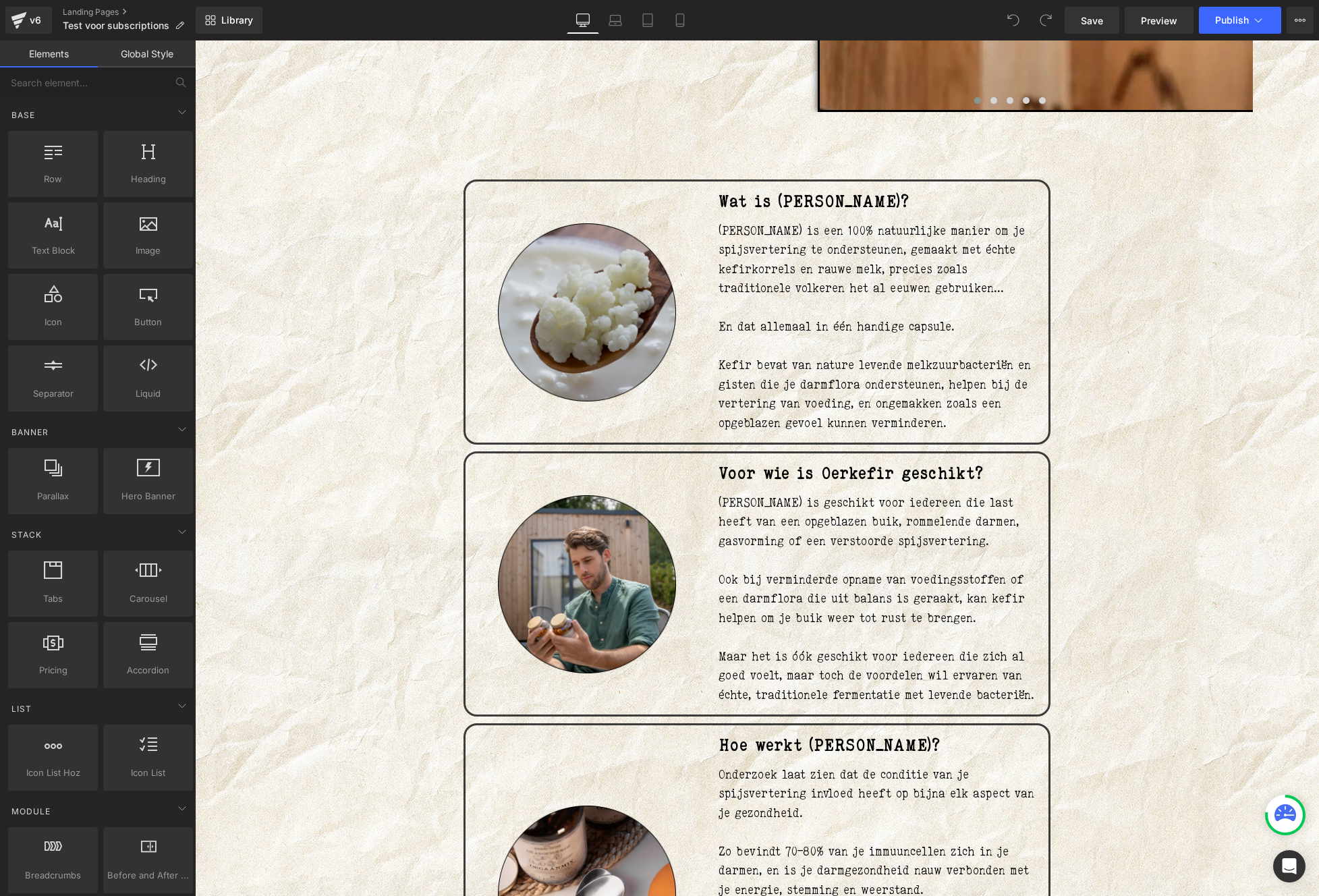
scroll to position [976, 0]
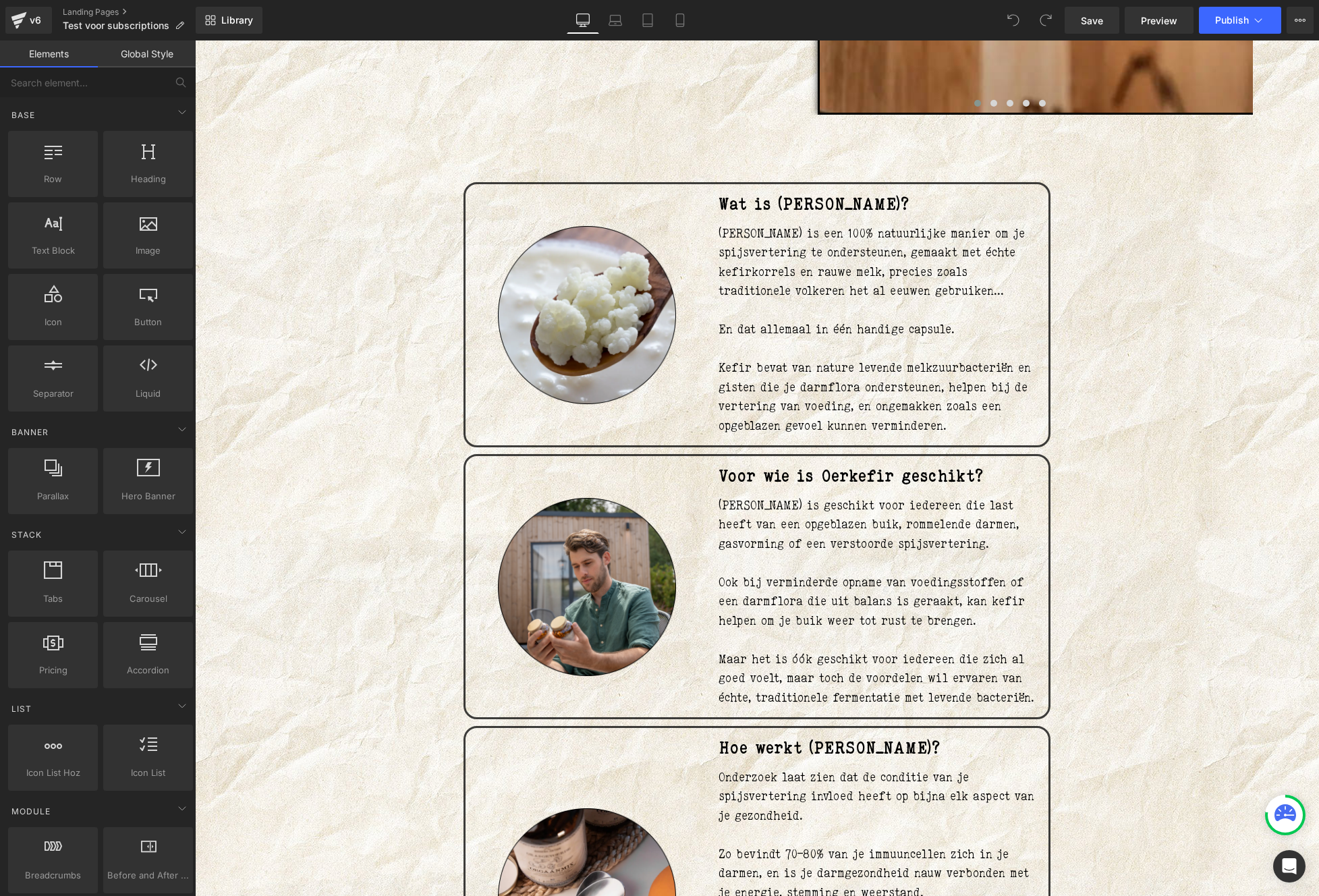
click at [569, 215] on div "Image" at bounding box center [586, 314] width 242 height 241
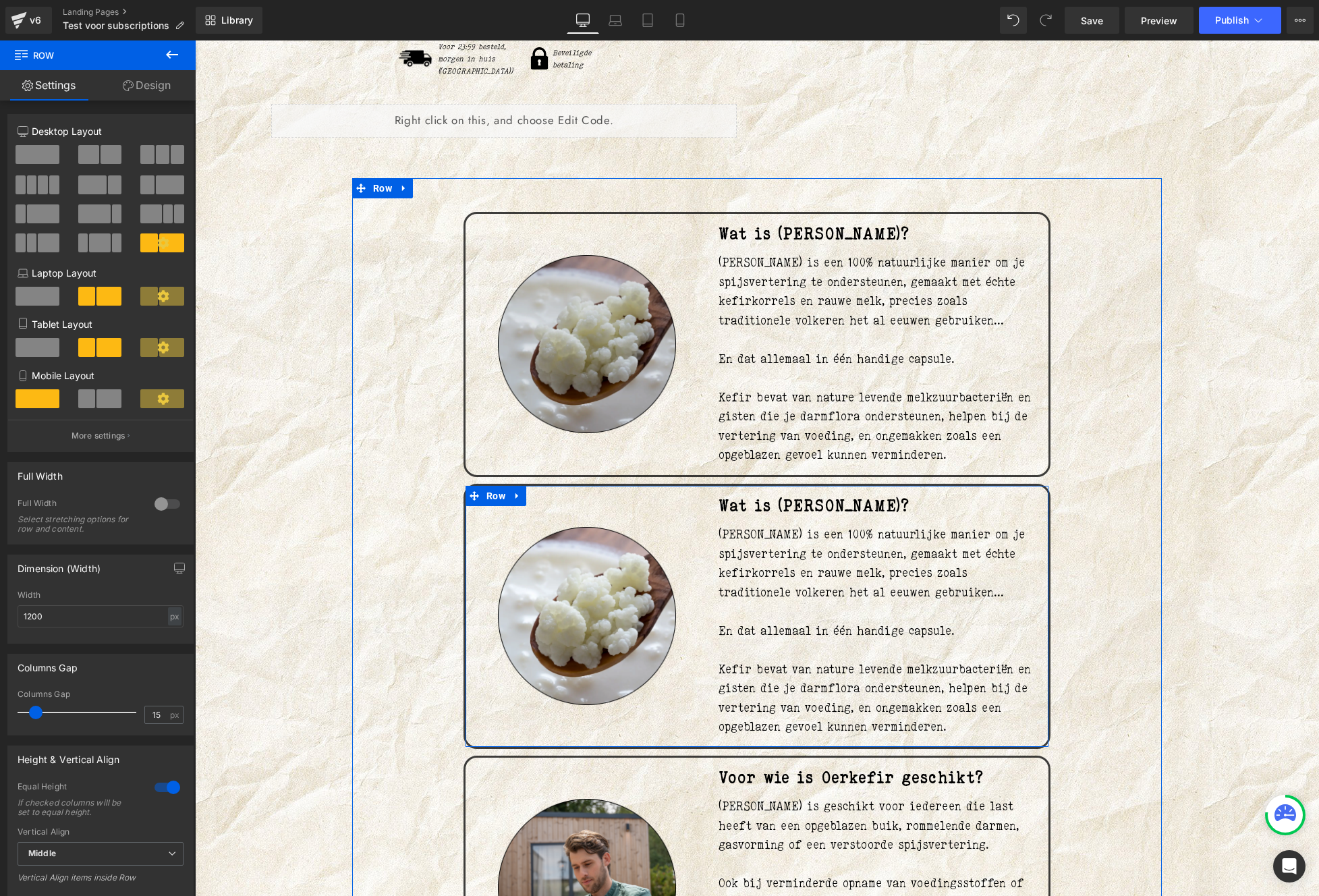
scroll to position [543, 0]
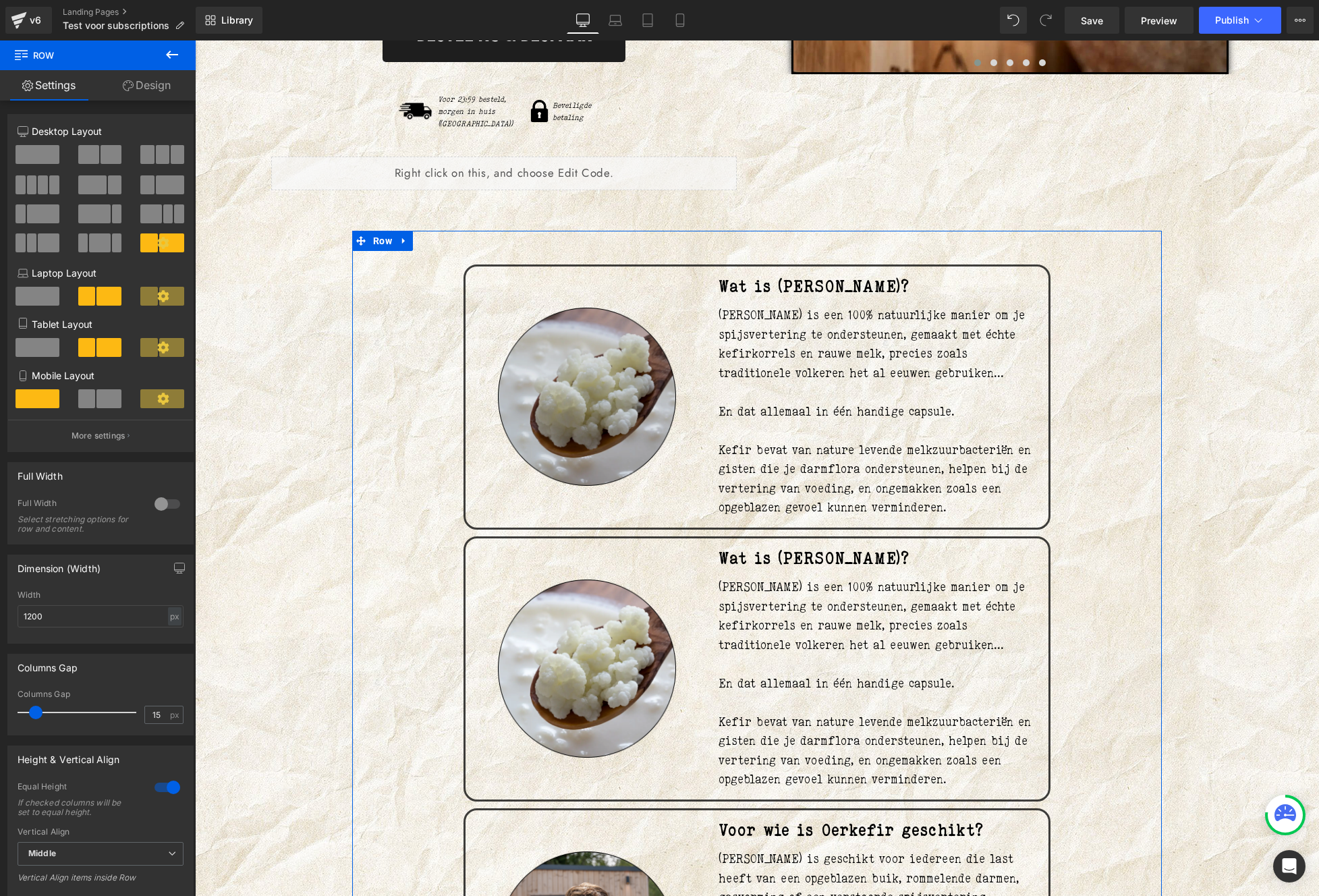
click at [621, 382] on img at bounding box center [587, 397] width 178 height 178
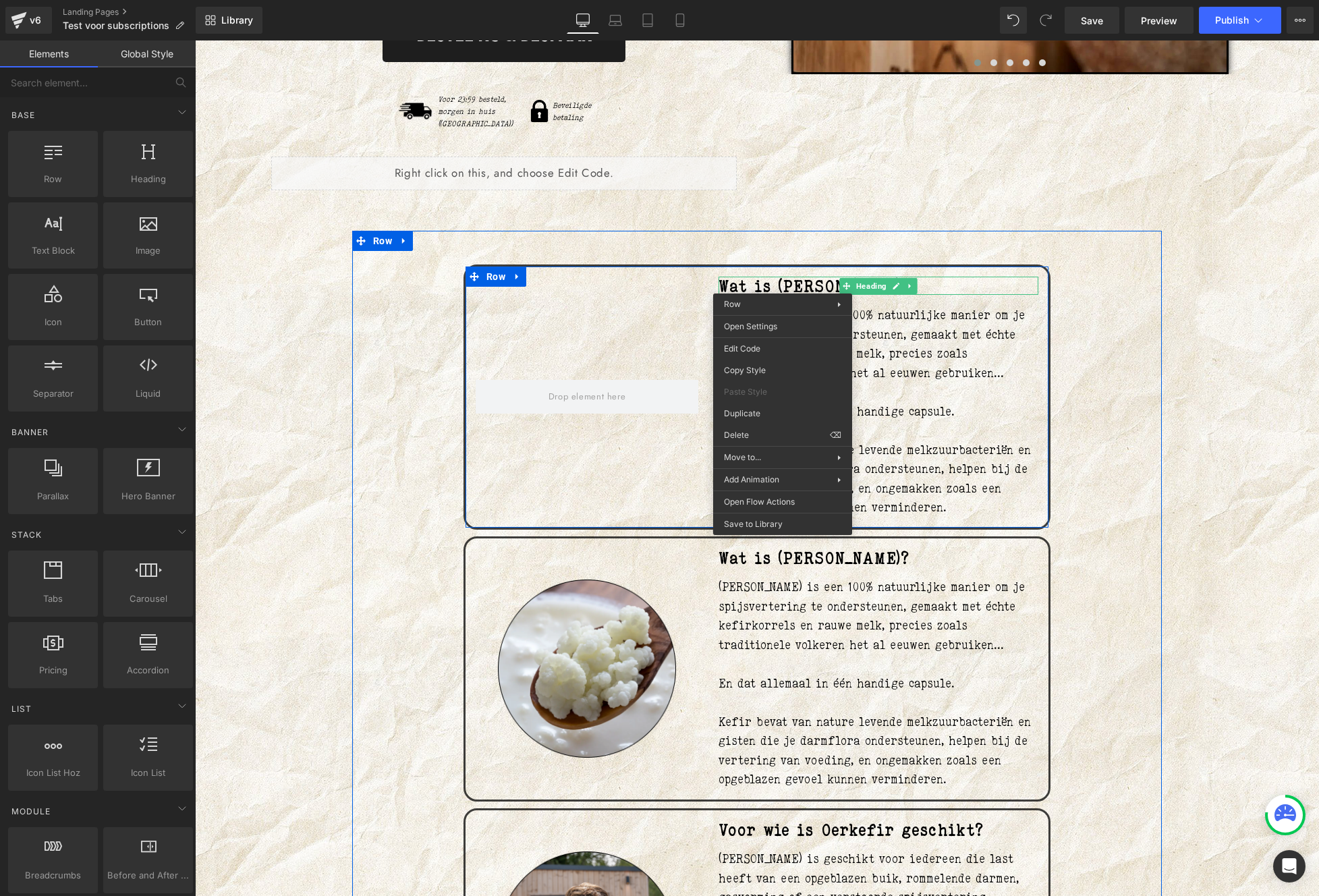
click at [760, 277] on h1 "Wat is [PERSON_NAME]?" at bounding box center [879, 286] width 320 height 19
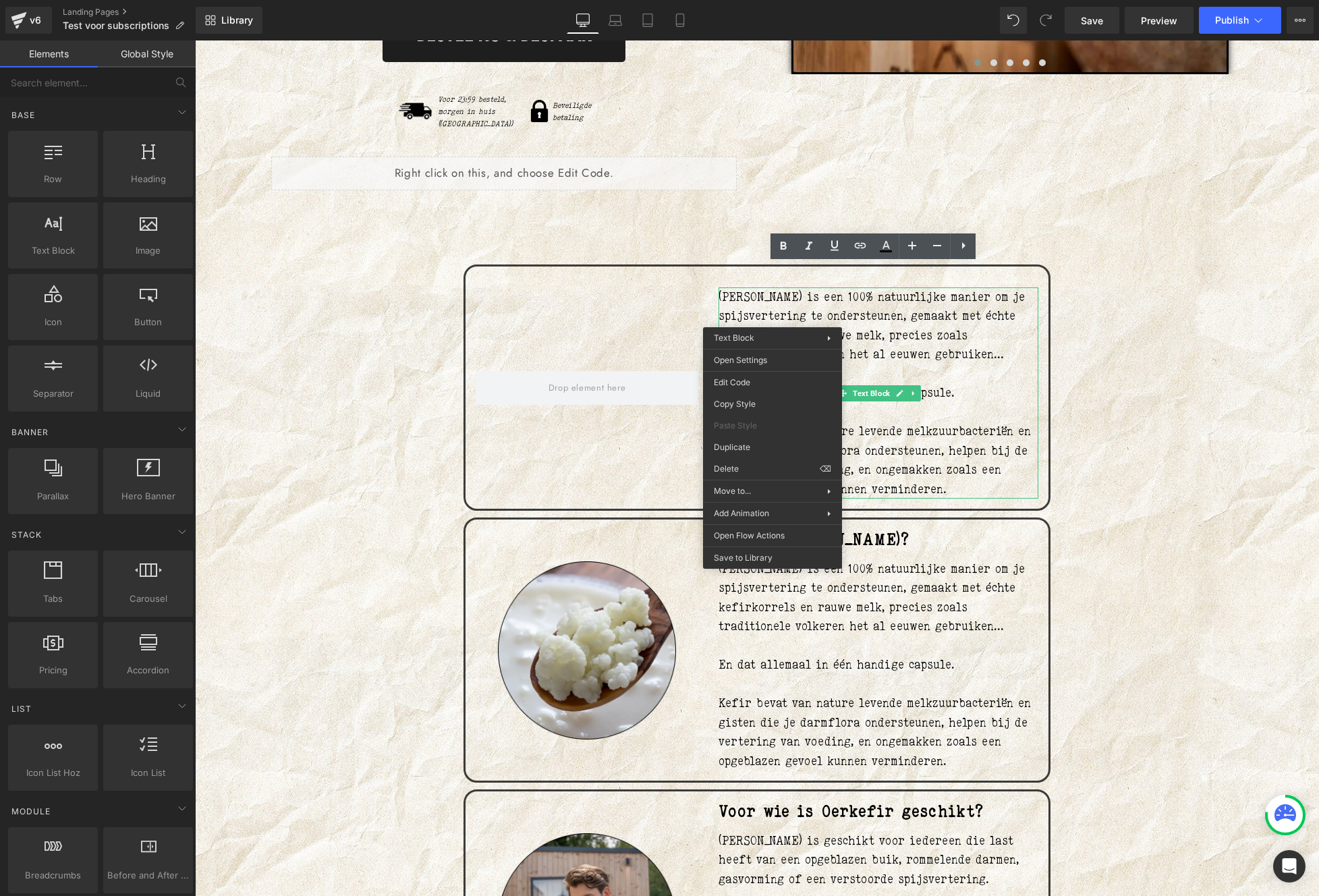
drag, startPoint x: 928, startPoint y: 514, endPoint x: 732, endPoint y: 474, distance: 200.0
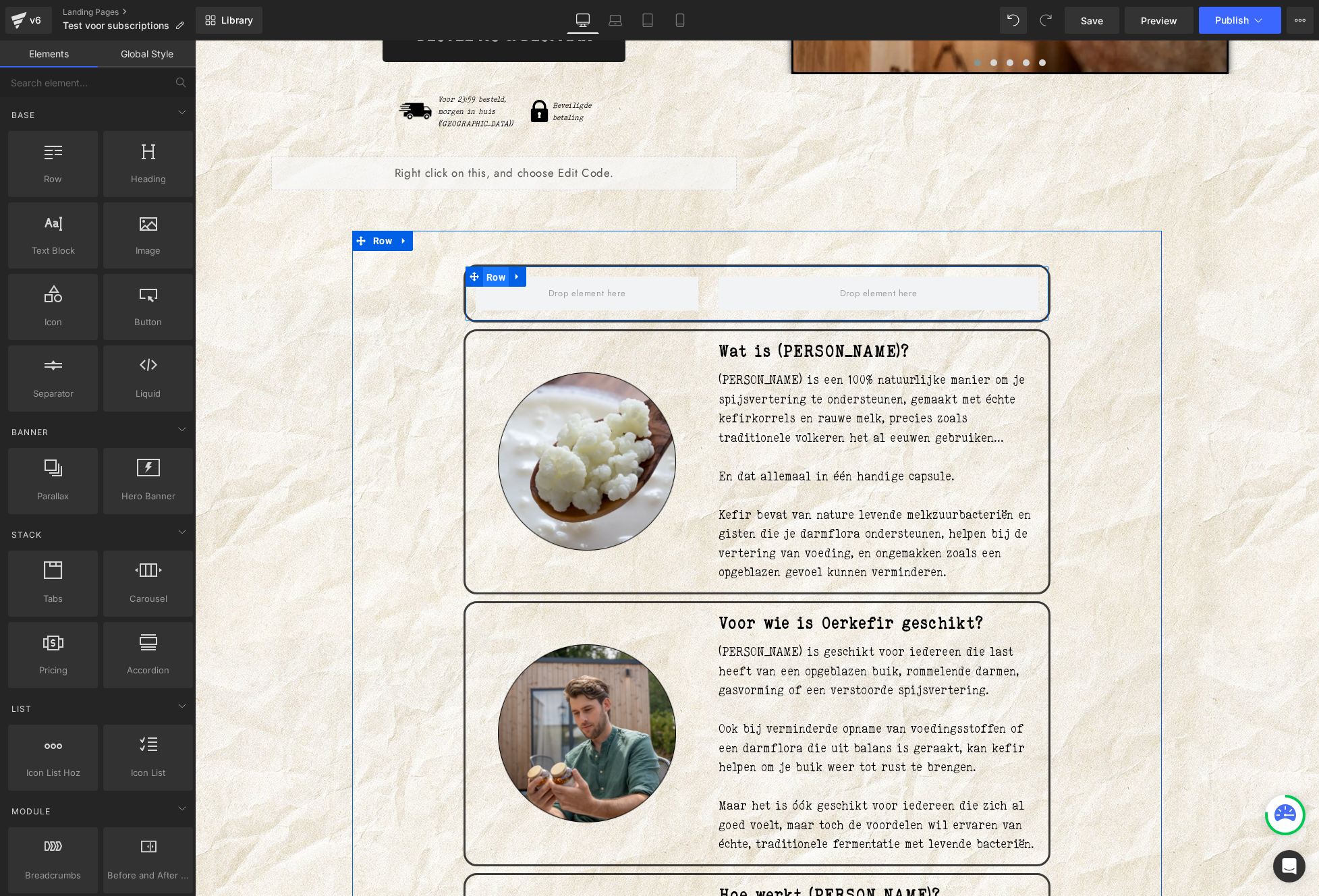
click at [485, 267] on span "Row" at bounding box center [495, 277] width 25 height 20
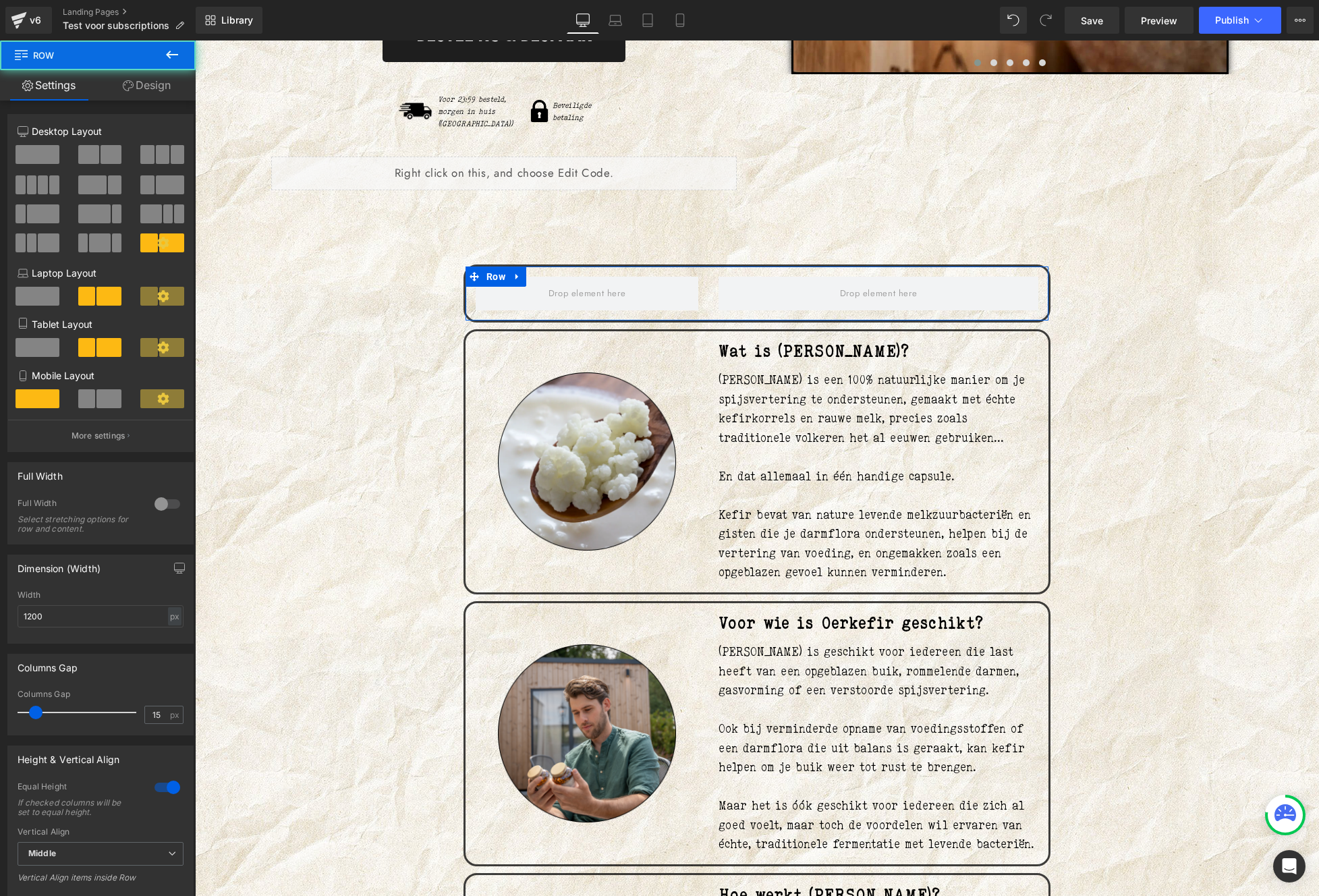
click at [141, 92] on link "Design" at bounding box center [146, 85] width 98 height 30
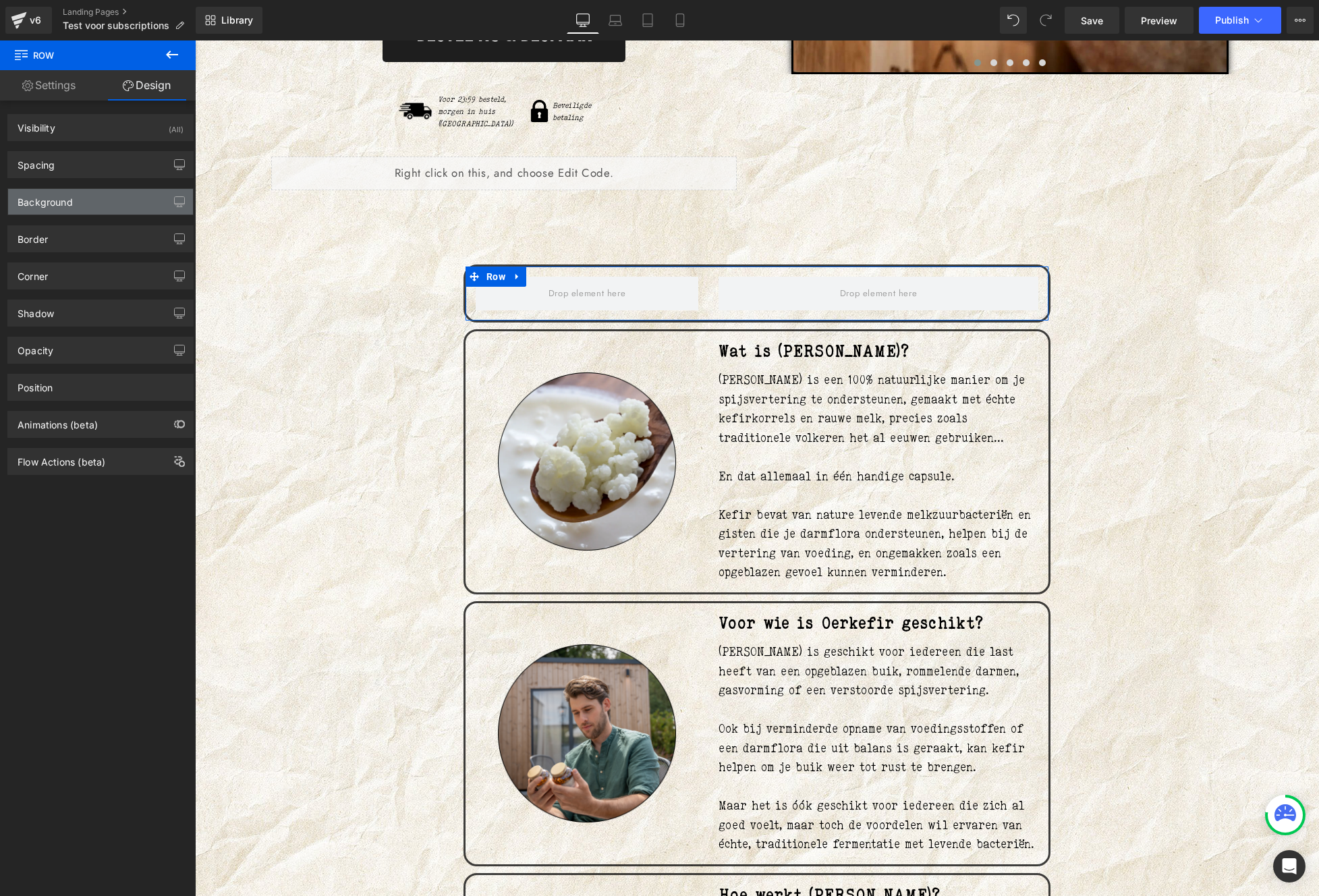
click at [60, 208] on div "Background" at bounding box center [100, 202] width 184 height 25
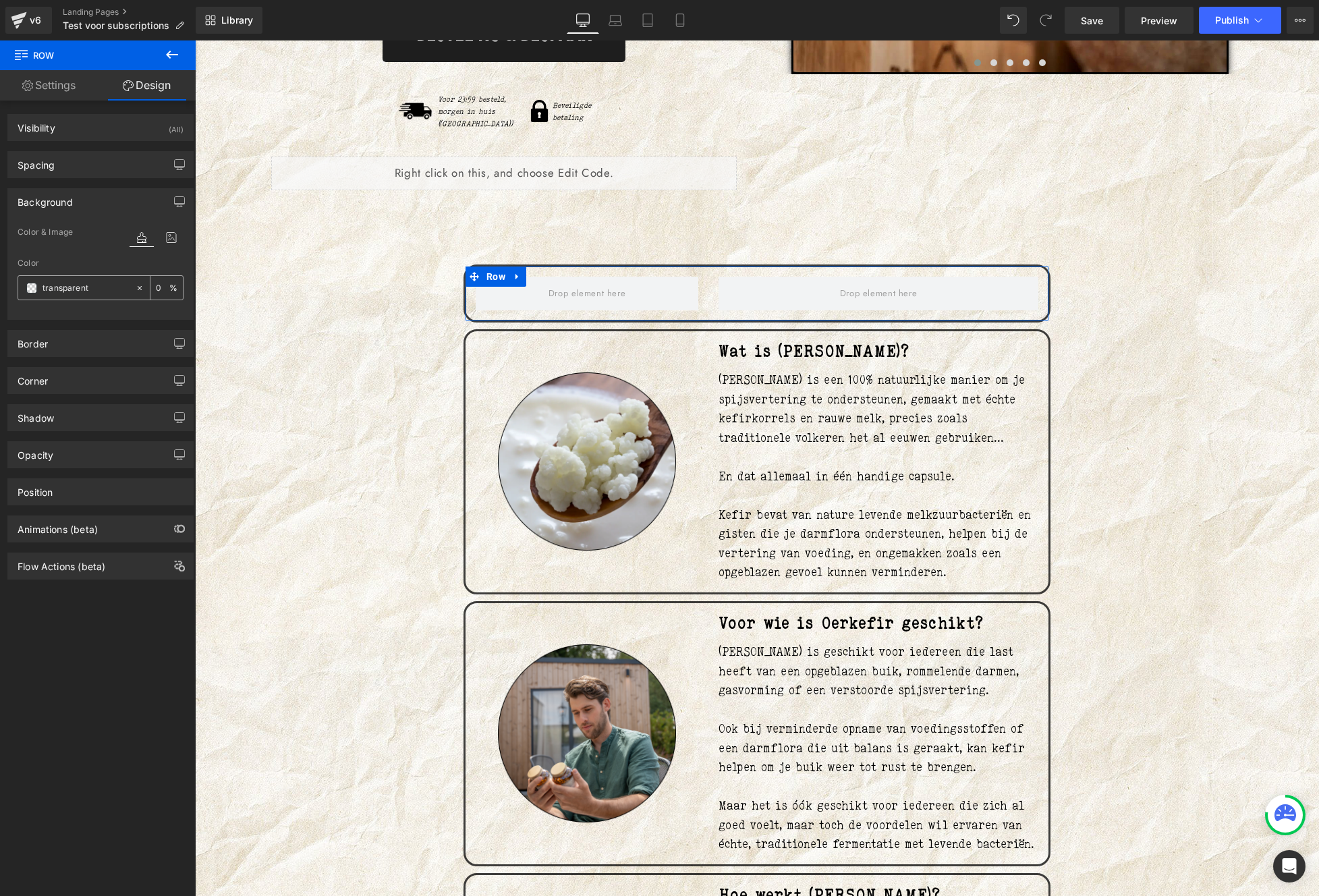
click at [157, 292] on input "0" at bounding box center [162, 287] width 14 height 15
type input "5"
type input "1"
click at [29, 289] on span at bounding box center [32, 288] width 11 height 11
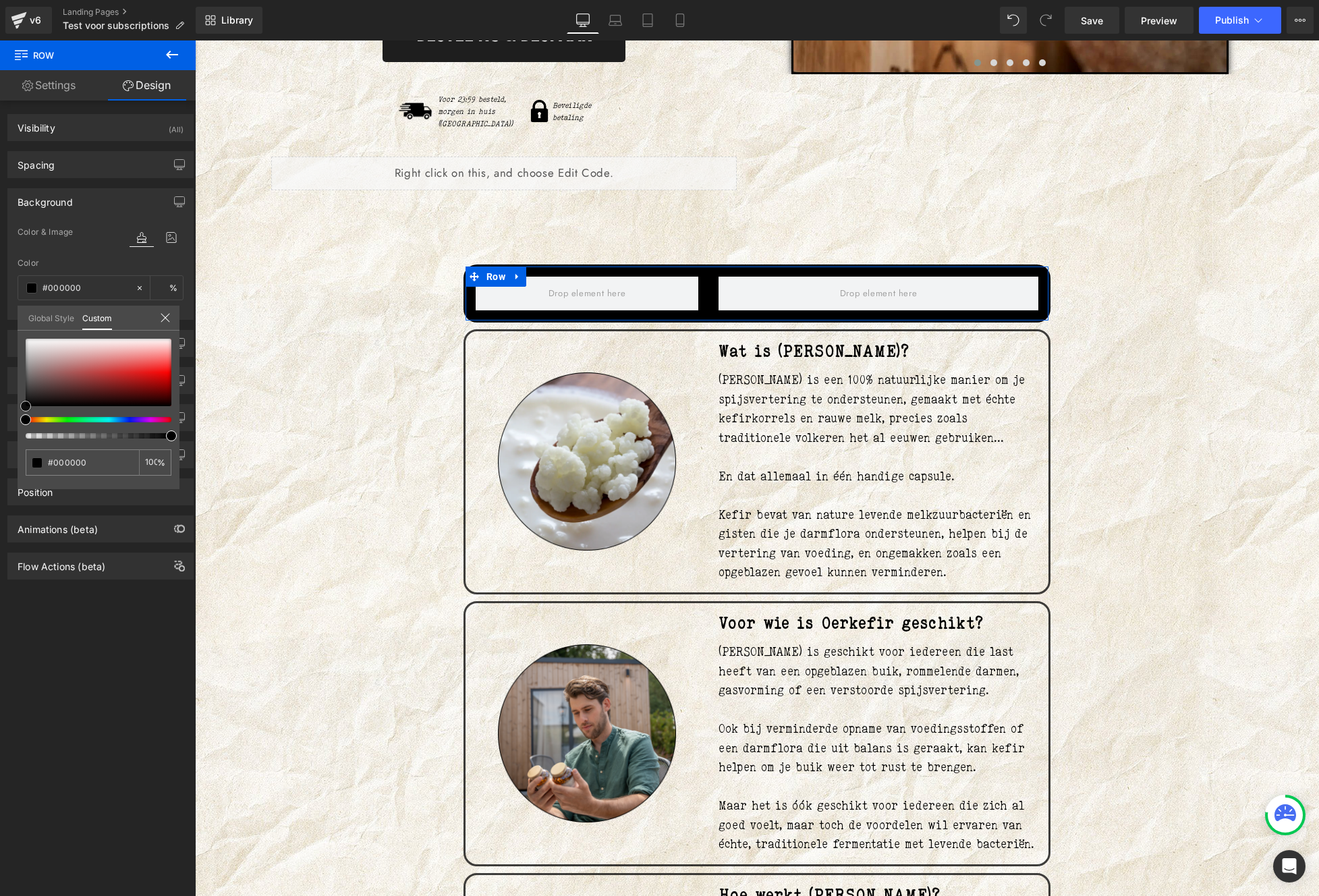
drag, startPoint x: 52, startPoint y: 379, endPoint x: 9, endPoint y: 415, distance: 56.1
click at [9, 320] on div "Background Color & Image color Color transparent % Image Replace Image Upload i…" at bounding box center [101, 249] width 202 height 142
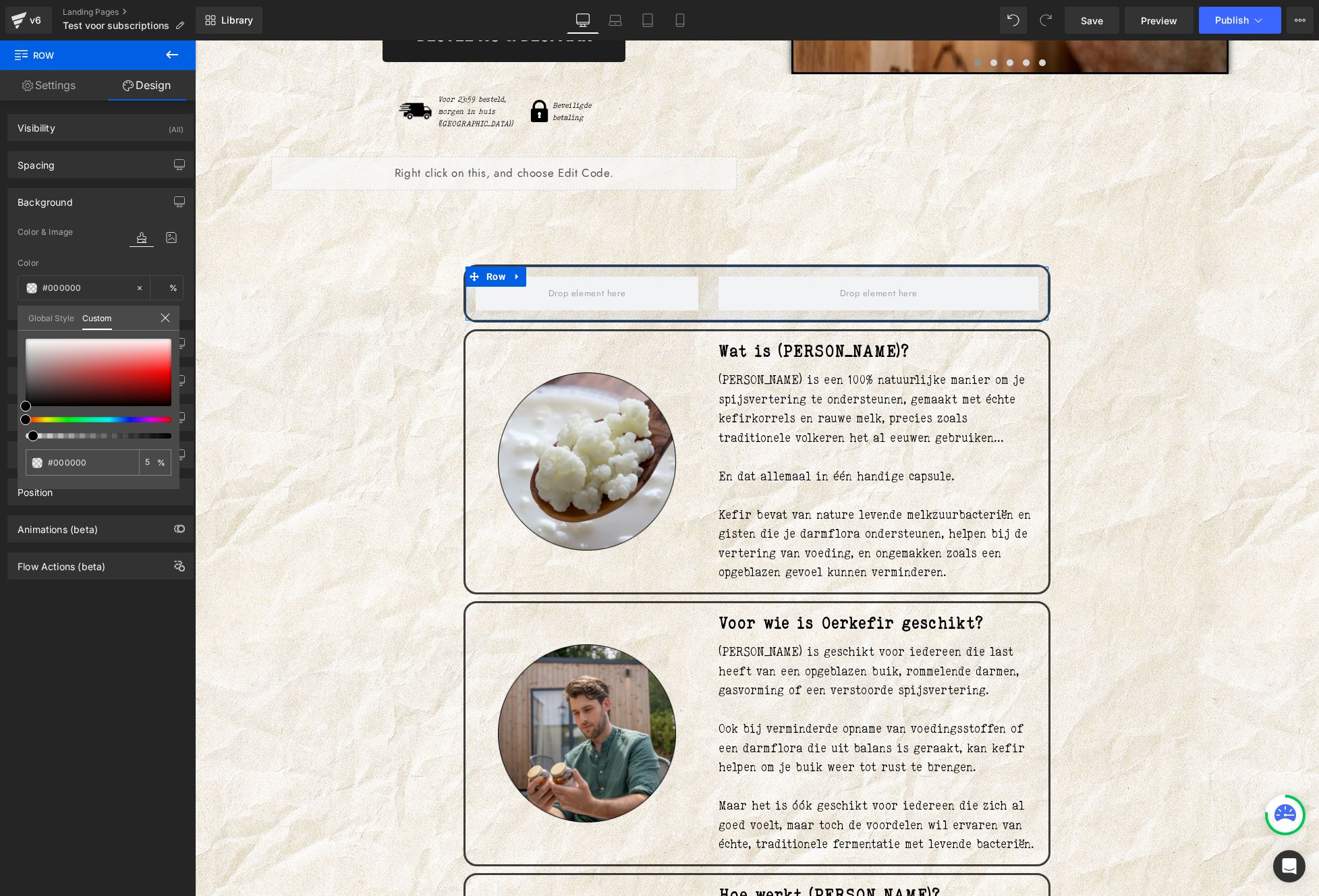
drag, startPoint x: 172, startPoint y: 438, endPoint x: 29, endPoint y: 431, distance: 143.2
click at [29, 431] on span at bounding box center [33, 436] width 11 height 11
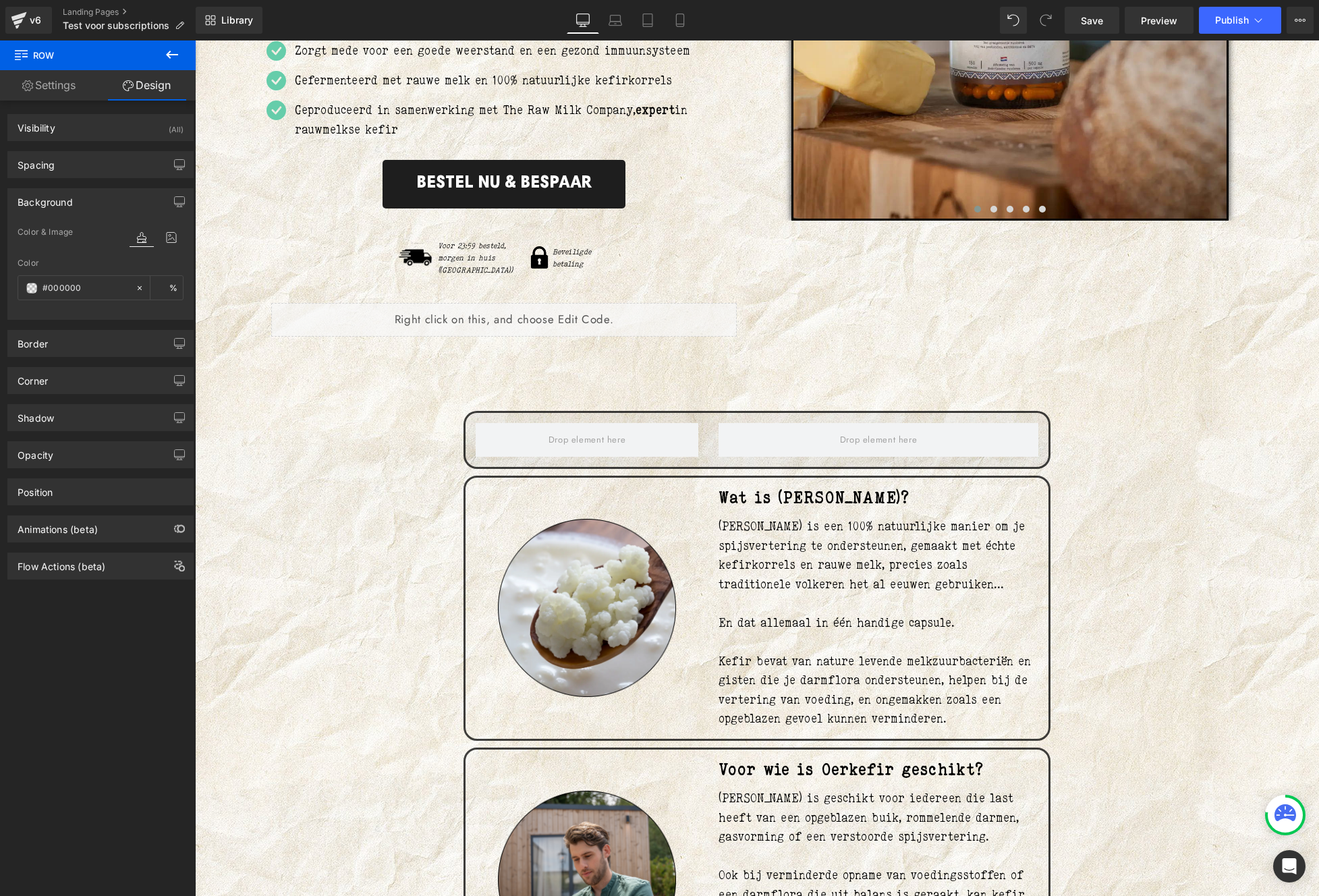
scroll to position [390, 0]
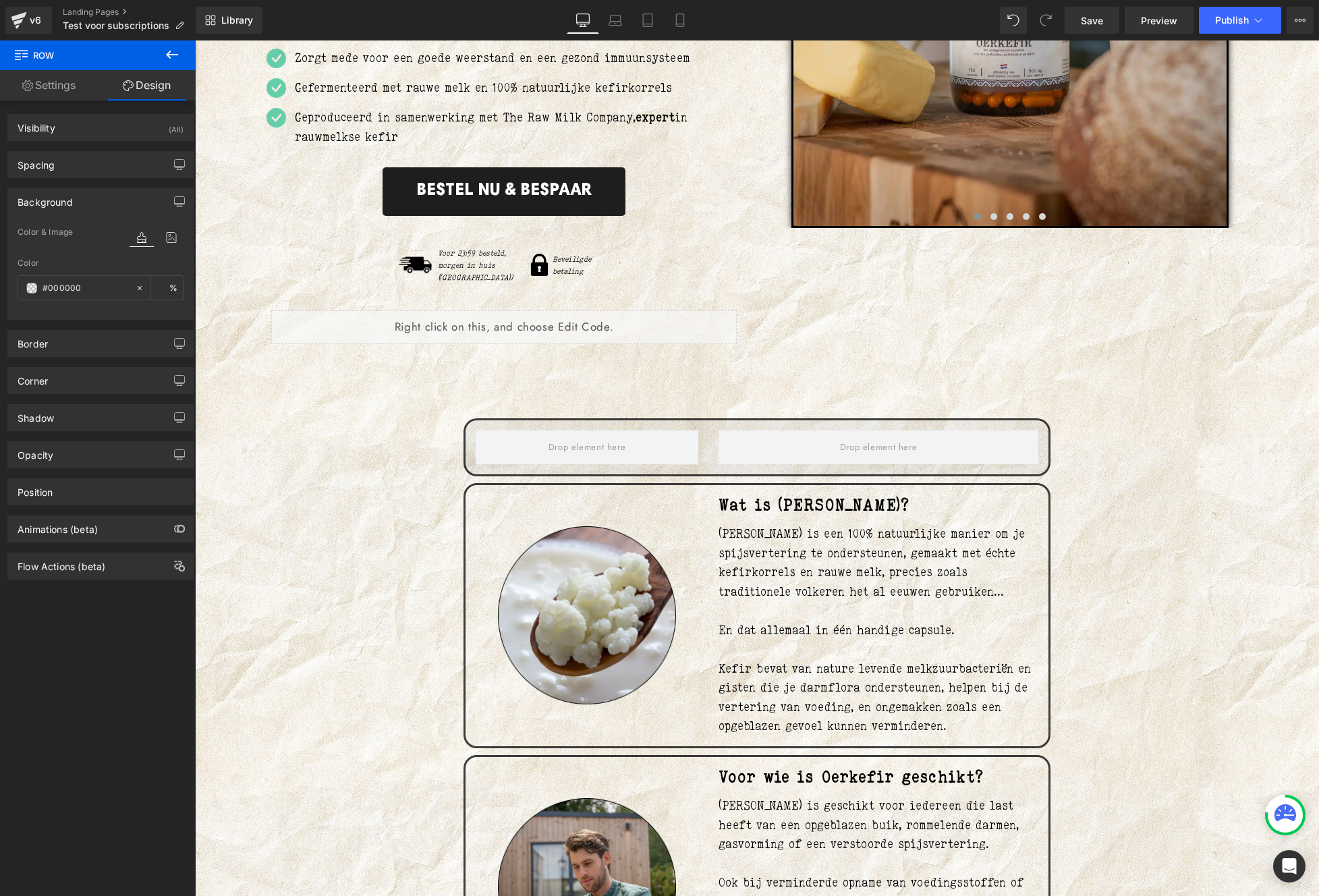
click at [173, 64] on button at bounding box center [172, 55] width 47 height 29
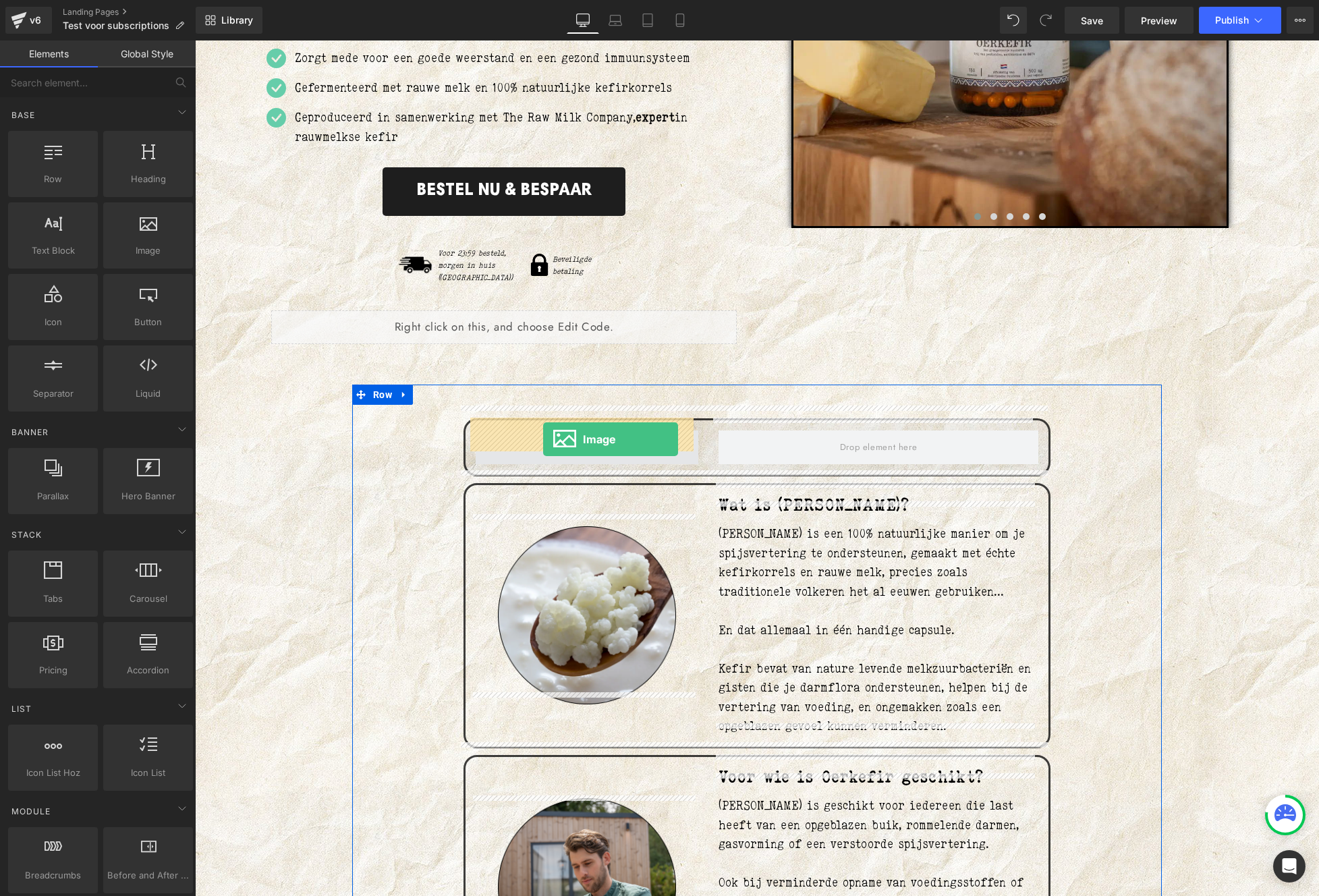
drag, startPoint x: 287, startPoint y: 343, endPoint x: 543, endPoint y: 439, distance: 273.4
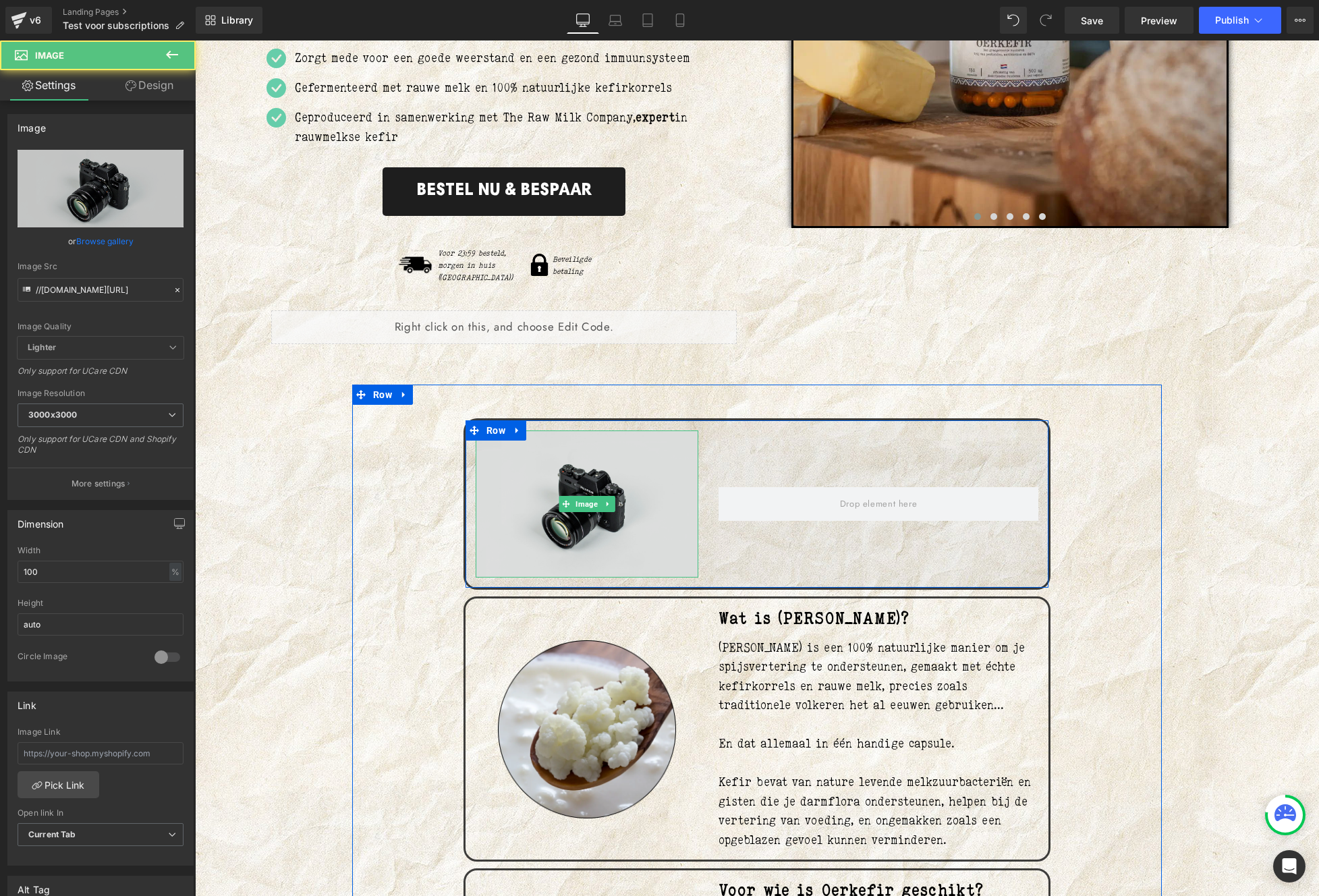
click at [550, 465] on img at bounding box center [587, 504] width 223 height 148
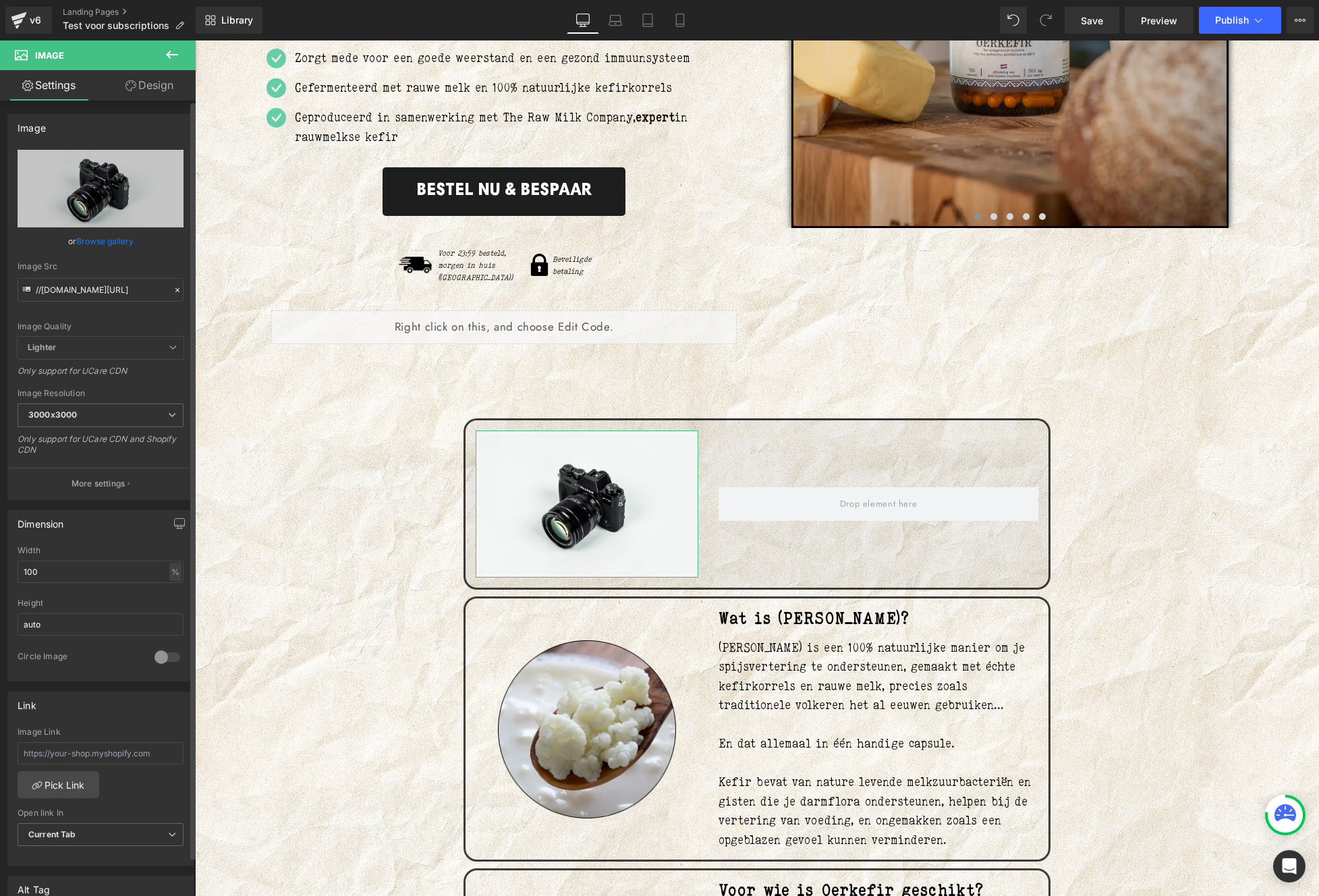
click at [111, 255] on div "Image Quality Lighter Lightest Lighter Lighter Lightest Only support for UCare …" at bounding box center [100, 242] width 166 height 187
click at [104, 241] on link "Browse gallery" at bounding box center [105, 241] width 57 height 24
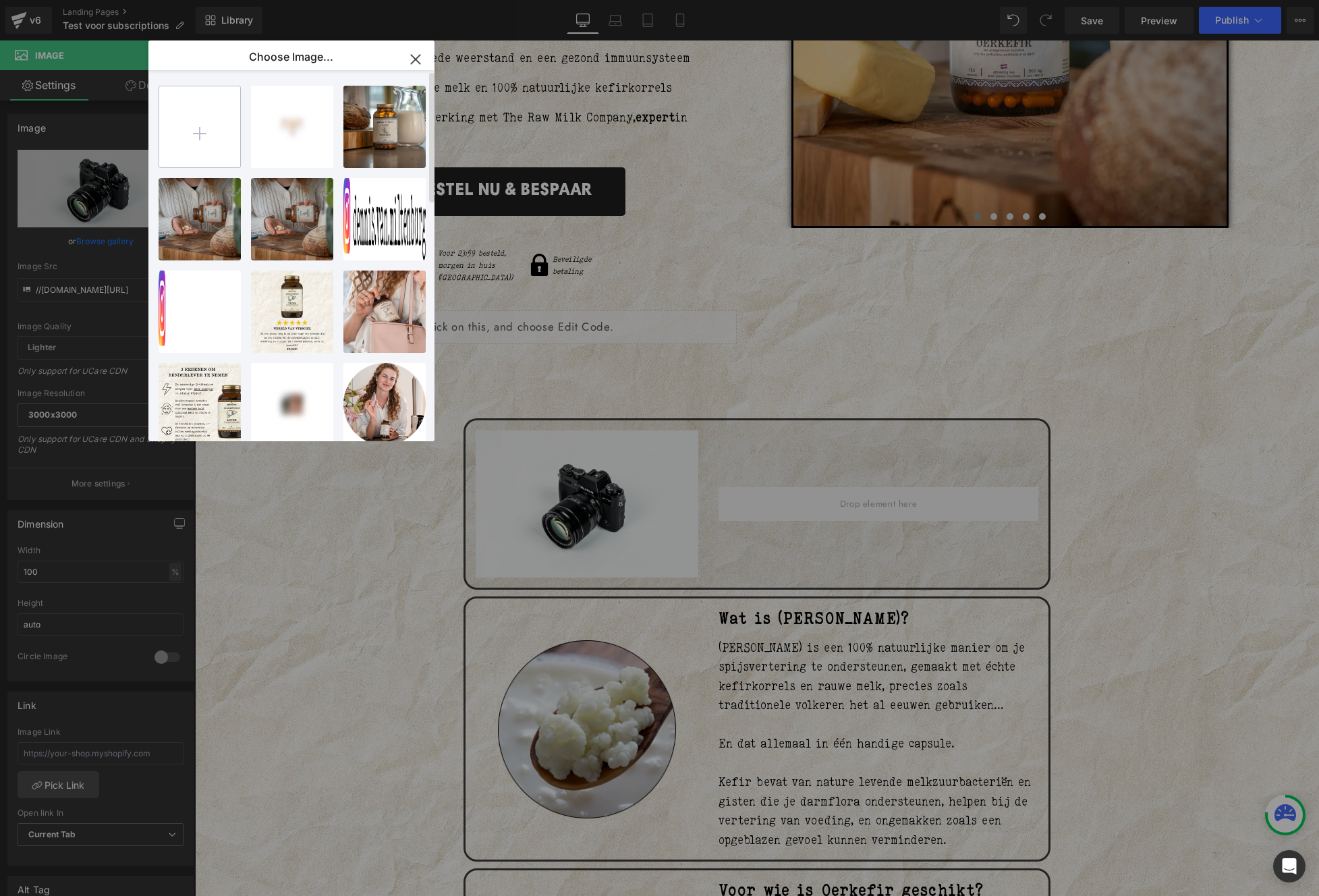
click at [193, 127] on input "file" at bounding box center [200, 127] width 81 height 81
type input "C:\fakepath\Screenshot [DATE] 21.05.25.png"
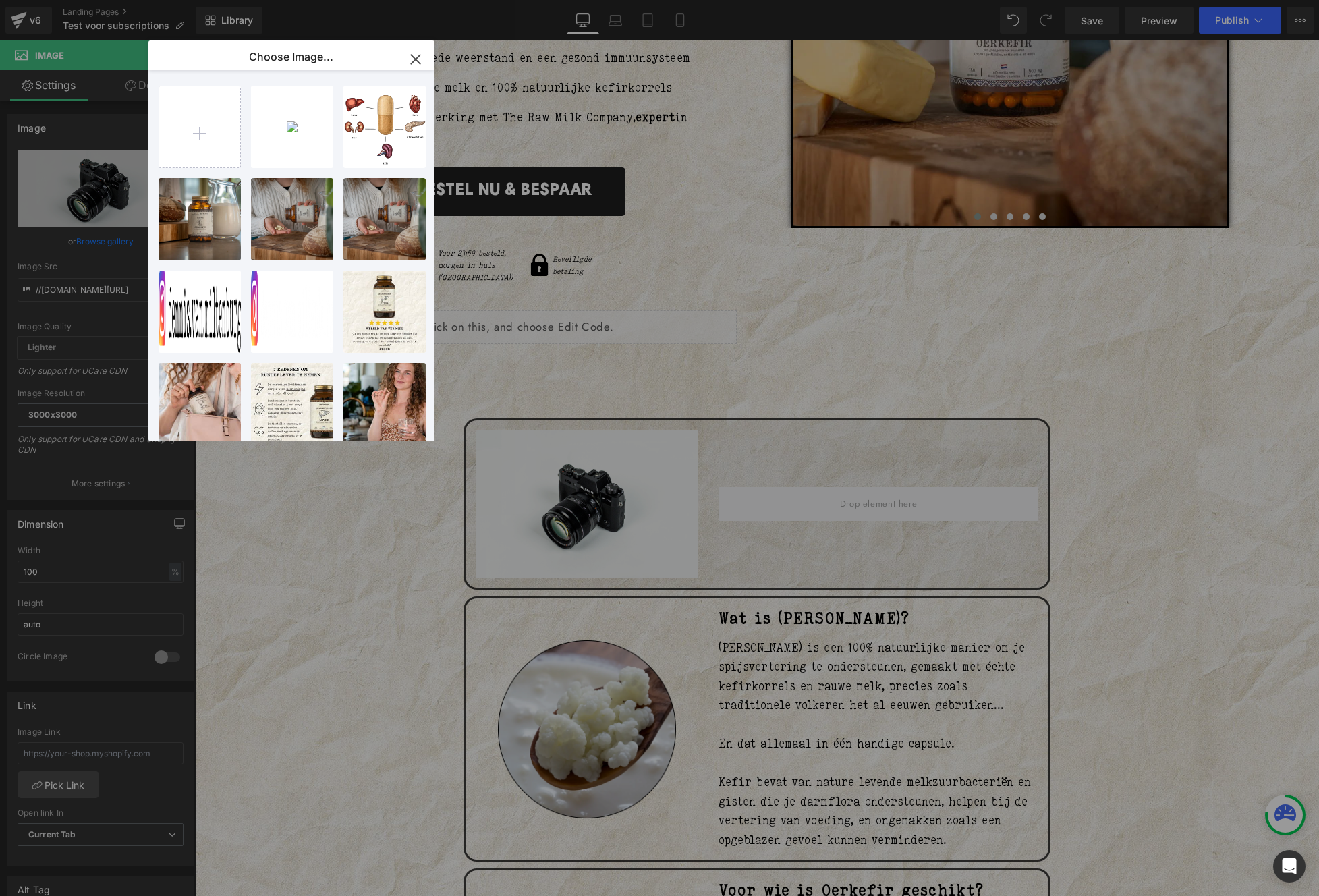
click at [0, 0] on div "Screens...25.png 15.53 KB" at bounding box center [0, 0] width 0 height 0
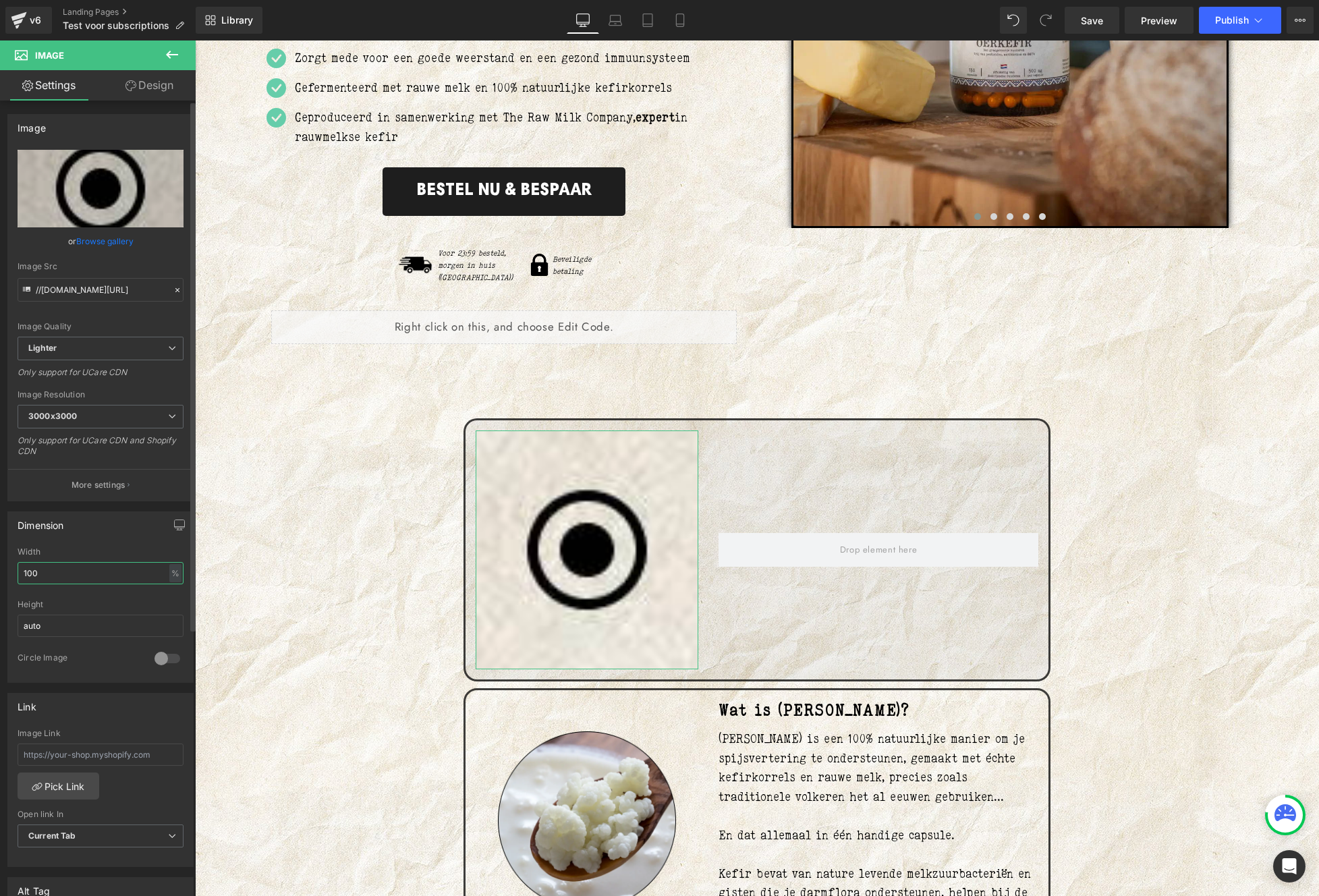
click at [56, 572] on input "100" at bounding box center [100, 573] width 166 height 22
type input "10"
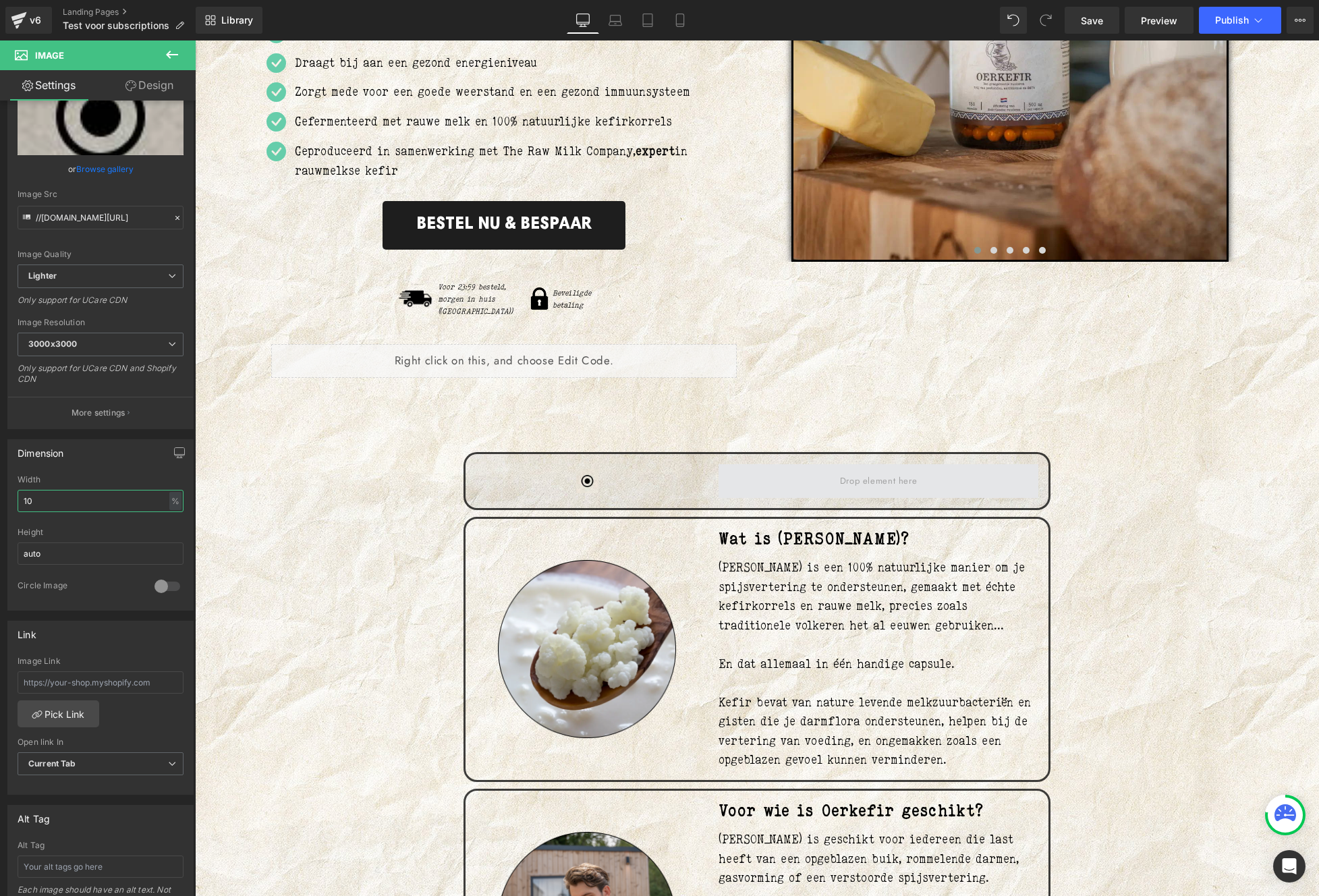
scroll to position [355, 0]
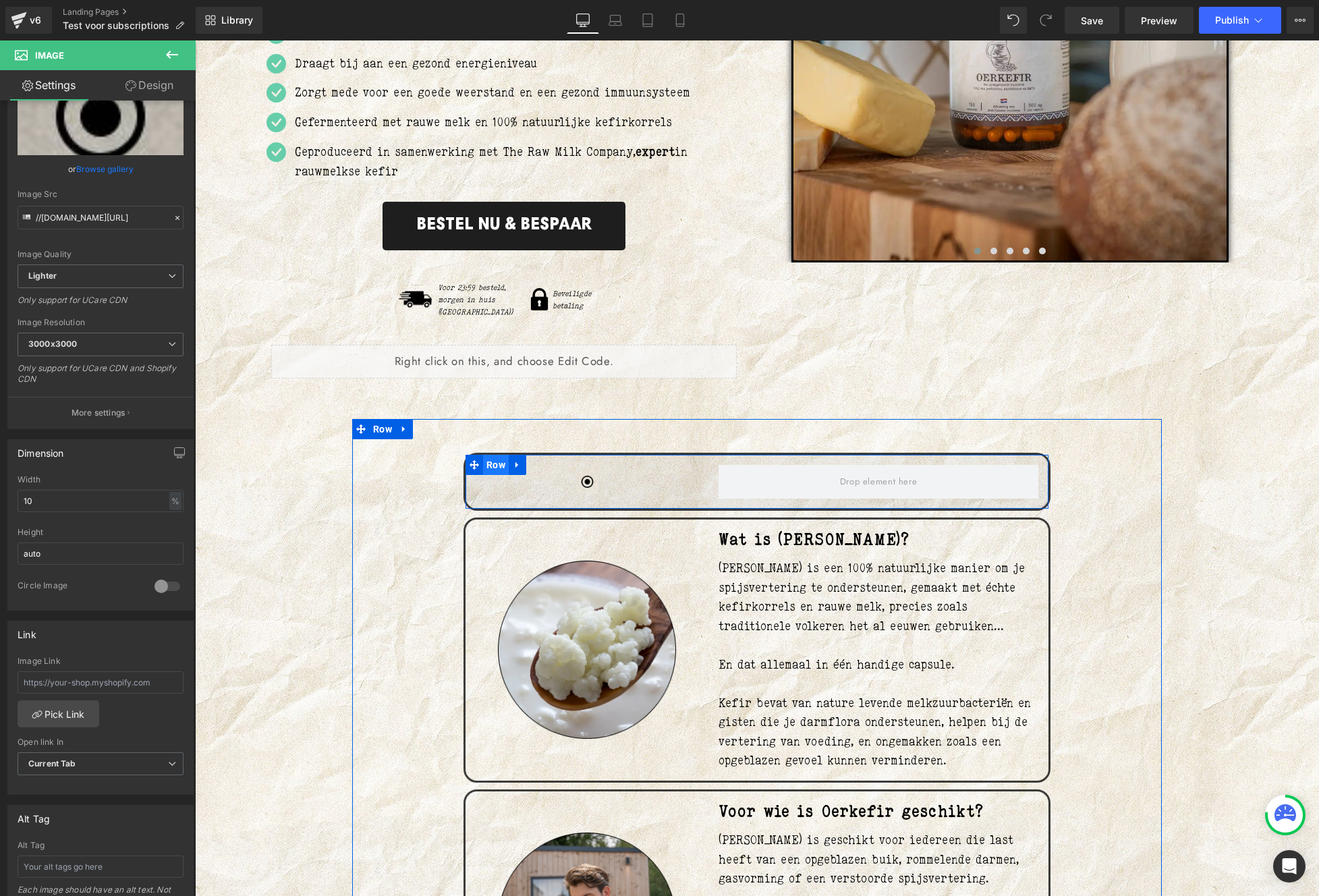
click at [495, 455] on span "Row" at bounding box center [495, 464] width 25 height 20
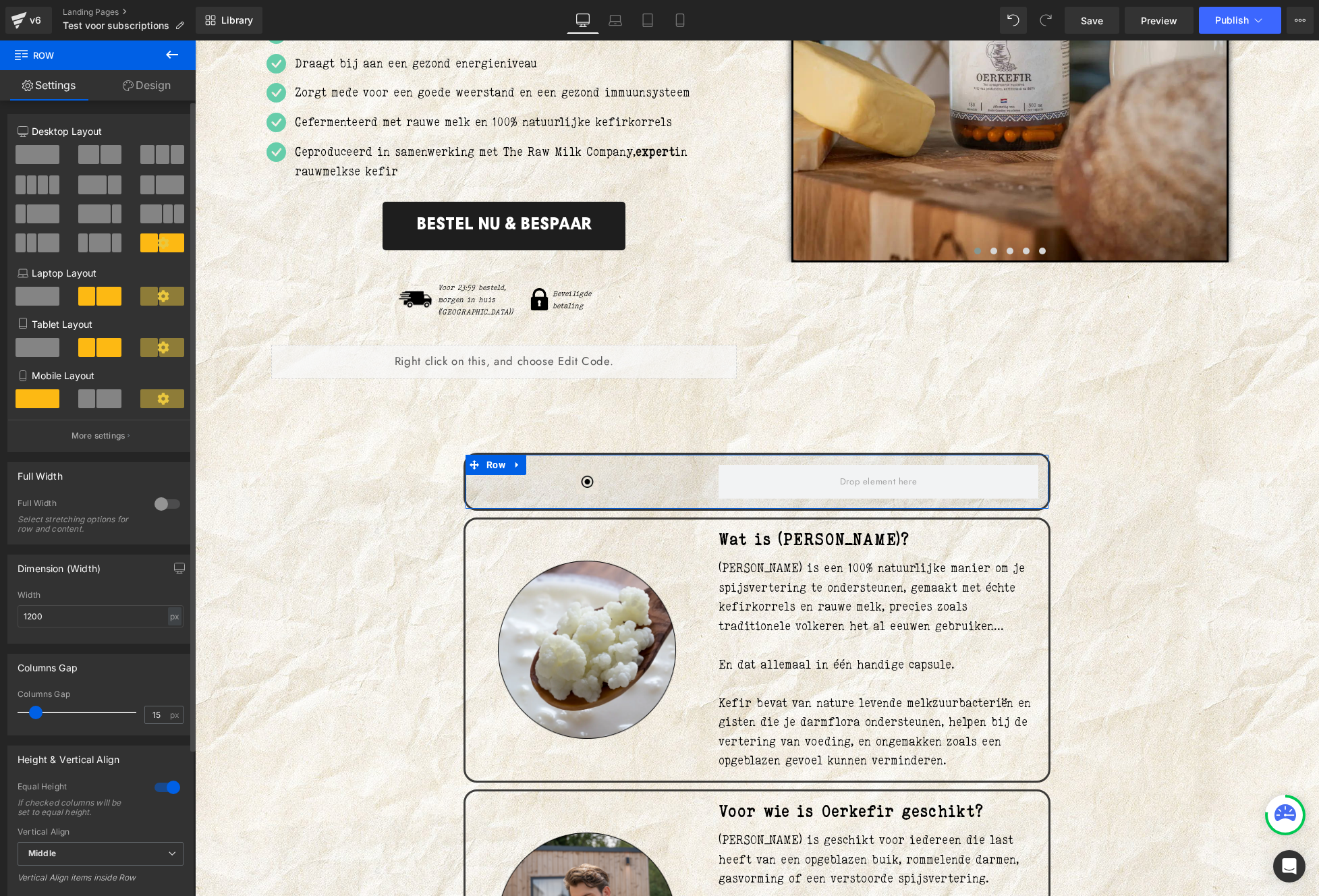
click at [98, 242] on span at bounding box center [99, 243] width 21 height 19
click at [48, 246] on span at bounding box center [48, 243] width 21 height 19
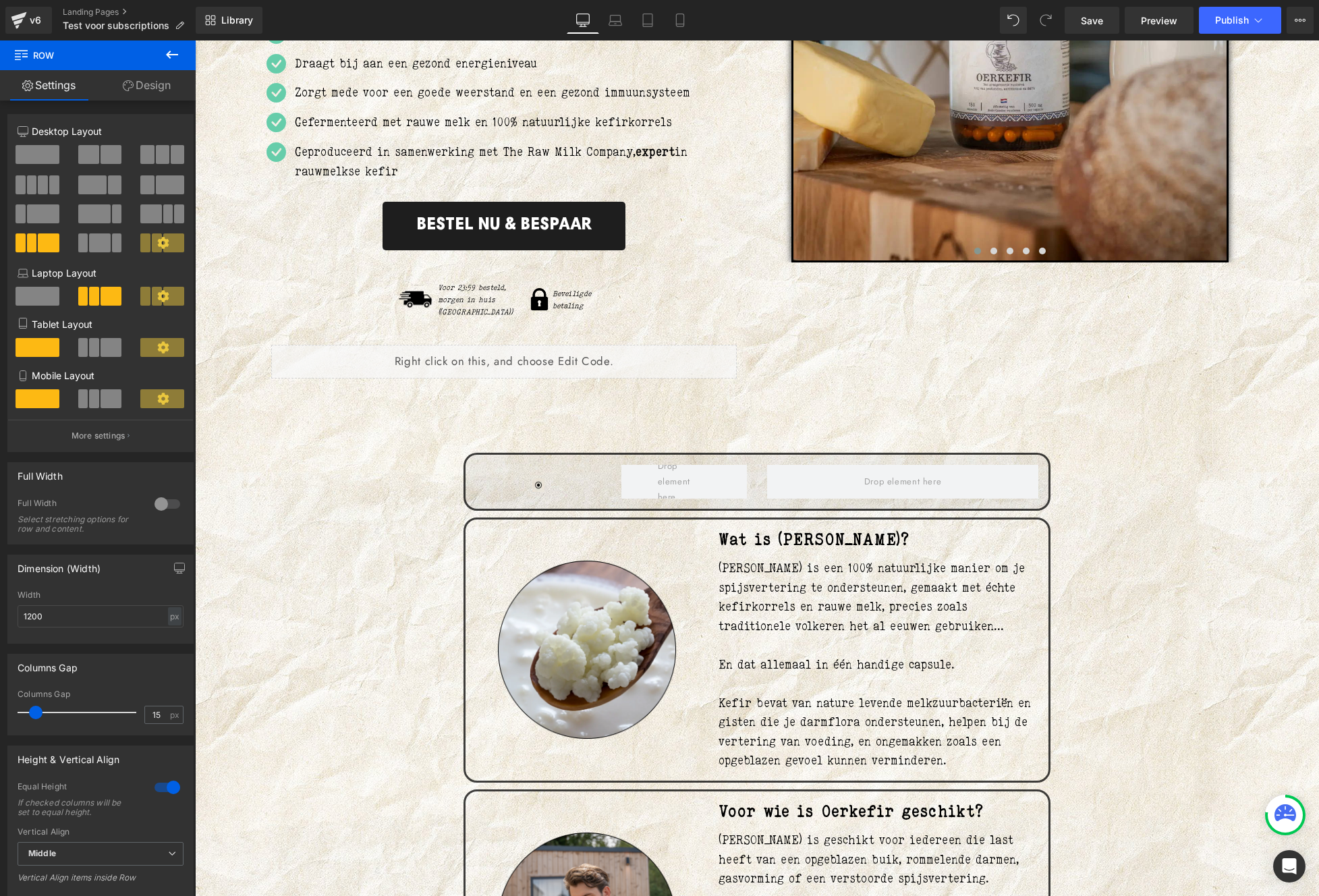
click at [168, 55] on icon at bounding box center [172, 55] width 12 height 8
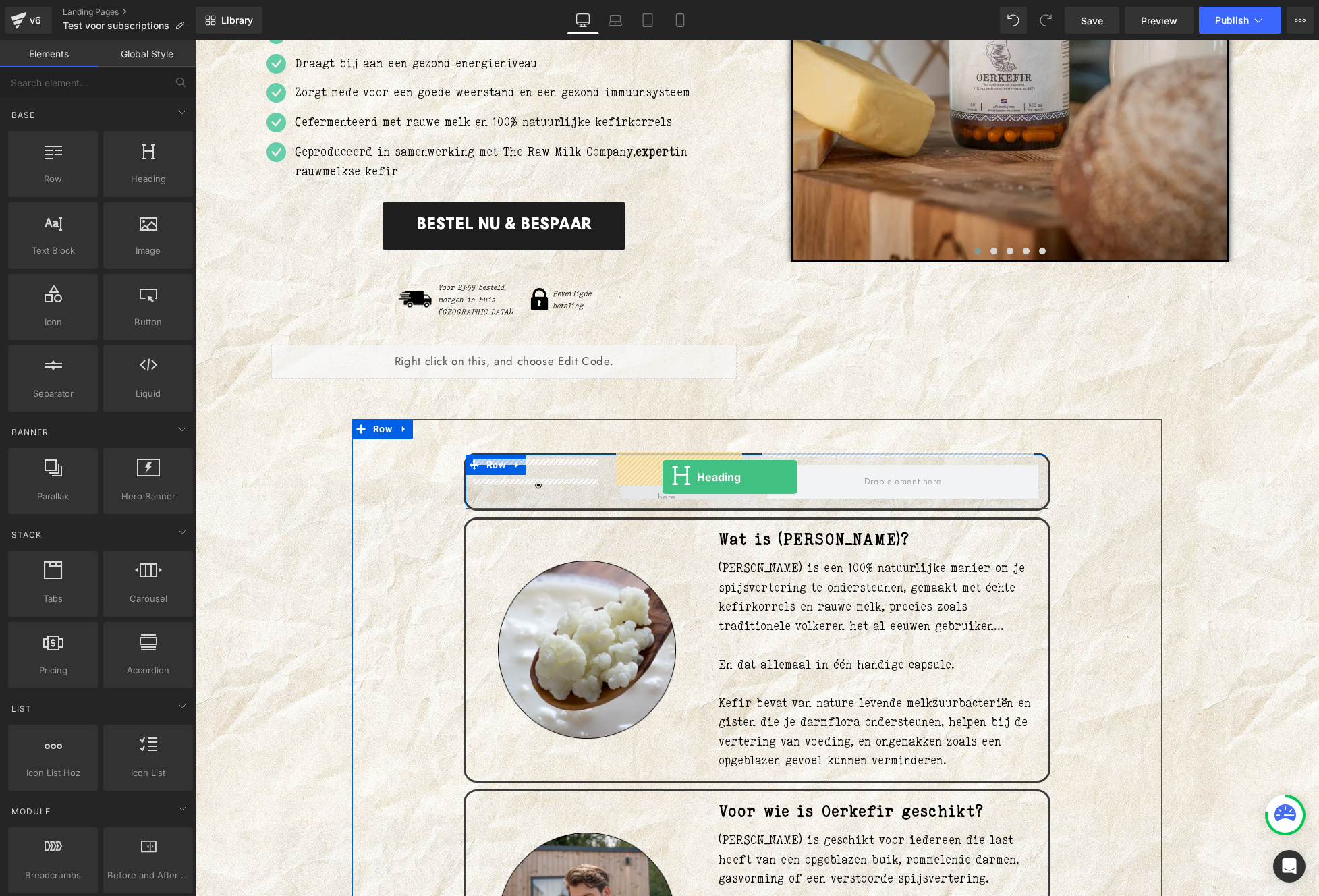
drag, startPoint x: 476, startPoint y: 367, endPoint x: 662, endPoint y: 477, distance: 216.1
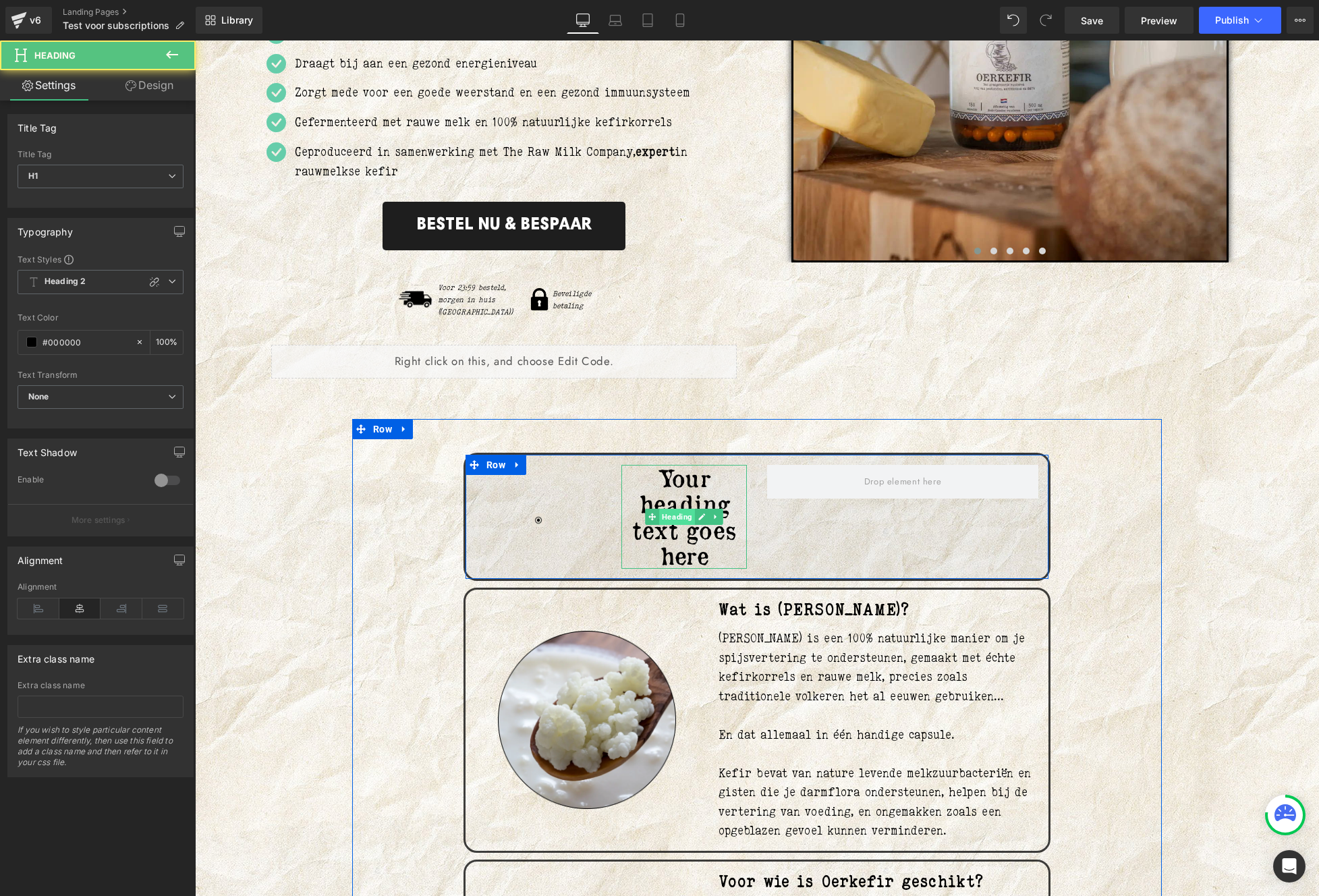
click at [668, 509] on span "Heading" at bounding box center [677, 517] width 36 height 16
click at [668, 510] on span "Heading" at bounding box center [677, 518] width 36 height 16
click at [668, 533] on h1 "Your heading text goes here" at bounding box center [684, 517] width 126 height 104
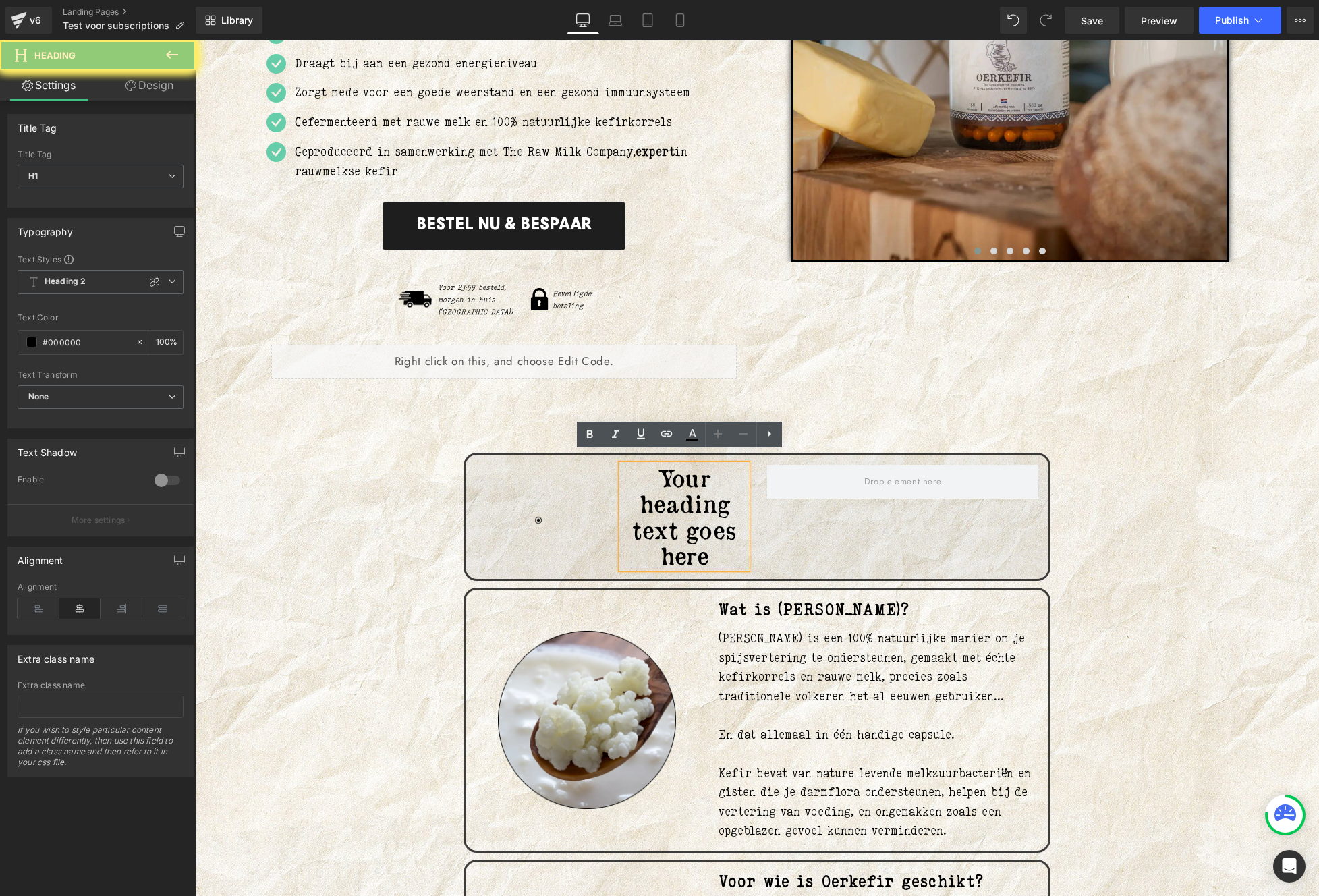
click at [668, 533] on h1 "Your heading text goes here" at bounding box center [684, 517] width 126 height 104
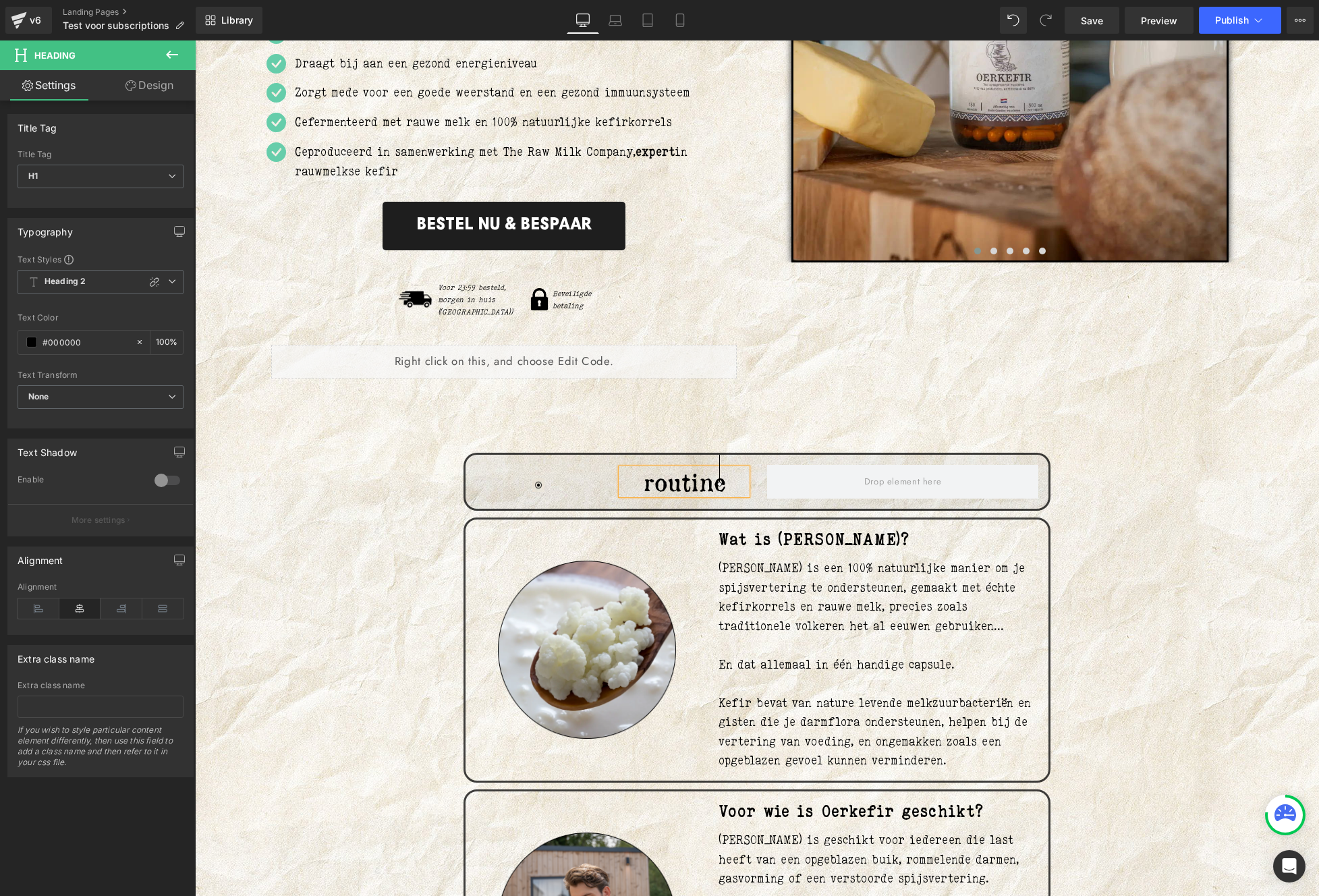
click at [195, 41] on div "50px" at bounding box center [195, 41] width 0 height 0
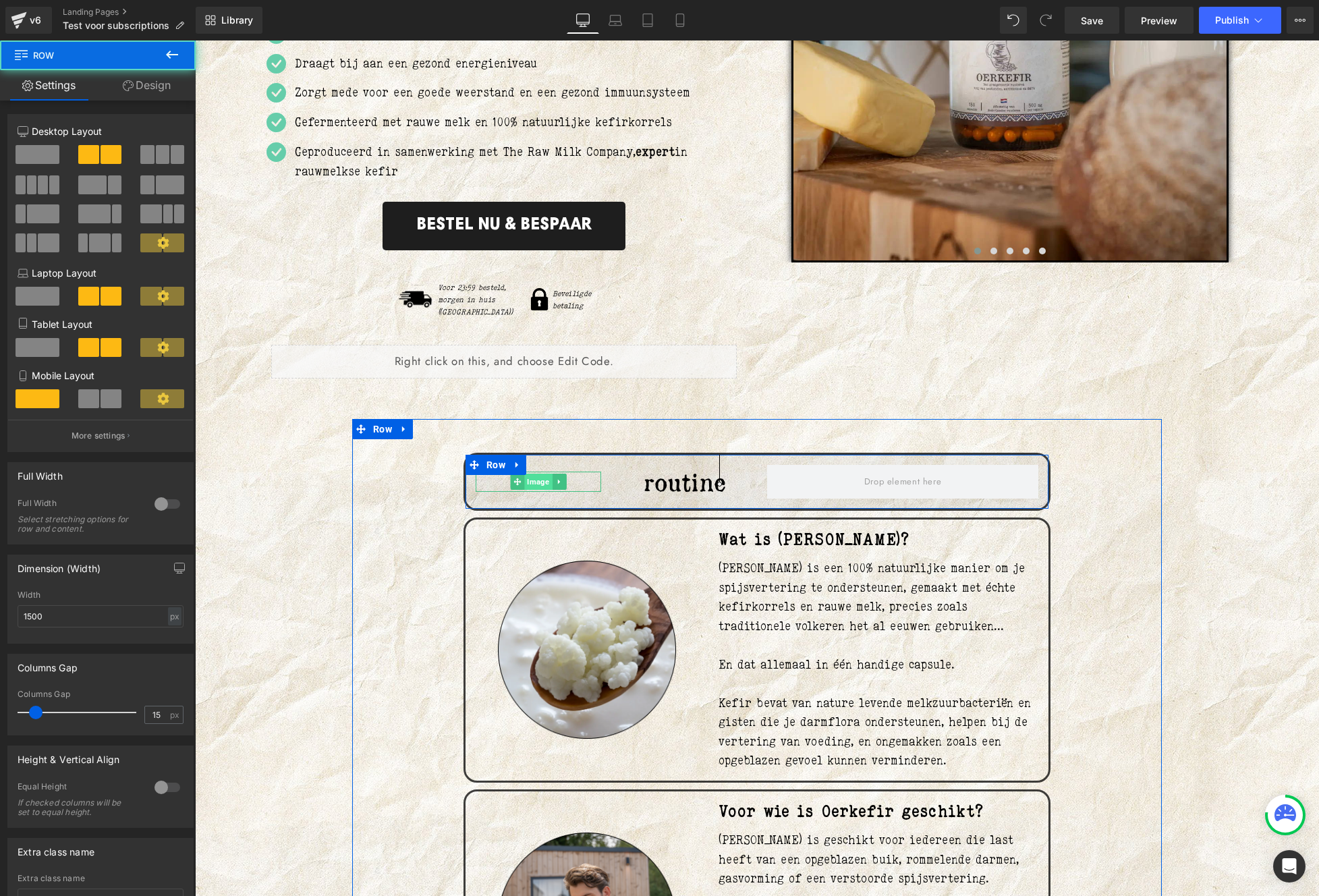
click at [528, 474] on span "Image" at bounding box center [537, 482] width 28 height 16
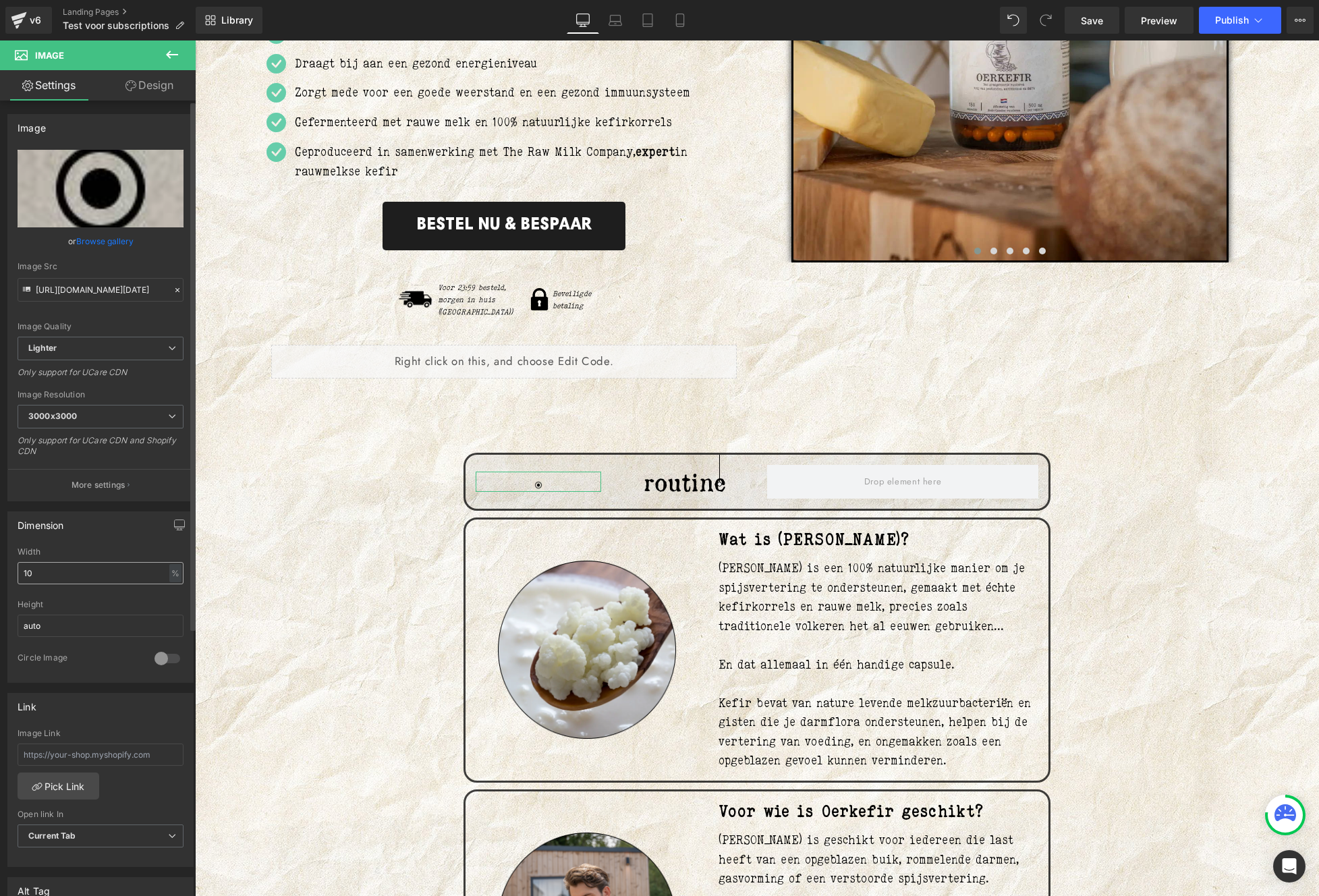
click at [83, 562] on div "Width 10 % % px" at bounding box center [100, 573] width 166 height 52
click at [76, 572] on input "10" at bounding box center [100, 573] width 166 height 22
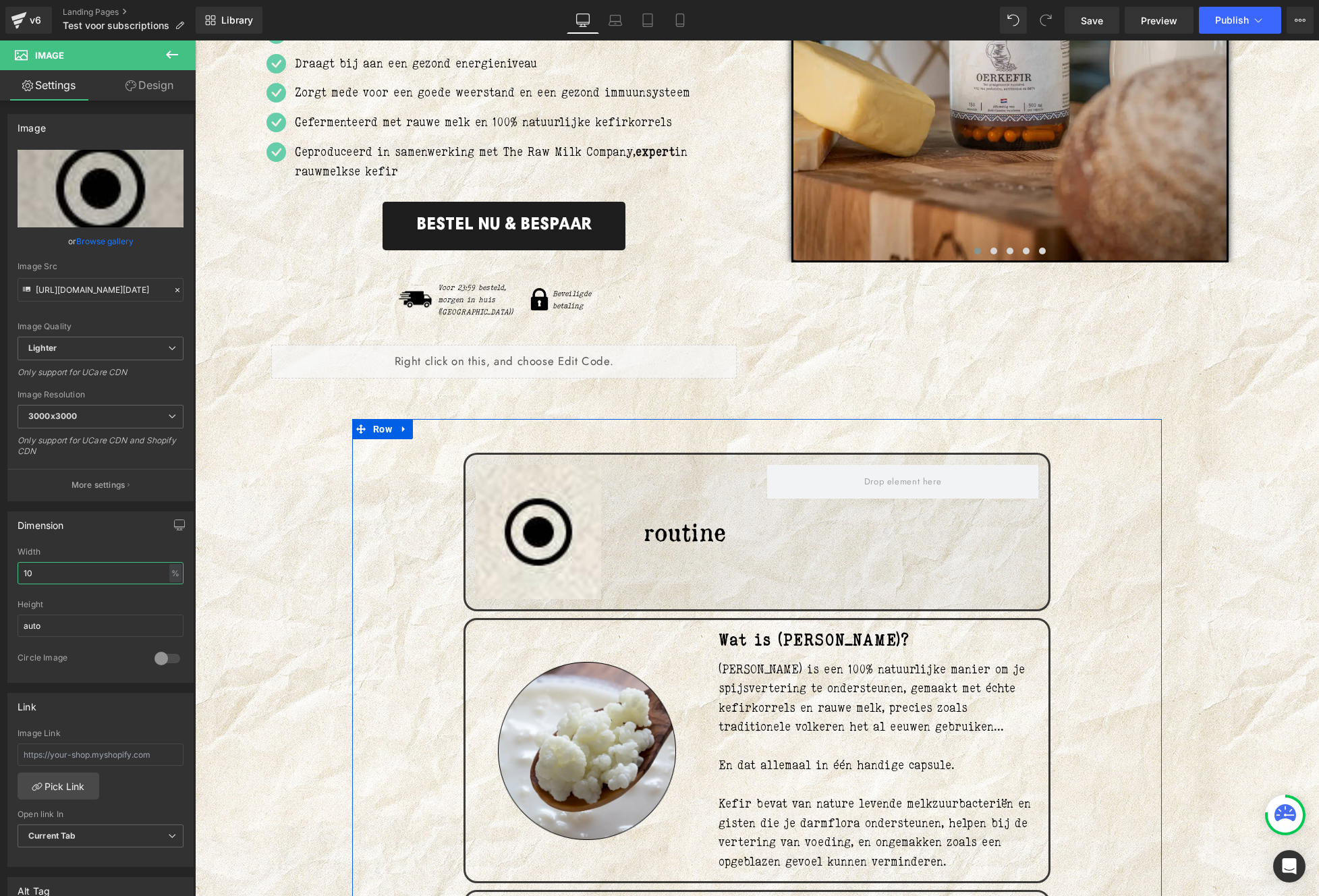
type input "1"
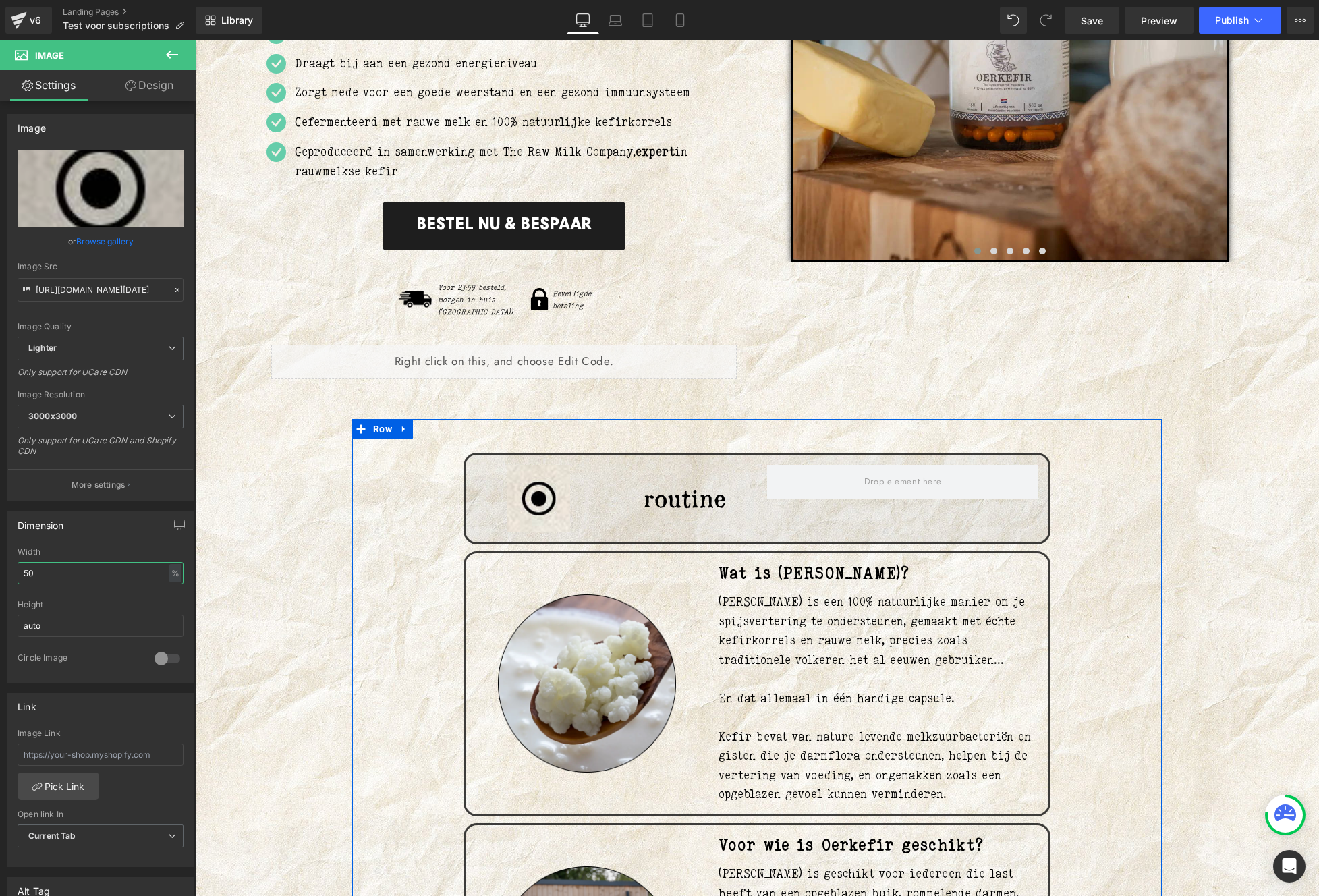
type input "5"
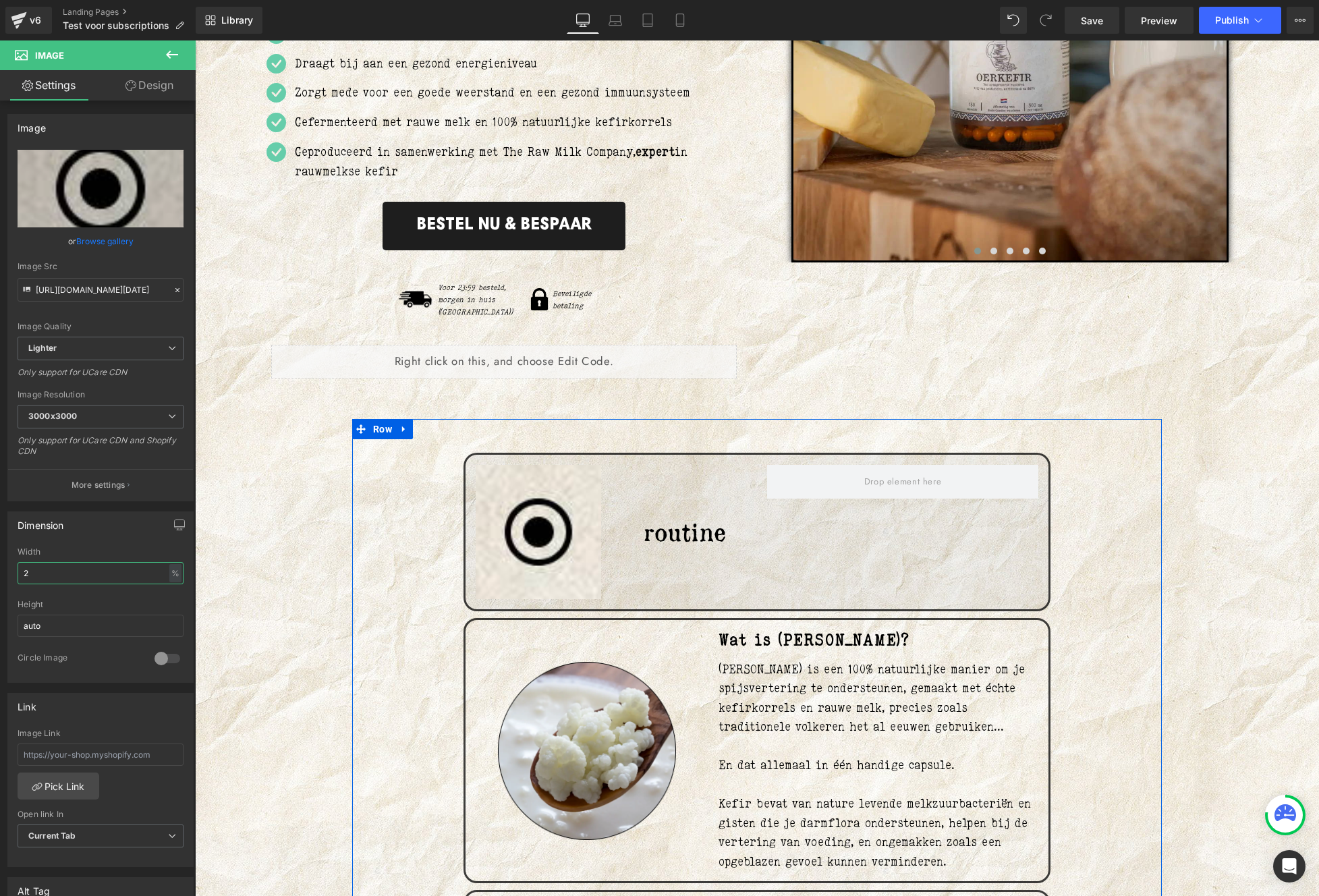
type input "20"
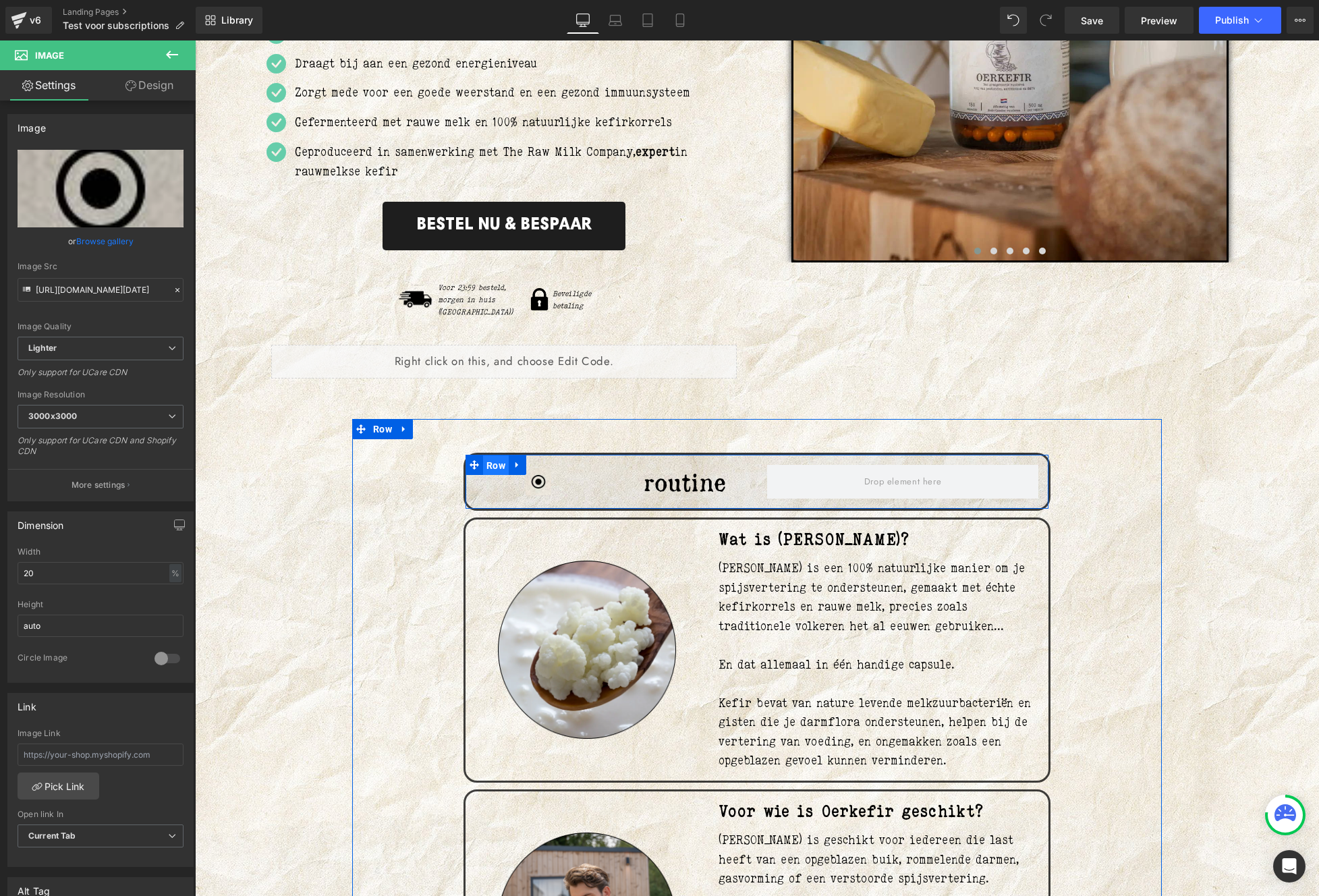
click at [491, 456] on span "Row" at bounding box center [495, 465] width 25 height 20
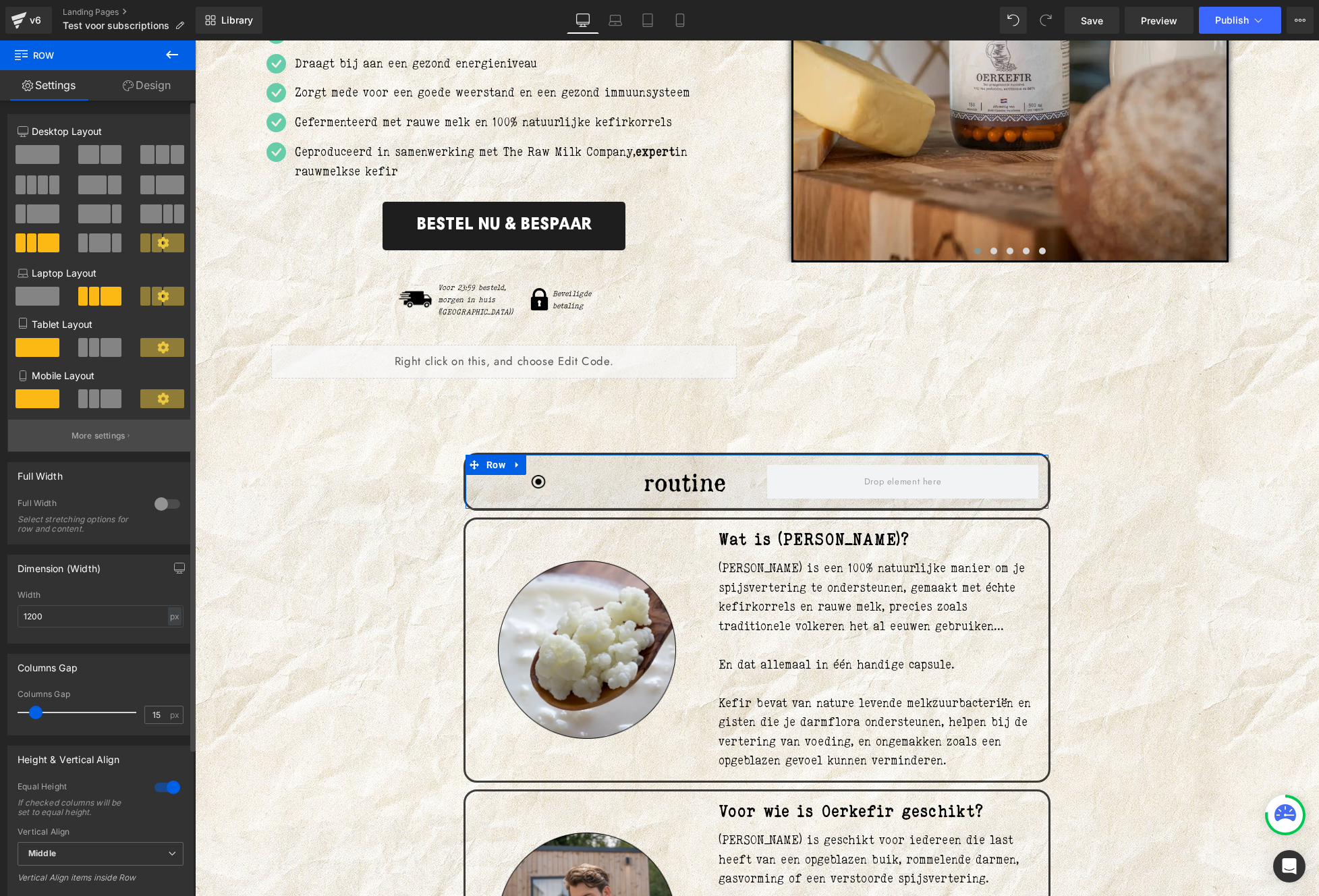
click at [100, 440] on p "More settings" at bounding box center [99, 435] width 54 height 12
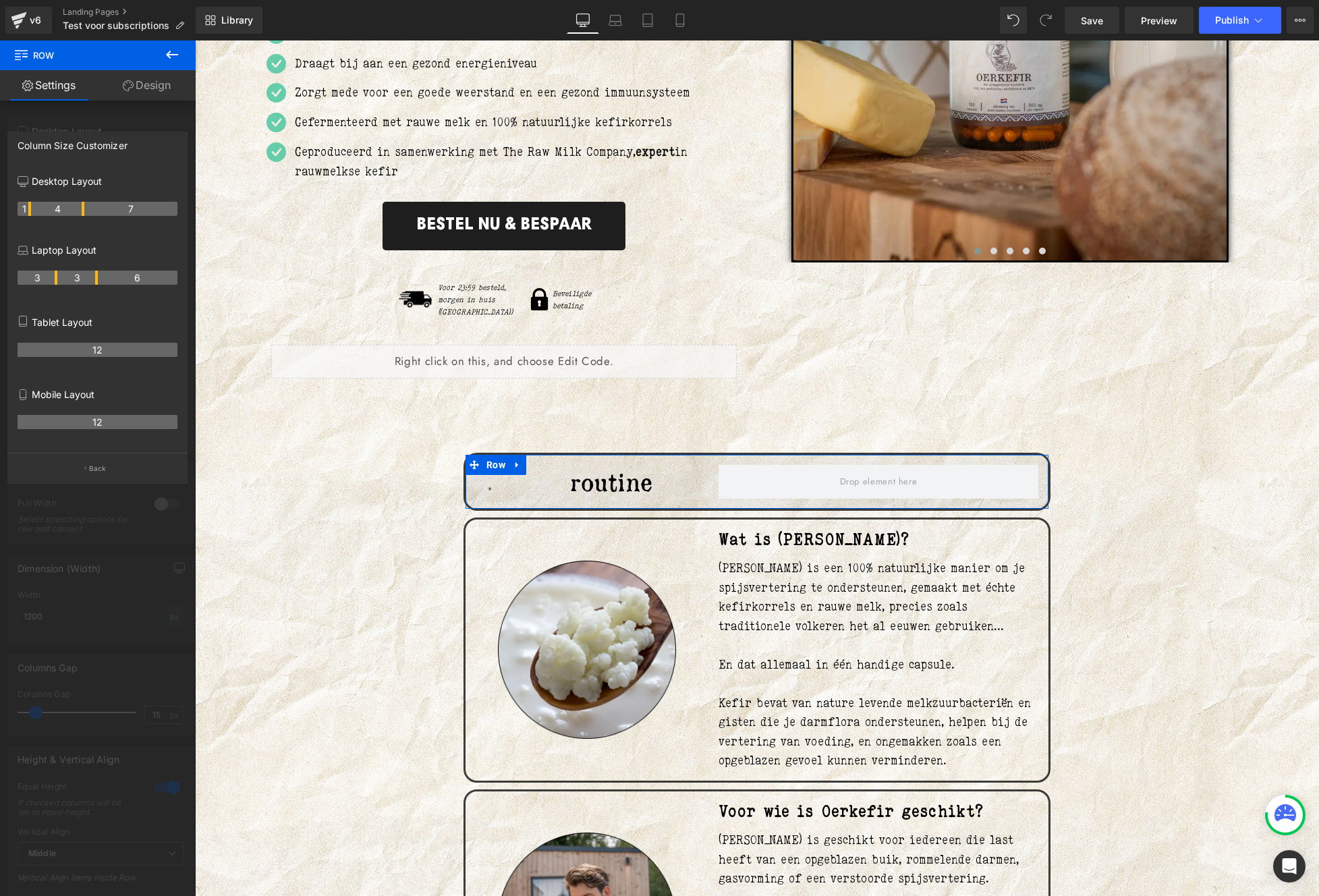
drag, startPoint x: 55, startPoint y: 211, endPoint x: 26, endPoint y: 210, distance: 29.0
drag, startPoint x: 83, startPoint y: 206, endPoint x: 65, endPoint y: 206, distance: 18.0
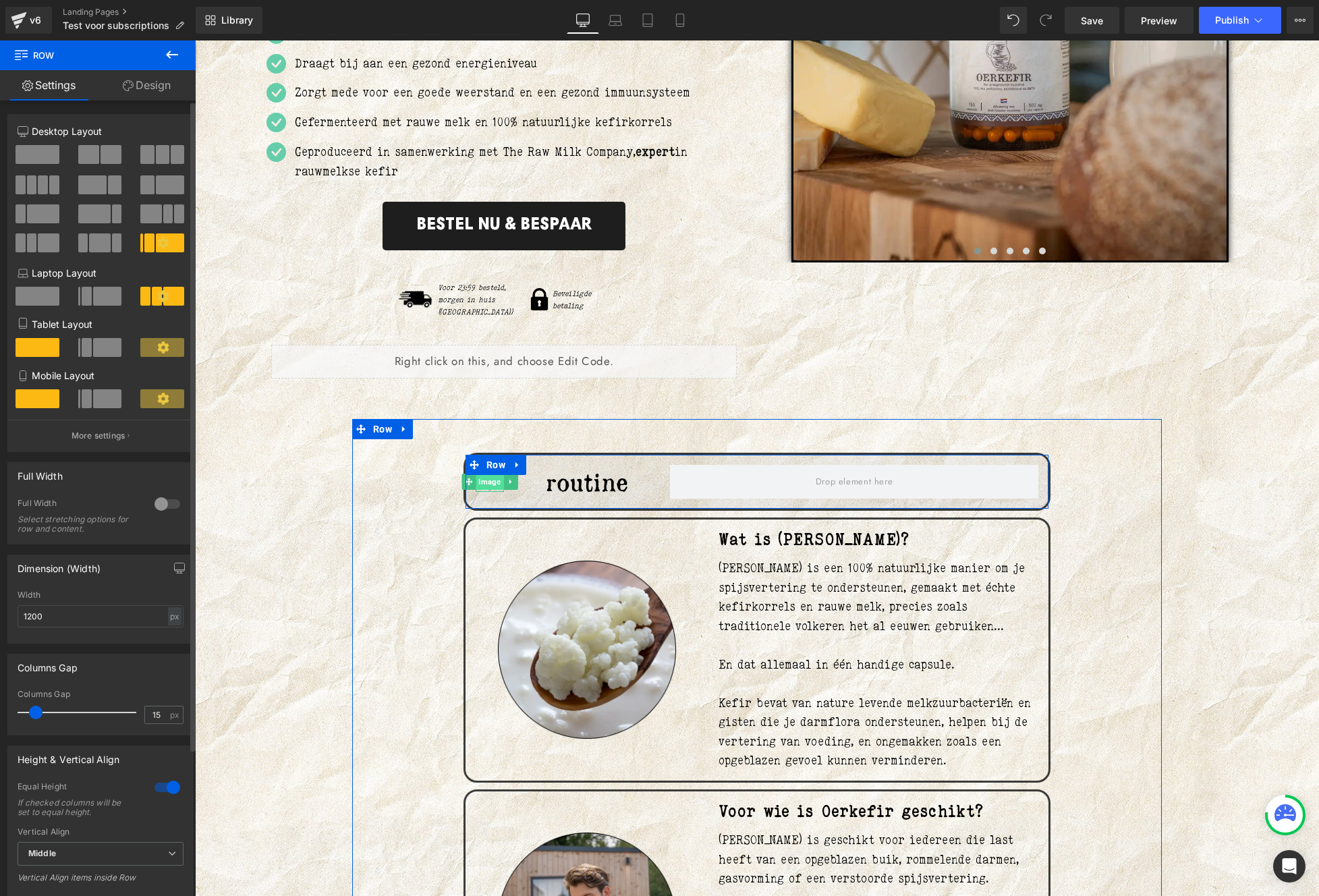
click at [485, 477] on span "Image" at bounding box center [489, 482] width 28 height 16
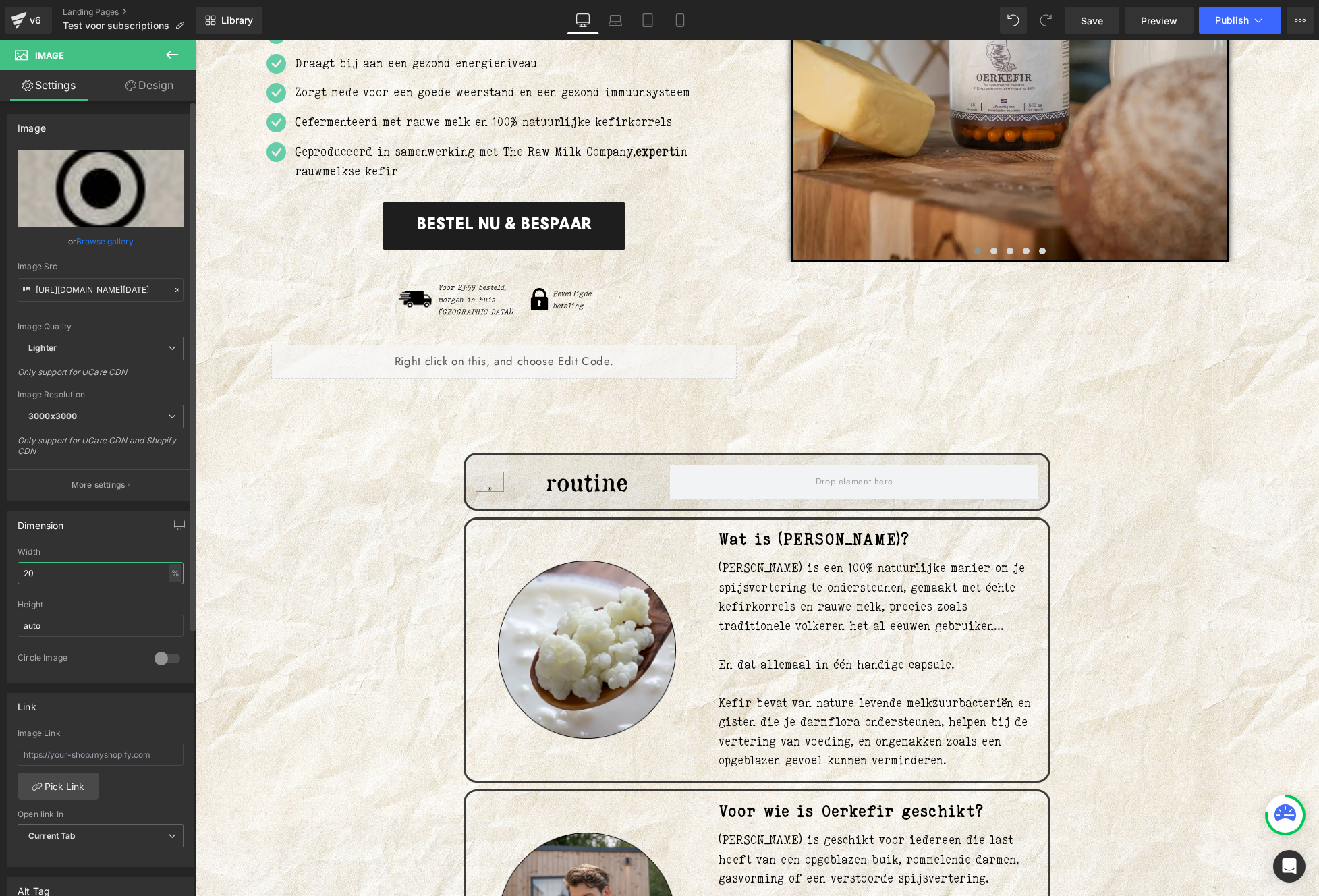
click at [88, 564] on input "20" at bounding box center [100, 573] width 166 height 22
click at [88, 564] on input "20" at bounding box center [100, 573] width 166 height 22
click at [87, 564] on input "20" at bounding box center [100, 573] width 166 height 22
type input "100"
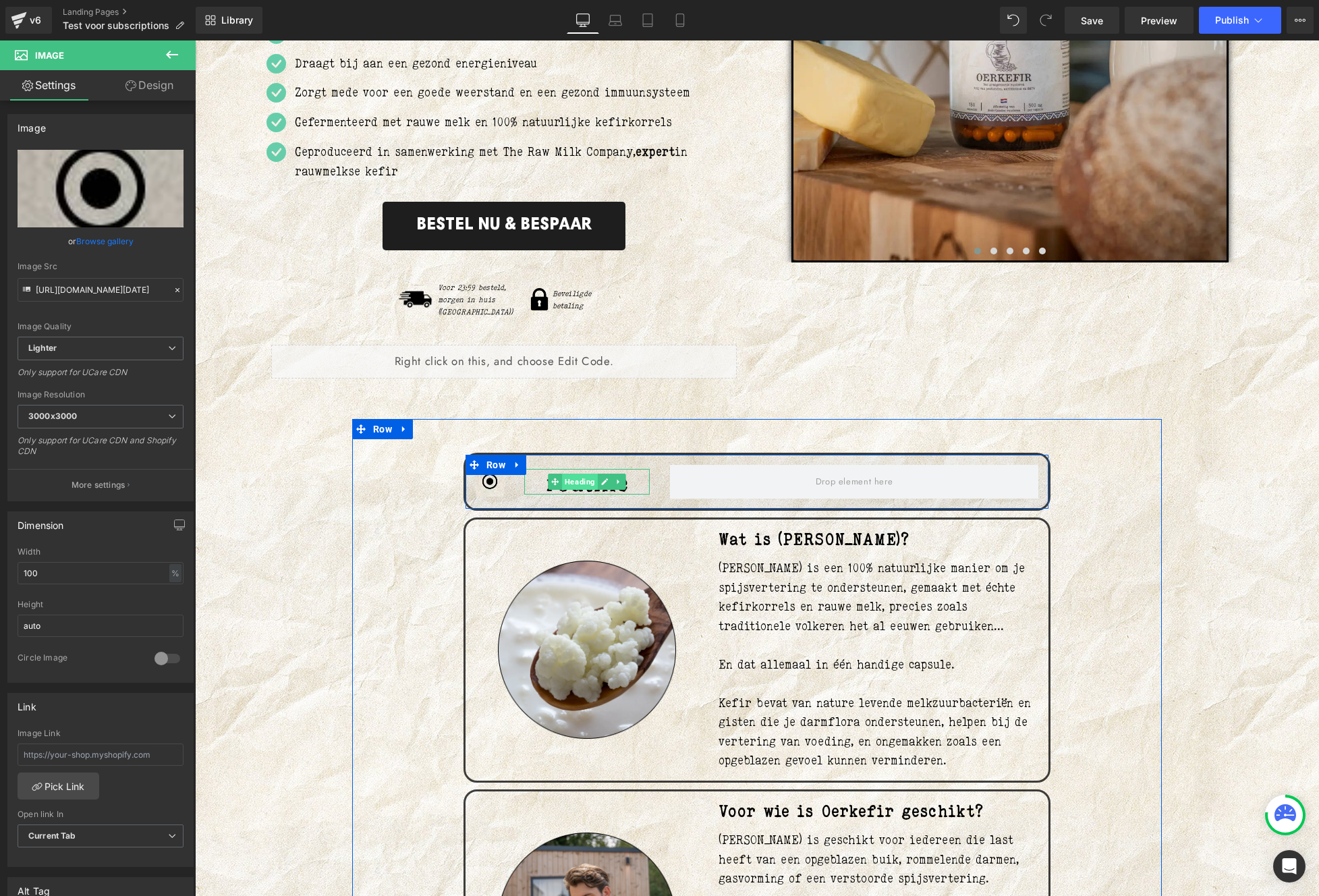
click at [573, 474] on span "Heading" at bounding box center [580, 482] width 36 height 16
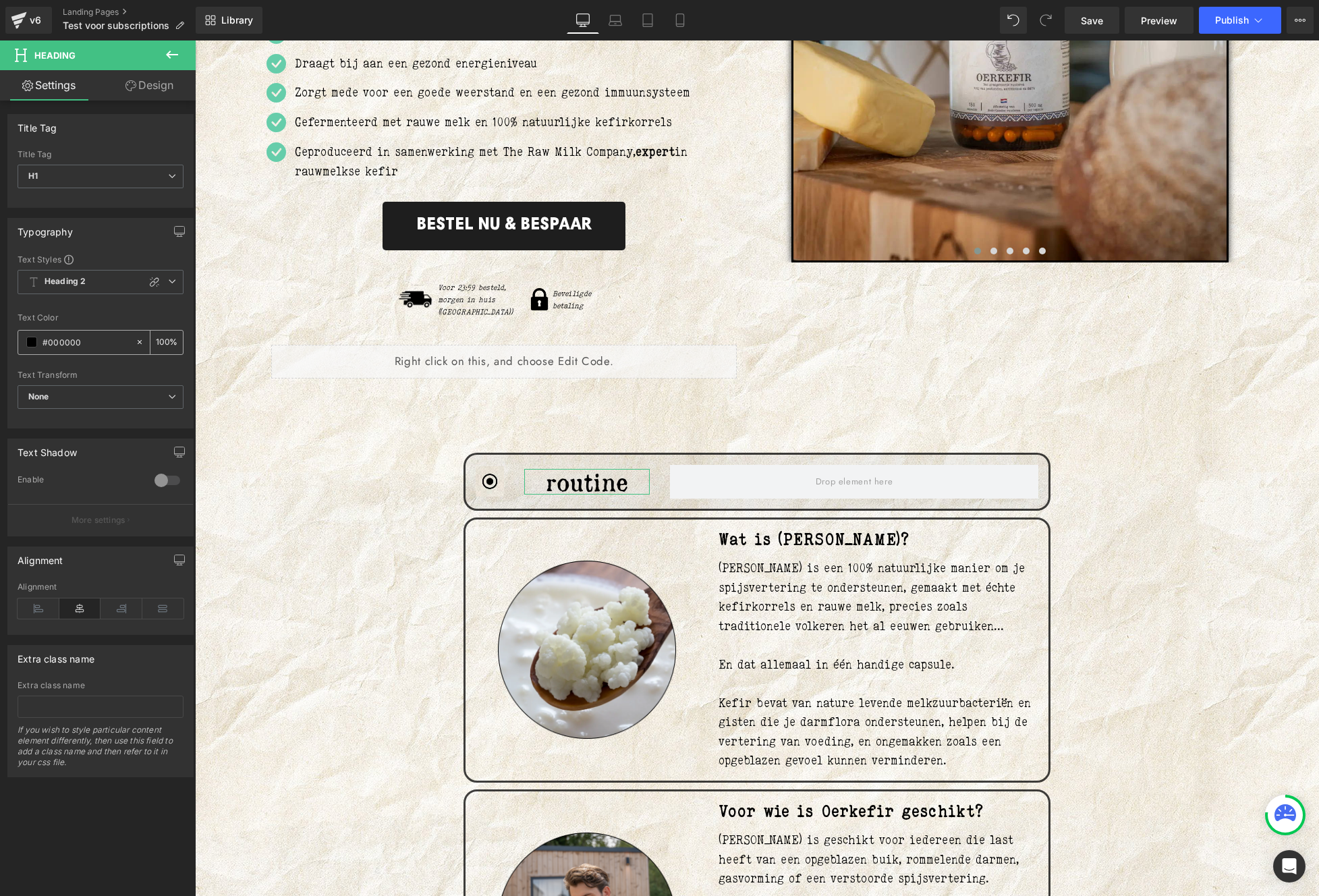
click at [29, 345] on span at bounding box center [32, 342] width 11 height 11
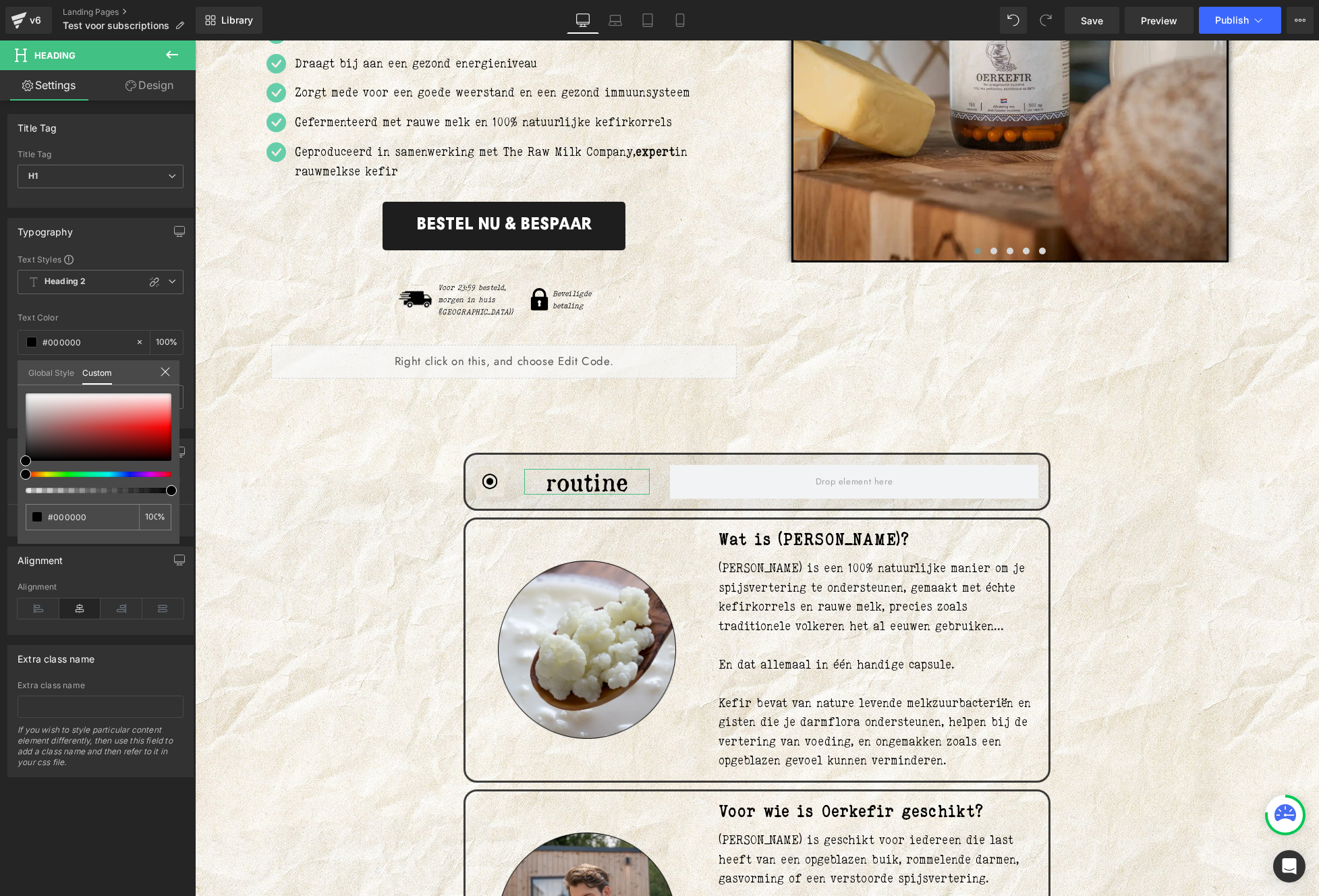
click at [137, 493] on div "#000000 100 %" at bounding box center [99, 468] width 162 height 150
drag, startPoint x: 159, startPoint y: 493, endPoint x: 142, endPoint y: 493, distance: 17.0
click at [142, 493] on div "#000000 100 %" at bounding box center [99, 468] width 162 height 150
drag, startPoint x: 173, startPoint y: 493, endPoint x: 136, endPoint y: 493, distance: 37.0
click at [136, 493] on span at bounding box center [138, 491] width 11 height 11
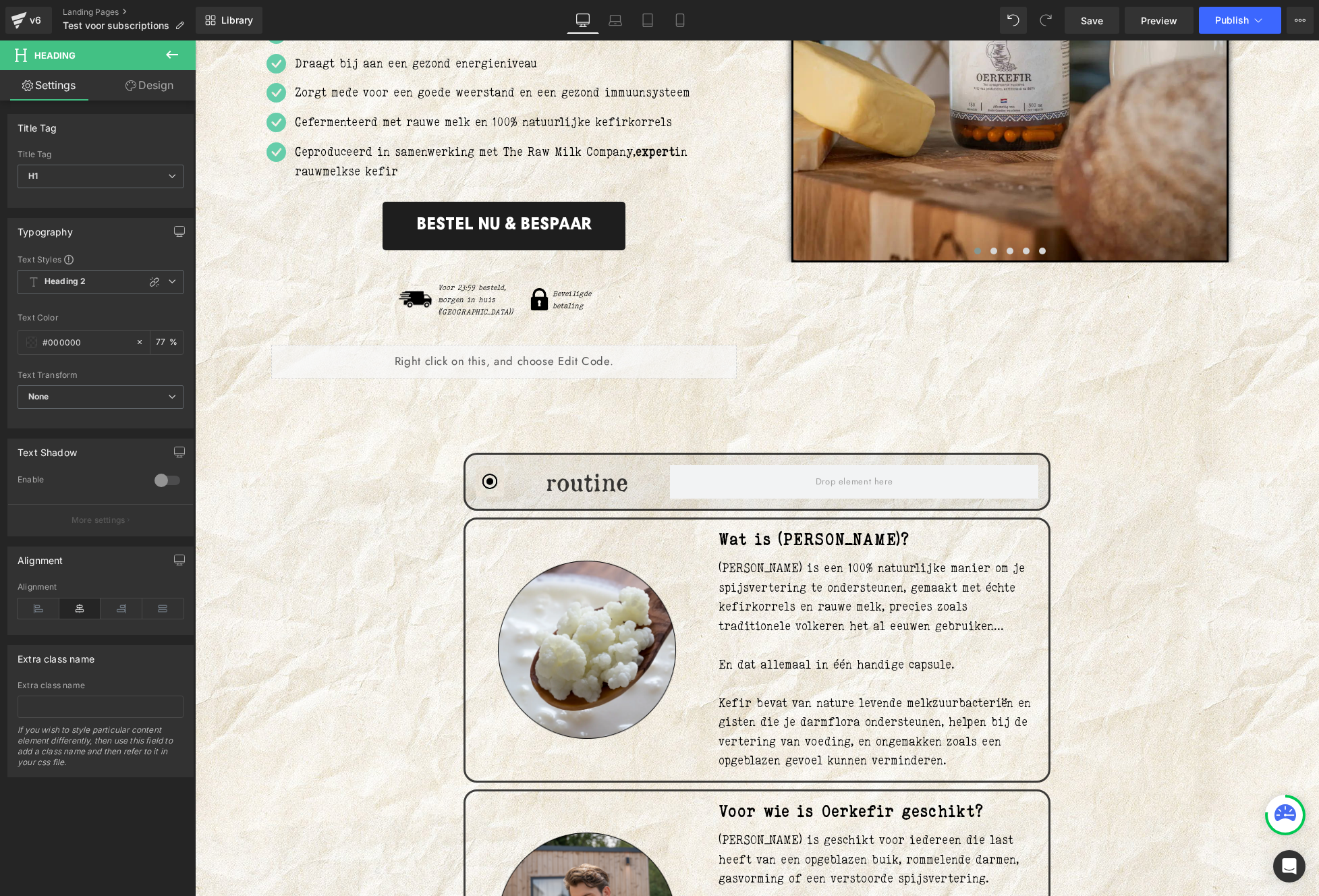
click at [195, 41] on div "50px" at bounding box center [195, 41] width 0 height 0
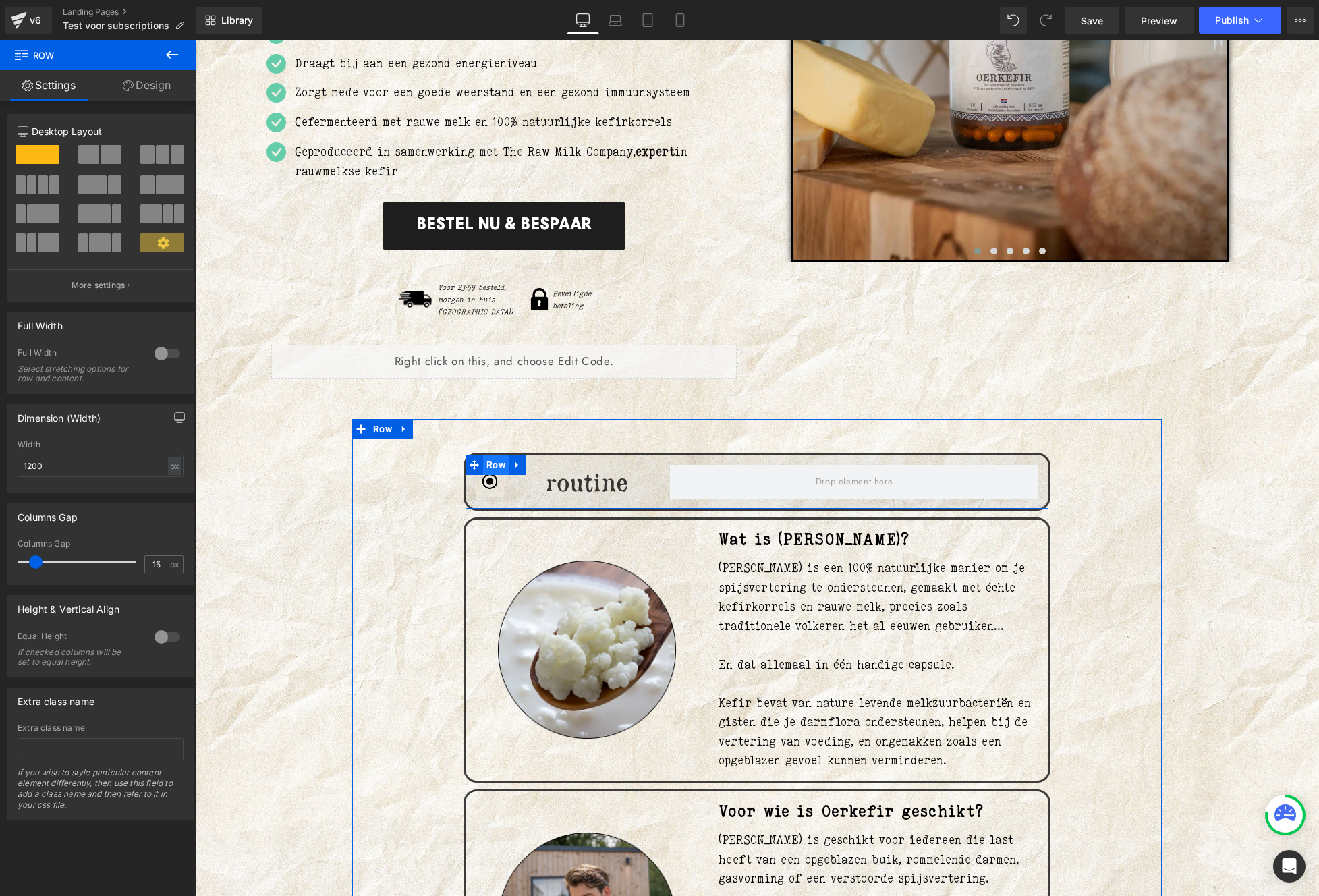
click at [483, 455] on span "Row" at bounding box center [495, 464] width 25 height 20
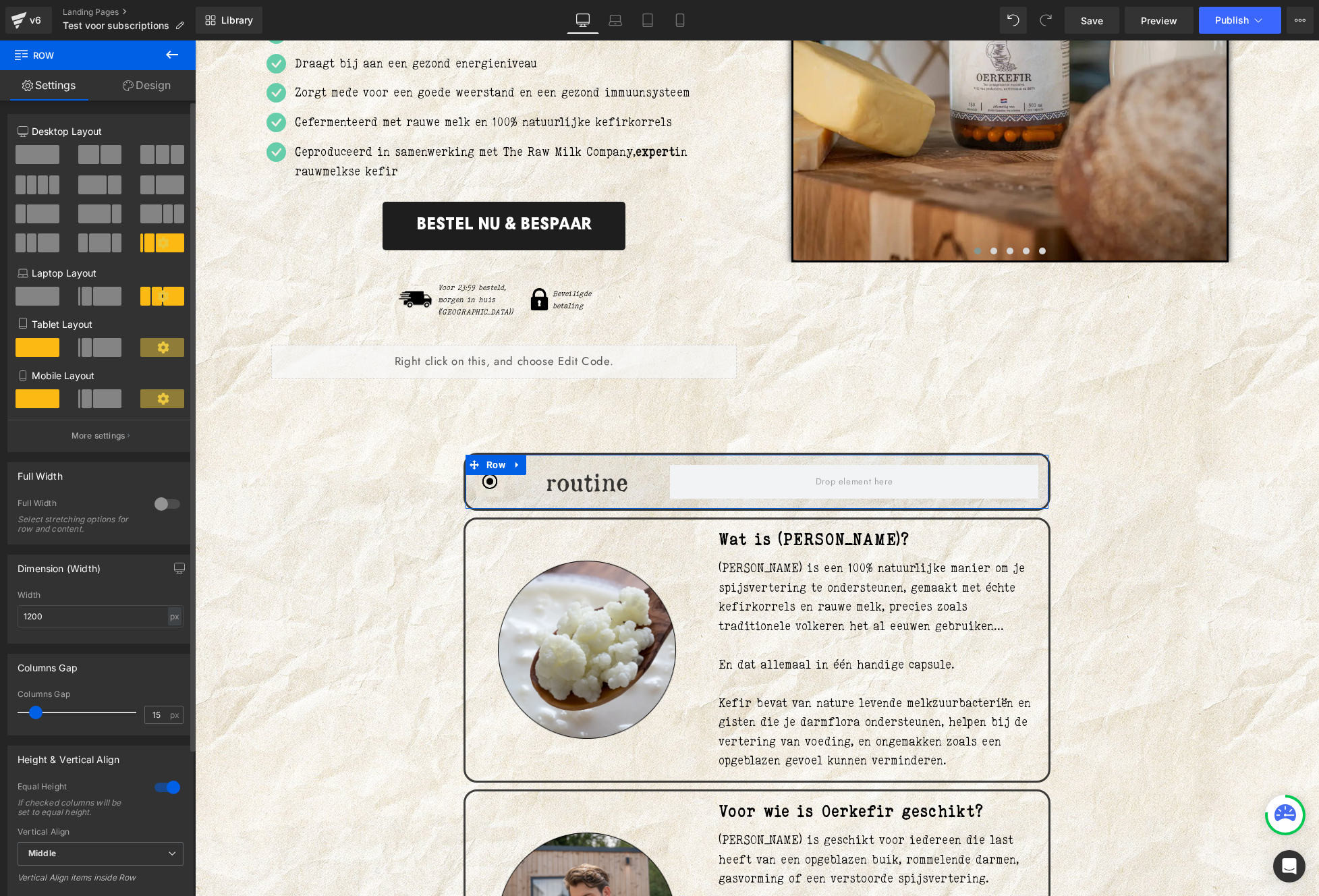
click at [45, 185] on span at bounding box center [43, 185] width 10 height 19
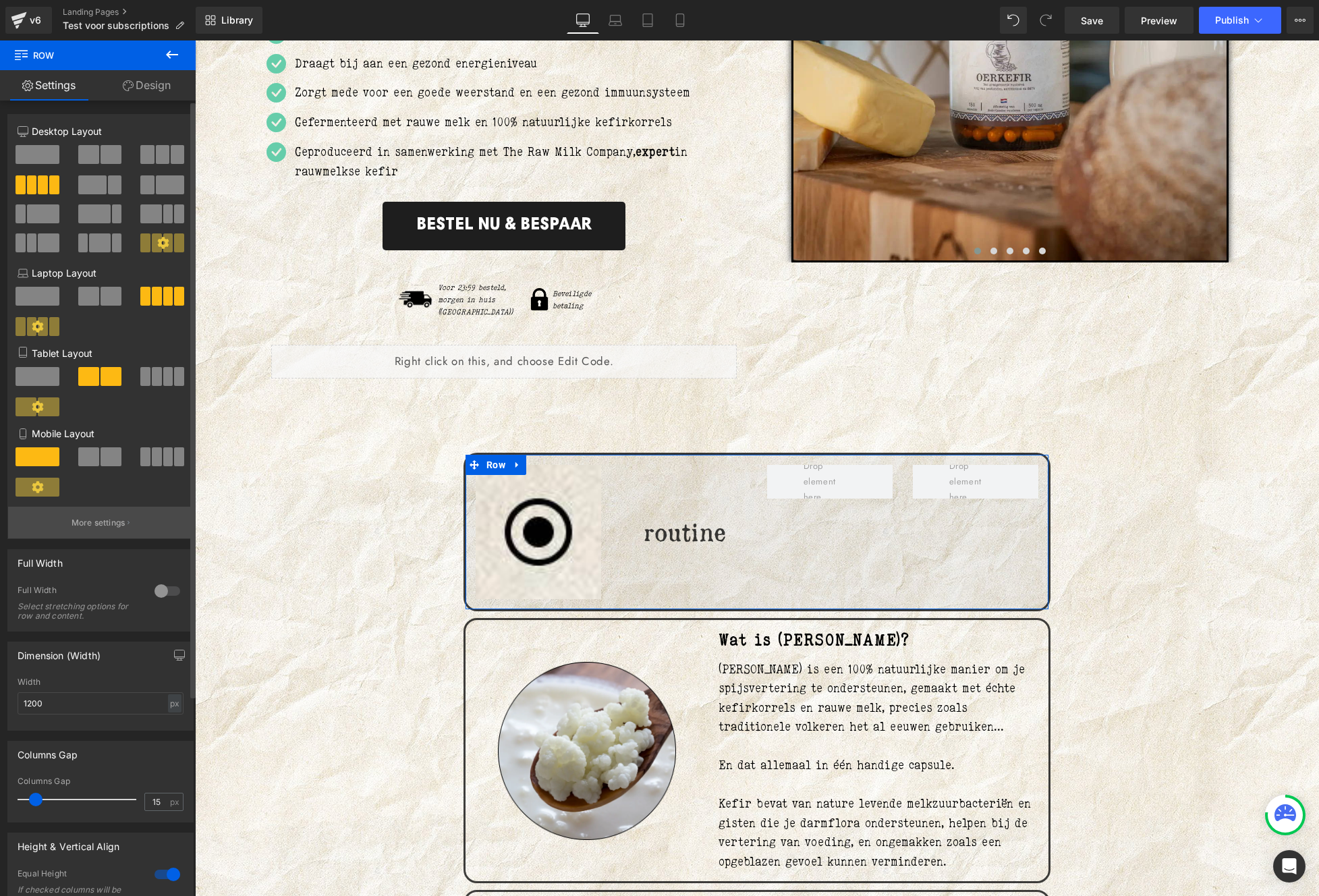
click at [78, 527] on p "More settings" at bounding box center [99, 522] width 54 height 12
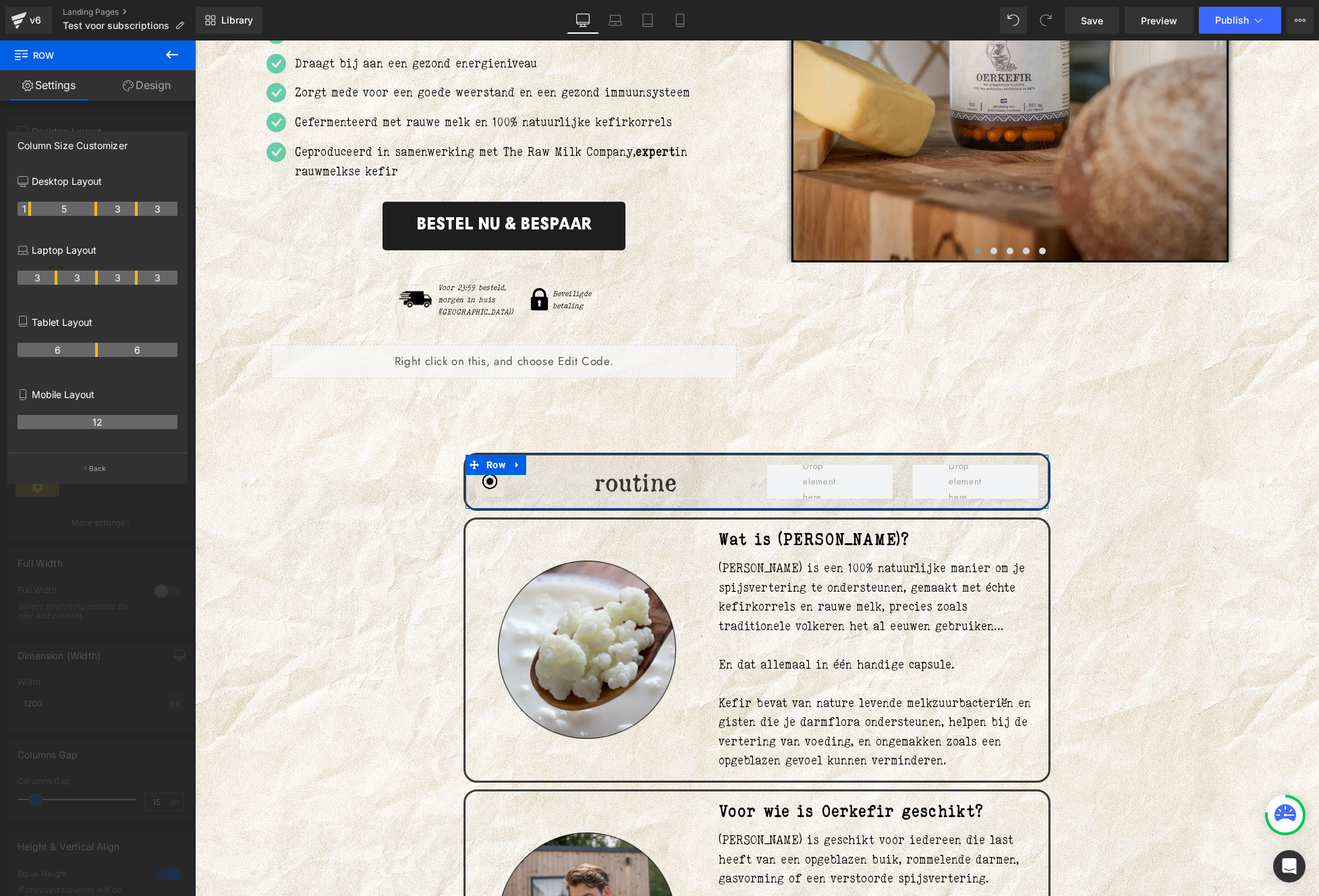
drag, startPoint x: 56, startPoint y: 208, endPoint x: 30, endPoint y: 208, distance: 26.0
drag, startPoint x: 97, startPoint y: 207, endPoint x: 115, endPoint y: 209, distance: 18.1
drag, startPoint x: 95, startPoint y: 210, endPoint x: 68, endPoint y: 209, distance: 27.0
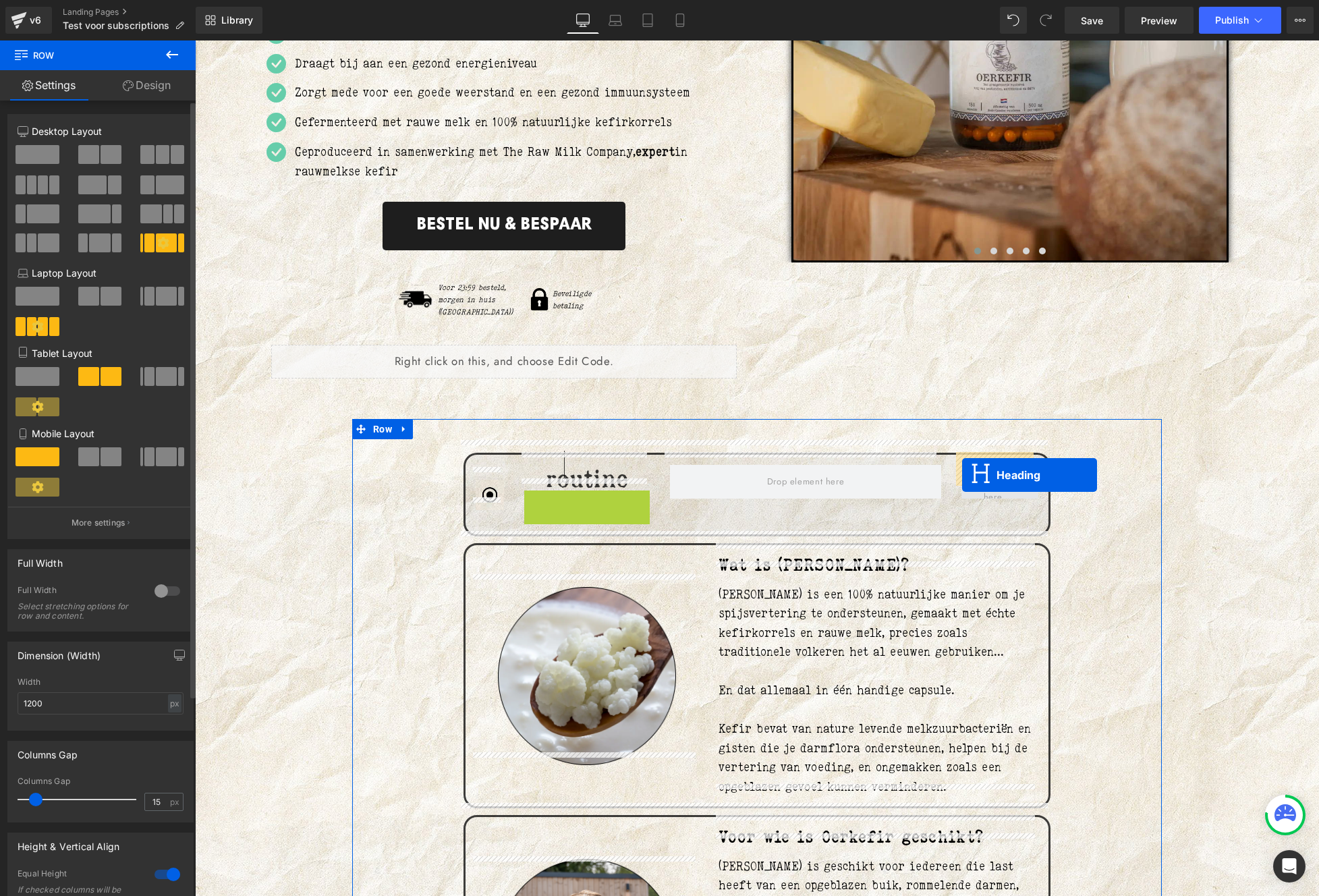
drag, startPoint x: 568, startPoint y: 494, endPoint x: 962, endPoint y: 475, distance: 394.5
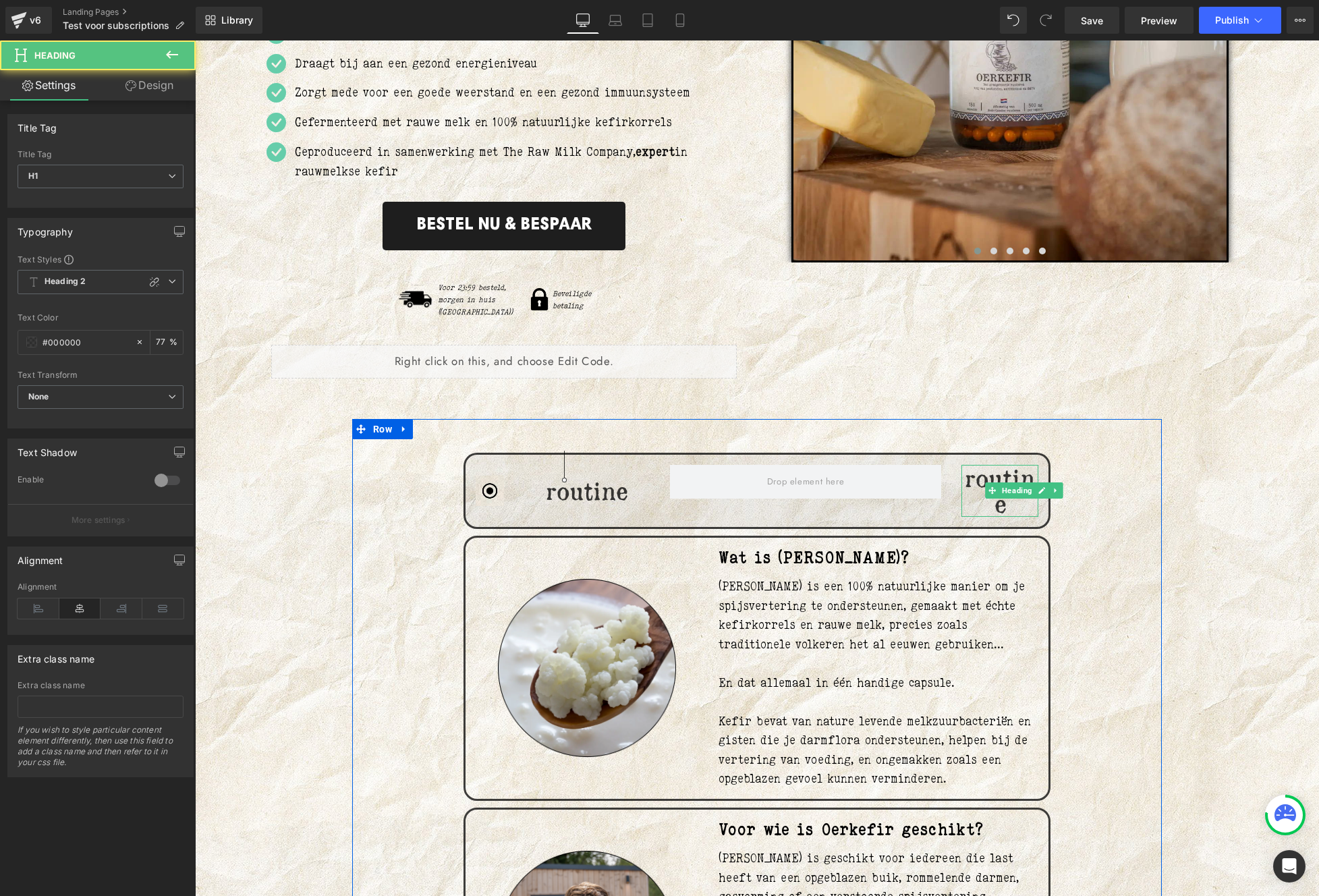
scroll to position [367, 0]
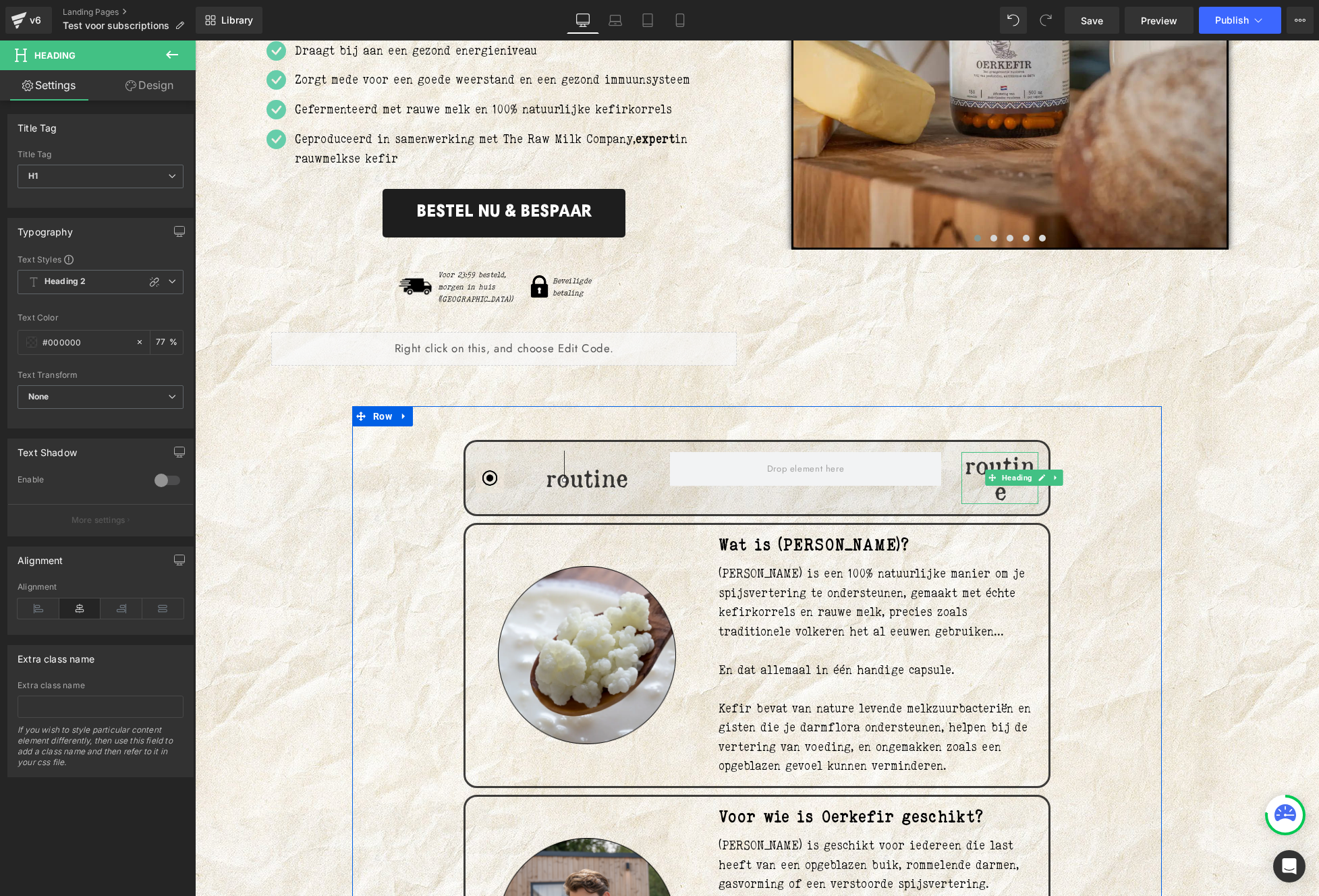
click at [972, 476] on h1 "routine" at bounding box center [999, 477] width 77 height 52
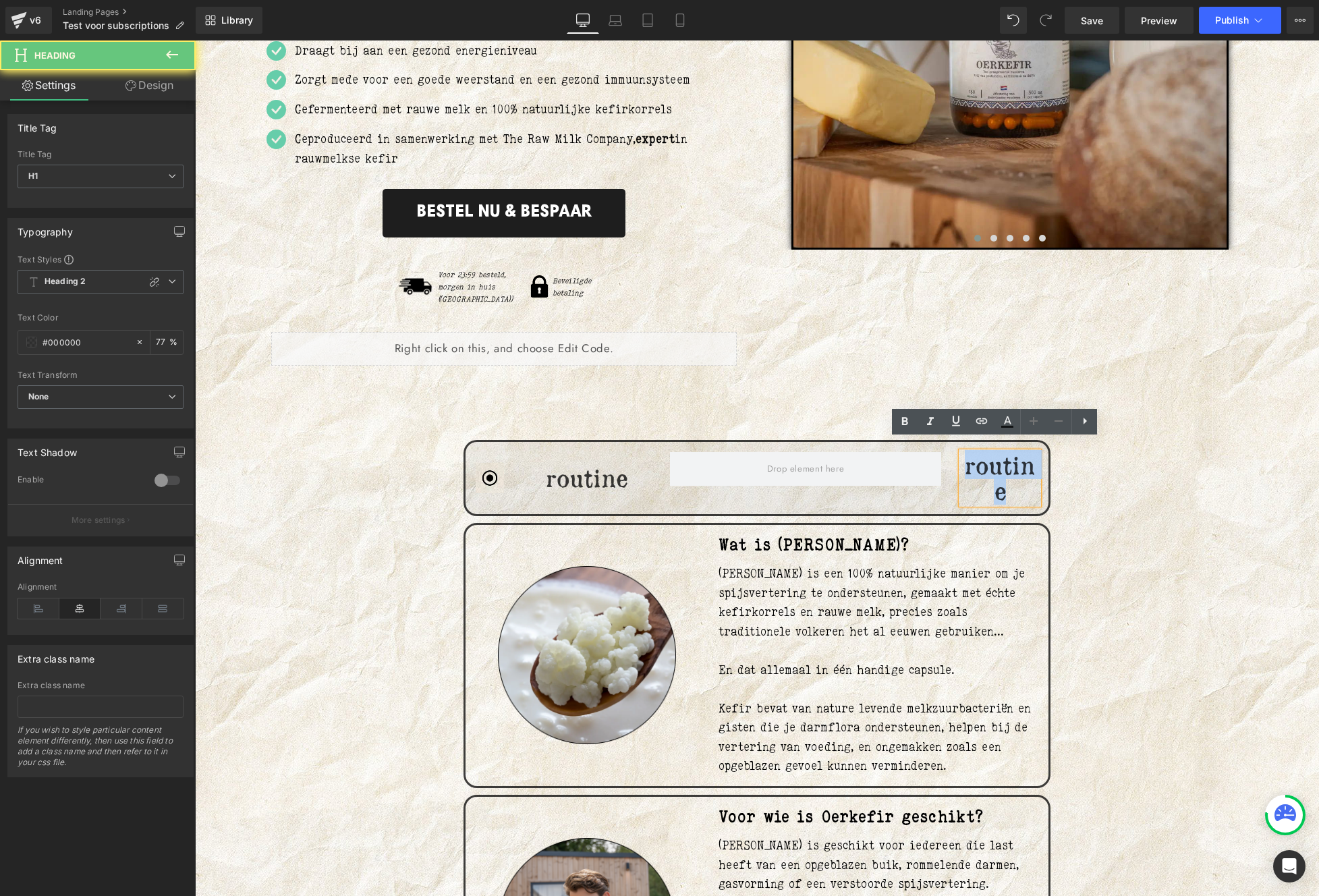
click at [972, 476] on h1 "routine" at bounding box center [999, 477] width 77 height 52
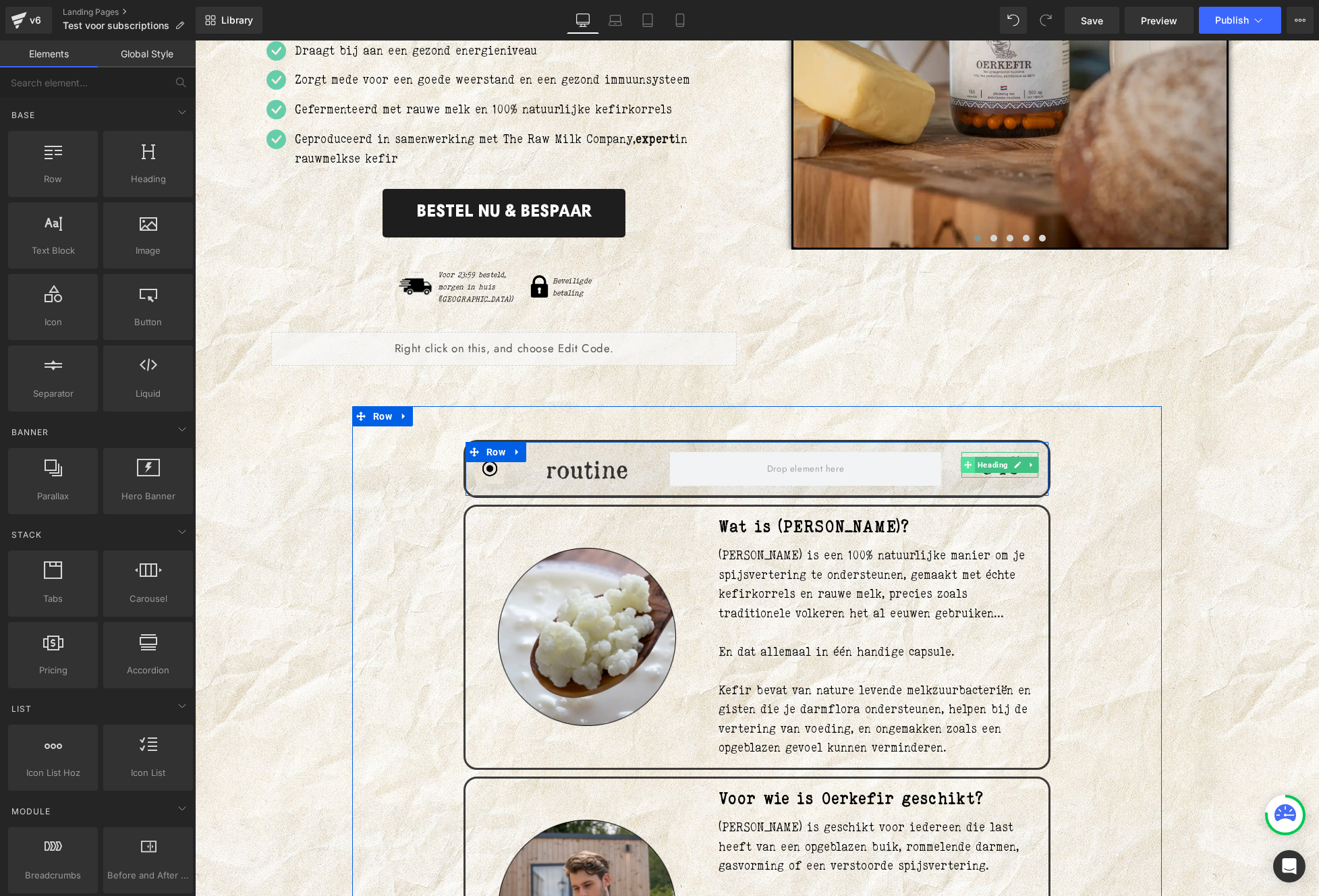
click at [963, 459] on span at bounding box center [968, 464] width 14 height 16
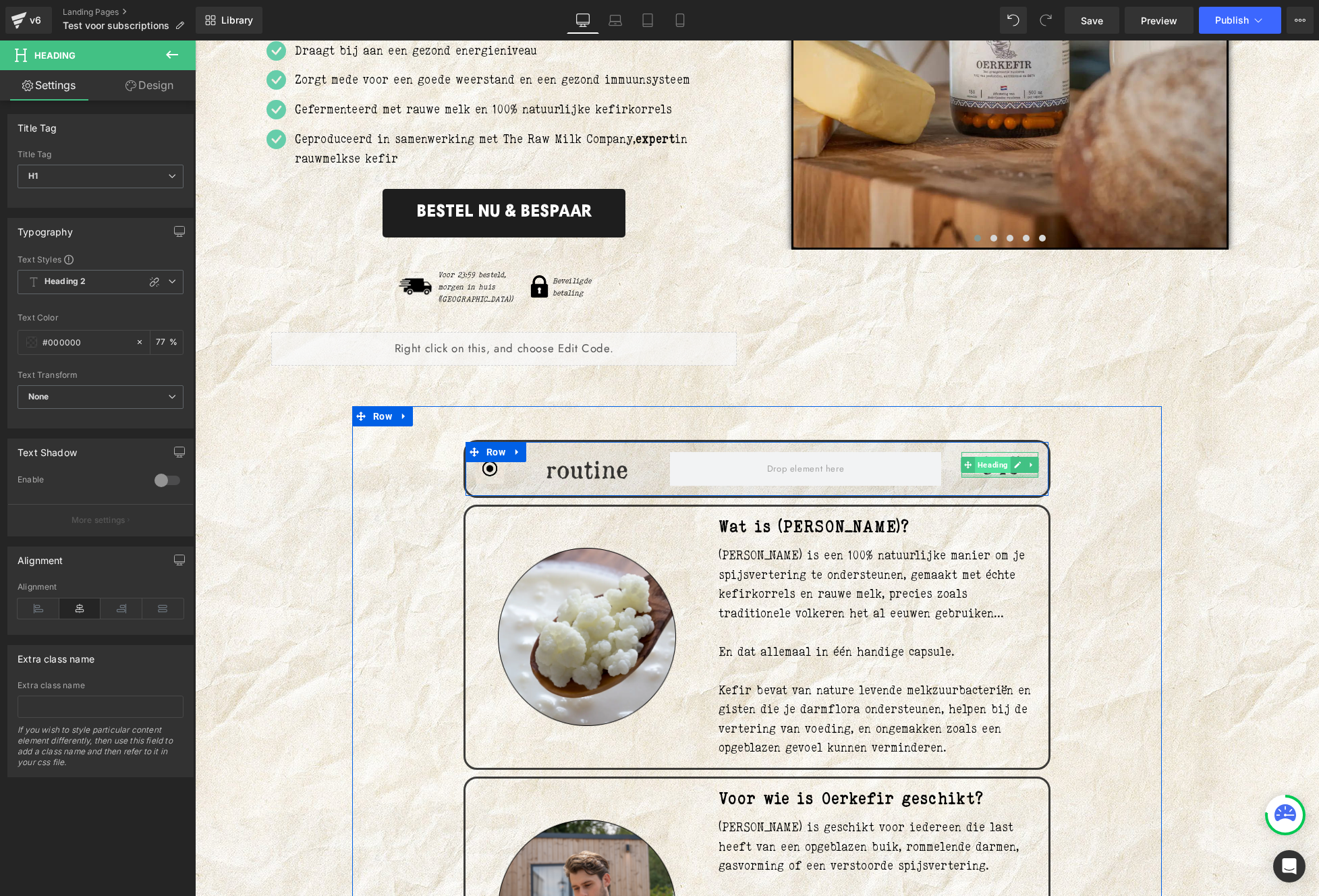
click at [975, 458] on span "Heading" at bounding box center [992, 464] width 36 height 16
click at [977, 460] on h1 "€45" at bounding box center [999, 464] width 77 height 26
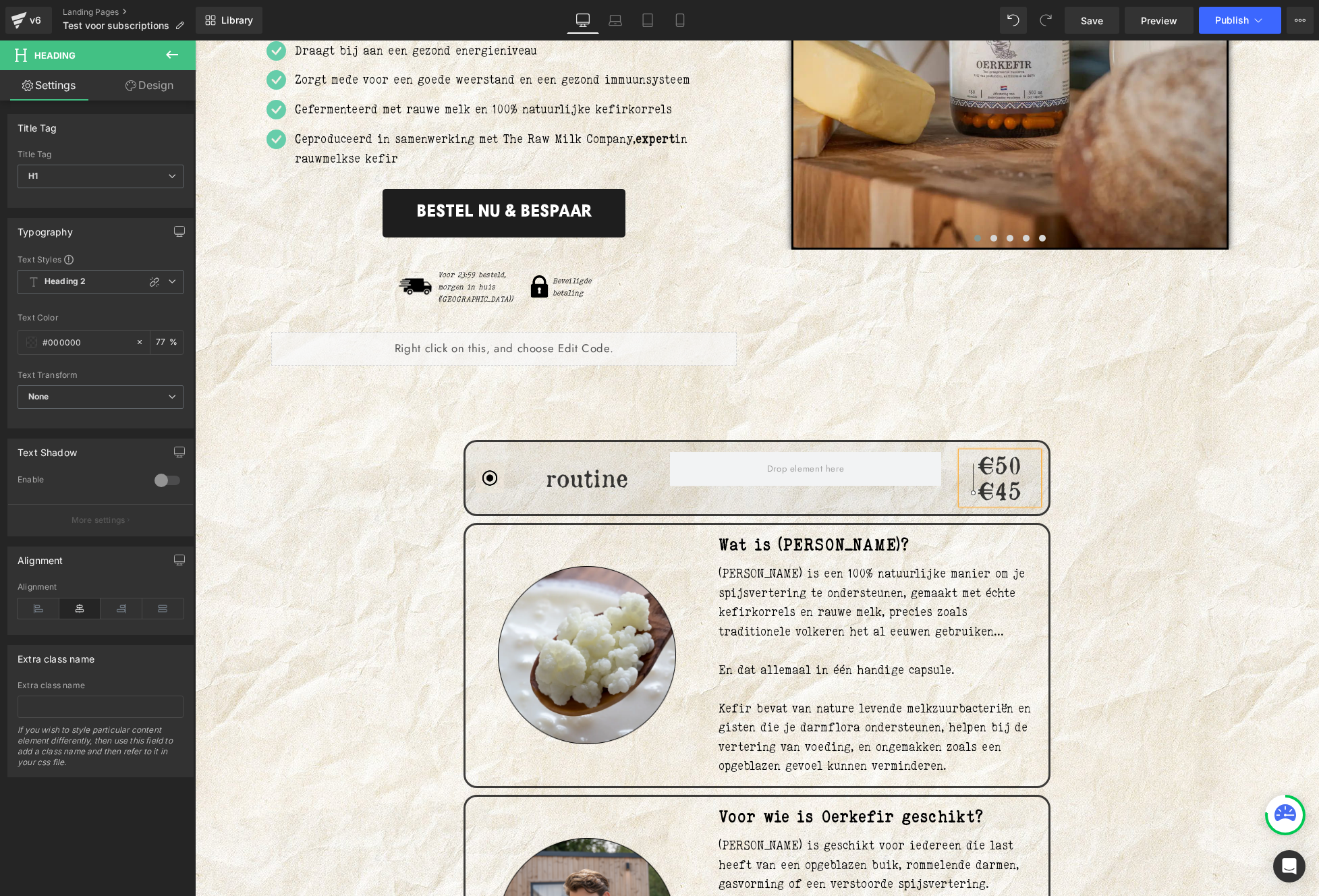
click at [703, 499] on div "Image routine Heading €50 €45 Heading Row" at bounding box center [757, 478] width 587 height 76
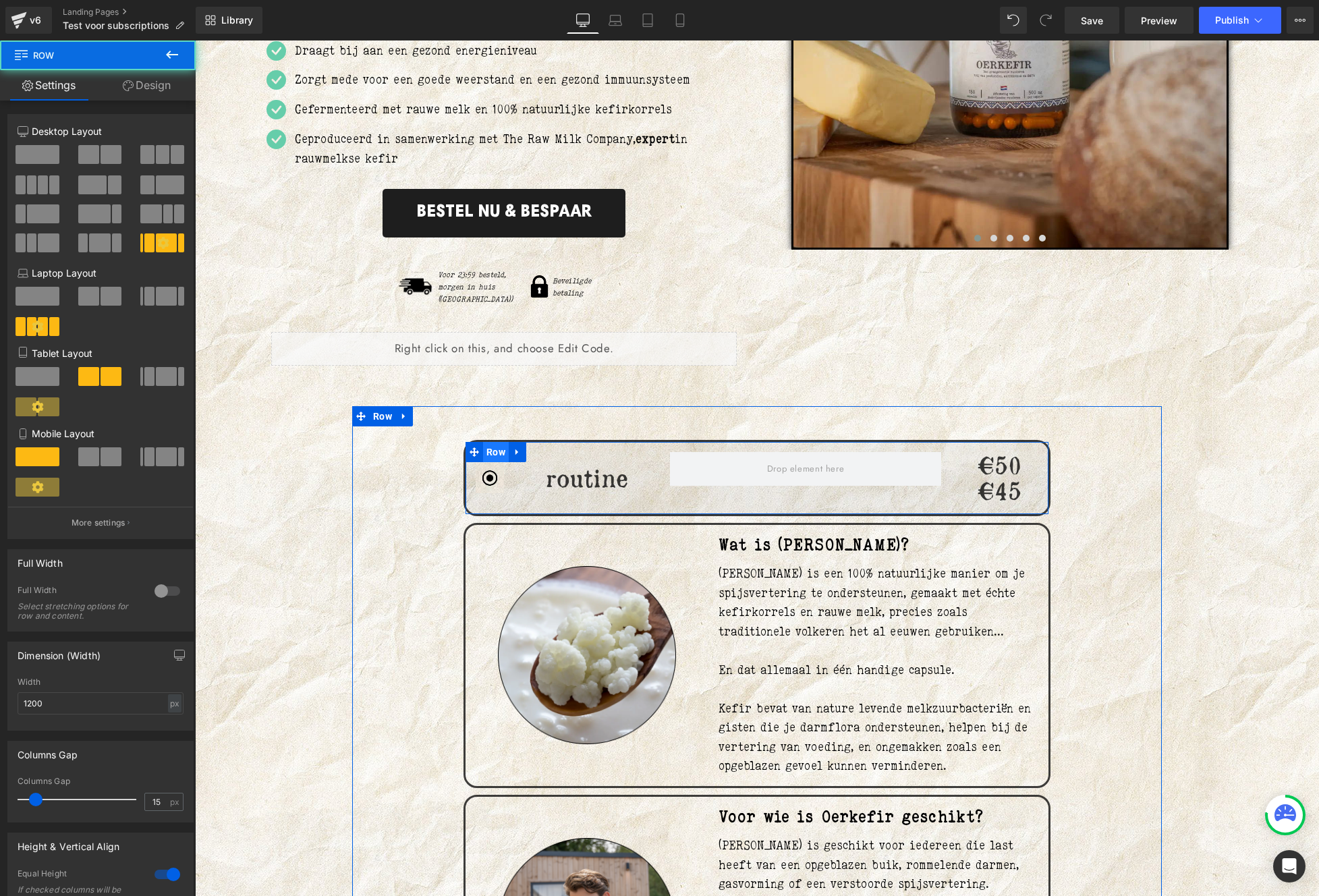
click at [485, 443] on span "Row" at bounding box center [495, 452] width 25 height 20
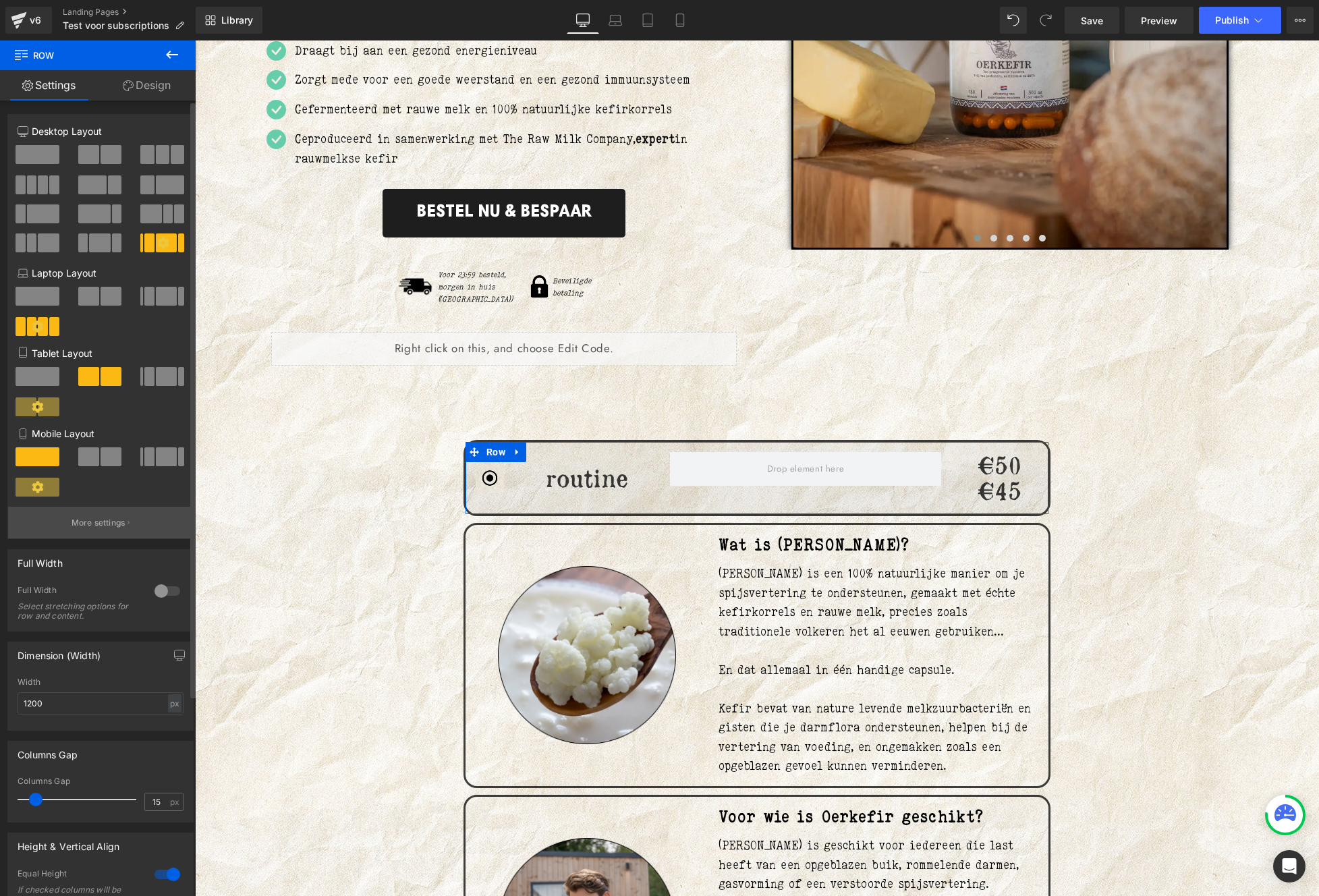
click at [79, 532] on button "More settings" at bounding box center [100, 522] width 184 height 32
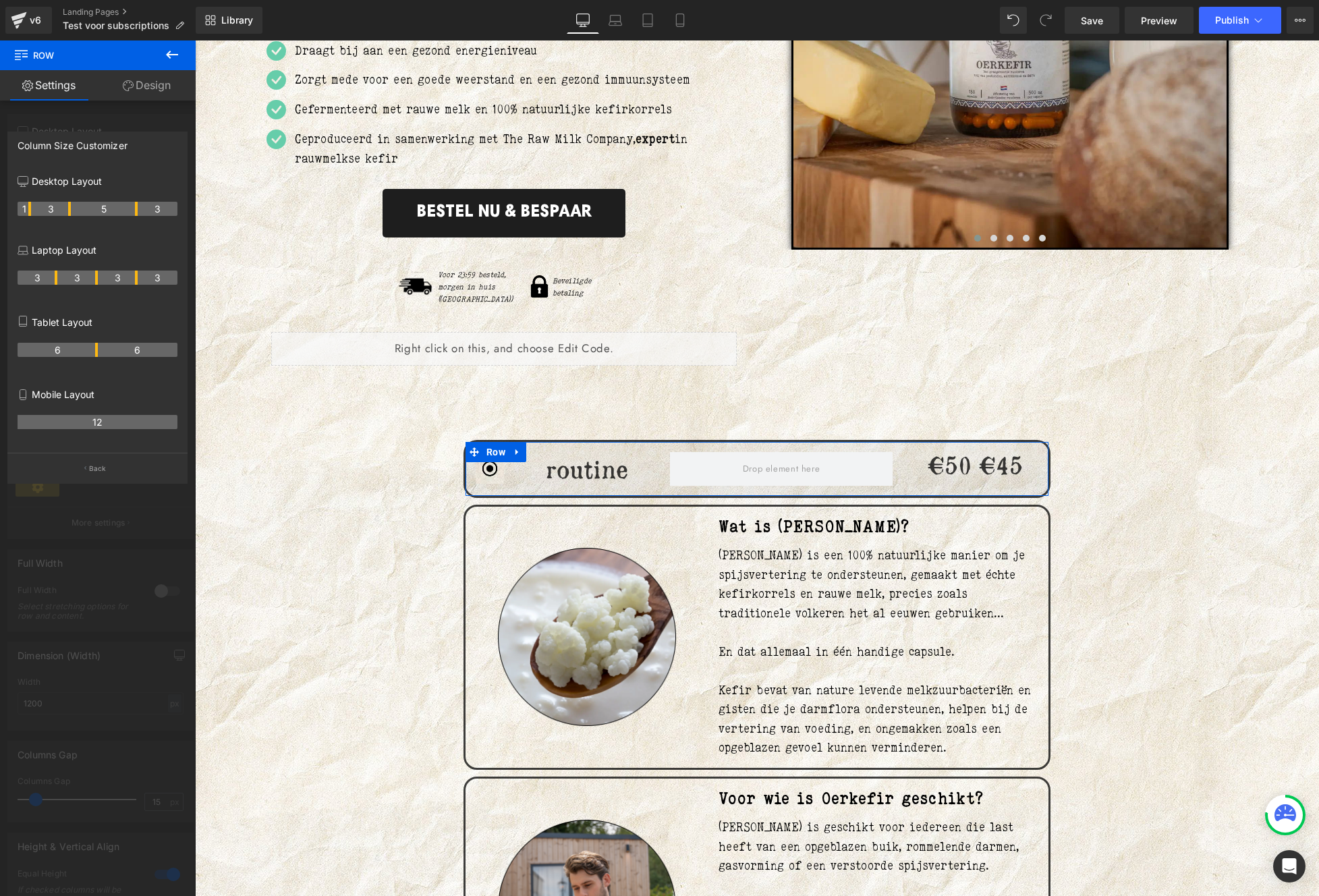
drag, startPoint x: 148, startPoint y: 211, endPoint x: 139, endPoint y: 213, distance: 9.2
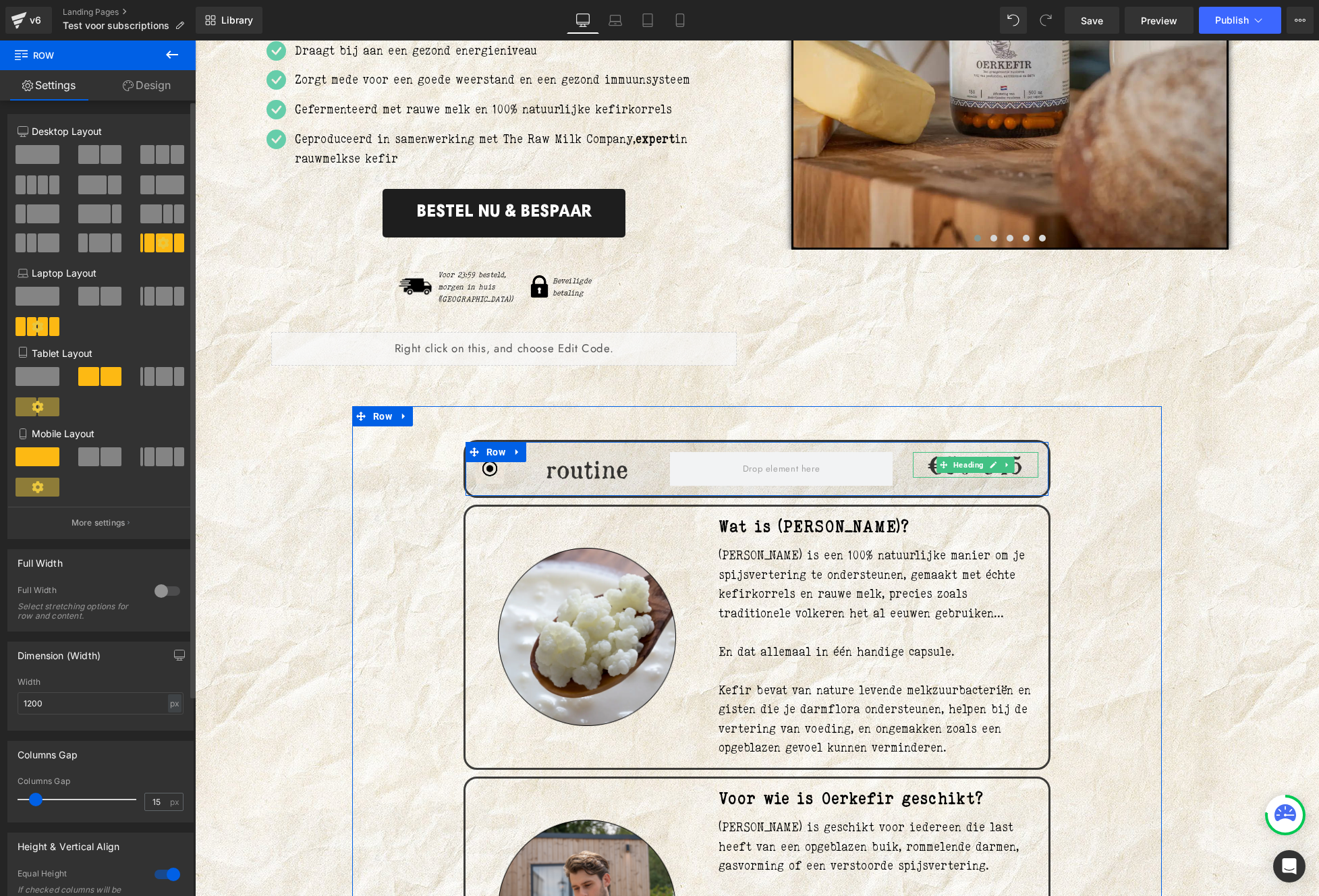
click at [956, 460] on h1 "€50 €45" at bounding box center [976, 464] width 126 height 26
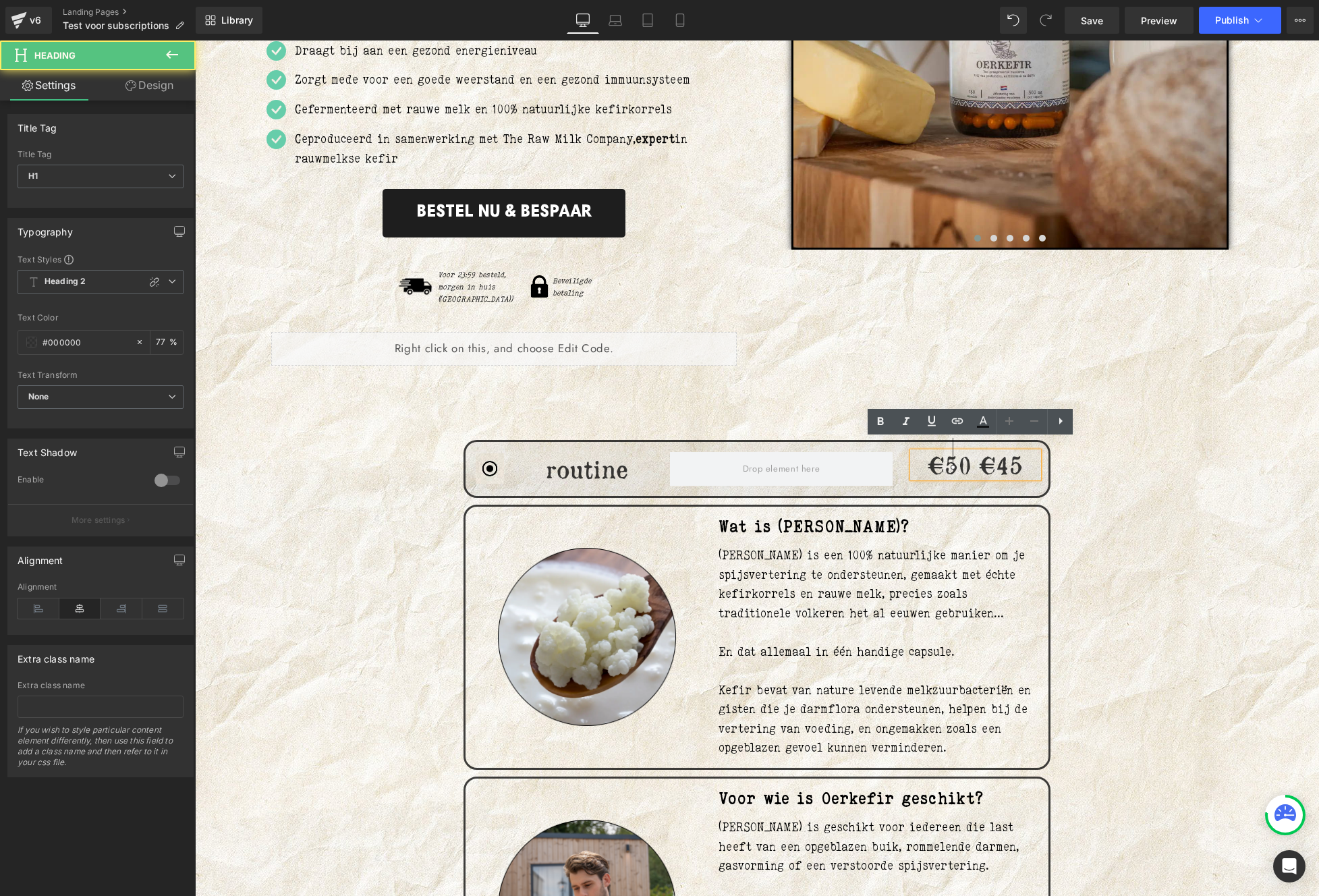
click at [965, 460] on h1 "€50 €45" at bounding box center [976, 464] width 126 height 26
drag, startPoint x: 955, startPoint y: 456, endPoint x: 891, endPoint y: 460, distance: 64.1
click at [891, 460] on div "Image routine Heading €50 €45 Heading Row" at bounding box center [757, 468] width 587 height 58
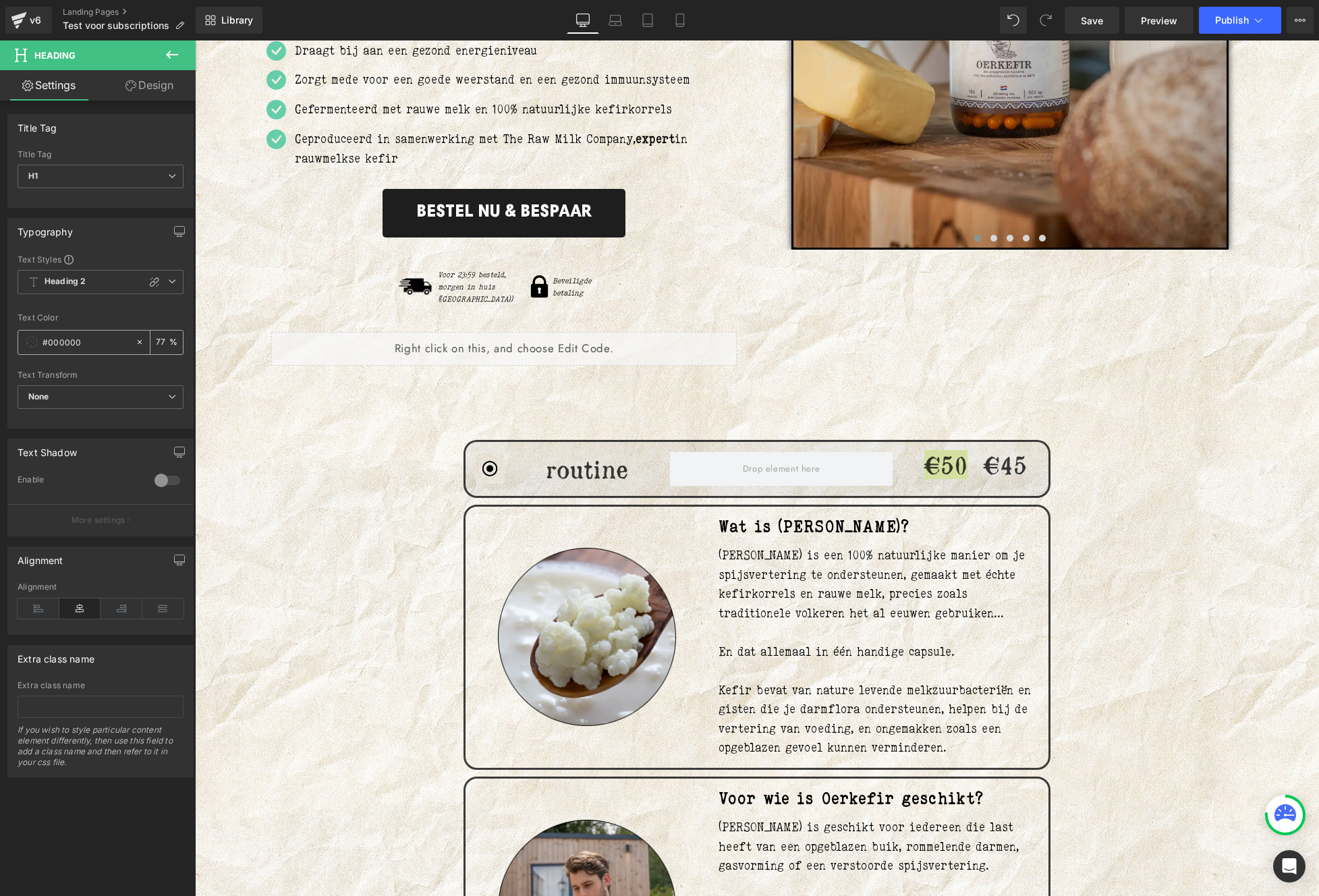
click at [32, 344] on span at bounding box center [32, 342] width 11 height 11
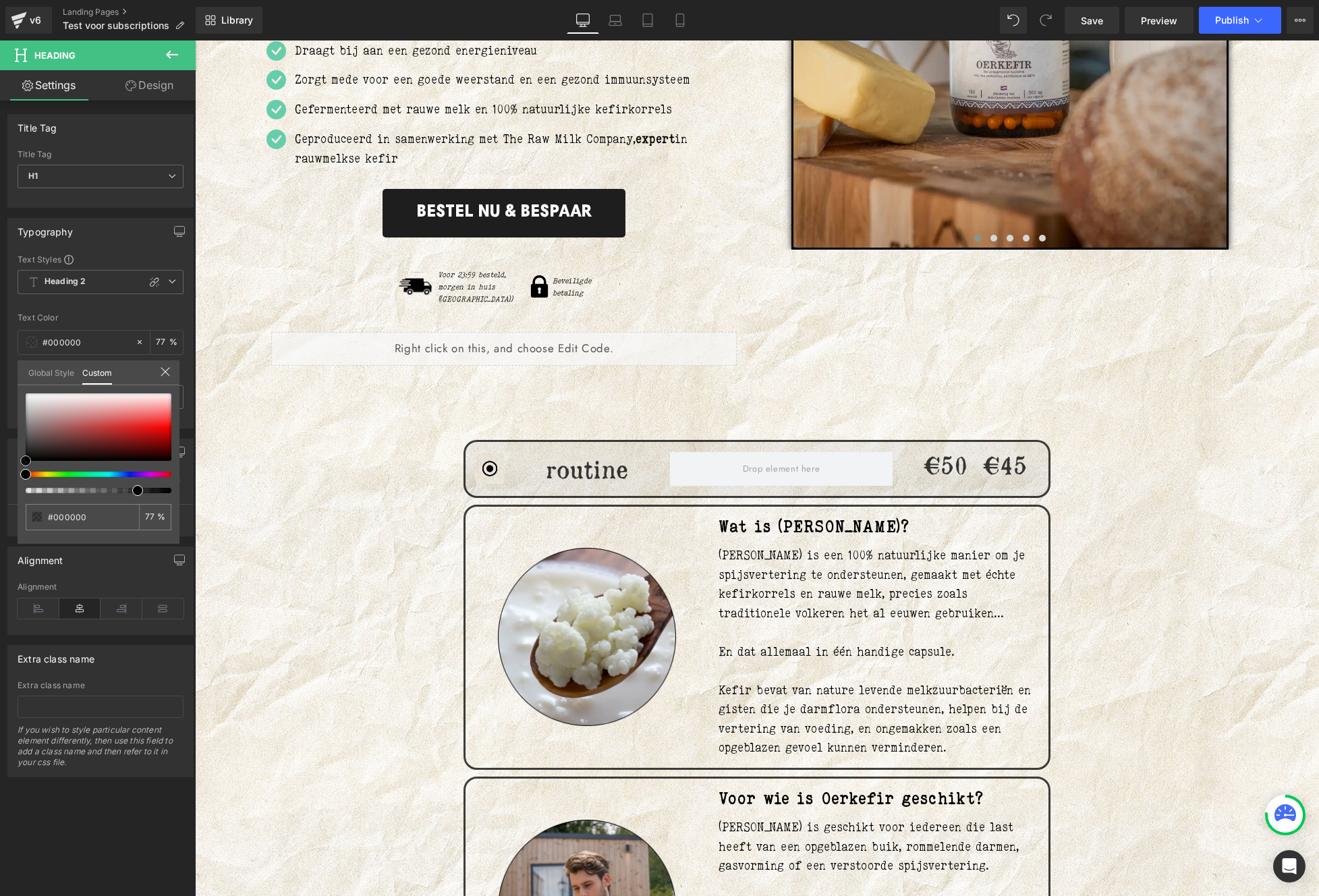
drag, startPoint x: 95, startPoint y: 425, endPoint x: -30, endPoint y: 479, distance: 136.2
click at [0, 479] on html "Row You are previewing how the will restyle your page. You can not edit Element…" at bounding box center [659, 448] width 1319 height 896
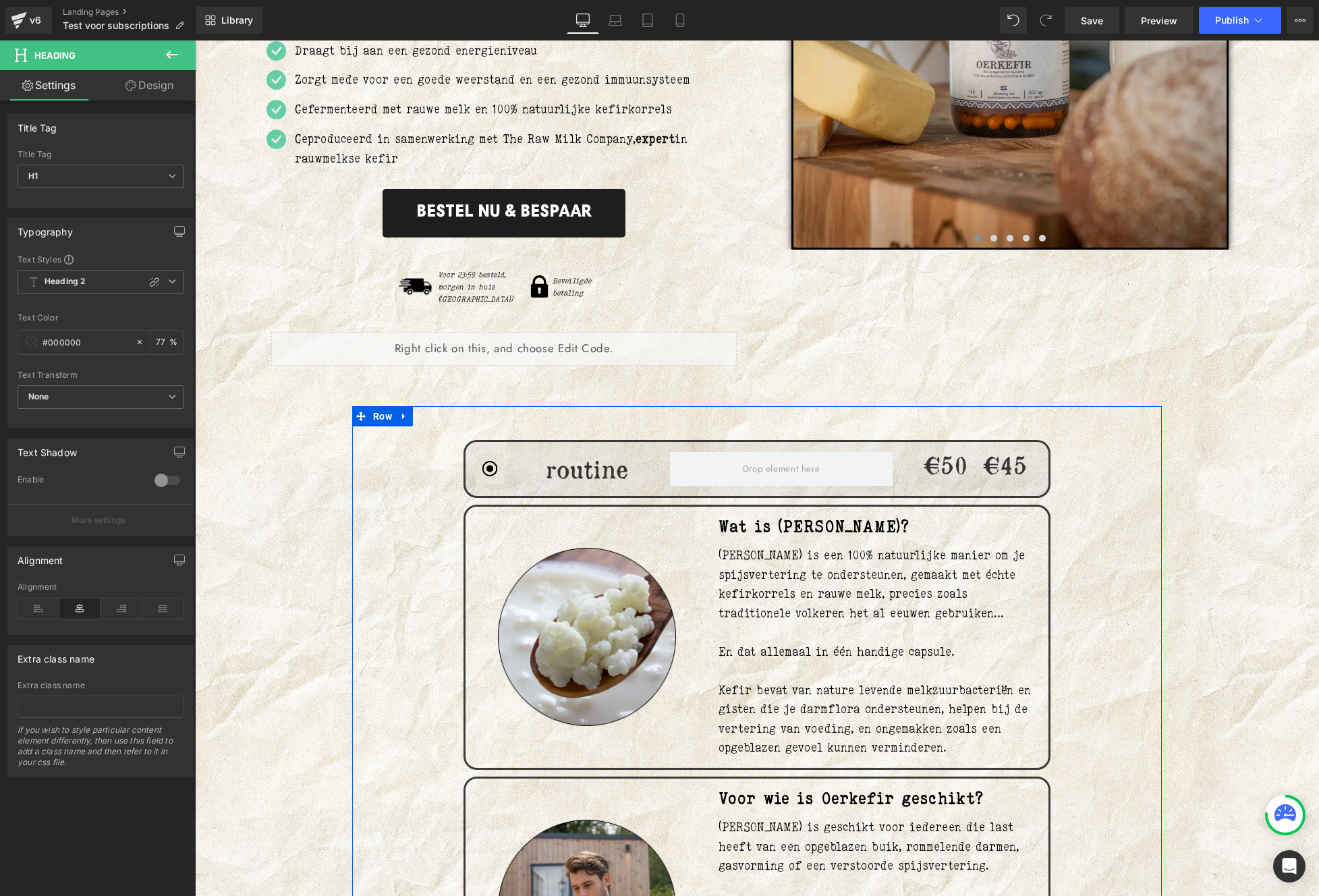
click at [494, 444] on span "Row" at bounding box center [495, 452] width 20 height 16
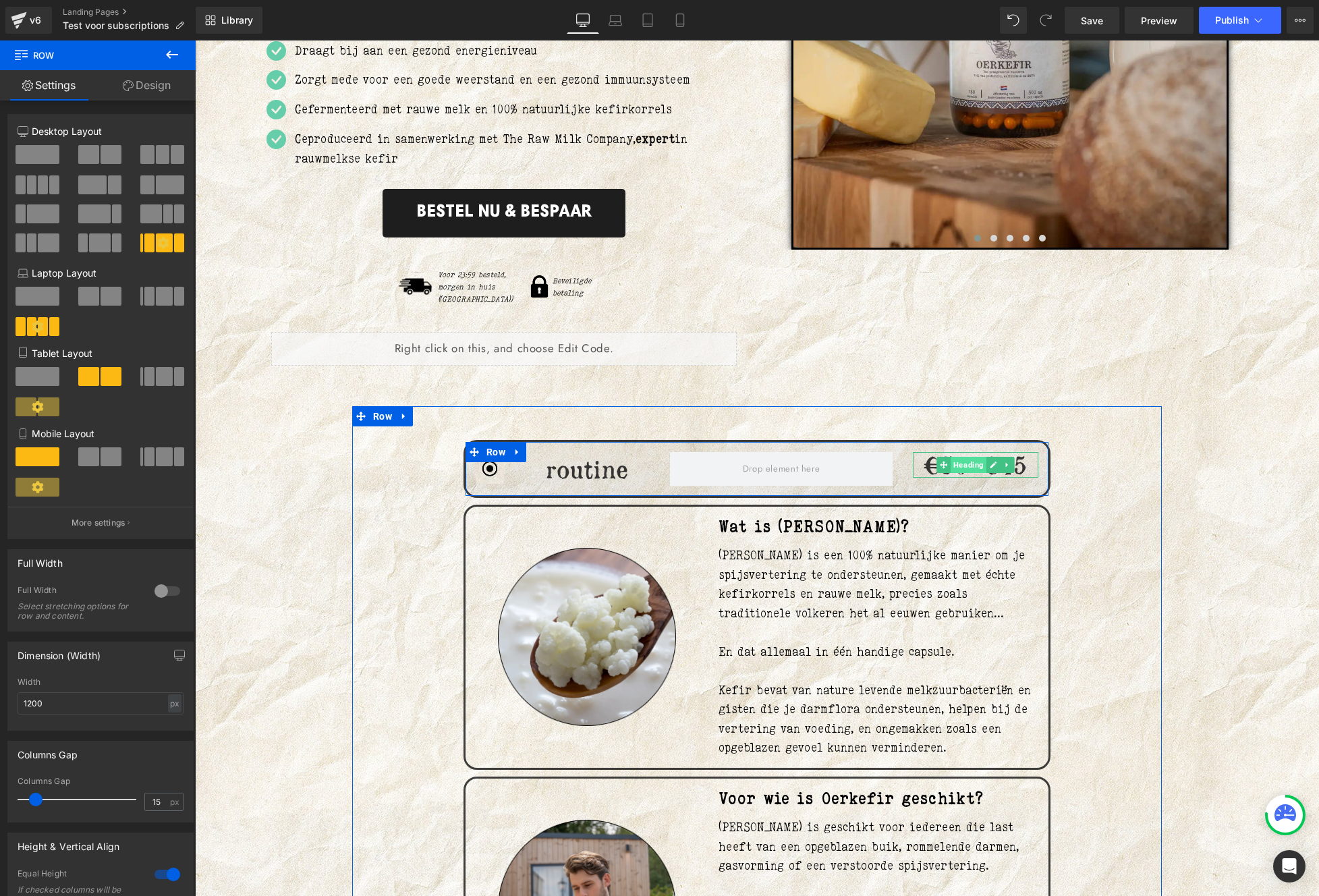
click at [959, 456] on span "Heading" at bounding box center [968, 464] width 36 height 16
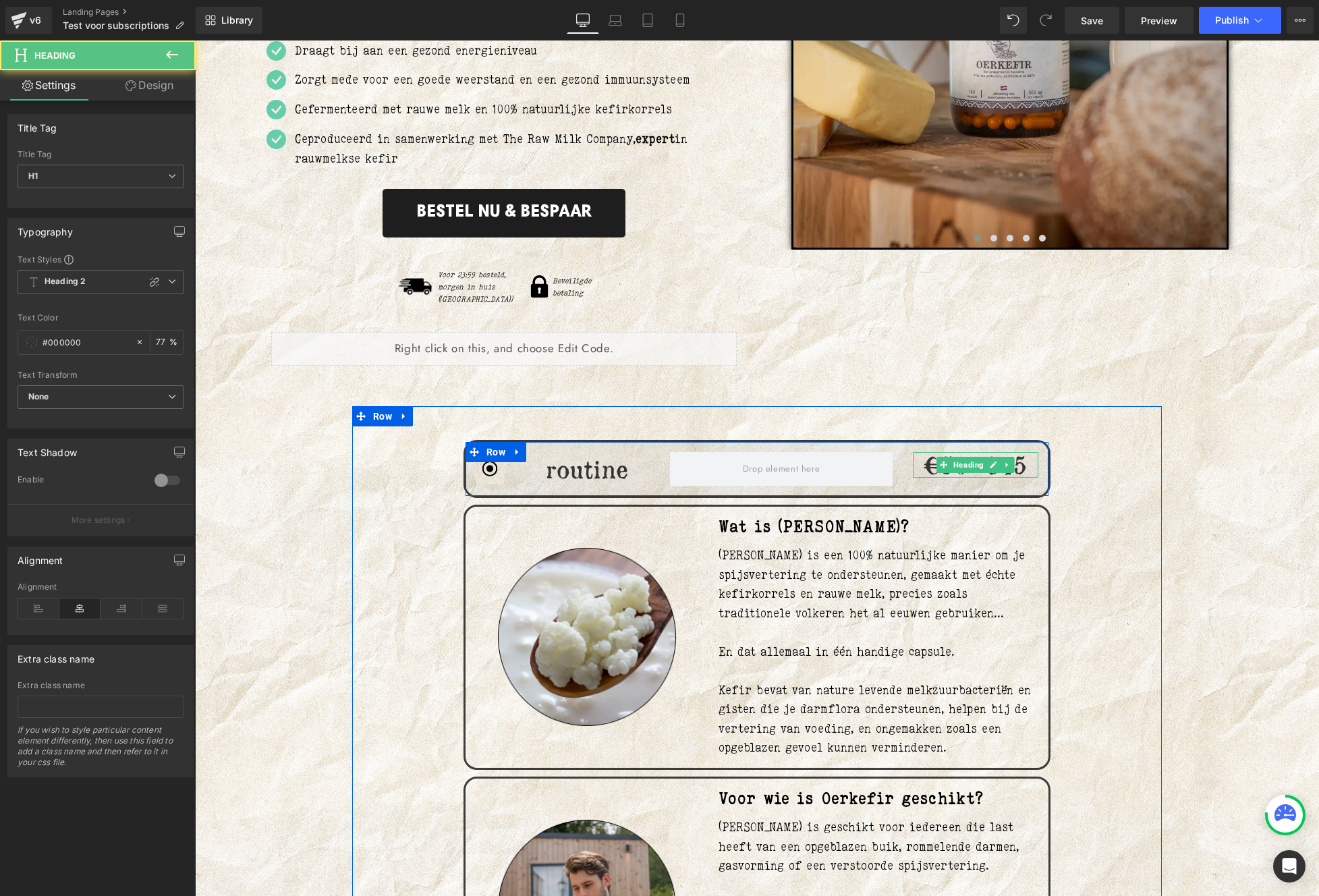
click at [922, 456] on h1 "€50 €45" at bounding box center [976, 464] width 126 height 26
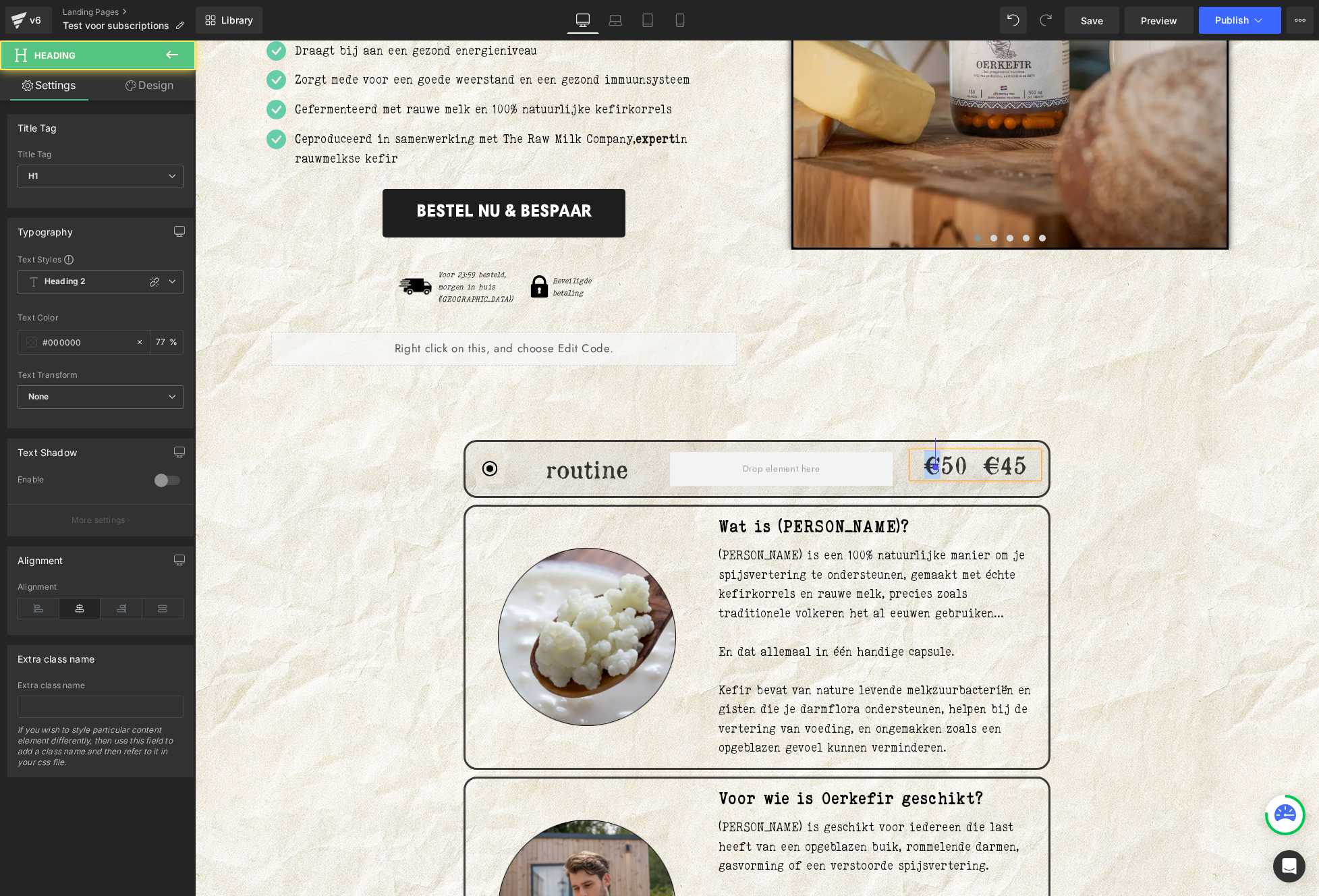
click at [922, 456] on h1 "€50 €45" at bounding box center [976, 464] width 126 height 26
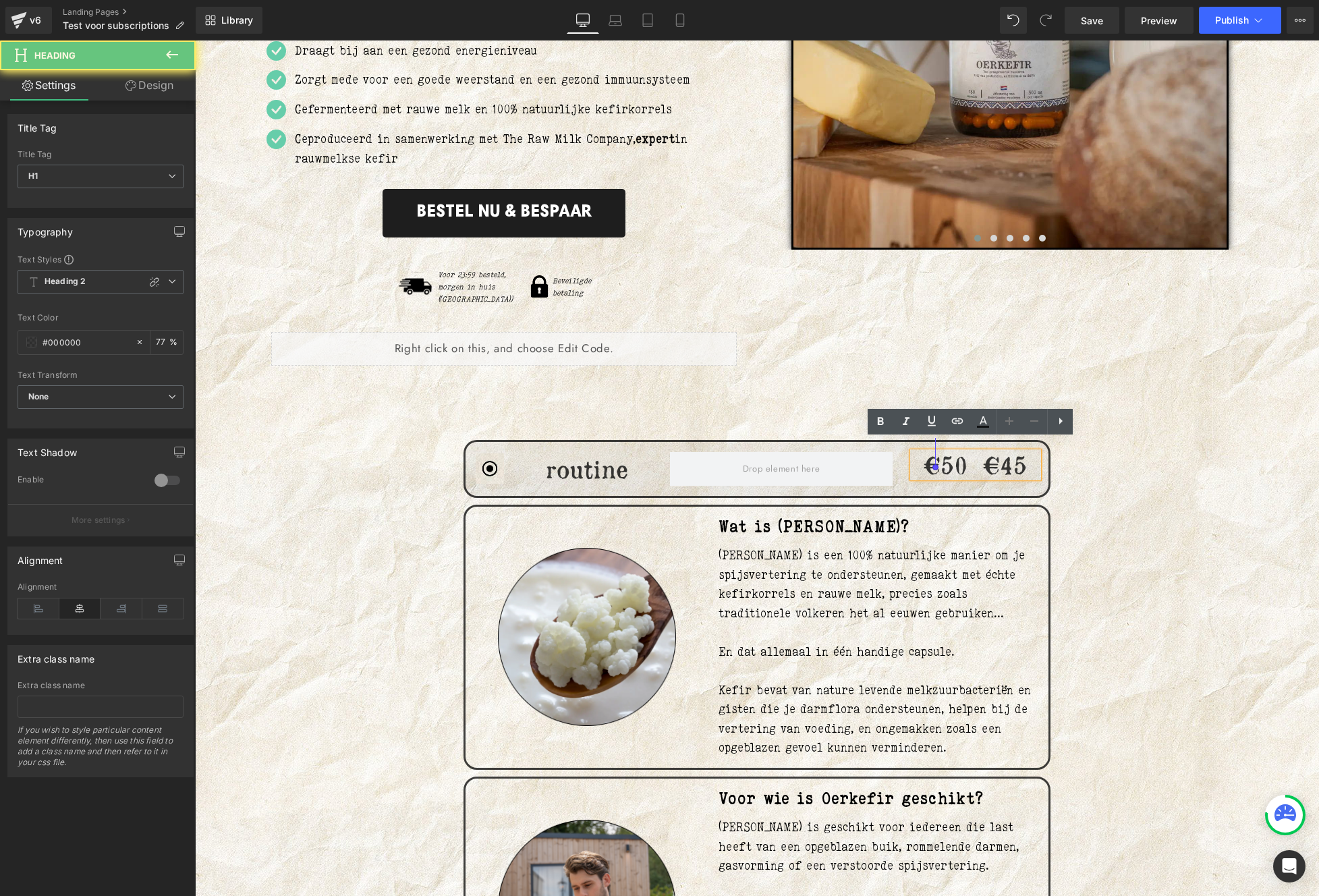
click at [959, 459] on h1 "€50 €45" at bounding box center [976, 464] width 126 height 26
drag, startPoint x: 952, startPoint y: 458, endPoint x: 901, endPoint y: 458, distance: 51.0
click at [902, 458] on div "€50 €45 Heading" at bounding box center [975, 468] width 145 height 33
click at [978, 421] on icon at bounding box center [983, 421] width 16 height 16
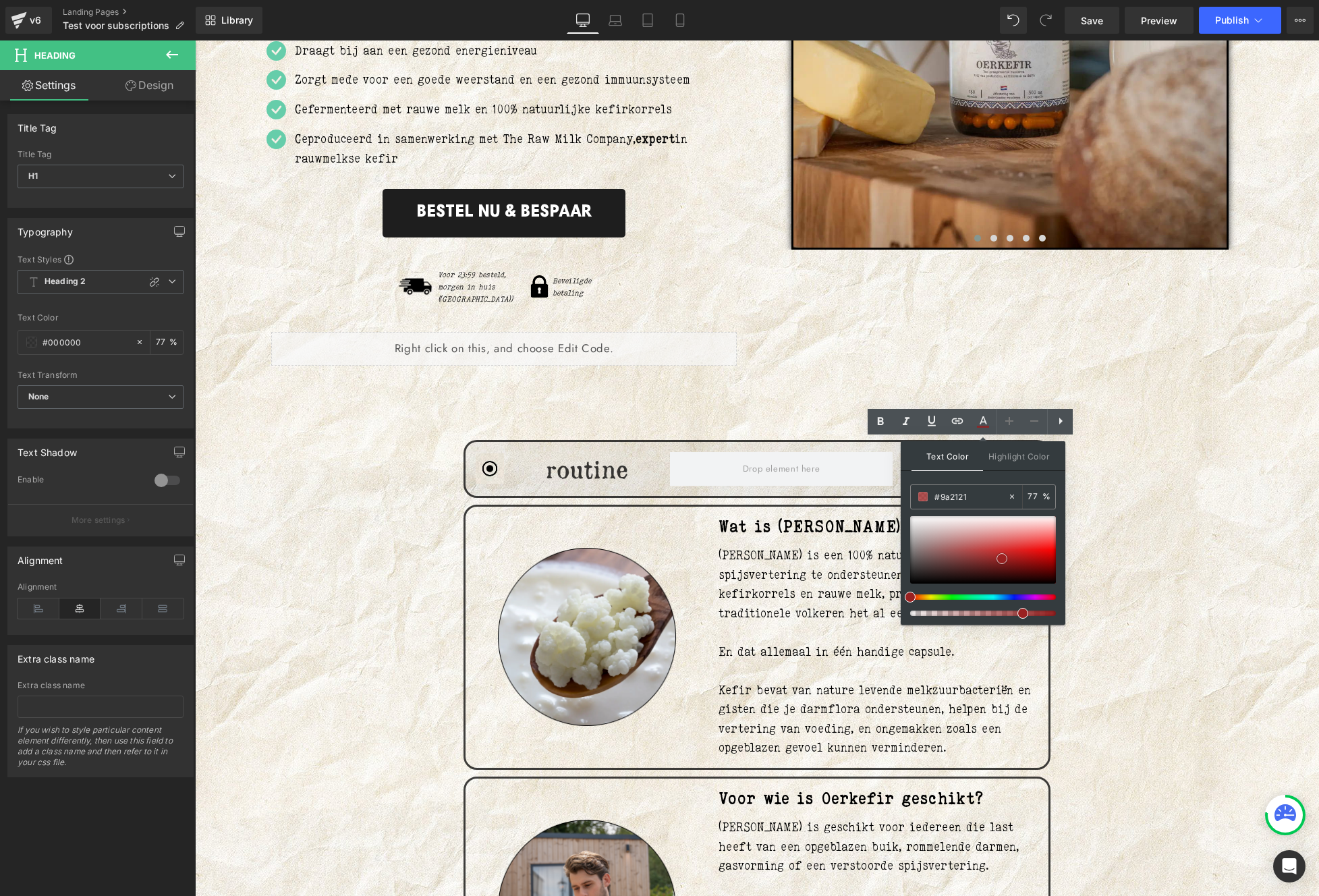
drag, startPoint x: 986, startPoint y: 536, endPoint x: 1002, endPoint y: 558, distance: 27.2
click at [1002, 558] on div at bounding box center [983, 549] width 145 height 68
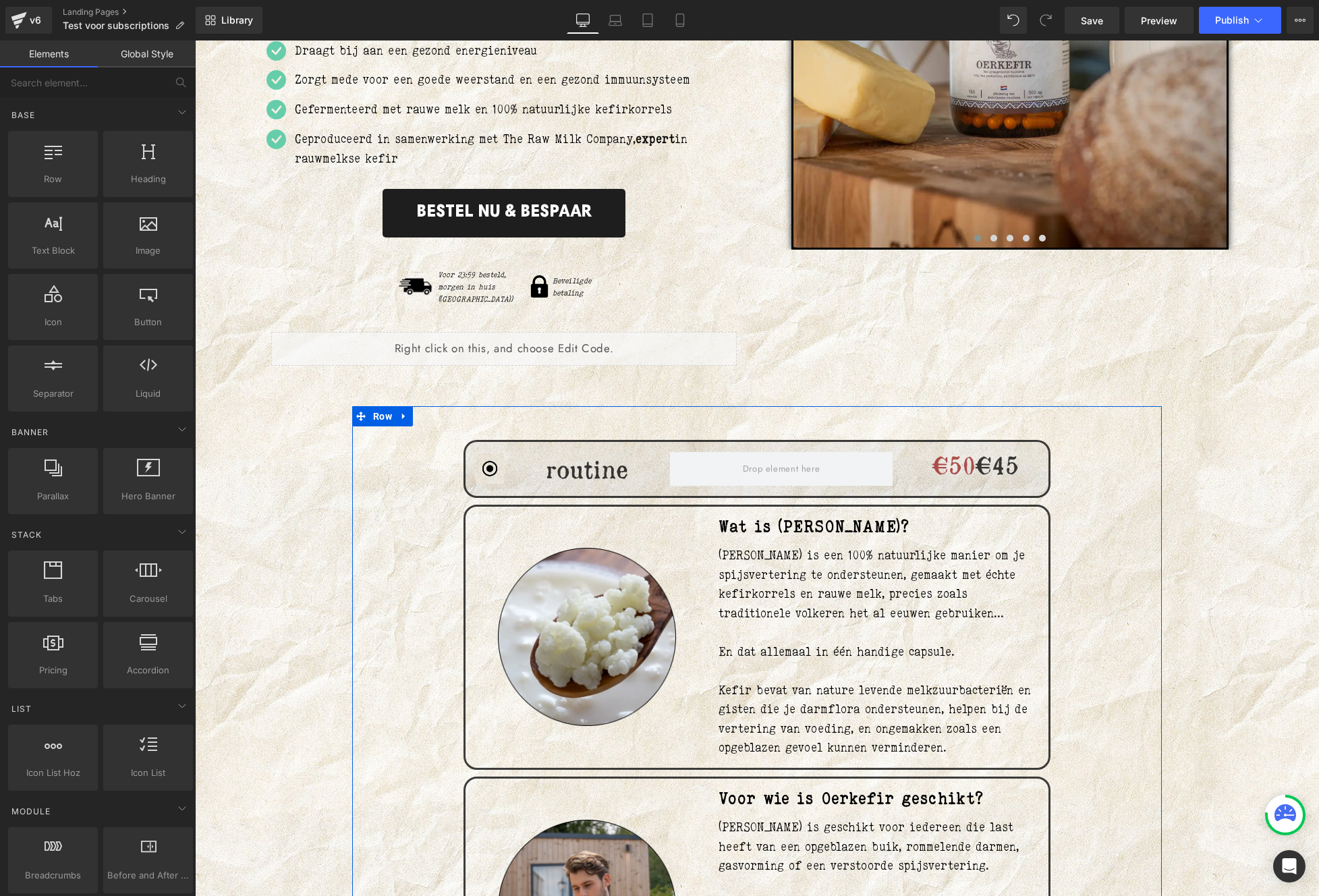
click at [933, 452] on span "€50" at bounding box center [954, 464] width 43 height 29
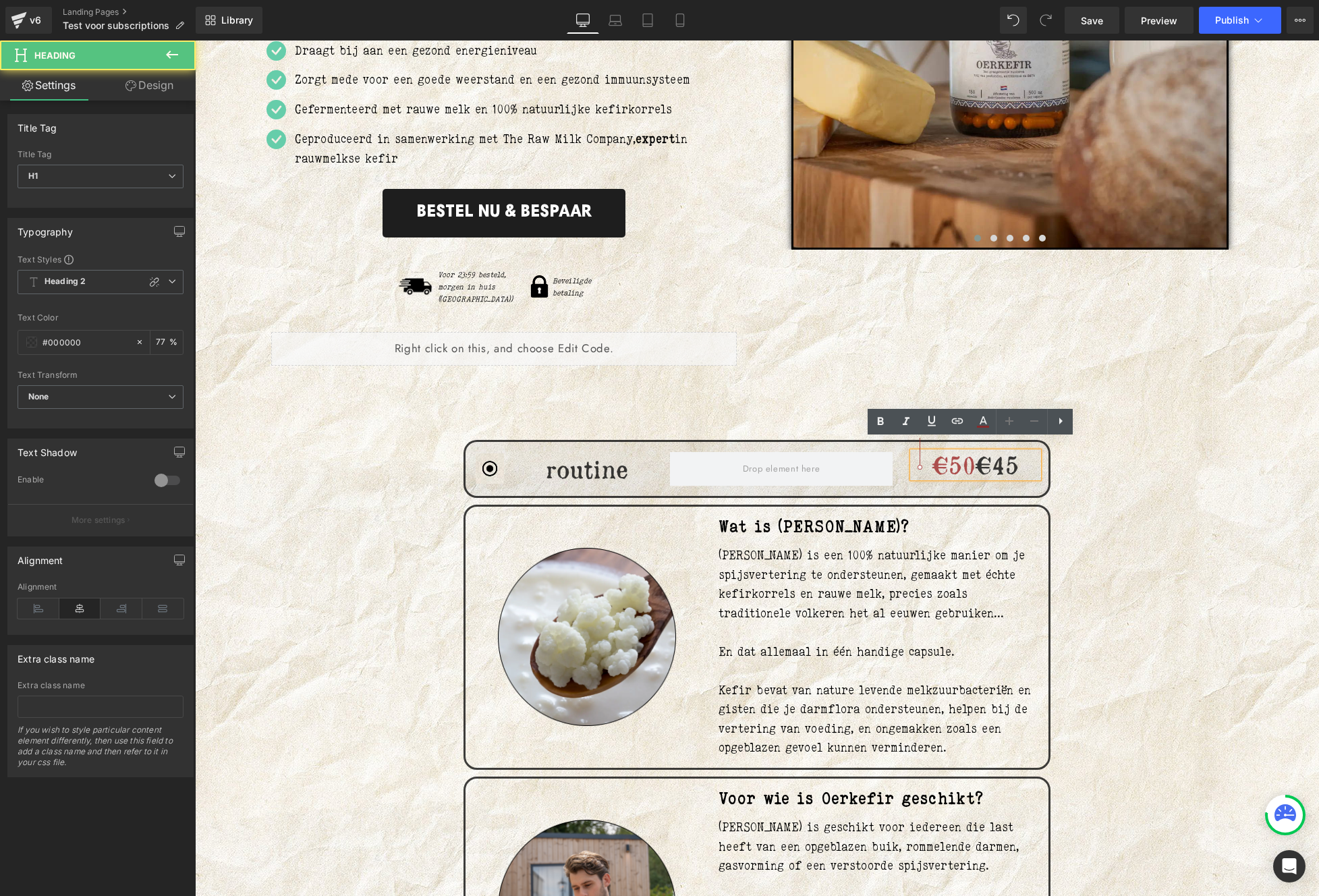
click at [914, 452] on h1 "€50 €45" at bounding box center [976, 464] width 126 height 26
drag, startPoint x: 961, startPoint y: 455, endPoint x: 902, endPoint y: 452, distance: 59.1
click at [902, 452] on div "€50 €45 Heading" at bounding box center [975, 468] width 145 height 33
click at [983, 423] on icon at bounding box center [983, 421] width 16 height 16
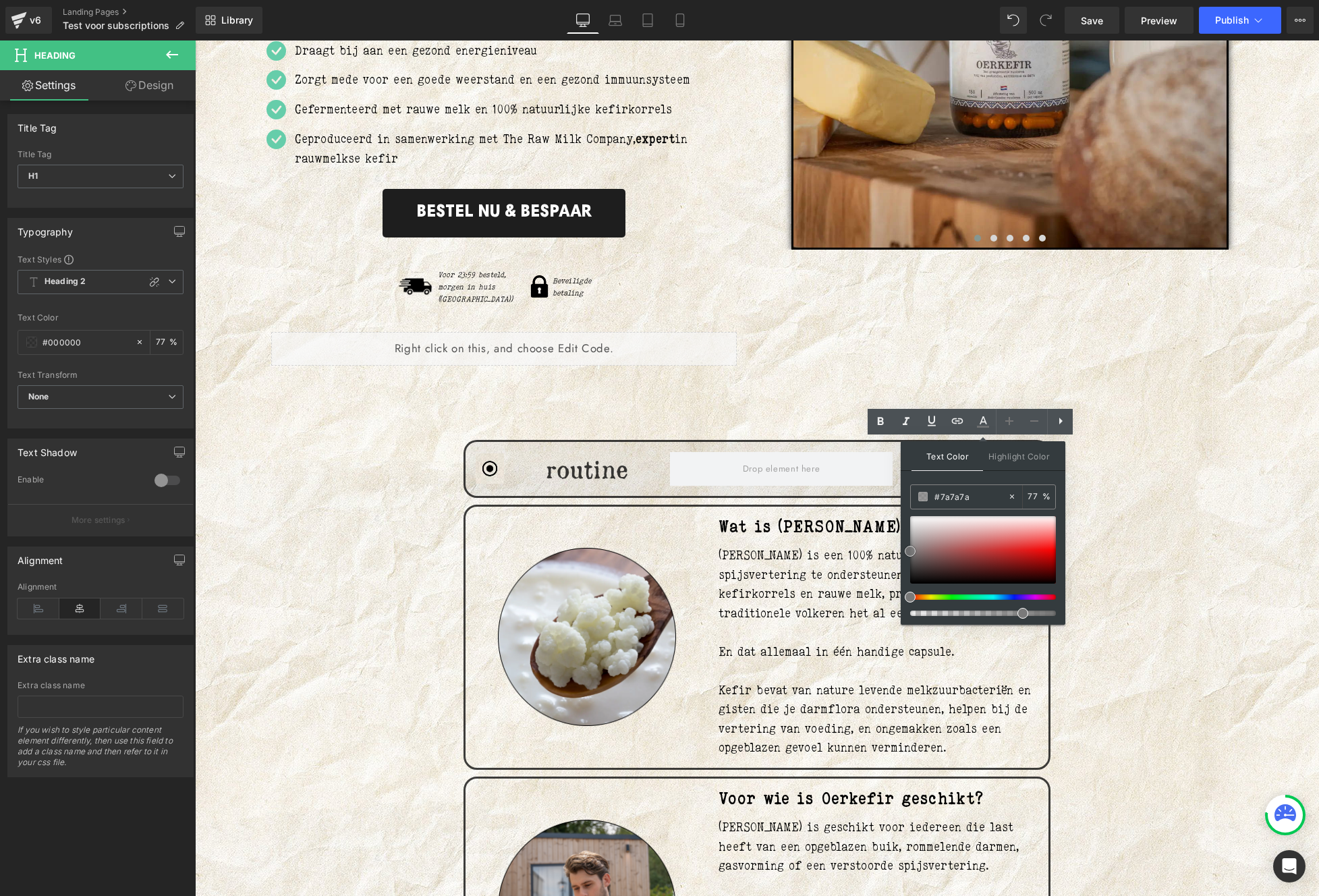
drag, startPoint x: 995, startPoint y: 540, endPoint x: 954, endPoint y: 504, distance: 54.6
click at [910, 551] on div at bounding box center [983, 549] width 145 height 68
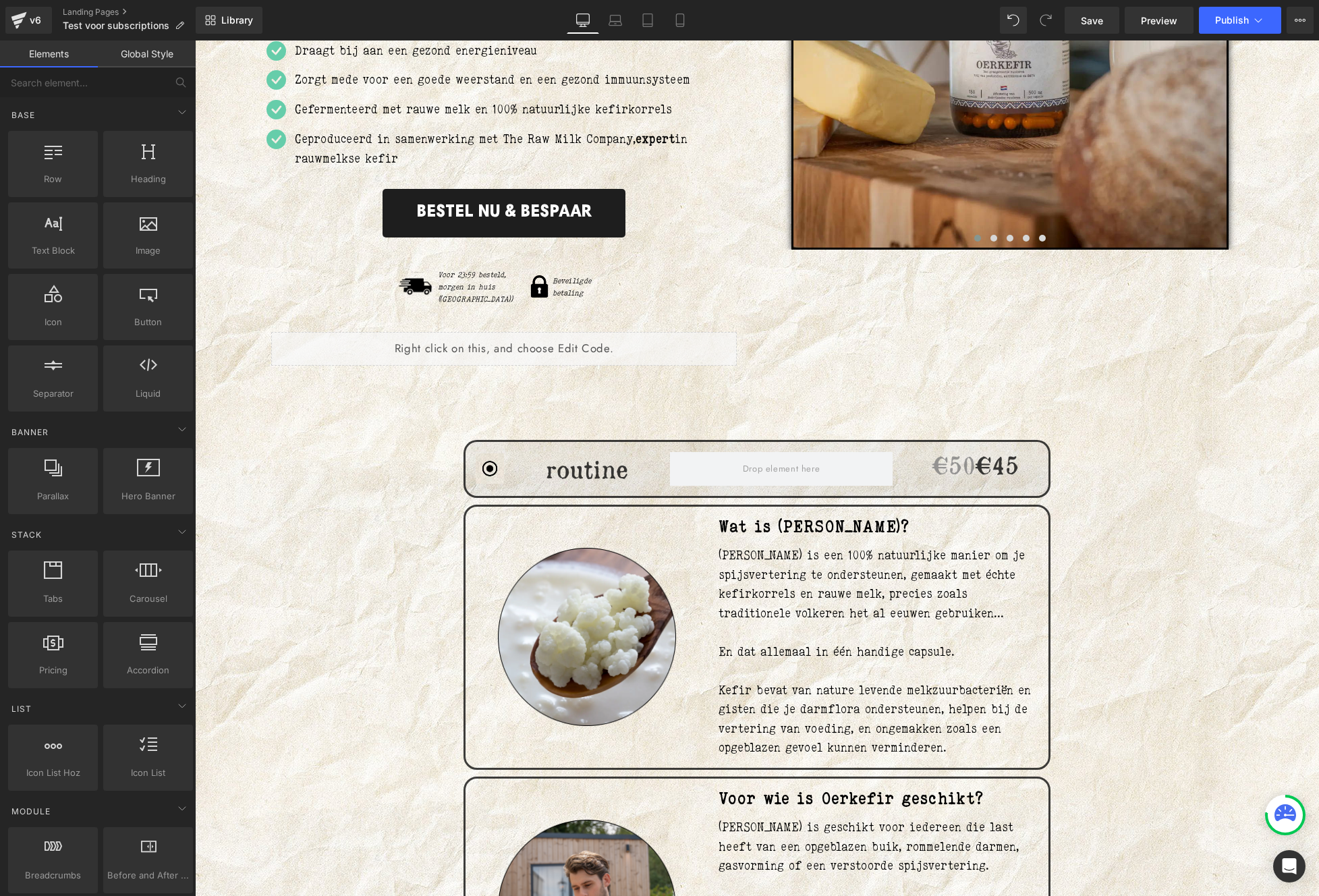
click at [972, 456] on span "Heading" at bounding box center [968, 464] width 36 height 16
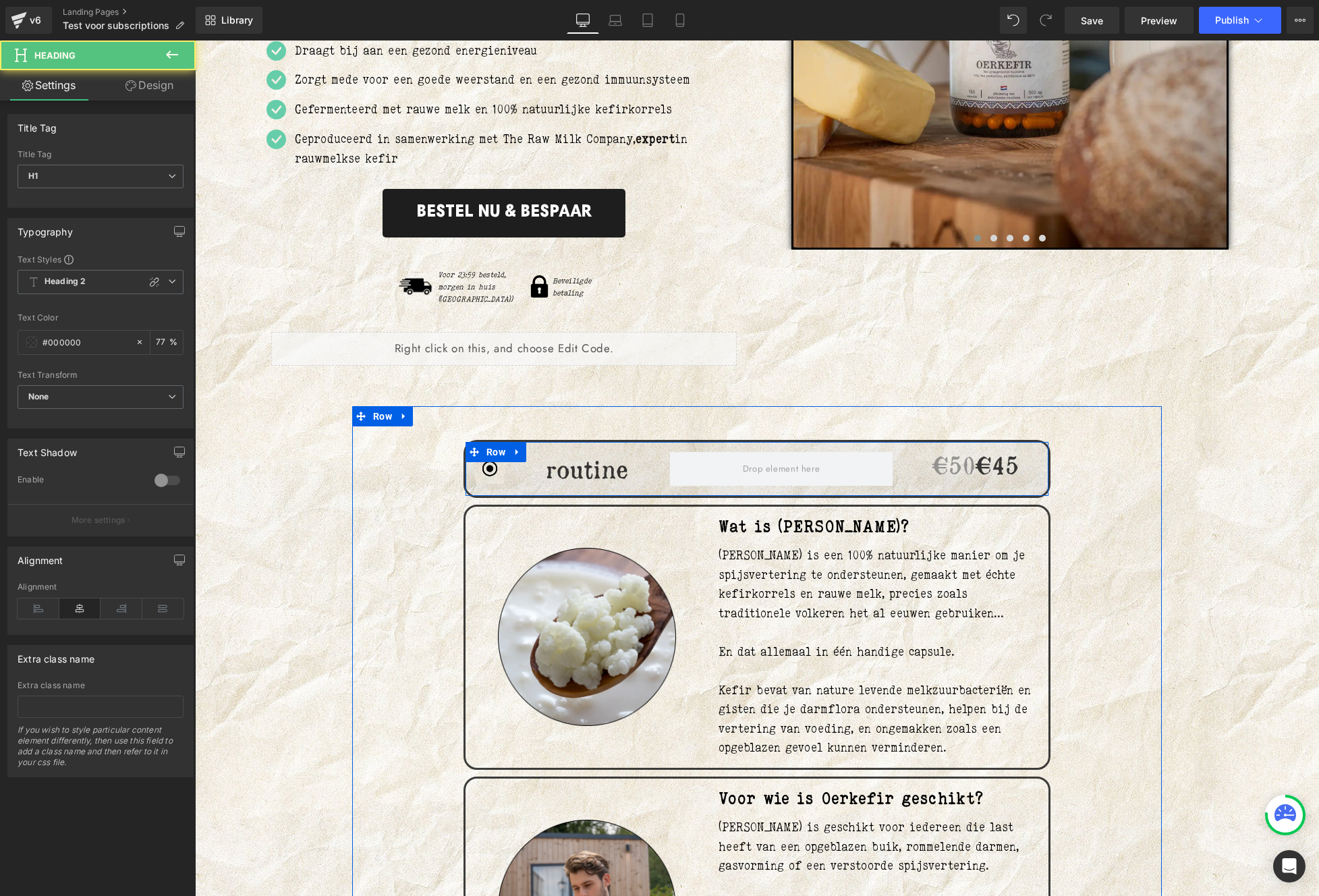
click at [937, 456] on span at bounding box center [944, 464] width 14 height 16
click at [933, 454] on span "€50" at bounding box center [954, 464] width 43 height 29
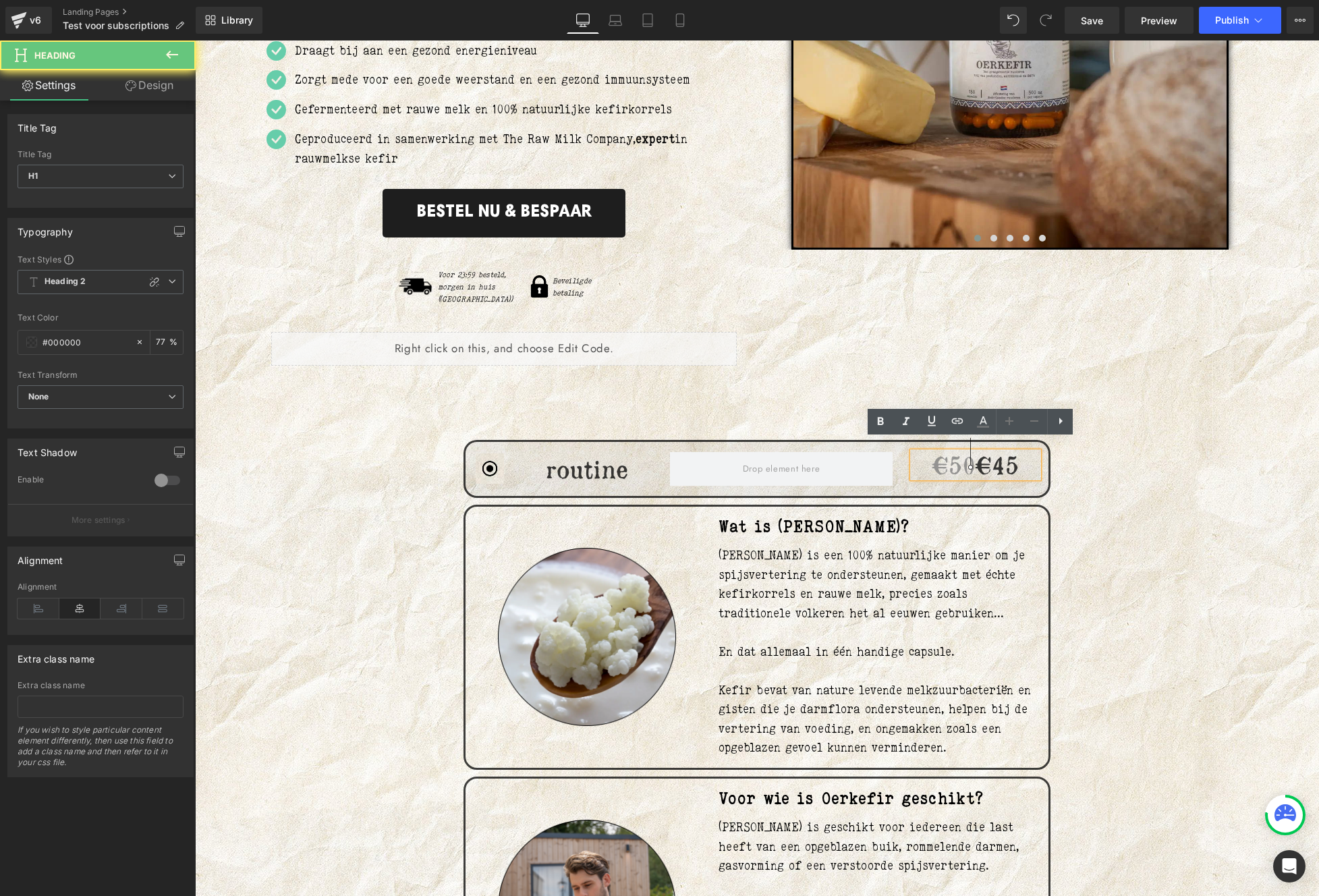
click at [966, 452] on h1 "€50 €45" at bounding box center [976, 464] width 126 height 26
drag, startPoint x: 973, startPoint y: 451, endPoint x: 930, endPoint y: 453, distance: 43.0
click at [930, 453] on h1 "€50 €45" at bounding box center [976, 464] width 126 height 26
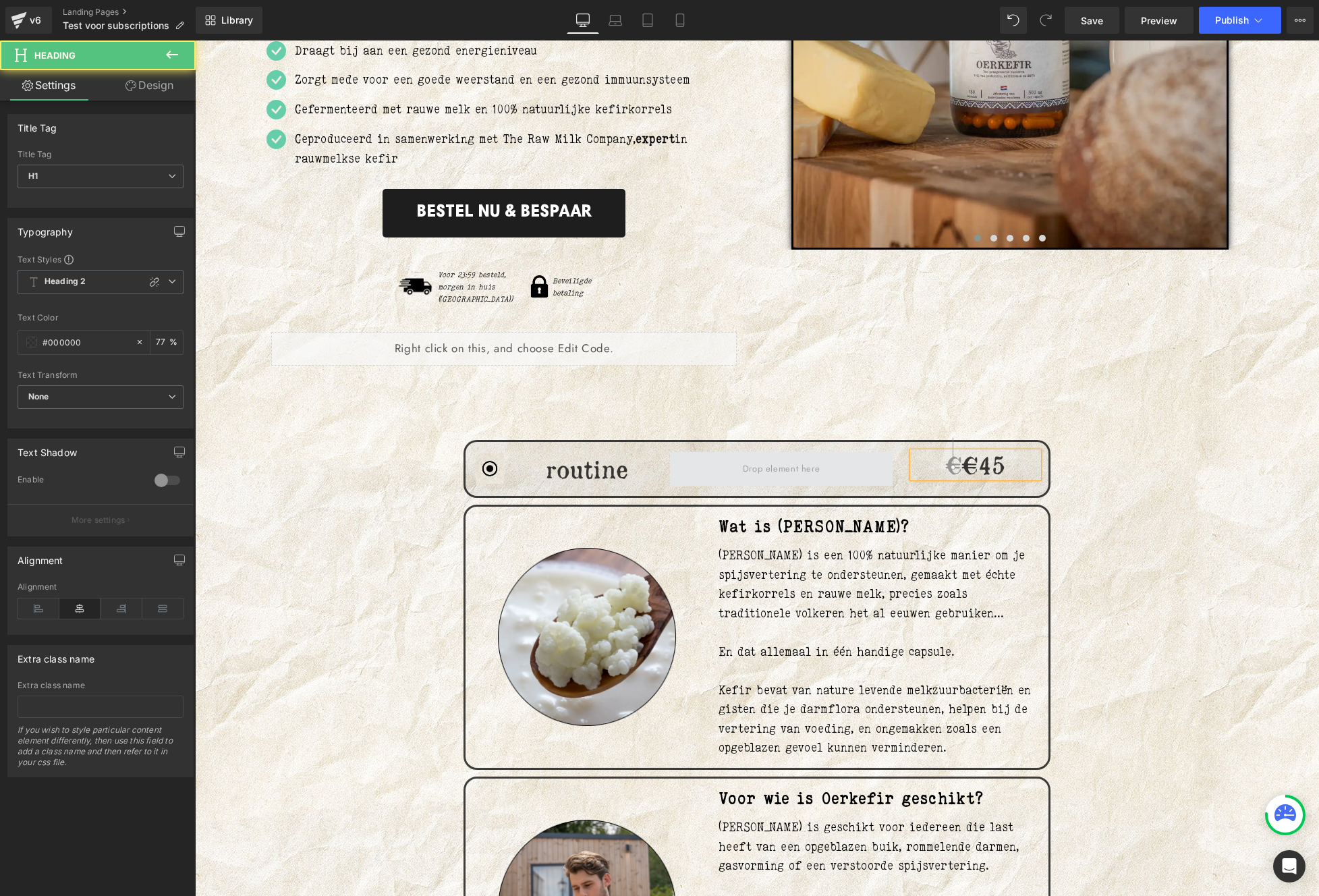
drag, startPoint x: 961, startPoint y: 456, endPoint x: 881, endPoint y: 456, distance: 80.0
click at [881, 456] on div "Image routine Heading € €45 Heading Row" at bounding box center [757, 468] width 587 height 58
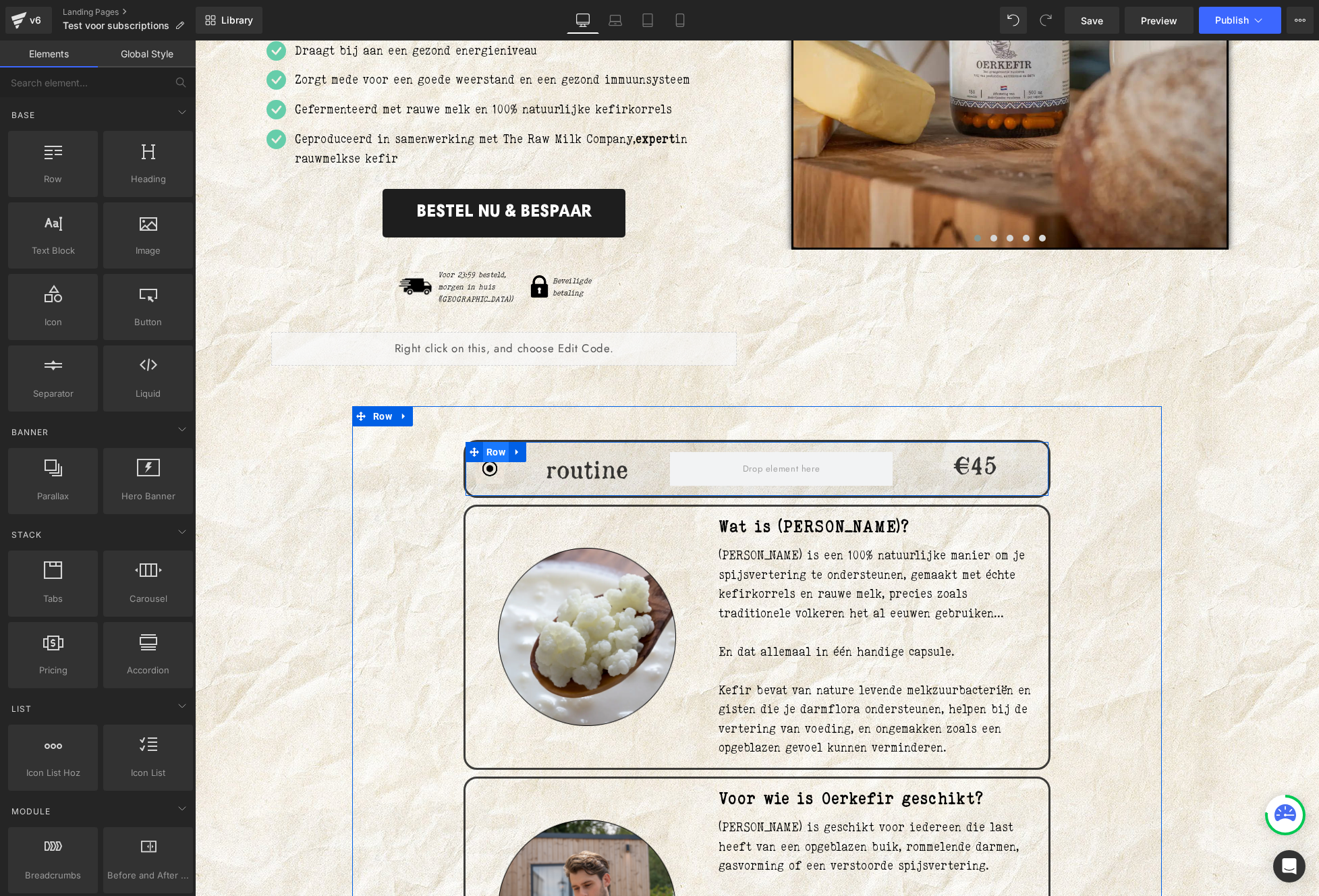
click at [494, 442] on span "Row" at bounding box center [495, 452] width 25 height 20
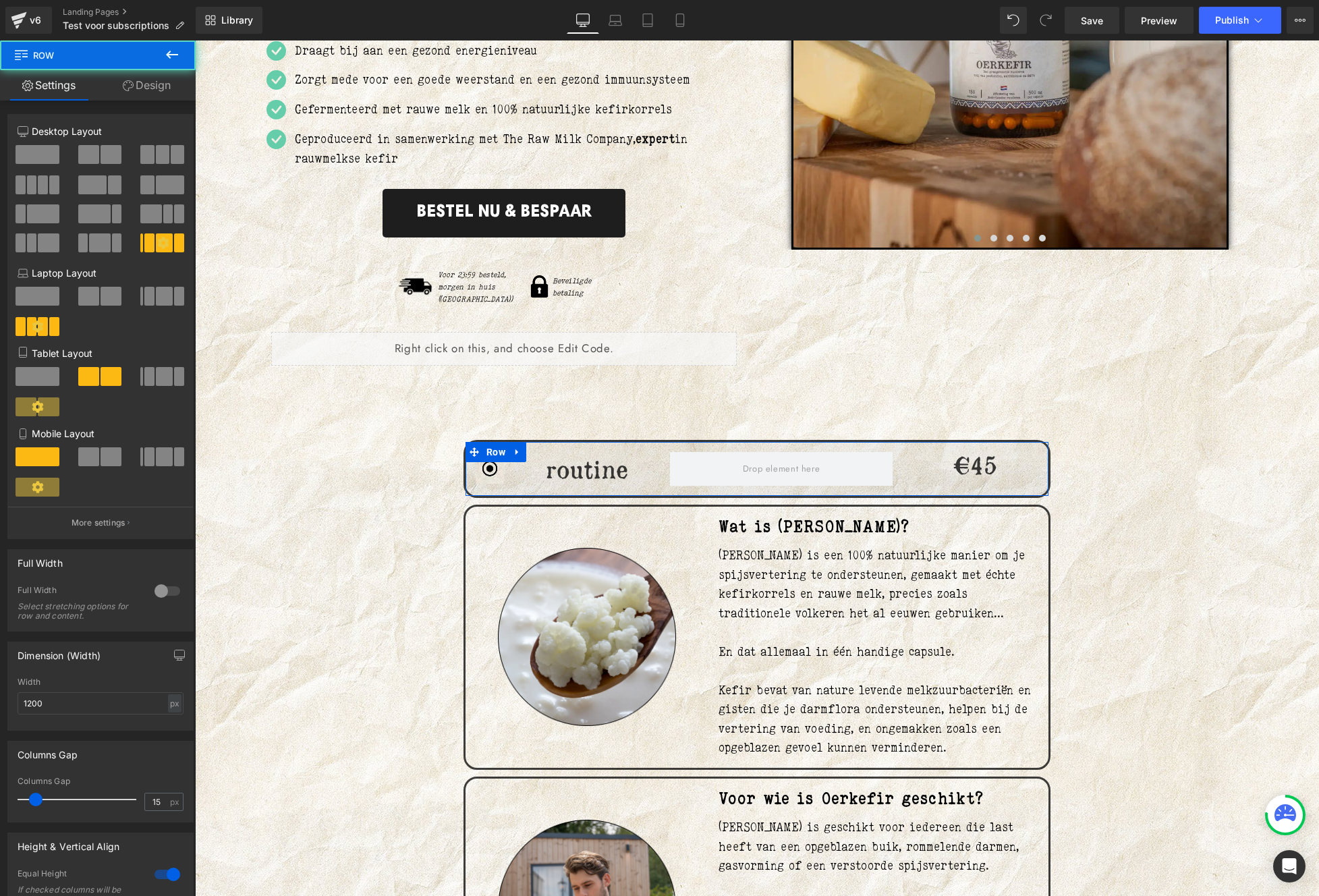
click at [131, 87] on icon at bounding box center [128, 86] width 11 height 11
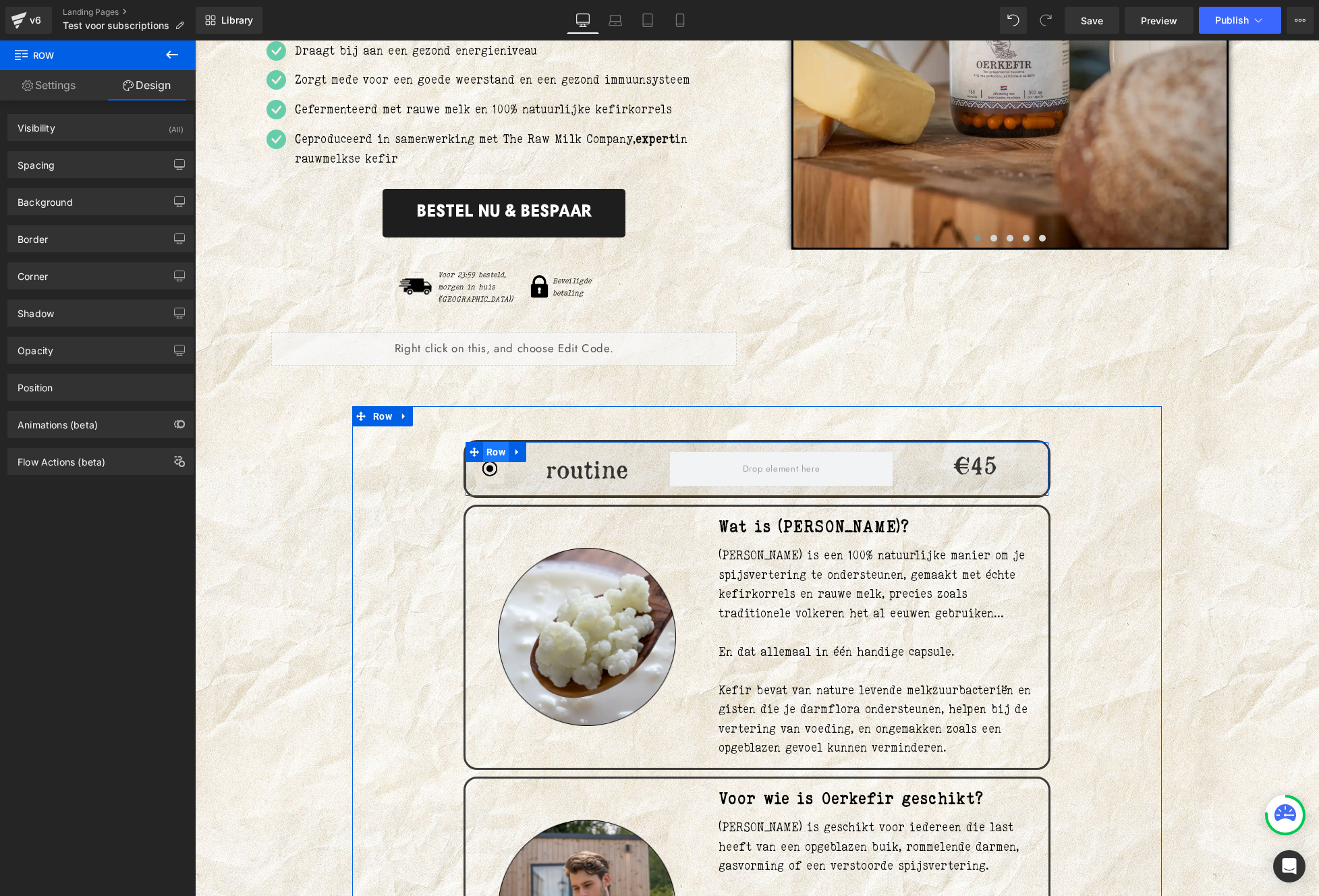
click at [488, 442] on span "Row" at bounding box center [495, 452] width 25 height 20
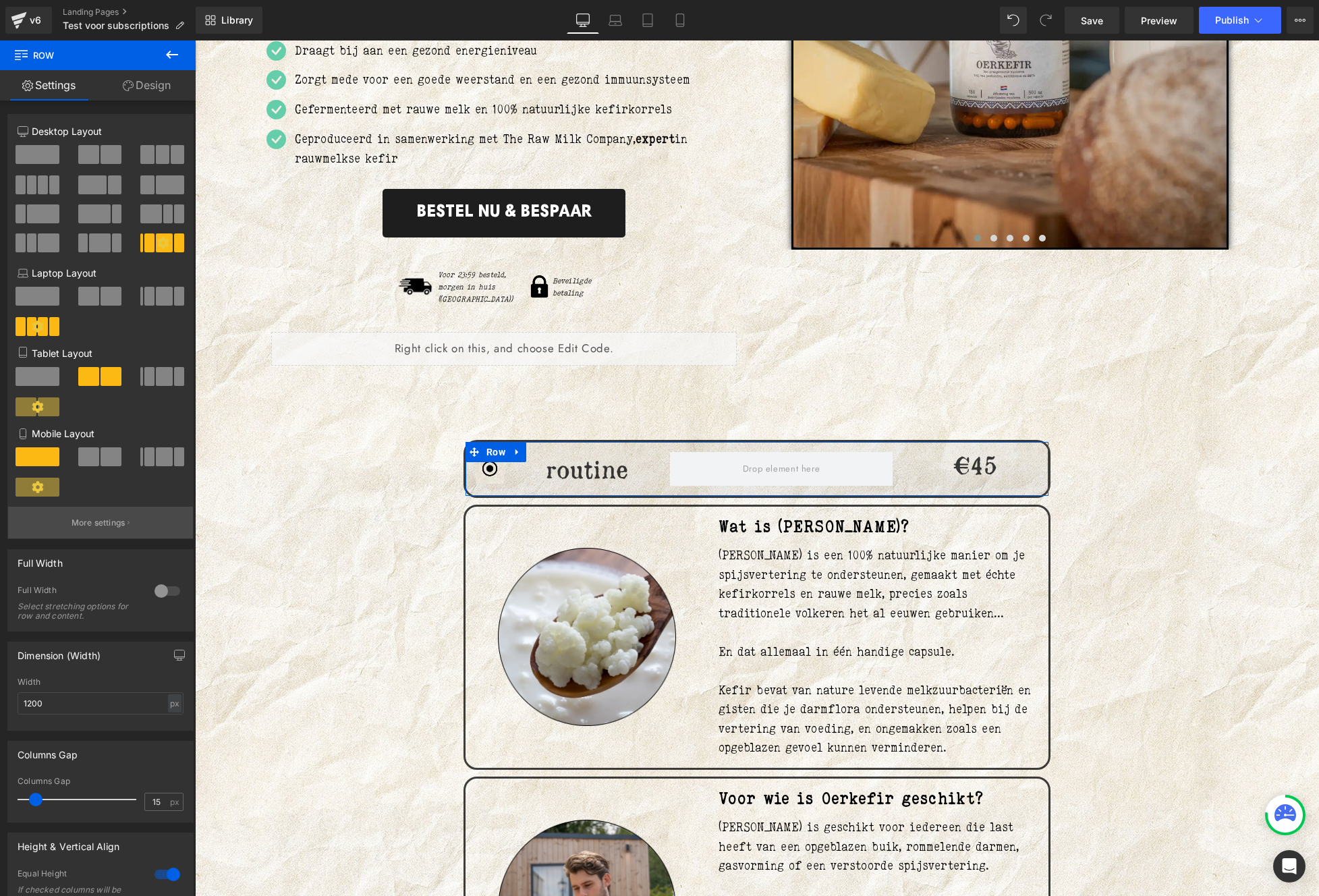
click at [116, 525] on p "More settings" at bounding box center [99, 522] width 54 height 12
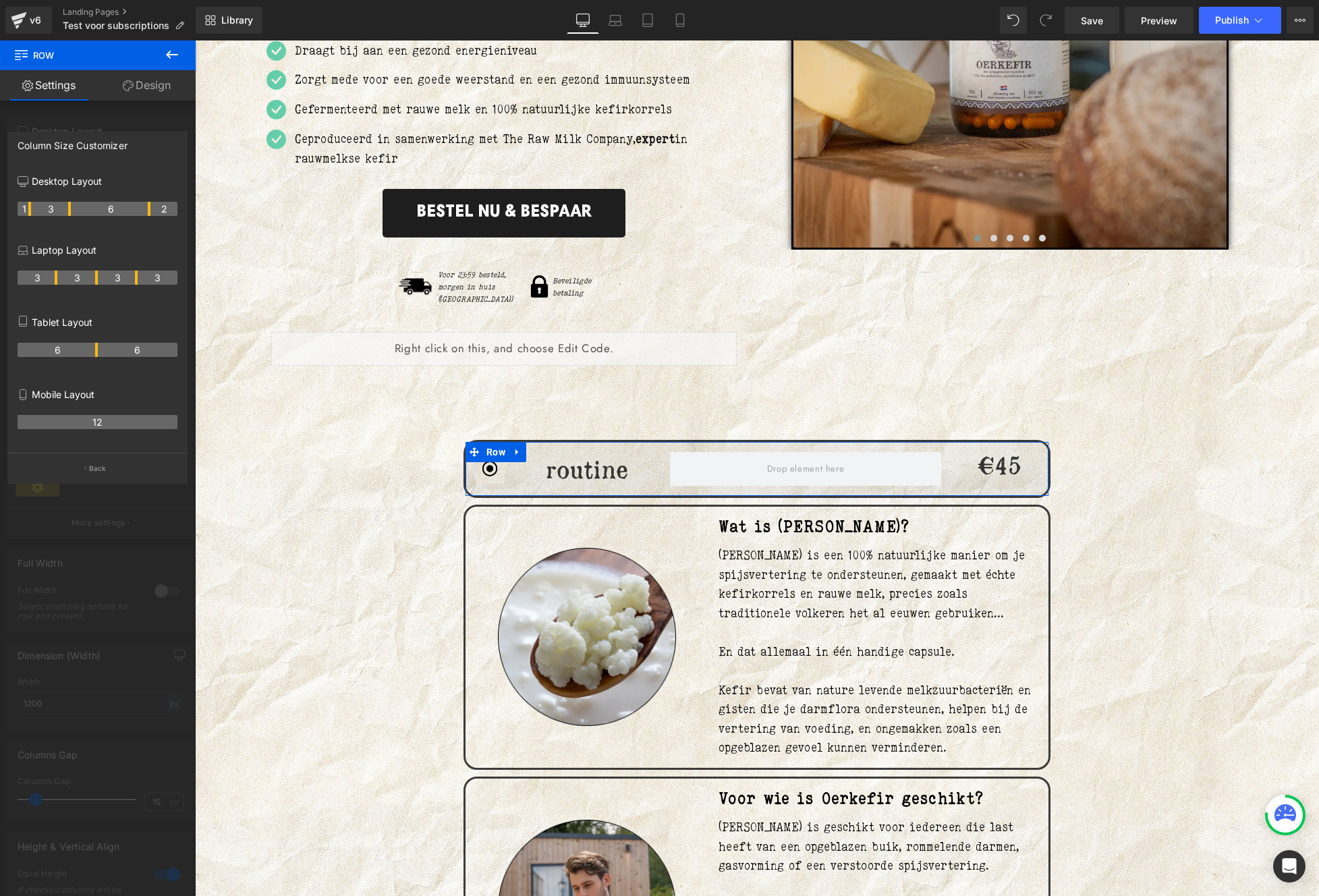
drag, startPoint x: 136, startPoint y: 210, endPoint x: 147, endPoint y: 211, distance: 11.0
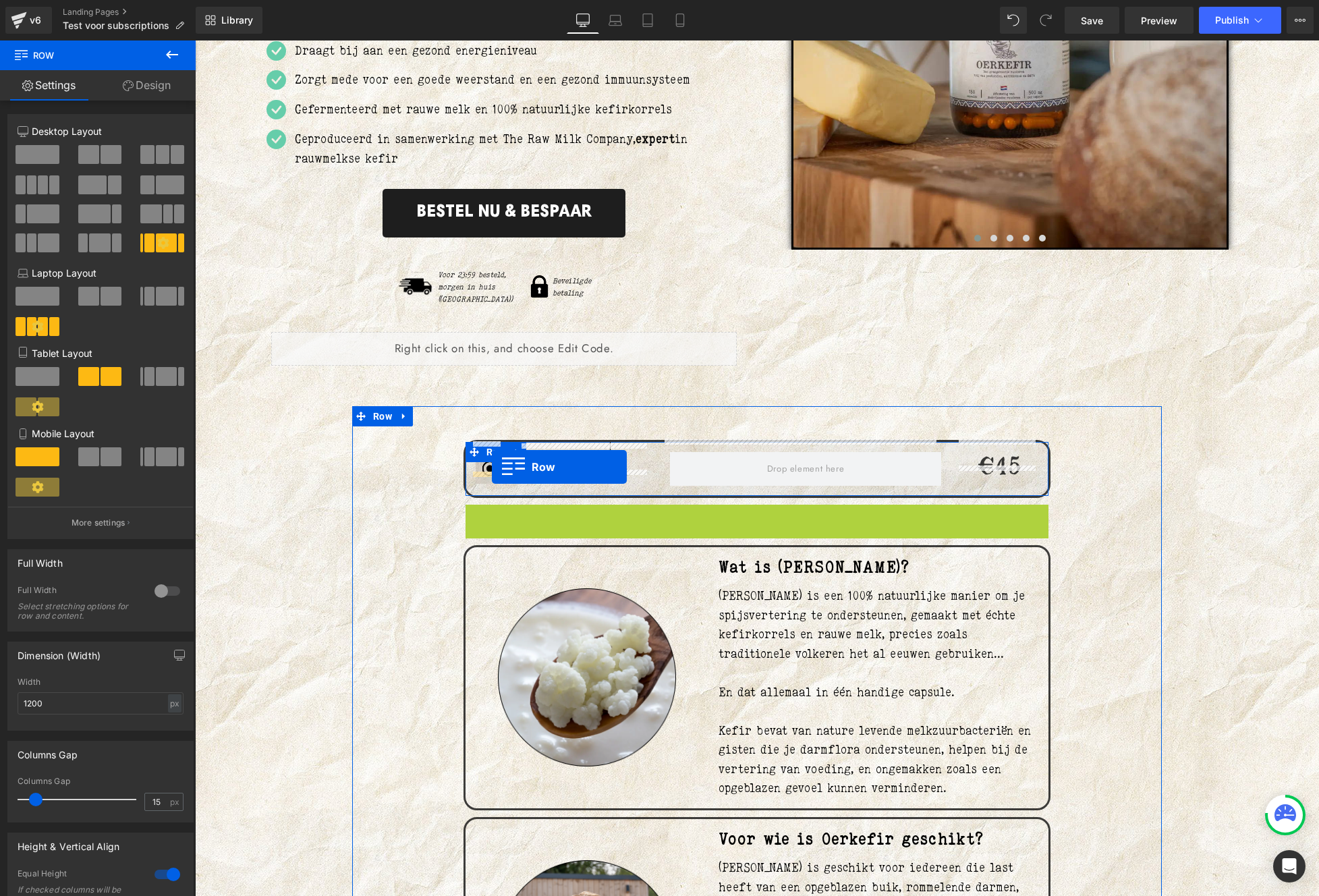
drag, startPoint x: 487, startPoint y: 500, endPoint x: 491, endPoint y: 467, distance: 33.2
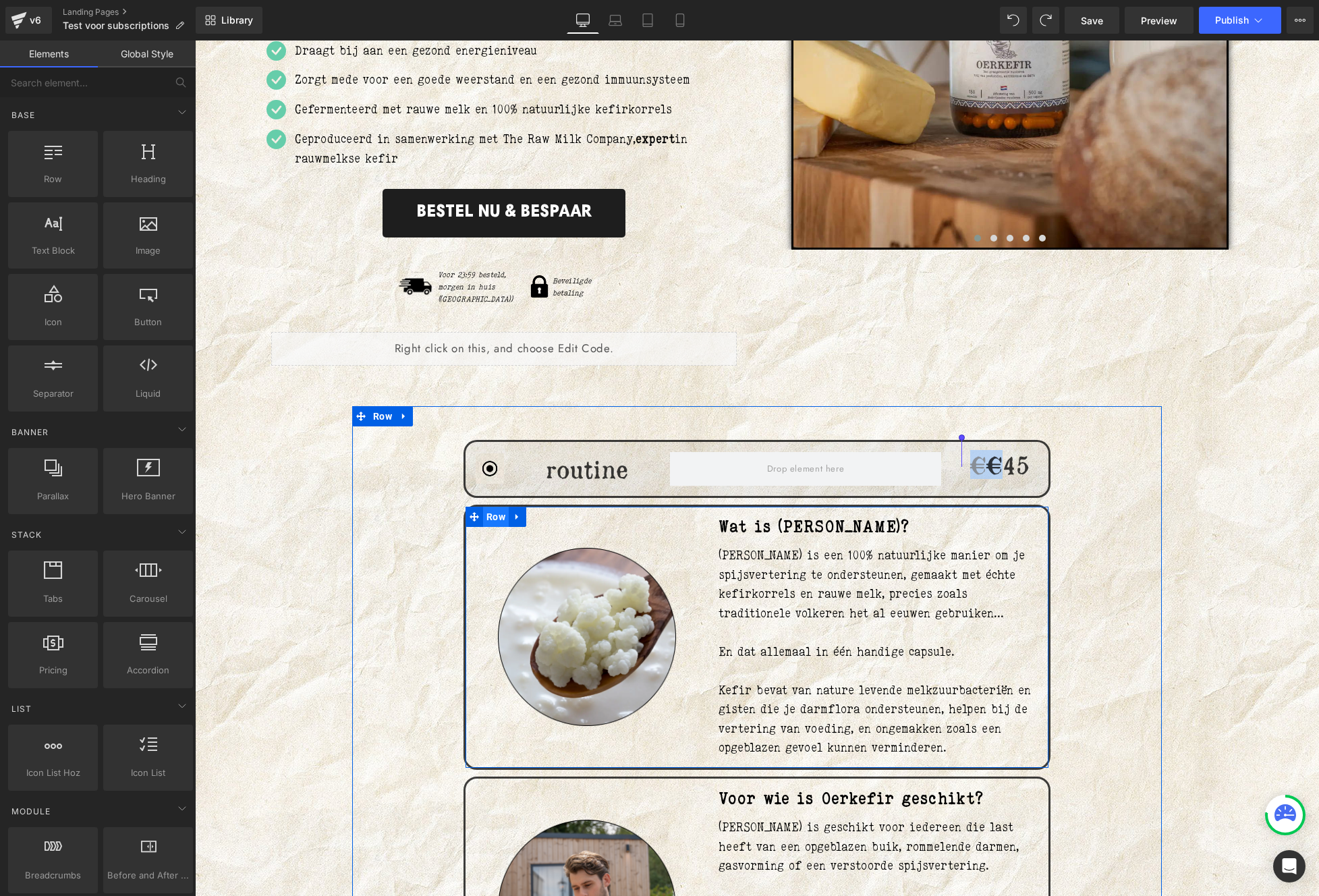
click at [496, 506] on span "Row" at bounding box center [495, 516] width 25 height 20
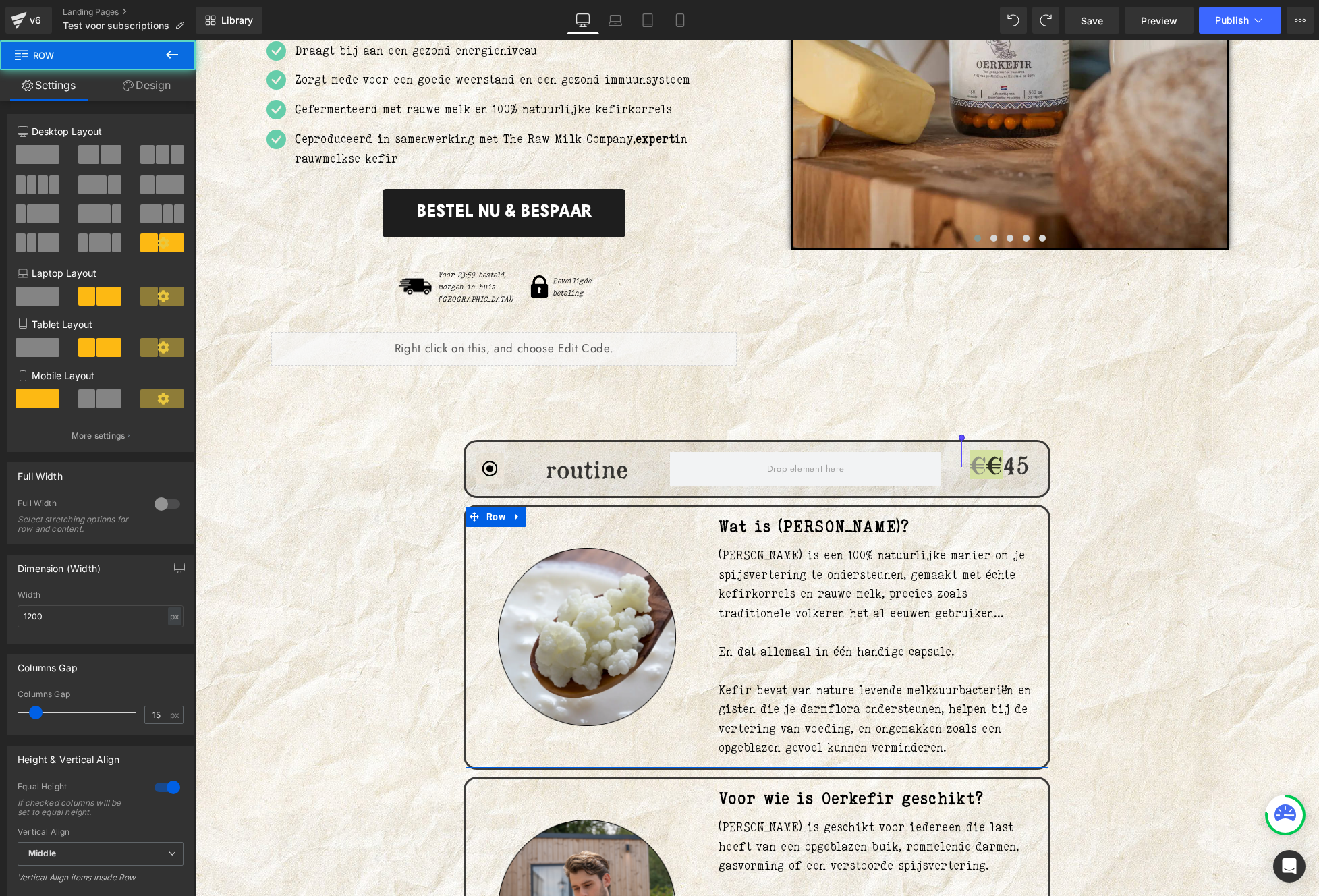
click at [145, 87] on link "Design" at bounding box center [146, 85] width 98 height 30
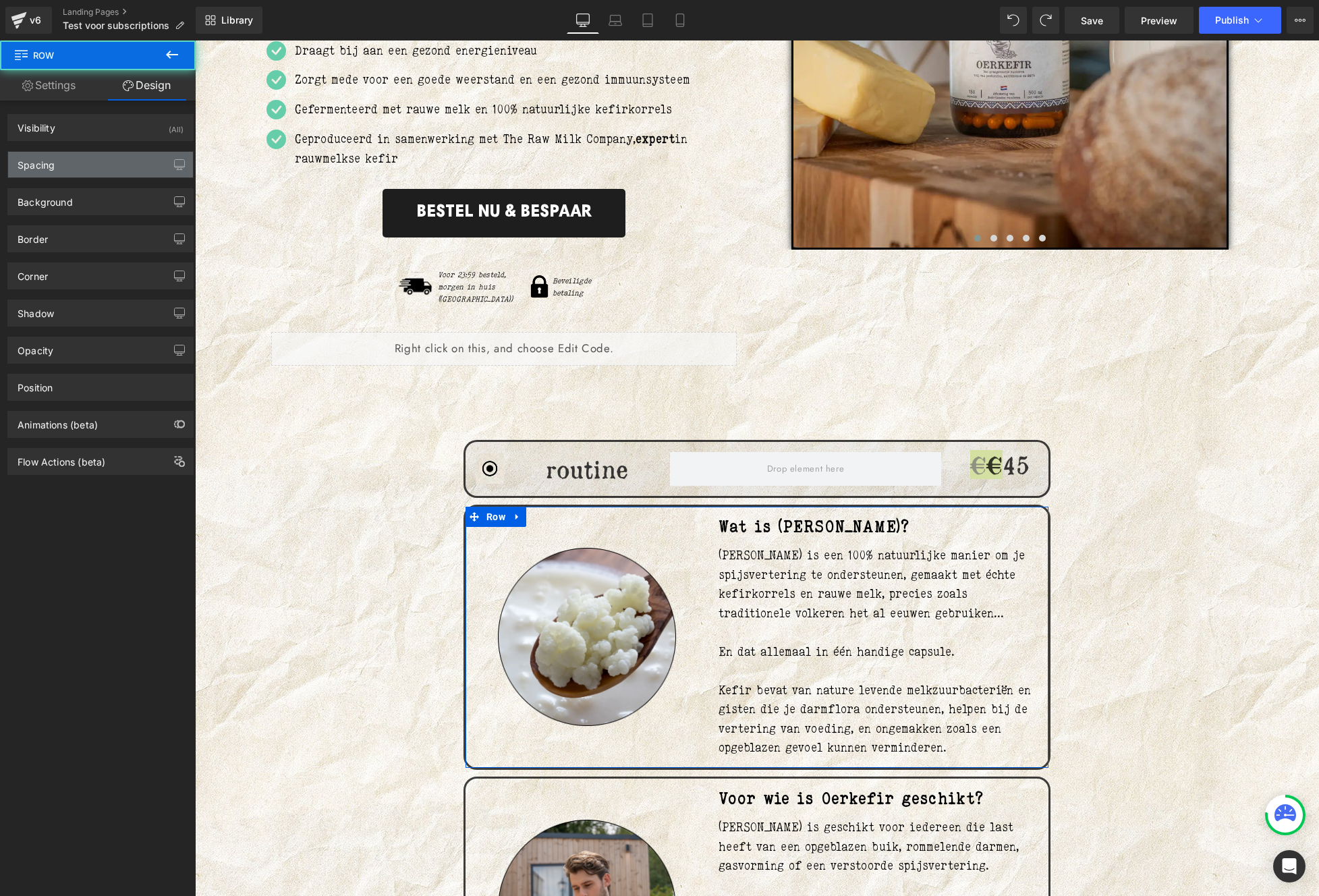
click at [87, 161] on div "Spacing" at bounding box center [100, 165] width 184 height 25
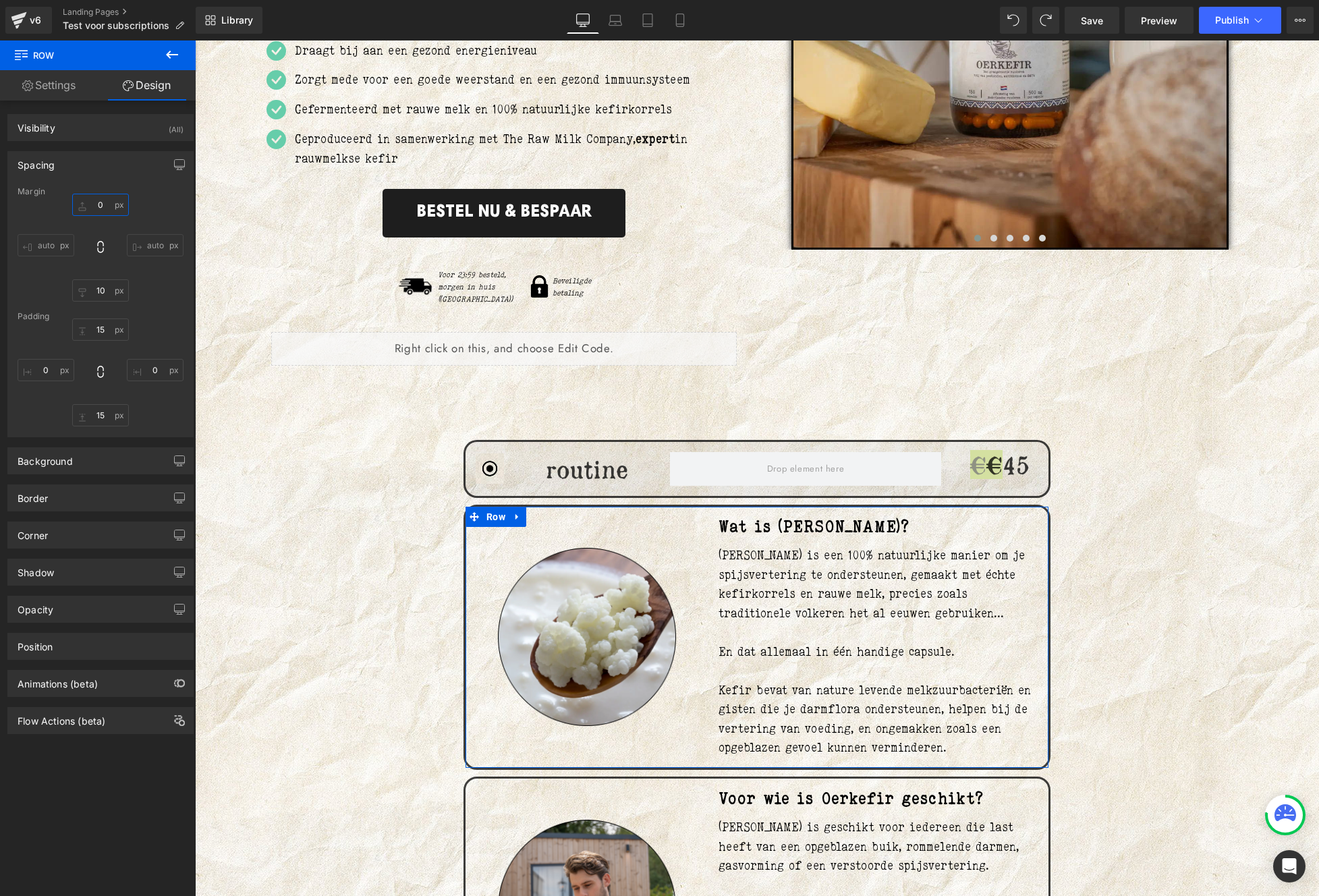
click at [107, 200] on input "0" at bounding box center [100, 204] width 56 height 22
type input "50"
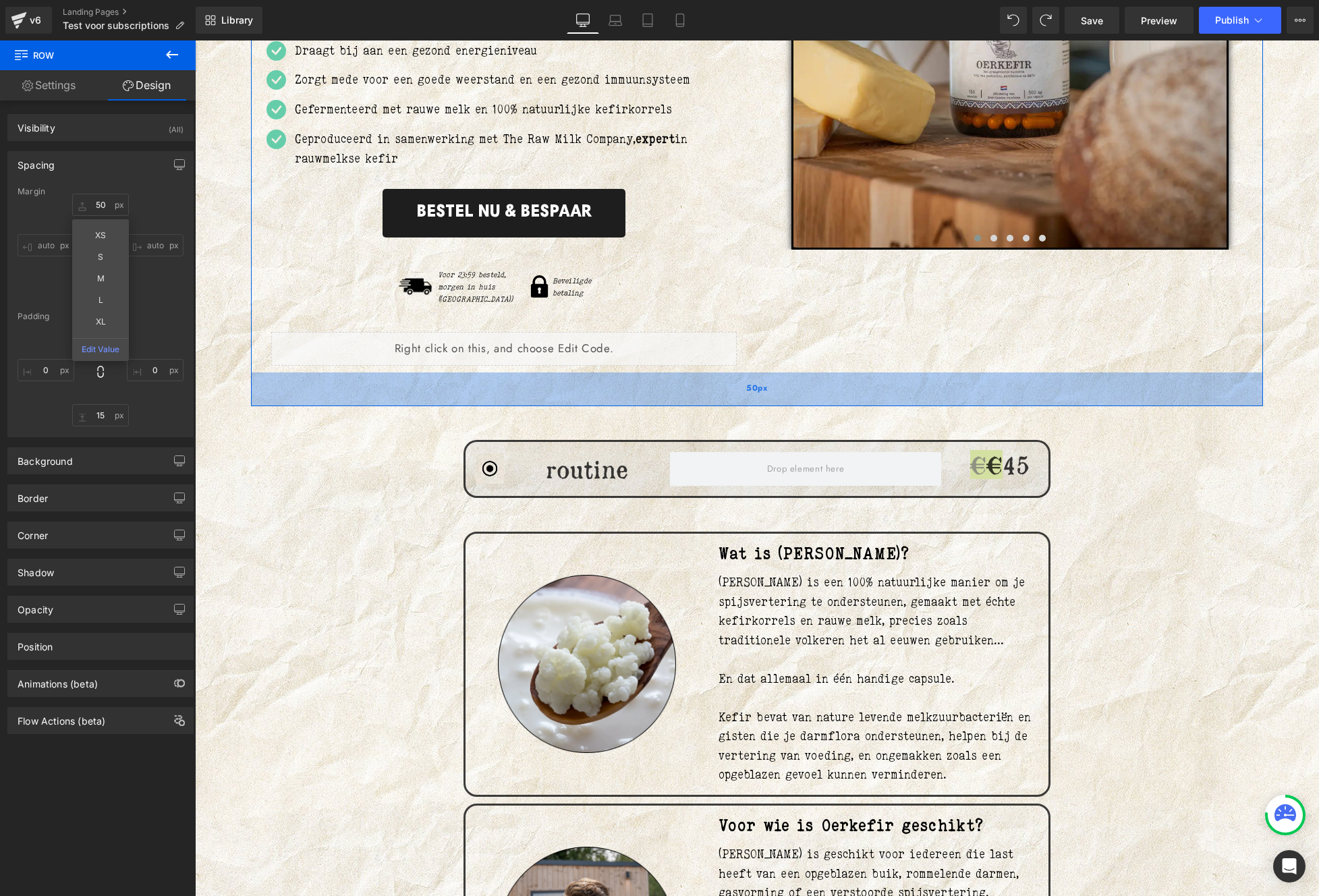
click at [793, 382] on div "50px" at bounding box center [757, 389] width 1012 height 33
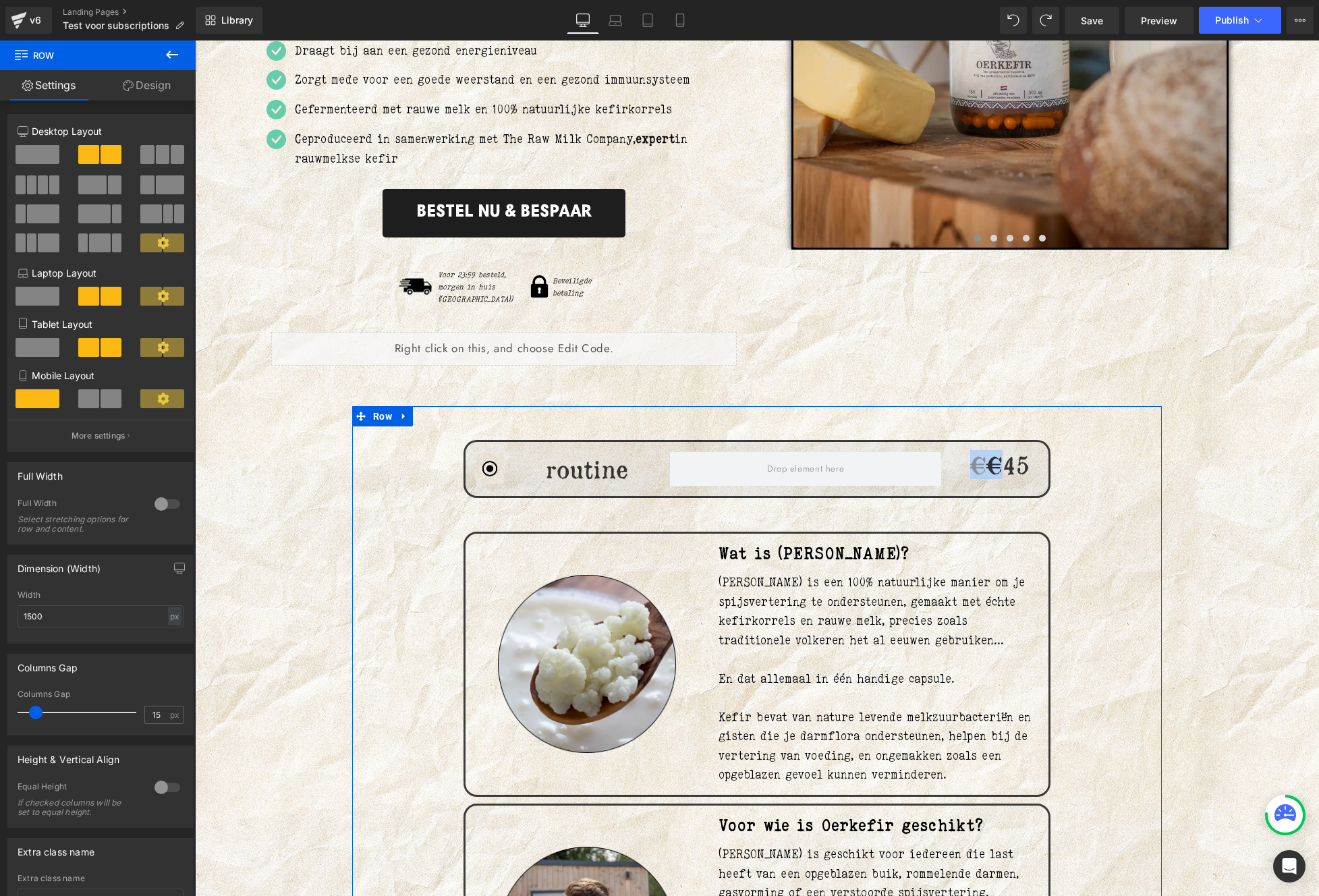
click at [973, 471] on div "€ €45 Heading" at bounding box center [999, 468] width 97 height 33
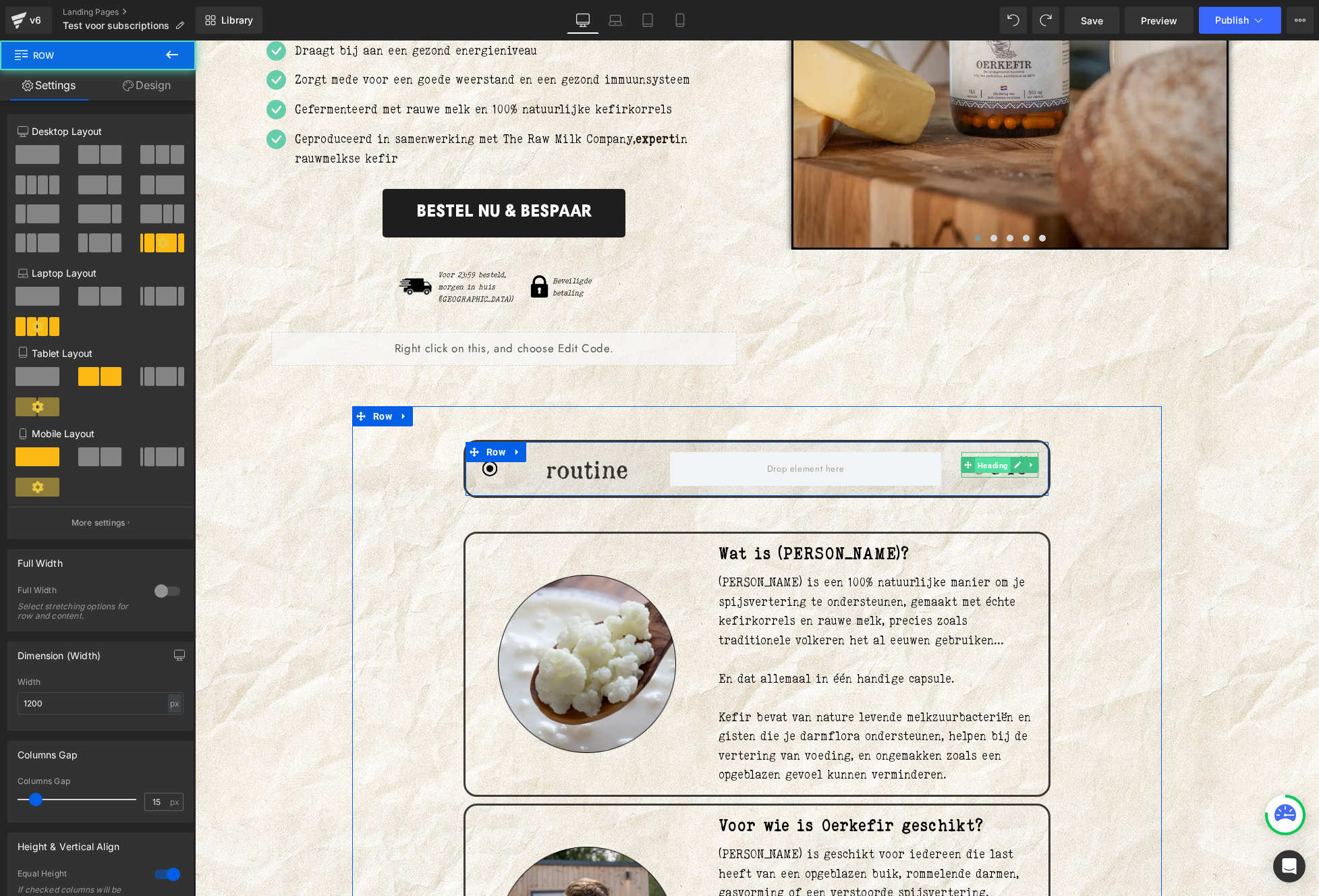
click at [979, 457] on span "Heading" at bounding box center [992, 465] width 36 height 16
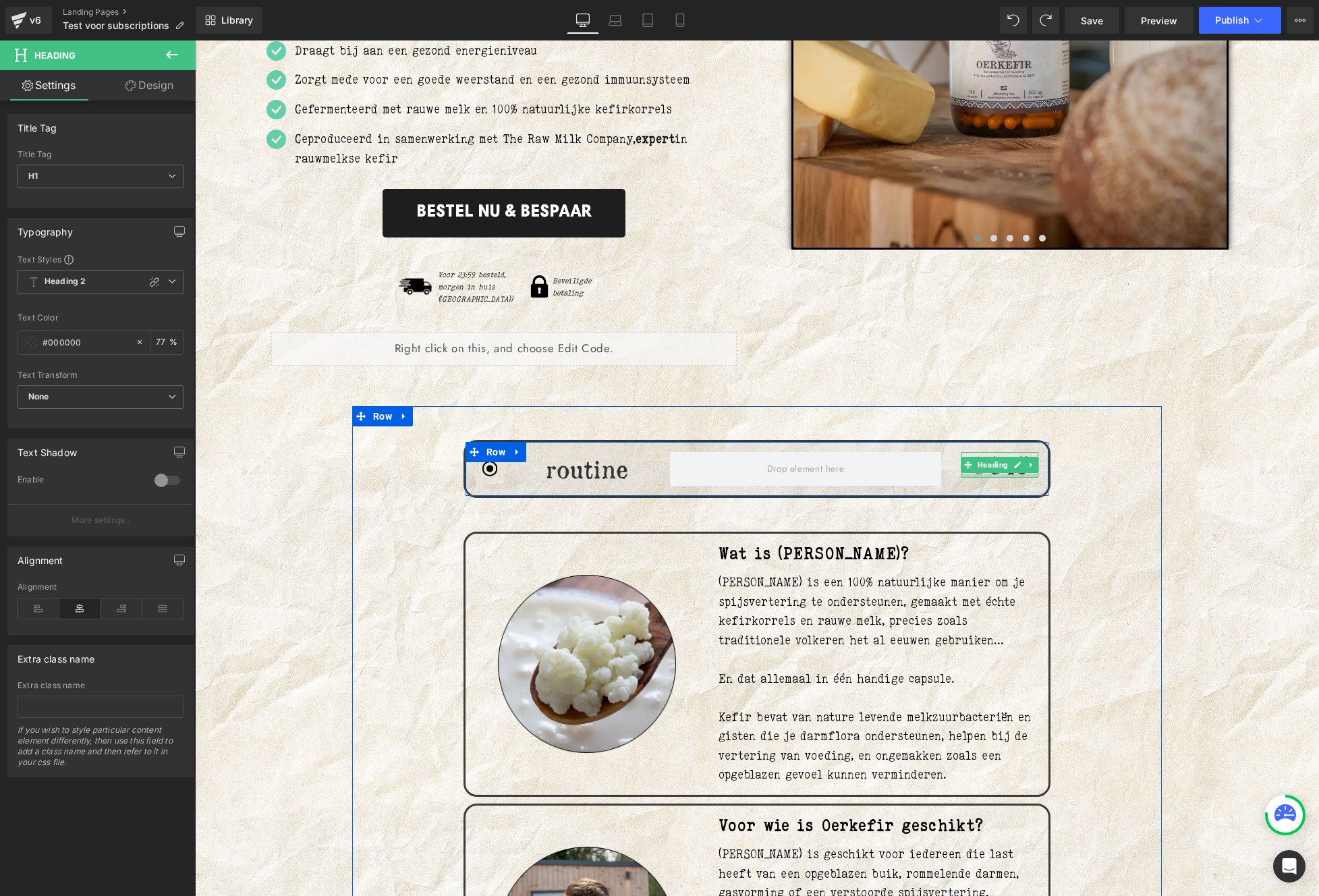
click at [980, 474] on div at bounding box center [999, 475] width 77 height 3
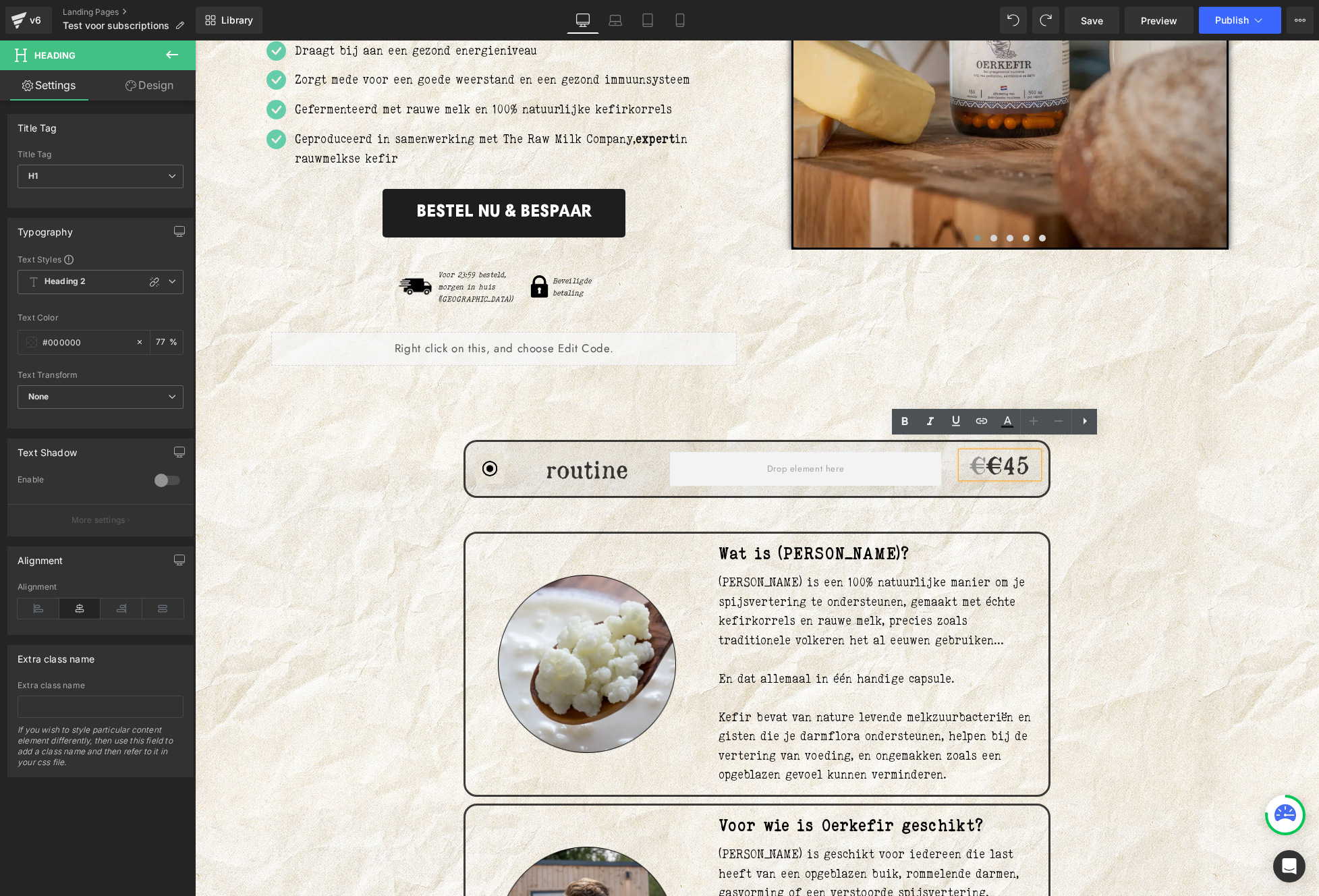
click at [982, 456] on h1 "€ €45" at bounding box center [999, 464] width 77 height 26
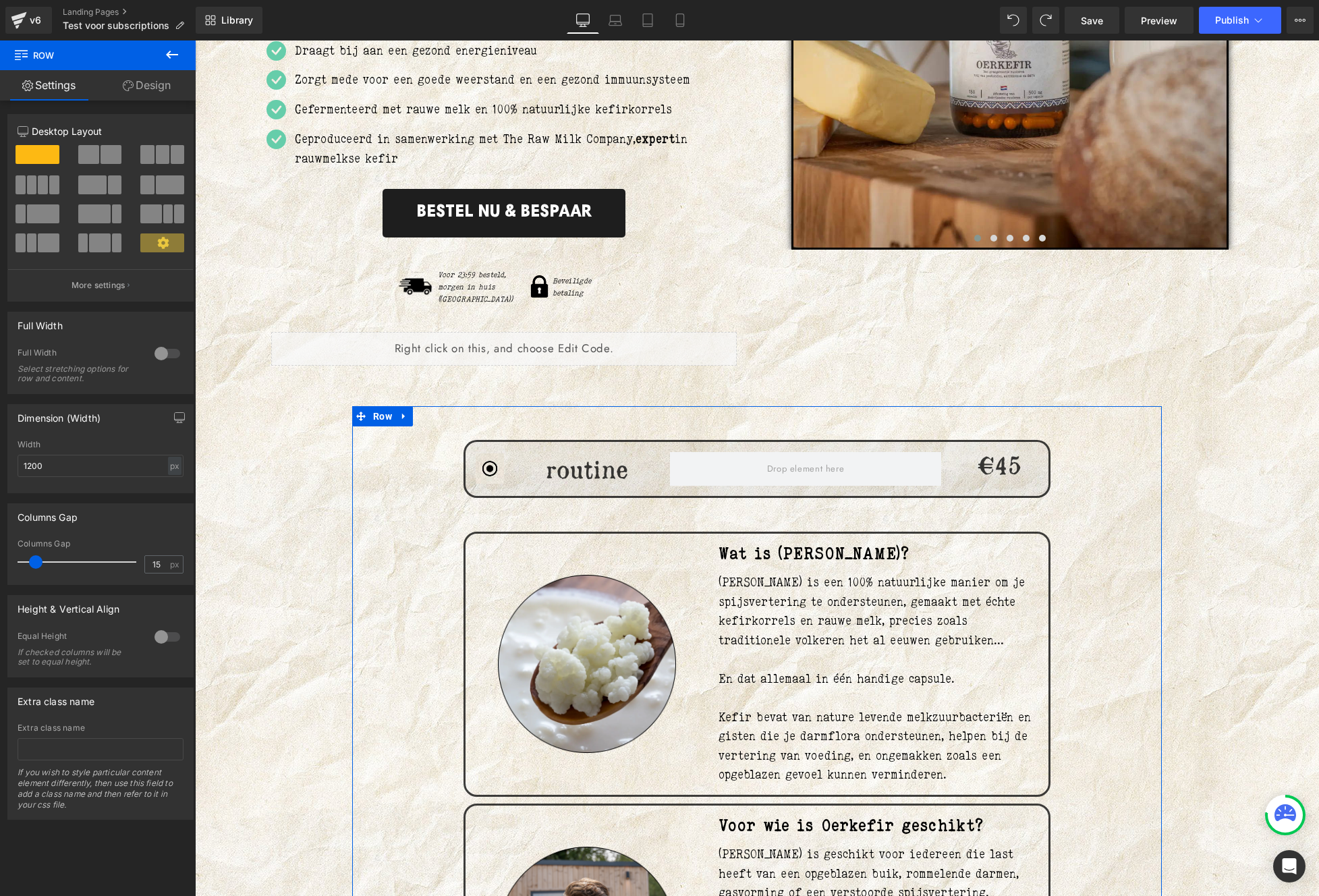
click at [624, 467] on div "routine Heading" at bounding box center [587, 469] width 126 height 26
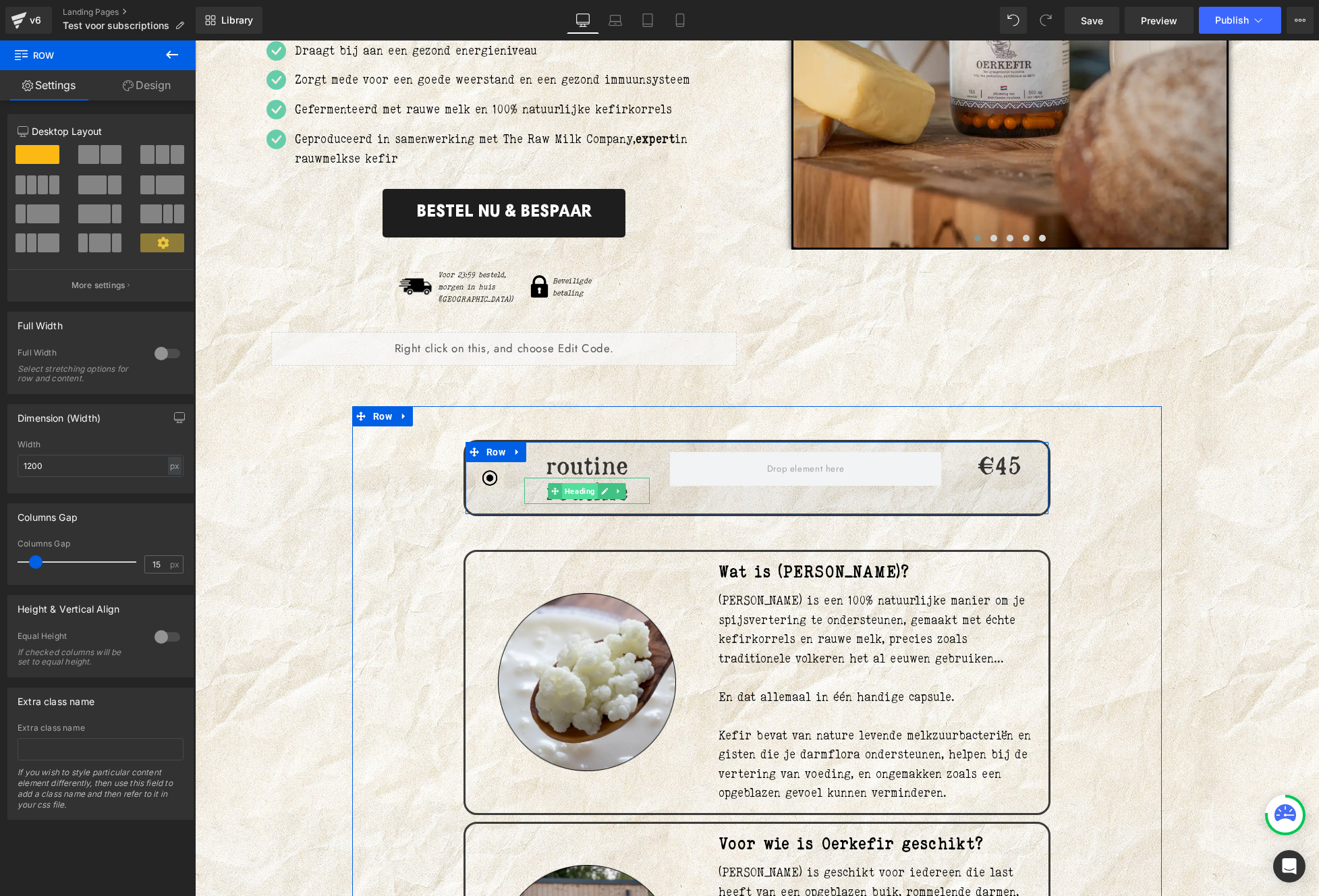
click at [563, 483] on span "Heading" at bounding box center [580, 491] width 36 height 16
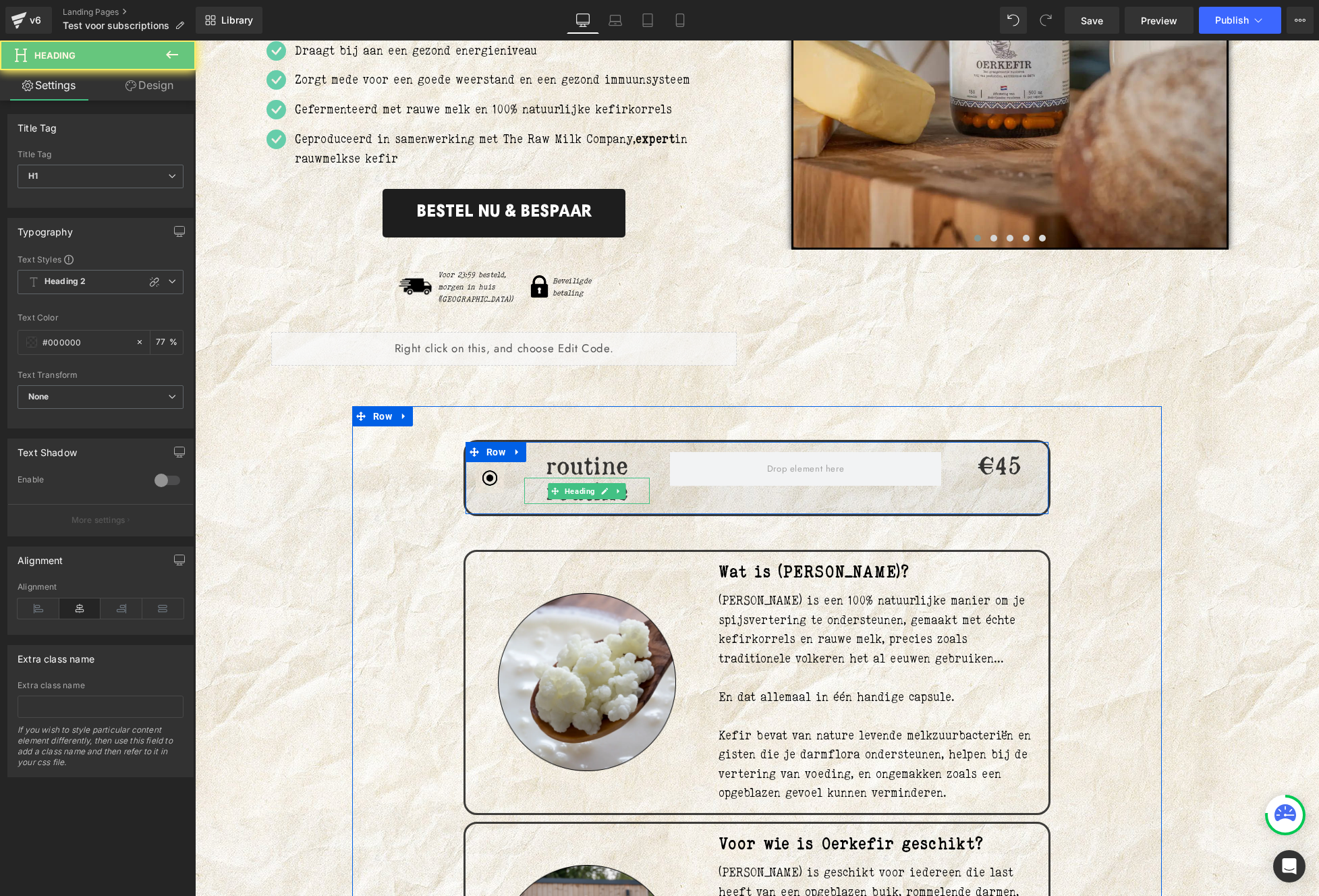
click at [541, 481] on h1 "routine" at bounding box center [587, 491] width 126 height 26
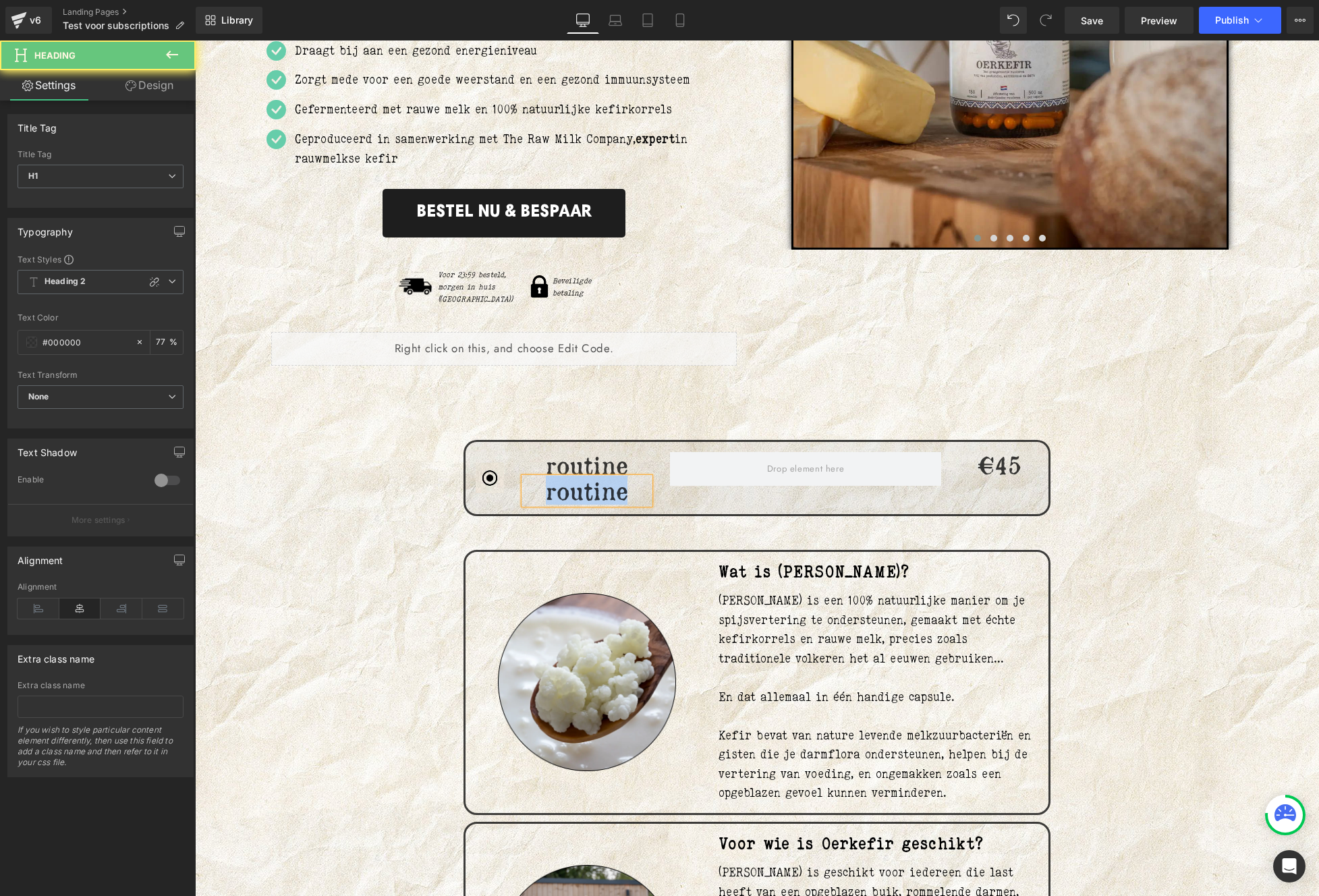
click at [541, 481] on h1 "routine" at bounding box center [587, 491] width 126 height 26
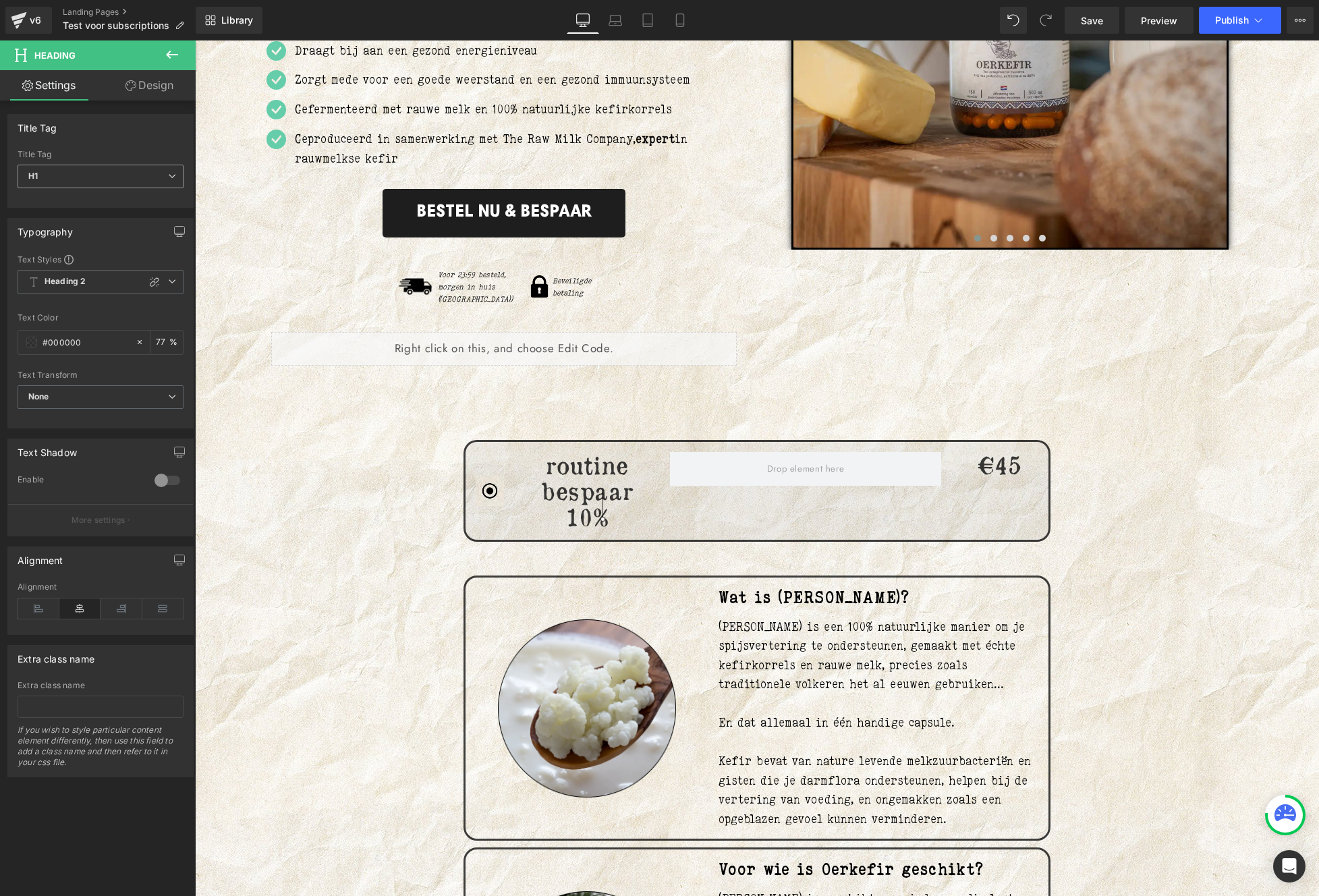
click at [111, 169] on span "H1" at bounding box center [100, 176] width 166 height 24
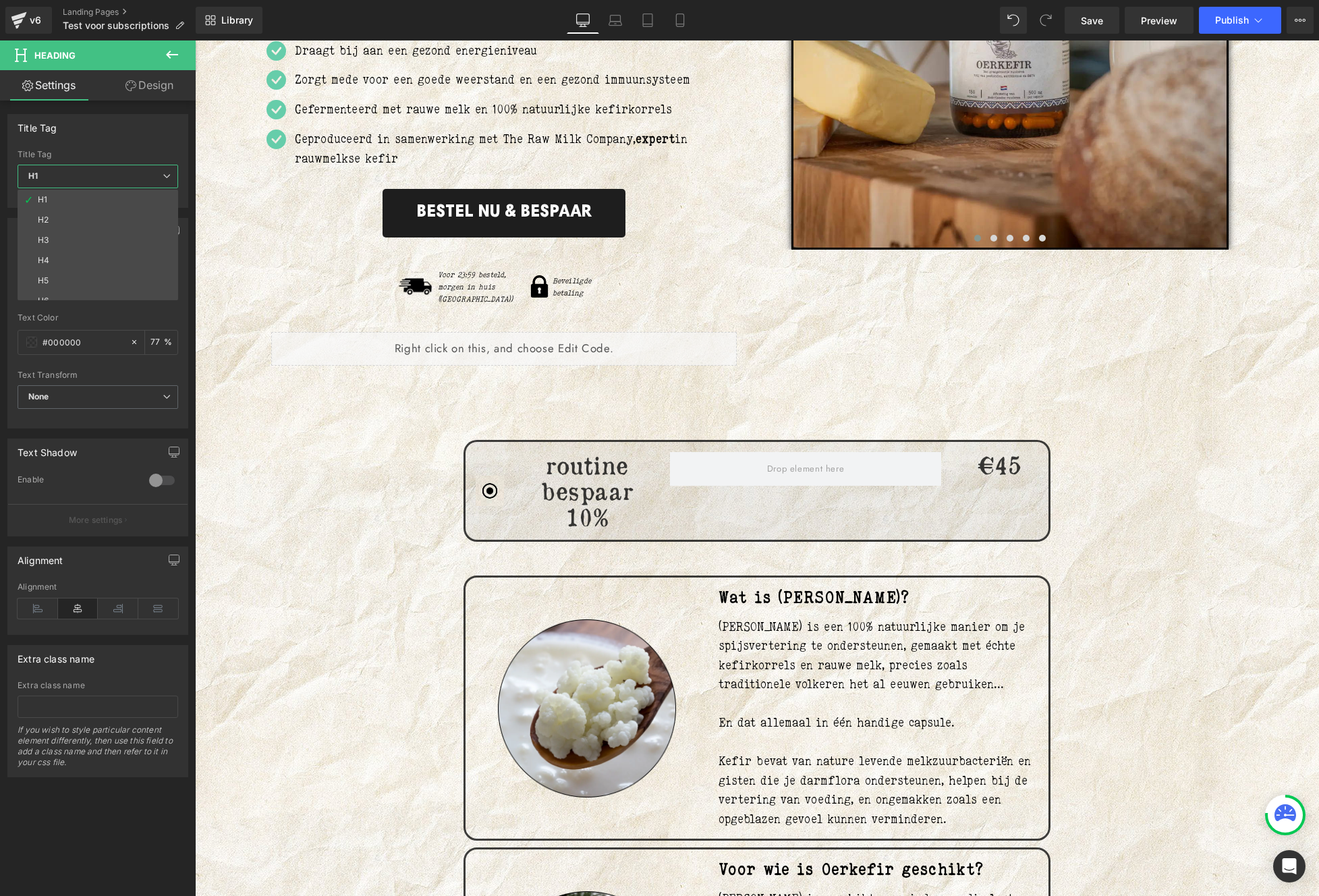
click at [111, 169] on span "H1" at bounding box center [98, 176] width 161 height 24
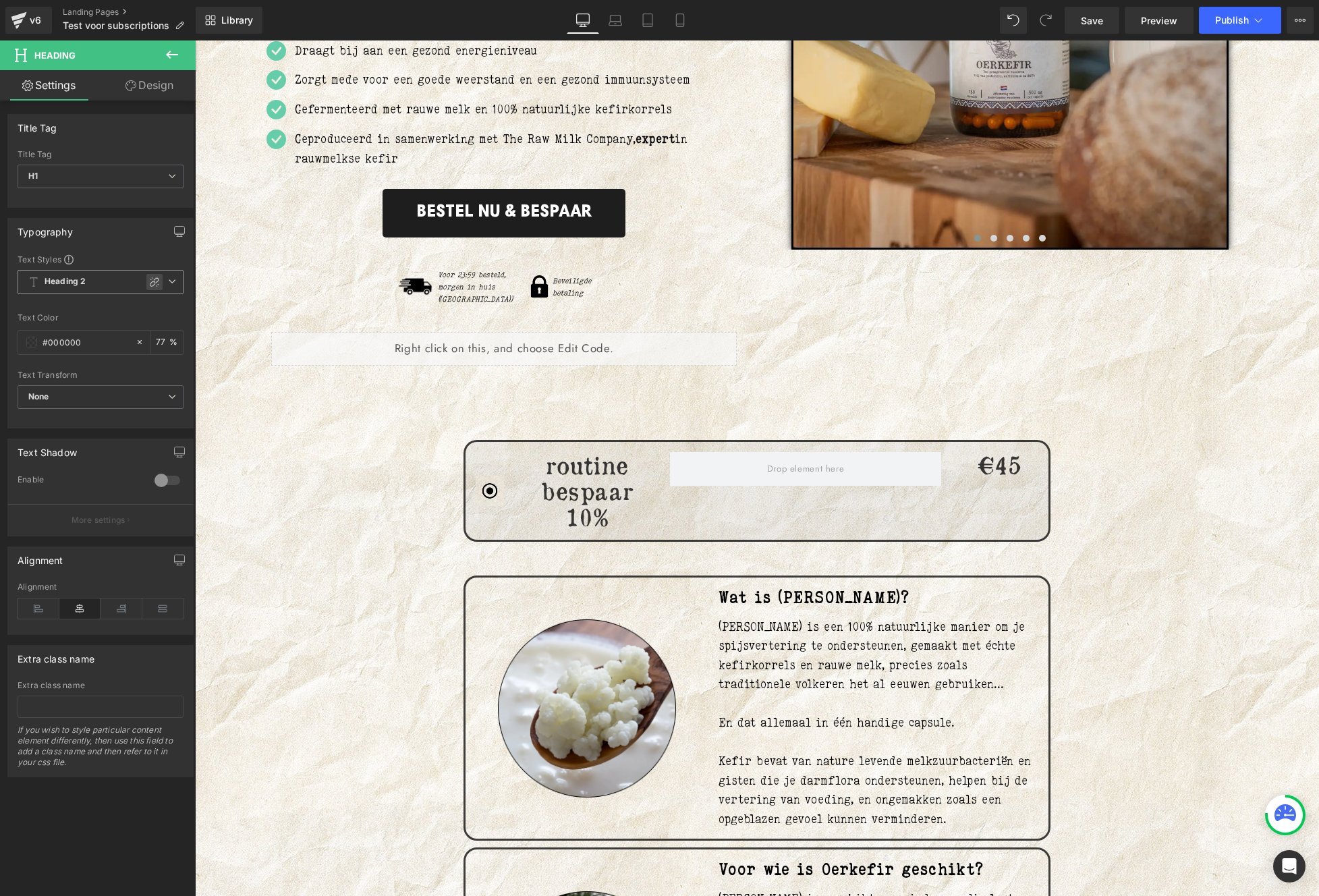
click at [153, 282] on icon at bounding box center [155, 282] width 11 height 11
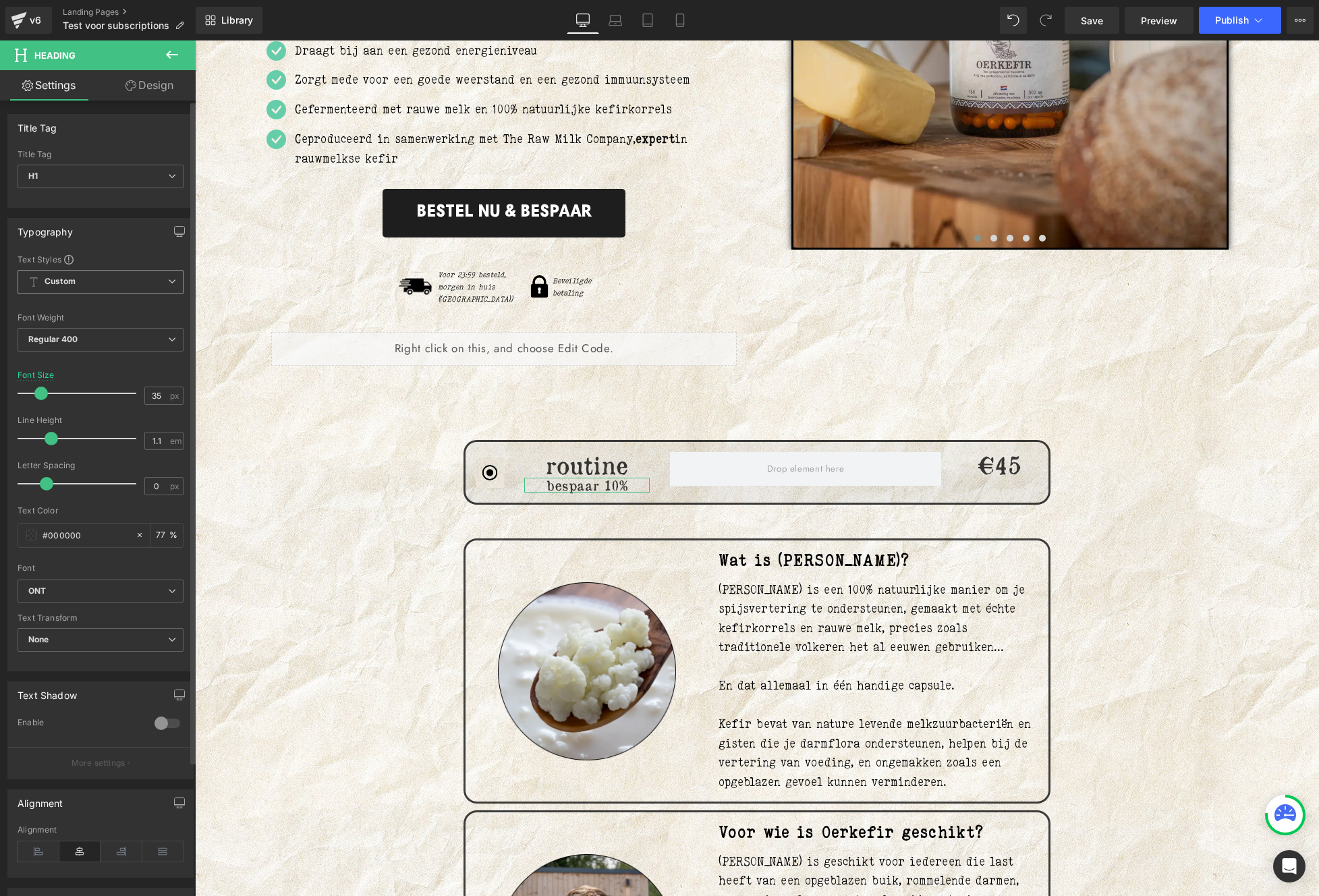
drag, startPoint x: 64, startPoint y: 395, endPoint x: 40, endPoint y: 396, distance: 24.0
click at [40, 396] on div at bounding box center [80, 394] width 112 height 27
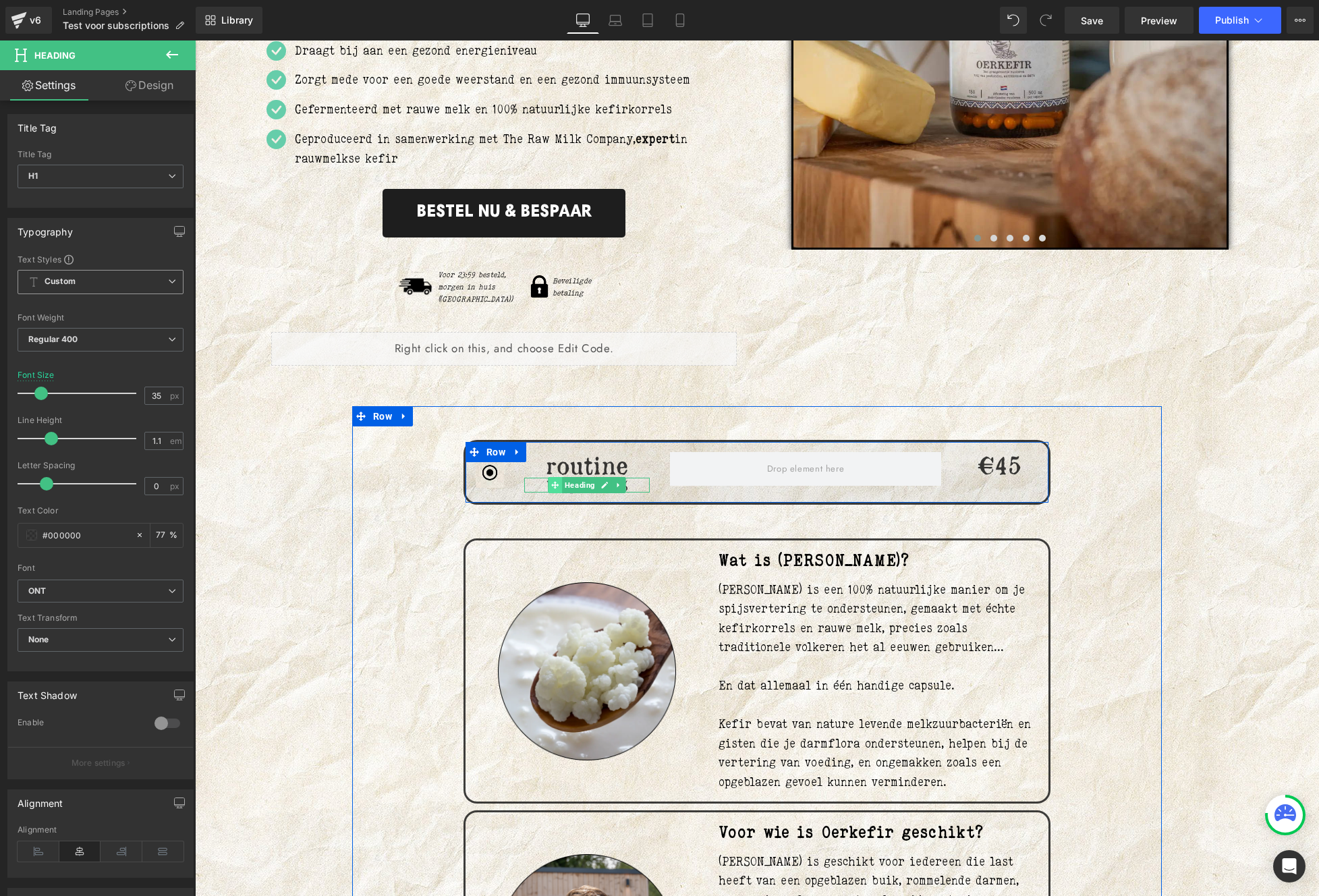
click at [548, 477] on span at bounding box center [555, 485] width 14 height 16
click at [537, 478] on h1 "bespaar 10%" at bounding box center [587, 485] width 126 height 15
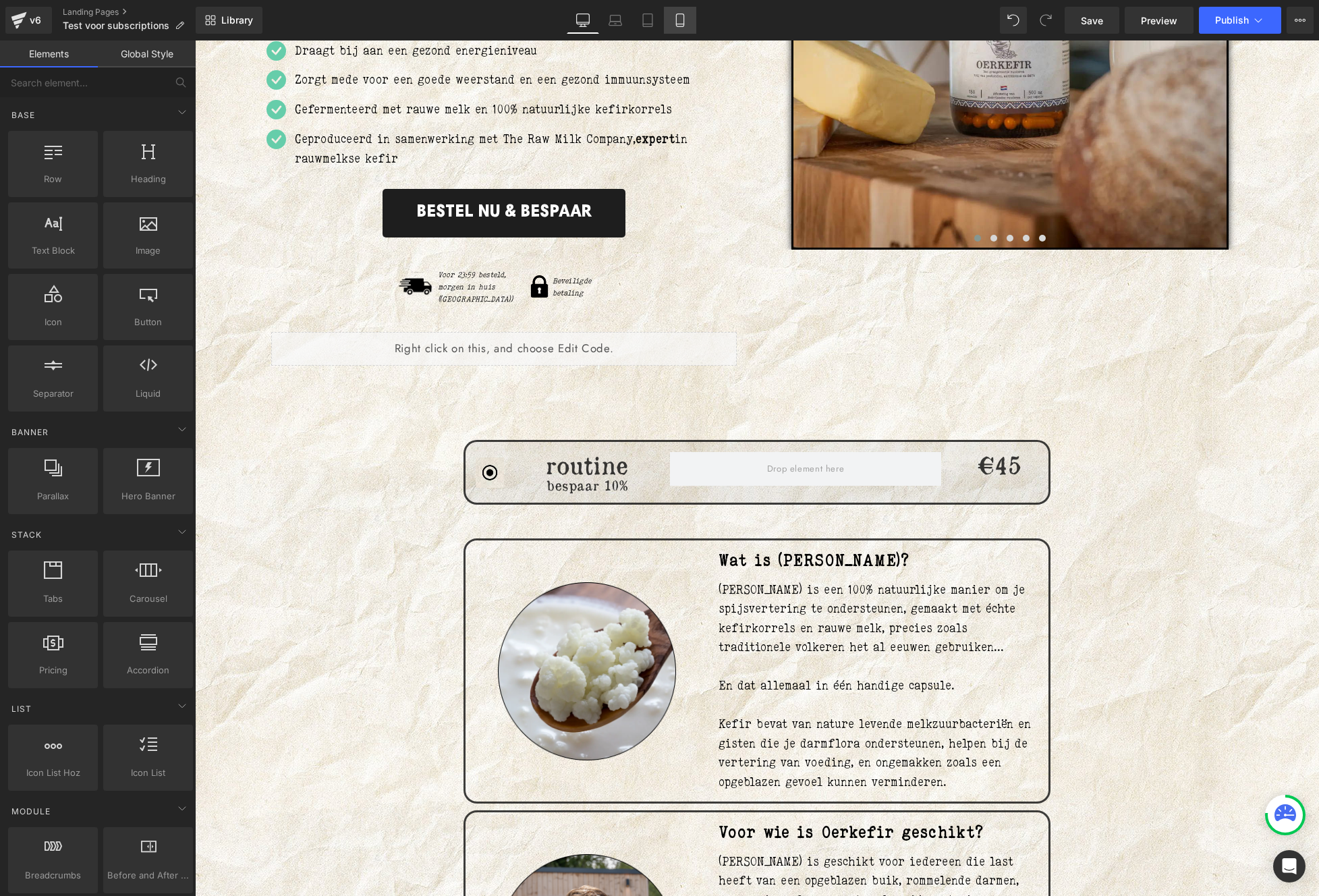
click at [667, 18] on link "Mobile" at bounding box center [680, 20] width 33 height 27
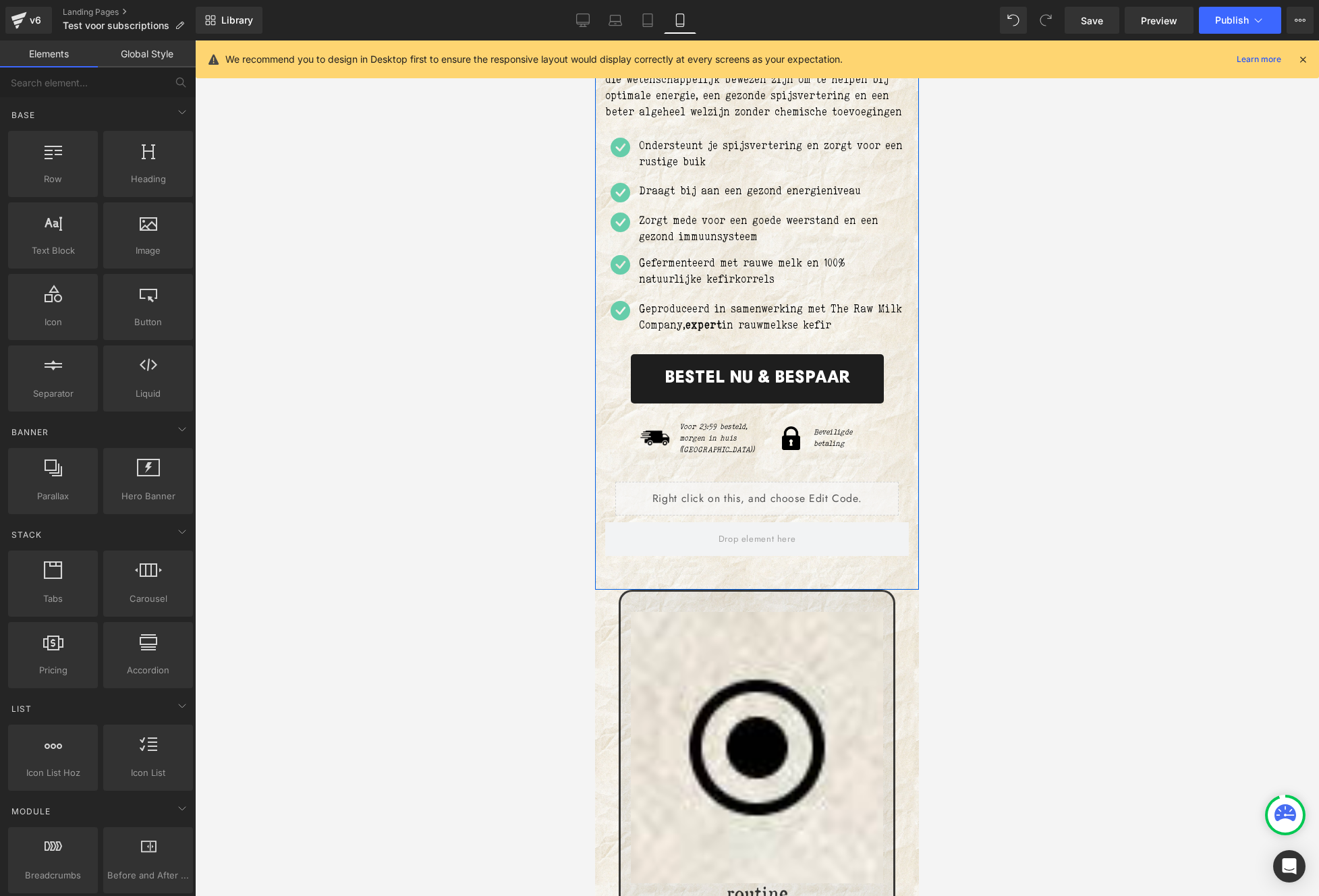
scroll to position [824, 0]
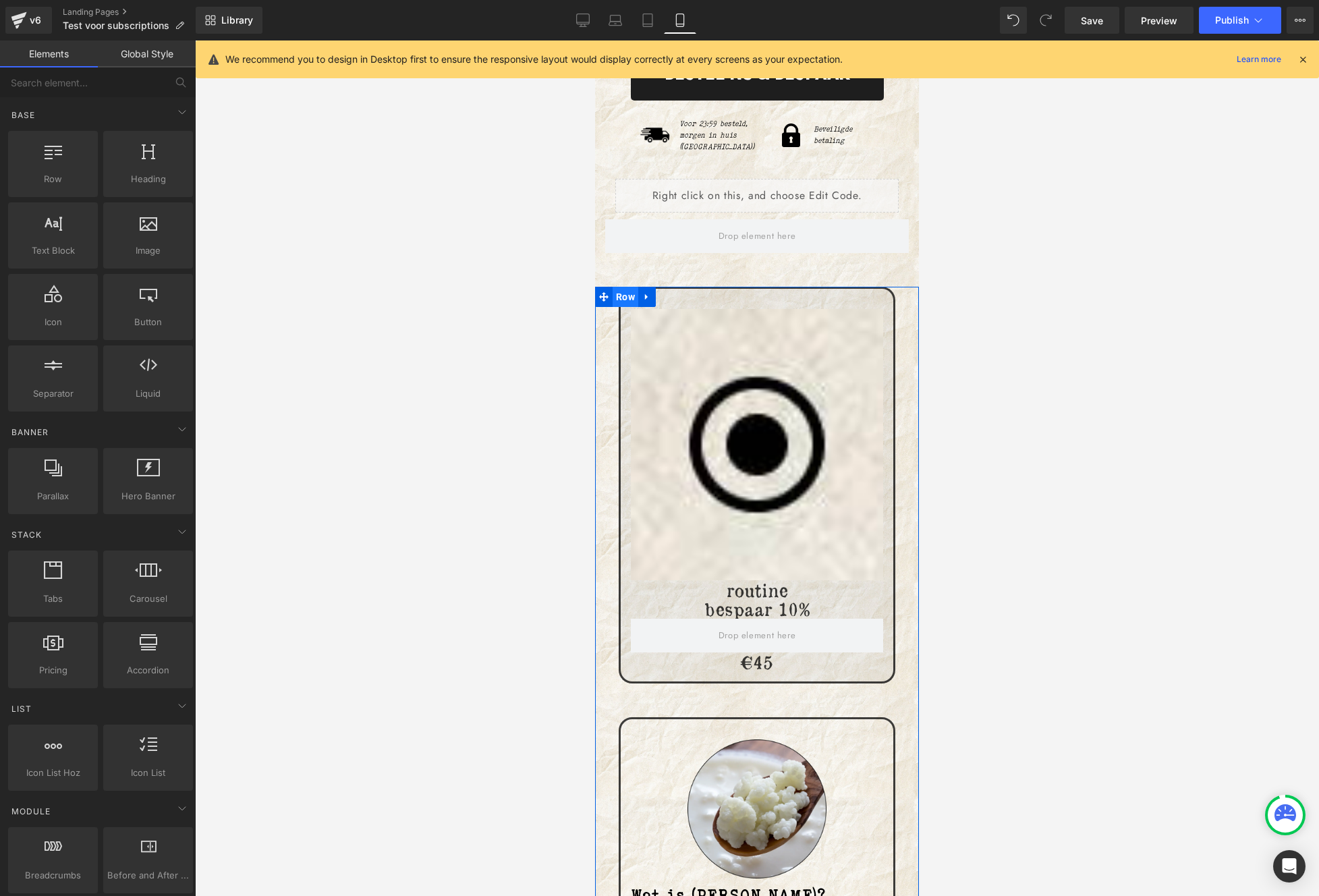
click at [630, 301] on span "Row" at bounding box center [625, 297] width 25 height 20
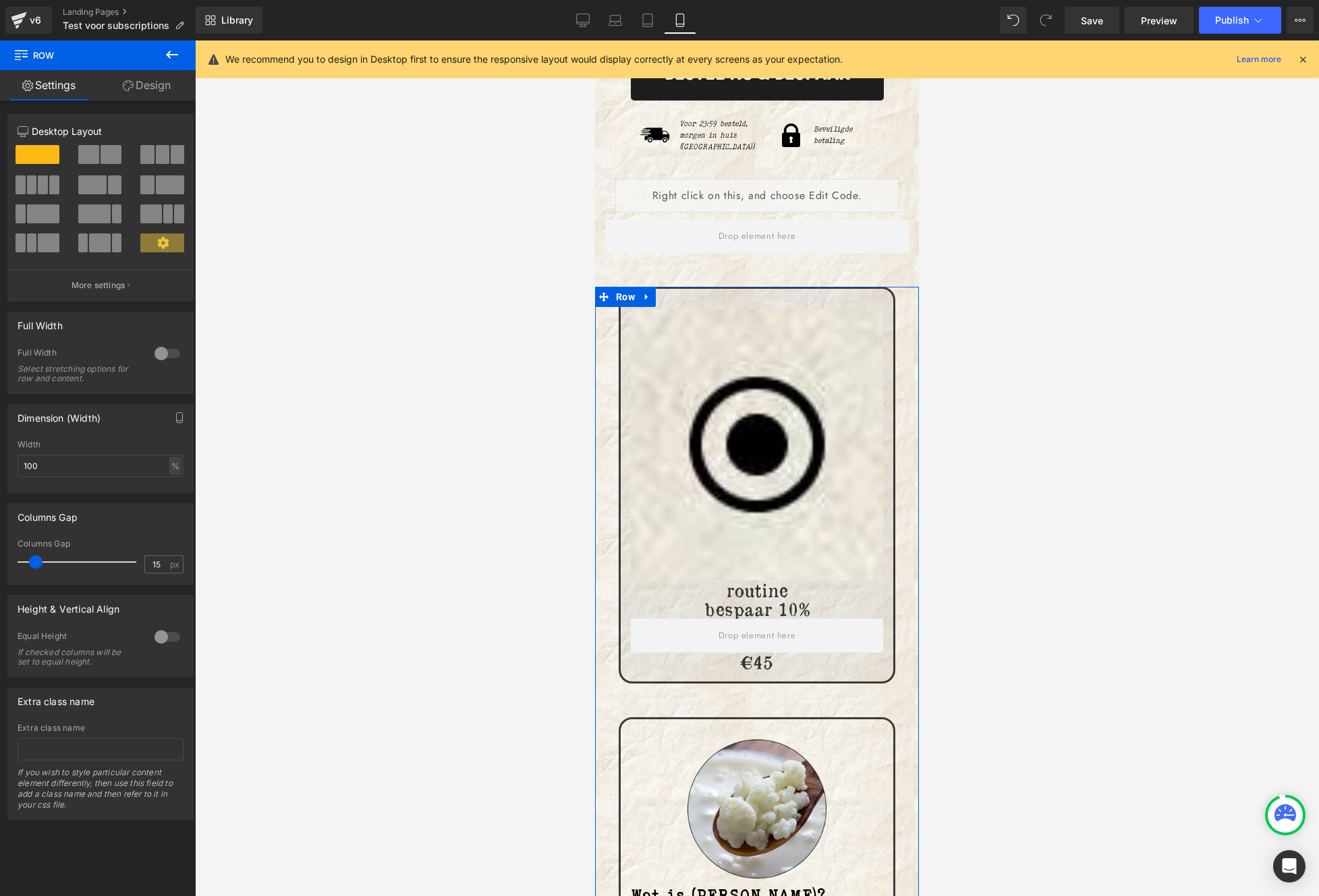
click at [29, 184] on span at bounding box center [32, 185] width 10 height 19
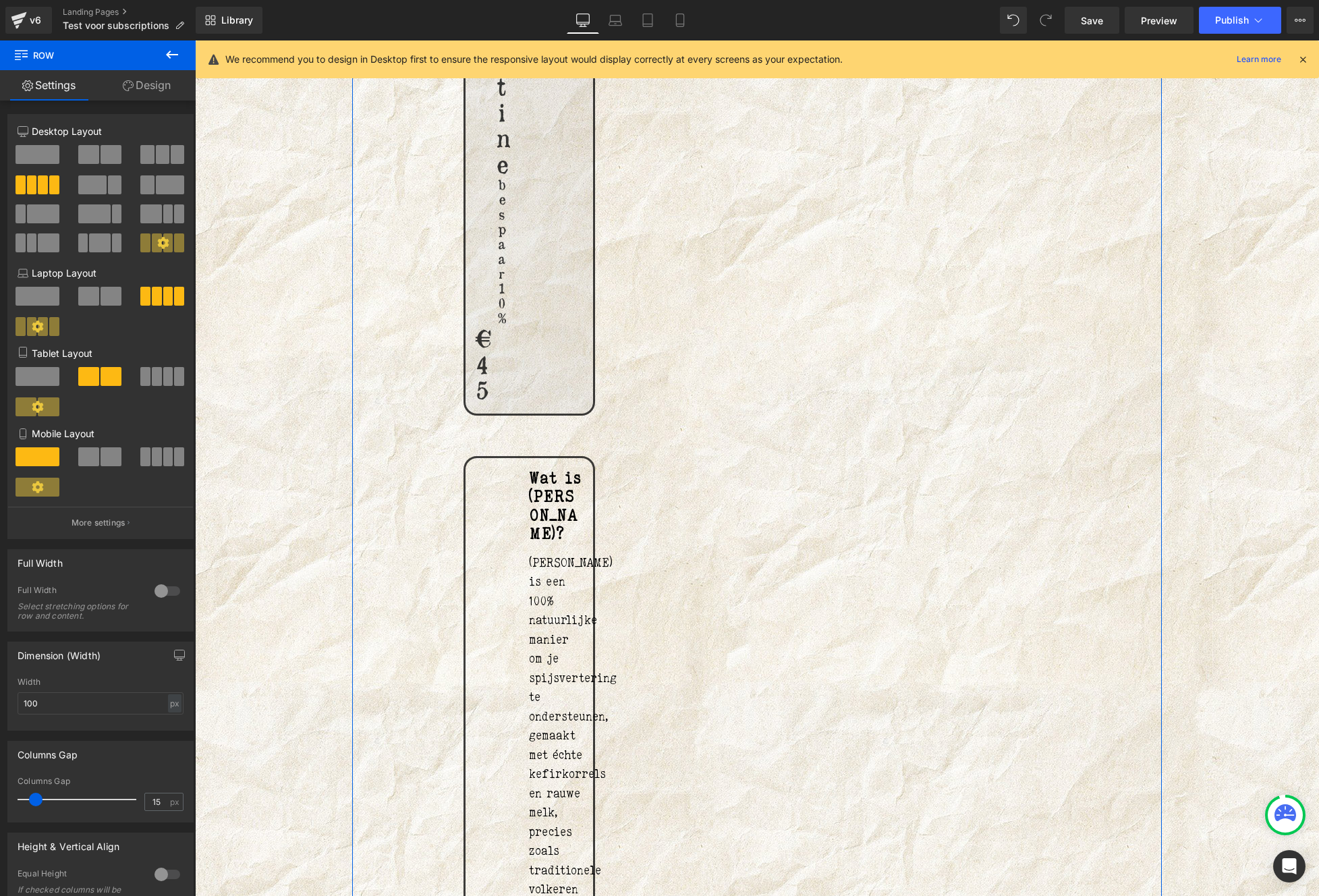
scroll to position [469, 0]
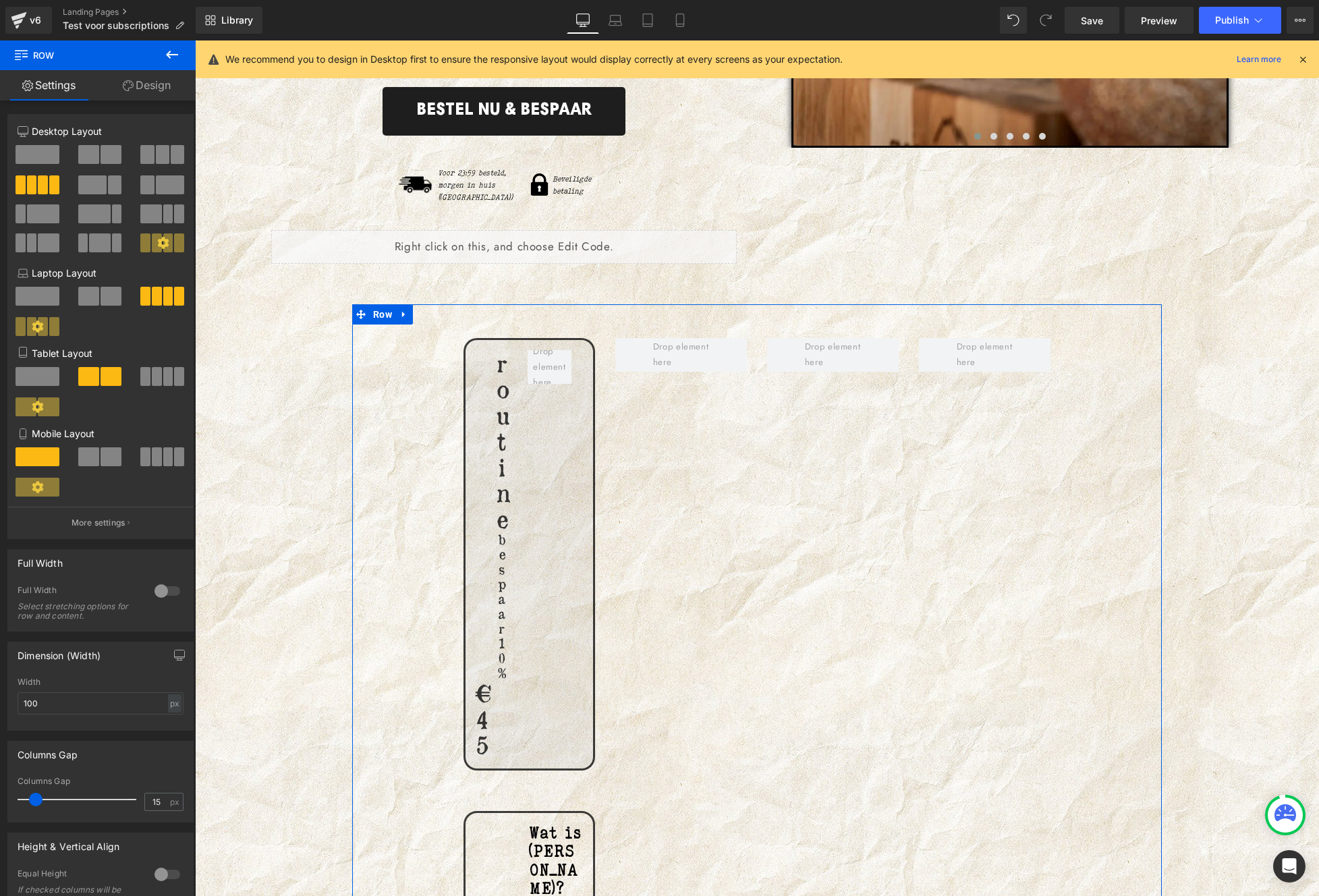
click at [157, 451] on button at bounding box center [162, 457] width 45 height 19
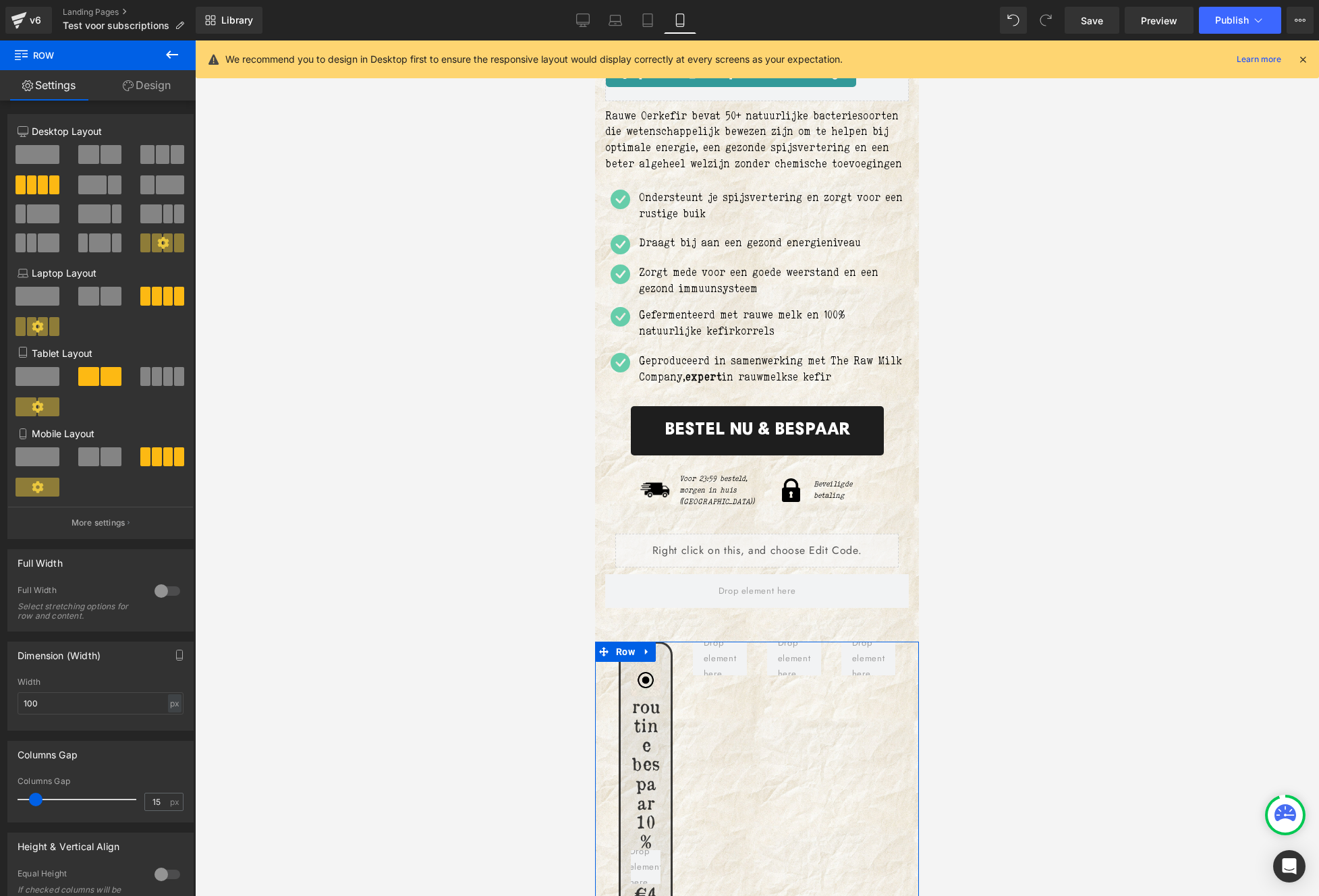
scroll to position [824, 0]
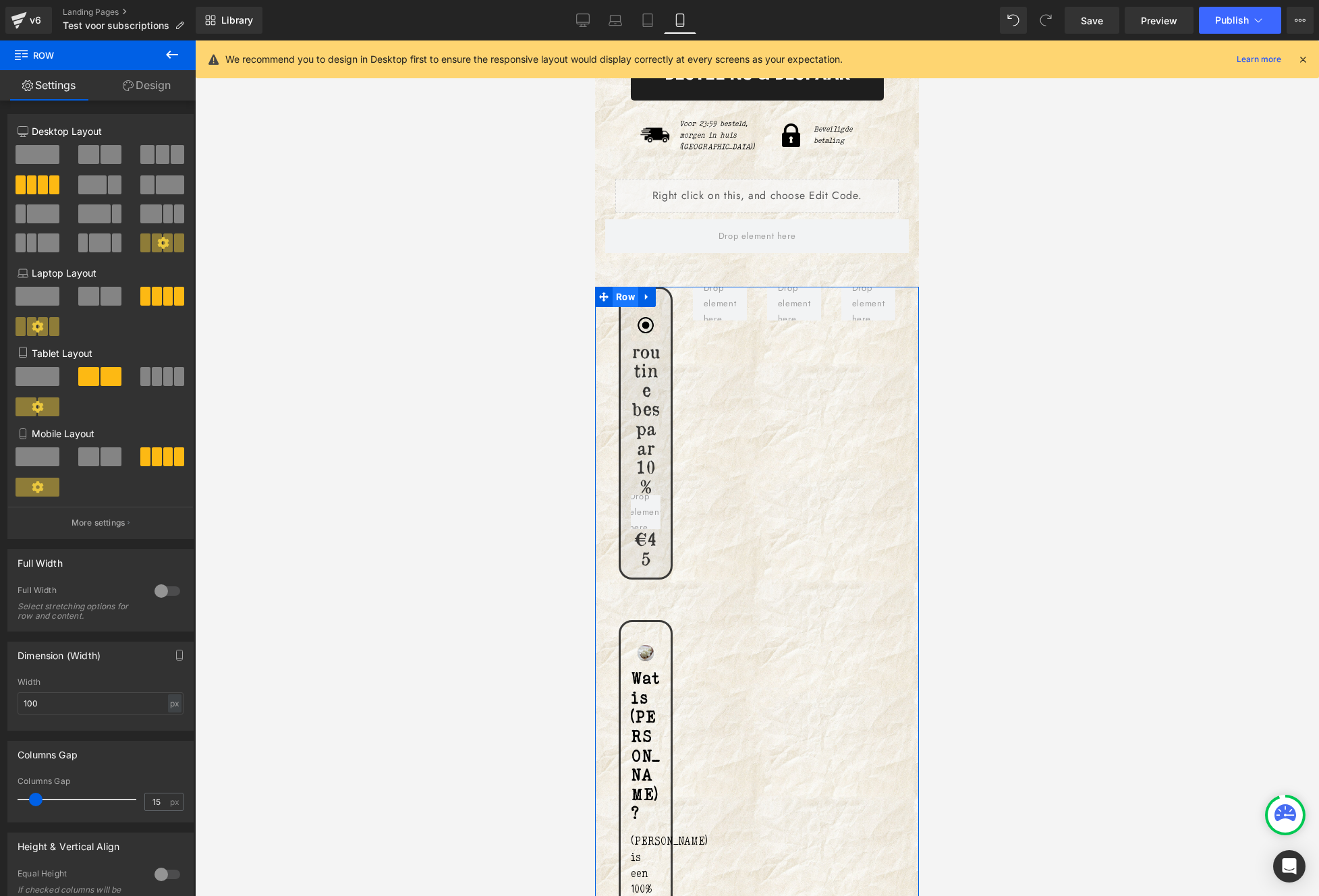
click at [630, 307] on span "Row" at bounding box center [625, 297] width 25 height 20
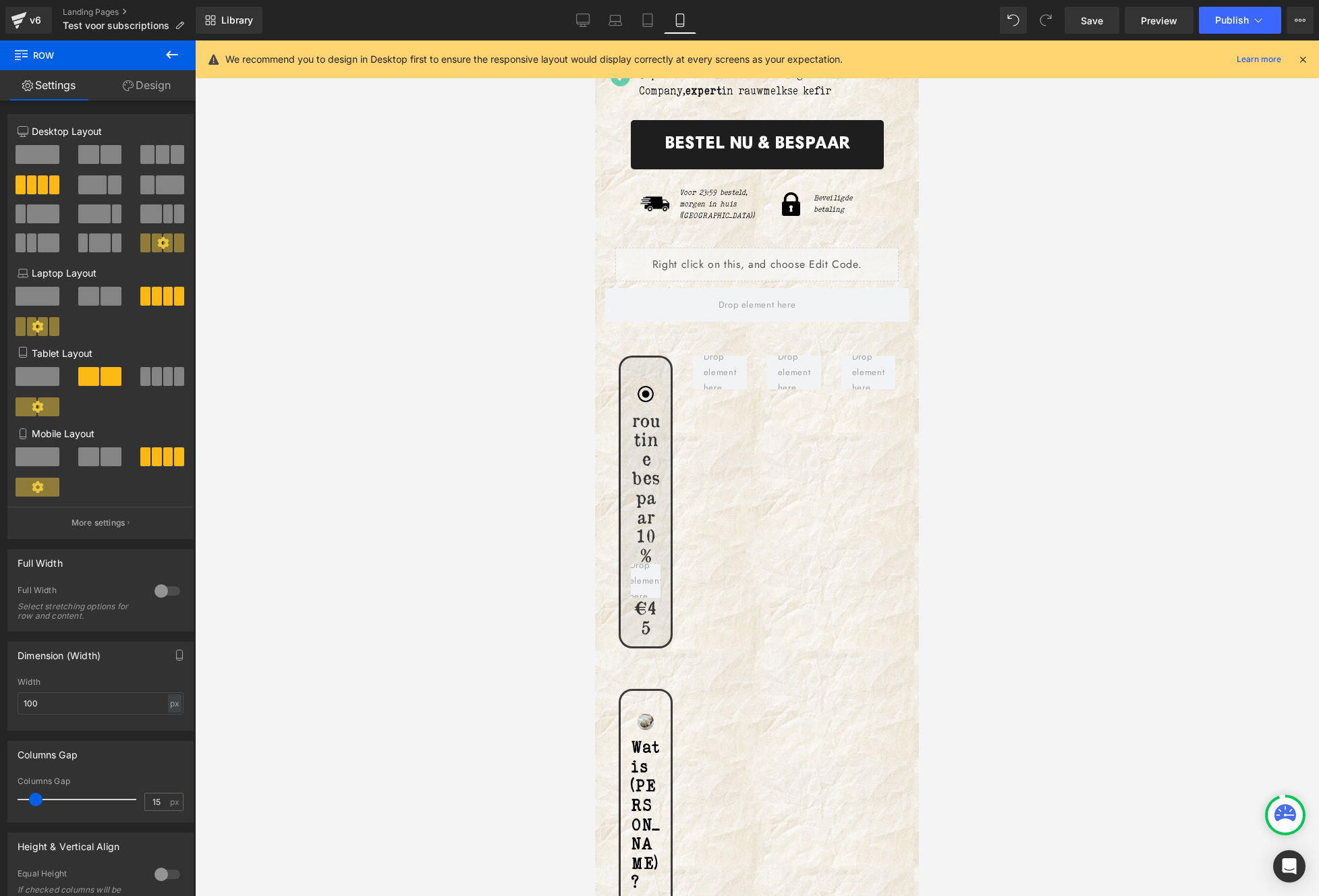
scroll to position [756, 0]
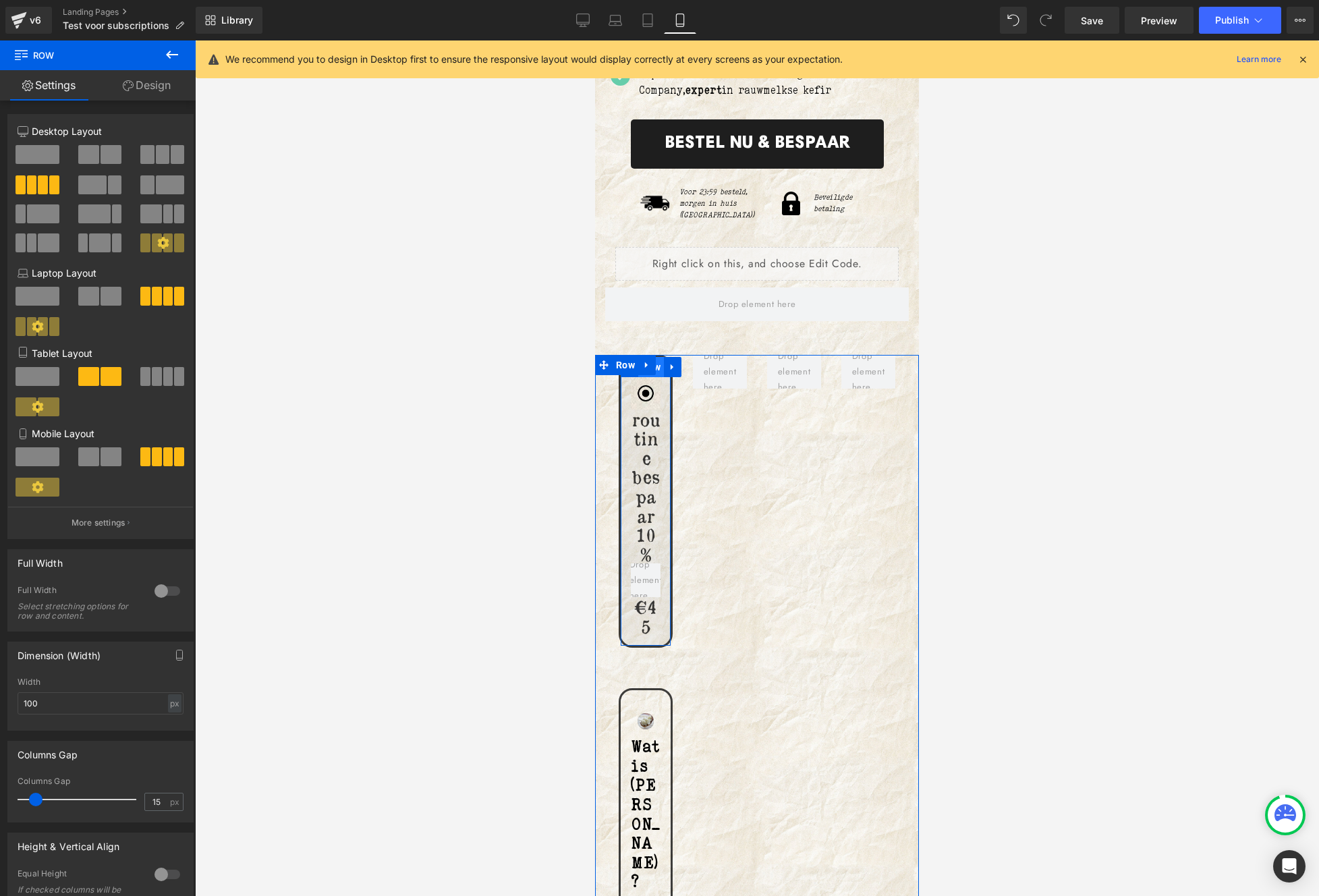
click at [659, 377] on span "Row" at bounding box center [651, 367] width 25 height 20
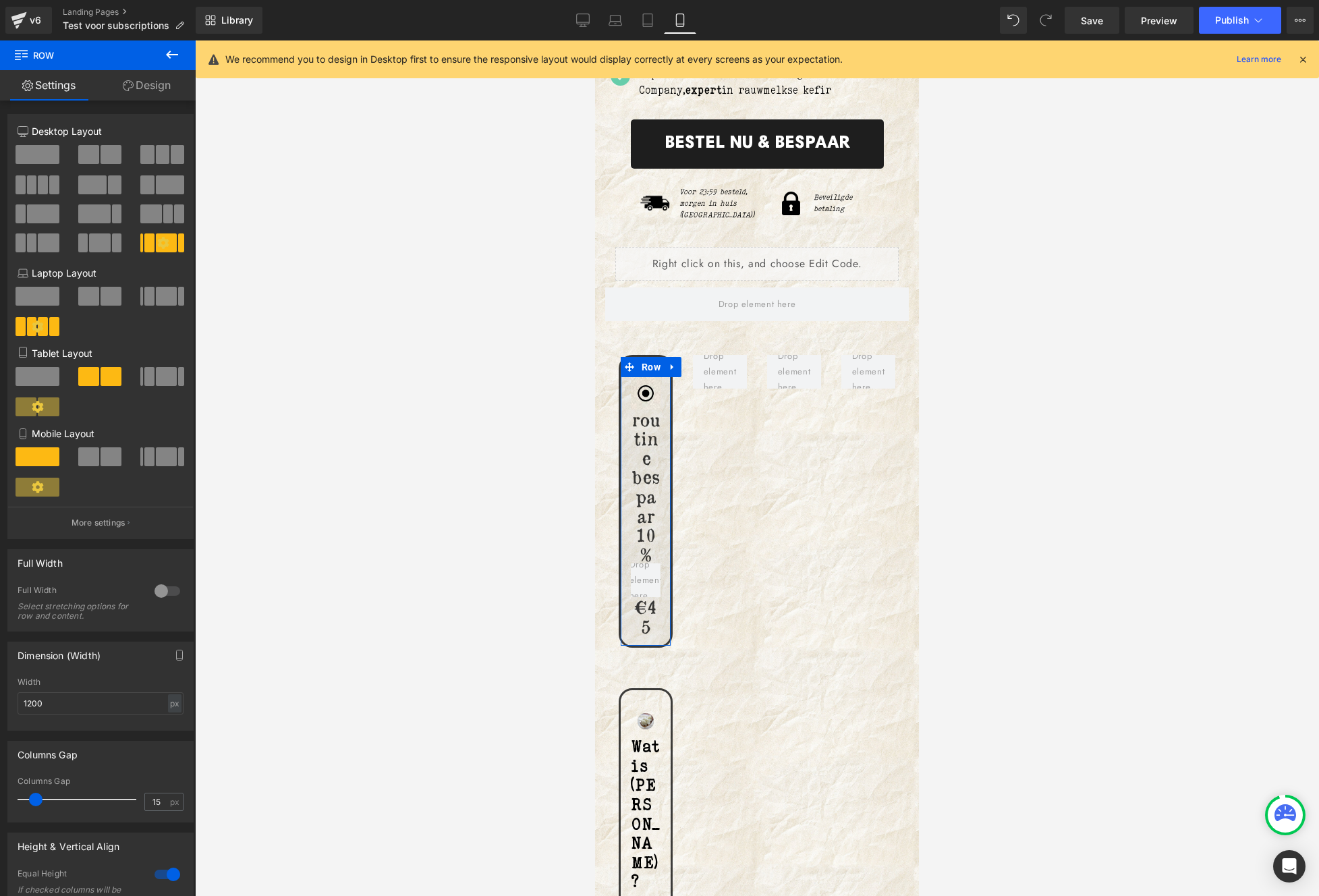
click at [156, 457] on span at bounding box center [166, 457] width 21 height 19
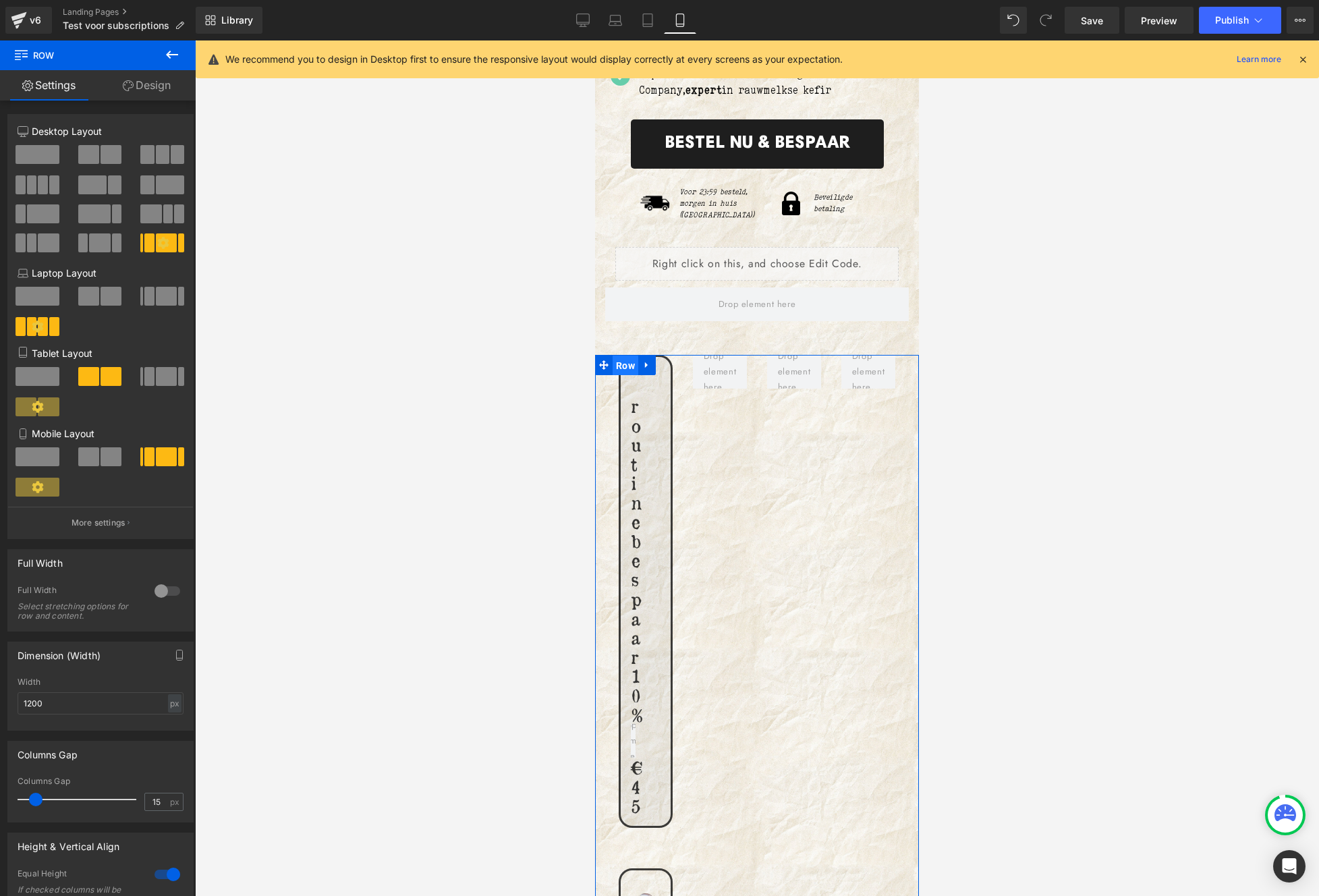
click at [616, 365] on span "Row" at bounding box center [625, 365] width 25 height 20
click at [45, 455] on span at bounding box center [37, 457] width 44 height 19
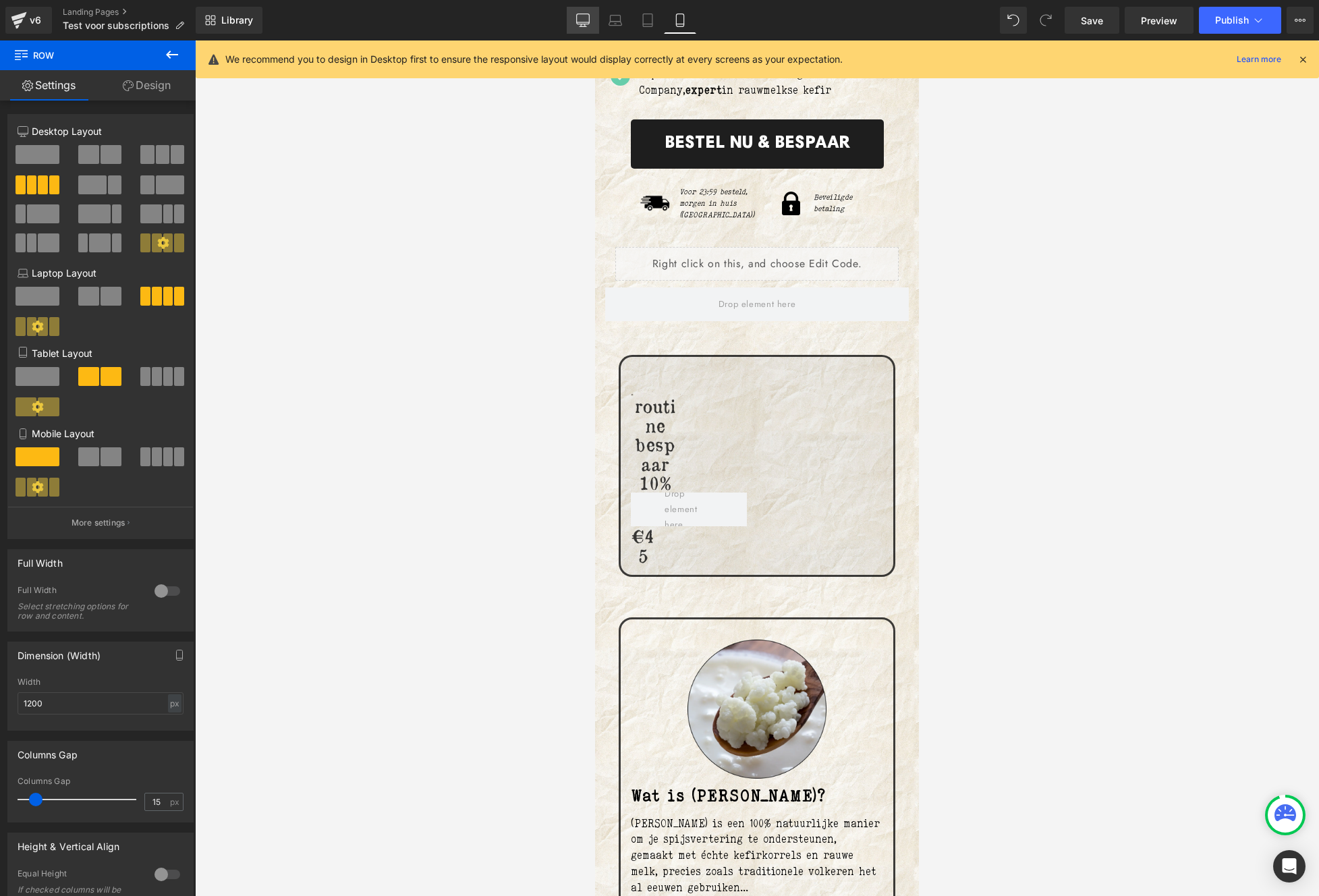
click at [581, 11] on link "Desktop" at bounding box center [583, 20] width 33 height 27
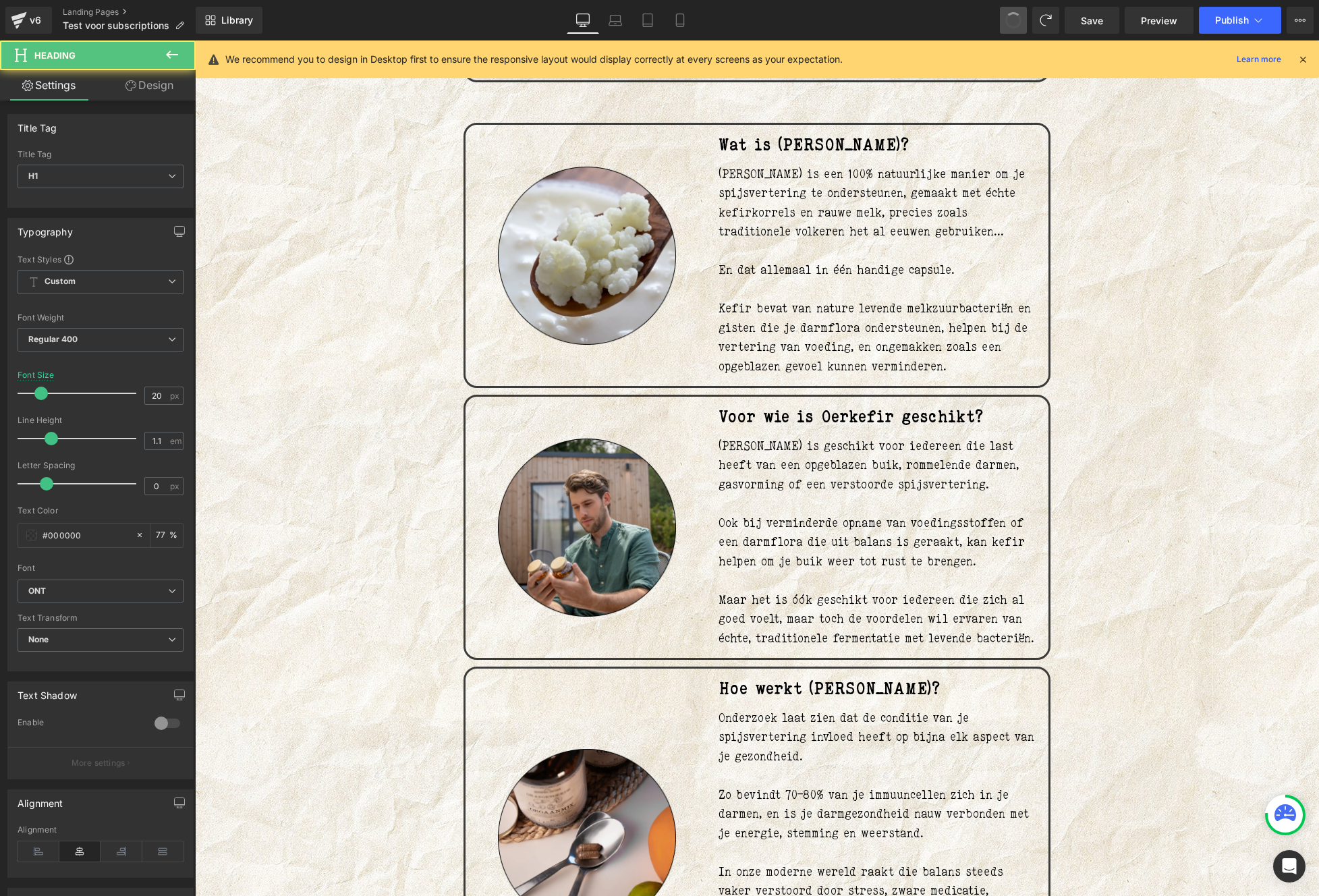
scroll to position [206, 0]
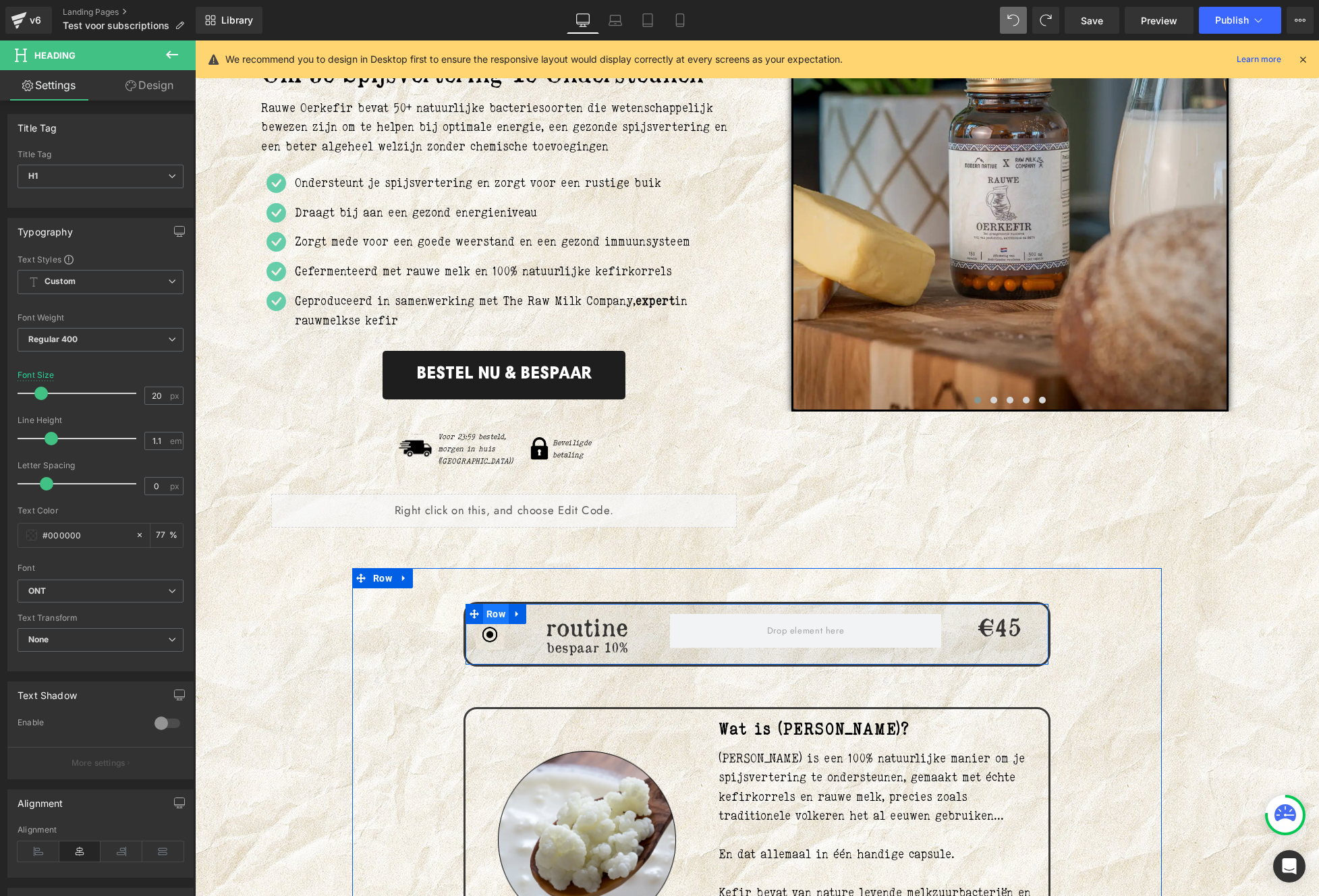
click at [495, 603] on span "Row" at bounding box center [495, 613] width 25 height 20
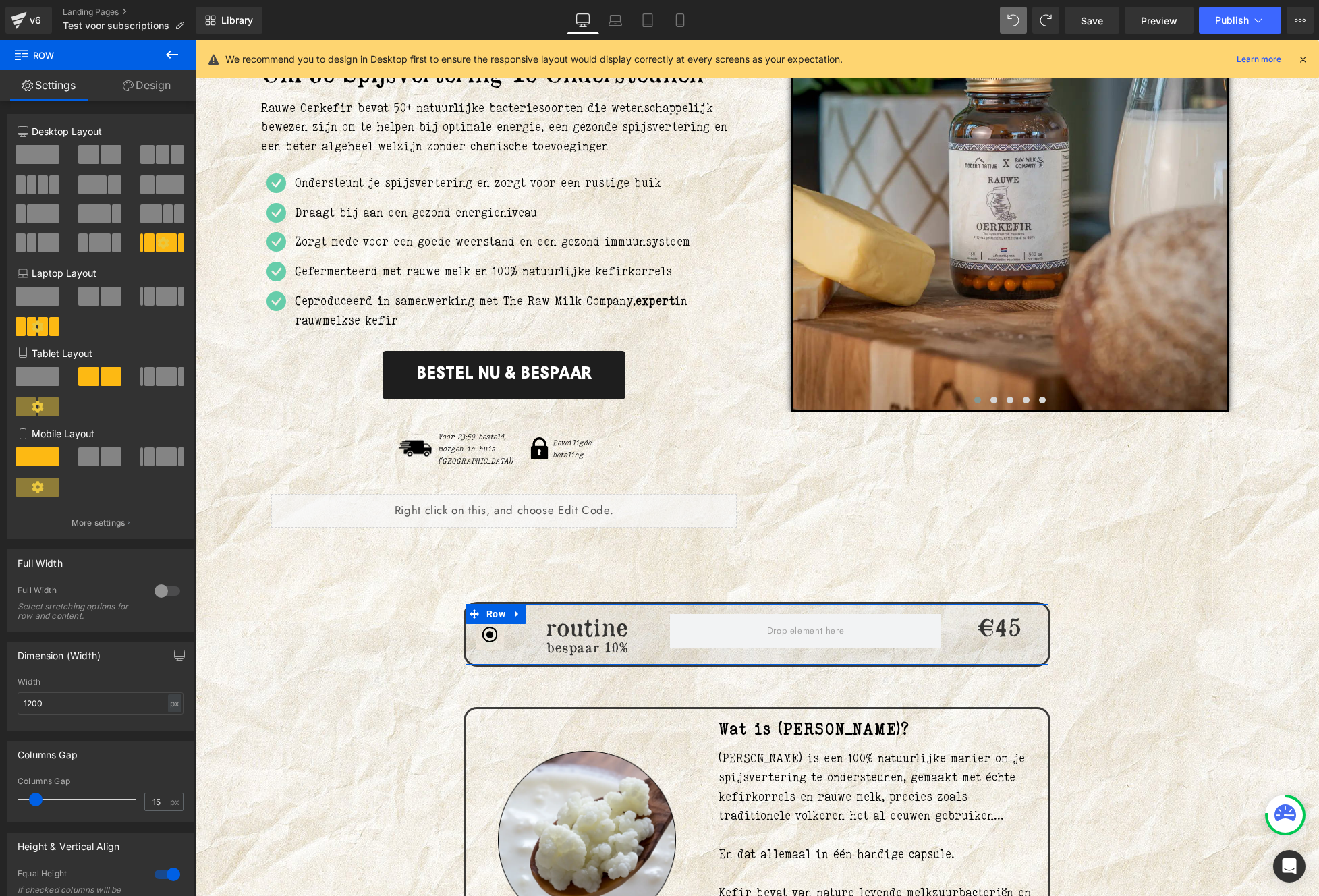
click at [156, 450] on span at bounding box center [166, 457] width 21 height 19
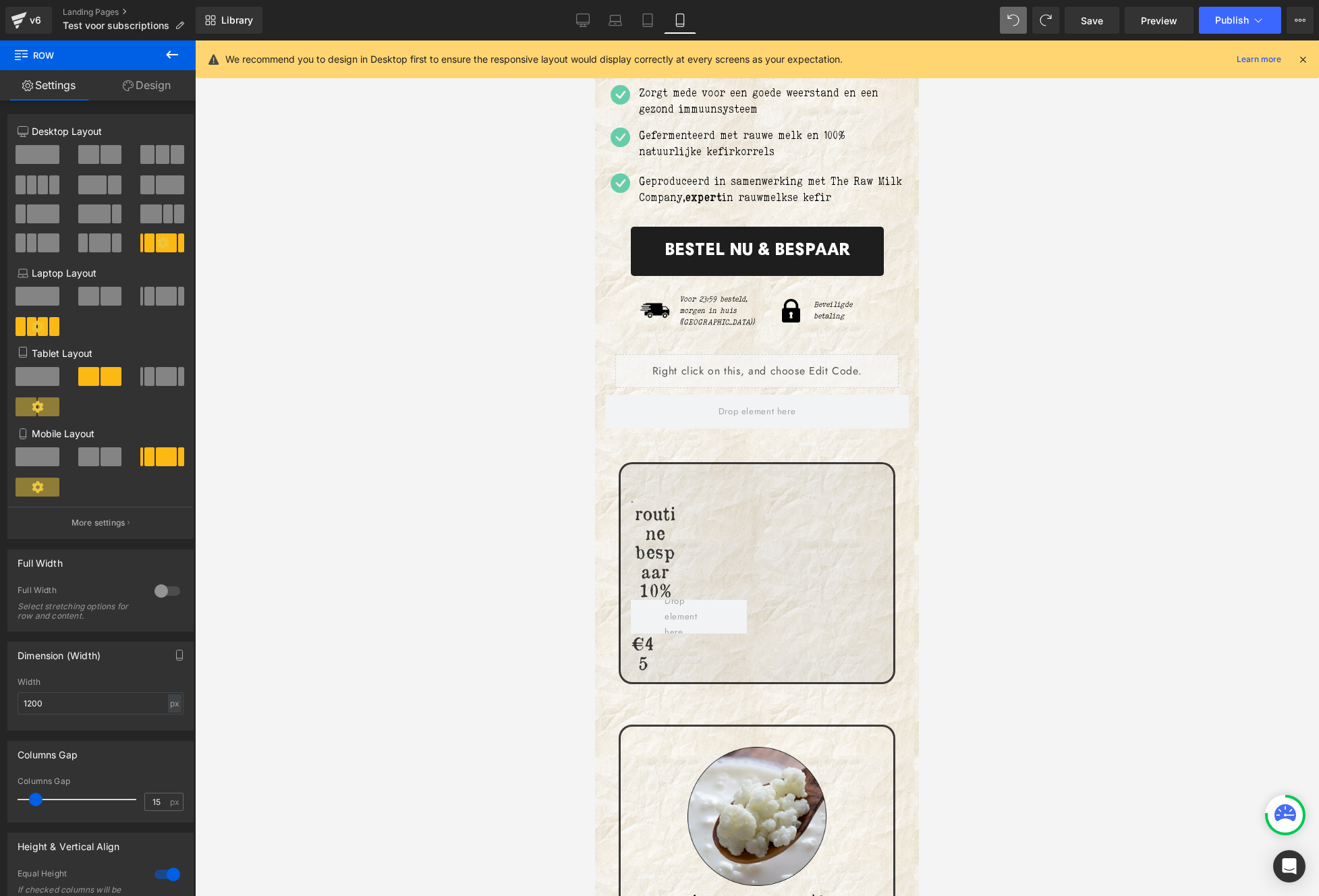
scroll to position [785, 0]
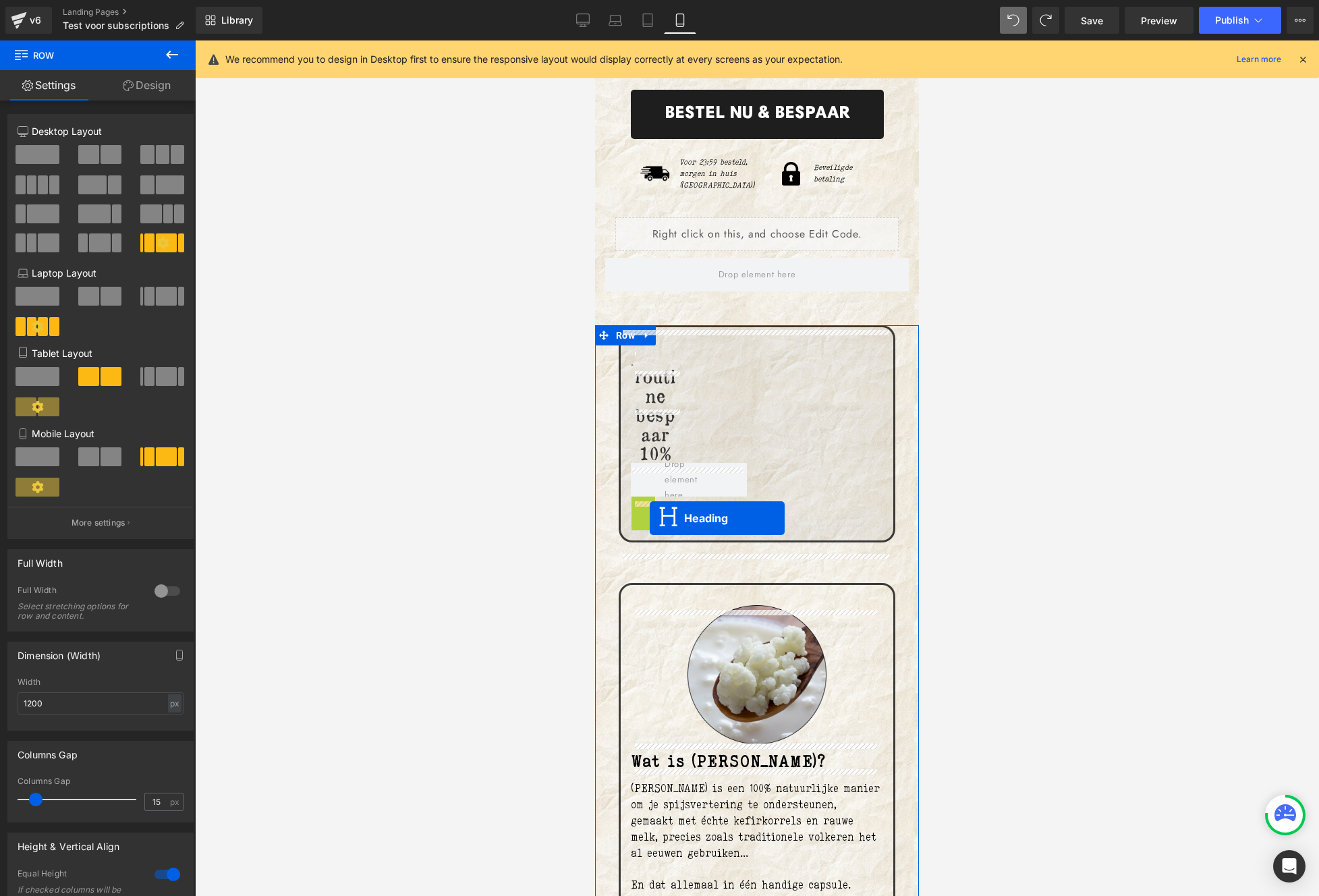
drag, startPoint x: 642, startPoint y: 526, endPoint x: 650, endPoint y: 518, distance: 11.3
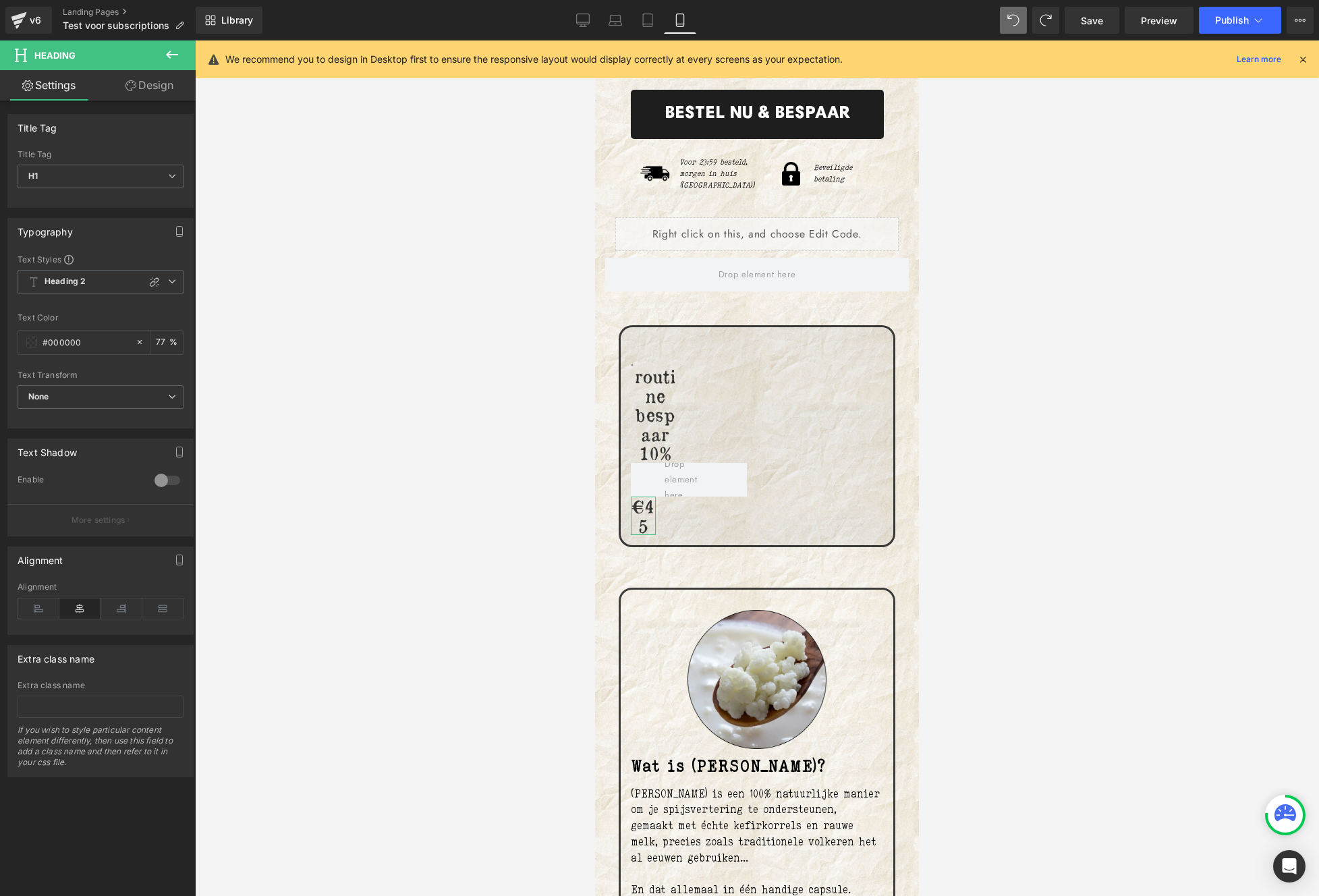
click at [153, 86] on link "Design" at bounding box center [149, 85] width 98 height 30
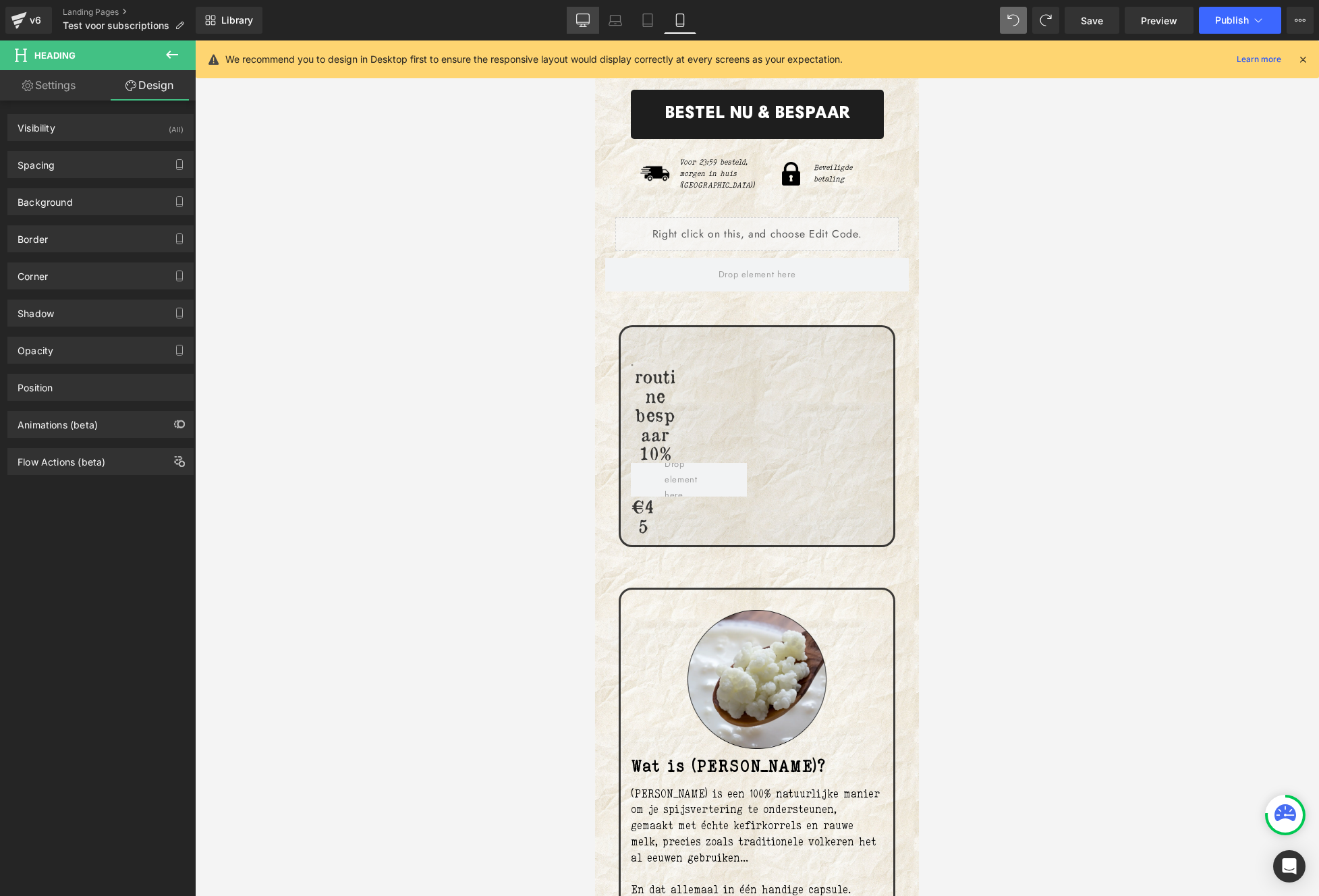
click at [595, 17] on link "Desktop" at bounding box center [583, 20] width 33 height 27
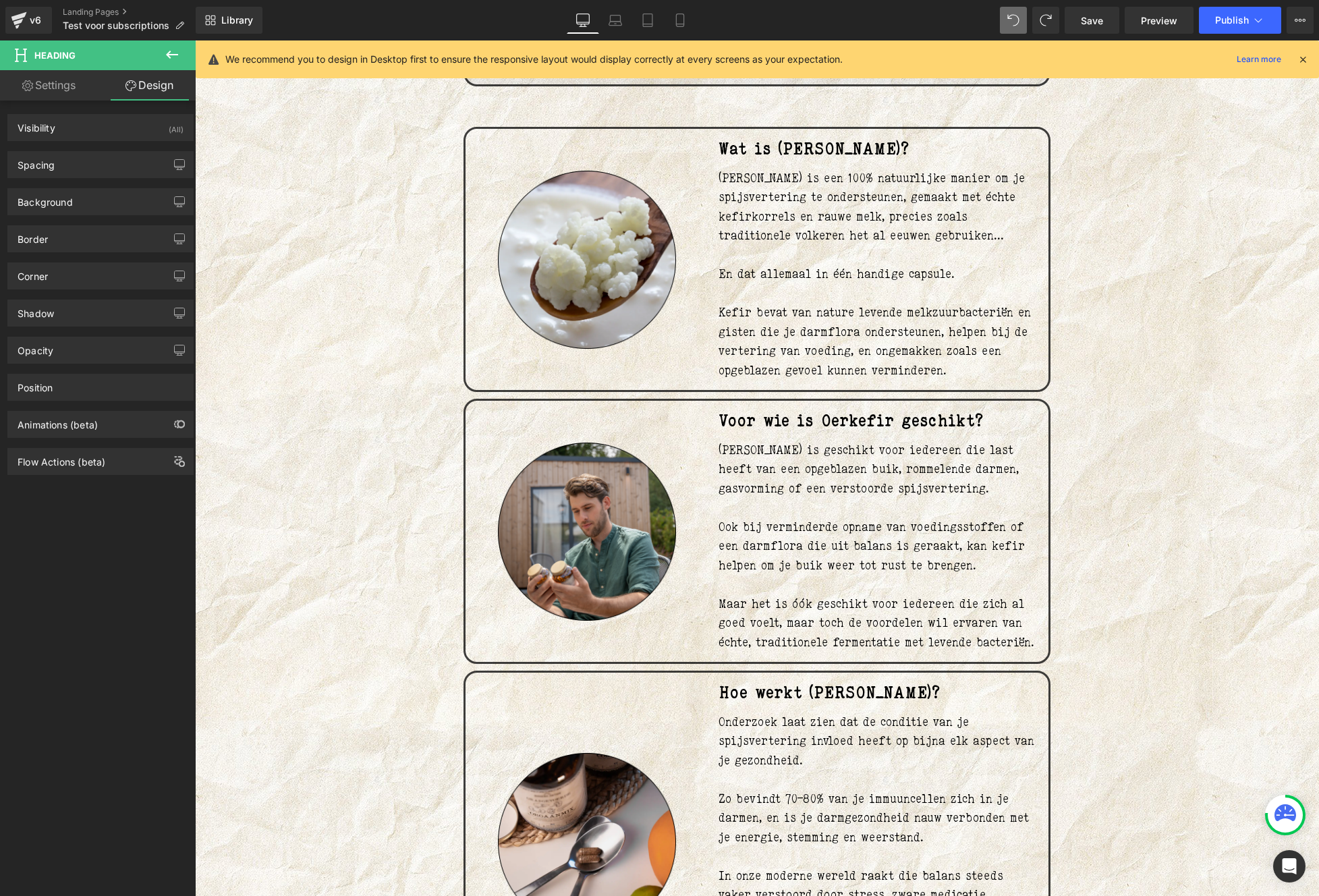
scroll to position [305, 0]
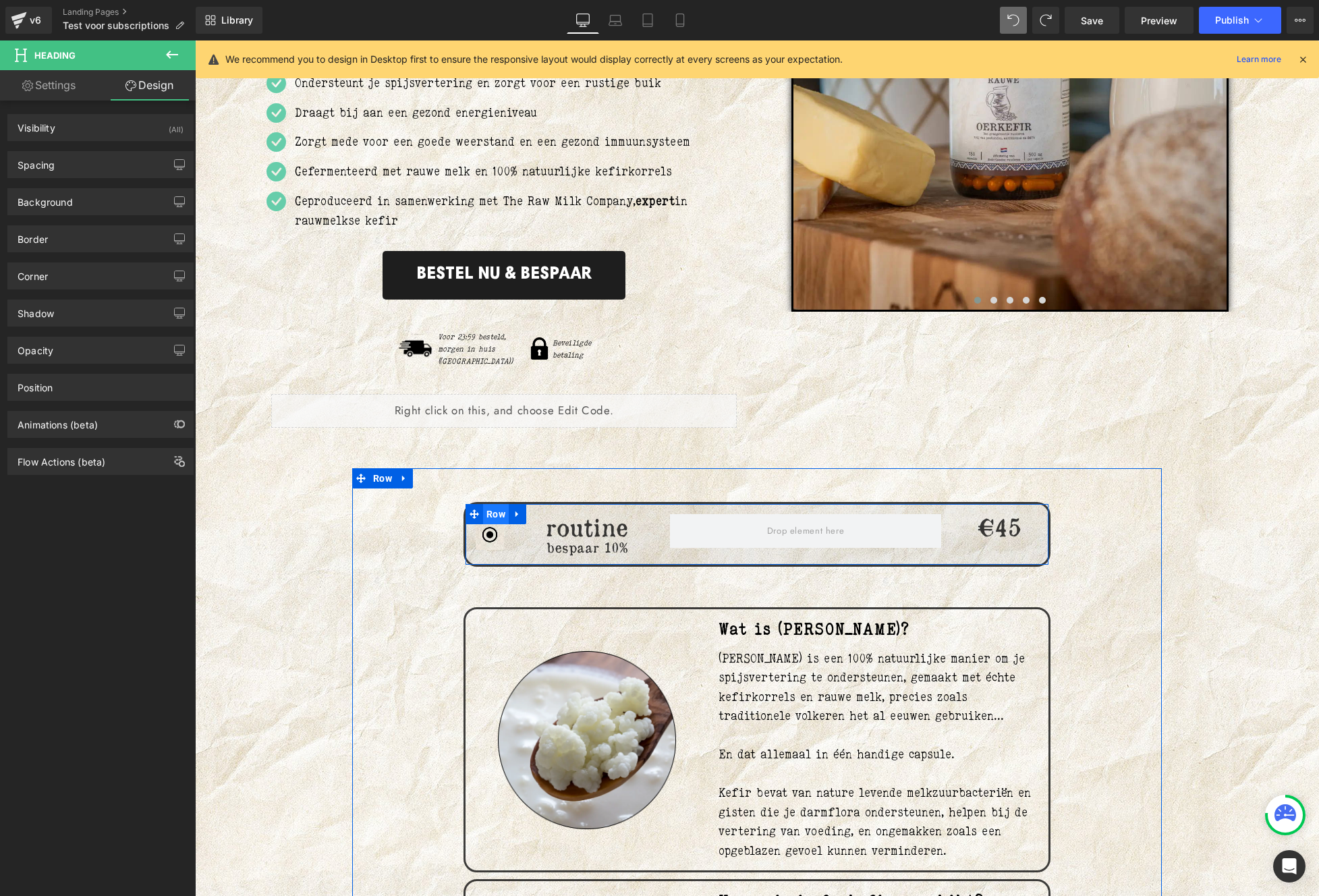
click at [494, 504] on span "Row" at bounding box center [495, 514] width 25 height 20
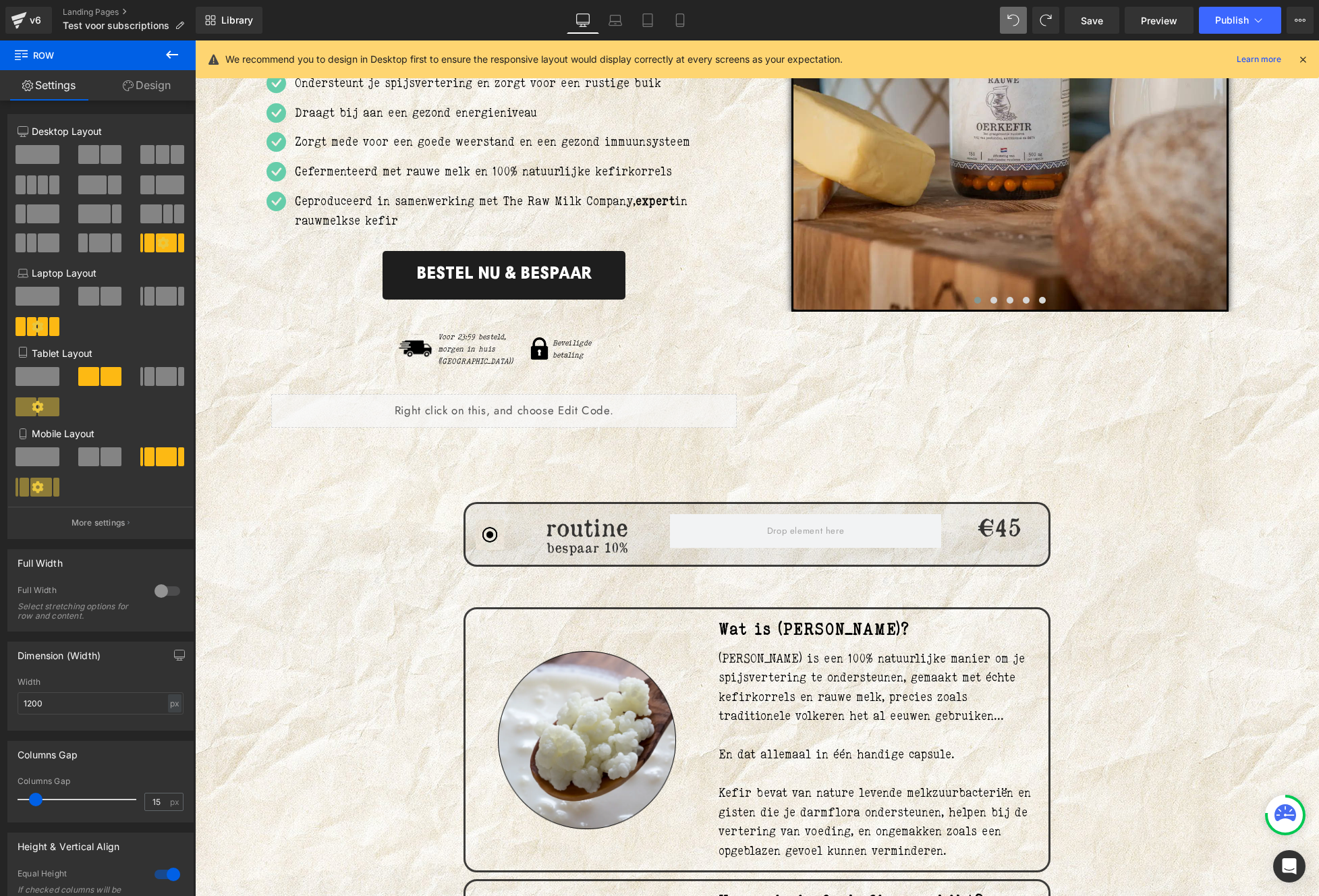
click at [166, 51] on icon at bounding box center [172, 55] width 16 height 16
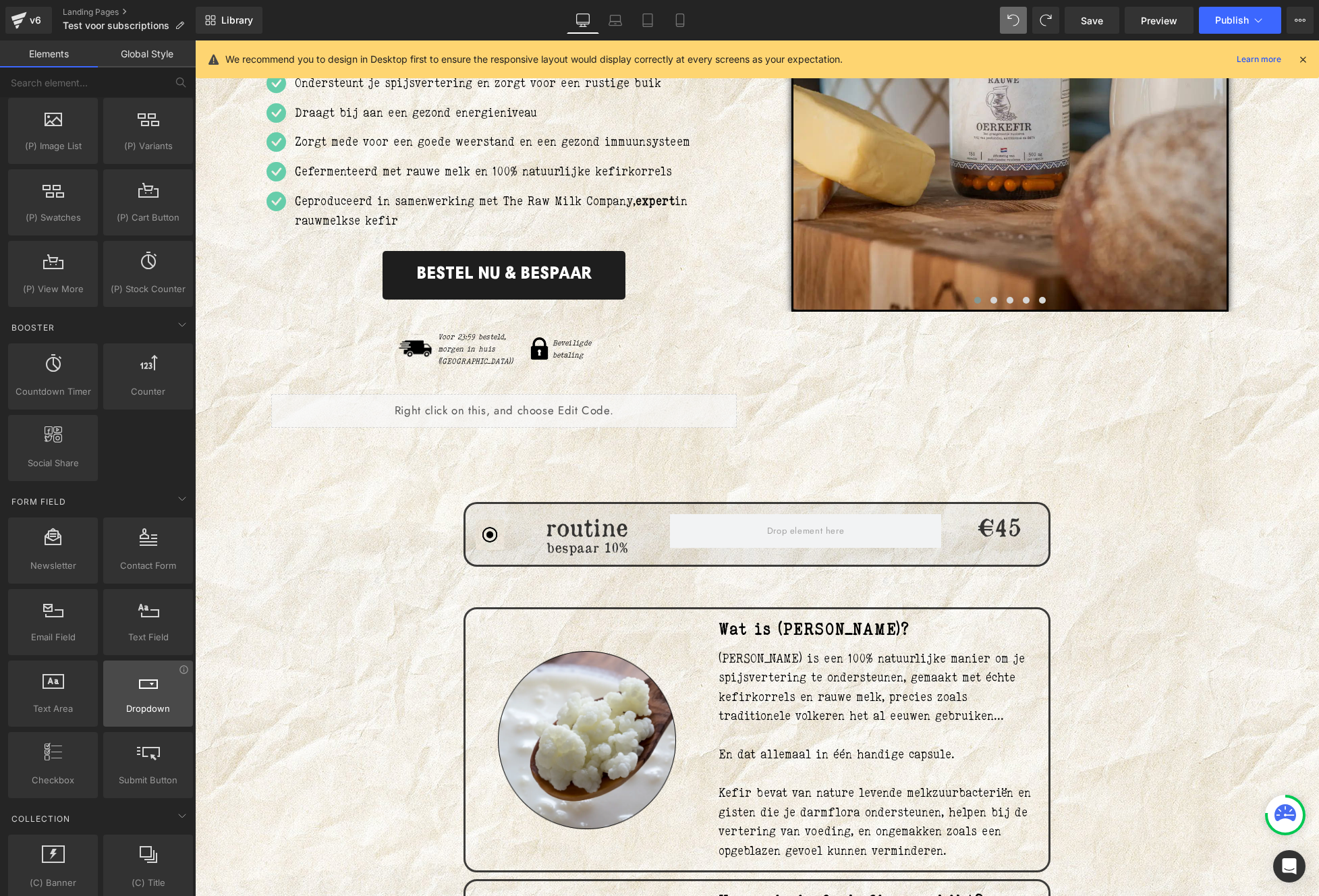
scroll to position [1609, 0]
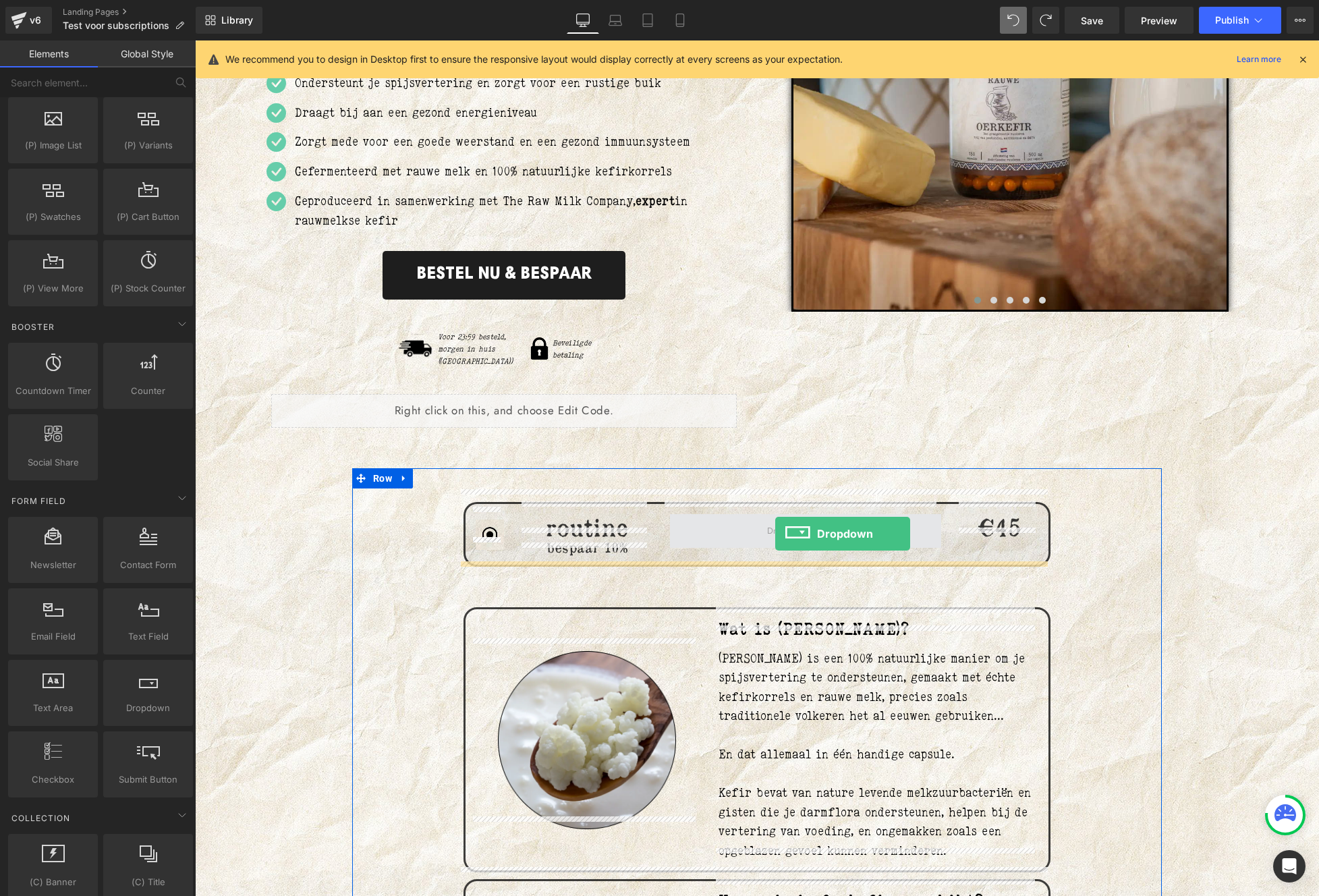
drag, startPoint x: 351, startPoint y: 634, endPoint x: 775, endPoint y: 532, distance: 436.1
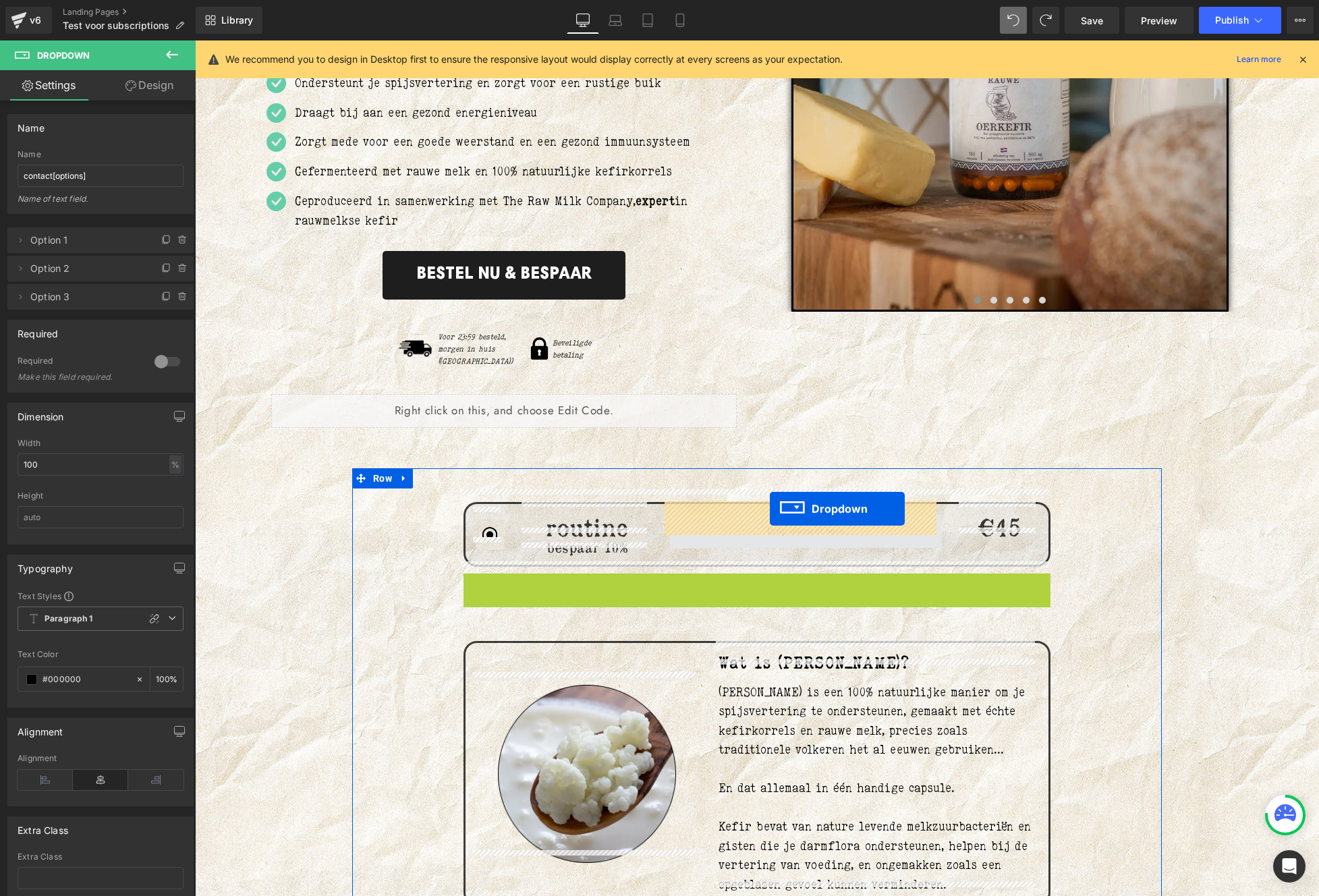
drag, startPoint x: 757, startPoint y: 566, endPoint x: 770, endPoint y: 509, distance: 58.5
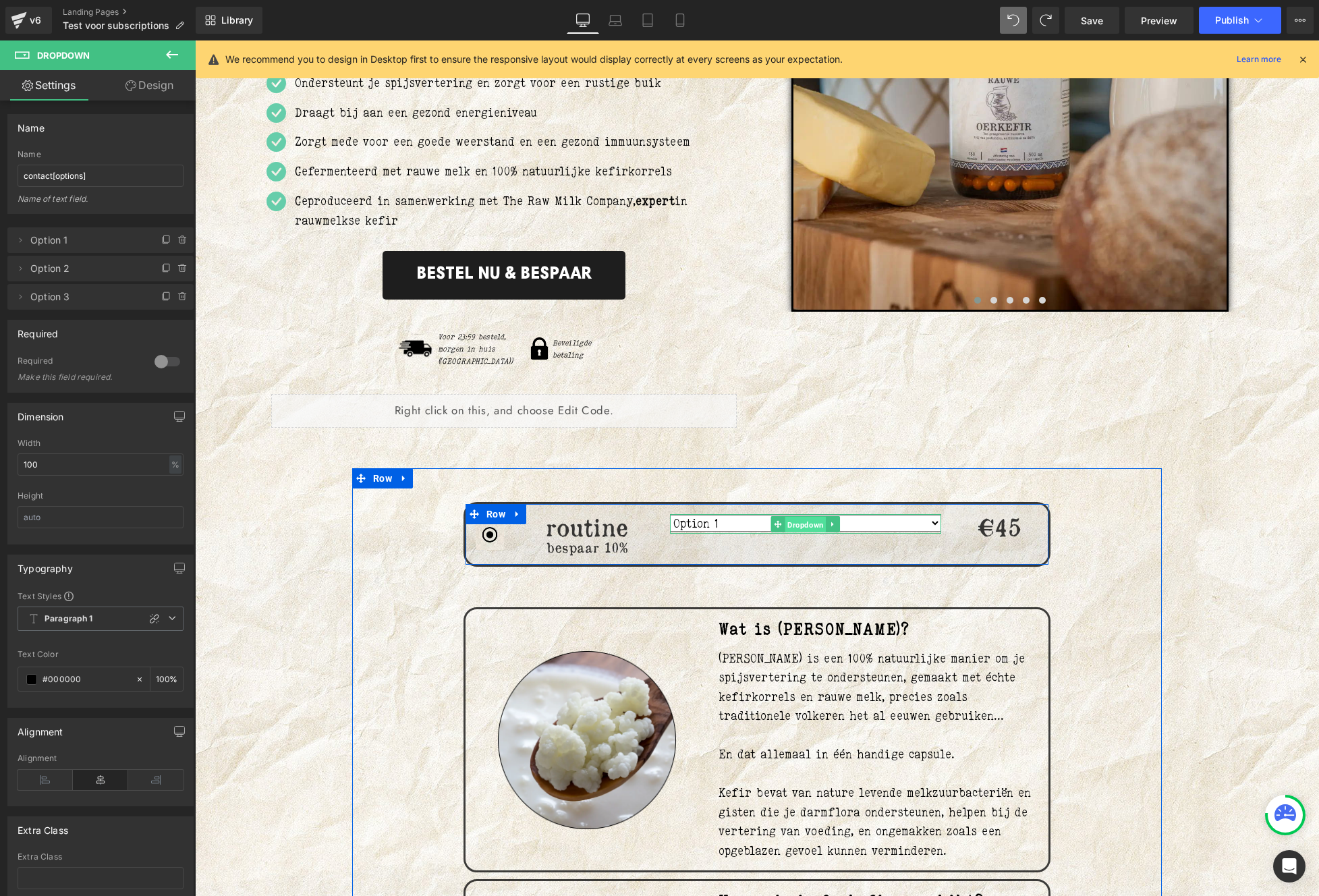
click at [785, 516] on span "Dropdown" at bounding box center [805, 524] width 41 height 16
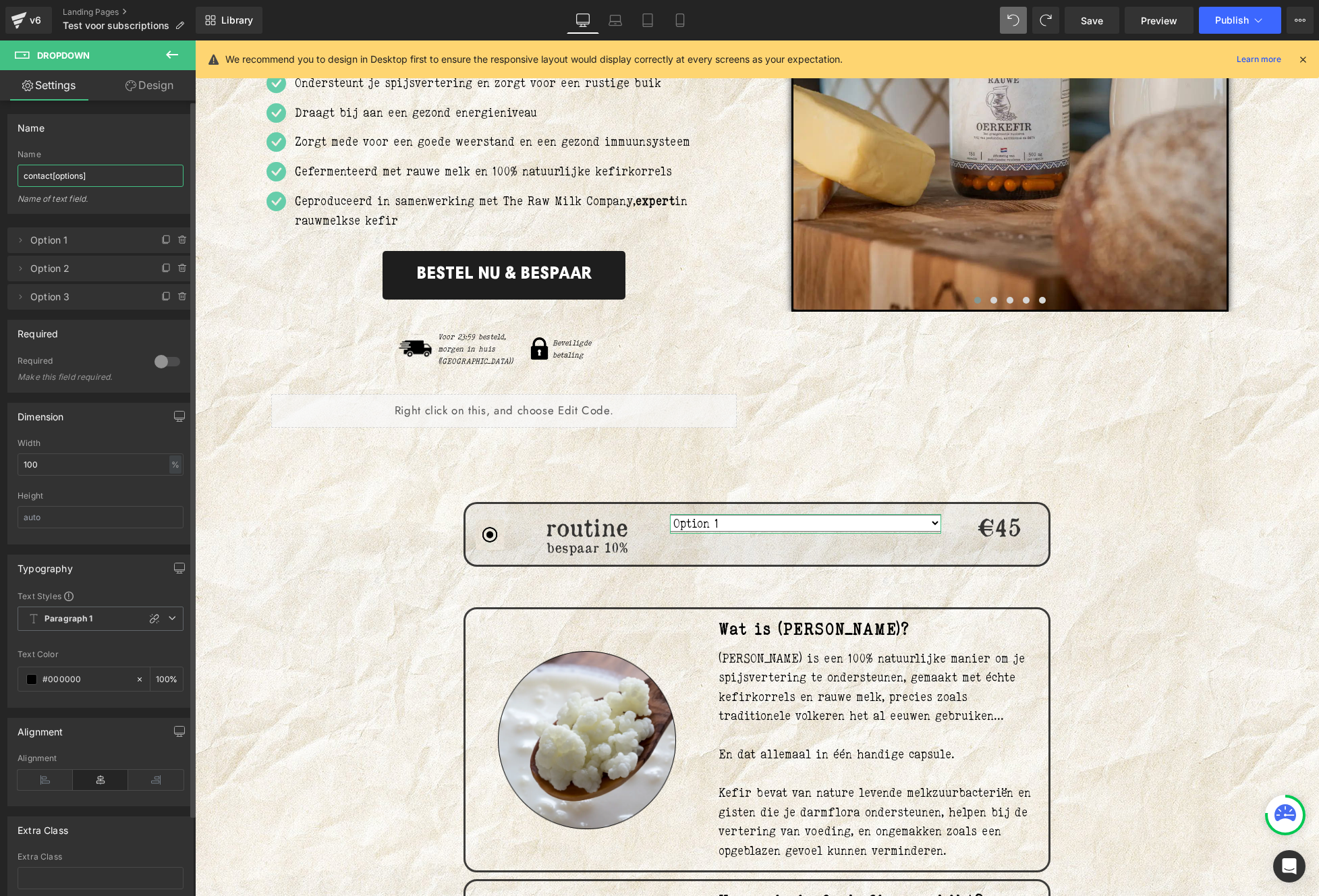
click at [101, 180] on input "contact[options]" at bounding box center [100, 176] width 166 height 22
type input "Elke 4 weken"
click at [20, 242] on icon at bounding box center [21, 240] width 11 height 11
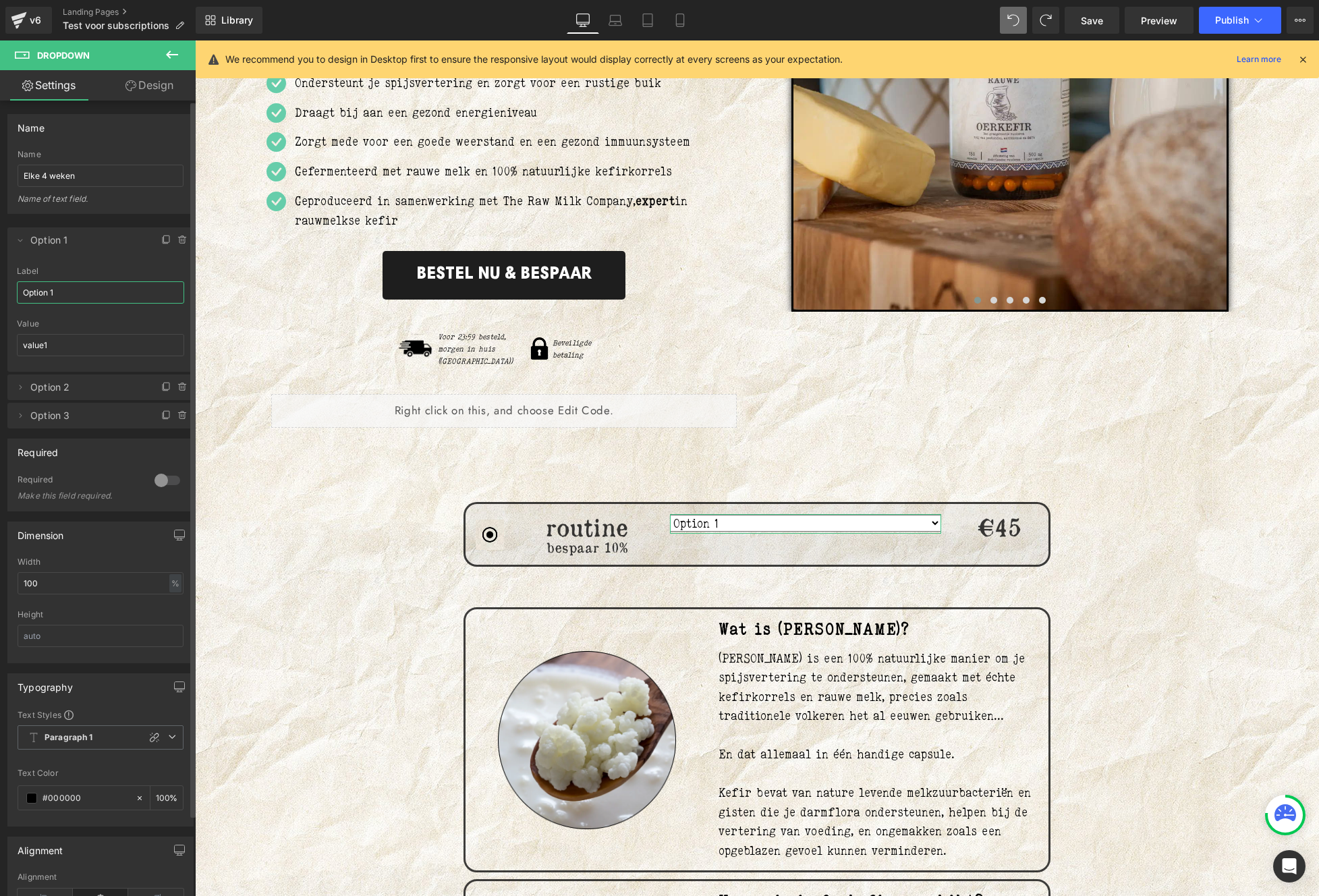
click at [82, 289] on input "Option 1" at bounding box center [100, 293] width 167 height 22
type input "W"
type input "E"
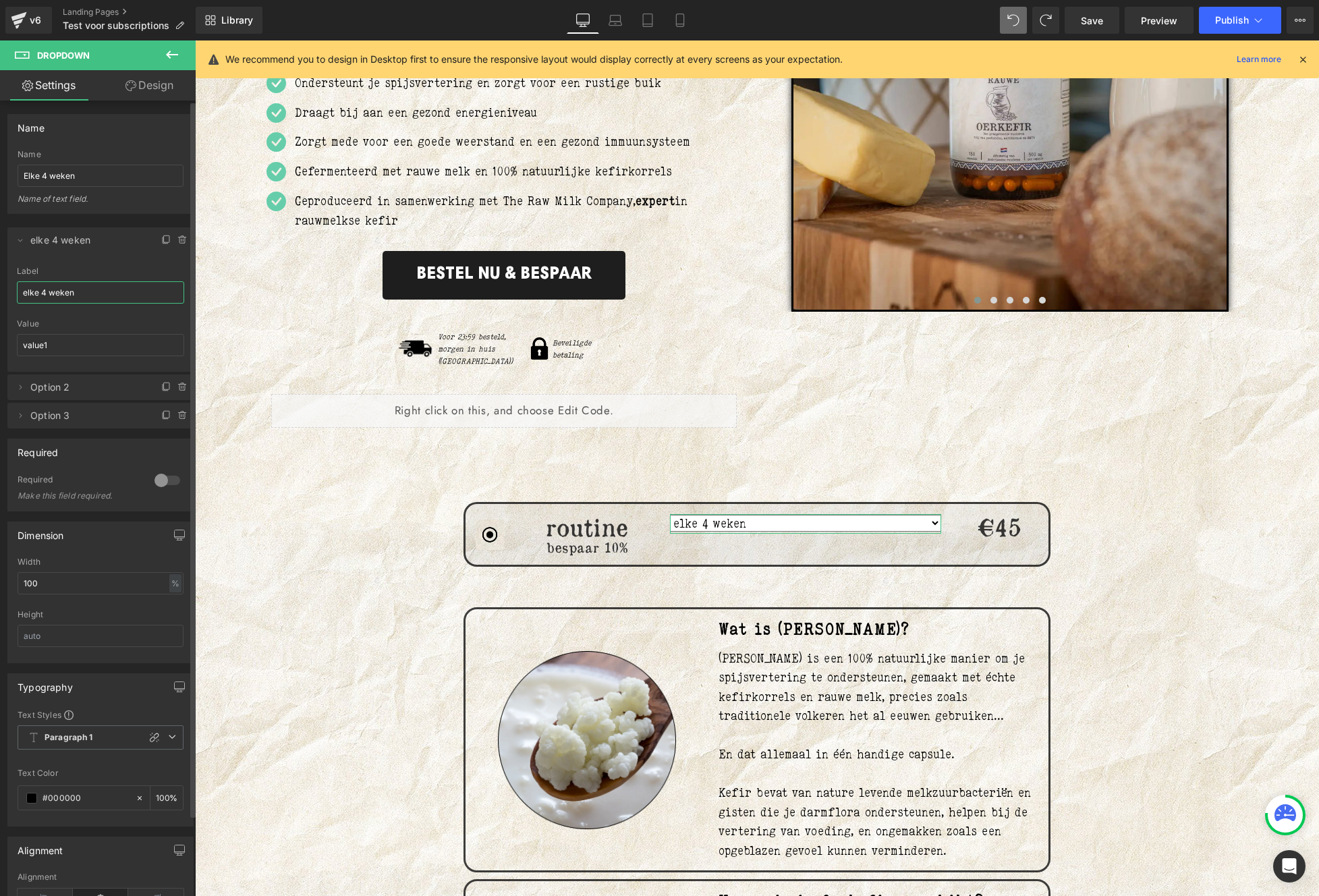
click at [62, 388] on span "Option 2" at bounding box center [87, 387] width 114 height 25
type input "elke 4 weken"
click at [17, 388] on icon at bounding box center [21, 387] width 11 height 11
click at [83, 440] on input "Option 2" at bounding box center [100, 440] width 167 height 22
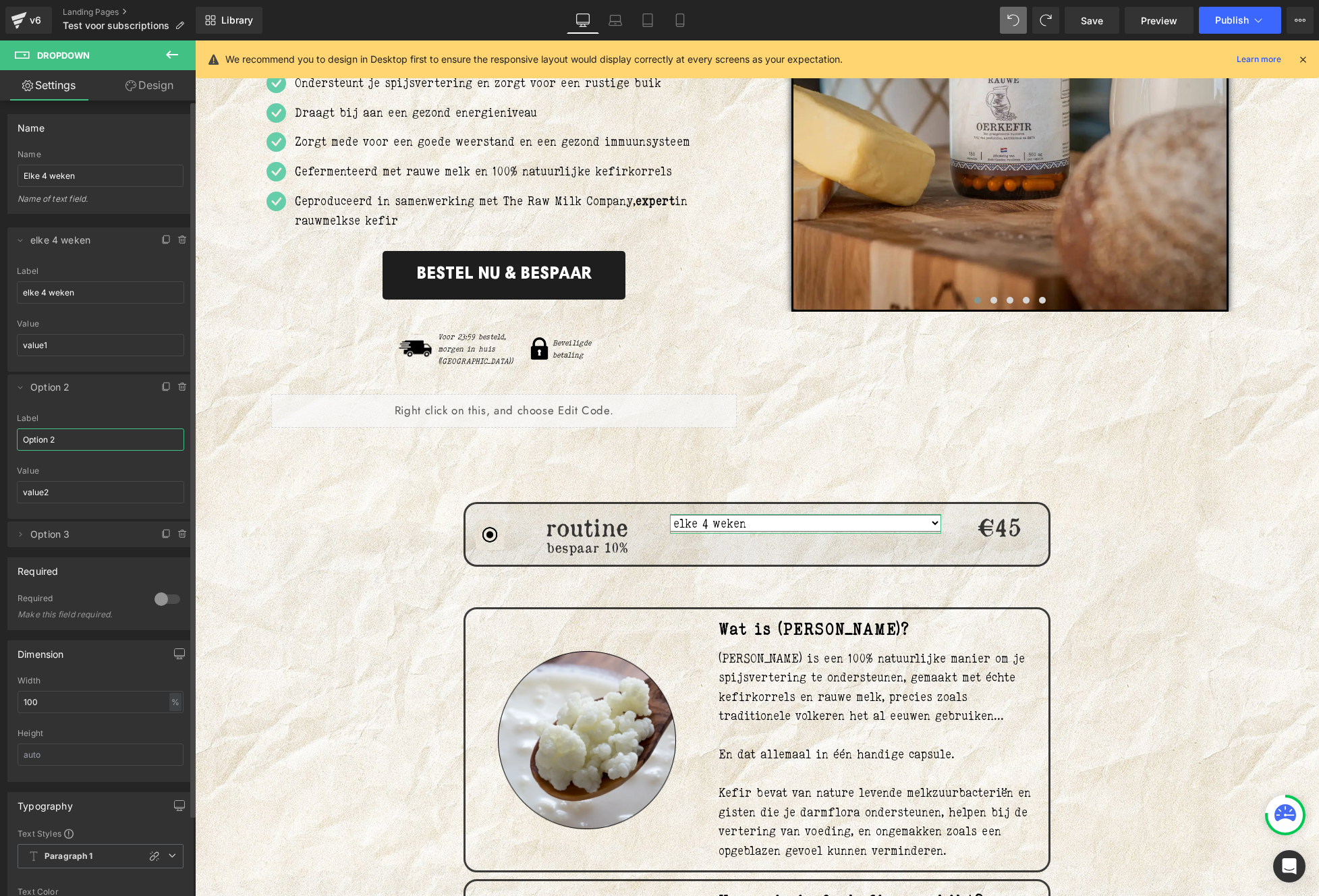
click at [83, 440] on input "Option 2" at bounding box center [100, 440] width 167 height 22
type input "E"
type input "elke 6 weken"
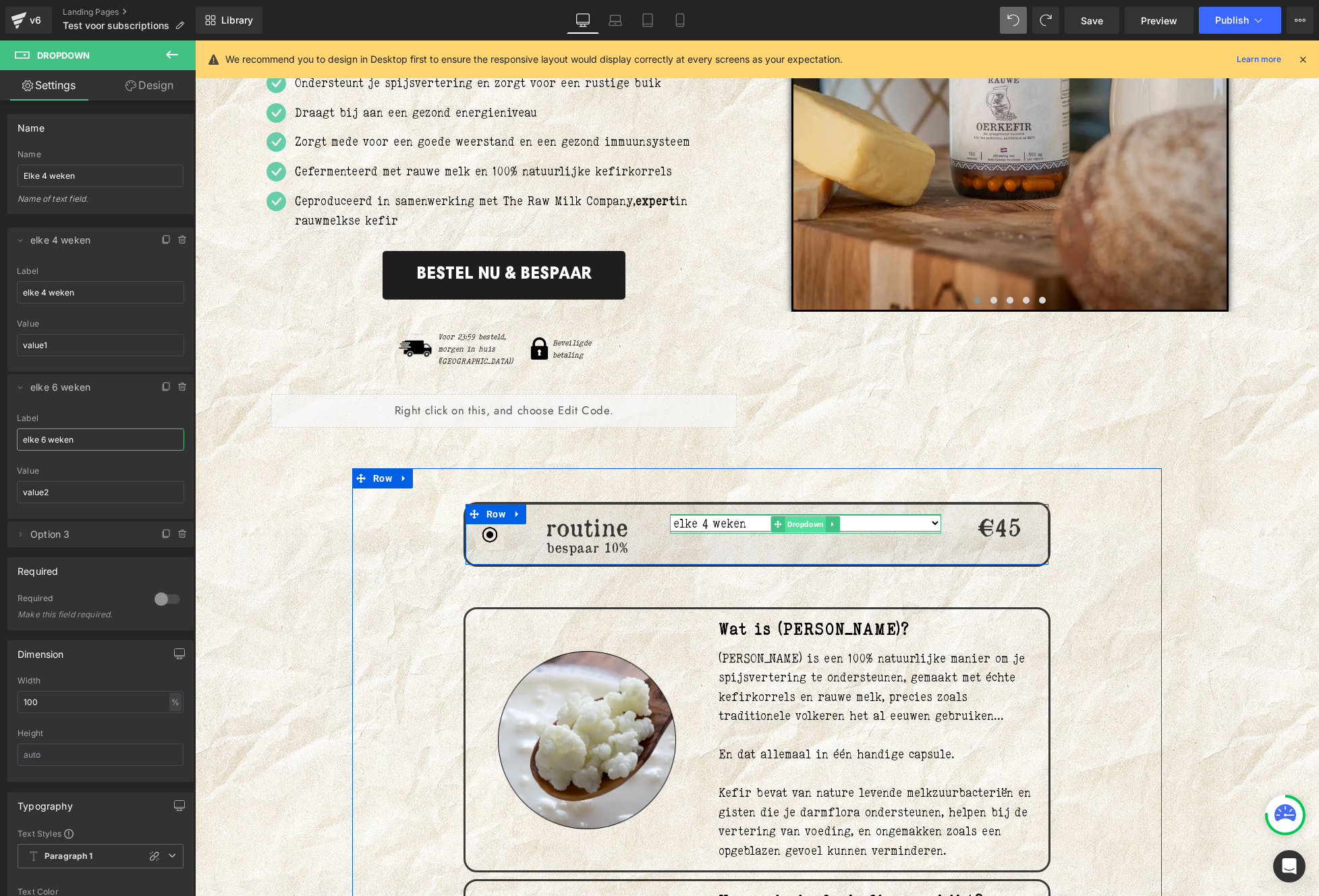
click at [805, 516] on span "Dropdown" at bounding box center [805, 524] width 41 height 16
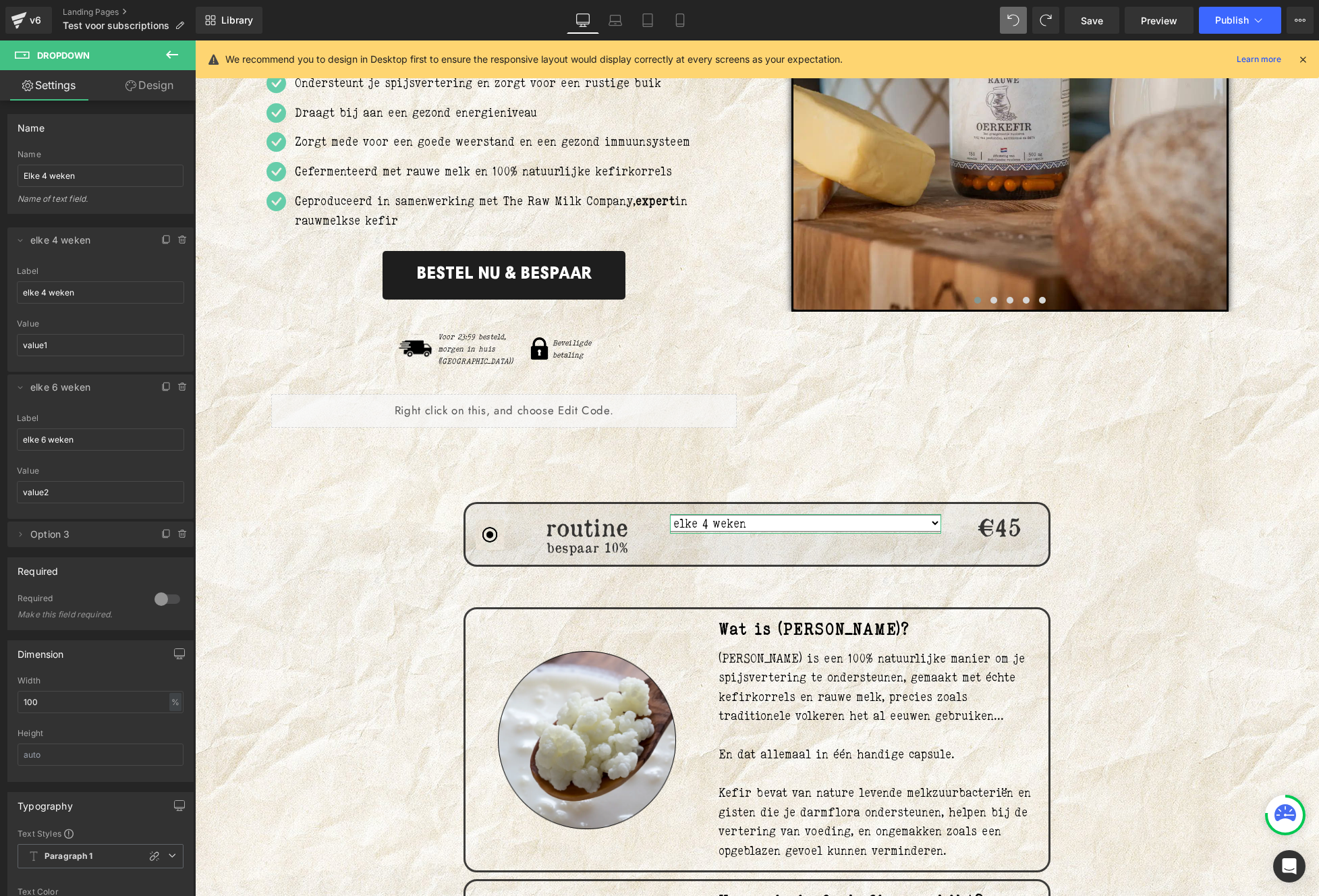
click at [148, 88] on link "Design" at bounding box center [149, 85] width 98 height 30
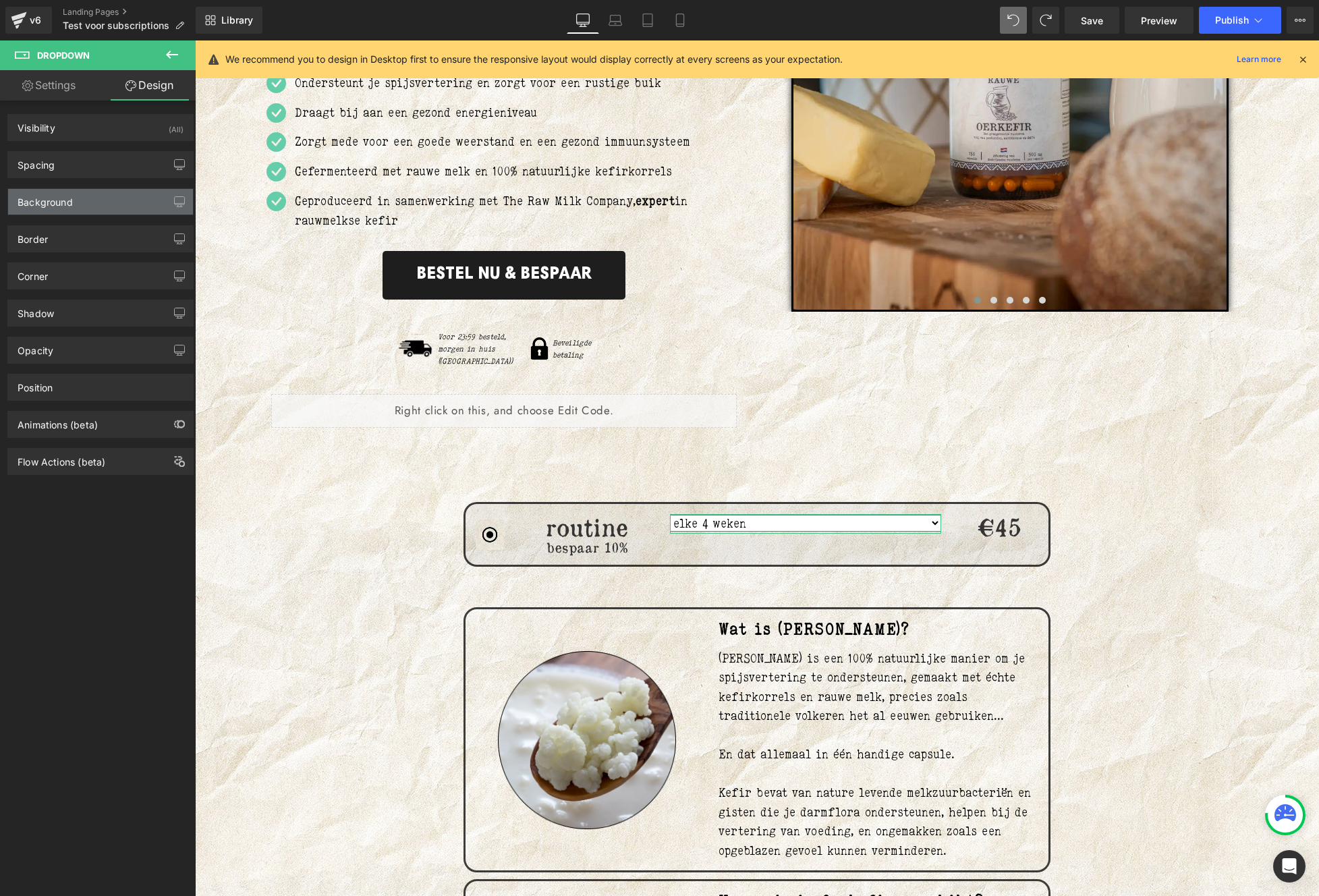
click at [80, 199] on div "Background" at bounding box center [100, 202] width 184 height 25
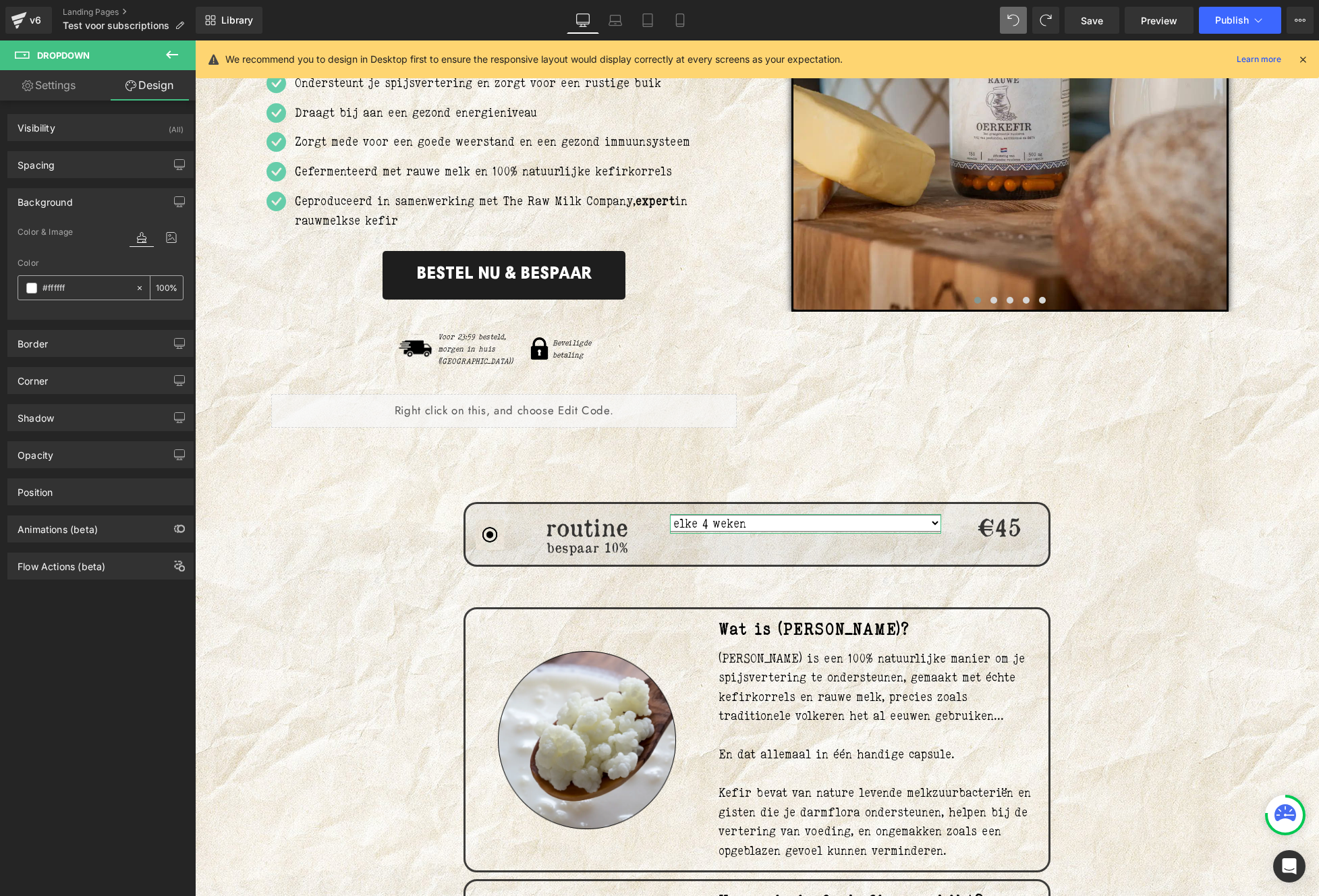
click at [29, 287] on span at bounding box center [32, 288] width 11 height 11
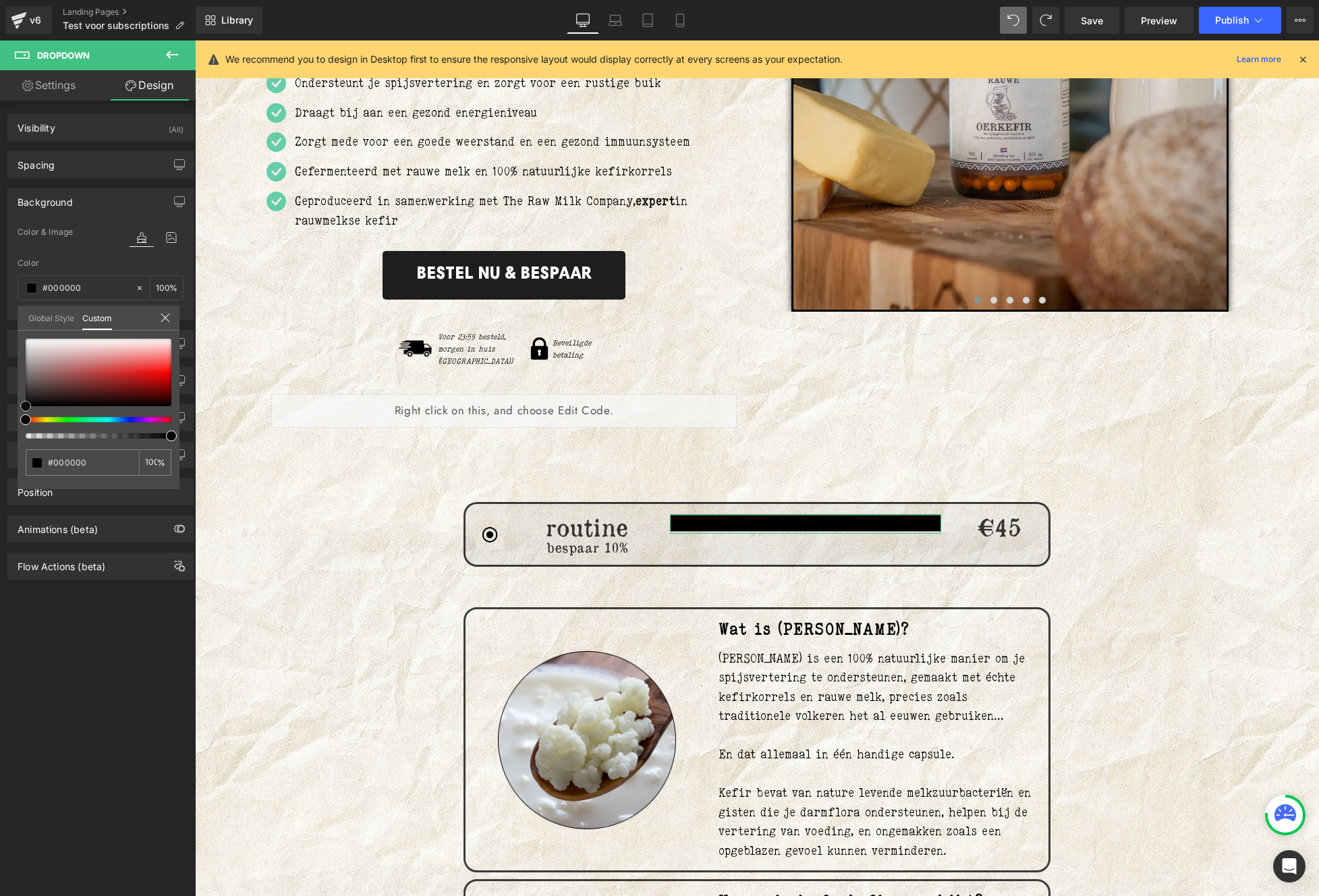
drag, startPoint x: 33, startPoint y: 391, endPoint x: 2, endPoint y: 412, distance: 37.4
click at [2, 320] on div "Background Color & Image color Color #ffffff 100 % Image Replace Image Upload i…" at bounding box center [101, 249] width 202 height 142
drag, startPoint x: 167, startPoint y: 436, endPoint x: -33, endPoint y: 436, distance: 200.0
click at [0, 436] on html "Dropdown You are previewing how the will restyle your page. You can not edit El…" at bounding box center [659, 448] width 1319 height 896
click at [35, 433] on div at bounding box center [92, 436] width 145 height 6
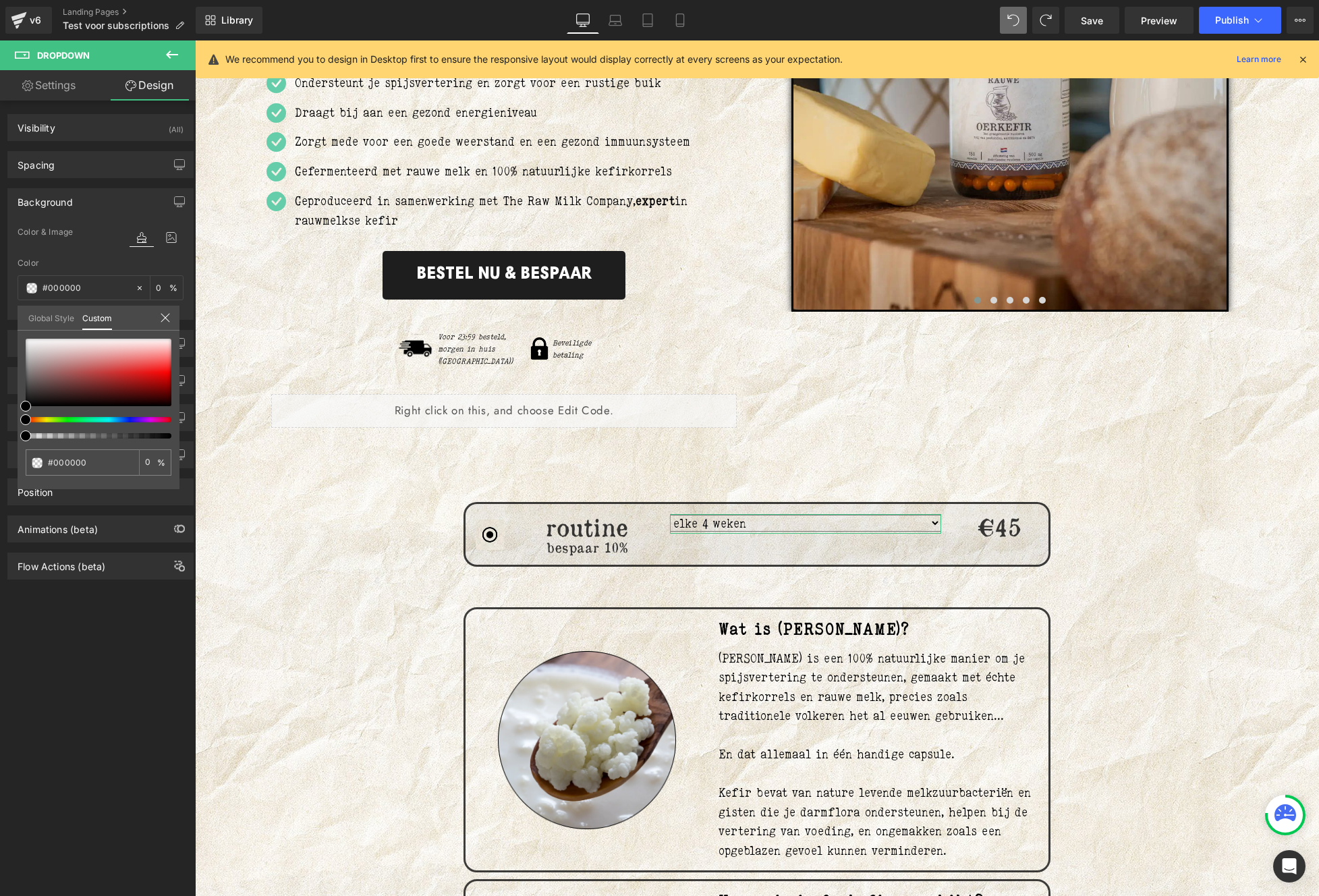
drag, startPoint x: 37, startPoint y: 433, endPoint x: 1, endPoint y: 433, distance: 36.0
click at [1, 320] on div "Background Color & Image color Color #ffffff 100 % Image Replace Image Upload i…" at bounding box center [101, 249] width 202 height 142
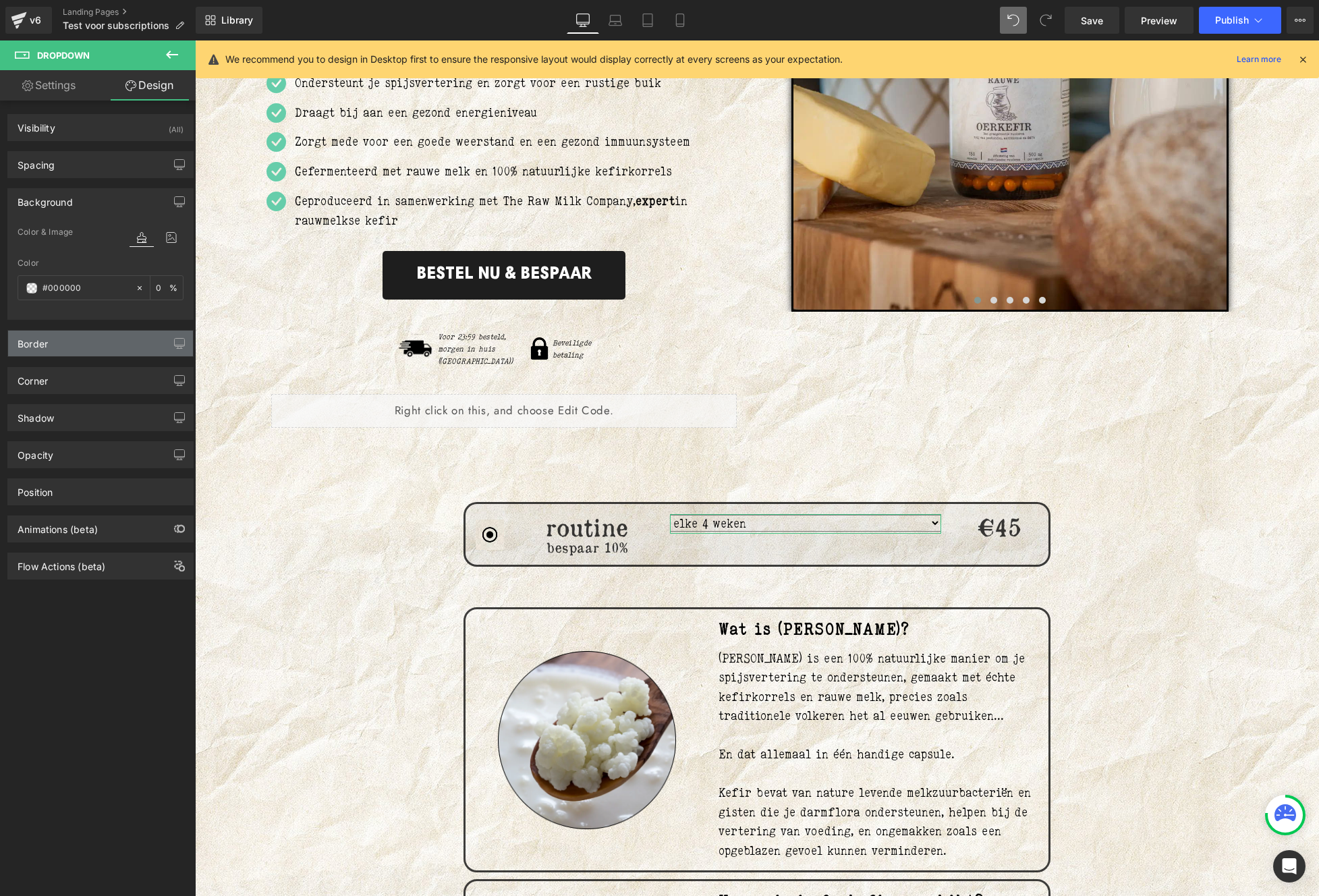
click at [37, 354] on div "Border" at bounding box center [100, 343] width 184 height 25
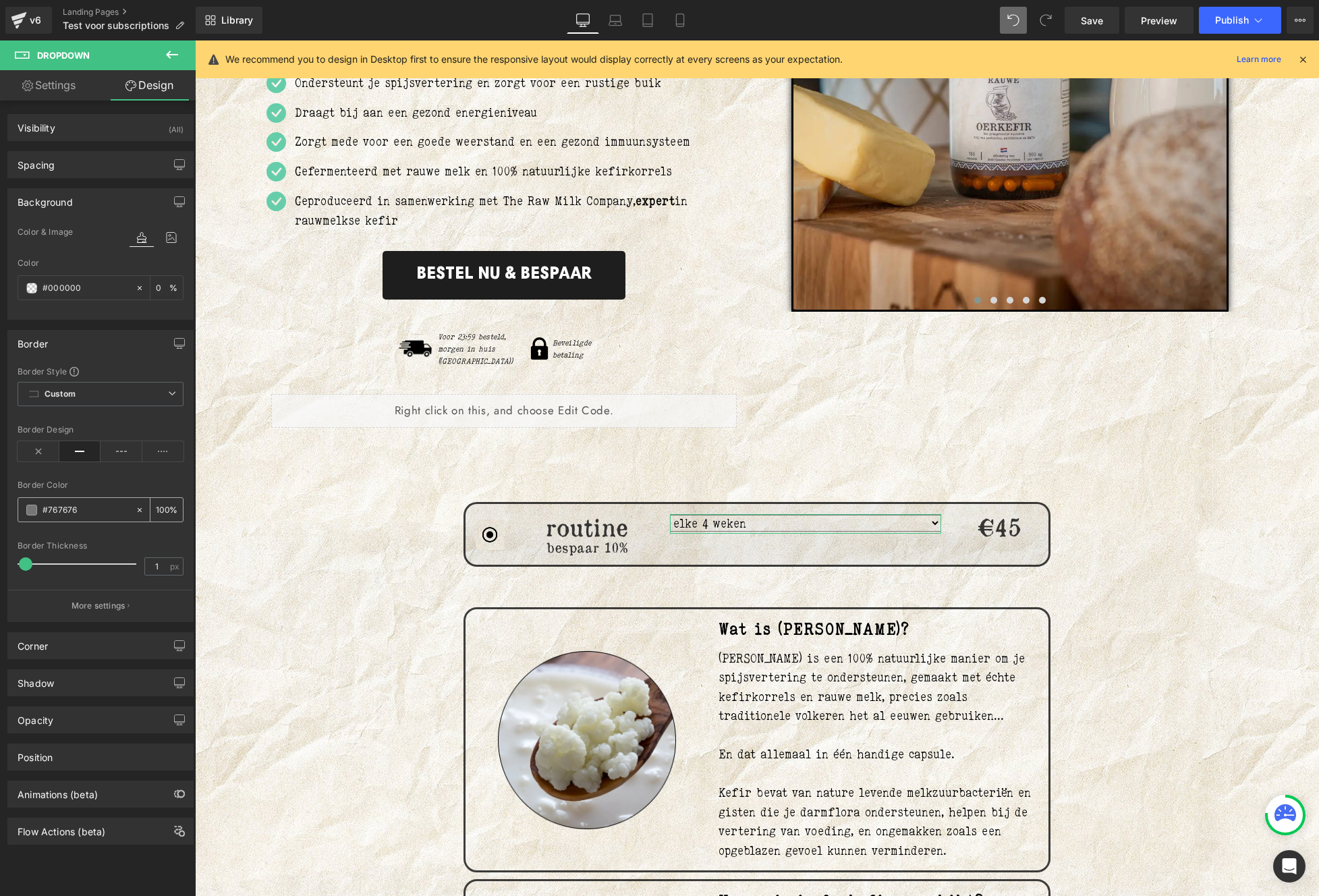
click at [33, 510] on span at bounding box center [32, 510] width 11 height 11
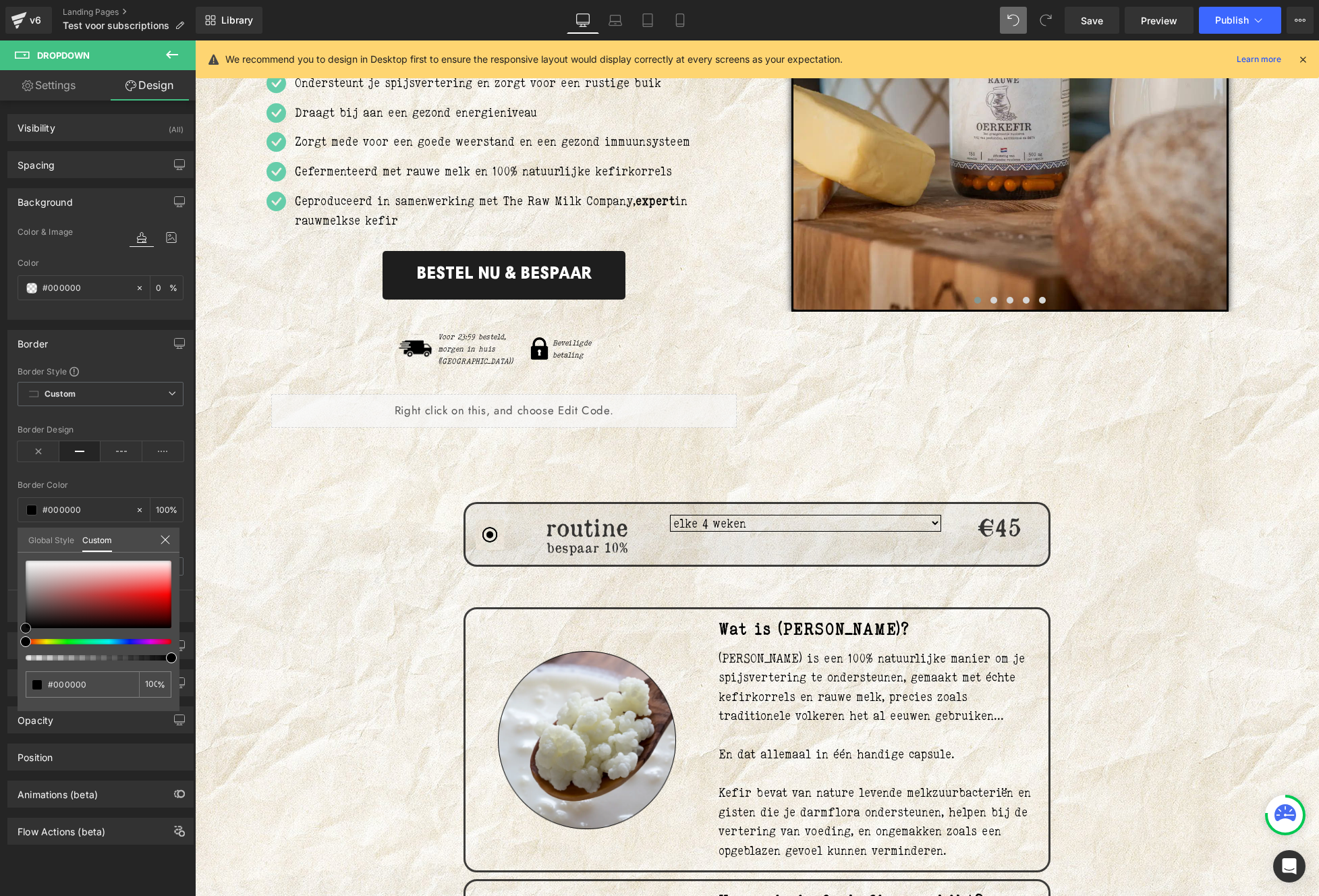
drag, startPoint x: 73, startPoint y: 622, endPoint x: -29, endPoint y: 657, distance: 107.8
click at [0, 657] on html "Dropdown You are previewing how the will restyle your page. You can not edit El…" at bounding box center [659, 448] width 1319 height 896
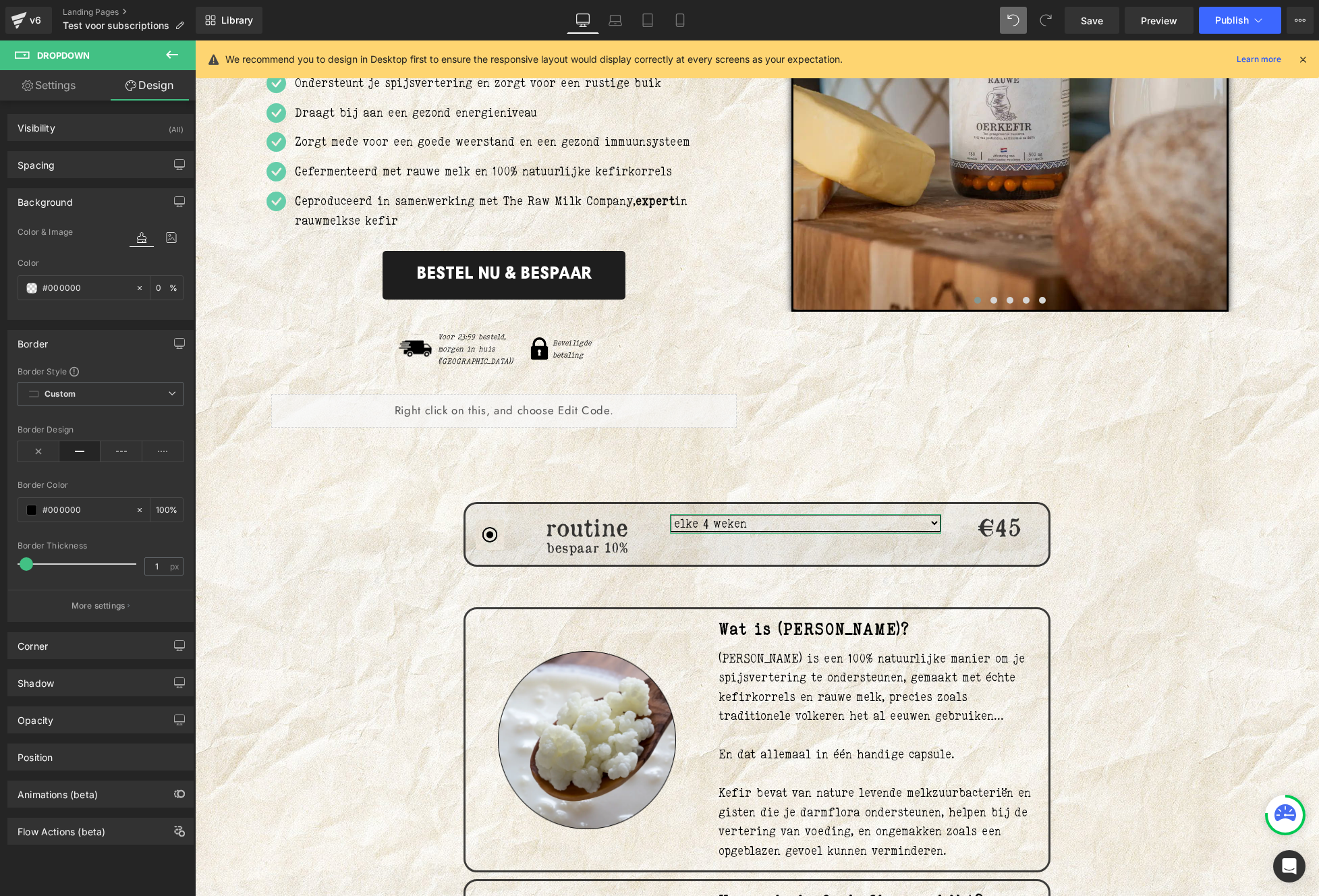
click at [24, 565] on span at bounding box center [26, 564] width 14 height 14
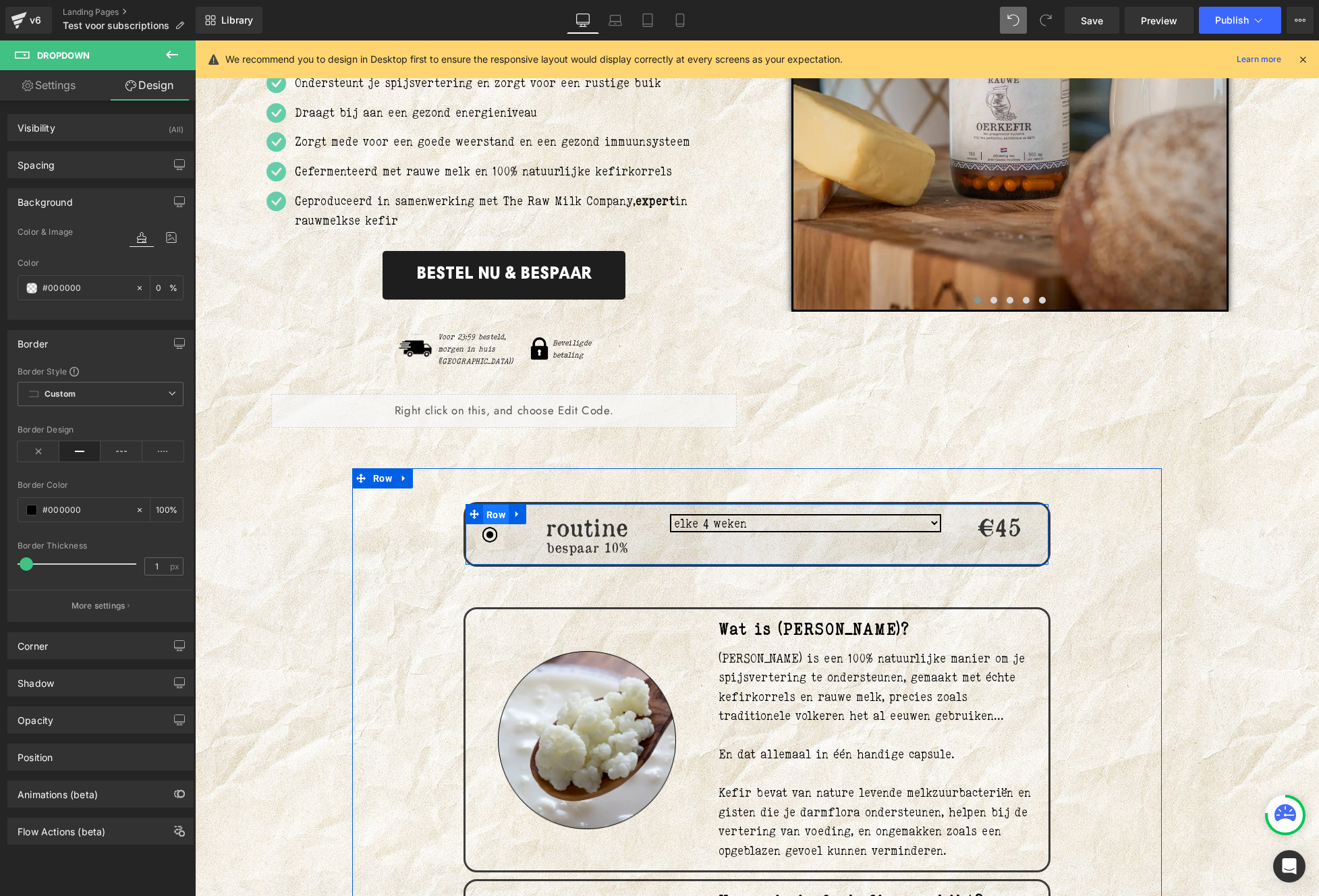
click at [496, 505] on span "Row" at bounding box center [495, 514] width 25 height 20
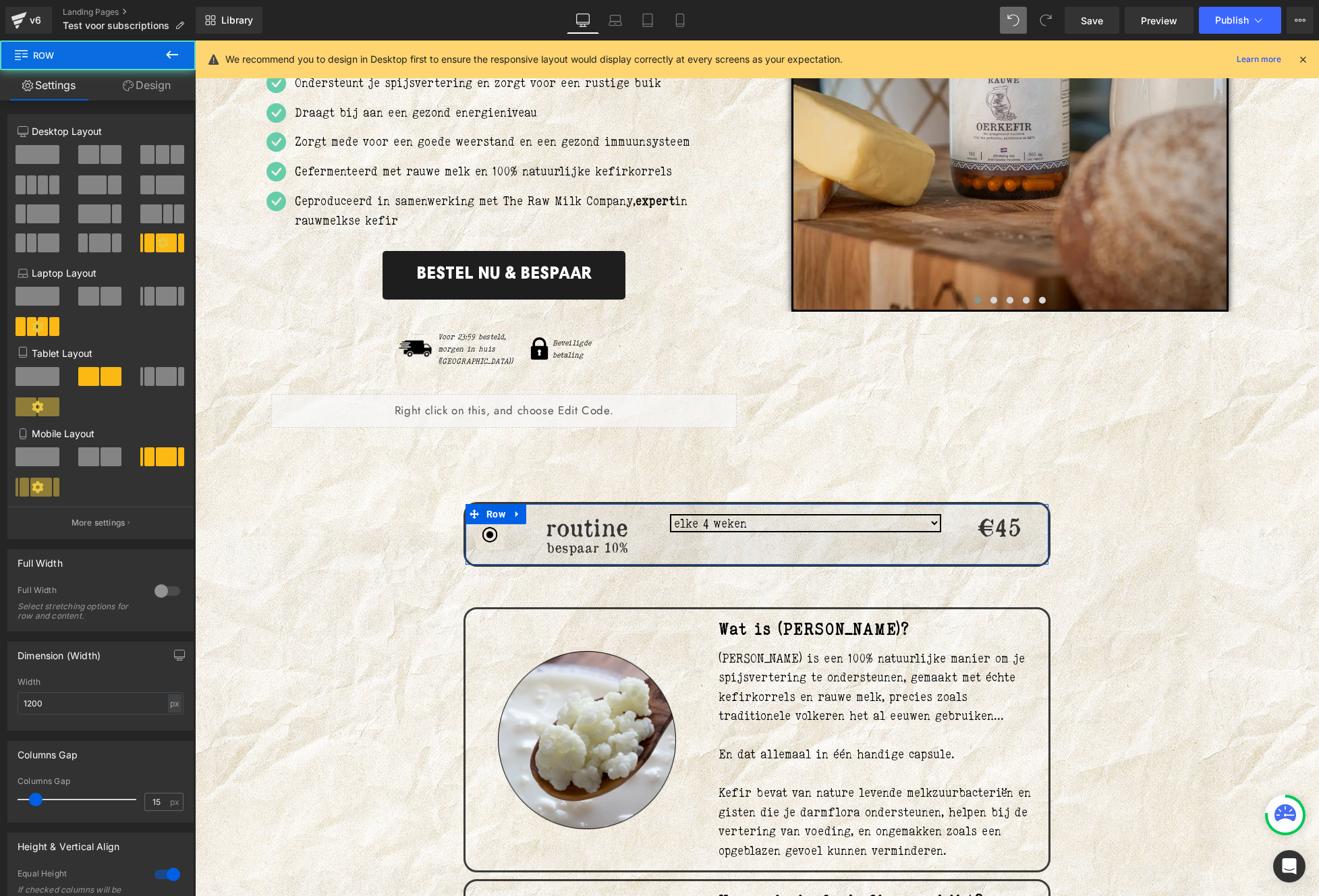
click at [142, 96] on link "Design" at bounding box center [146, 85] width 98 height 30
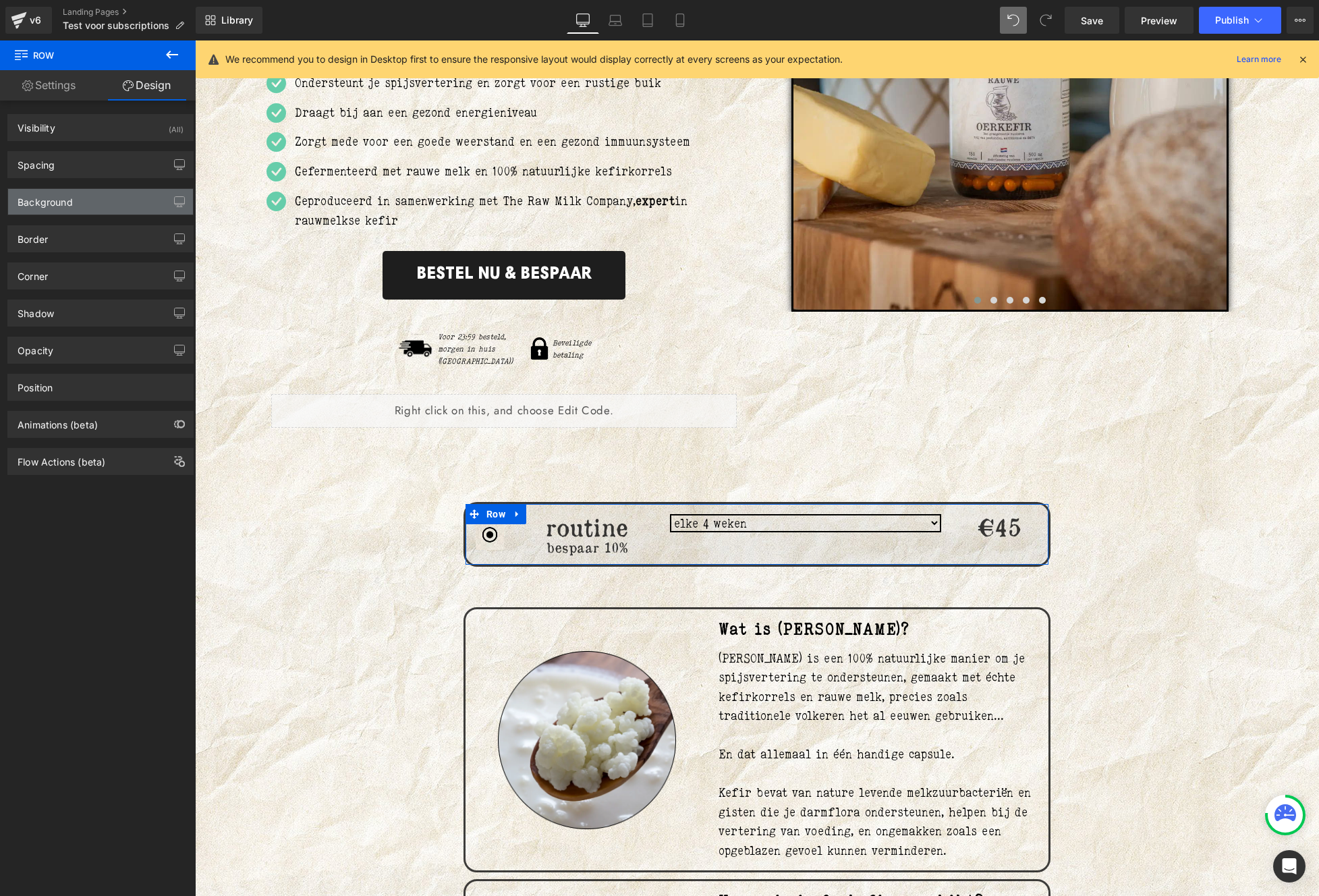
click at [84, 198] on div "Background" at bounding box center [100, 202] width 184 height 25
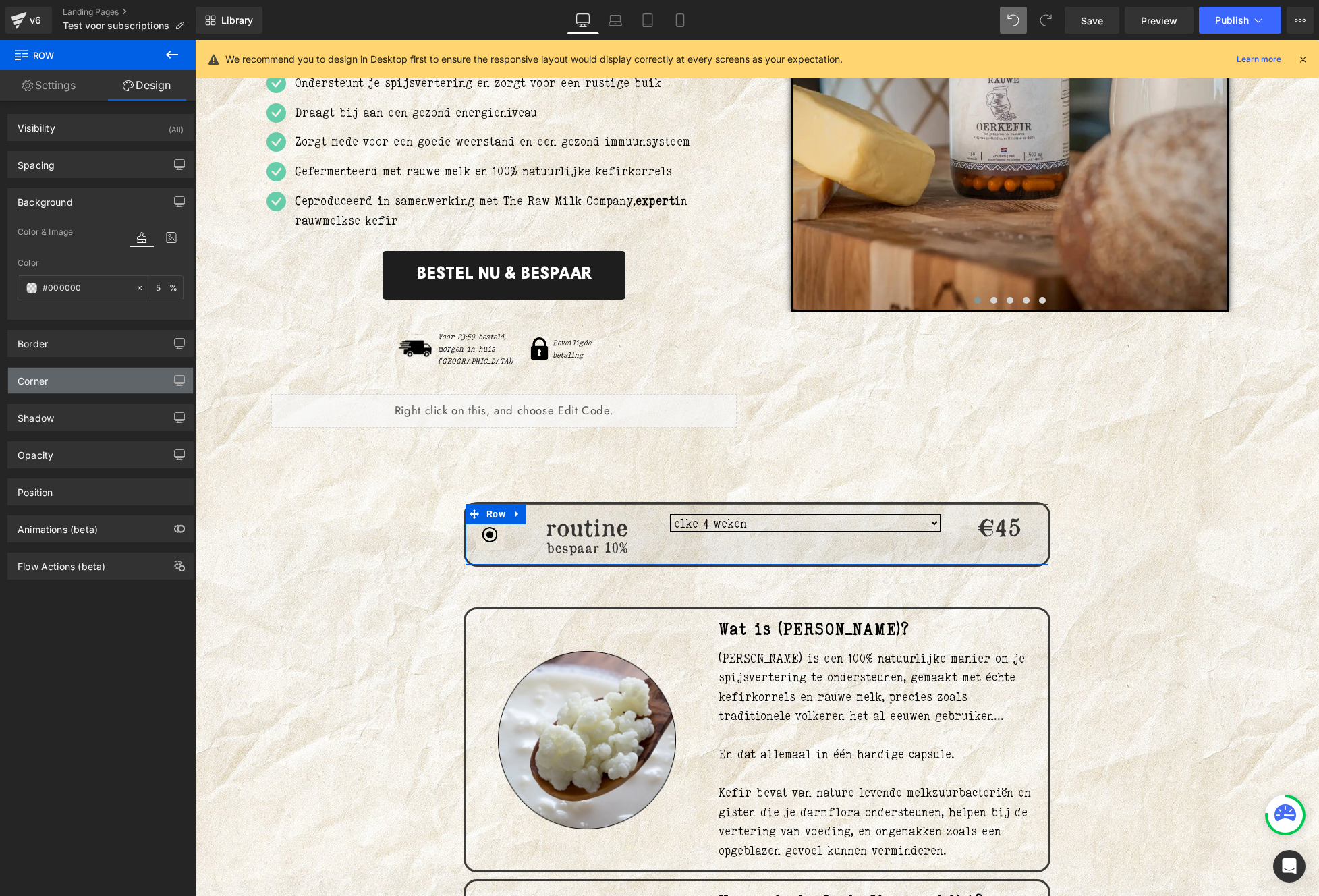
click at [53, 374] on div "Corner" at bounding box center [100, 380] width 184 height 25
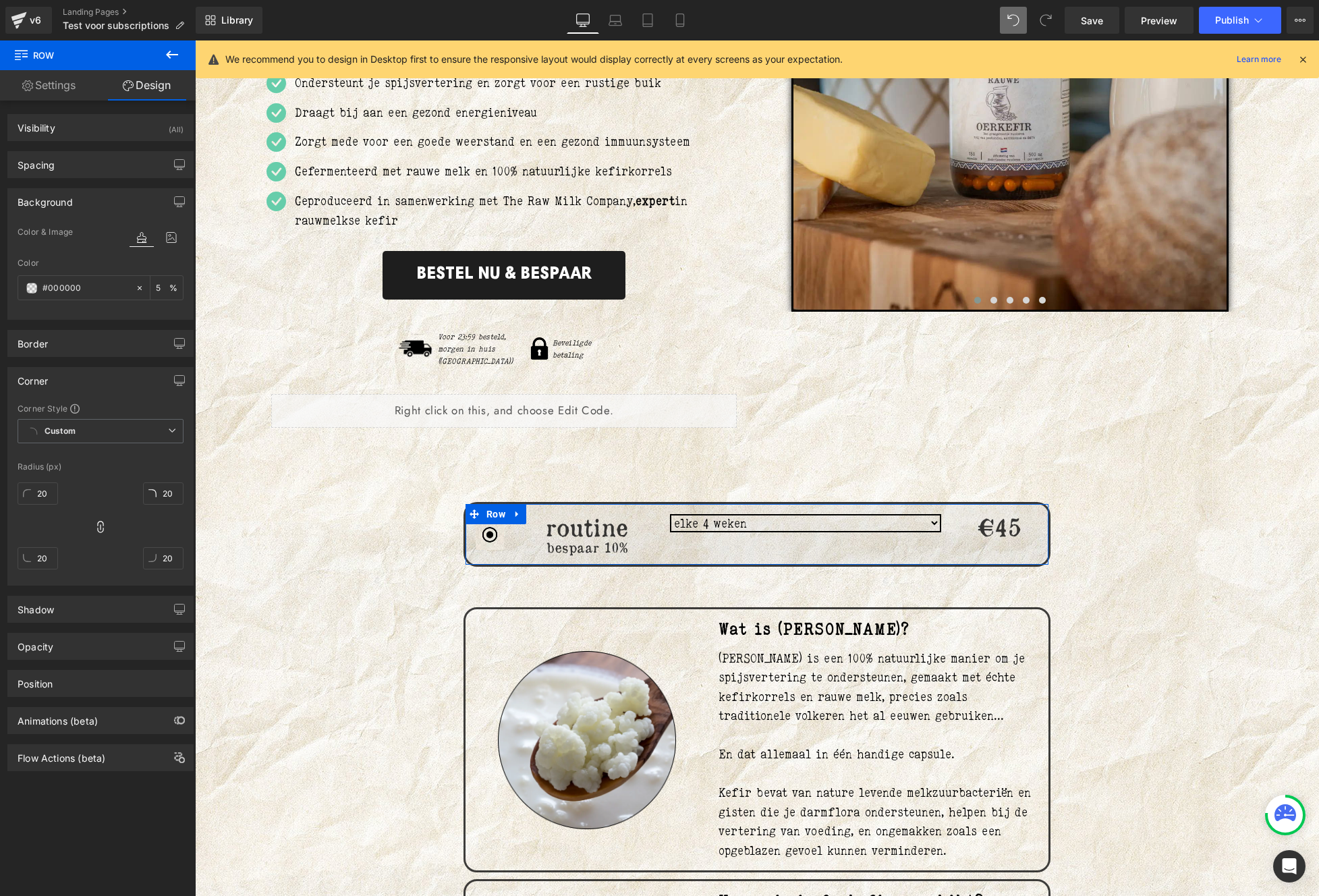
click at [53, 374] on div "Corner" at bounding box center [100, 380] width 184 height 25
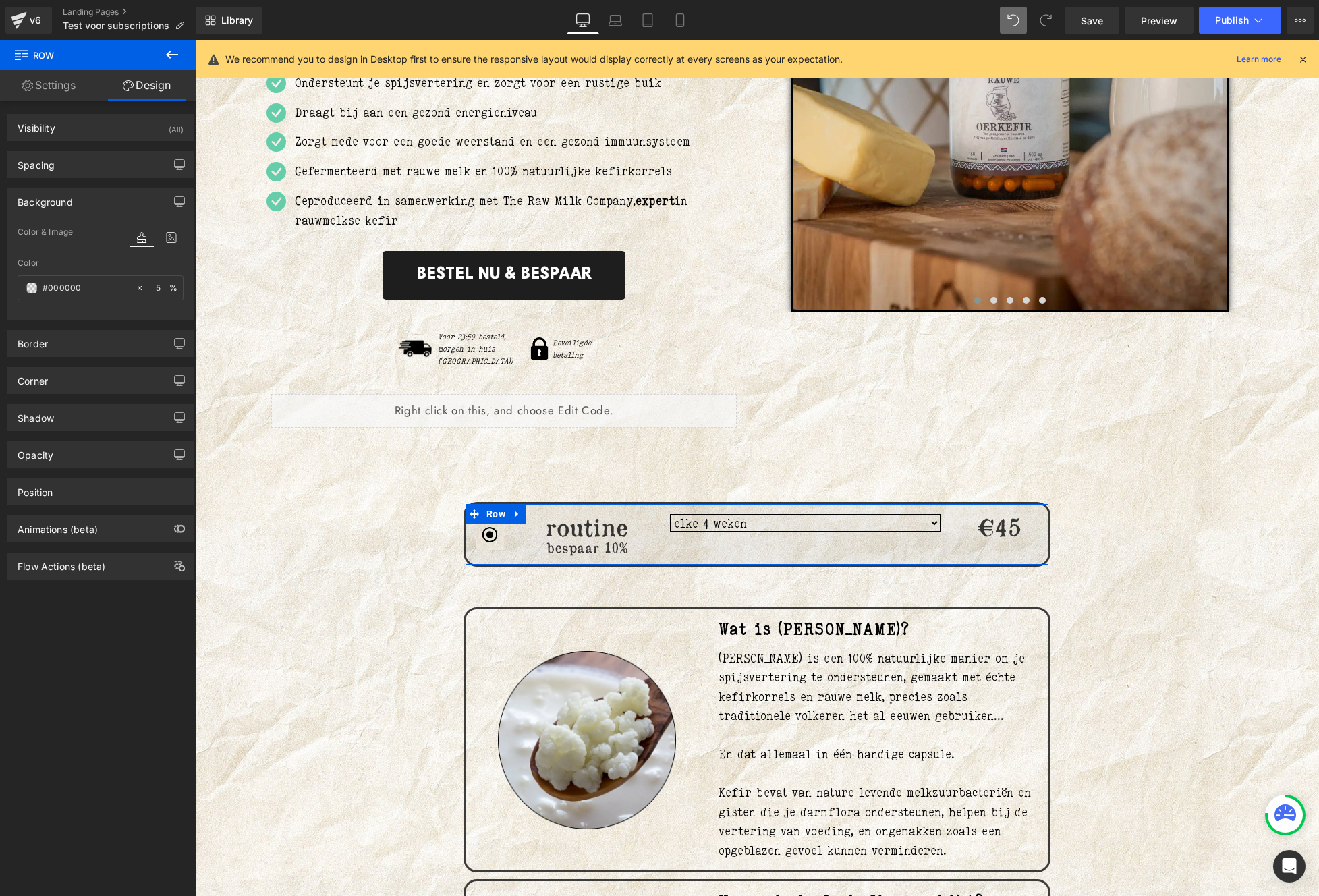
click at [52, 358] on div "Corner Corner Style Custom Default Corner Custom Custom Default Corner Radius (…" at bounding box center [101, 375] width 202 height 37
click at [48, 343] on div "Border" at bounding box center [100, 343] width 184 height 25
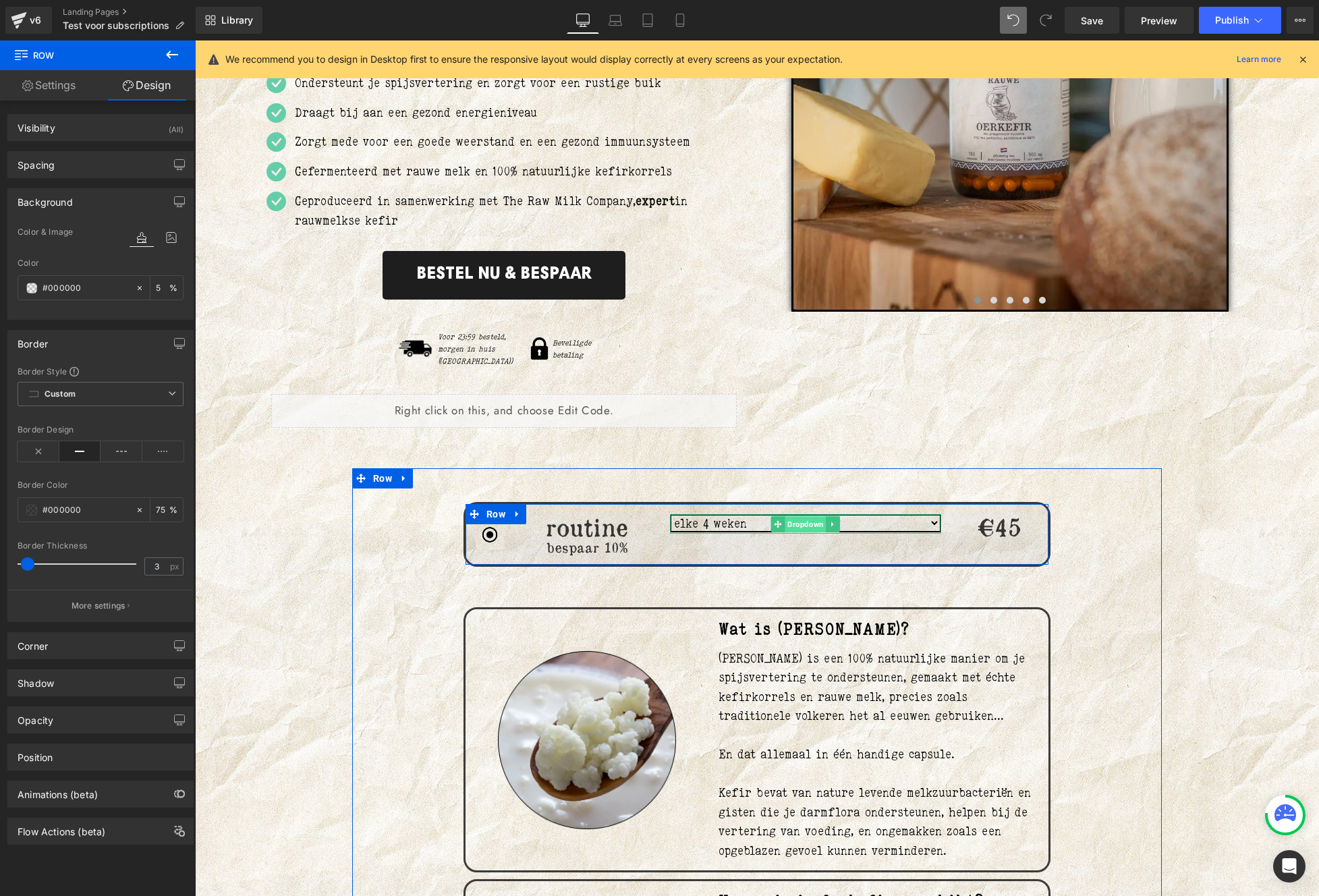
click at [800, 516] on span "Dropdown" at bounding box center [805, 524] width 41 height 16
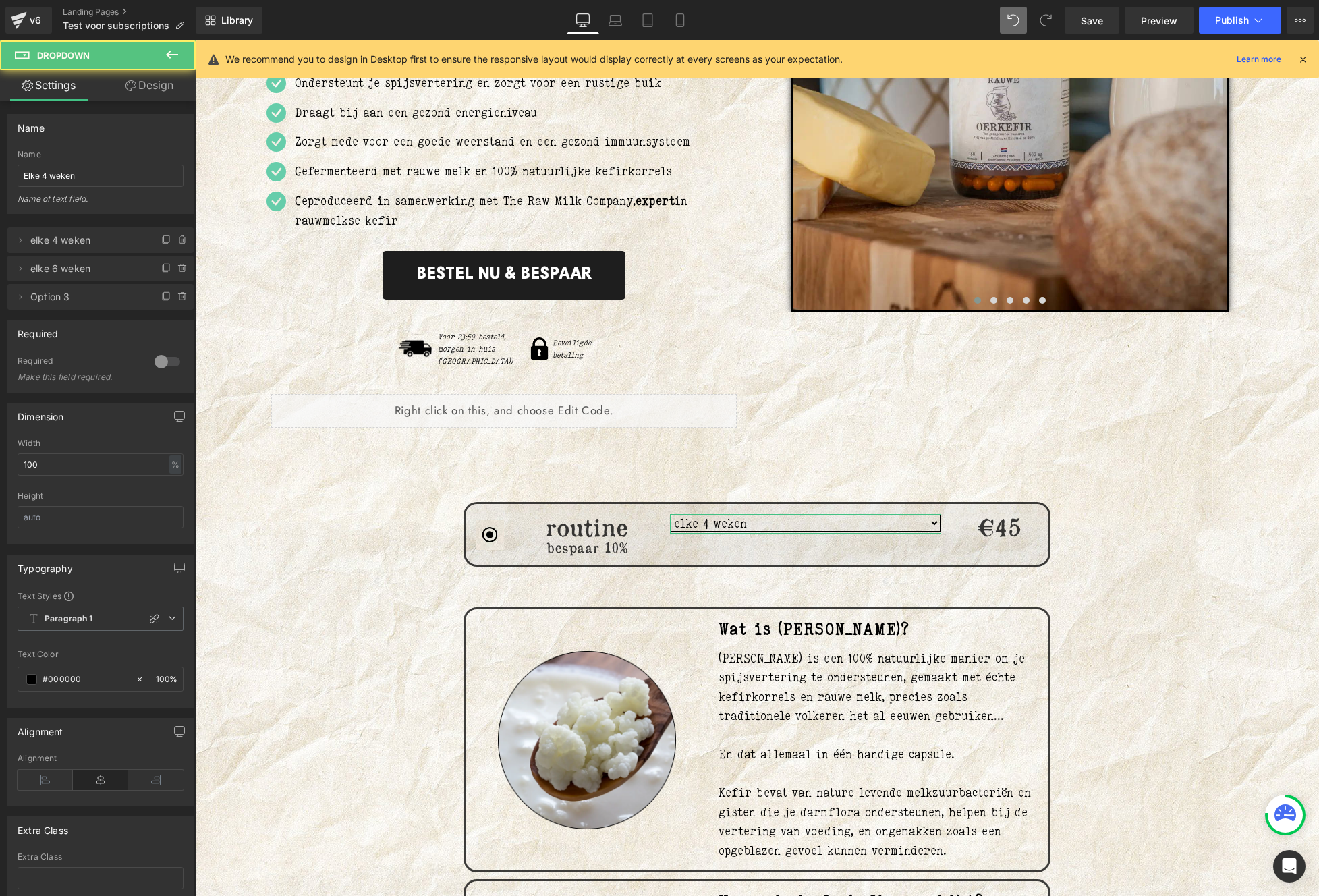
click at [156, 87] on link "Design" at bounding box center [149, 85] width 98 height 30
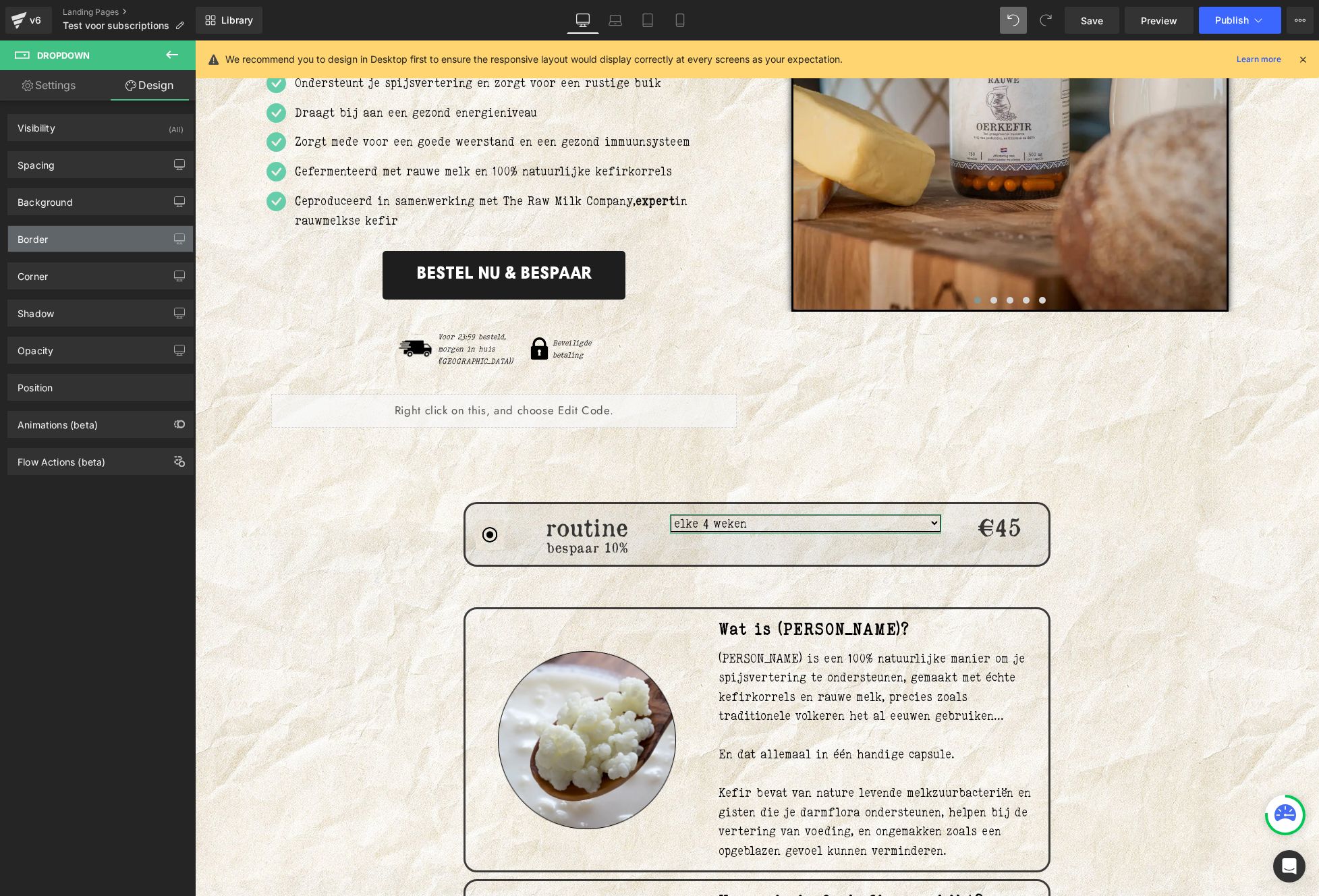
click at [69, 242] on div "Border" at bounding box center [100, 239] width 184 height 25
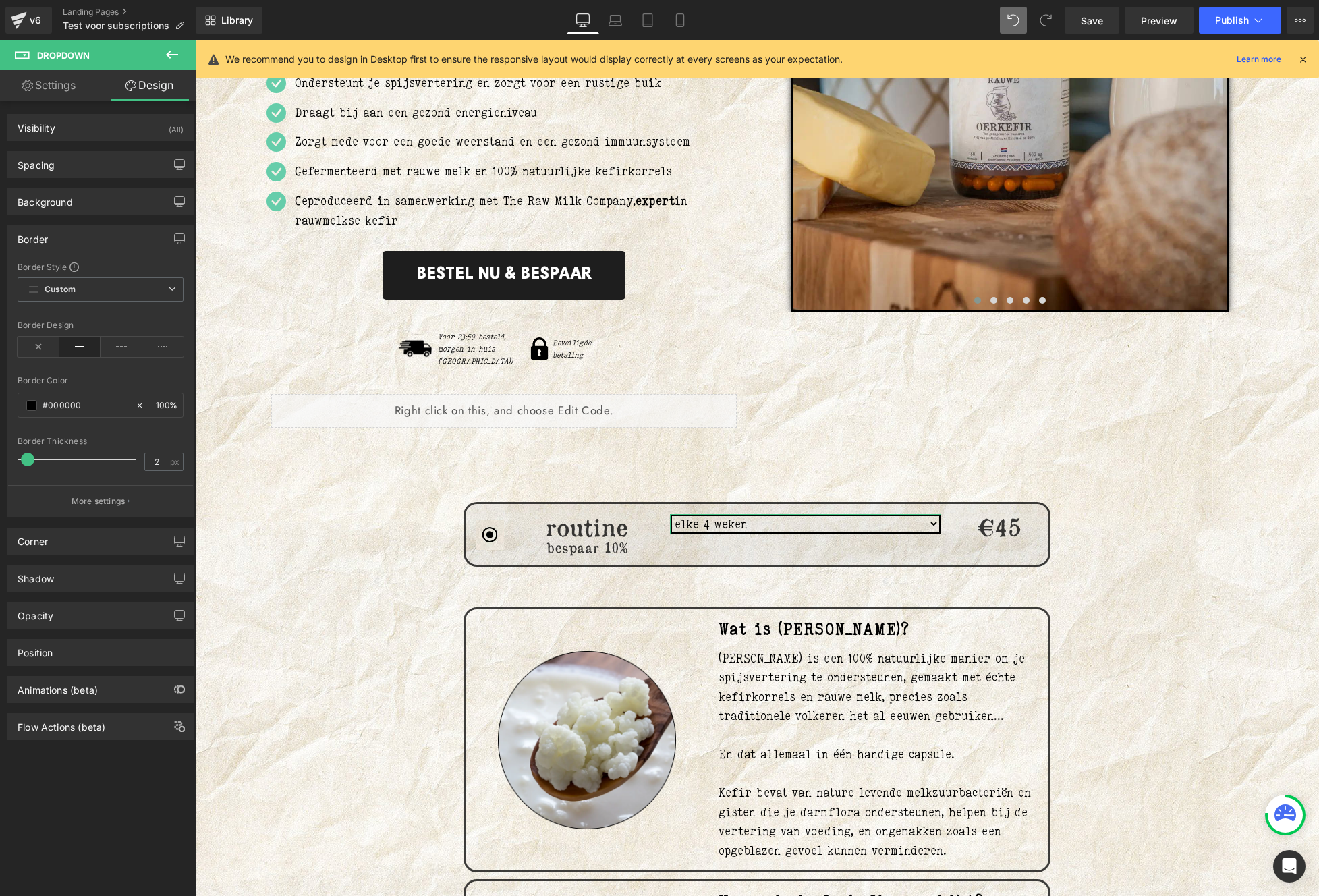
click at [25, 456] on span at bounding box center [27, 459] width 14 height 14
click at [157, 401] on input "100" at bounding box center [162, 405] width 14 height 15
type input "75"
click at [45, 541] on div "Corner" at bounding box center [33, 537] width 30 height 19
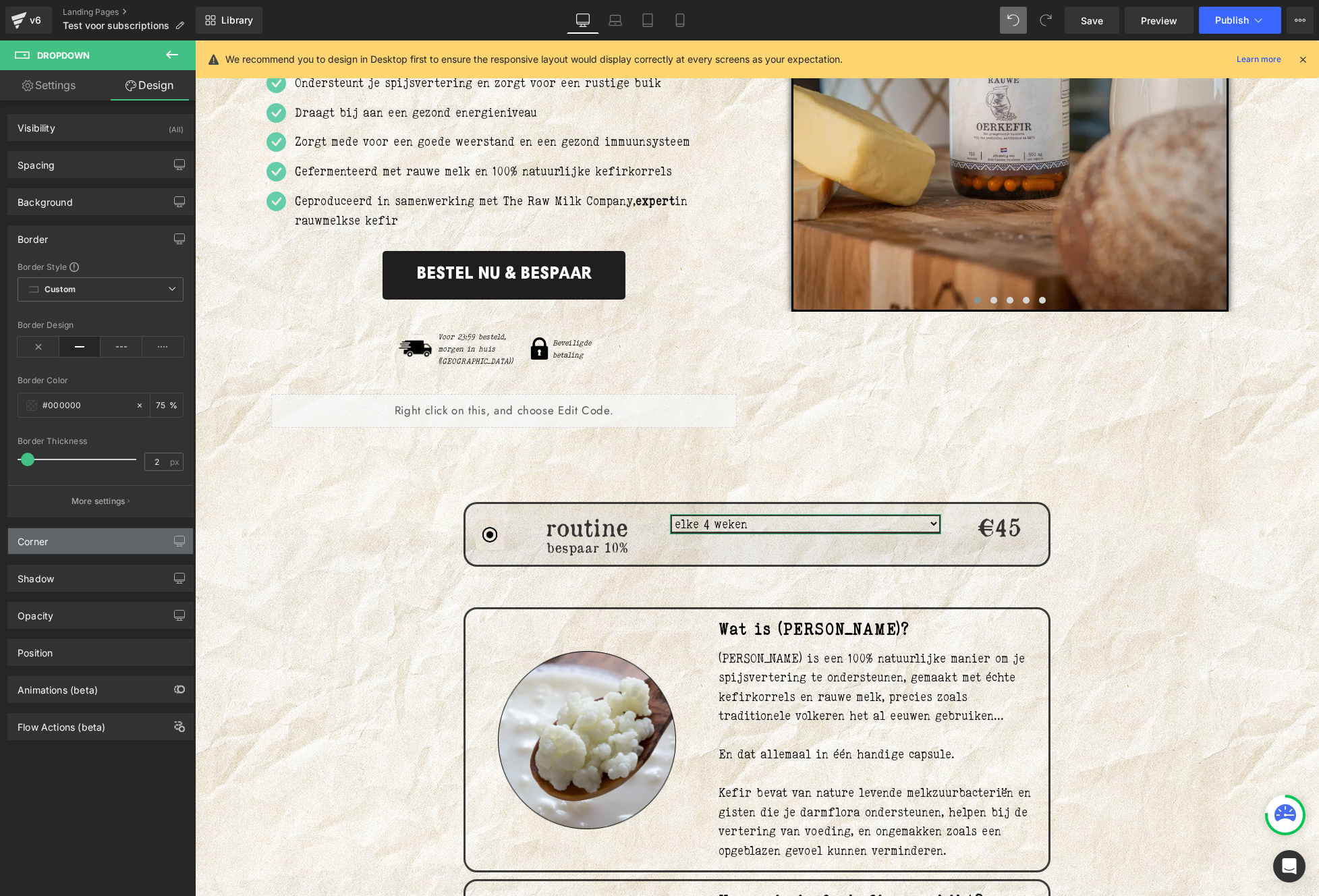
click at [48, 537] on div "Corner" at bounding box center [33, 537] width 30 height 19
click at [47, 540] on div "Corner" at bounding box center [33, 537] width 30 height 19
click at [103, 538] on div "Corner" at bounding box center [100, 541] width 184 height 25
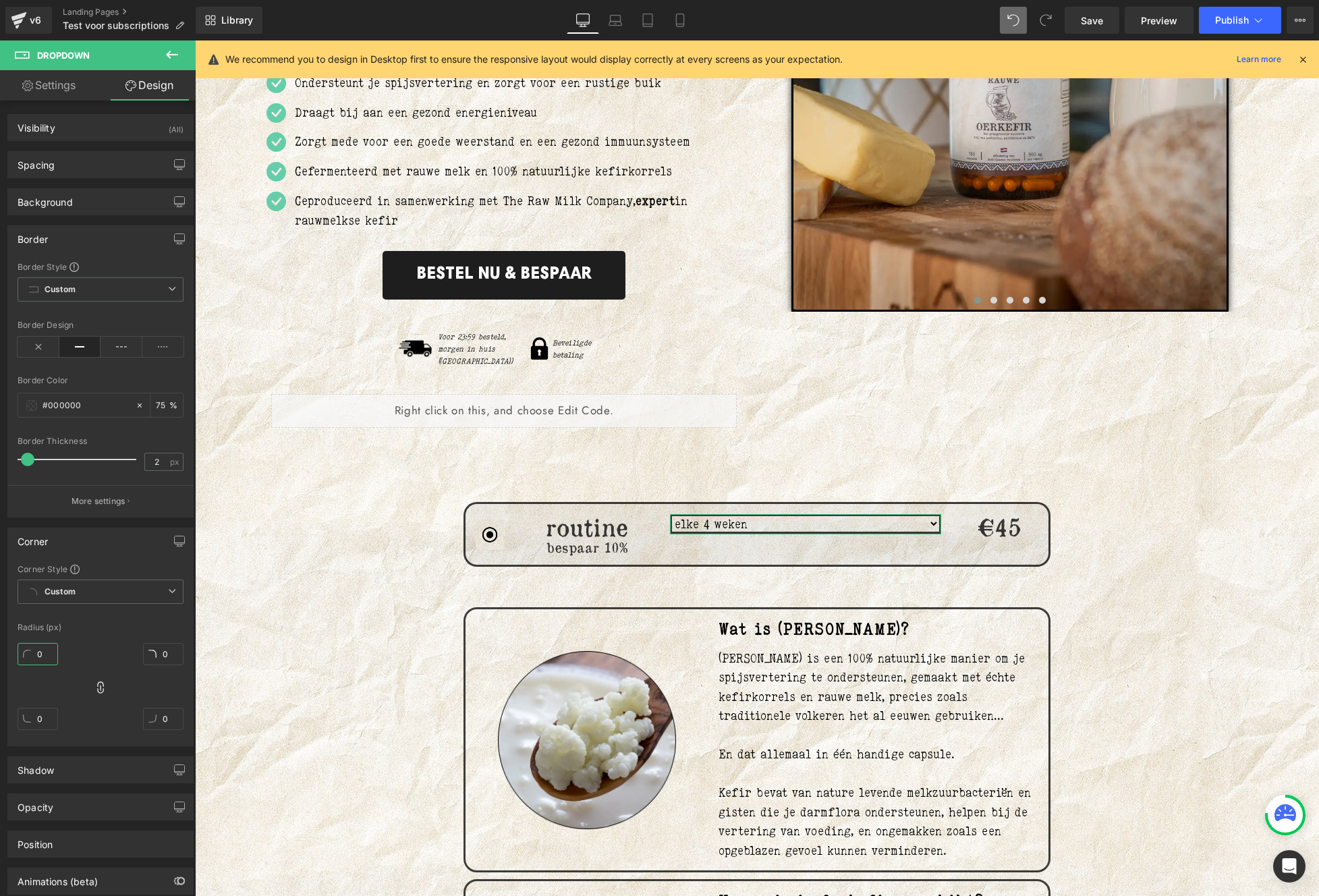
click at [44, 654] on input "0" at bounding box center [37, 654] width 41 height 22
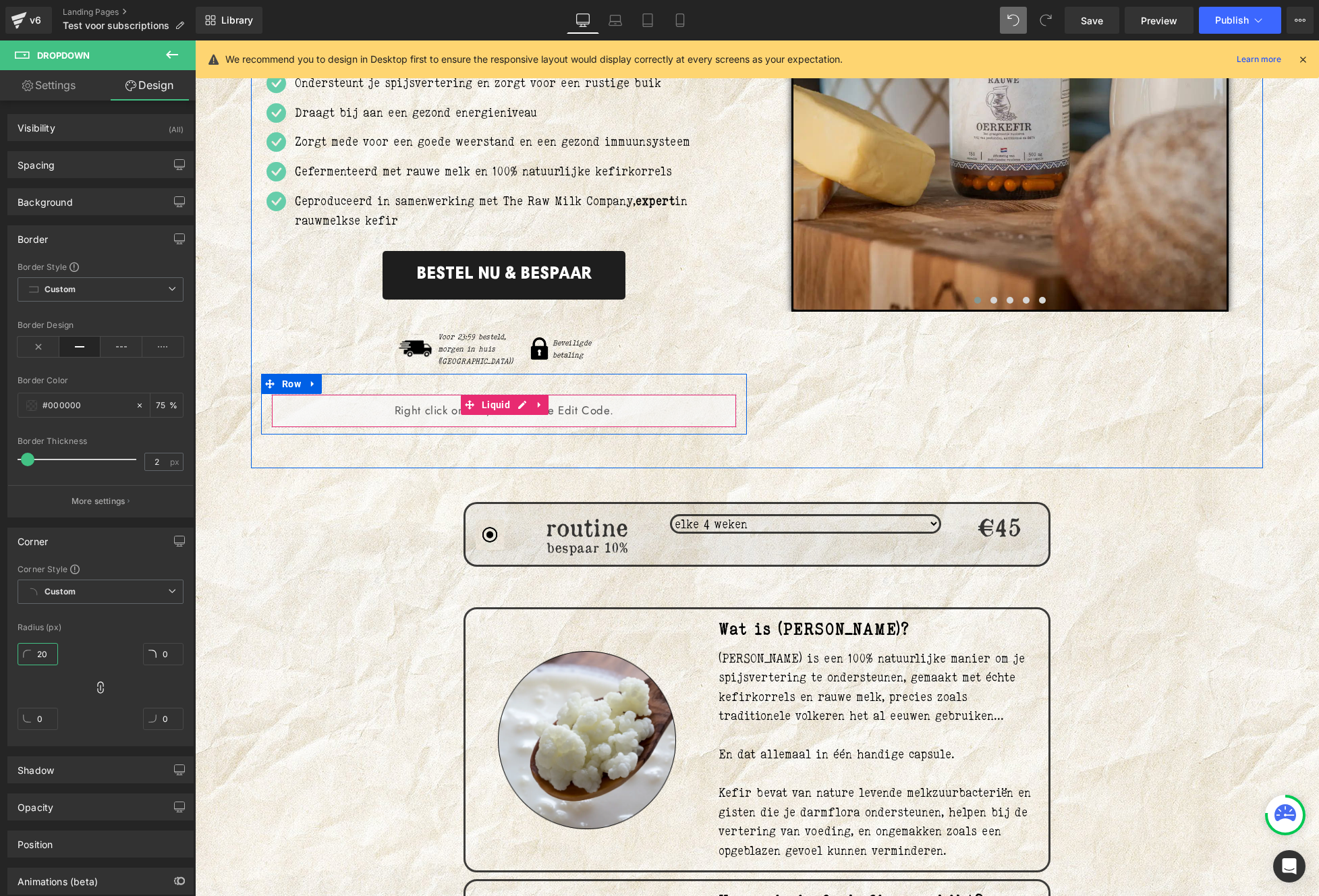
type input "2"
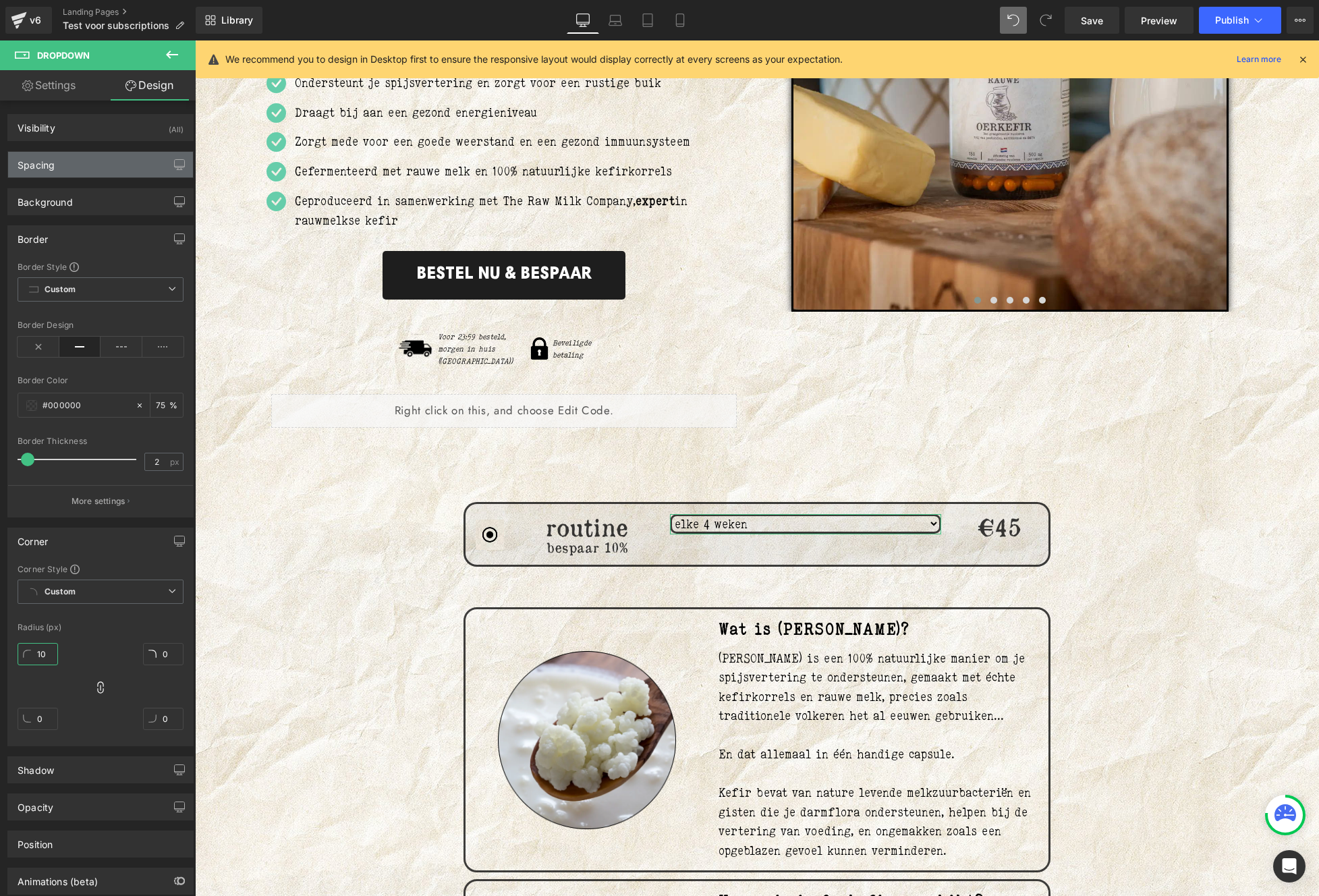
type input "10"
click at [66, 160] on div "Spacing" at bounding box center [100, 165] width 184 height 25
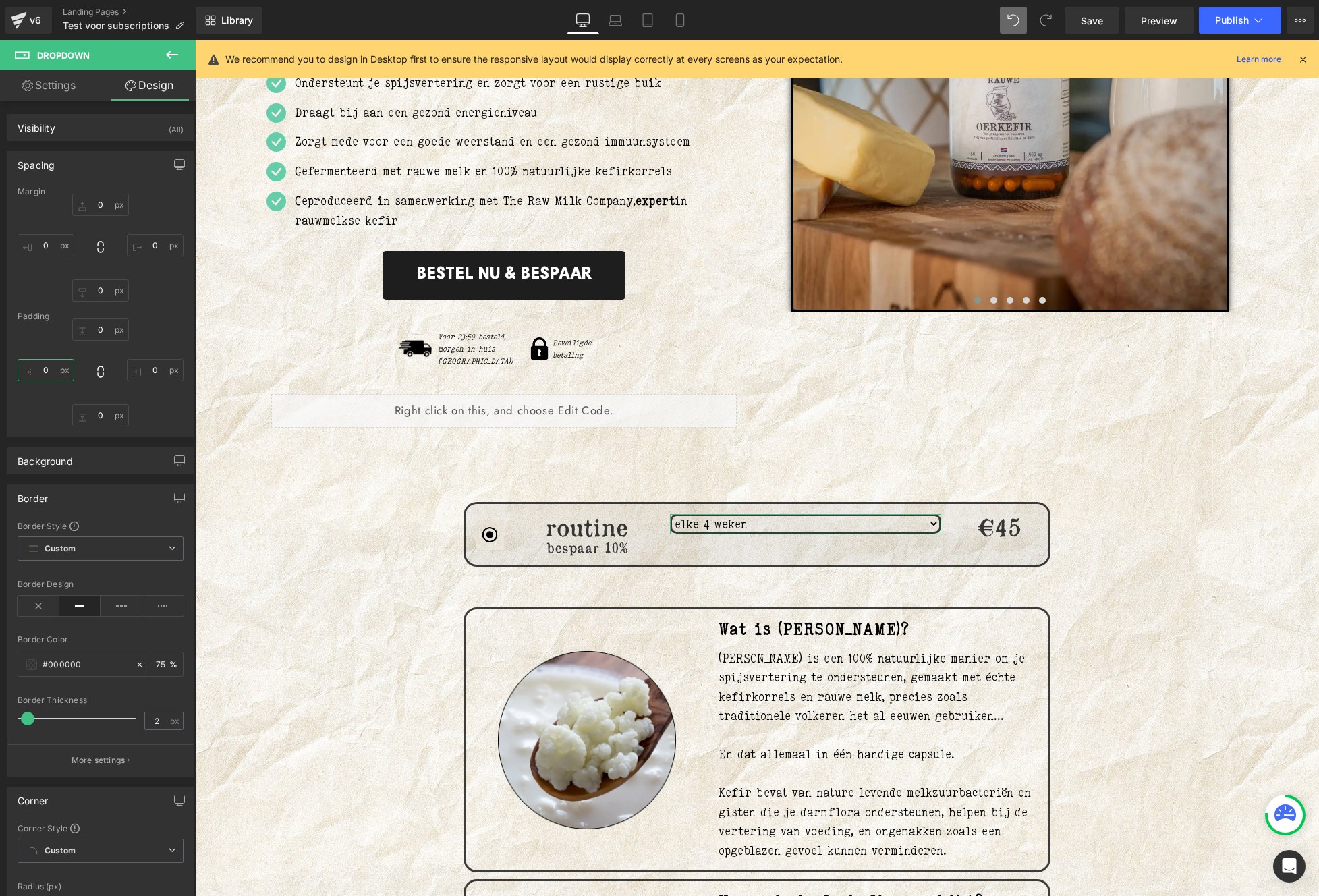
click at [42, 363] on input "0" at bounding box center [45, 370] width 56 height 22
type input "50"
click at [108, 331] on input "0" at bounding box center [100, 329] width 56 height 22
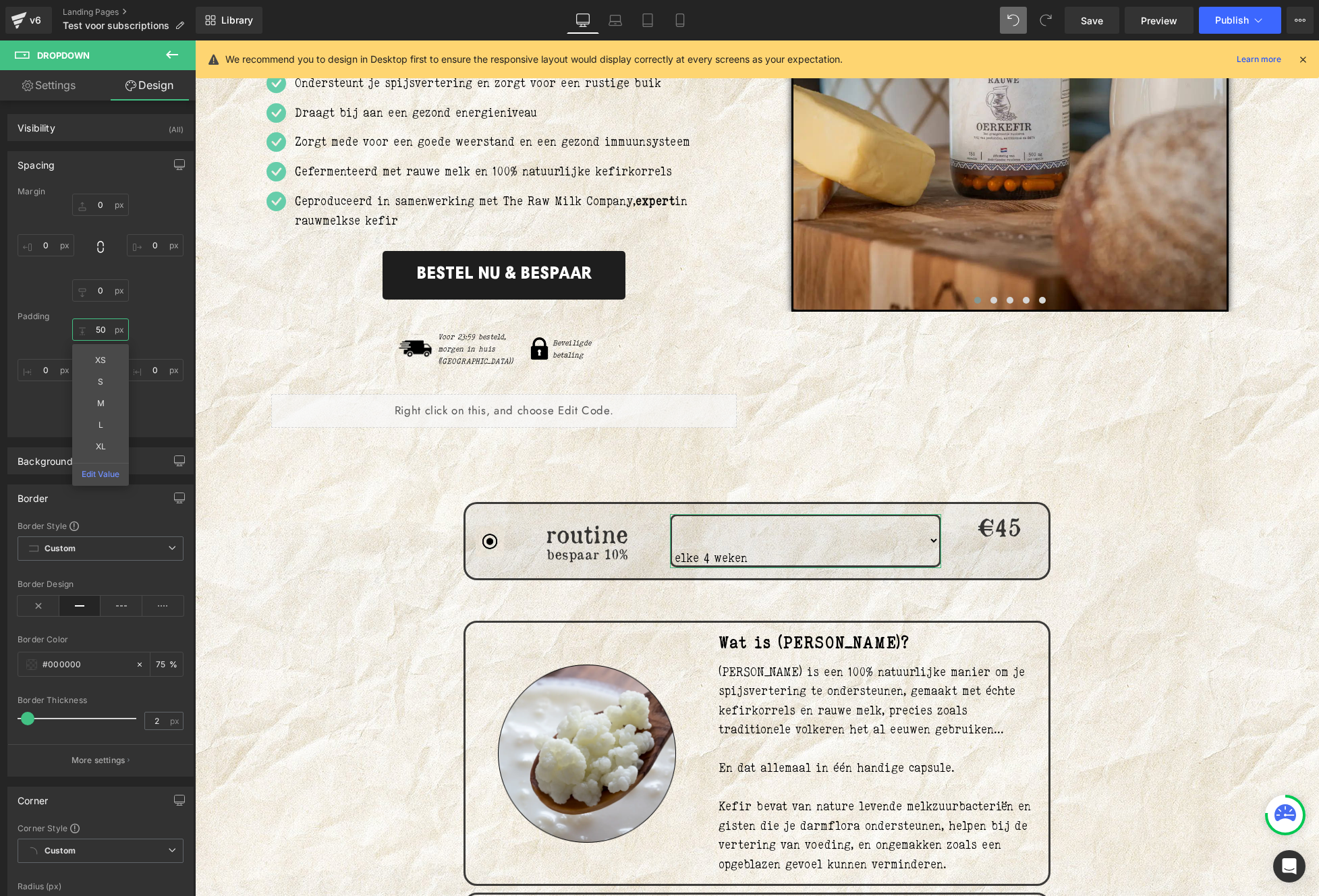
type input "5"
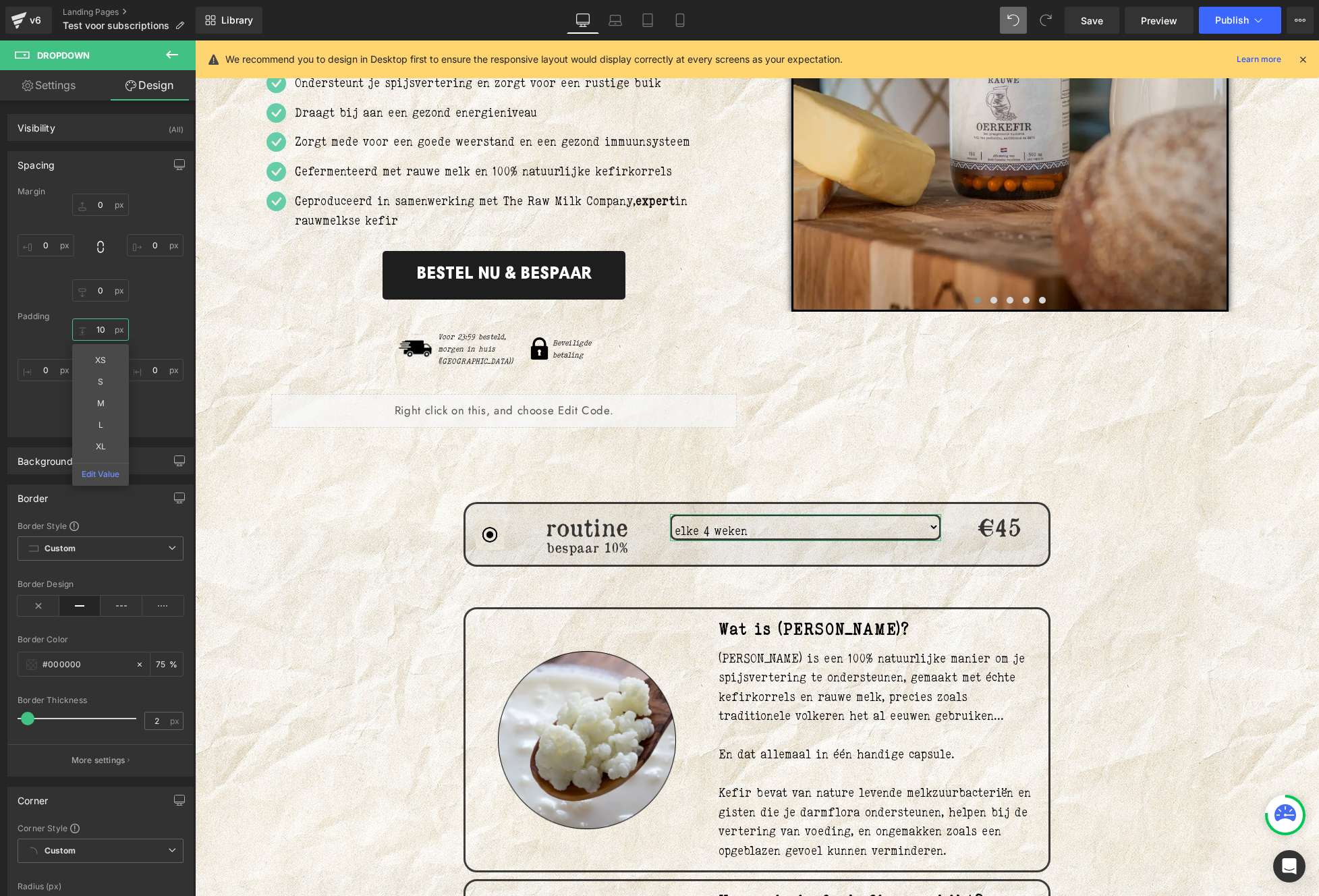
type input "10"
click at [158, 412] on div "10 XS S M L XL Edit Value 0 0" at bounding box center [100, 372] width 166 height 108
click at [116, 412] on input "0" at bounding box center [100, 415] width 56 height 22
type input "10"
click at [54, 378] on input "text" at bounding box center [45, 370] width 56 height 22
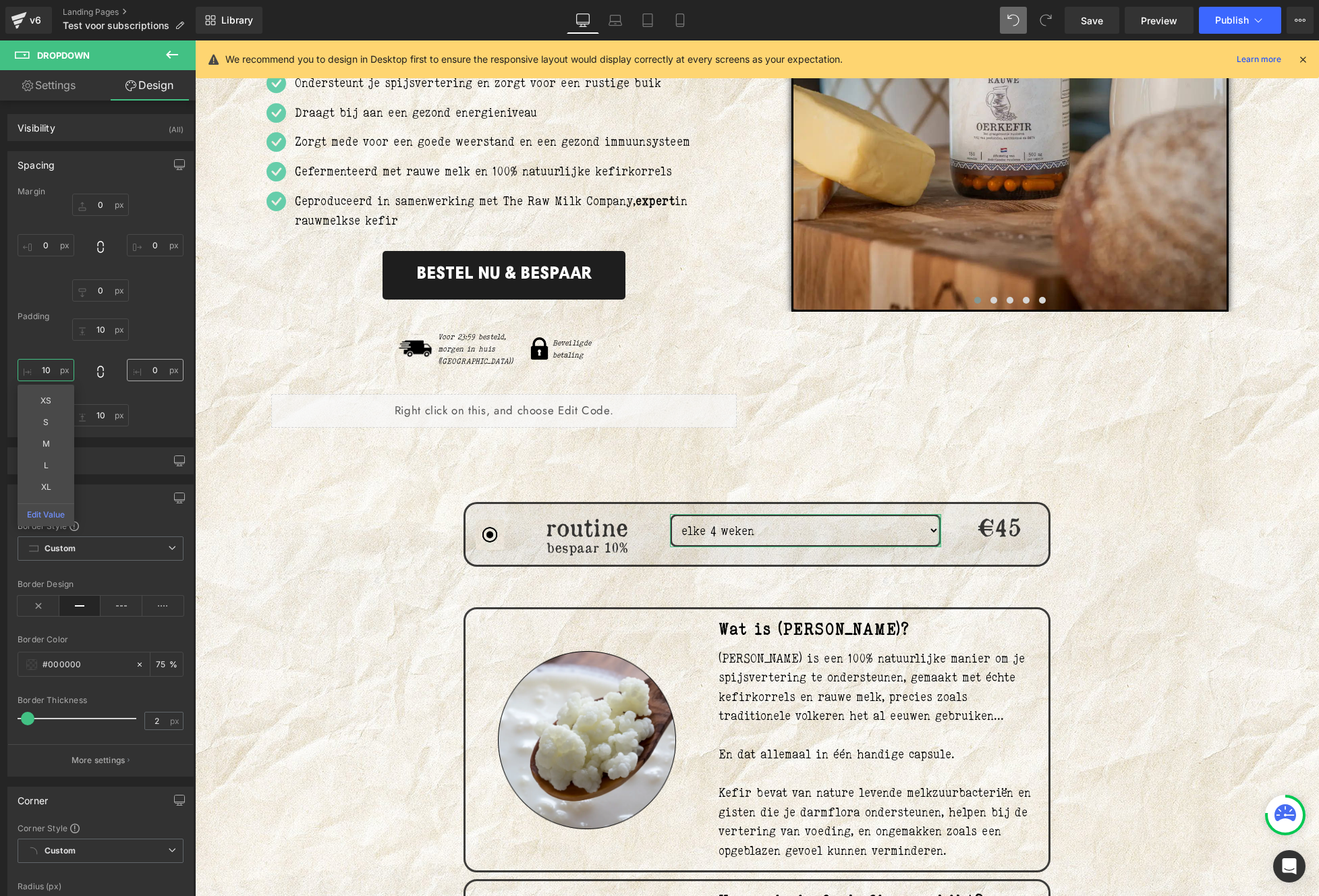
type input "10"
click at [158, 372] on input "0" at bounding box center [155, 370] width 56 height 22
type input "10"
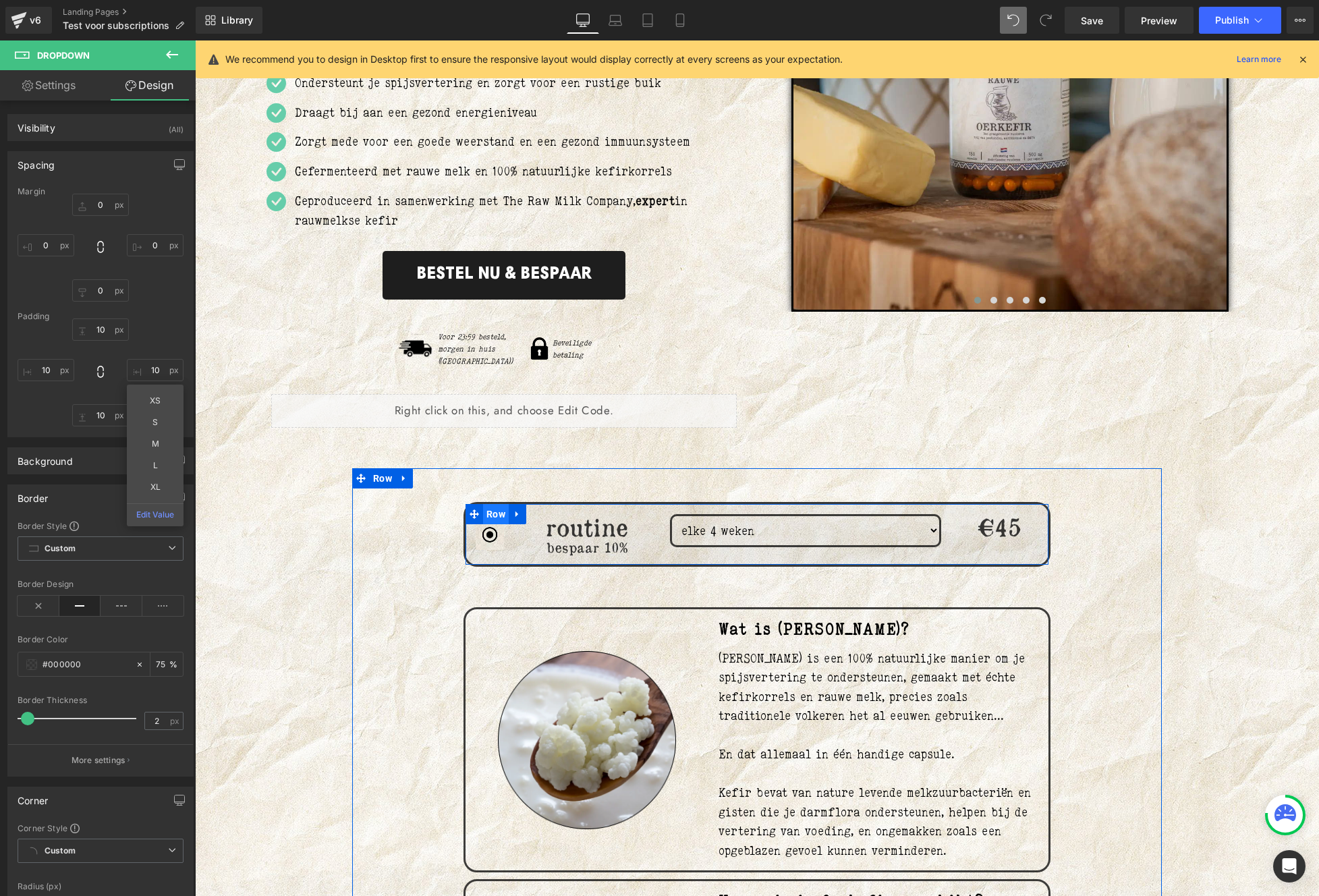
click at [491, 505] on span "Row" at bounding box center [495, 514] width 25 height 20
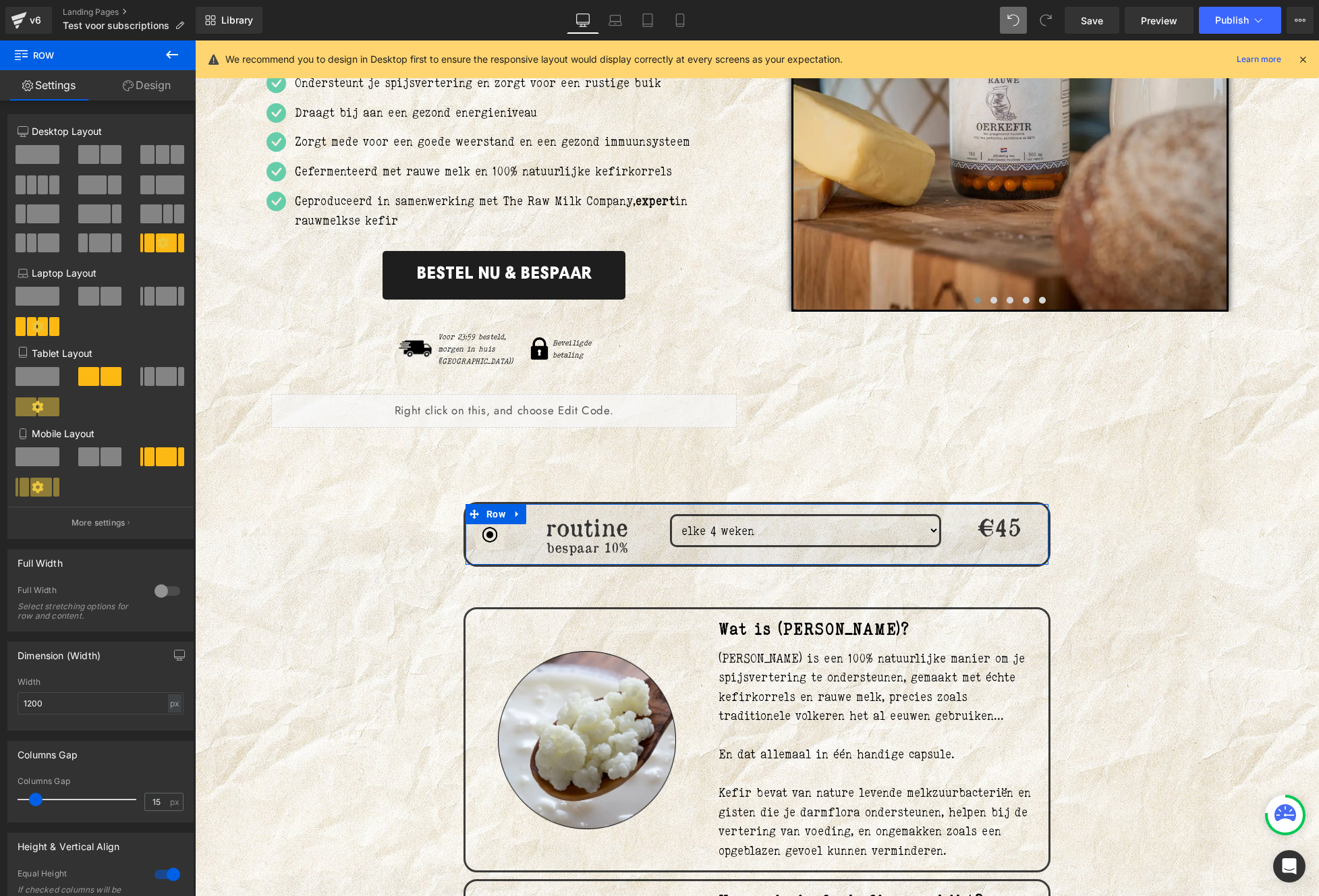
click at [141, 89] on link "Design" at bounding box center [146, 85] width 98 height 30
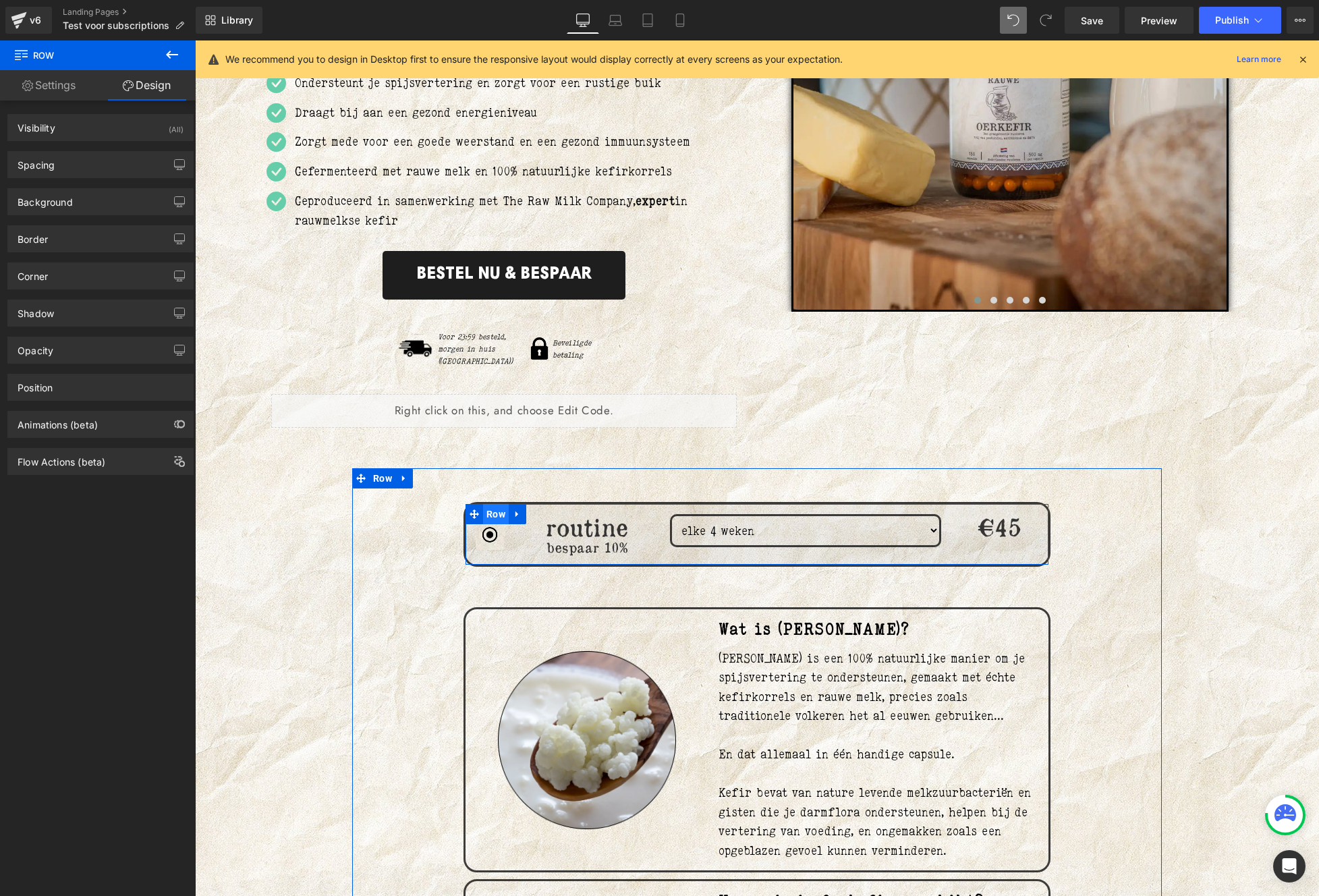
click at [485, 504] on span "Row" at bounding box center [495, 514] width 25 height 20
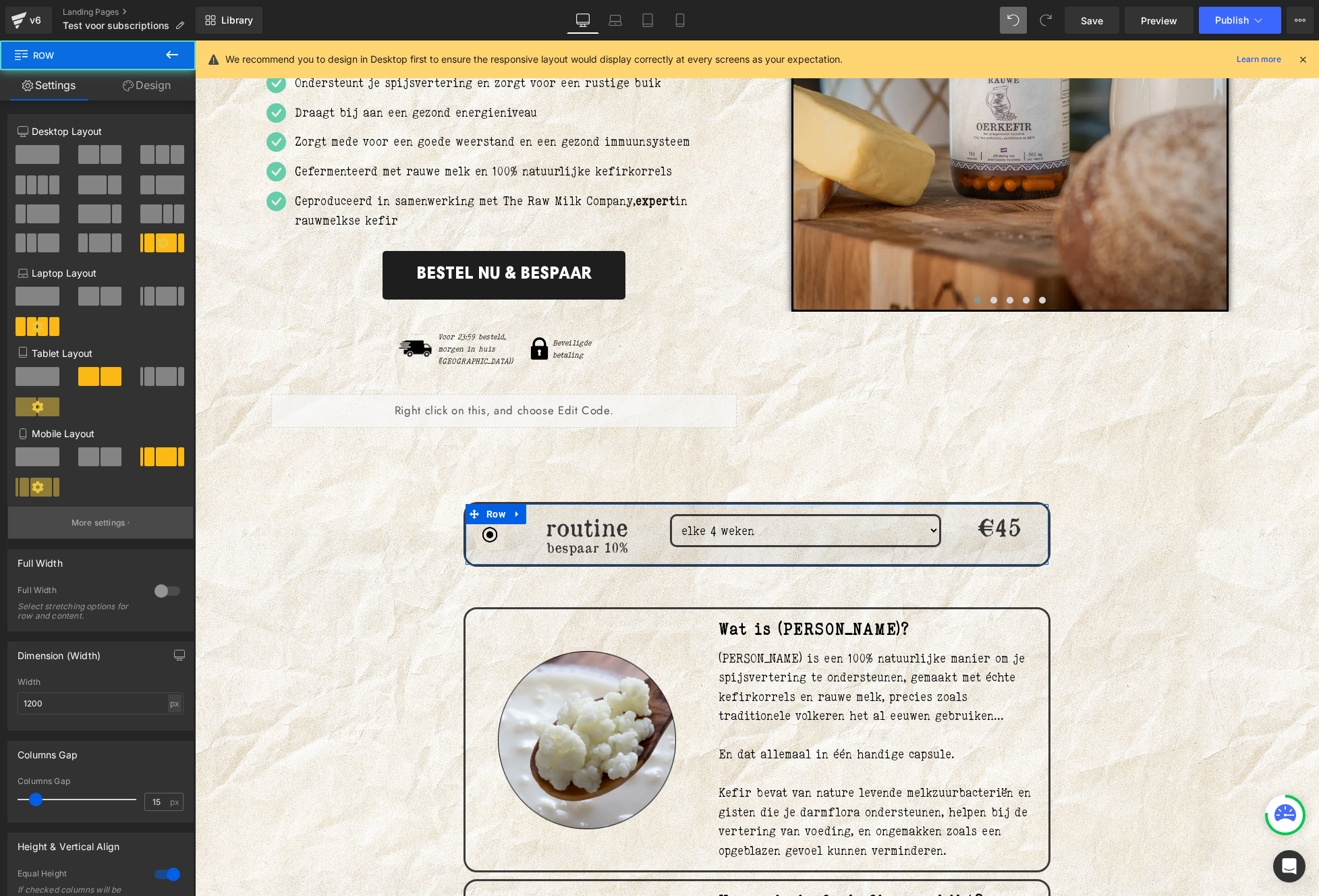
click at [84, 527] on p "More settings" at bounding box center [99, 522] width 54 height 12
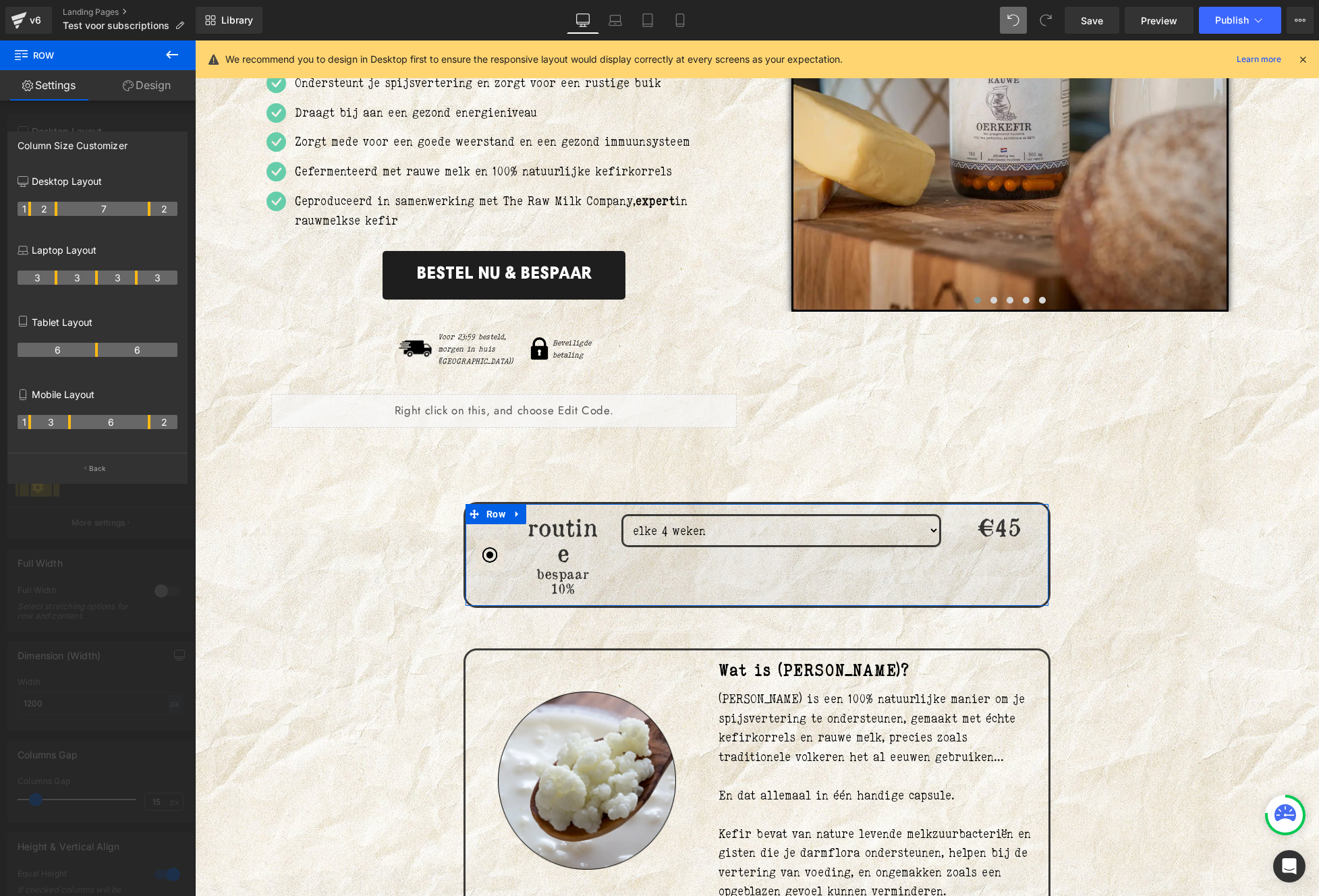
drag, startPoint x: 69, startPoint y: 210, endPoint x: 208, endPoint y: 359, distance: 203.8
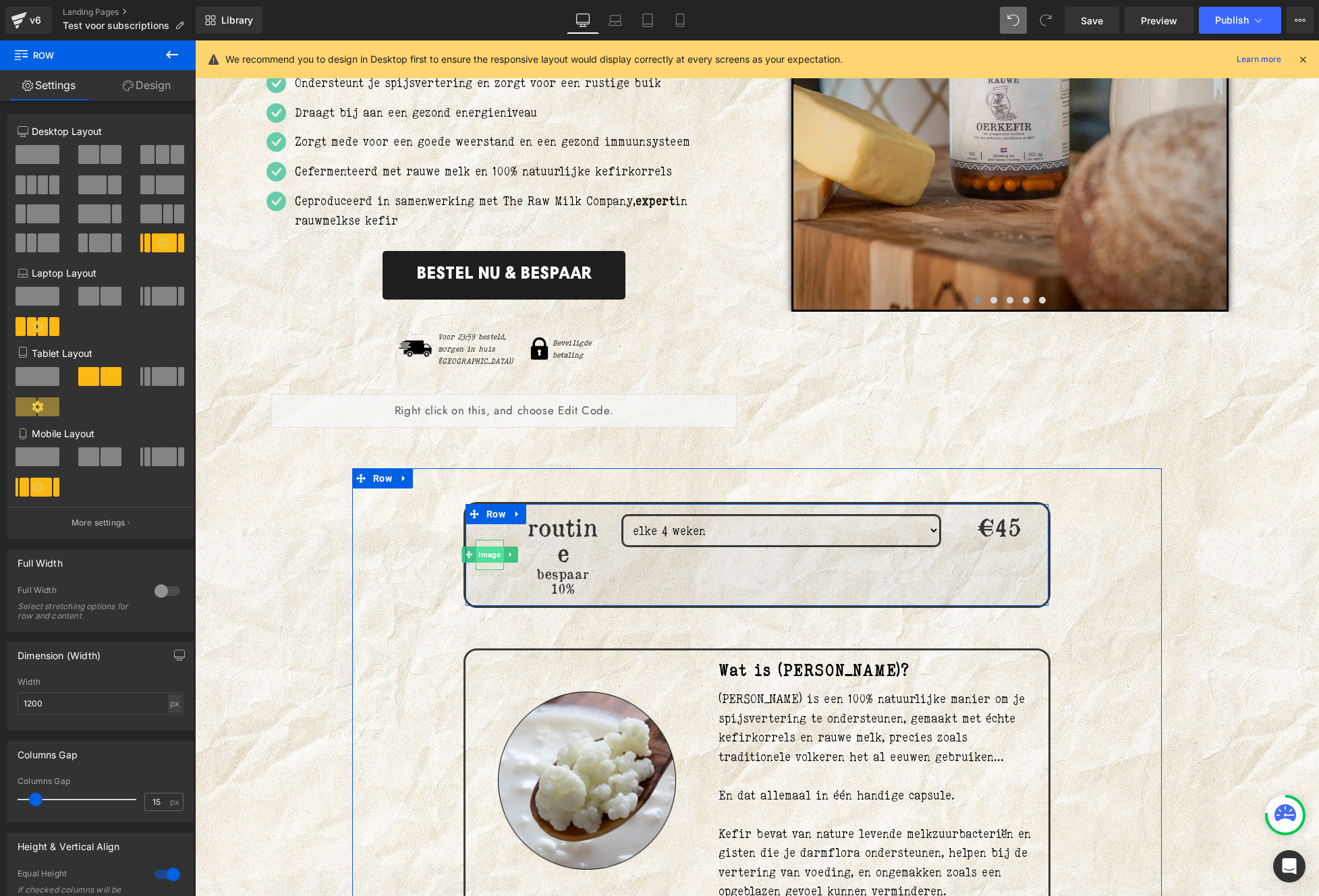
click at [479, 546] on span "Image" at bounding box center [489, 554] width 28 height 16
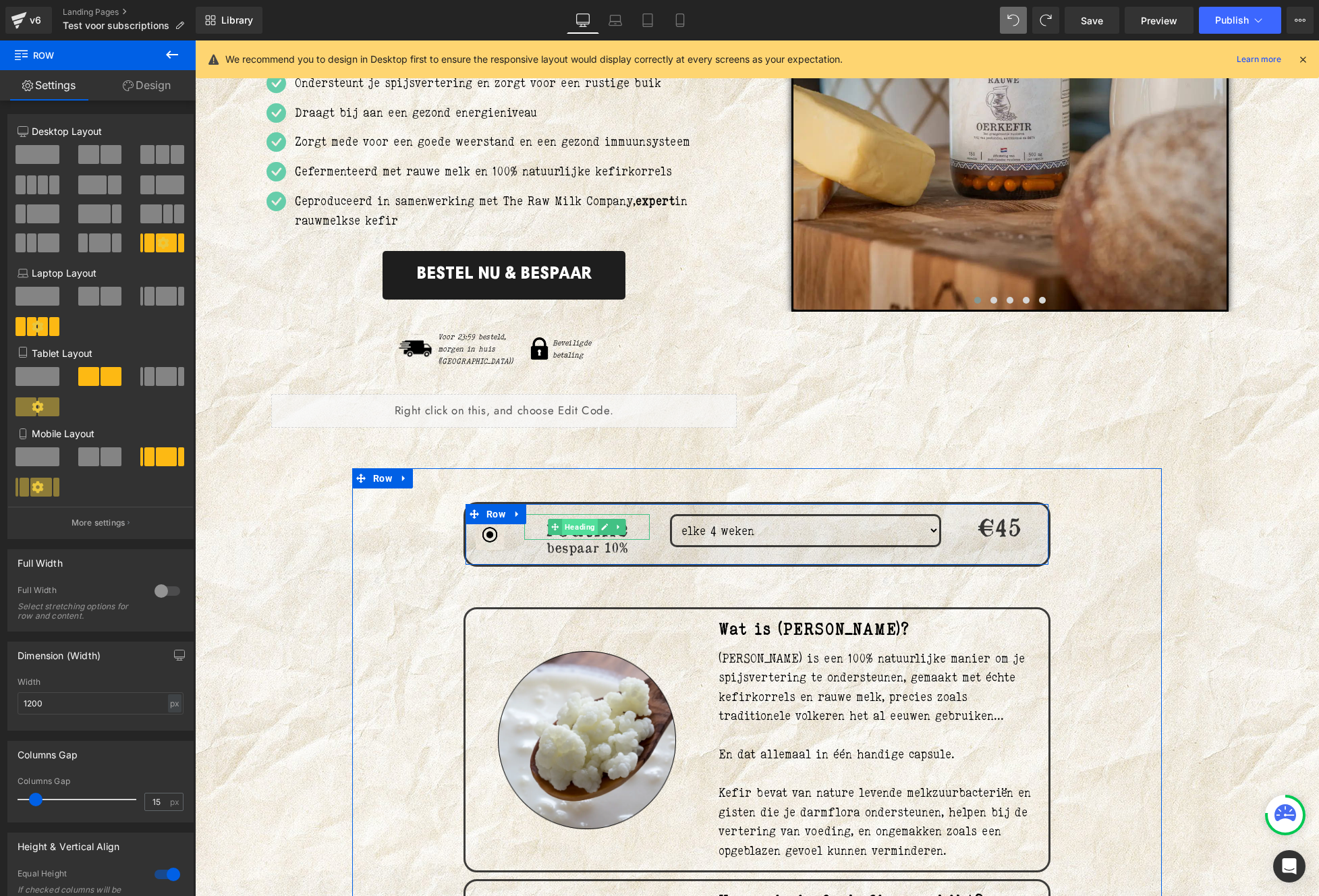
click at [580, 518] on span "Heading" at bounding box center [580, 526] width 36 height 16
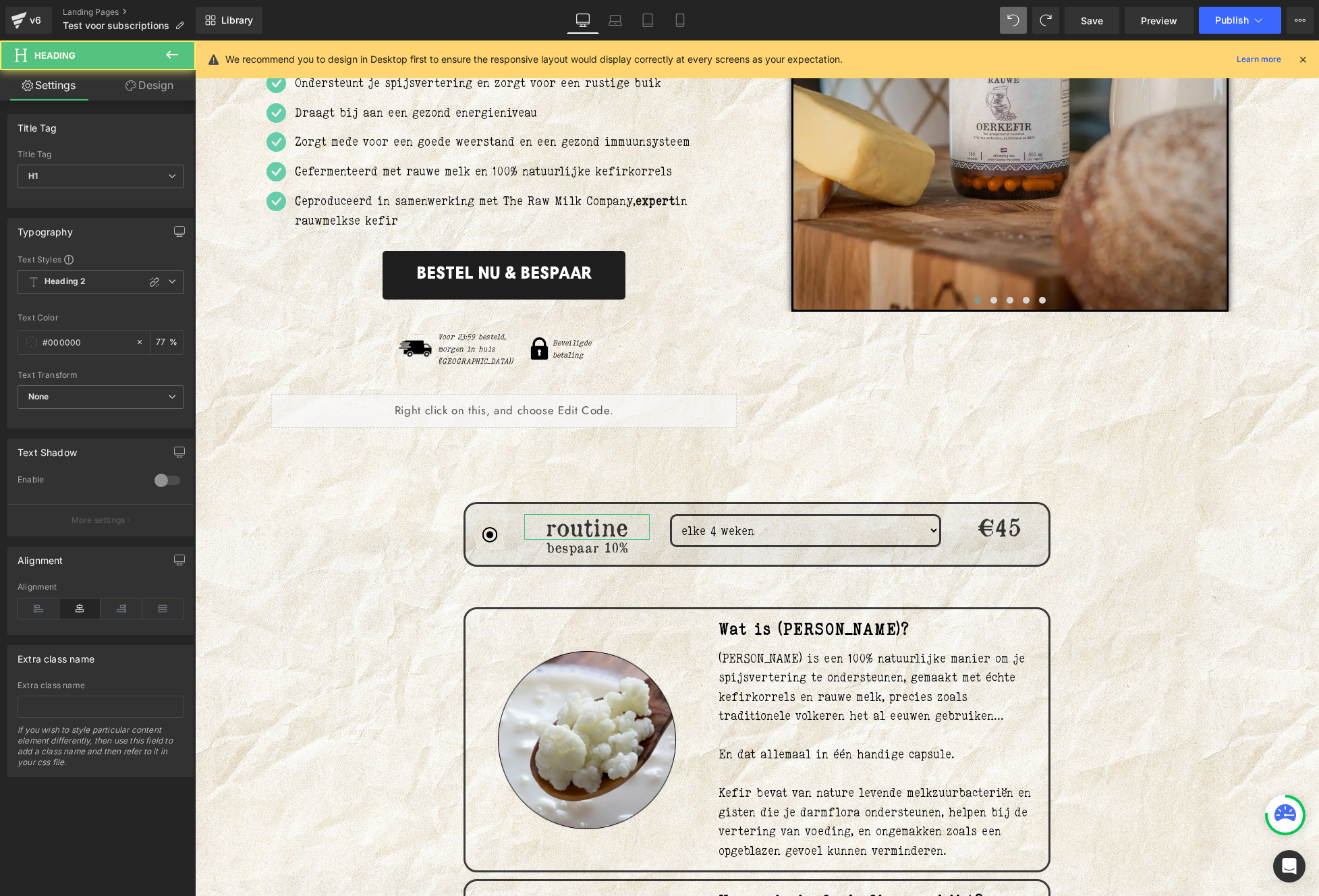
click at [140, 90] on link "Design" at bounding box center [149, 85] width 98 height 30
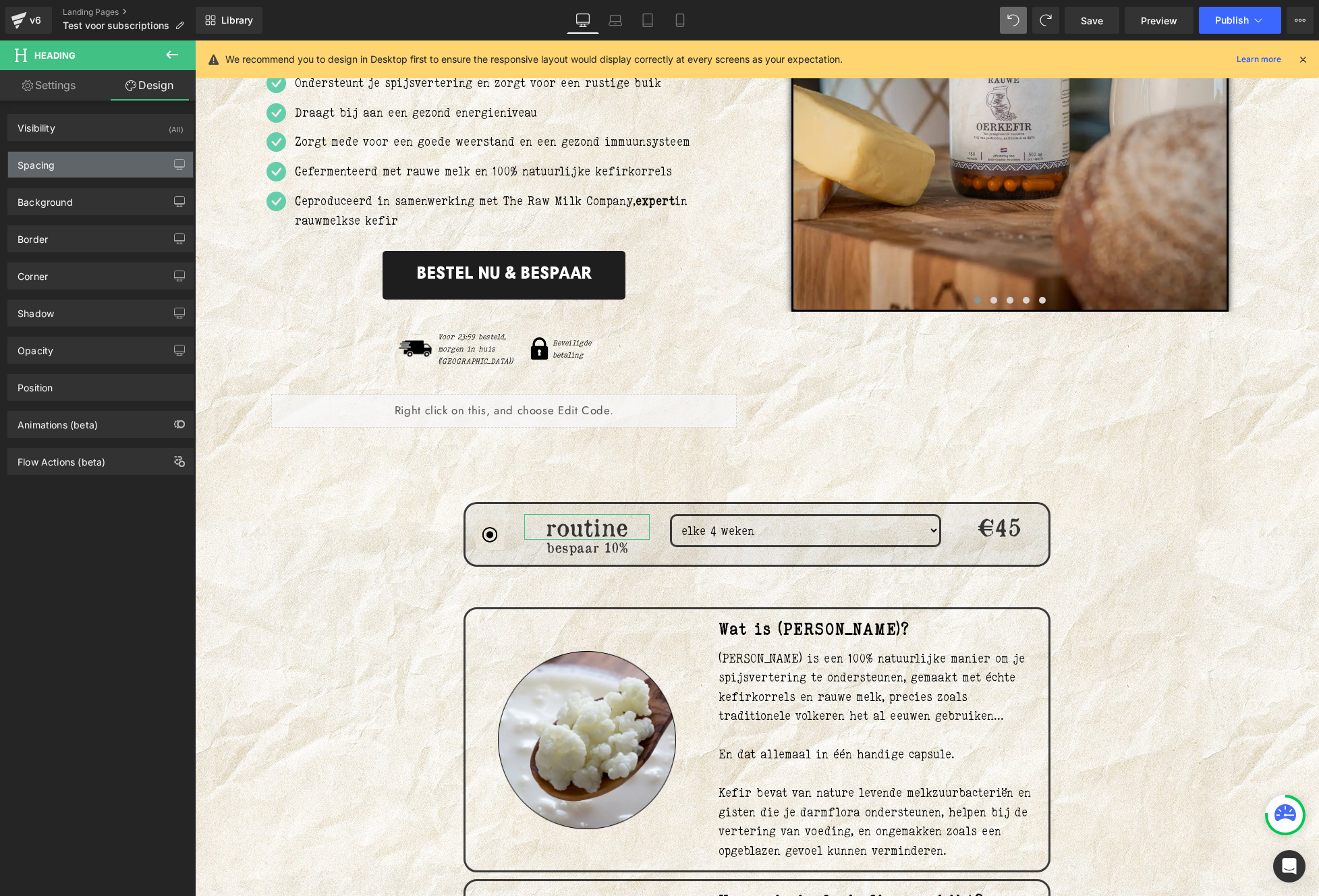
click at [93, 168] on div "Spacing" at bounding box center [100, 165] width 184 height 25
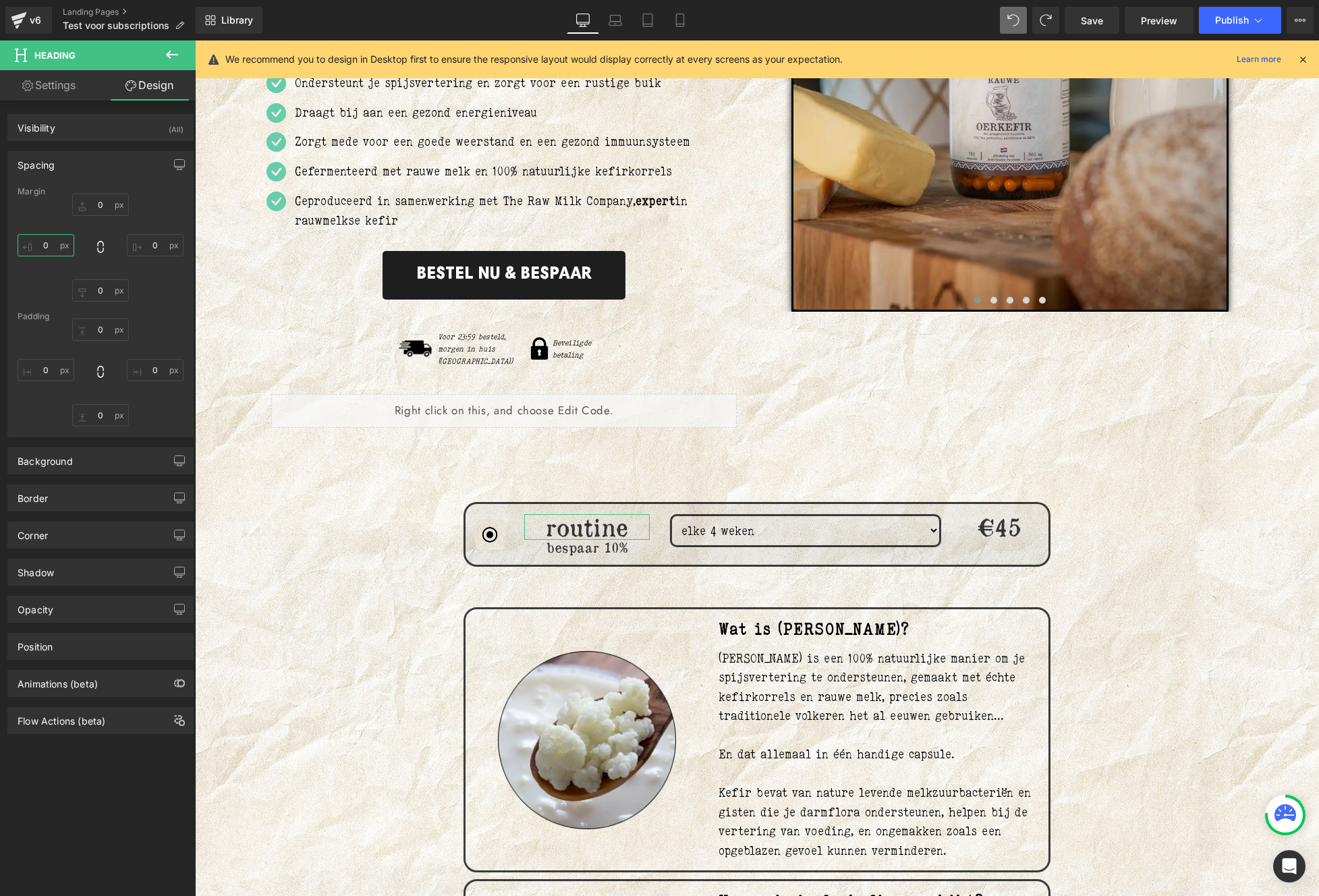
click at [50, 239] on input "text" at bounding box center [45, 245] width 56 height 22
type input "-50"
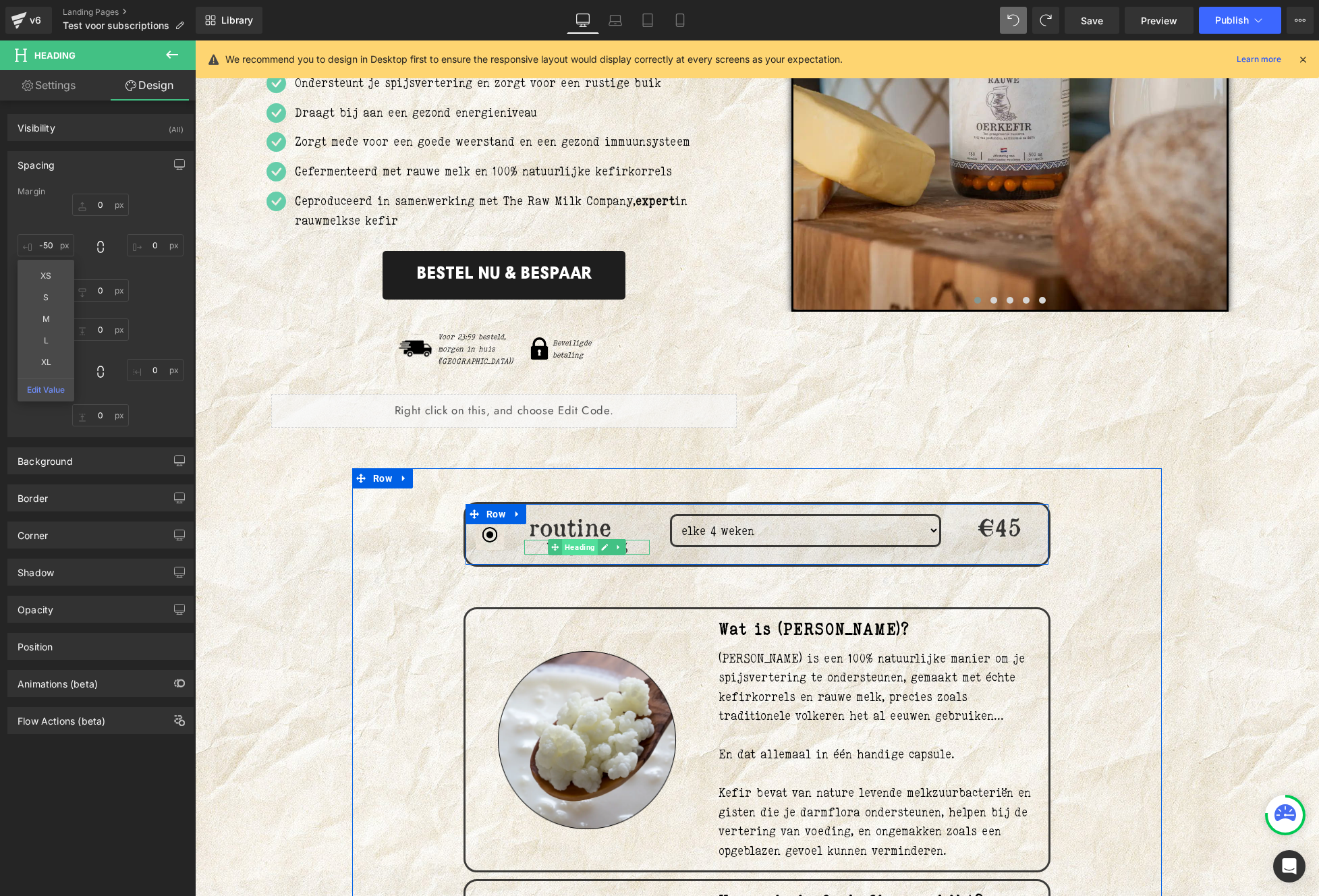
click at [576, 539] on span "Heading" at bounding box center [580, 547] width 36 height 16
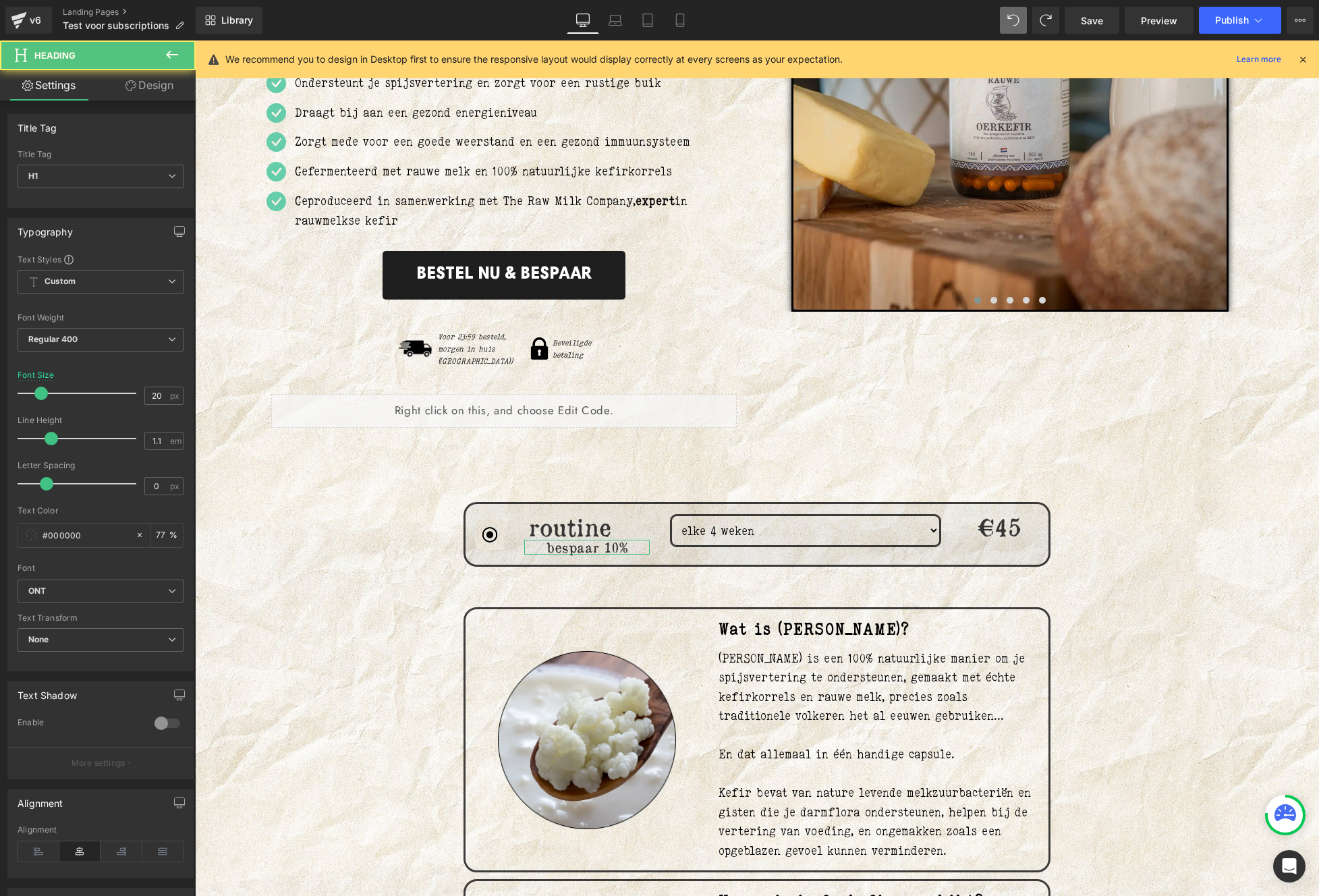
click at [158, 87] on link "Design" at bounding box center [149, 85] width 98 height 30
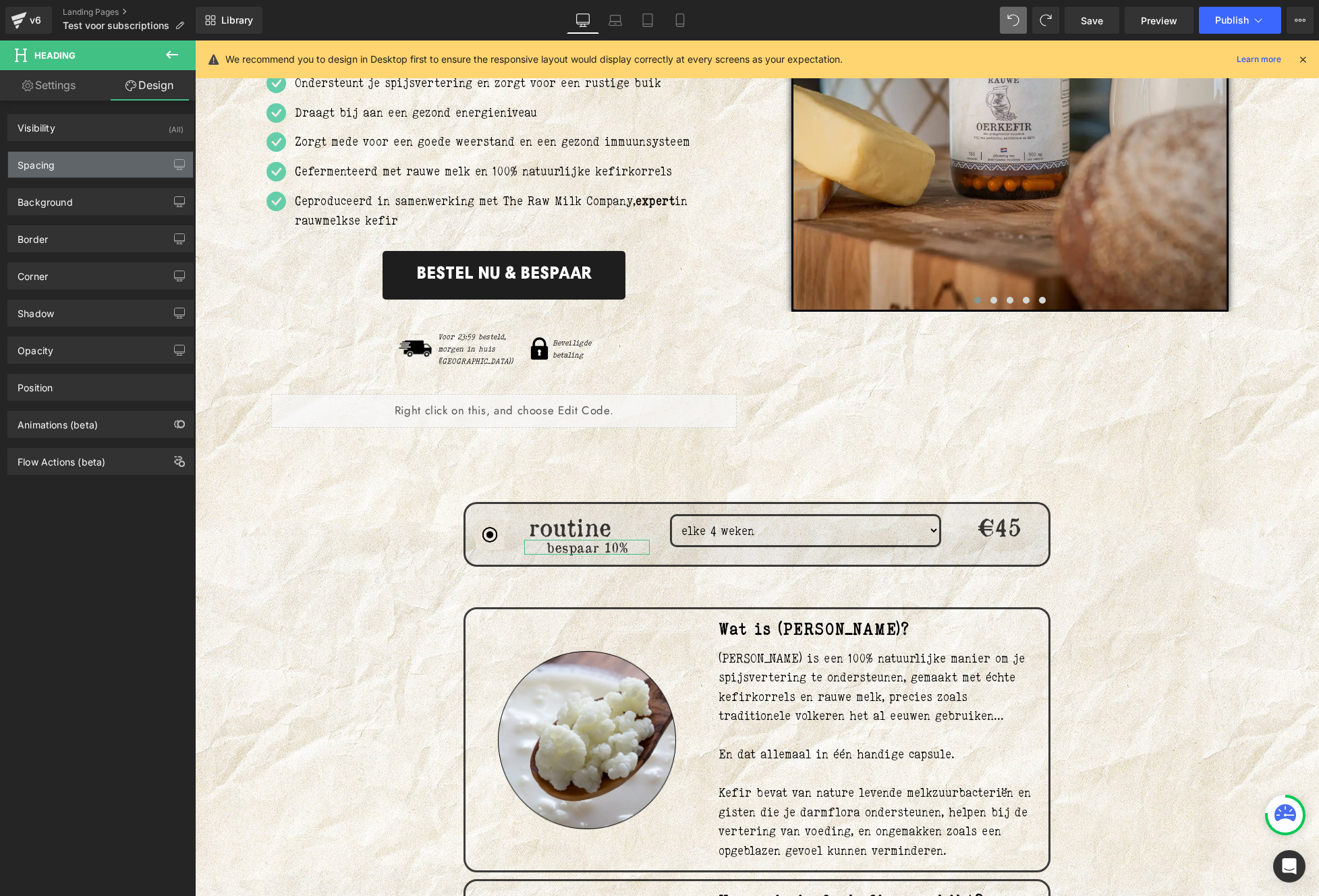
click at [51, 164] on div "Spacing" at bounding box center [36, 161] width 37 height 19
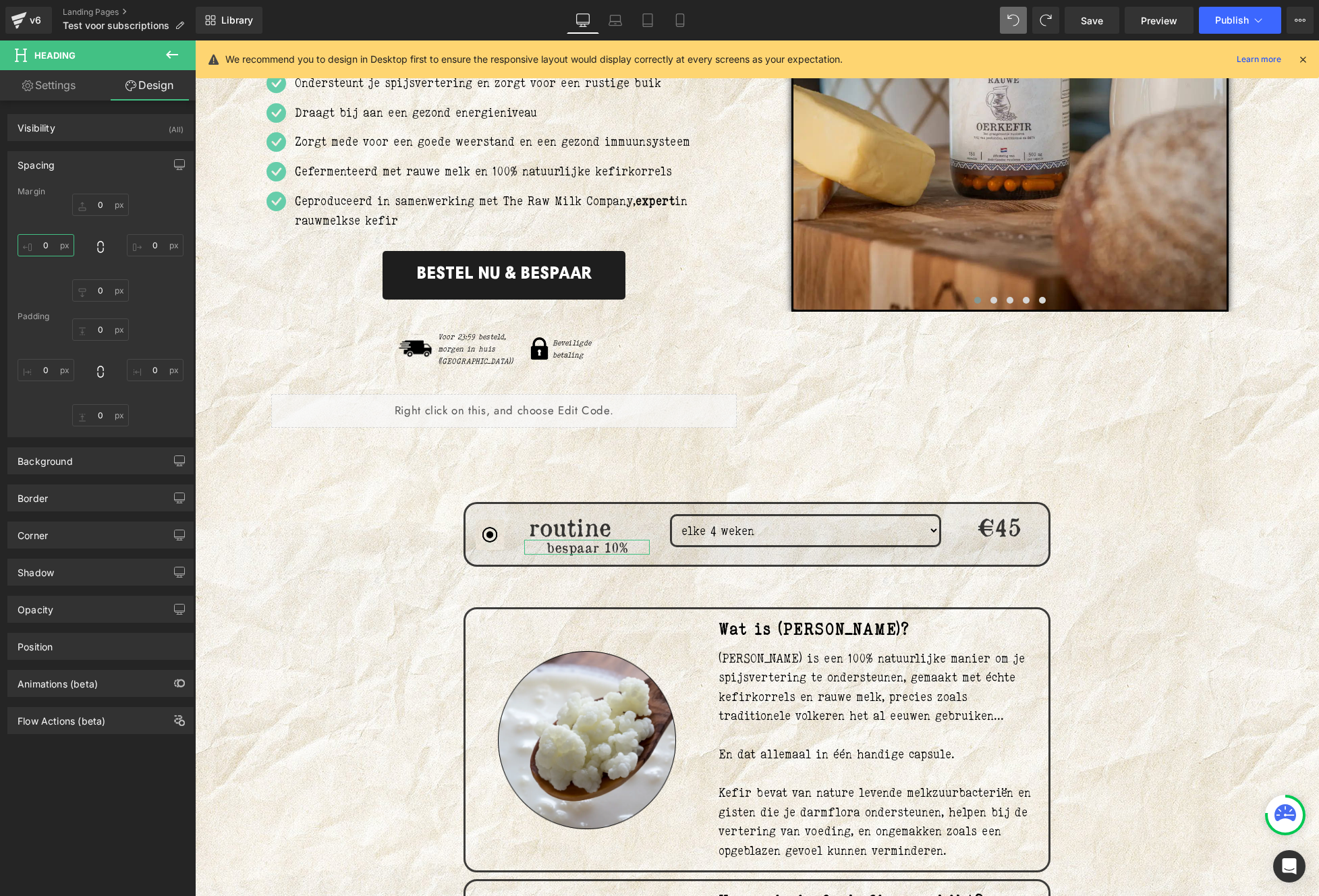
click at [59, 250] on input "0" at bounding box center [45, 245] width 56 height 22
type input "5"
type input "-50"
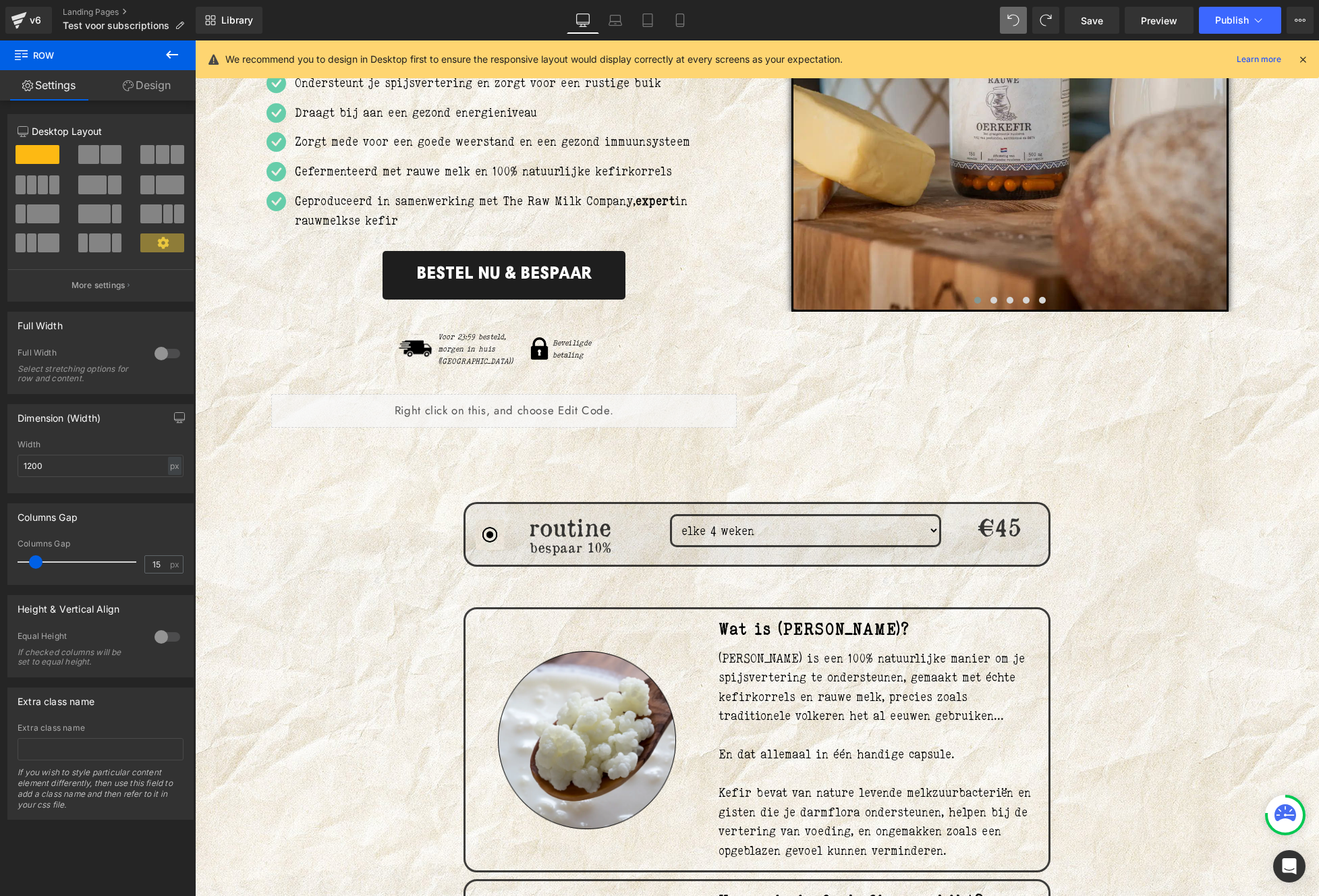
scroll to position [460, 0]
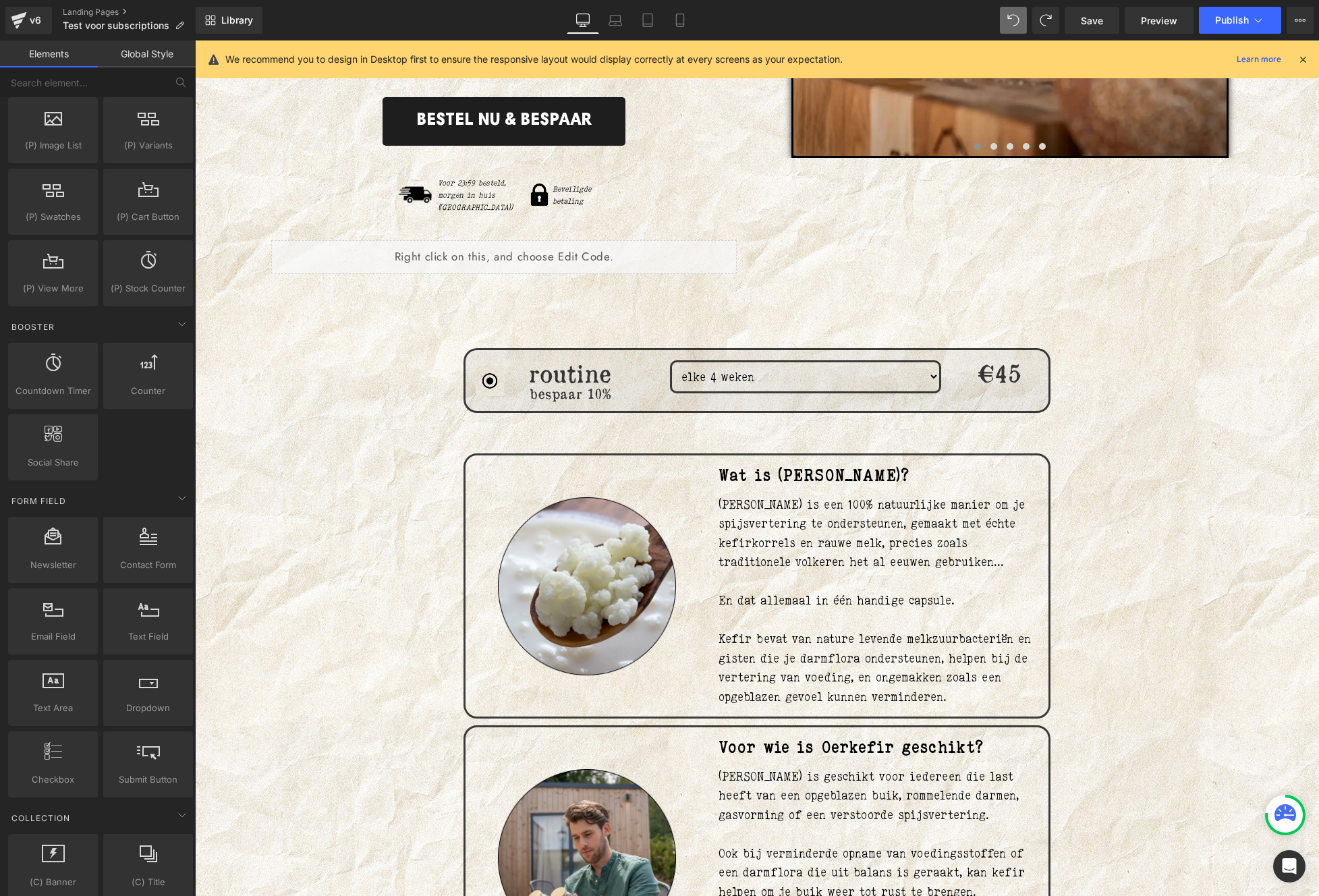
click at [195, 41] on lt-div at bounding box center [195, 41] width 0 height 0
click at [195, 41] on lt-span at bounding box center [195, 41] width 0 height 0
click at [1068, 314] on div "Image routine Heading bespaar 10% Heading elke 4 weken elke 6 weken Option 3 Dr…" at bounding box center [757, 847] width 809 height 1065
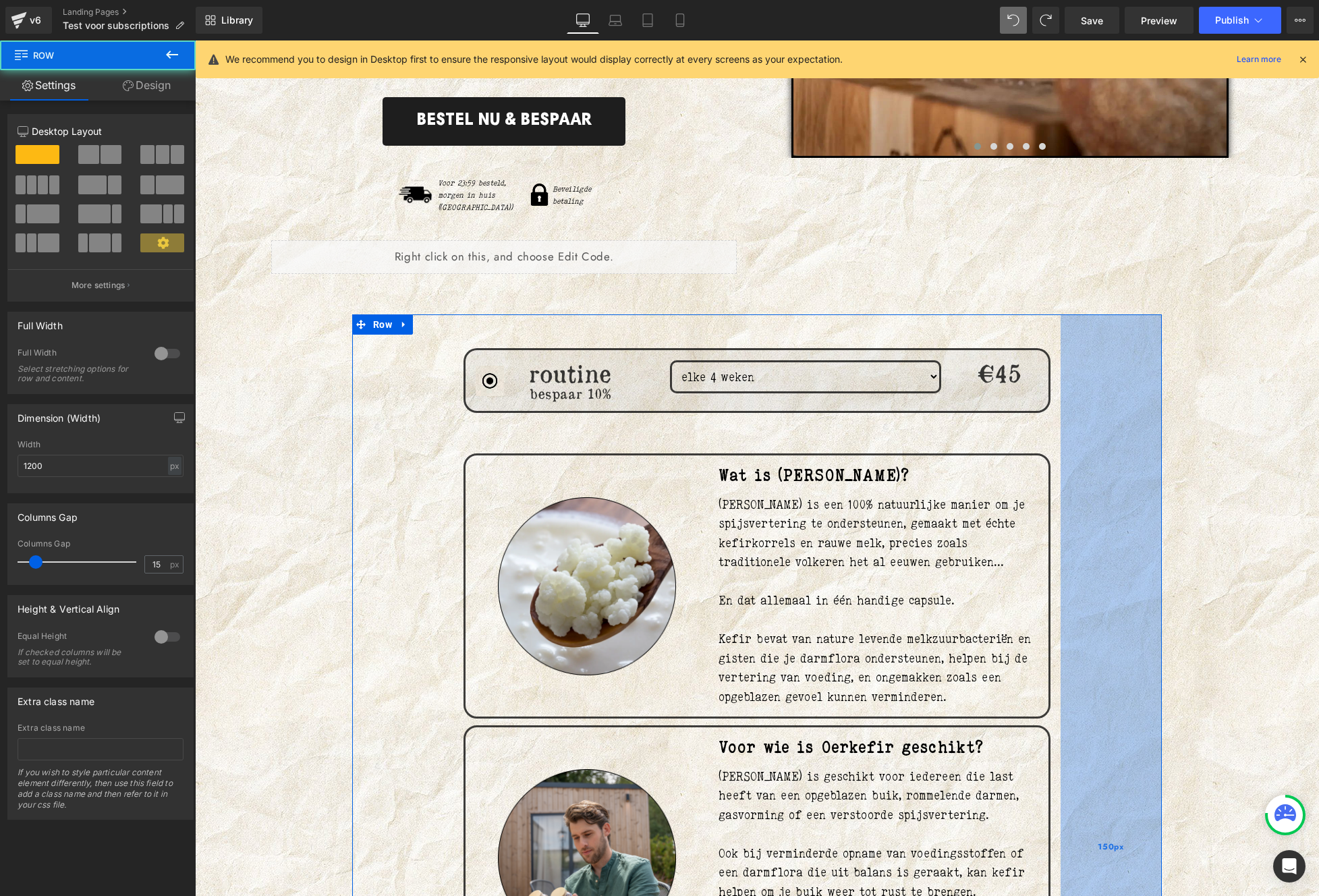
click at [1135, 437] on div "150px" at bounding box center [1111, 847] width 101 height 1065
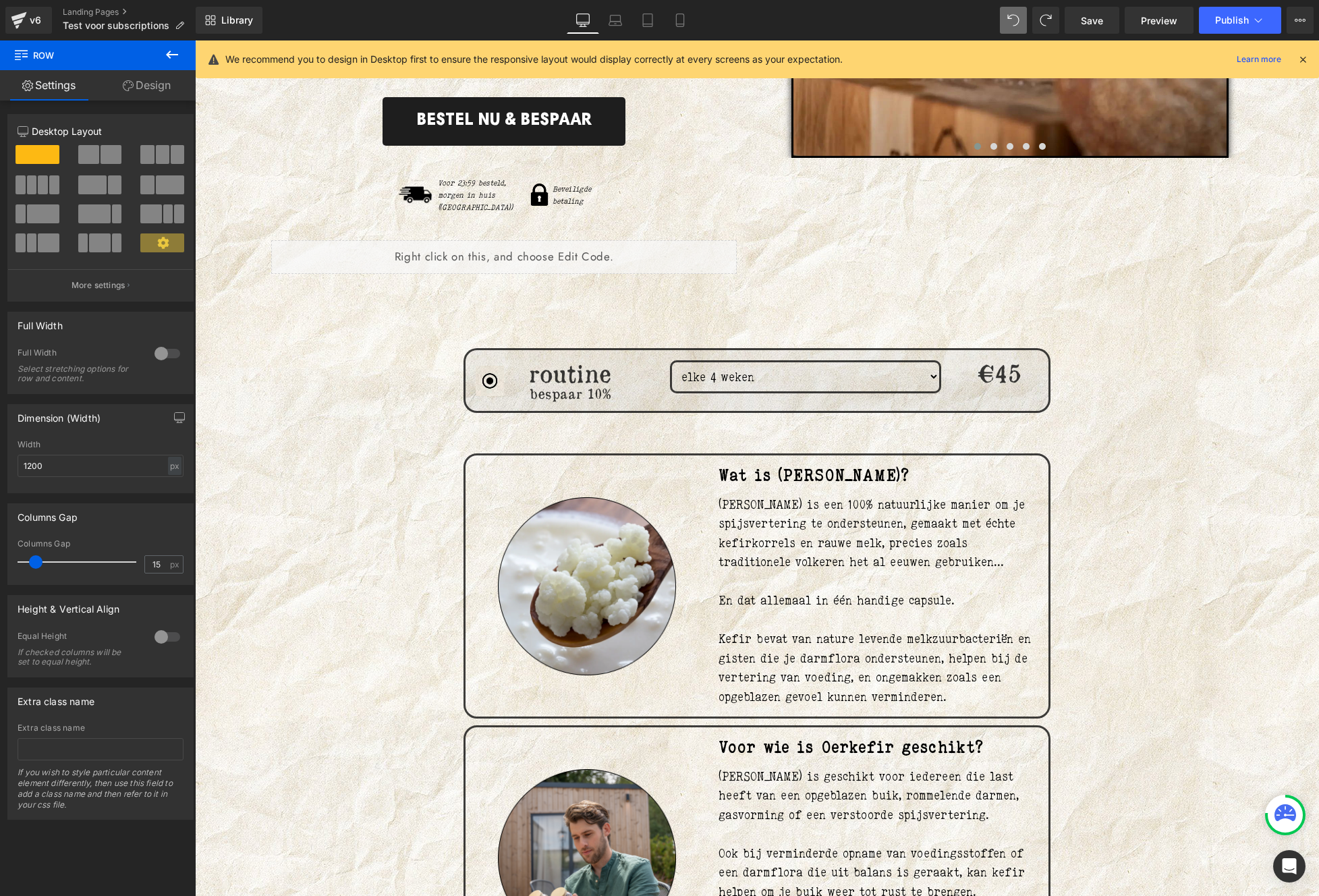
click at [195, 41] on lt-div at bounding box center [195, 41] width 0 height 0
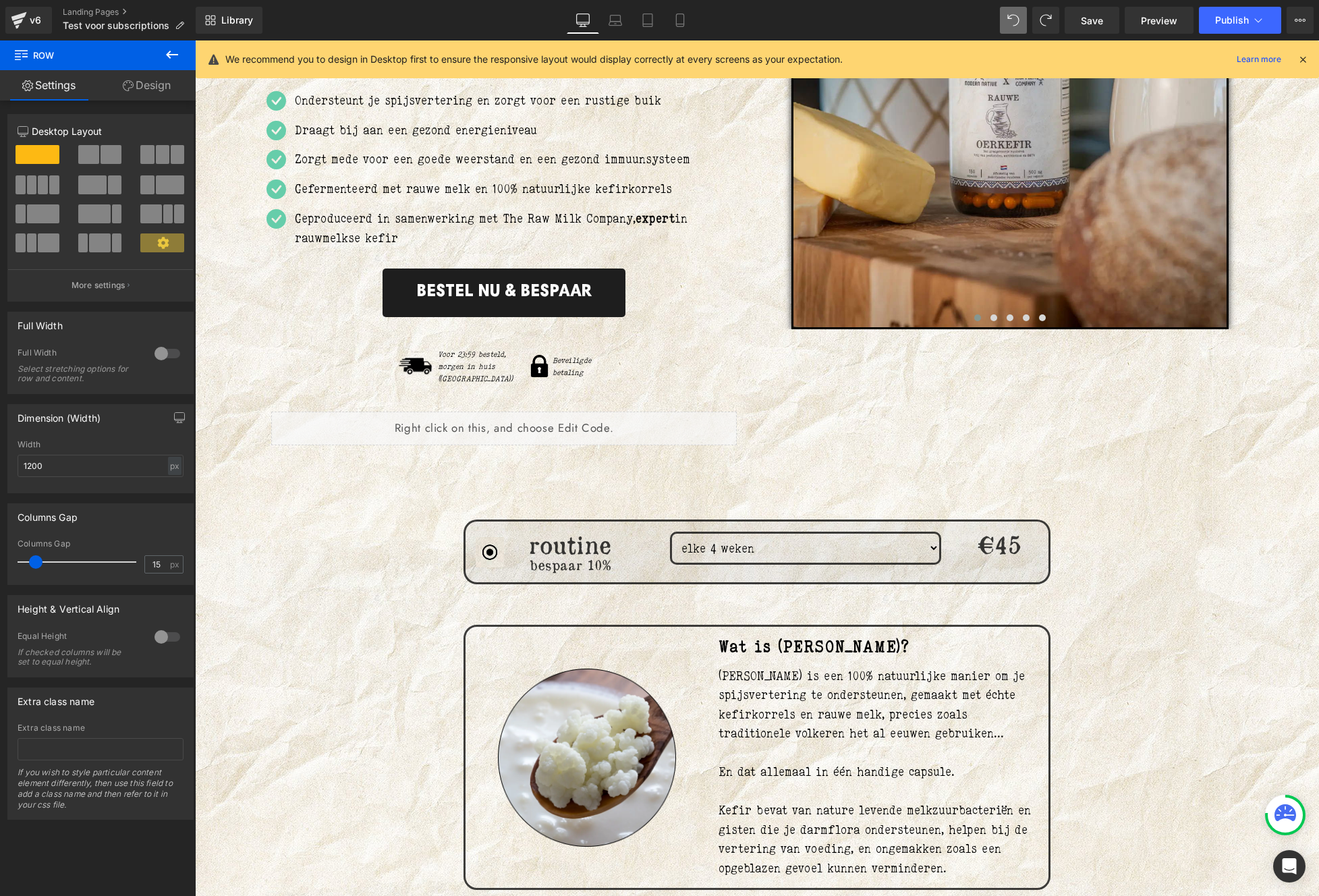
scroll to position [301, 0]
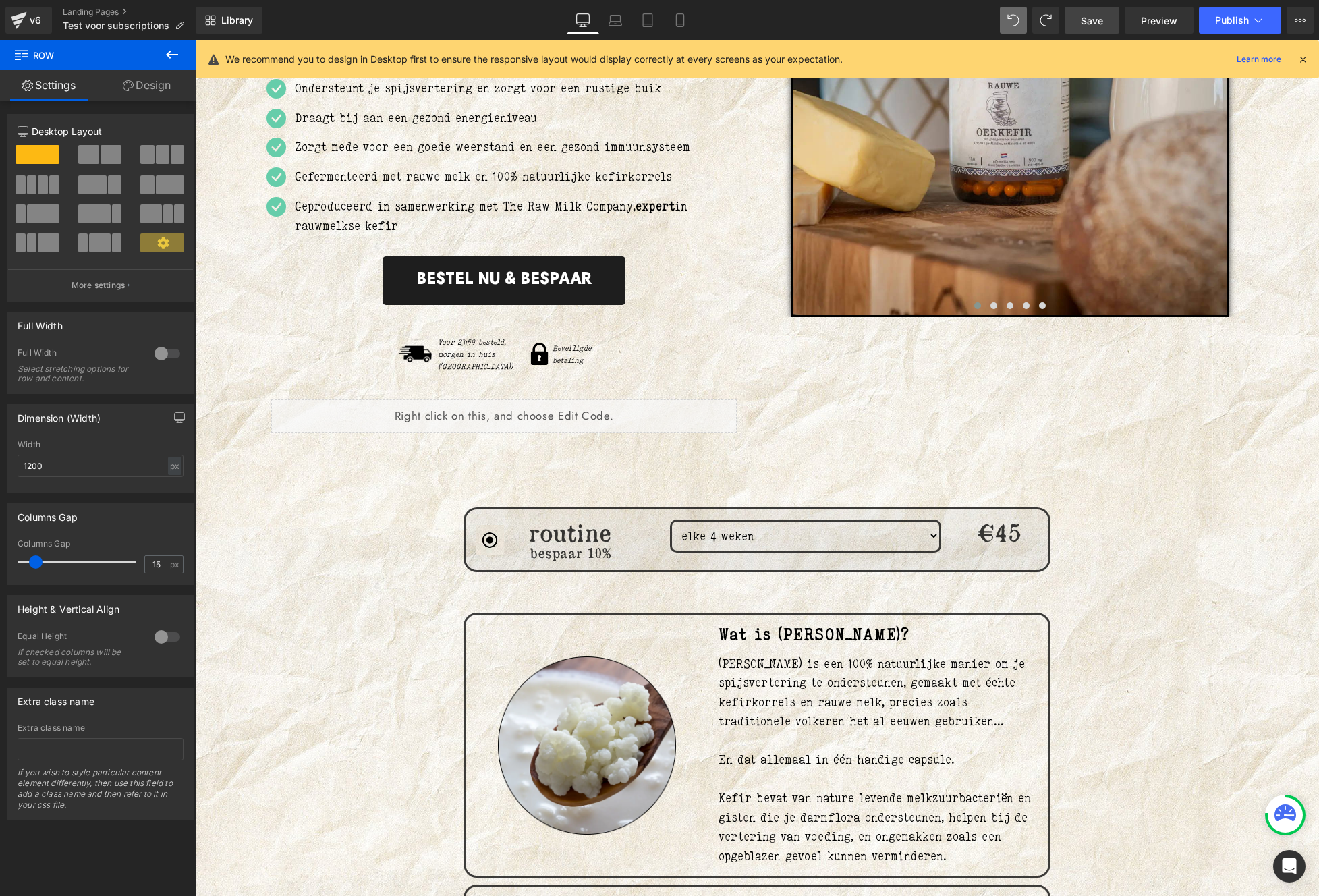
click at [1088, 18] on span "Save" at bounding box center [1092, 21] width 22 height 14
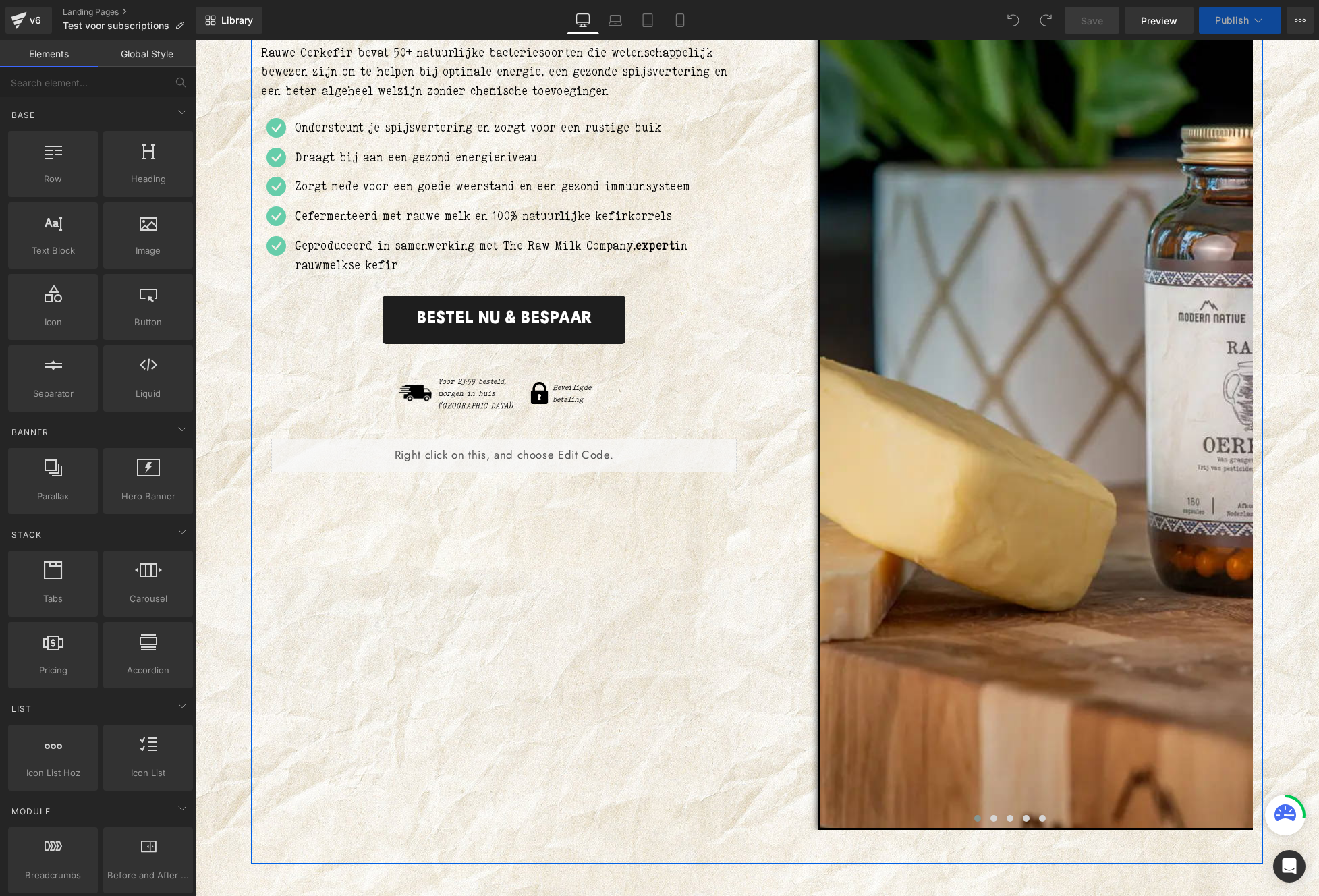
scroll to position [801, 0]
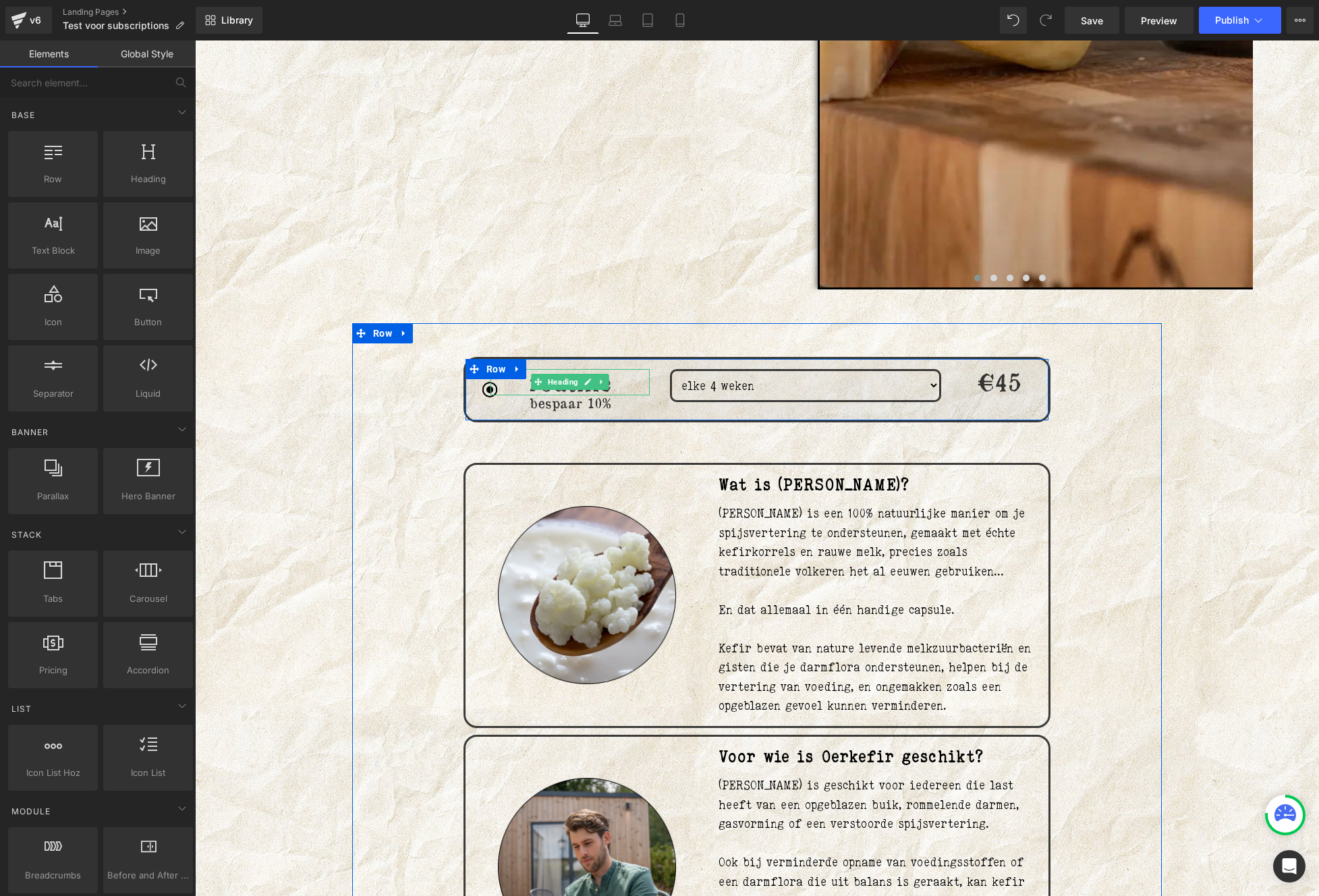
click at [557, 381] on span "Heading" at bounding box center [563, 382] width 36 height 16
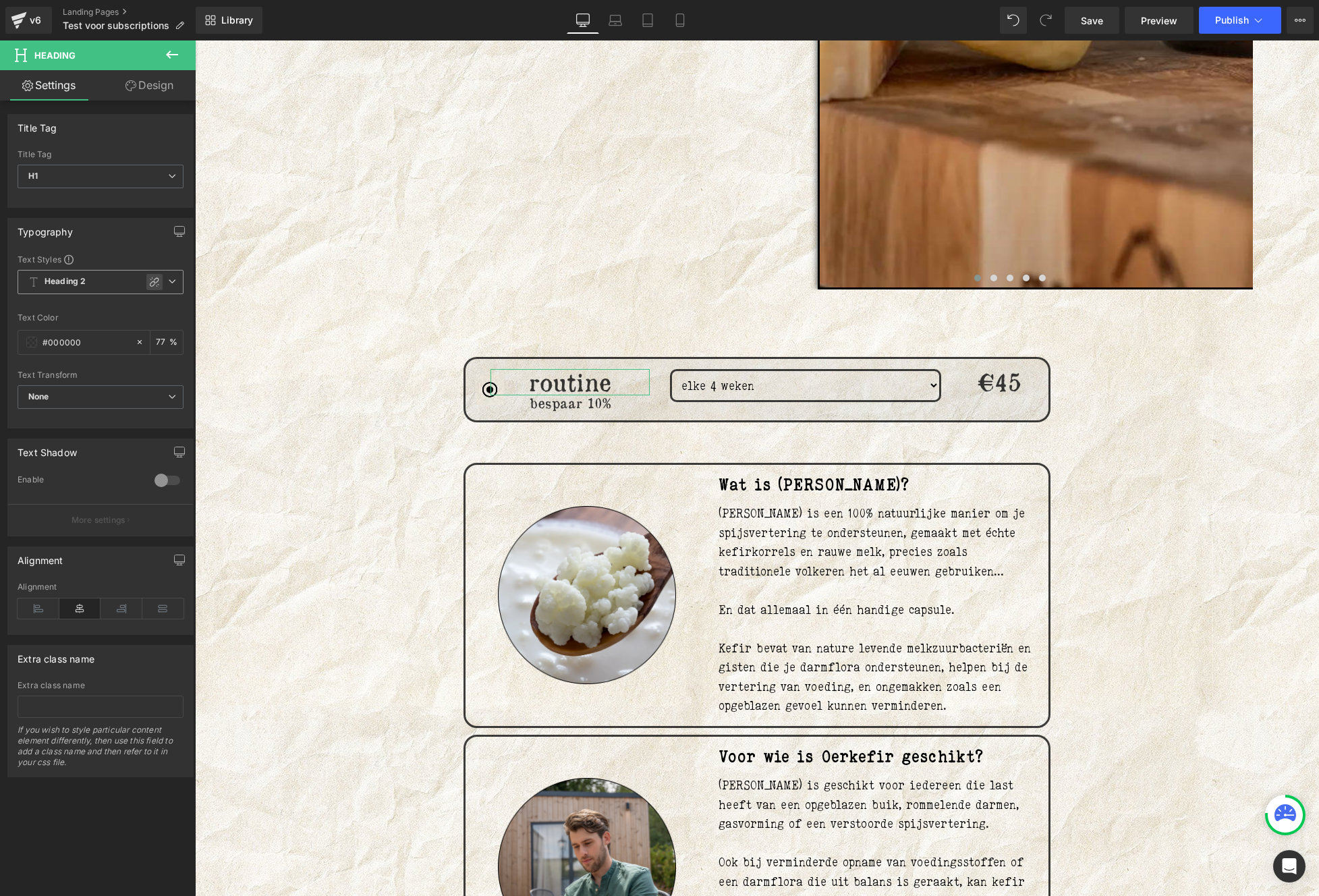
click at [149, 281] on icon at bounding box center [155, 282] width 11 height 11
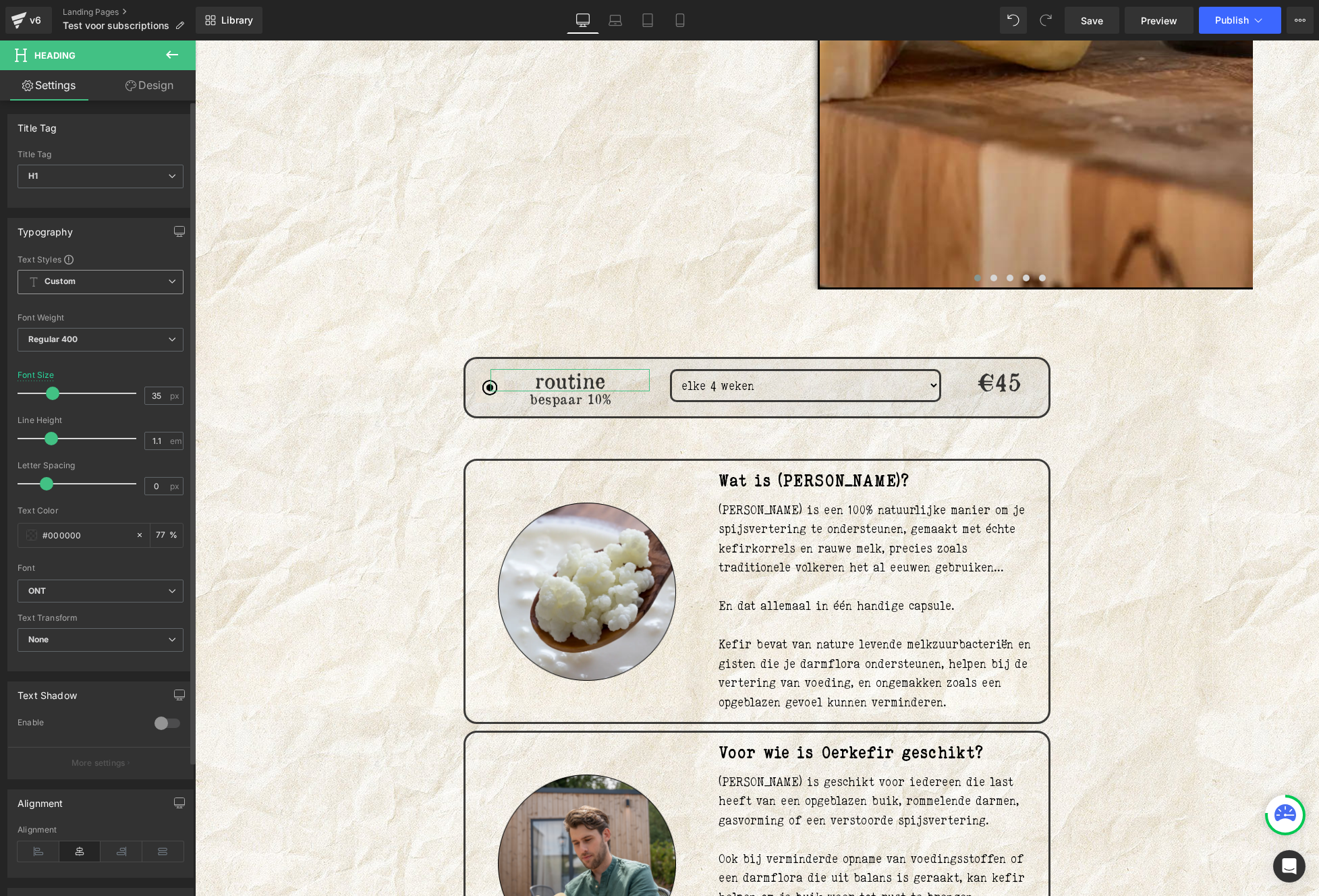
click at [52, 394] on span at bounding box center [52, 393] width 14 height 14
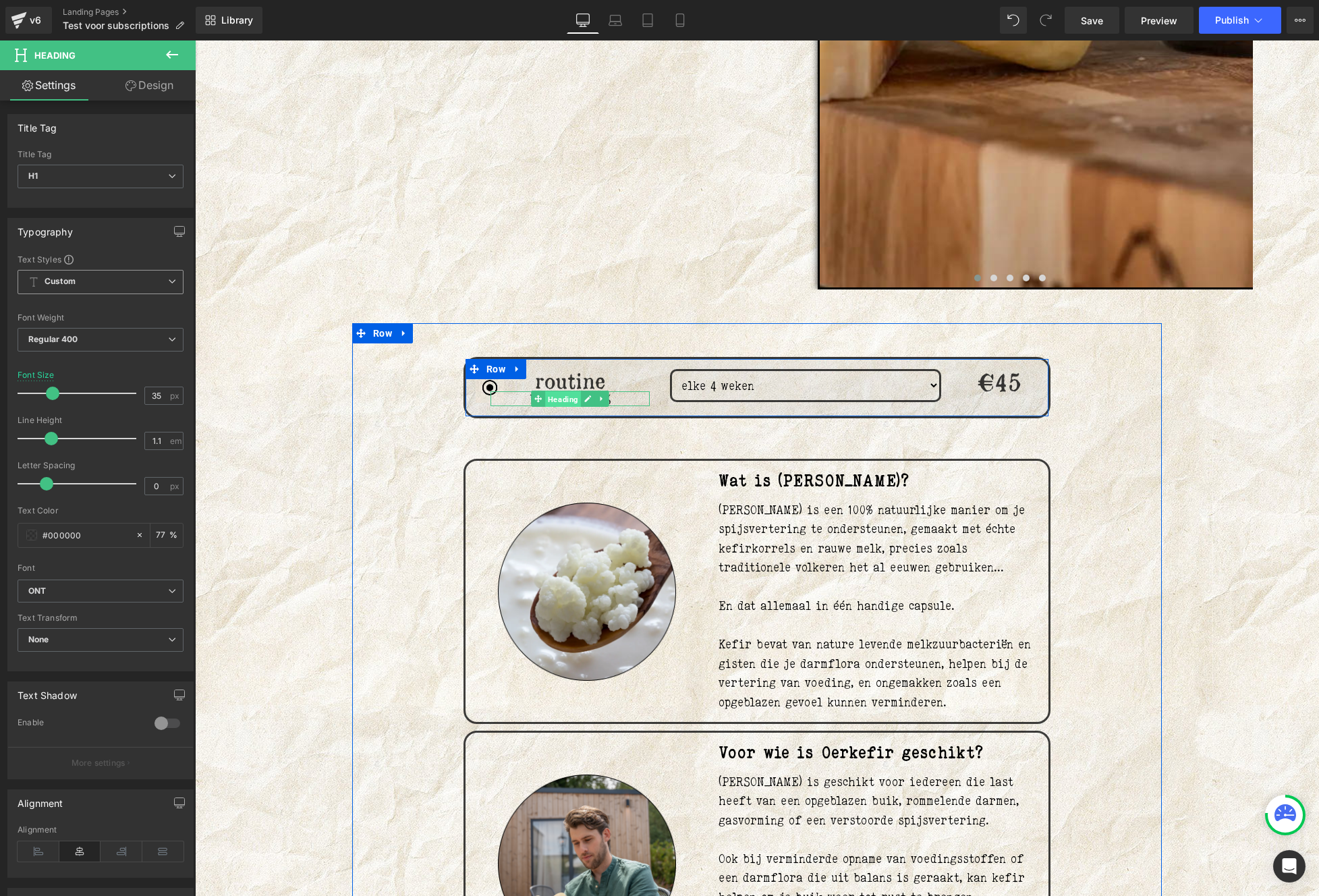
click at [556, 400] on span "Heading" at bounding box center [563, 399] width 36 height 16
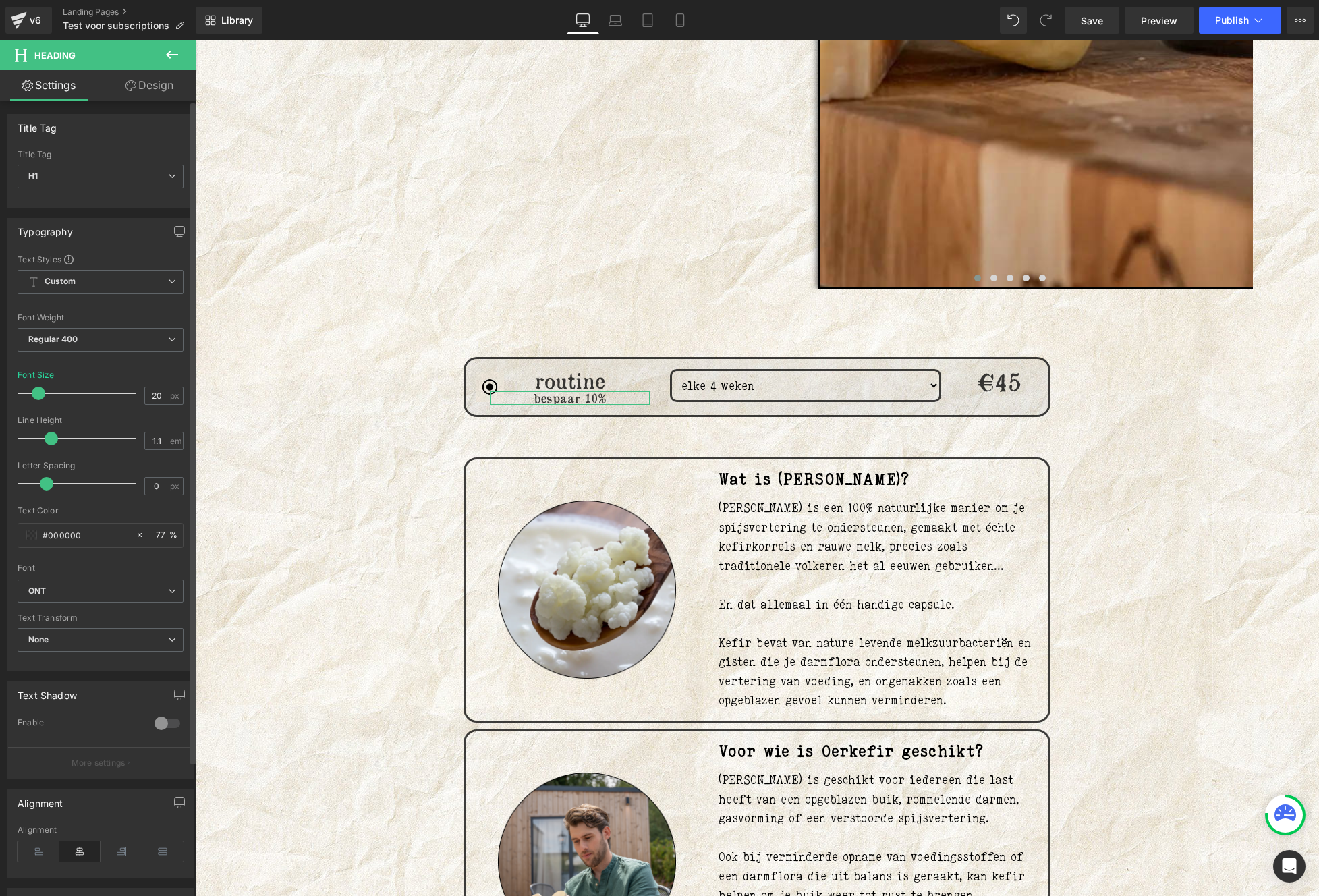
click at [41, 391] on span at bounding box center [38, 393] width 14 height 14
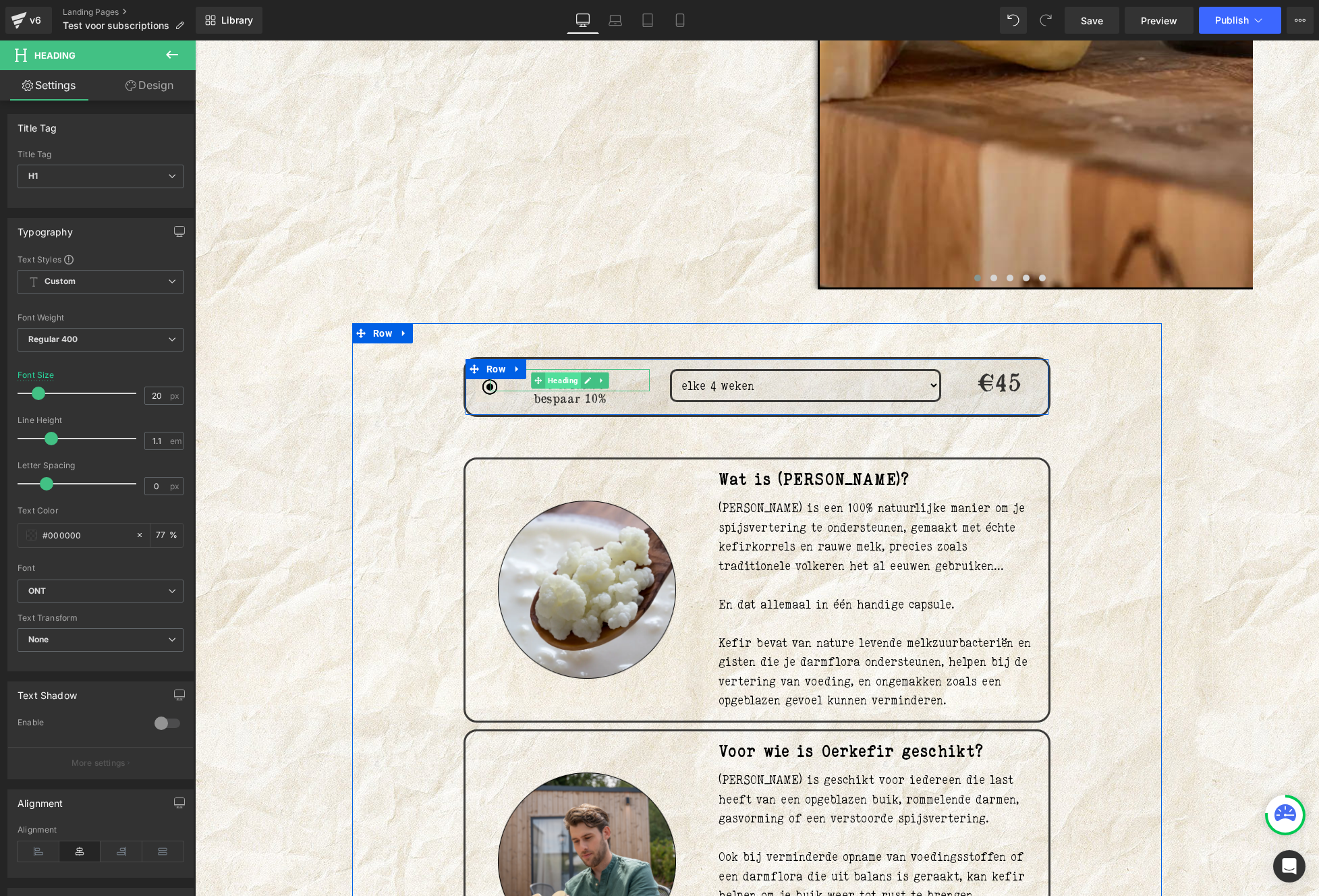
click at [557, 382] on span "Heading" at bounding box center [563, 380] width 36 height 16
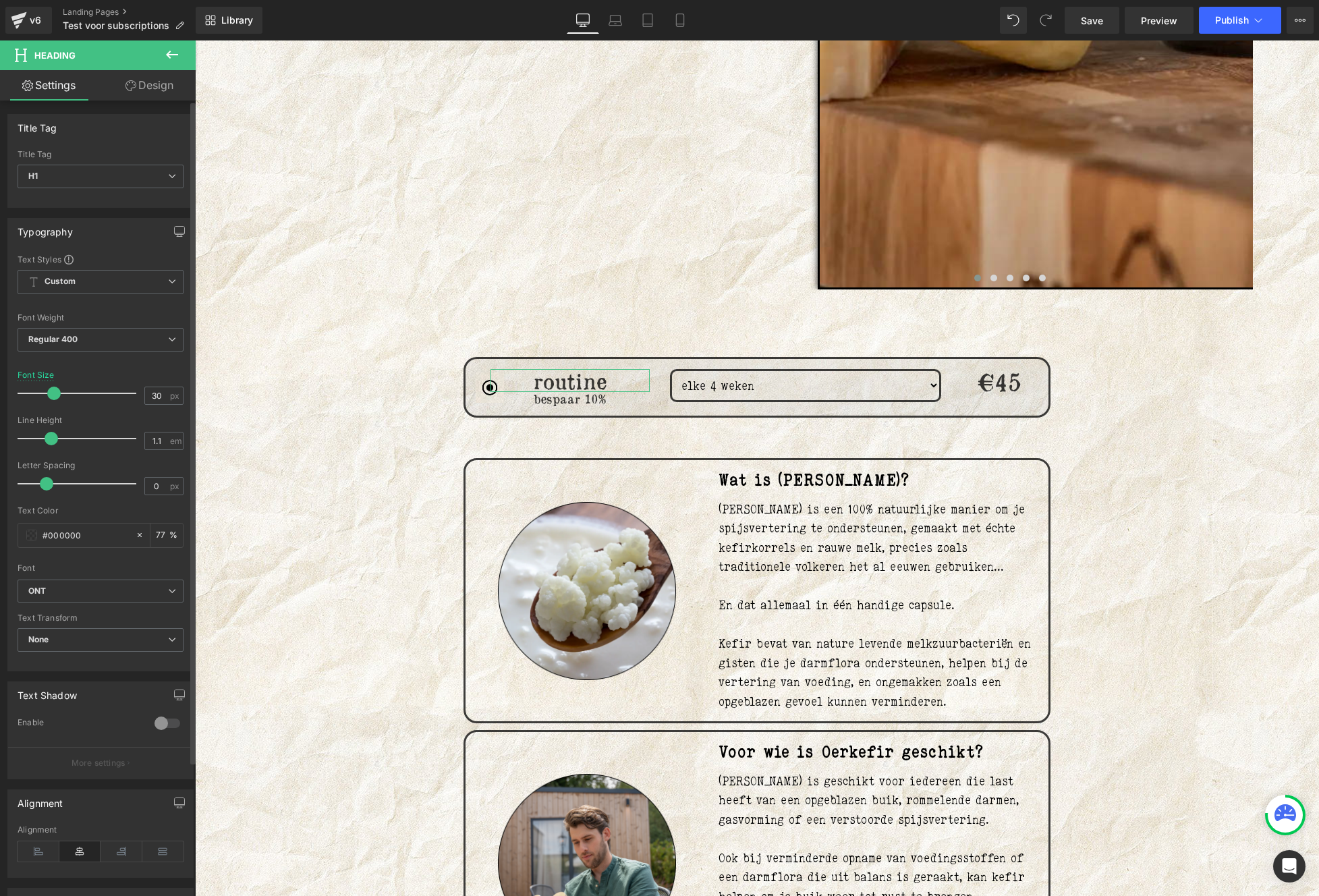
click at [56, 396] on span at bounding box center [53, 393] width 14 height 14
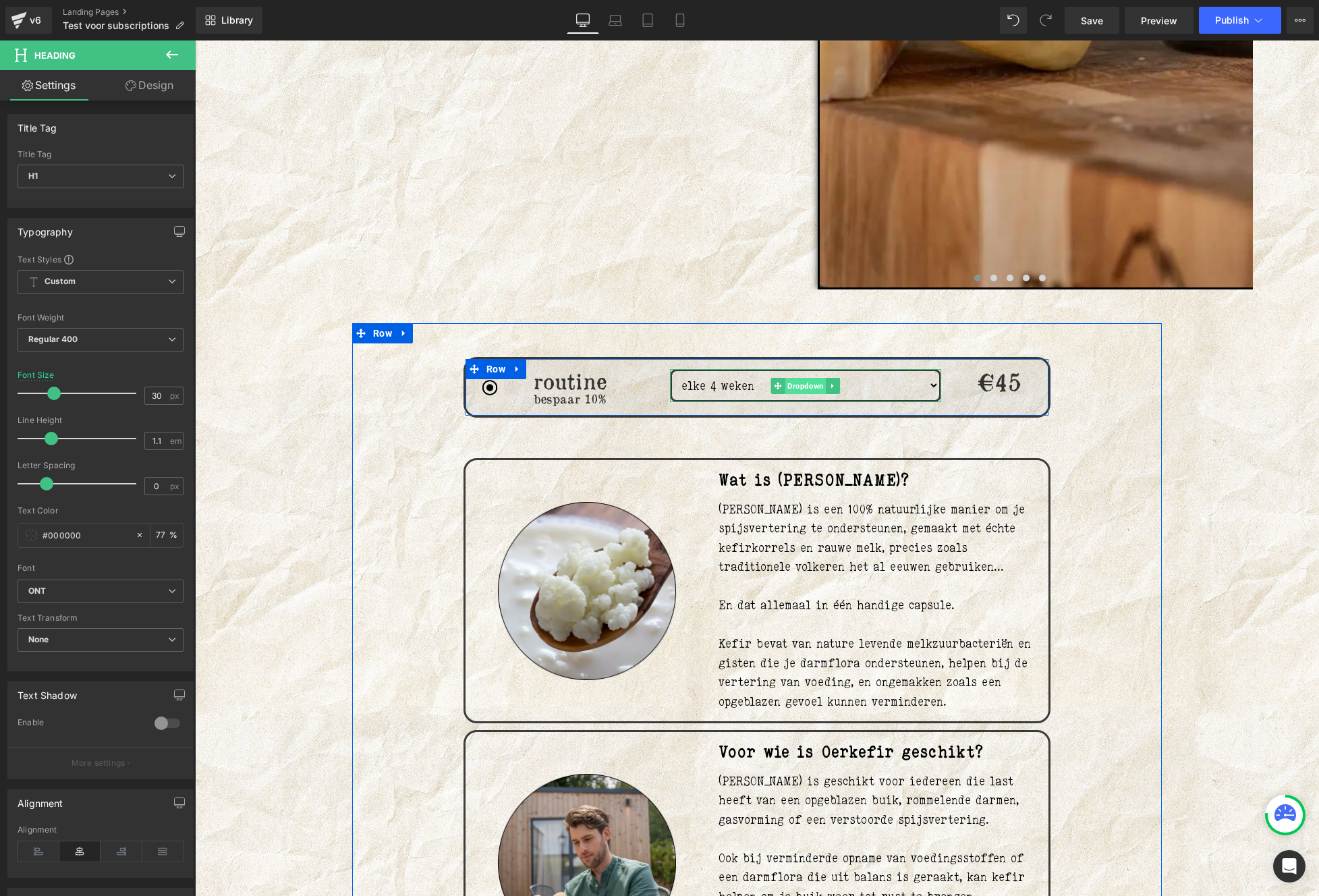
click at [798, 385] on span "Dropdown" at bounding box center [805, 386] width 41 height 16
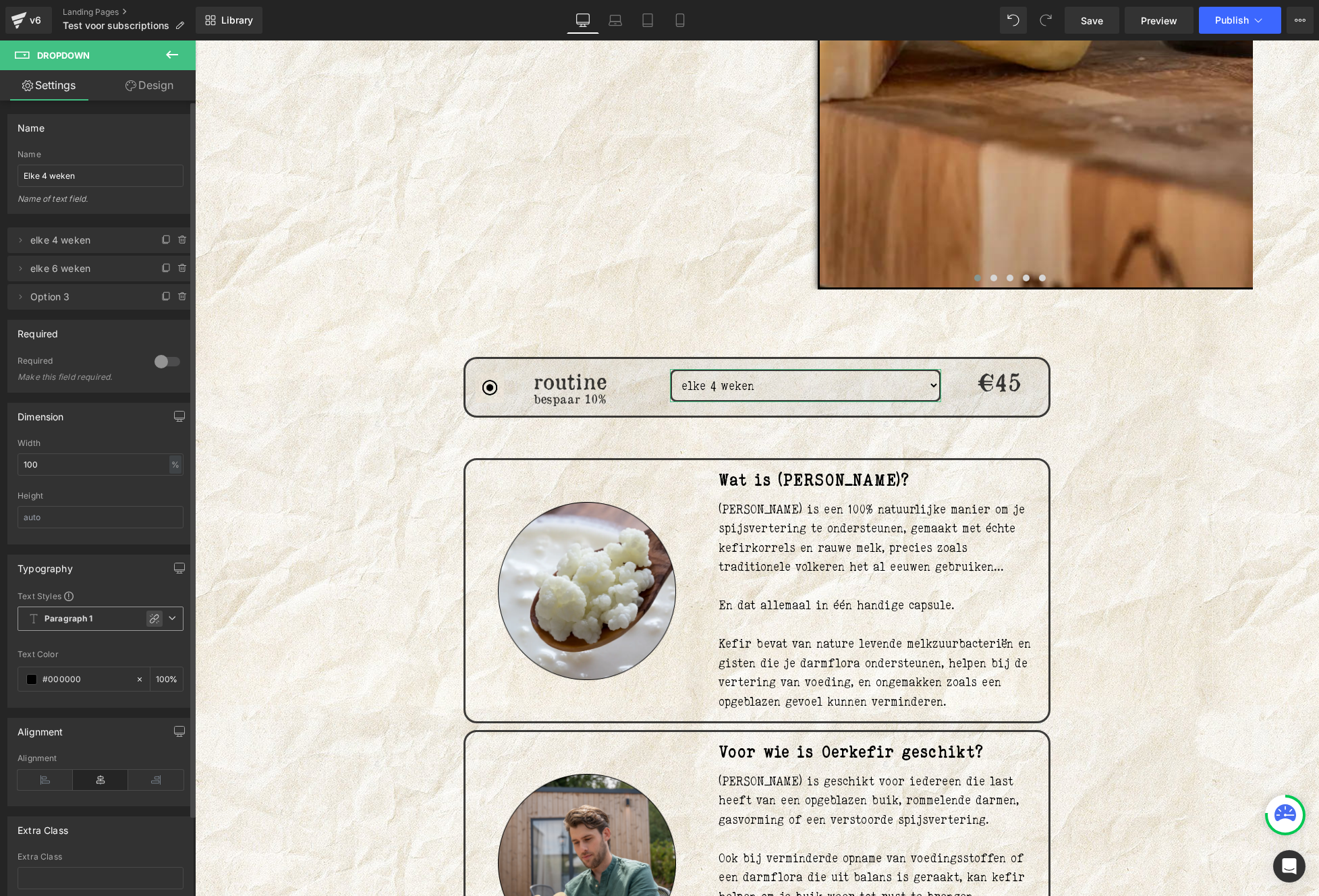
click at [149, 620] on icon at bounding box center [154, 619] width 10 height 10
click at [91, 614] on span "Custom" at bounding box center [100, 619] width 166 height 25
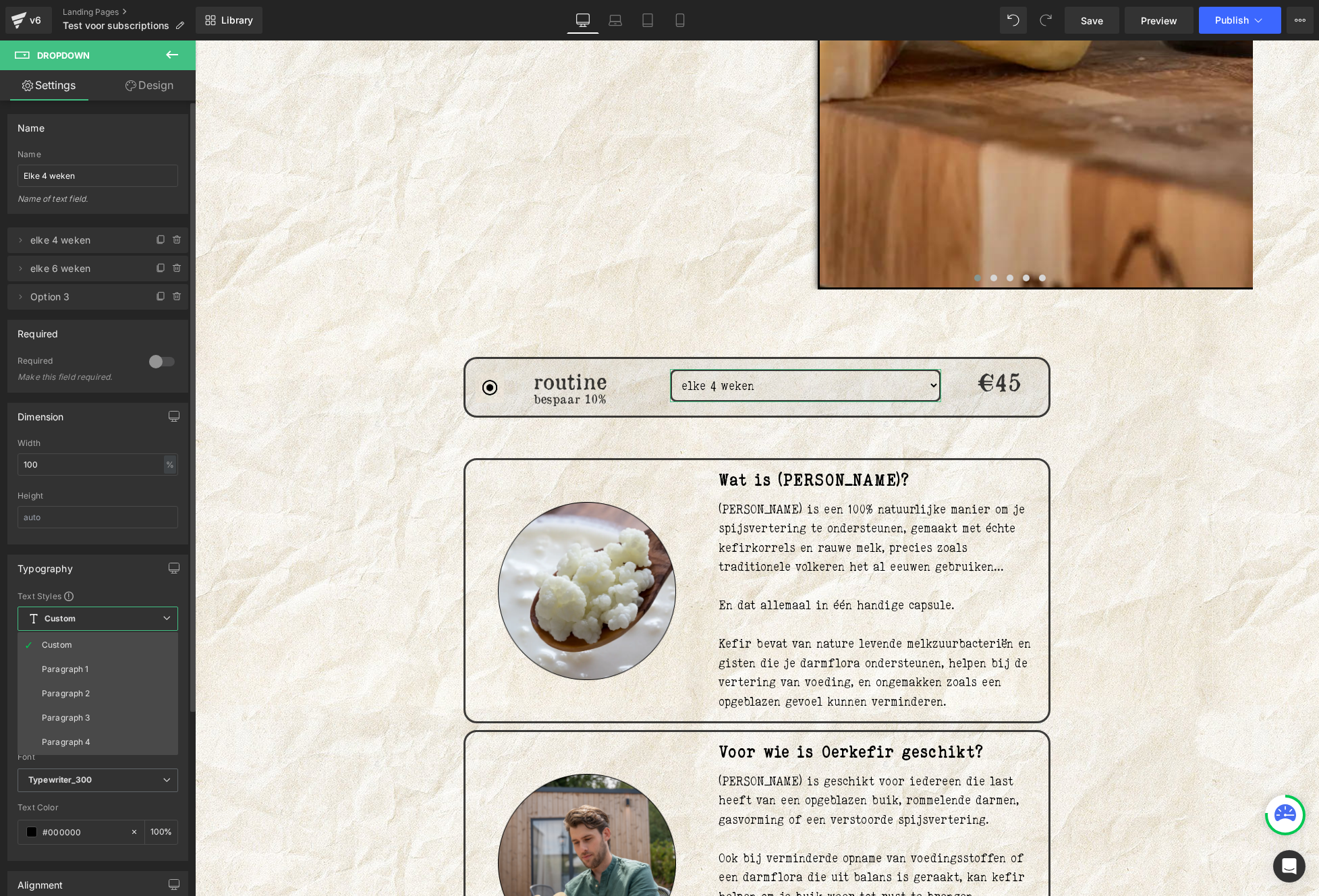
click at [99, 615] on span "Custom" at bounding box center [98, 619] width 161 height 25
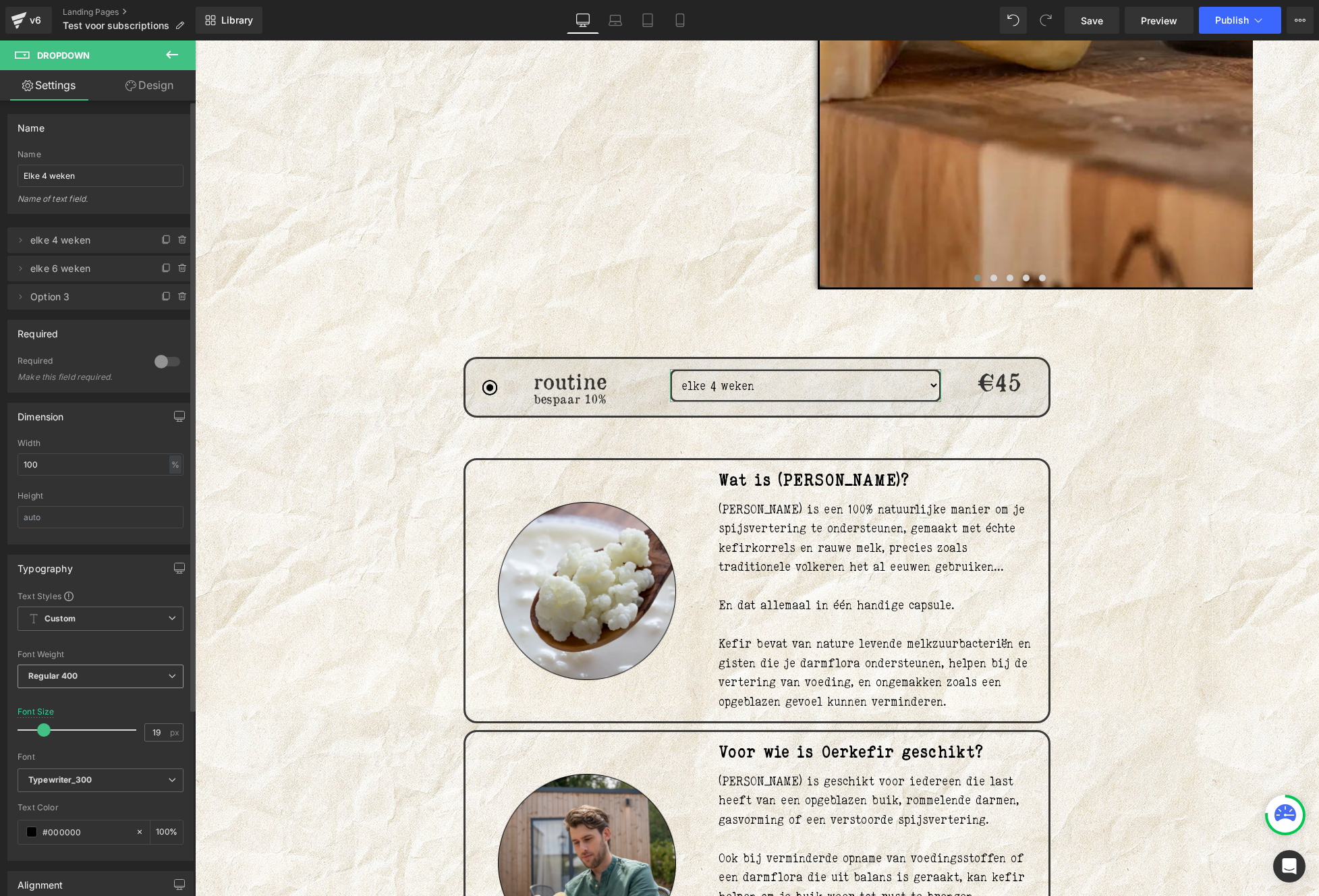
click at [114, 686] on span "Regular 400" at bounding box center [100, 677] width 166 height 24
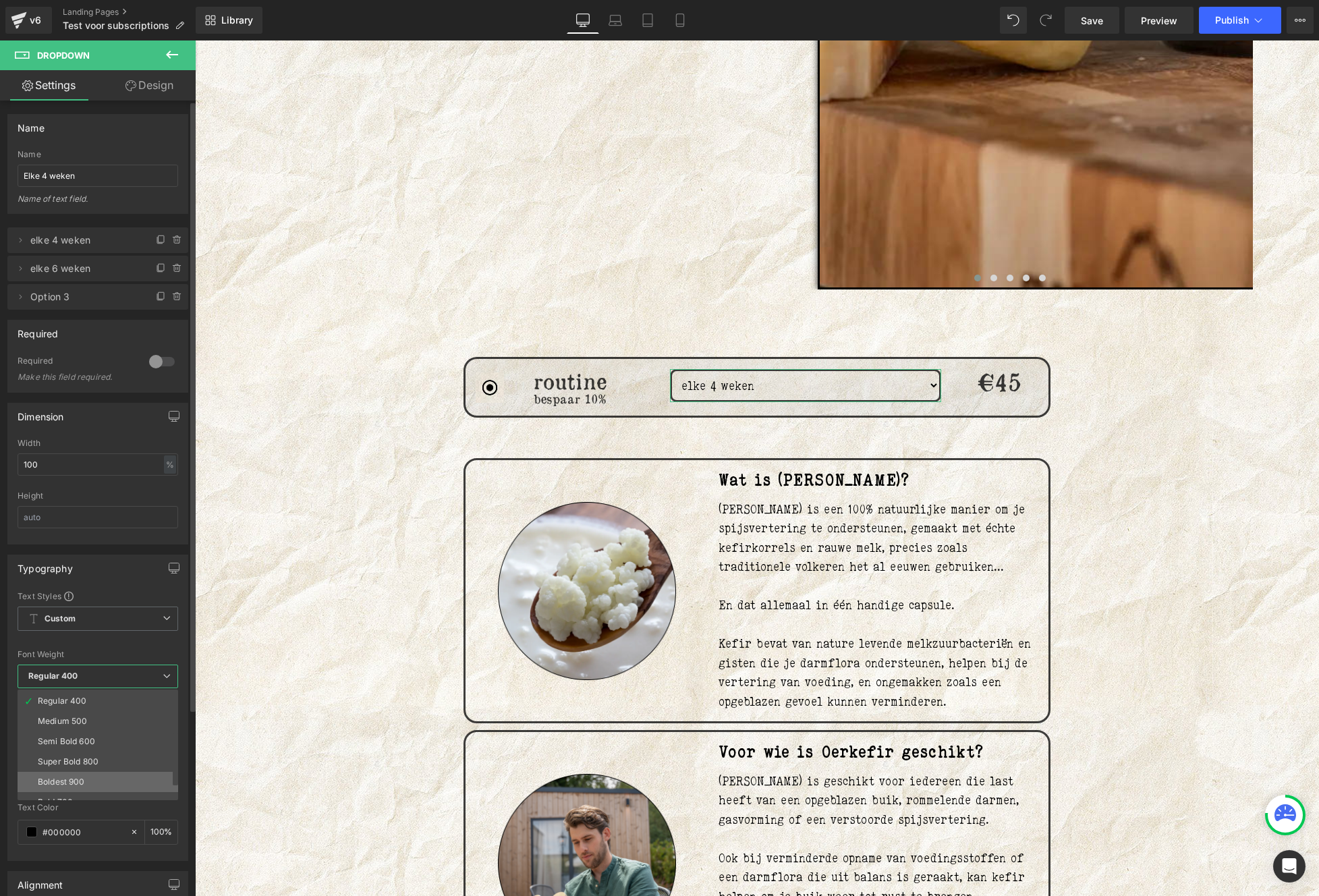
scroll to position [0, 0]
click at [114, 627] on span "Custom" at bounding box center [98, 619] width 161 height 25
click at [102, 578] on div "Typography" at bounding box center [98, 568] width 180 height 25
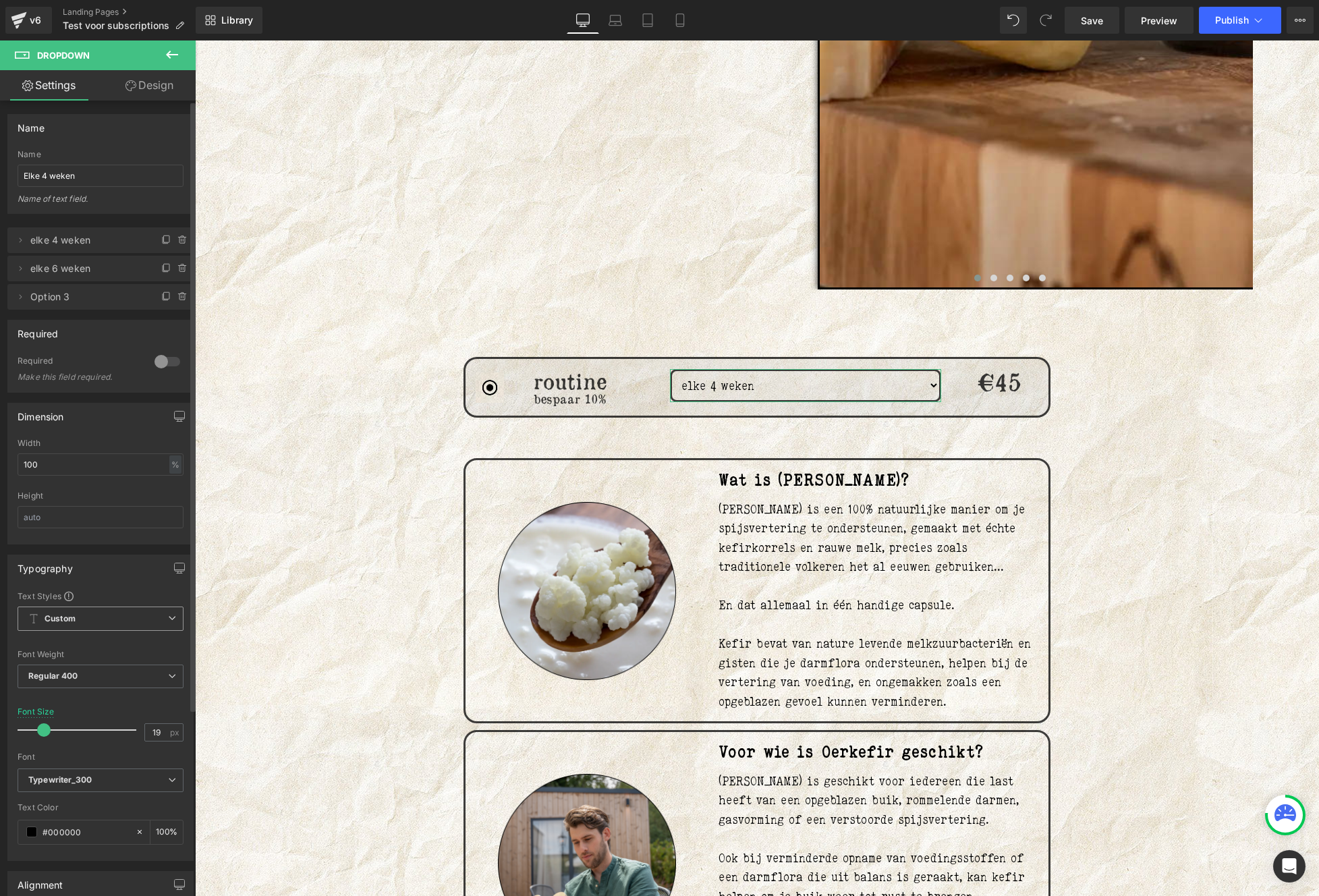
click at [117, 625] on span "Custom" at bounding box center [100, 619] width 166 height 25
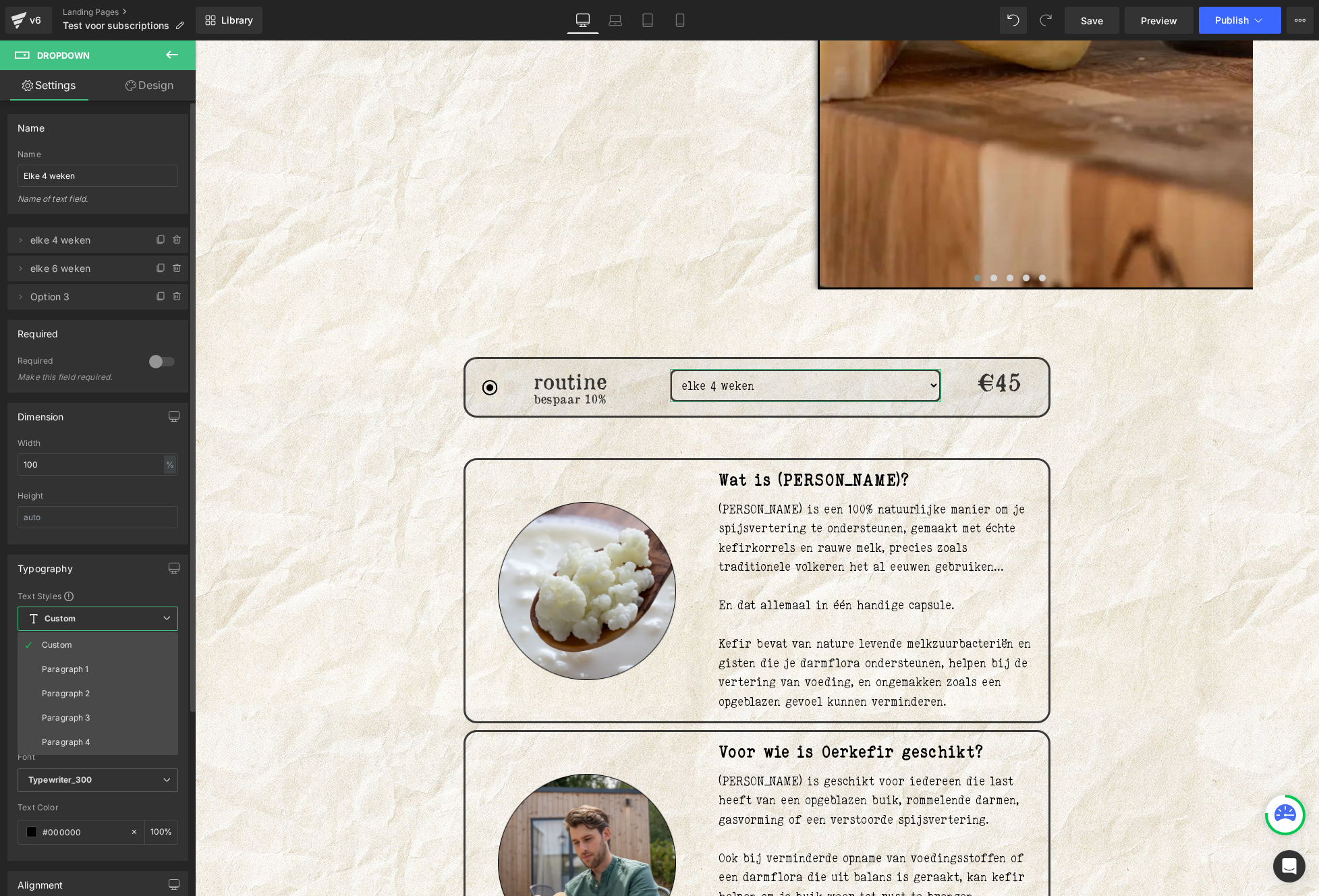
click at [120, 592] on div "Text Styles" at bounding box center [98, 595] width 161 height 11
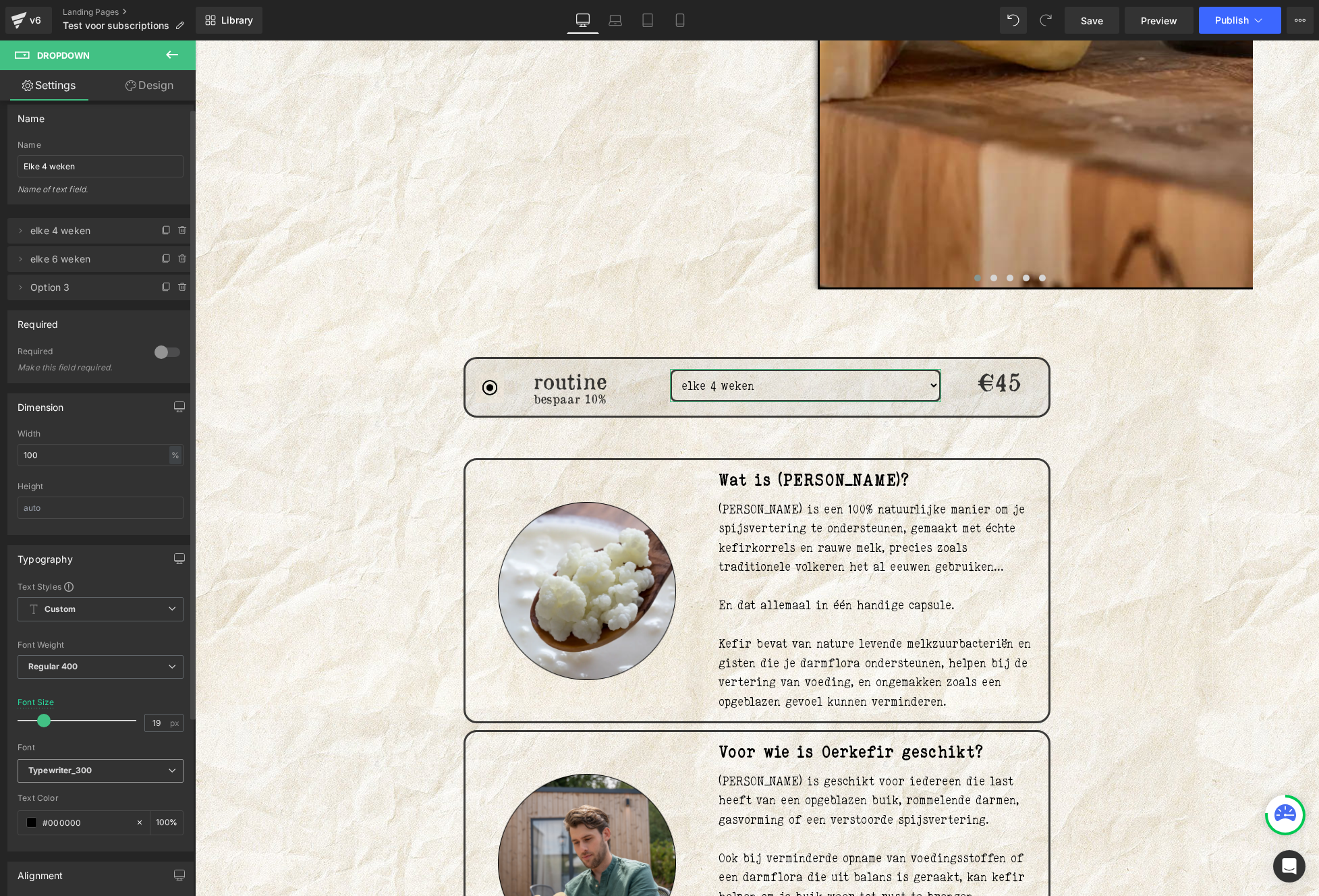
scroll to position [13, 0]
click at [137, 770] on b "Typewriter_300" at bounding box center [99, 767] width 140 height 11
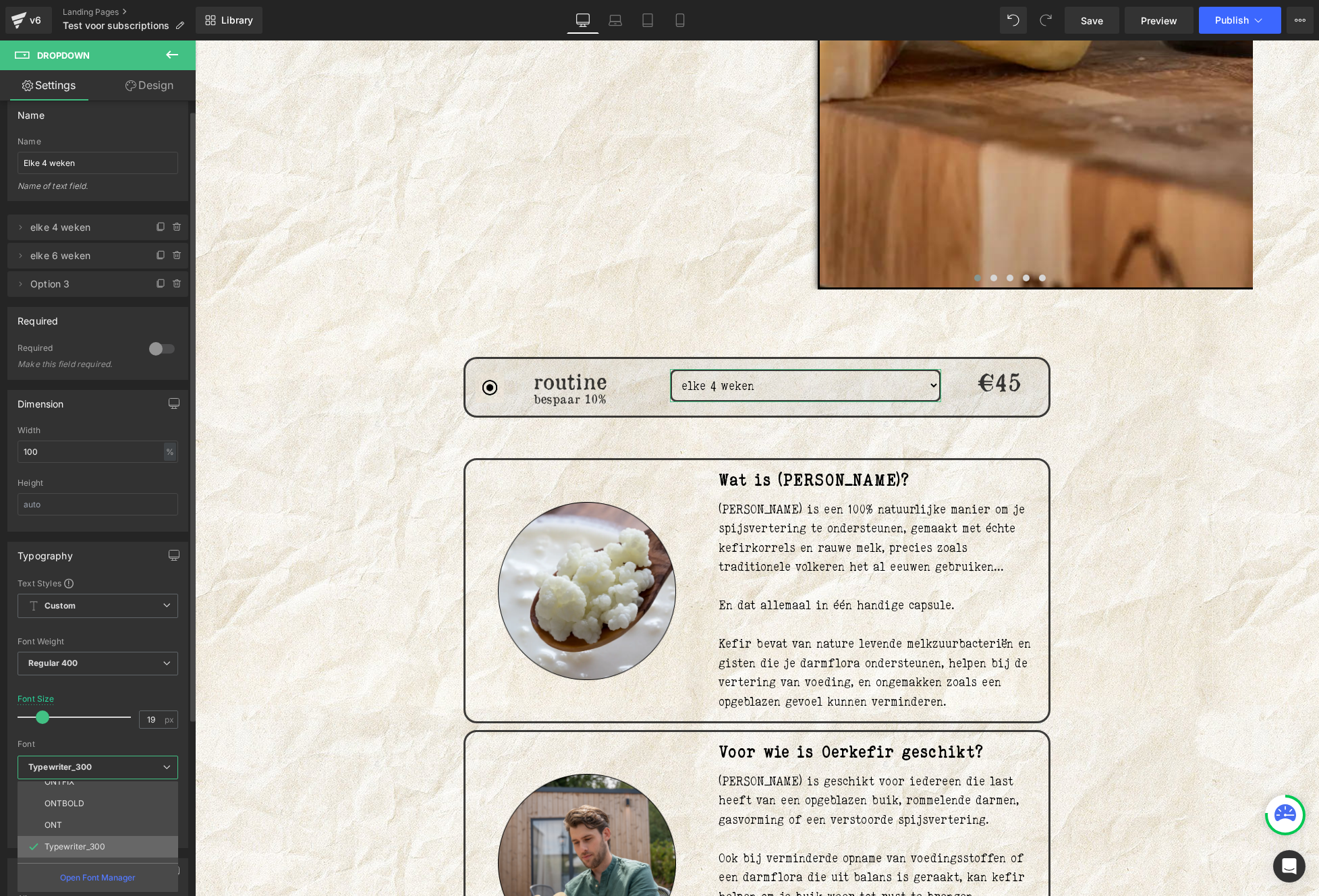
scroll to position [374, 0]
click at [83, 846] on li "ONT" at bounding box center [101, 849] width 167 height 21
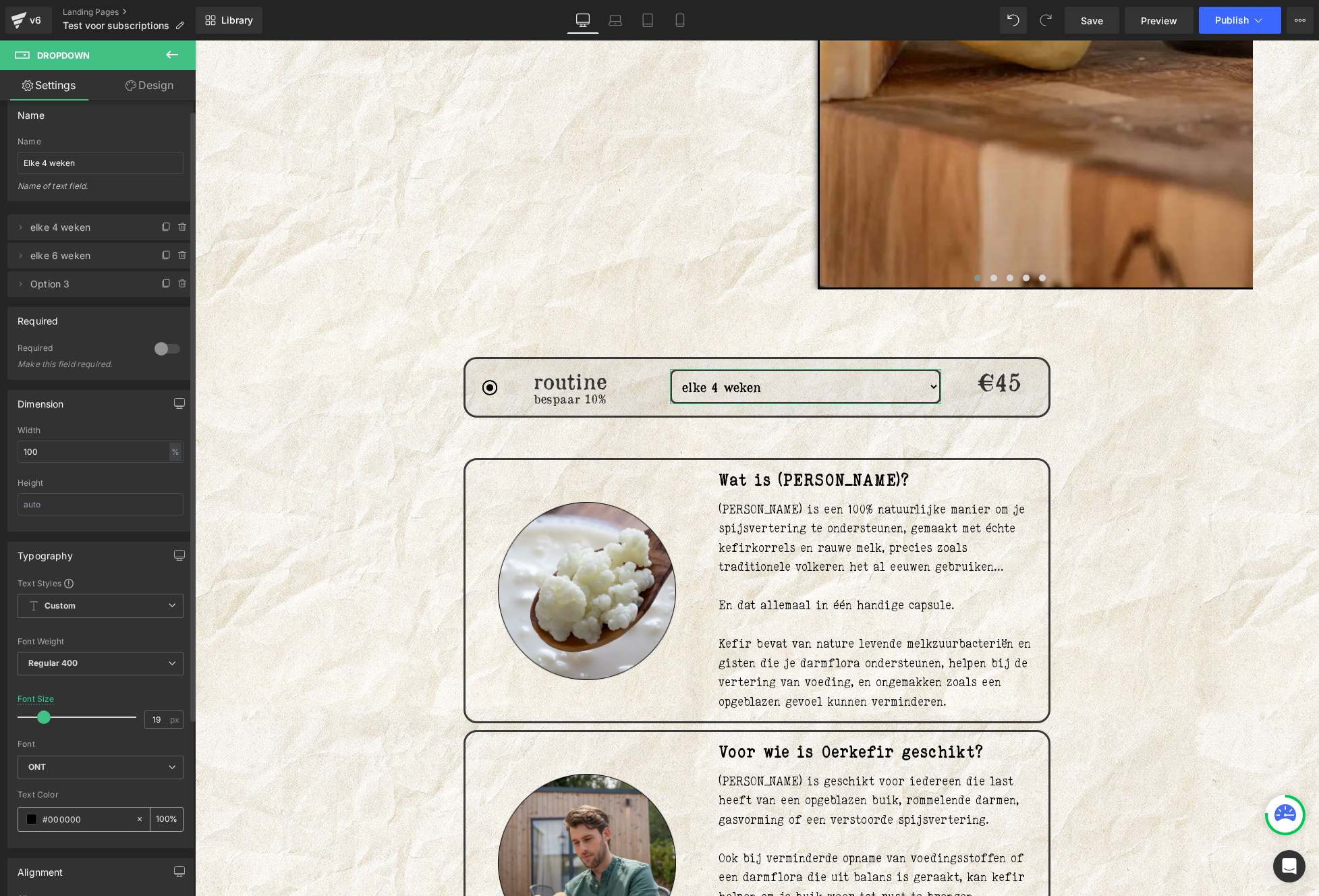
click at [166, 816] on div "100 %" at bounding box center [166, 820] width 33 height 24
click at [162, 821] on input "100" at bounding box center [162, 819] width 14 height 15
type input "1"
type input "75"
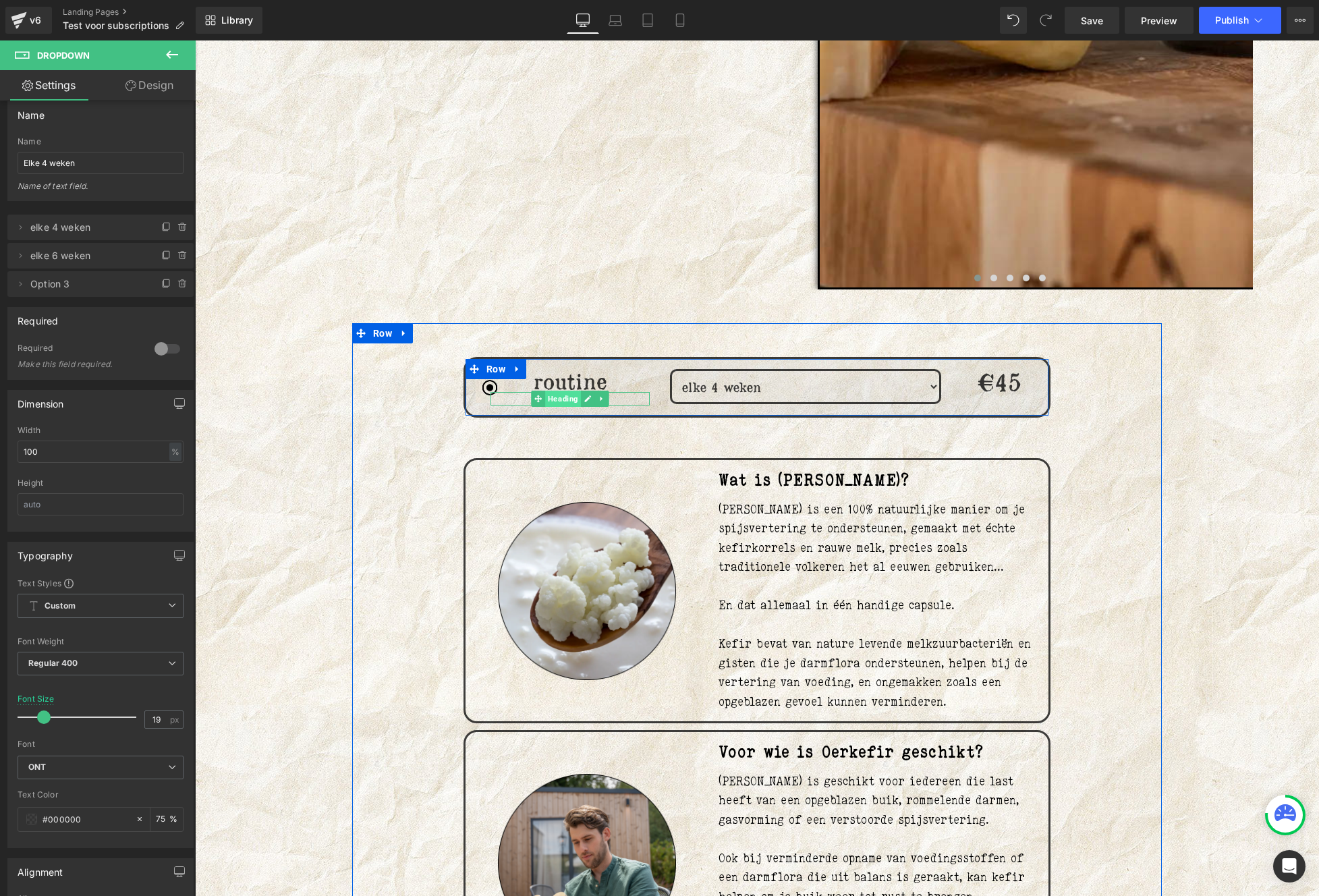
click at [568, 394] on span "Heading" at bounding box center [563, 398] width 36 height 16
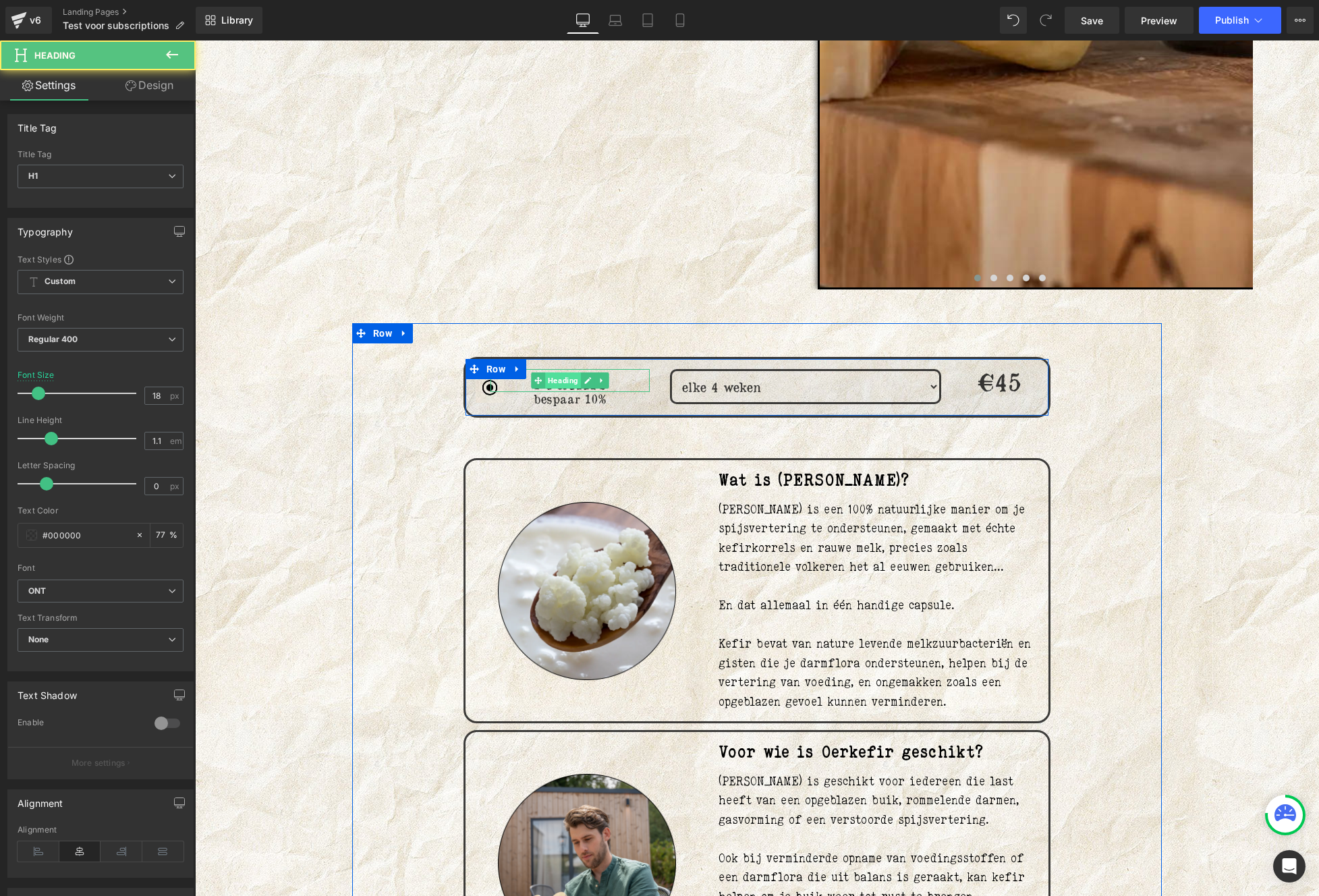
click at [555, 383] on span "Heading" at bounding box center [563, 380] width 36 height 16
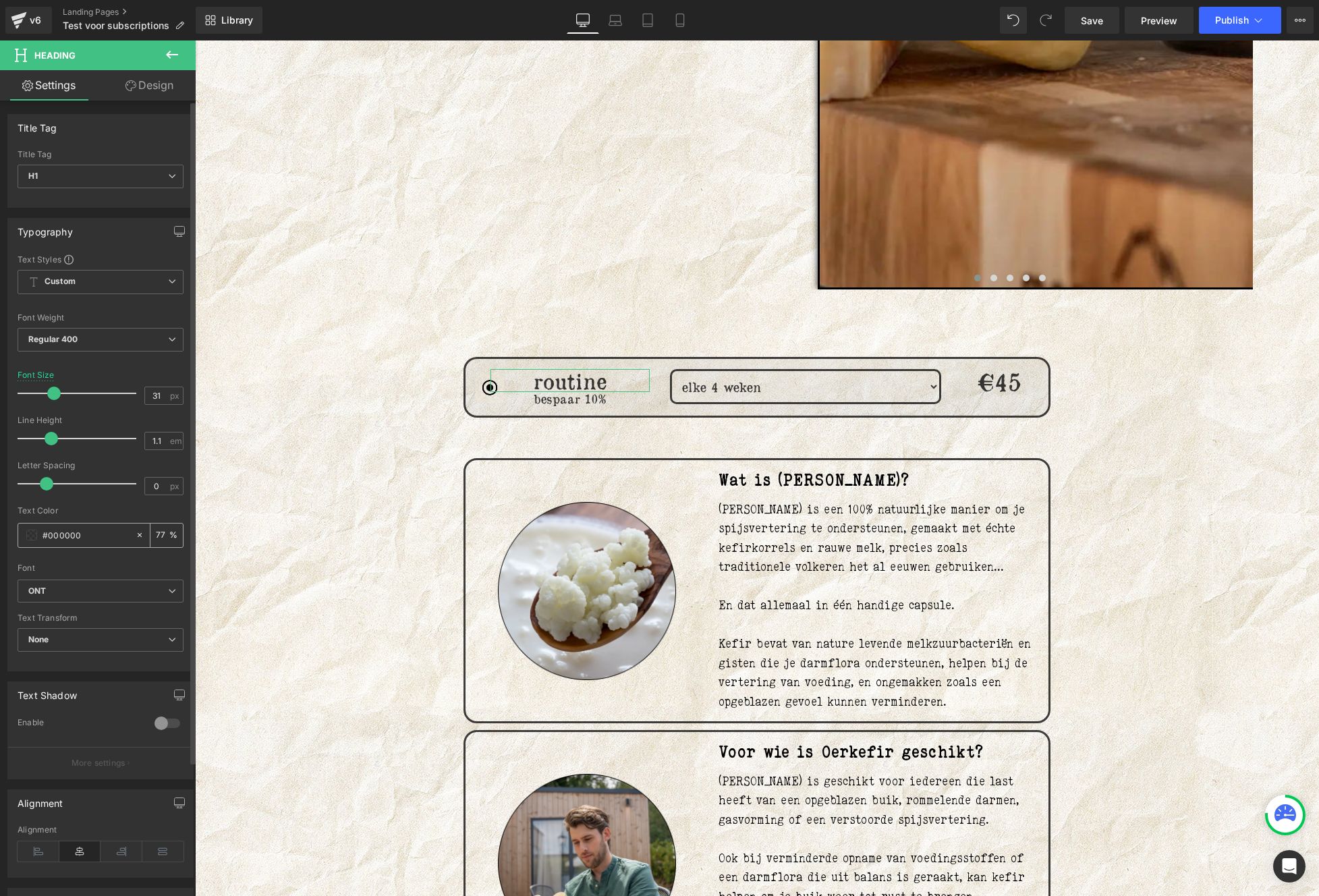
click at [156, 533] on input "77" at bounding box center [162, 534] width 14 height 15
type input "75"
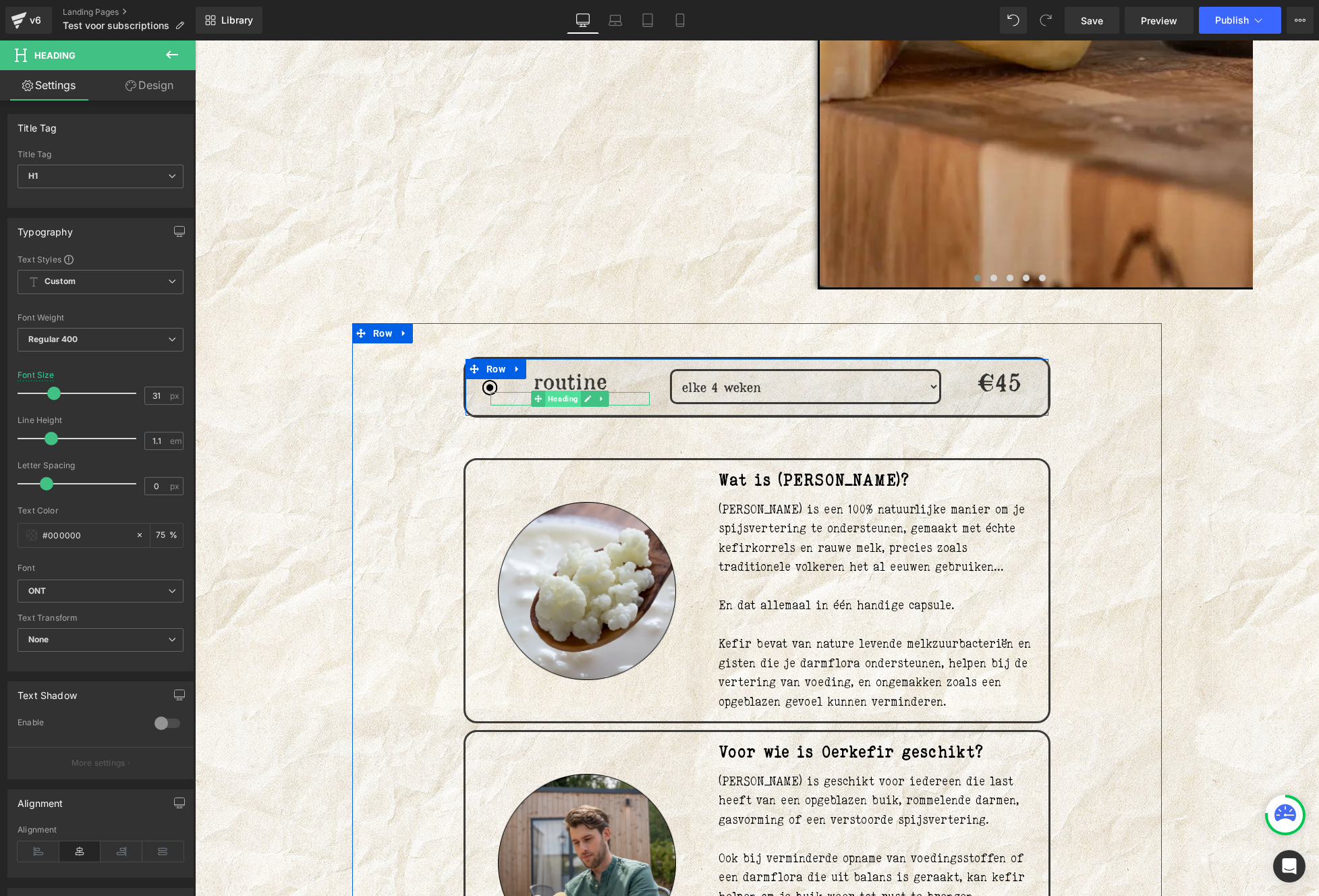
click at [563, 400] on span "Heading" at bounding box center [563, 398] width 36 height 16
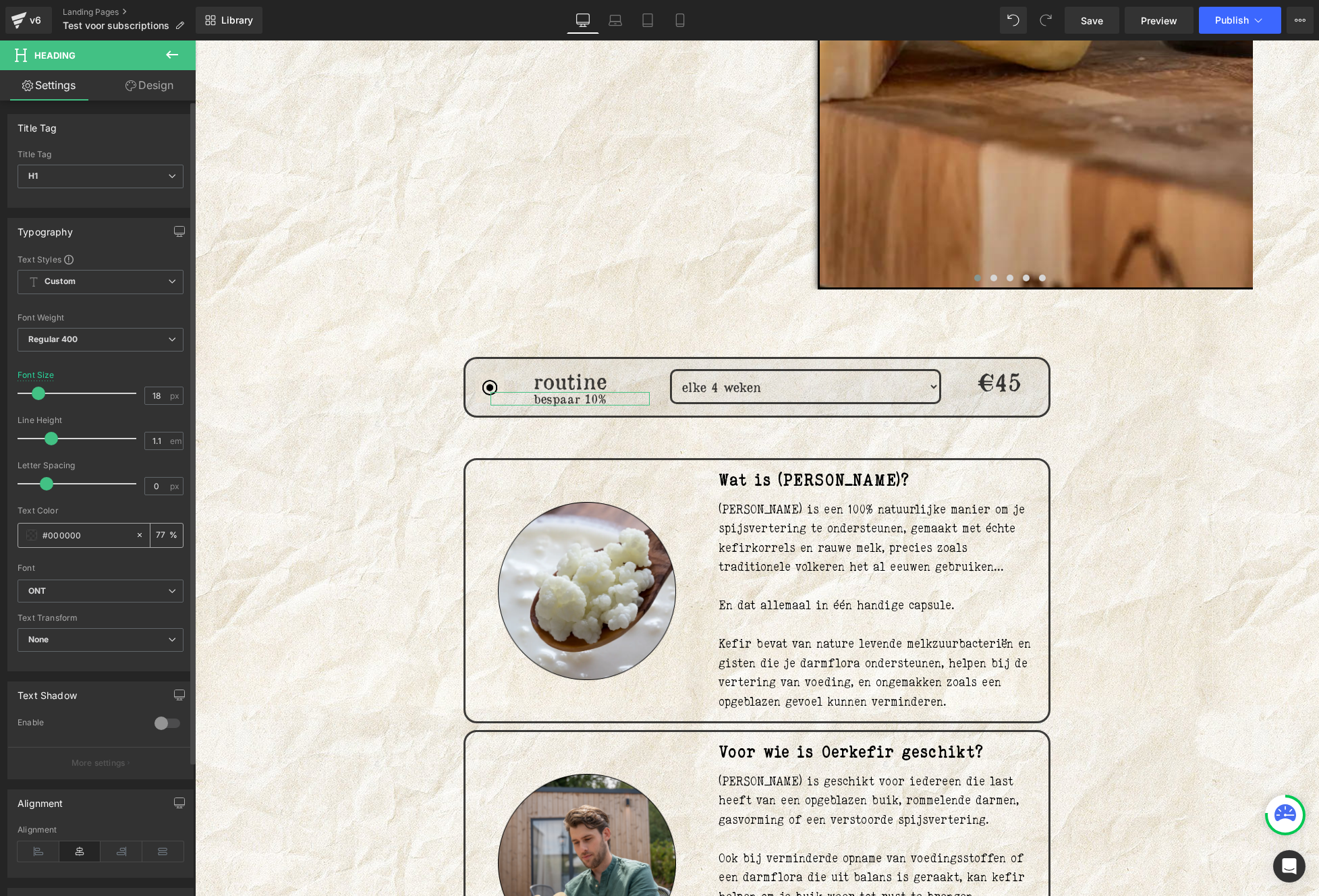
click at [157, 530] on input "77" at bounding box center [162, 534] width 14 height 15
type input "75"
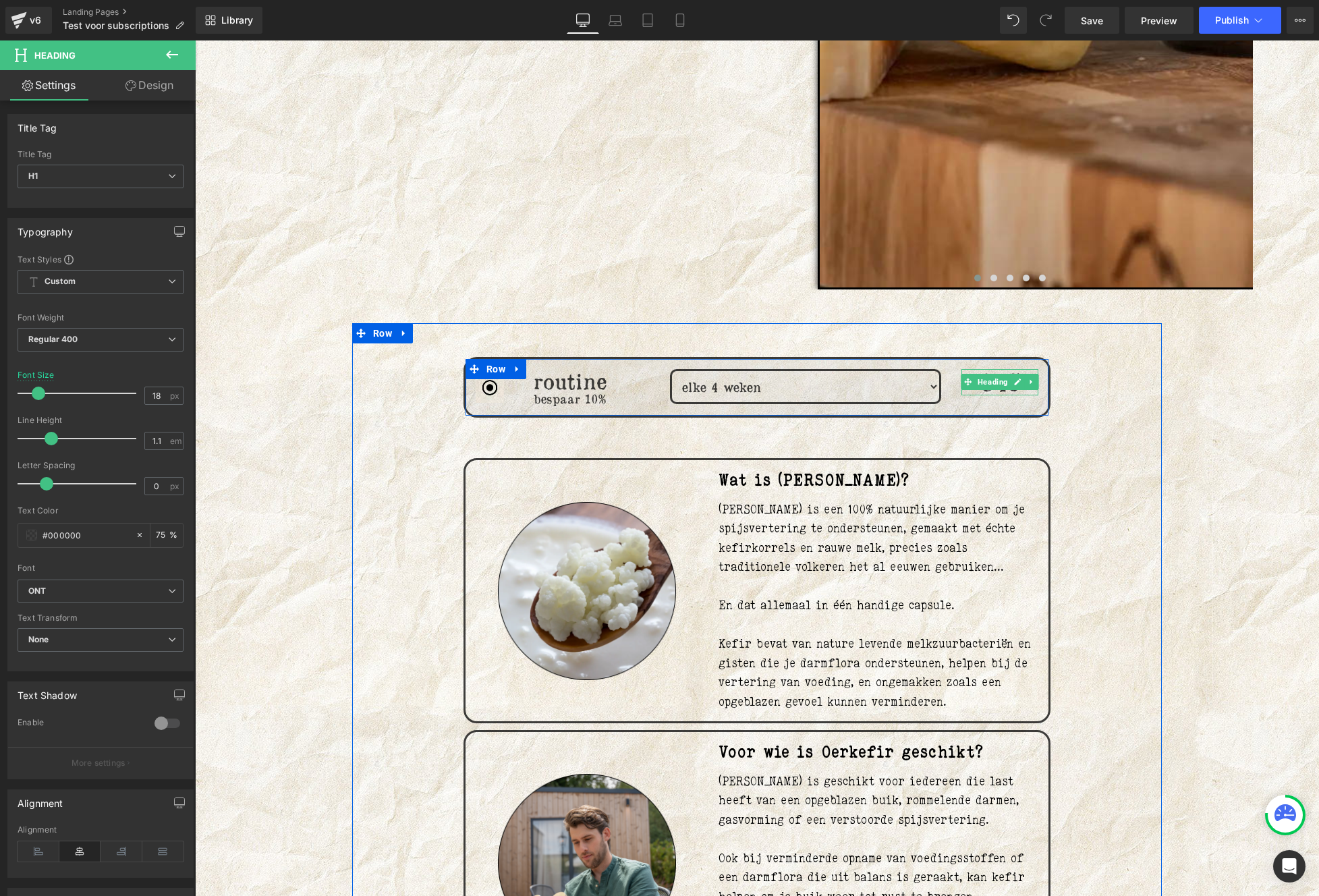
click at [999, 381] on span "Heading" at bounding box center [992, 382] width 36 height 16
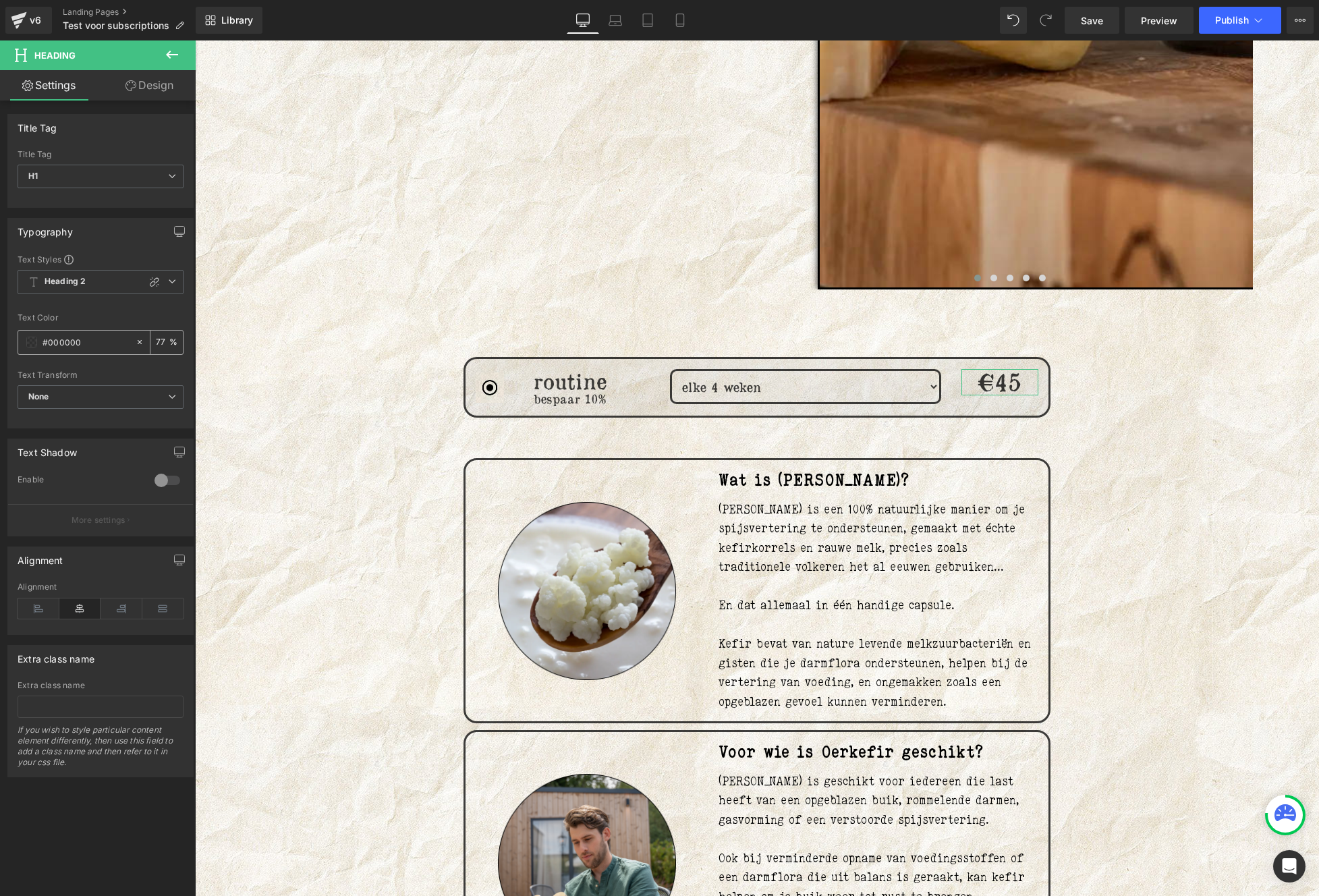
click at [158, 343] on input "77" at bounding box center [162, 342] width 14 height 15
type input "75"
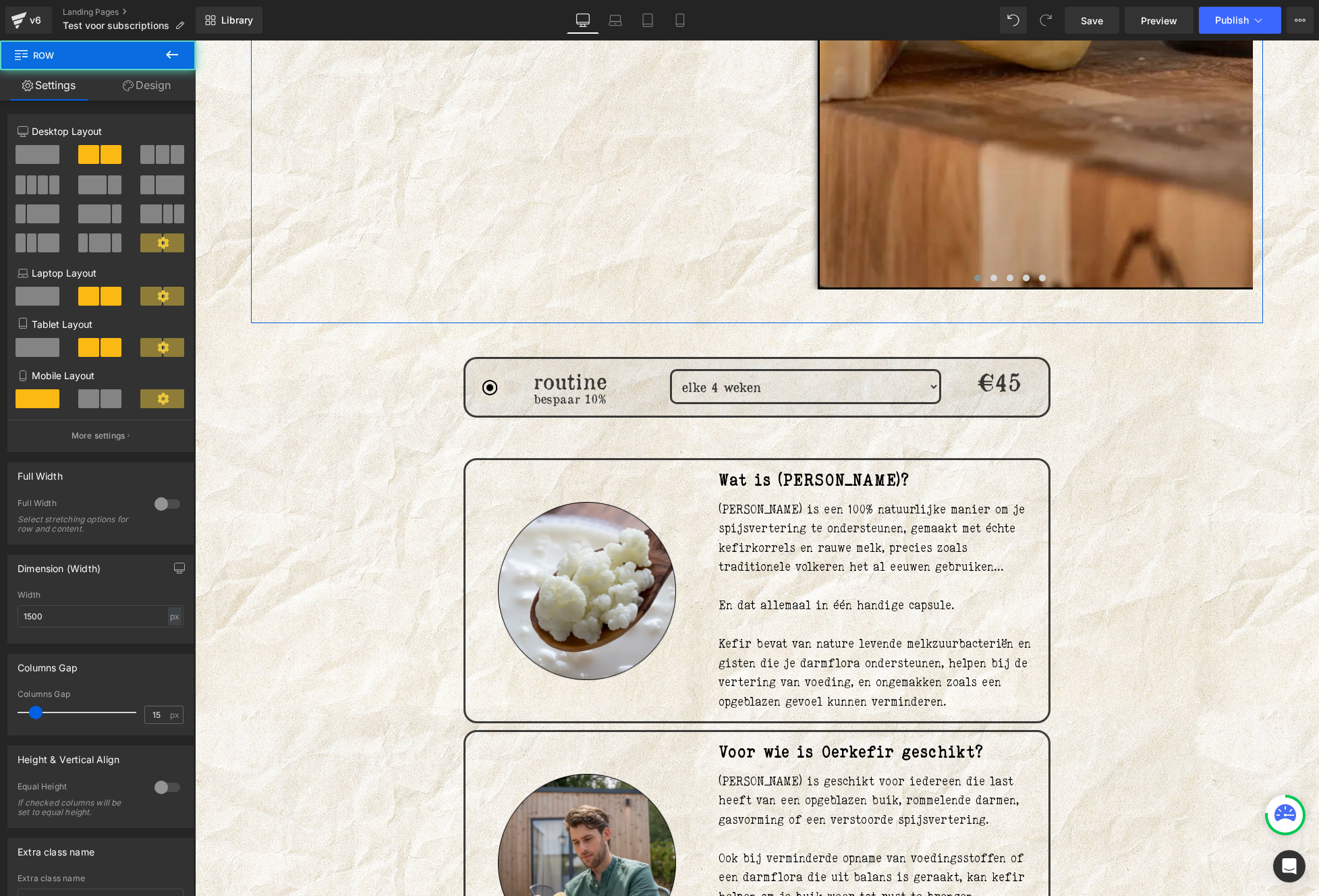
scroll to position [772, 0]
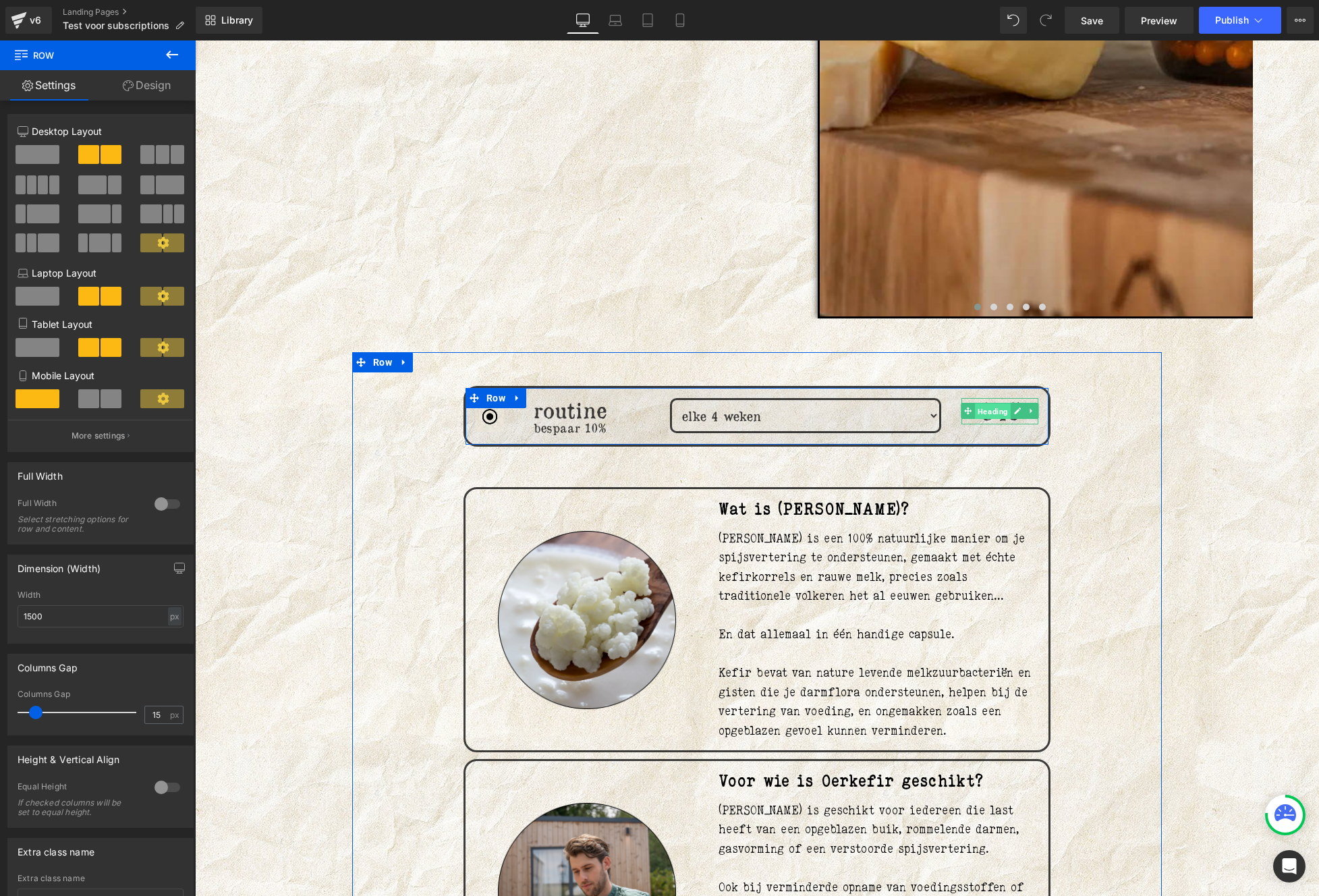
click at [998, 413] on span "Heading" at bounding box center [992, 411] width 36 height 16
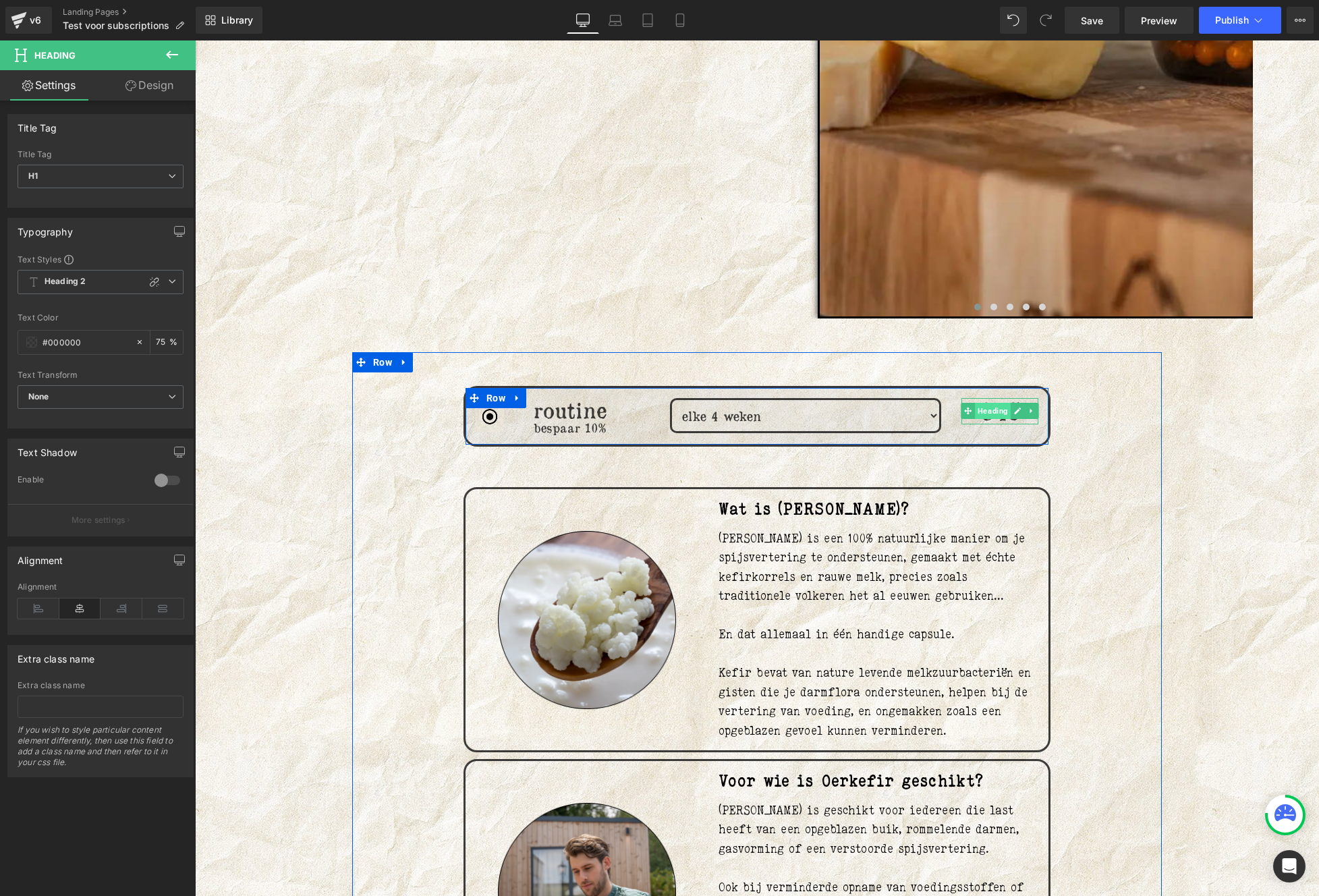
click at [982, 413] on span "Heading" at bounding box center [992, 411] width 36 height 16
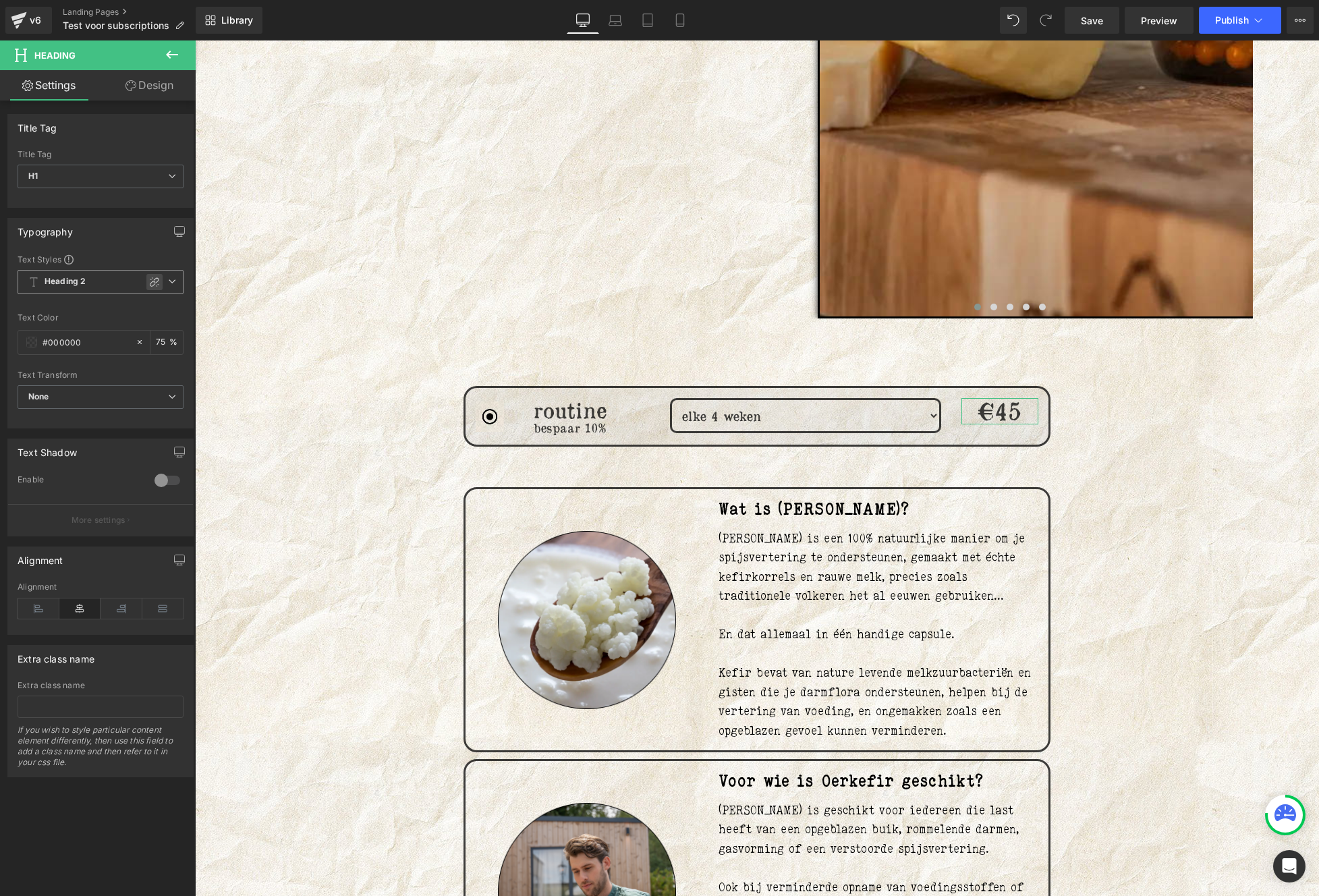
click at [157, 287] on div at bounding box center [154, 281] width 16 height 16
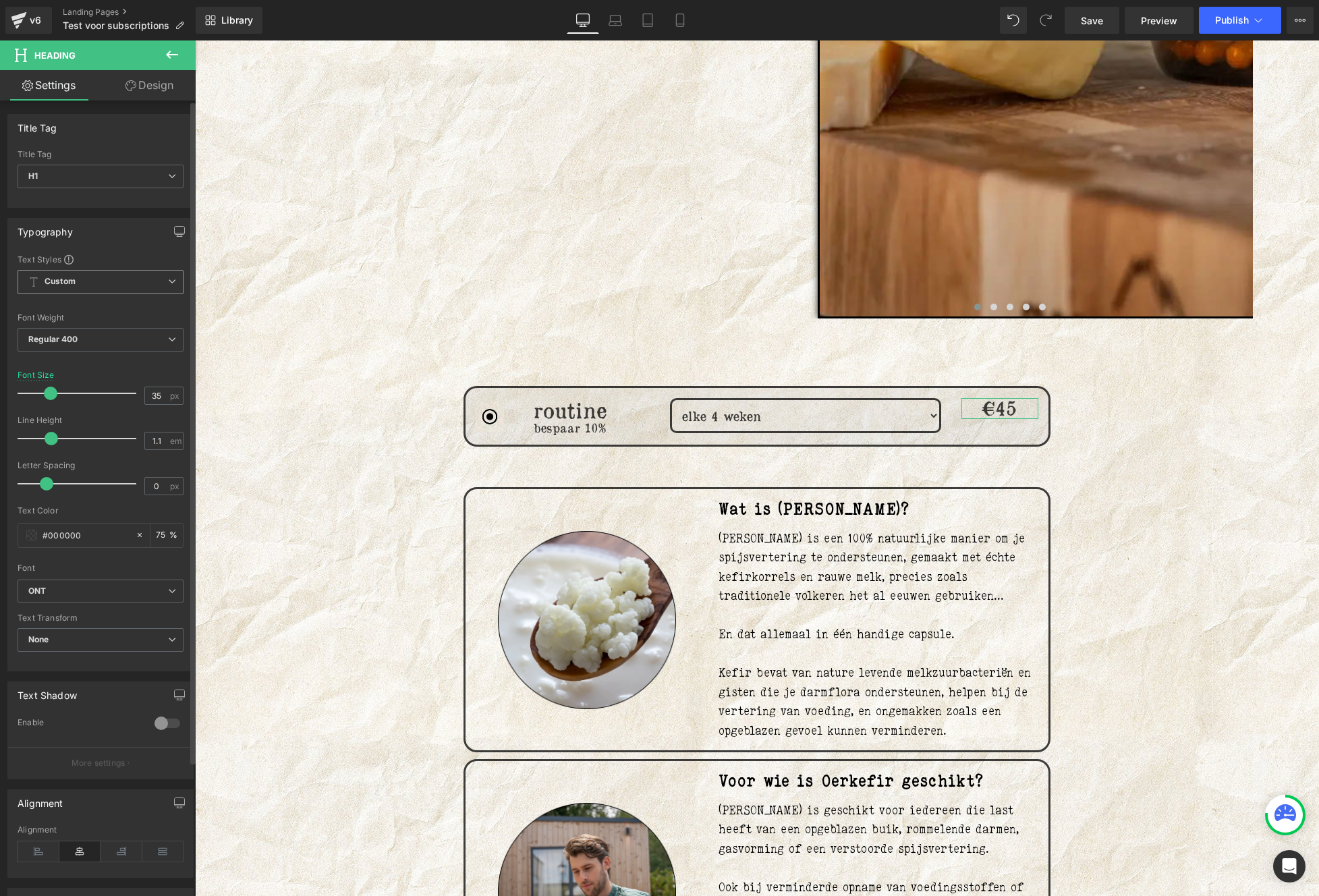
drag, startPoint x: 56, startPoint y: 391, endPoint x: 48, endPoint y: 390, distance: 8.1
click at [48, 390] on span at bounding box center [50, 393] width 14 height 14
click at [134, 91] on icon at bounding box center [131, 86] width 11 height 11
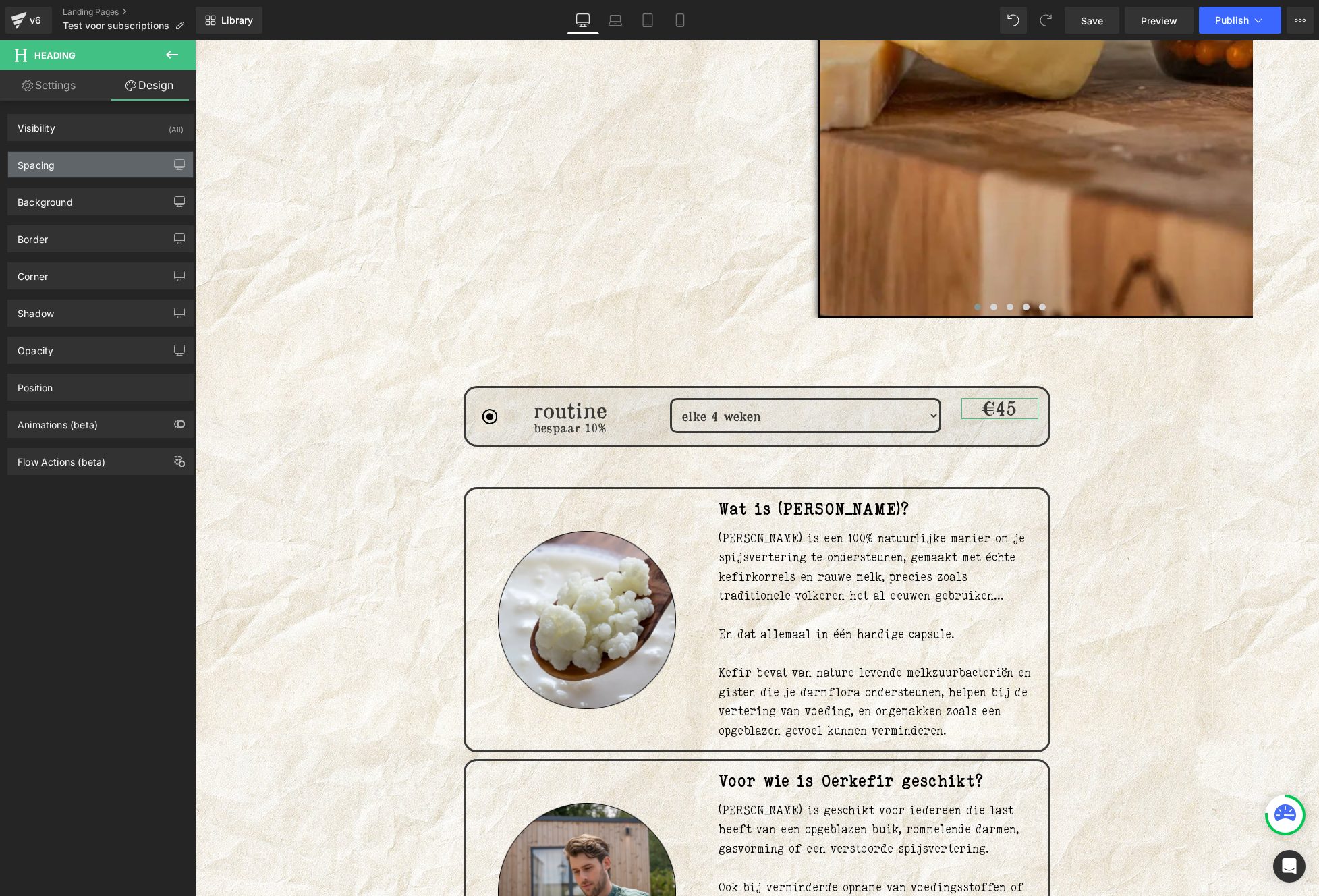
click at [91, 154] on div "Spacing" at bounding box center [100, 165] width 184 height 25
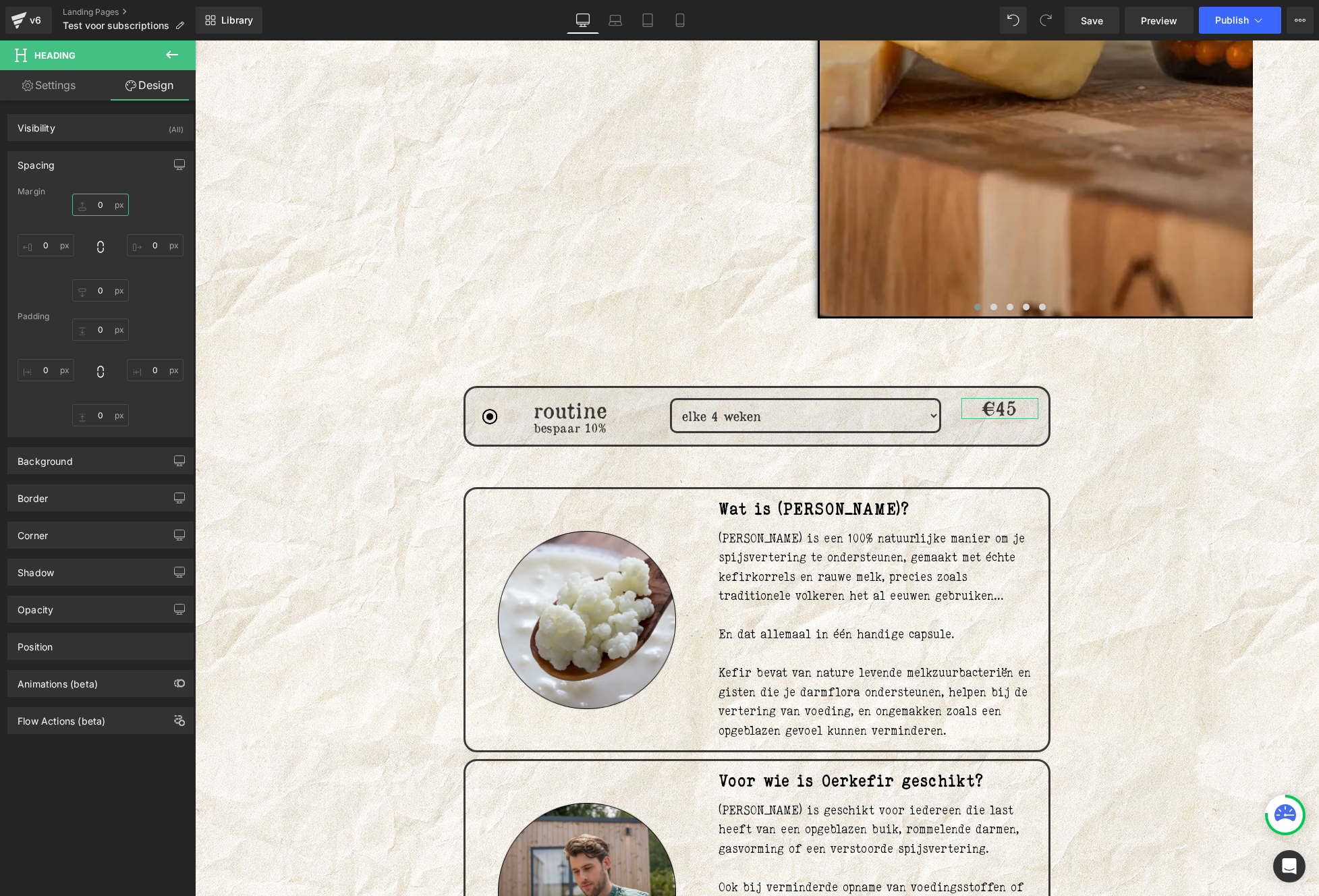
click at [97, 215] on input "0" at bounding box center [100, 204] width 56 height 22
type input "2"
type input "1"
type input "5"
type input "10"
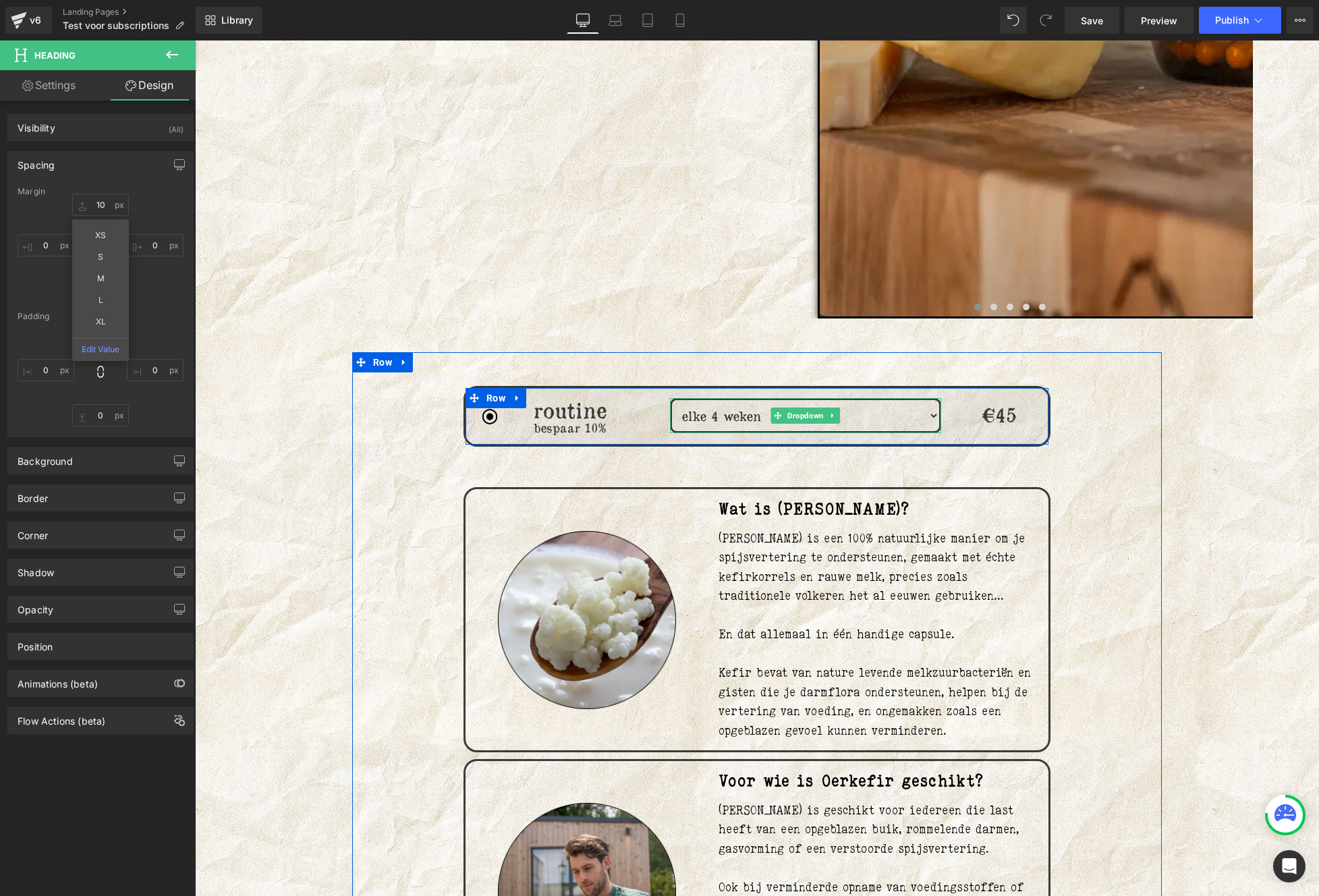
click at [937, 414] on div at bounding box center [939, 416] width 3 height 35
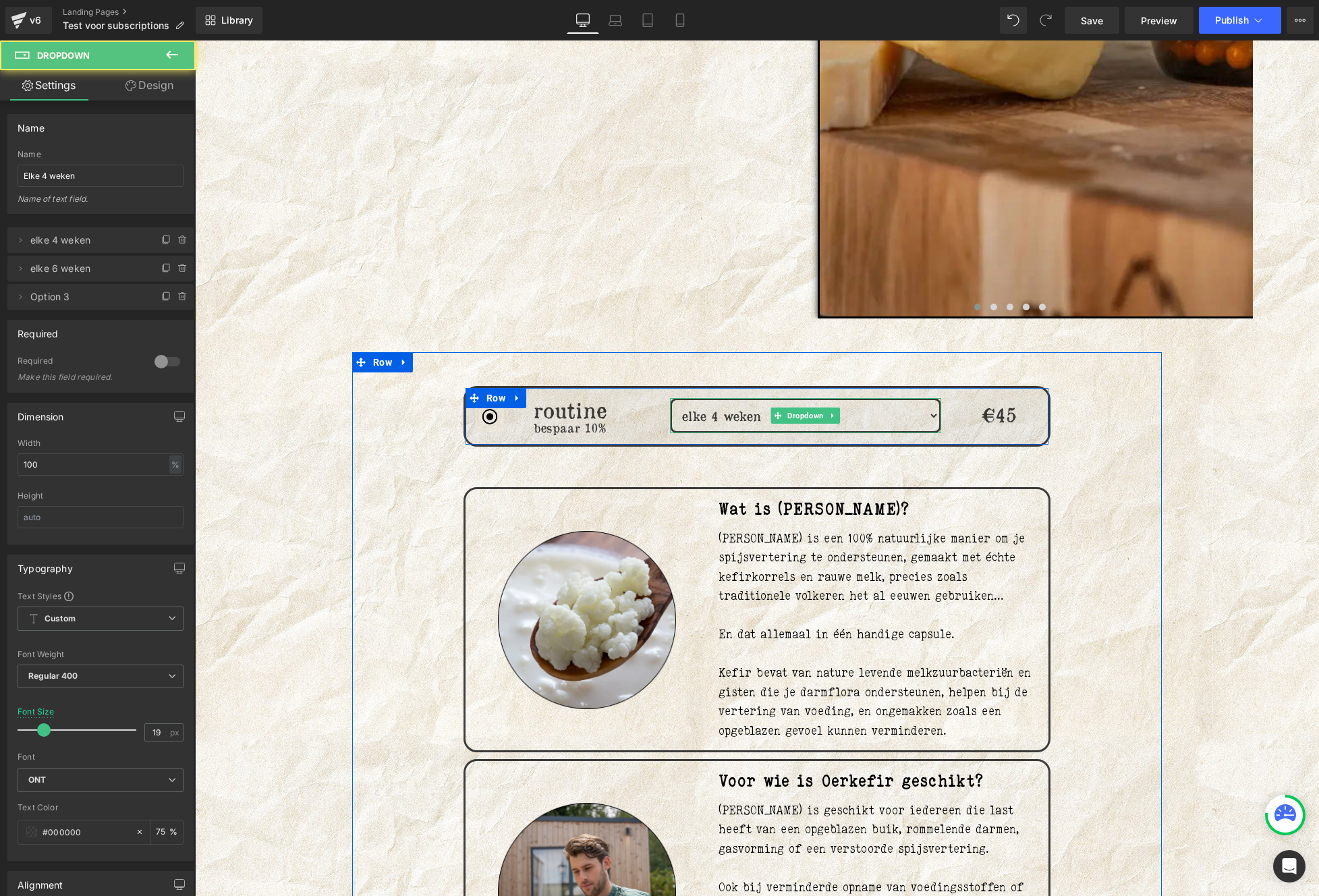
click at [929, 415] on select "elke 4 weken elke 6 weken Option 3" at bounding box center [805, 416] width 271 height 35
click at [803, 413] on span "Dropdown" at bounding box center [805, 415] width 41 height 16
click at [796, 410] on span "Dropdown" at bounding box center [805, 415] width 41 height 16
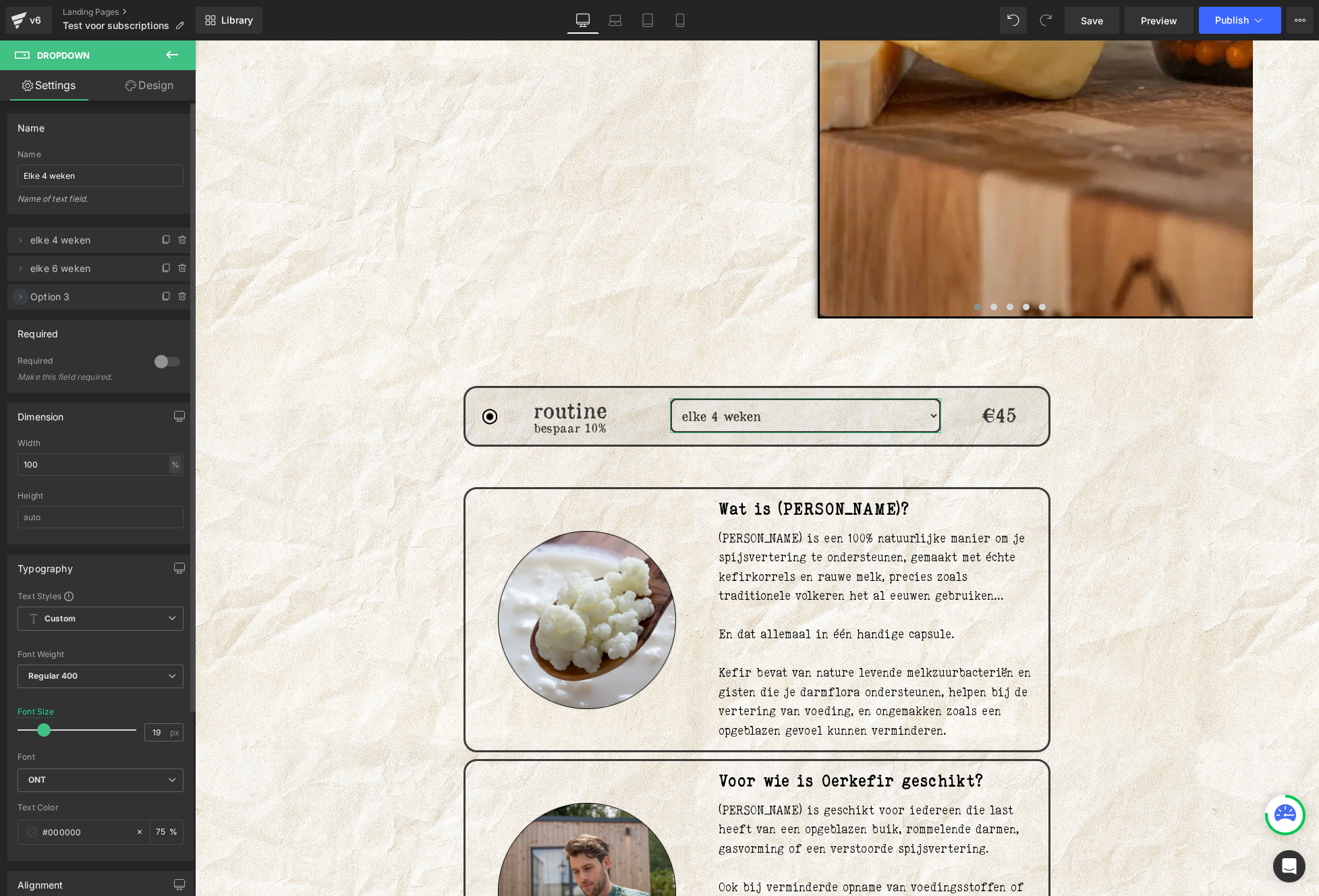
click at [21, 295] on icon at bounding box center [21, 297] width 11 height 11
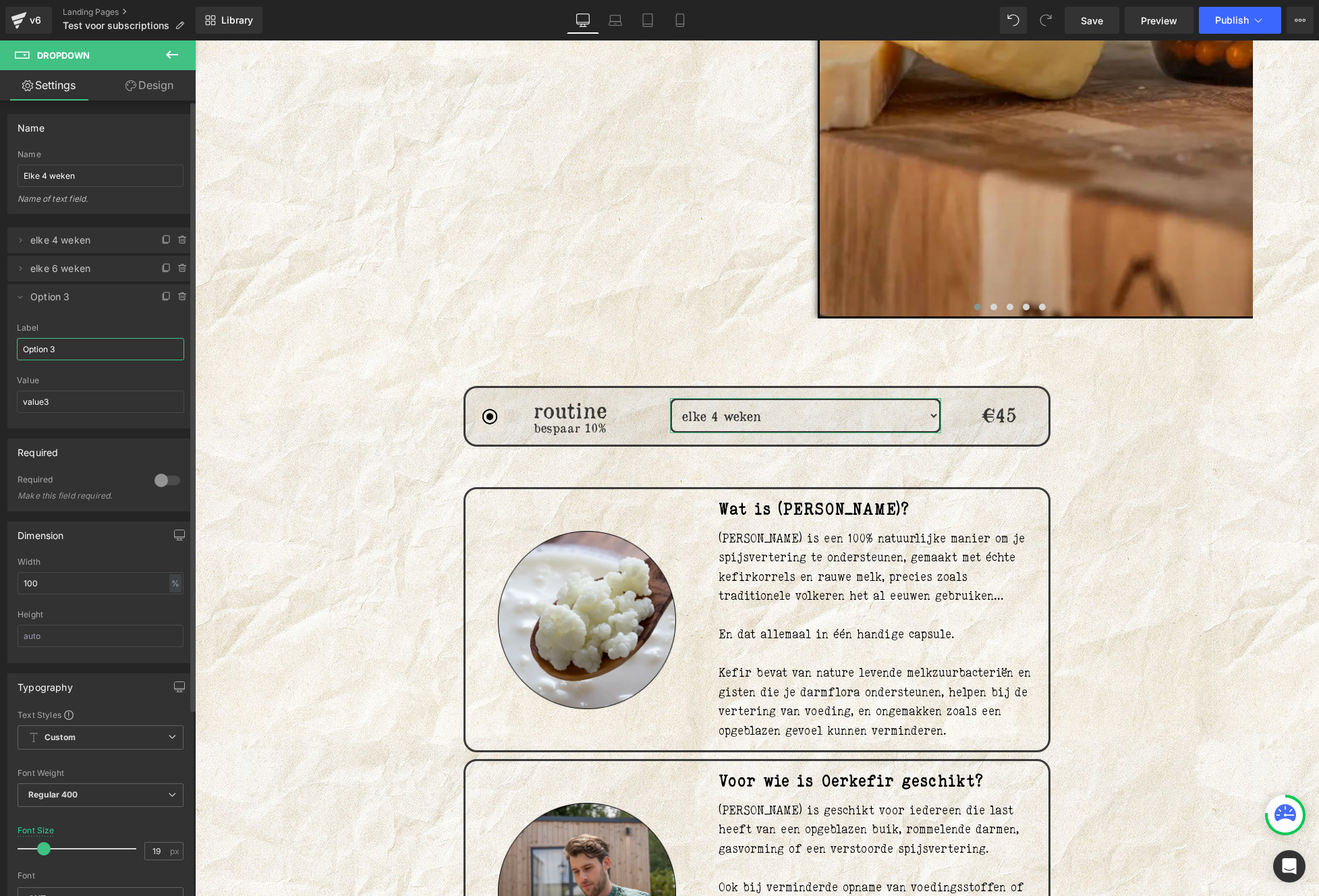
click at [73, 359] on input "Option 3" at bounding box center [100, 349] width 167 height 22
click at [26, 348] on input "Elke 8 weken" at bounding box center [100, 349] width 167 height 22
type input "elke 8 weken"
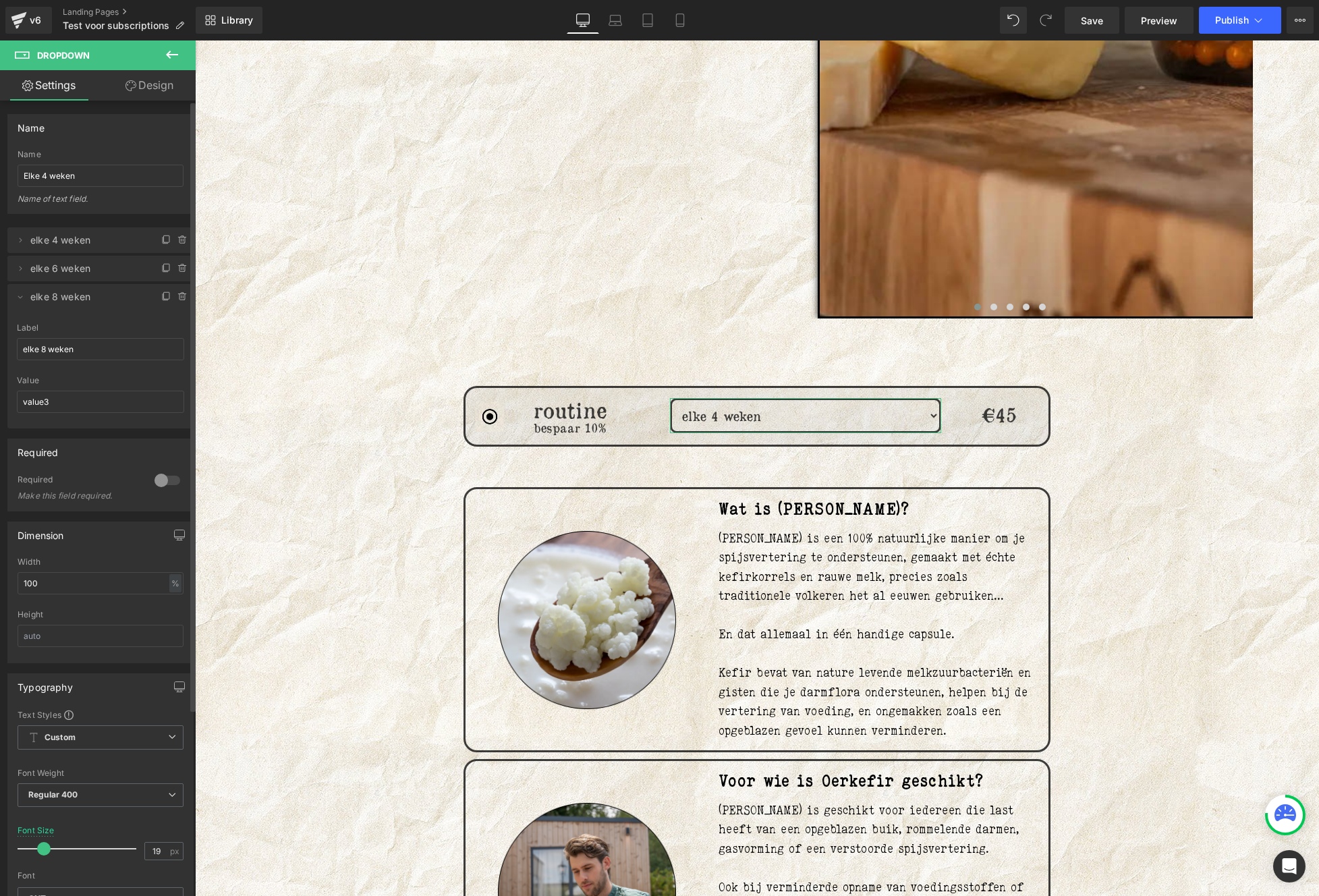
click at [65, 444] on div "Required" at bounding box center [100, 452] width 184 height 25
click at [164, 292] on icon at bounding box center [166, 295] width 6 height 6
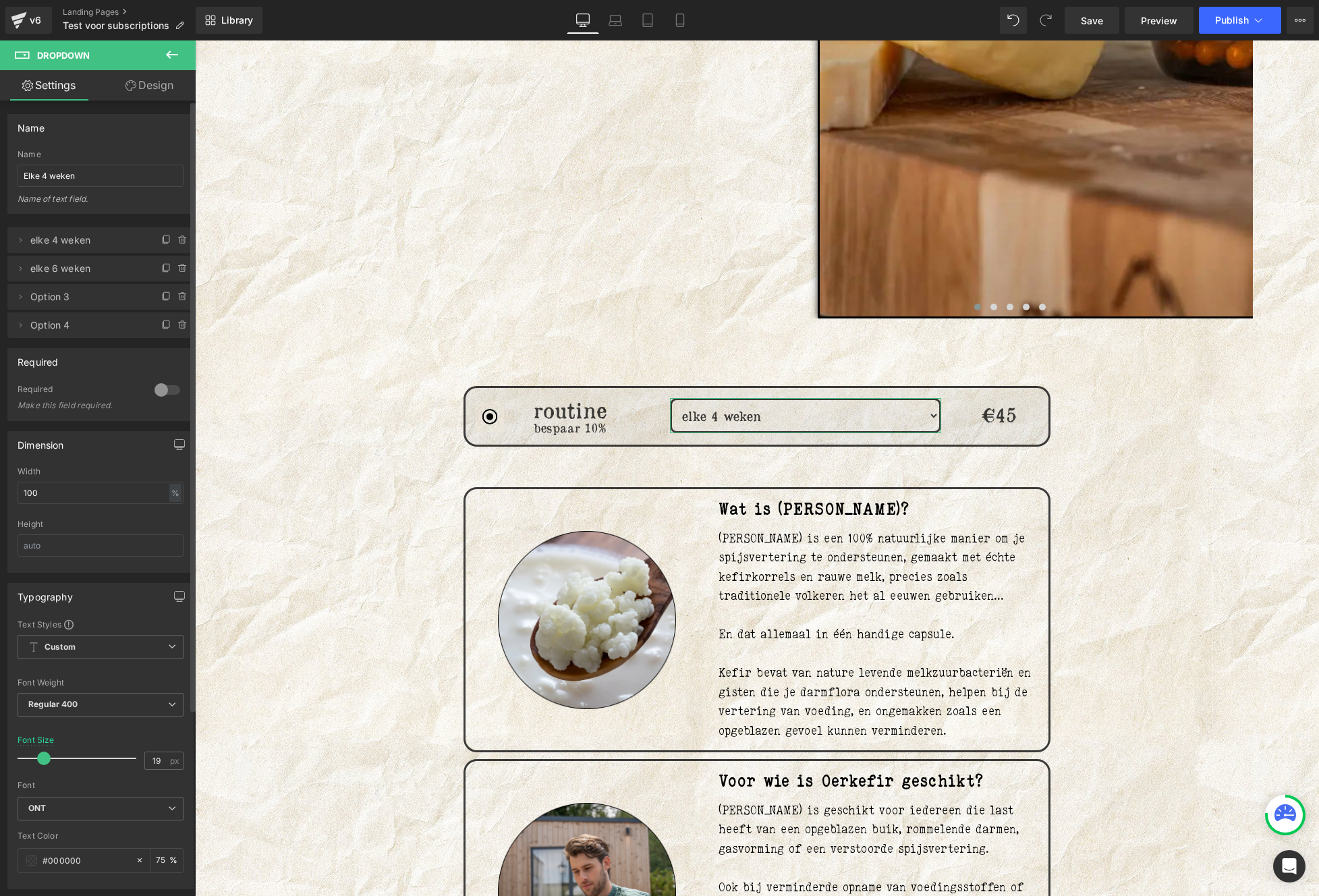
click at [60, 318] on span "Option 4" at bounding box center [87, 325] width 114 height 25
click at [24, 327] on icon at bounding box center [21, 325] width 11 height 11
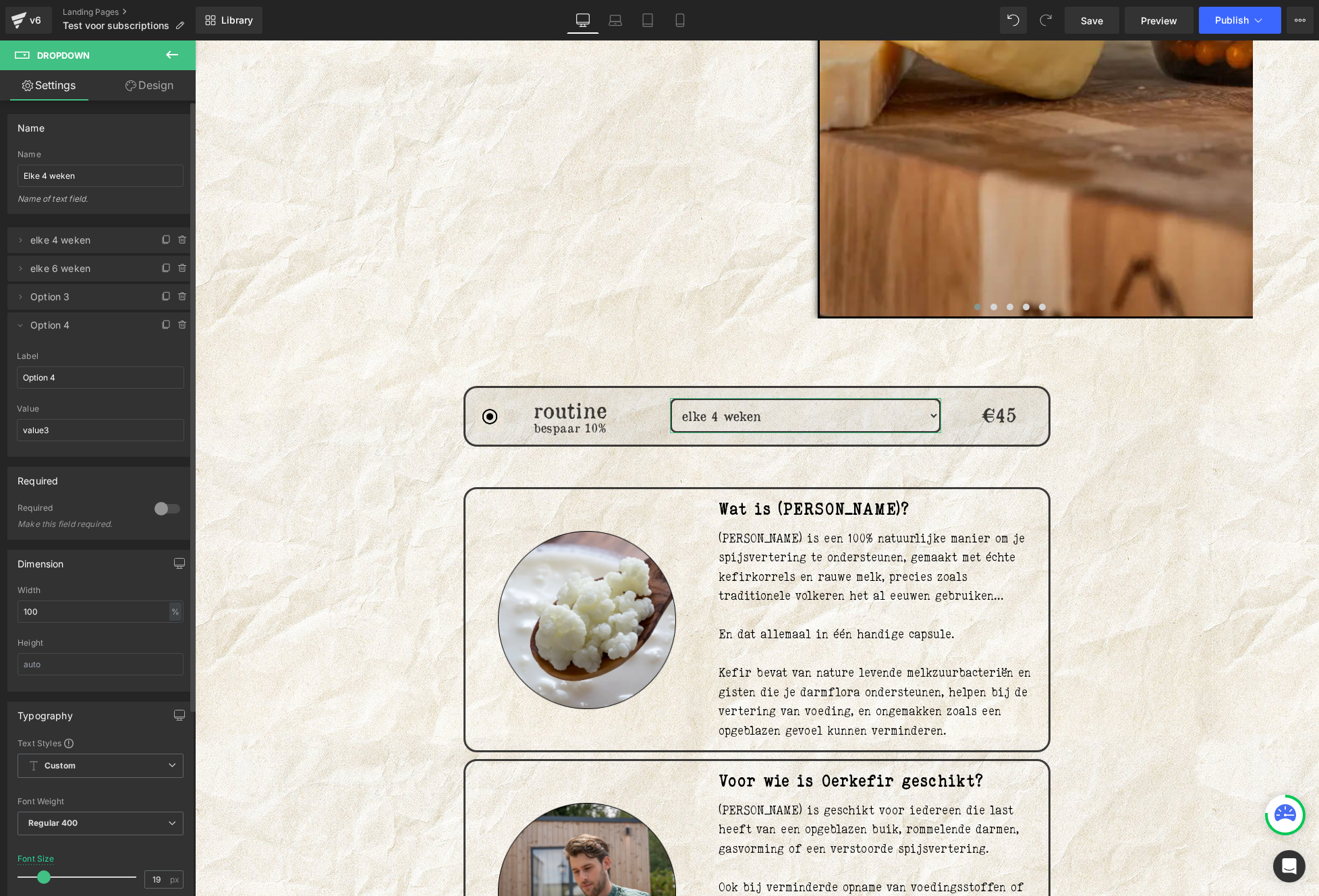
click at [52, 287] on span "Option 3" at bounding box center [87, 297] width 114 height 25
click at [25, 297] on icon at bounding box center [21, 297] width 11 height 11
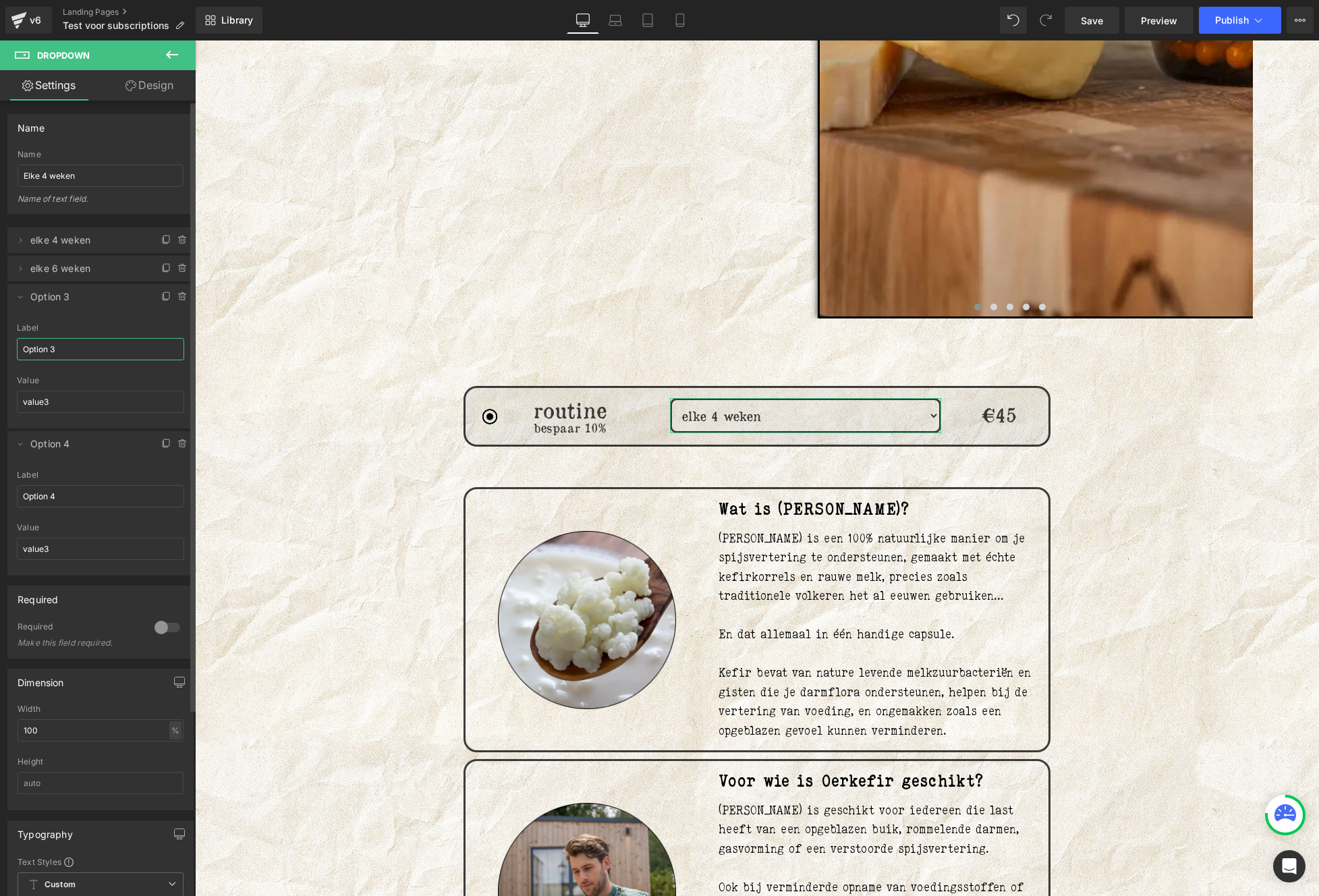
click at [74, 345] on input "Option 3" at bounding box center [100, 349] width 167 height 22
type input "elke 8 weken"
click at [57, 493] on input "Option 4" at bounding box center [100, 496] width 167 height 22
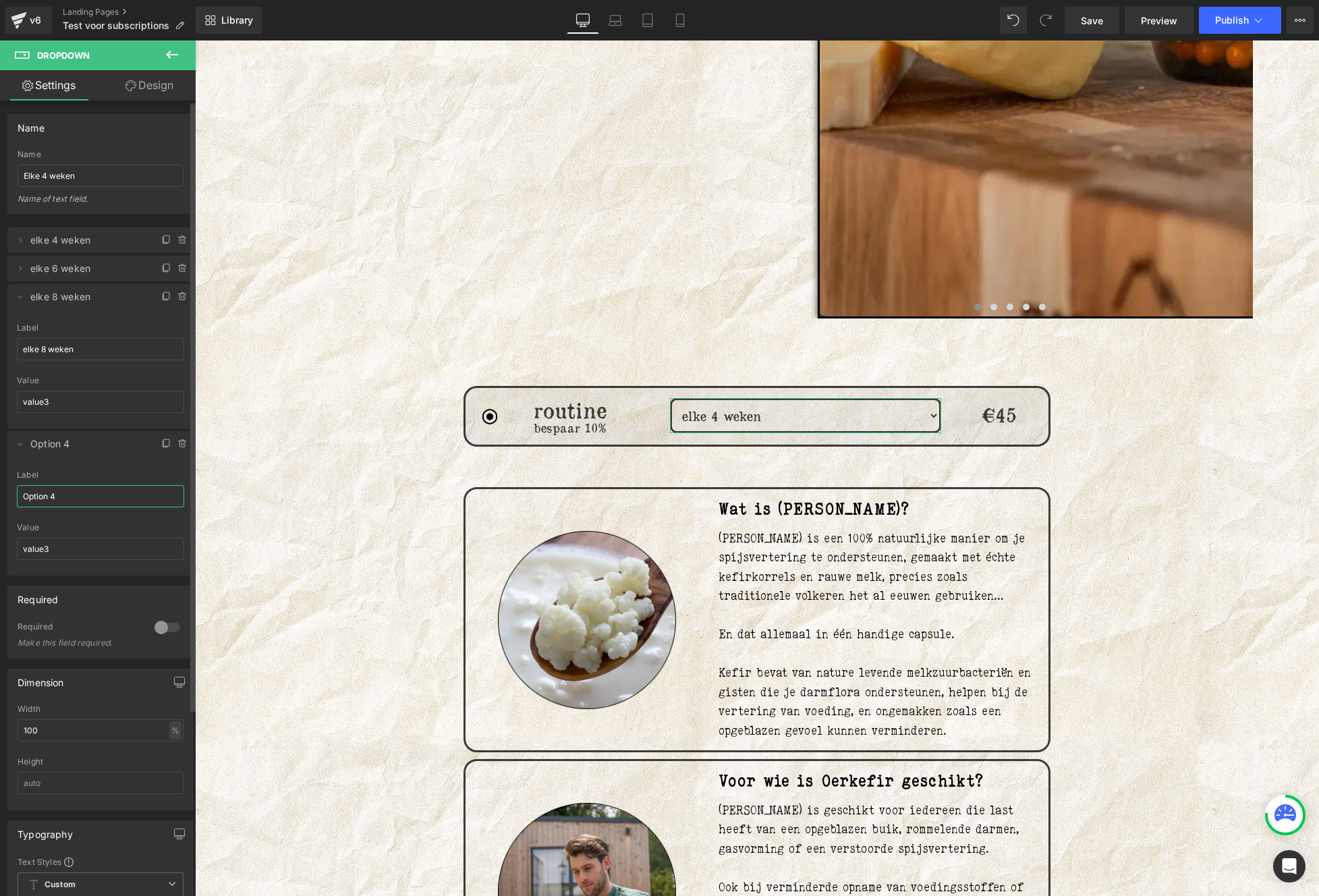
click at [57, 493] on input "Option 4" at bounding box center [100, 496] width 167 height 22
type input "elke 12 weken"
click at [79, 719] on input "100" at bounding box center [100, 730] width 166 height 22
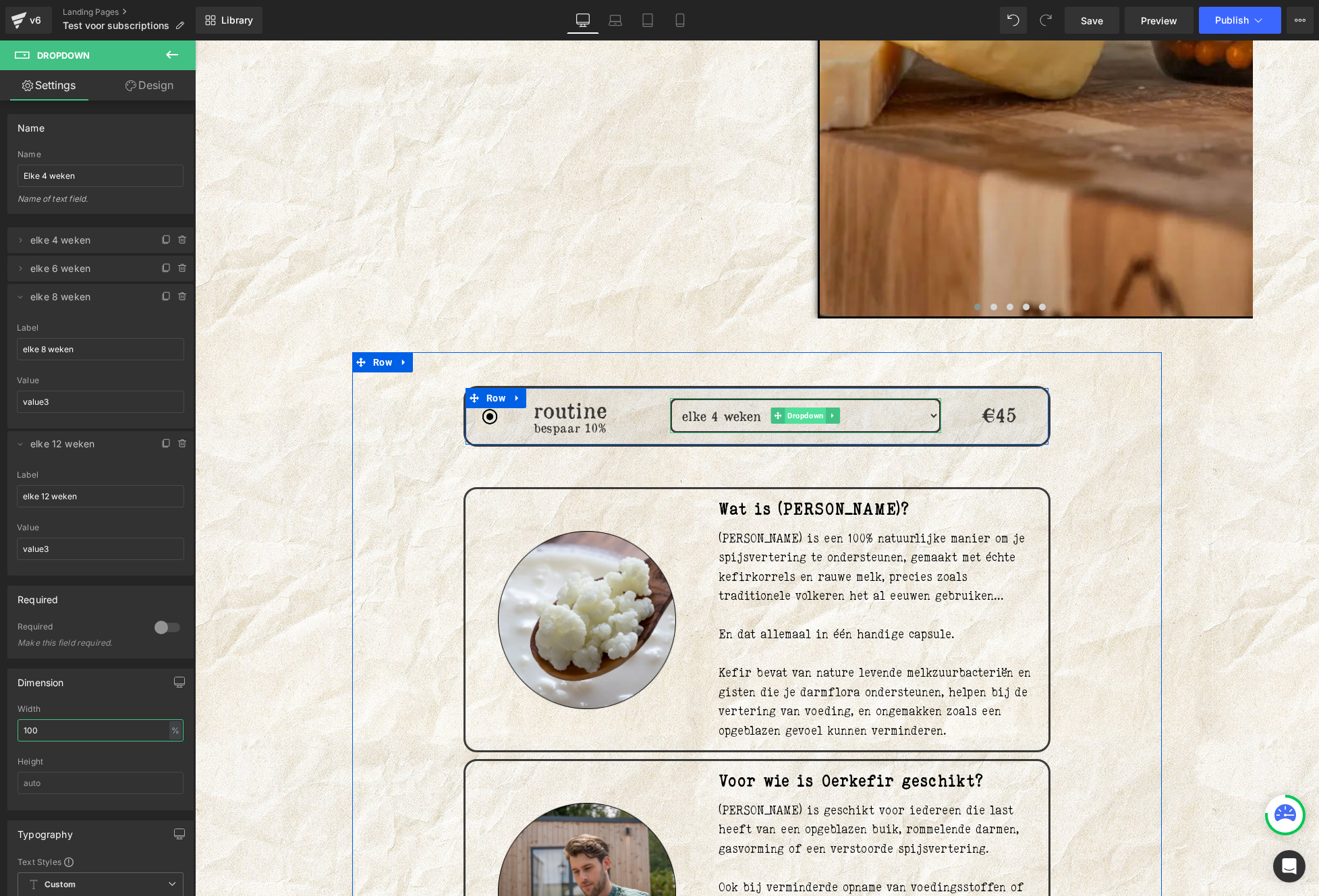
click at [817, 412] on span "Dropdown" at bounding box center [805, 415] width 41 height 16
click at [925, 409] on select "elke 4 weken elke 6 weken elke 8 weken elke 12 weken" at bounding box center [805, 416] width 271 height 35
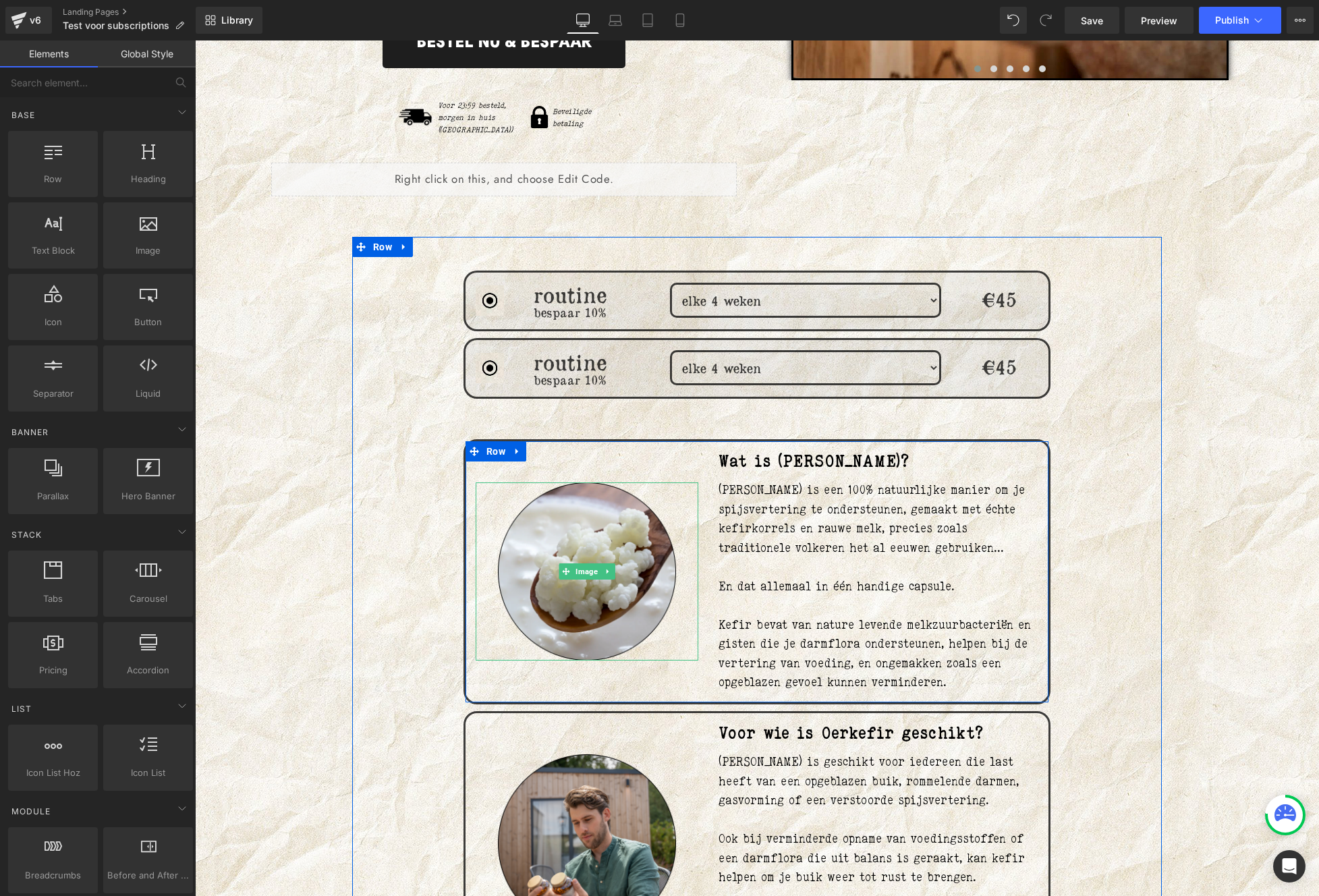
scroll to position [374, 0]
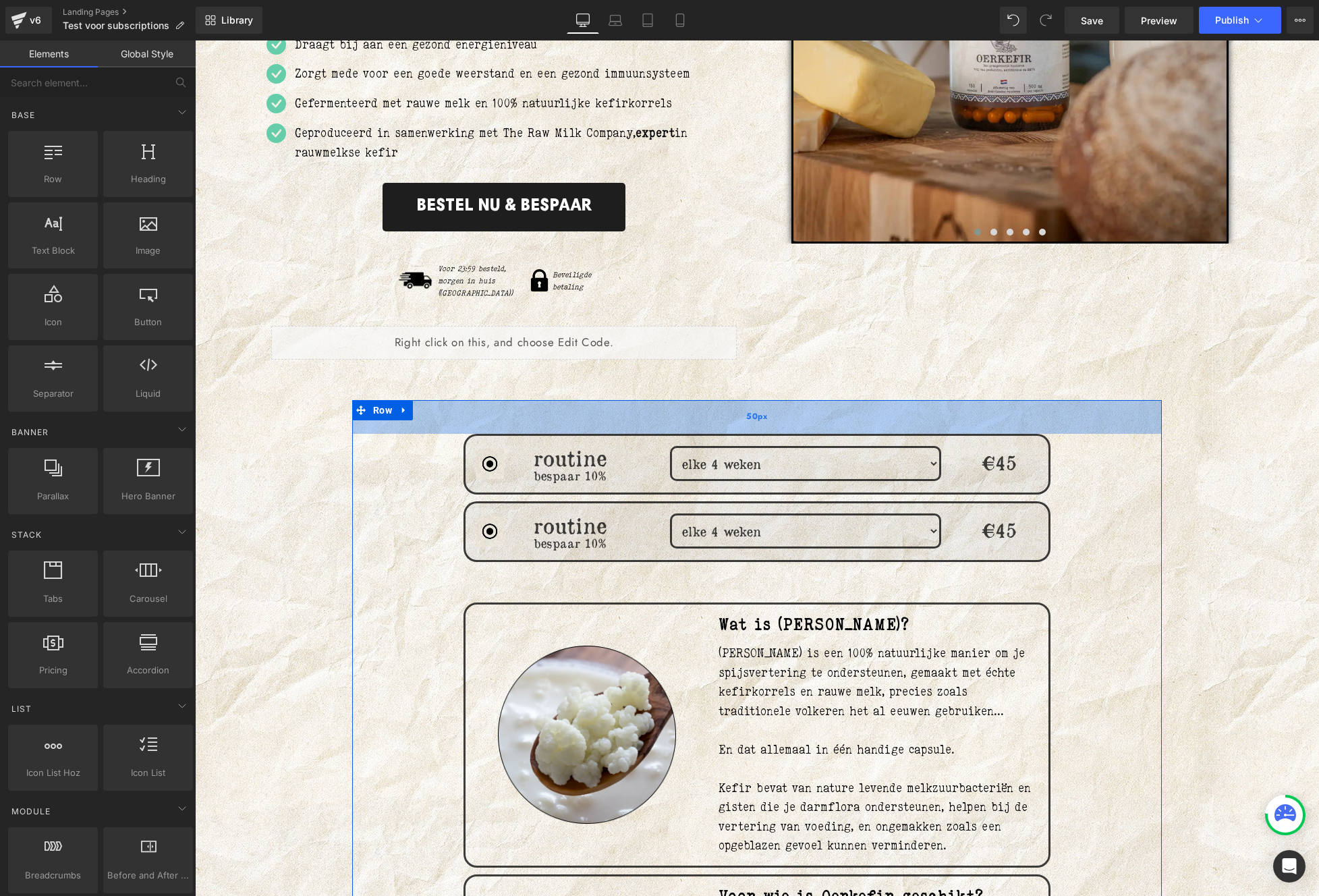
drag, startPoint x: 502, startPoint y: 498, endPoint x: 506, endPoint y: 408, distance: 90.1
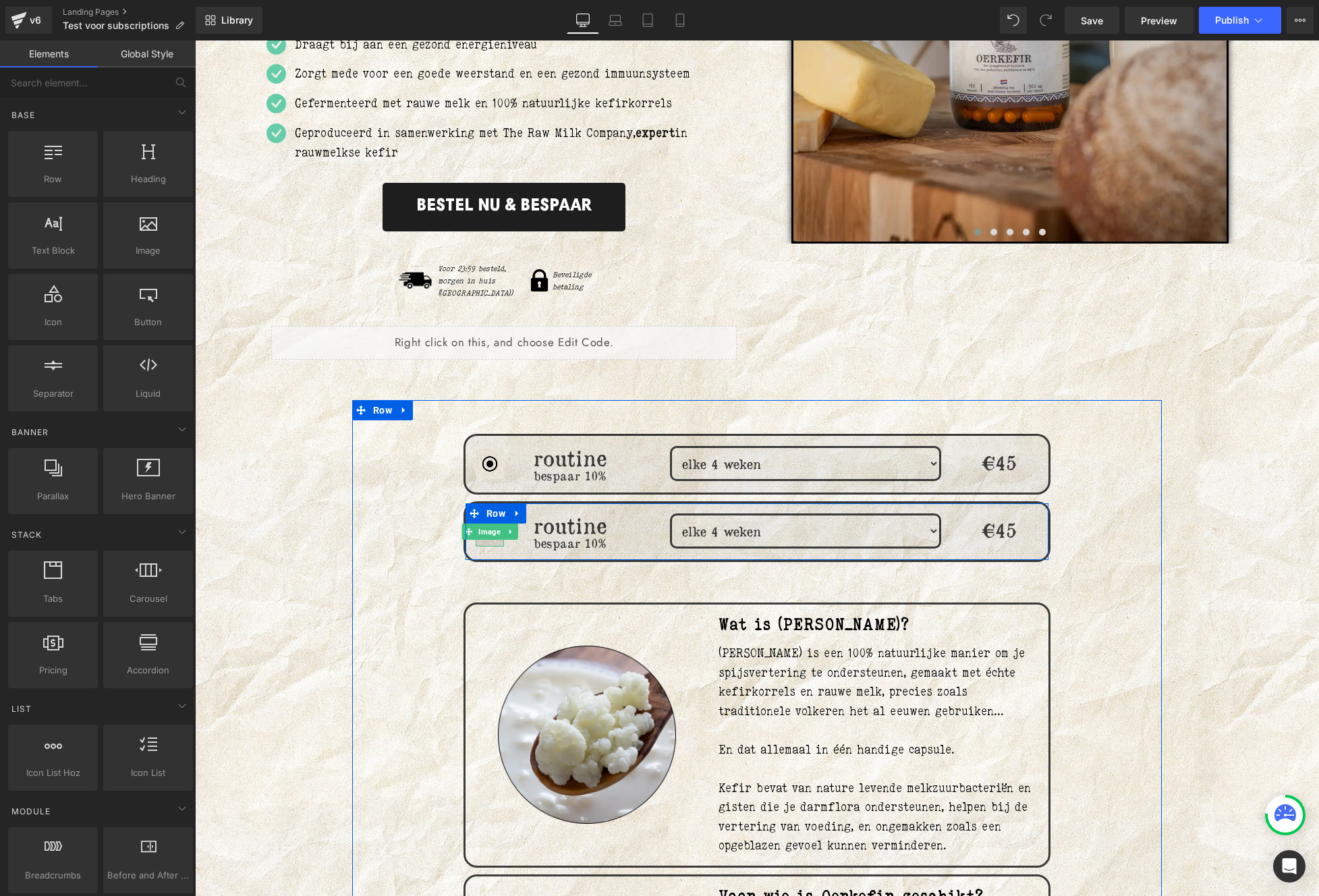
click at [483, 523] on span "Image" at bounding box center [489, 531] width 28 height 16
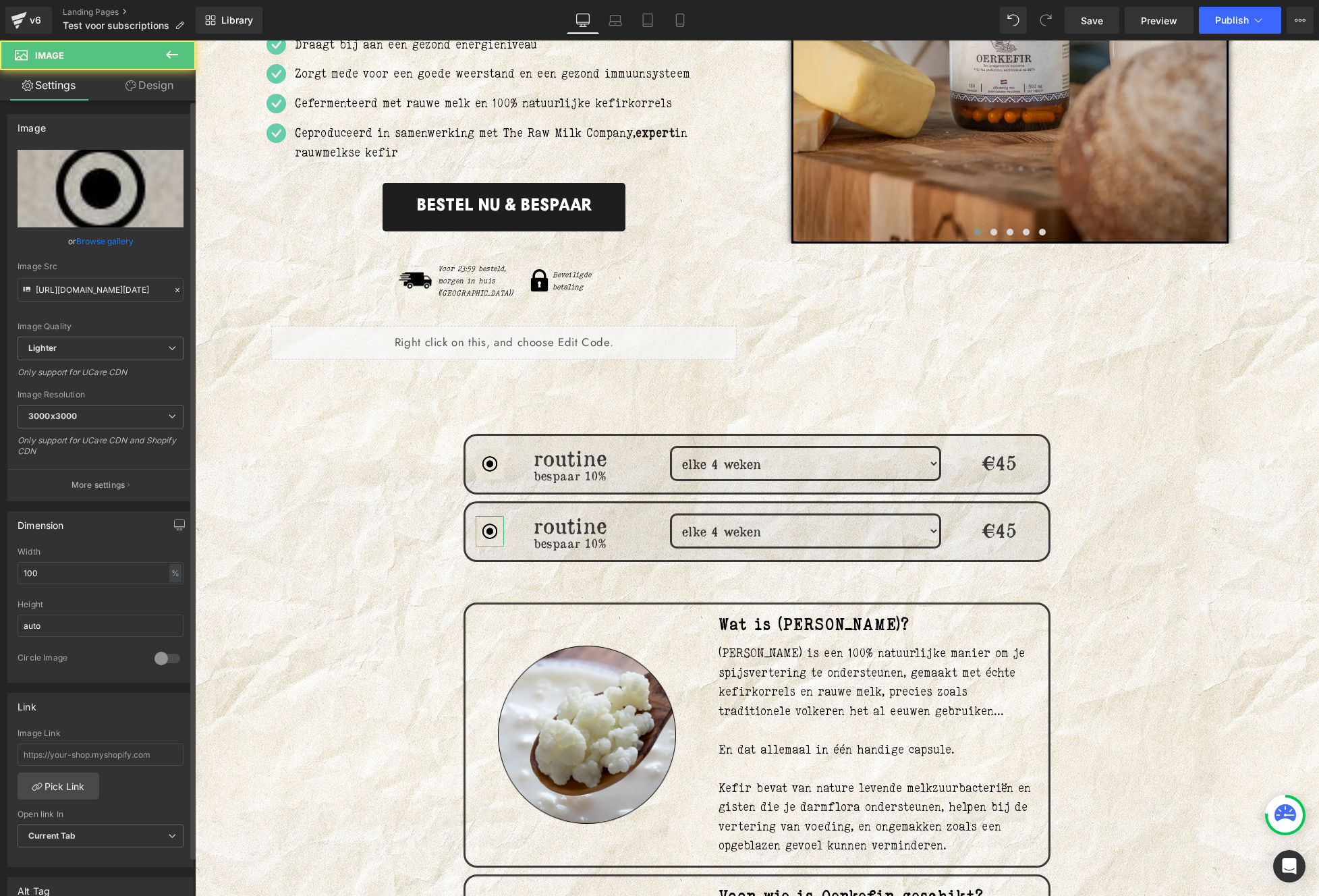
click at [104, 231] on link "Browse gallery" at bounding box center [105, 241] width 57 height 24
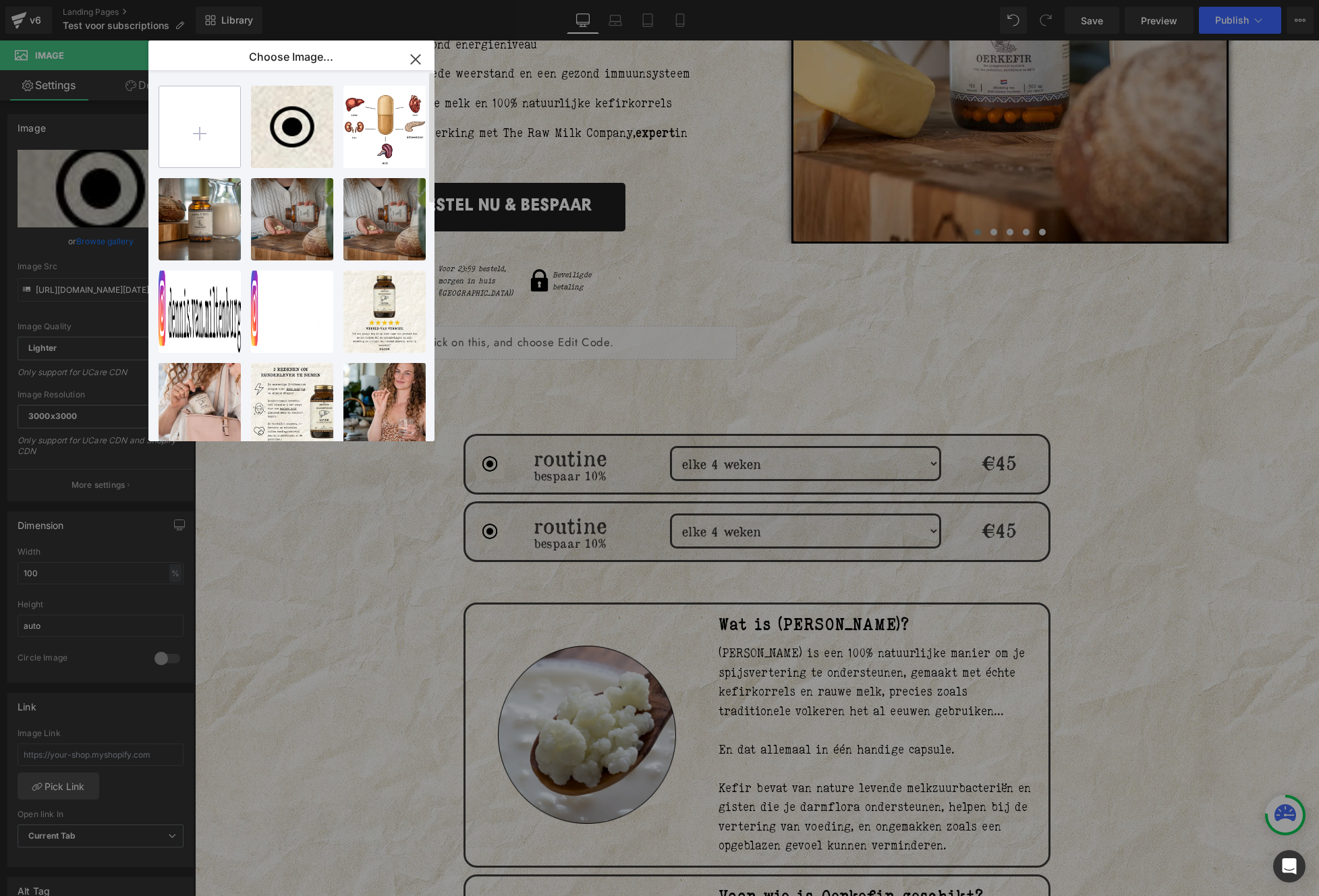
click at [195, 131] on input "file" at bounding box center [200, 127] width 81 height 81
type input "C:\fakepath\Screenshot 2025-09-04 at 21.19.25.png"
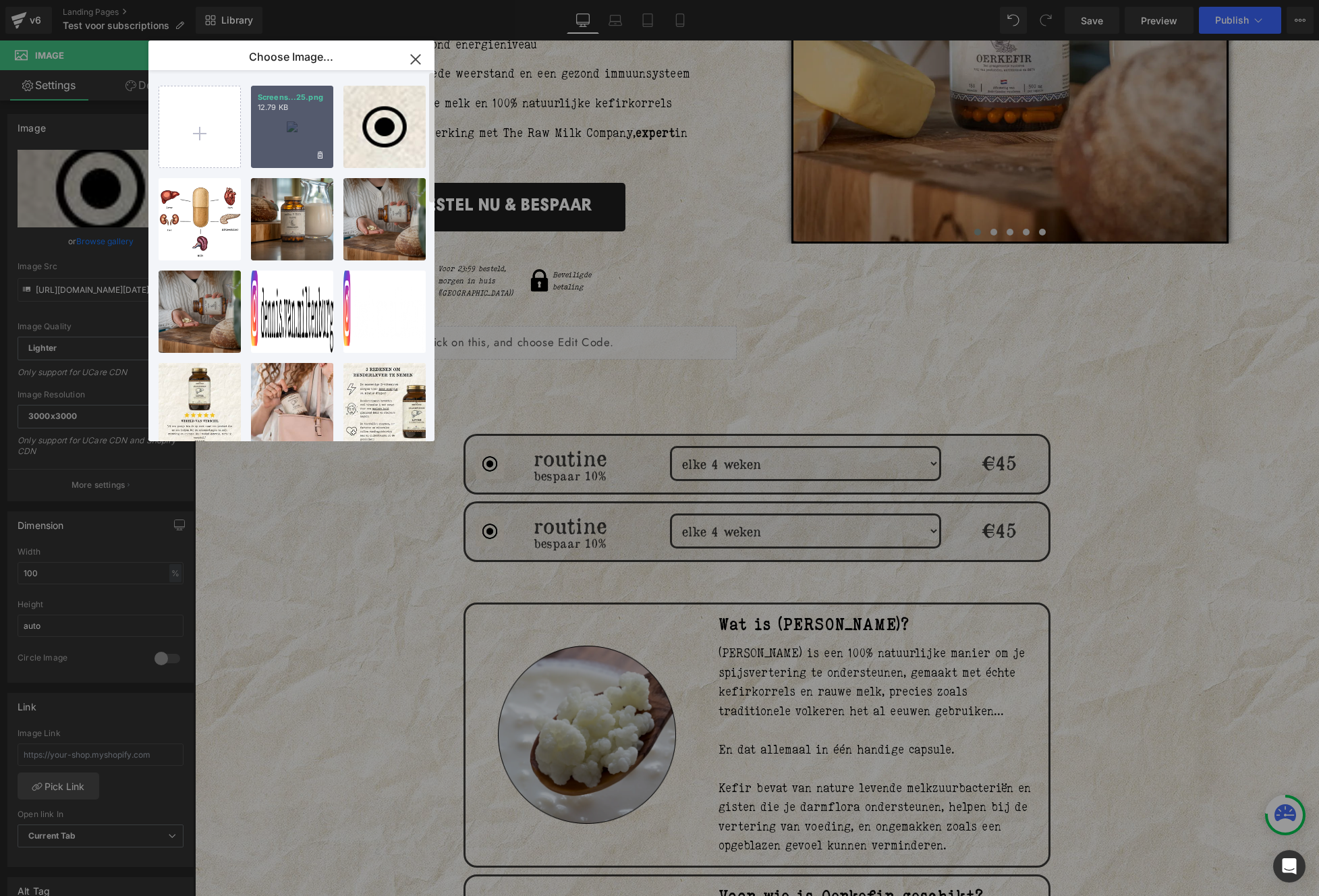
click at [299, 136] on div "Screens...25.png 12.79 KB" at bounding box center [293, 127] width 83 height 83
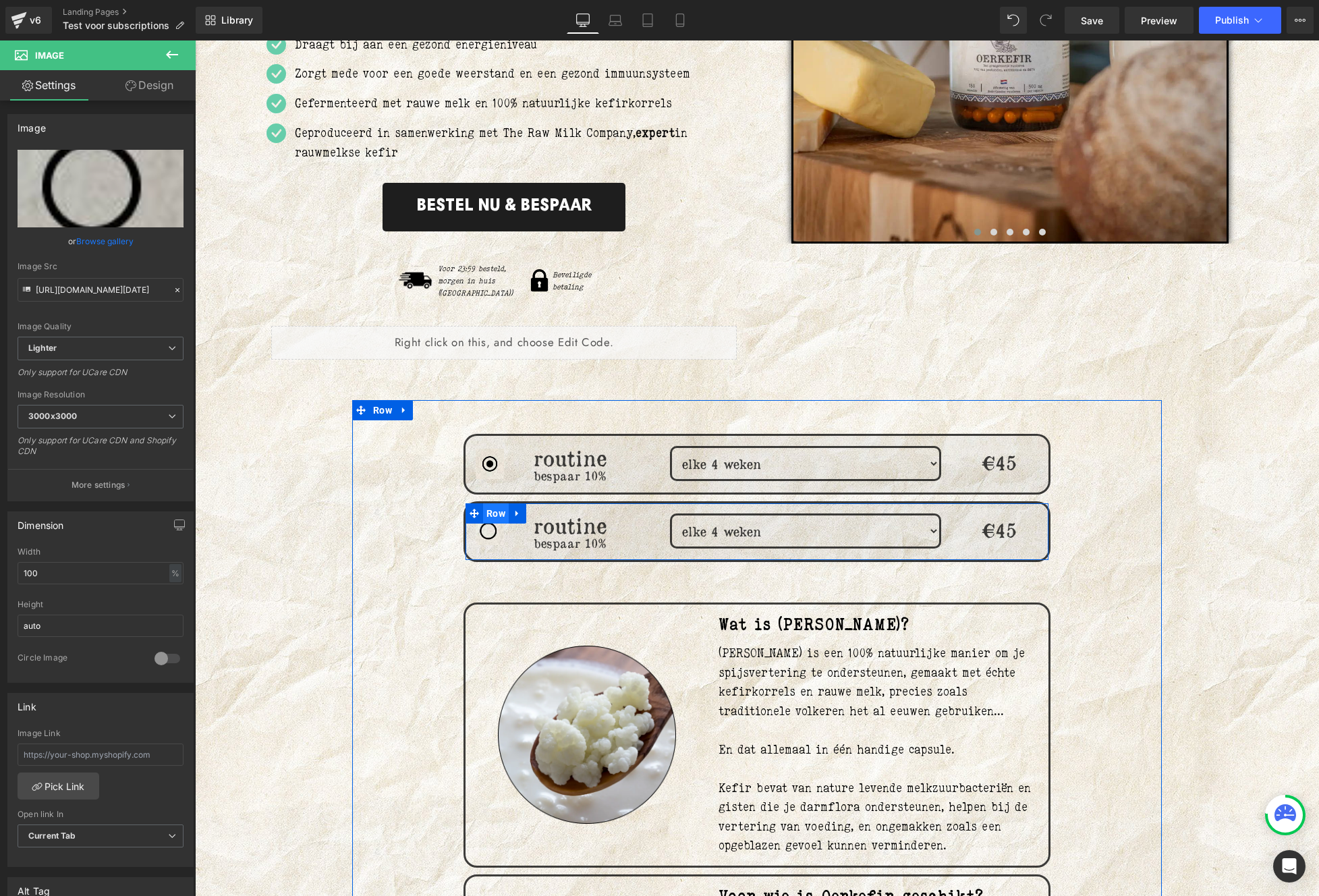
click at [483, 503] on span "Row" at bounding box center [495, 513] width 25 height 20
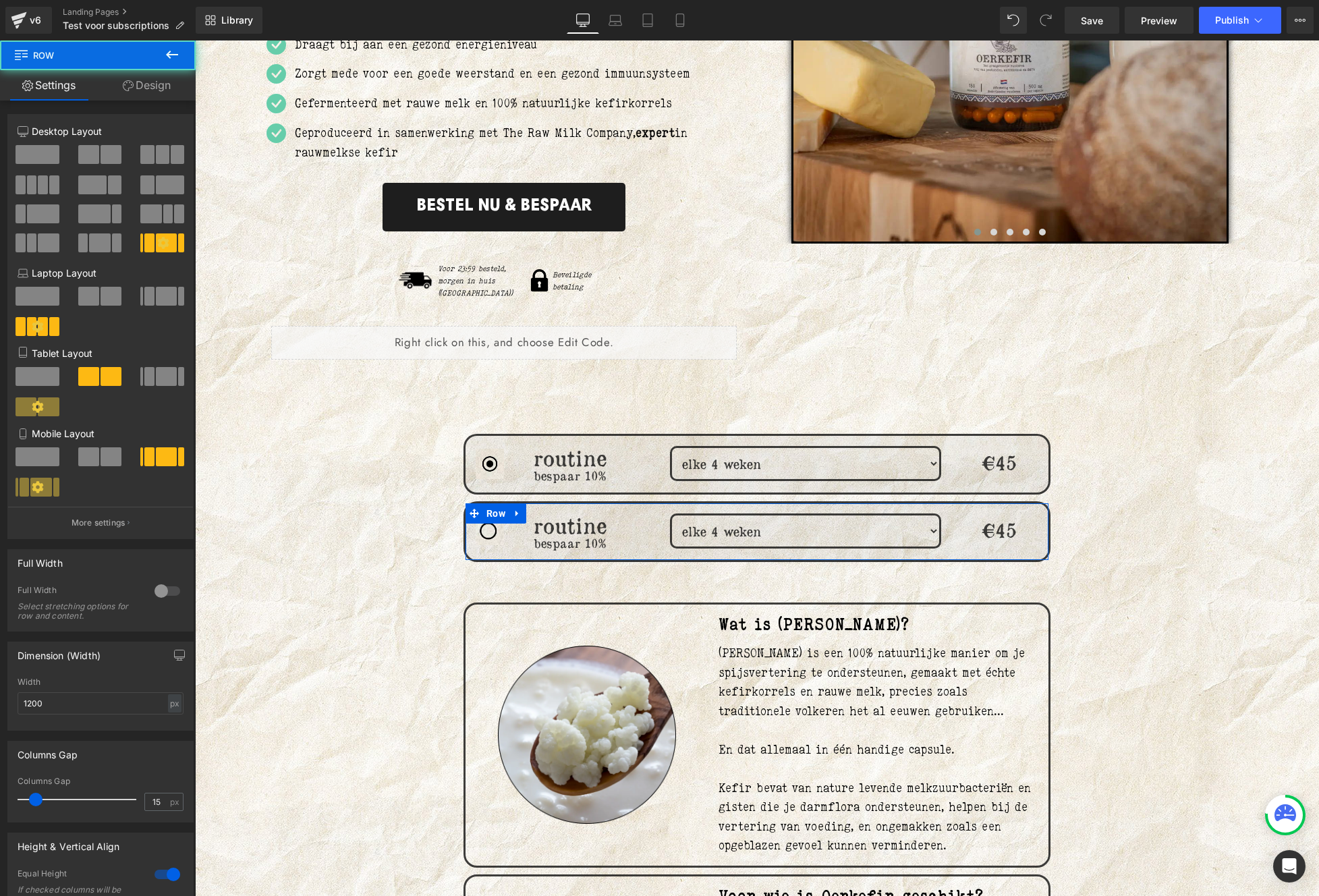
click at [143, 90] on link "Design" at bounding box center [146, 85] width 98 height 30
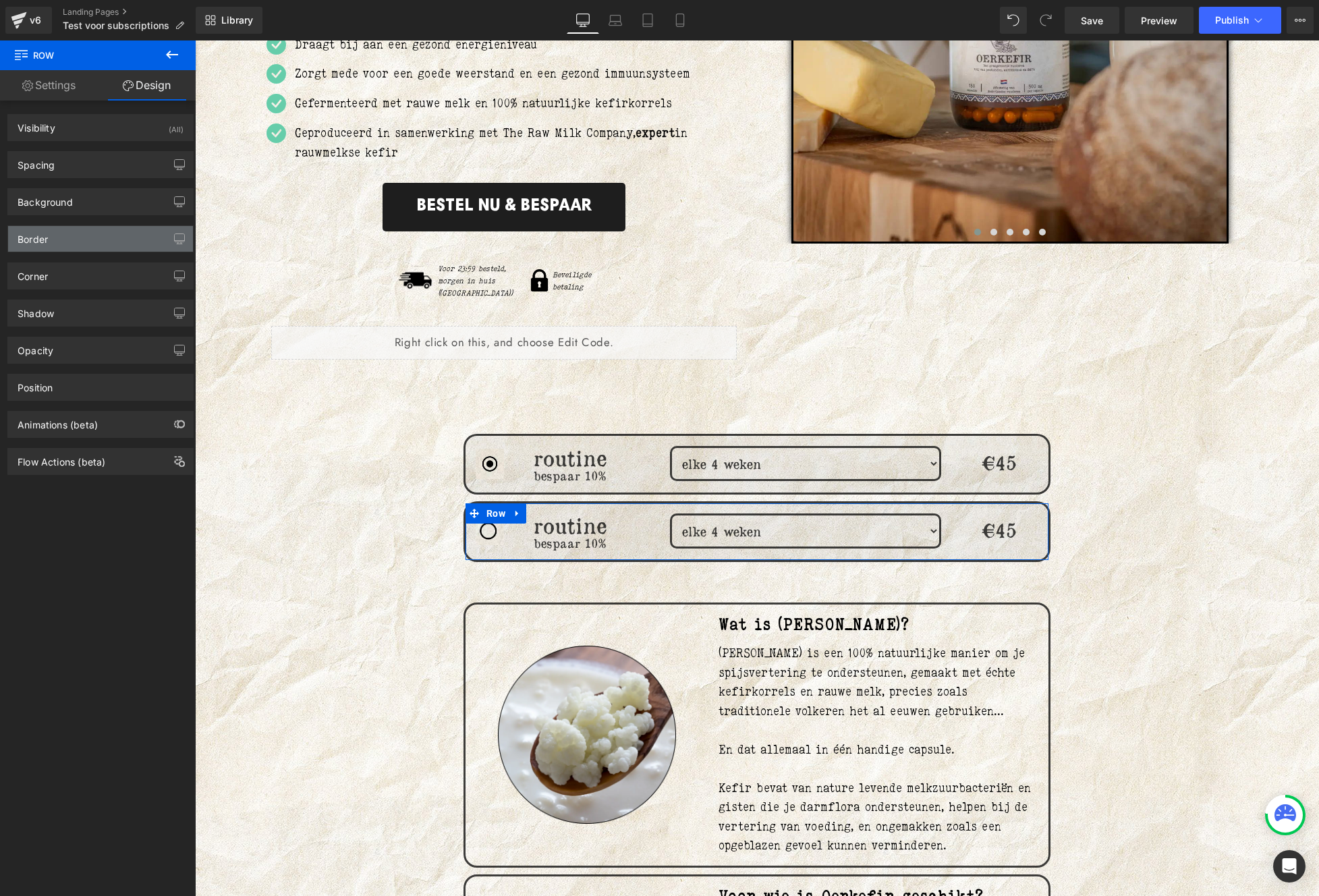
click at [87, 236] on div "Border" at bounding box center [100, 239] width 184 height 25
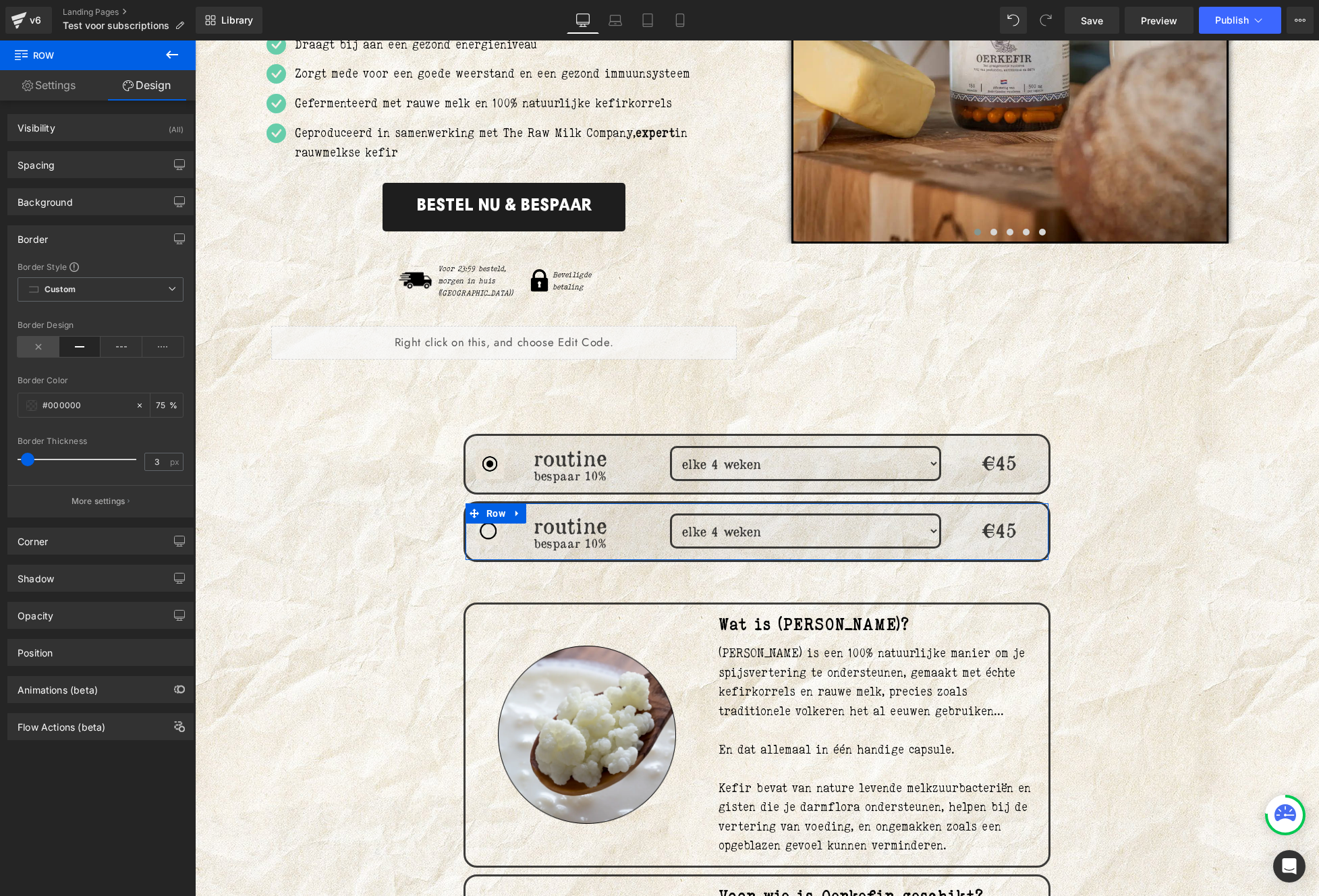
click at [44, 340] on icon at bounding box center [38, 346] width 42 height 20
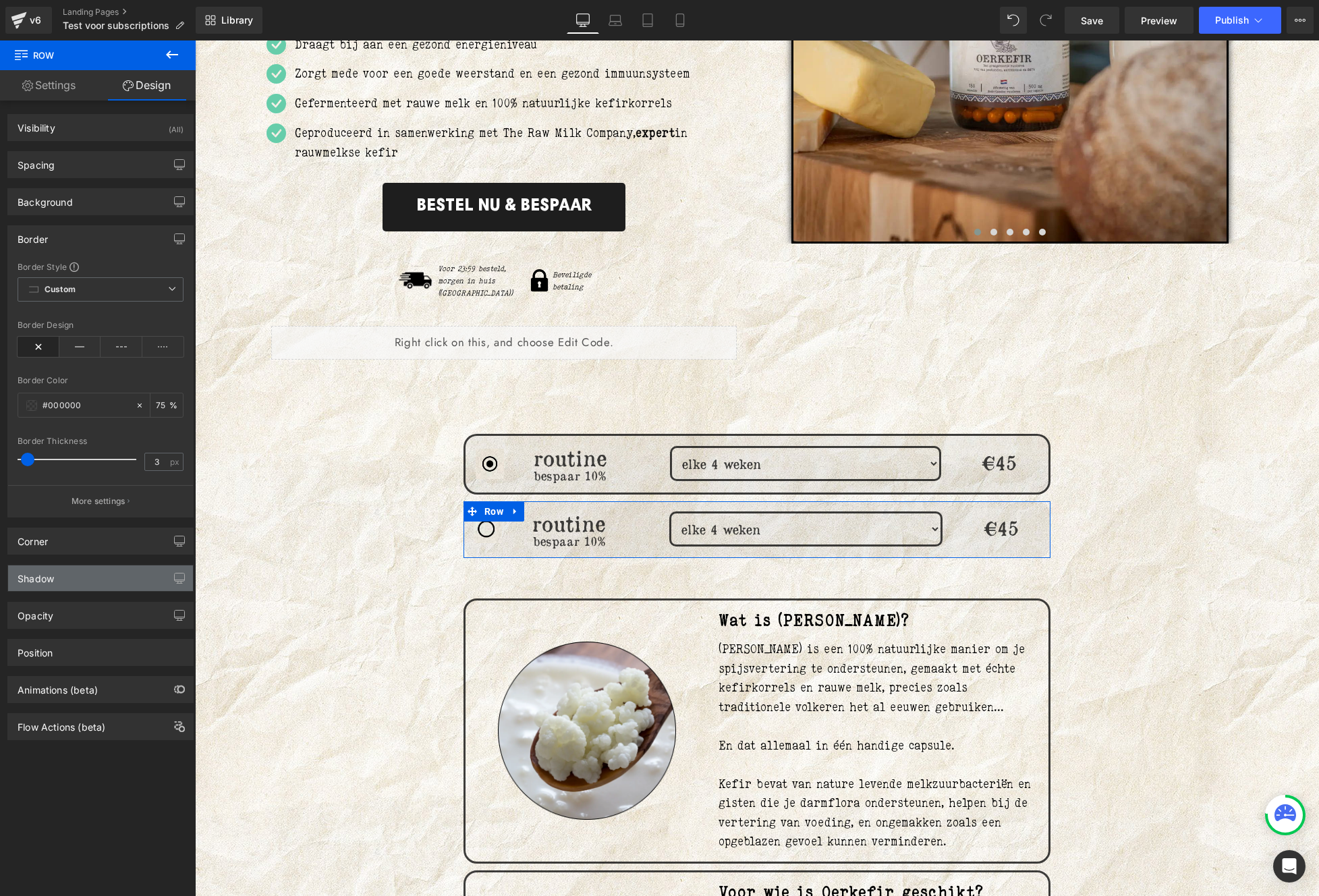
click at [83, 580] on div "Shadow" at bounding box center [100, 578] width 184 height 25
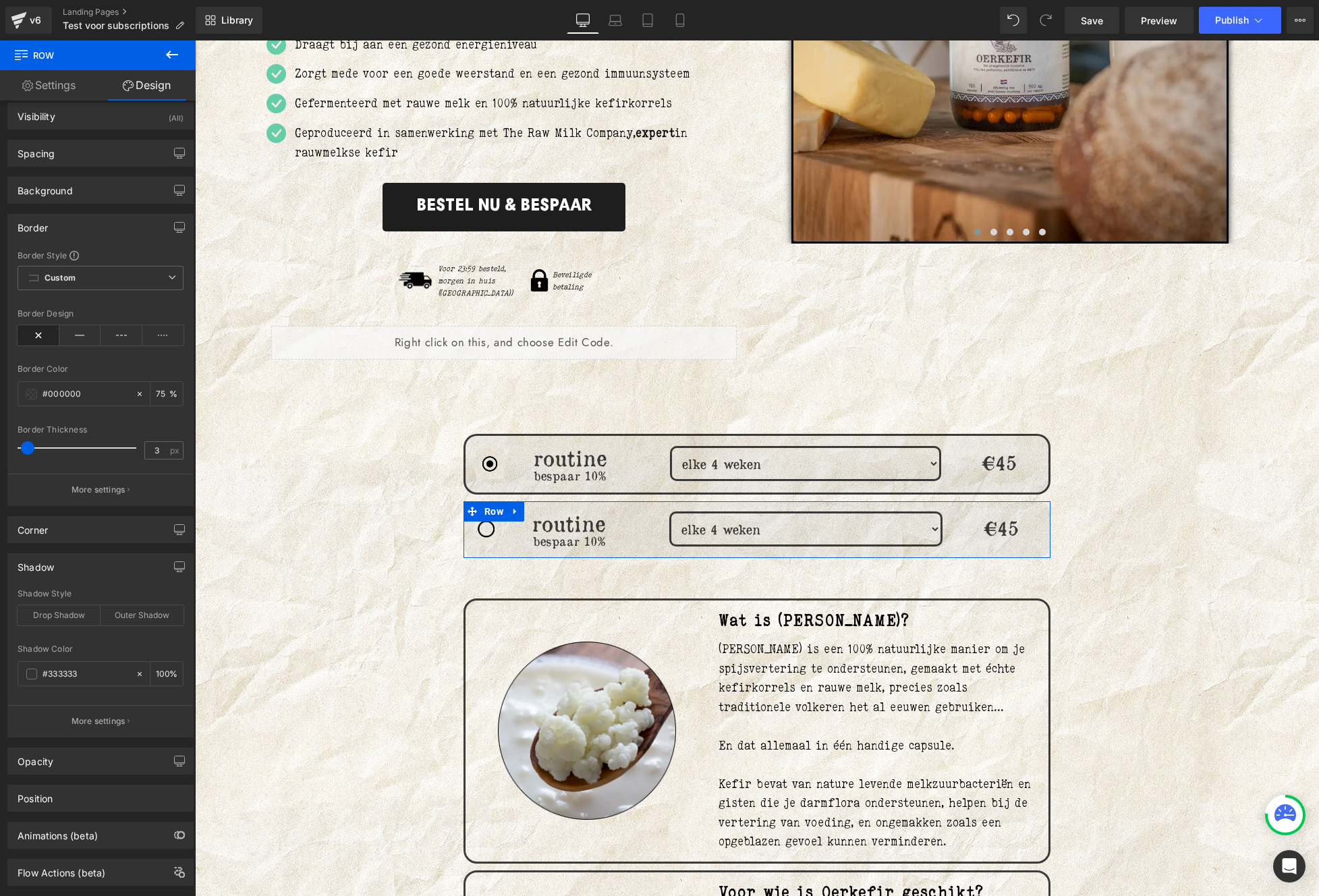
scroll to position [15, 0]
click at [60, 622] on div "Shadow Style Drop Shadow Outer Shadow" at bounding box center [100, 611] width 166 height 52
click at [62, 620] on div "Drop Shadow" at bounding box center [59, 611] width 83 height 20
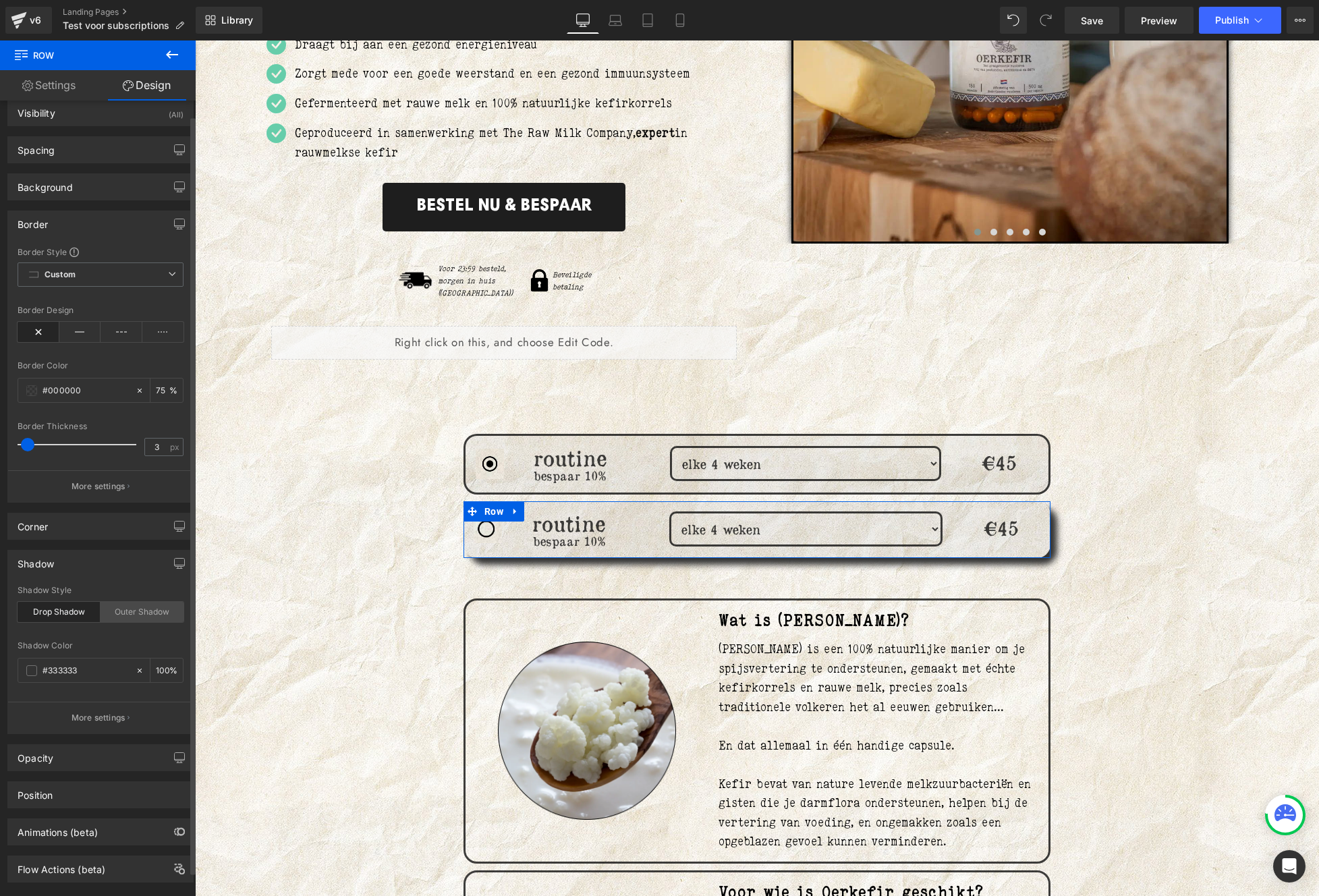
click at [144, 615] on div "Outer Shadow" at bounding box center [142, 611] width 83 height 20
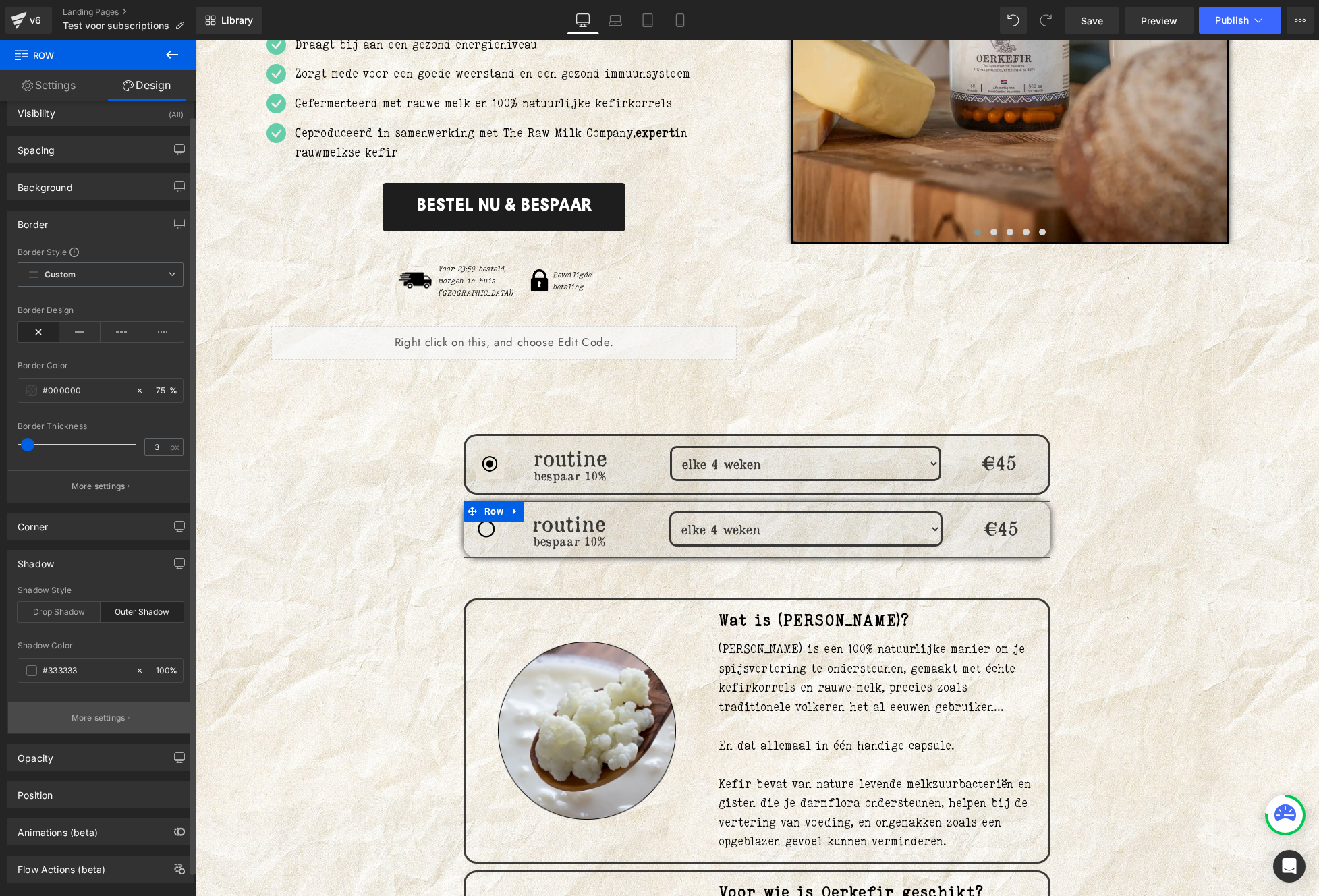
click at [83, 706] on button "More settings" at bounding box center [100, 717] width 184 height 32
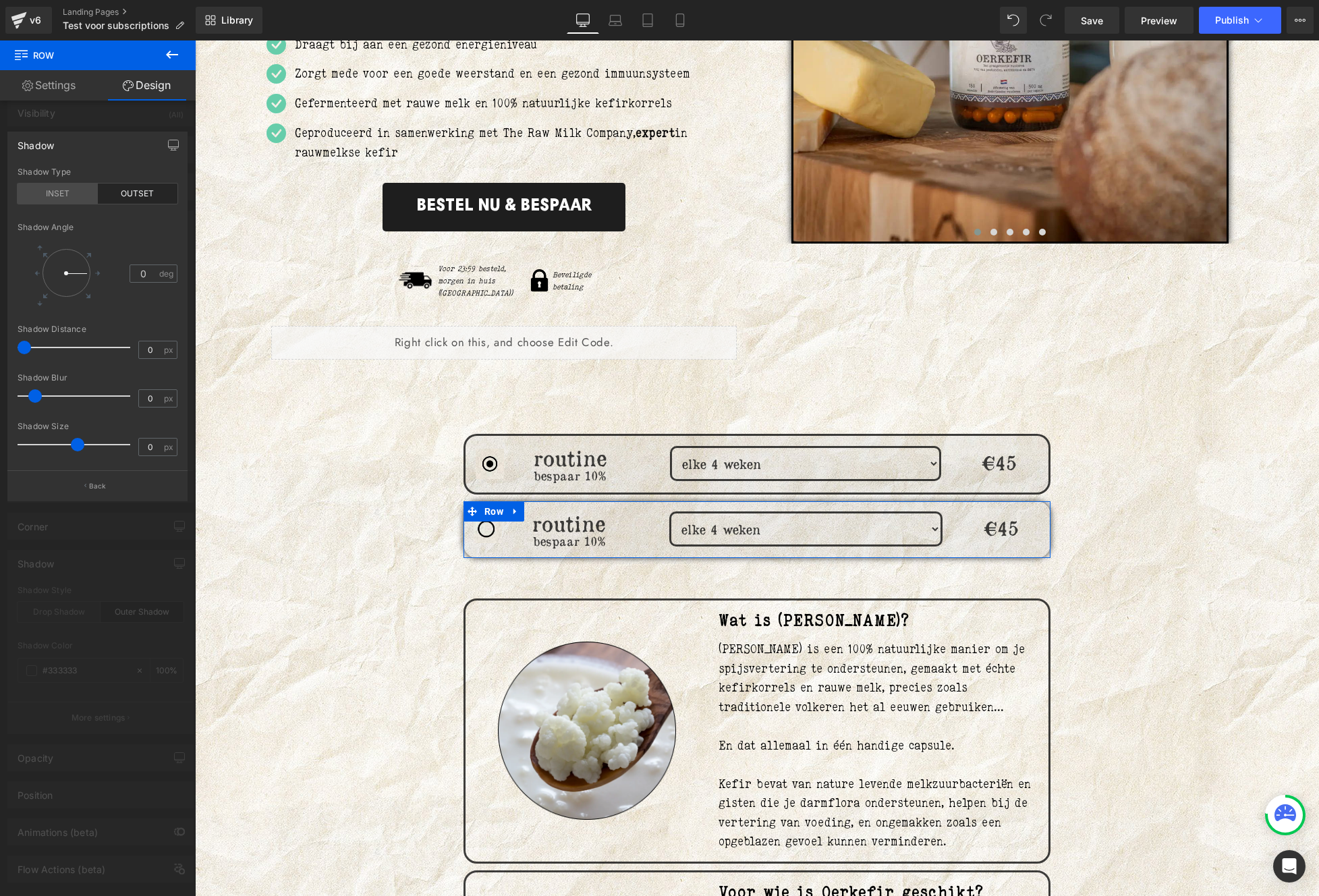
click at [73, 194] on div "INSET" at bounding box center [57, 193] width 80 height 20
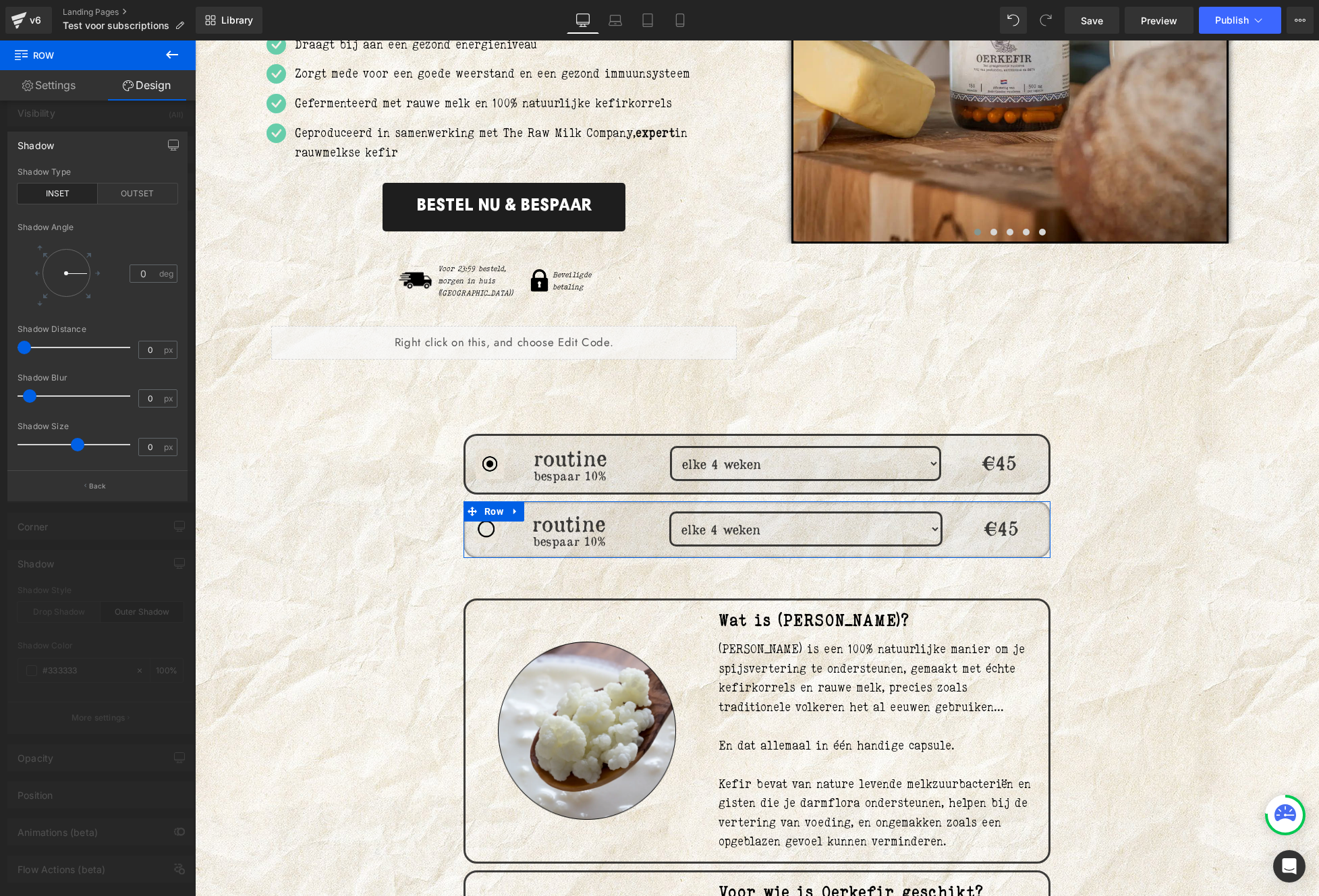
click at [31, 399] on span at bounding box center [29, 396] width 14 height 14
click at [36, 400] on span at bounding box center [35, 396] width 14 height 14
click at [136, 102] on div at bounding box center [98, 471] width 196 height 862
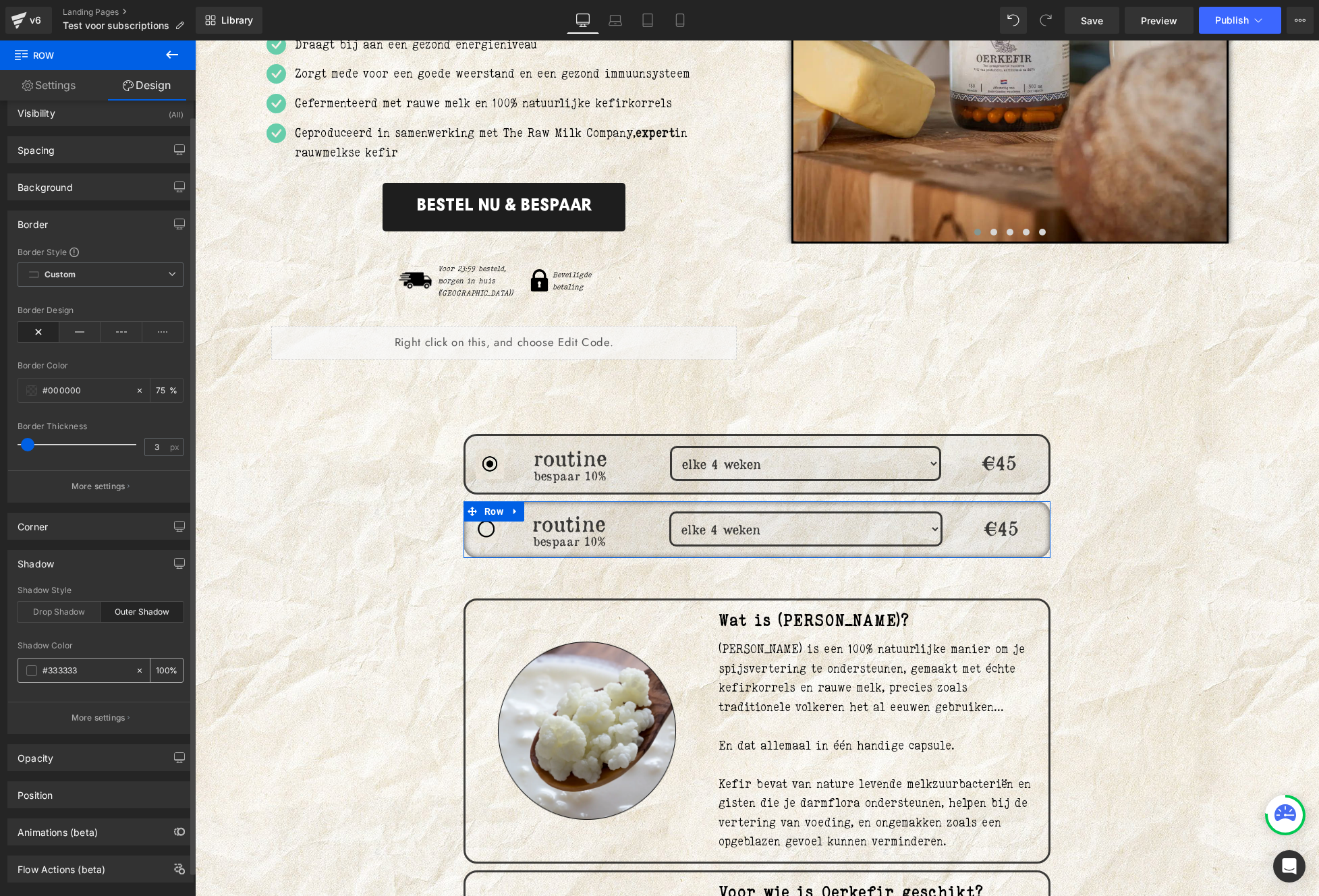
click at [156, 669] on input "100" at bounding box center [162, 669] width 14 height 15
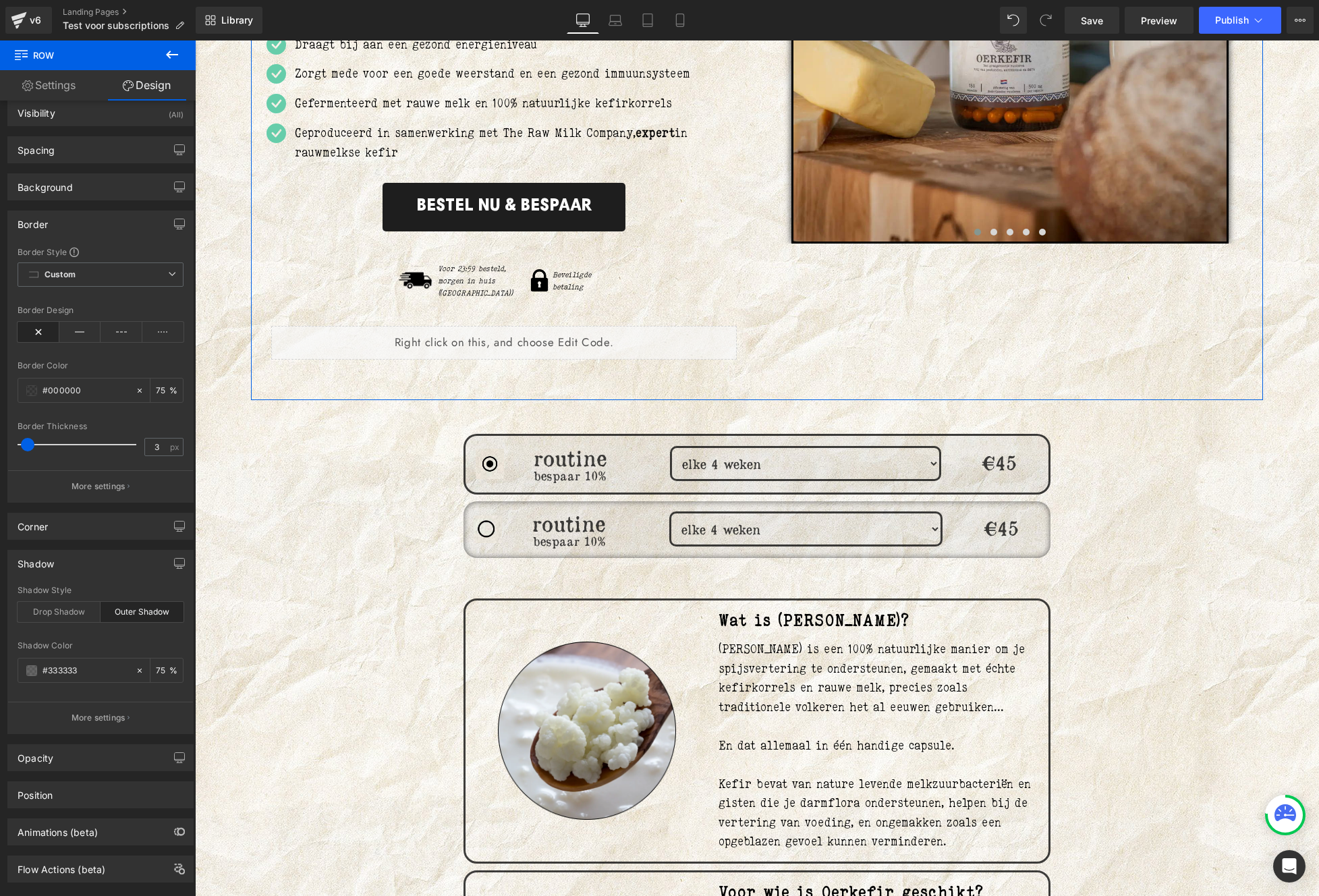
type input "7"
type input "50"
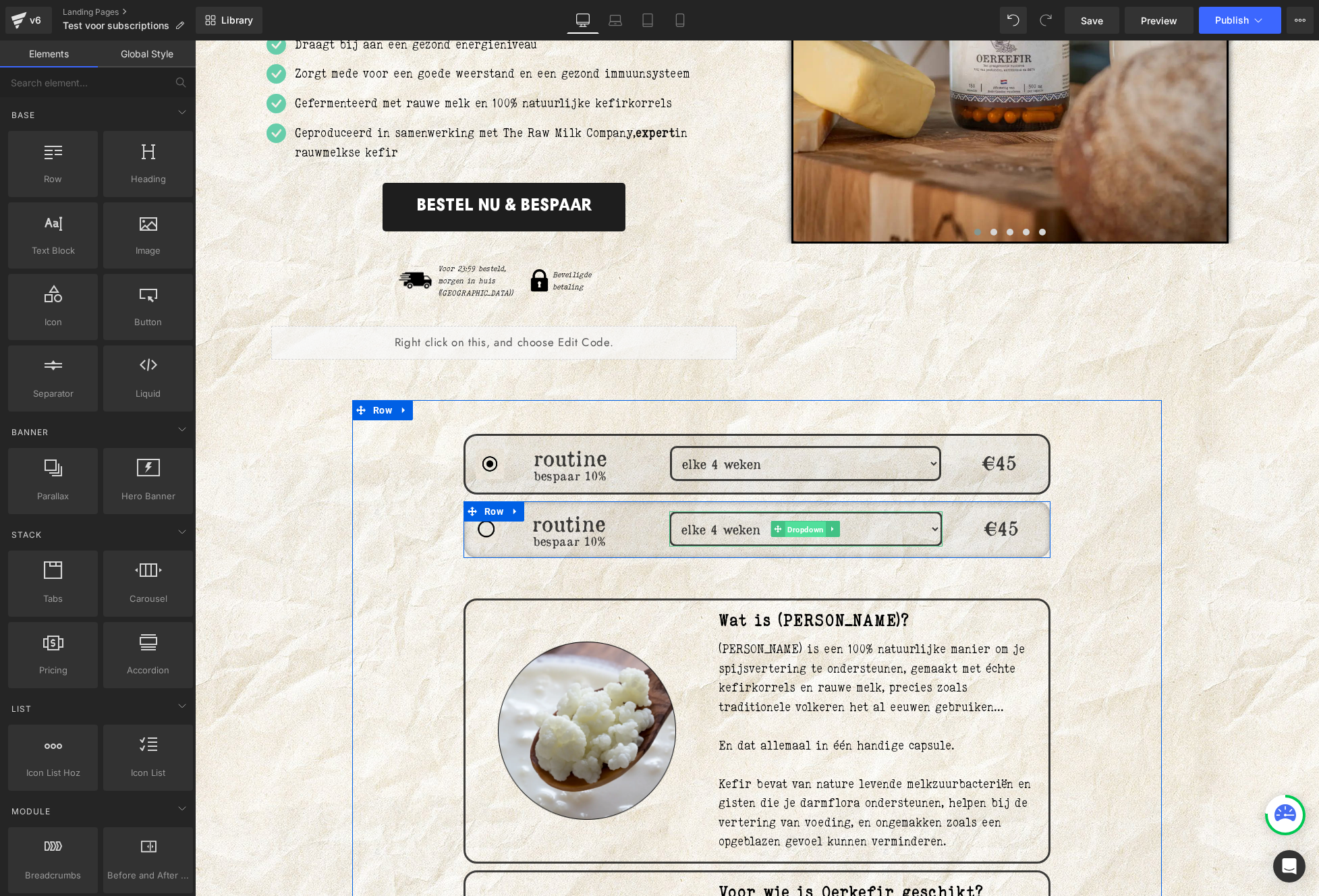
click at [805, 522] on span "Dropdown" at bounding box center [806, 529] width 41 height 16
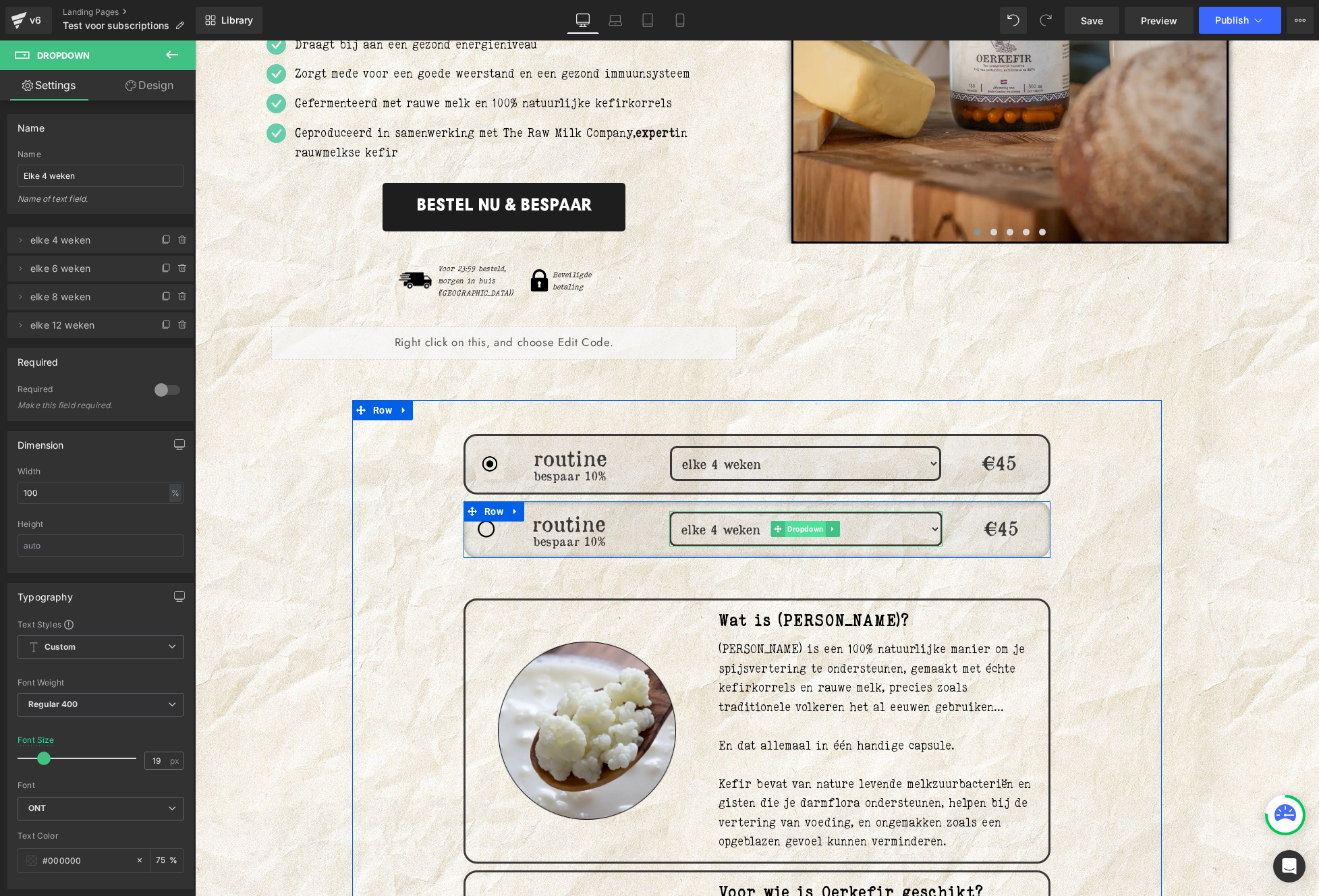
click at [812, 521] on span "Dropdown" at bounding box center [806, 529] width 41 height 16
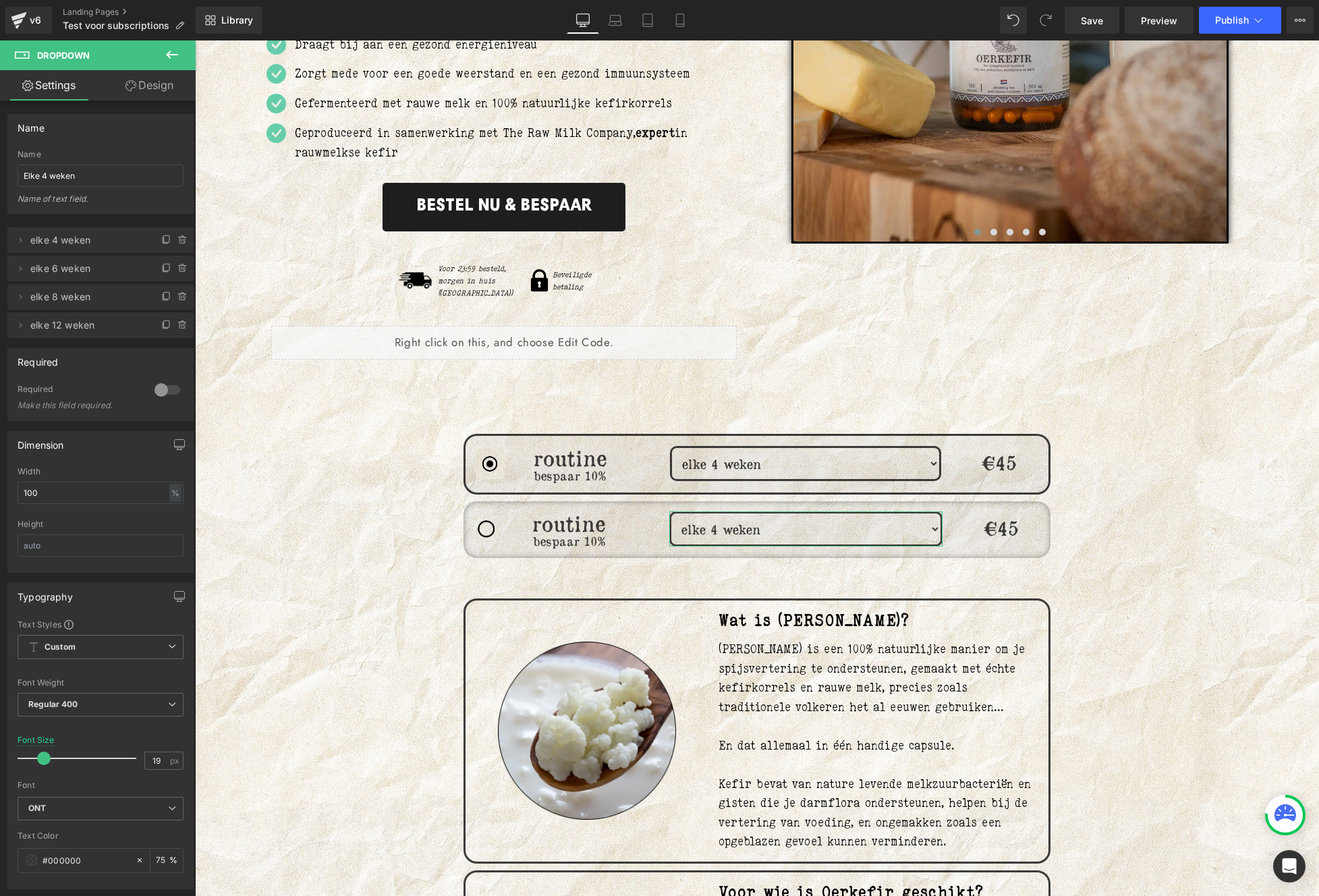
click at [144, 86] on link "Design" at bounding box center [149, 85] width 98 height 30
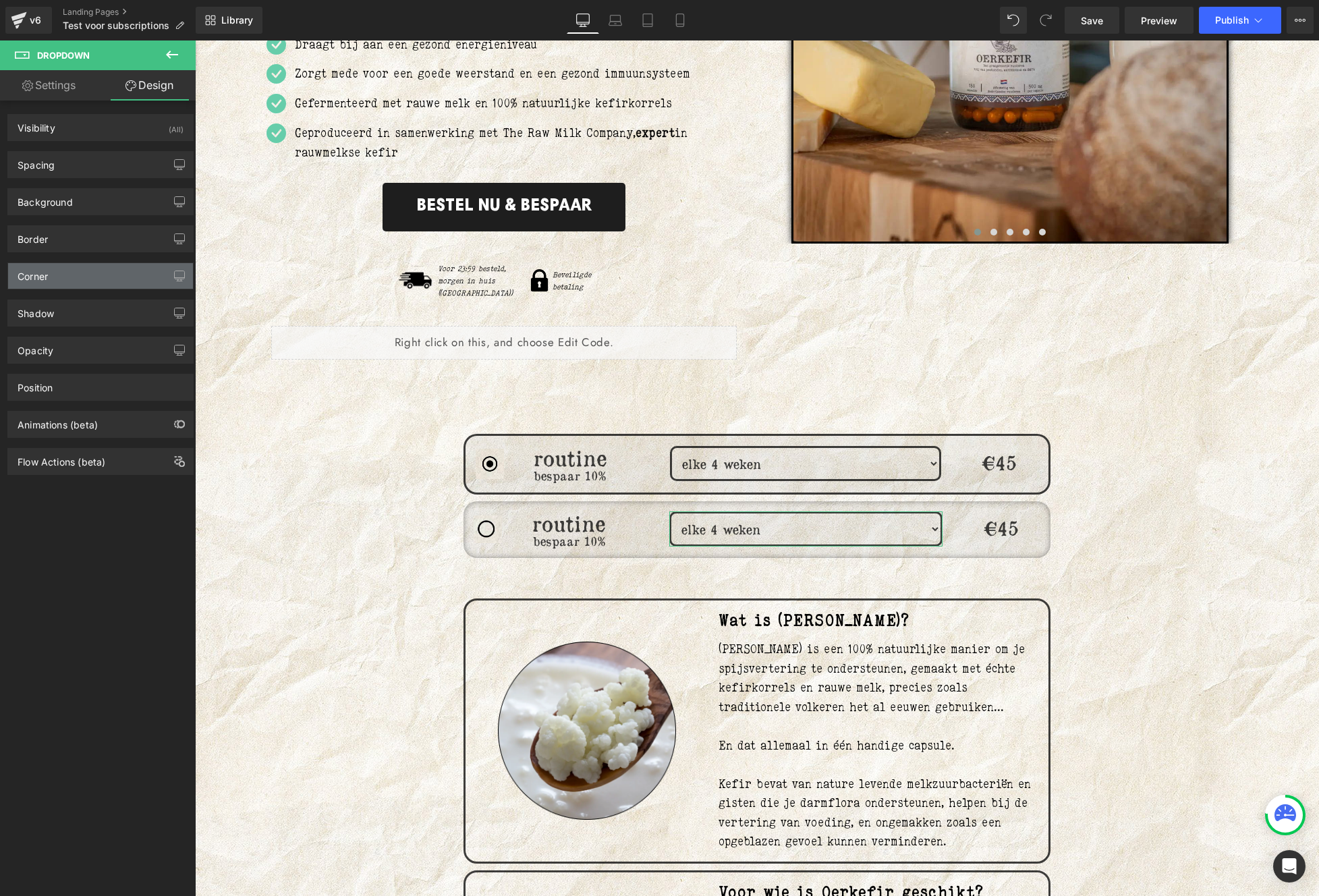
click at [50, 281] on div "Corner" at bounding box center [100, 276] width 184 height 25
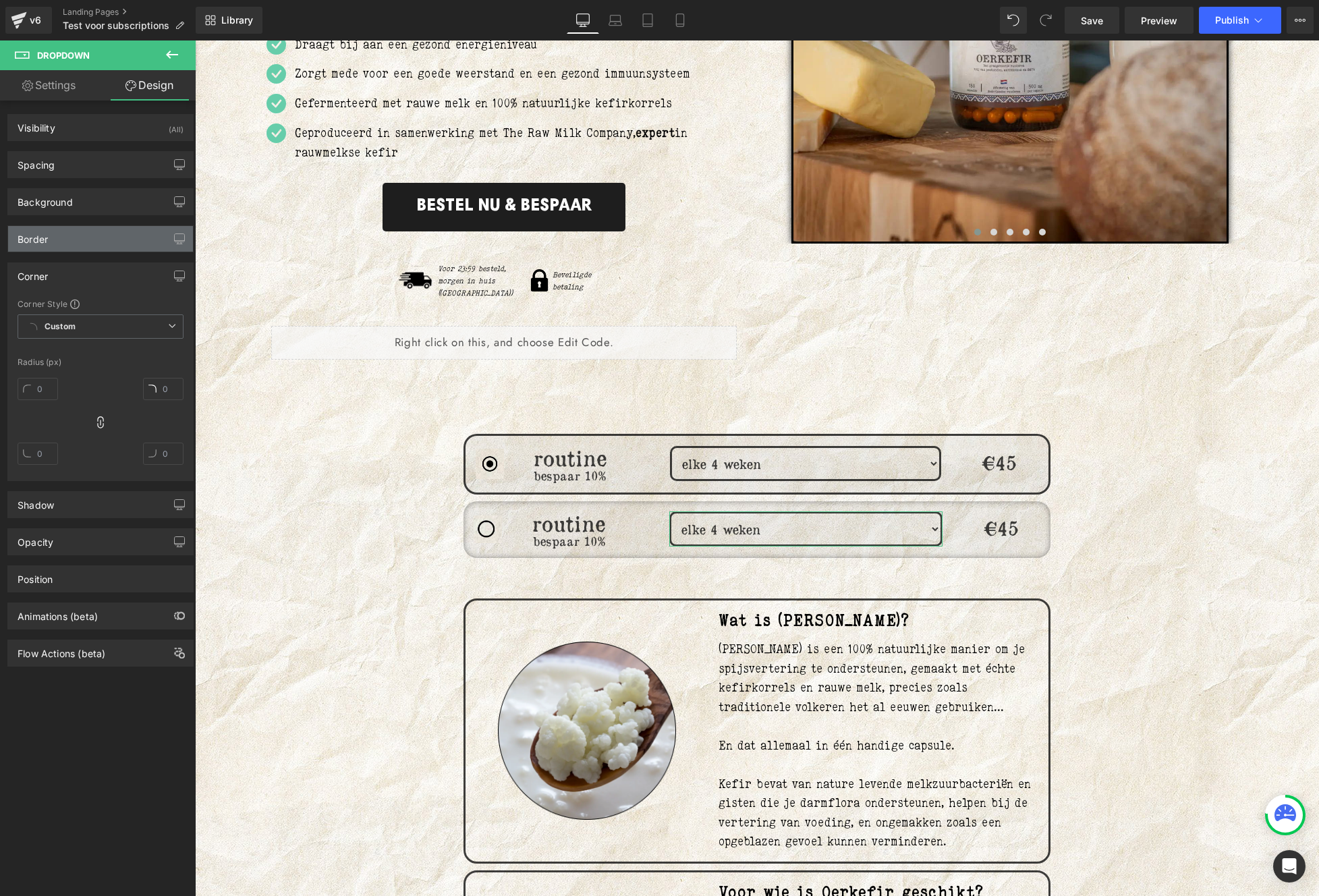
click at [48, 242] on div "Border" at bounding box center [33, 235] width 30 height 19
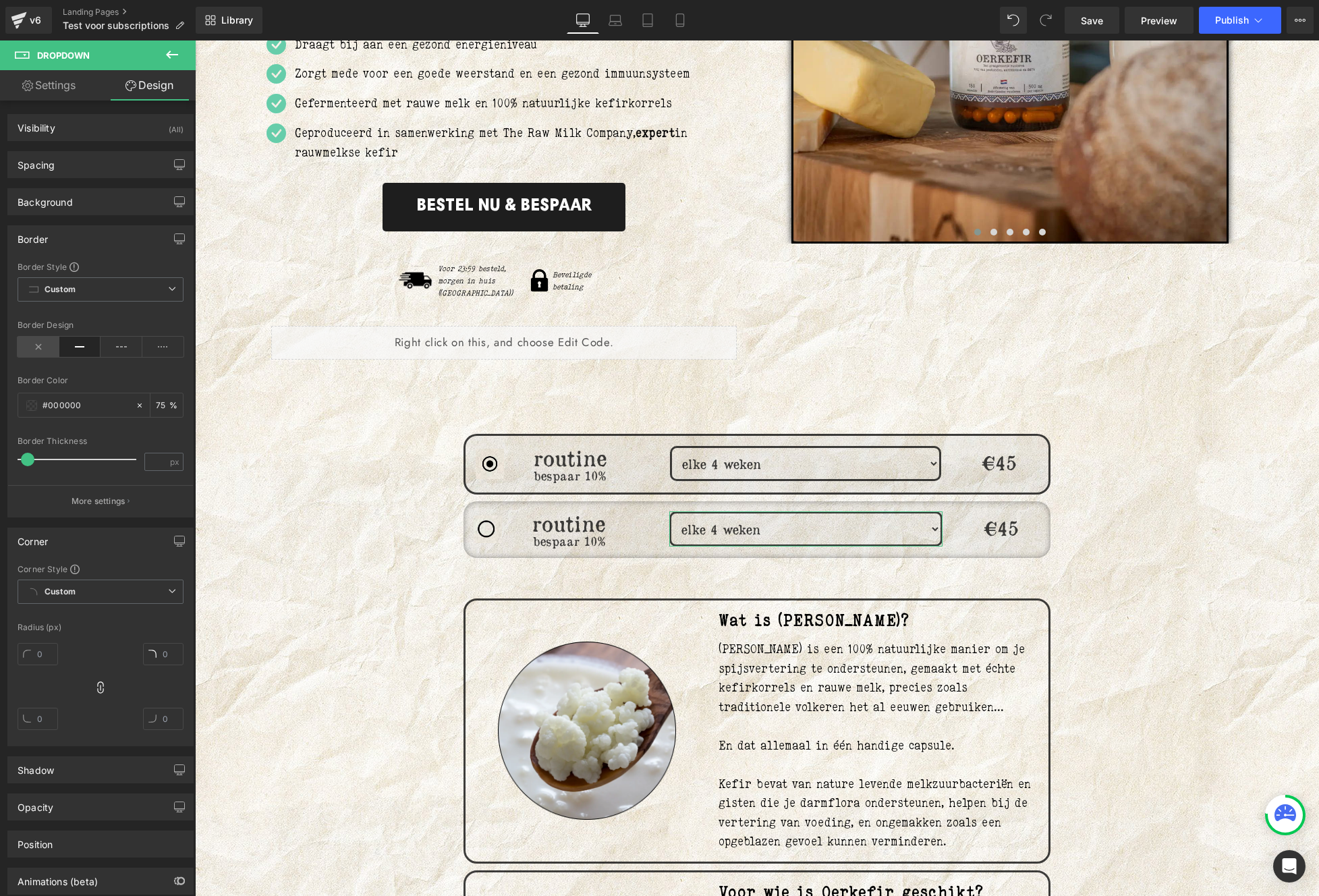
click at [25, 352] on icon at bounding box center [38, 346] width 42 height 20
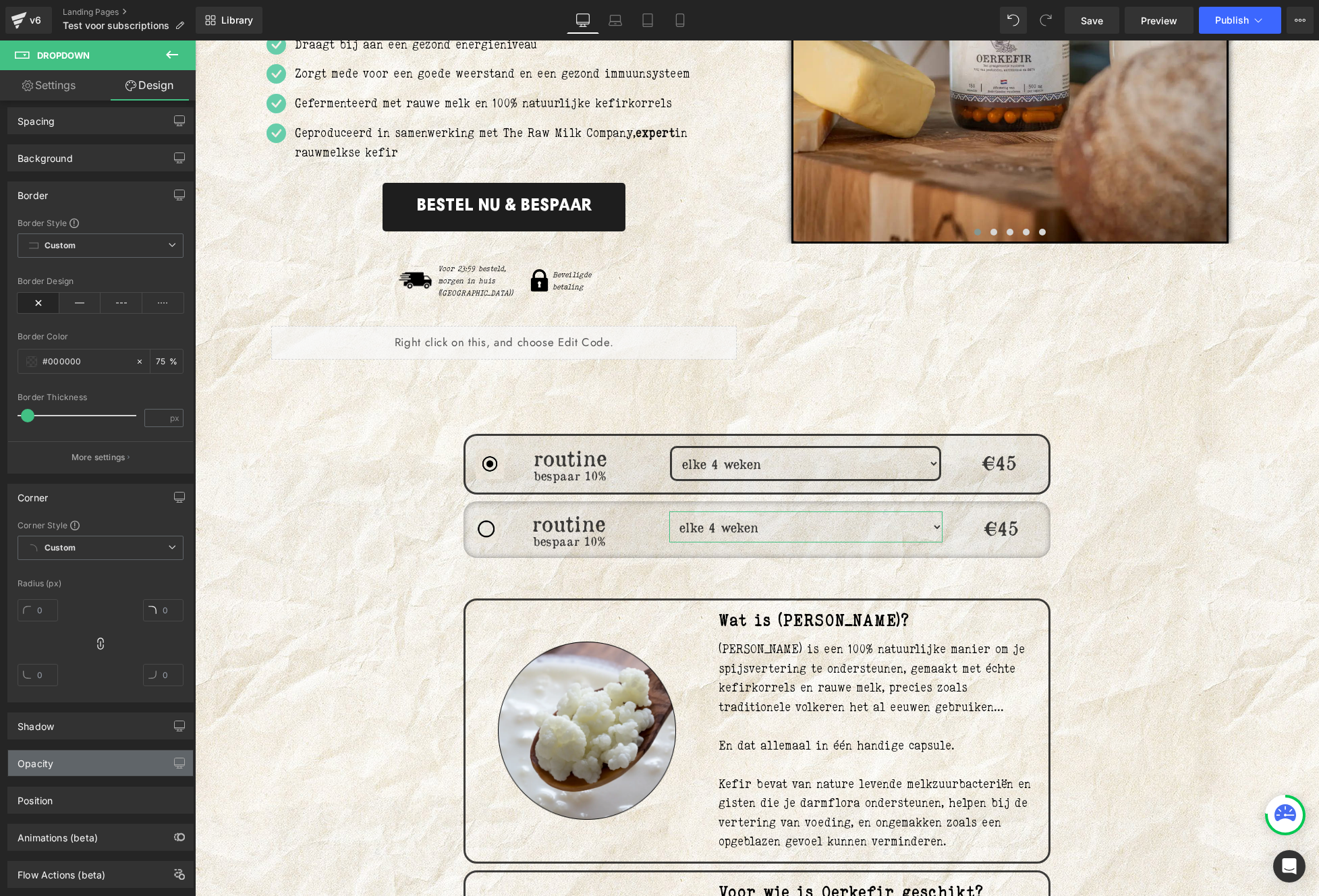
scroll to position [73, 0]
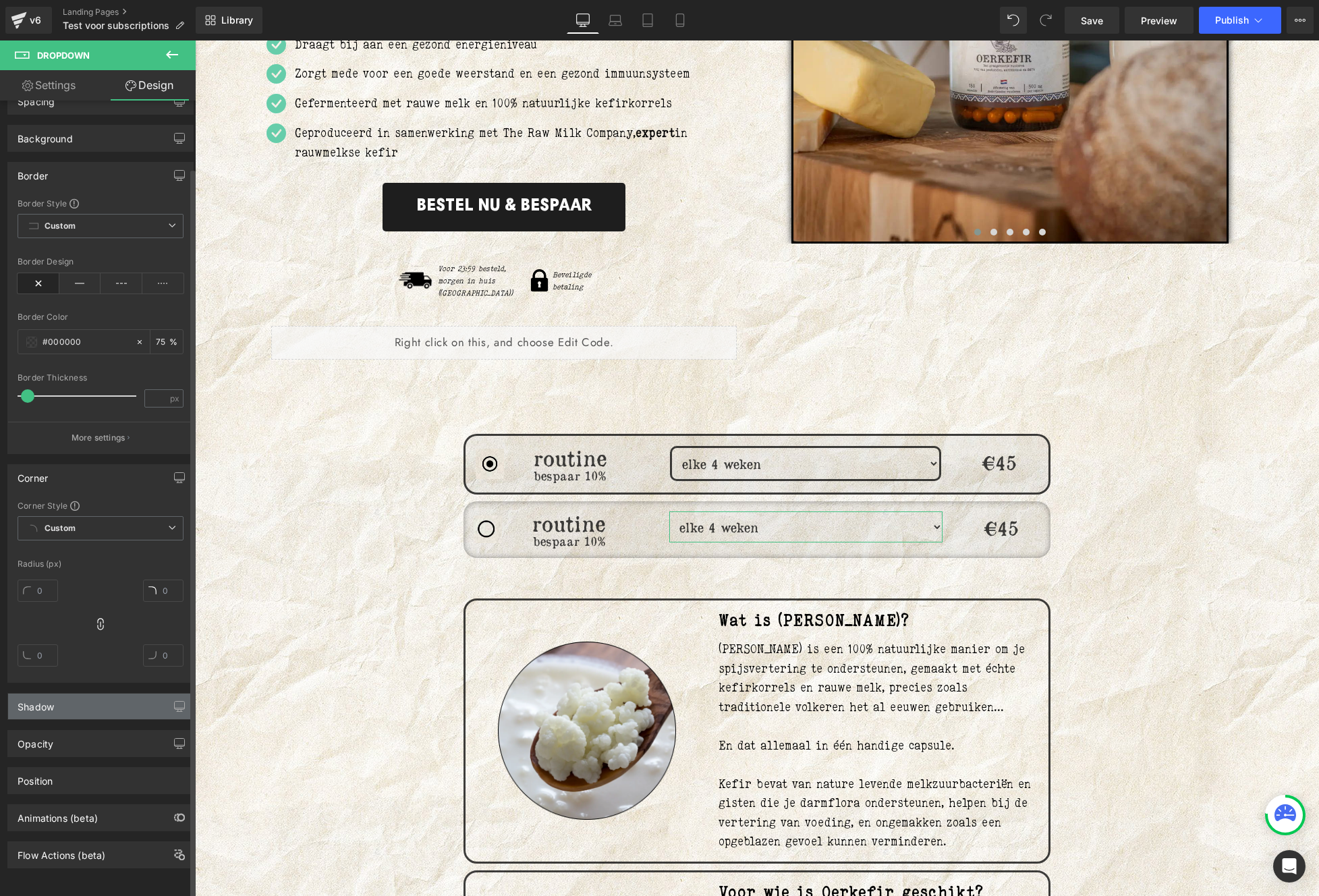
click at [33, 697] on div "Shadow" at bounding box center [36, 703] width 37 height 19
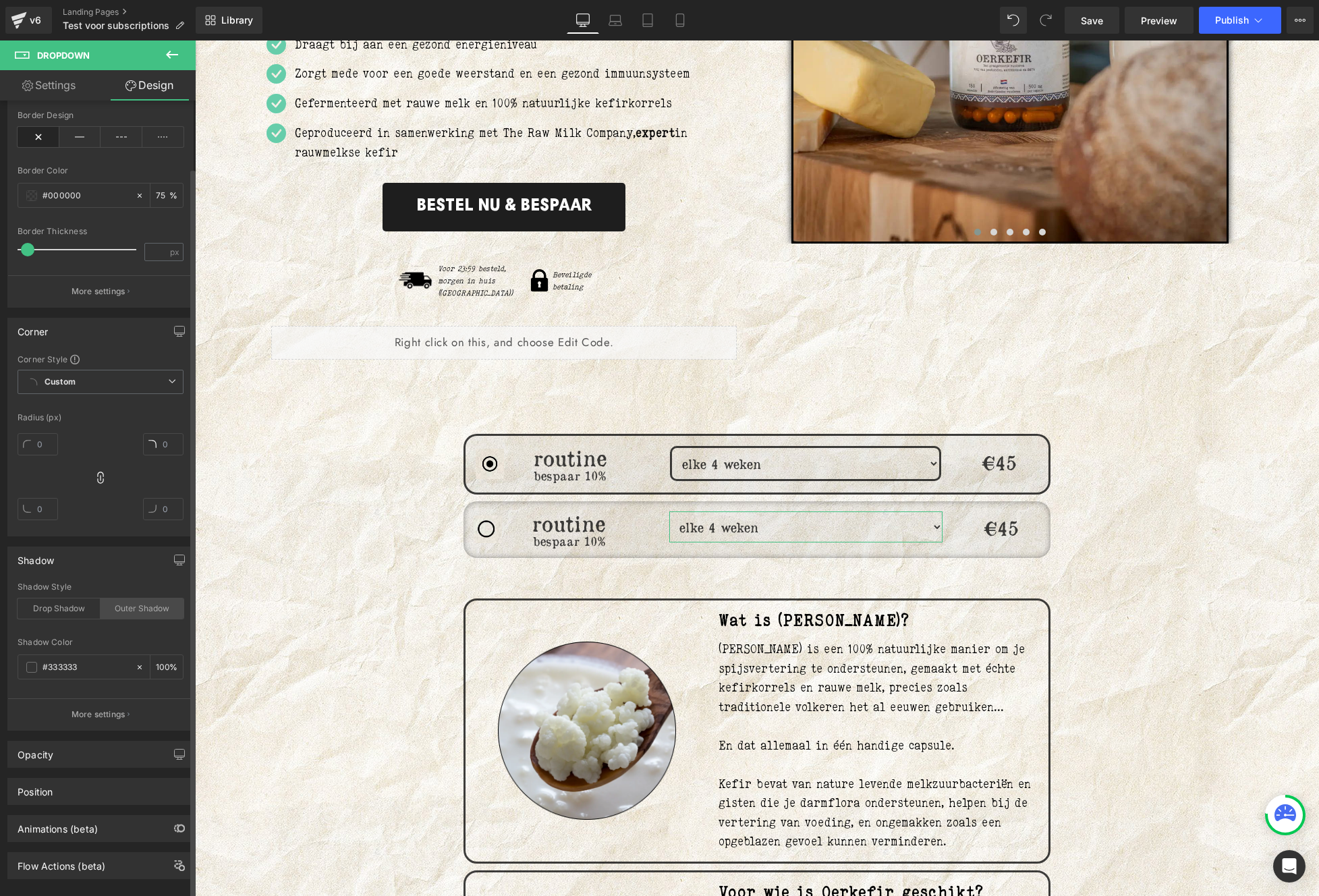
scroll to position [216, 0]
click at [117, 595] on div "Outer Shadow" at bounding box center [142, 601] width 83 height 20
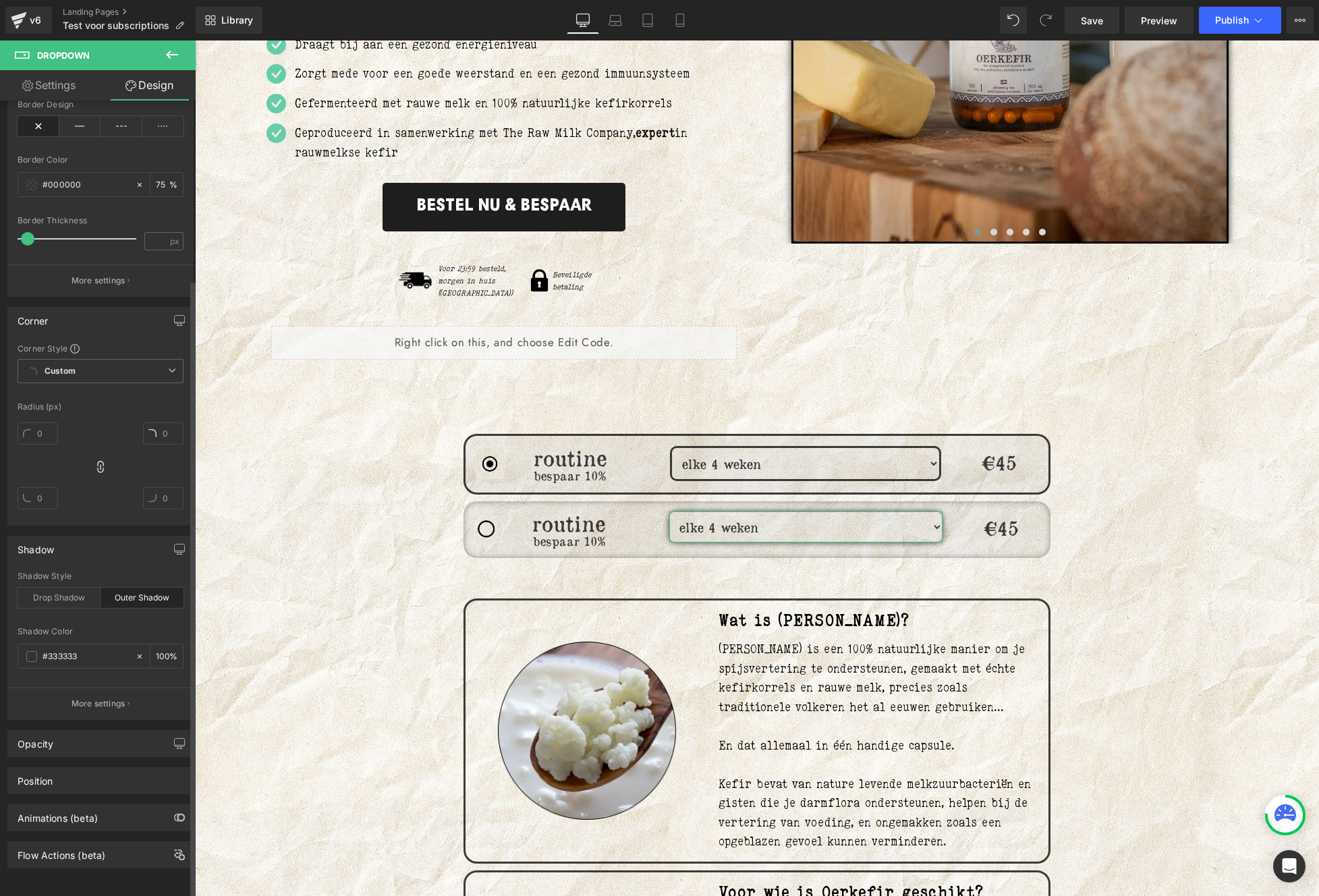
scroll to position [231, 0]
drag, startPoint x: 73, startPoint y: 696, endPoint x: 83, endPoint y: 674, distance: 24.2
click at [73, 697] on p "More settings" at bounding box center [99, 703] width 54 height 12
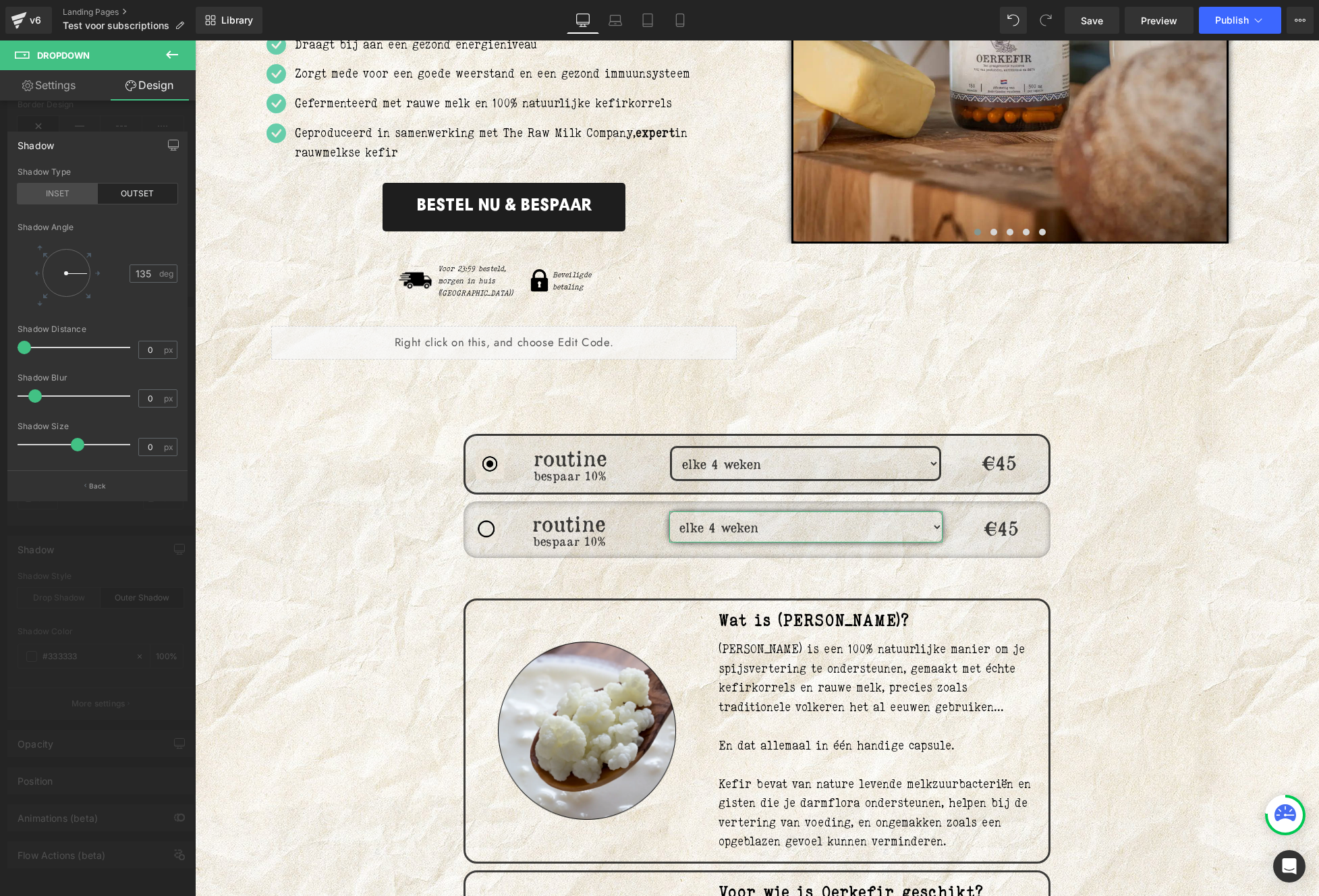
click at [67, 190] on div "INSET" at bounding box center [57, 193] width 80 height 20
click at [143, 86] on link "Design" at bounding box center [149, 85] width 98 height 30
click at [33, 118] on div at bounding box center [98, 471] width 196 height 862
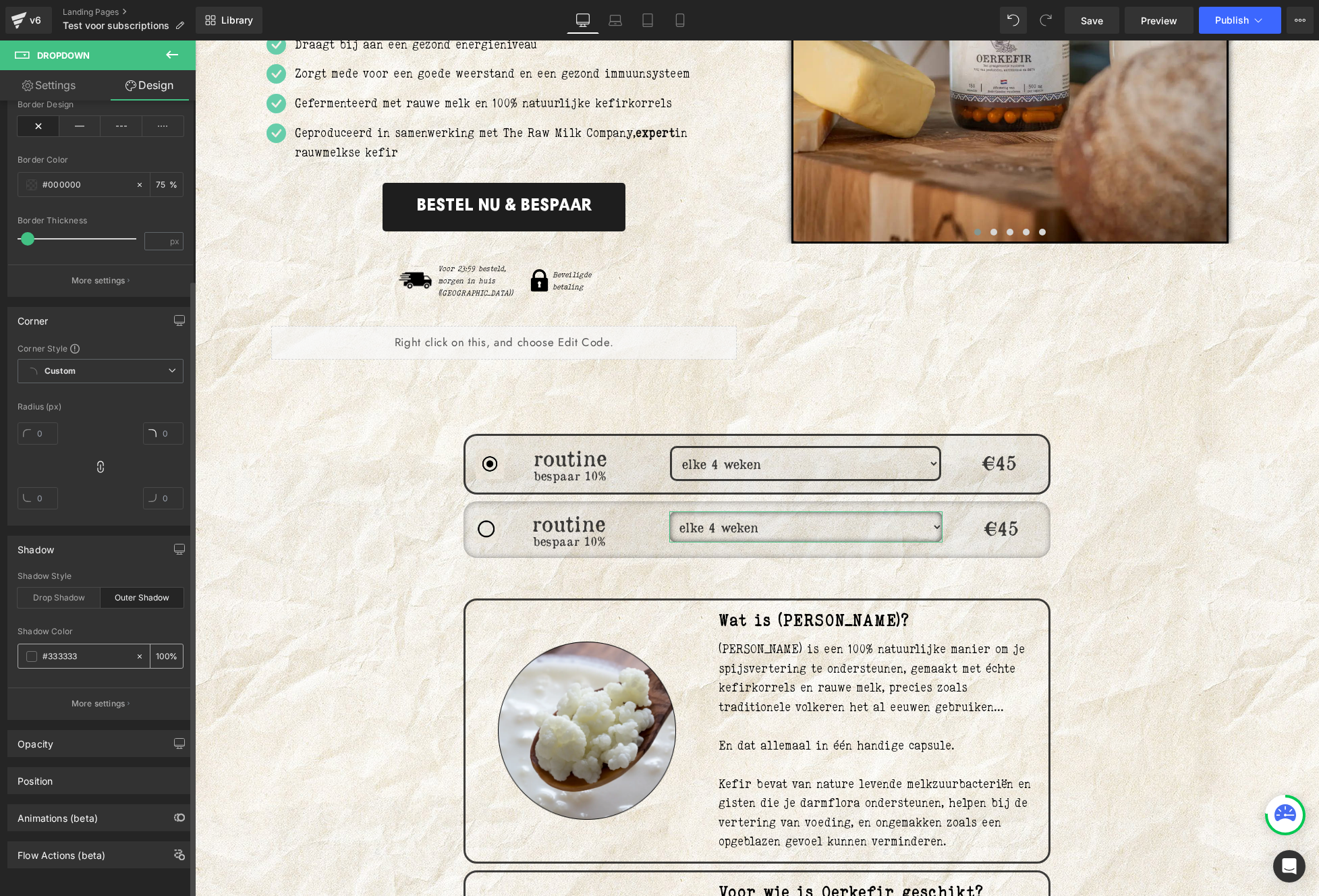
click at [156, 649] on input "number" at bounding box center [162, 655] width 14 height 15
type input "50"
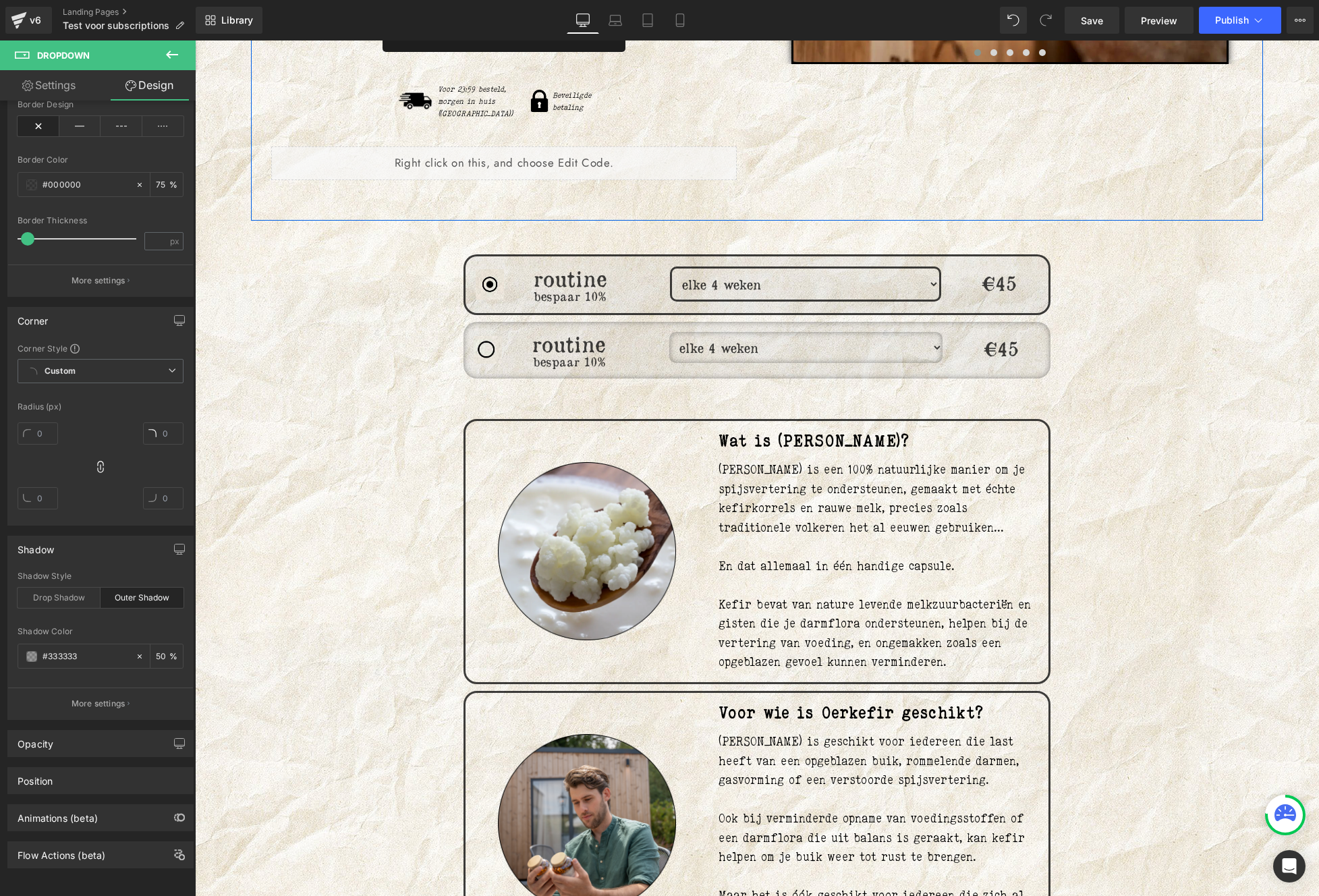
scroll to position [554, 0]
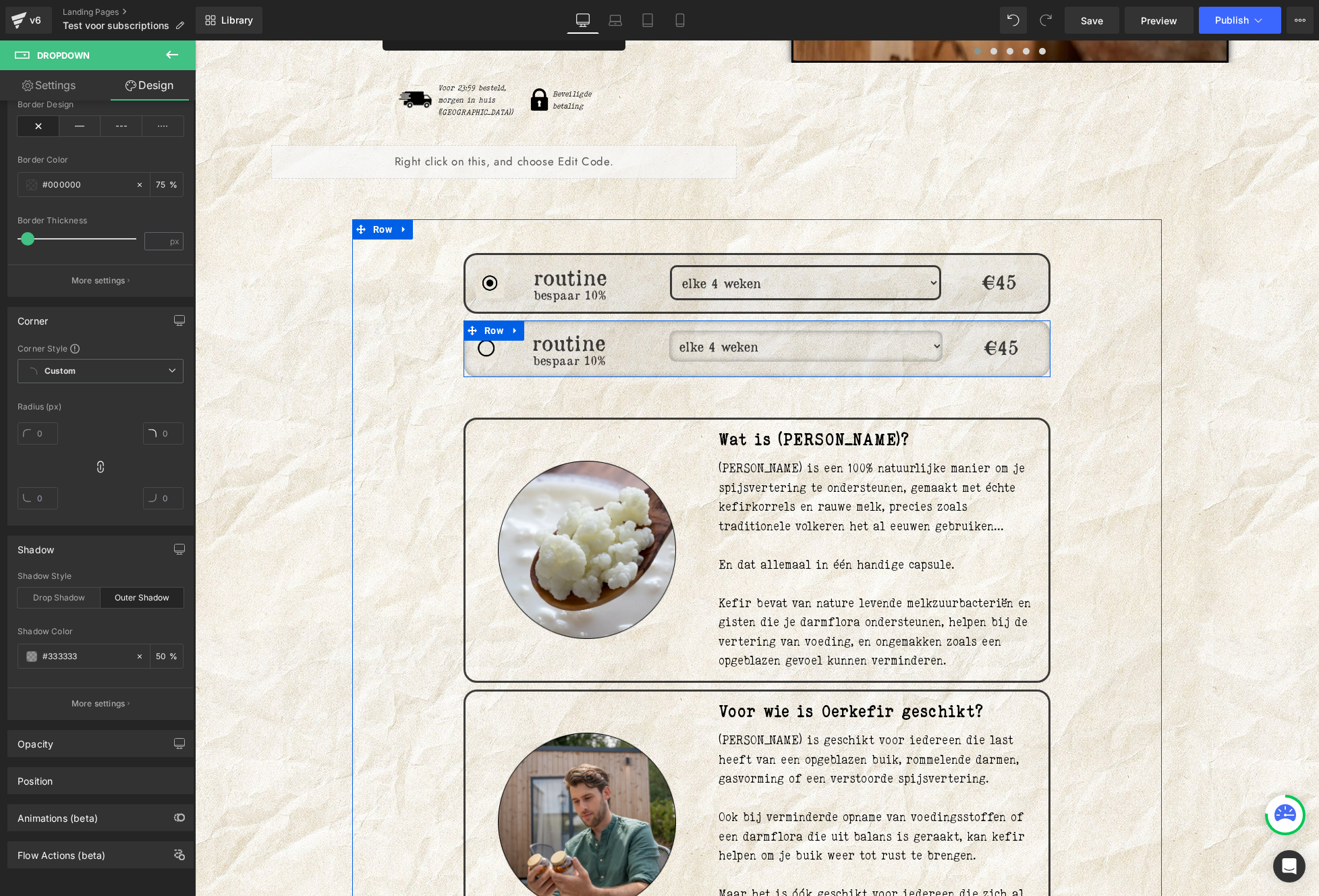
click at [932, 332] on select "elke 4 weken elke 6 weken elke 8 weken elke 12 weken" at bounding box center [806, 346] width 273 height 31
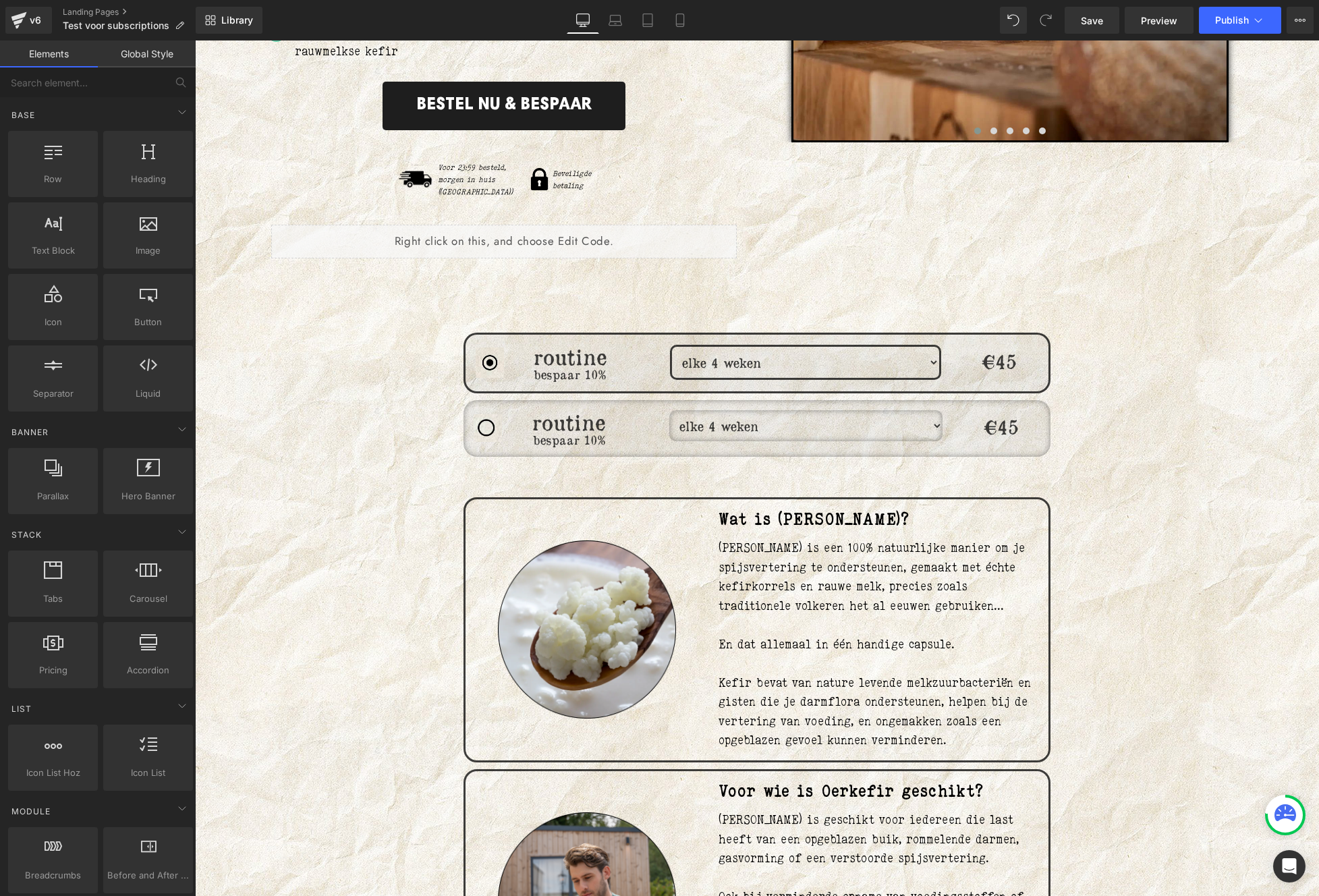
scroll to position [436, 0]
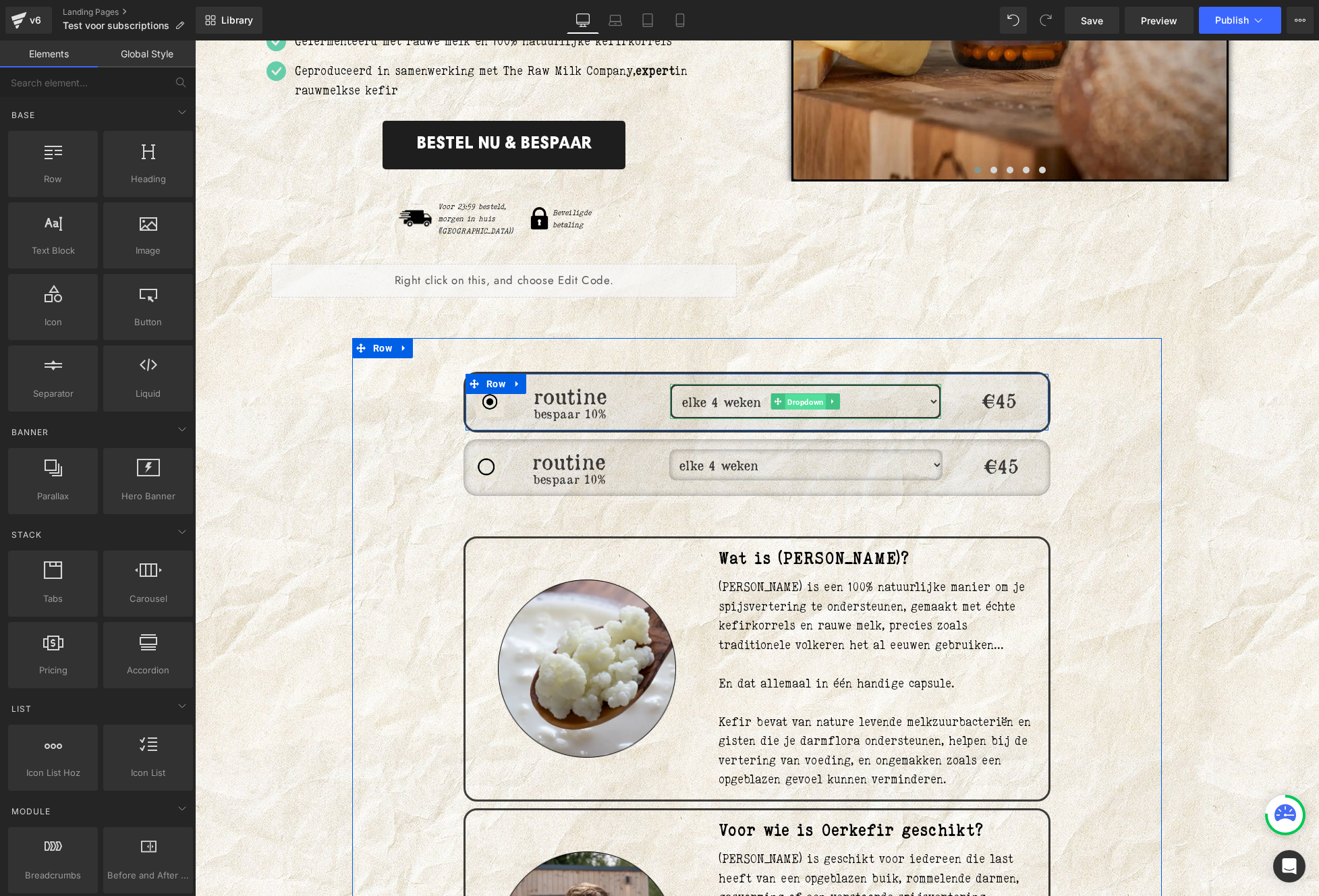
click at [793, 394] on span "Dropdown" at bounding box center [805, 401] width 41 height 16
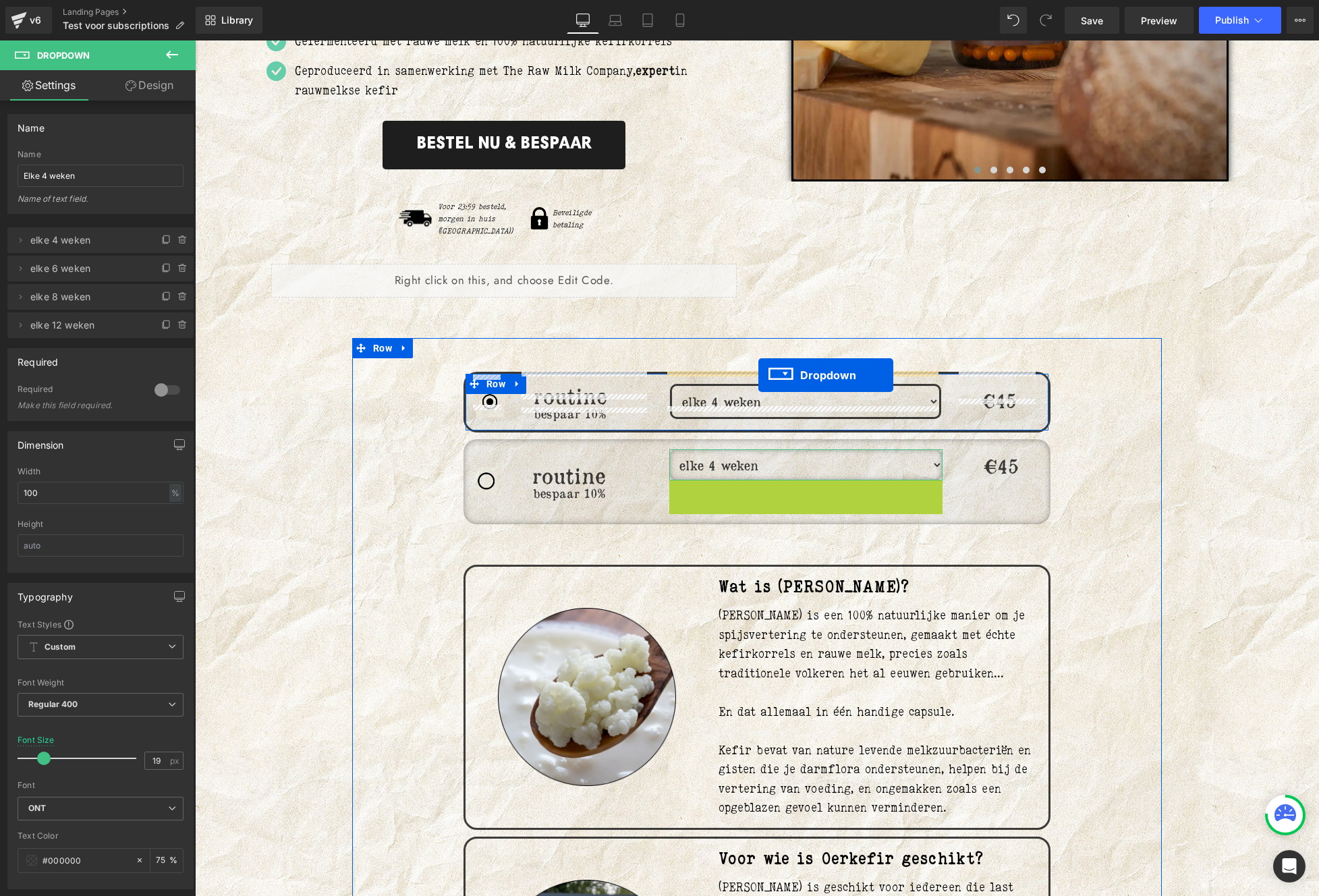
drag, startPoint x: 786, startPoint y: 478, endPoint x: 758, endPoint y: 375, distance: 106.7
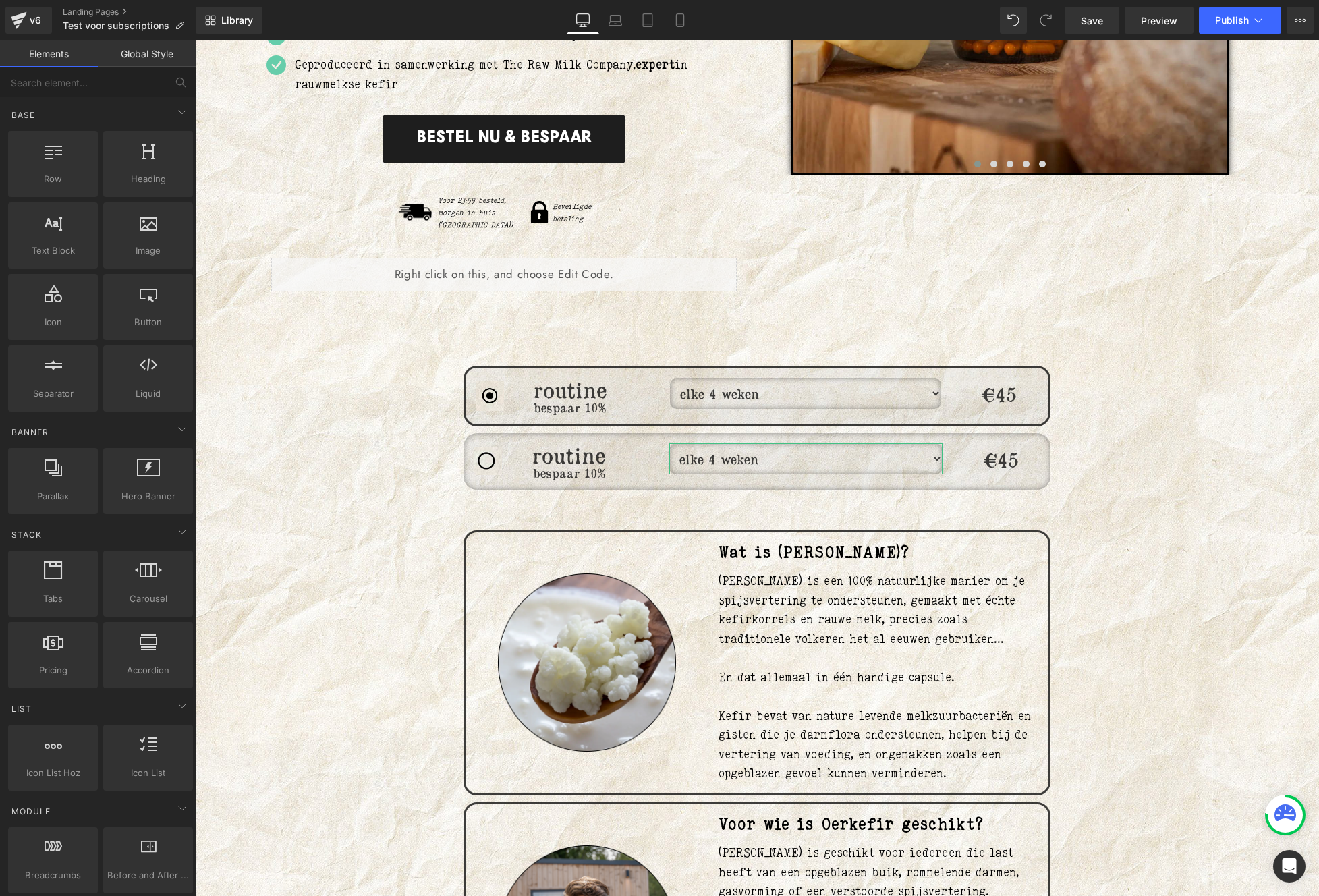
scroll to position [452, 0]
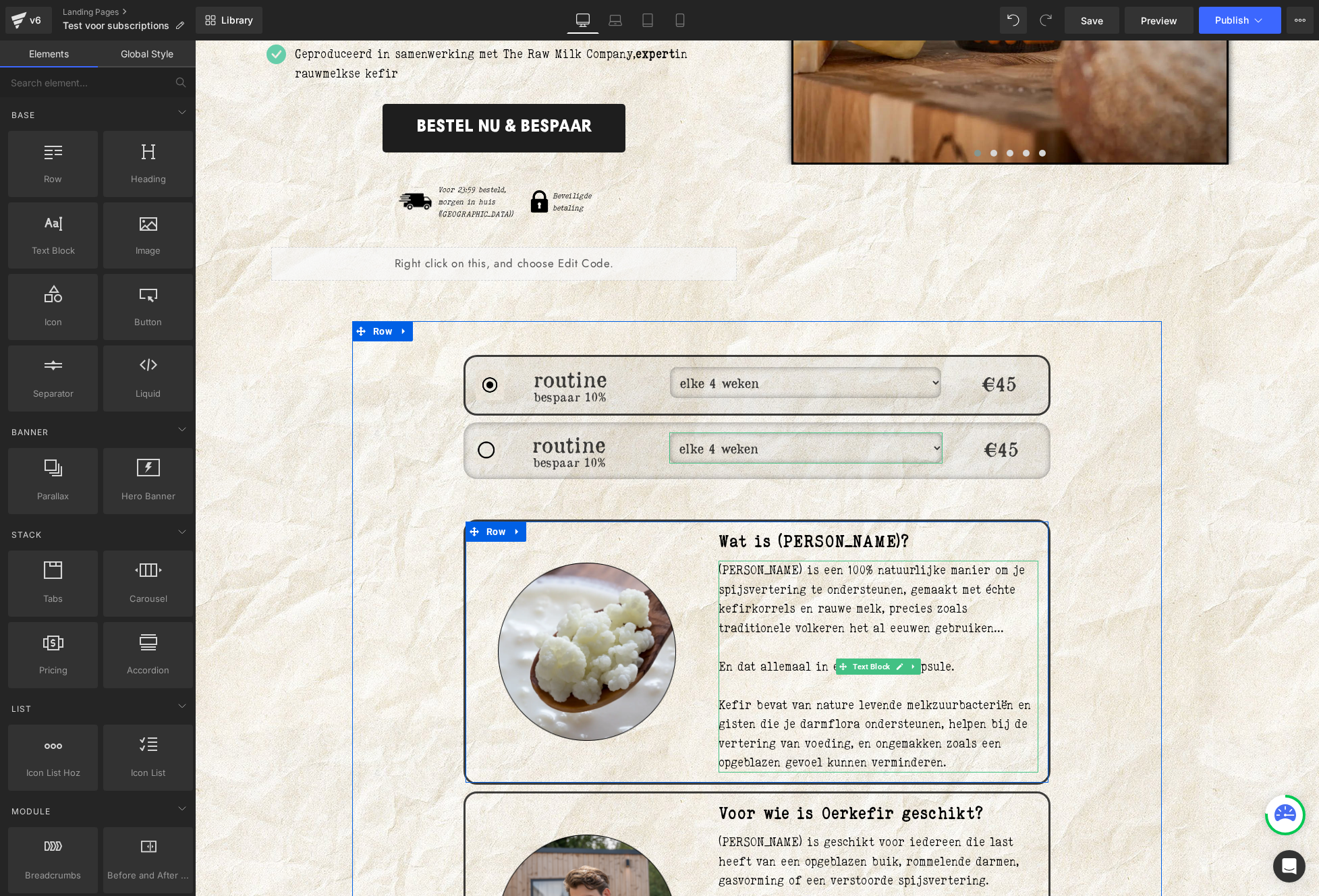
click at [947, 657] on div "Rauwe Oerkefir is een 100% natuurlijke manier om je spijsvertering te ondersteu…" at bounding box center [879, 666] width 320 height 211
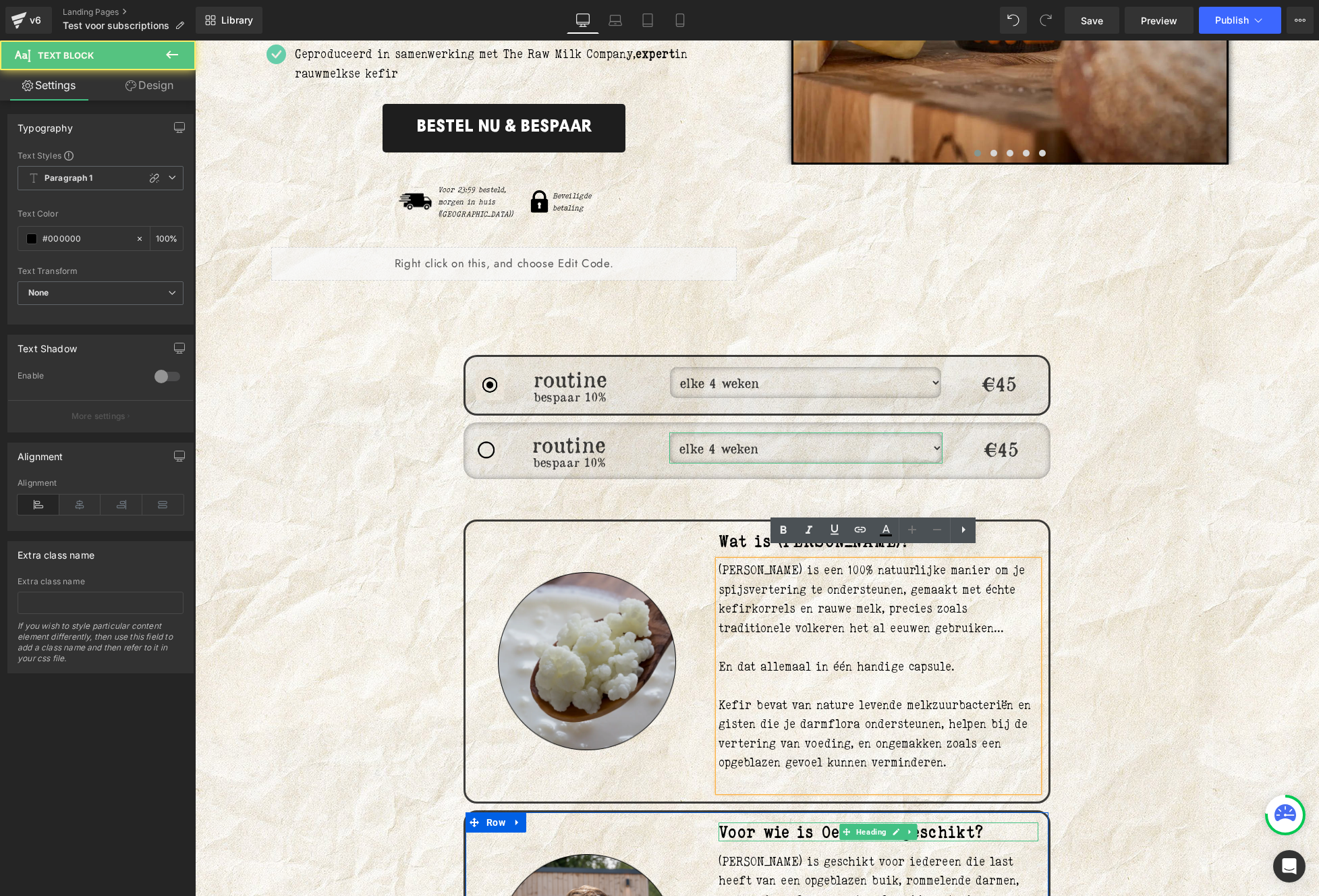
click at [598, 619] on img at bounding box center [587, 661] width 178 height 178
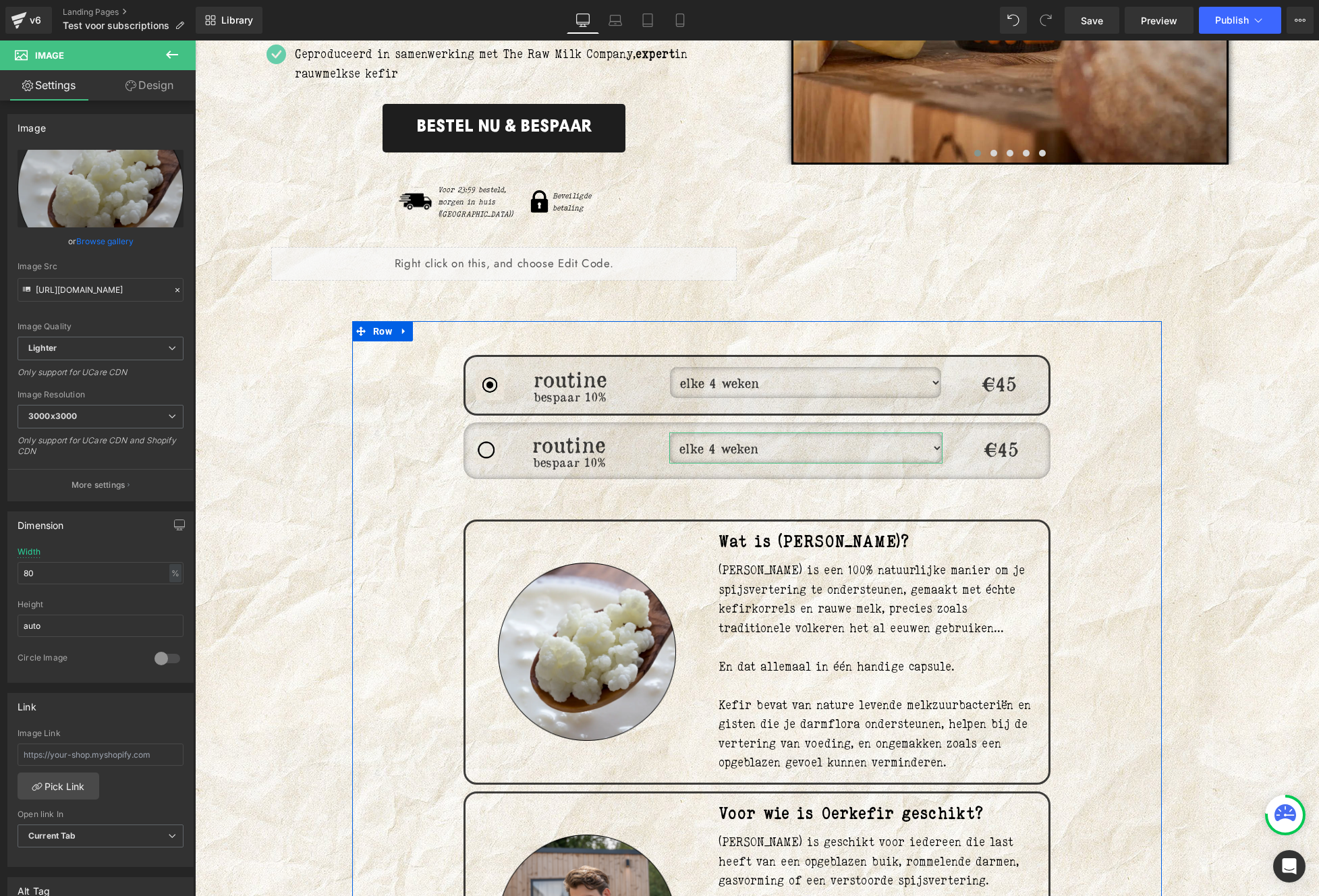
click at [701, 432] on select "elke 4 weken elke 6 weken elke 8 weken elke 12 weken" at bounding box center [806, 448] width 273 height 31
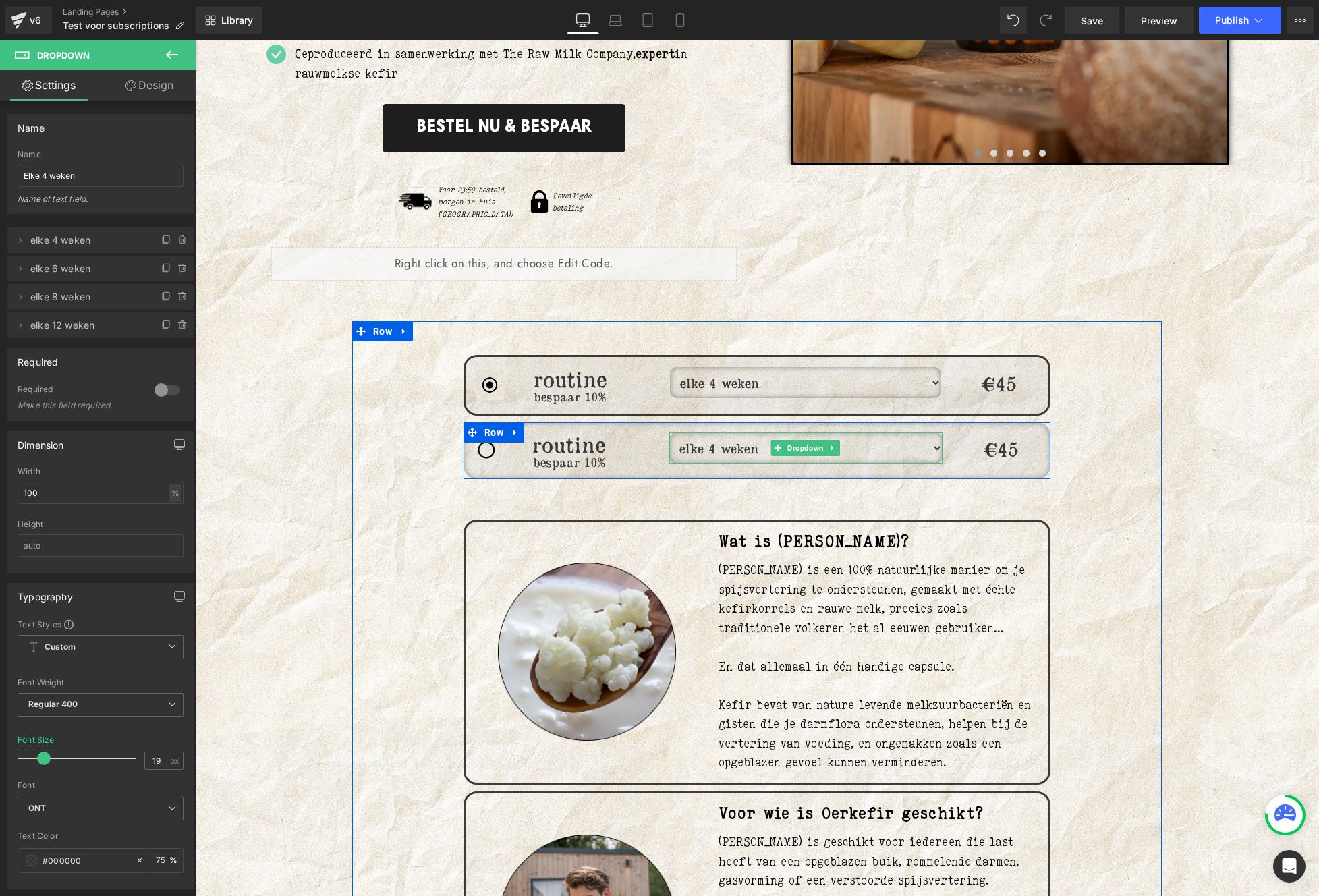
click at [754, 367] on select "elke 4 weken elke 6 weken elke 8 weken elke 12 weken" at bounding box center [805, 382] width 271 height 31
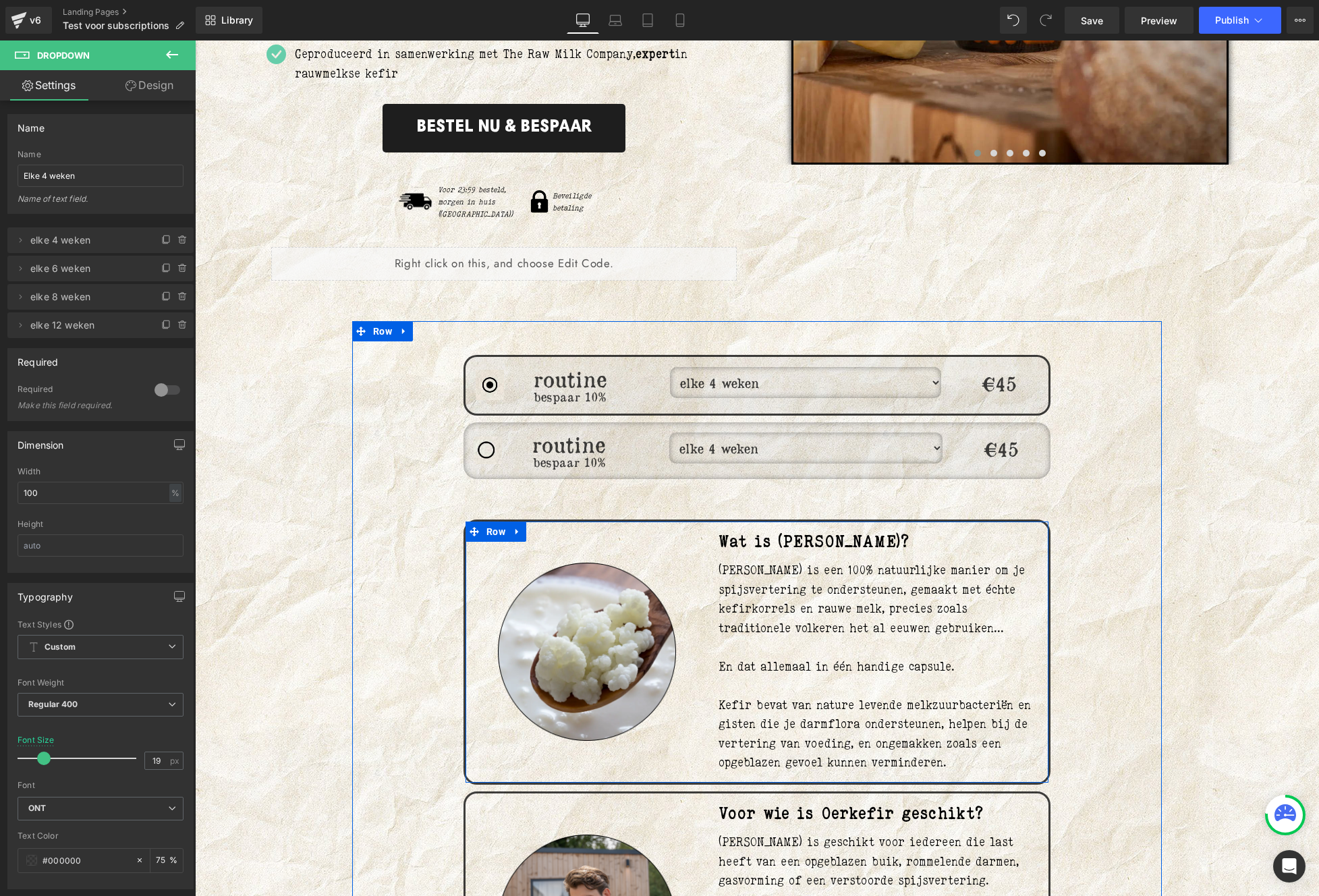
click at [671, 753] on div "Image" at bounding box center [586, 652] width 242 height 241
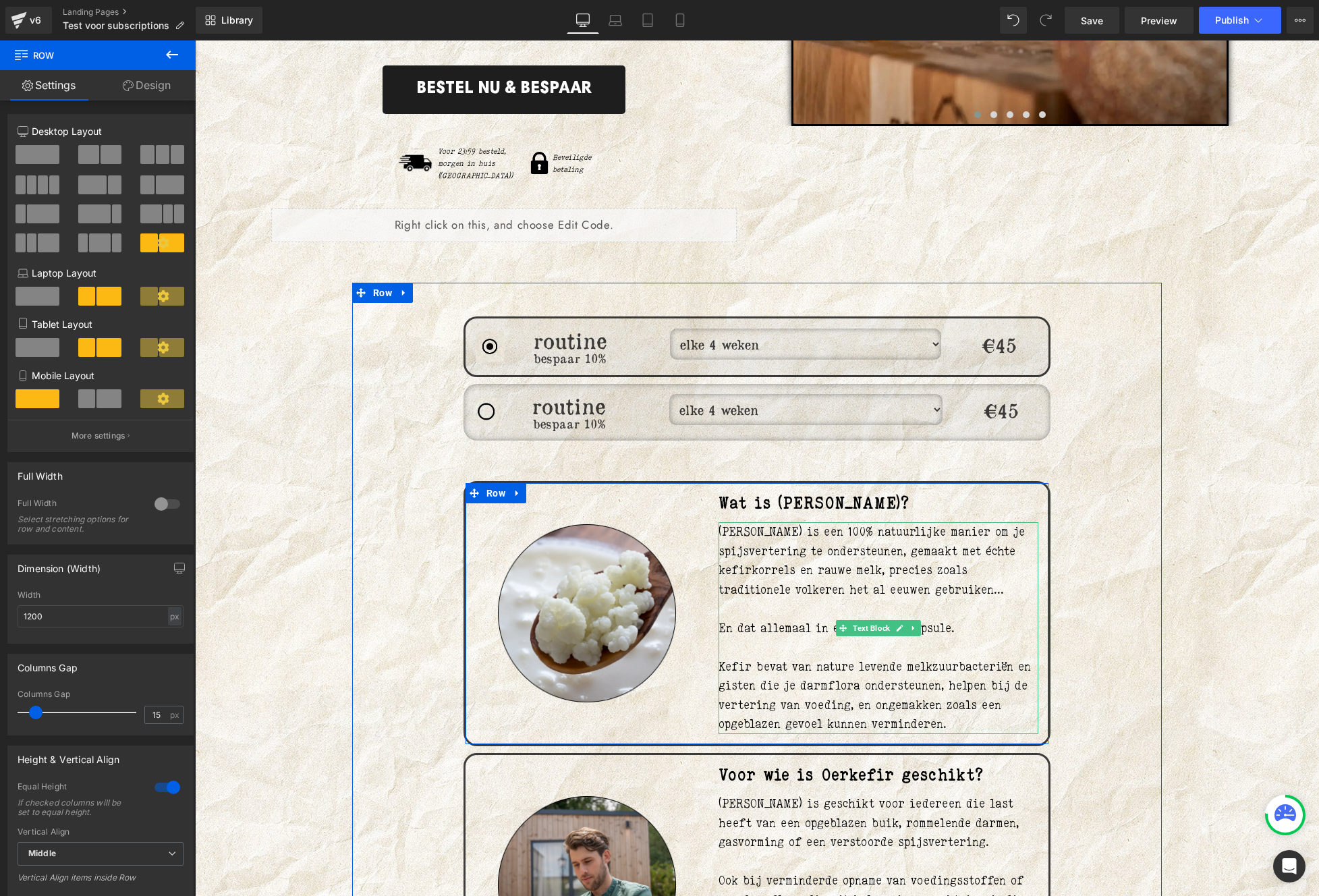
scroll to position [491, 0]
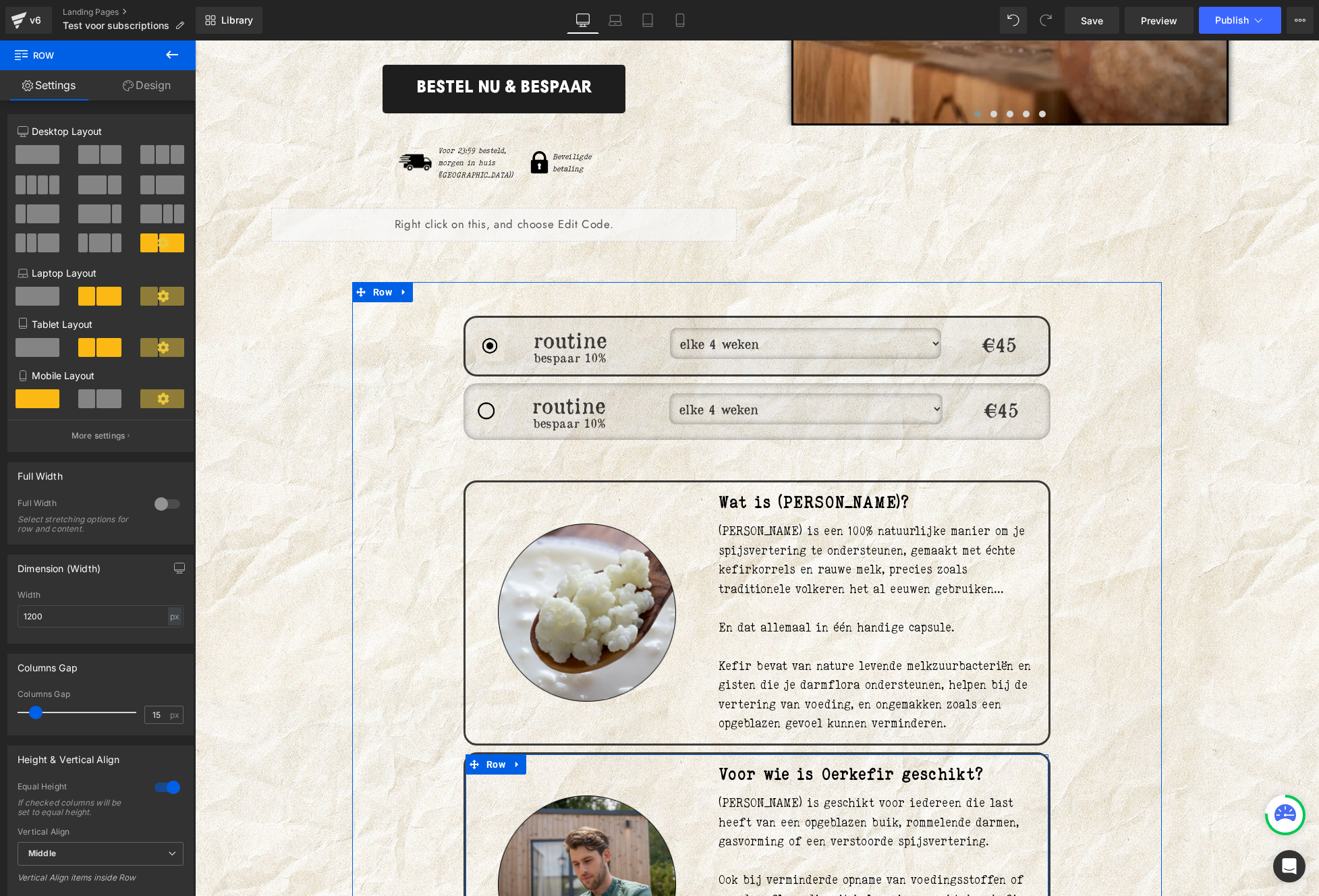
click at [815, 801] on span "[PERSON_NAME] is geschikt voor iedereen die last heeft van een opgeblazen buik,…" at bounding box center [869, 821] width 301 height 52
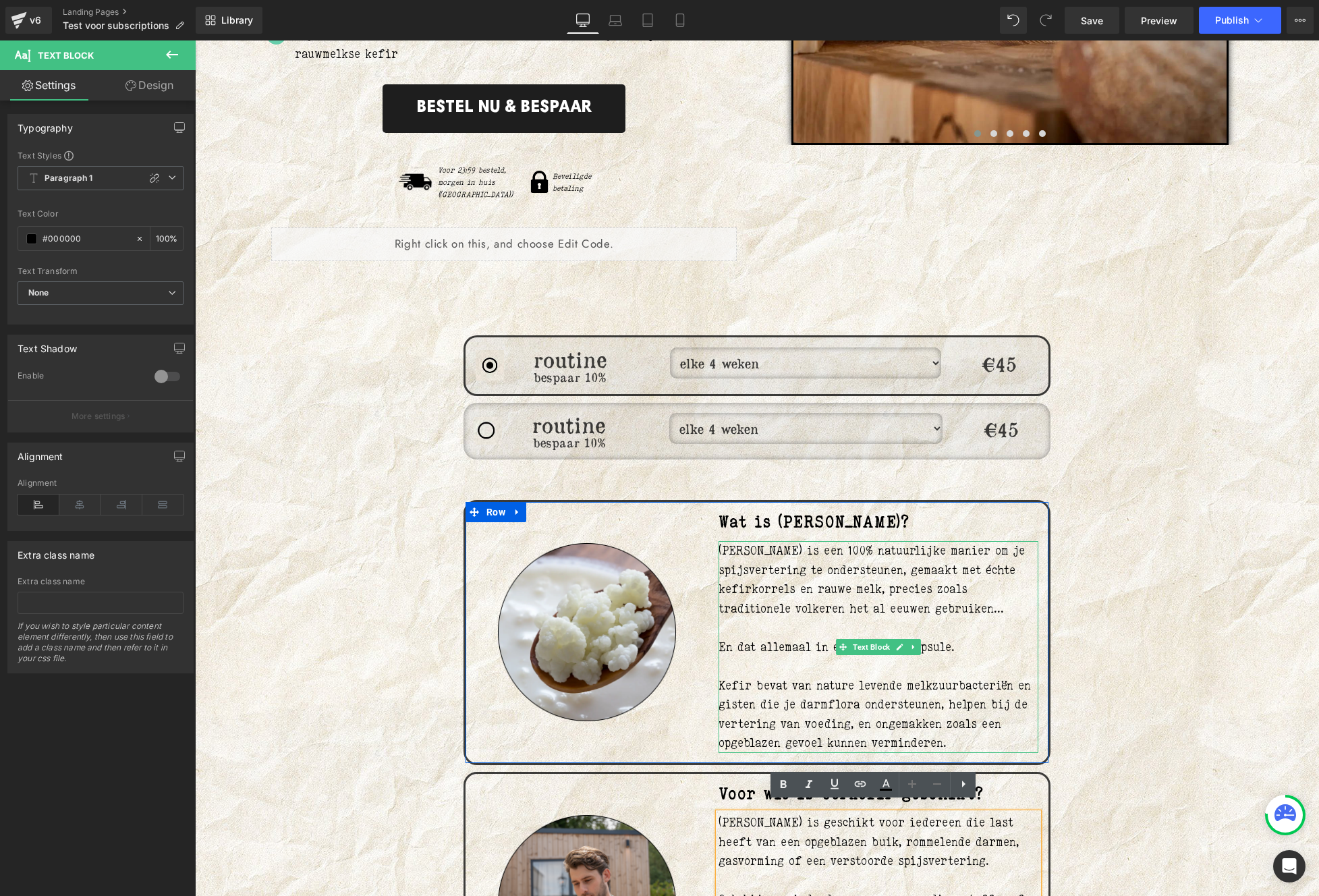
scroll to position [470, 0]
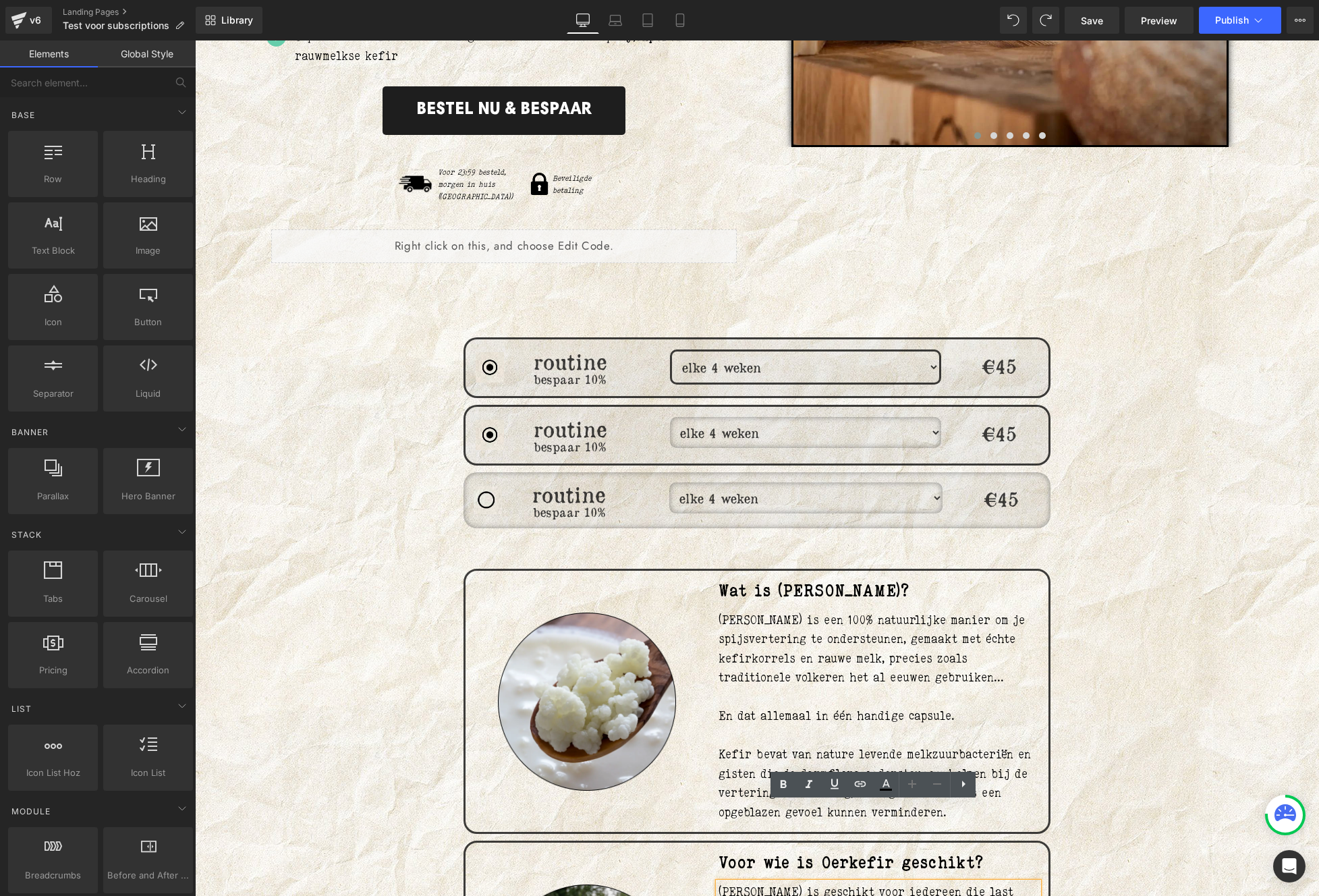
click at [1129, 580] on div "Image routine Heading bespaar 10% Heading elke 4 weken elke 6 weken elke 8 weke…" at bounding box center [757, 899] width 809 height 1192
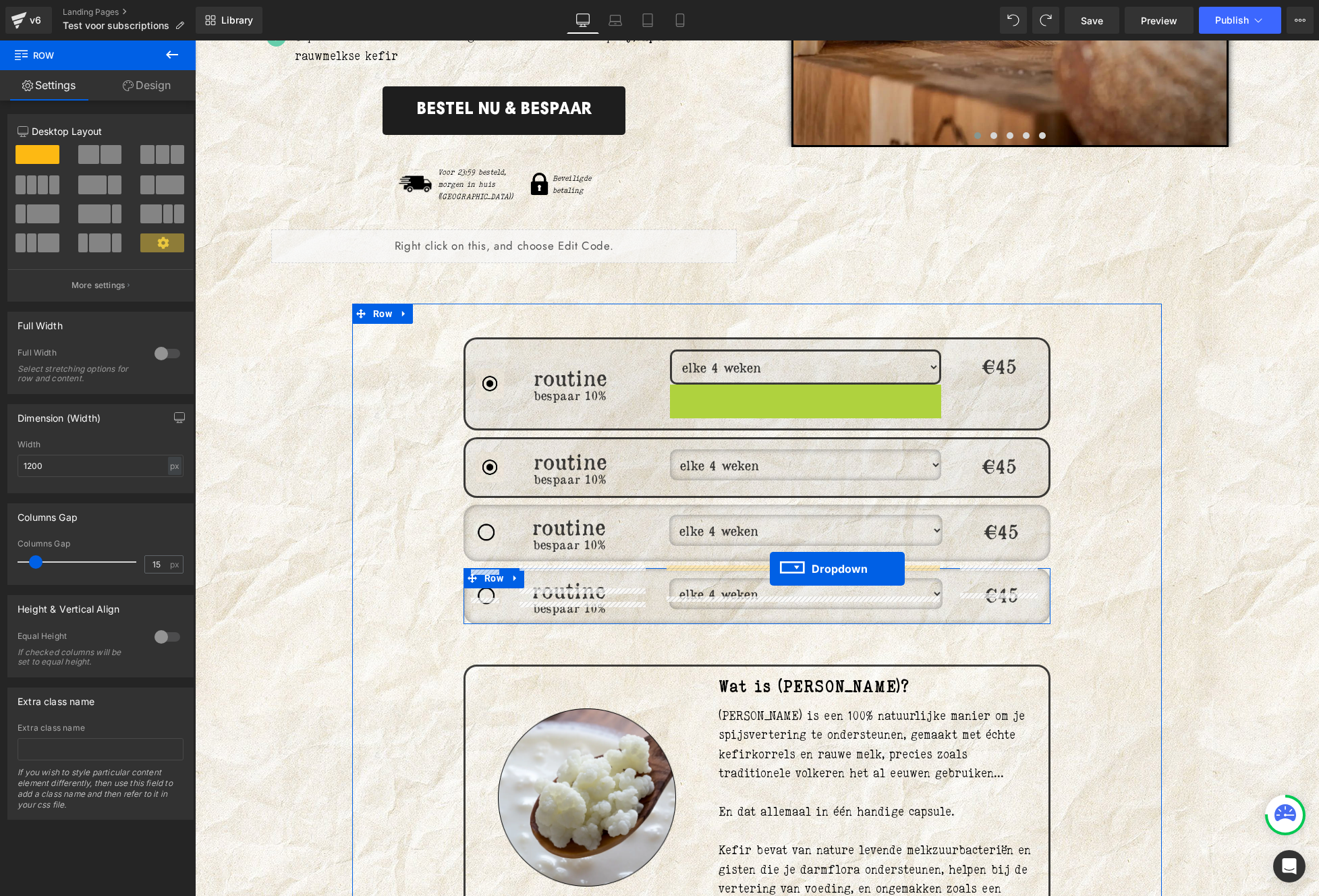
drag, startPoint x: 797, startPoint y: 390, endPoint x: 770, endPoint y: 568, distance: 180.0
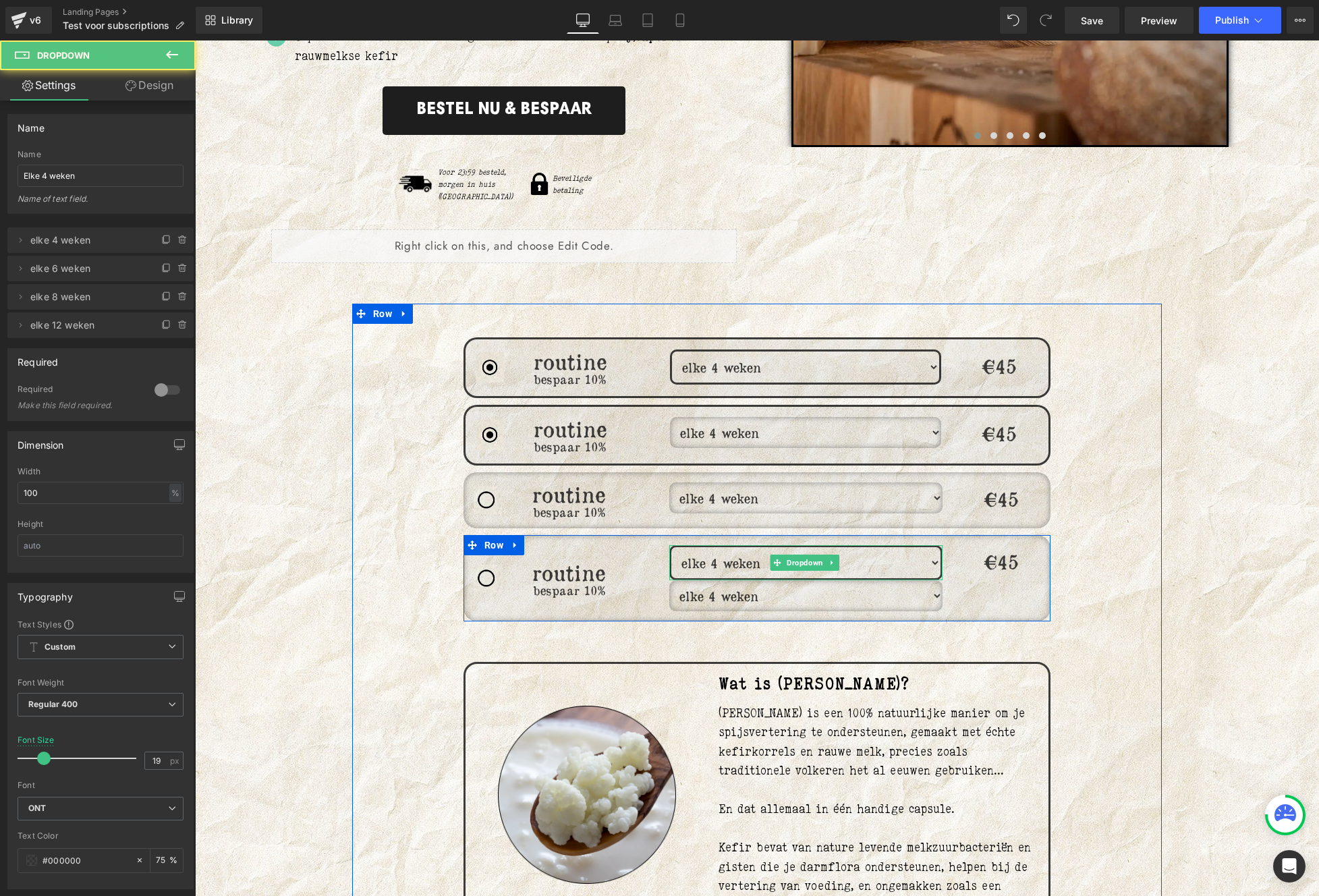
click at [791, 594] on select "elke 4 weken elke 6 weken elke 8 weken elke 12 weken" at bounding box center [806, 595] width 273 height 31
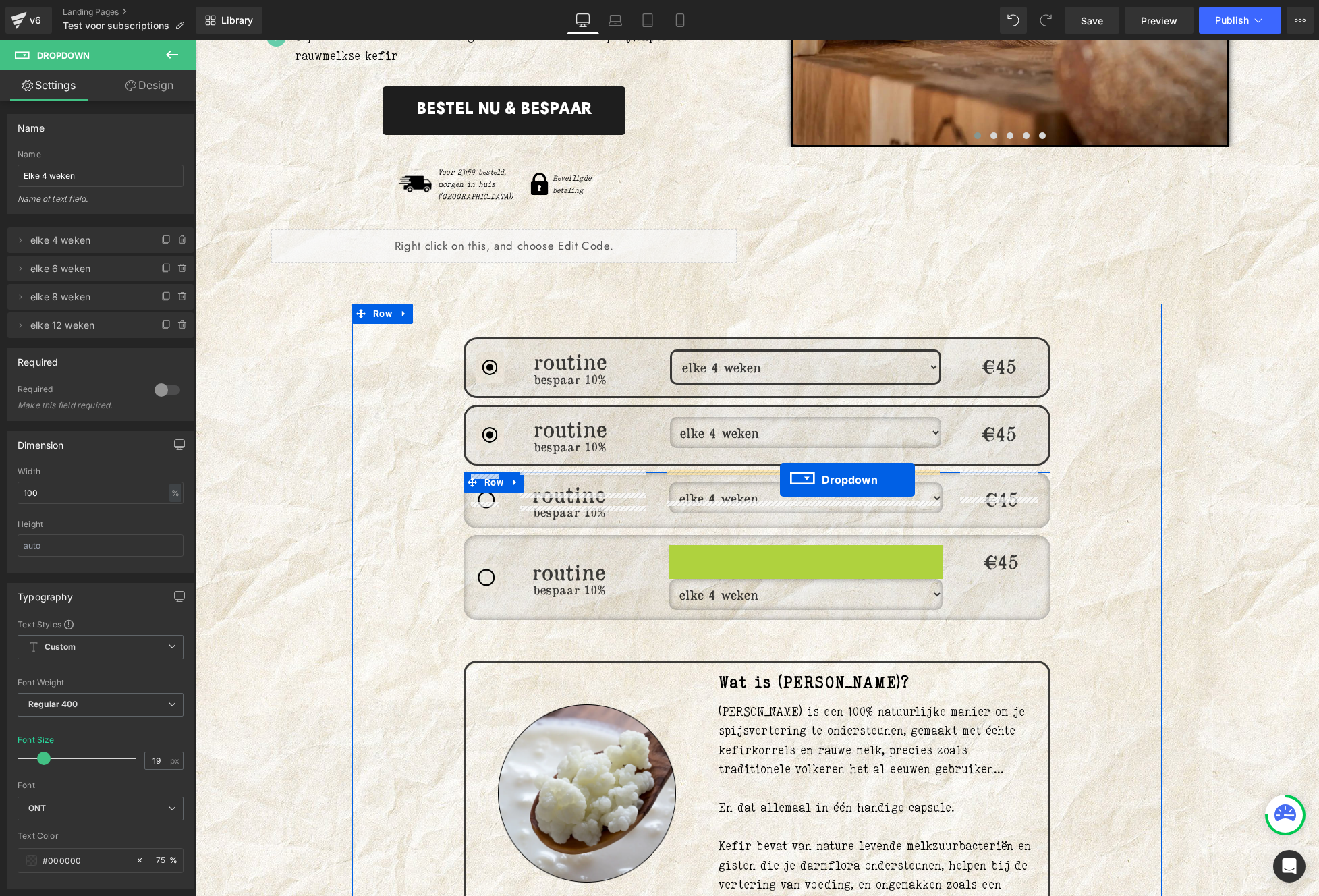
drag, startPoint x: 790, startPoint y: 551, endPoint x: 780, endPoint y: 479, distance: 72.7
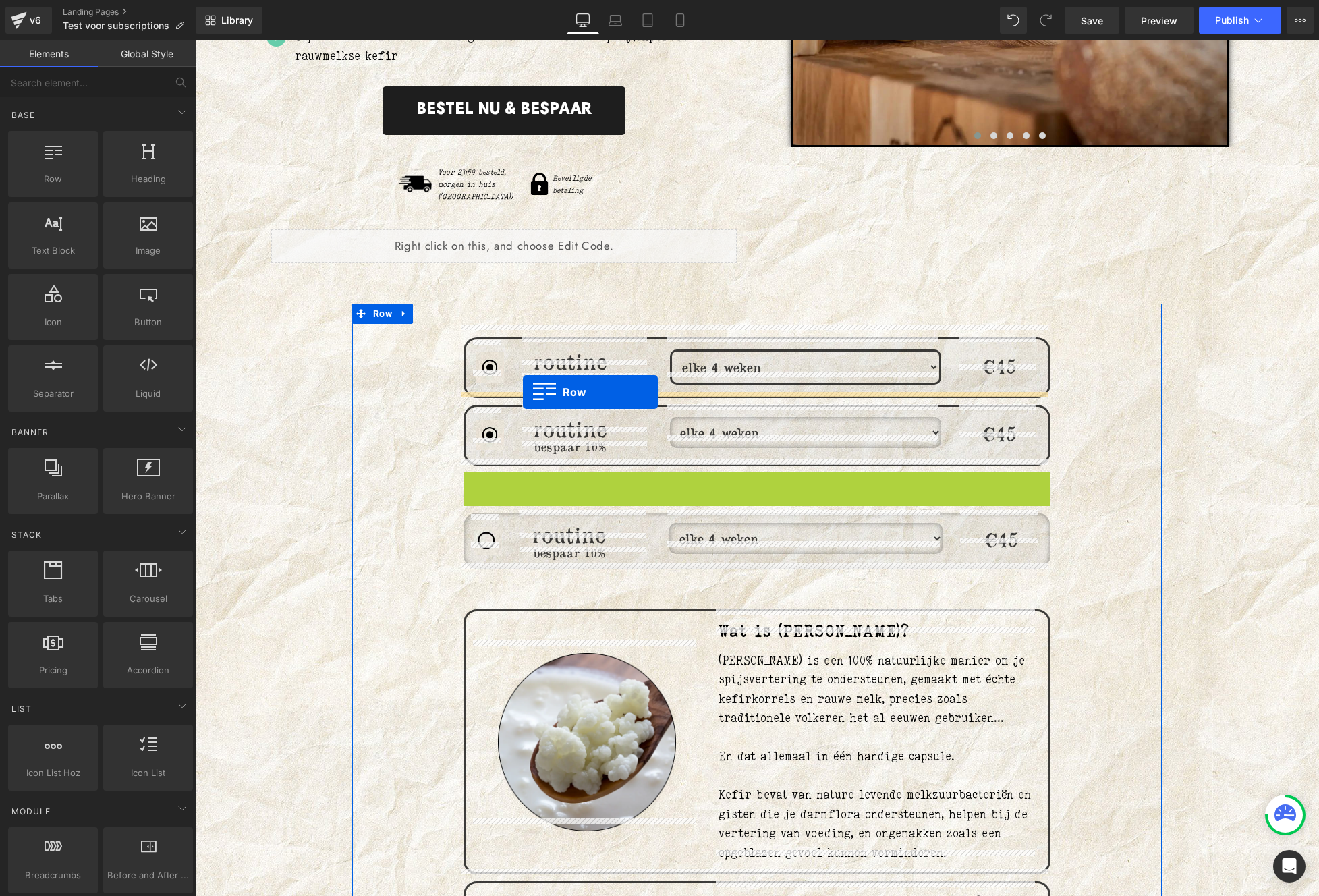
drag, startPoint x: 489, startPoint y: 471, endPoint x: 522, endPoint y: 391, distance: 86.5
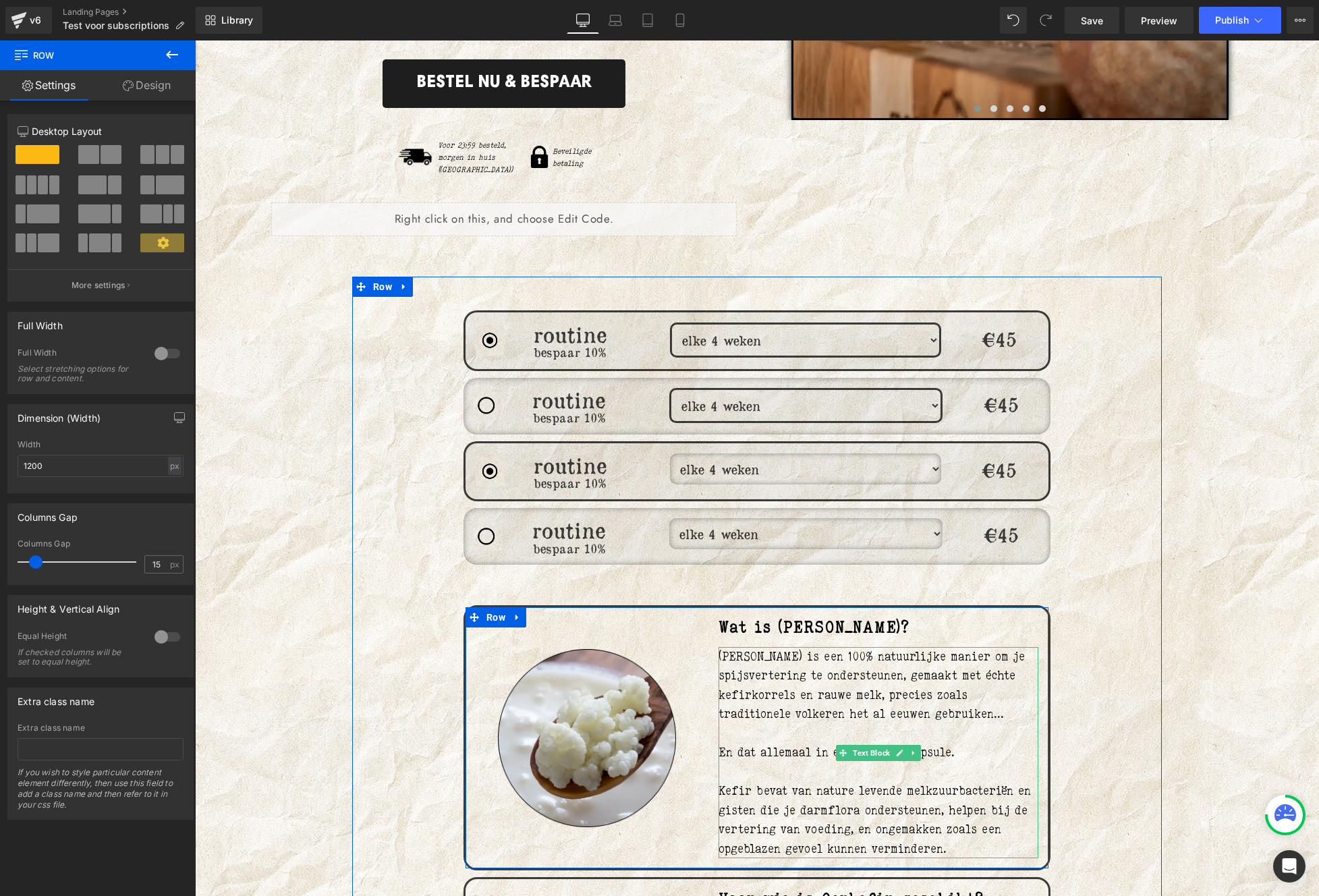
scroll to position [498, 0]
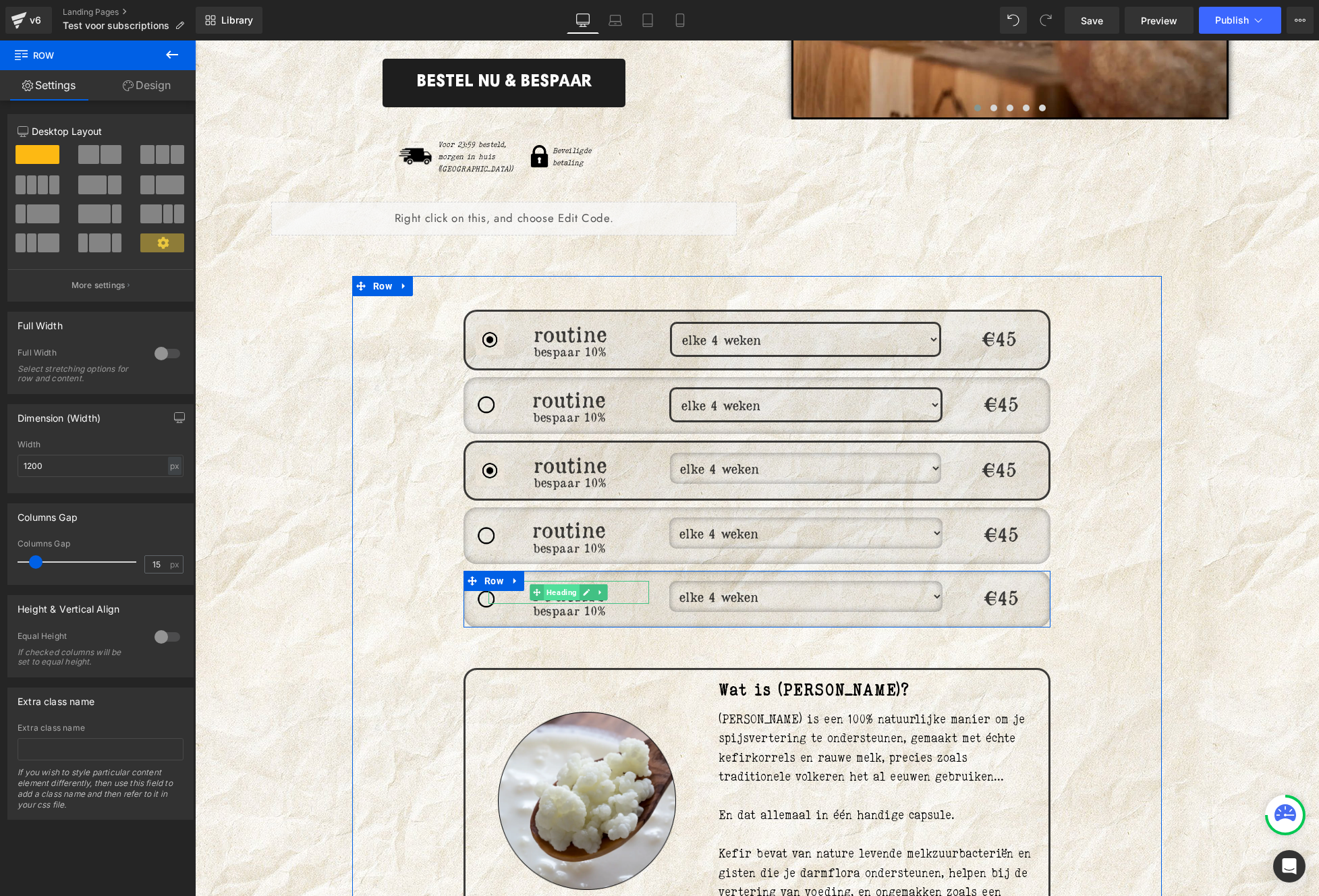
click at [556, 584] on span "Heading" at bounding box center [561, 592] width 36 height 16
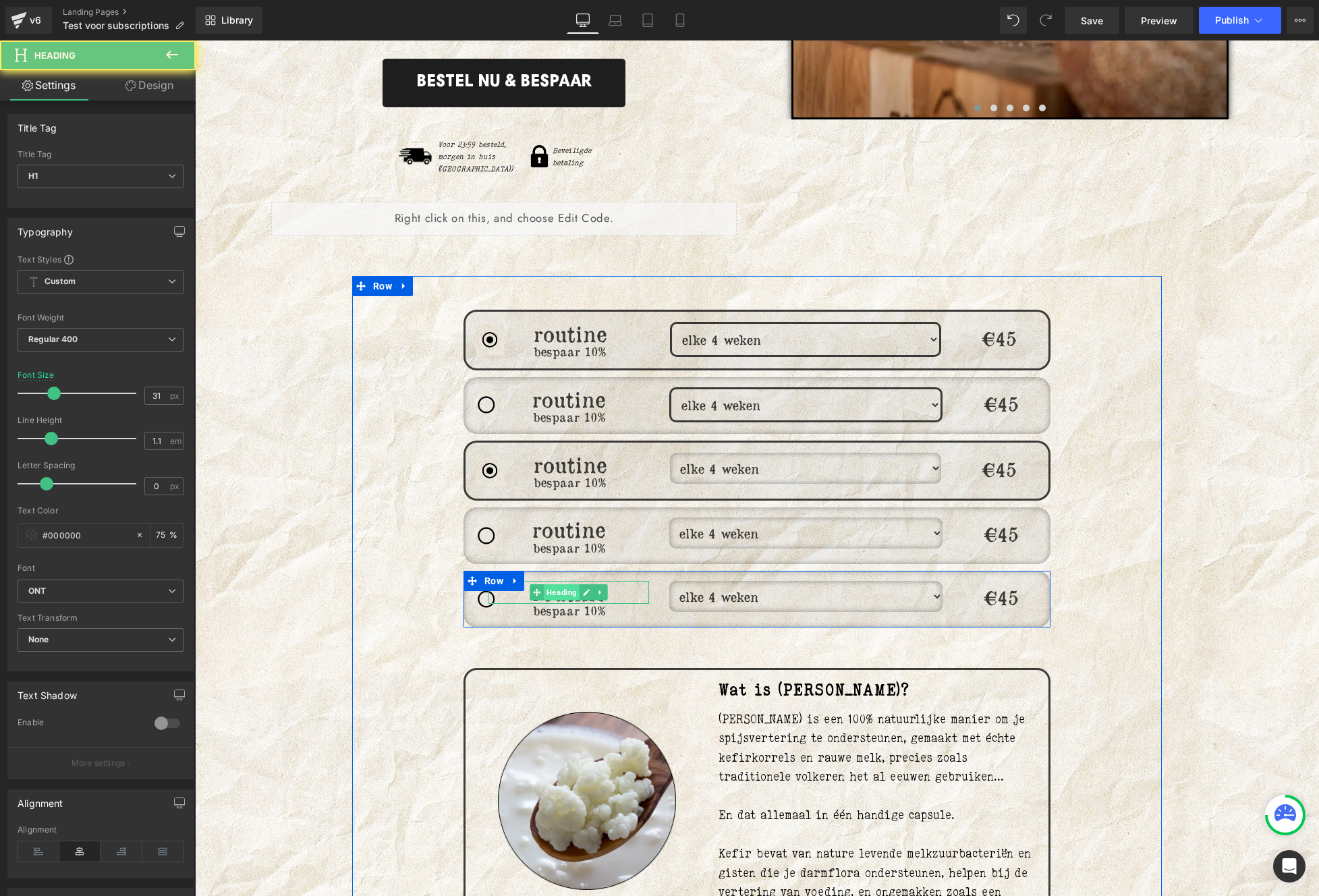
click at [556, 584] on span "Heading" at bounding box center [561, 592] width 36 height 16
click at [607, 580] on h1 "routine" at bounding box center [568, 592] width 161 height 23
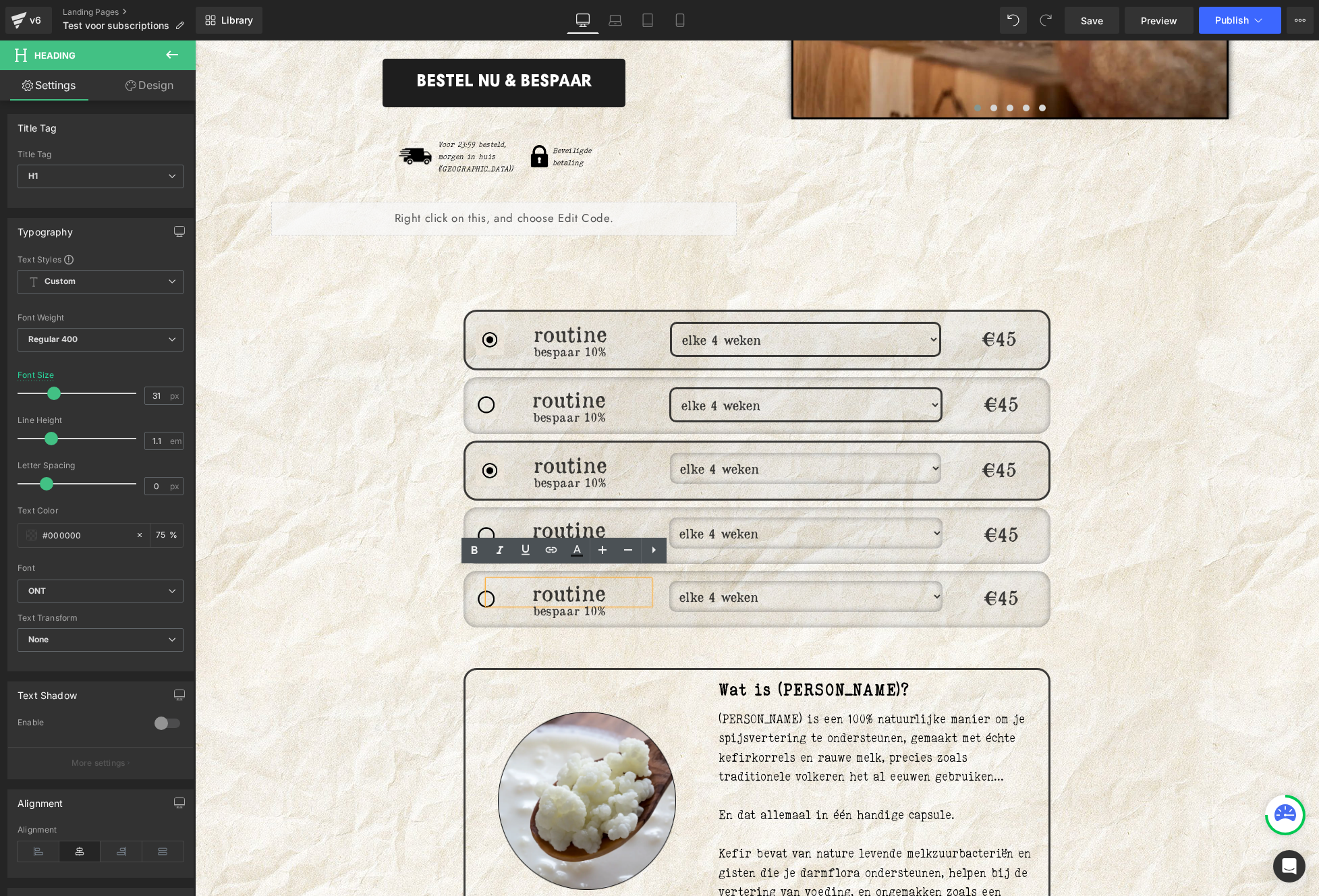
click at [607, 580] on h1 "routine" at bounding box center [568, 592] width 161 height 23
click at [576, 586] on h1 "routine" at bounding box center [568, 592] width 161 height 23
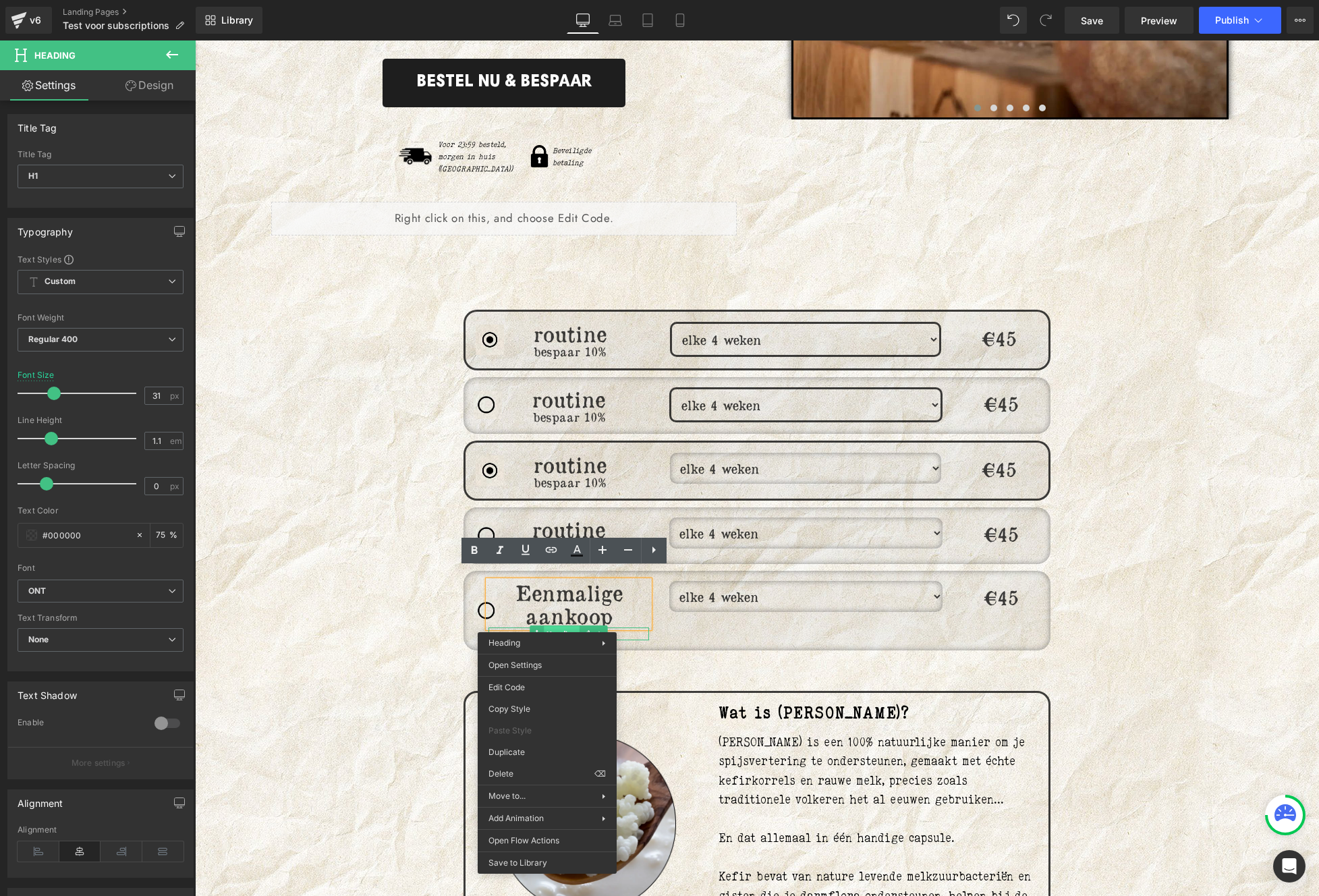
drag, startPoint x: 547, startPoint y: 622, endPoint x: 750, endPoint y: 700, distance: 217.5
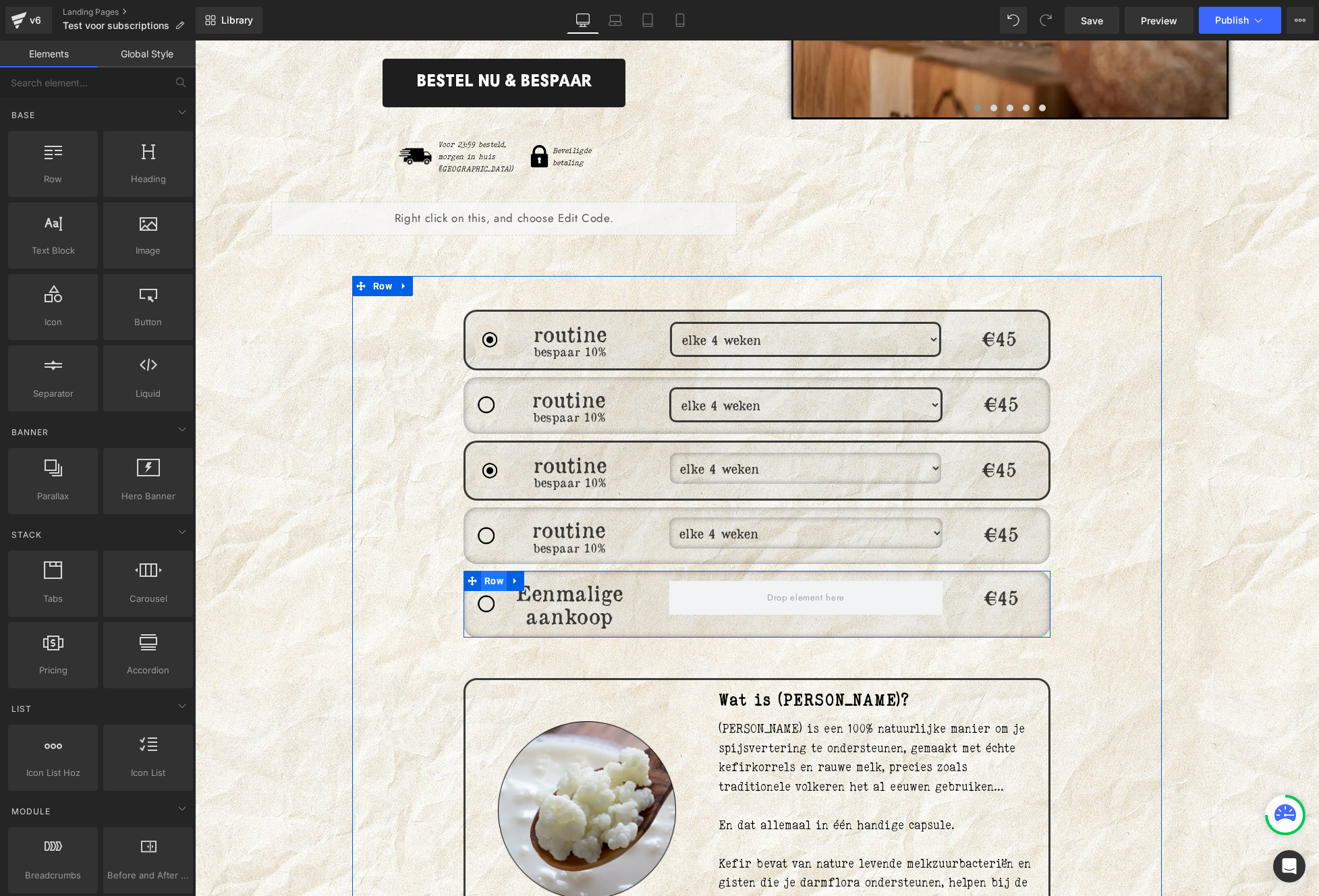
click at [487, 571] on span "Row" at bounding box center [494, 580] width 25 height 20
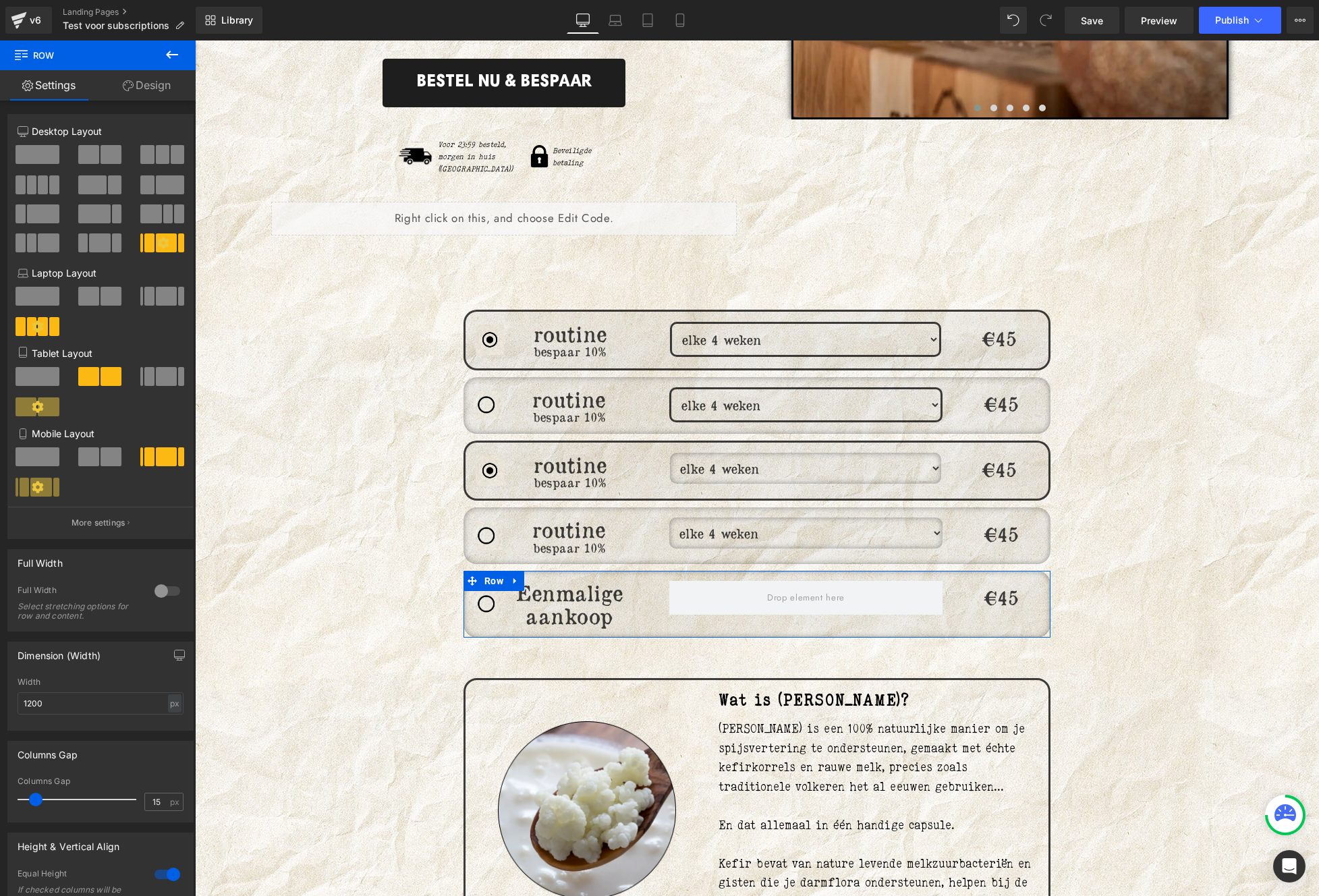
click at [91, 301] on span at bounding box center [88, 297] width 21 height 19
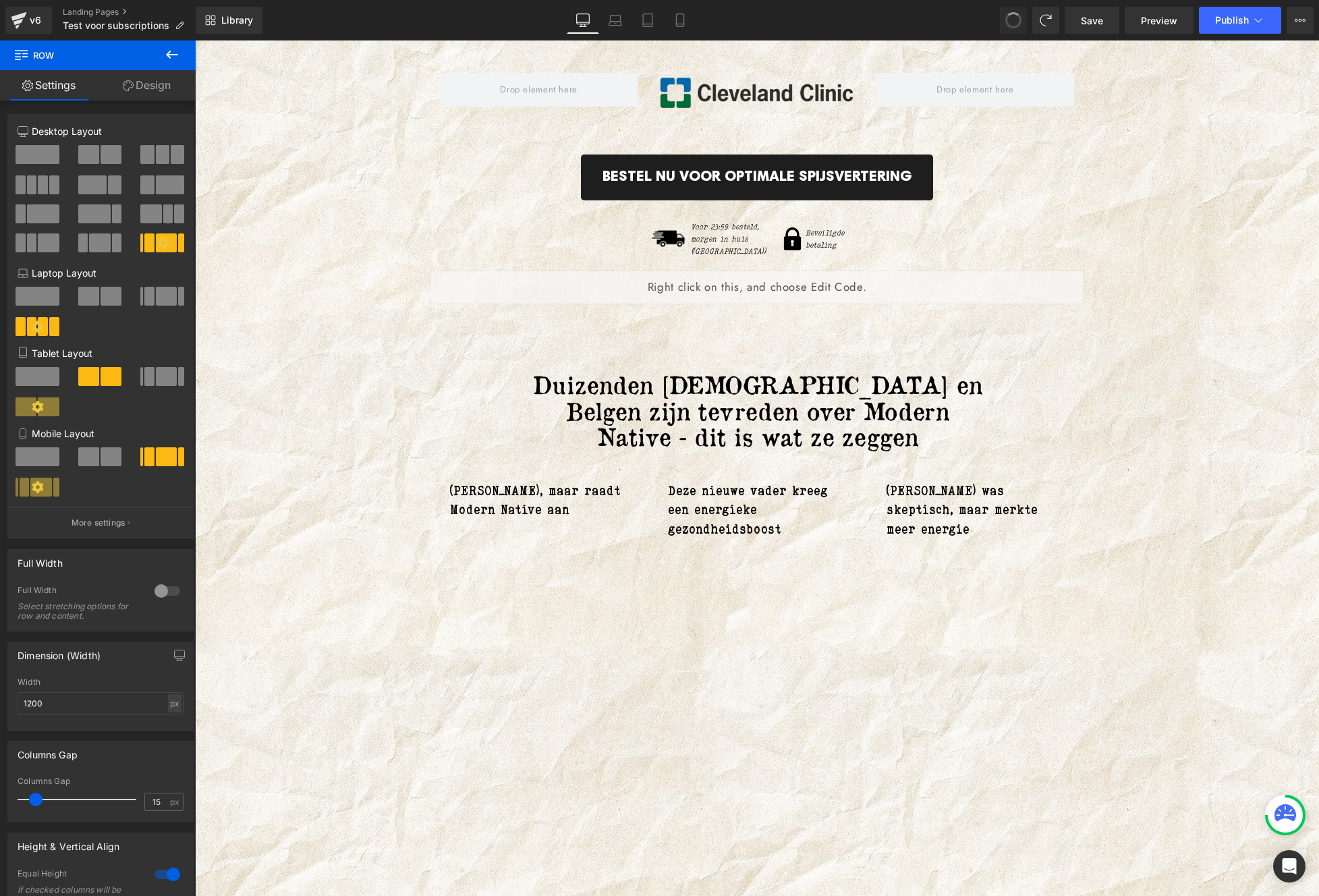
scroll to position [747, 0]
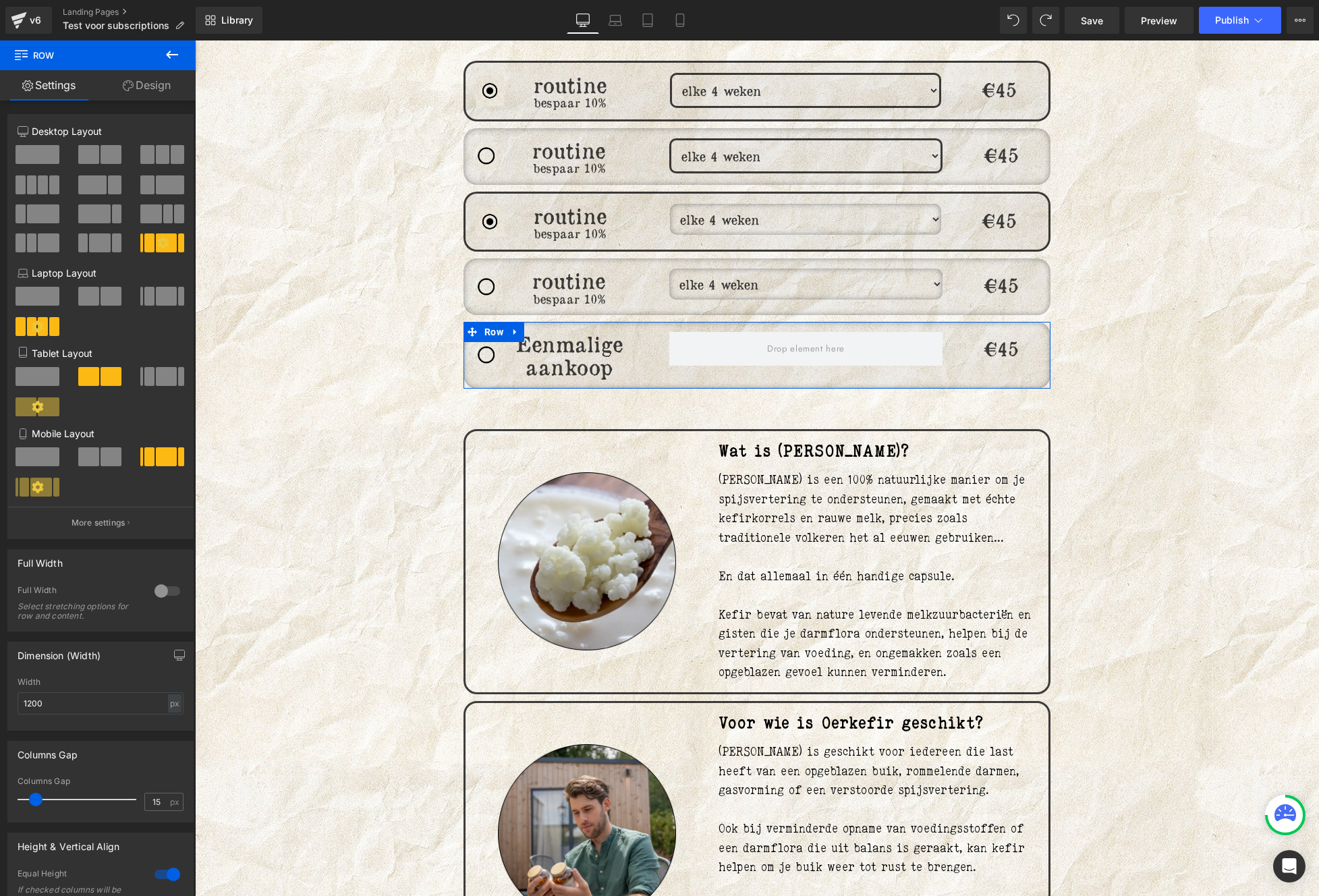
click at [95, 155] on span at bounding box center [88, 154] width 21 height 19
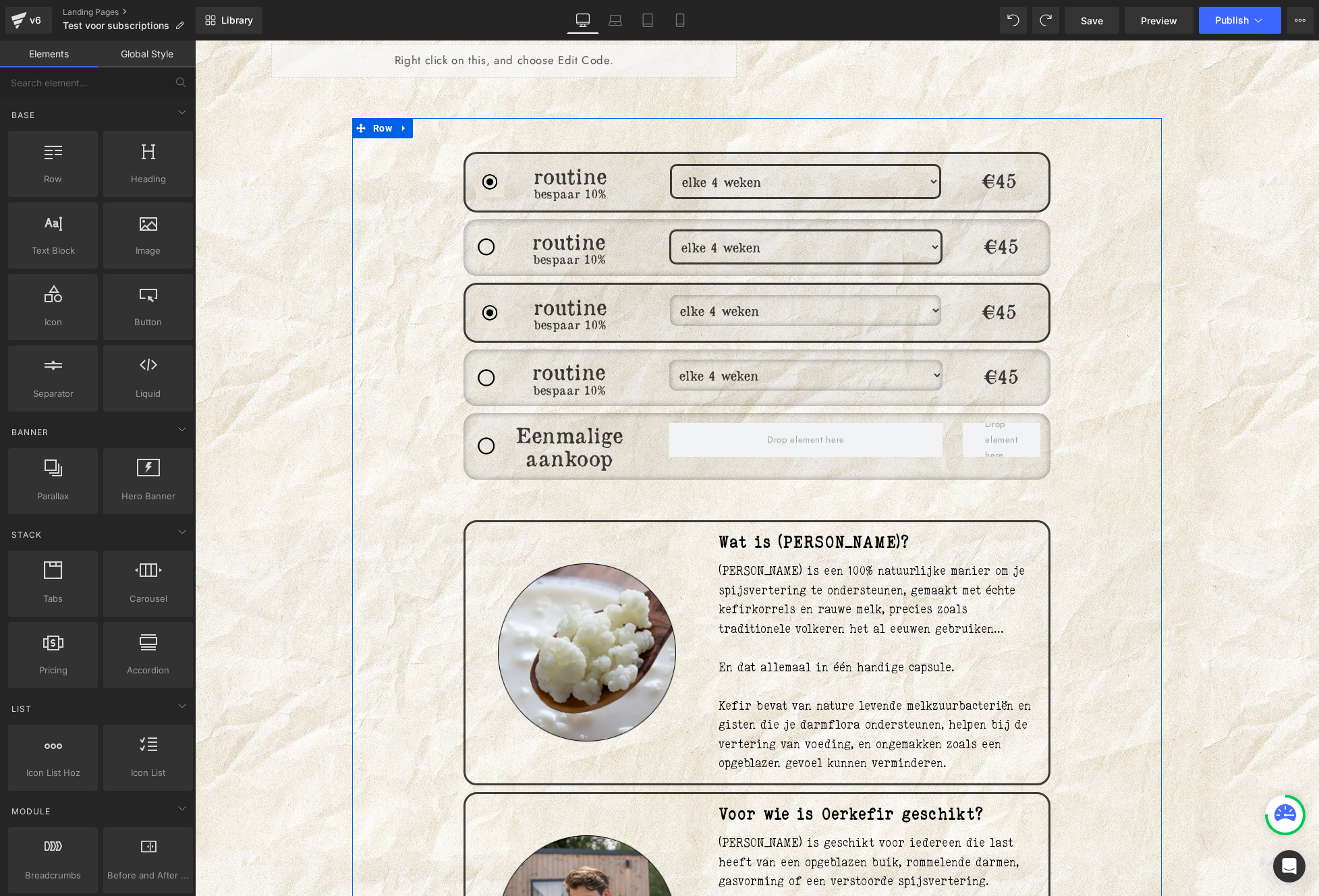
scroll to position [633, 0]
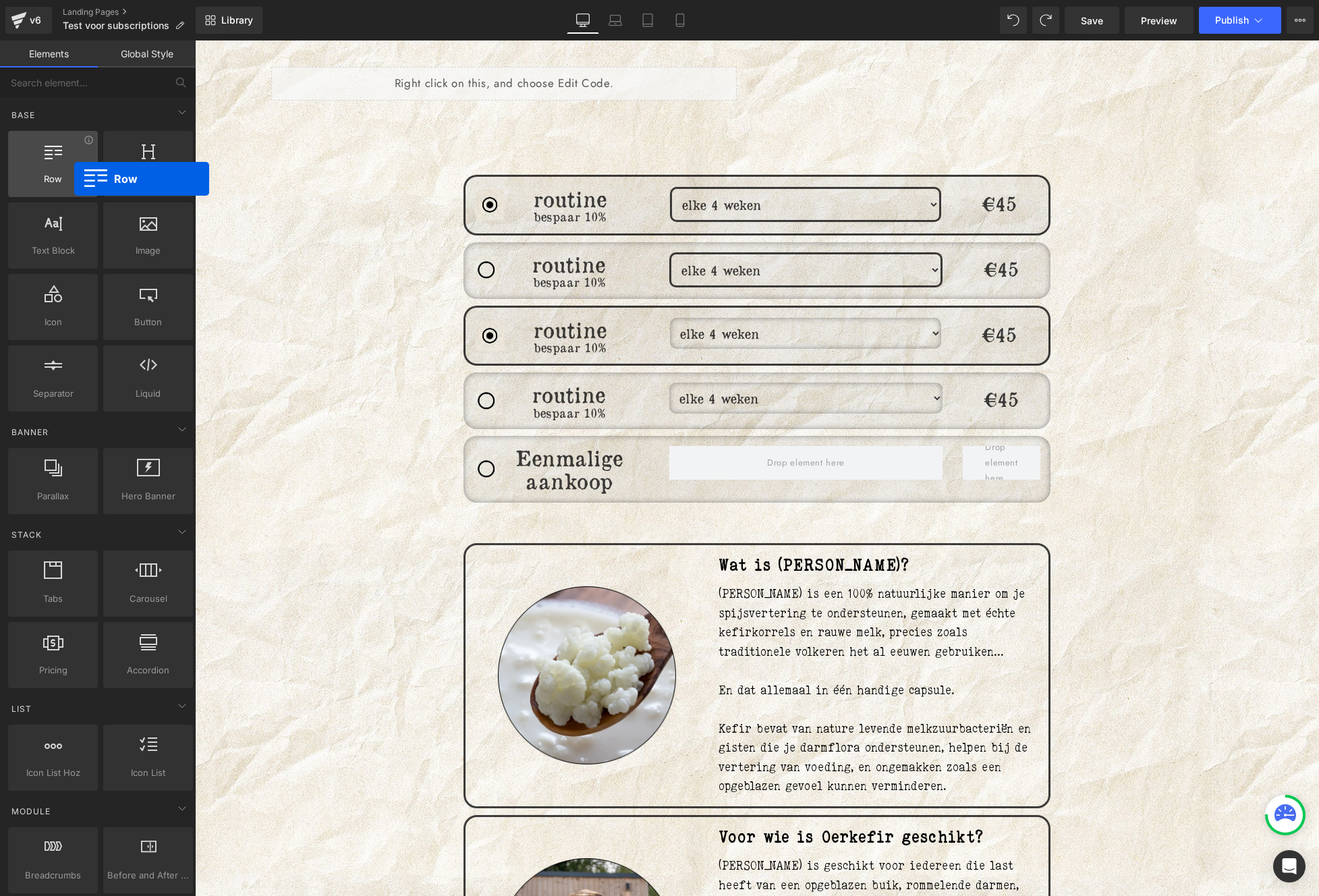
click at [71, 179] on span "Row" at bounding box center [52, 179] width 82 height 14
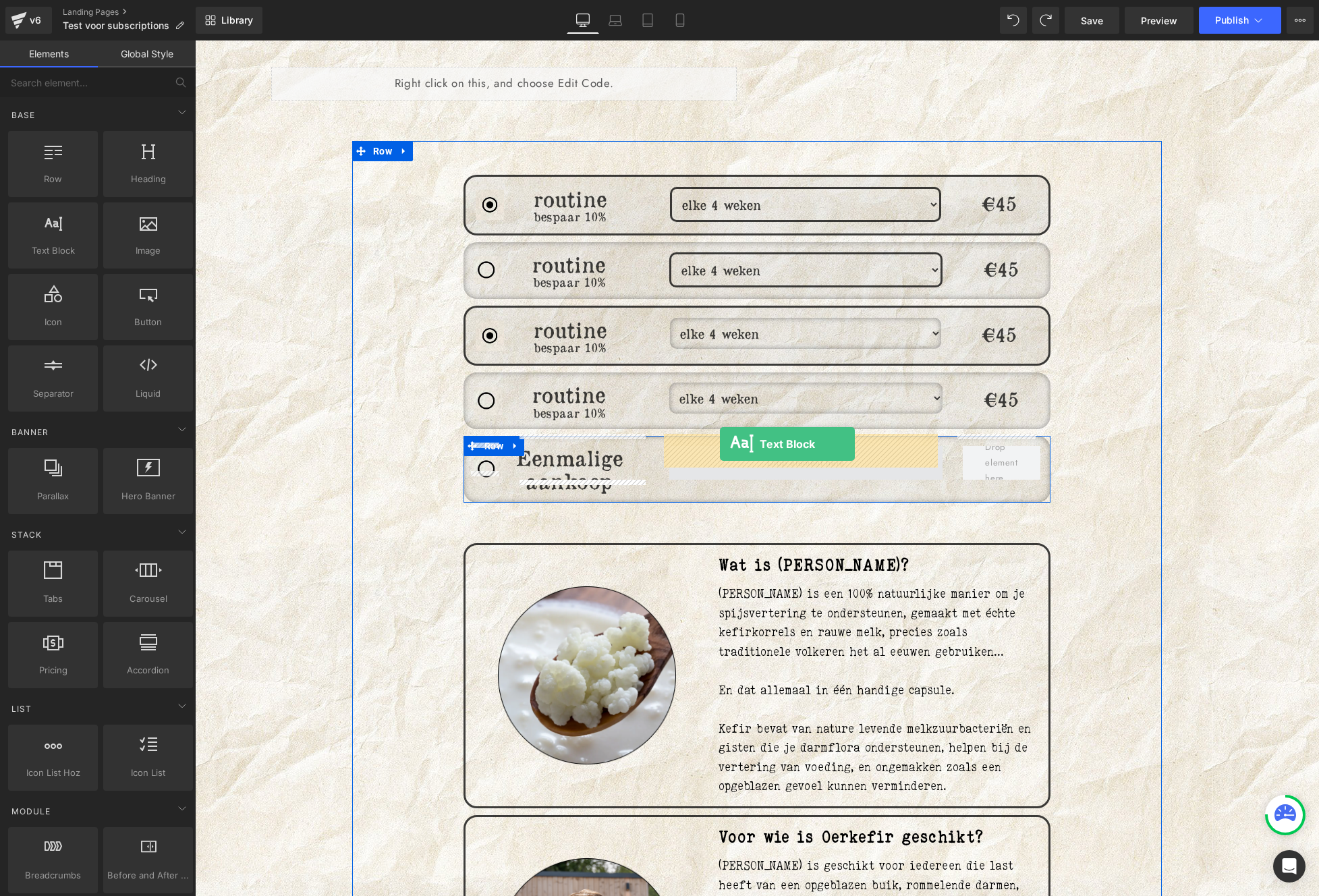
drag, startPoint x: 380, startPoint y: 345, endPoint x: 720, endPoint y: 444, distance: 354.1
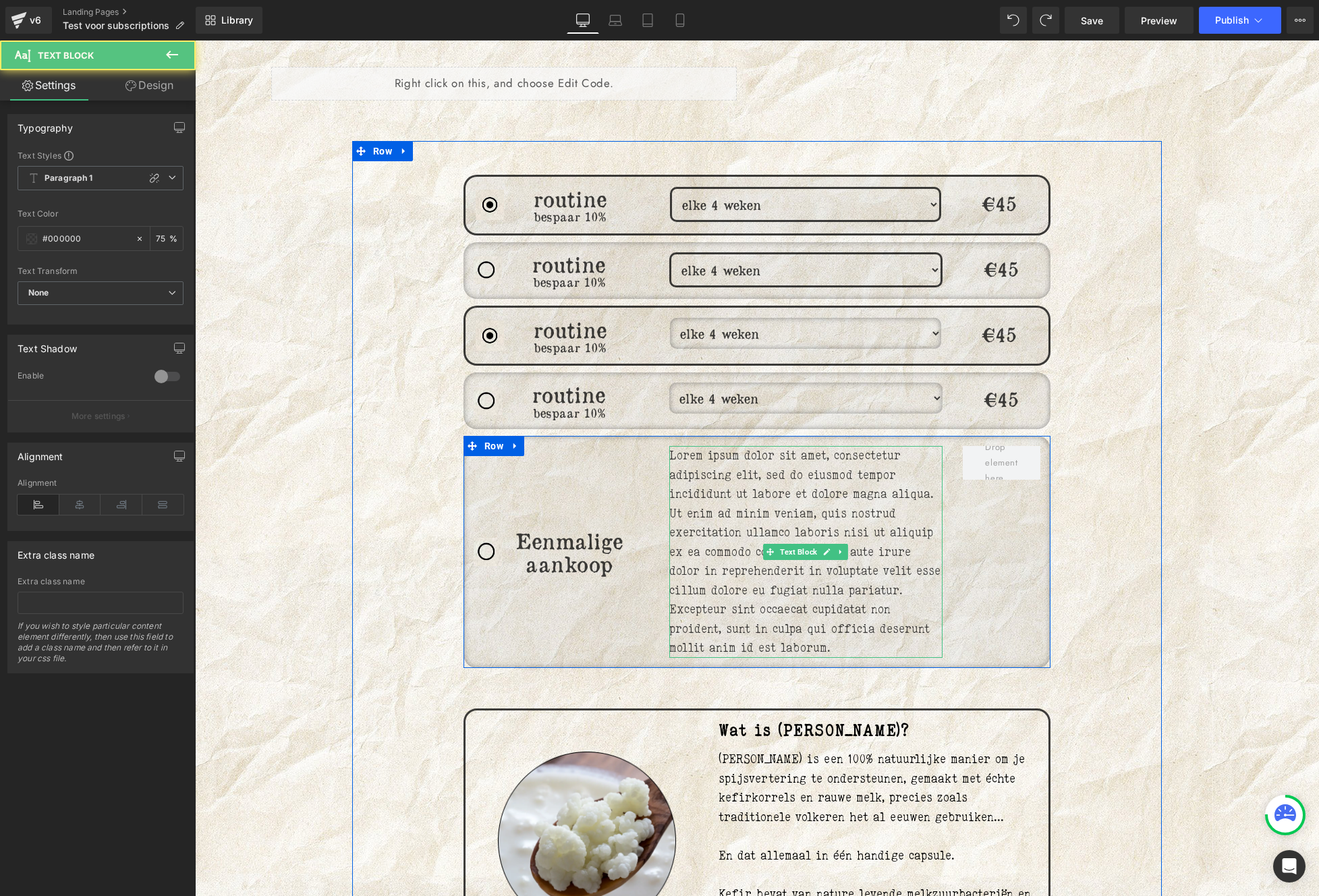
click at [763, 479] on p "Lorem ipsum dolor sit amet, consectetur adipiscing elit, sed do eiusmod tempor …" at bounding box center [806, 552] width 273 height 211
click at [763, 479] on p "Lorem ipsum dolor sit amet, consectetur adipiscing elit, sed do eiusmod tempor …" at bounding box center [806, 552] width 273 height 211
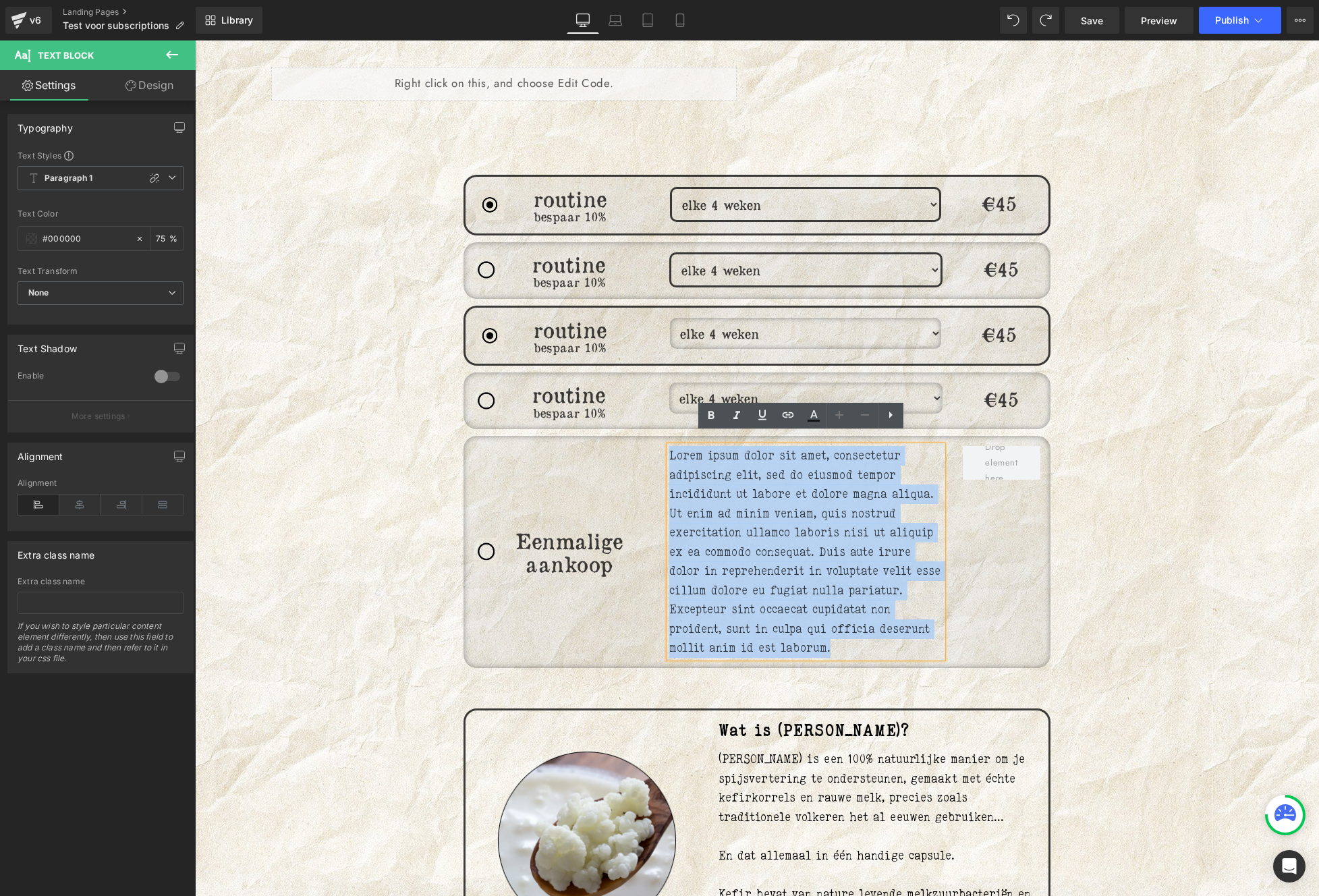
click at [763, 479] on p "Lorem ipsum dolor sit amet, consectetur adipiscing elit, sed do eiusmod tempor …" at bounding box center [806, 552] width 273 height 211
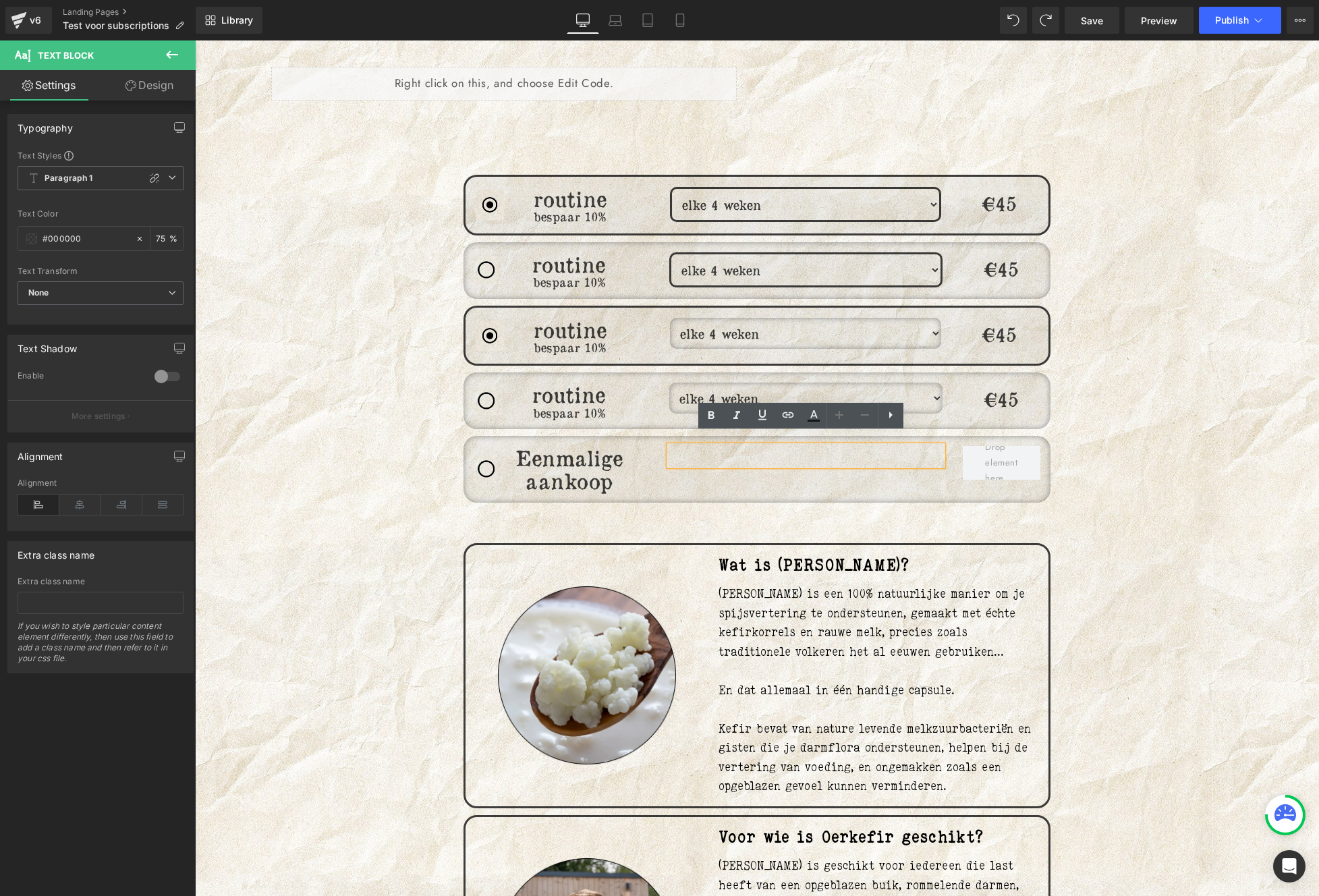
click at [1148, 475] on div "Image routine Heading bespaar 10% Heading elke 4 weken elke 6 weken elke 8 weke…" at bounding box center [757, 805] width 809 height 1328
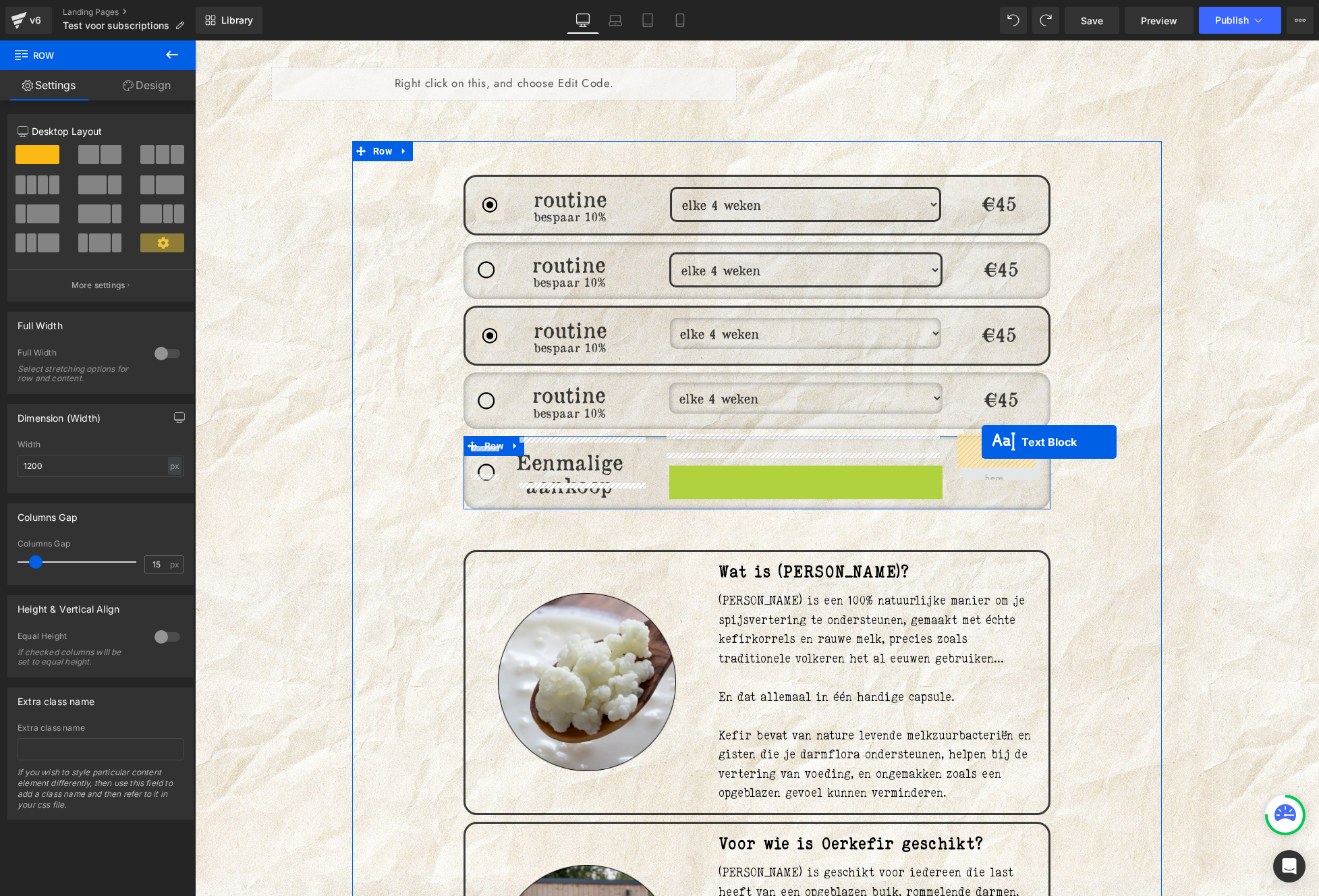
drag, startPoint x: 786, startPoint y: 458, endPoint x: 981, endPoint y: 442, distance: 195.7
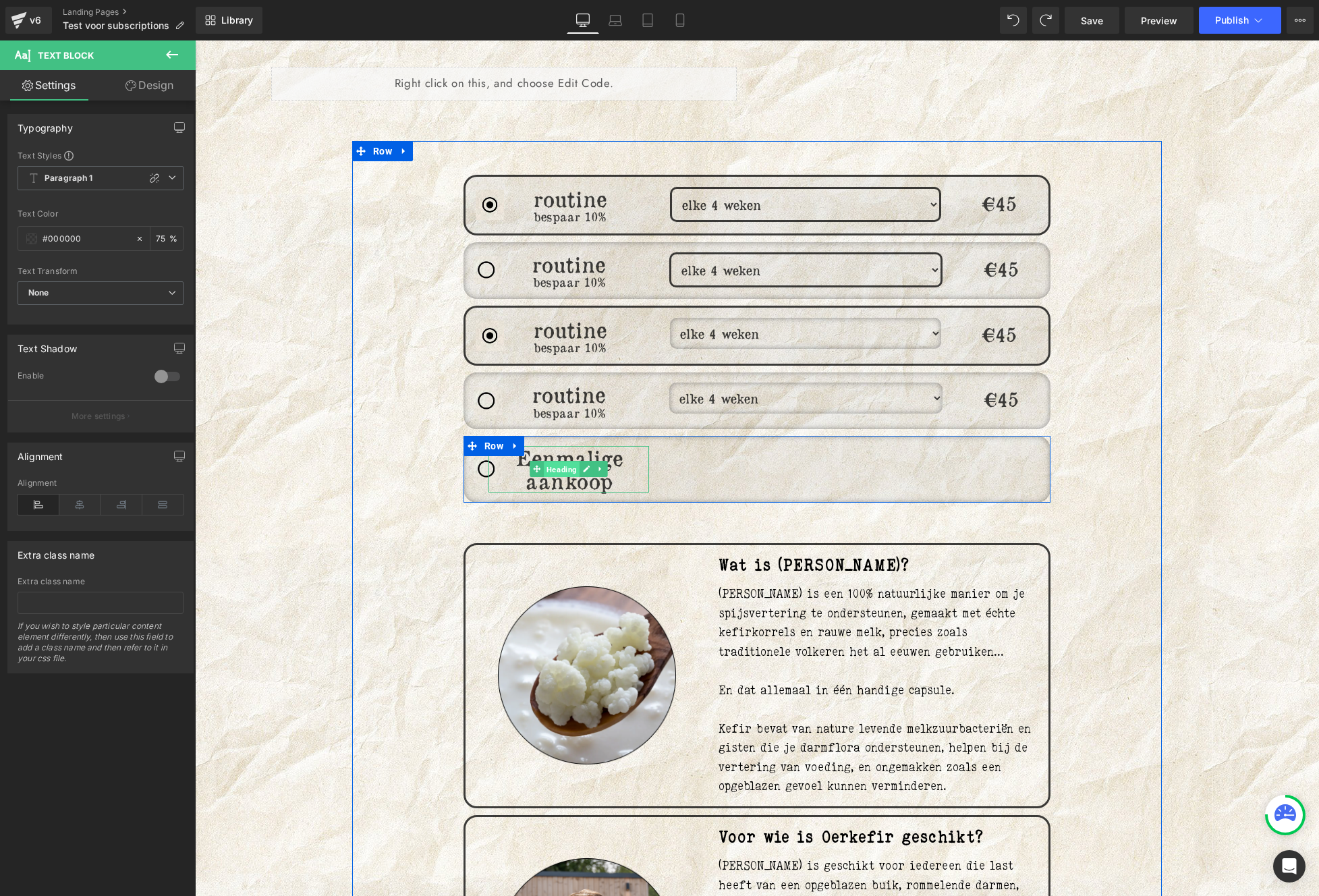
click at [557, 461] on span "Heading" at bounding box center [561, 469] width 36 height 16
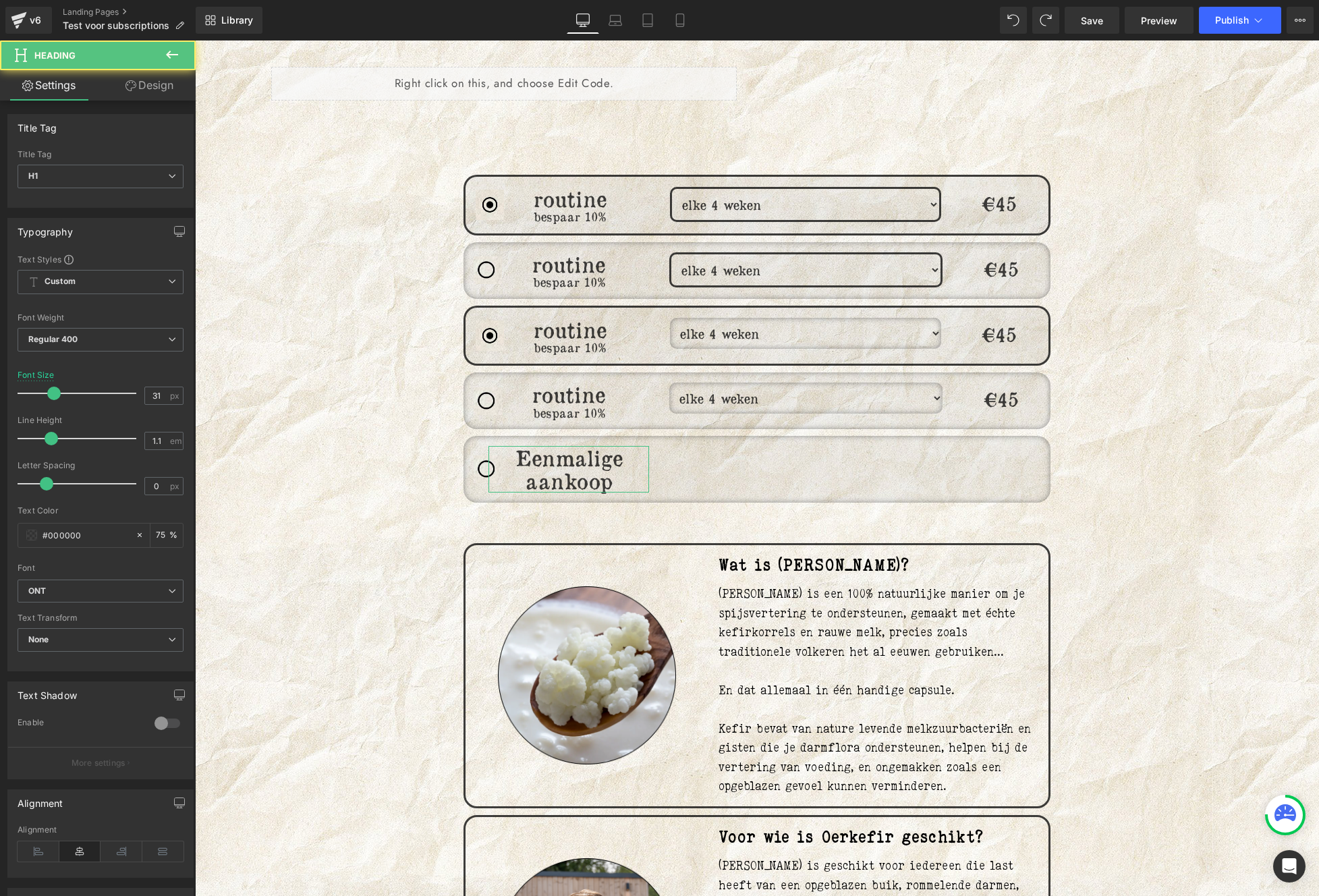
click at [128, 87] on icon at bounding box center [131, 86] width 11 height 11
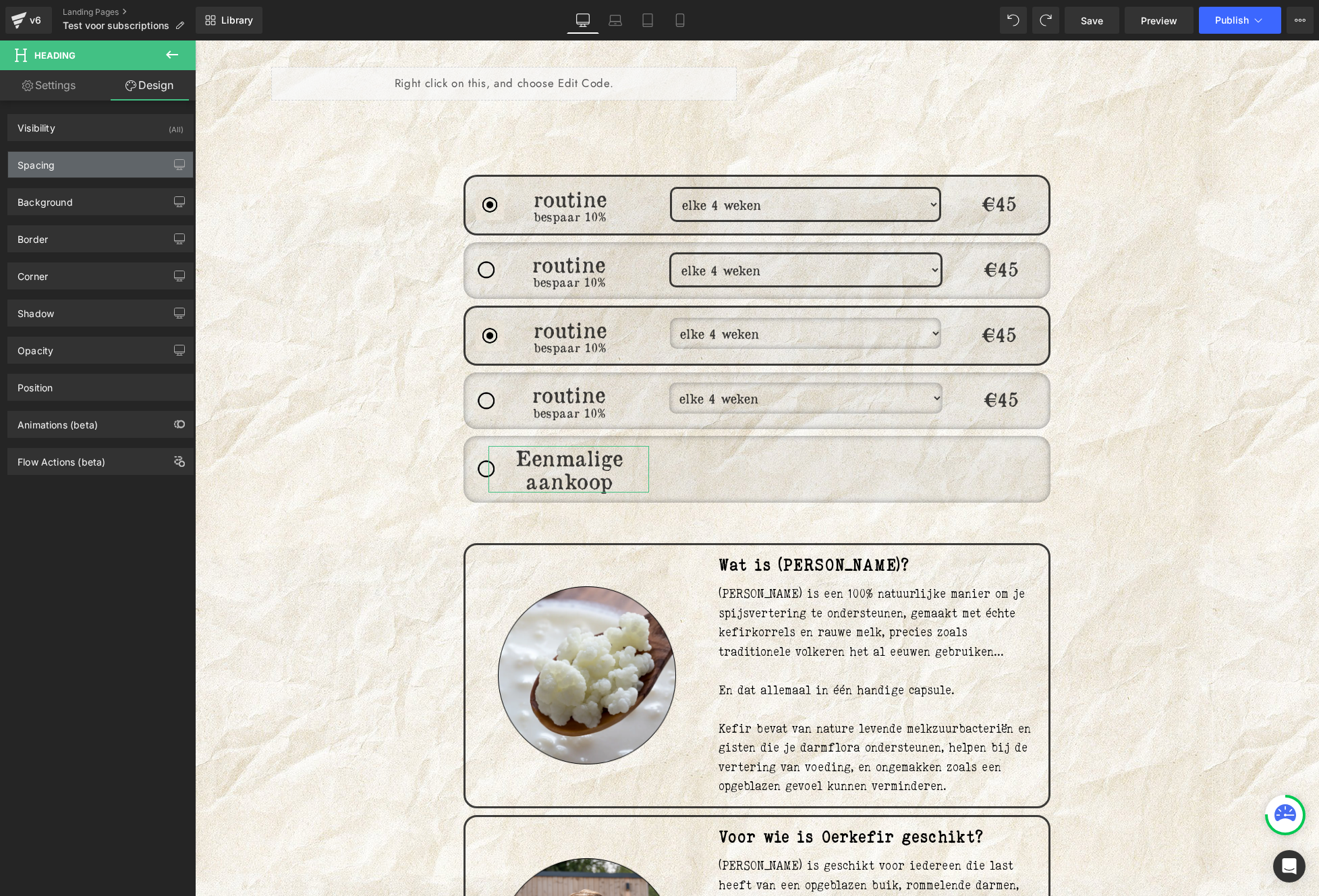
click at [57, 168] on div "Spacing" at bounding box center [100, 165] width 184 height 25
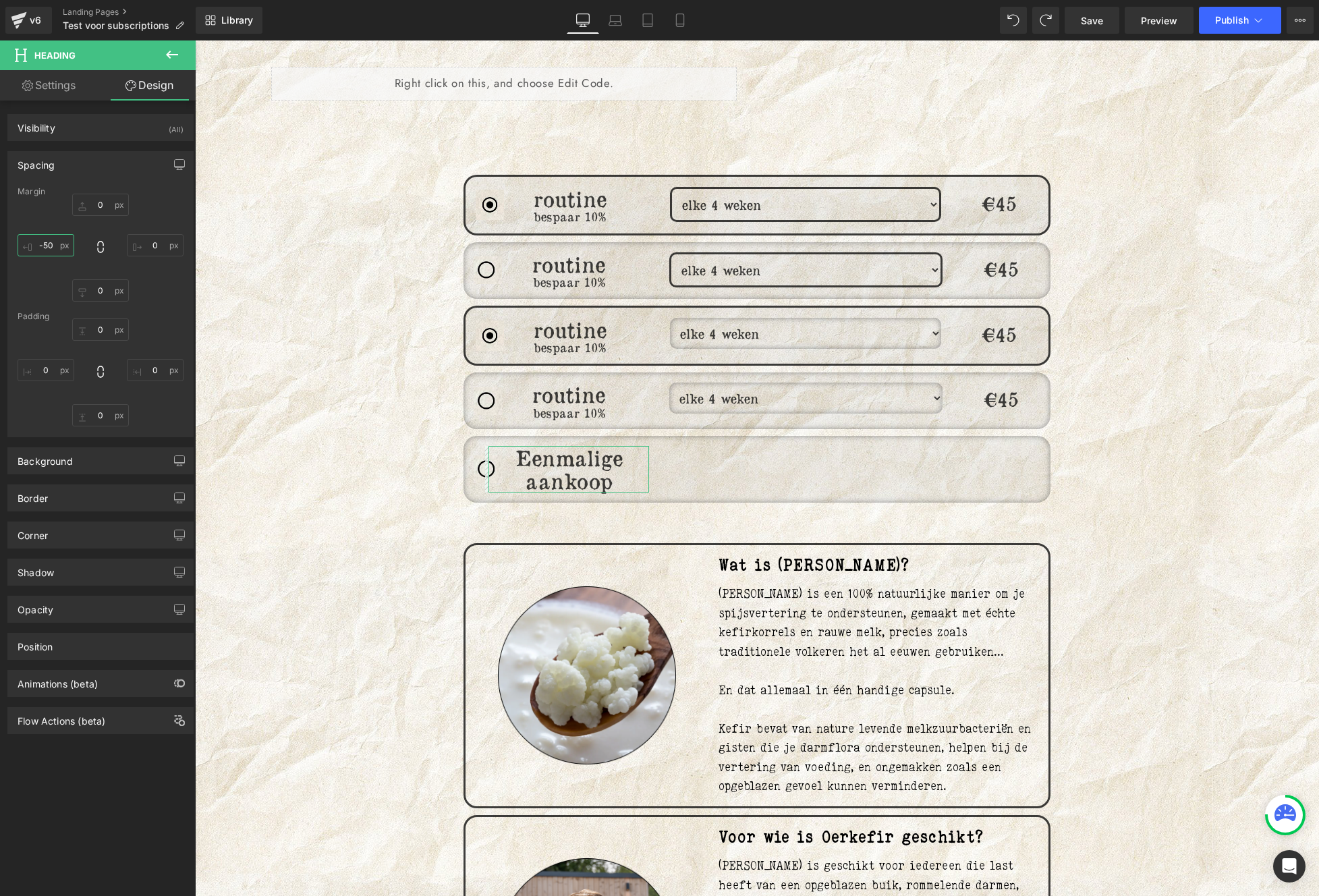
click at [55, 240] on input "text" at bounding box center [45, 245] width 56 height 22
click at [149, 242] on input "text" at bounding box center [155, 245] width 56 height 22
type input "-170"
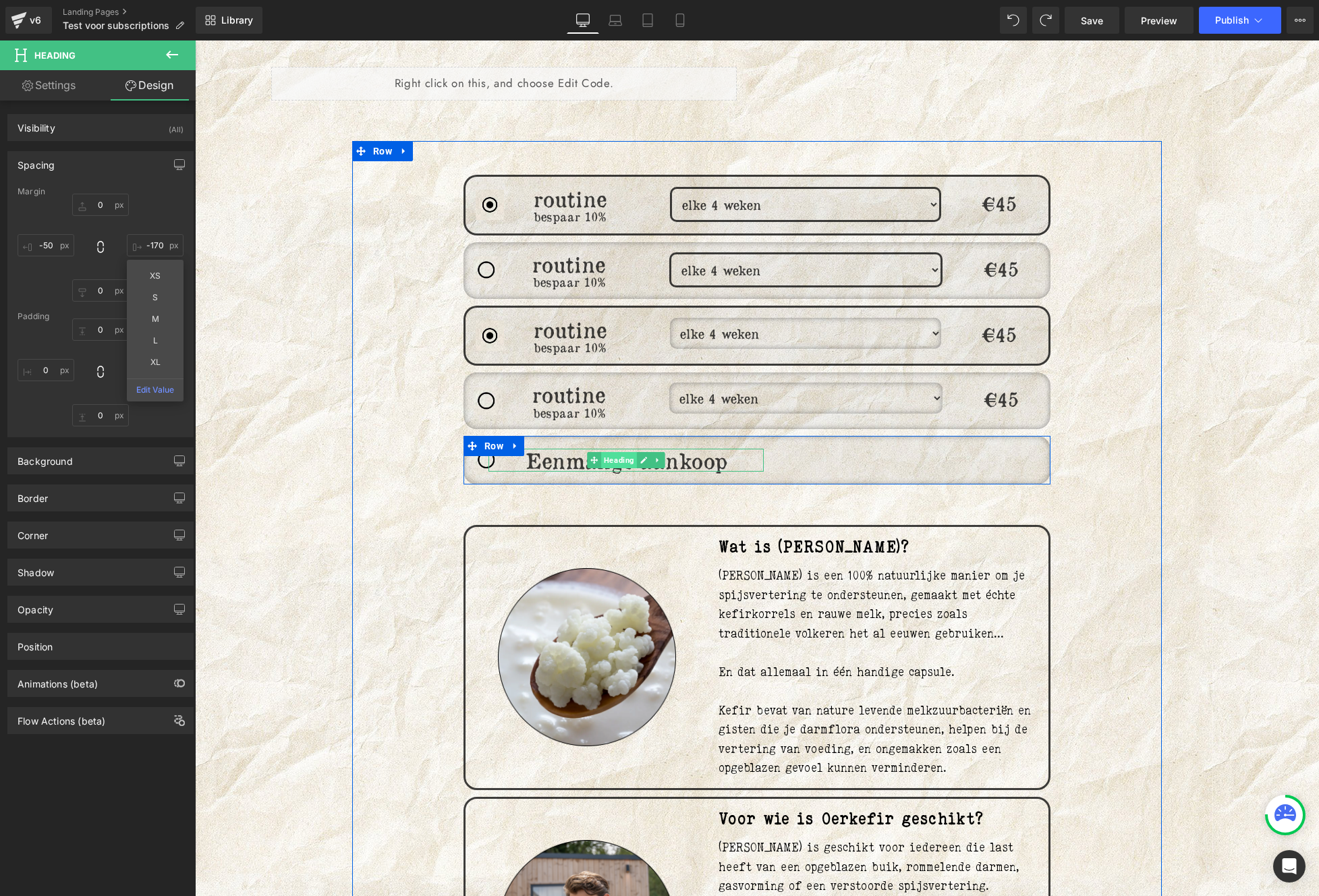
click at [607, 452] on span "Heading" at bounding box center [619, 460] width 36 height 16
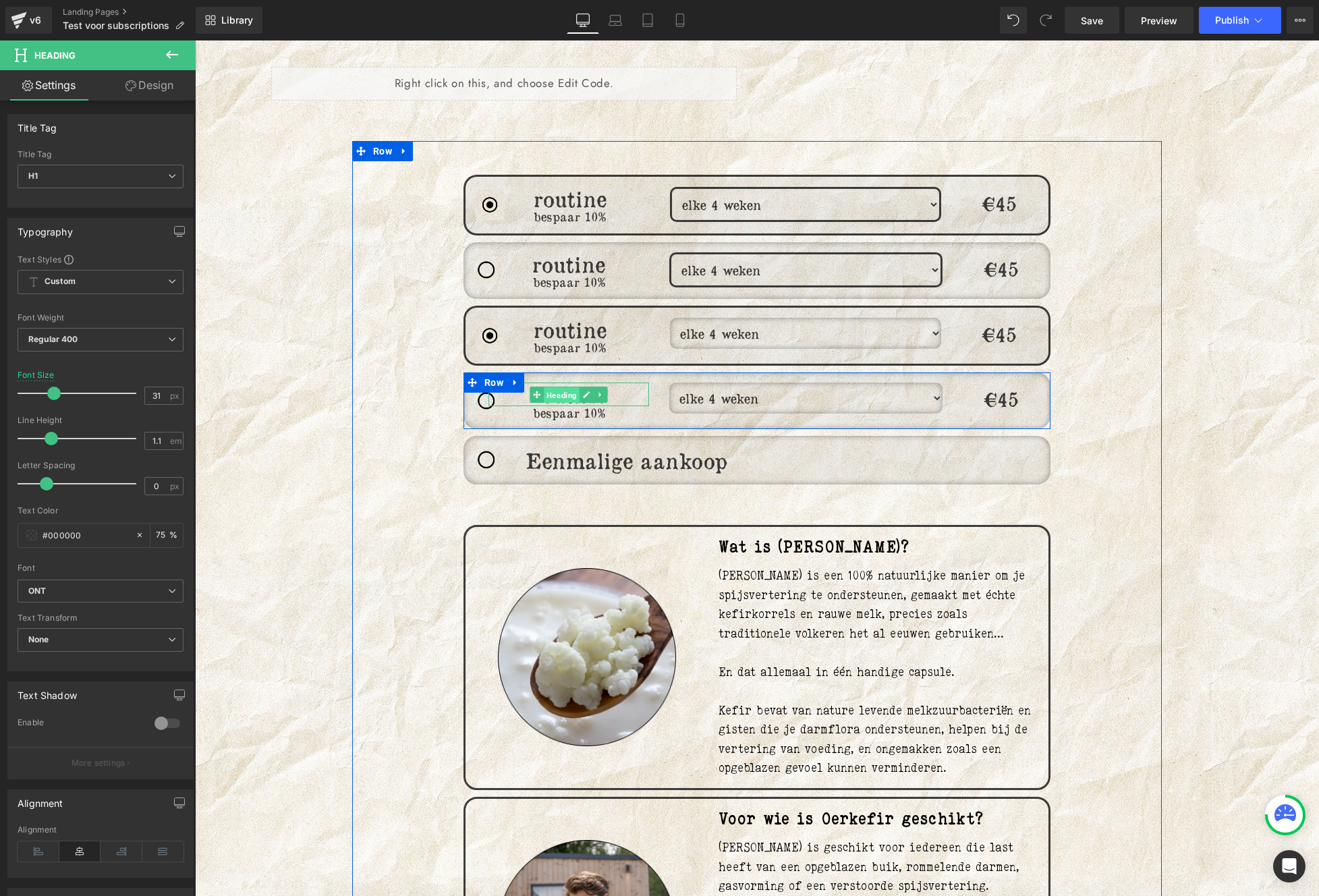
click at [568, 386] on span "Heading" at bounding box center [561, 394] width 36 height 16
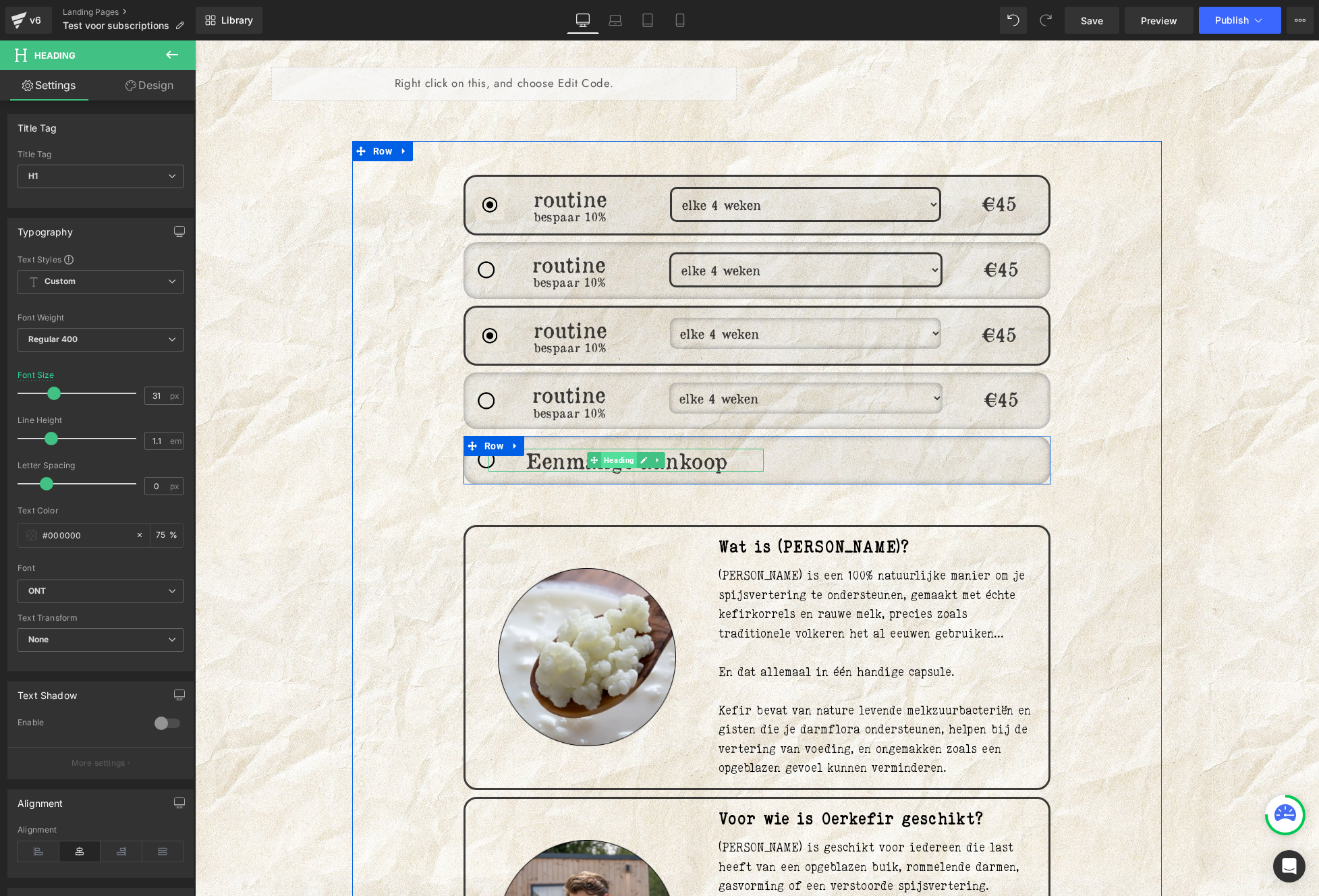
click at [622, 452] on span "Heading" at bounding box center [619, 460] width 36 height 16
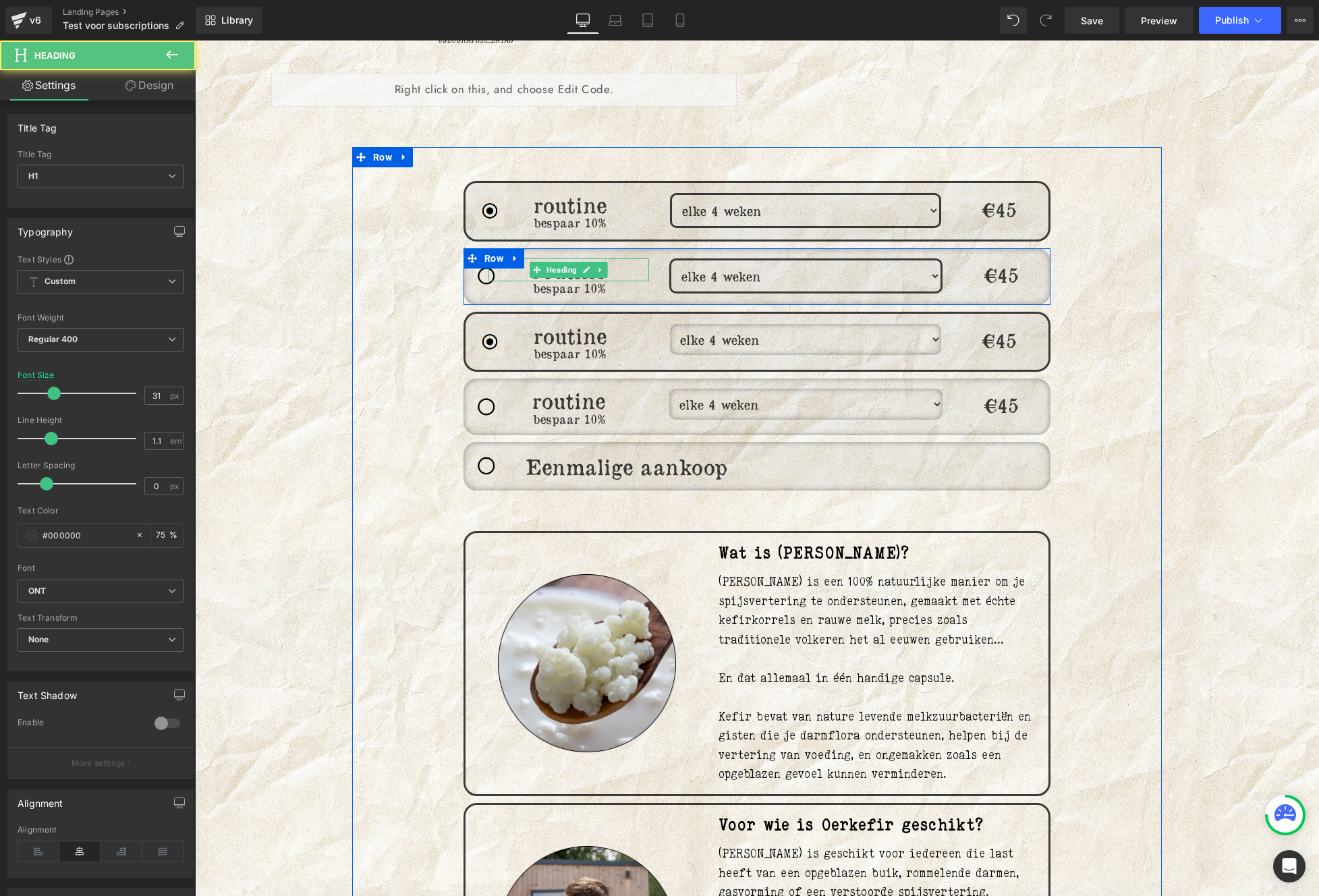
scroll to position [608, 0]
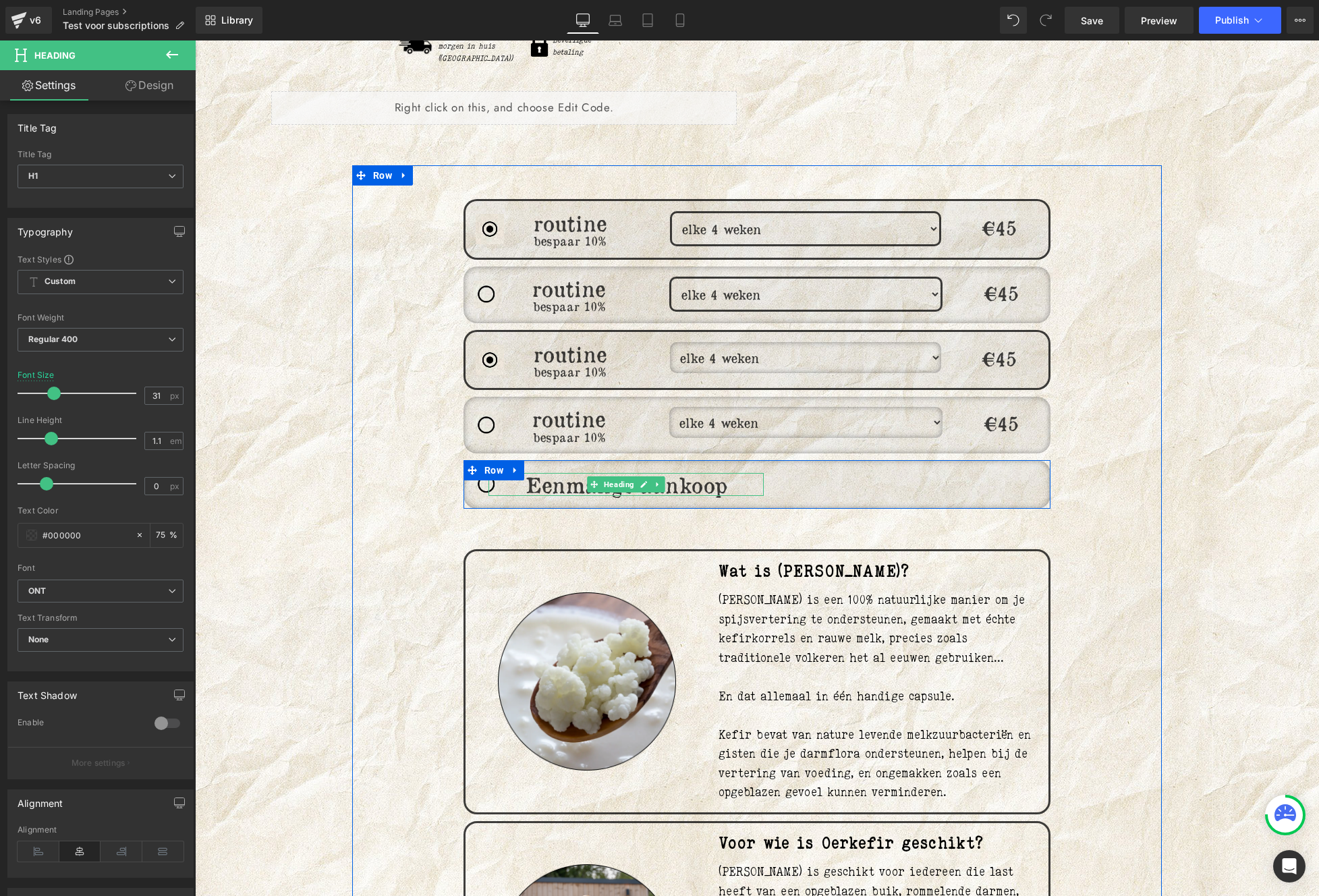
click at [537, 473] on h1 "Eenmalige aankoop" at bounding box center [626, 484] width 275 height 23
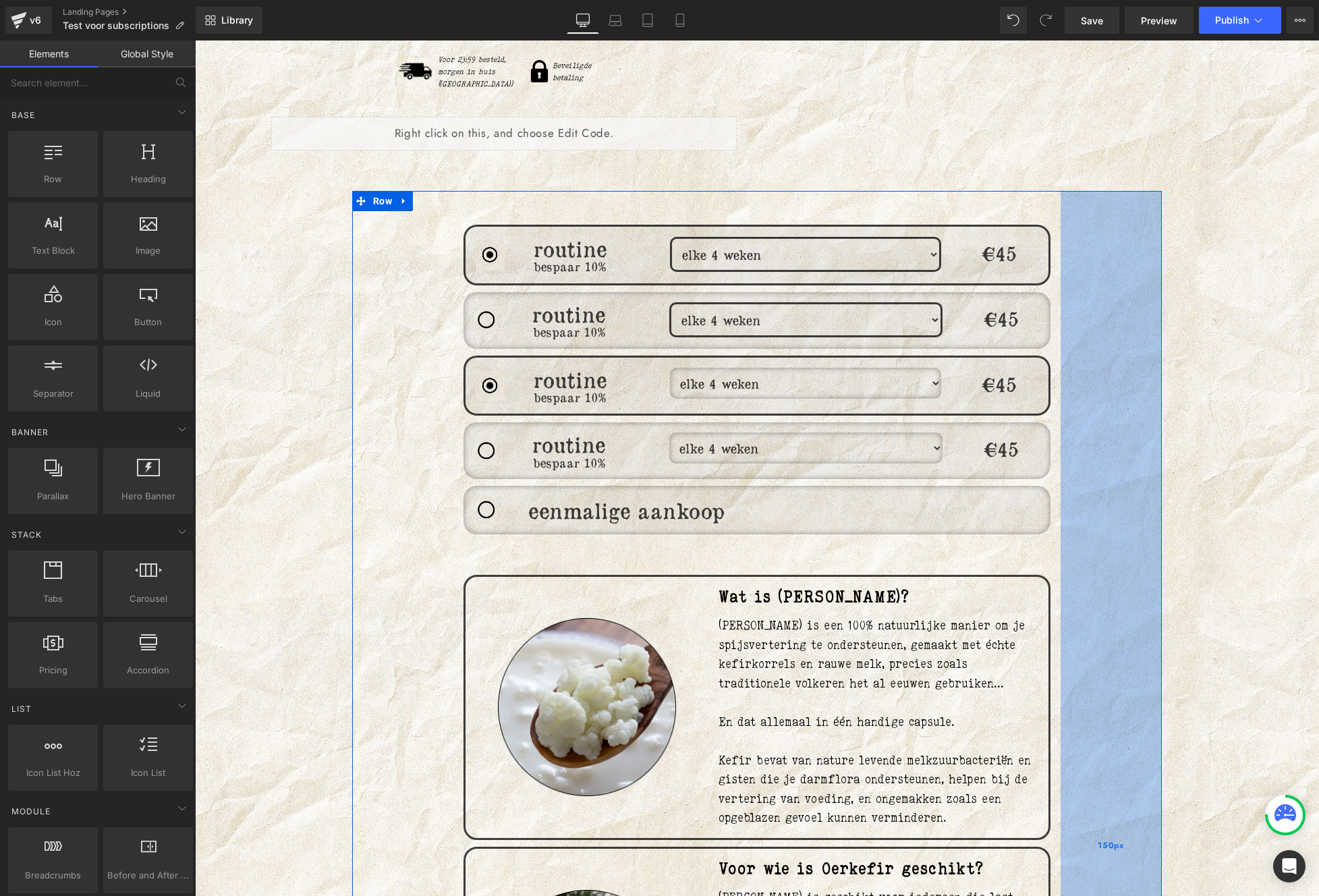
scroll to position [529, 0]
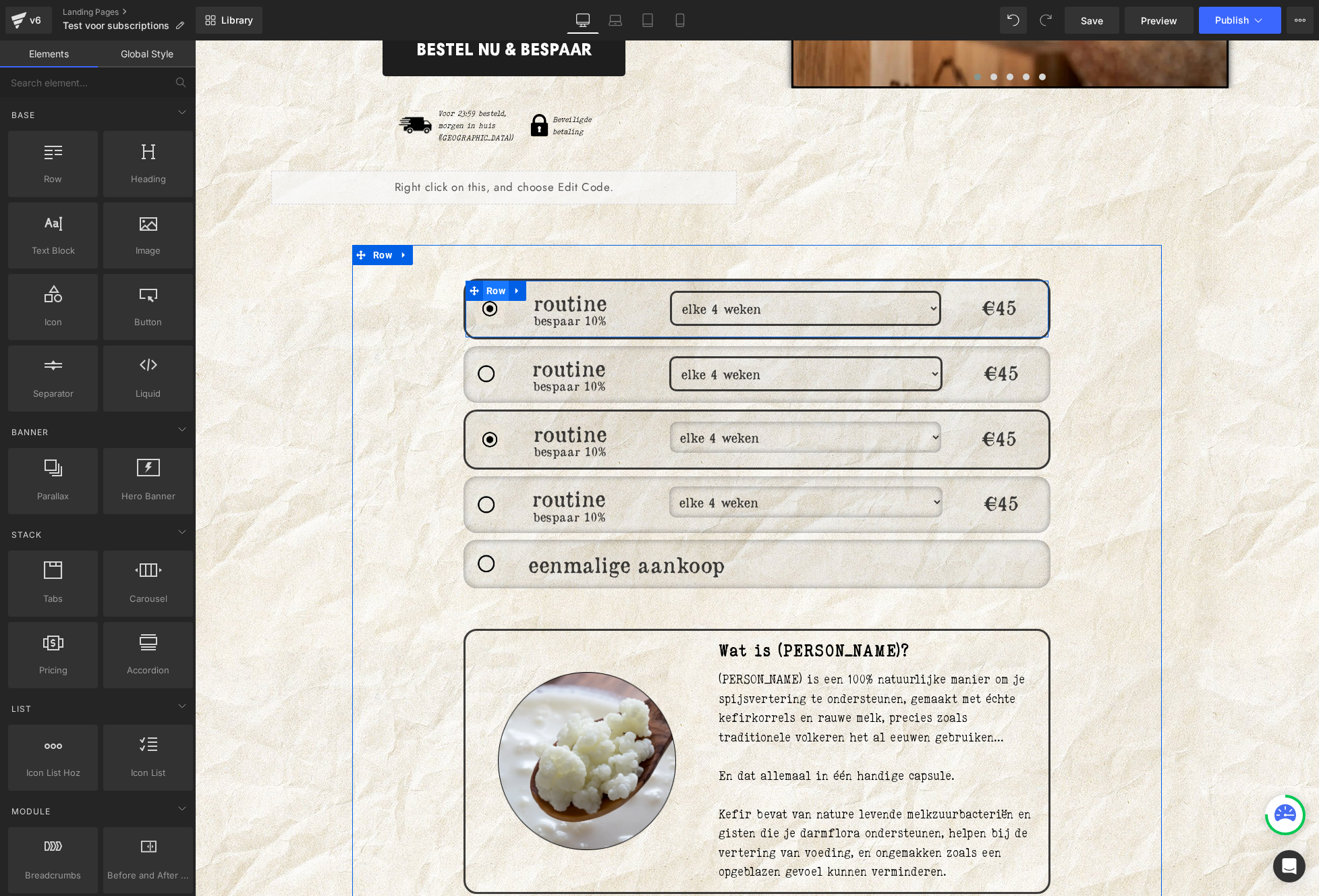
click at [488, 281] on span "Row" at bounding box center [495, 290] width 25 height 20
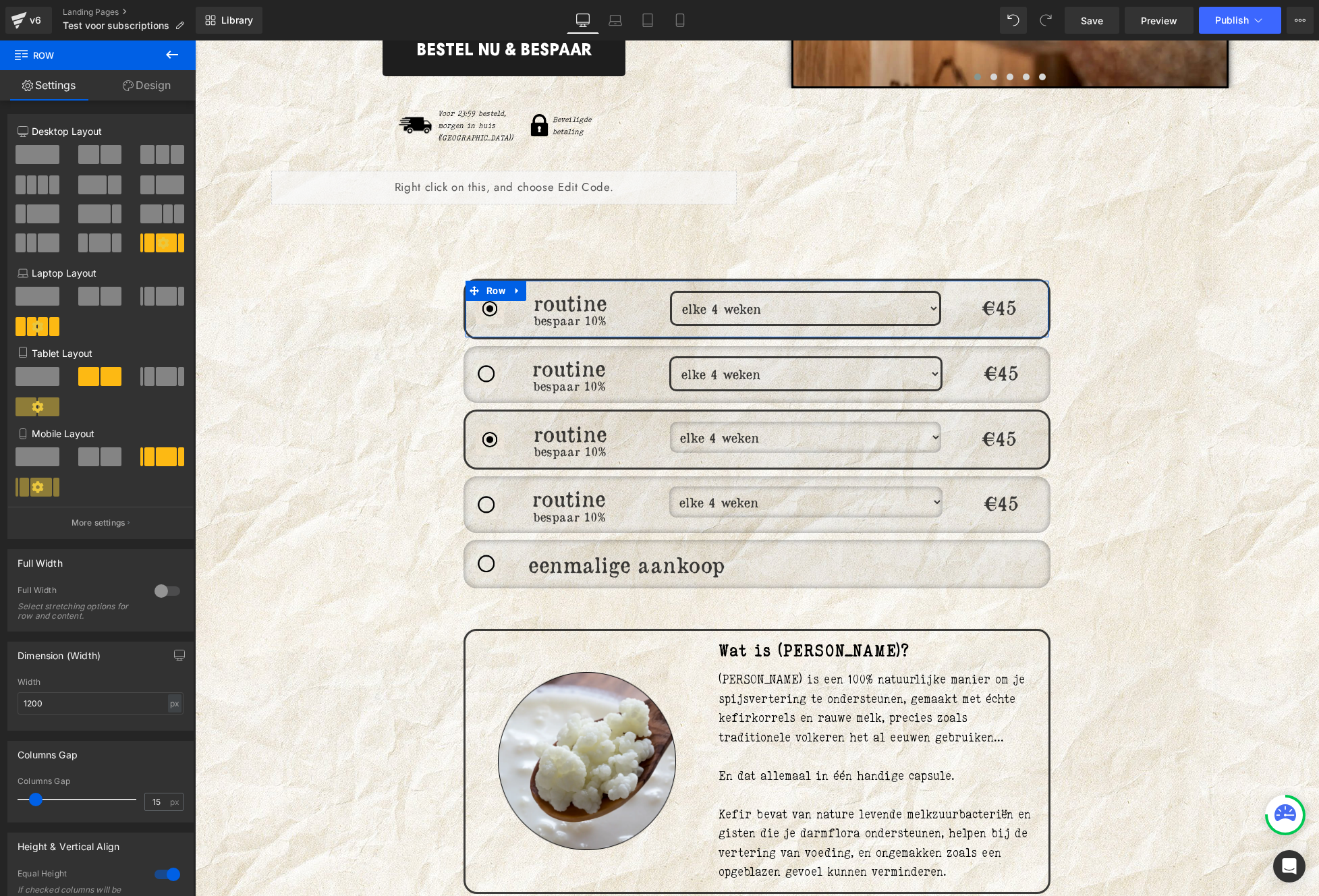
click at [156, 87] on link "Design" at bounding box center [146, 85] width 98 height 30
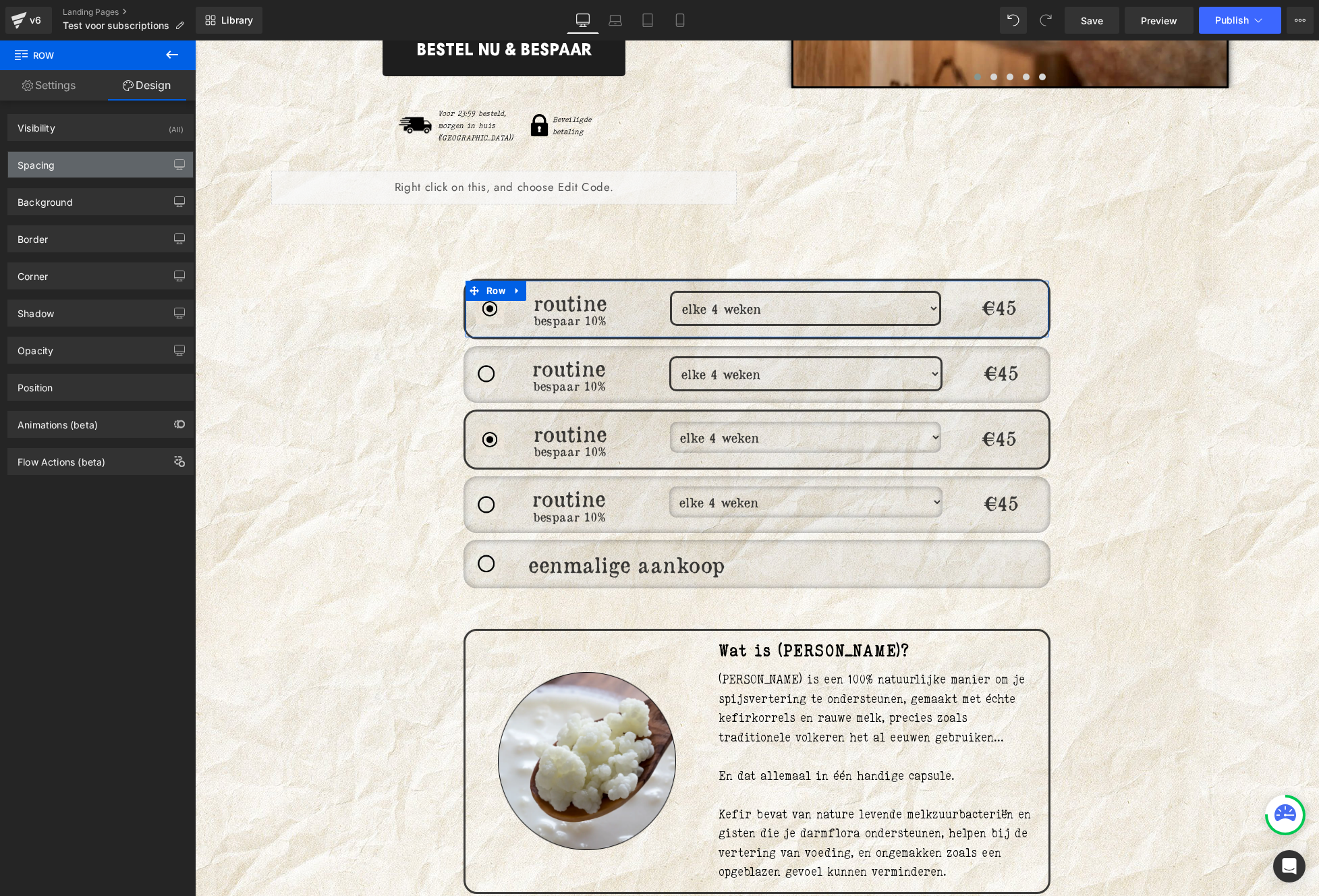
click at [78, 168] on div "Spacing" at bounding box center [100, 165] width 184 height 25
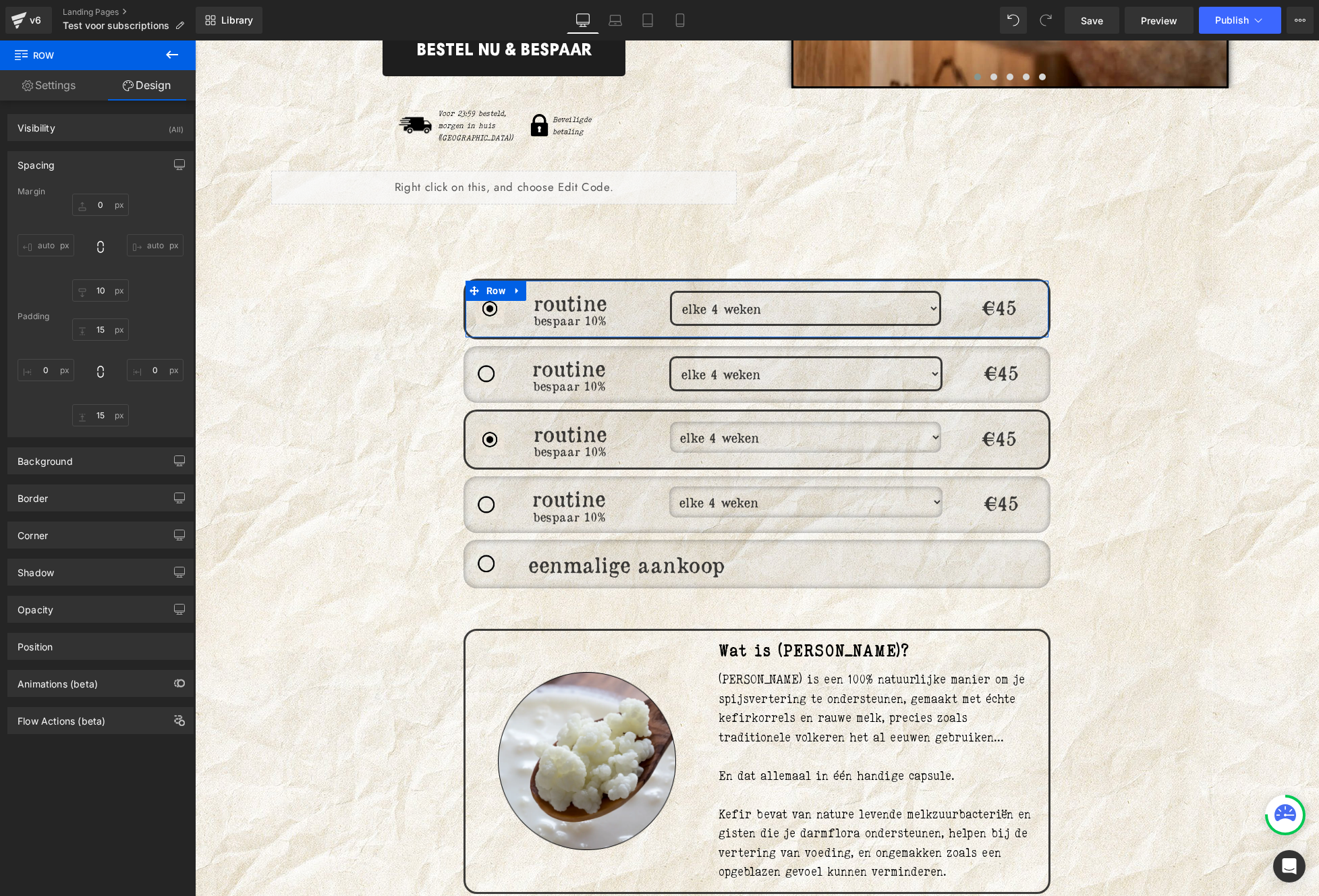
click at [150, 357] on div "15 0 15 0" at bounding box center [100, 372] width 166 height 108
click at [158, 364] on input "0" at bounding box center [155, 370] width 56 height 22
type input "50"
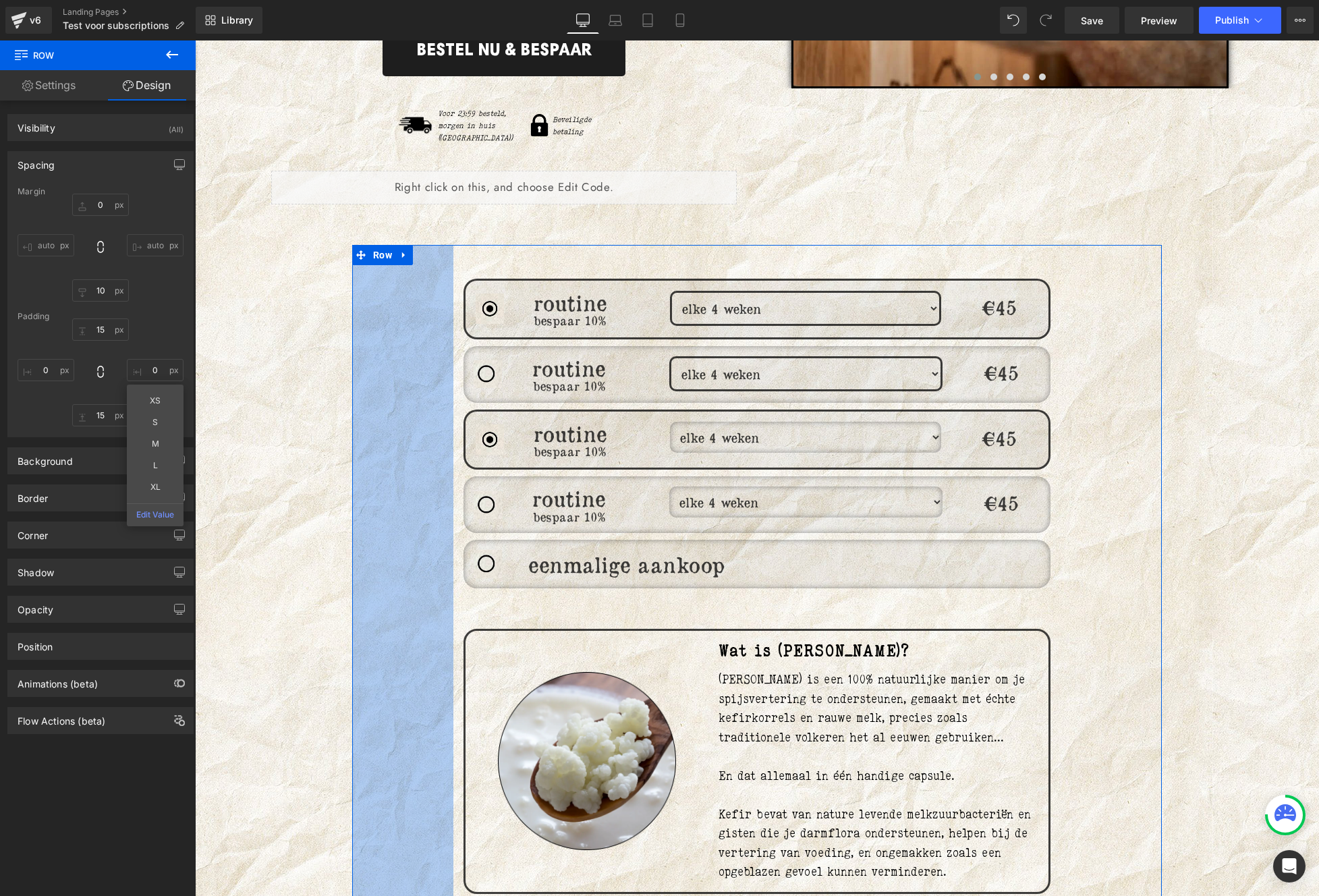
click at [402, 366] on div "150px" at bounding box center [402, 900] width 101 height 1310
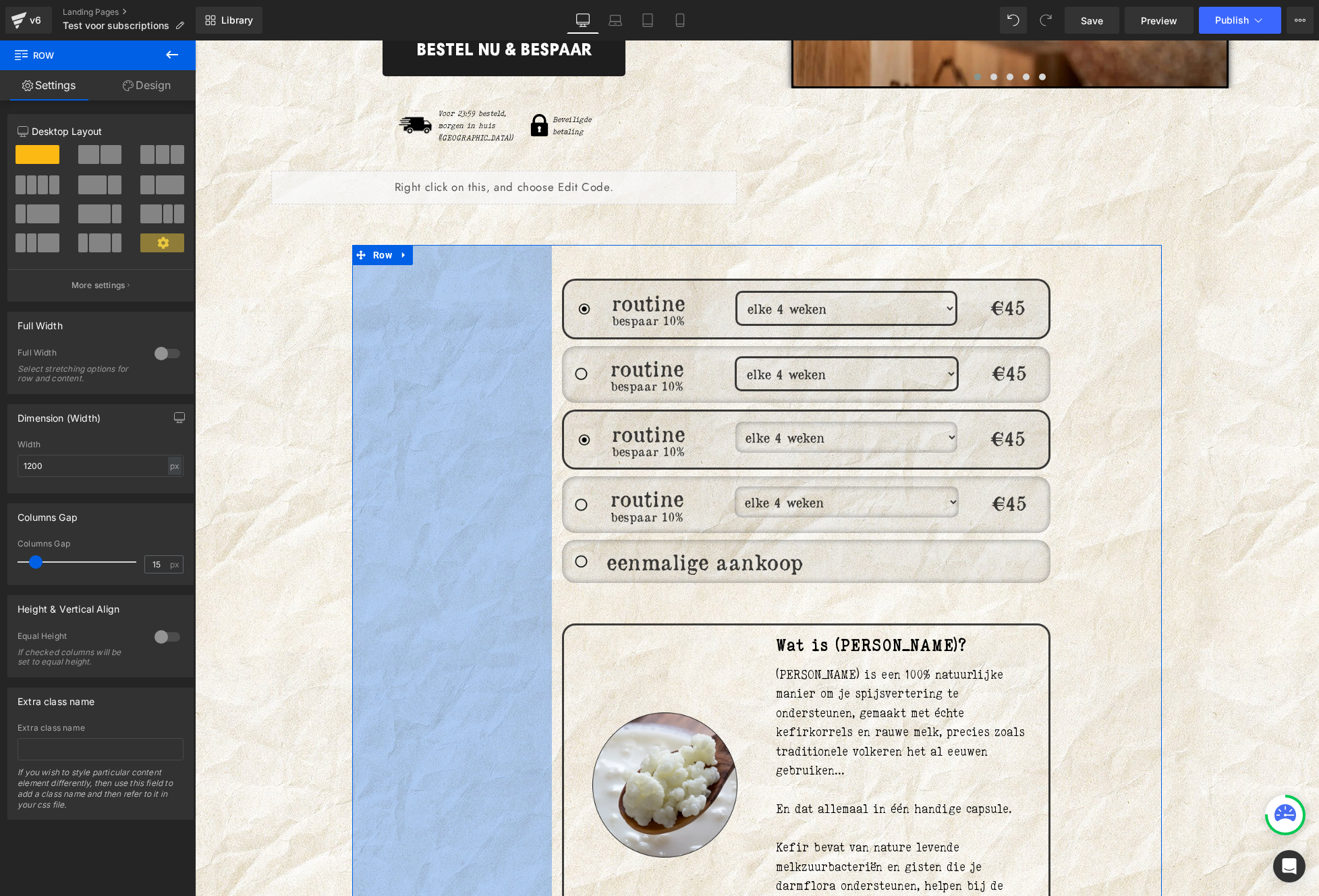
drag, startPoint x: 423, startPoint y: 371, endPoint x: 629, endPoint y: 416, distance: 210.9
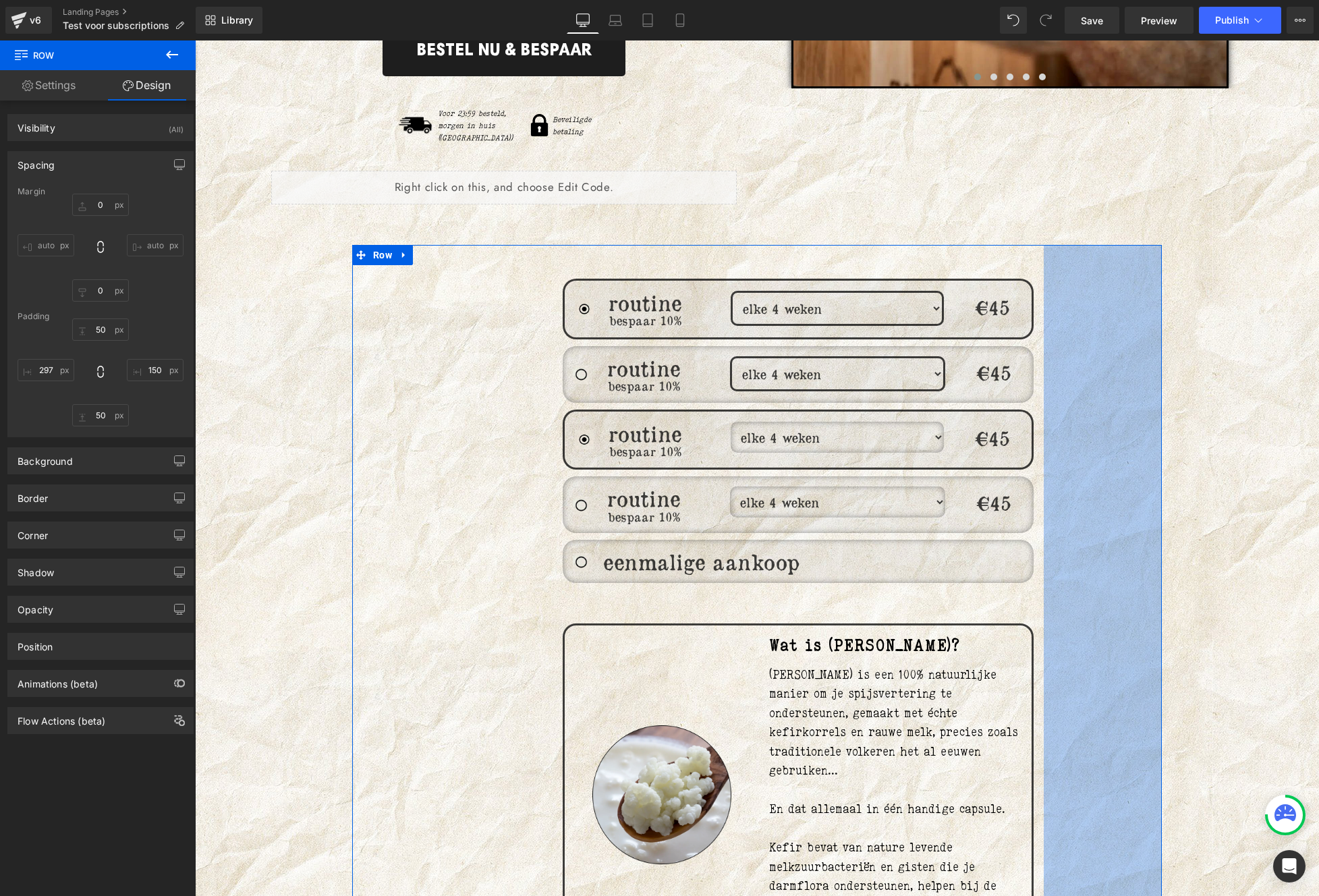
drag, startPoint x: 1103, startPoint y: 424, endPoint x: 1086, endPoint y: 456, distance: 36.2
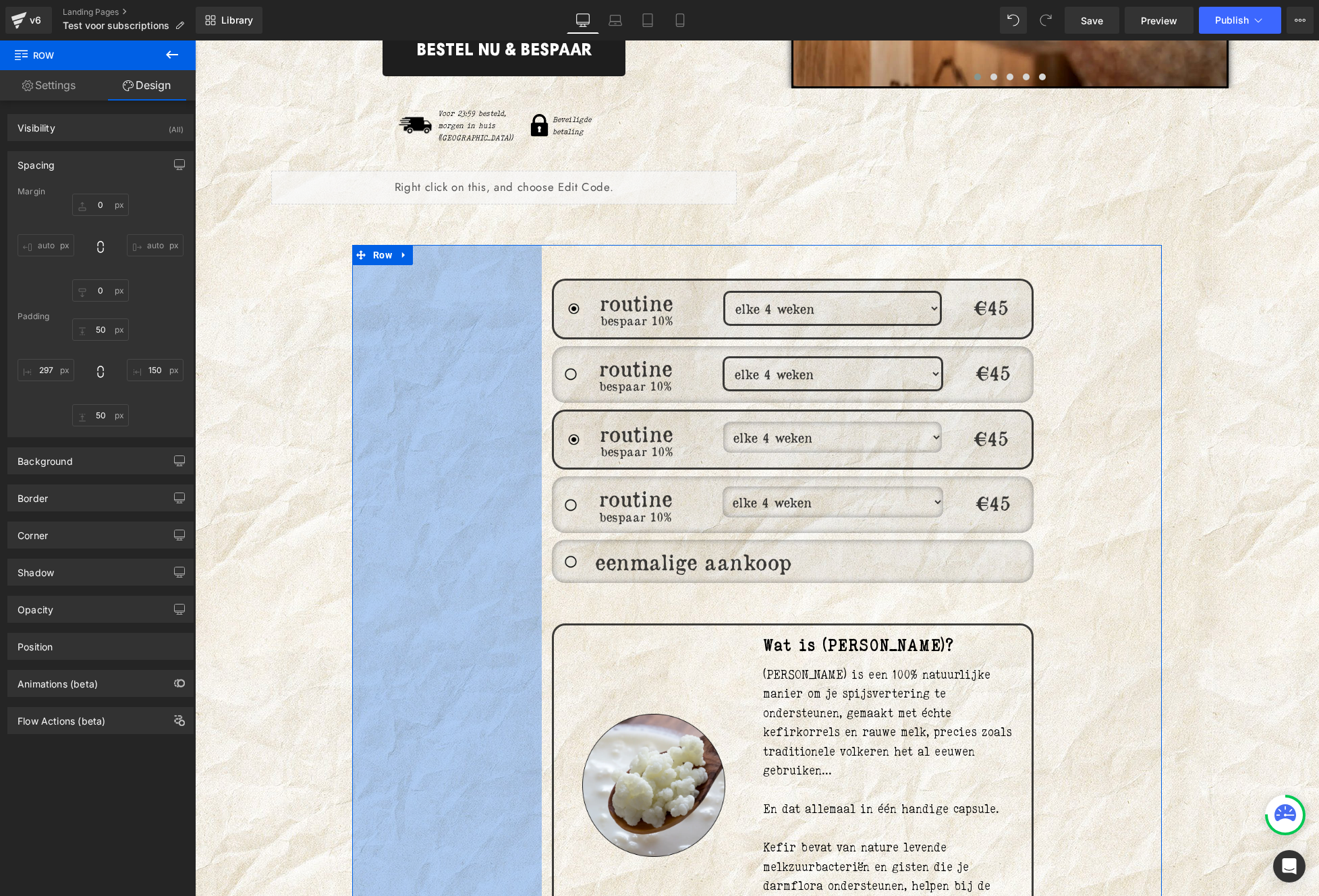
drag, startPoint x: 505, startPoint y: 470, endPoint x: 452, endPoint y: 483, distance: 54.6
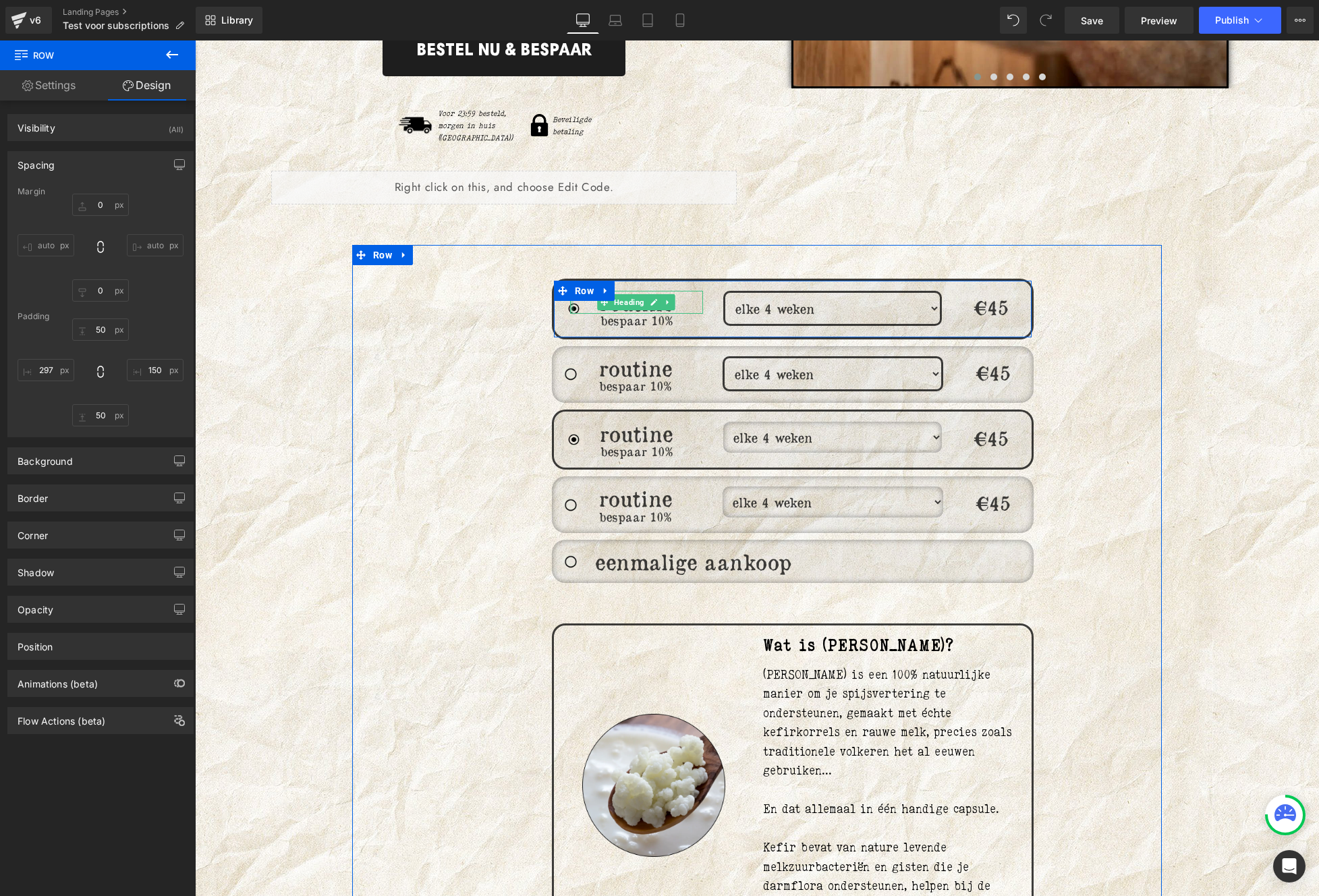
click at [570, 296] on div at bounding box center [572, 302] width 3 height 23
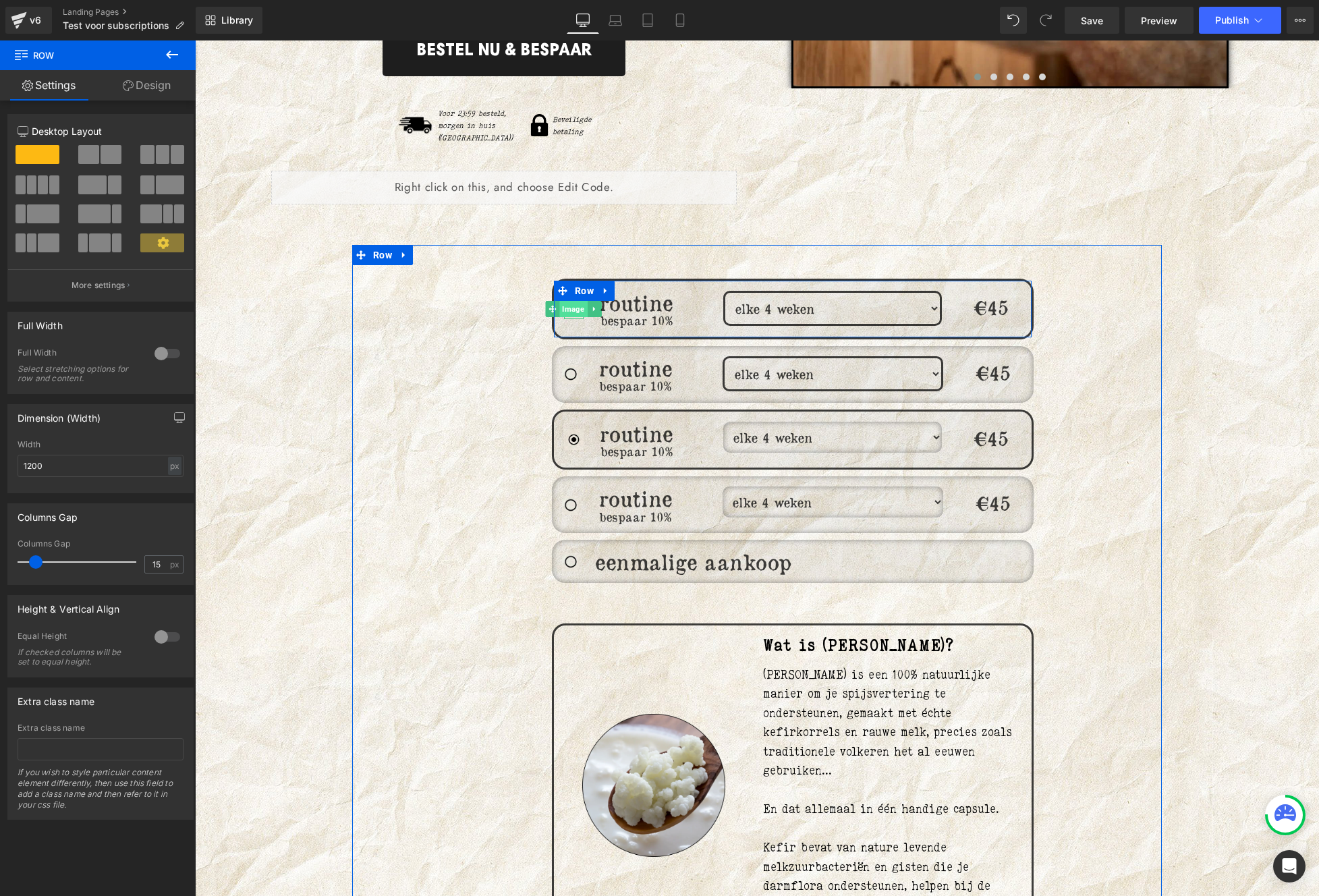
click at [560, 301] on span "Image" at bounding box center [573, 308] width 28 height 16
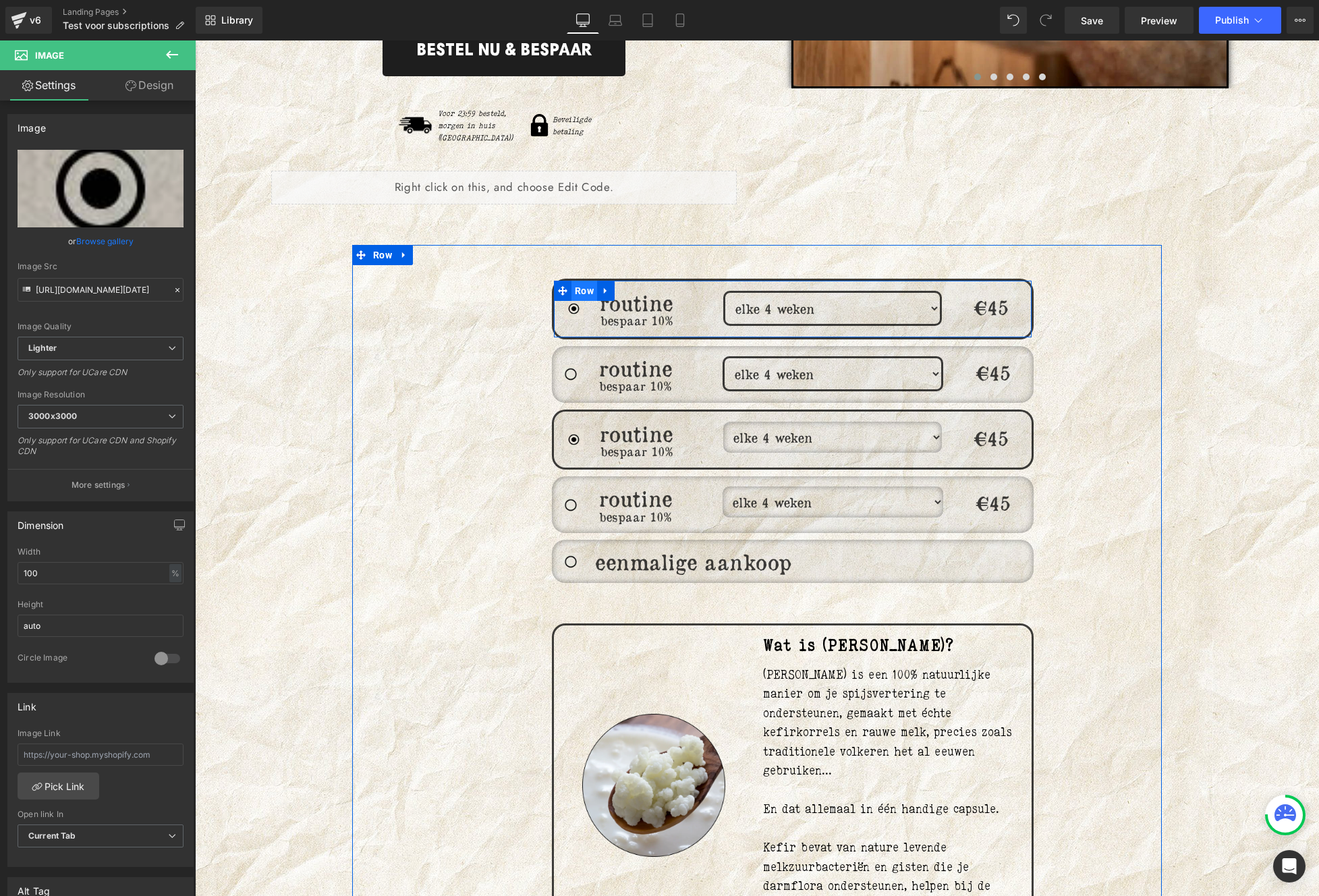
click at [577, 281] on span "Row" at bounding box center [584, 290] width 25 height 20
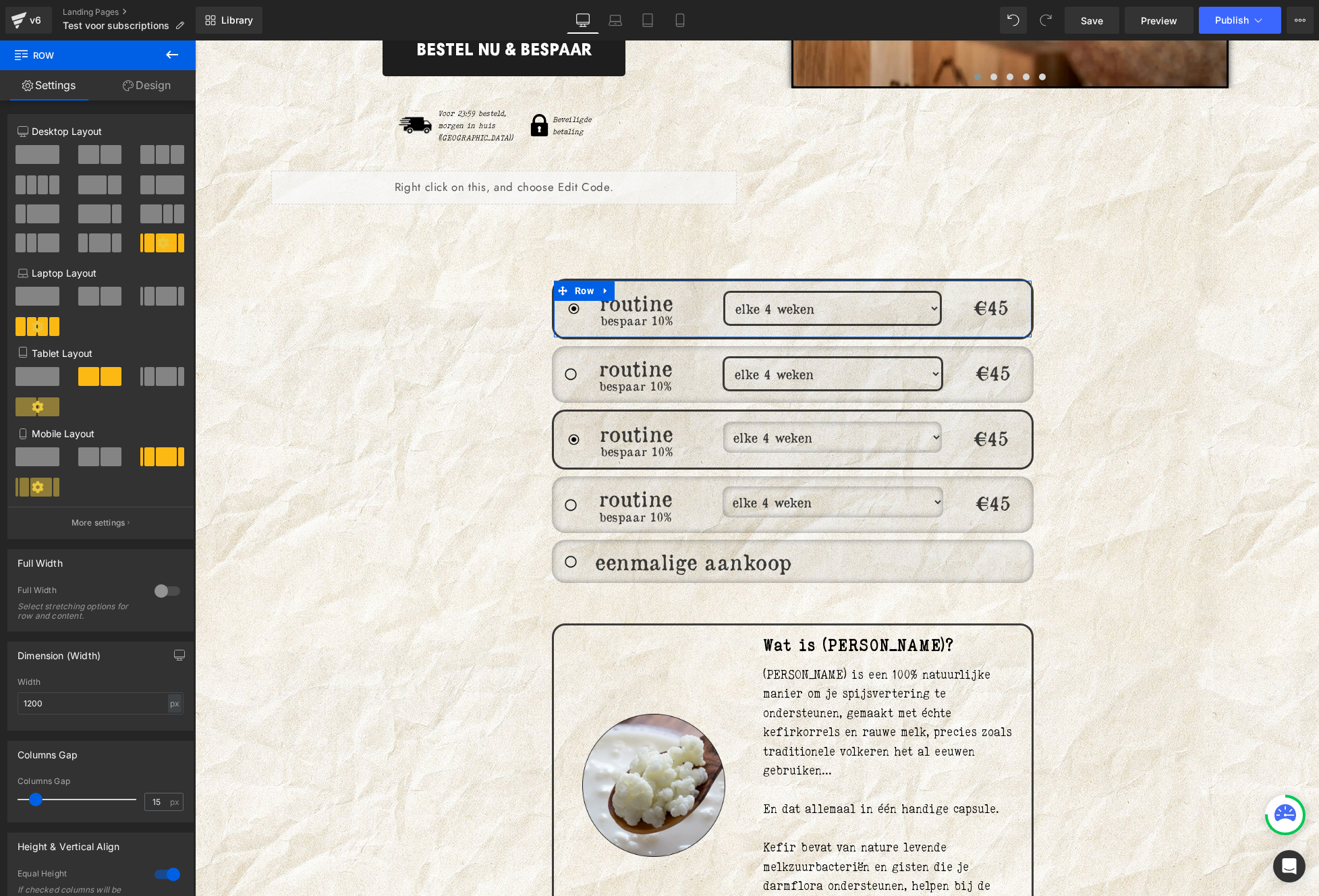
drag, startPoint x: 76, startPoint y: 522, endPoint x: 77, endPoint y: 508, distance: 14.0
click at [77, 522] on p "More settings" at bounding box center [99, 522] width 54 height 12
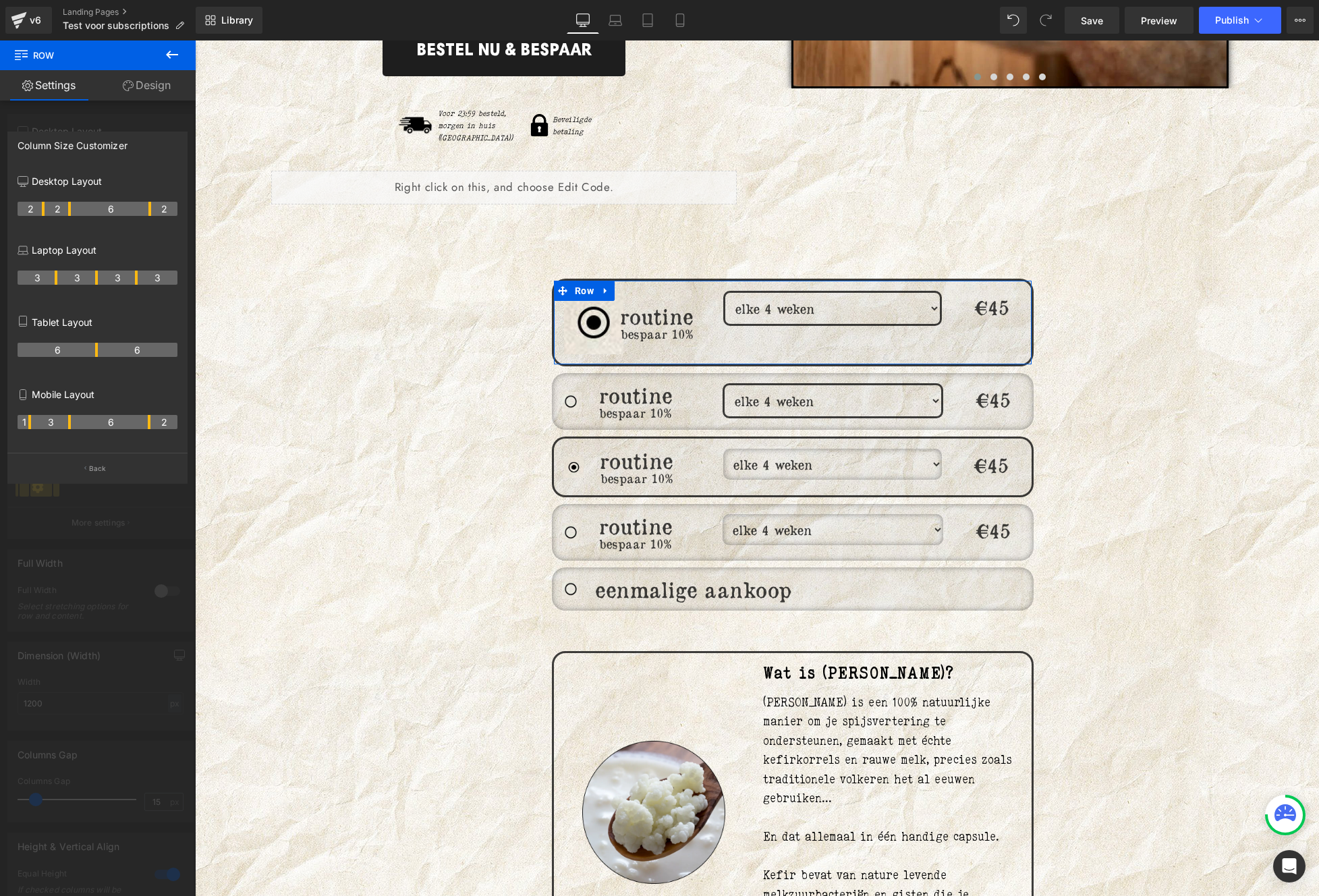
drag, startPoint x: 29, startPoint y: 209, endPoint x: 41, endPoint y: 208, distance: 12.0
drag, startPoint x: 69, startPoint y: 207, endPoint x: 80, endPoint y: 208, distance: 11.0
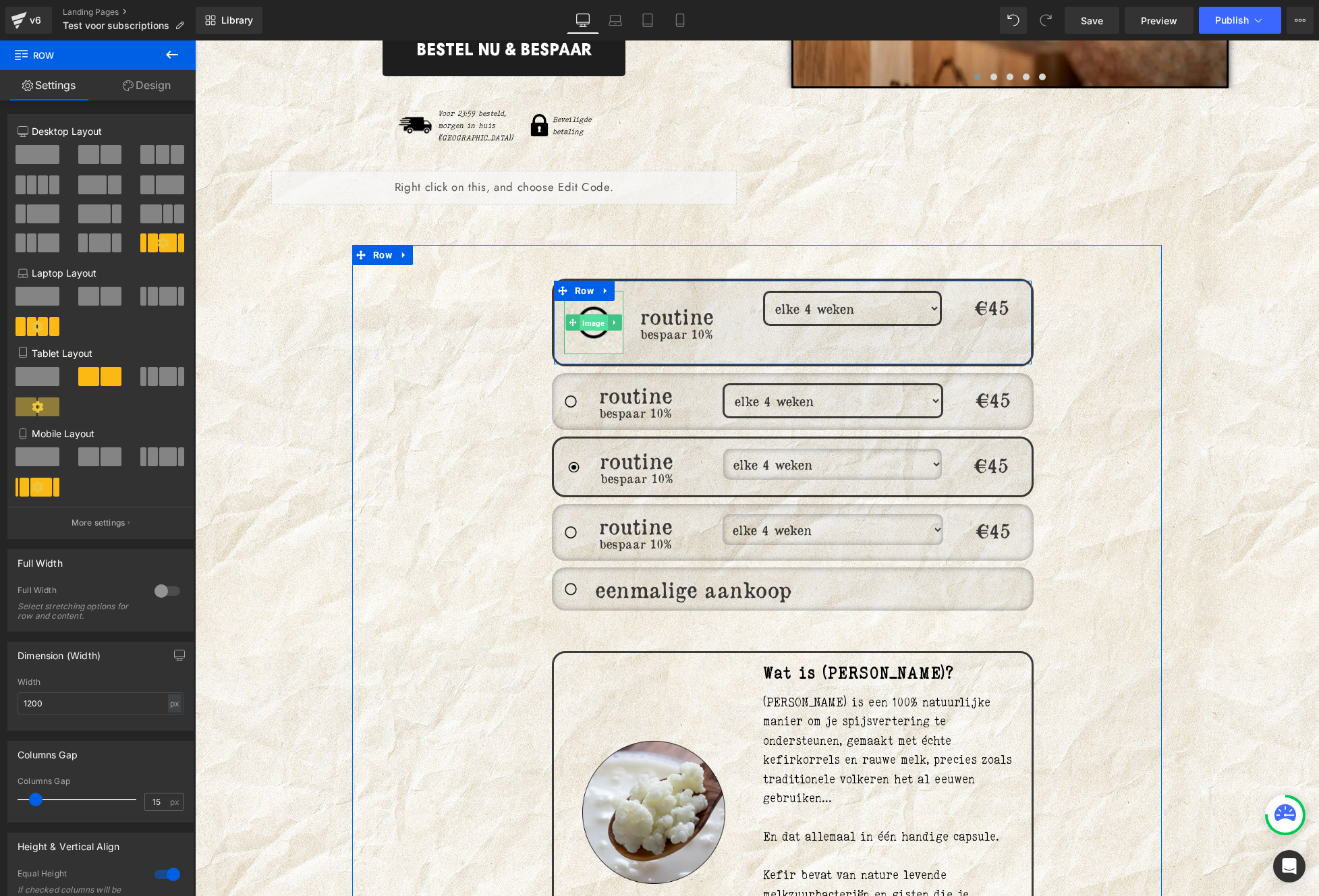
click at [590, 315] on span "Image" at bounding box center [593, 323] width 28 height 16
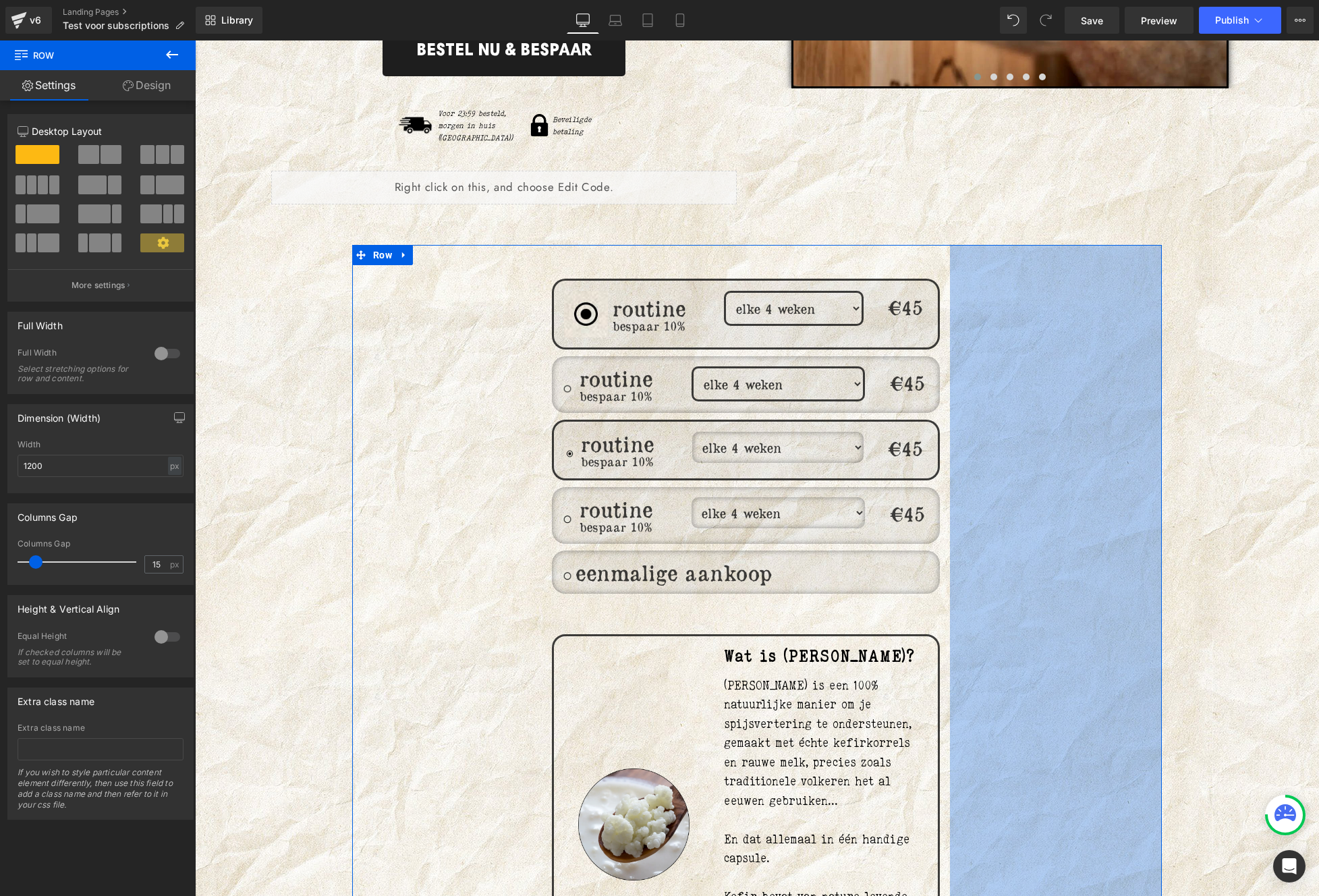
drag, startPoint x: 1079, startPoint y: 375, endPoint x: 1006, endPoint y: 396, distance: 76.0
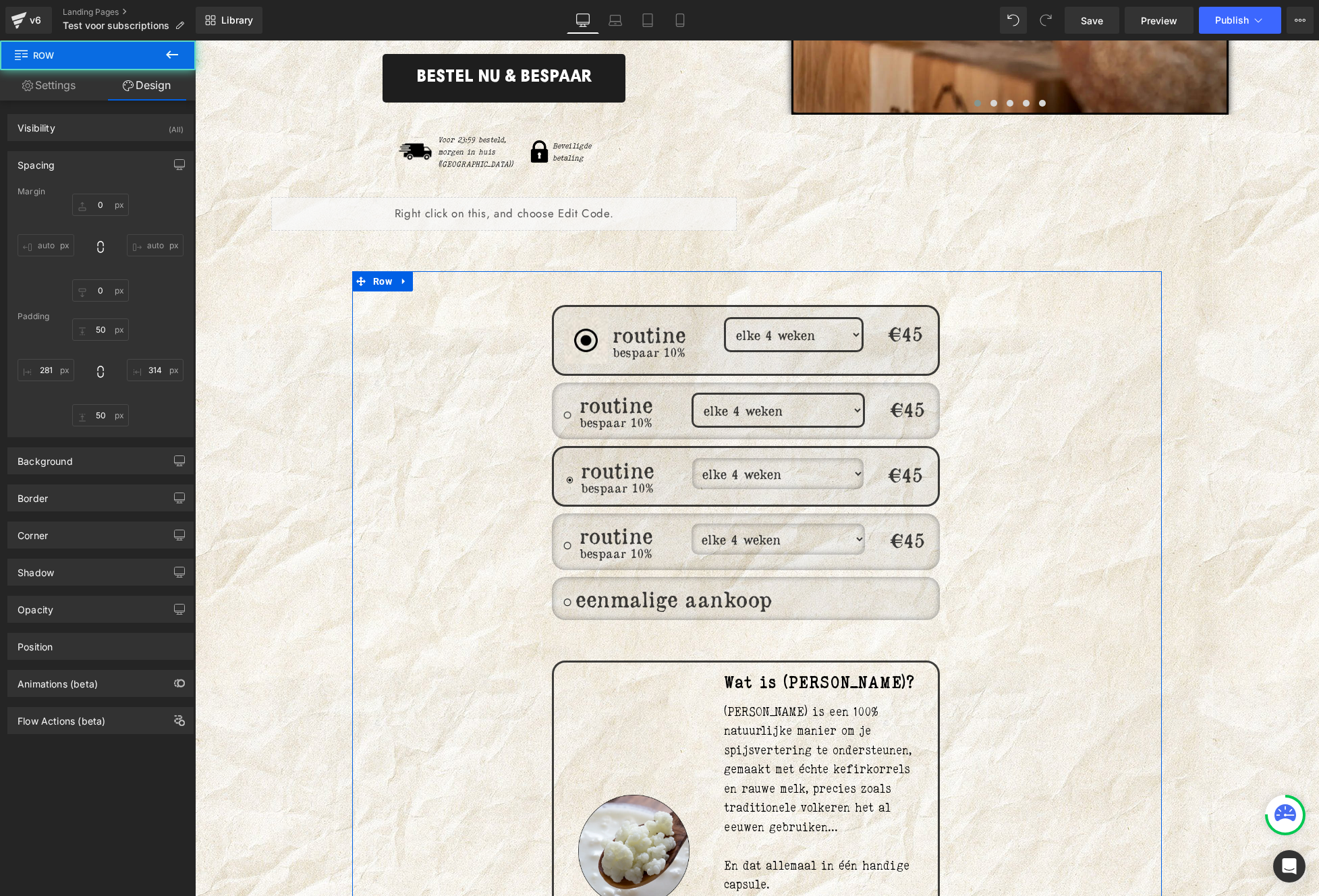
scroll to position [496, 0]
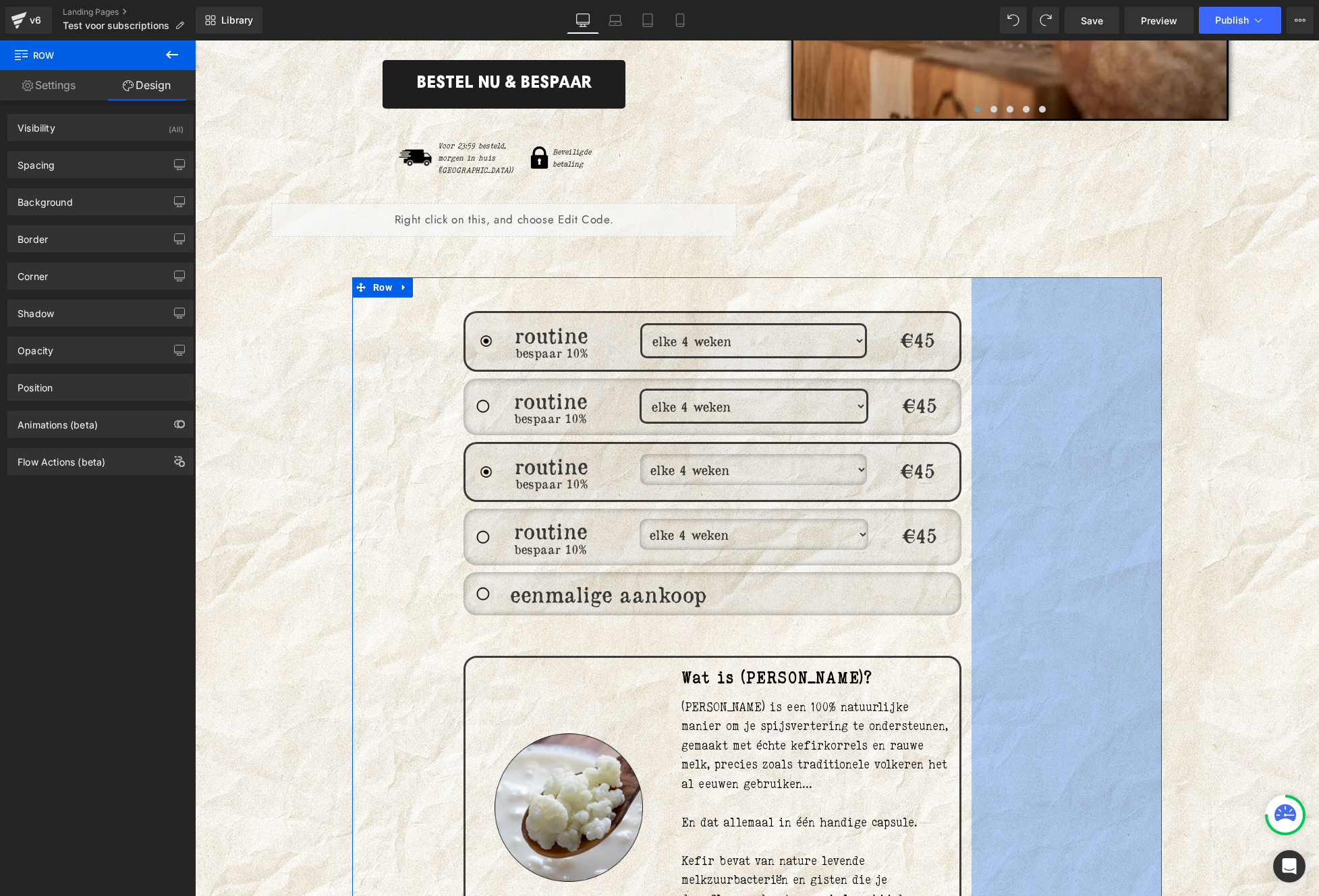
drag, startPoint x: 1092, startPoint y: 417, endPoint x: 1003, endPoint y: 425, distance: 89.4
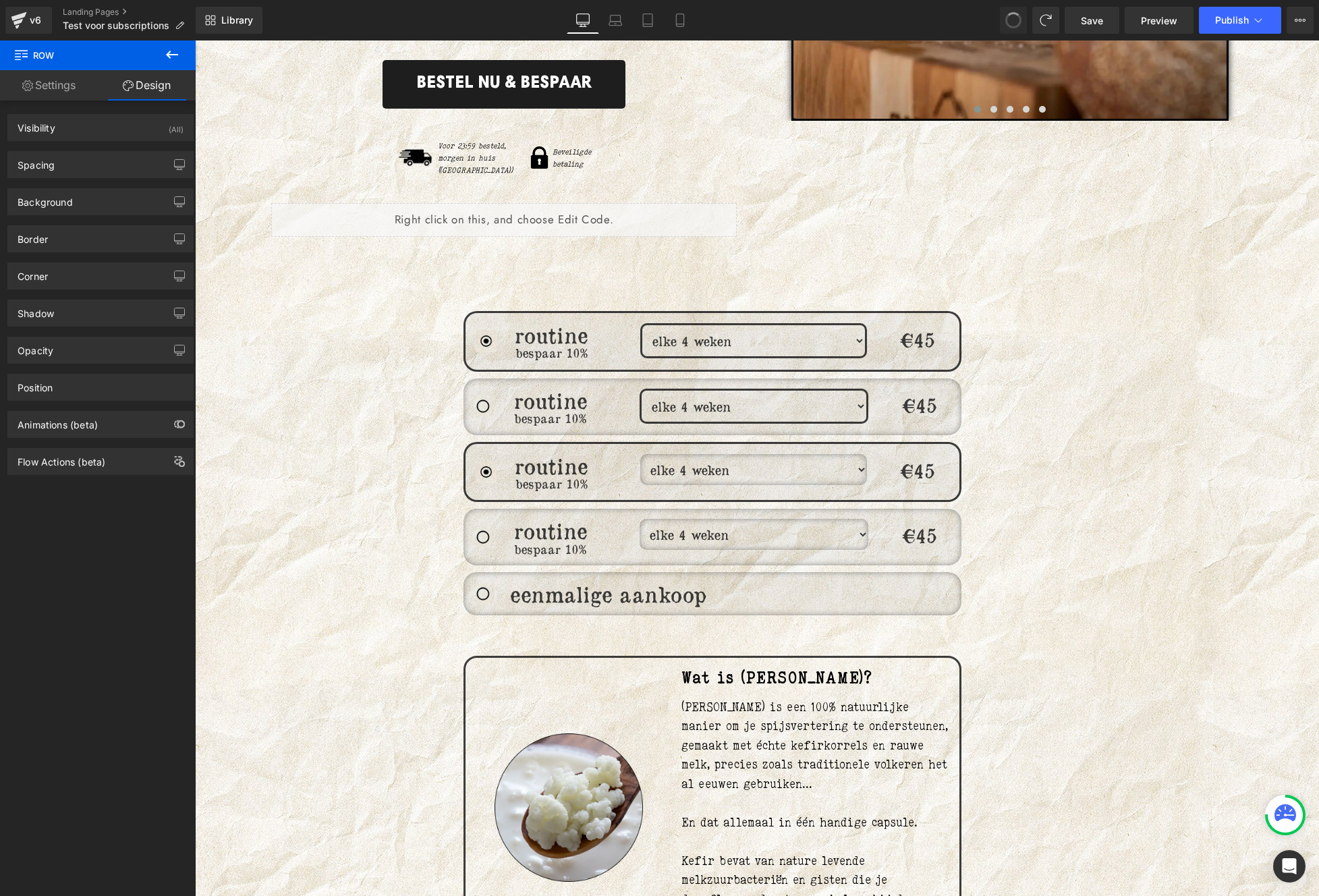
click at [1010, 17] on span at bounding box center [1013, 20] width 23 height 23
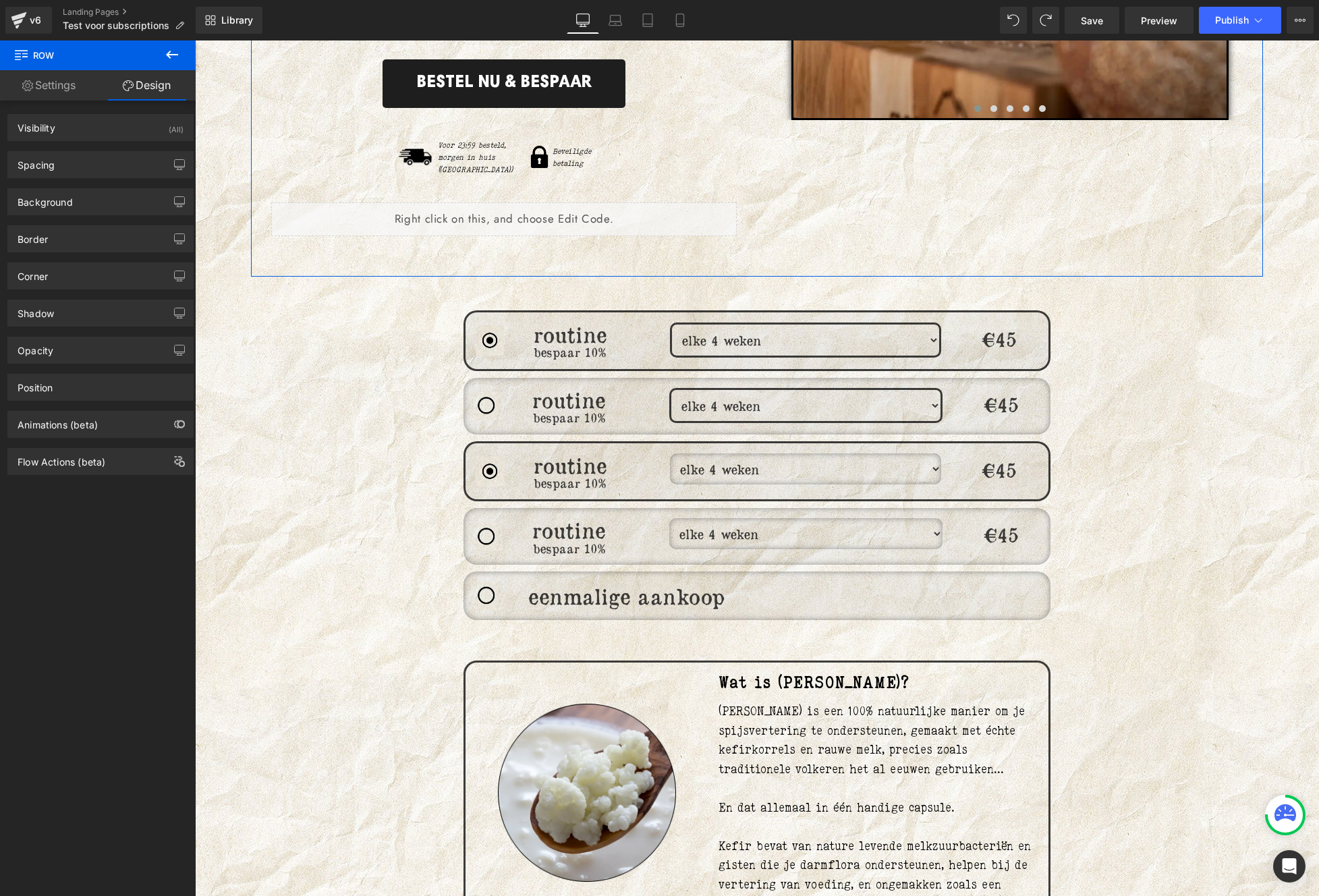
scroll to position [477, 0]
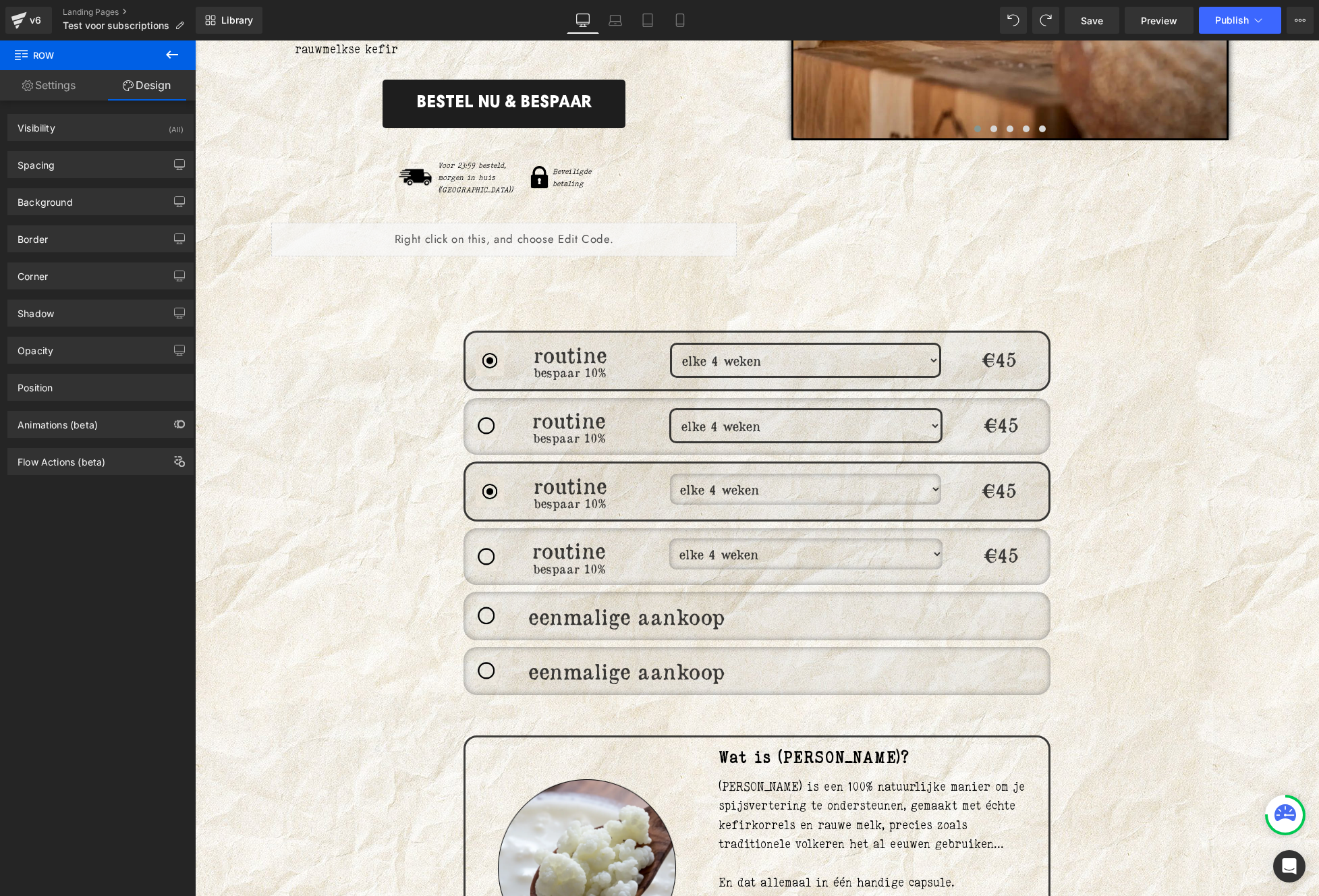
click at [178, 47] on icon at bounding box center [172, 55] width 16 height 16
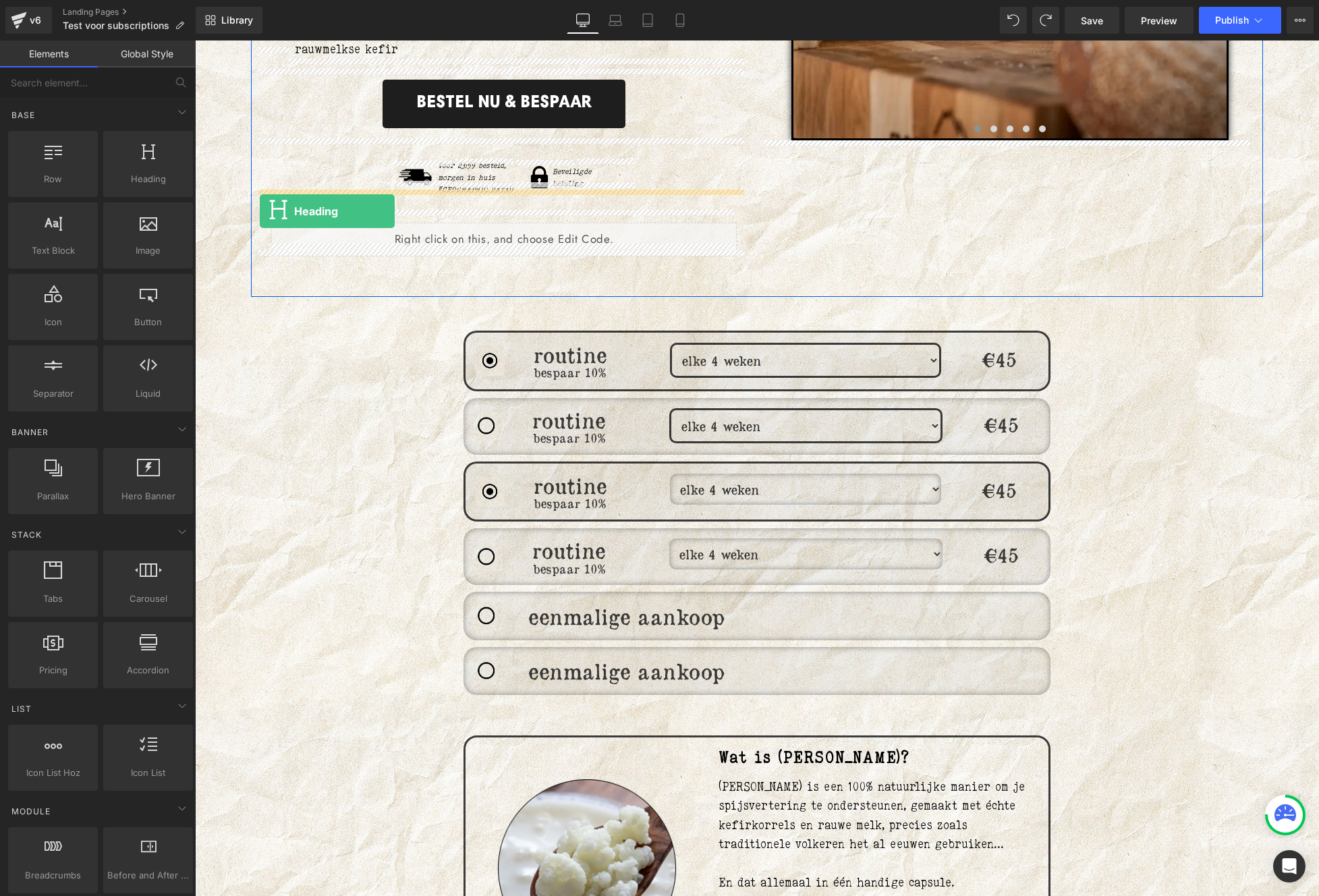
drag, startPoint x: 336, startPoint y: 220, endPoint x: 260, endPoint y: 211, distance: 76.5
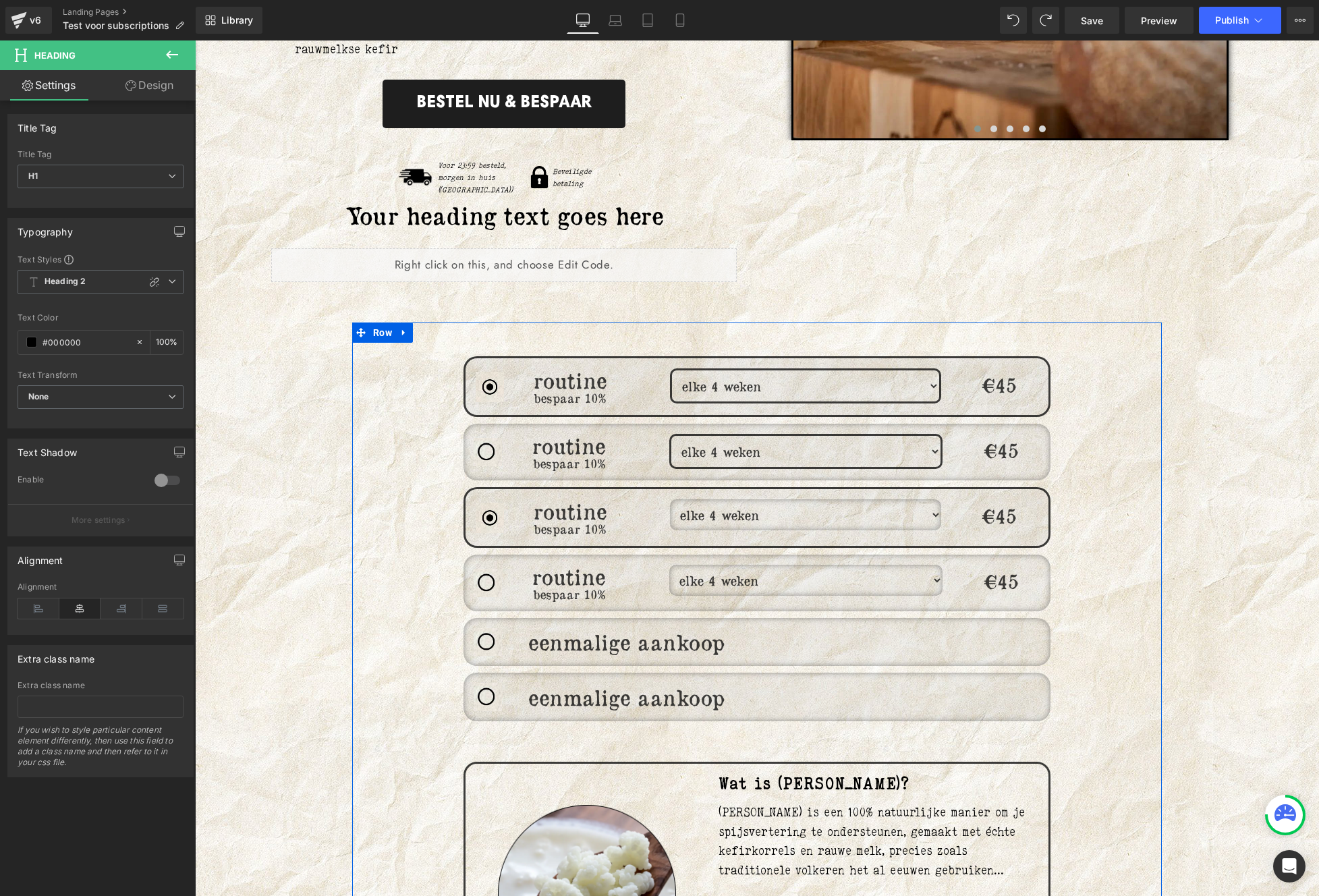
click at [738, 701] on div "Image eenmalige aankoop Heading Text Block Text Block Row" at bounding box center [757, 696] width 587 height 48
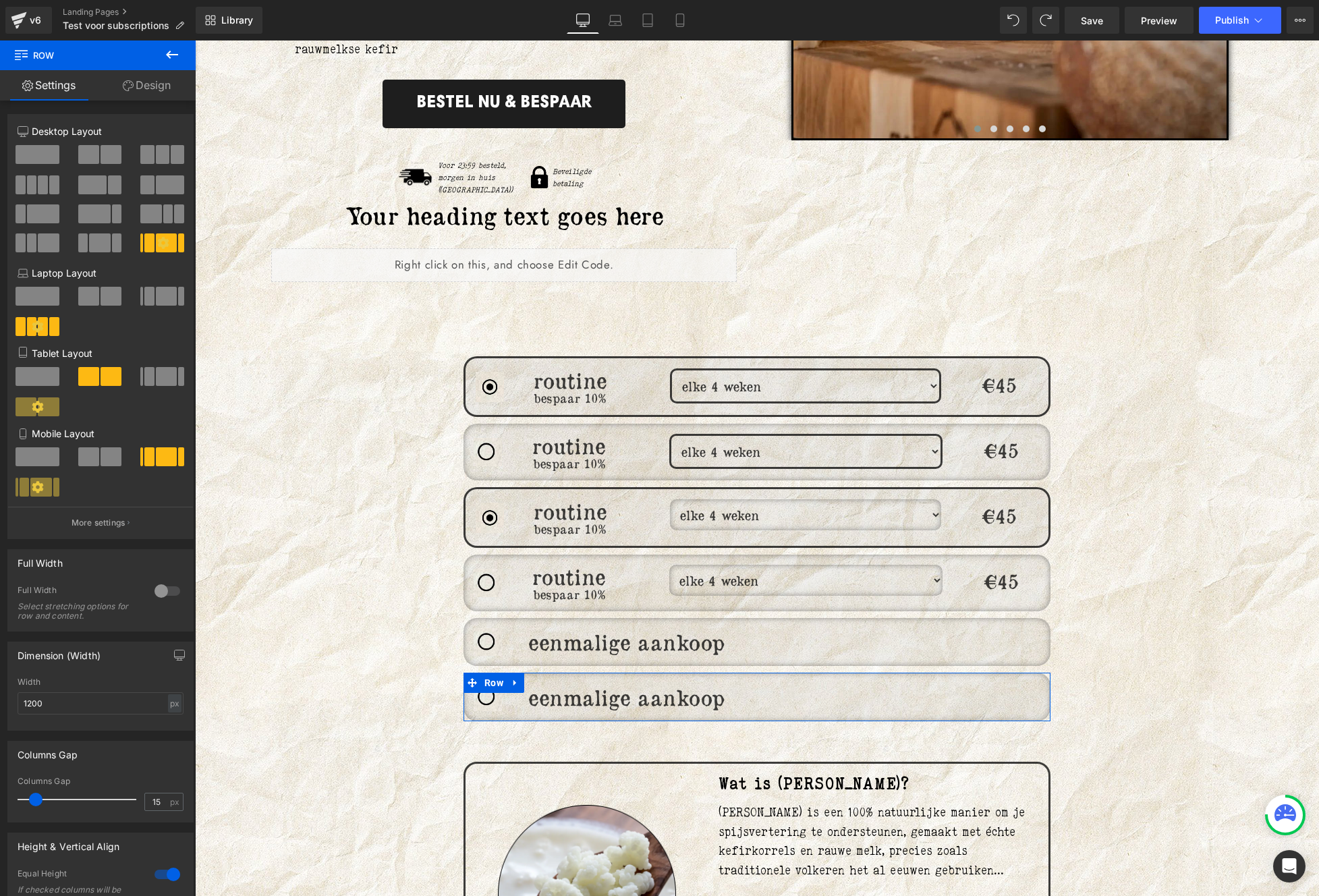
click at [122, 83] on icon at bounding box center [128, 86] width 11 height 11
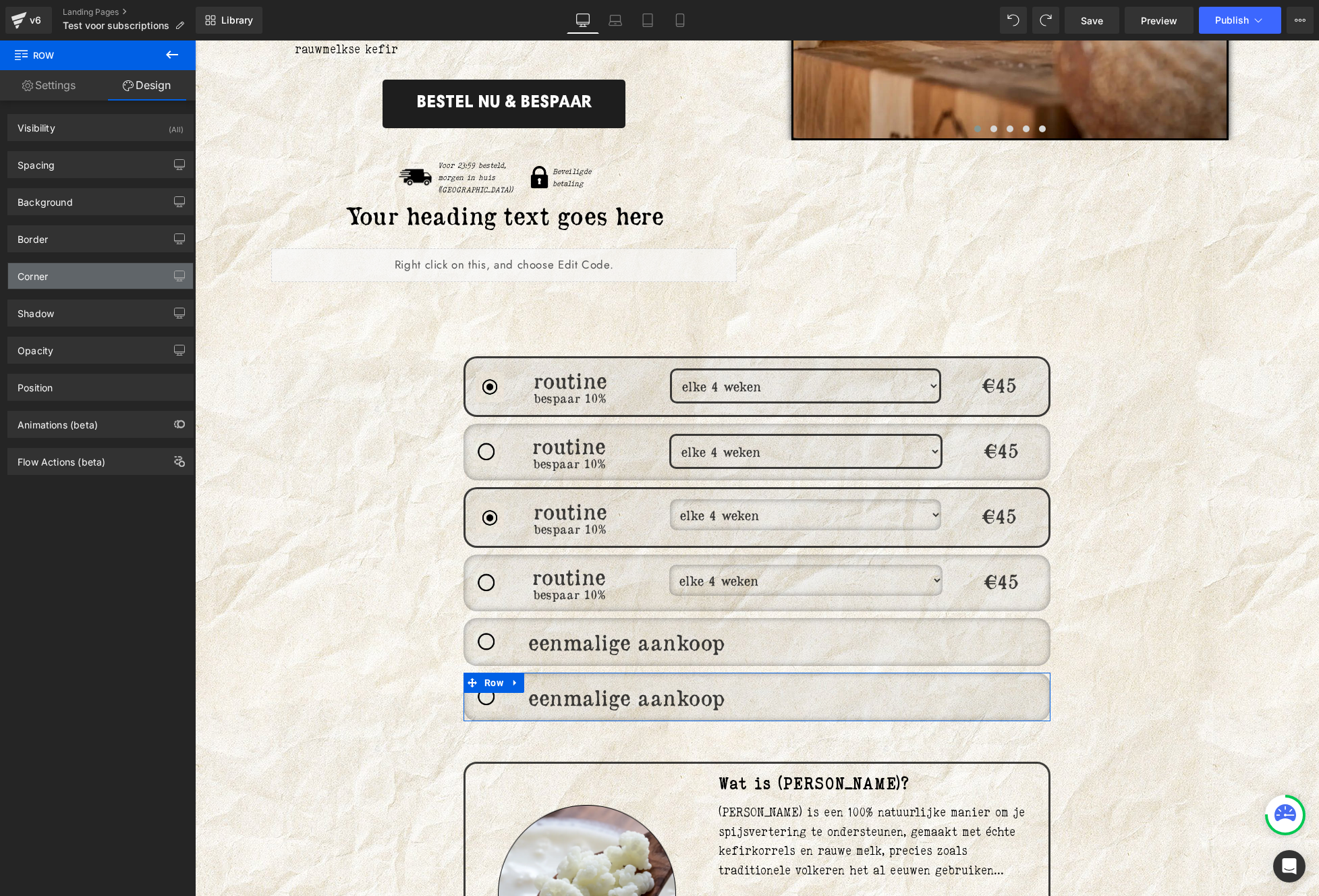
click at [99, 284] on div "Corner" at bounding box center [100, 276] width 184 height 25
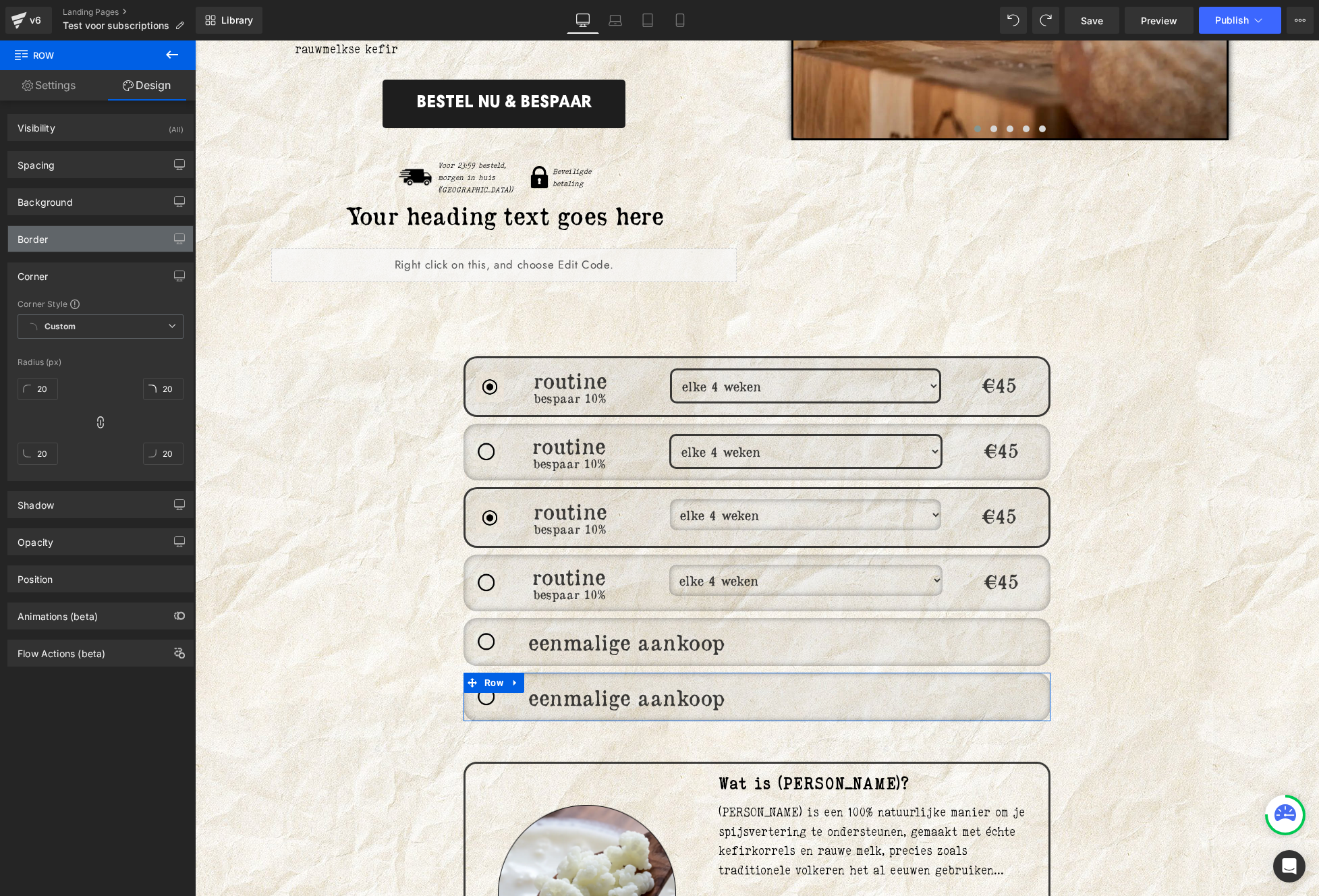
click at [60, 245] on div "Border" at bounding box center [100, 239] width 184 height 25
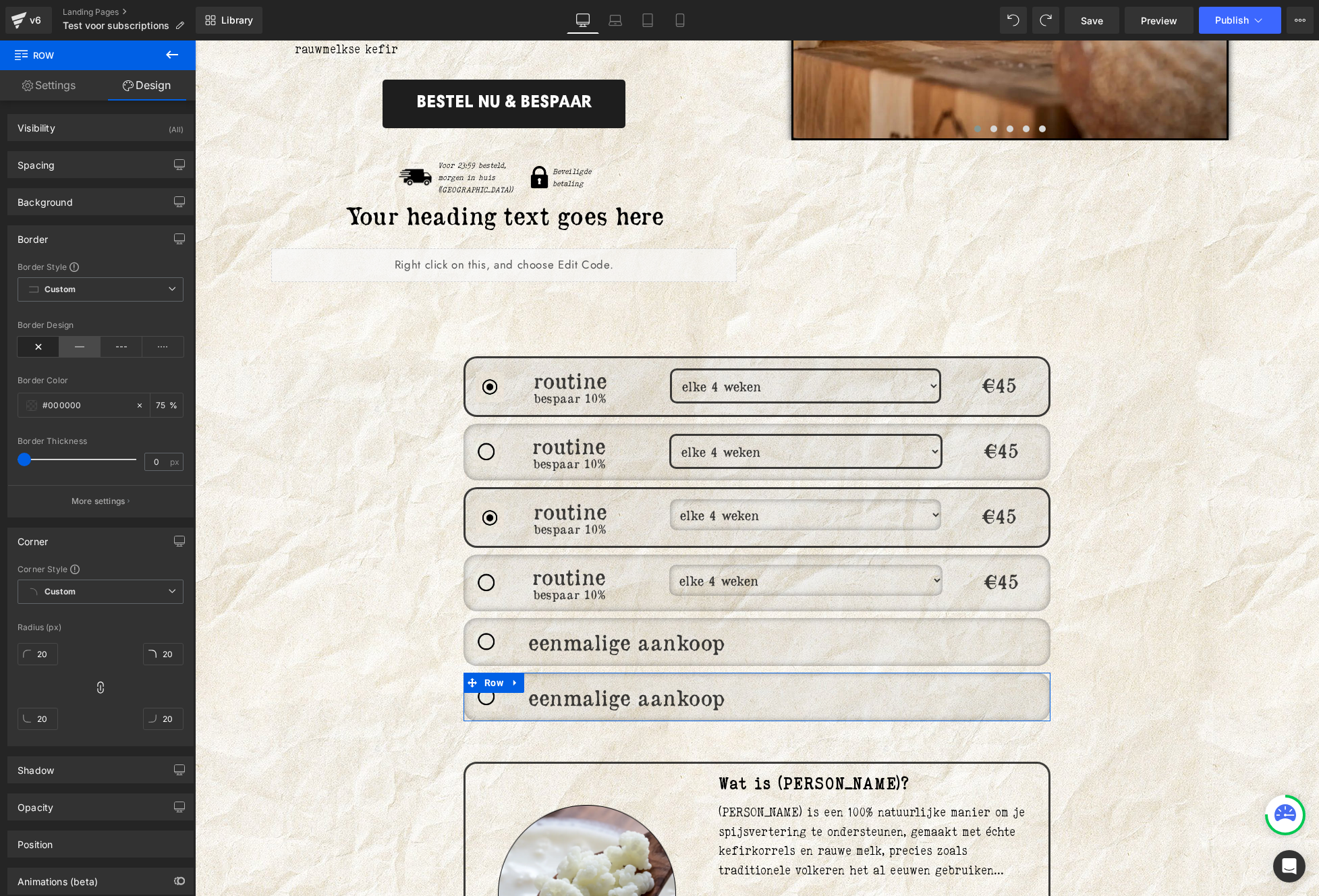
click at [81, 349] on icon at bounding box center [80, 346] width 42 height 20
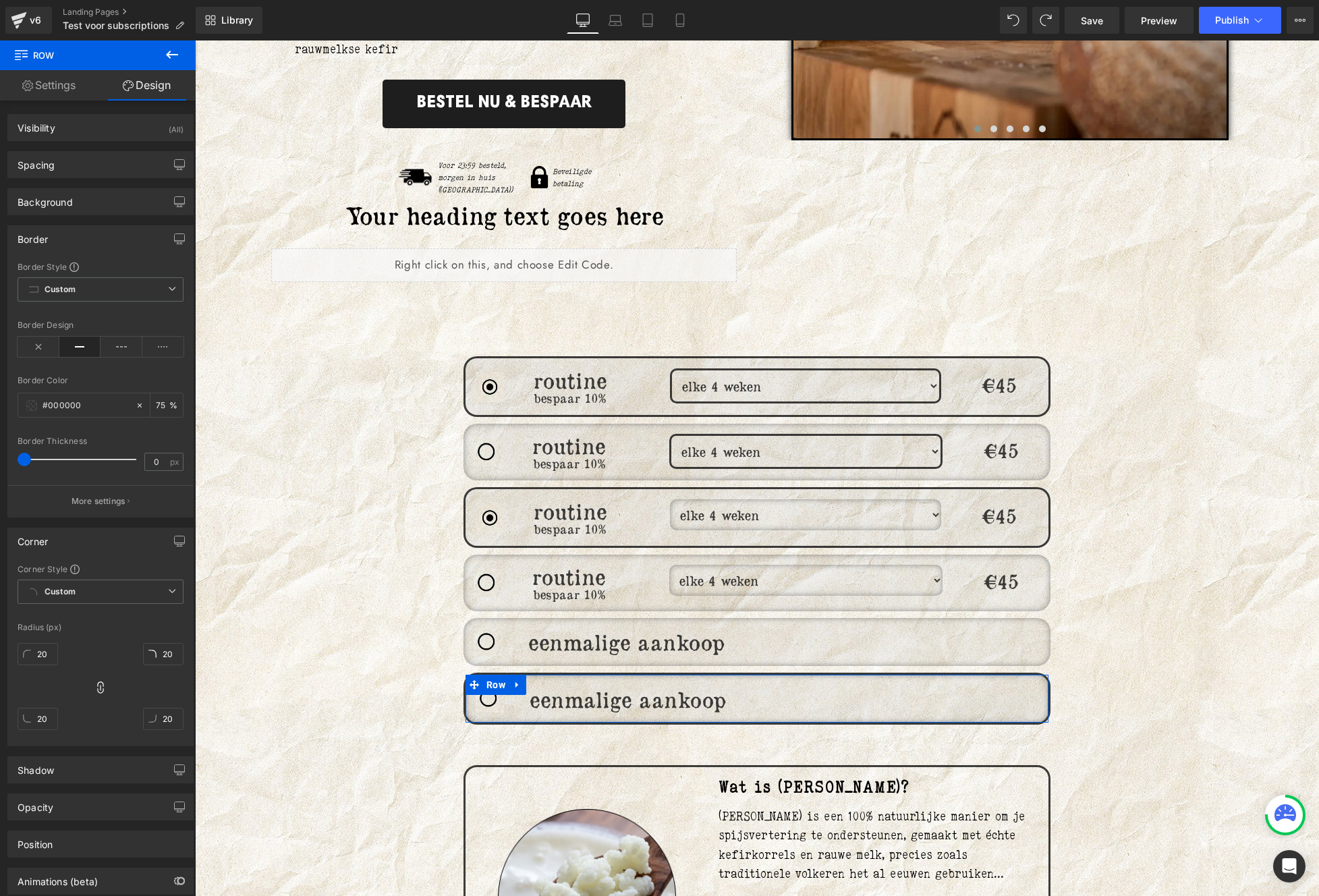
click at [80, 785] on div "Opacity 1 1" at bounding box center [101, 801] width 202 height 37
click at [78, 781] on div "Shadow" at bounding box center [100, 770] width 184 height 25
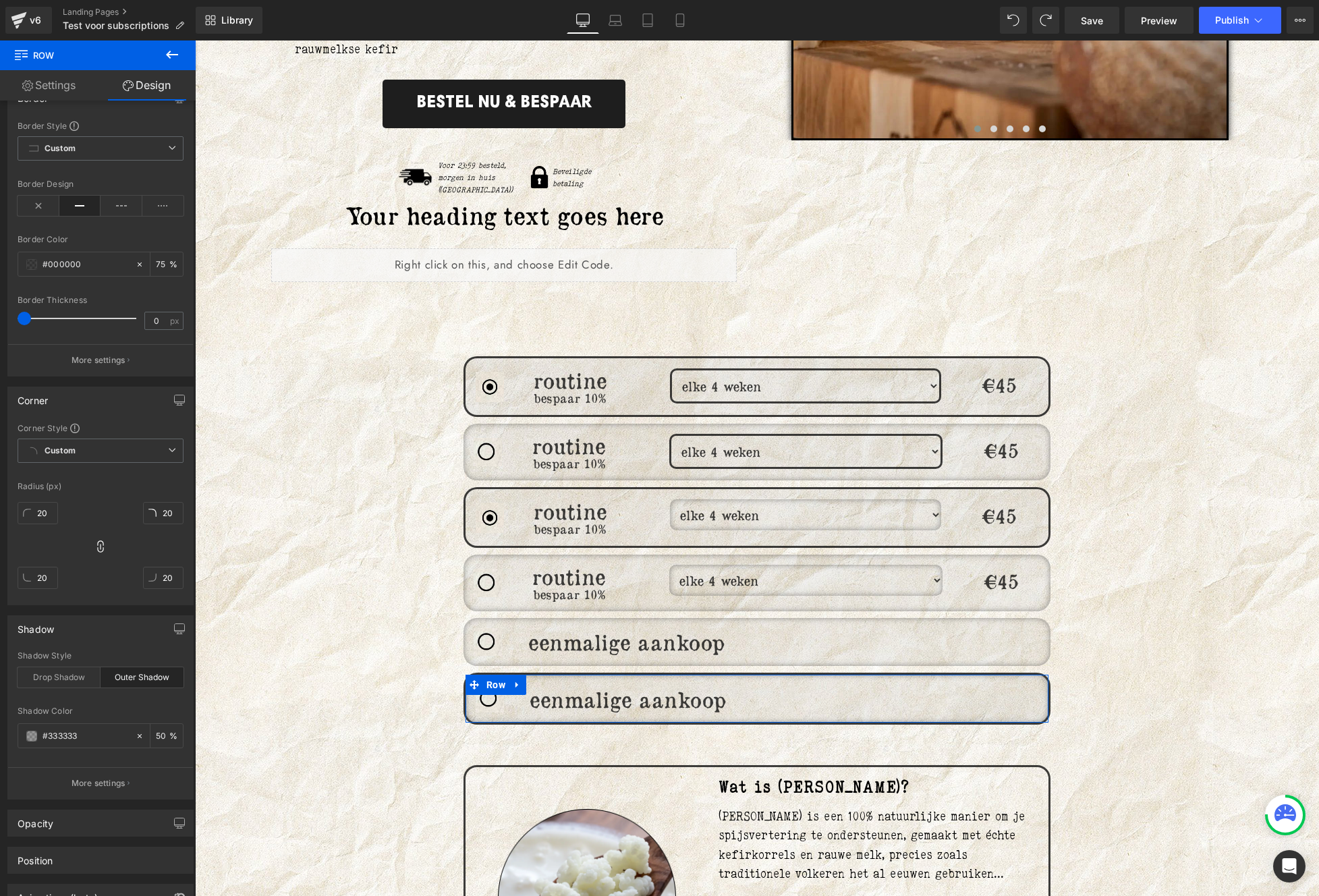
scroll to position [231, 0]
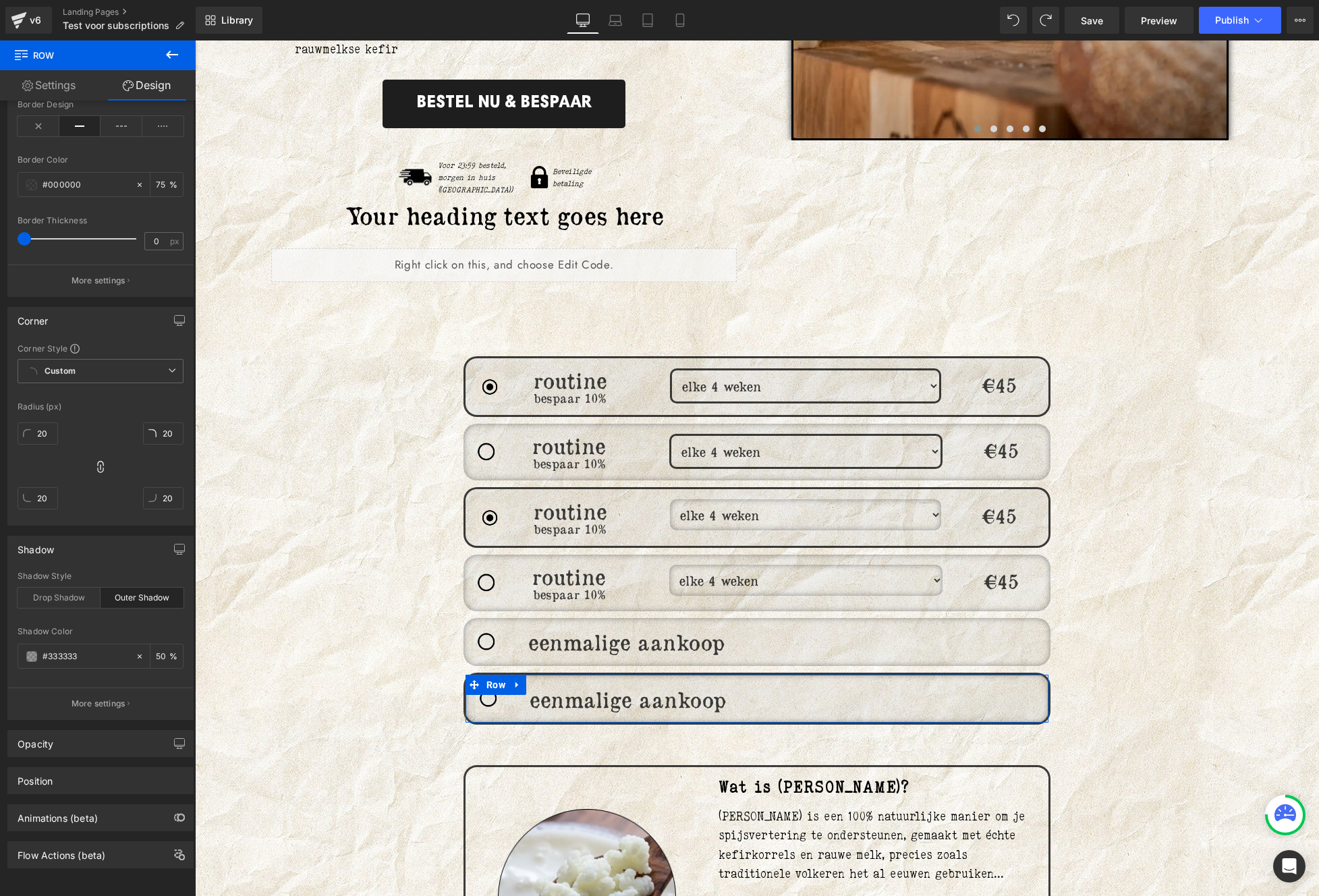
click at [120, 593] on div "Outer Shadow" at bounding box center [142, 597] width 83 height 20
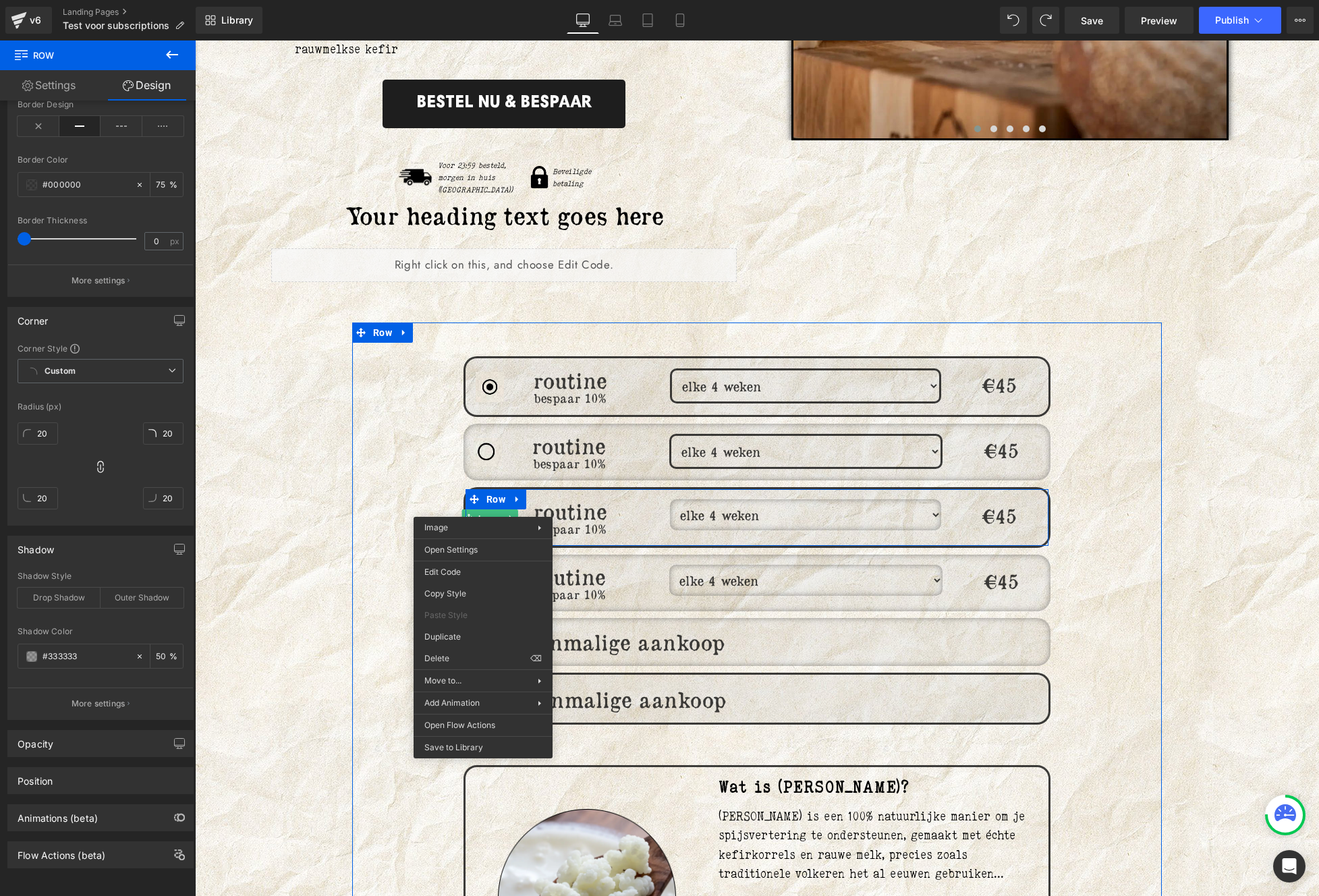
drag, startPoint x: 483, startPoint y: 506, endPoint x: 680, endPoint y: 580, distance: 210.4
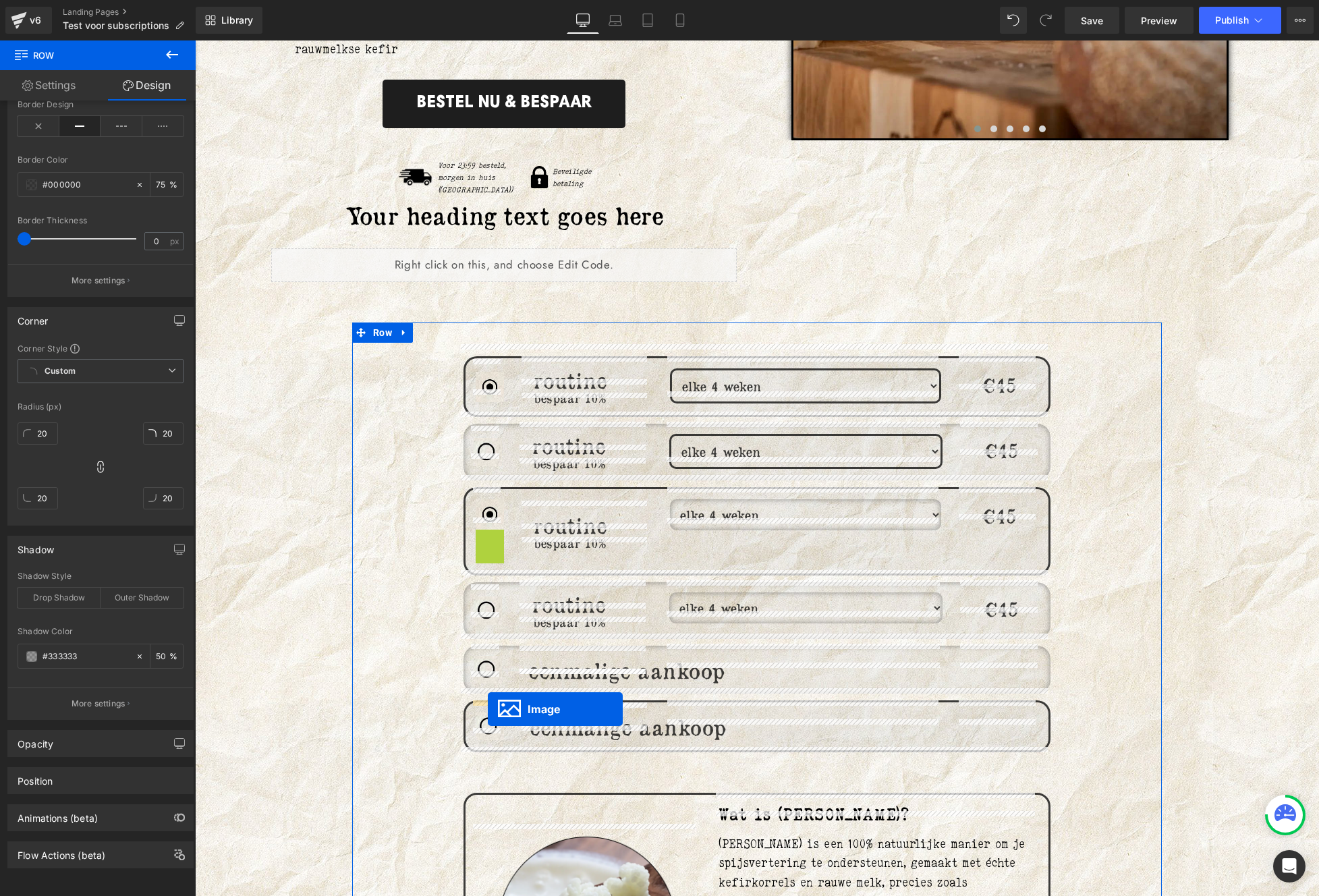
drag, startPoint x: 481, startPoint y: 529, endPoint x: 487, endPoint y: 709, distance: 180.1
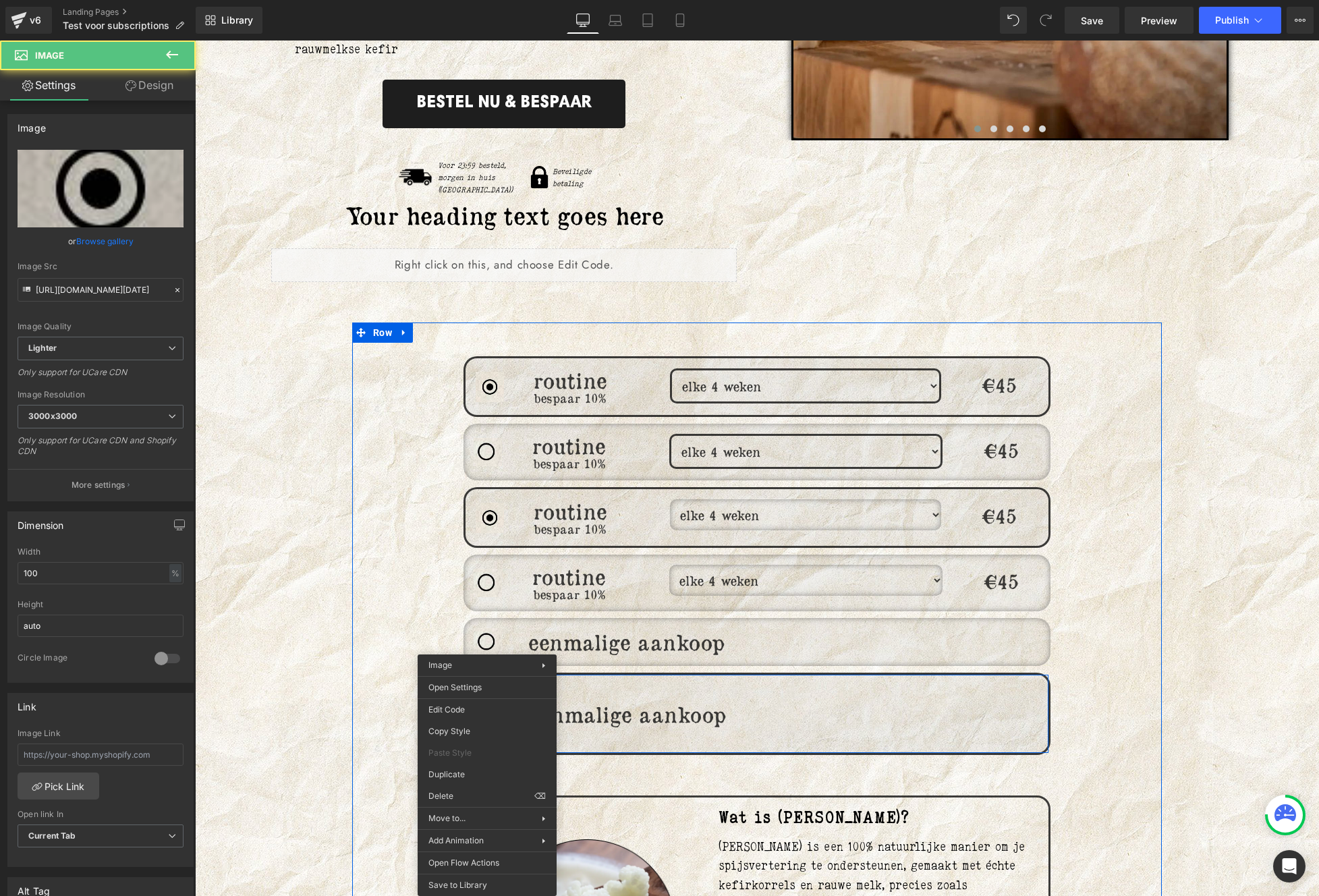
drag, startPoint x: 487, startPoint y: 722, endPoint x: 677, endPoint y: 810, distance: 209.4
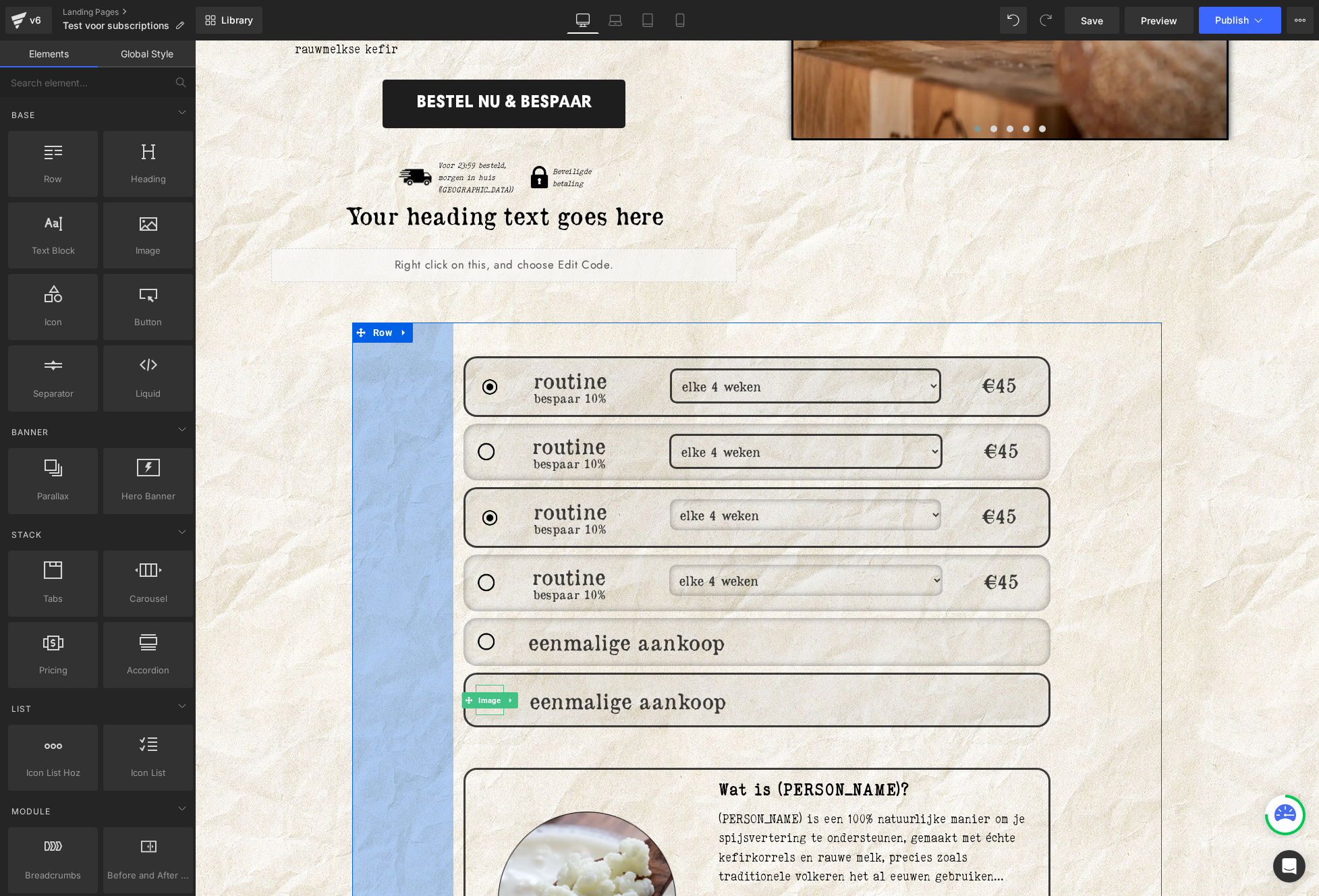
click at [673, 499] on select "elke 4 weken elke 6 weken elke 8 weken elke 12 weken" at bounding box center [805, 514] width 271 height 31
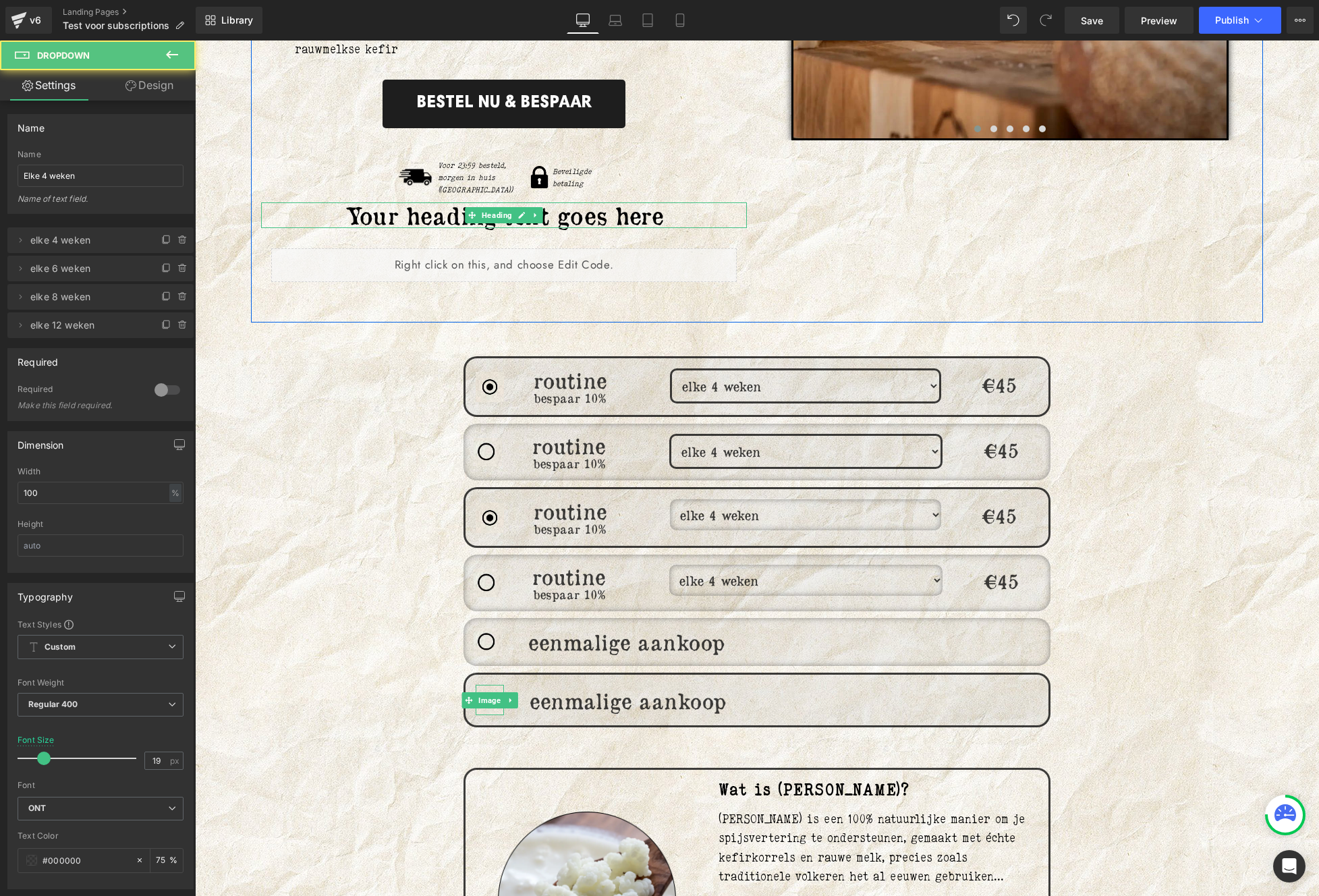
click at [614, 211] on h1 "Your heading text goes here" at bounding box center [503, 215] width 486 height 26
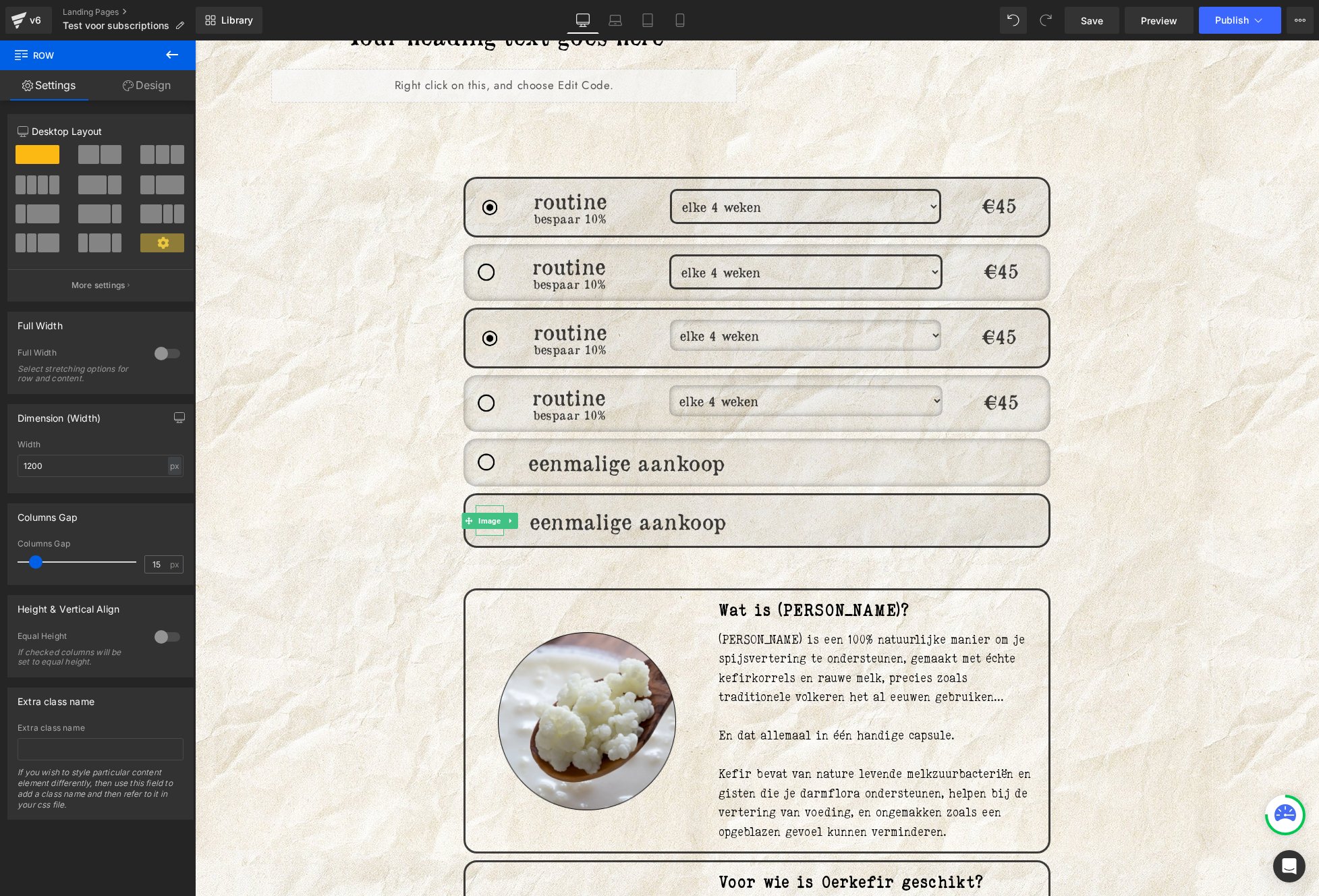
click at [894, 665] on div "Rauwe Oerkefir is een 100% natuurlijke manier om je spijsvertering te ondersteu…" at bounding box center [879, 735] width 320 height 211
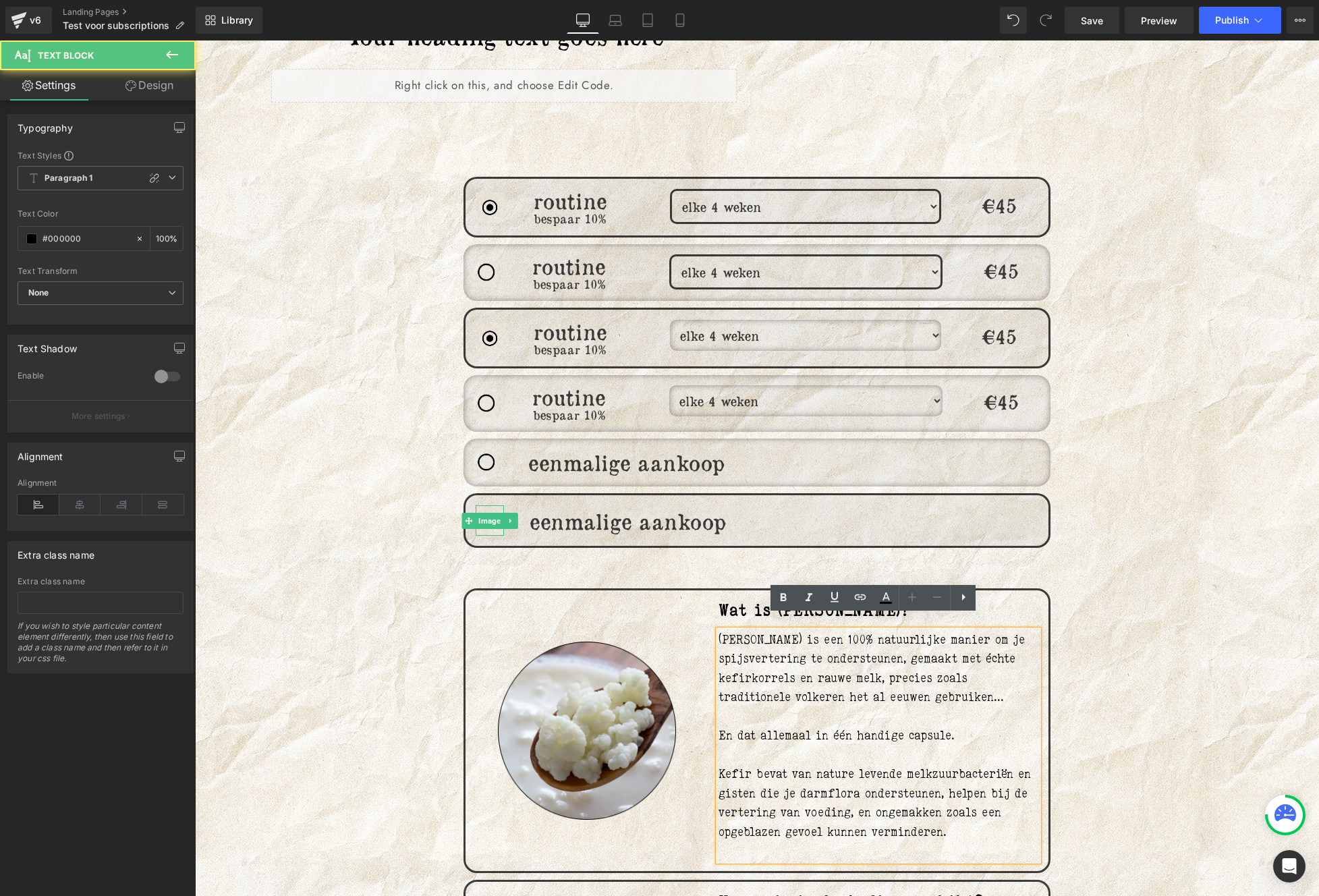
scroll to position [659, 0]
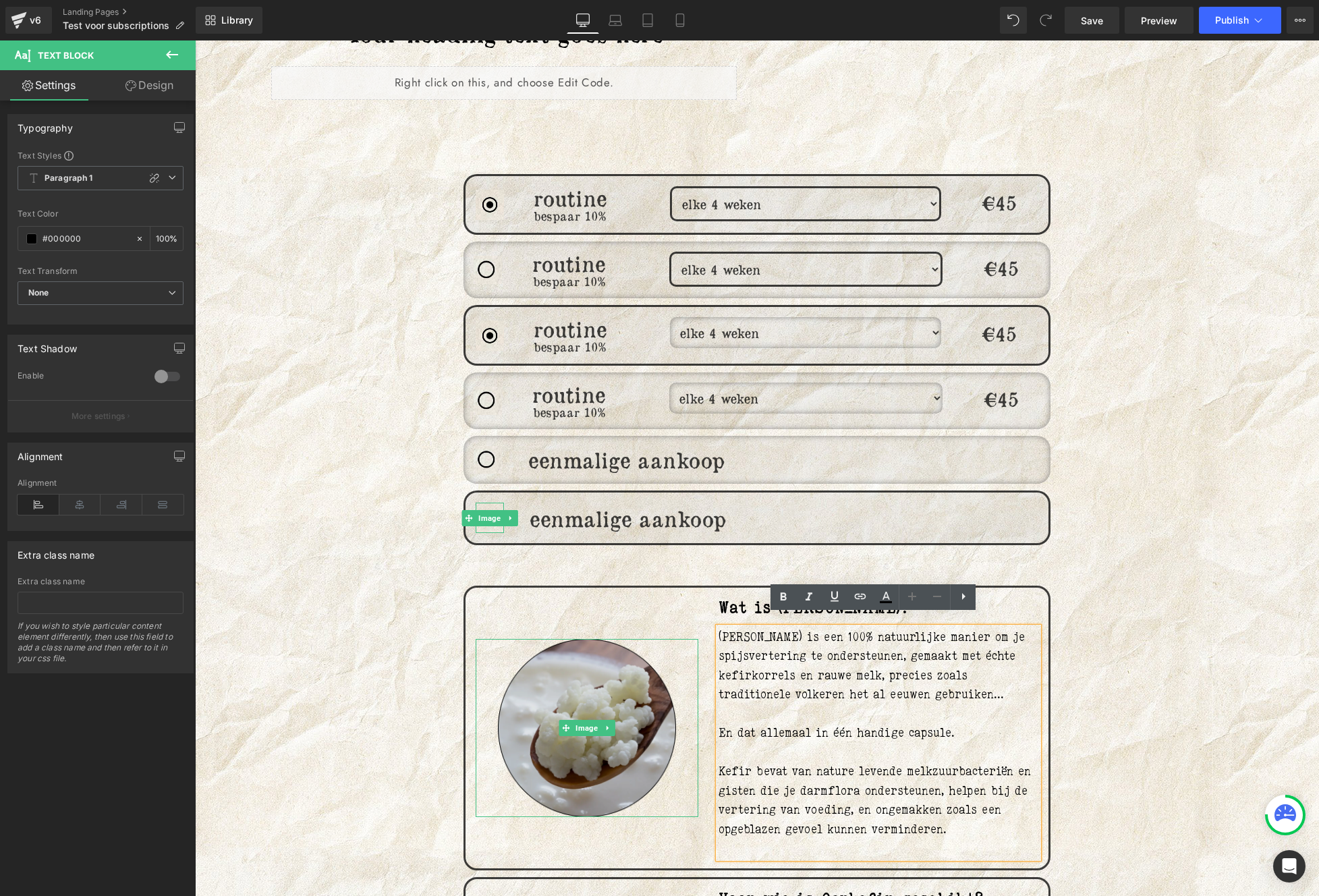
click at [522, 709] on img at bounding box center [587, 727] width 178 height 178
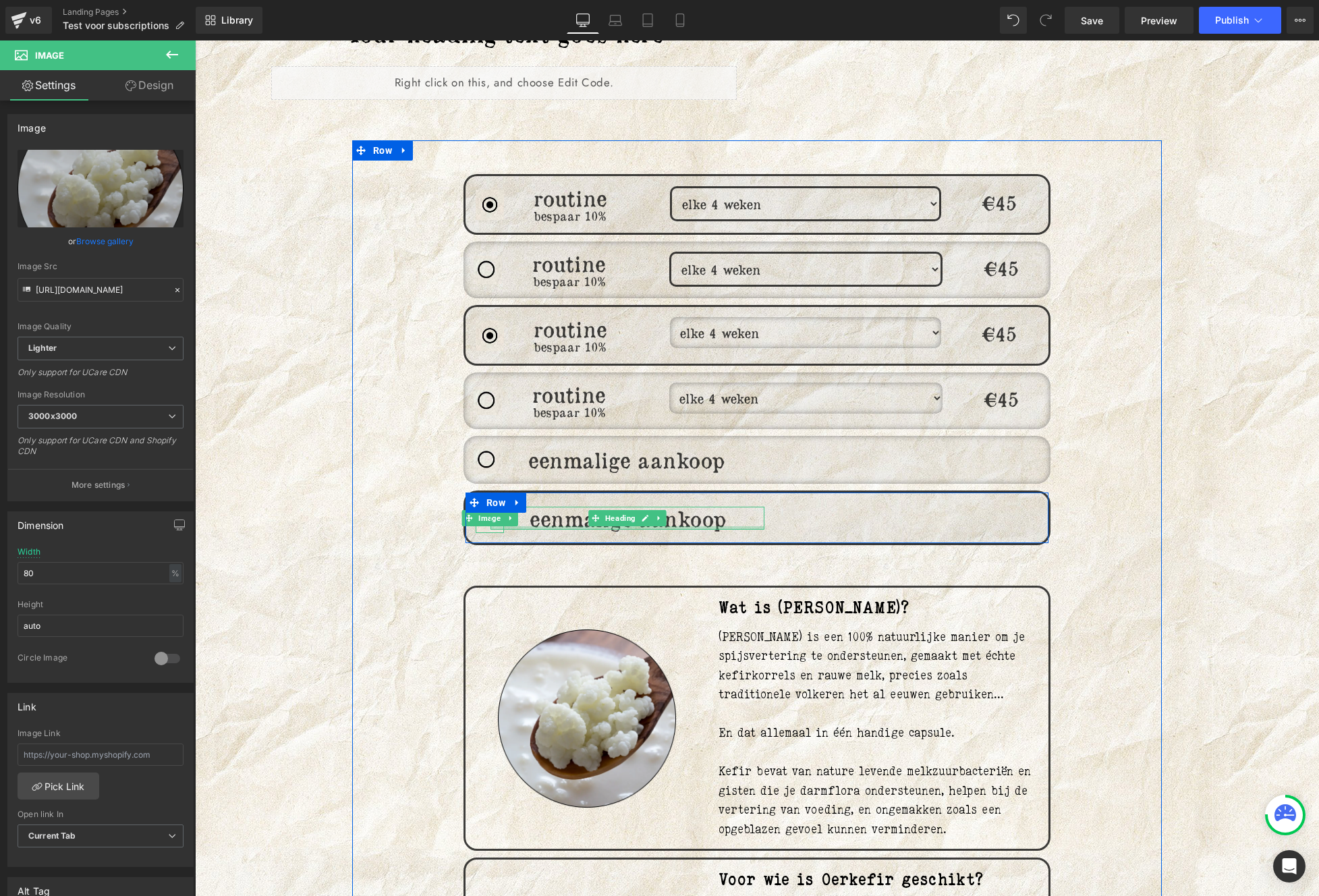
click at [634, 526] on div at bounding box center [627, 528] width 273 height 3
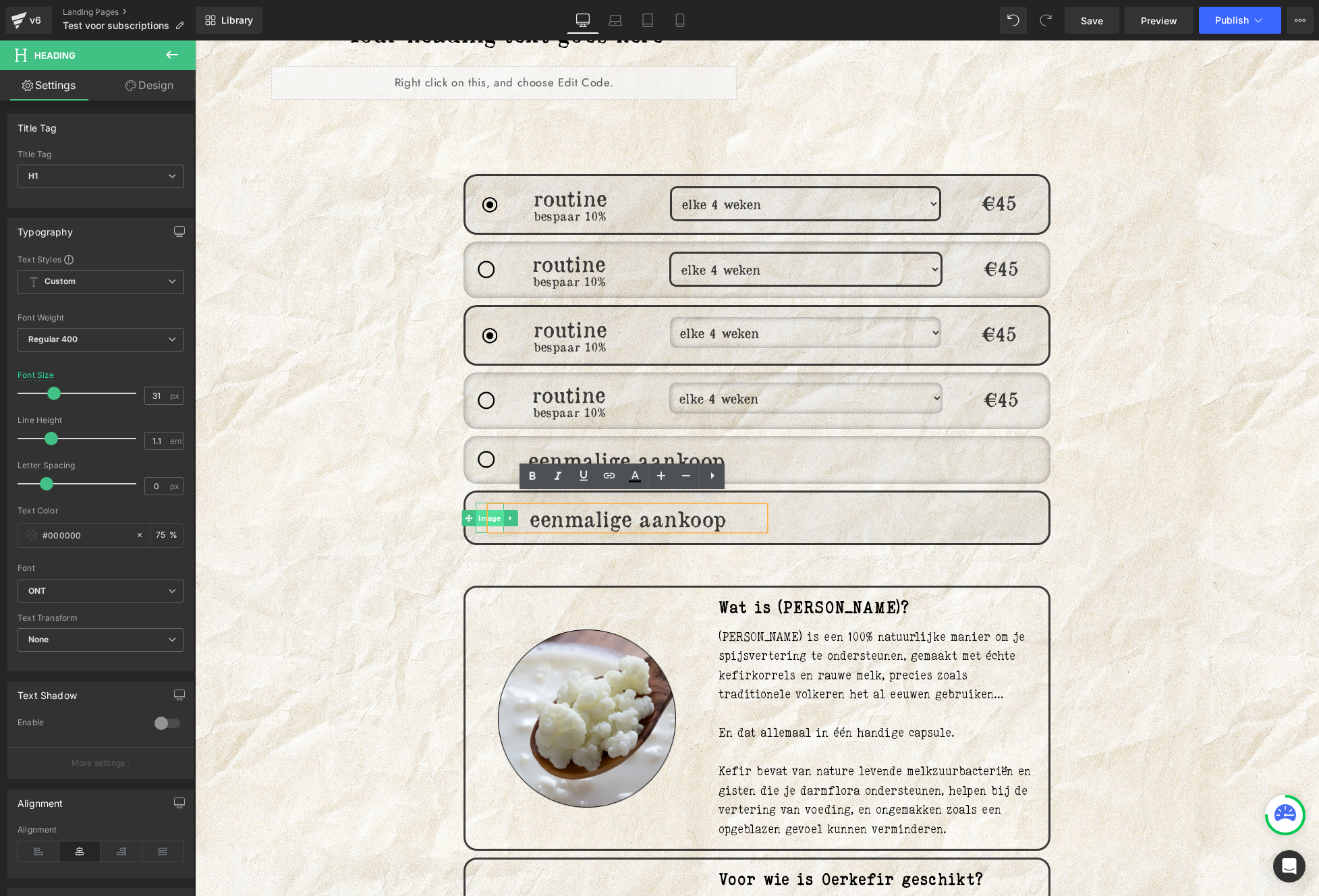
click at [479, 510] on span "Image" at bounding box center [489, 518] width 28 height 16
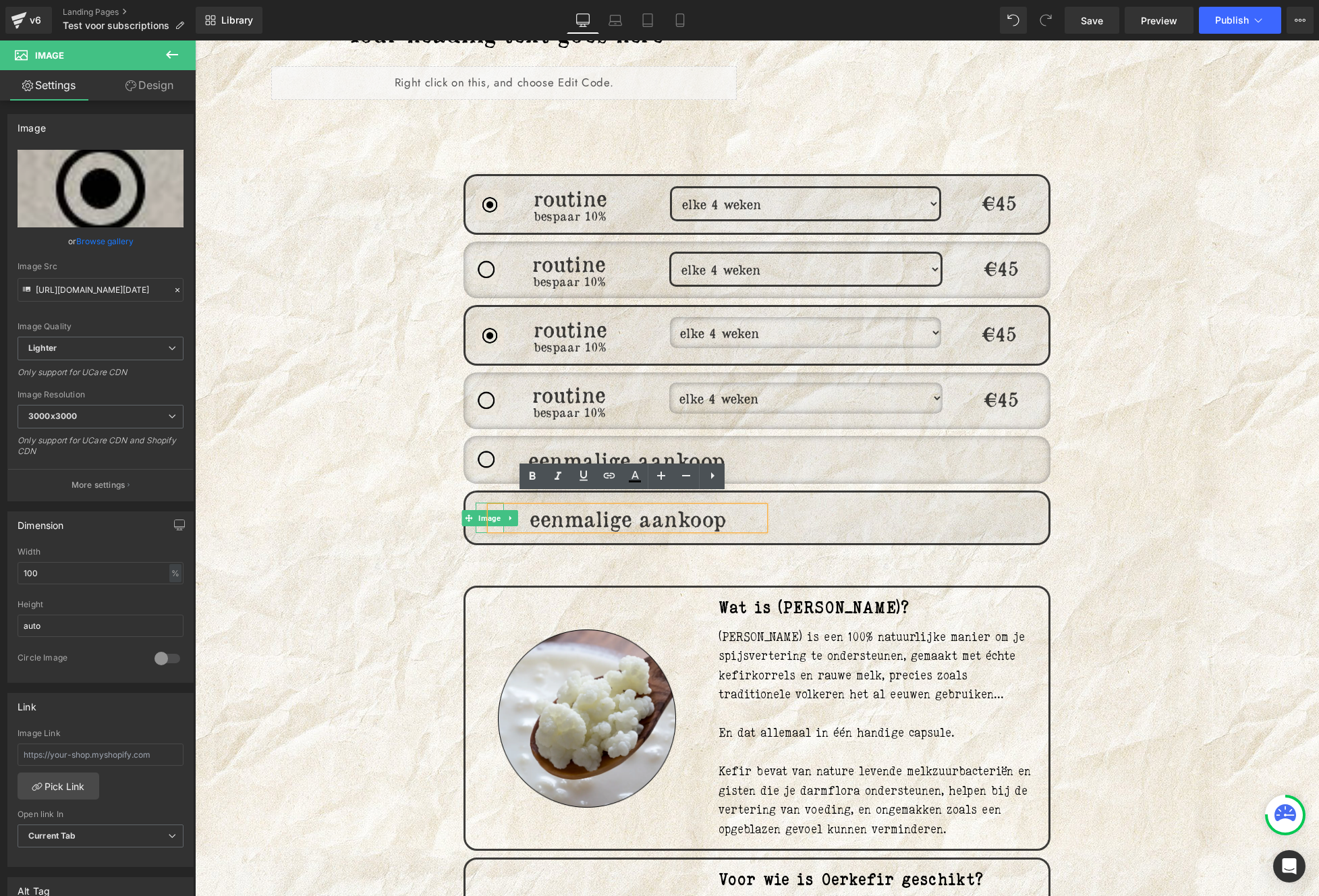
click at [475, 420] on div "Image routine Heading bespaar 10% Heading elke 4 weken elke 6 weken elke 8 weke…" at bounding box center [757, 826] width 607 height 1304
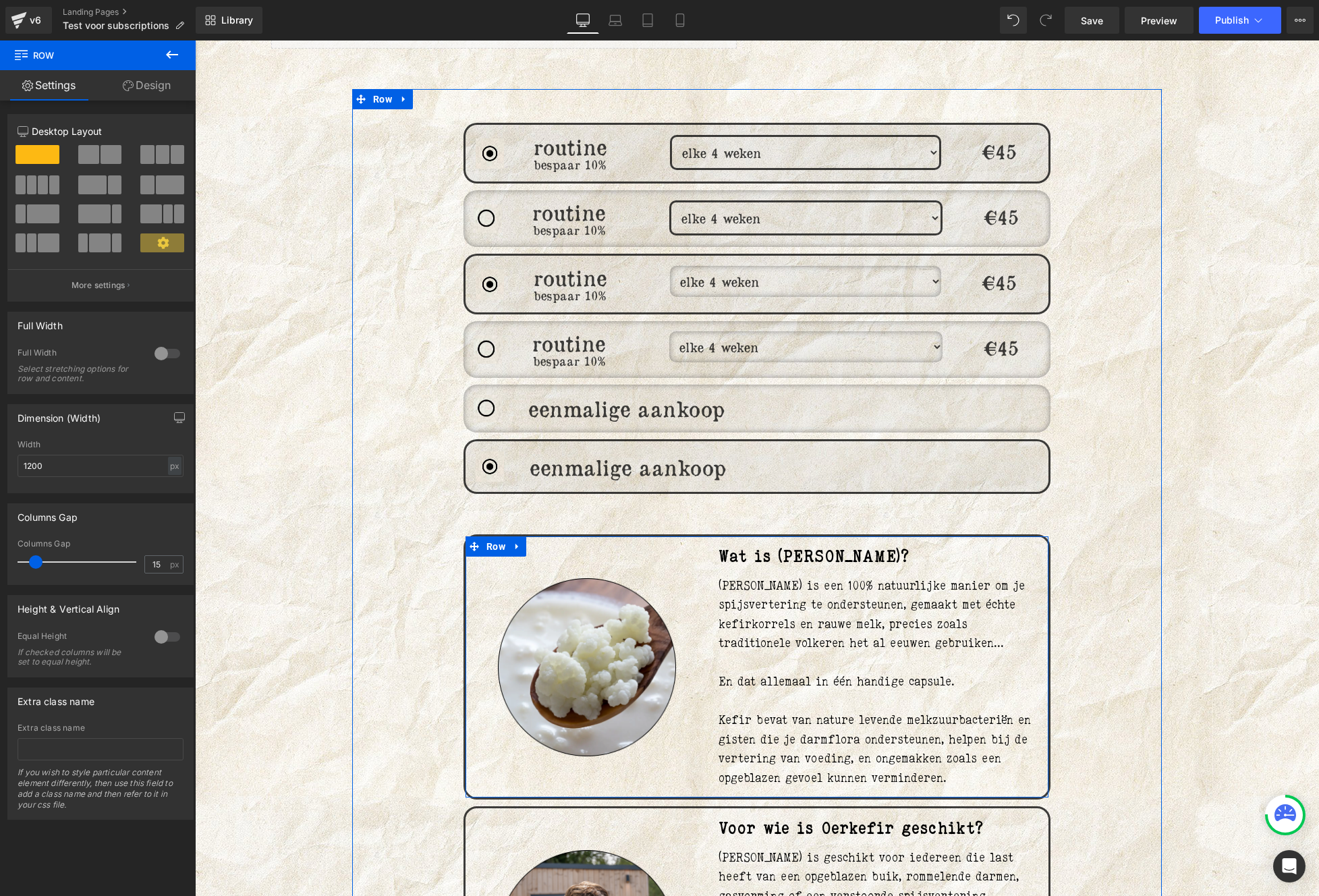
scroll to position [678, 0]
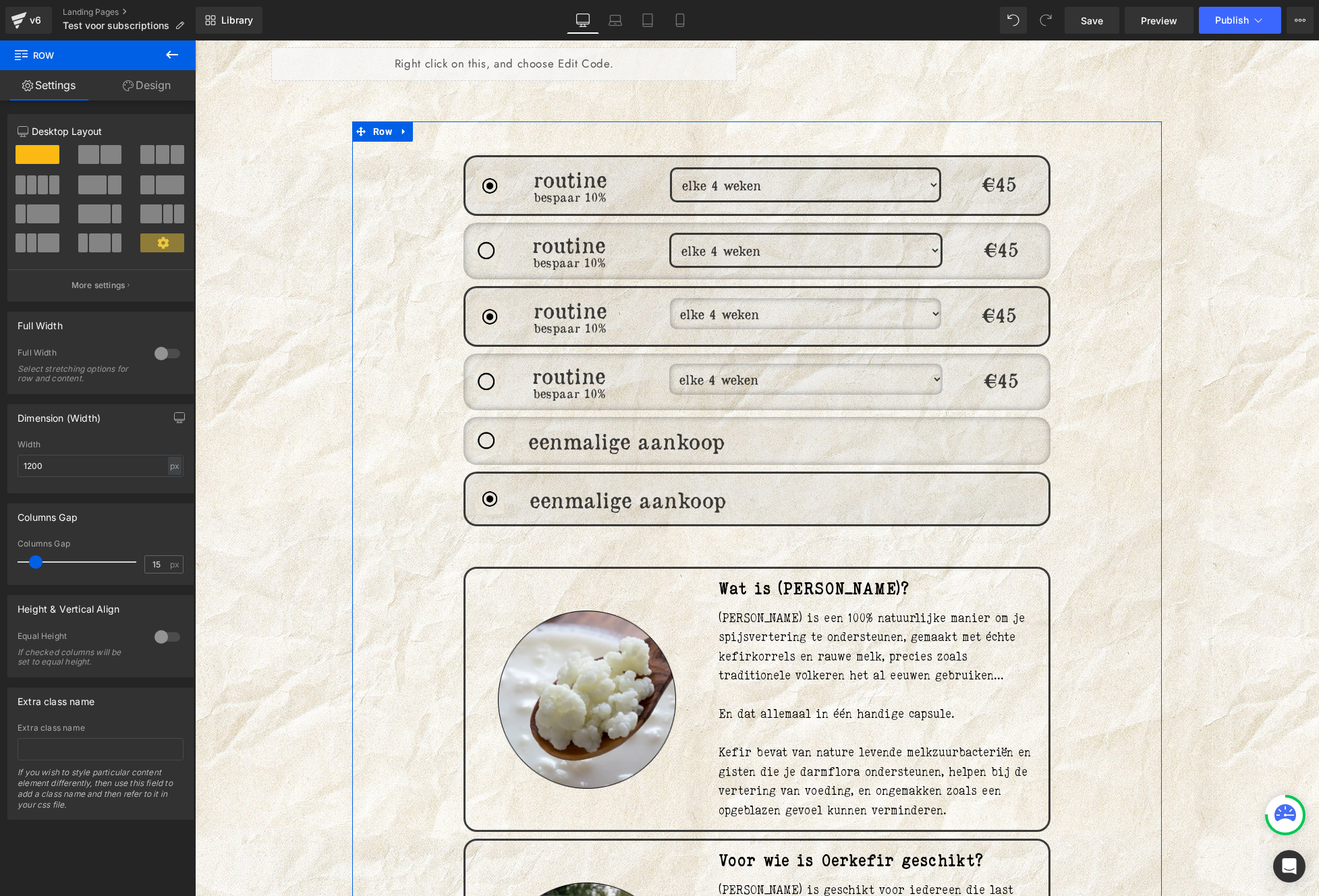
click at [848, 674] on div "Rauwe Oerkefir is een 100% natuurlijke manier om je spijsvertering te ondersteu…" at bounding box center [879, 714] width 320 height 211
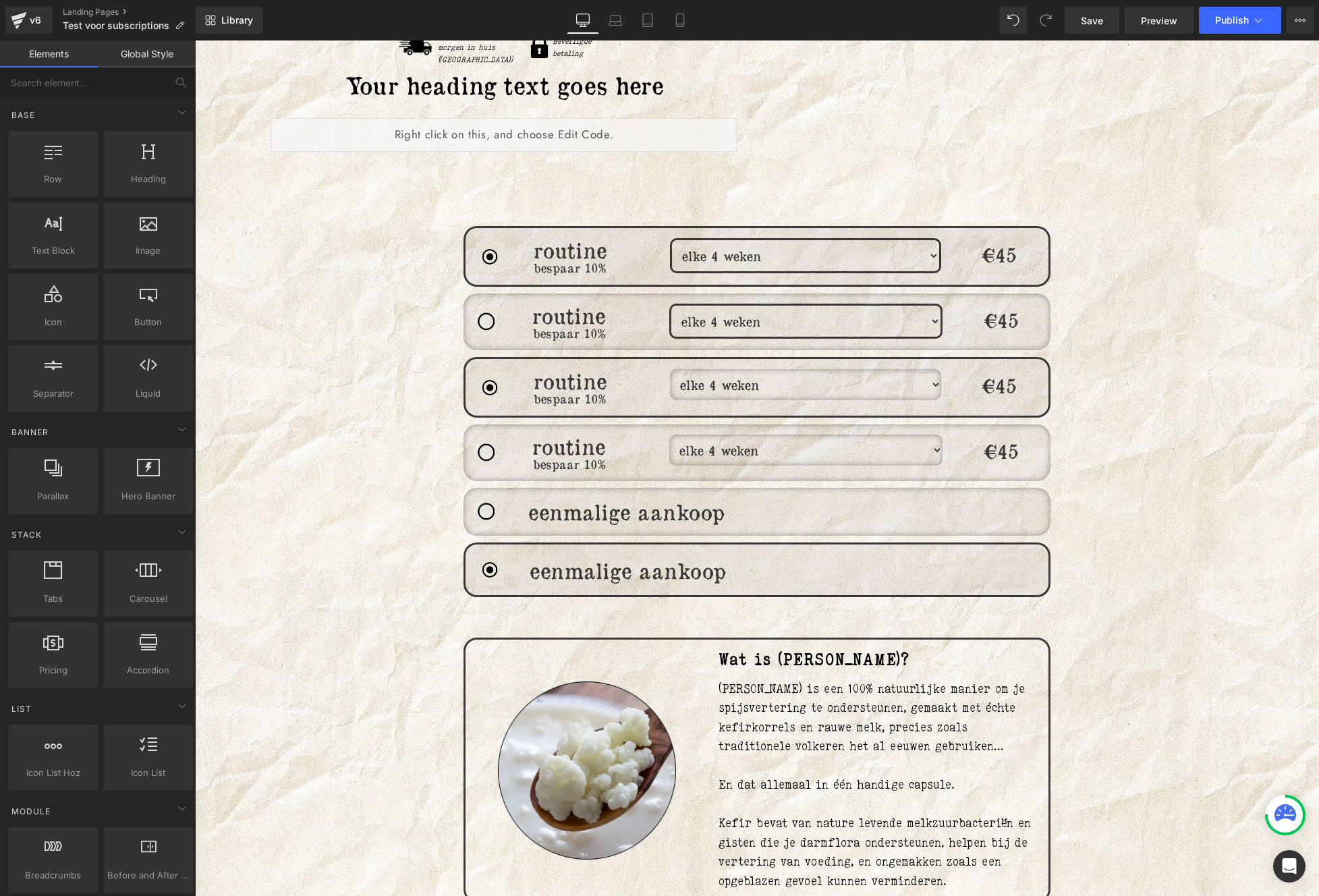
scroll to position [561, 0]
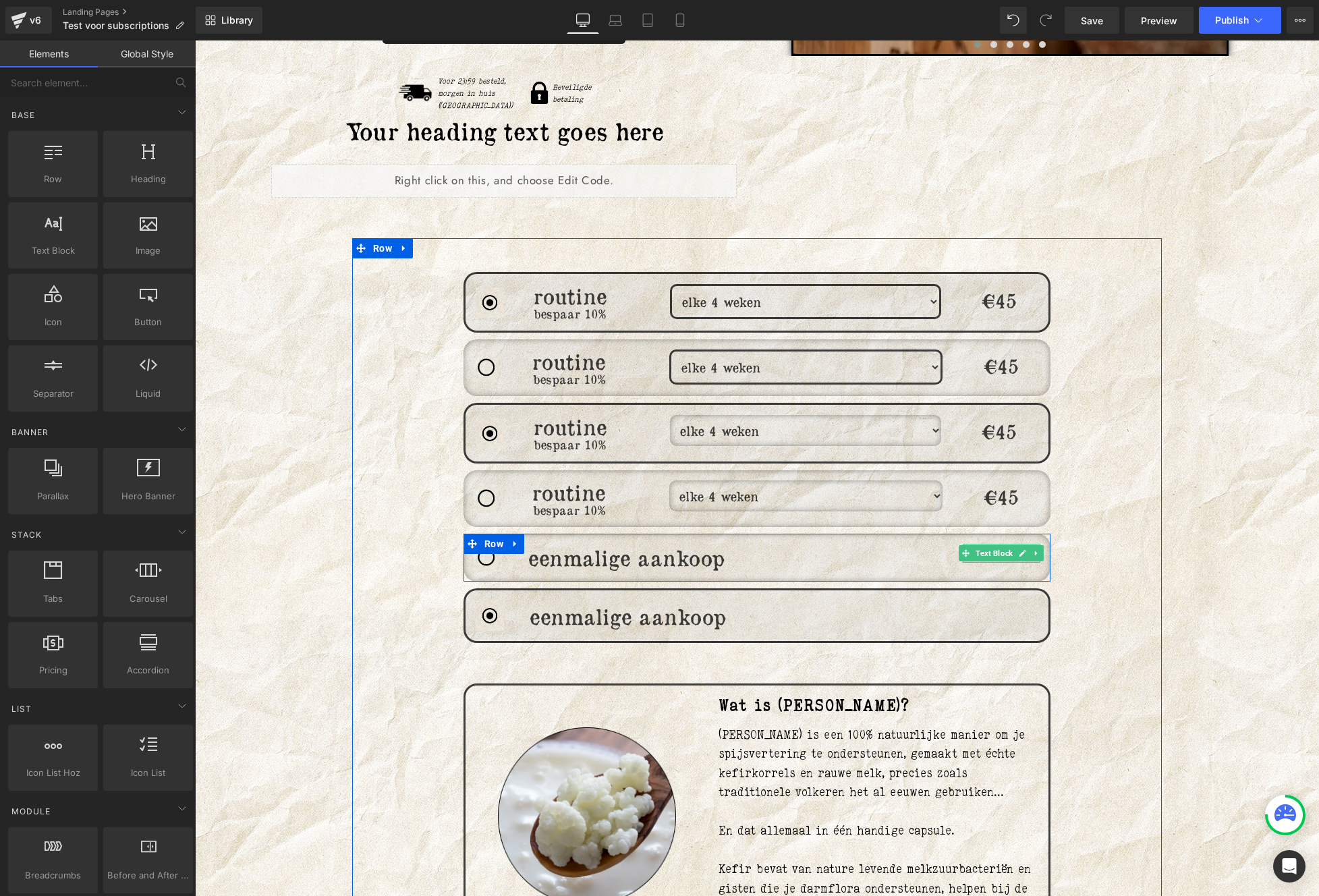
click at [1003, 559] on div at bounding box center [1002, 560] width 78 height 3
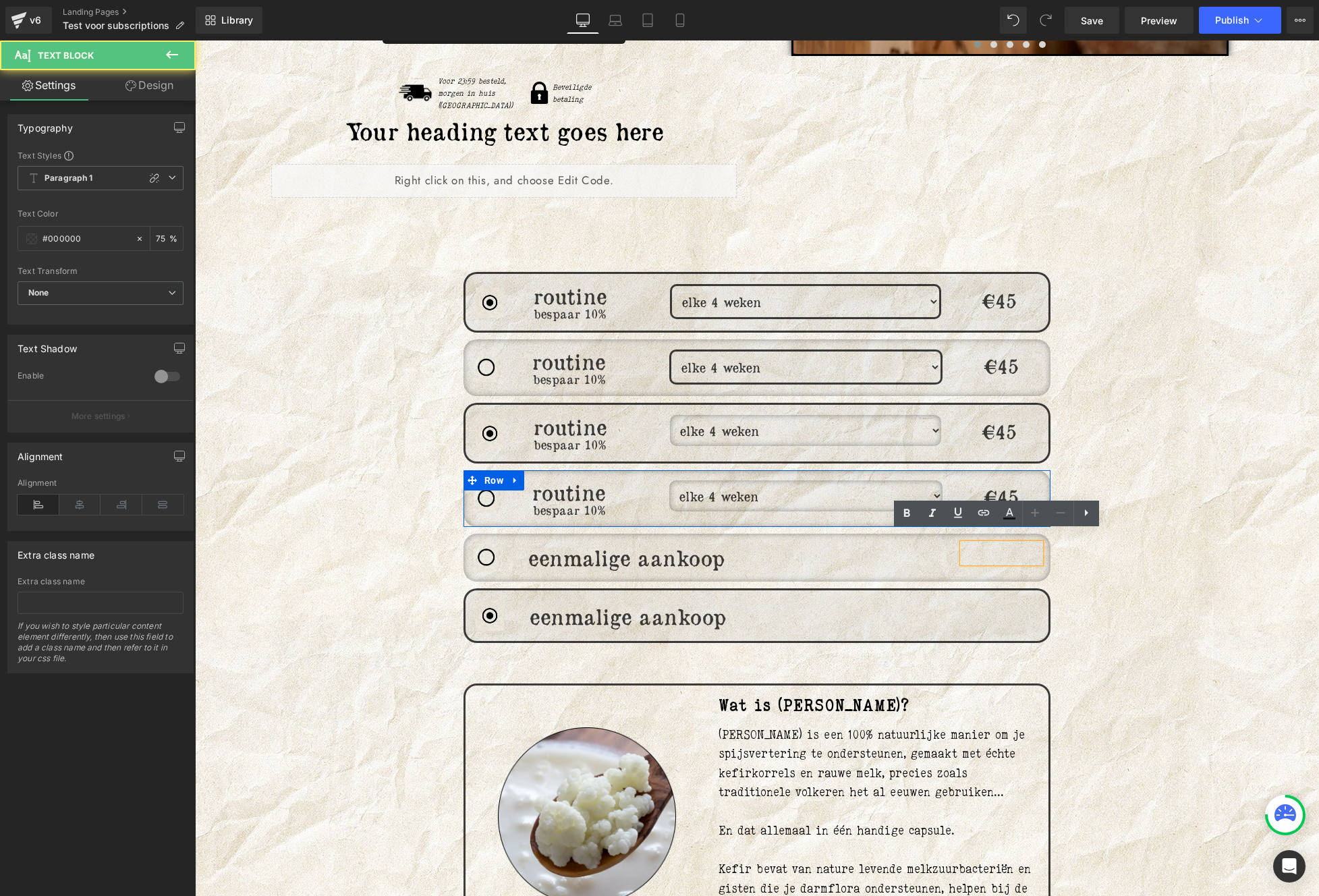
click at [994, 480] on div "€45 Heading" at bounding box center [1001, 498] width 98 height 37
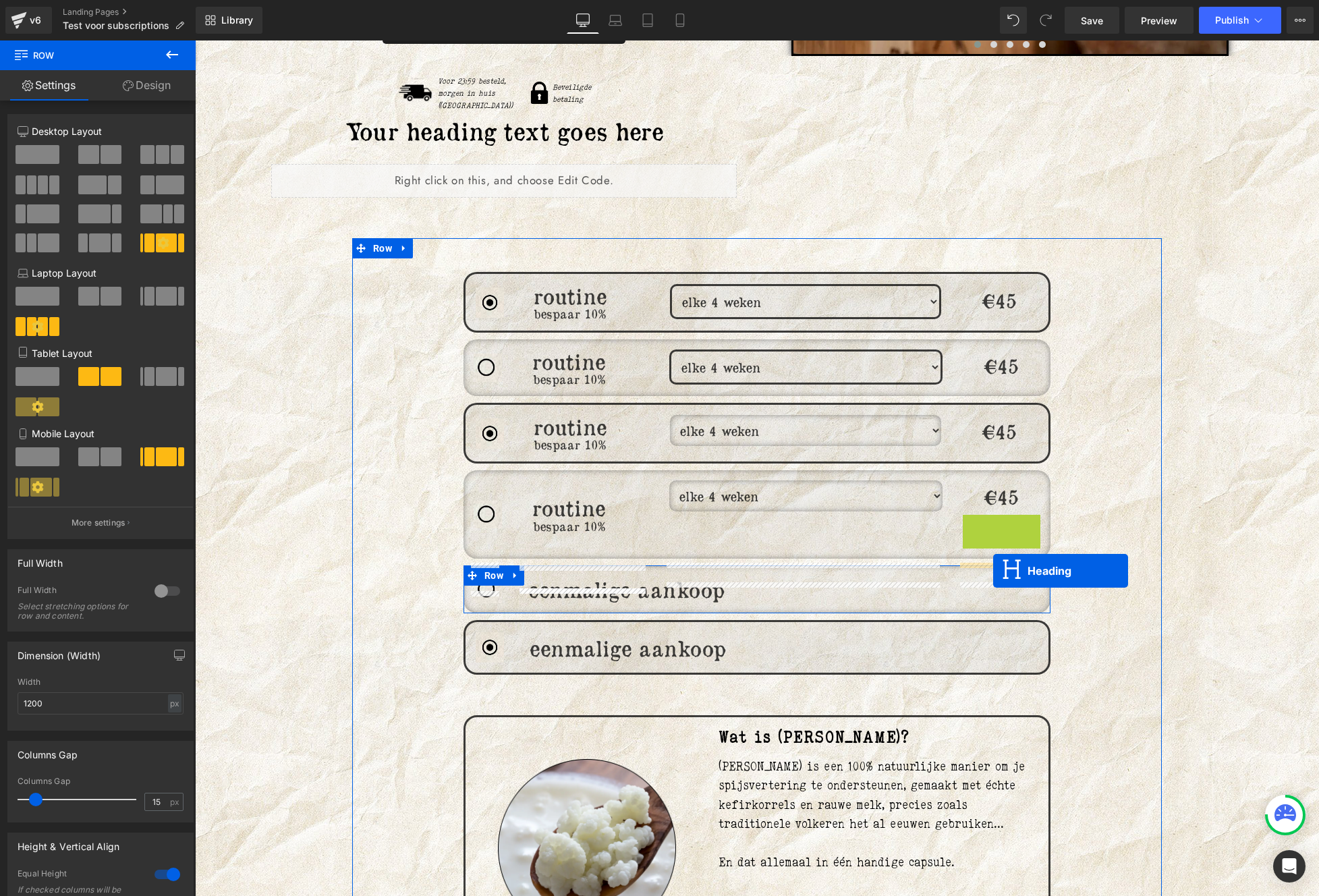
drag, startPoint x: 1004, startPoint y: 516, endPoint x: 993, endPoint y: 571, distance: 56.1
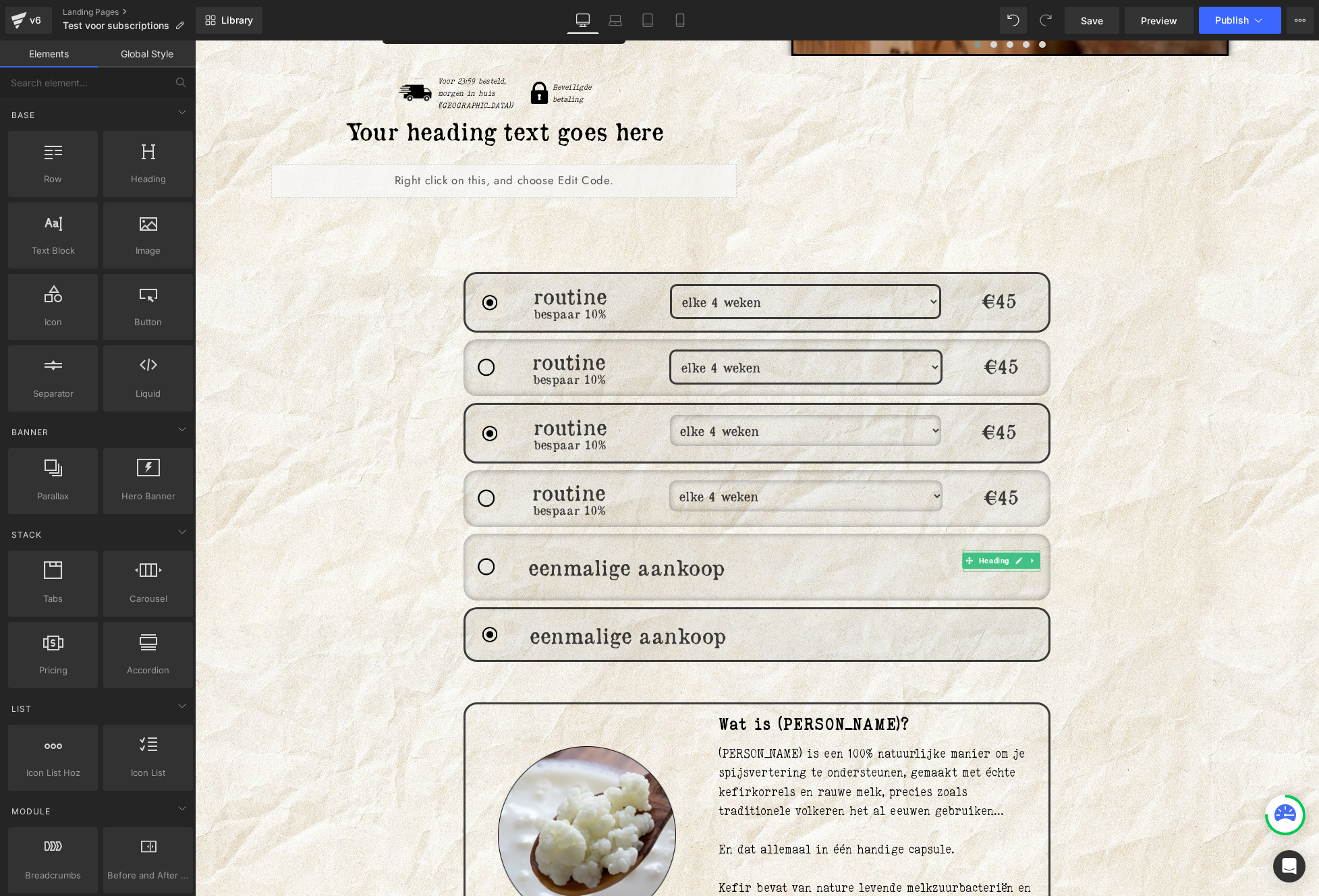
click at [998, 576] on span "Text Block" at bounding box center [993, 580] width 42 height 16
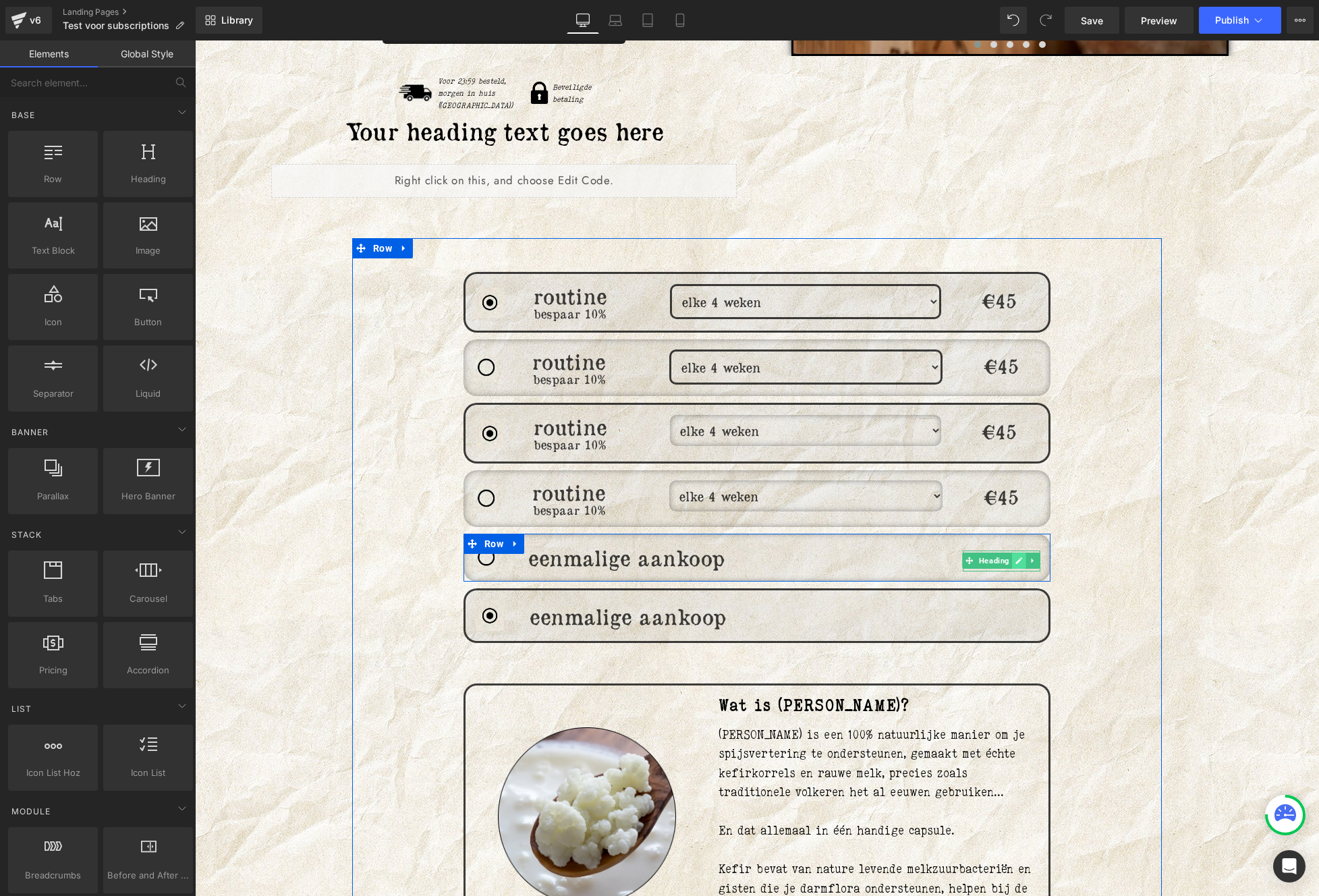
click at [1015, 557] on icon at bounding box center [1018, 560] width 7 height 8
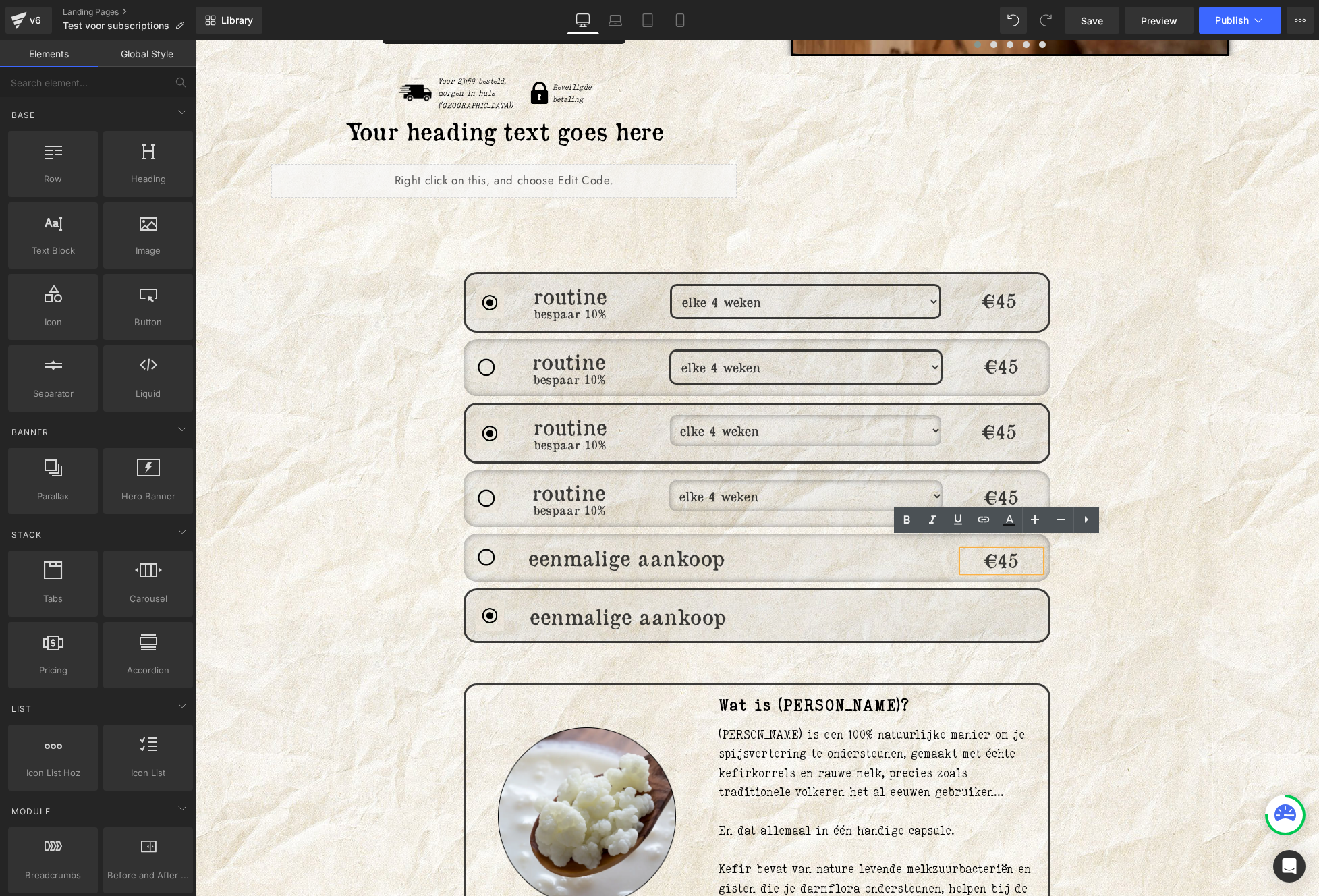
click at [1003, 552] on h1 "€45" at bounding box center [1002, 560] width 78 height 21
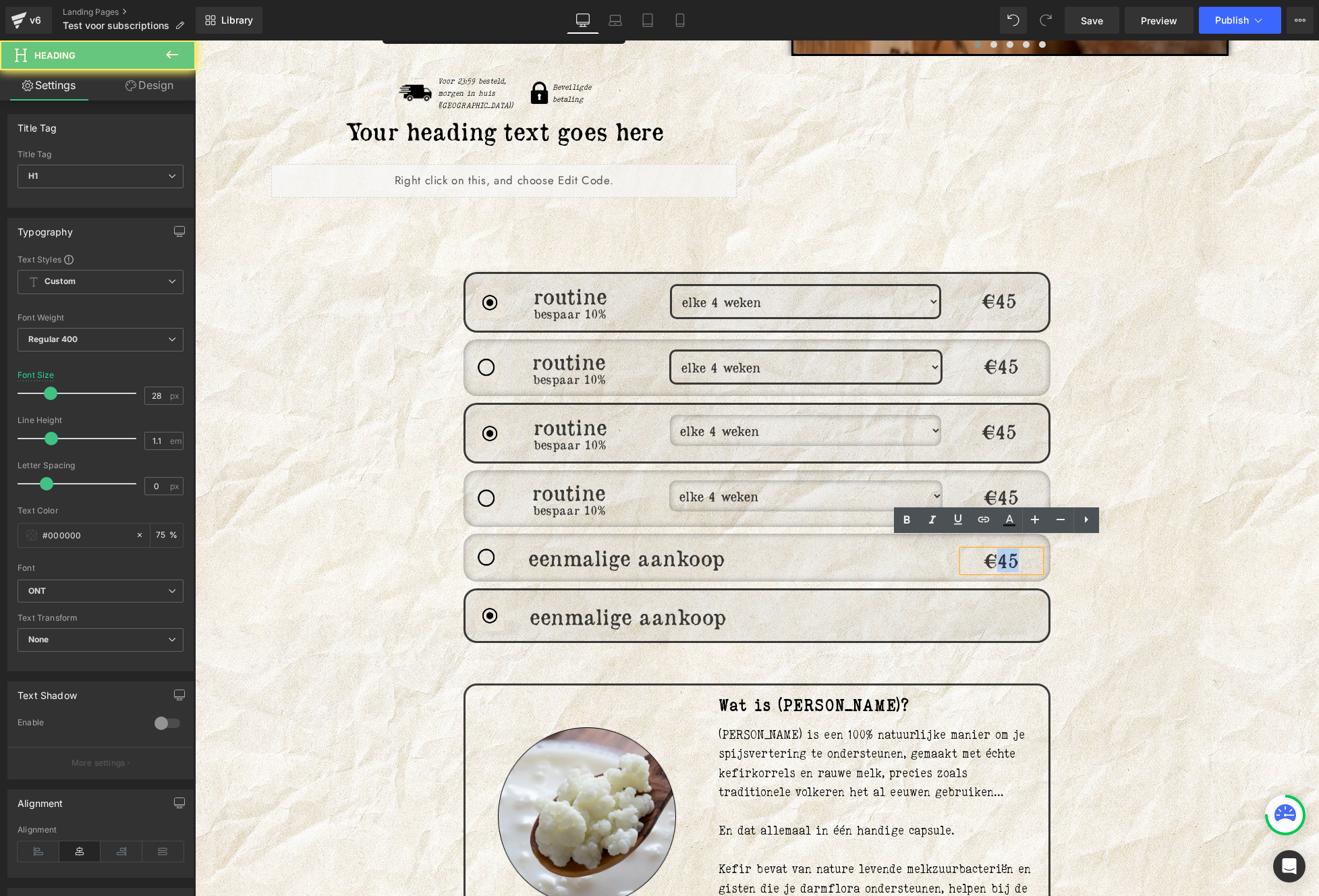
click at [1003, 552] on h1 "€45" at bounding box center [1002, 560] width 78 height 21
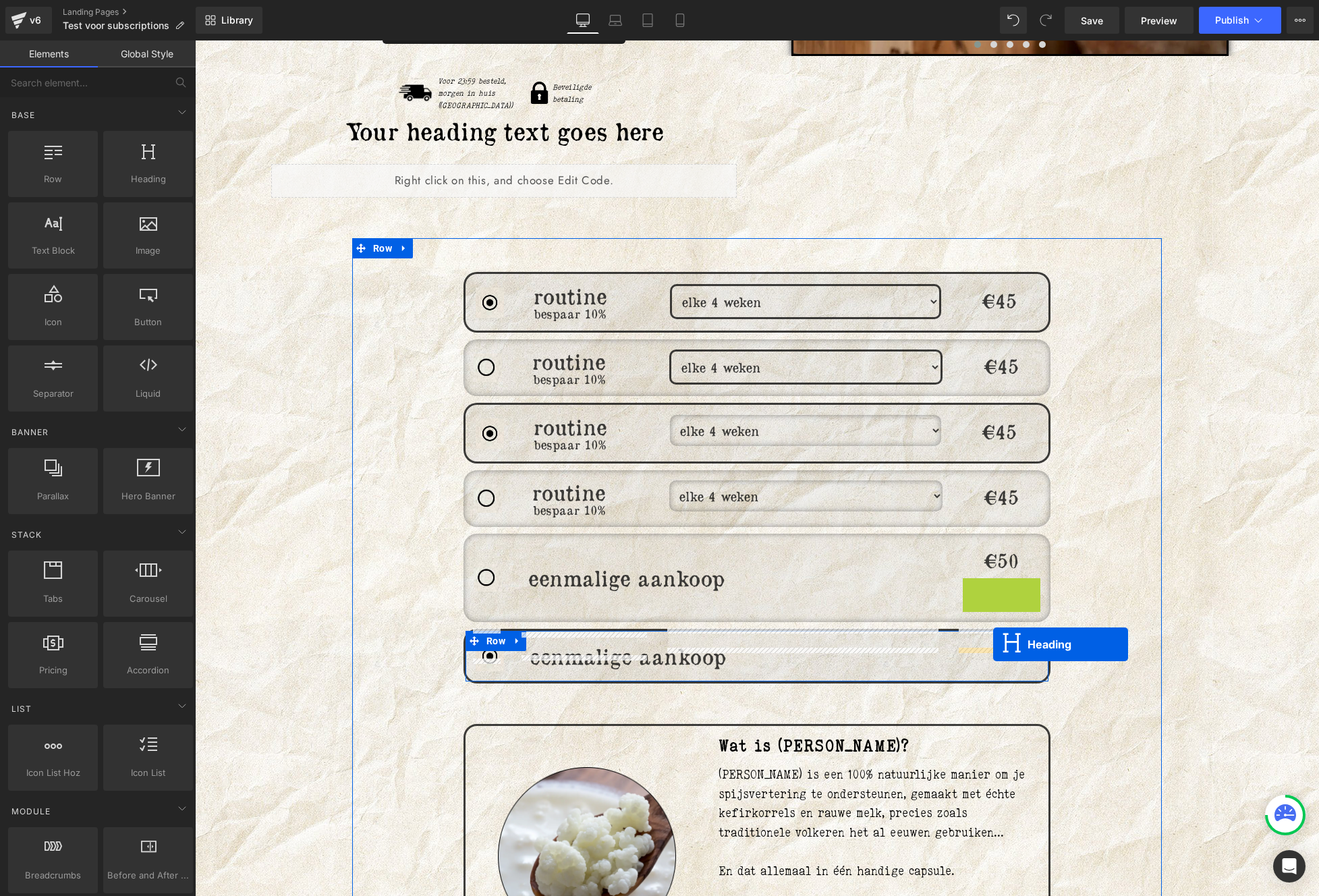
drag, startPoint x: 999, startPoint y: 573, endPoint x: 993, endPoint y: 644, distance: 71.3
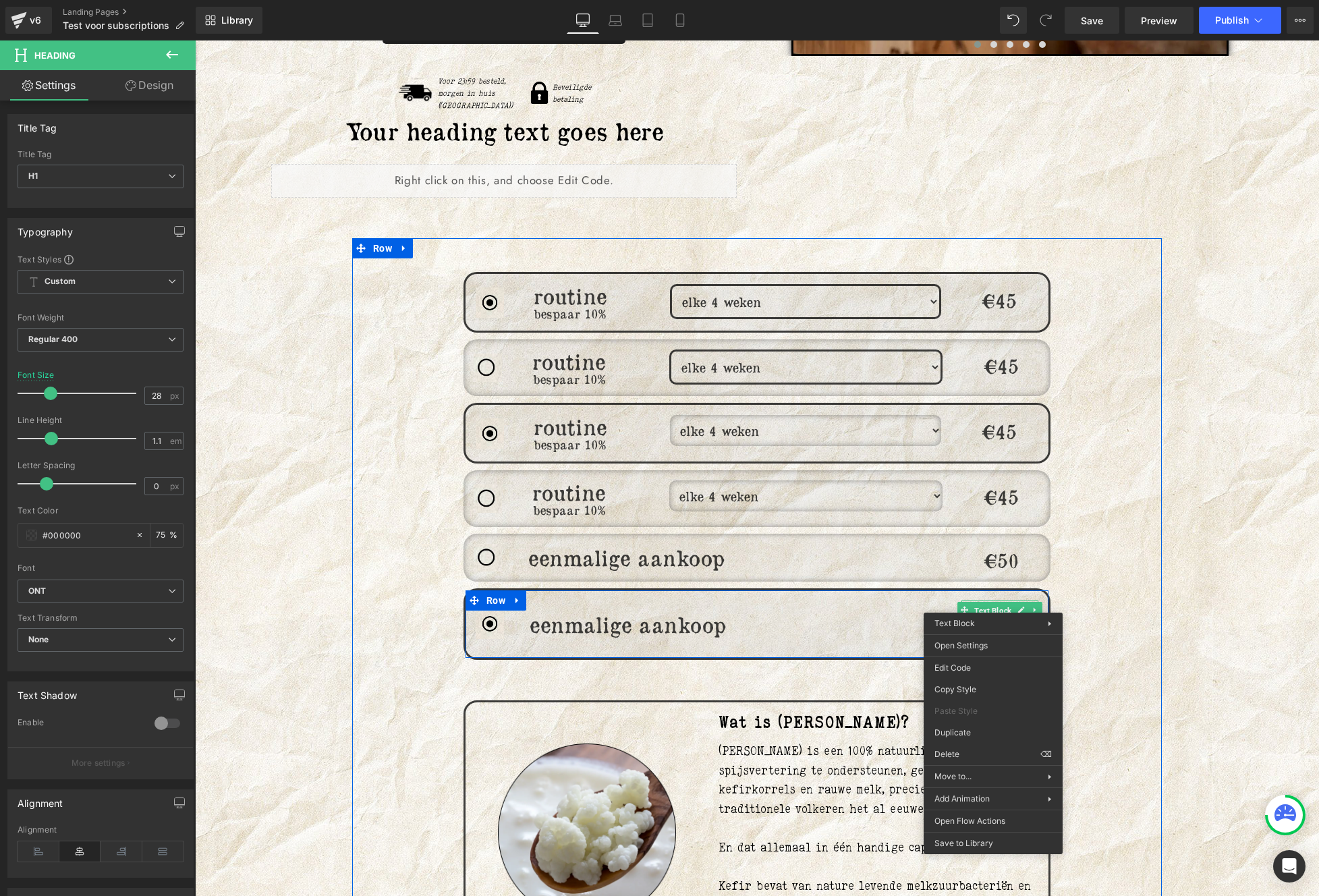
drag, startPoint x: 992, startPoint y: 603, endPoint x: 991, endPoint y: 609, distance: 6.1
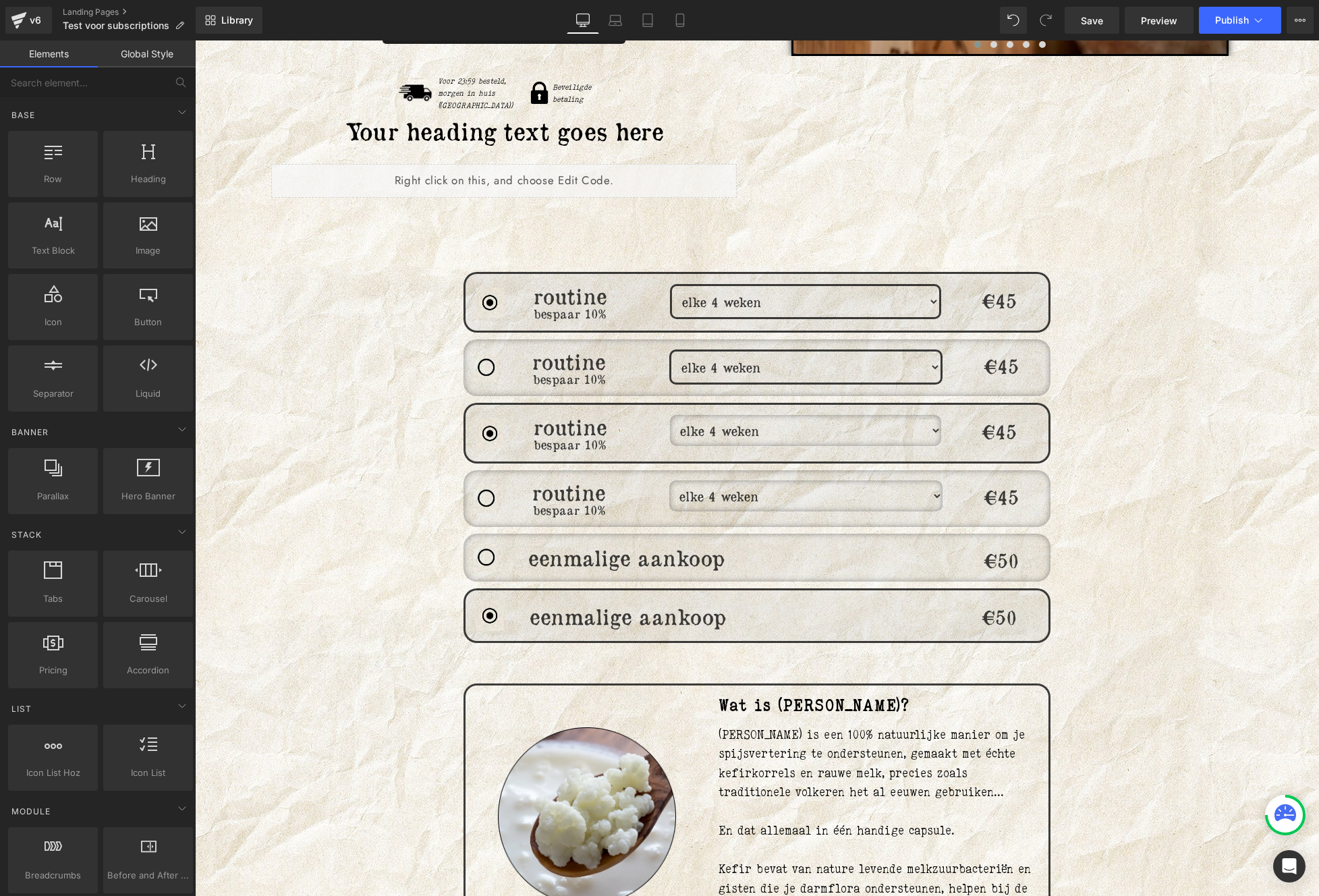
drag, startPoint x: 1142, startPoint y: 608, endPoint x: 1153, endPoint y: 596, distance: 16.3
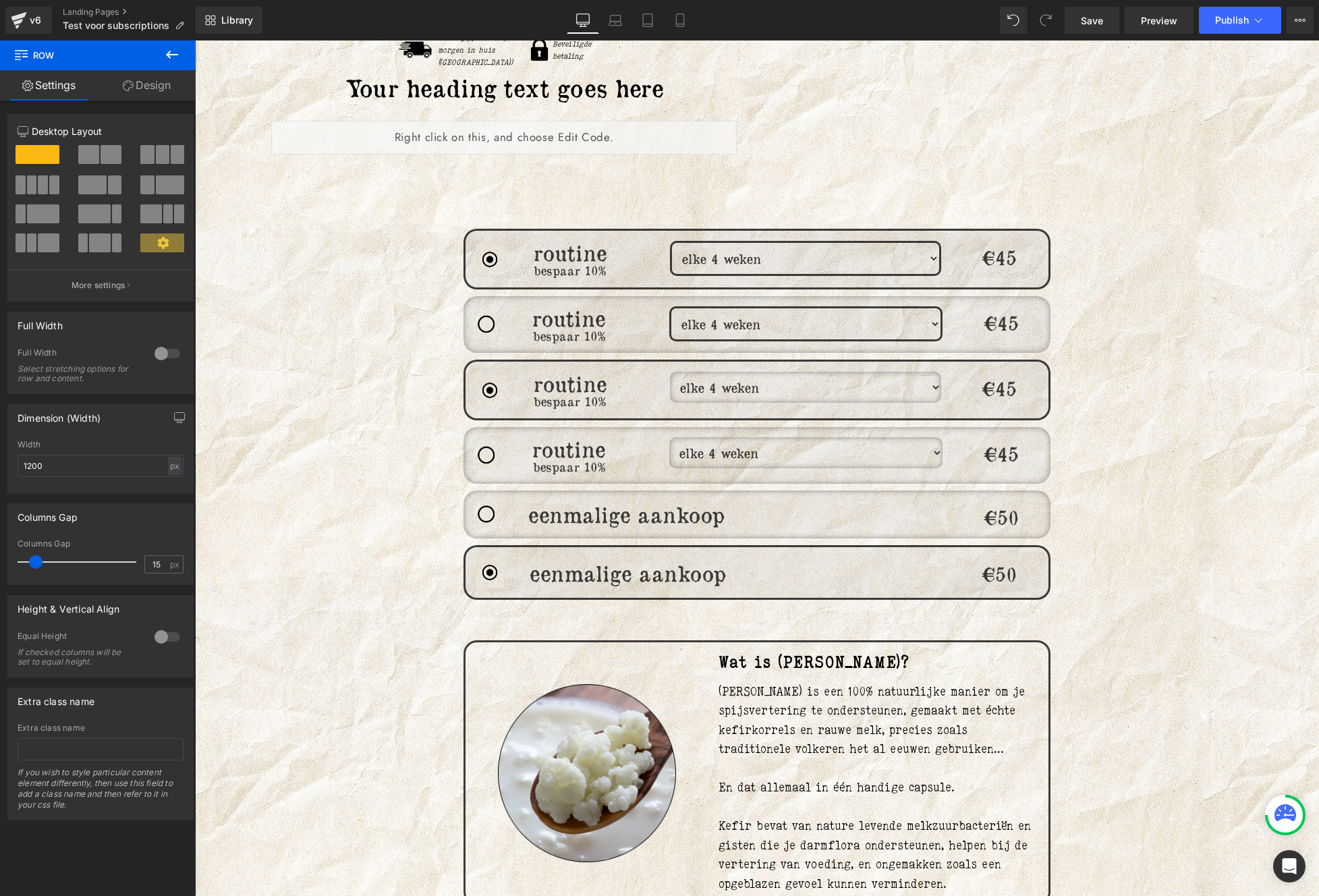
scroll to position [607, 0]
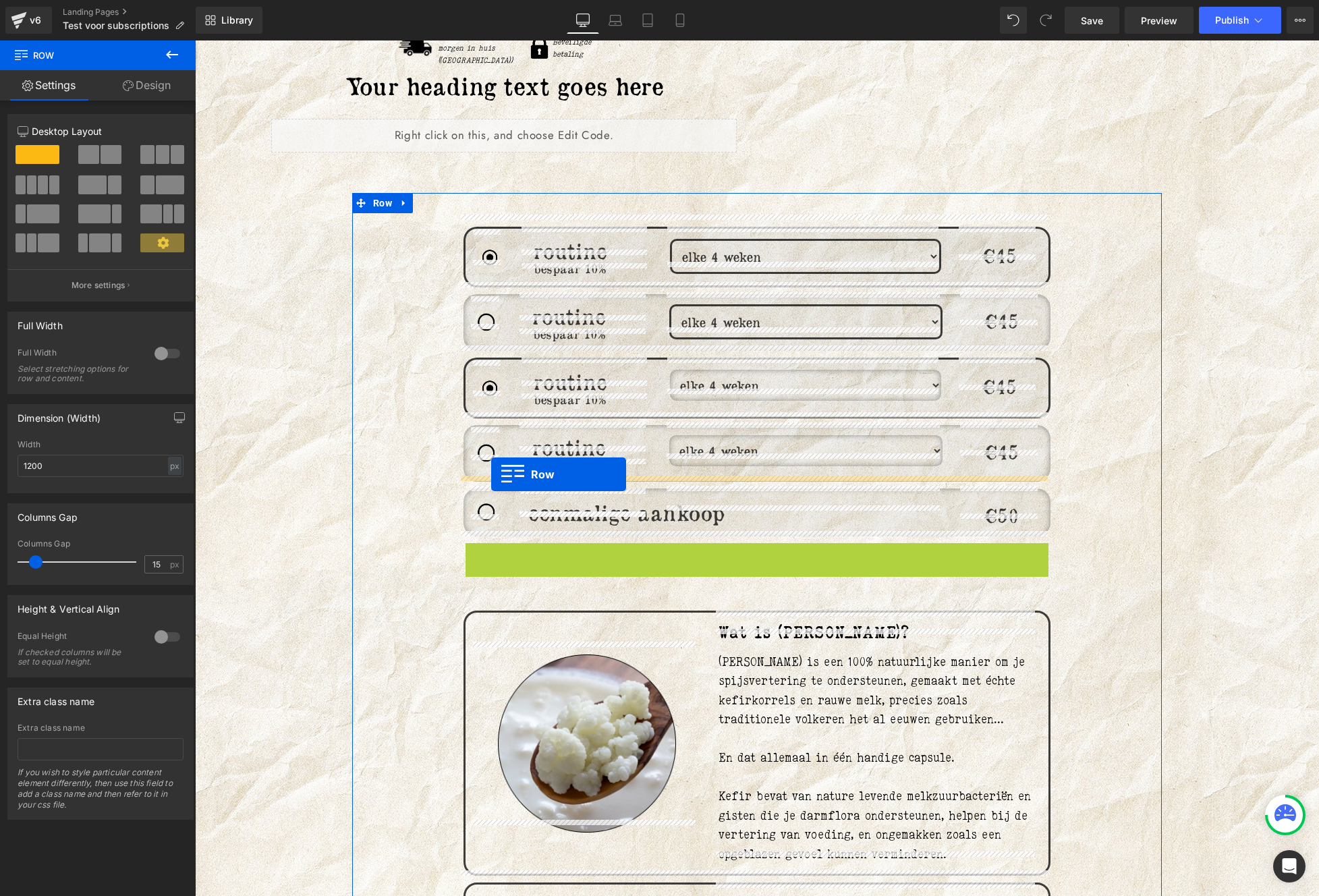
drag, startPoint x: 491, startPoint y: 545, endPoint x: 491, endPoint y: 474, distance: 71.0
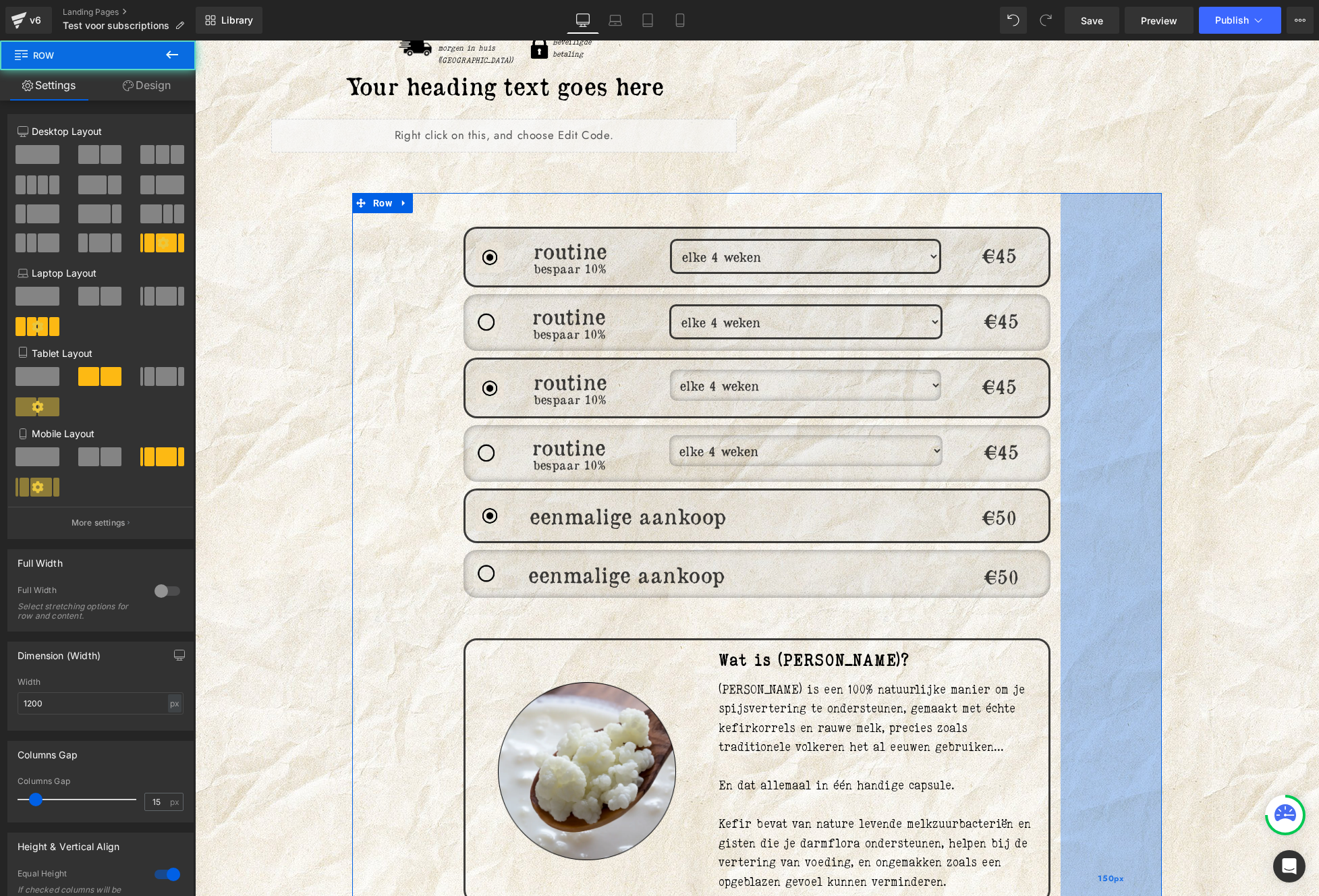
click at [1067, 574] on div "150px" at bounding box center [1111, 879] width 101 height 1371
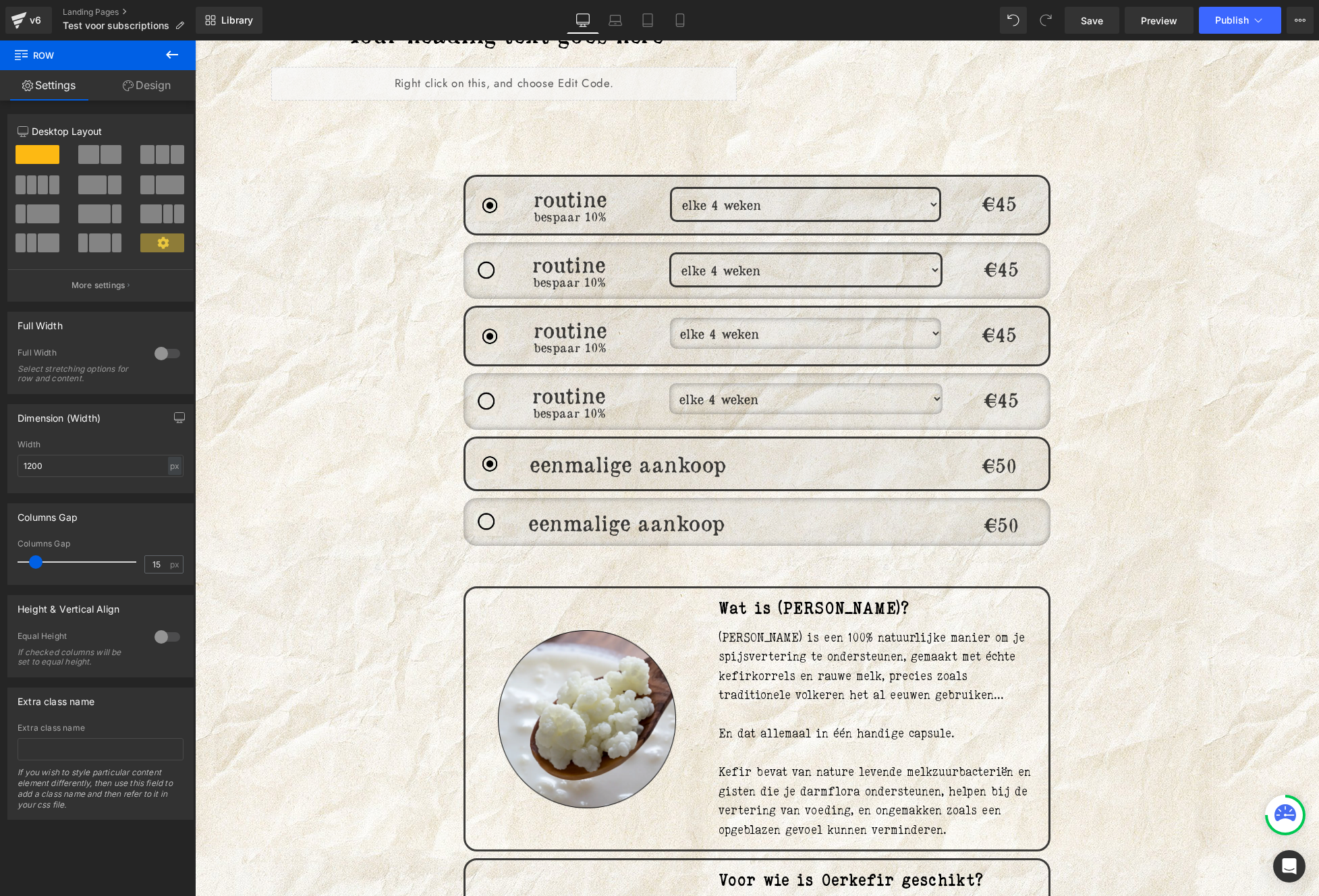
scroll to position [660, 0]
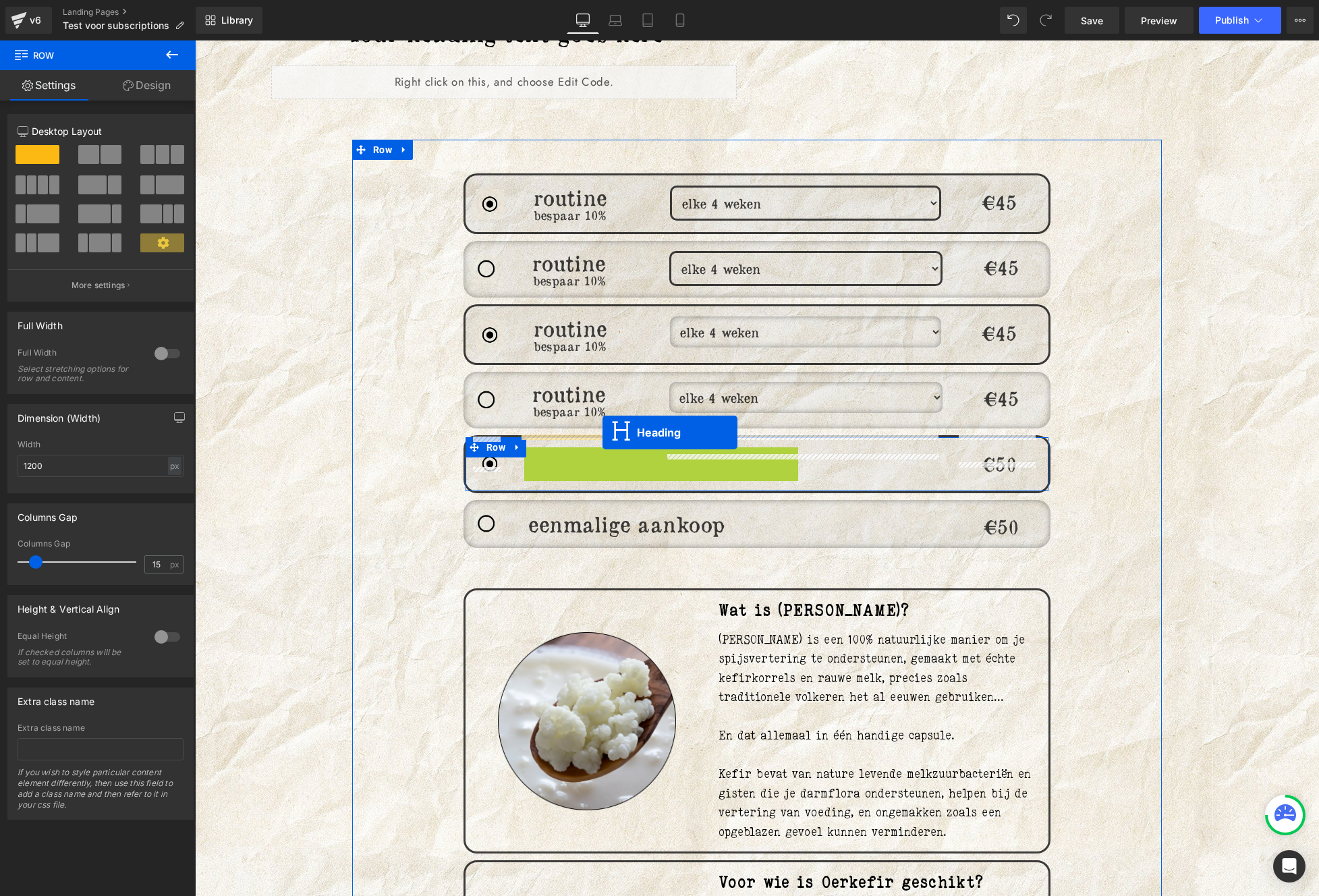
drag, startPoint x: 616, startPoint y: 449, endPoint x: 603, endPoint y: 432, distance: 21.4
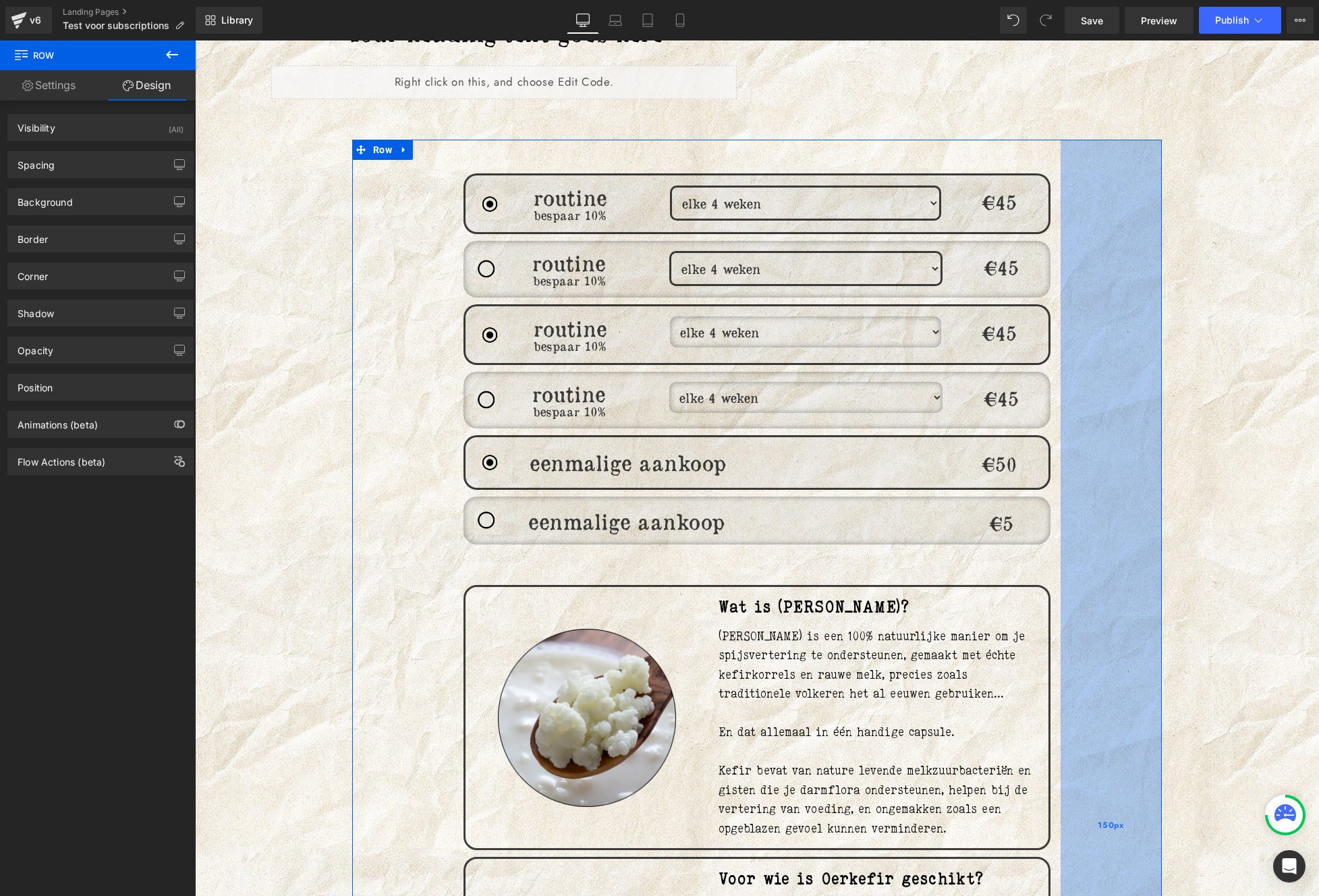
click at [1116, 327] on div "150px" at bounding box center [1111, 825] width 101 height 1371
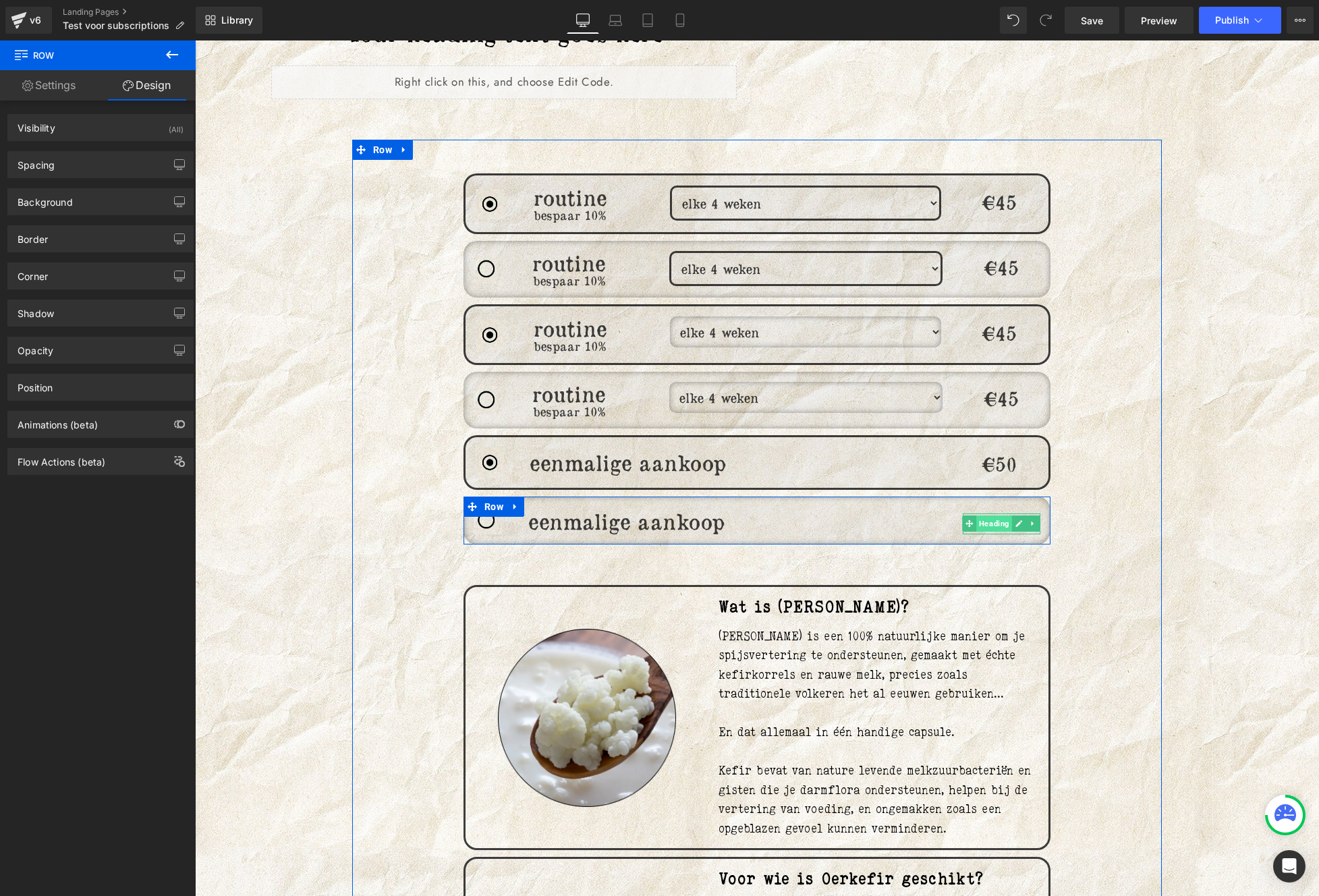
click at [999, 515] on span "Heading" at bounding box center [995, 523] width 36 height 16
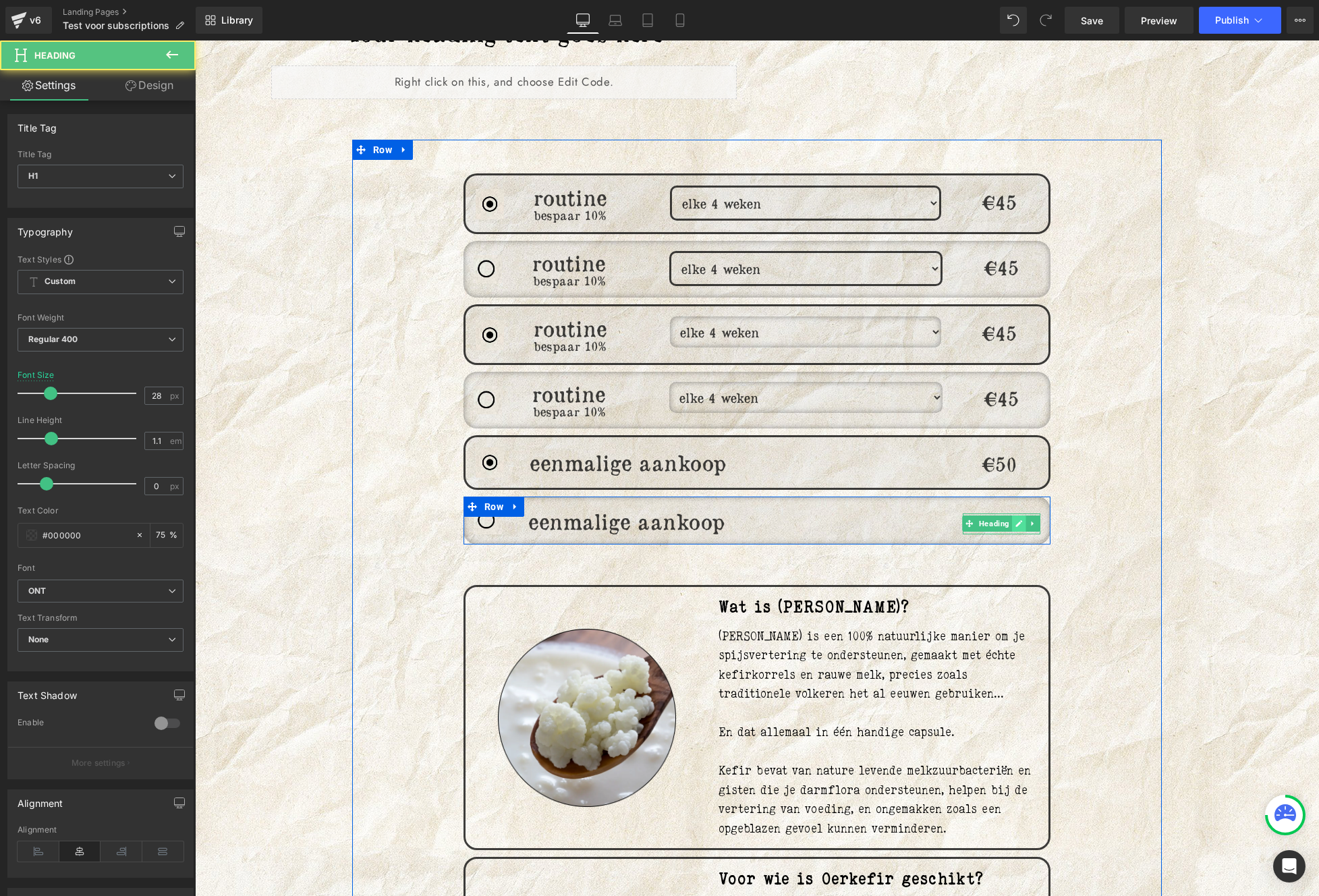
click at [1015, 519] on icon at bounding box center [1018, 523] width 7 height 8
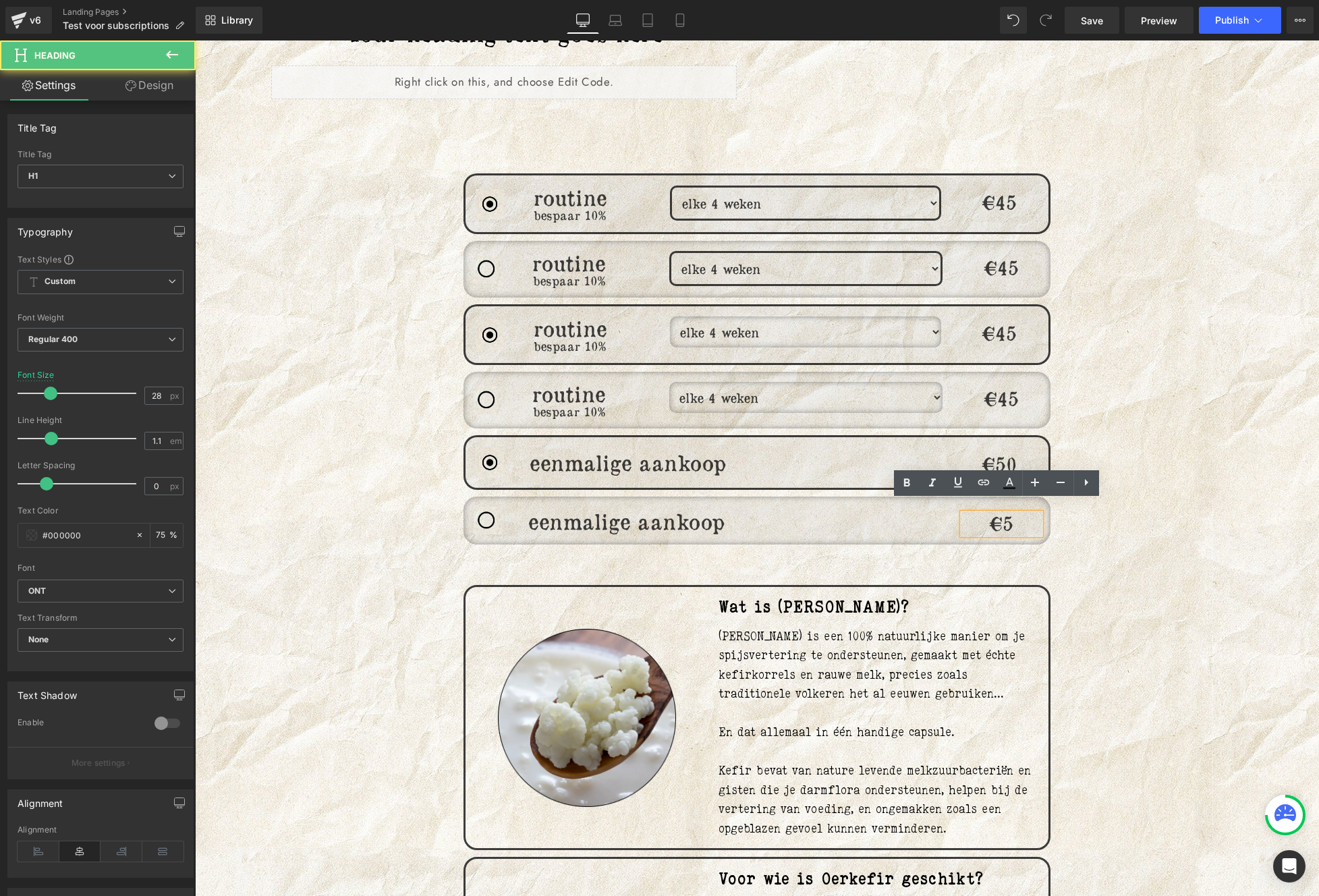
click at [1017, 514] on h1 "€5" at bounding box center [1002, 524] width 78 height 21
click at [1123, 560] on div "Image routine Heading bespaar 10% Heading elke 4 weken elke 6 weken elke 8 weke…" at bounding box center [757, 825] width 809 height 1371
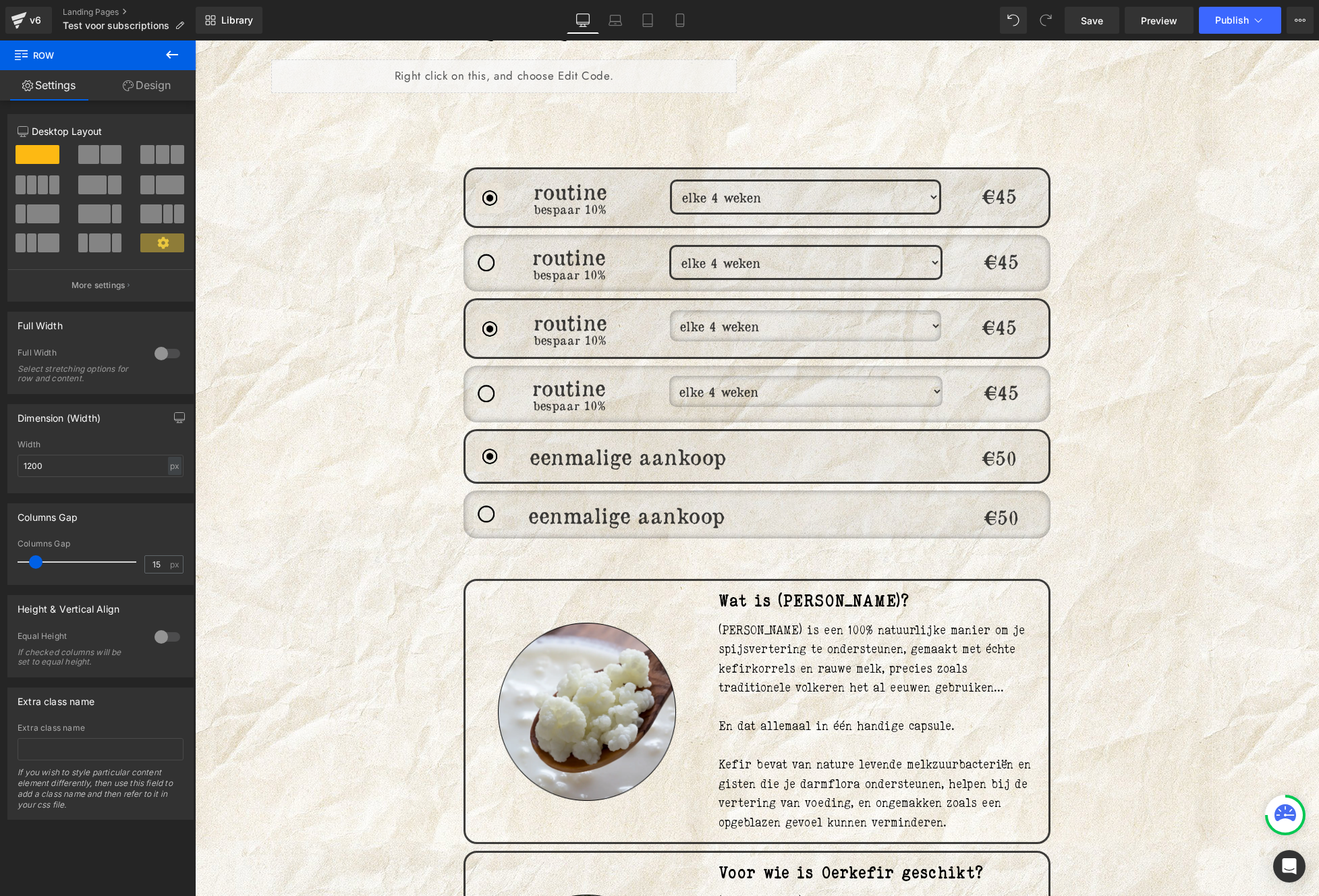
scroll to position [684, 0]
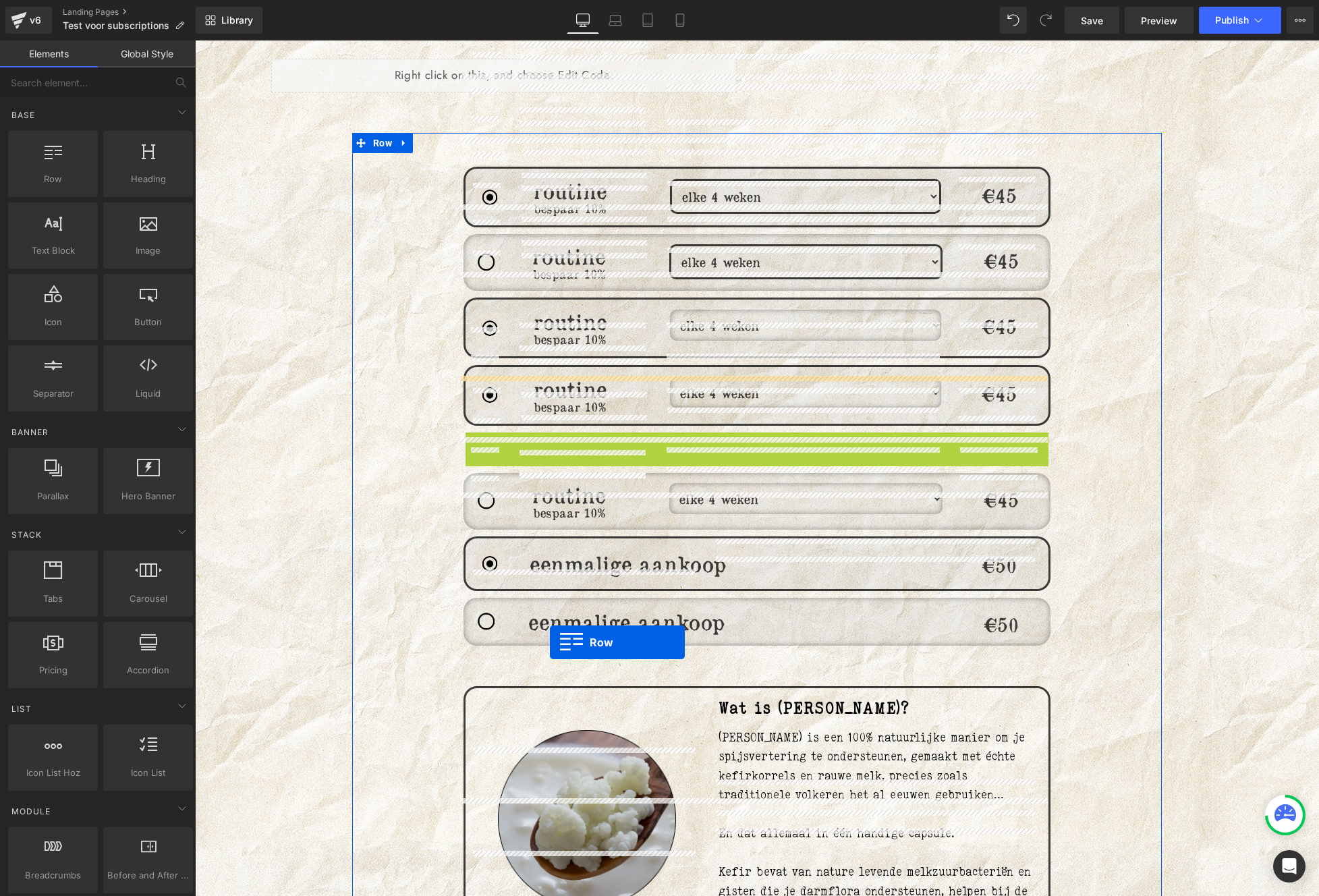
scroll to position [897, 0]
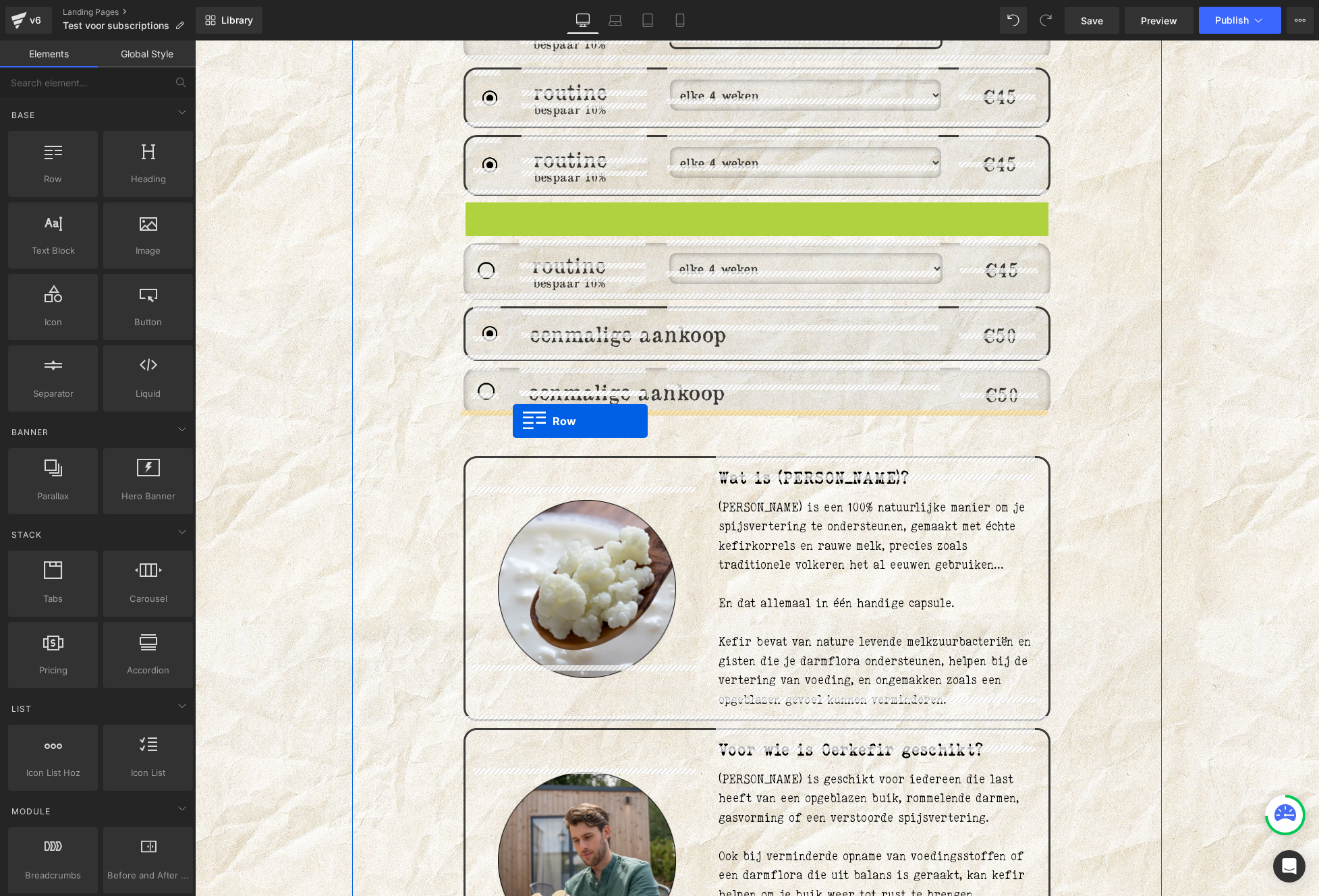
drag, startPoint x: 494, startPoint y: 465, endPoint x: 513, endPoint y: 421, distance: 47.9
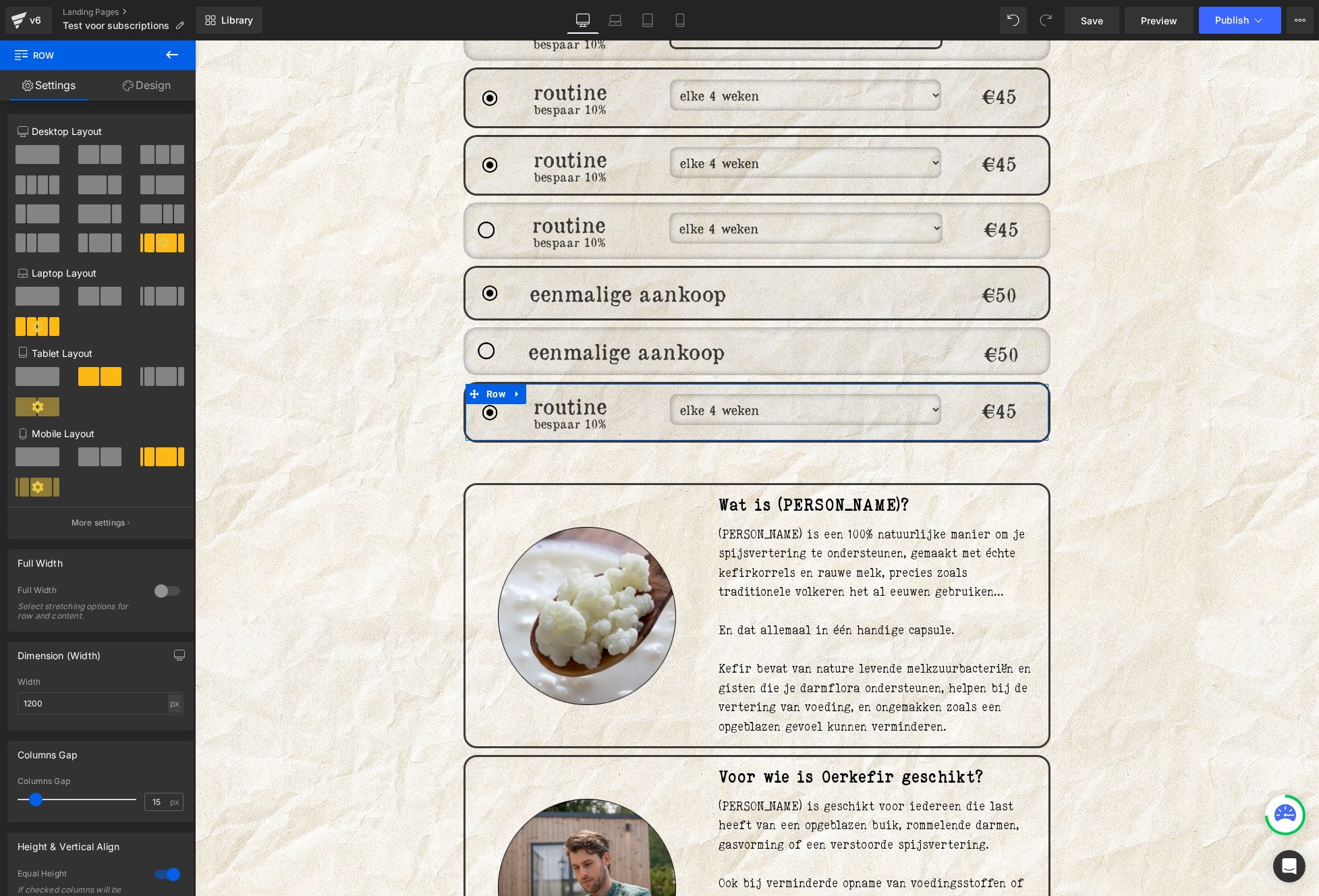
click at [138, 84] on link "Design" at bounding box center [146, 85] width 98 height 30
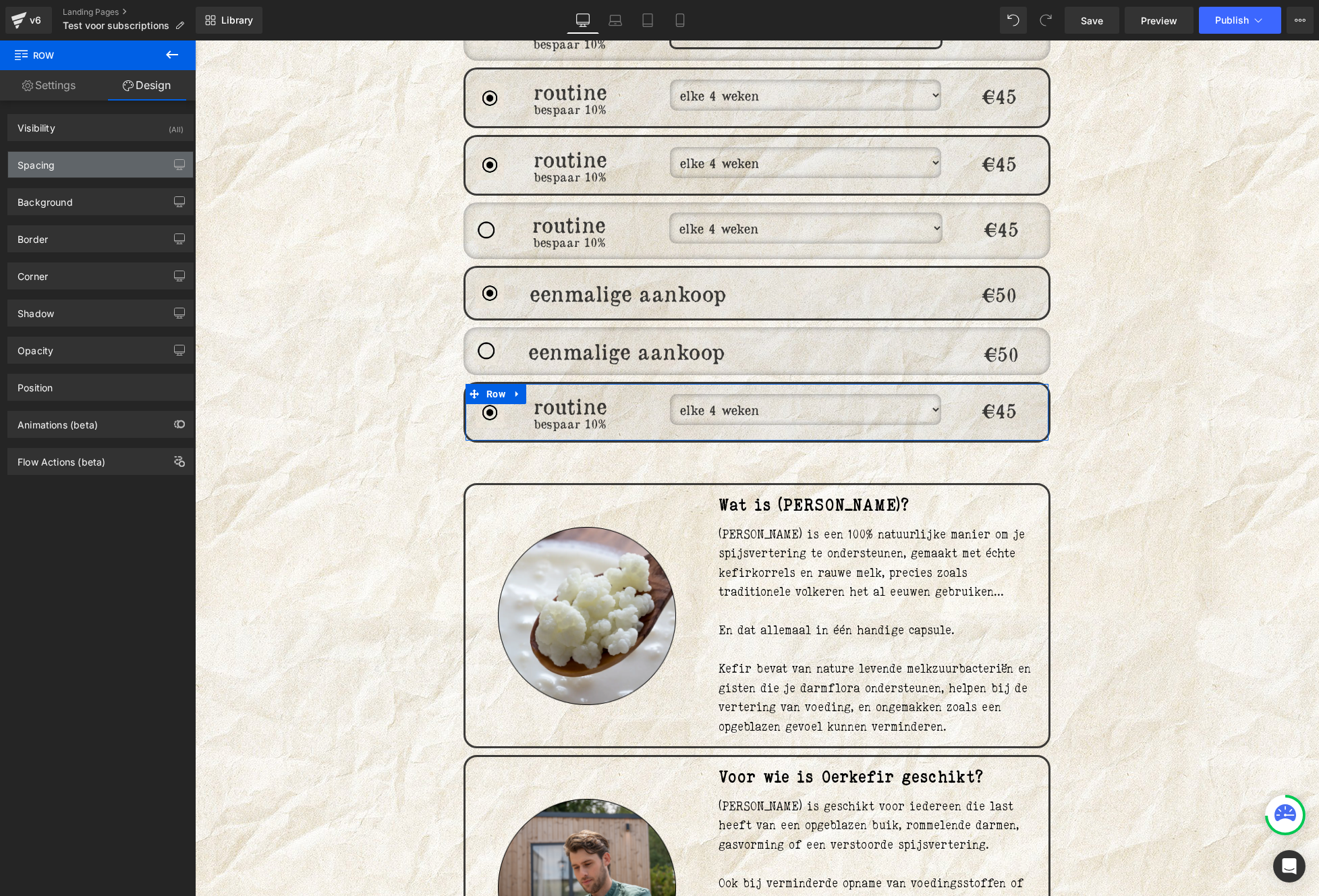
click at [72, 164] on div "Spacing" at bounding box center [100, 165] width 184 height 25
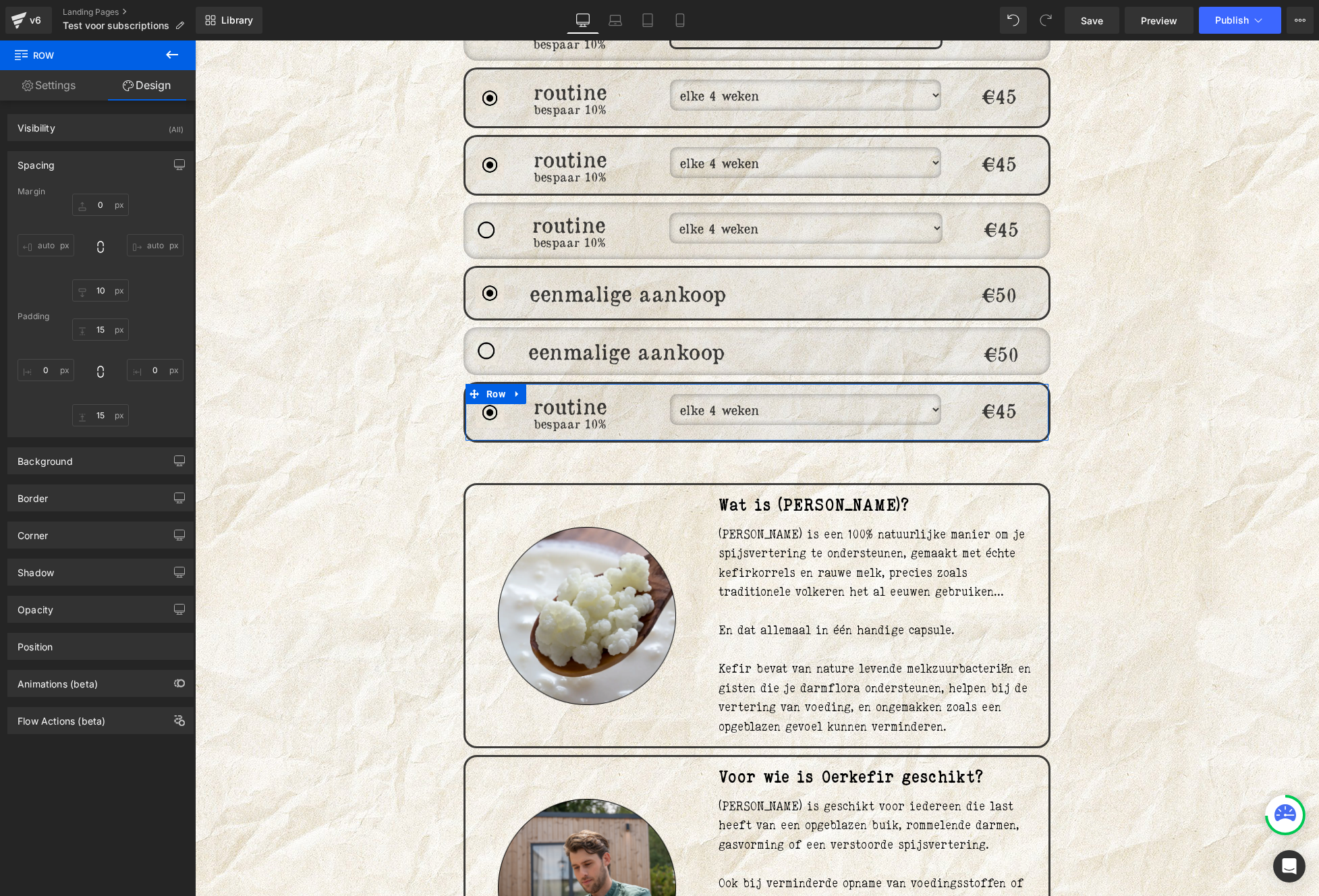
click at [93, 195] on div "Margin" at bounding box center [100, 192] width 166 height 10
click at [109, 202] on input "0" at bounding box center [100, 204] width 56 height 22
type input "50"
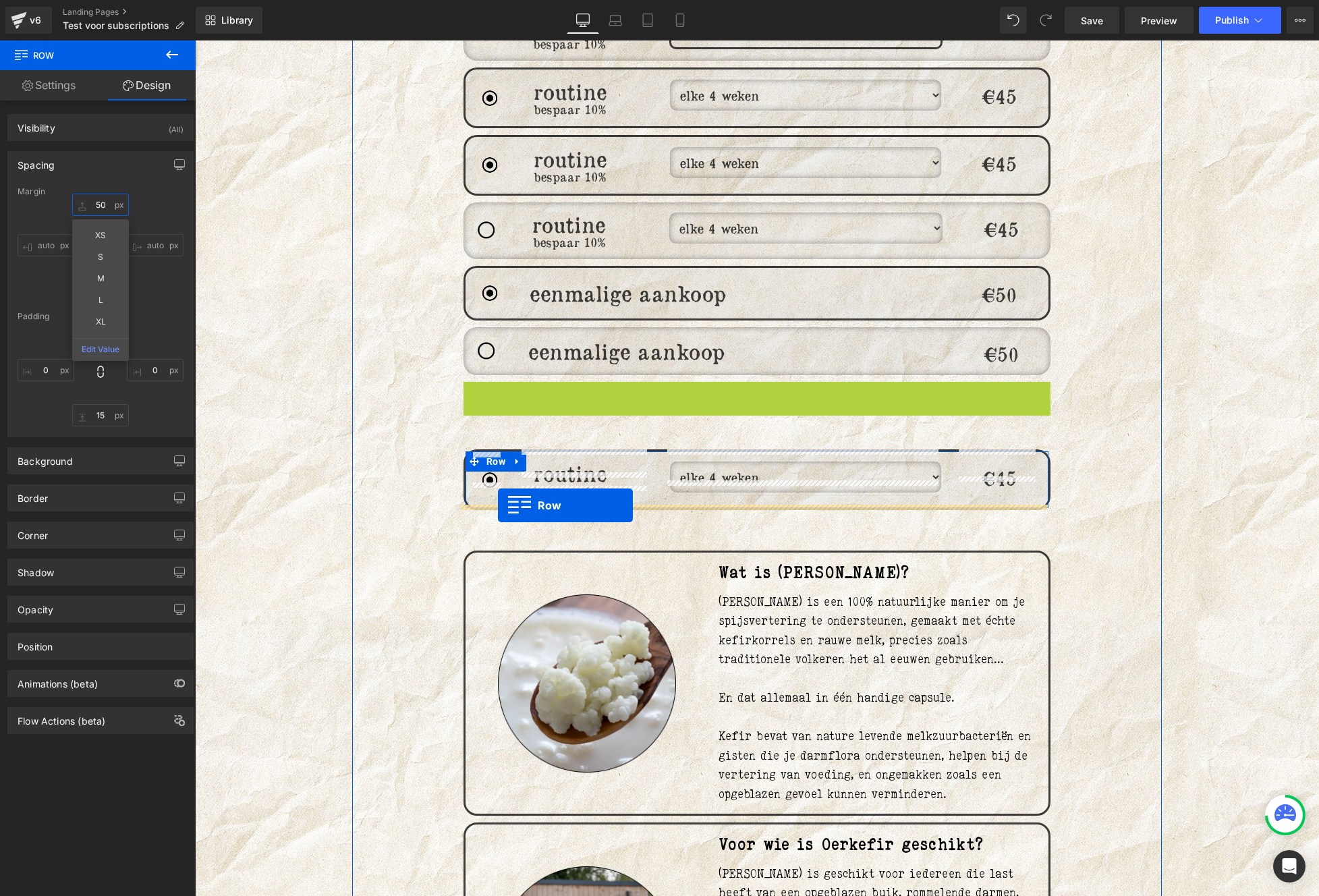
drag, startPoint x: 490, startPoint y: 398, endPoint x: 498, endPoint y: 505, distance: 107.3
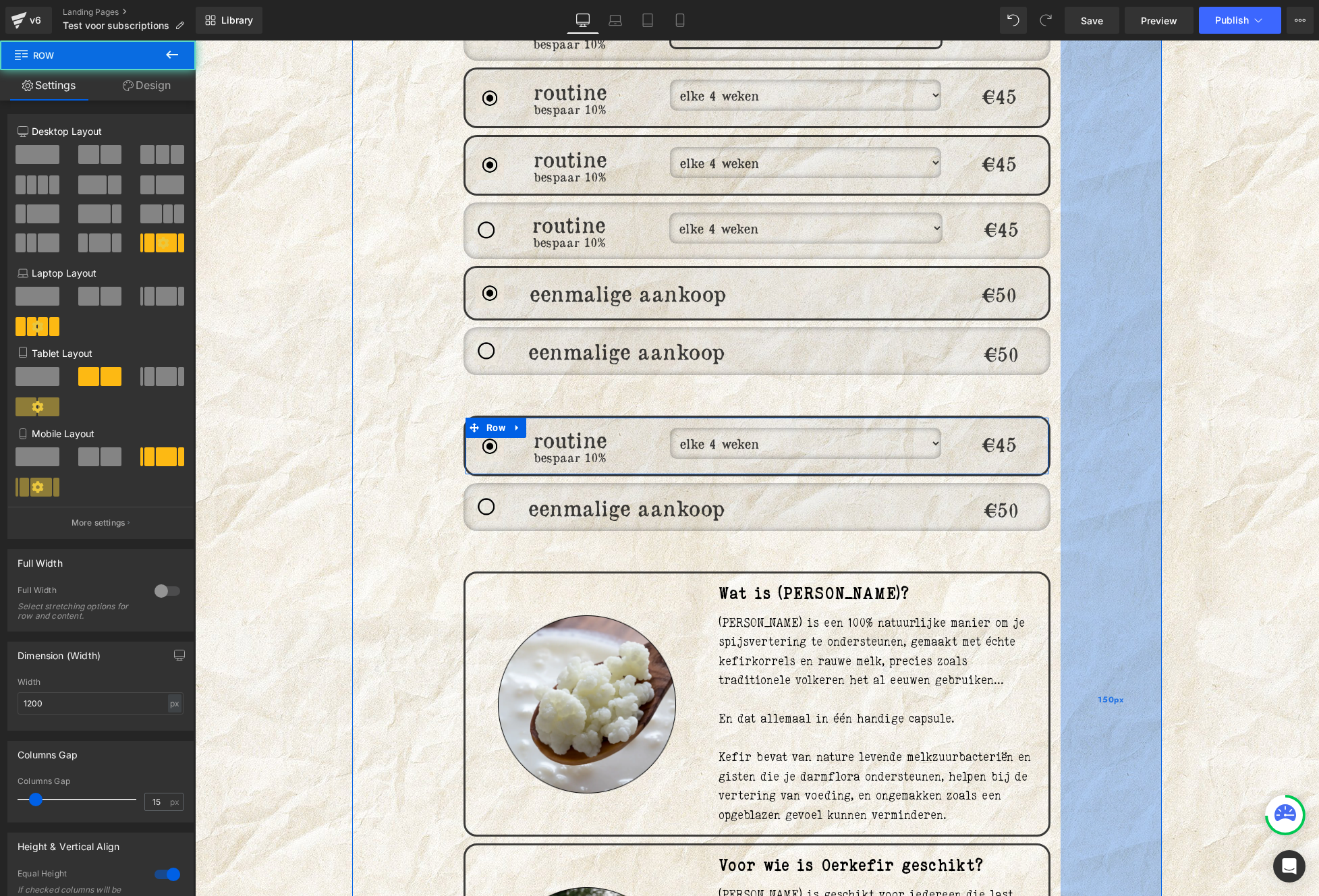
drag, startPoint x: 1088, startPoint y: 491, endPoint x: 1115, endPoint y: 506, distance: 30.9
click at [1092, 491] on div "150px" at bounding box center [1111, 700] width 101 height 1595
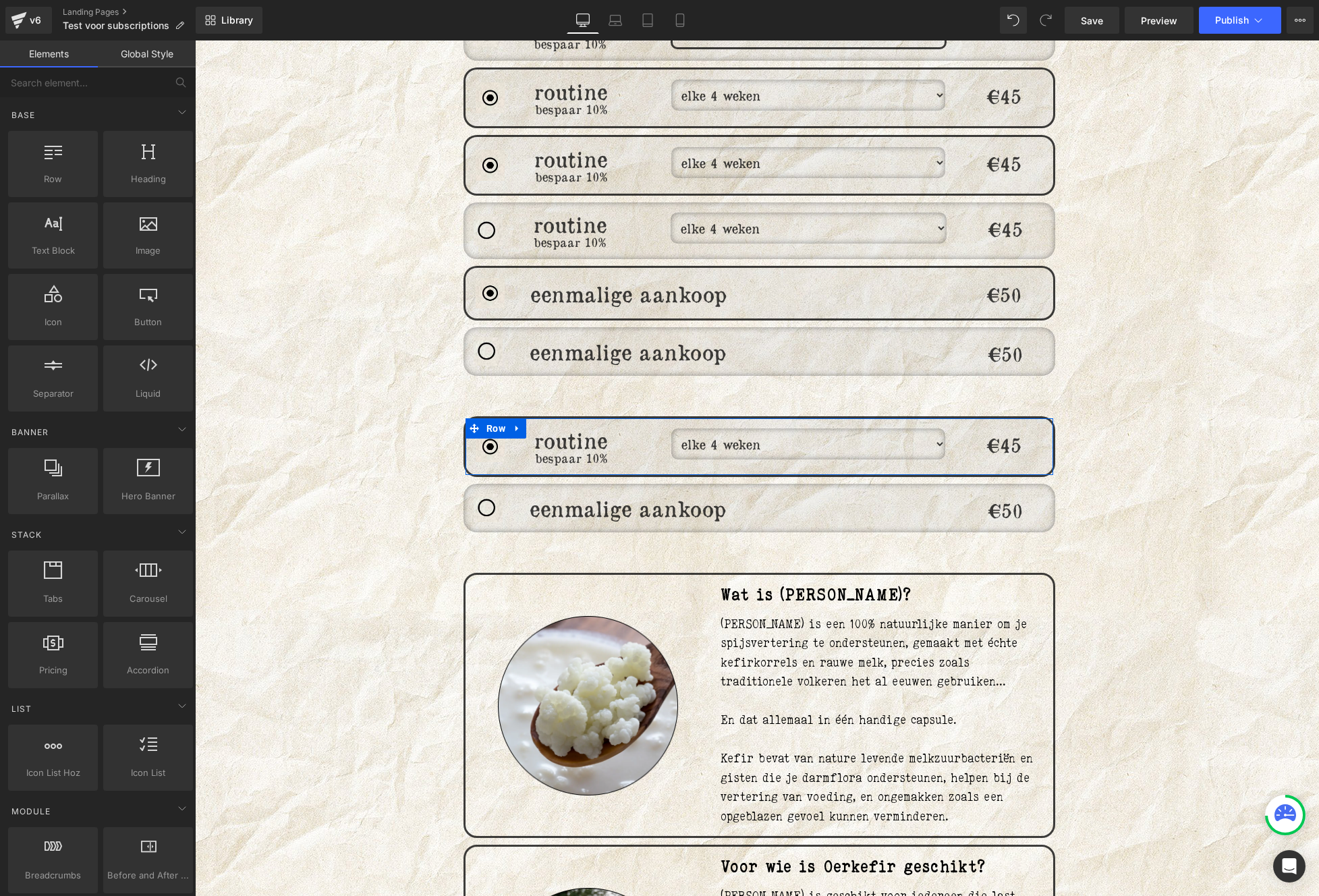
click at [997, 692] on div "Rauwe Oerkefir is een 100% natuurlijke manier om je spijsvertering te ondersteu…" at bounding box center [882, 720] width 323 height 211
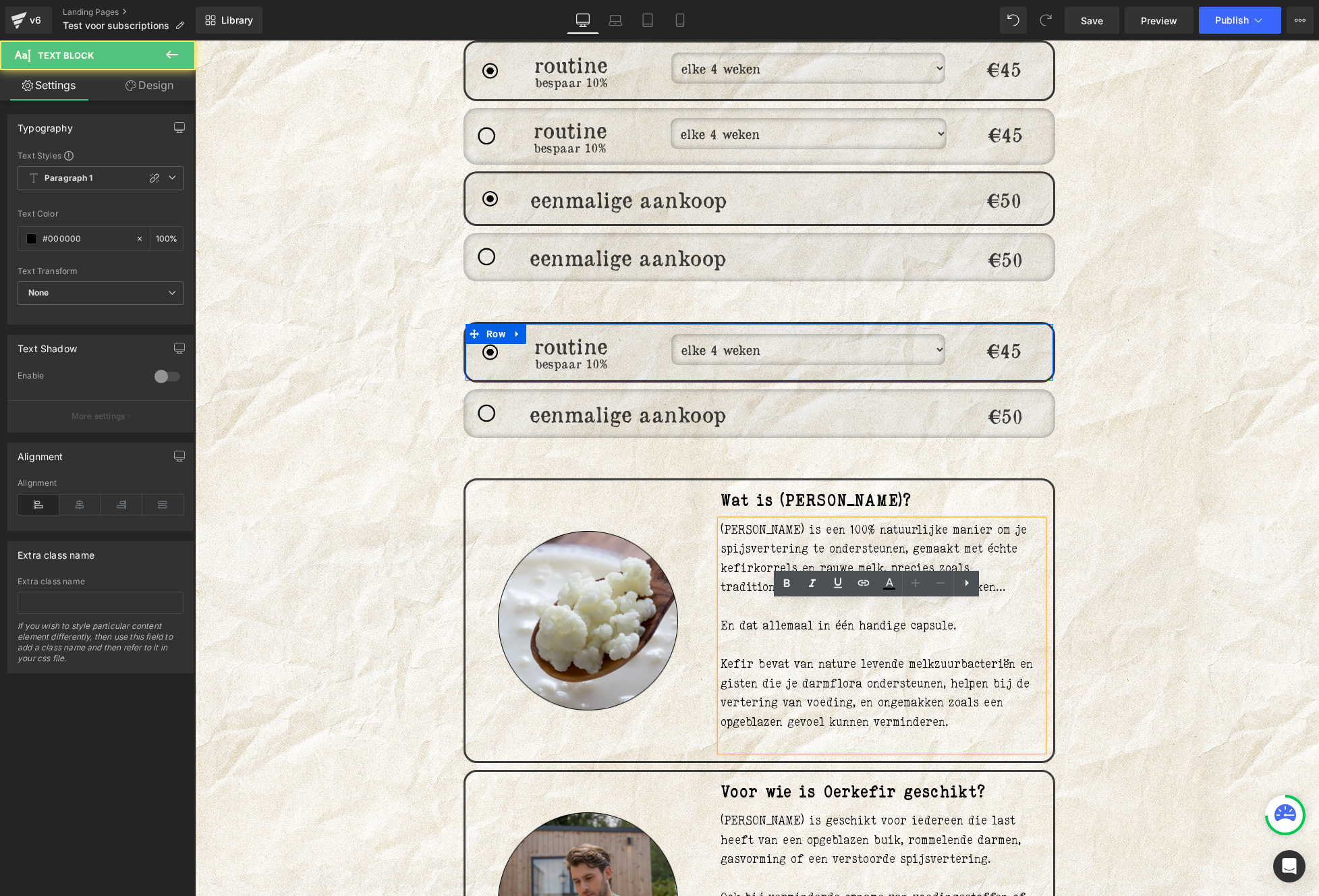
scroll to position [1069, 0]
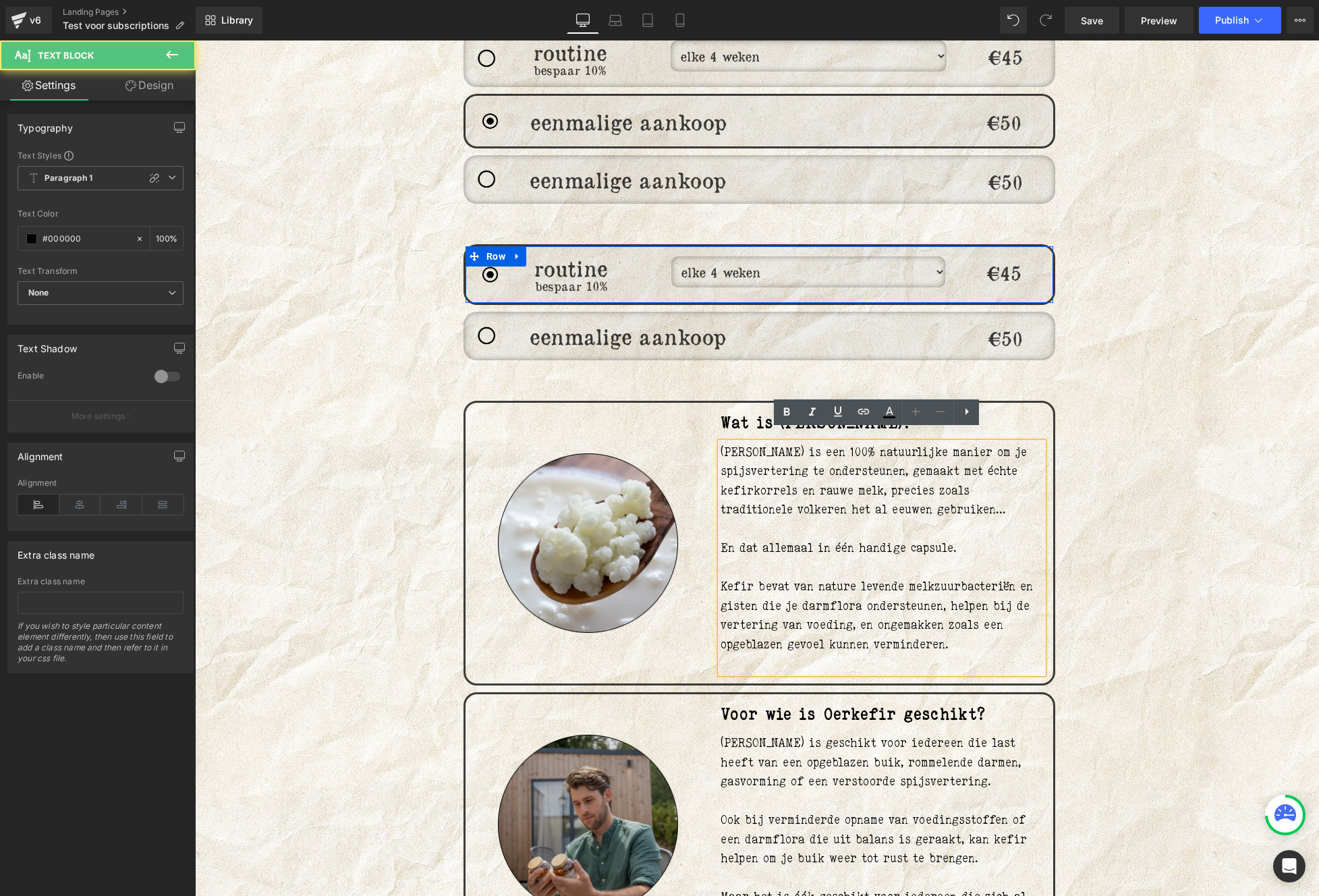
click at [654, 821] on img at bounding box center [588, 824] width 180 height 180
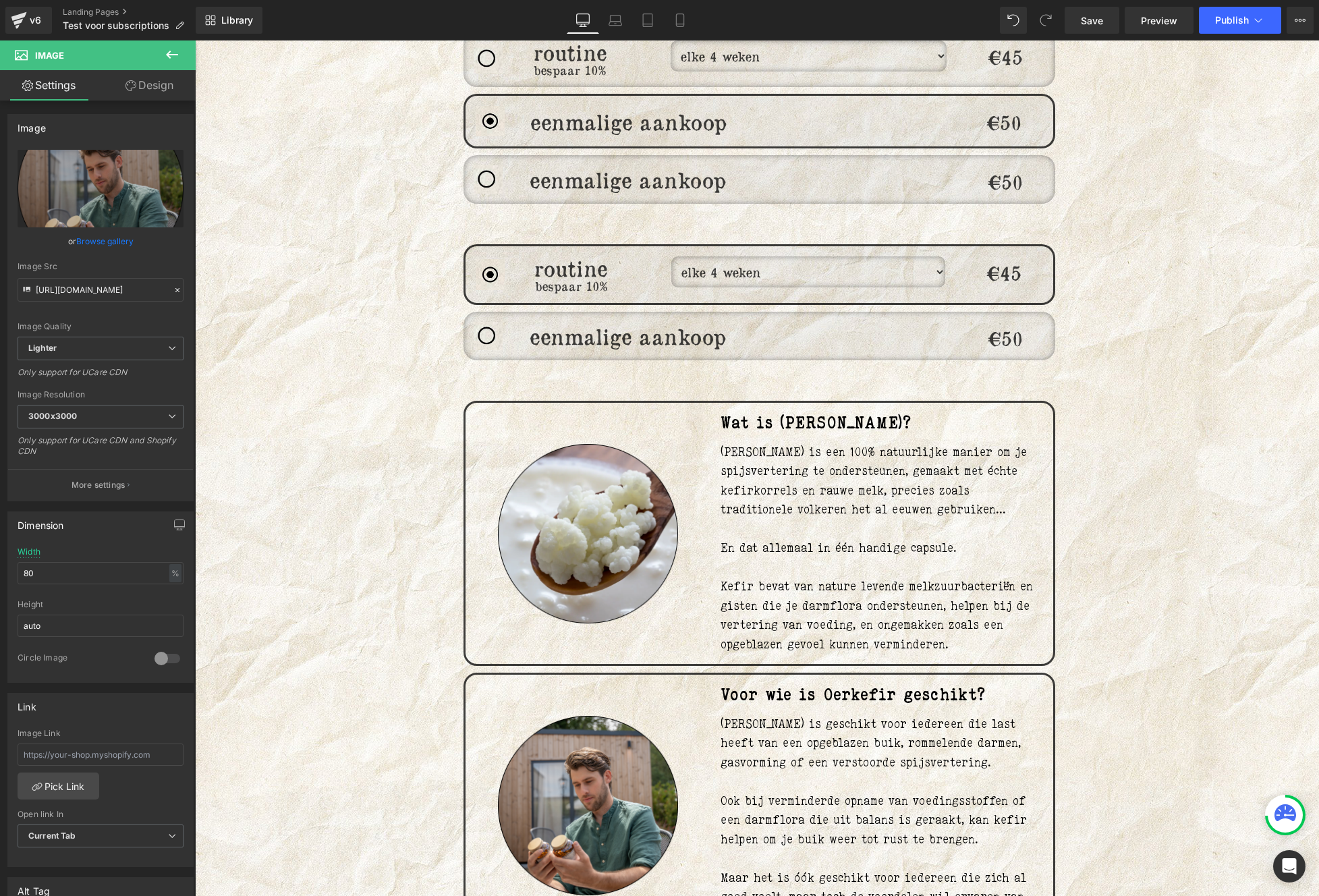
click at [553, 155] on div "Image eenmalige aankoop Heading Text Block €50 Heading Row" at bounding box center [759, 179] width 592 height 48
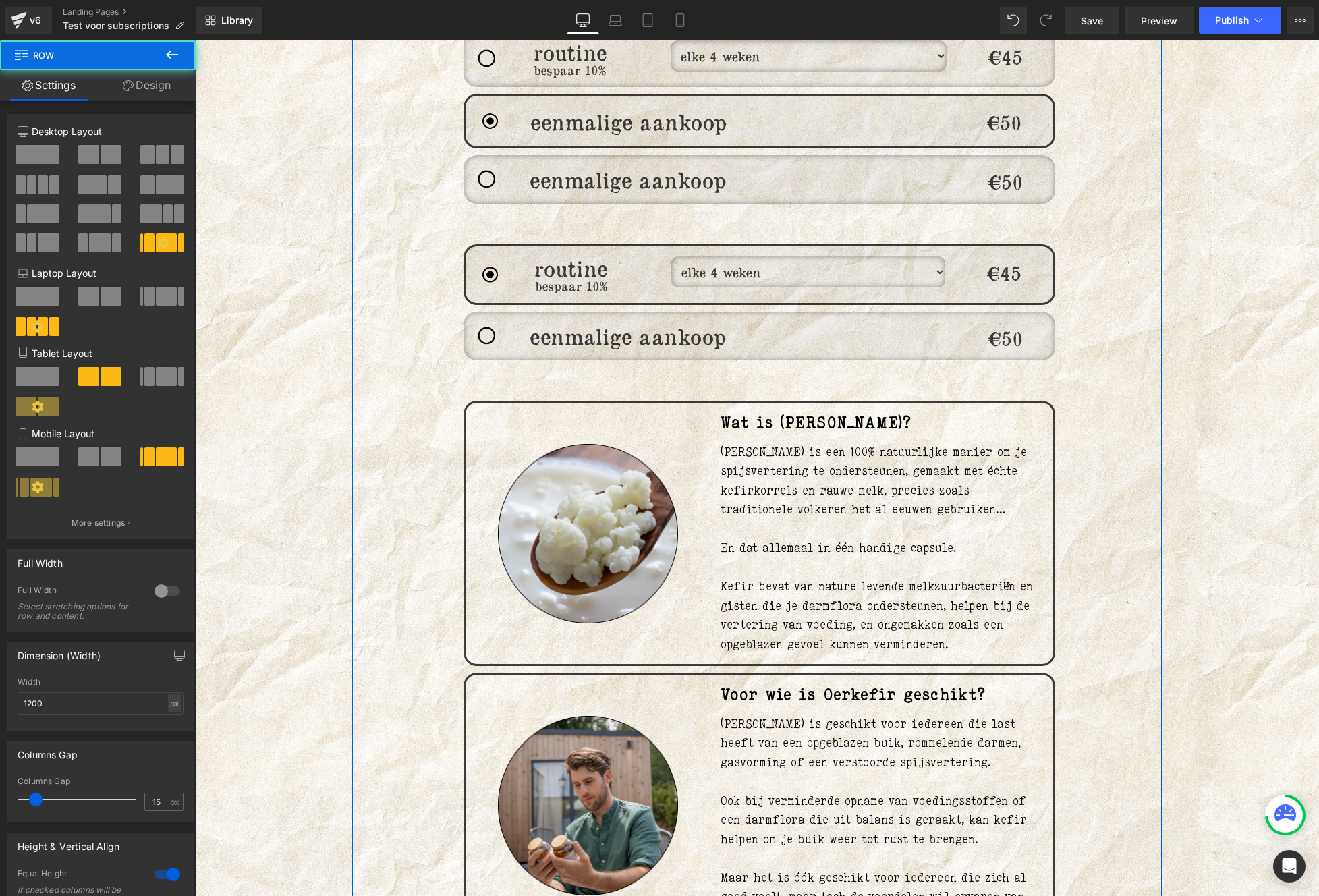
click at [780, 685] on h1 "Voor wie is Oerkefir geschikt?" at bounding box center [882, 694] width 323 height 19
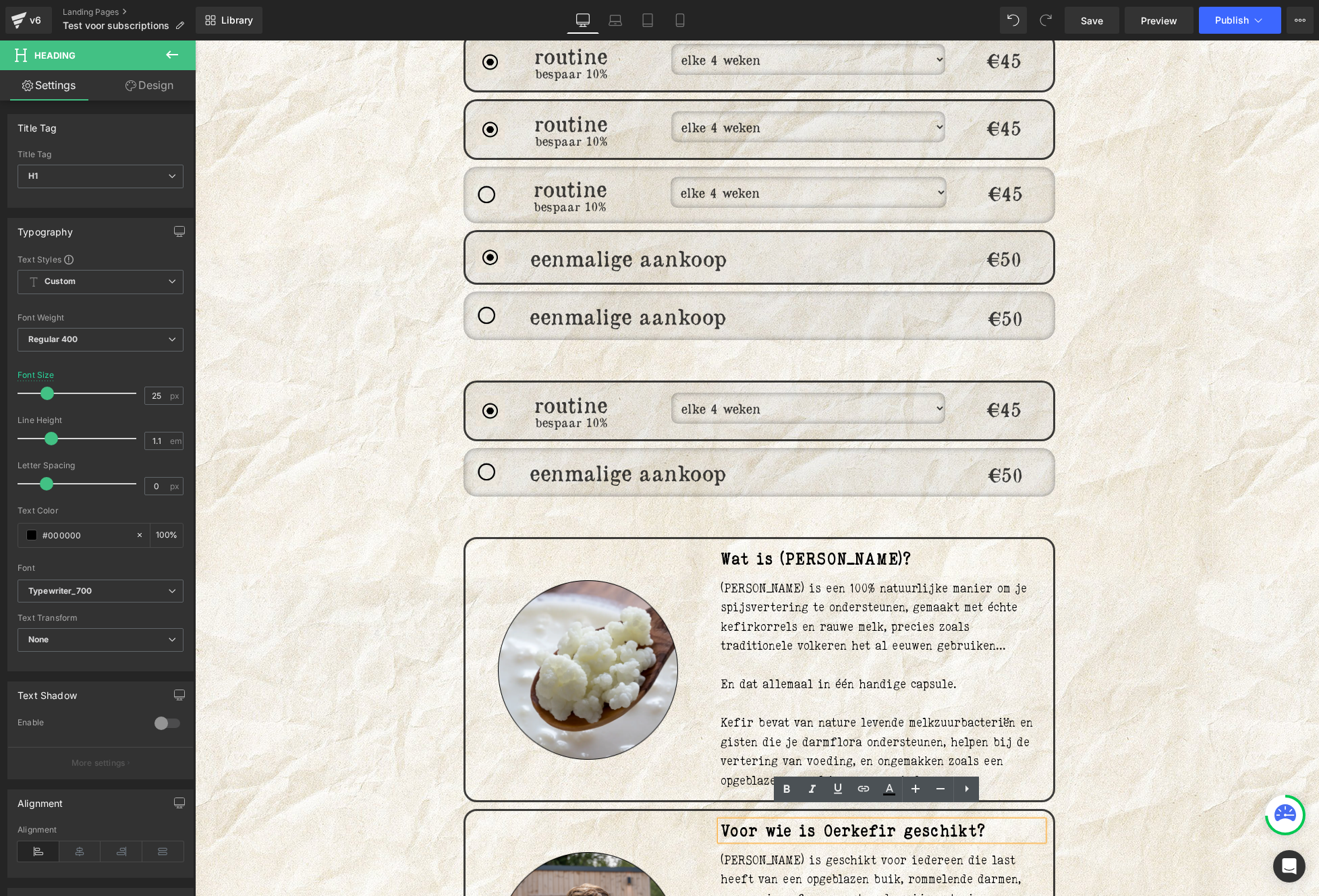
scroll to position [937, 0]
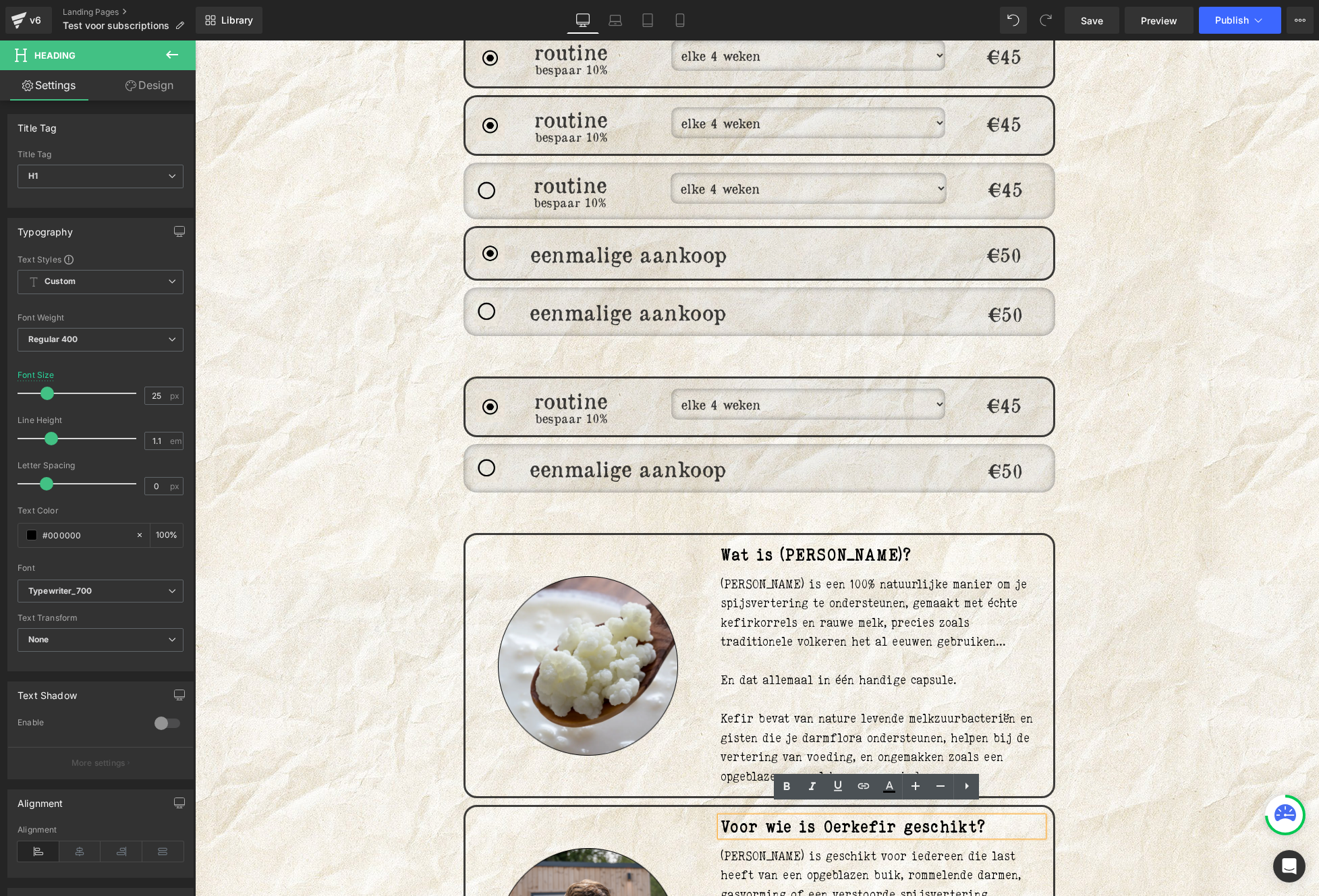
click at [892, 389] on select "elke 4 weken elke 6 weken elke 8 weken elke 12 weken" at bounding box center [808, 404] width 273 height 31
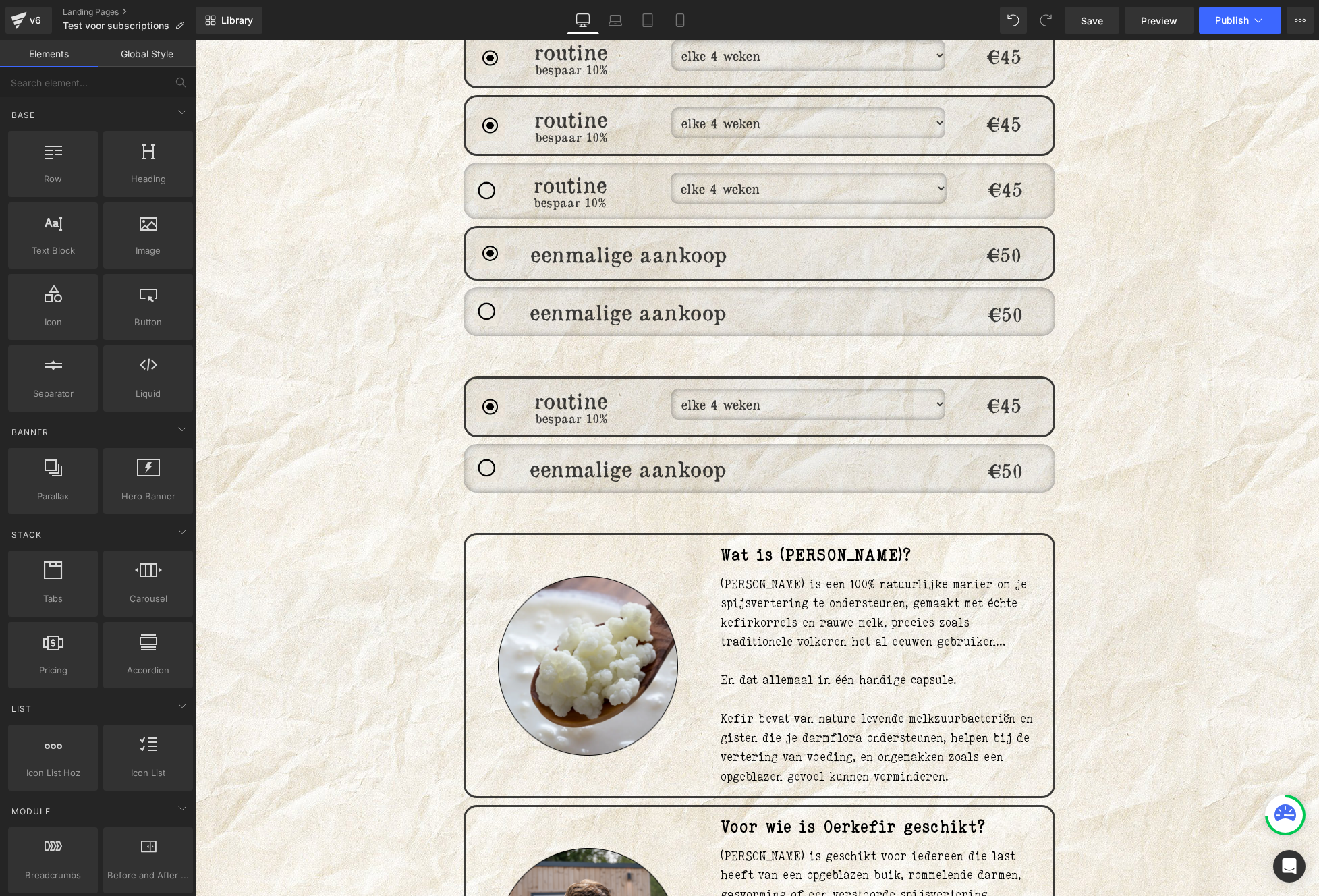
click at [195, 41] on span "143px" at bounding box center [195, 41] width 0 height 0
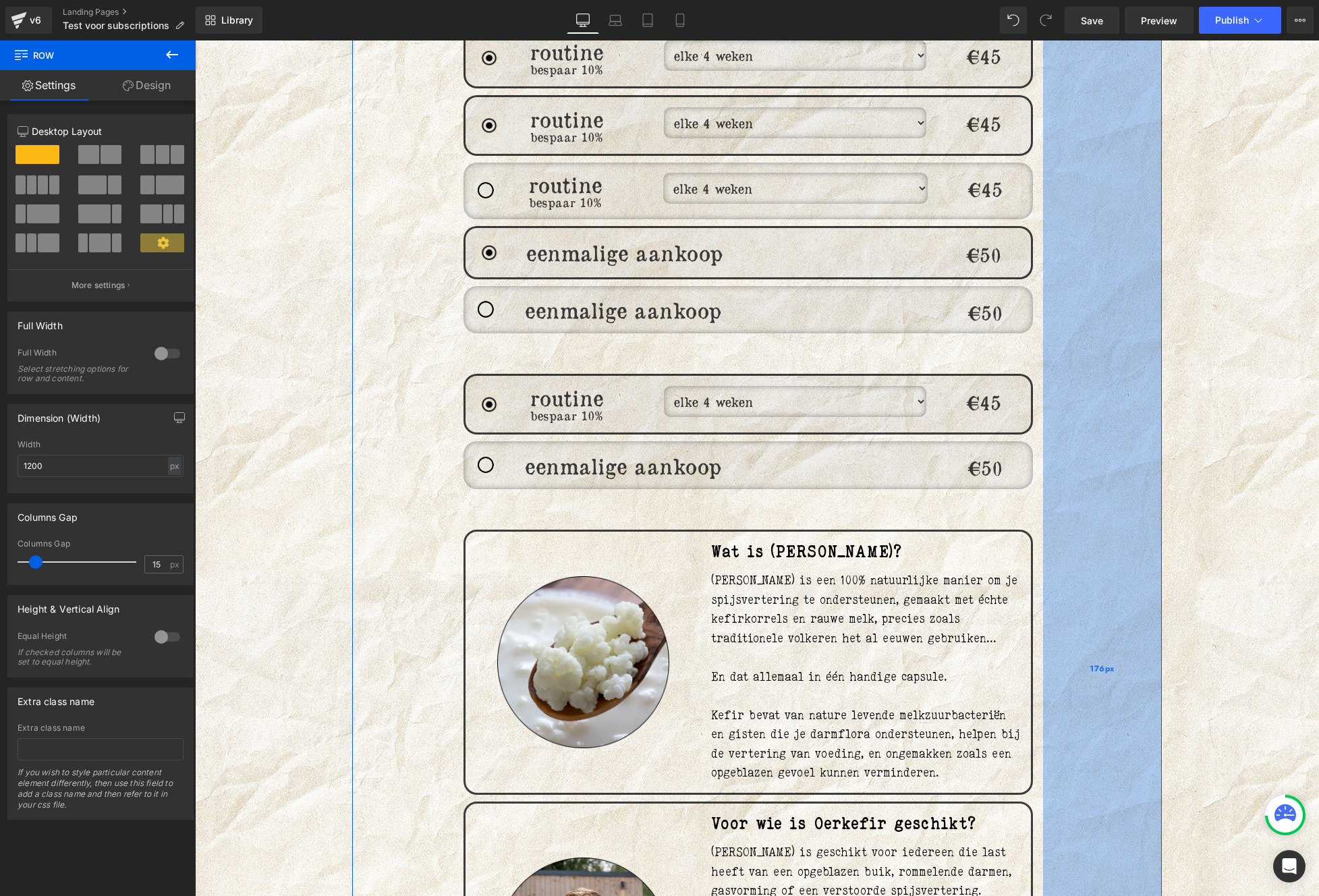
drag, startPoint x: 1109, startPoint y: 351, endPoint x: 1087, endPoint y: 425, distance: 77.2
click at [1087, 425] on div "176px" at bounding box center [1102, 669] width 118 height 1612
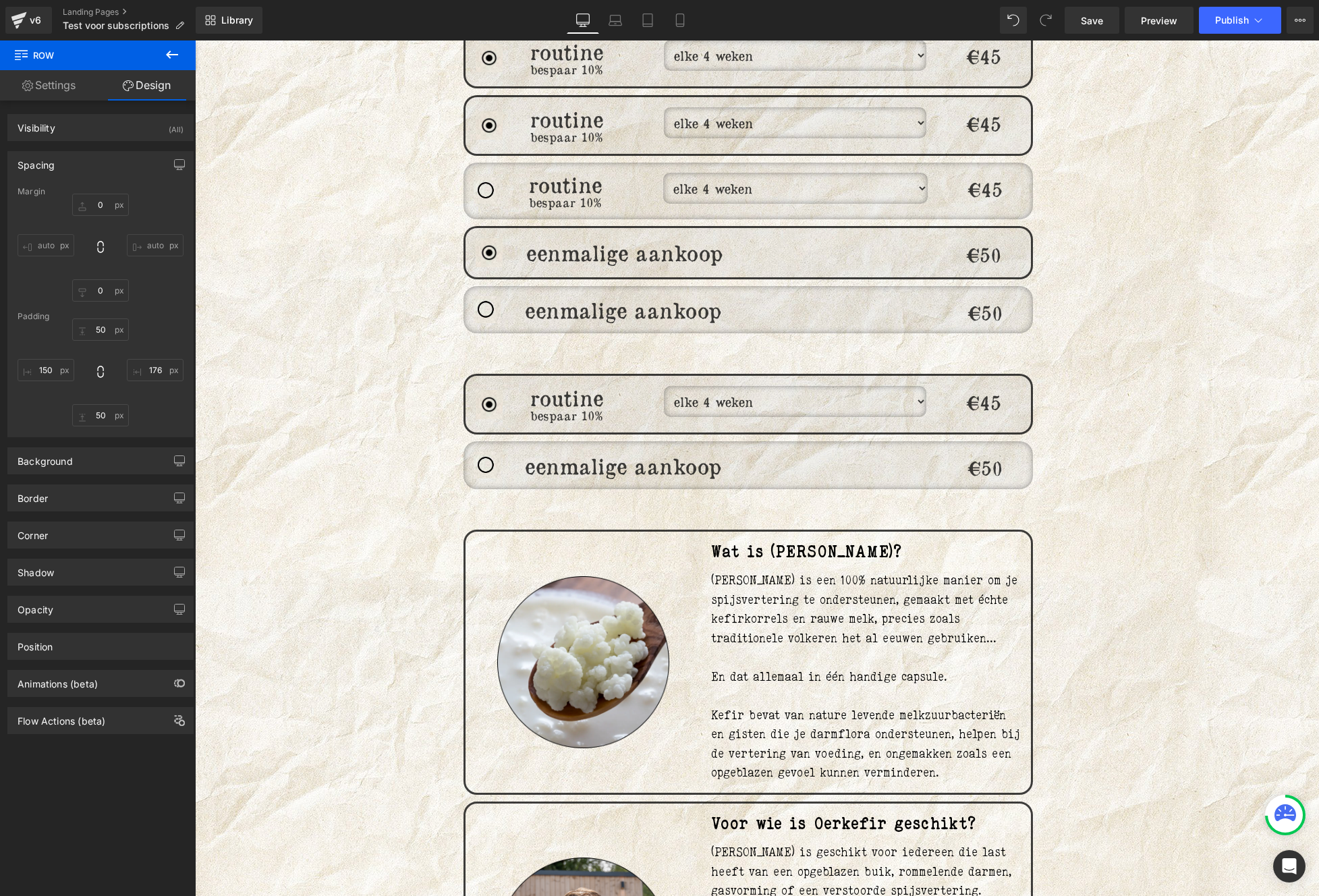
click at [766, 394] on span at bounding box center [774, 401] width 14 height 16
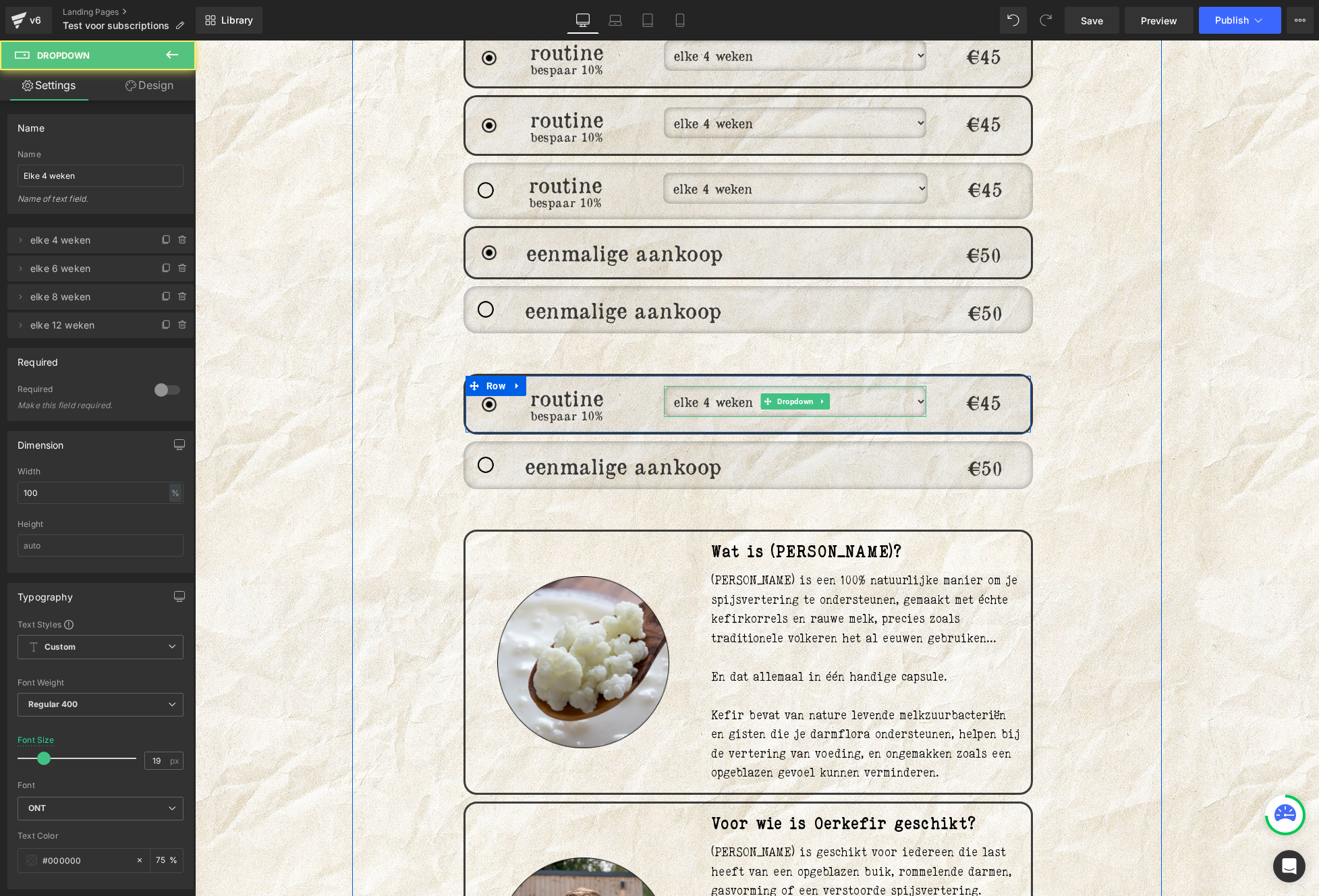
click at [723, 386] on select "elke 4 weken elke 6 weken elke 8 weken elke 12 weken" at bounding box center [795, 401] width 262 height 31
click at [1108, 518] on div "176px" at bounding box center [1102, 669] width 118 height 1612
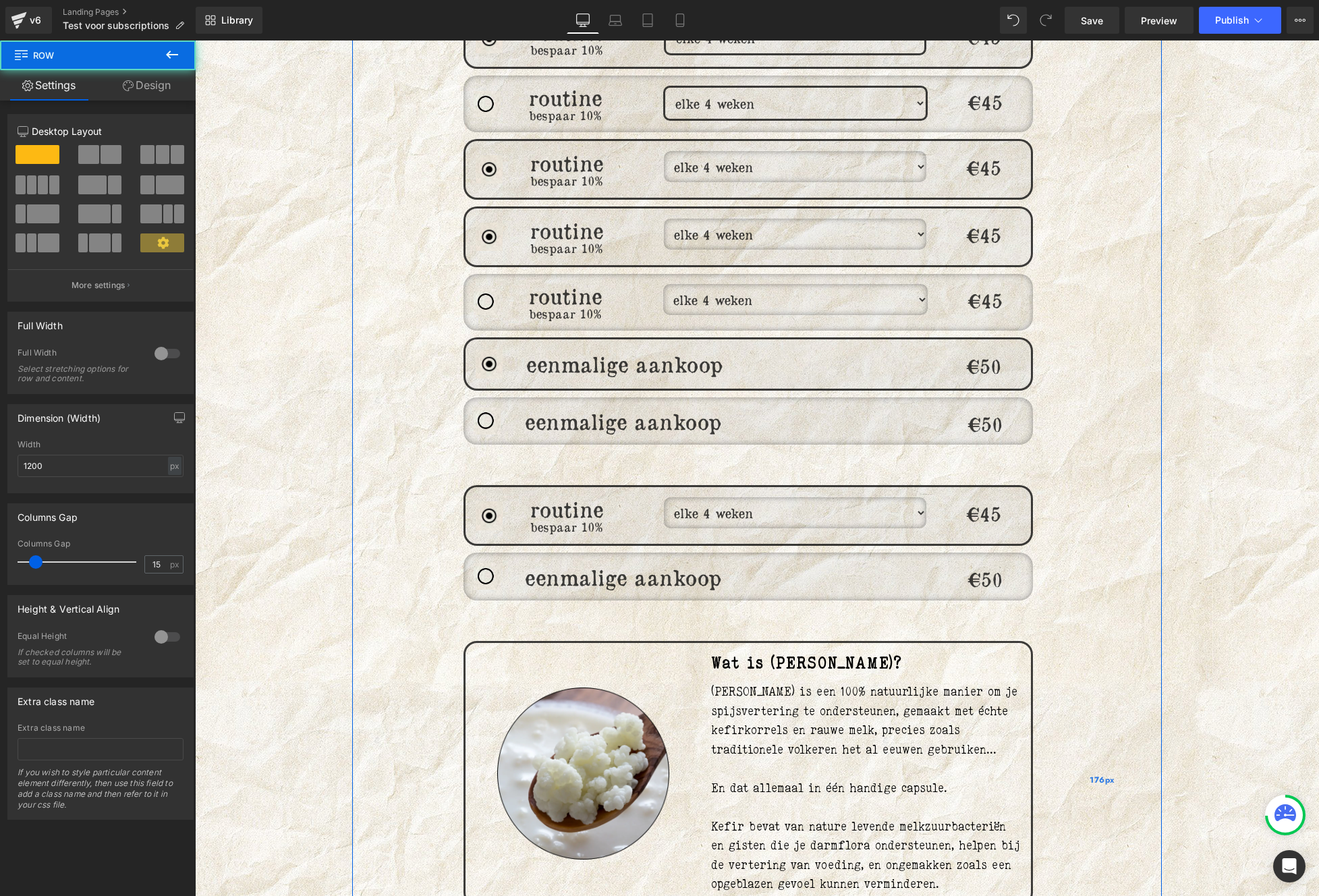
scroll to position [803, 0]
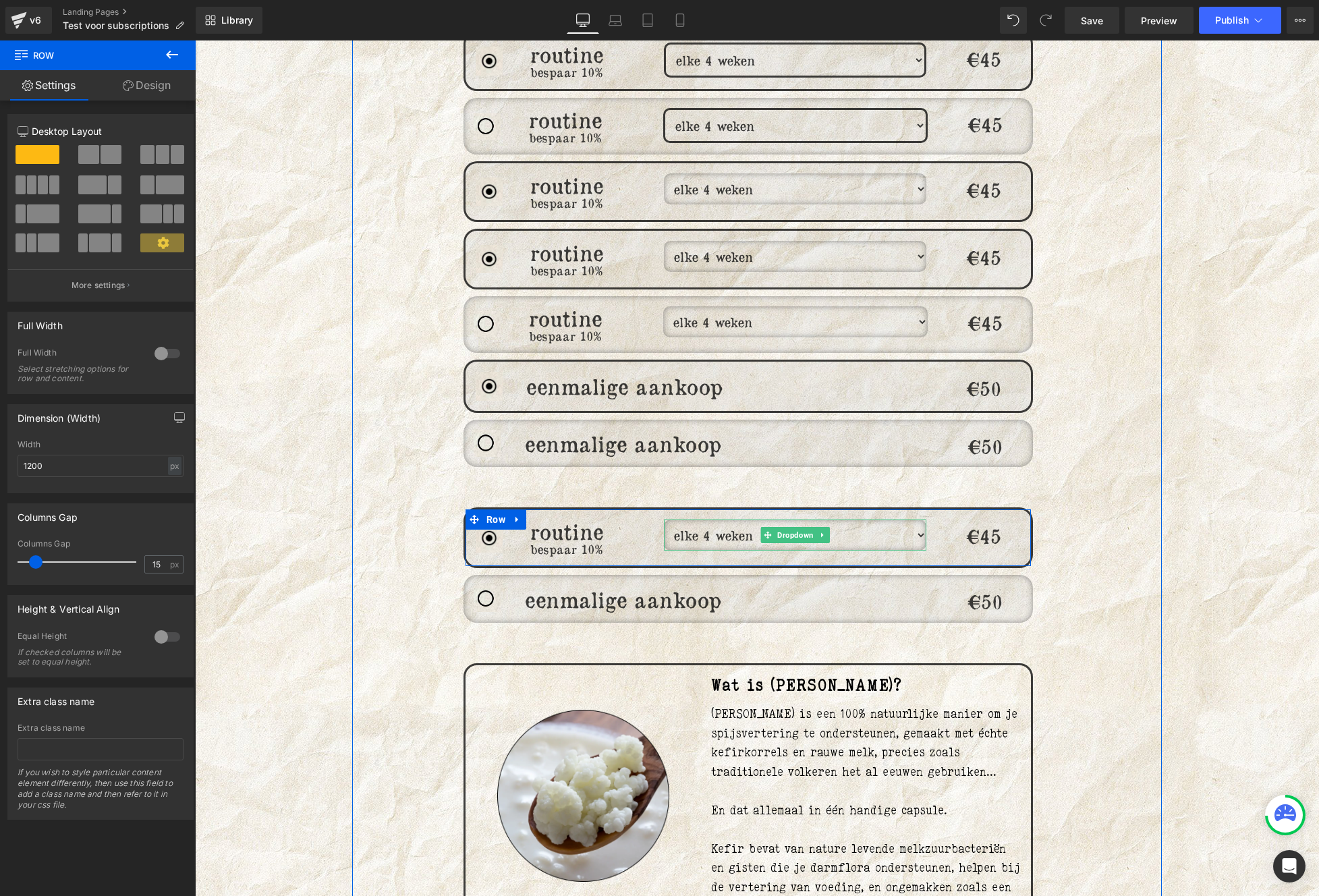
click at [910, 522] on select "elke 4 weken elke 6 weken elke 8 weken elke 12 weken" at bounding box center [795, 534] width 262 height 31
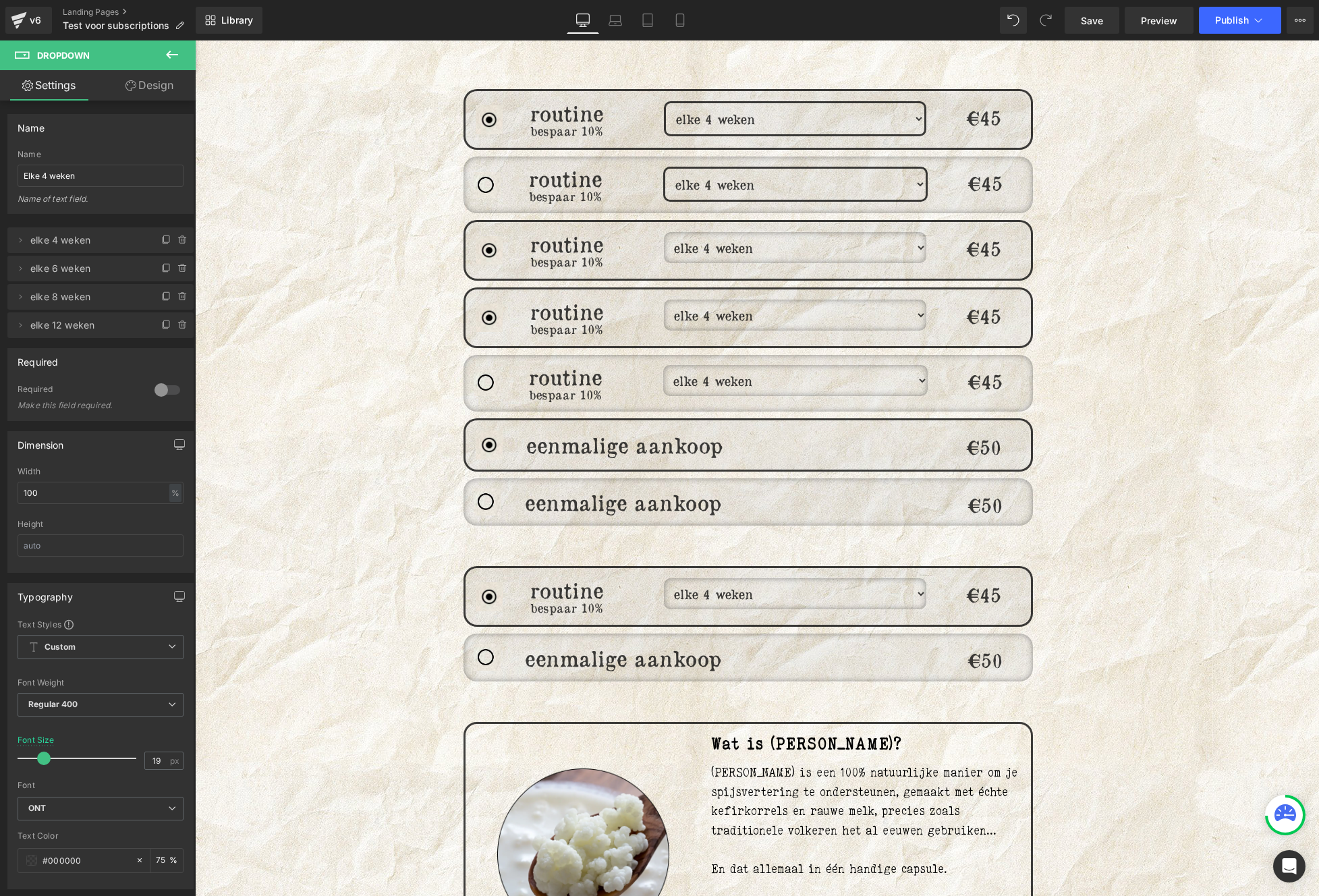
scroll to position [717, 0]
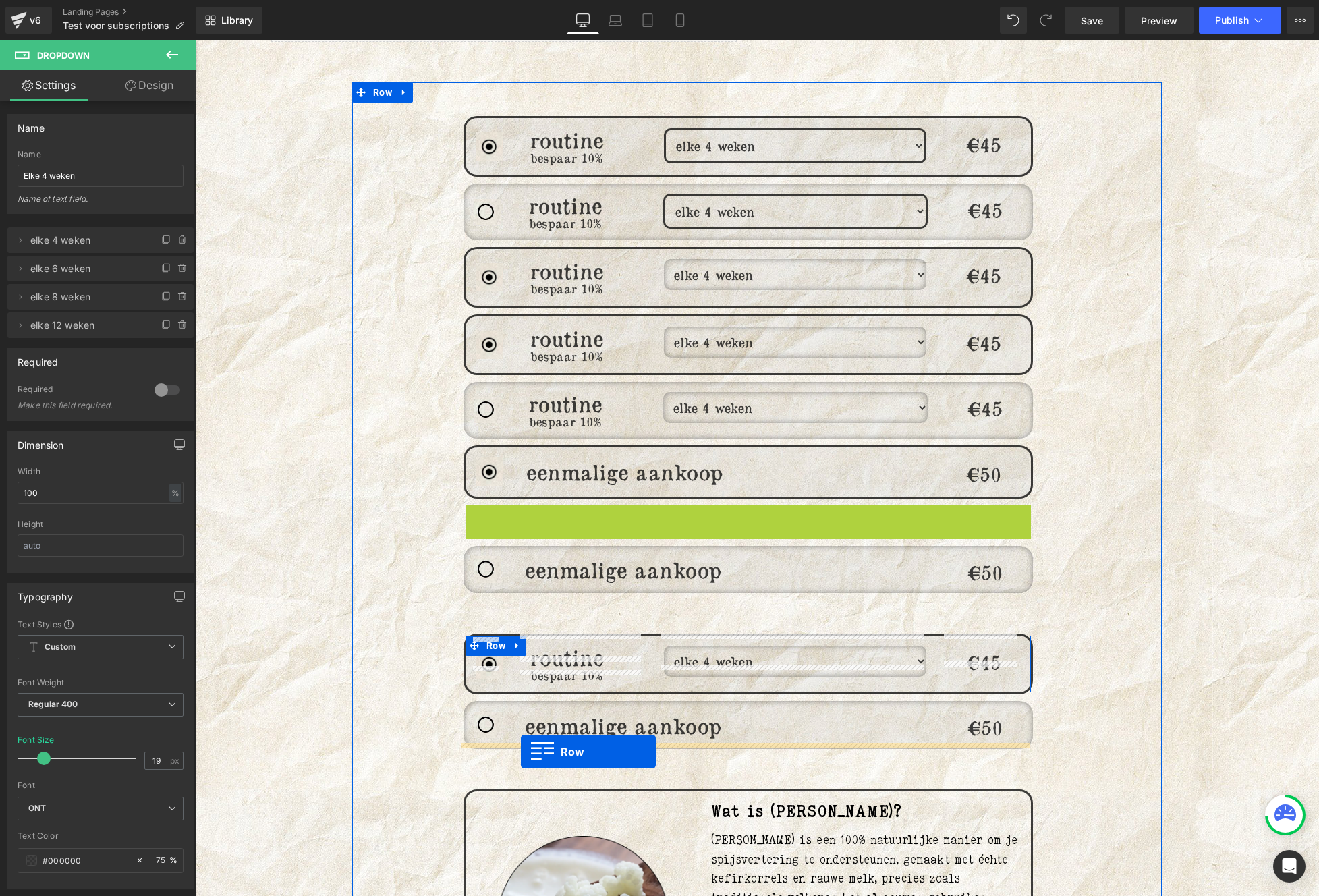
drag, startPoint x: 553, startPoint y: 657, endPoint x: 521, endPoint y: 751, distance: 99.3
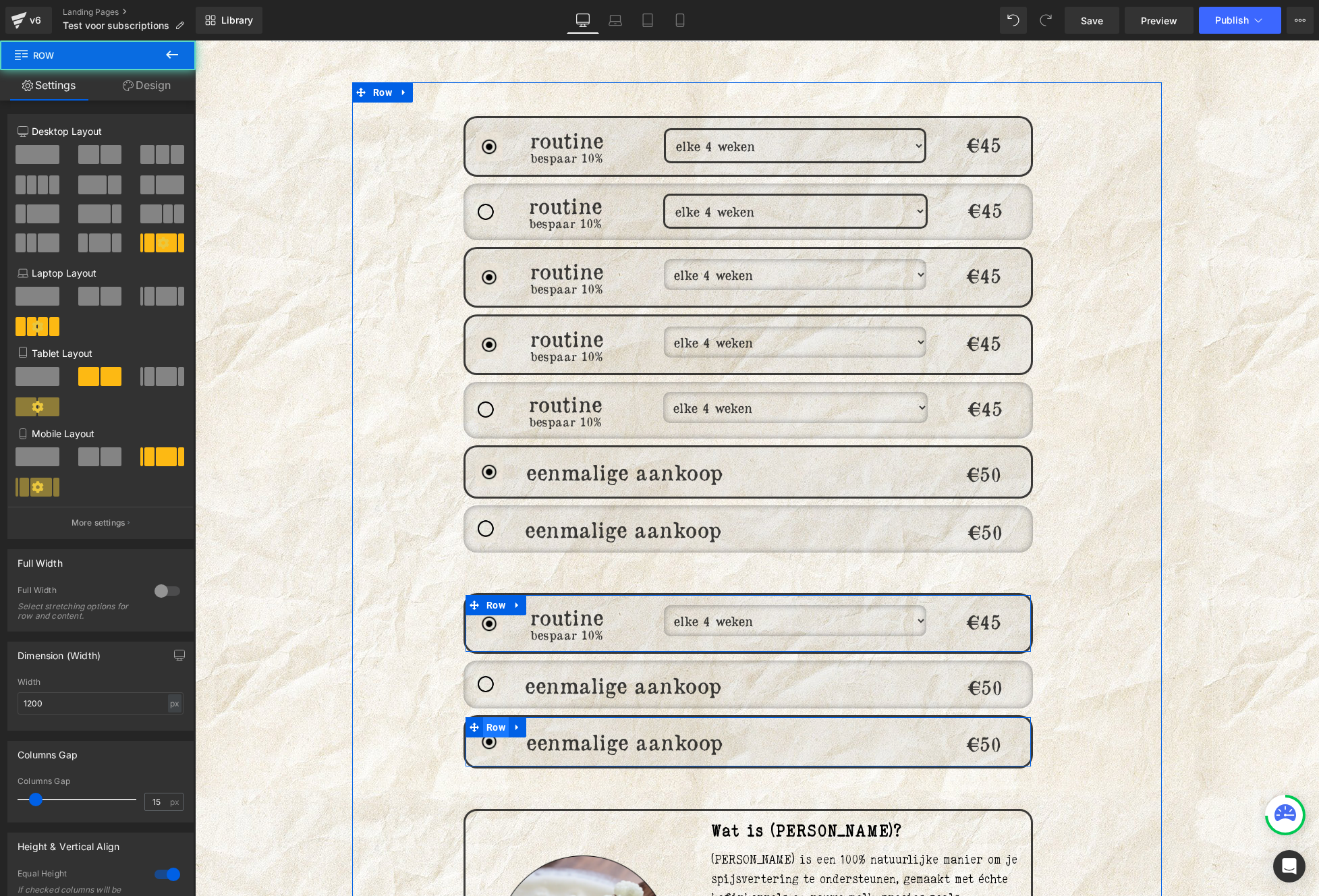
click at [492, 717] on span "Row" at bounding box center [495, 727] width 25 height 20
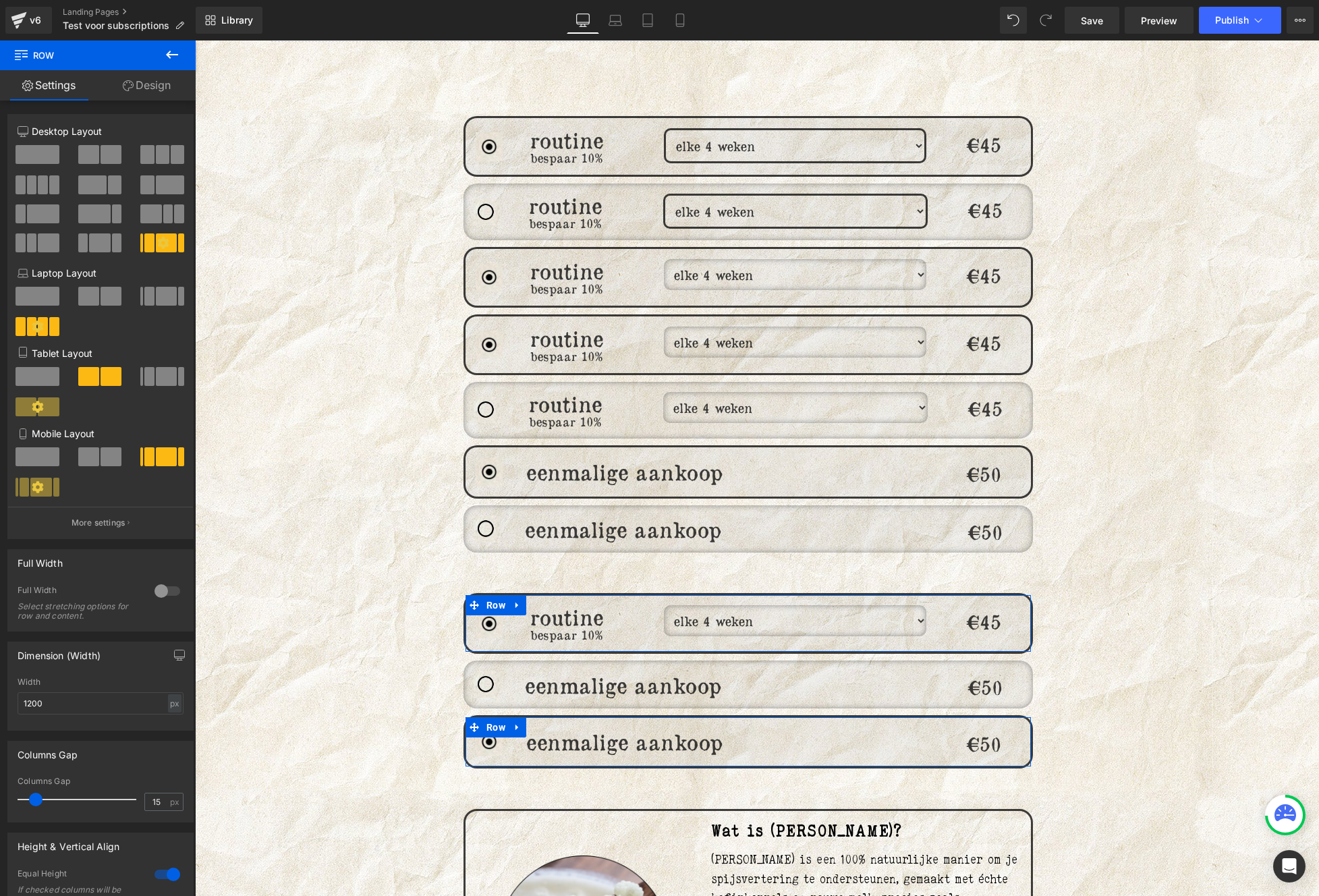
click at [158, 94] on link "Design" at bounding box center [146, 85] width 98 height 30
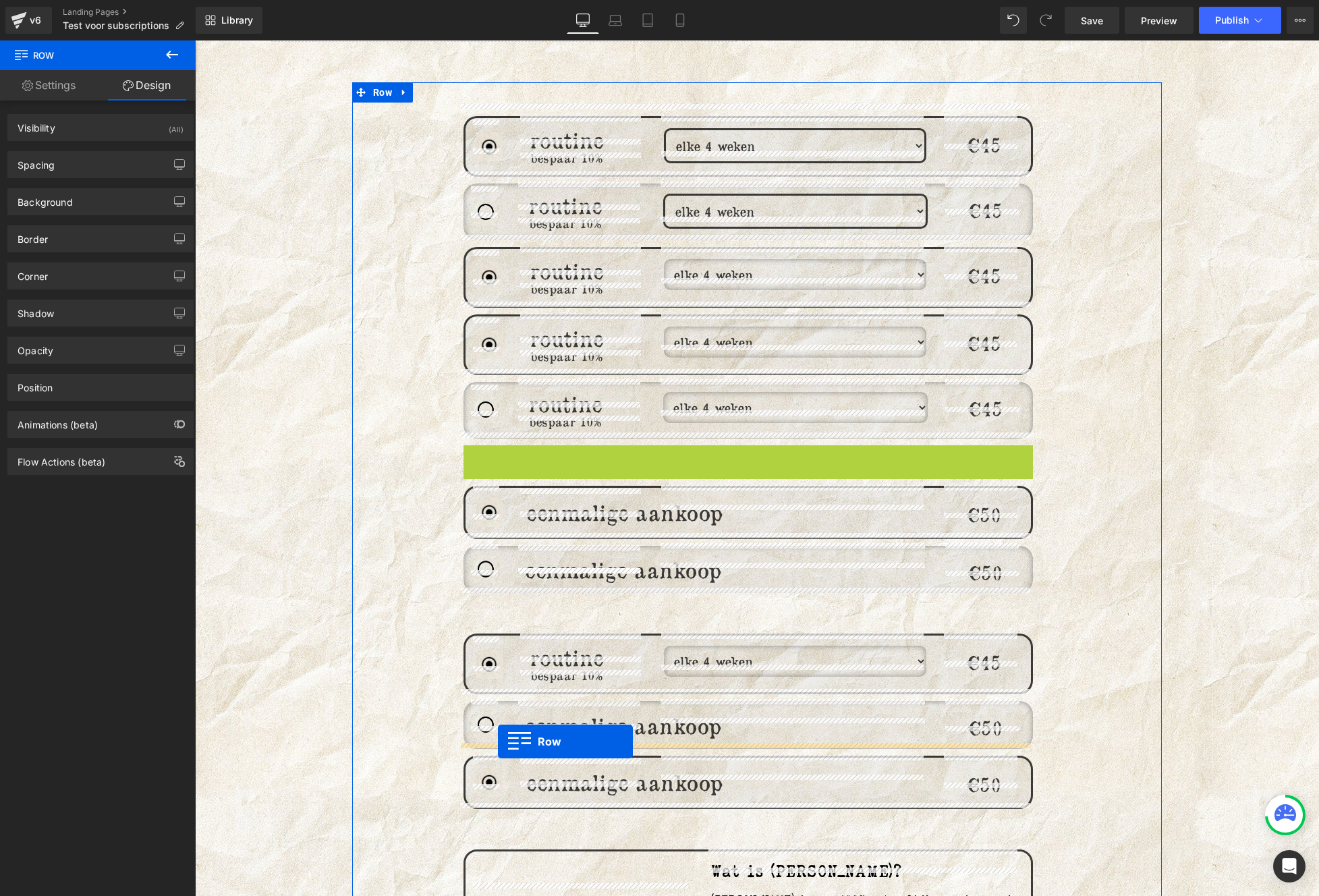
drag, startPoint x: 498, startPoint y: 440, endPoint x: 498, endPoint y: 741, distance: 301.0
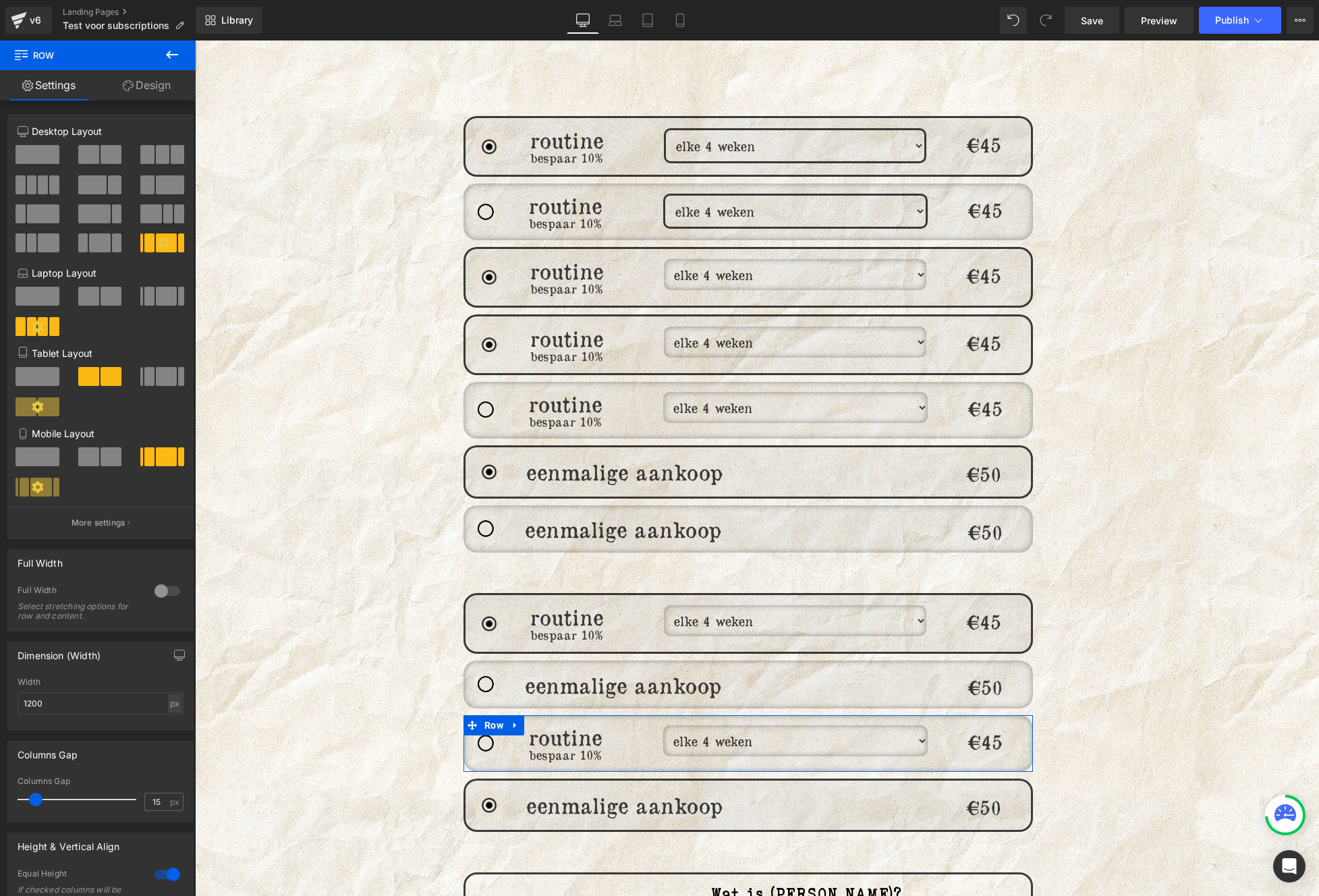
click at [157, 91] on link "Design" at bounding box center [146, 85] width 98 height 30
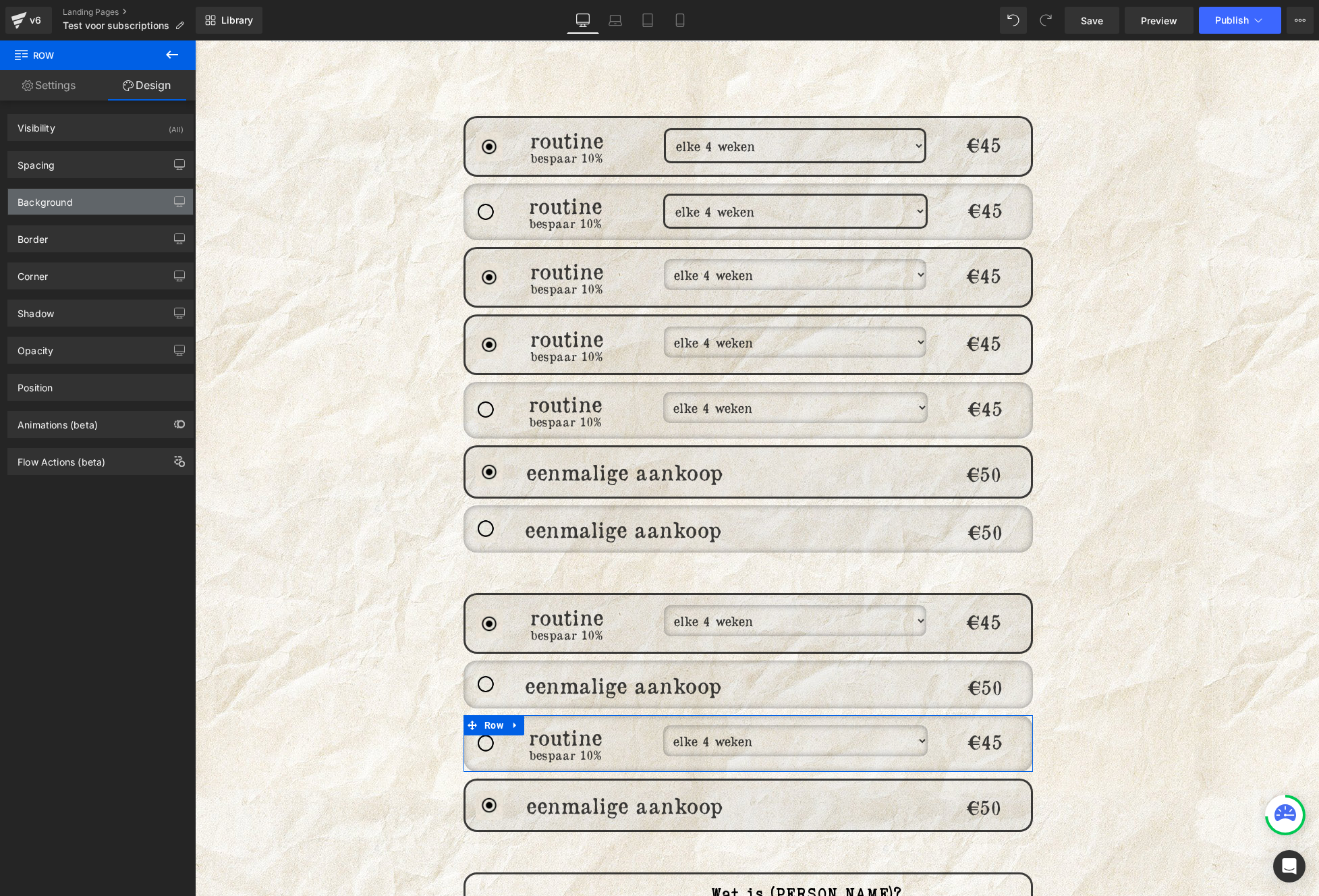
click at [70, 195] on div "Background" at bounding box center [45, 199] width 56 height 19
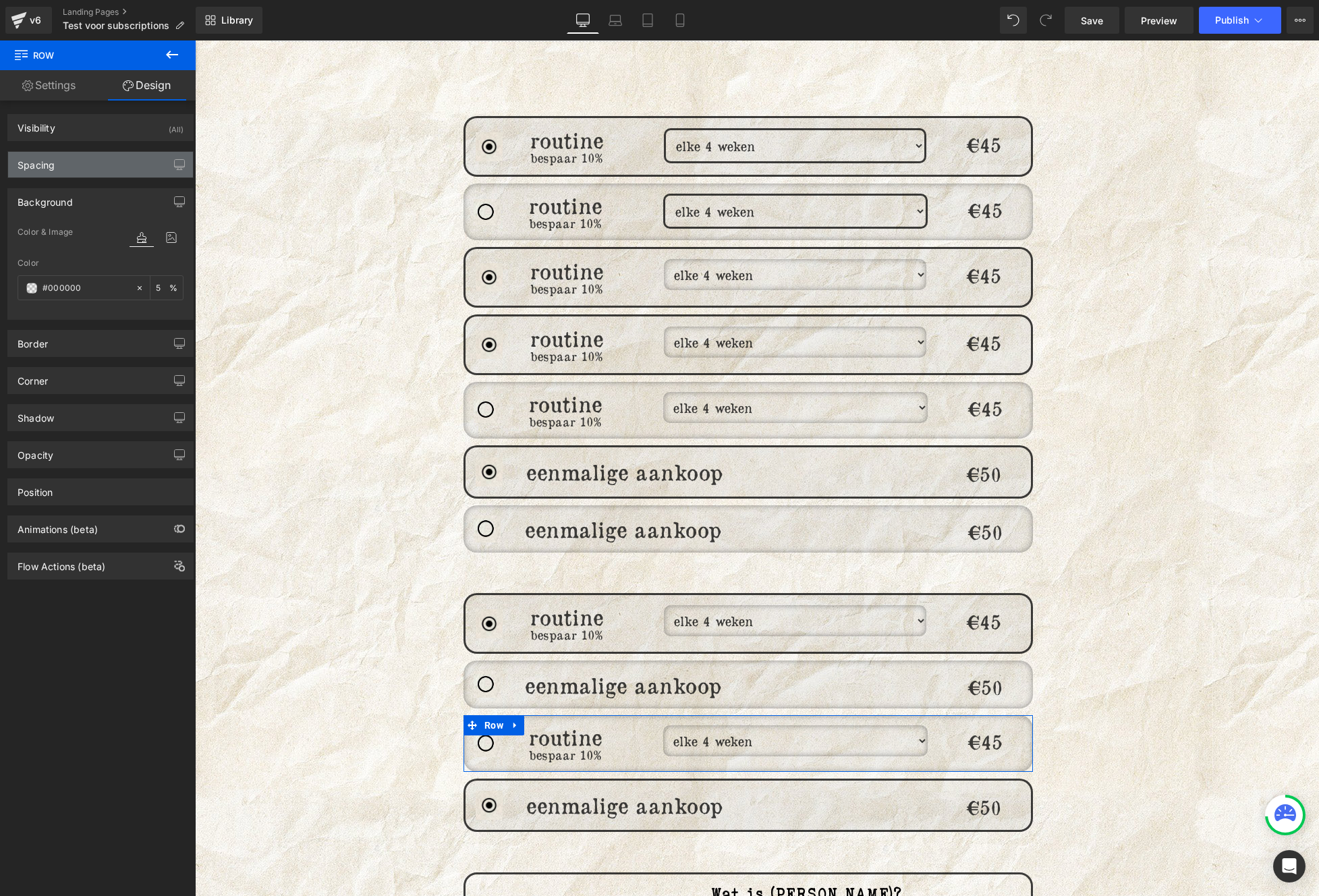
click at [33, 158] on div "Spacing" at bounding box center [36, 161] width 37 height 19
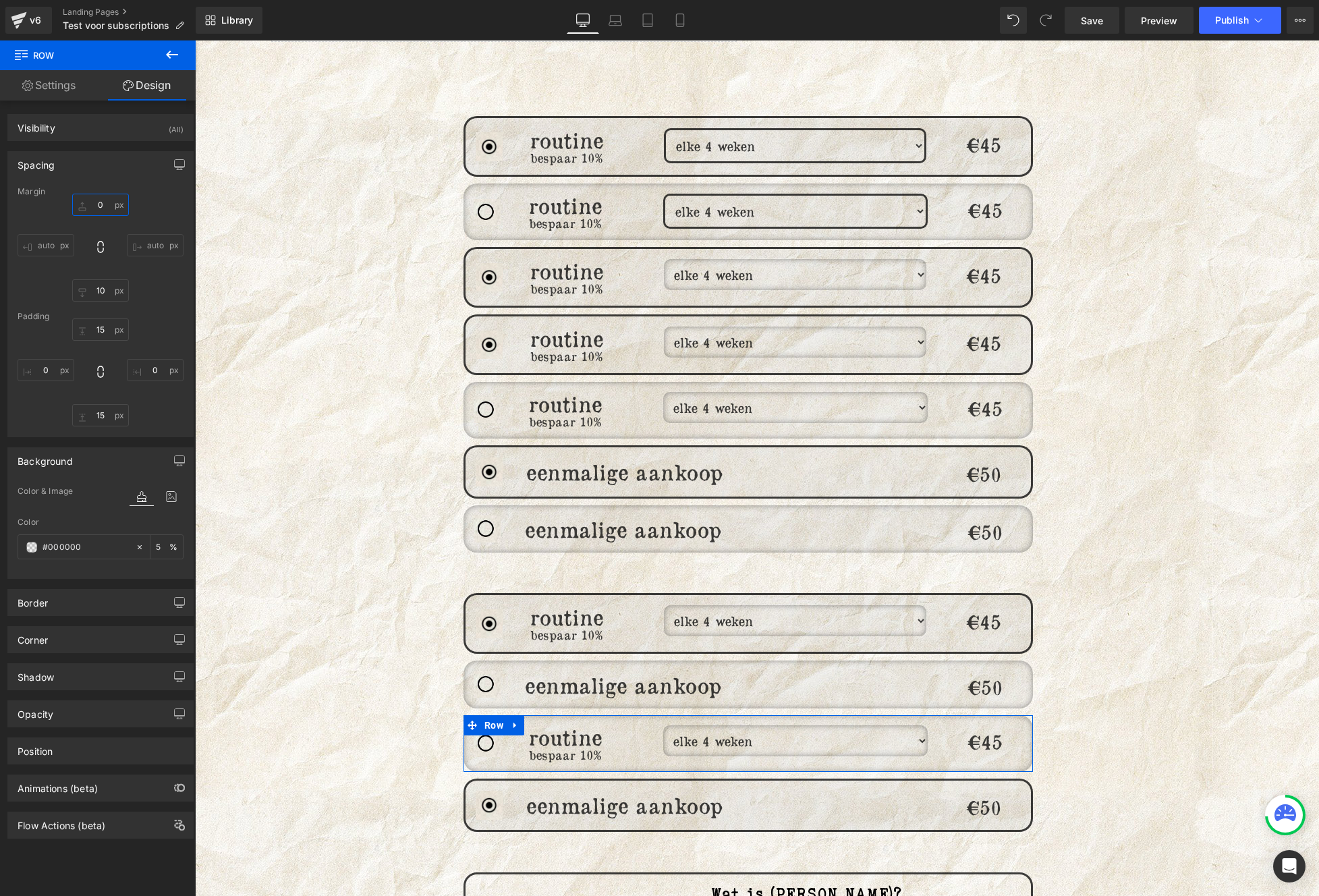
click at [110, 208] on input "0" at bounding box center [100, 204] width 56 height 22
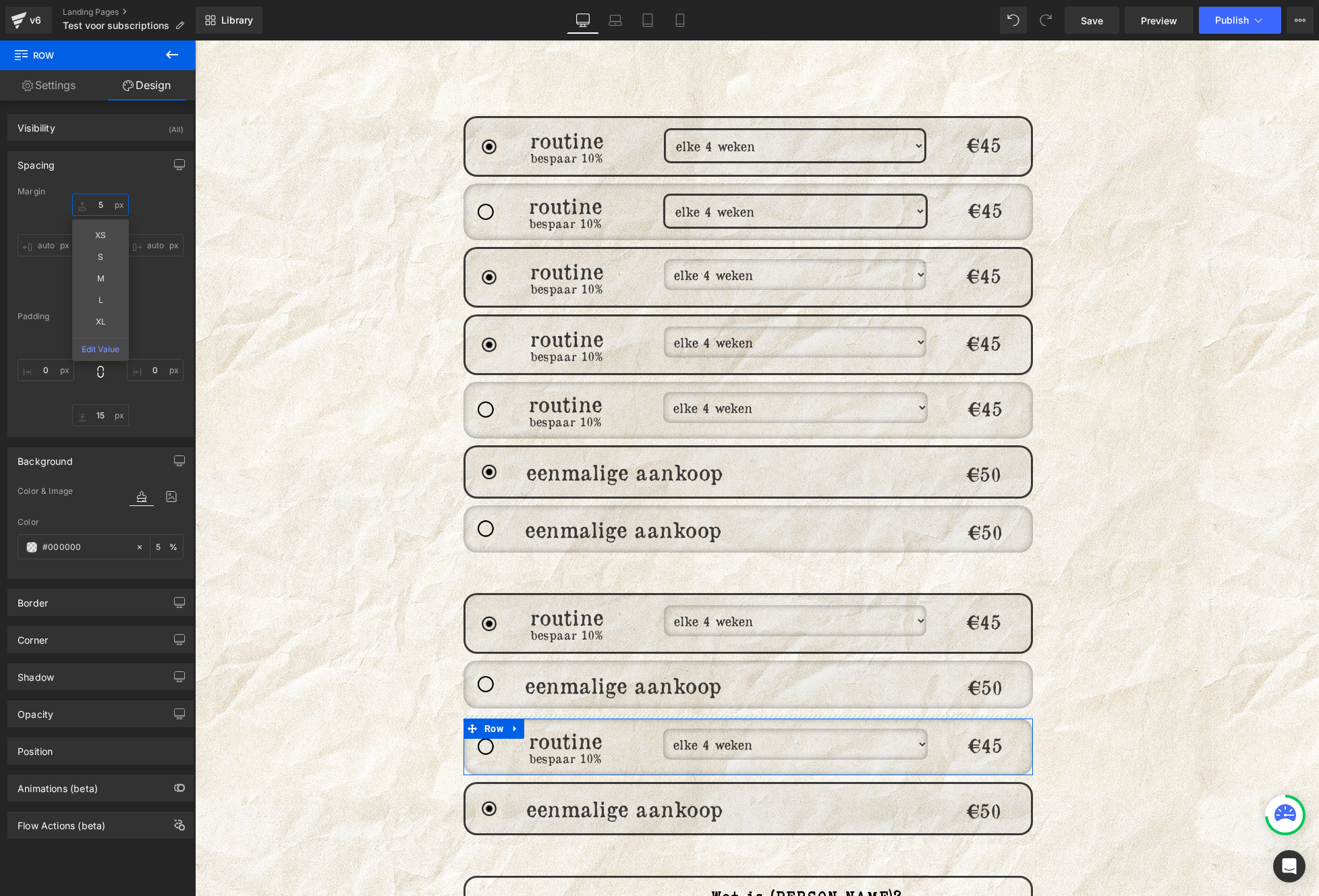
type input "50"
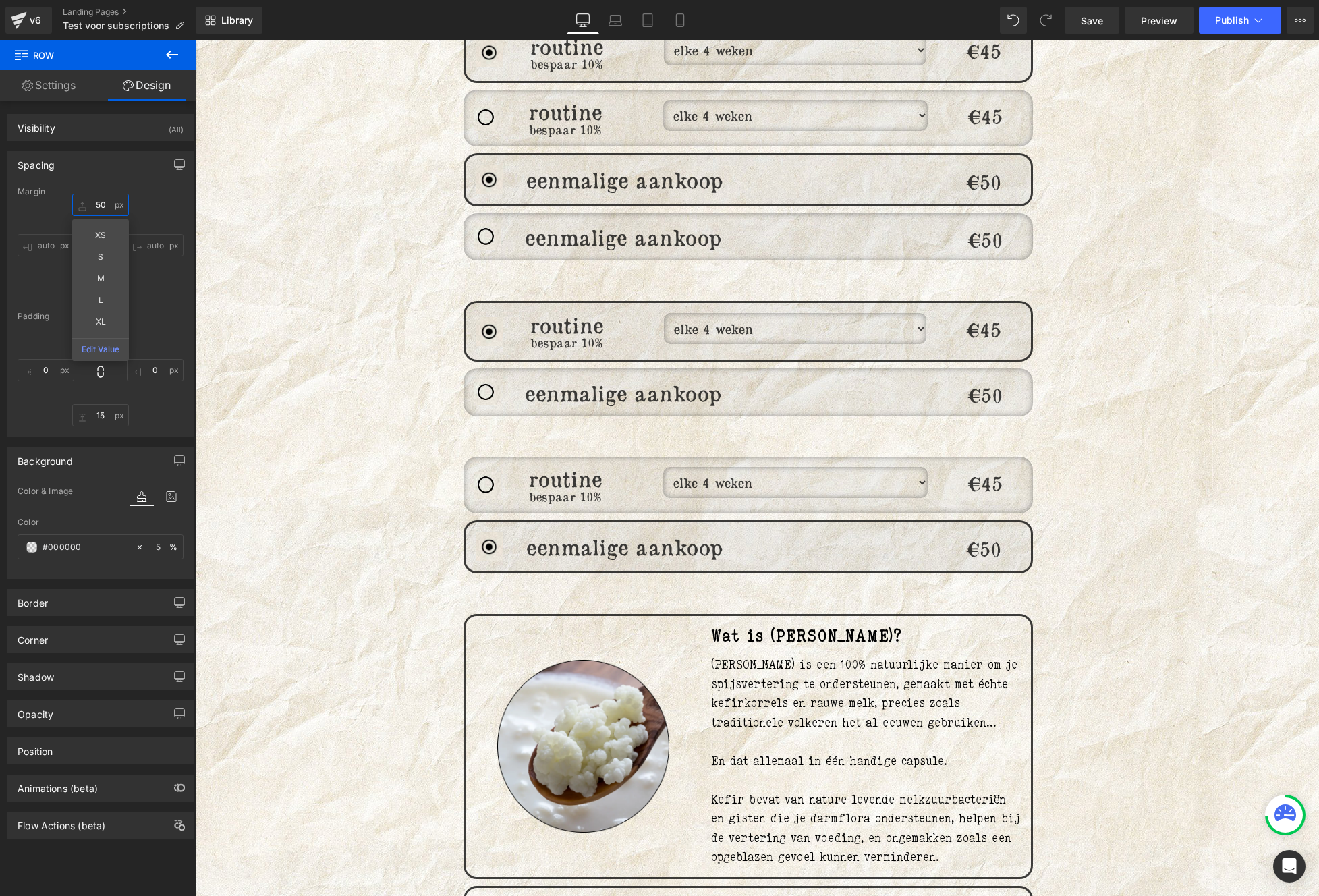
scroll to position [1045, 0]
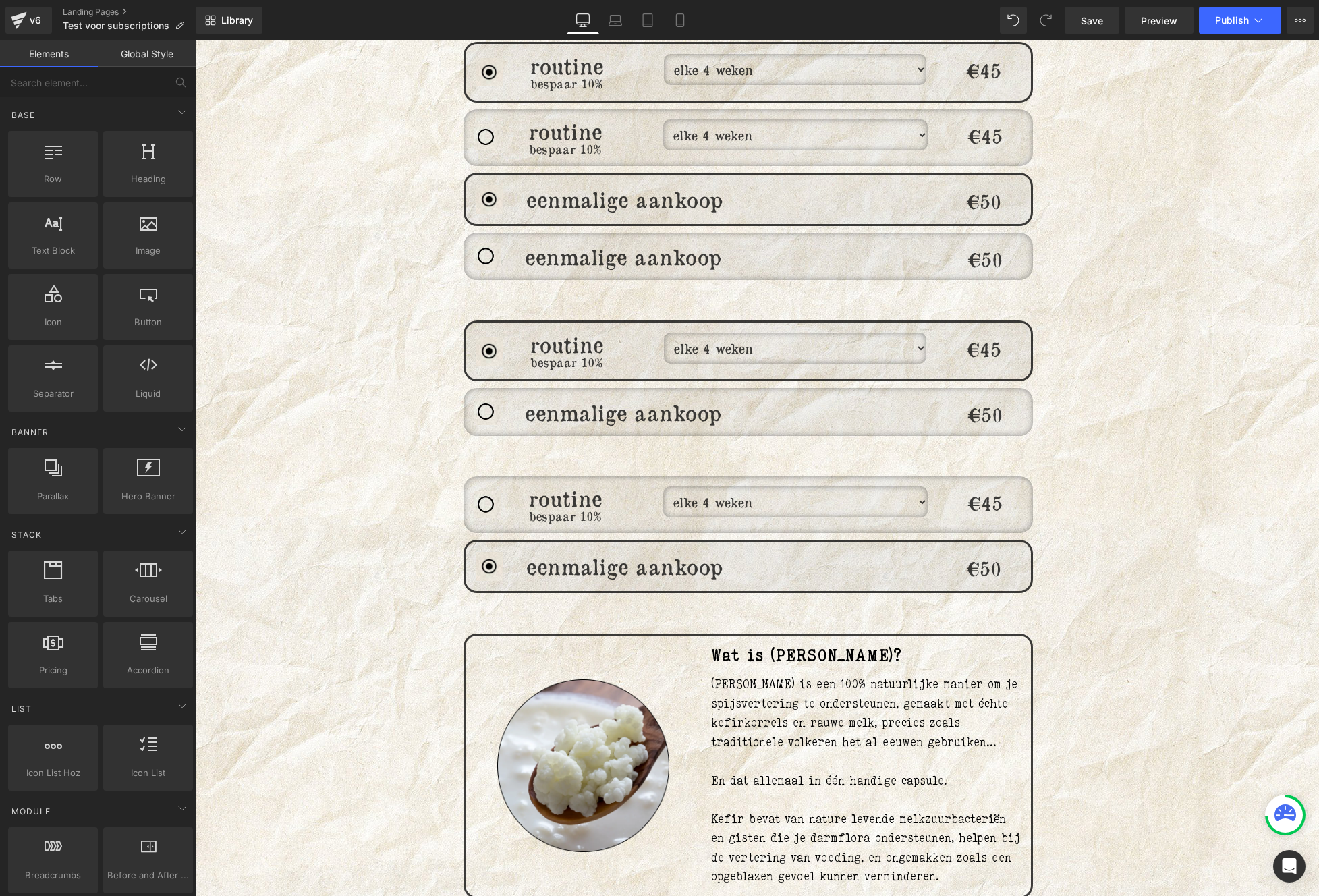
scroll to position [983, 0]
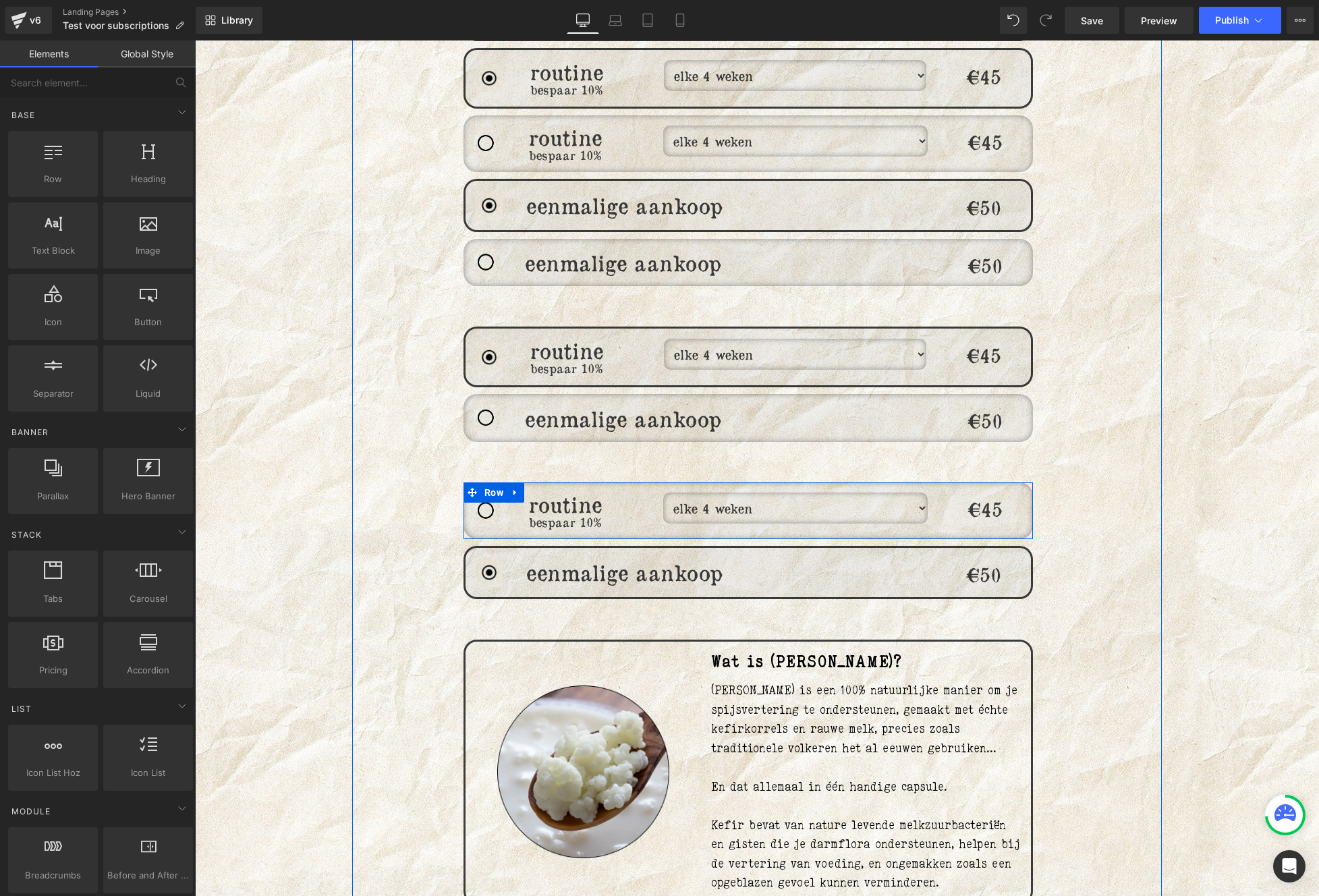
click at [195, 41] on div at bounding box center [195, 41] width 0 height 0
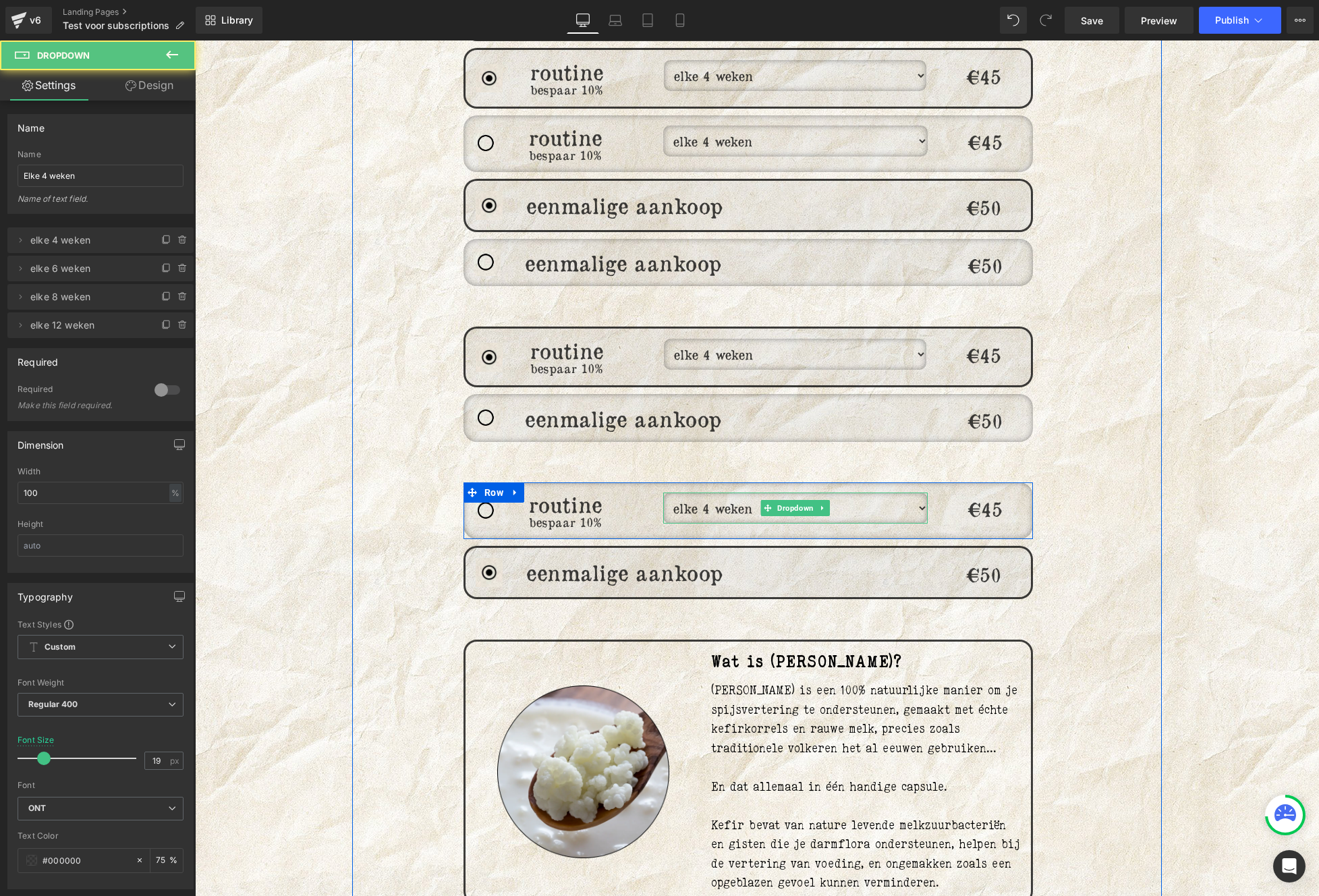
click at [906, 495] on select "elke 4 weken elke 6 weken elke 8 weken elke 12 weken" at bounding box center [795, 507] width 265 height 31
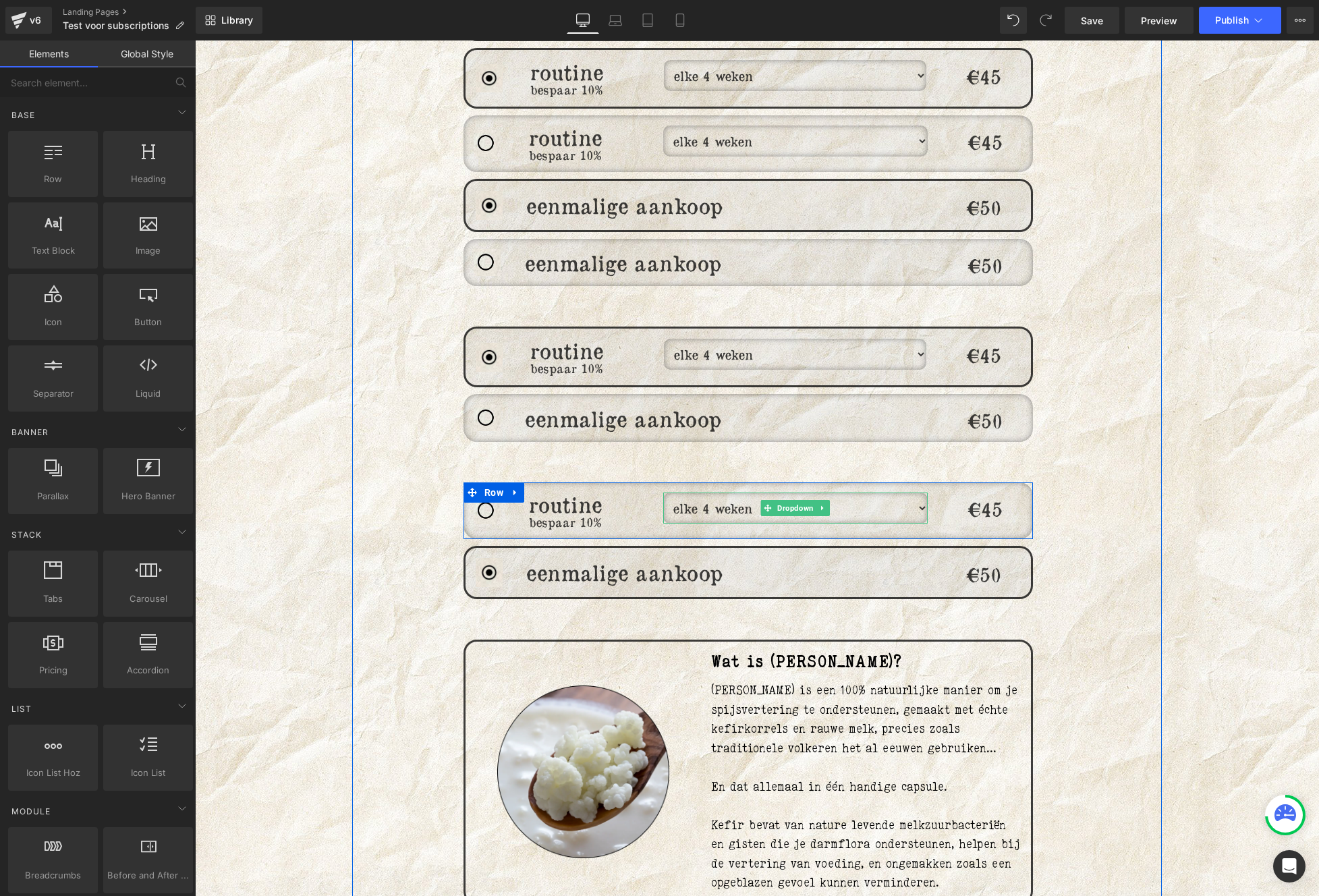
click at [918, 496] on select "elke 4 weken elke 6 weken elke 8 weken elke 12 weken" at bounding box center [795, 507] width 265 height 31
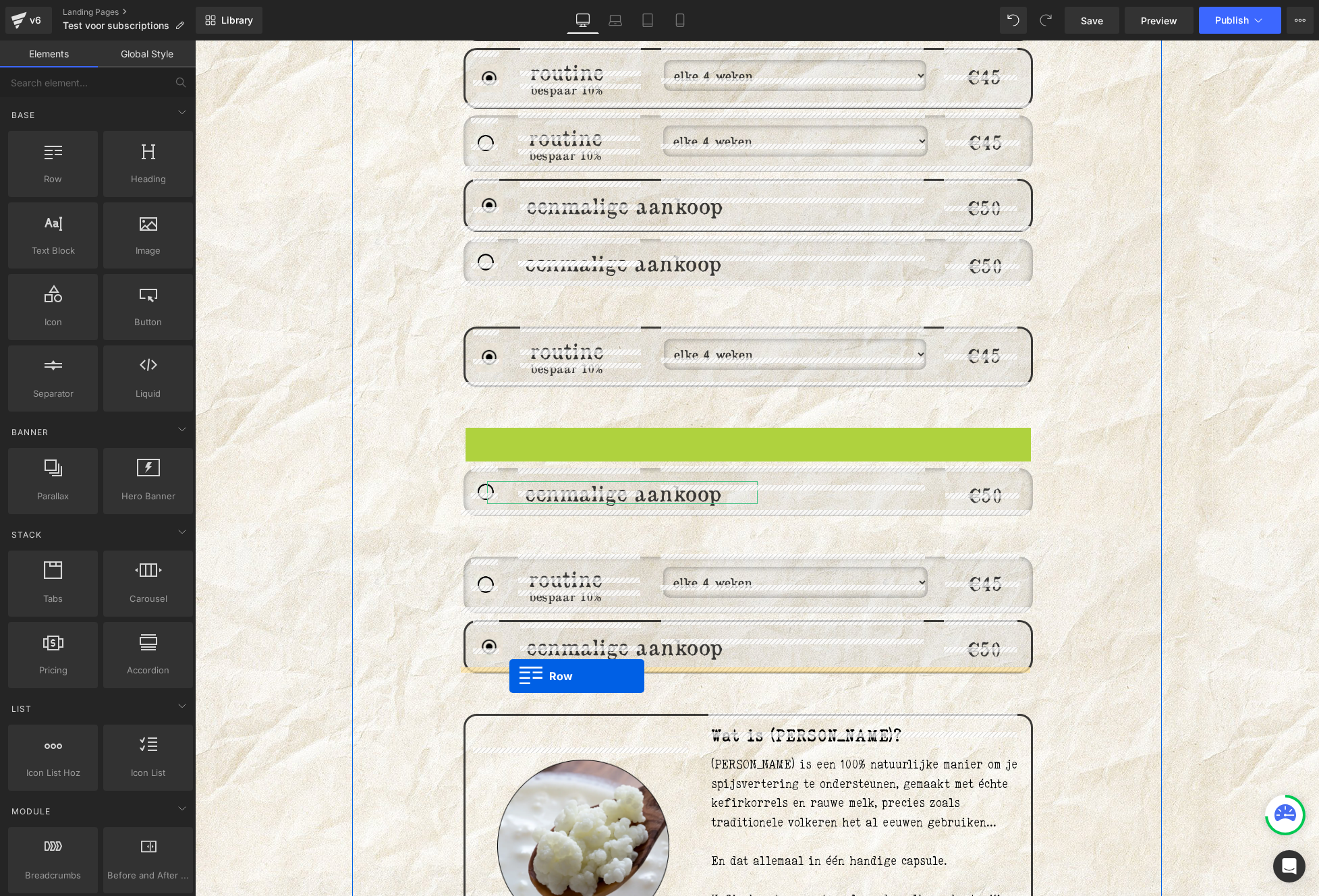
drag, startPoint x: 488, startPoint y: 420, endPoint x: 510, endPoint y: 676, distance: 256.9
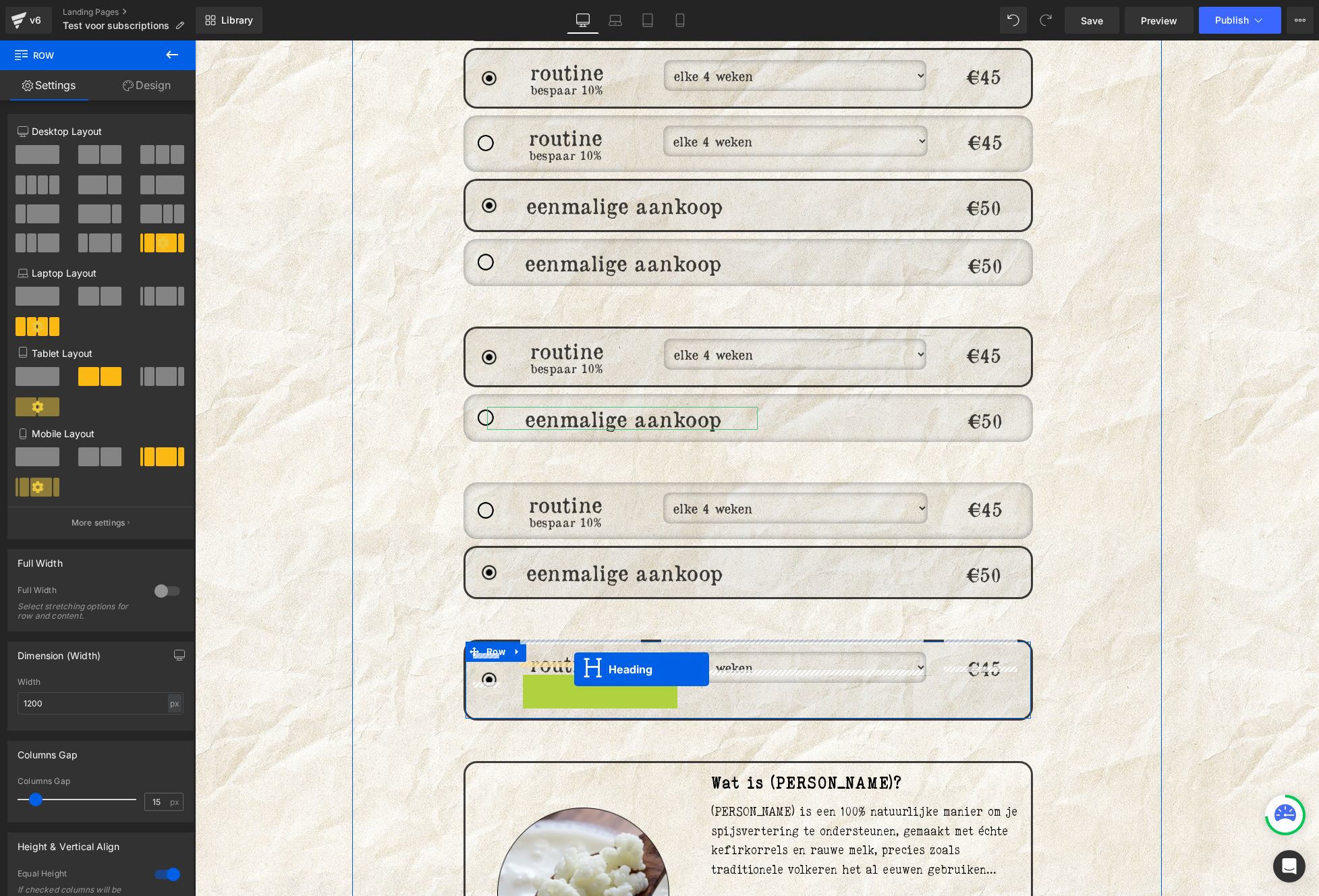
drag, startPoint x: 557, startPoint y: 667, endPoint x: 574, endPoint y: 669, distance: 17.1
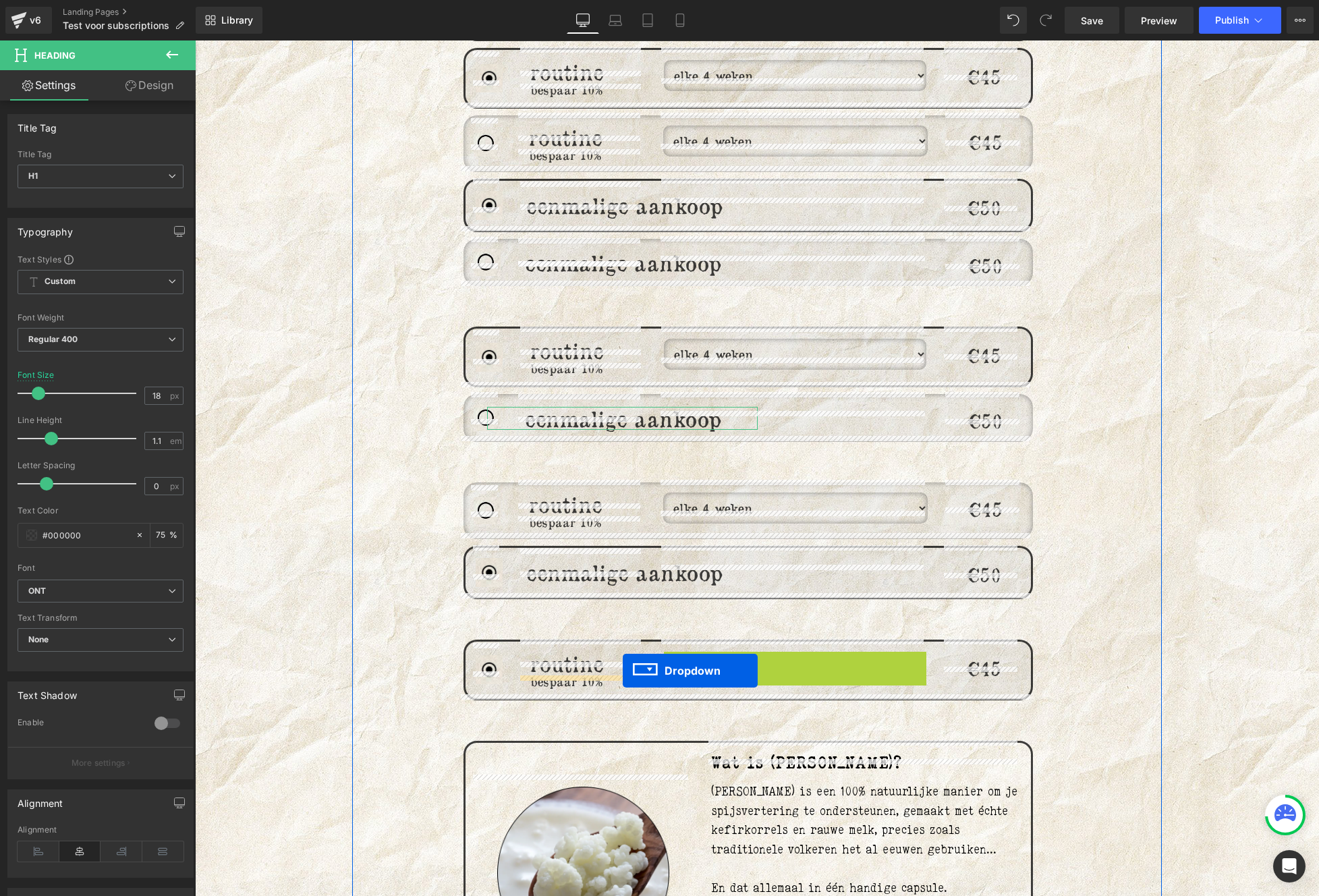
drag, startPoint x: 800, startPoint y: 656, endPoint x: 623, endPoint y: 670, distance: 177.6
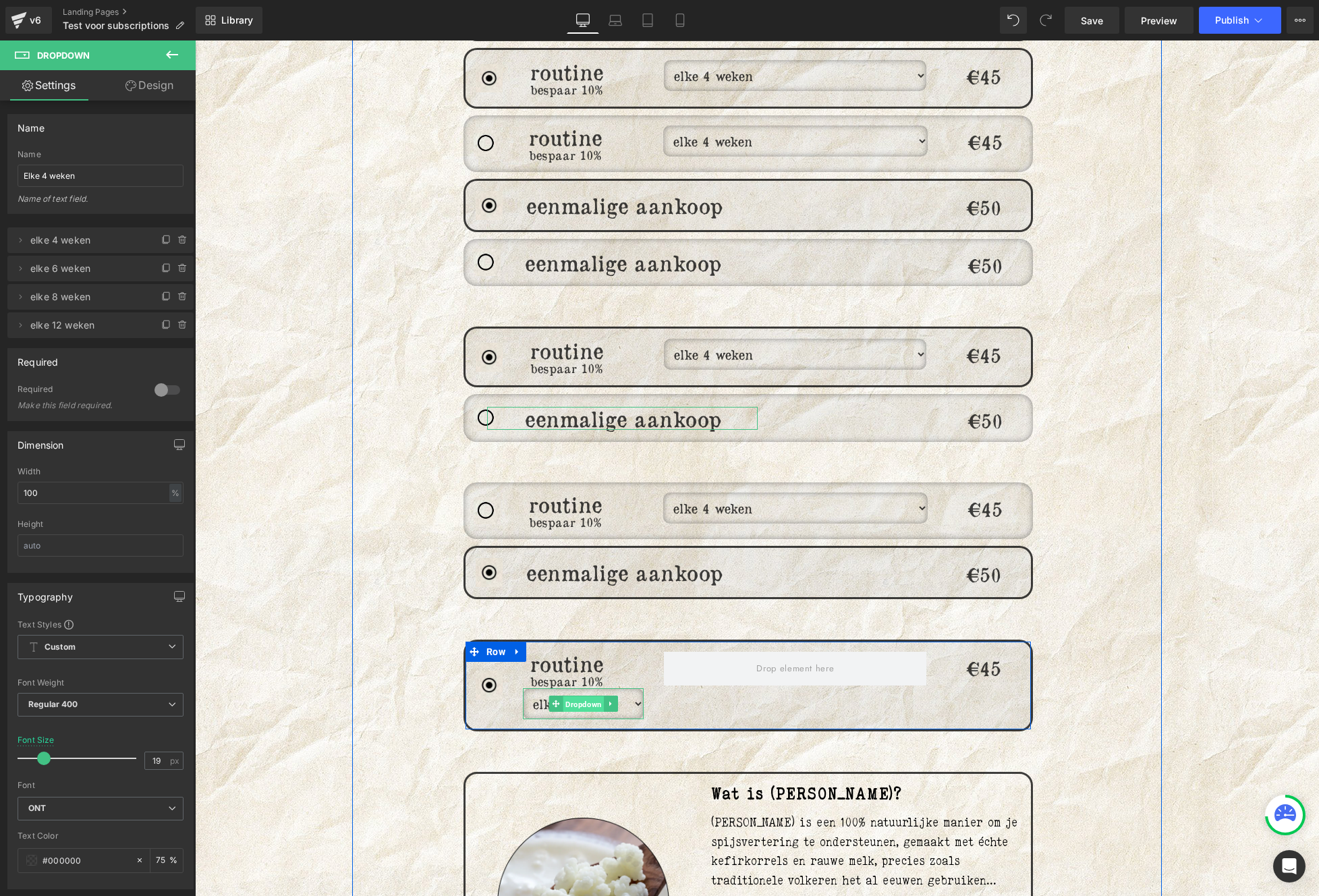
click at [583, 696] on span "Dropdown" at bounding box center [584, 704] width 41 height 16
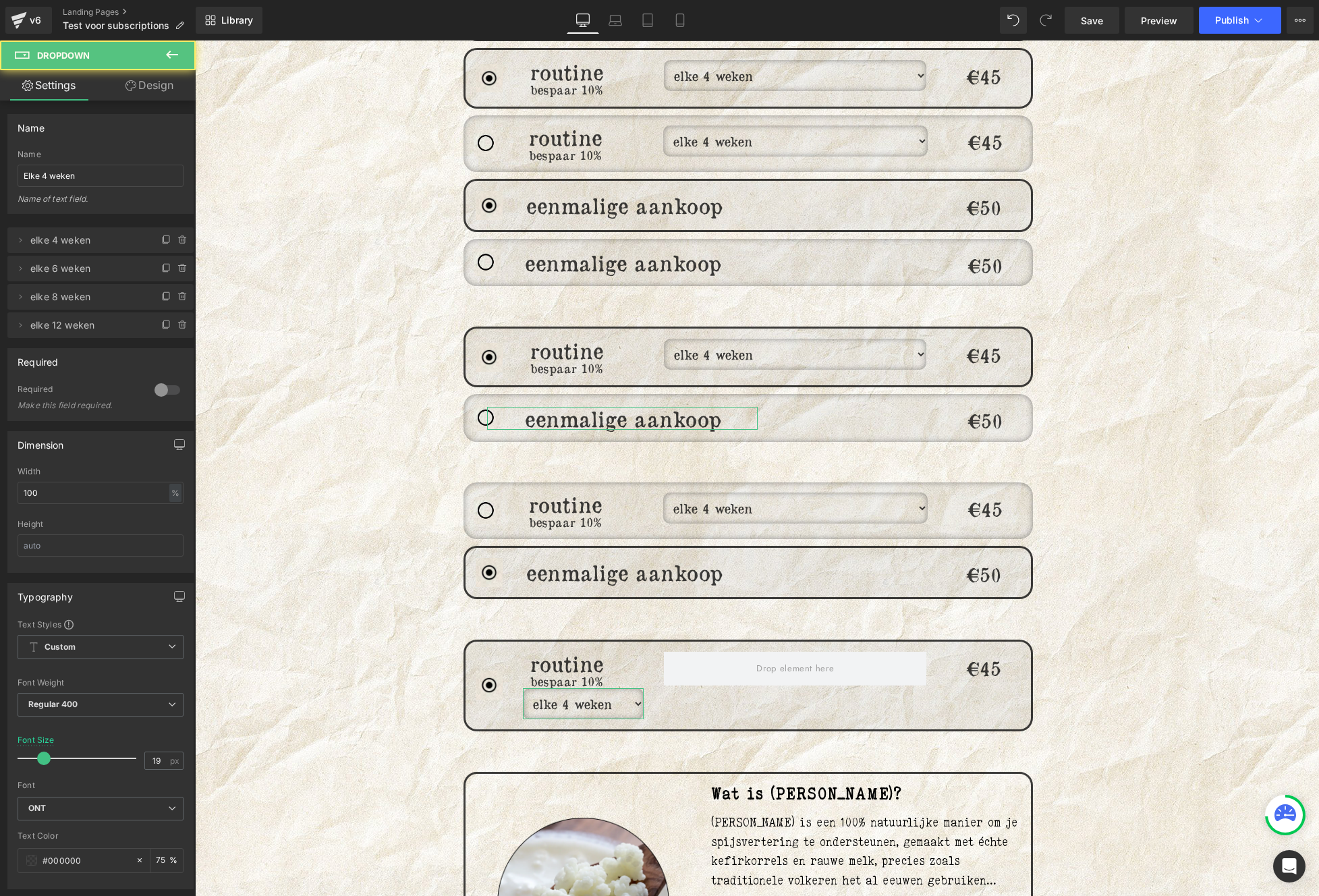
click at [147, 85] on link "Design" at bounding box center [149, 85] width 98 height 30
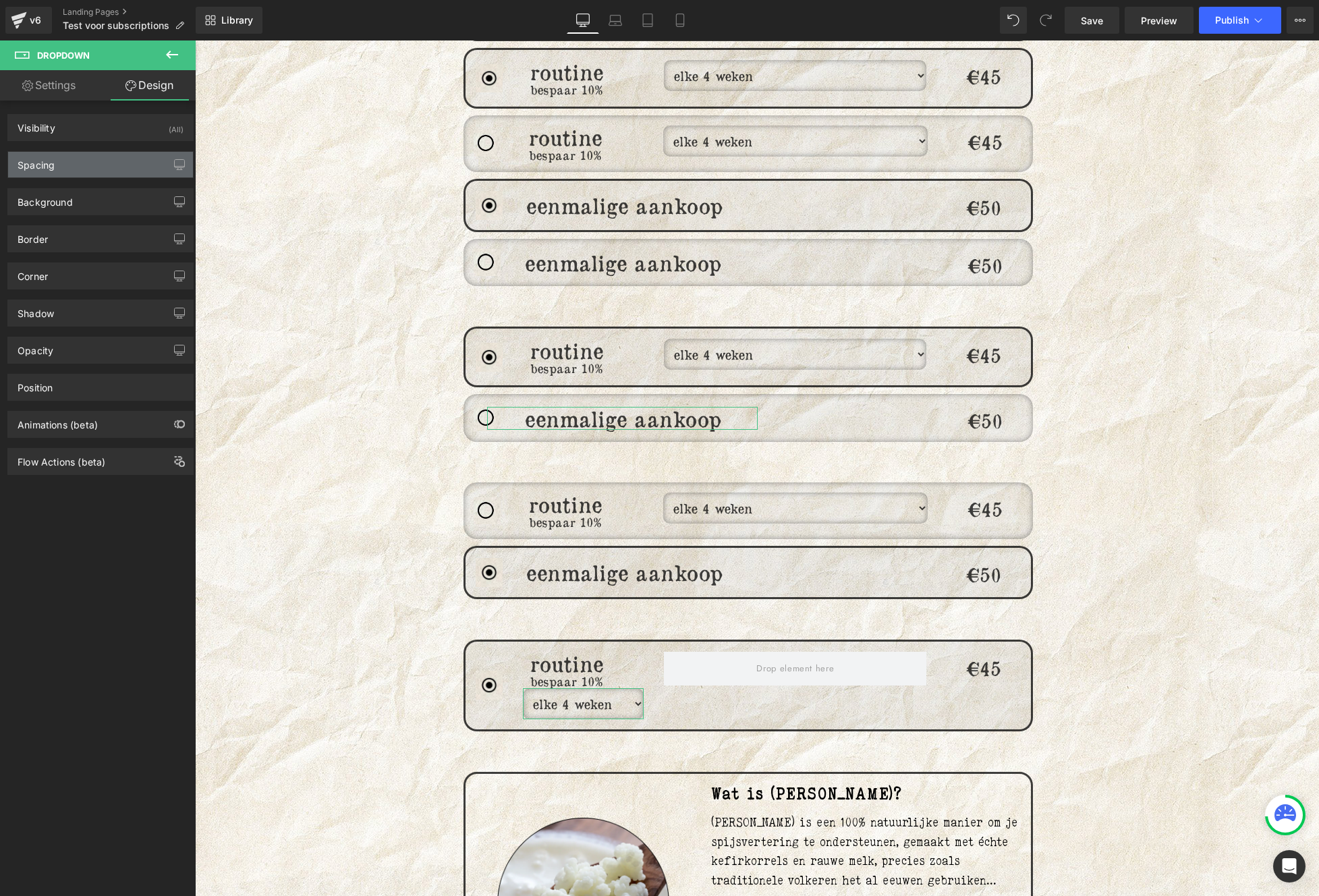
click at [95, 162] on div "Spacing" at bounding box center [100, 165] width 184 height 25
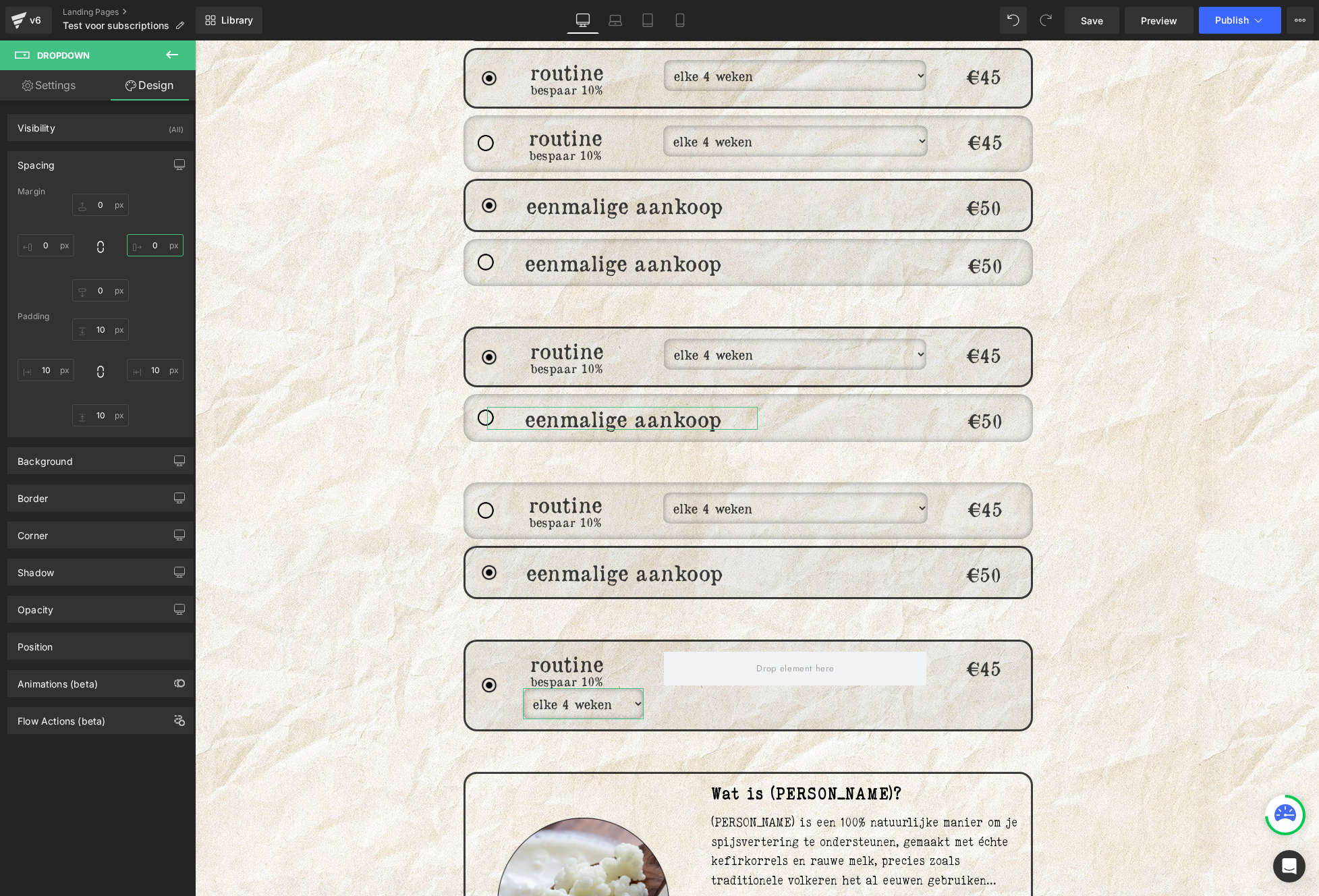
click at [161, 247] on input "0" at bounding box center [155, 245] width 56 height 22
type input "-550"
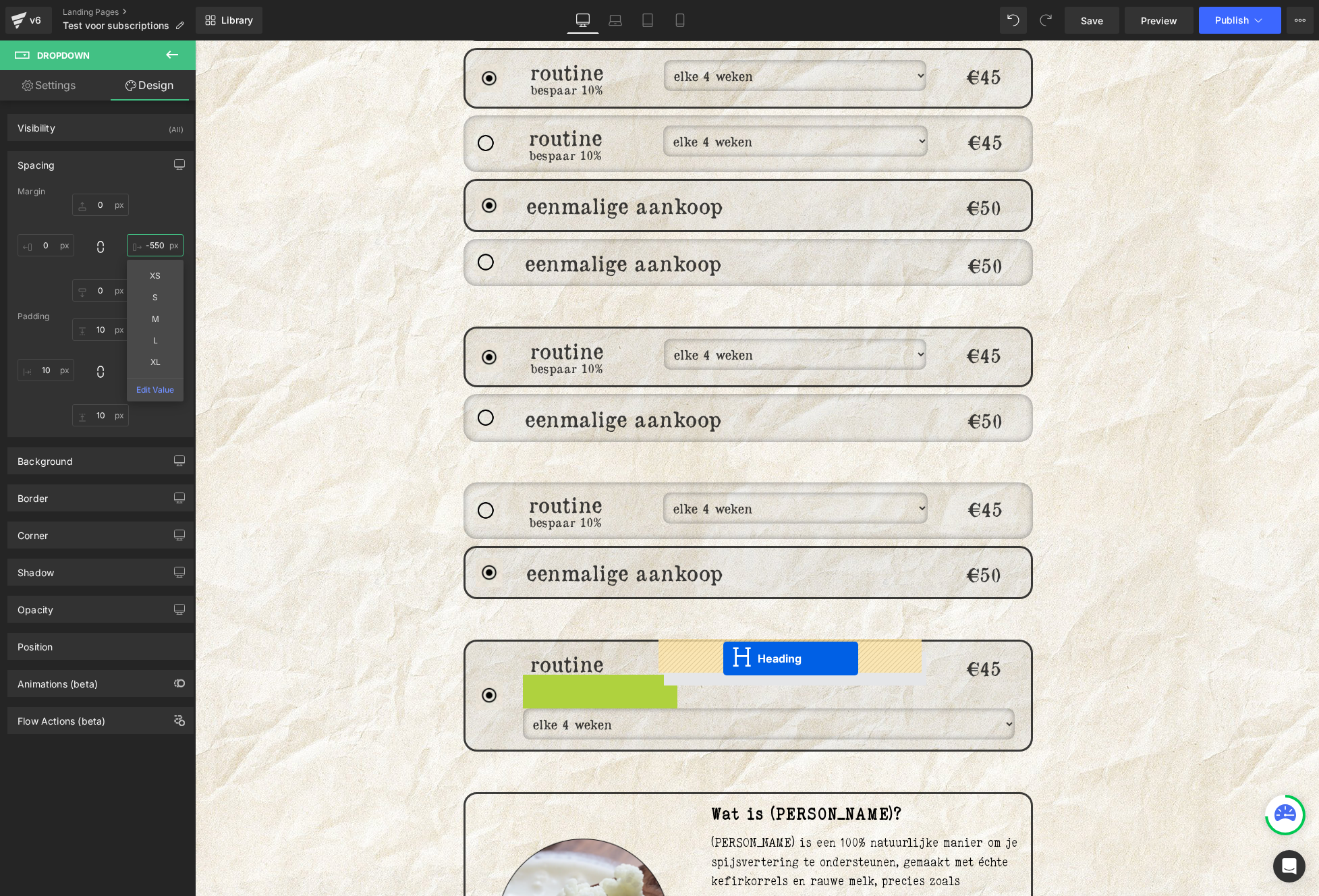
drag, startPoint x: 724, startPoint y: 661, endPoint x: 715, endPoint y: 652, distance: 12.7
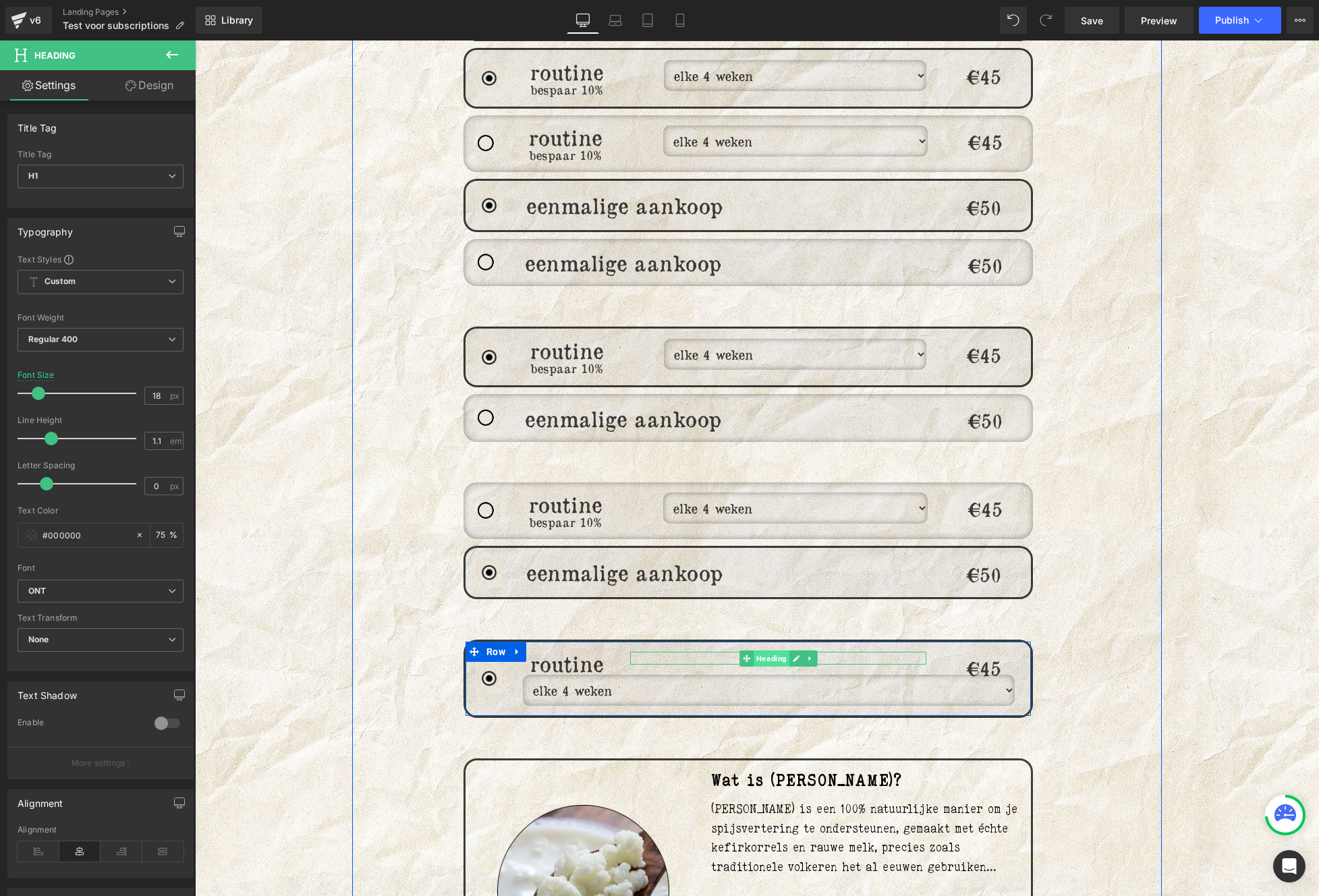
click at [760, 650] on span "Heading" at bounding box center [771, 658] width 36 height 16
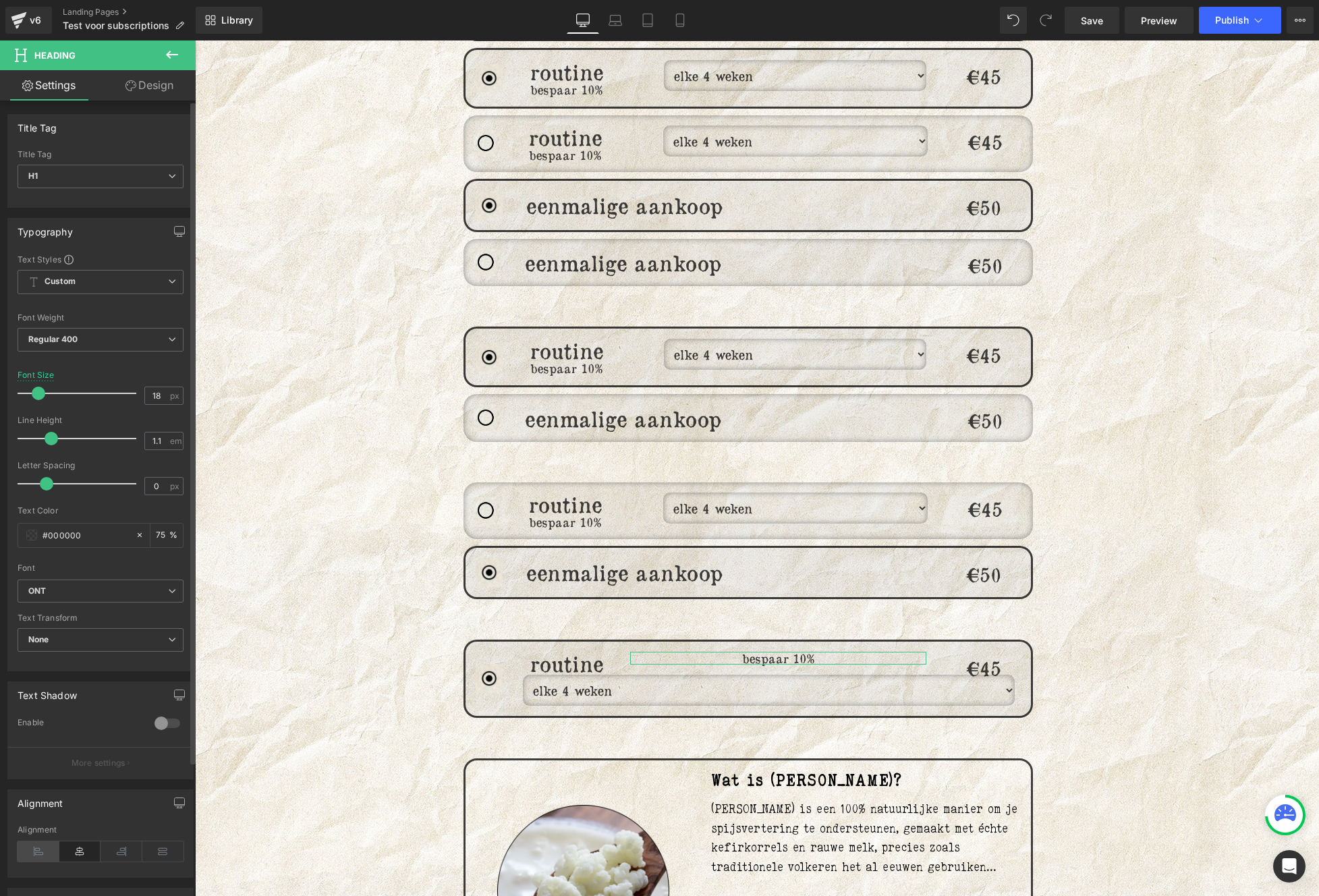
click at [43, 844] on icon at bounding box center [38, 851] width 42 height 20
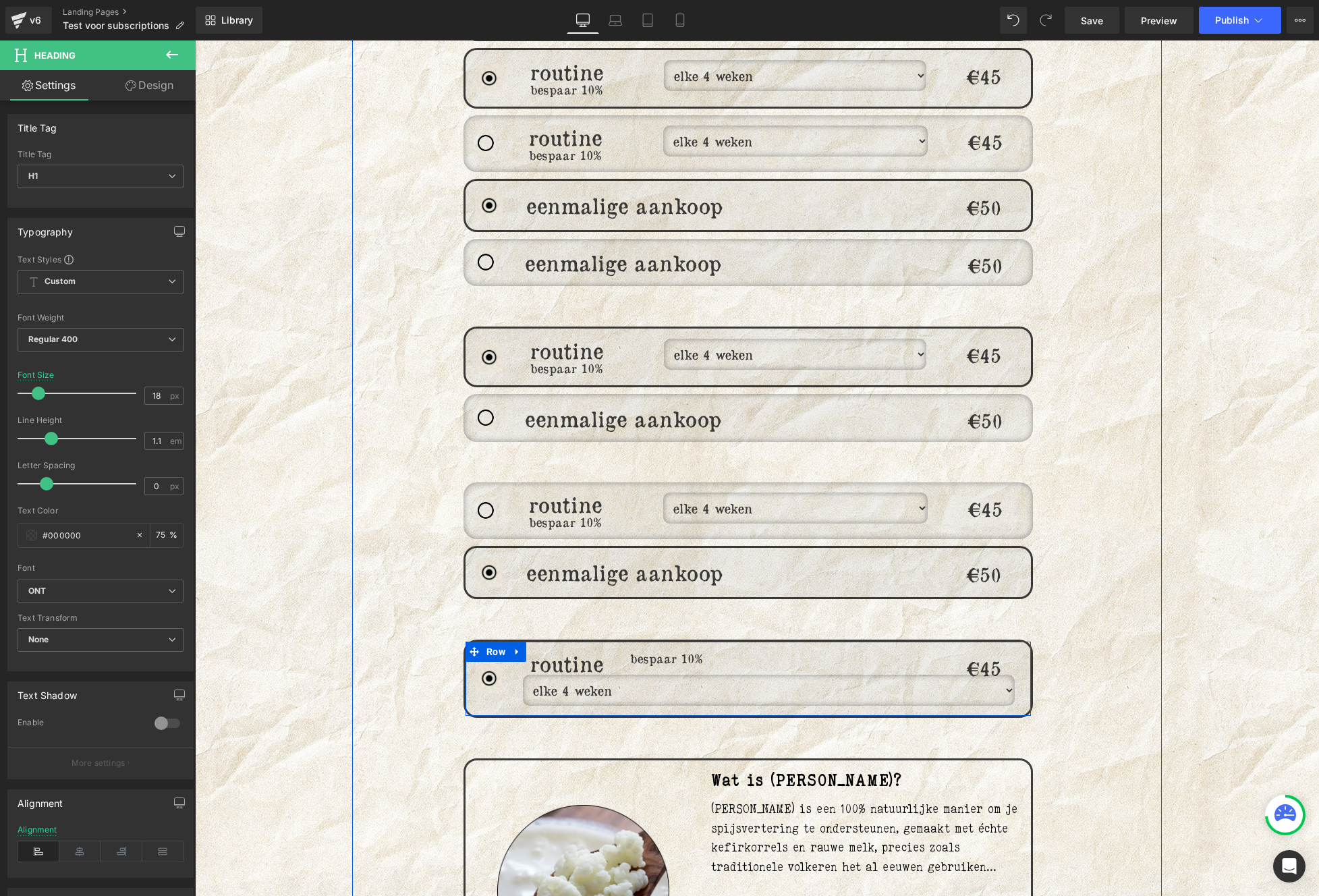
click at [751, 677] on div "bespaar 10% Heading" at bounding box center [794, 679] width 282 height 54
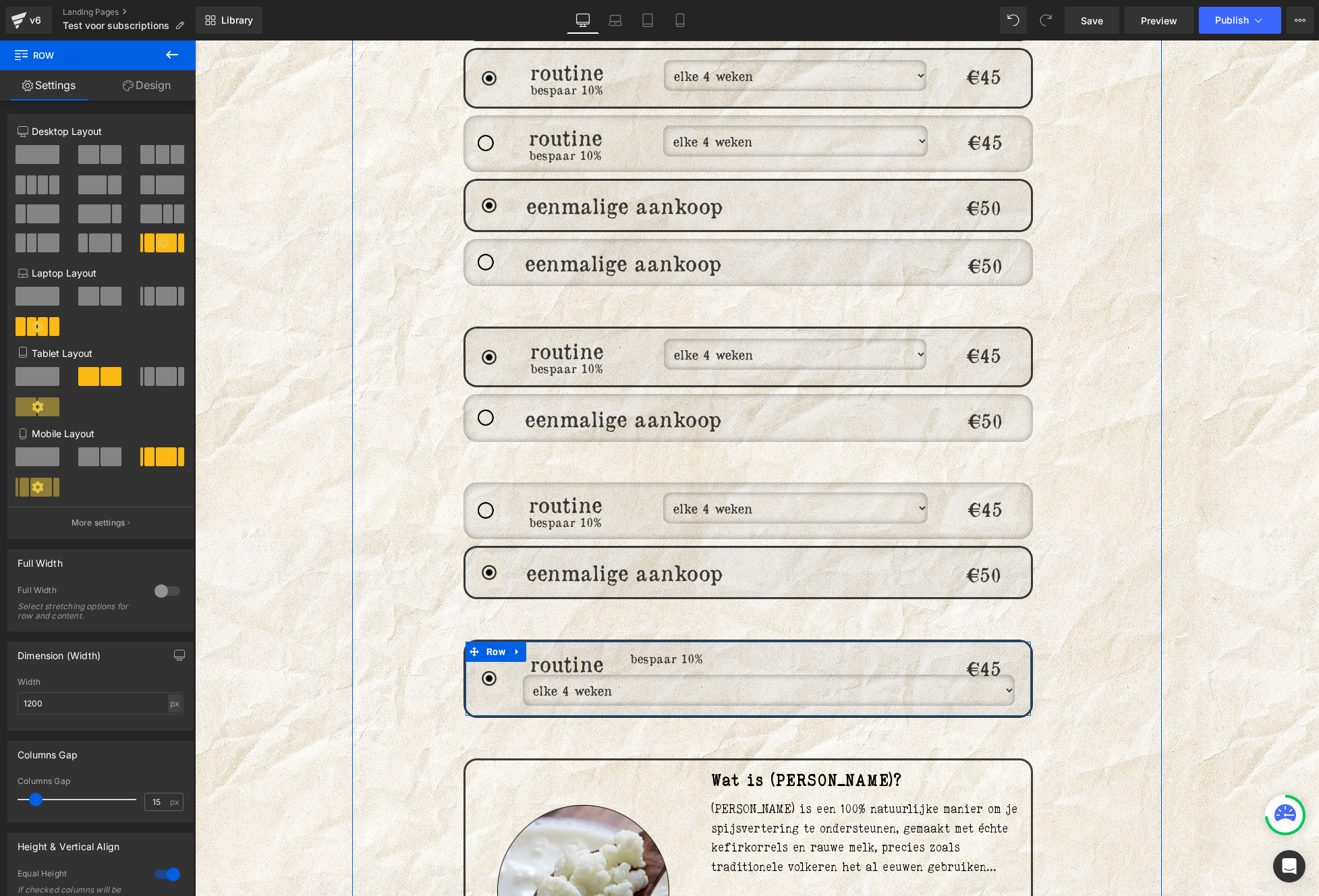
click at [621, 679] on select "elke 4 weken elke 6 weken elke 8 weken elke 12 weken" at bounding box center [769, 689] width 492 height 31
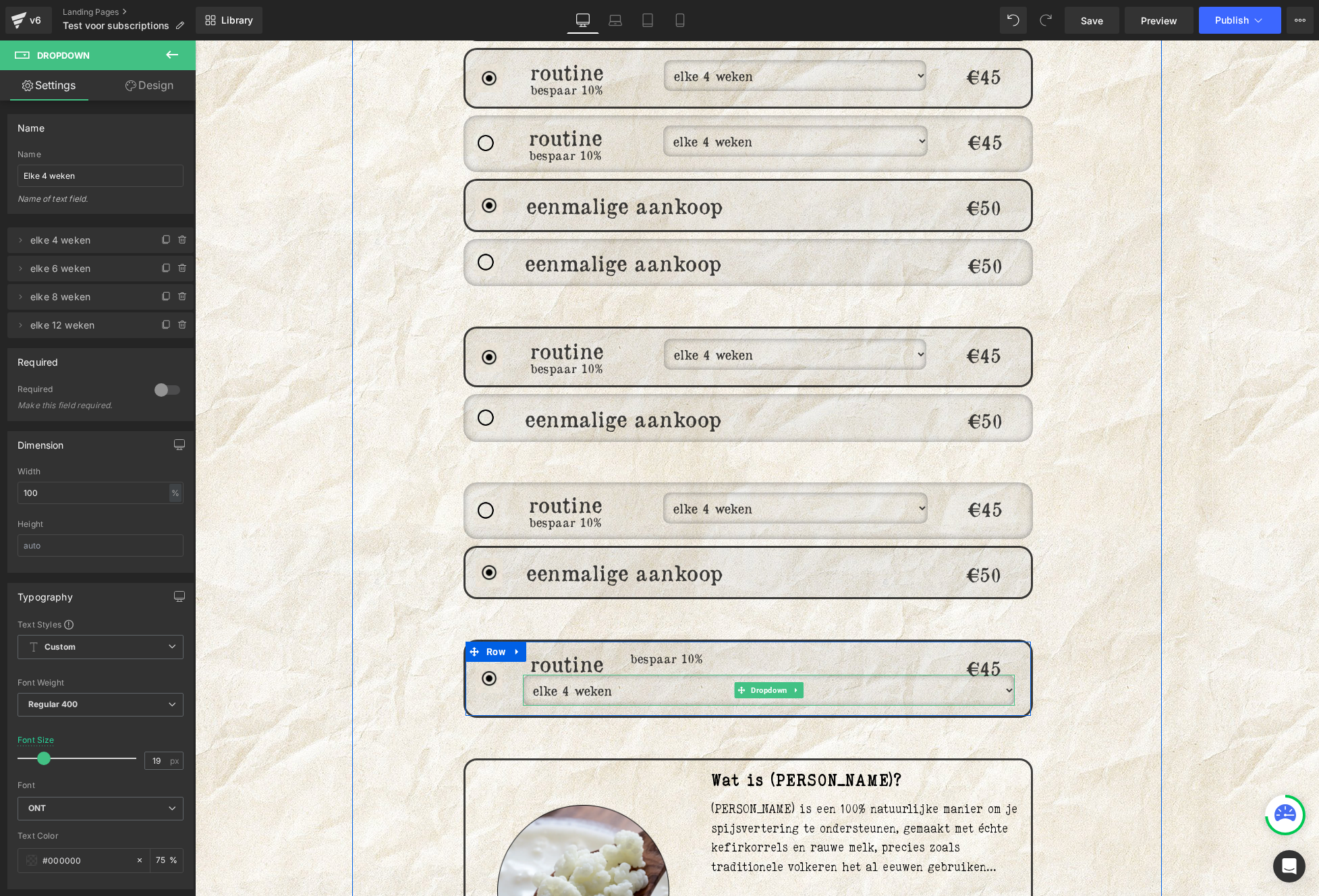
click at [143, 79] on link "Design" at bounding box center [149, 85] width 98 height 30
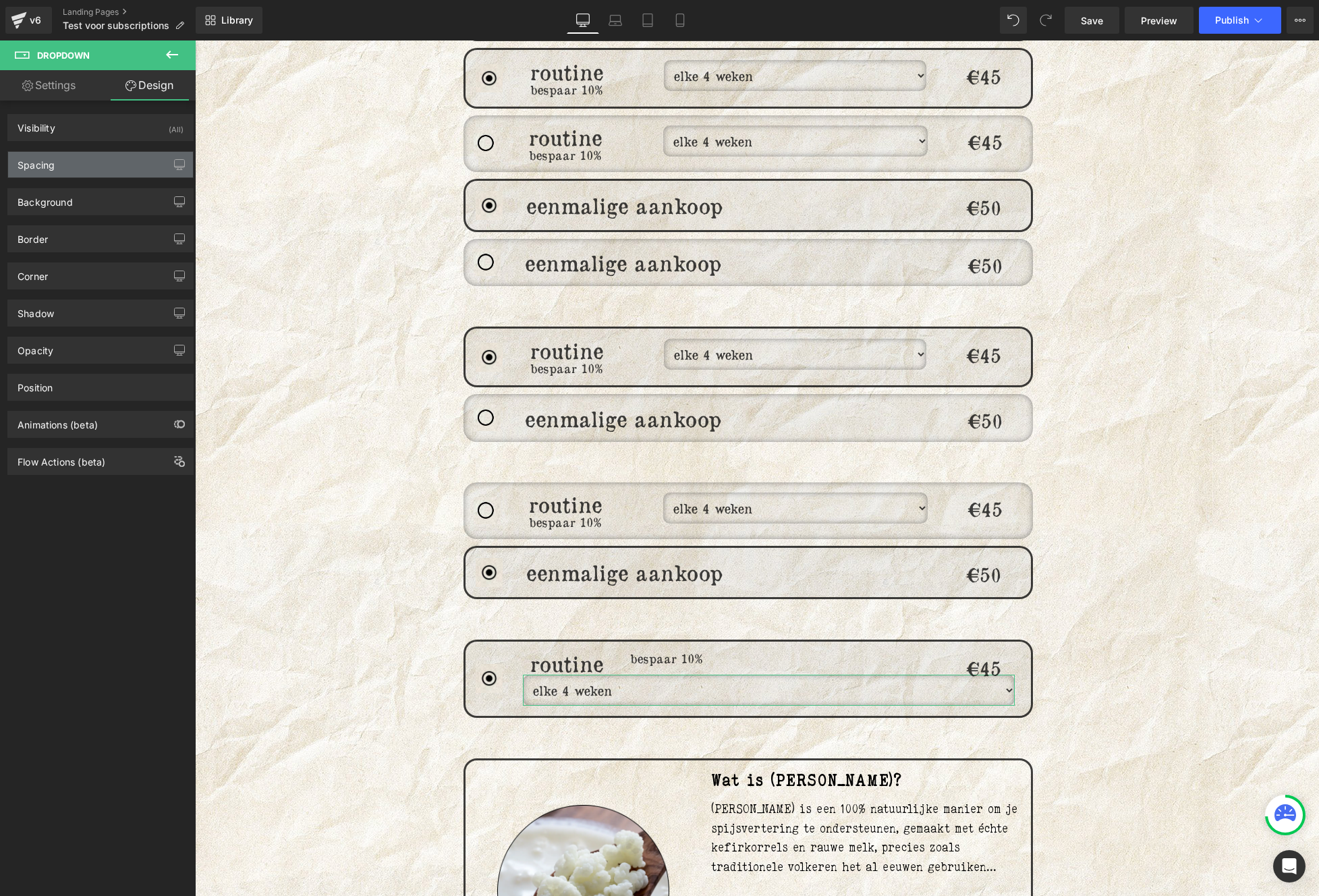
click at [87, 161] on div "Spacing" at bounding box center [100, 165] width 184 height 25
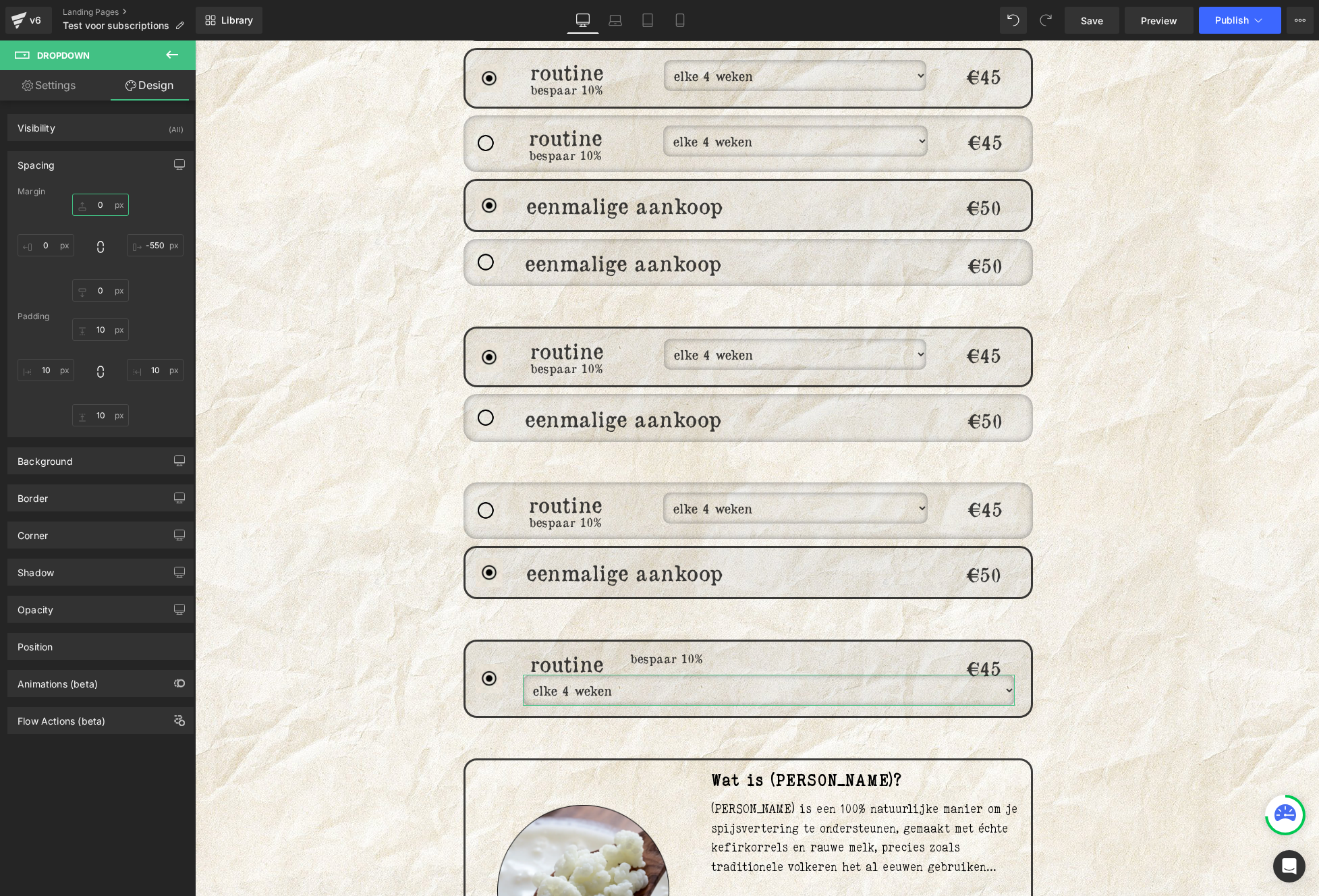
click at [109, 211] on input "0" at bounding box center [100, 204] width 56 height 22
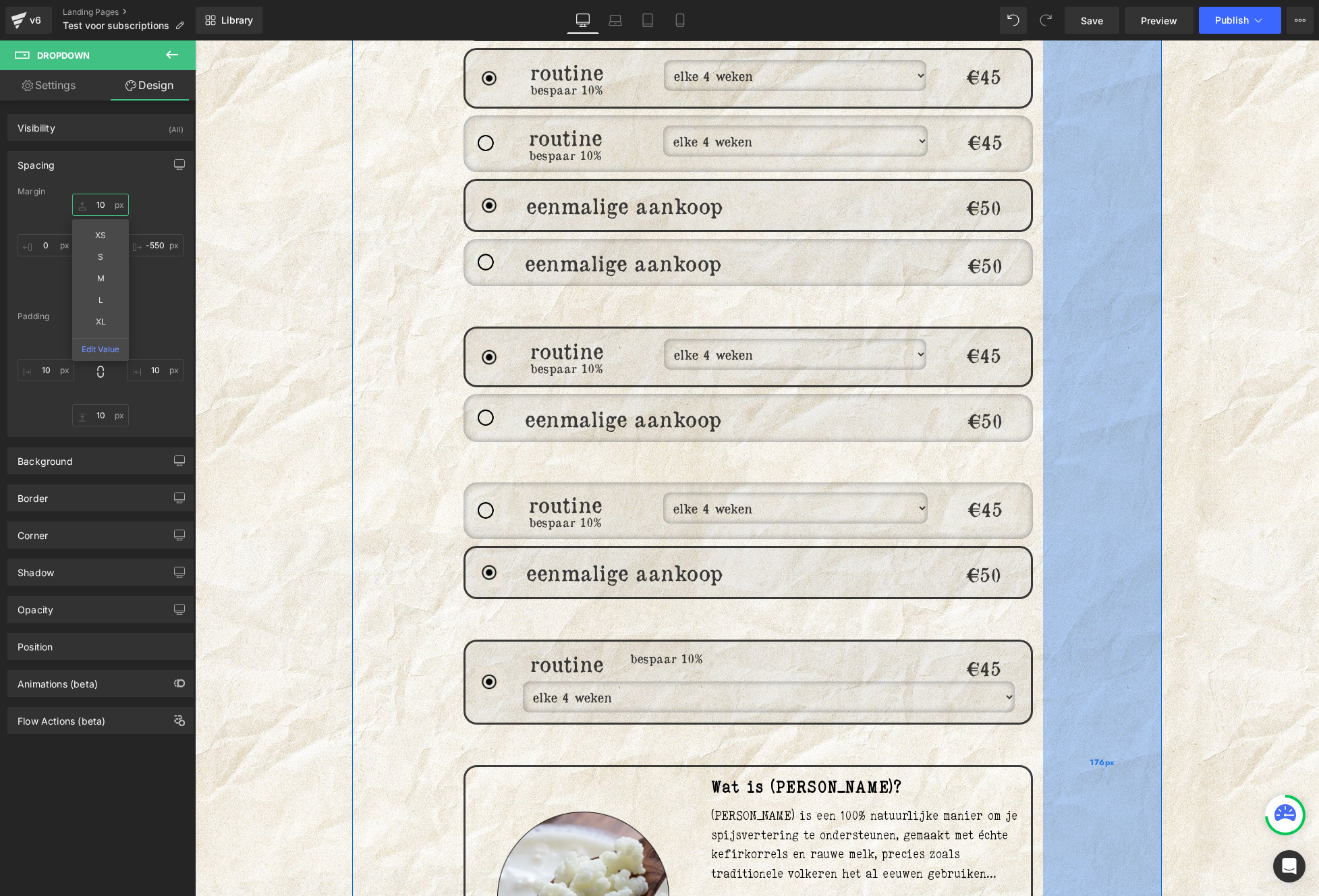
type input "1"
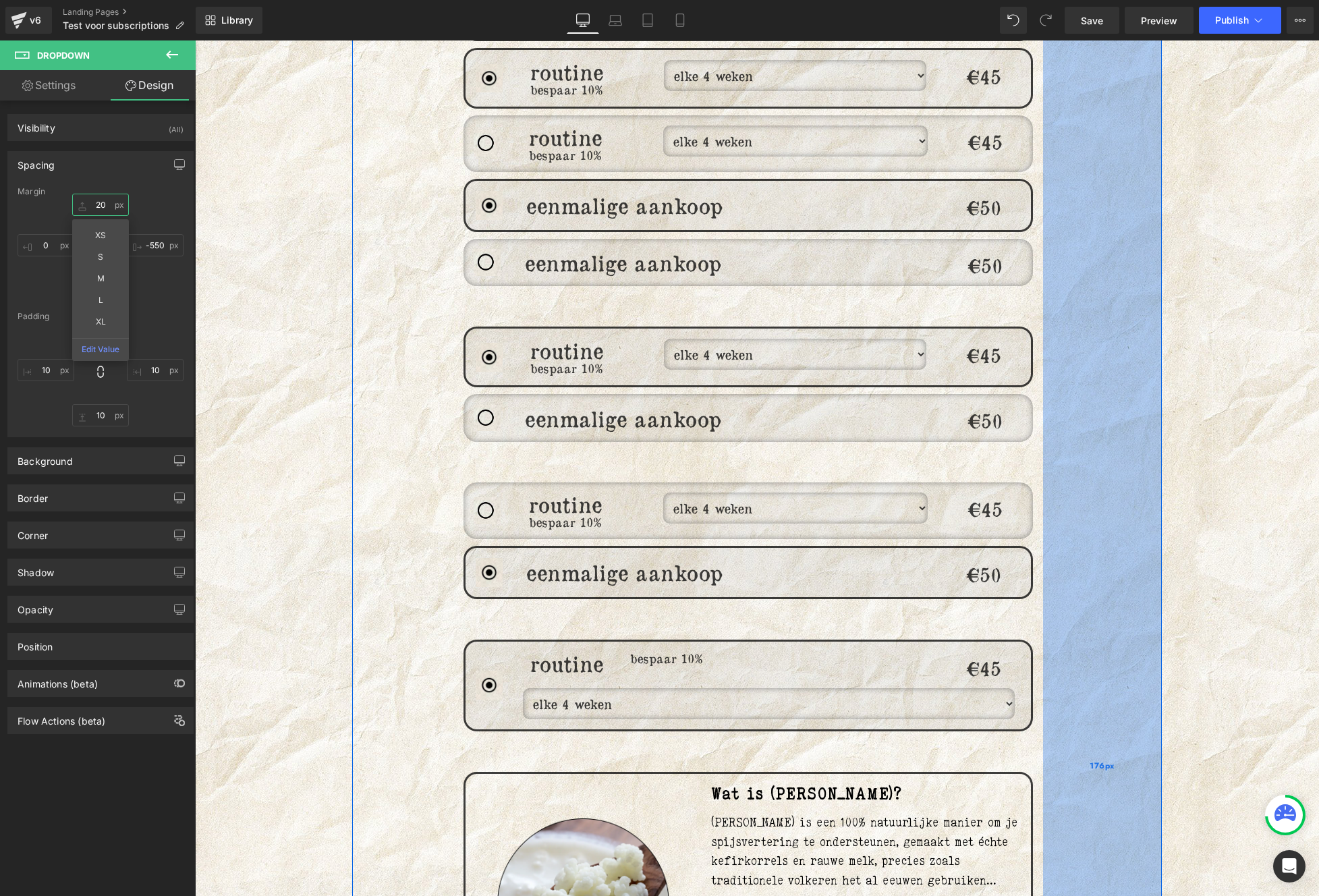
type input "2"
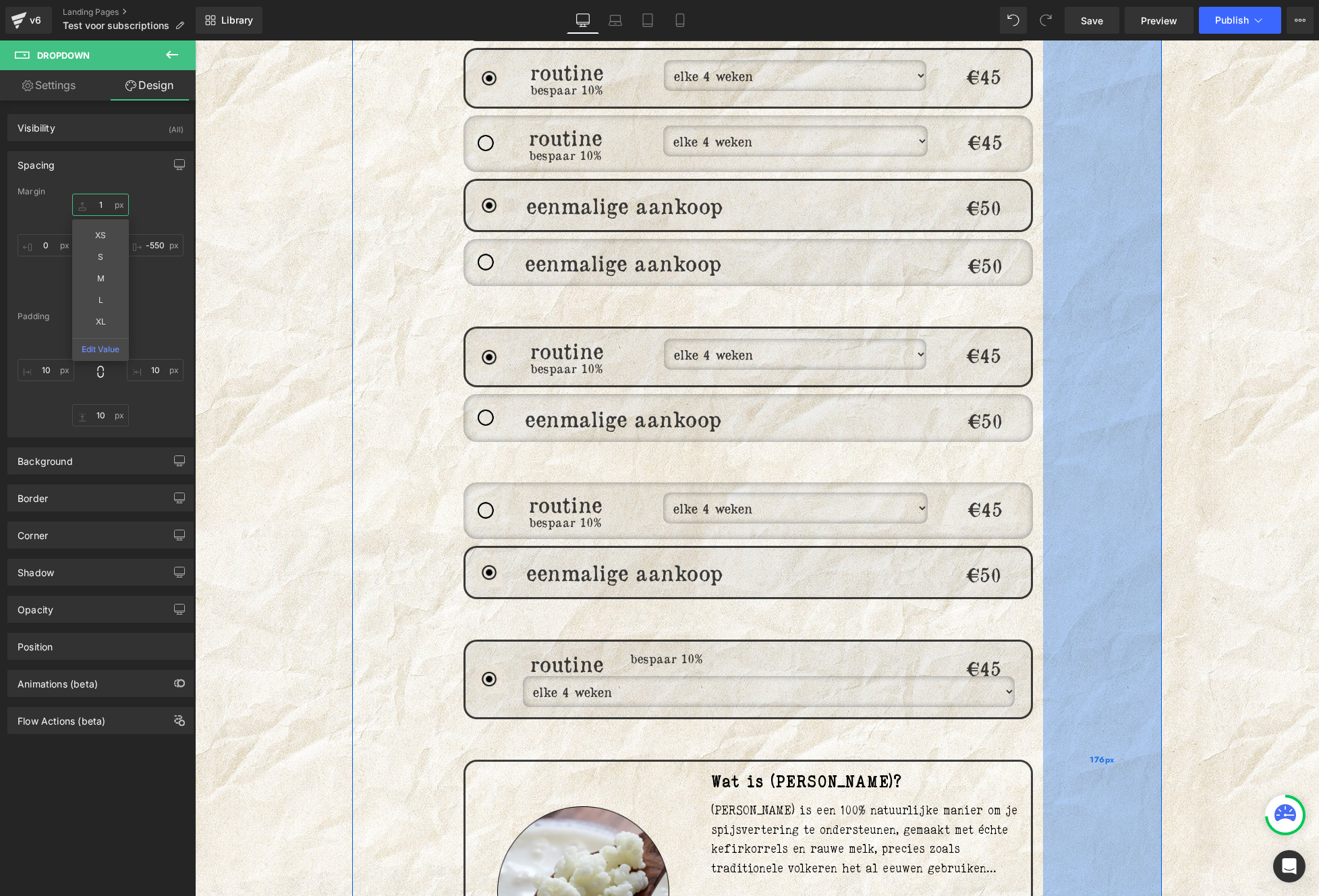
type input "10"
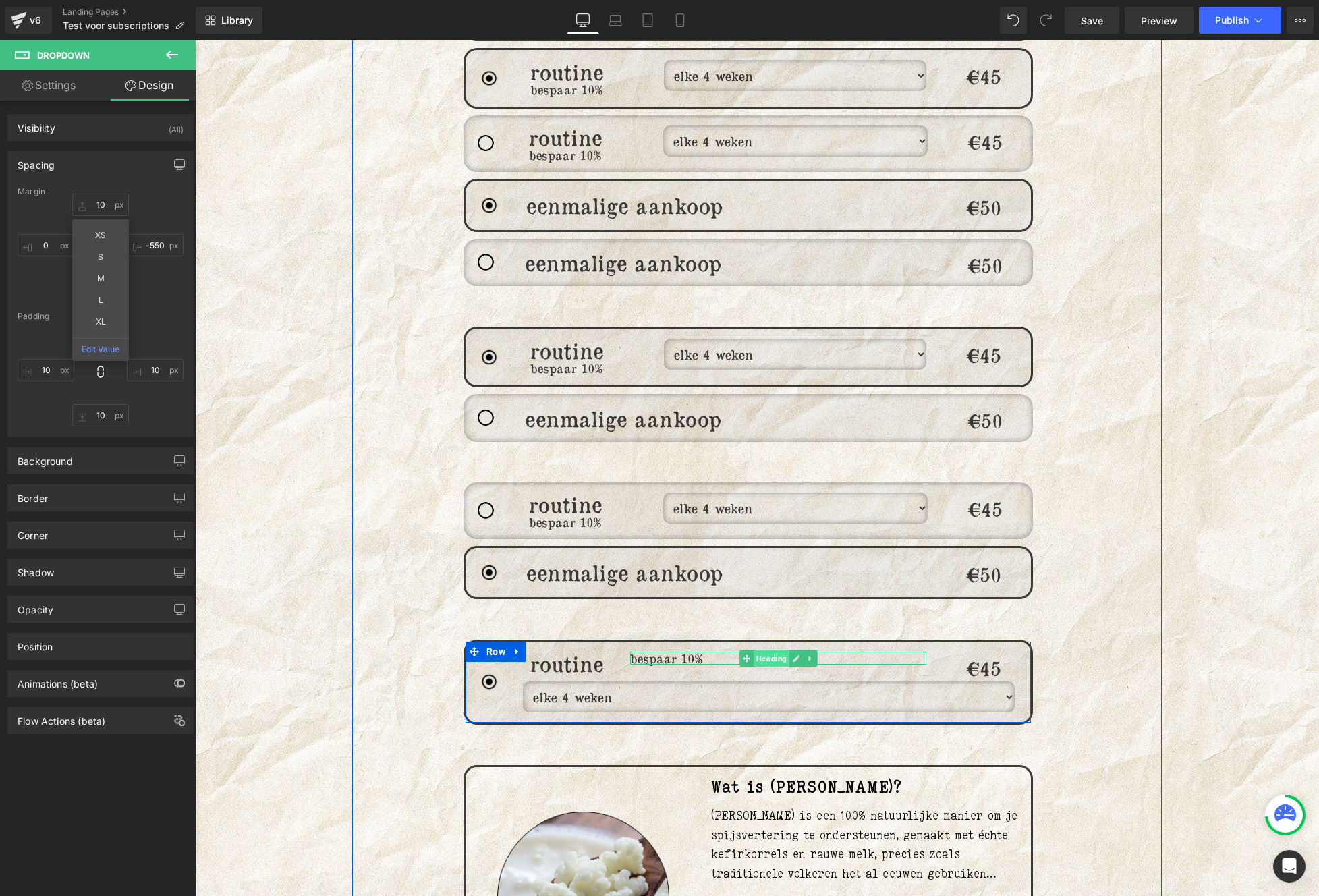
click at [771, 650] on span "Heading" at bounding box center [771, 658] width 36 height 16
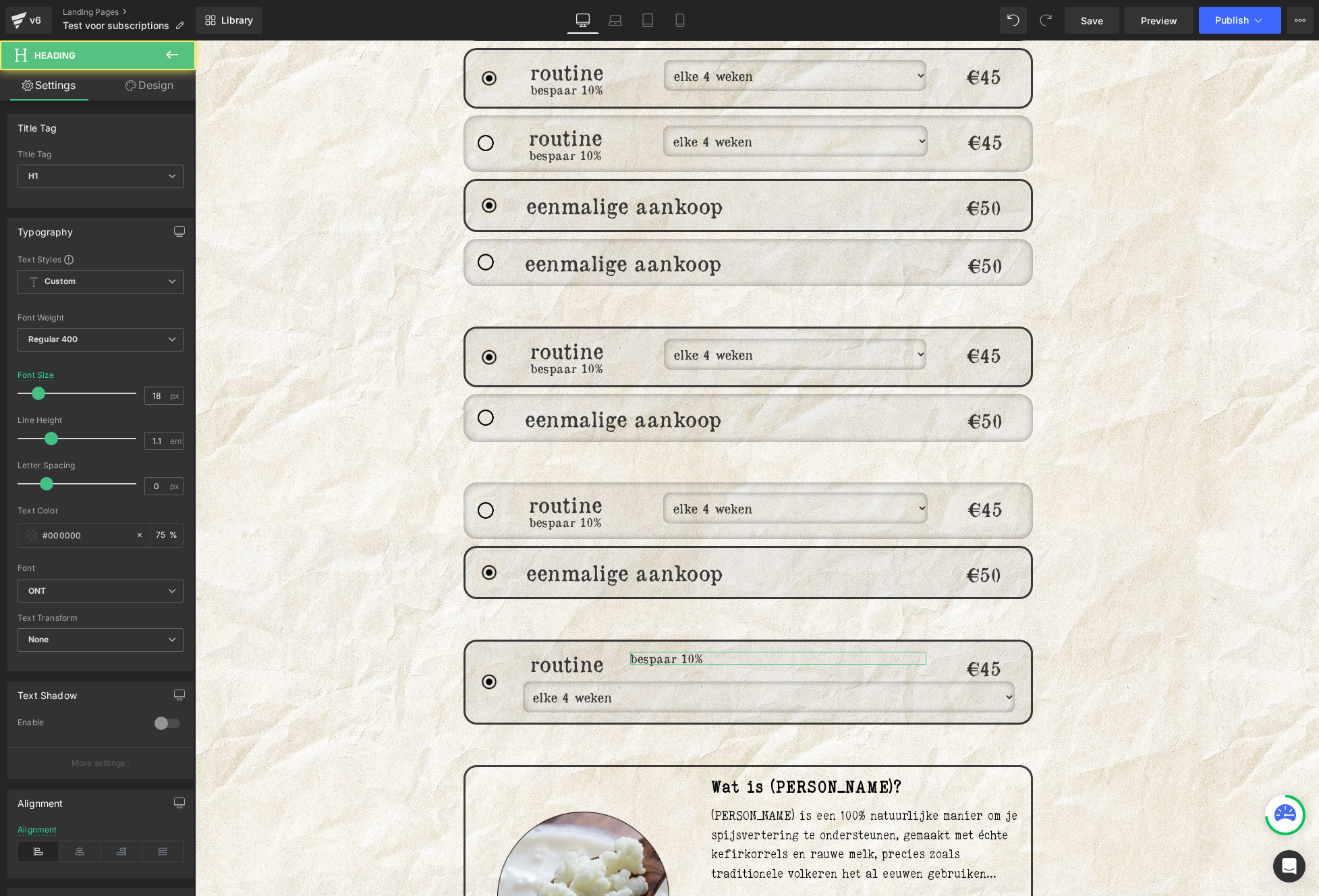
click at [144, 84] on link "Design" at bounding box center [149, 85] width 98 height 30
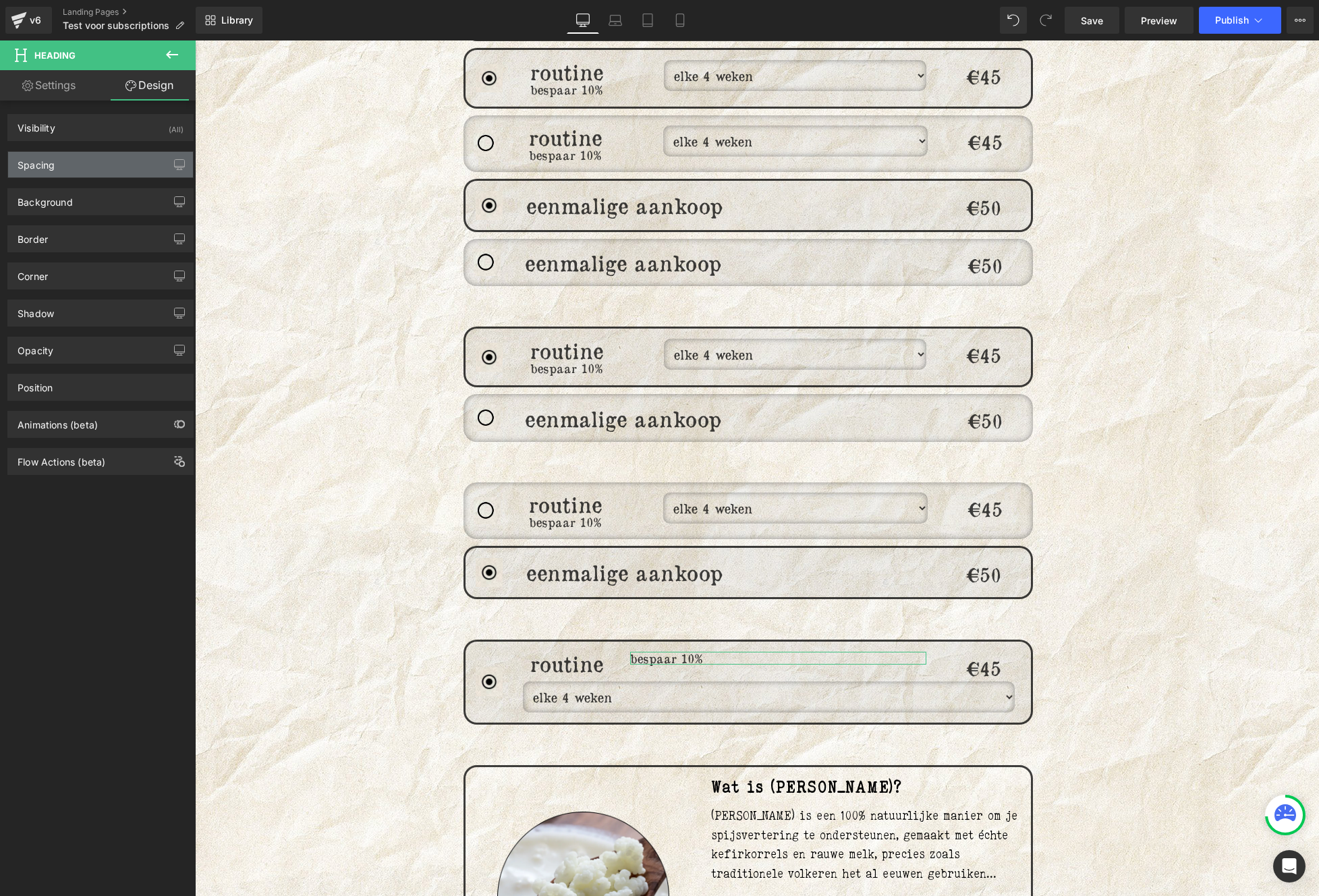
click at [58, 175] on div "Spacing" at bounding box center [100, 165] width 184 height 25
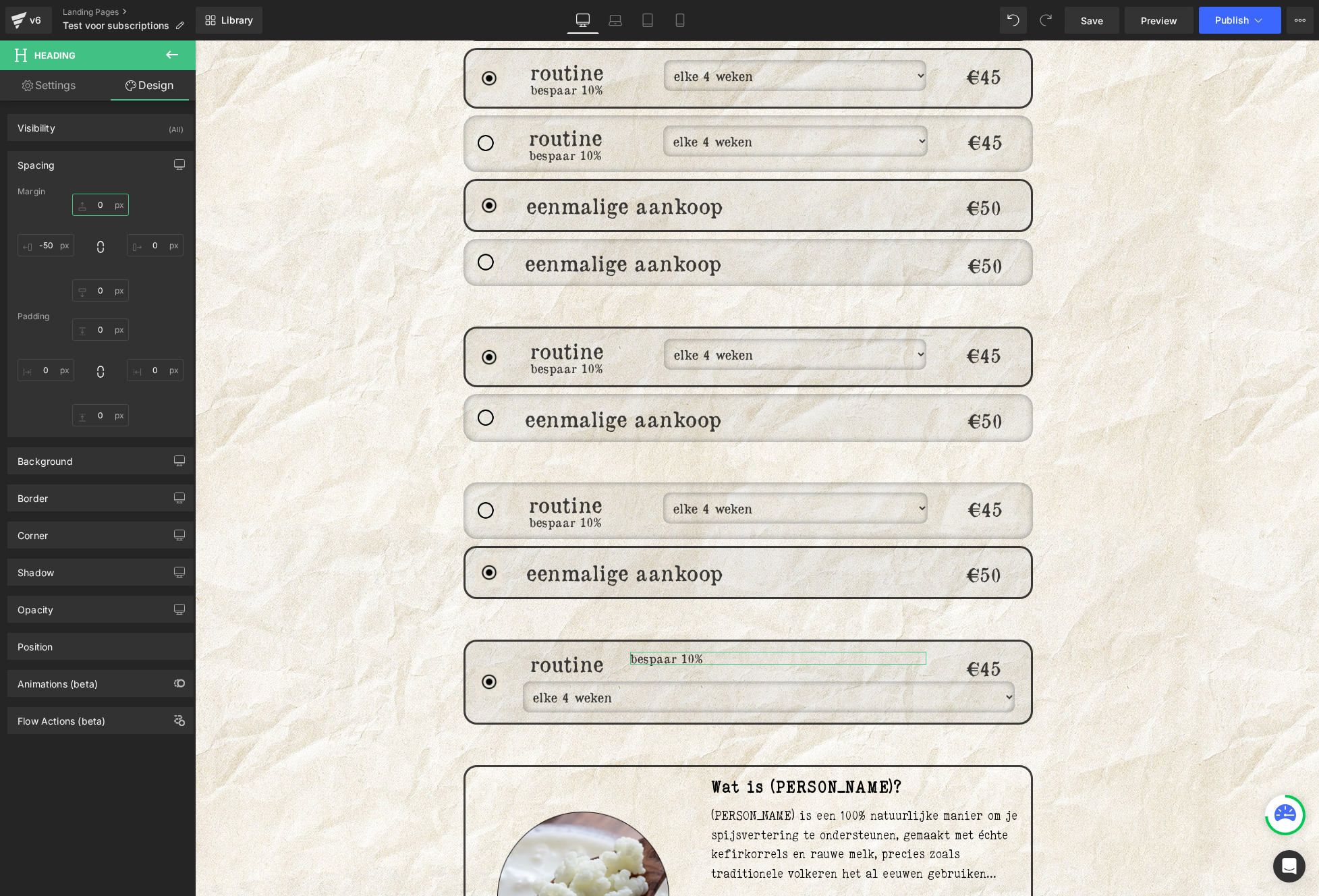
click at [114, 204] on input "0" at bounding box center [100, 204] width 56 height 22
type input "5"
type input "10"
click at [45, 243] on input "-50" at bounding box center [45, 245] width 56 height 22
type input "-60"
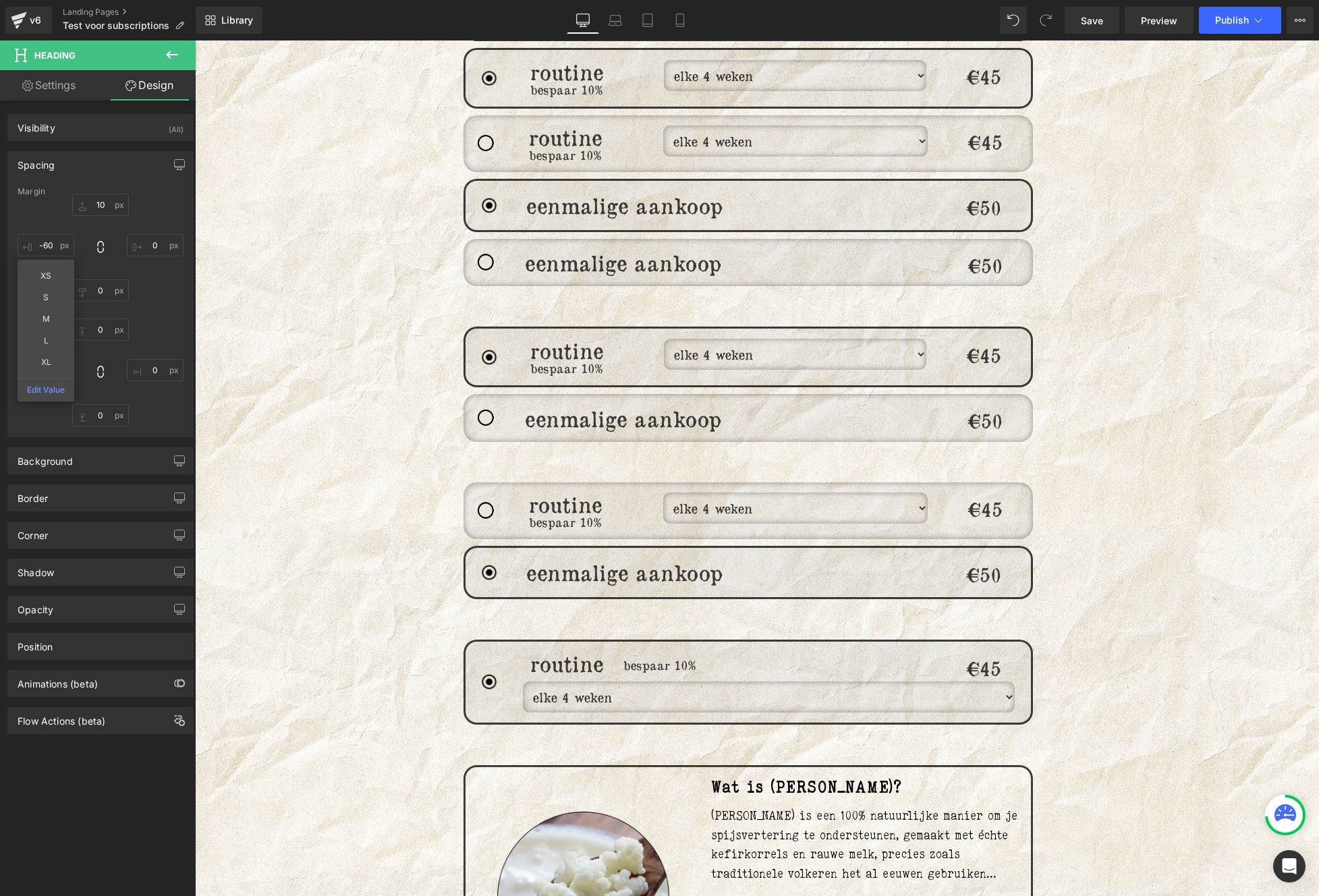
click at [195, 41] on div "176px" at bounding box center [195, 41] width 0 height 0
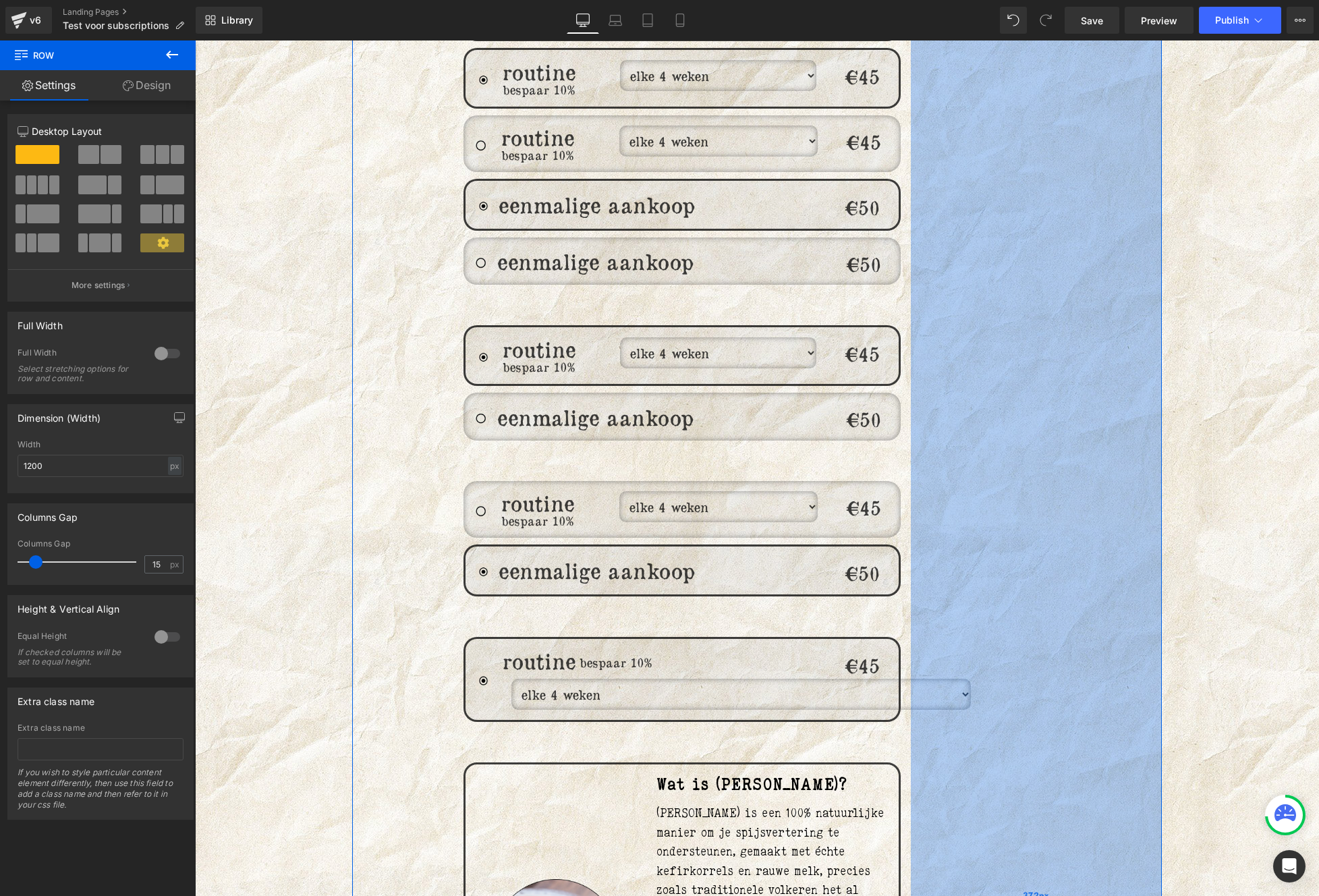
drag, startPoint x: 1061, startPoint y: 663, endPoint x: 929, endPoint y: 679, distance: 133.0
click at [929, 679] on div "372px" at bounding box center [1036, 895] width 251 height 2160
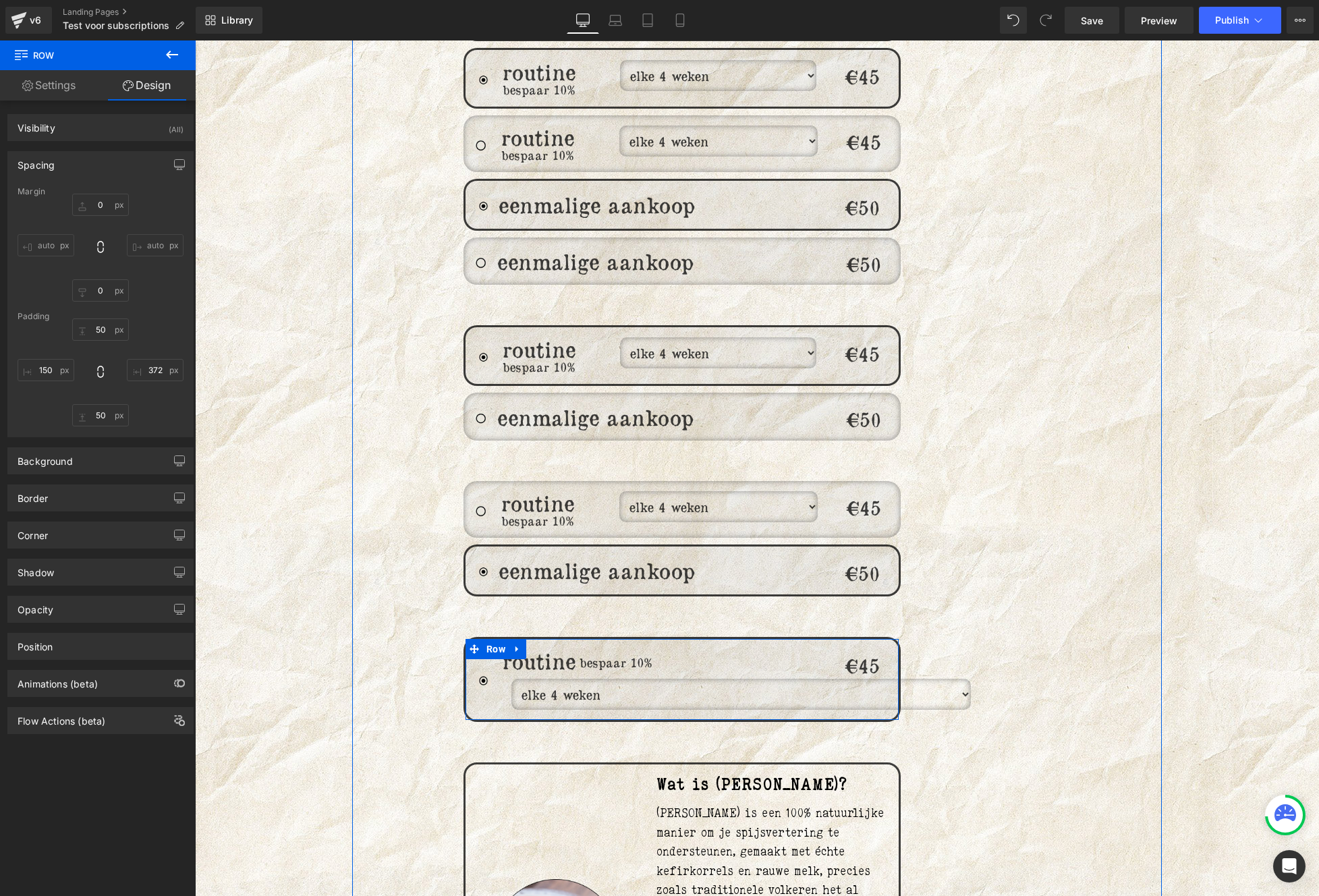
click at [724, 684] on div "bespaar 10% Heading" at bounding box center [718, 679] width 216 height 60
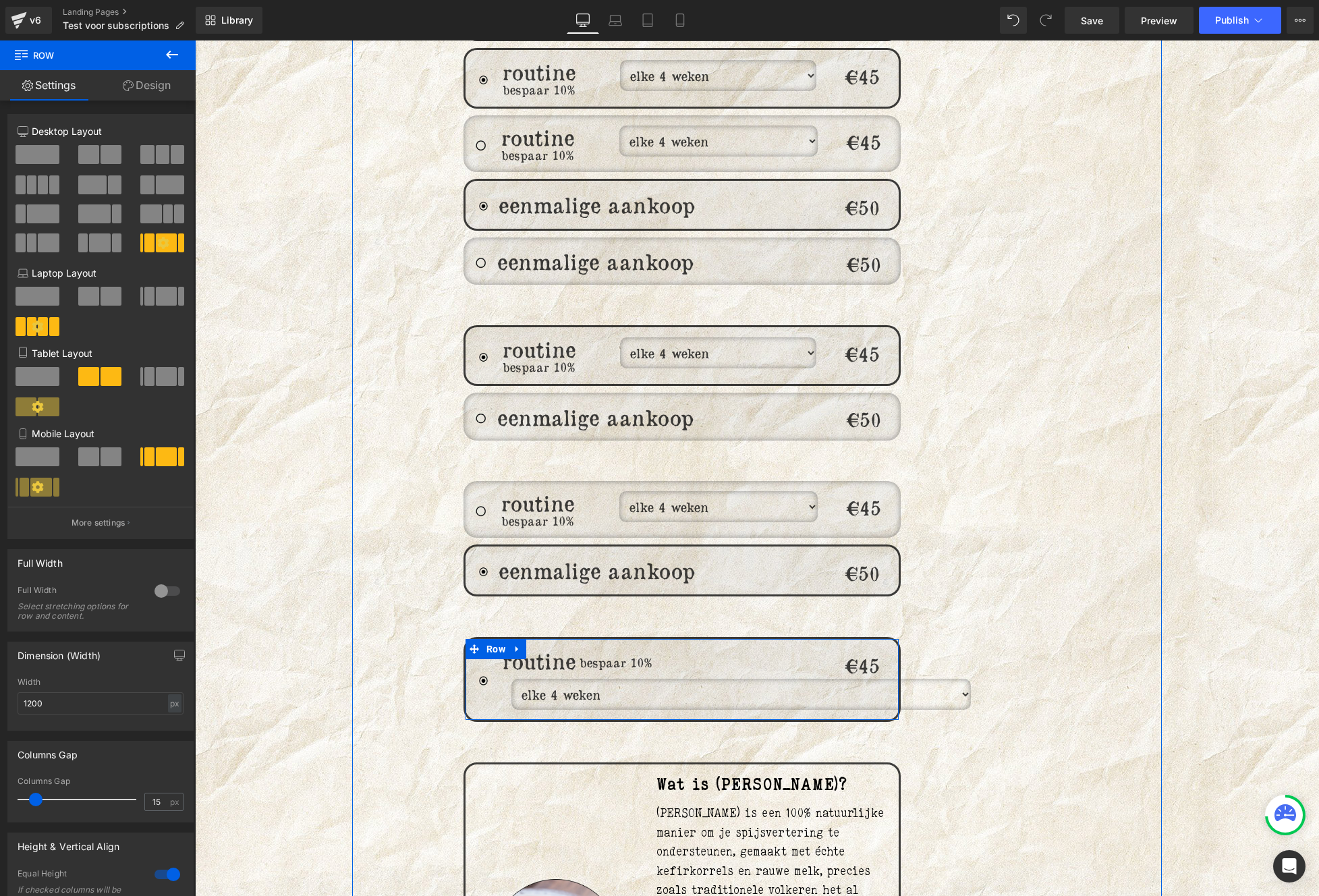
click at [528, 682] on select "elke 4 weken elke 6 weken elke 8 weken elke 12 weken" at bounding box center [741, 694] width 460 height 31
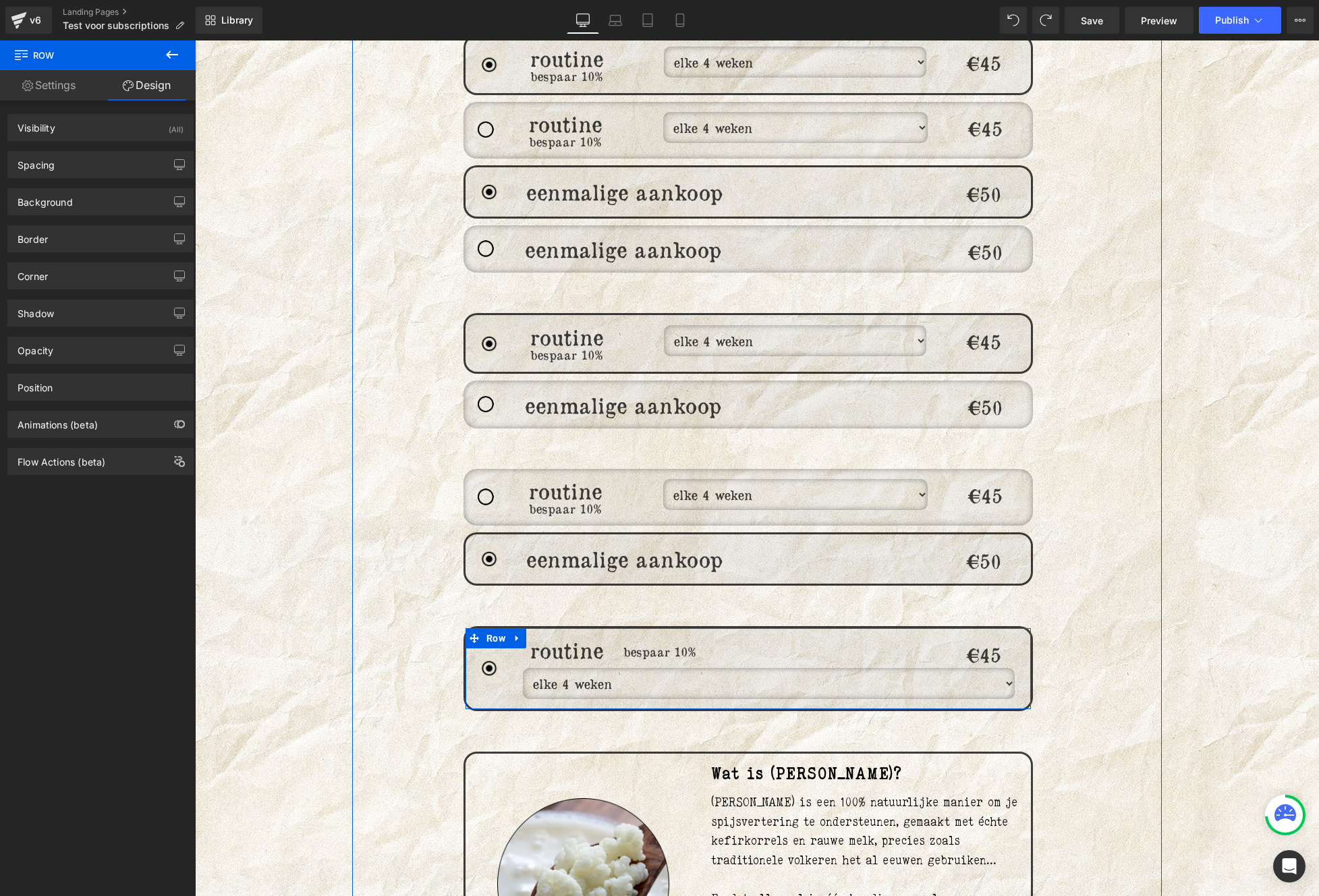
scroll to position [1013, 0]
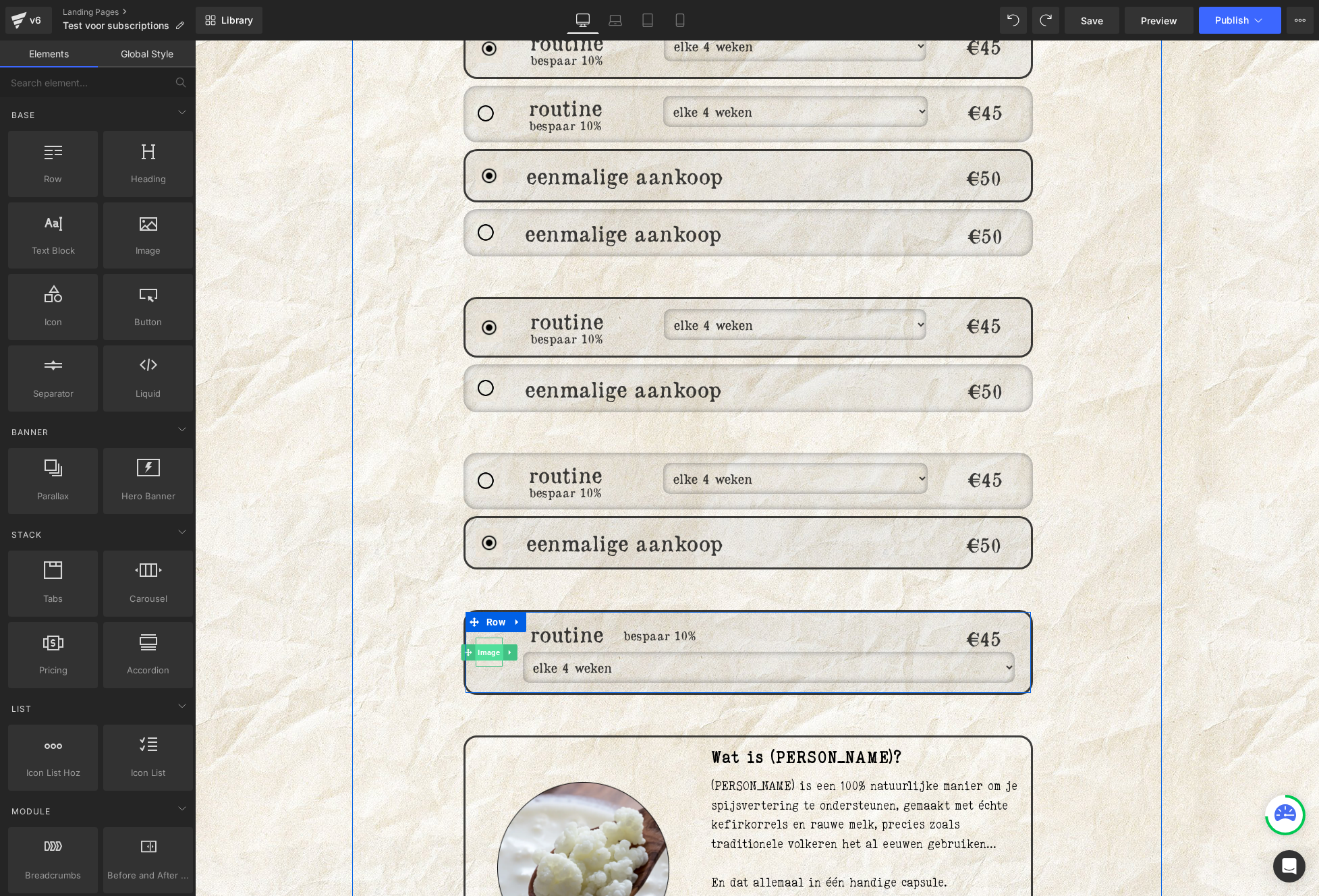
click at [482, 644] on span "Image" at bounding box center [488, 652] width 28 height 16
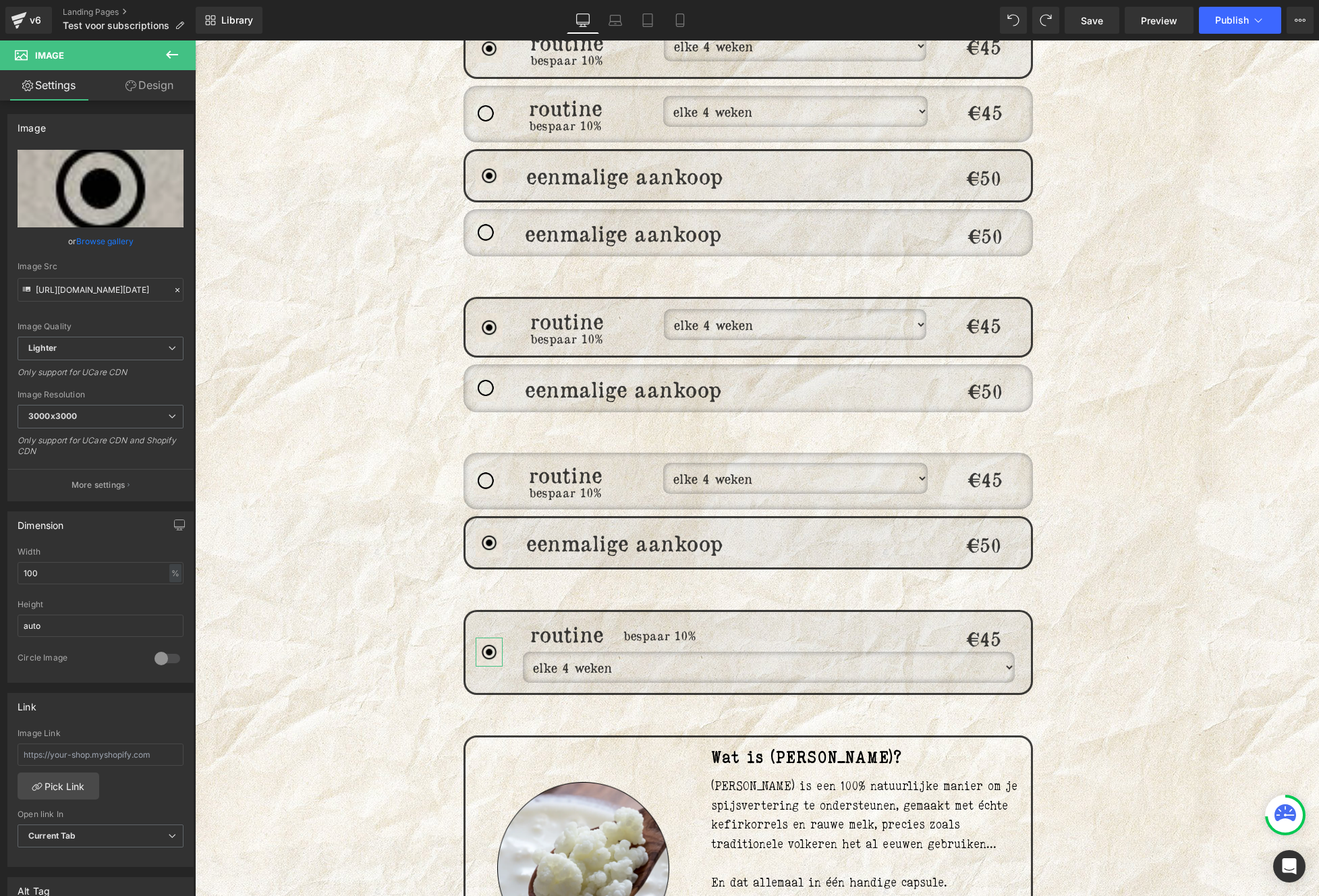
click at [144, 90] on link "Design" at bounding box center [149, 85] width 98 height 30
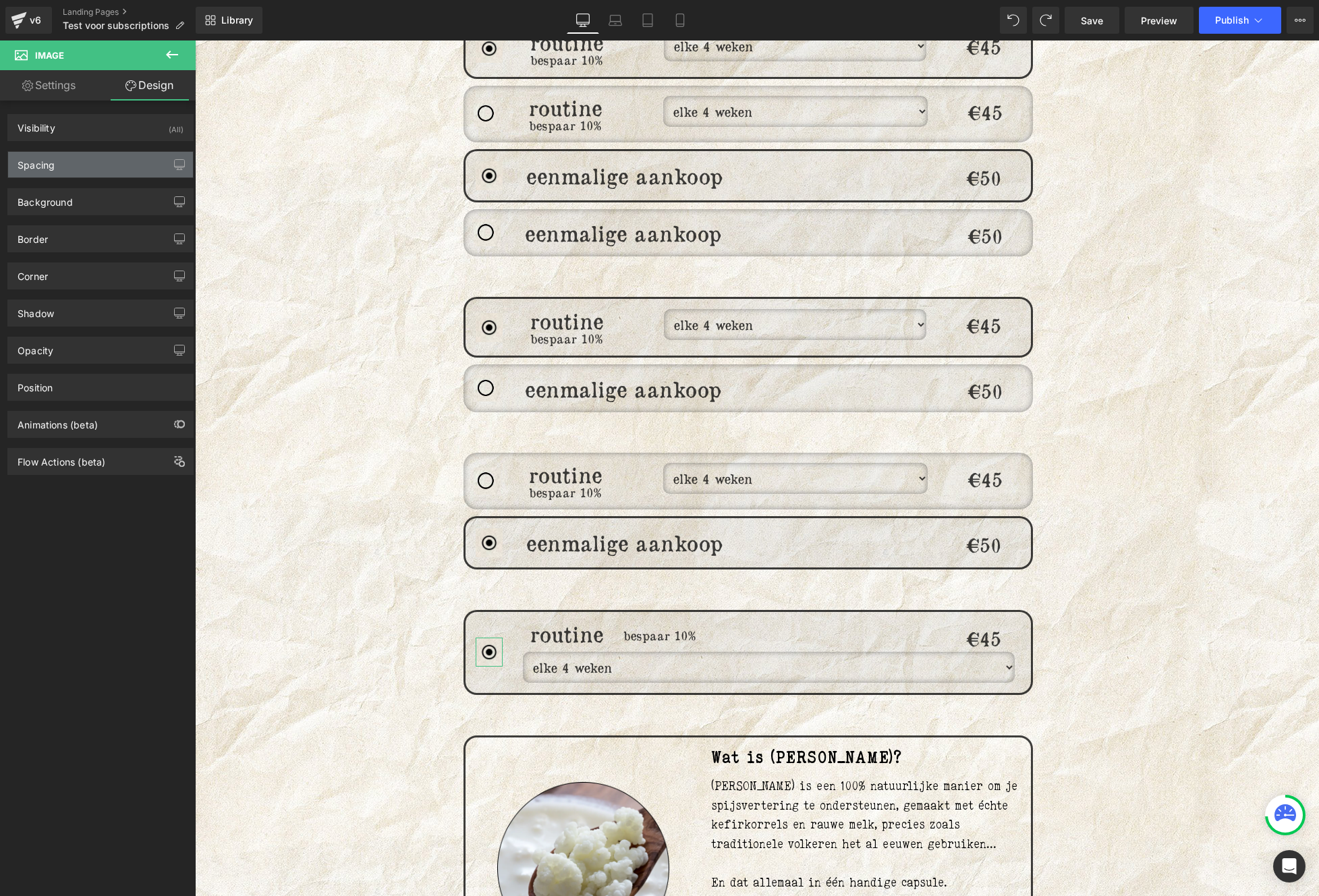
click at [81, 172] on div "Spacing" at bounding box center [100, 165] width 184 height 25
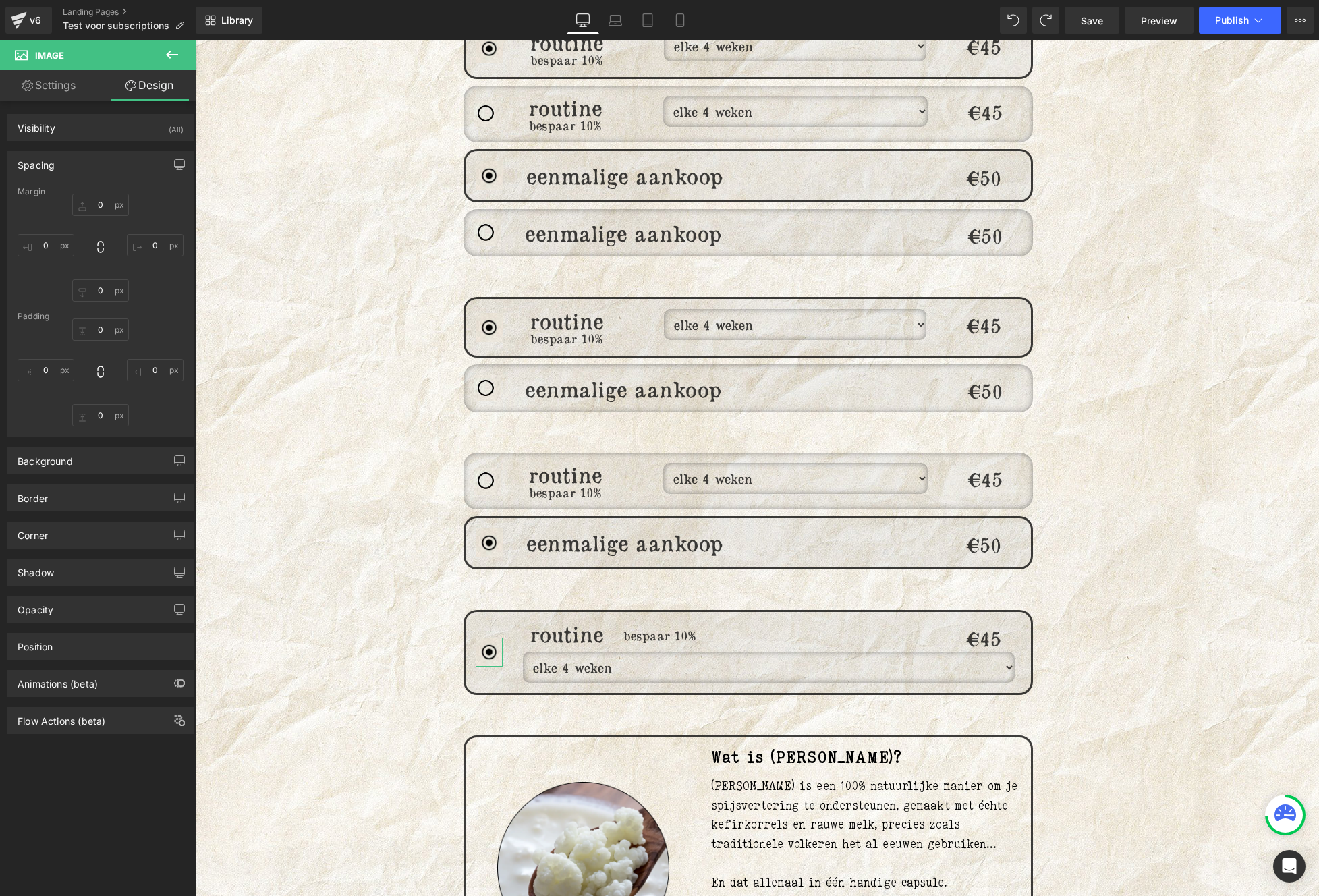
click at [105, 218] on div "0px 0 0px 0 0px 0 0px 0" at bounding box center [100, 247] width 166 height 108
click at [104, 211] on input "0" at bounding box center [100, 204] width 56 height 22
type input "-"
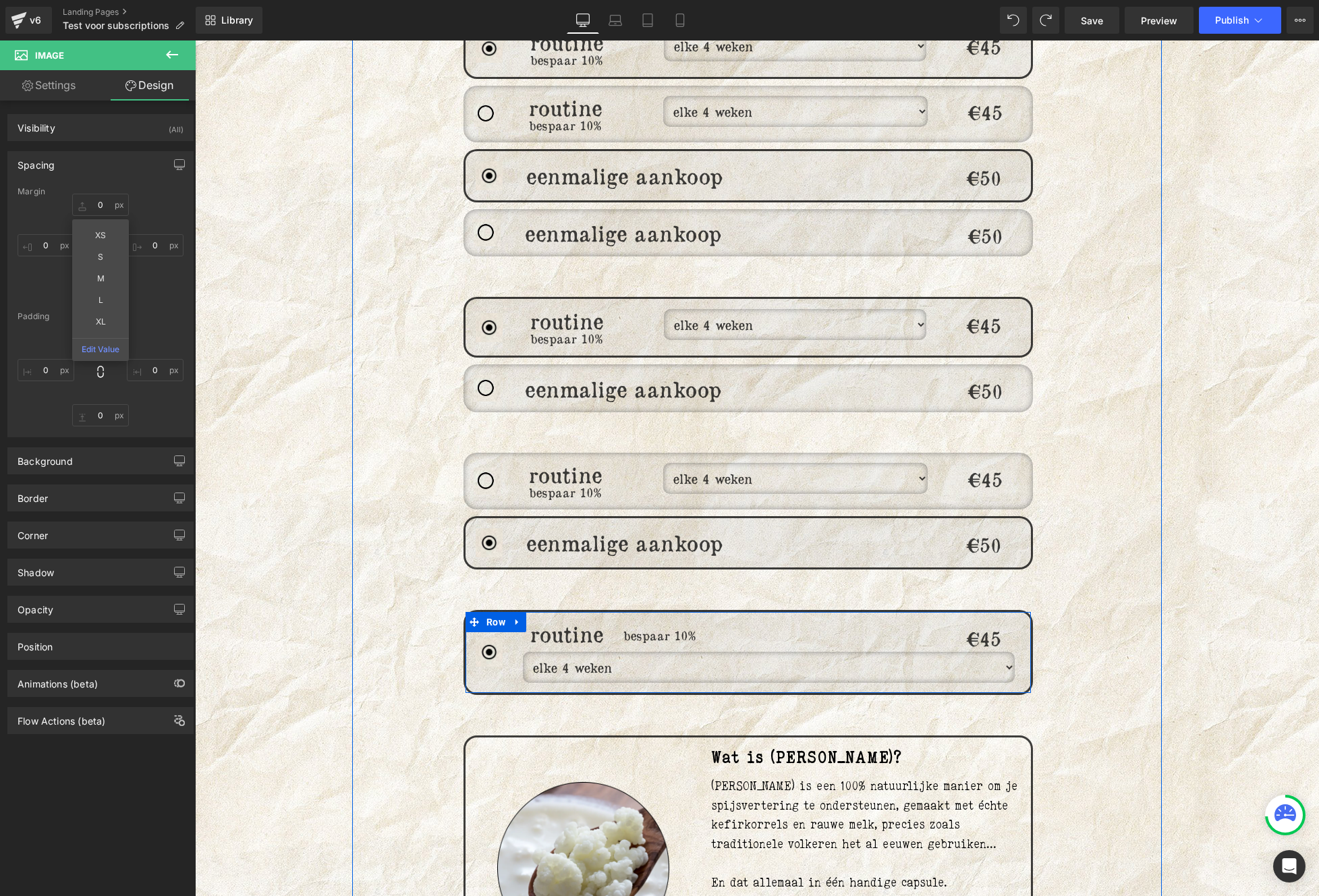
click at [1000, 652] on div "€45 Heading" at bounding box center [983, 652] width 95 height 60
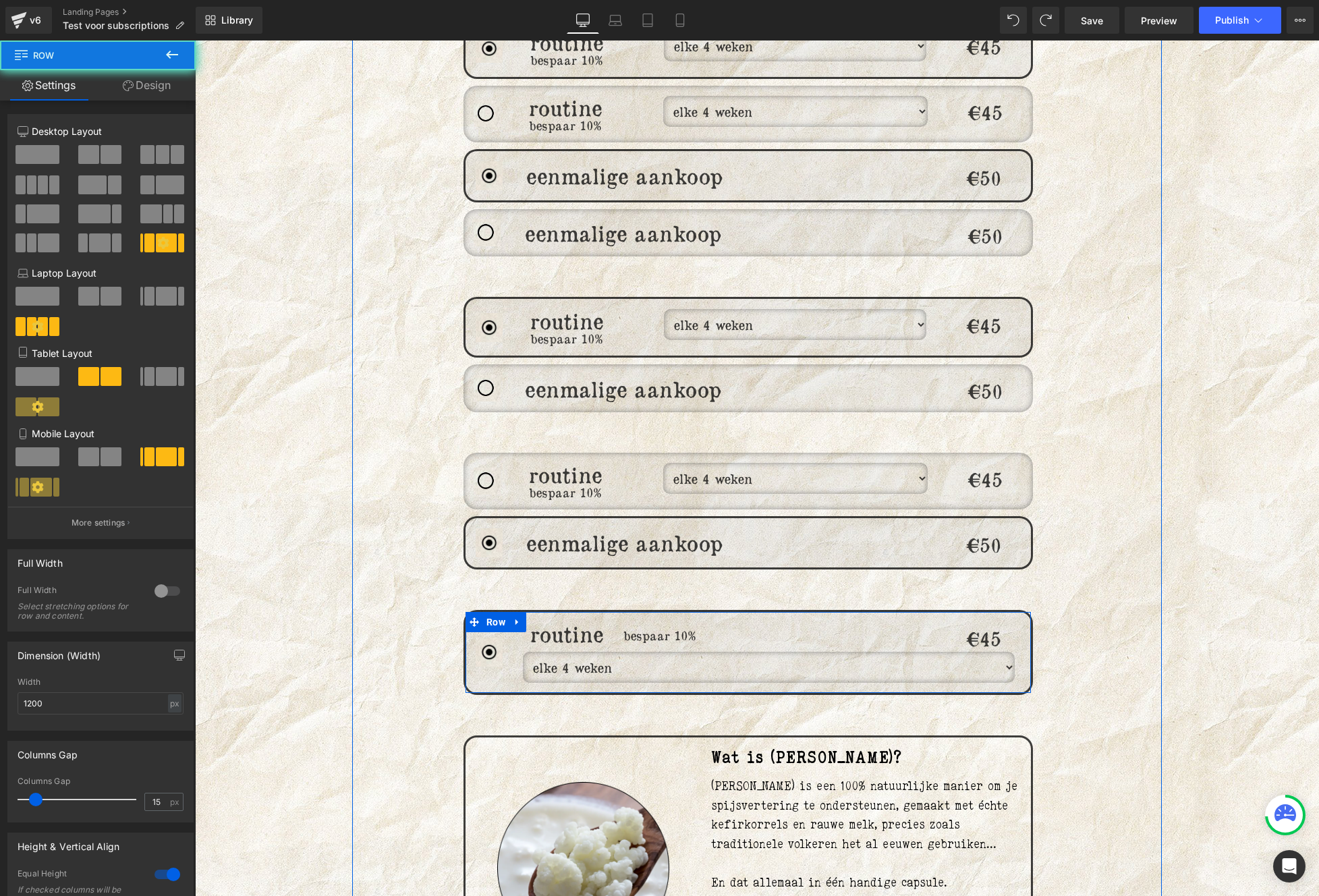
click at [1003, 654] on div "€45 Heading" at bounding box center [983, 652] width 95 height 60
click at [999, 657] on div "€45 Heading" at bounding box center [983, 652] width 95 height 60
click at [995, 659] on div "€45 Heading" at bounding box center [983, 652] width 95 height 60
click at [895, 659] on div "bespaar 10% Heading" at bounding box center [794, 652] width 282 height 60
drag, startPoint x: 685, startPoint y: 659, endPoint x: 675, endPoint y: 659, distance: 10.0
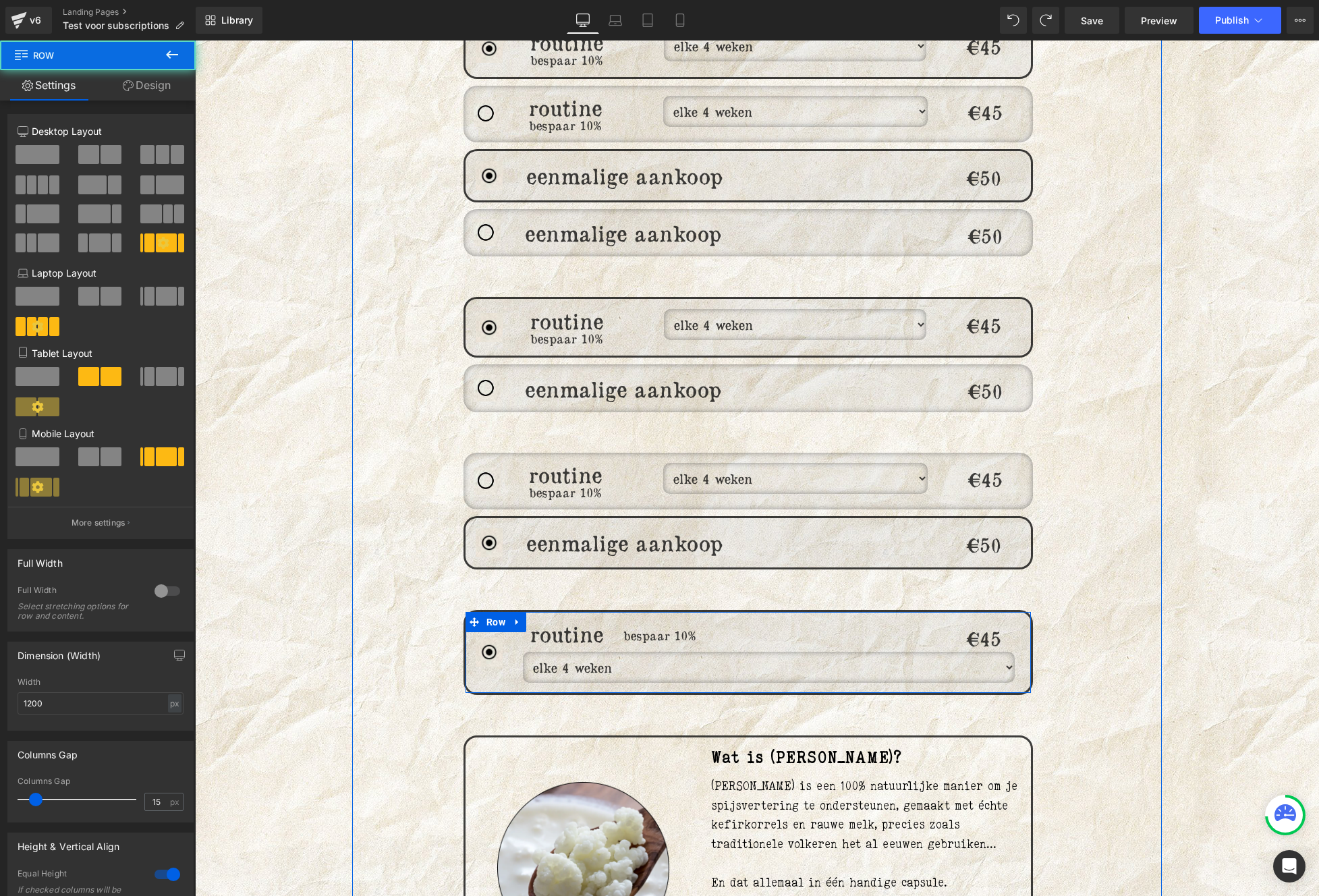
click at [677, 659] on div "bespaar 10% Heading" at bounding box center [794, 652] width 282 height 60
click at [596, 657] on select "elke 4 weken elke 6 weken elke 8 weken elke 12 weken" at bounding box center [769, 667] width 492 height 31
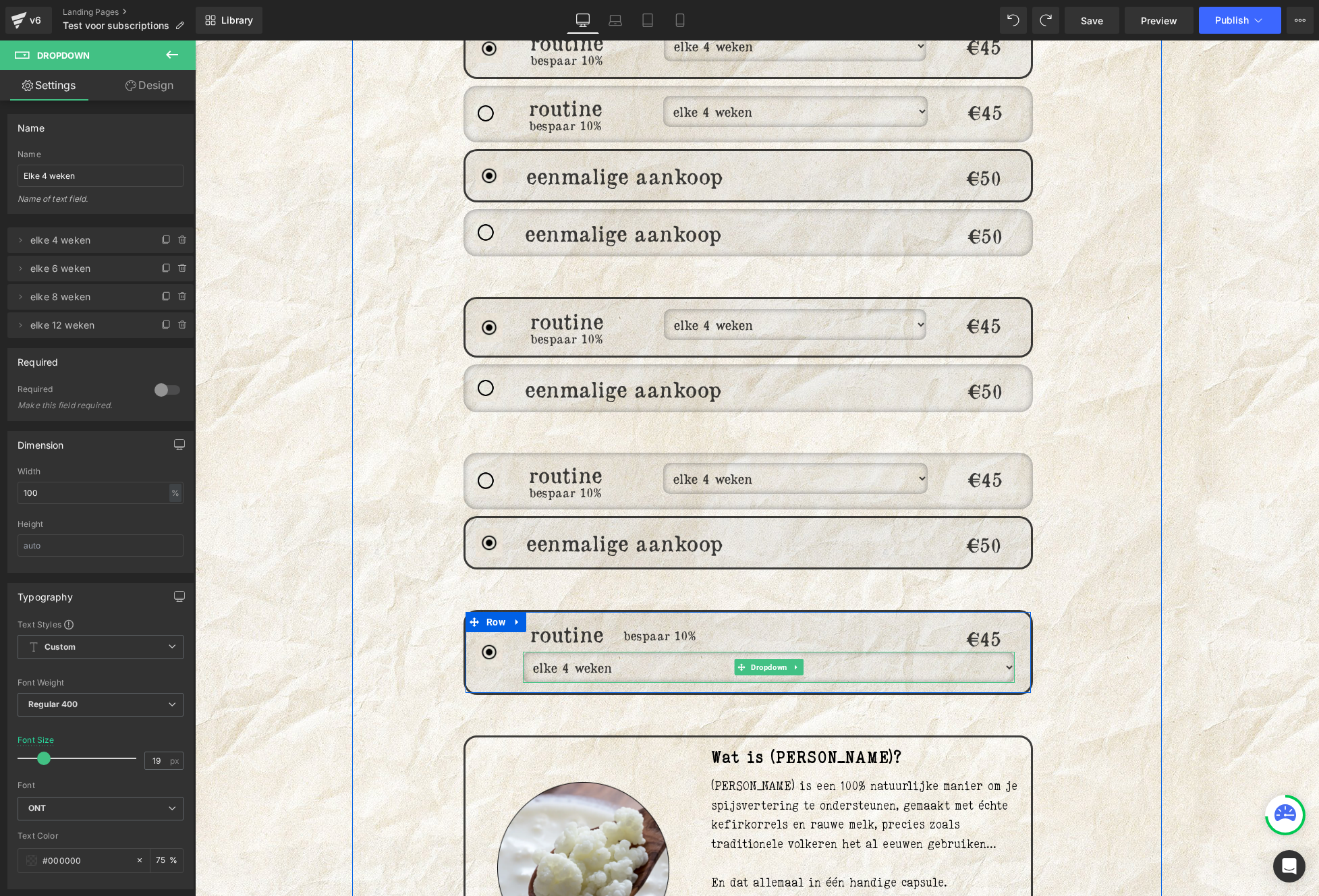
click at [523, 652] on select "elke 4 weken elke 6 weken elke 8 weken elke 12 weken" at bounding box center [769, 667] width 492 height 31
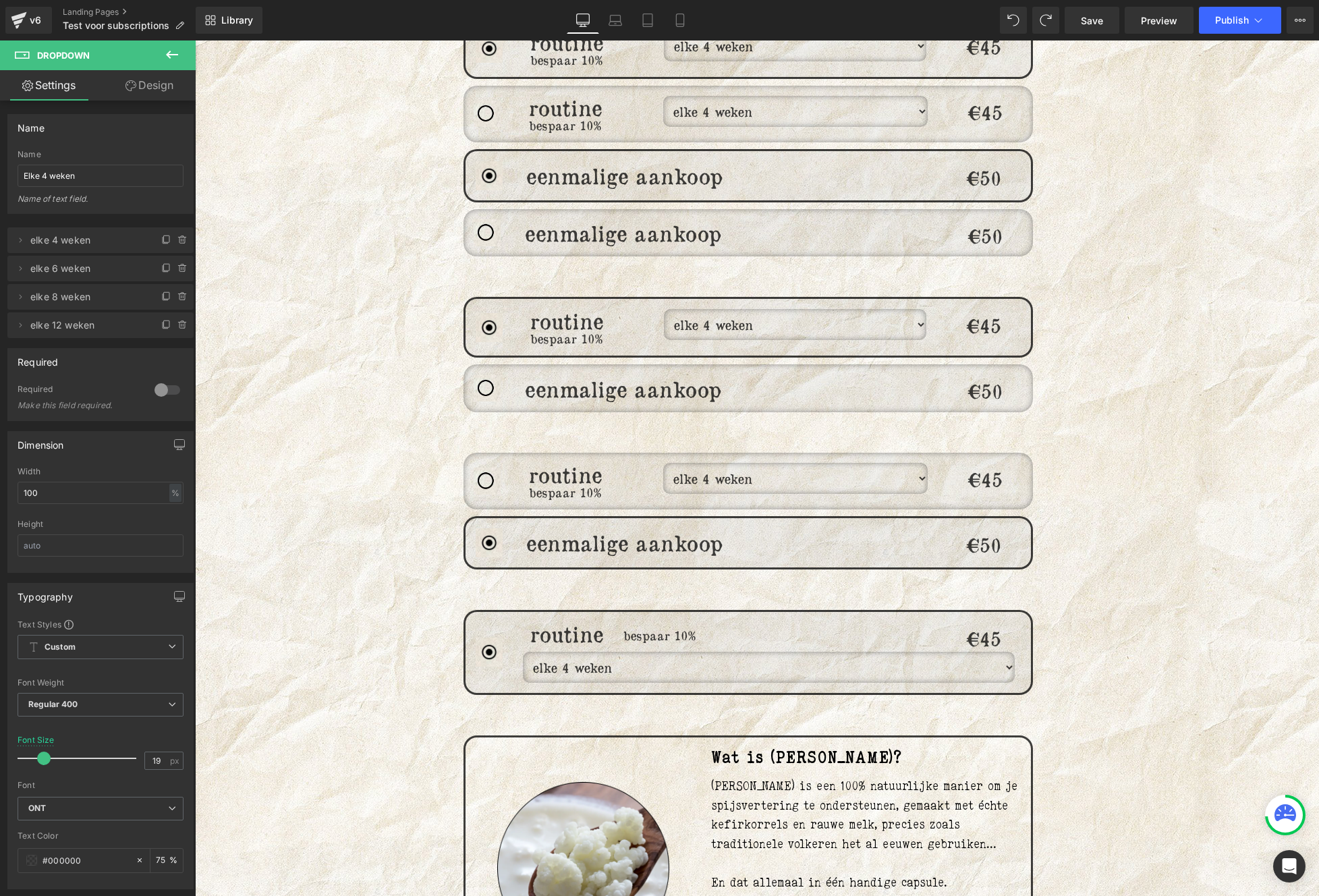
click at [572, 655] on select "elke 4 weken elke 6 weken elke 8 weken elke 12 weken" at bounding box center [769, 667] width 492 height 31
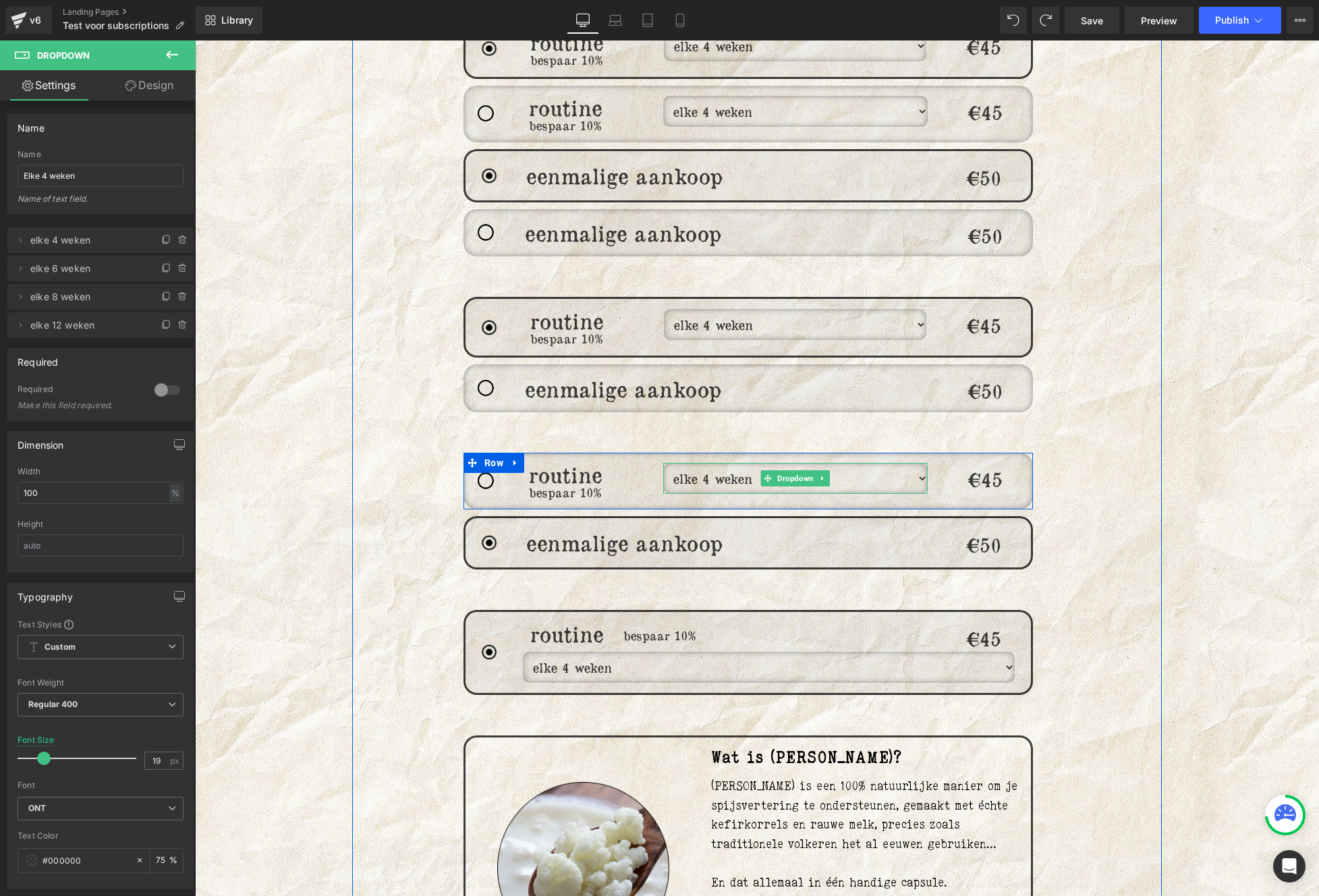
click at [924, 465] on div at bounding box center [925, 478] width 3 height 31
click at [914, 467] on select "elke 4 weken elke 6 weken elke 8 weken elke 12 weken" at bounding box center [795, 478] width 265 height 31
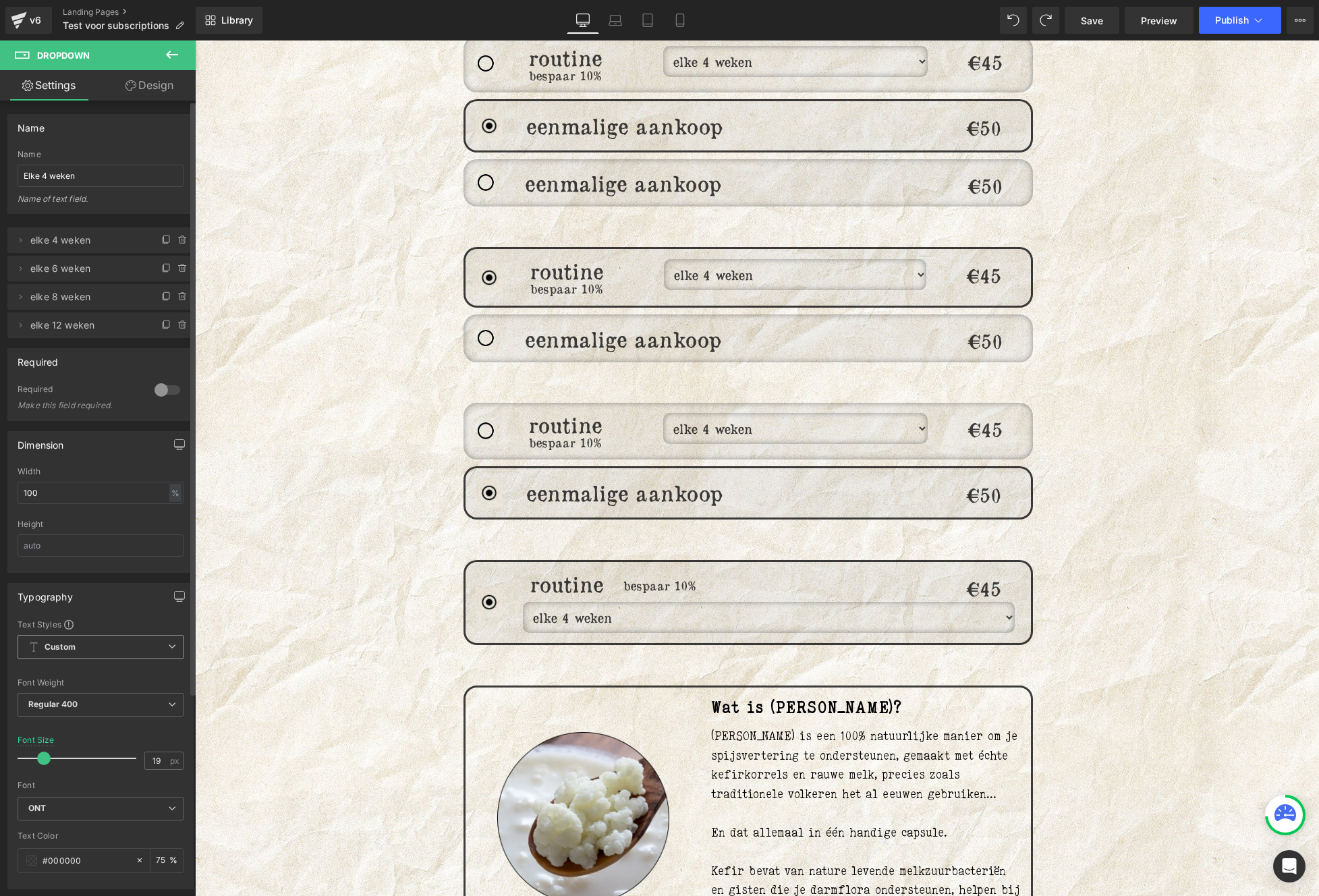
scroll to position [1064, 0]
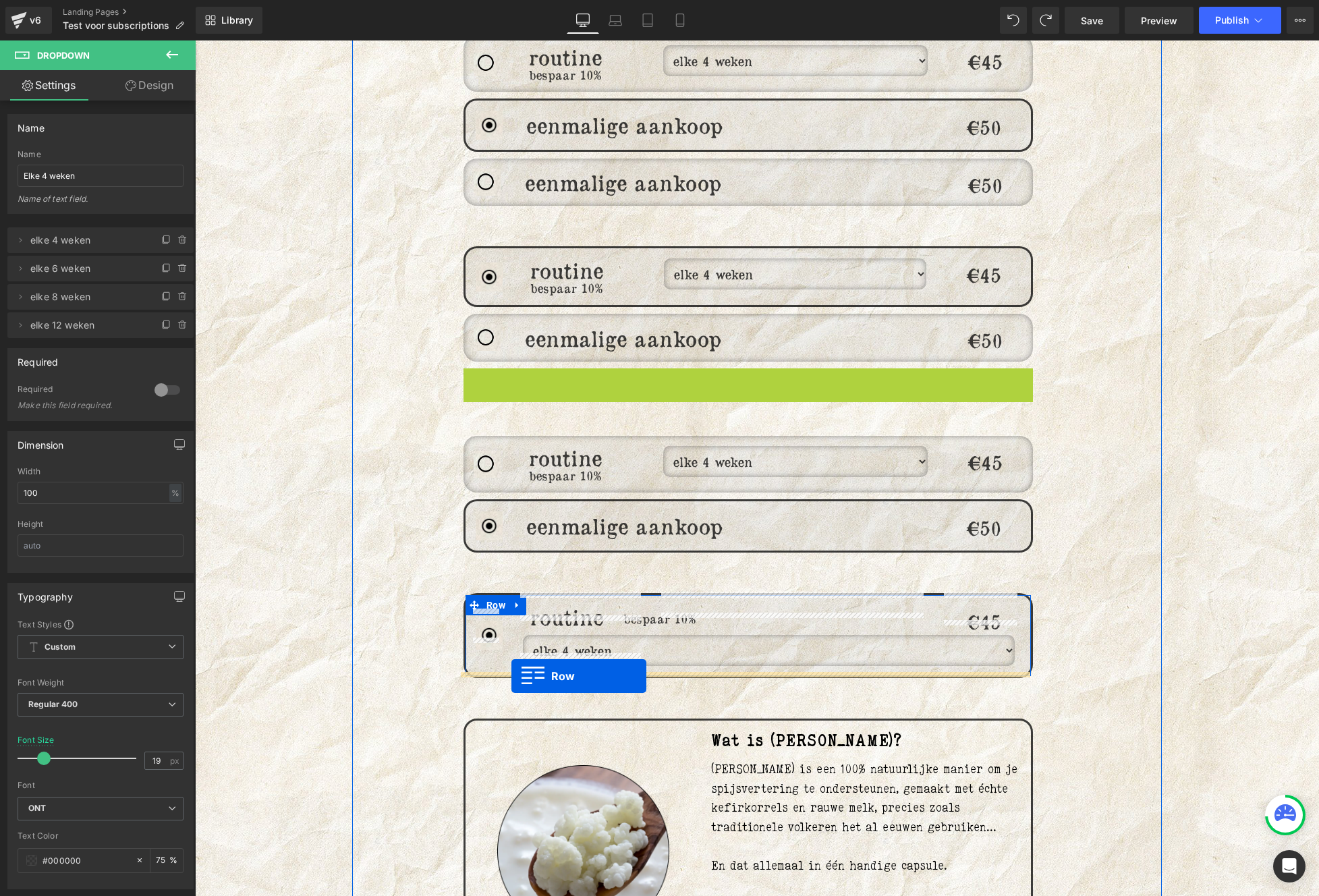
drag, startPoint x: 491, startPoint y: 366, endPoint x: 501, endPoint y: 674, distance: 308.2
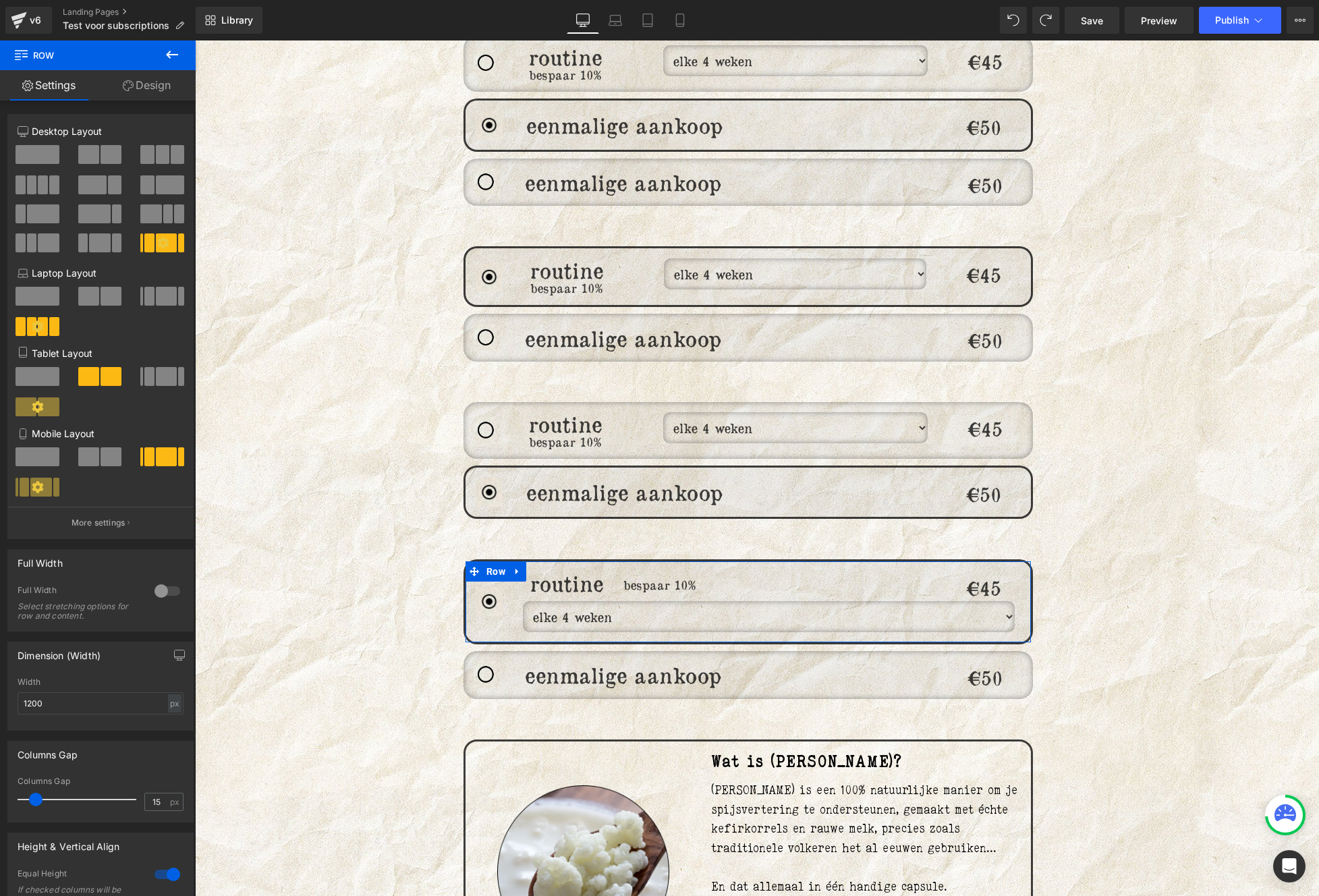
click at [195, 41] on div "176px" at bounding box center [195, 41] width 0 height 0
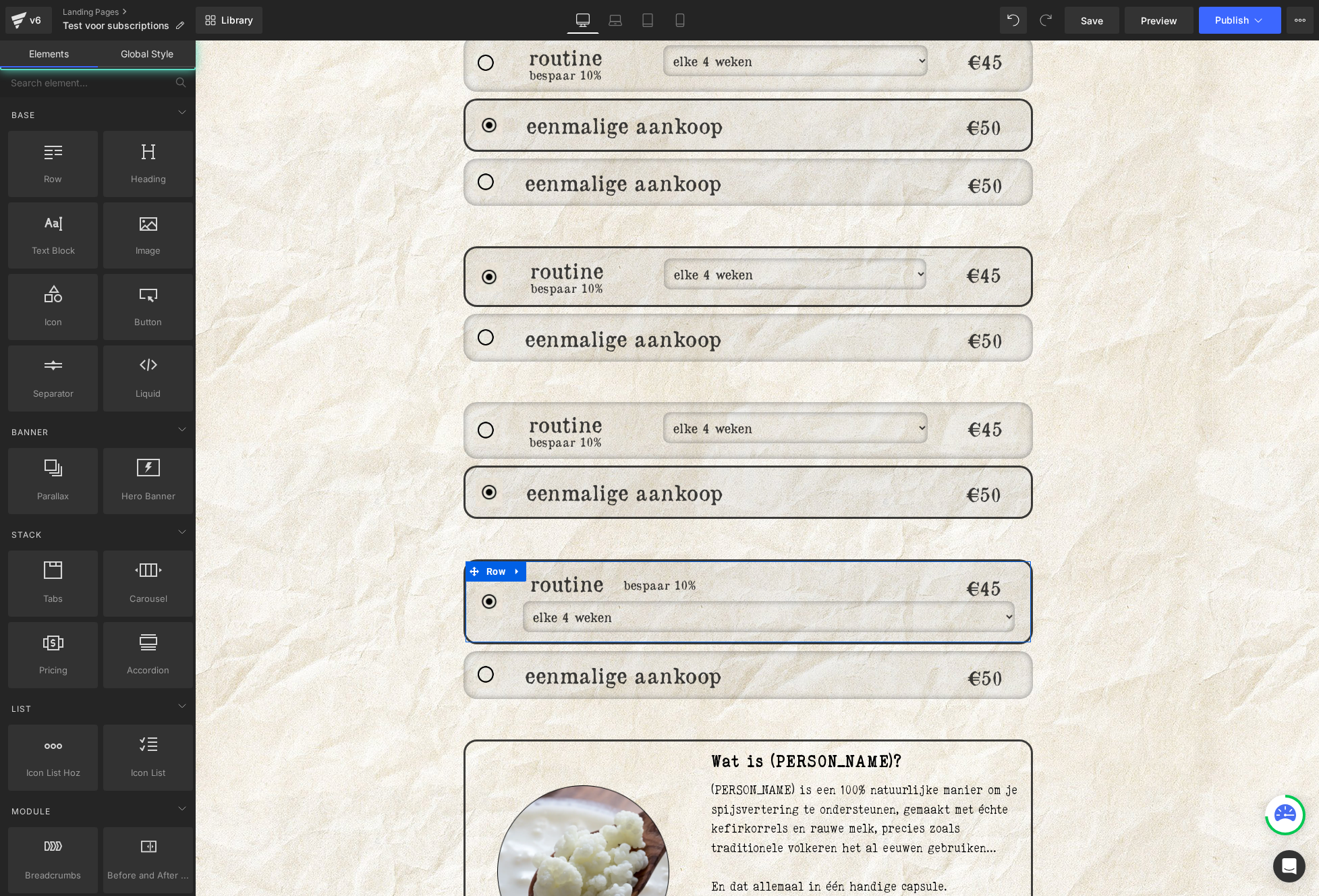
click at [195, 41] on div "176px" at bounding box center [195, 41] width 0 height 0
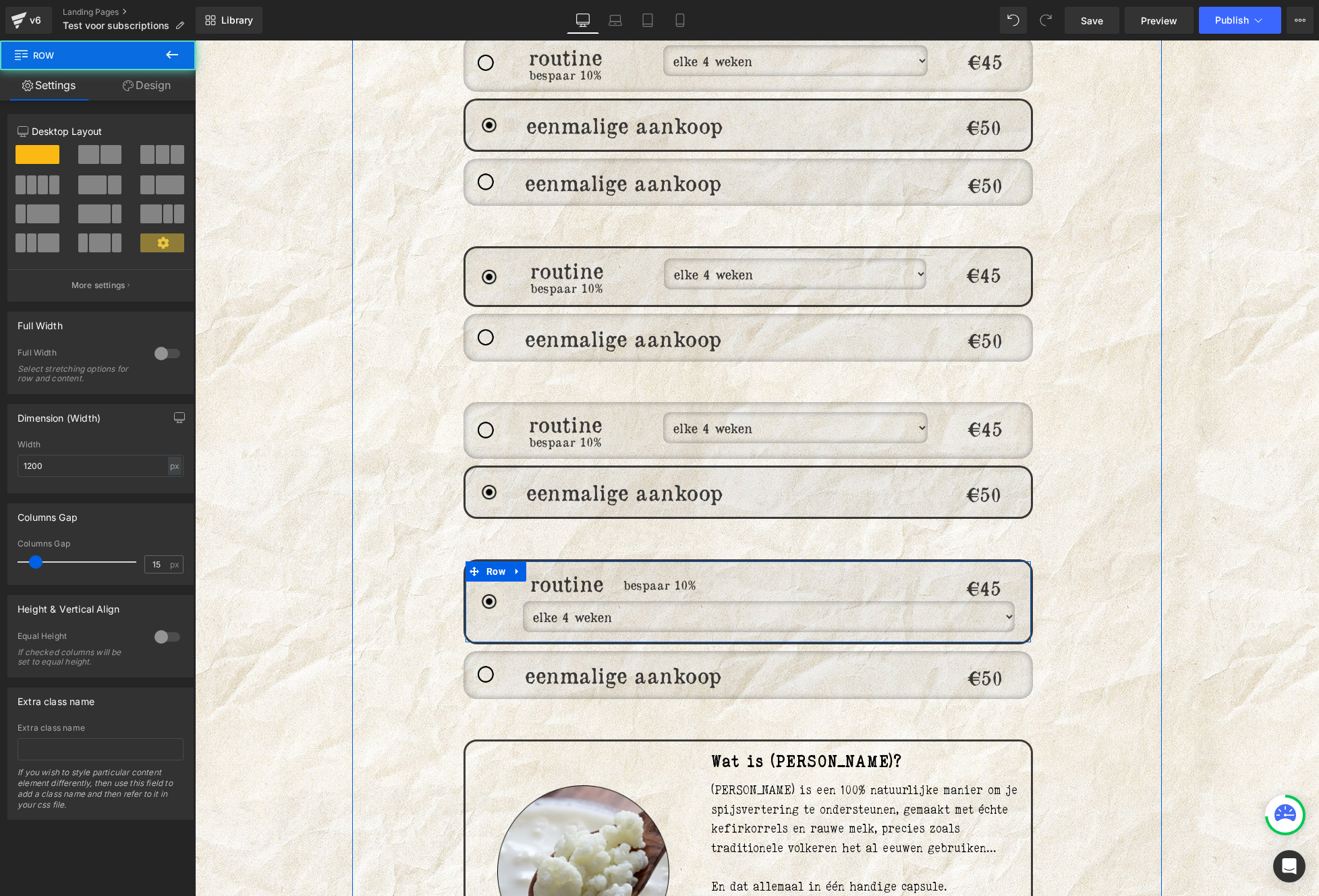
click at [1004, 785] on div "Rauwe Oerkefir is een 100% natuurlijke manier om je spijsvertering te ondersteu…" at bounding box center [865, 886] width 309 height 211
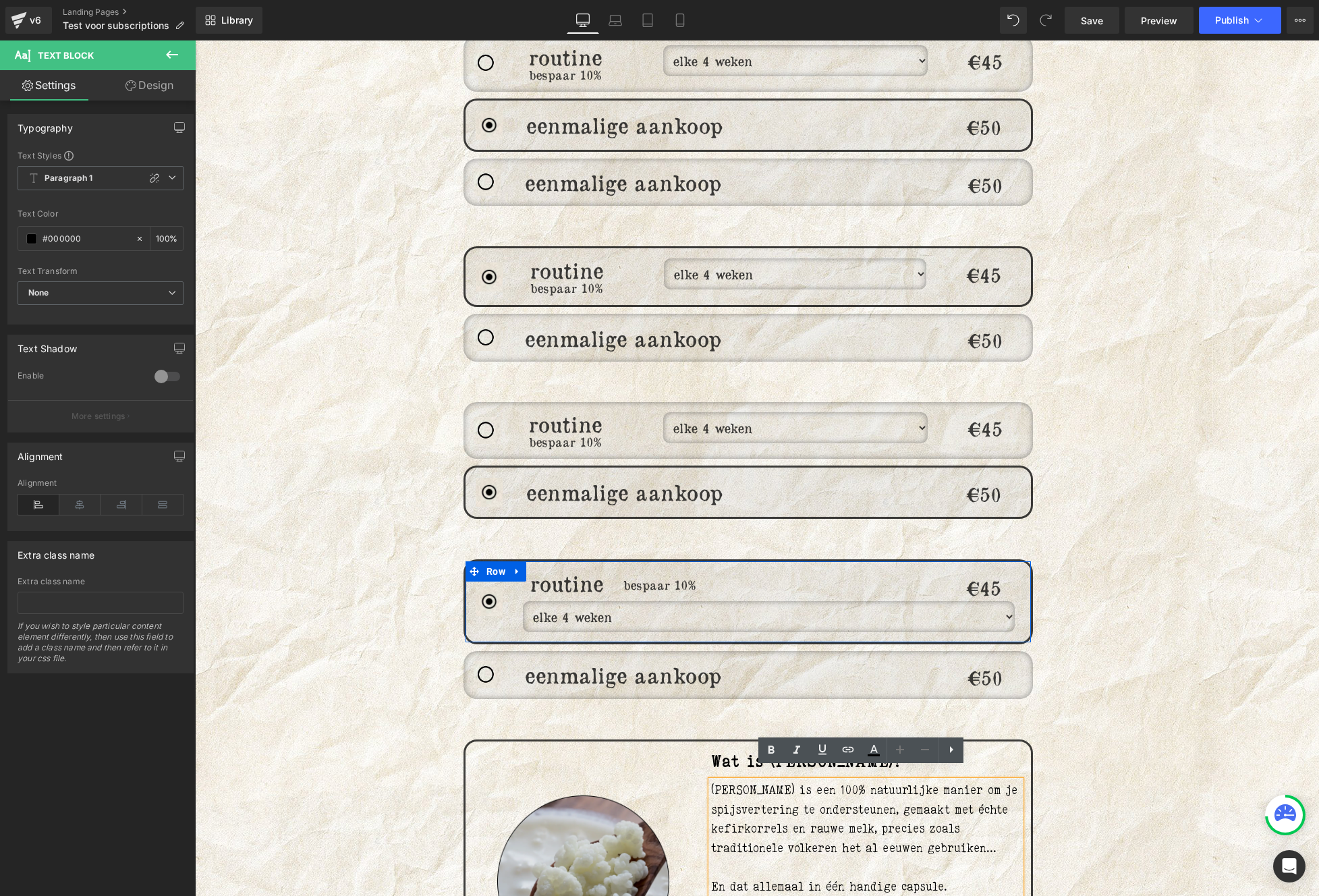
click at [593, 797] on img at bounding box center [583, 881] width 172 height 172
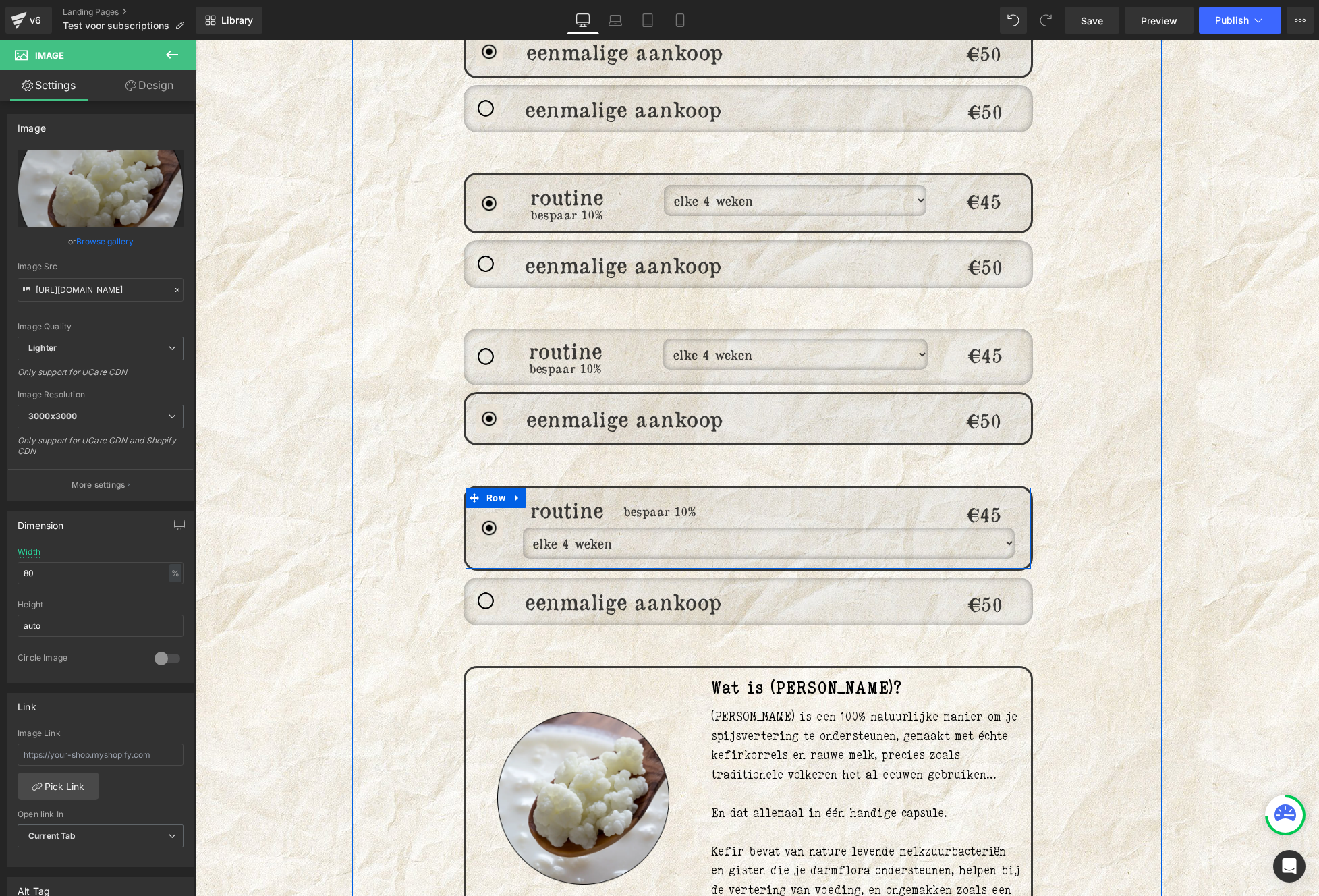
scroll to position [1202, 0]
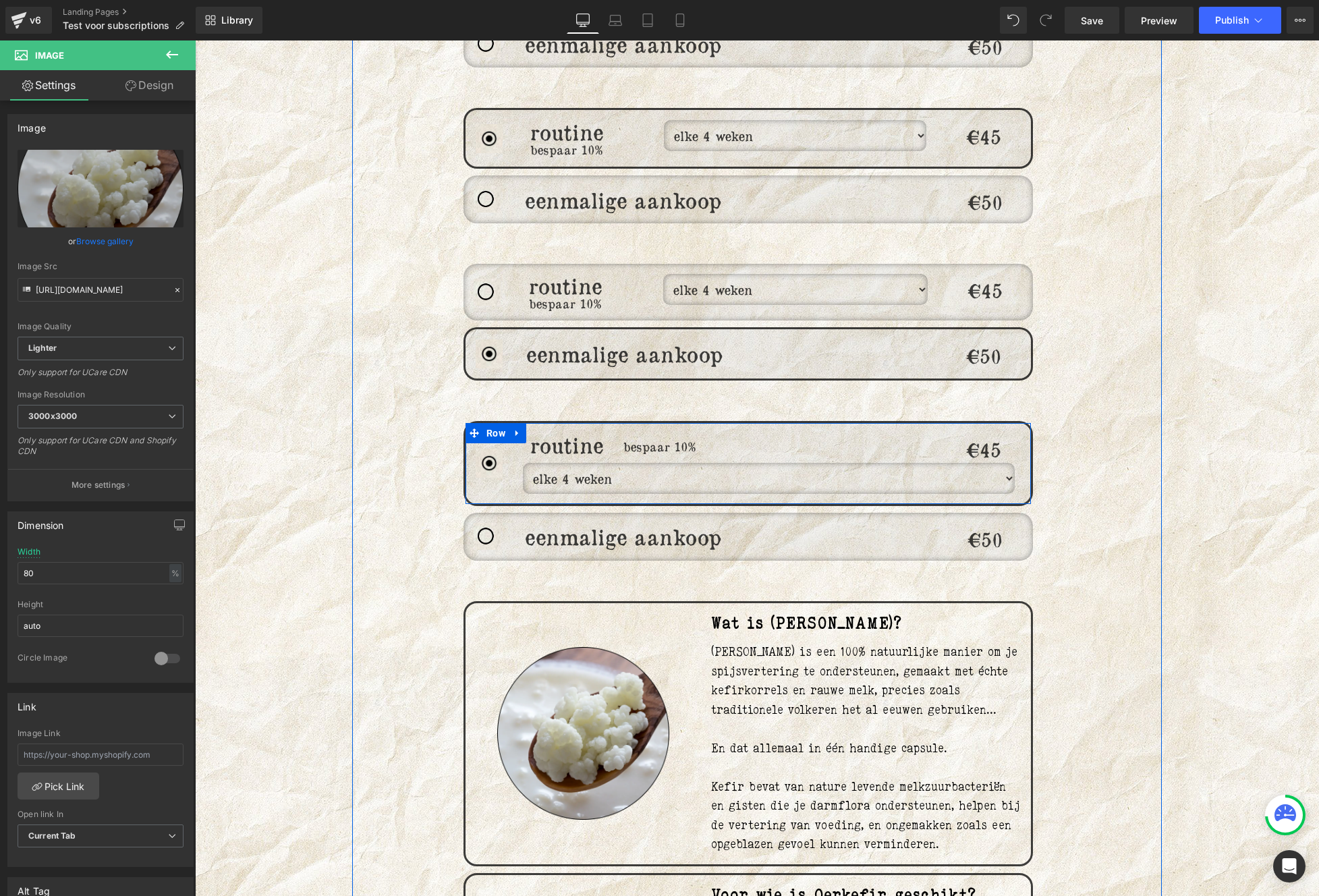
click at [568, 342] on h1 "eenmalige aankoop" at bounding box center [623, 353] width 270 height 23
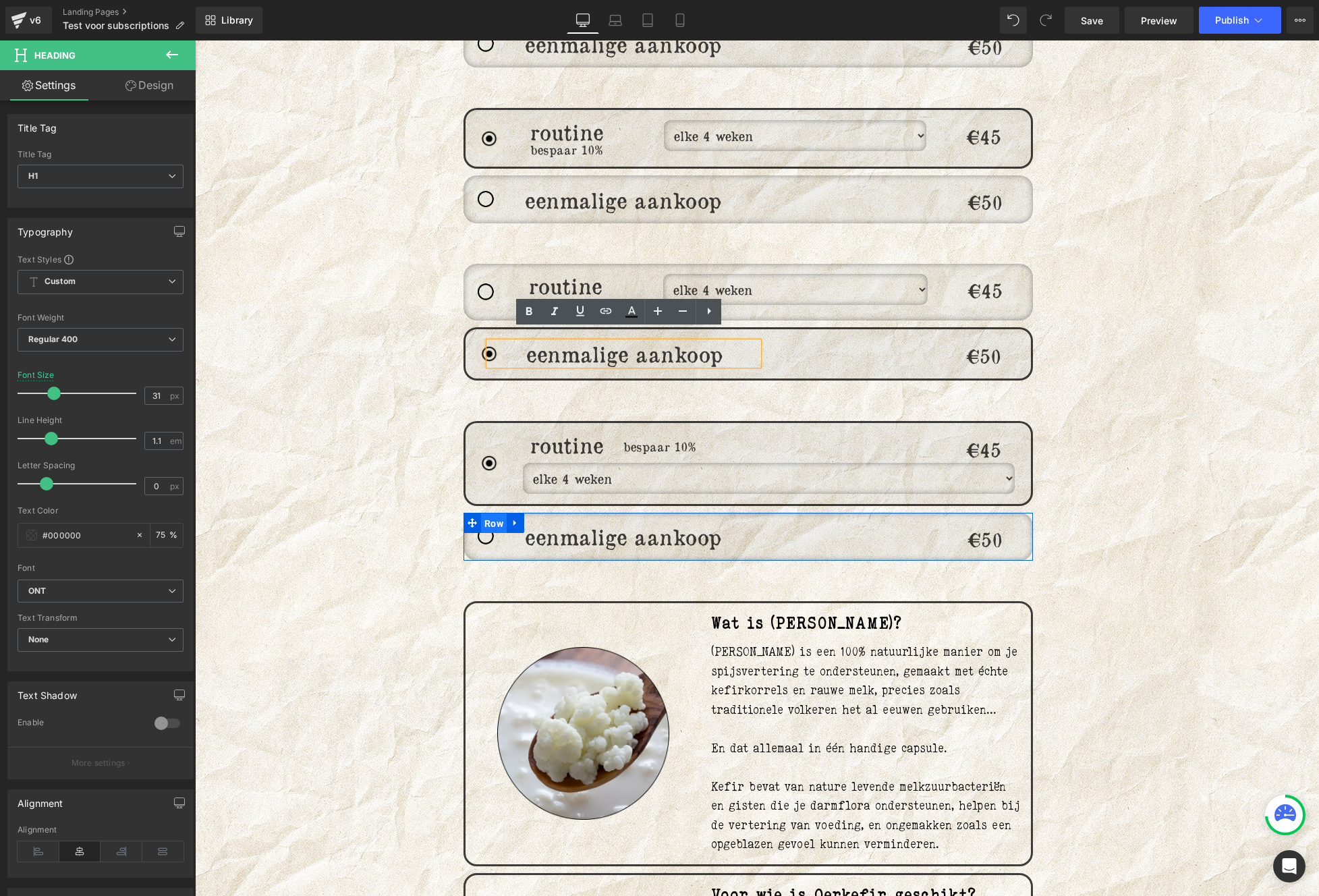
click at [493, 514] on span "Row" at bounding box center [494, 523] width 25 height 20
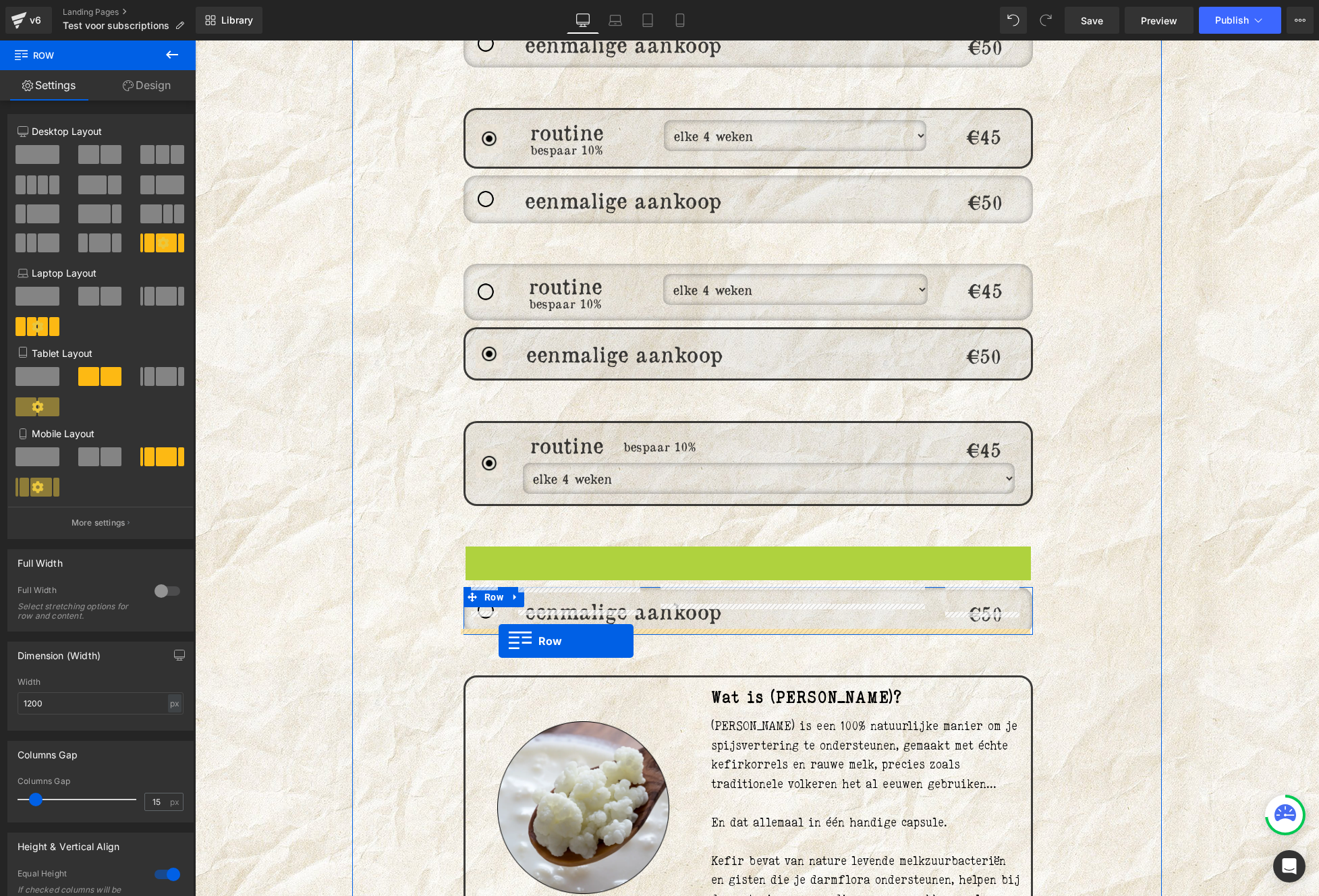
drag, startPoint x: 487, startPoint y: 549, endPoint x: 499, endPoint y: 641, distance: 92.8
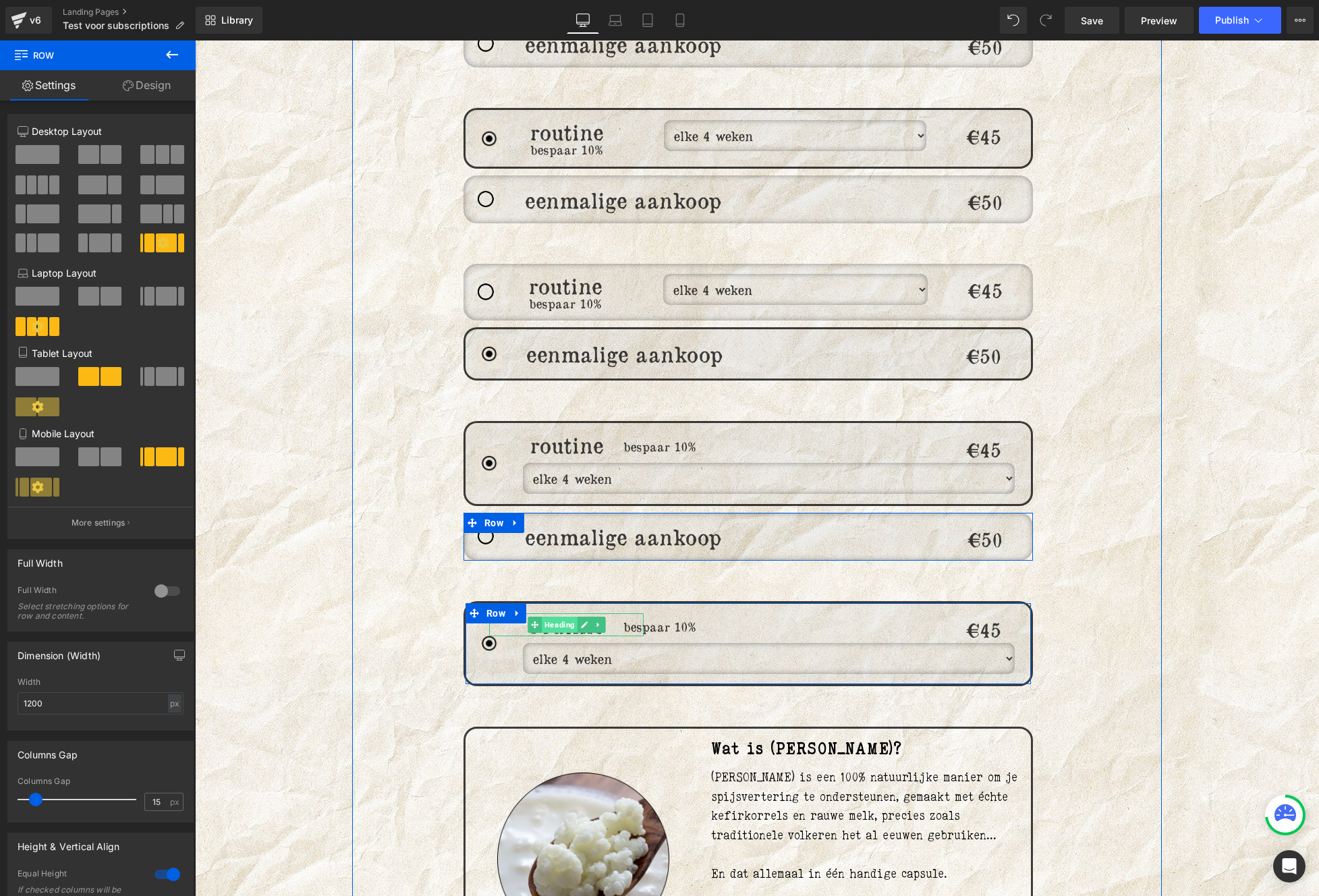
click at [546, 617] on span "Heading" at bounding box center [559, 624] width 36 height 16
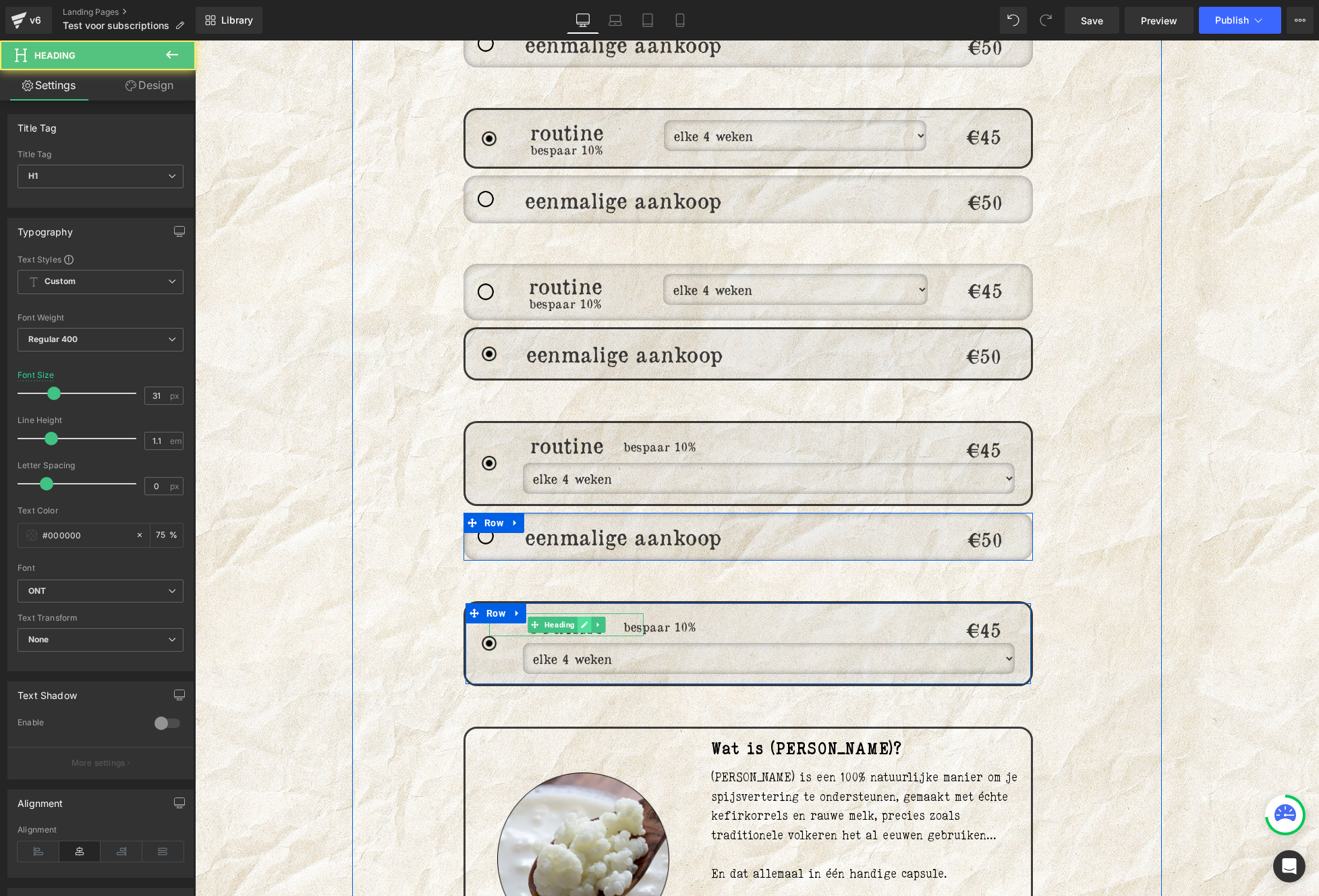
click at [580, 621] on icon at bounding box center [584, 625] width 7 height 8
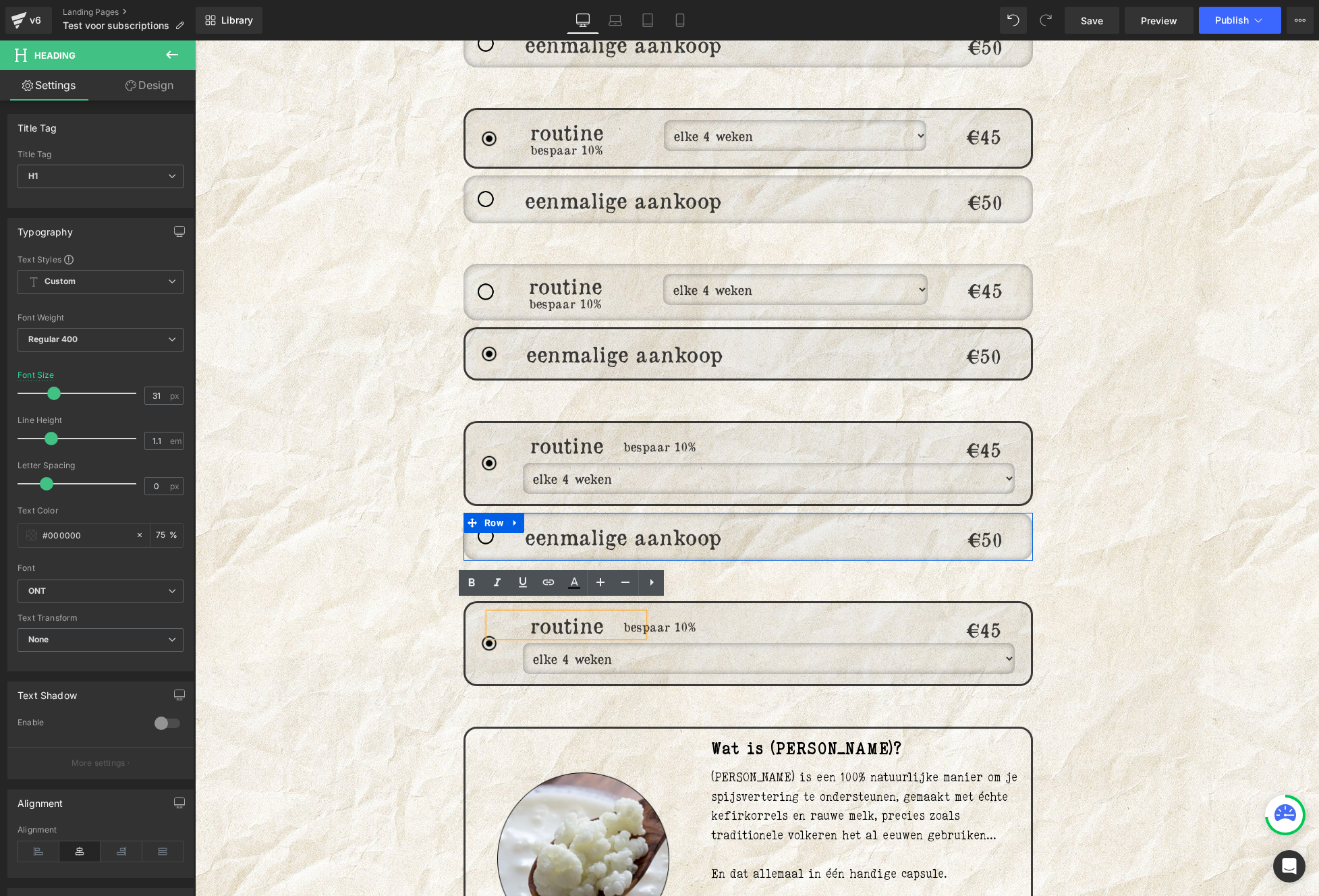
click at [564, 613] on h1 "routine" at bounding box center [566, 624] width 155 height 23
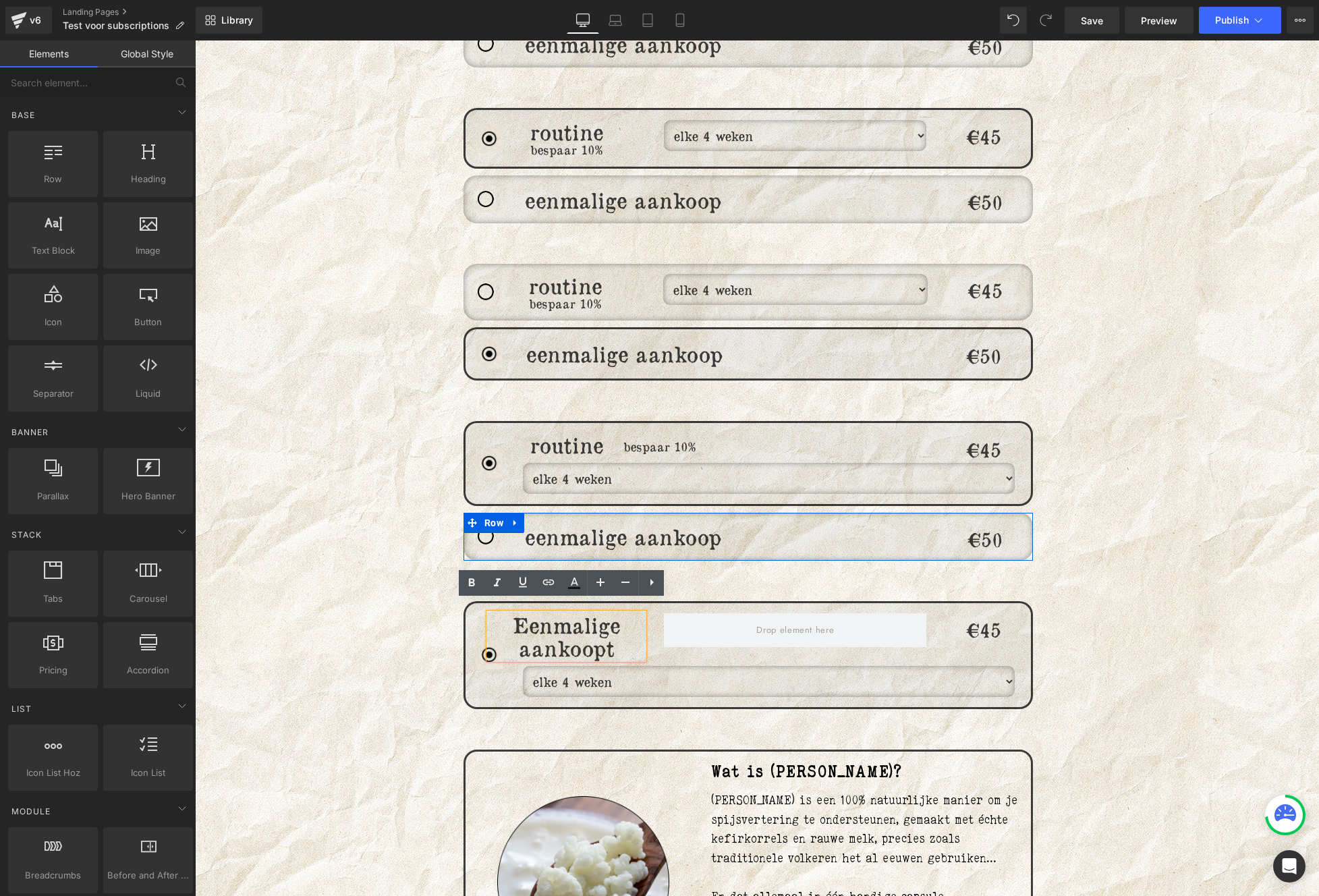
drag, startPoint x: 348, startPoint y: 634, endPoint x: 367, endPoint y: 634, distance: 19.0
click at [352, 634] on div "Image routine Heading bespaar 10% Heading elke 4 weken elke 6 weken elke 8 weke…" at bounding box center [757, 646] width 809 height 2097
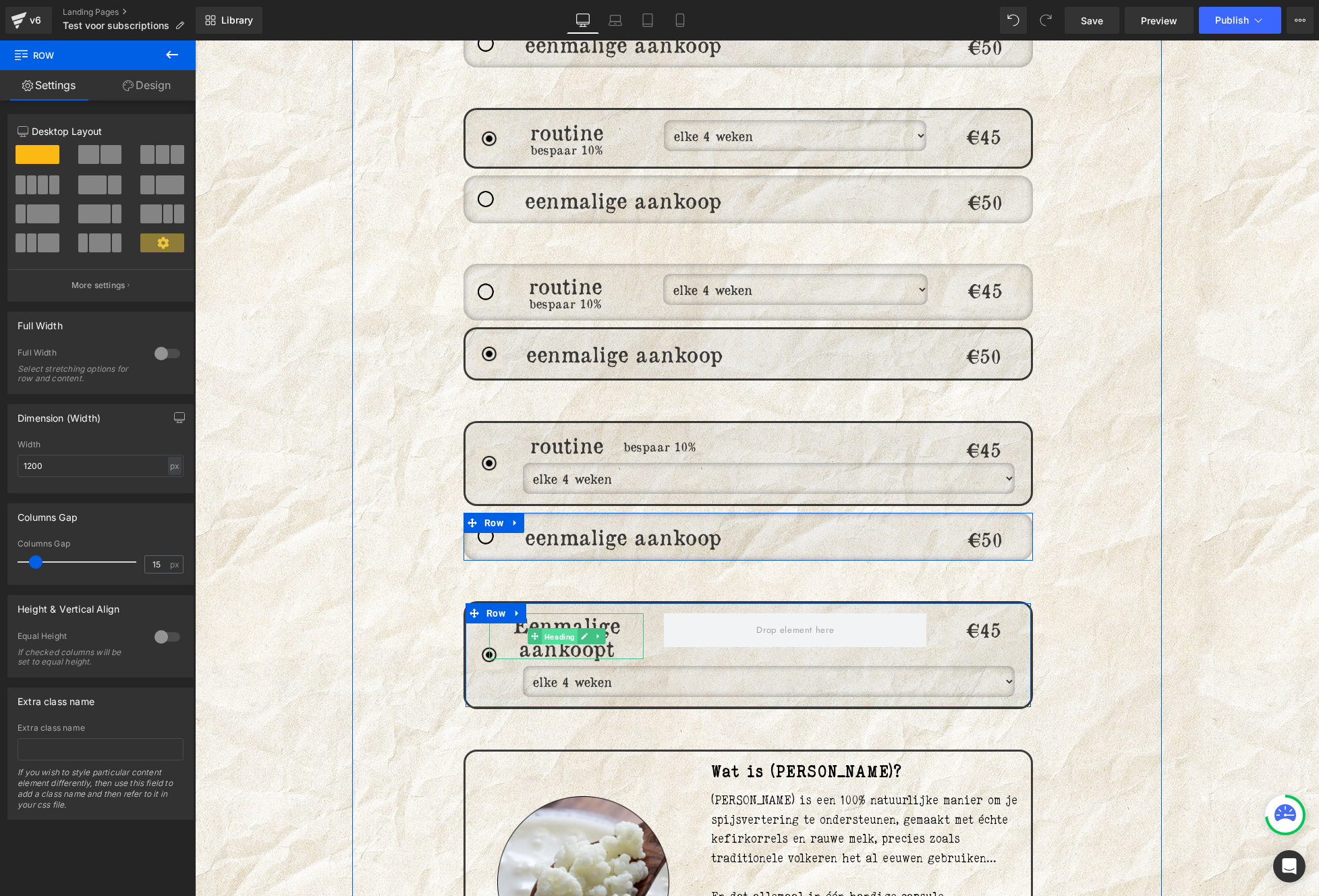
click at [548, 628] on span "Heading" at bounding box center [559, 636] width 36 height 16
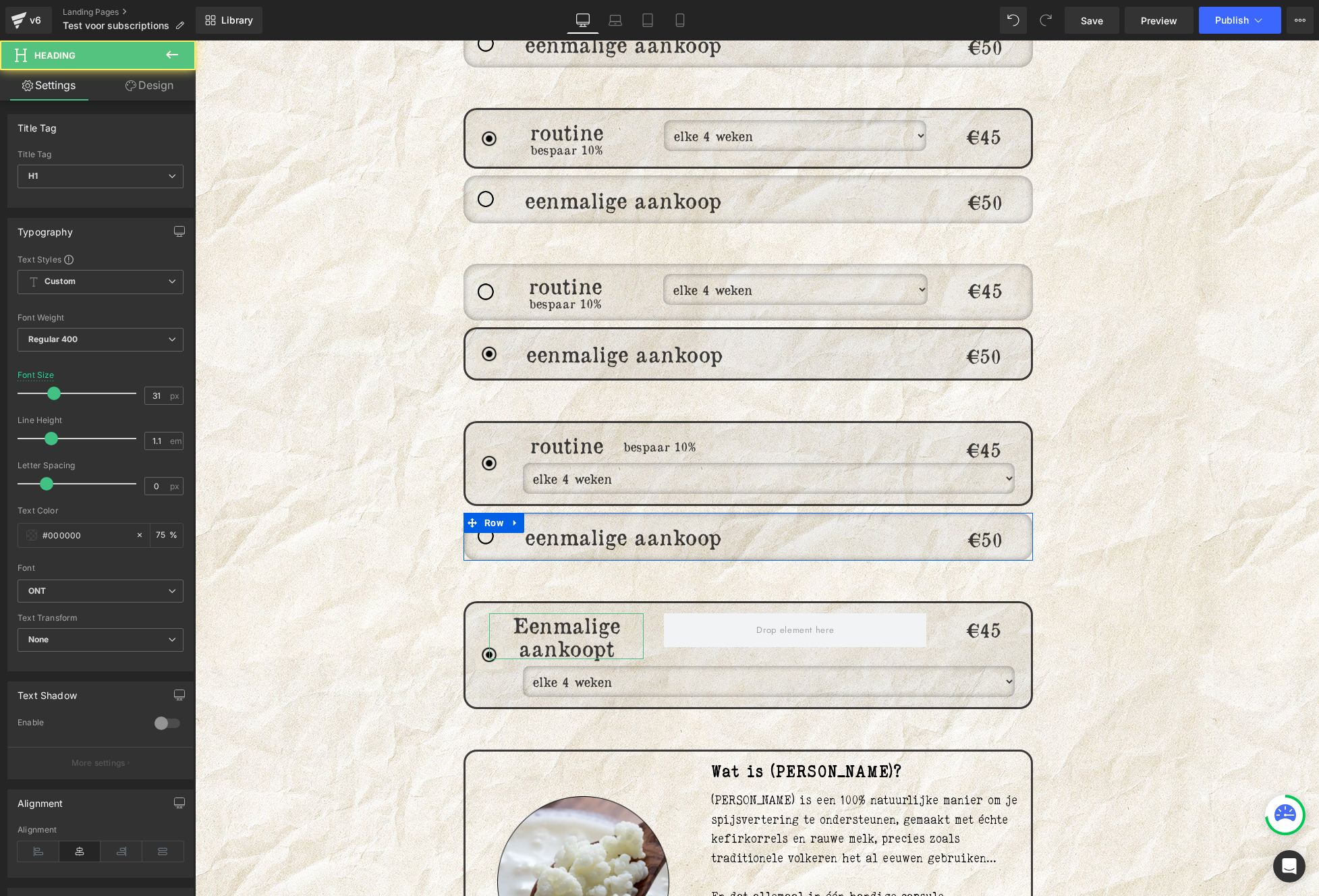
click at [132, 83] on icon at bounding box center [131, 86] width 11 height 11
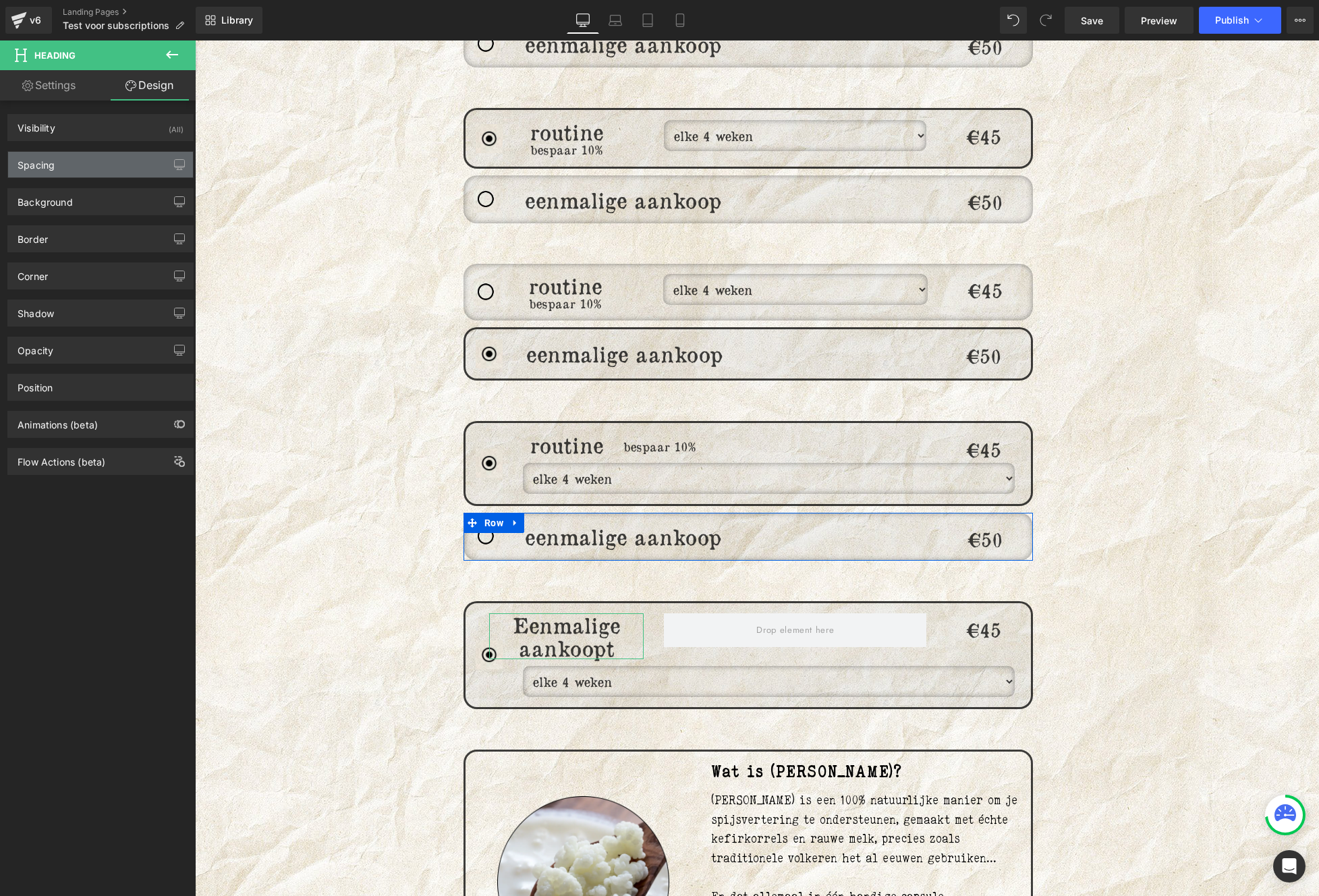
click at [60, 156] on div "Spacing" at bounding box center [100, 165] width 184 height 25
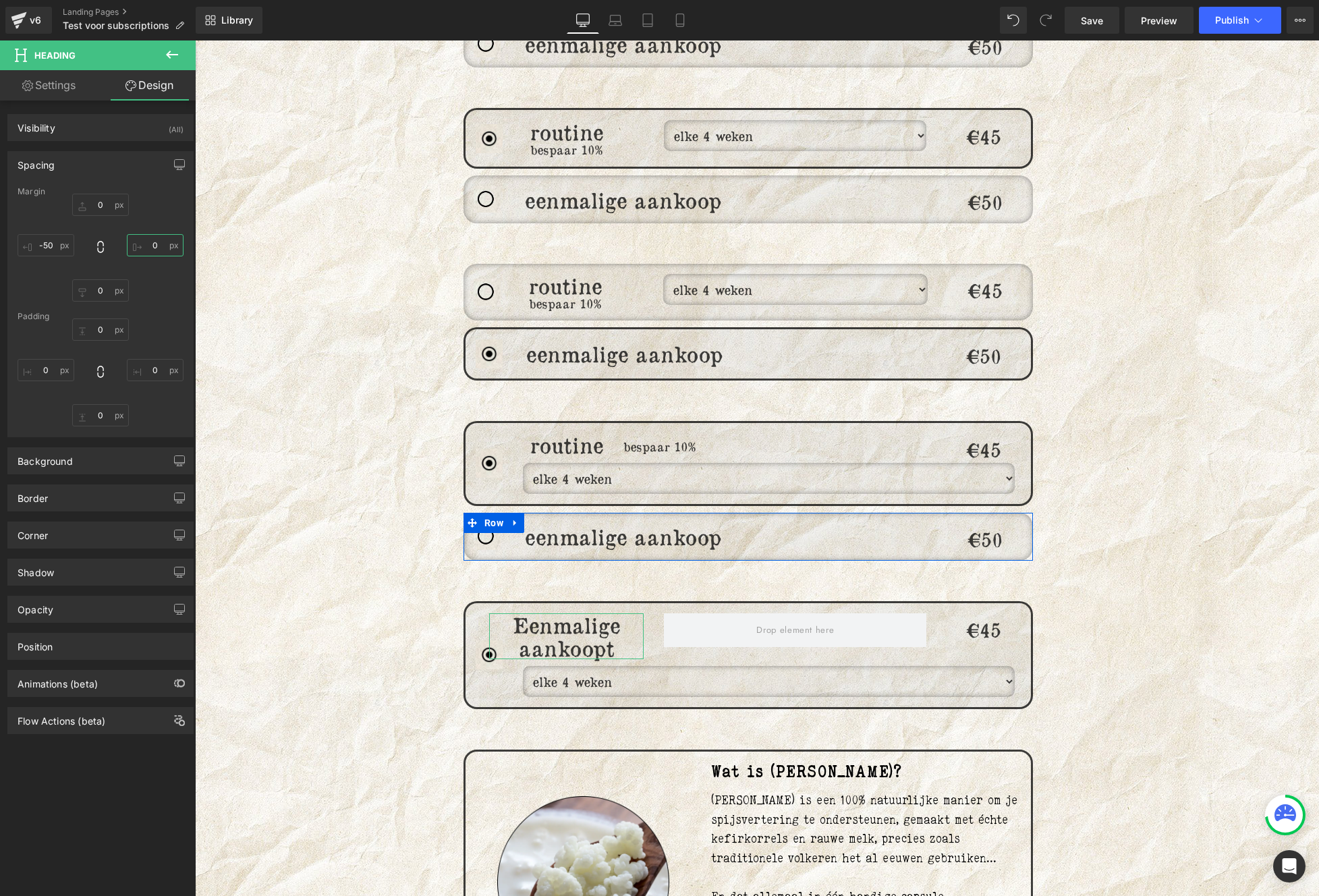
click at [161, 244] on input "0" at bounding box center [155, 245] width 56 height 22
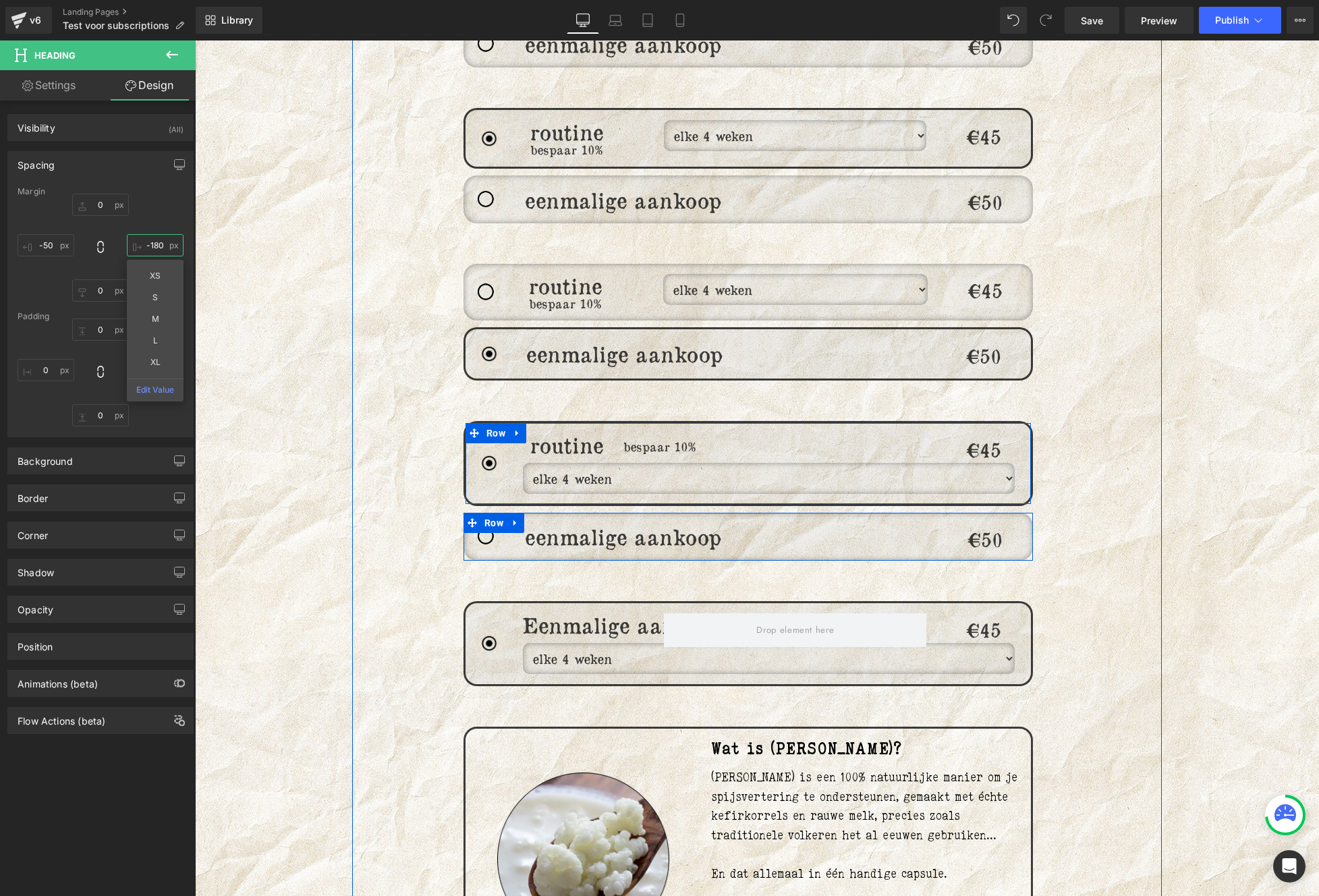
type input "-180"
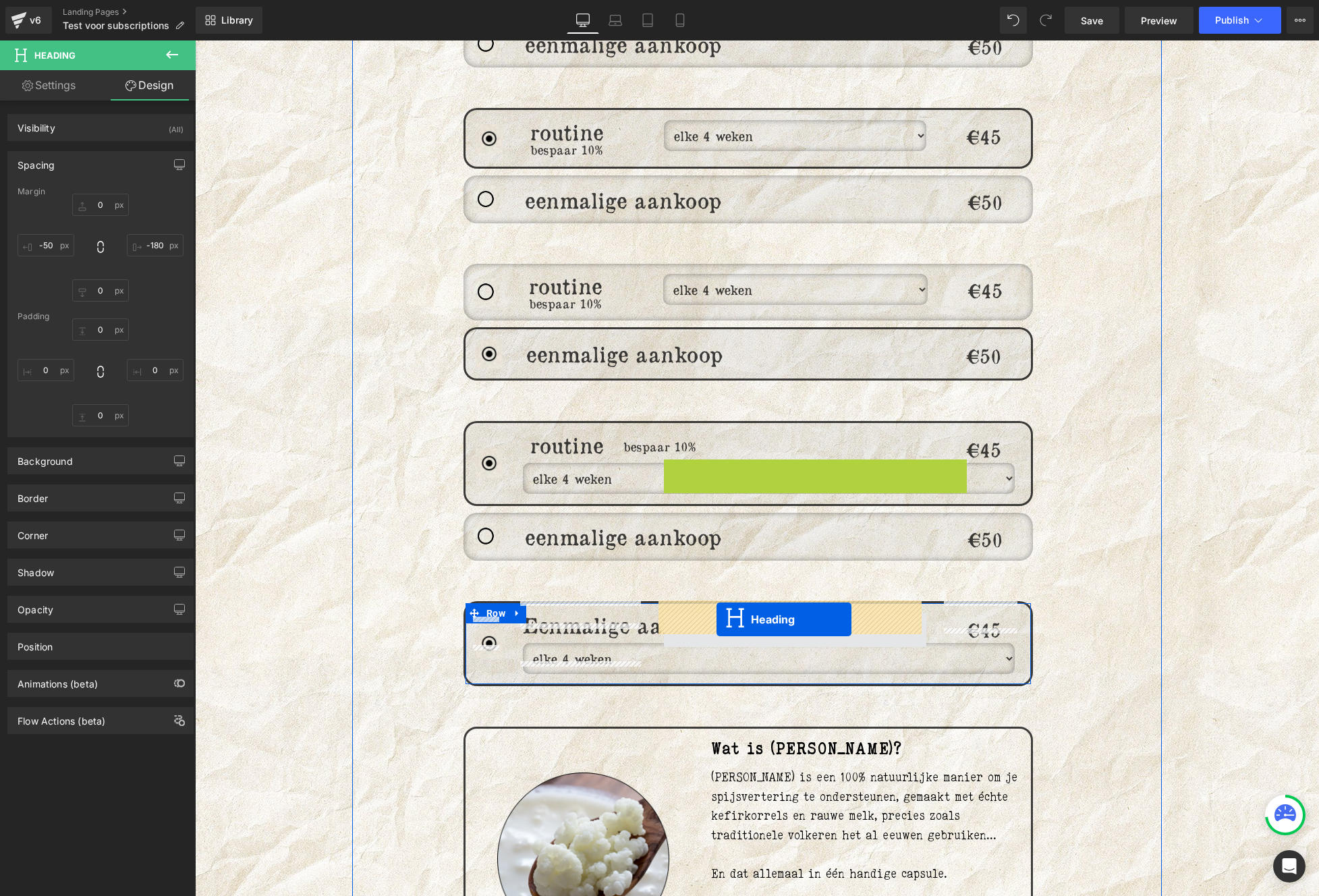
drag, startPoint x: 761, startPoint y: 451, endPoint x: 716, endPoint y: 619, distance: 173.9
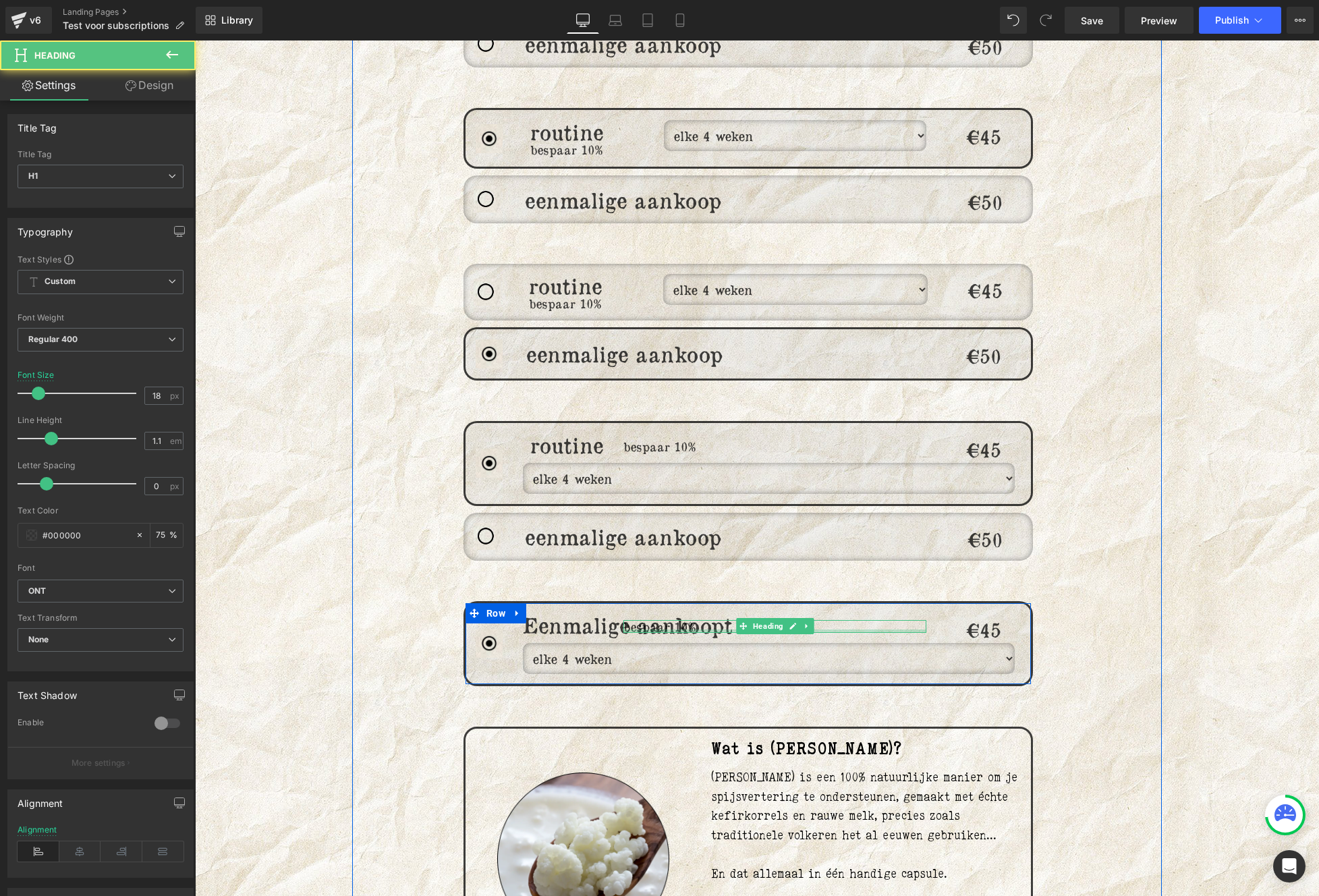
click at [710, 630] on div at bounding box center [774, 631] width 303 height 3
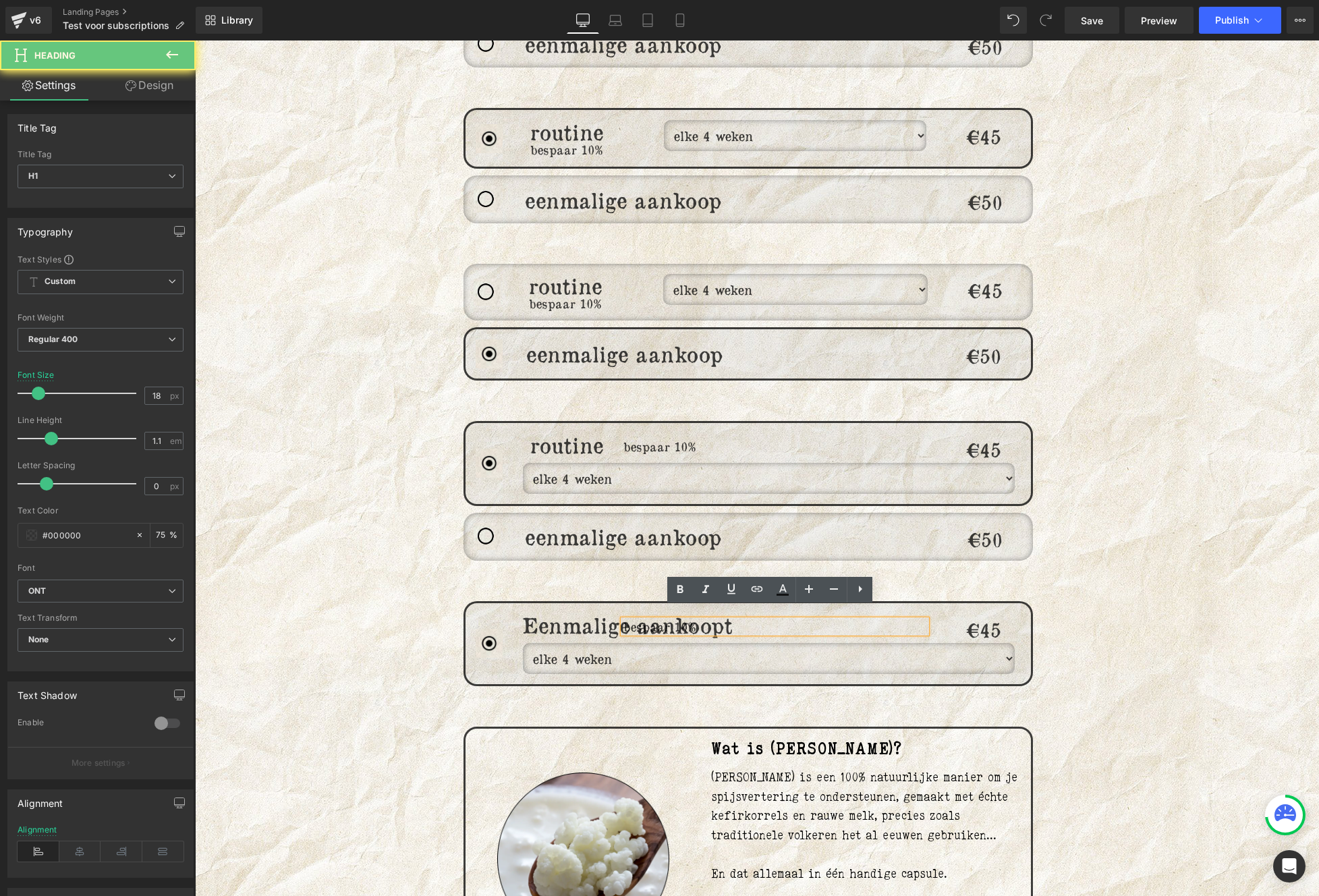
click at [710, 620] on h1 "bespaar 10%" at bounding box center [774, 626] width 303 height 14
click at [1145, 707] on div "Image routine Heading bespaar 10% Heading elke 4 weken elke 6 weken elke 8 weke…" at bounding box center [757, 634] width 809 height 2074
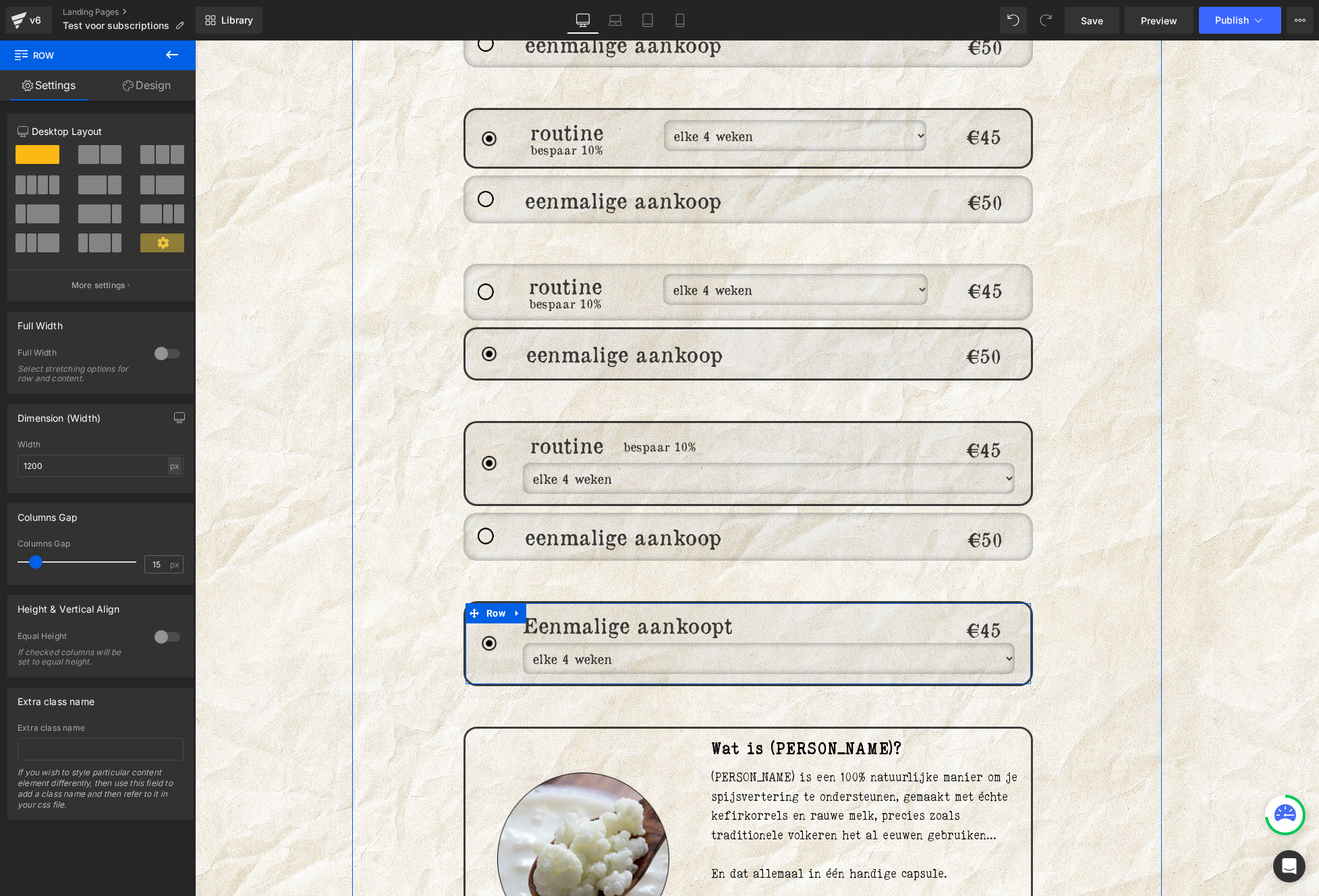
click at [969, 622] on span "Heading" at bounding box center [976, 630] width 36 height 16
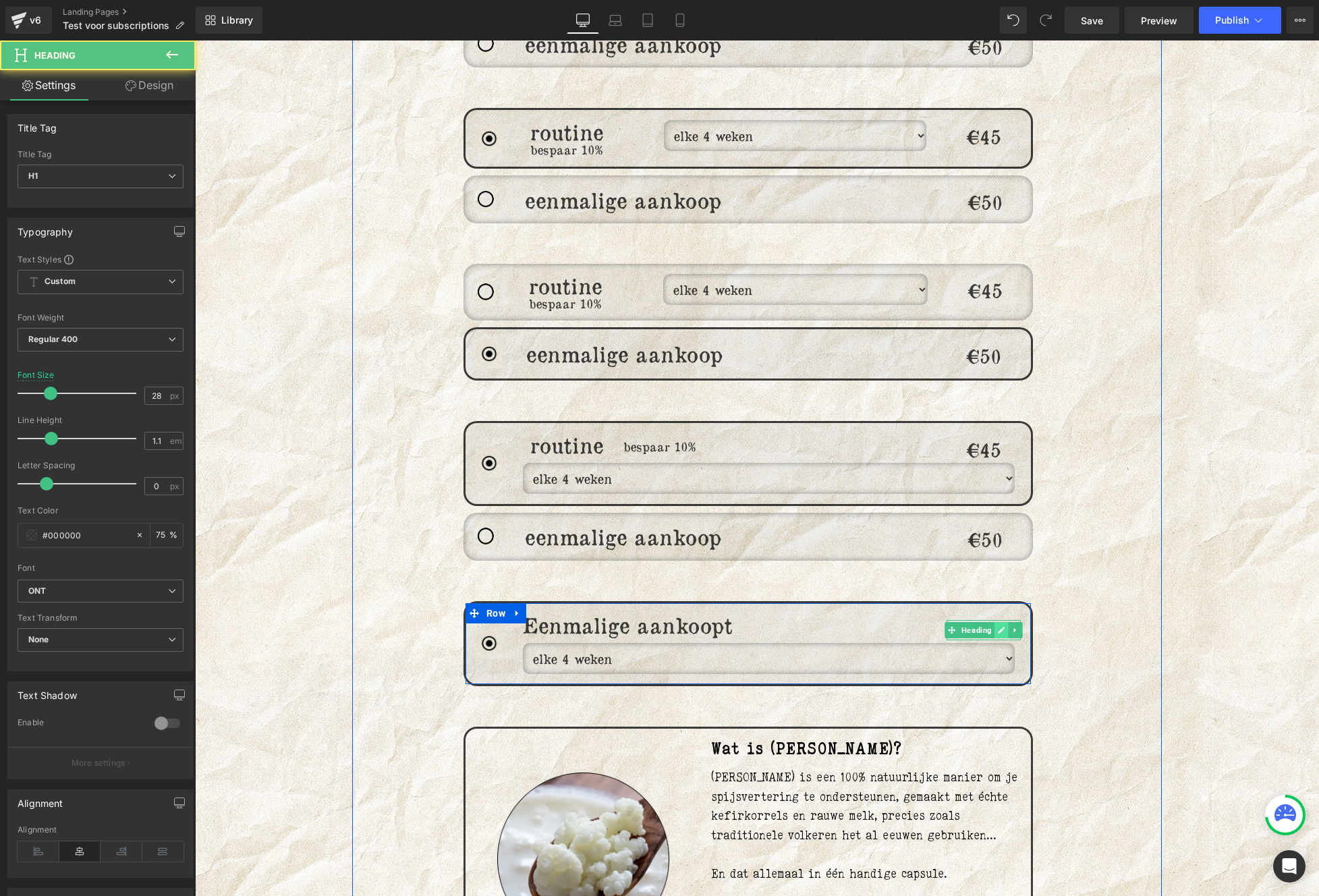
click at [998, 626] on icon at bounding box center [1001, 630] width 7 height 8
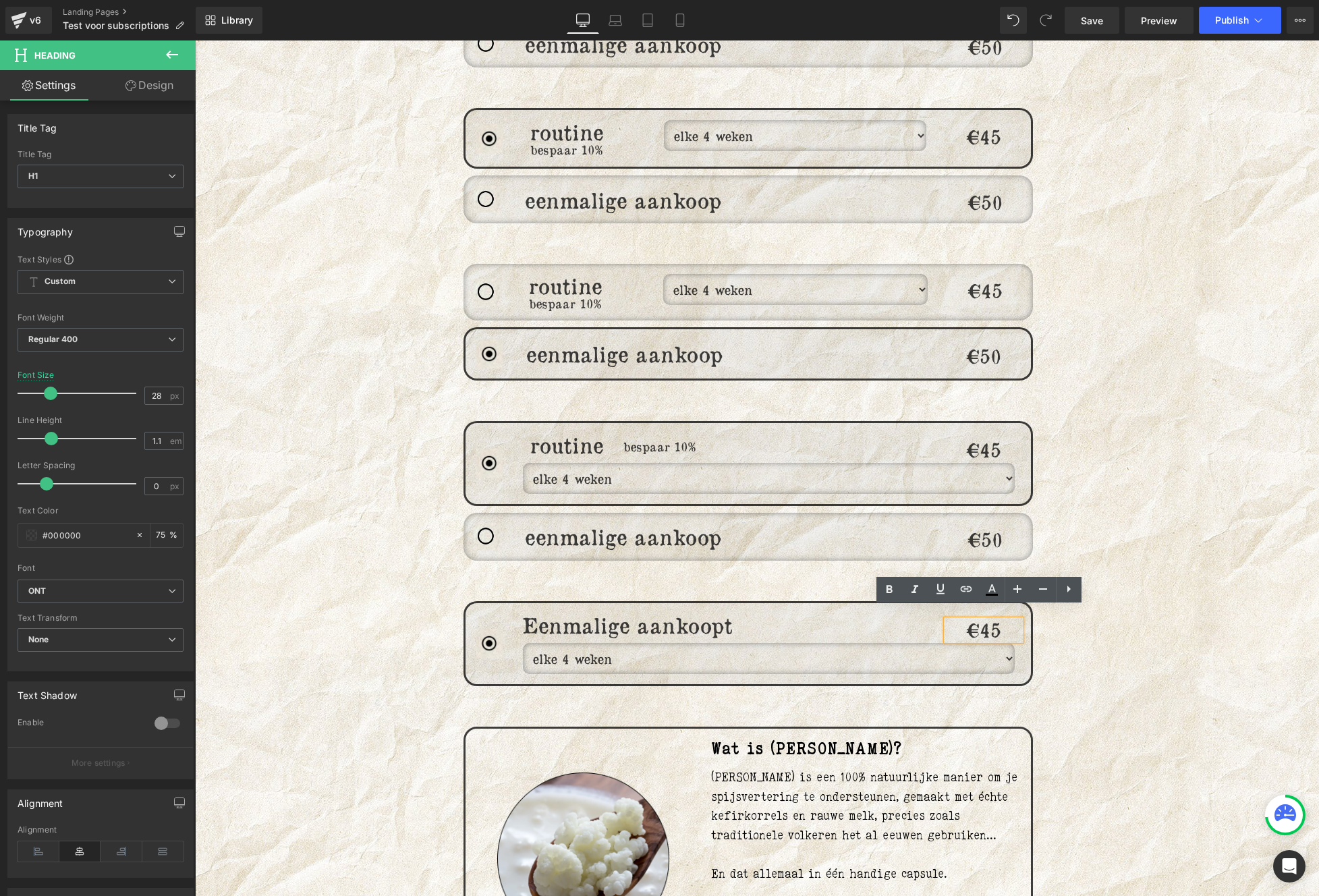
click at [995, 620] on h1 "€45" at bounding box center [983, 630] width 74 height 21
click at [678, 641] on div "Heading" at bounding box center [794, 643] width 282 height 60
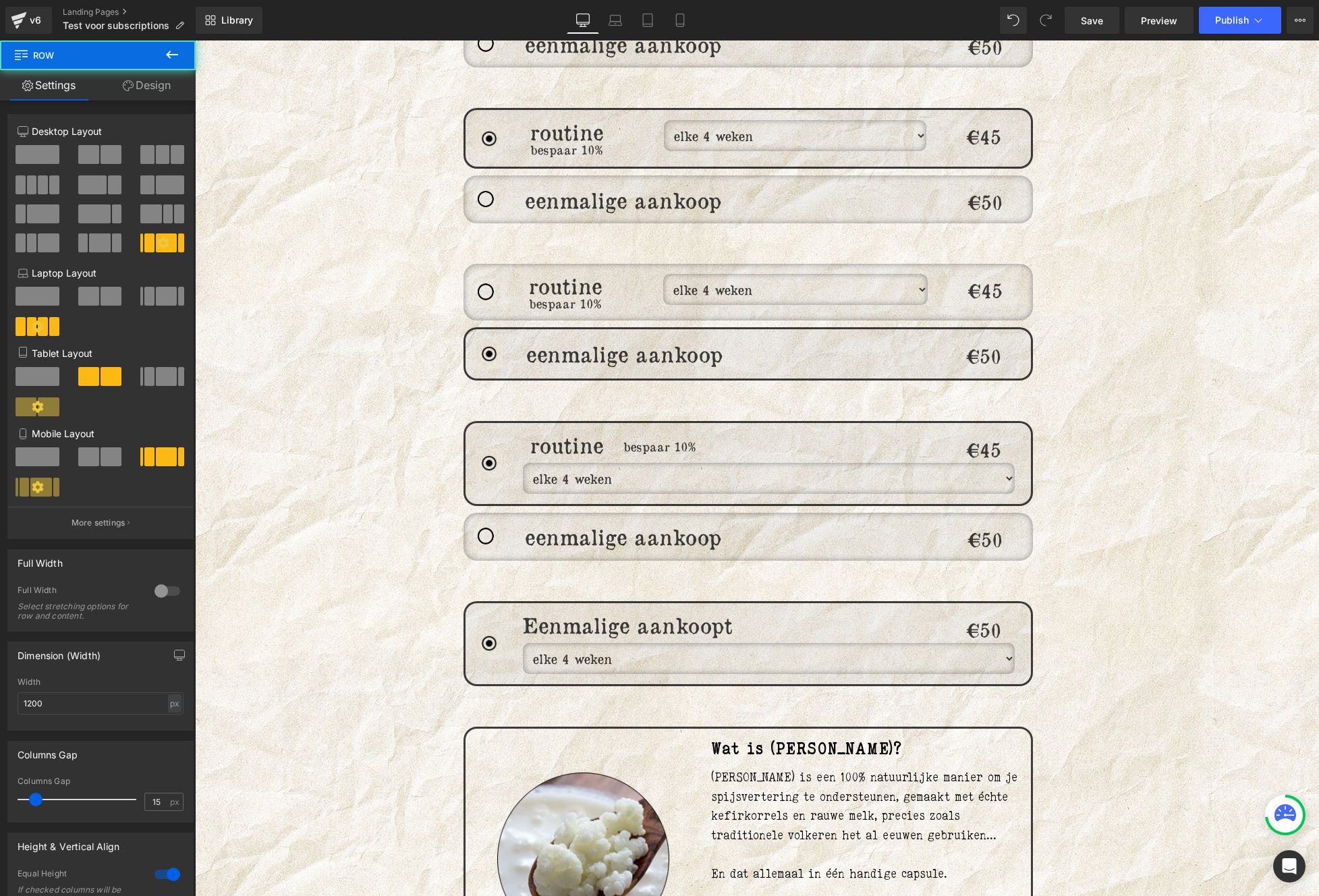
click at [599, 651] on select "elke 4 weken elke 6 weken elke 8 weken elke 12 weken" at bounding box center [769, 658] width 492 height 31
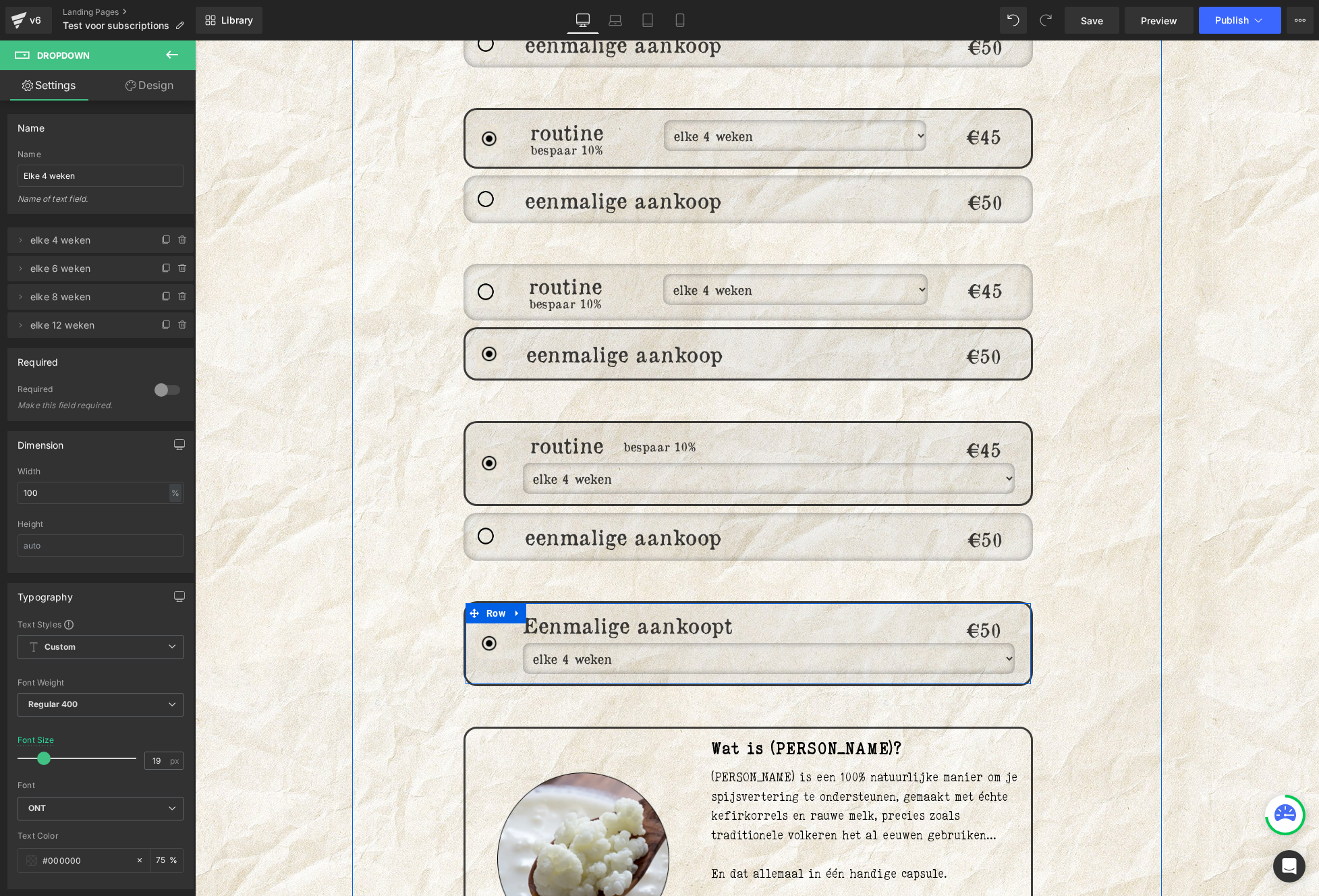
click at [760, 646] on div "Heading" at bounding box center [794, 643] width 282 height 60
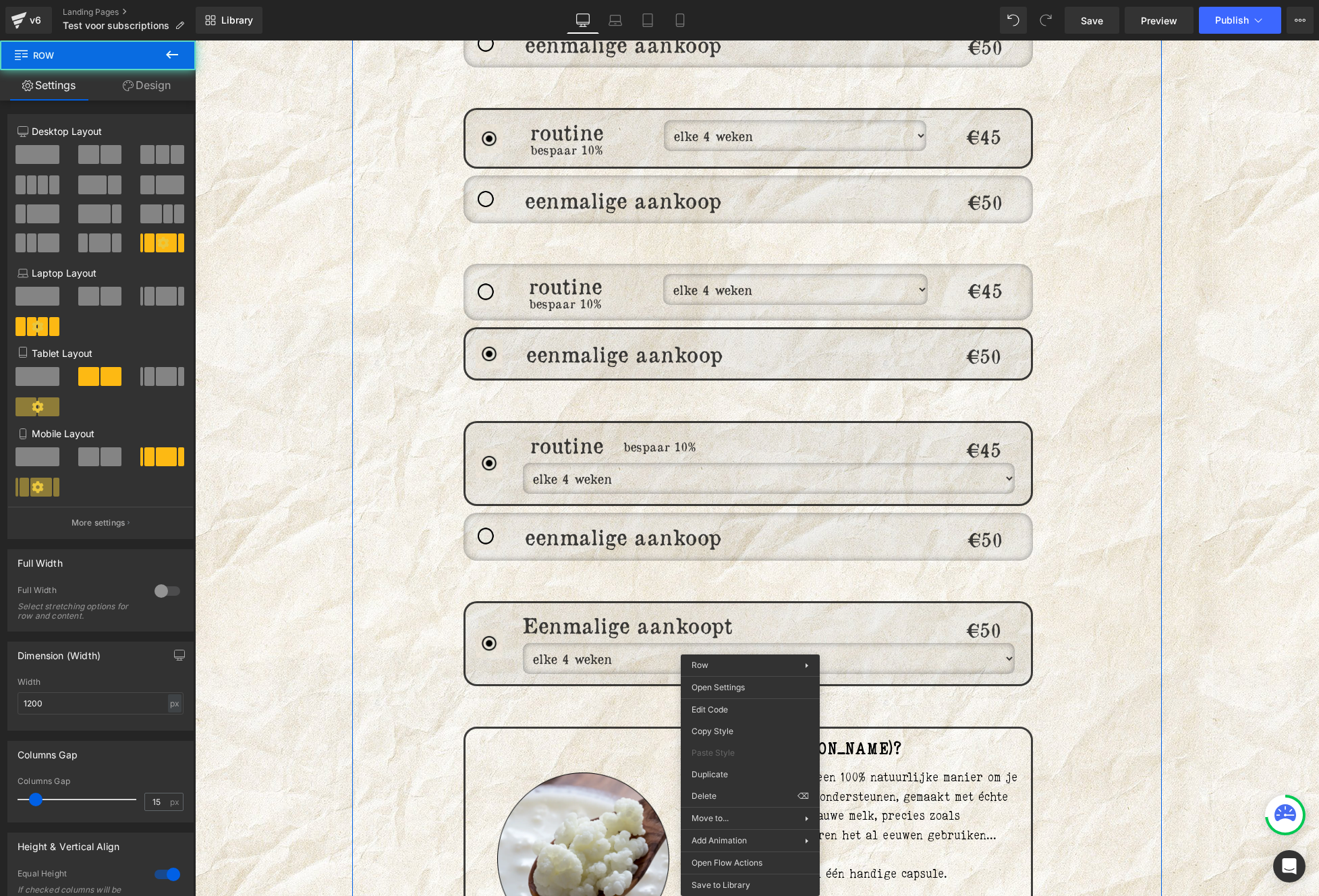
click at [699, 646] on div "Heading" at bounding box center [794, 643] width 282 height 60
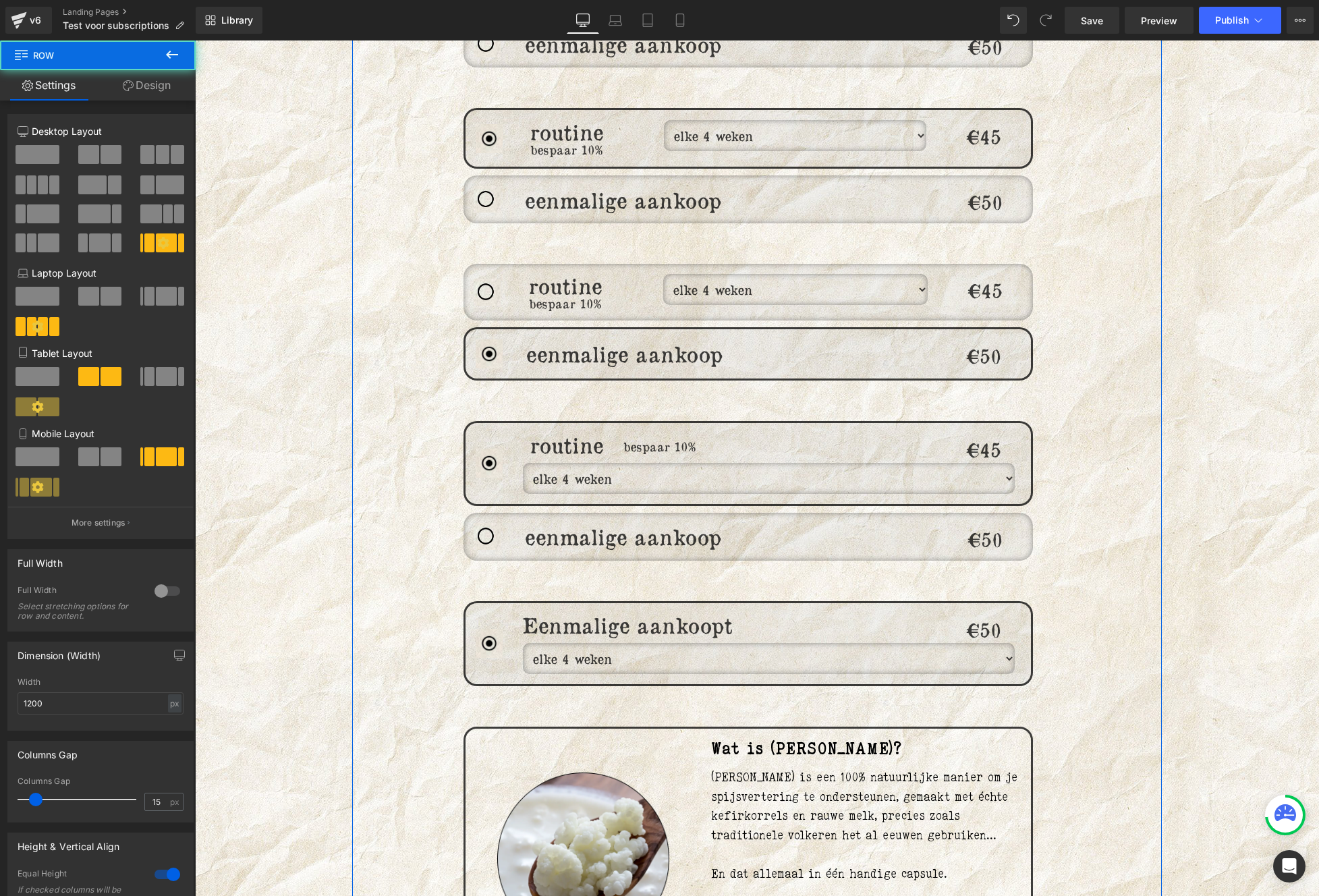
click at [661, 641] on div "Heading" at bounding box center [794, 643] width 282 height 60
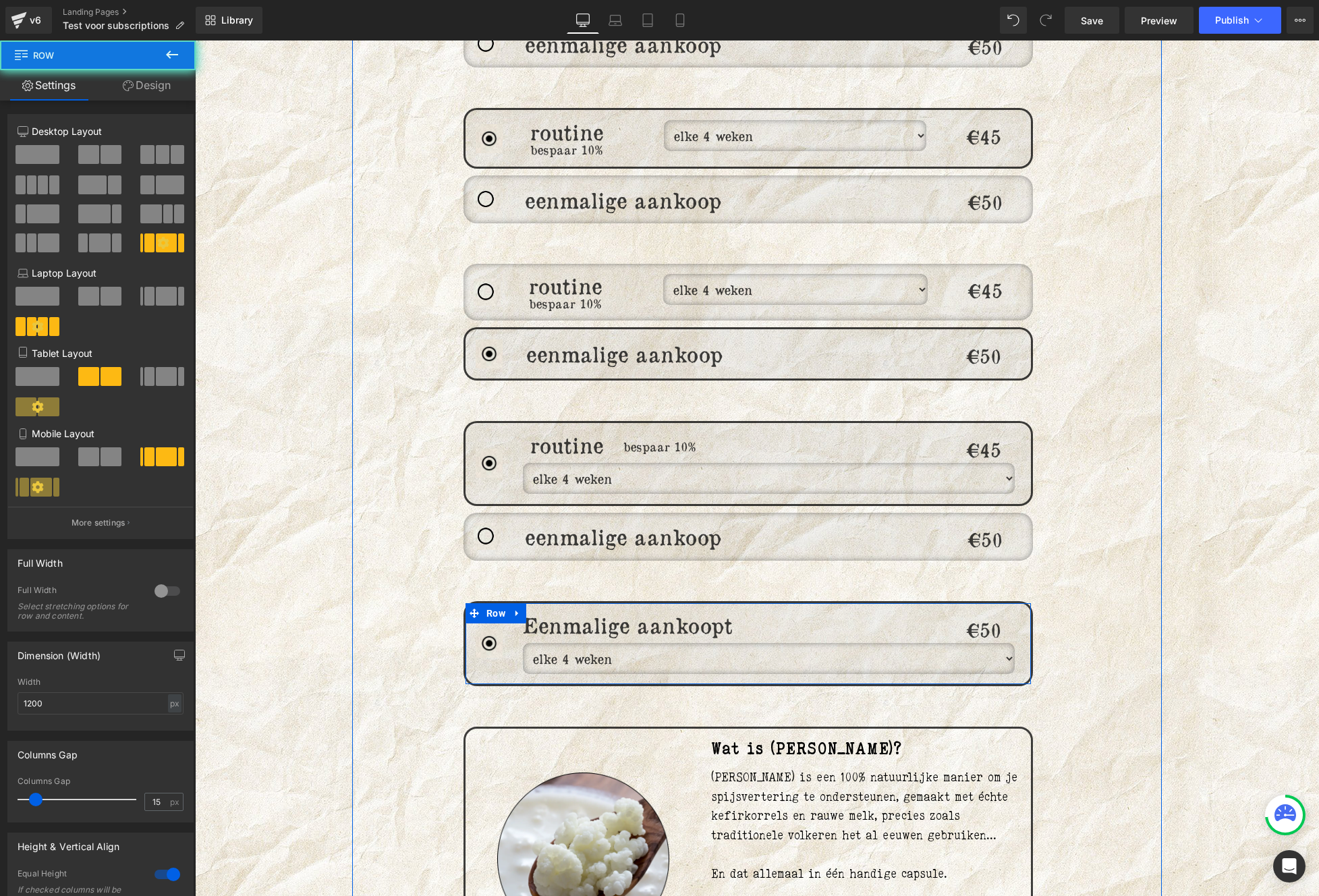
click at [654, 647] on div "Heading" at bounding box center [794, 643] width 282 height 60
click at [817, 647] on div "Heading" at bounding box center [794, 643] width 282 height 60
click at [995, 647] on div "€50 Heading" at bounding box center [983, 643] width 95 height 60
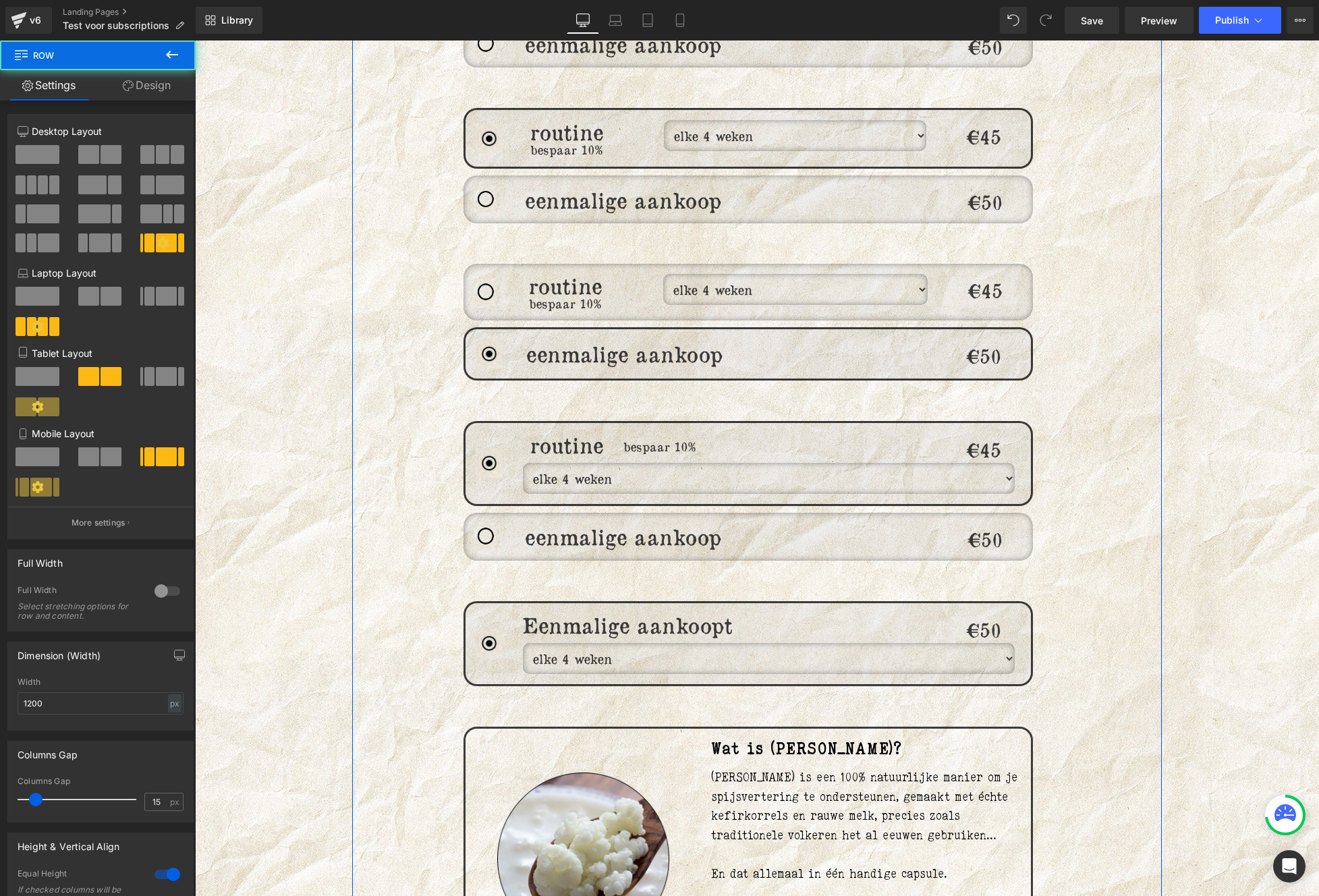
click at [903, 650] on div "Heading" at bounding box center [794, 643] width 282 height 60
click at [732, 650] on div "Heading" at bounding box center [794, 643] width 282 height 60
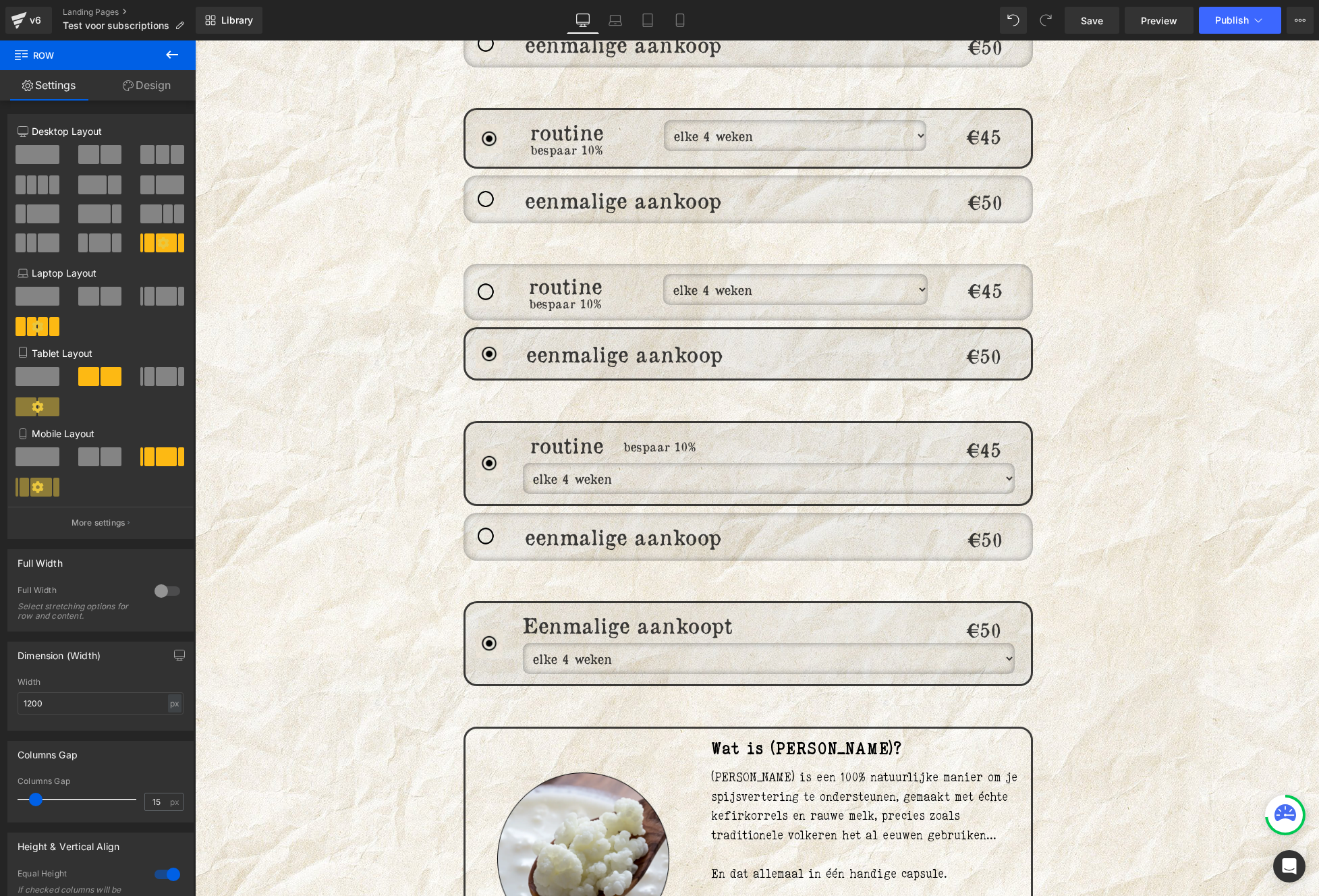
click at [710, 635] on div "Heading" at bounding box center [794, 643] width 282 height 60
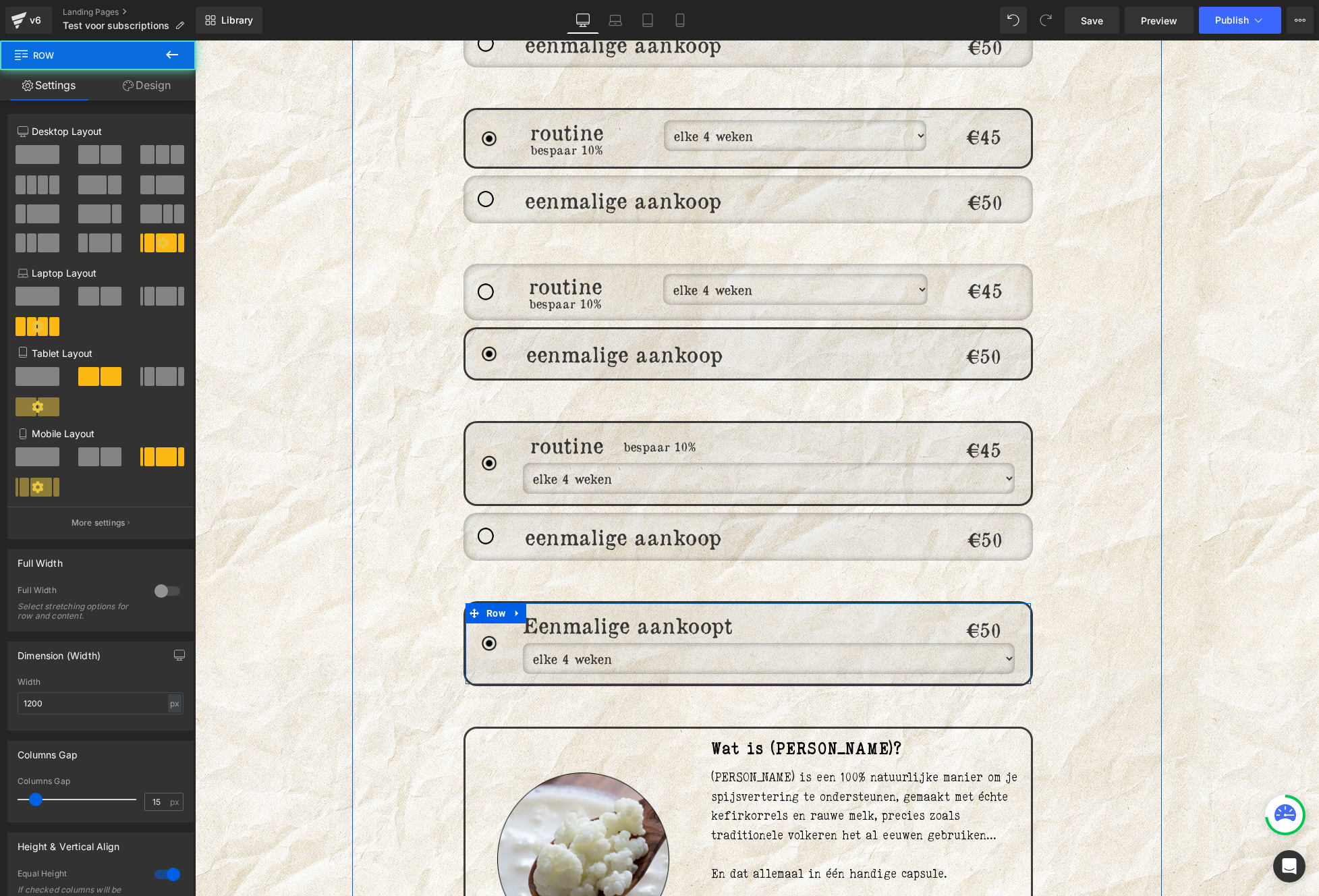
click at [1001, 646] on div "€50 Heading" at bounding box center [983, 643] width 95 height 60
click at [1013, 646] on div "€50 Heading" at bounding box center [983, 643] width 95 height 60
drag, startPoint x: 669, startPoint y: 646, endPoint x: 594, endPoint y: 646, distance: 75.0
click at [668, 646] on div "Heading" at bounding box center [794, 643] width 282 height 60
click at [580, 646] on select "elke 4 weken elke 6 weken elke 8 weken elke 12 weken" at bounding box center [769, 658] width 492 height 31
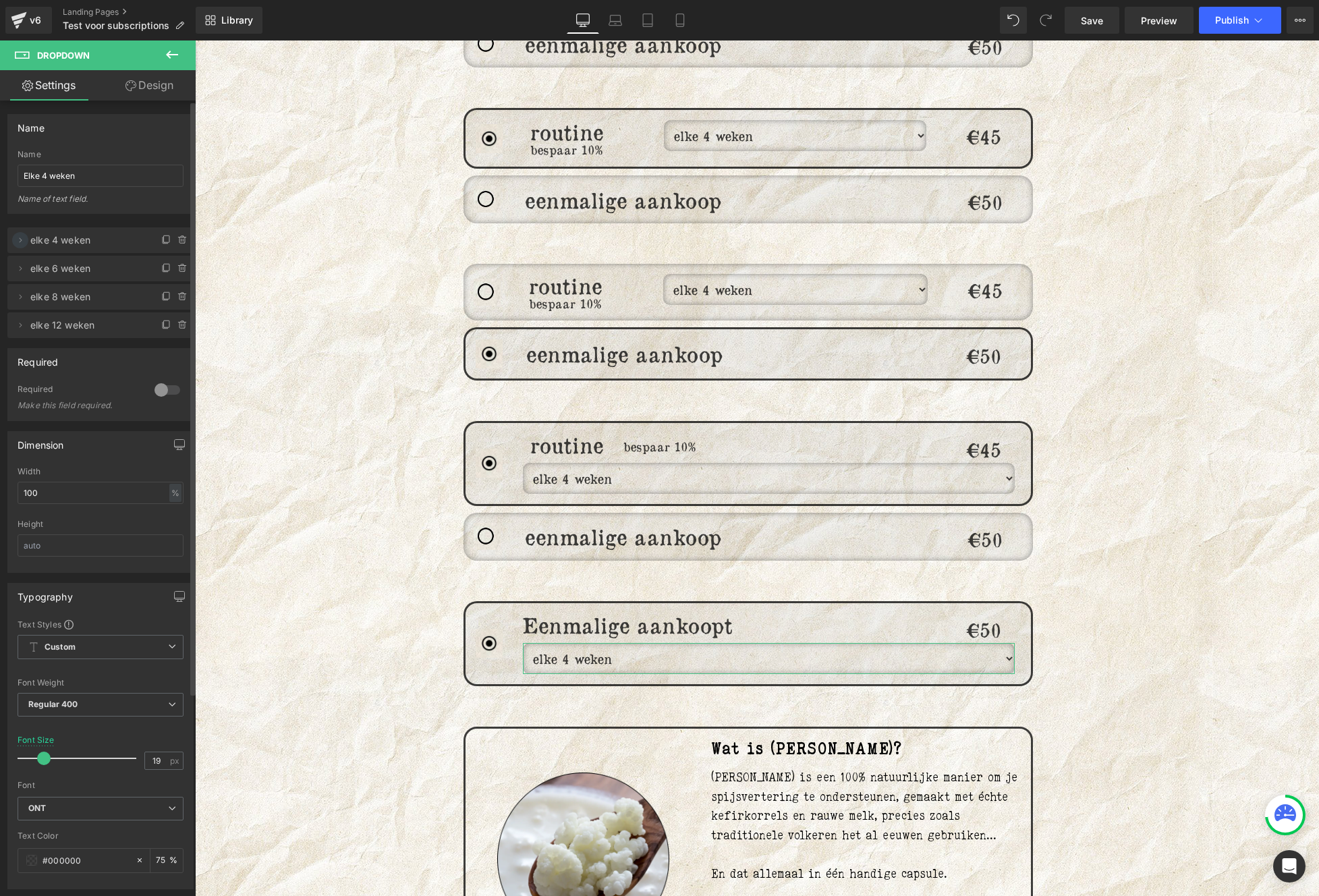
click at [24, 239] on icon at bounding box center [21, 240] width 11 height 11
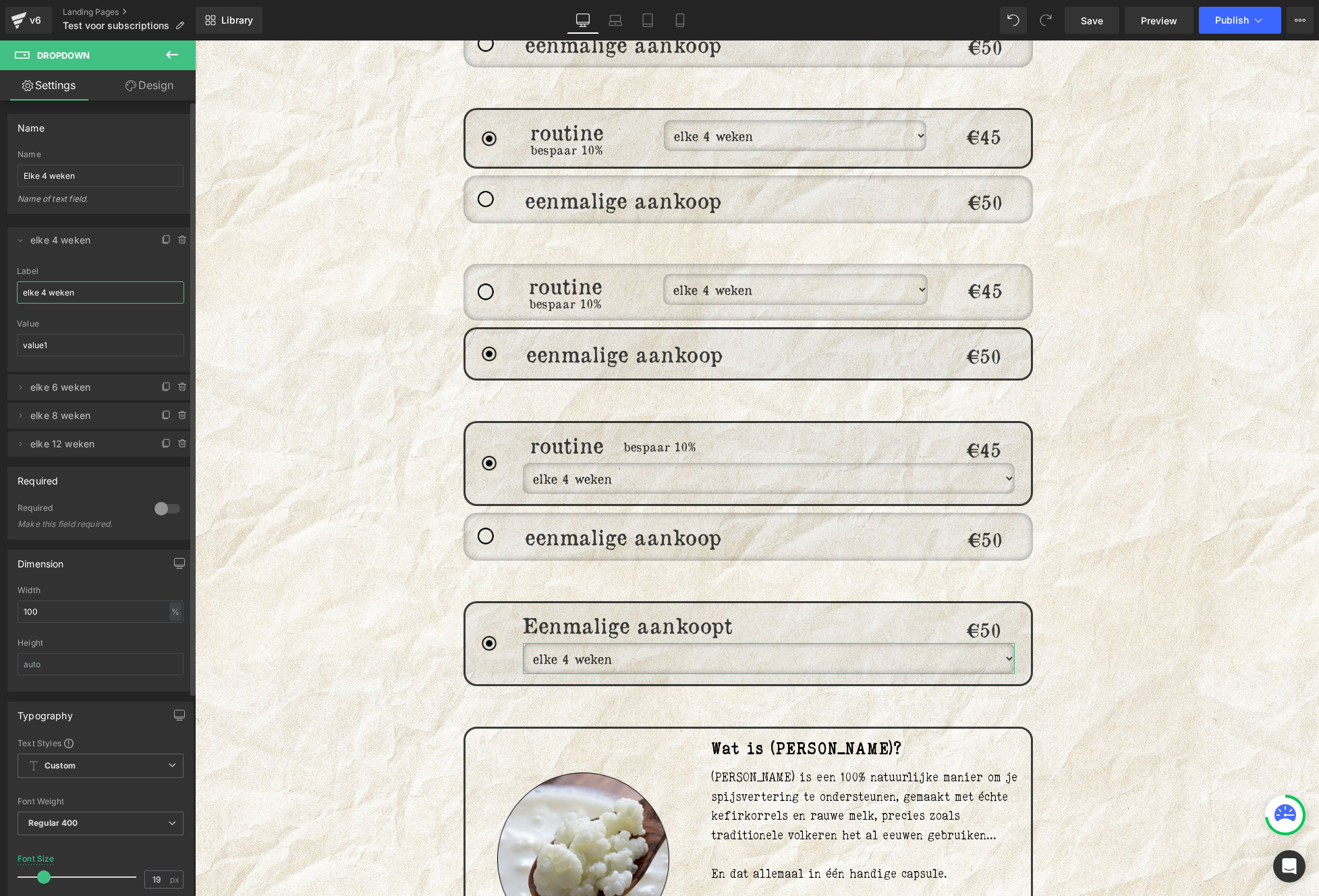
click at [72, 292] on input "elke 4 weken" at bounding box center [100, 293] width 167 height 22
type input "1 pot"
click at [16, 398] on li "Delete Cancel elke 6 weken elke 6 weken Label elke 6 weken value2 Value value2" at bounding box center [100, 387] width 186 height 25
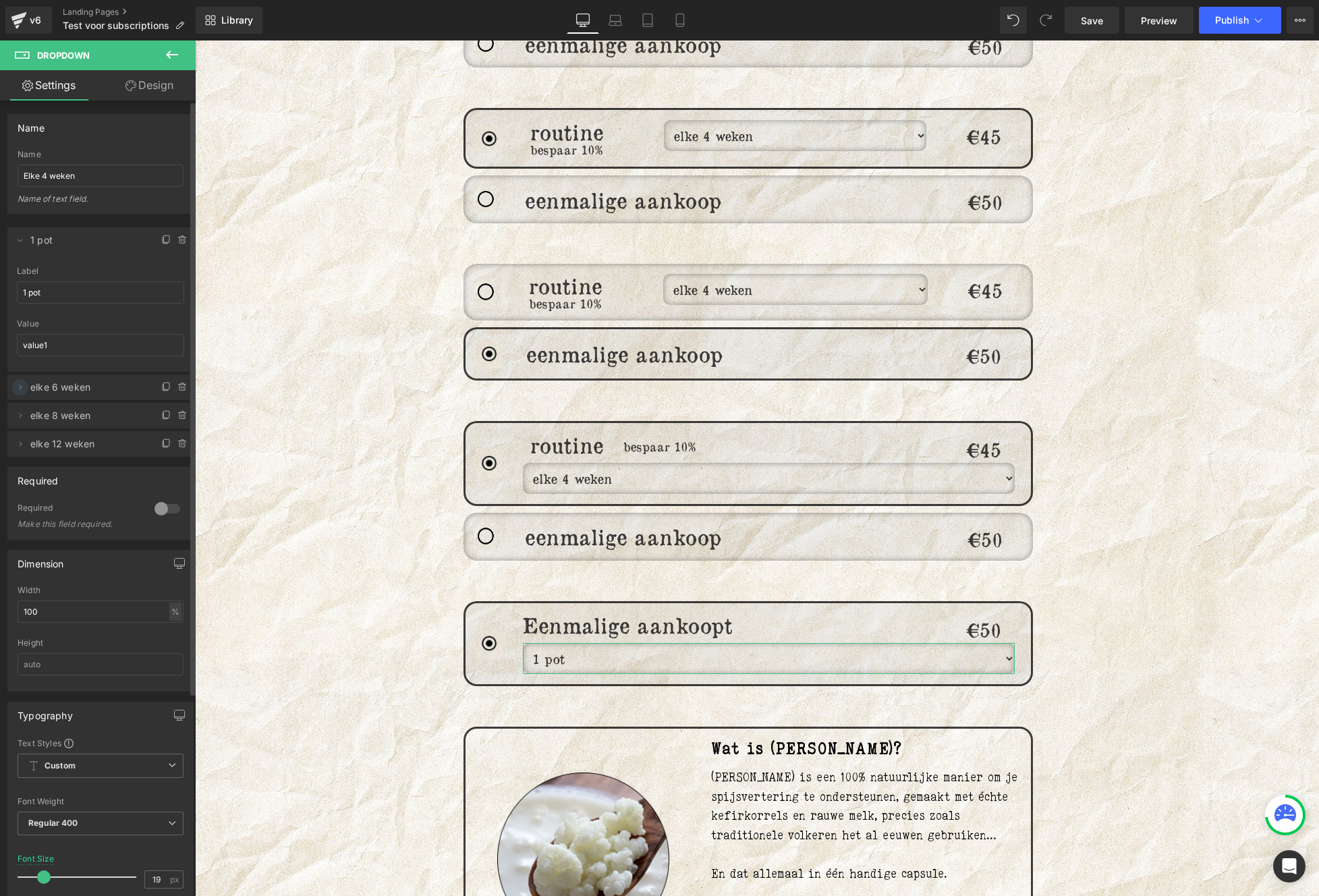
click at [17, 390] on icon at bounding box center [21, 387] width 11 height 11
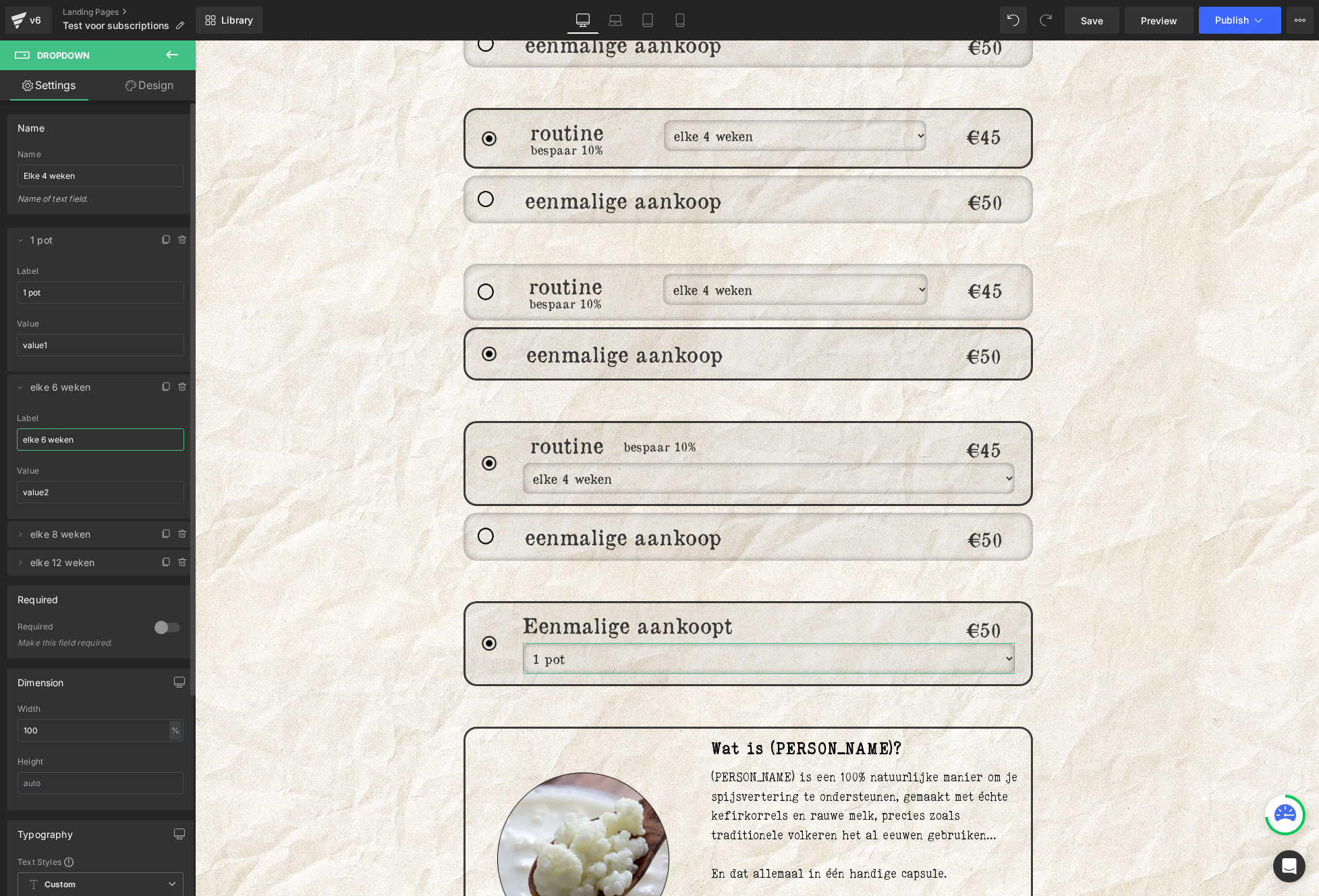
click at [86, 442] on input "elke 6 weken" at bounding box center [100, 440] width 167 height 22
click at [78, 441] on input "2 potten (5% korting)" at bounding box center [100, 440] width 167 height 22
type input "2 potten (5% volumekorting)"
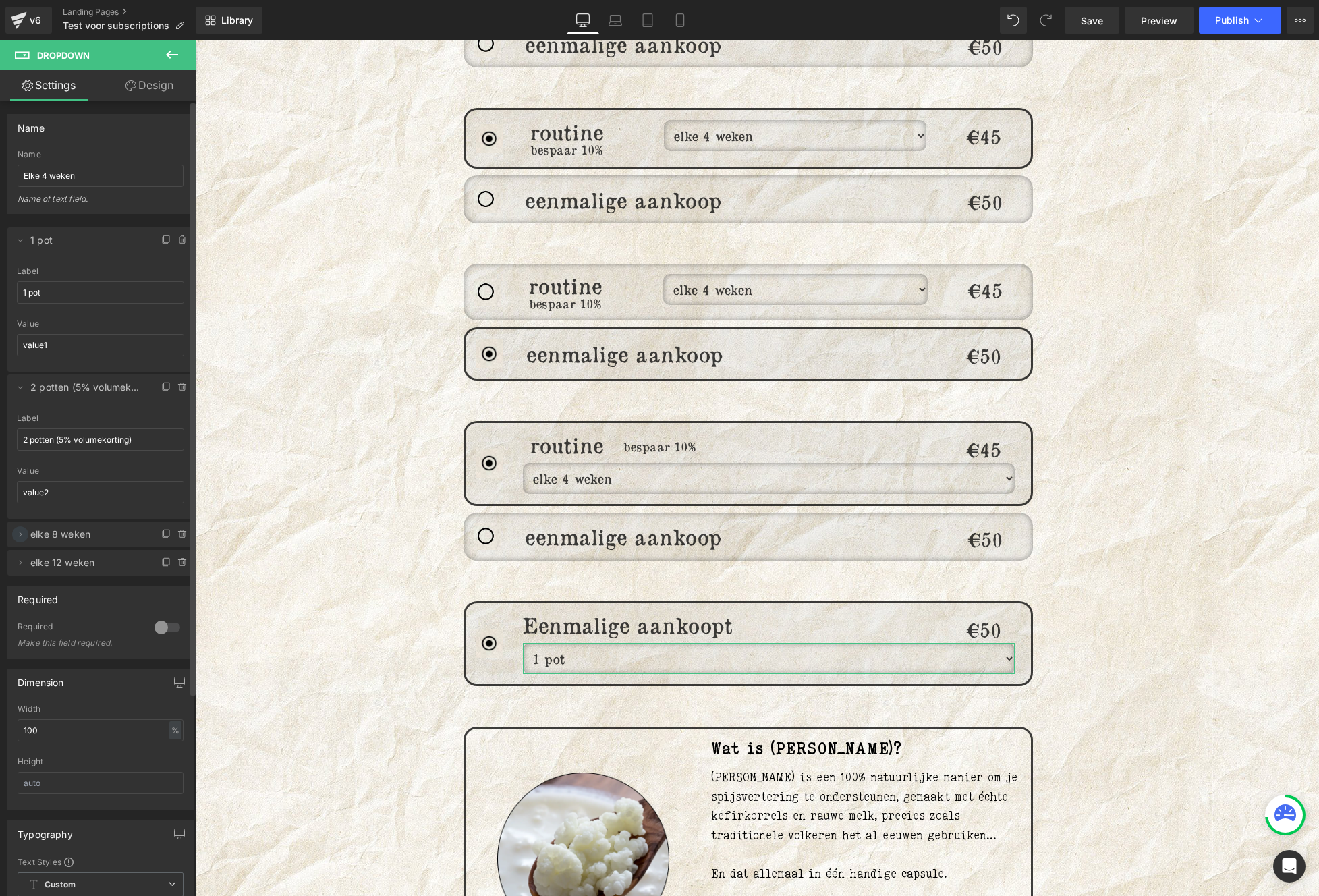
click at [16, 530] on icon at bounding box center [21, 534] width 11 height 11
click at [84, 589] on input "elke 8 weken" at bounding box center [100, 587] width 167 height 22
type input "3 potten (10% volumekorting)"
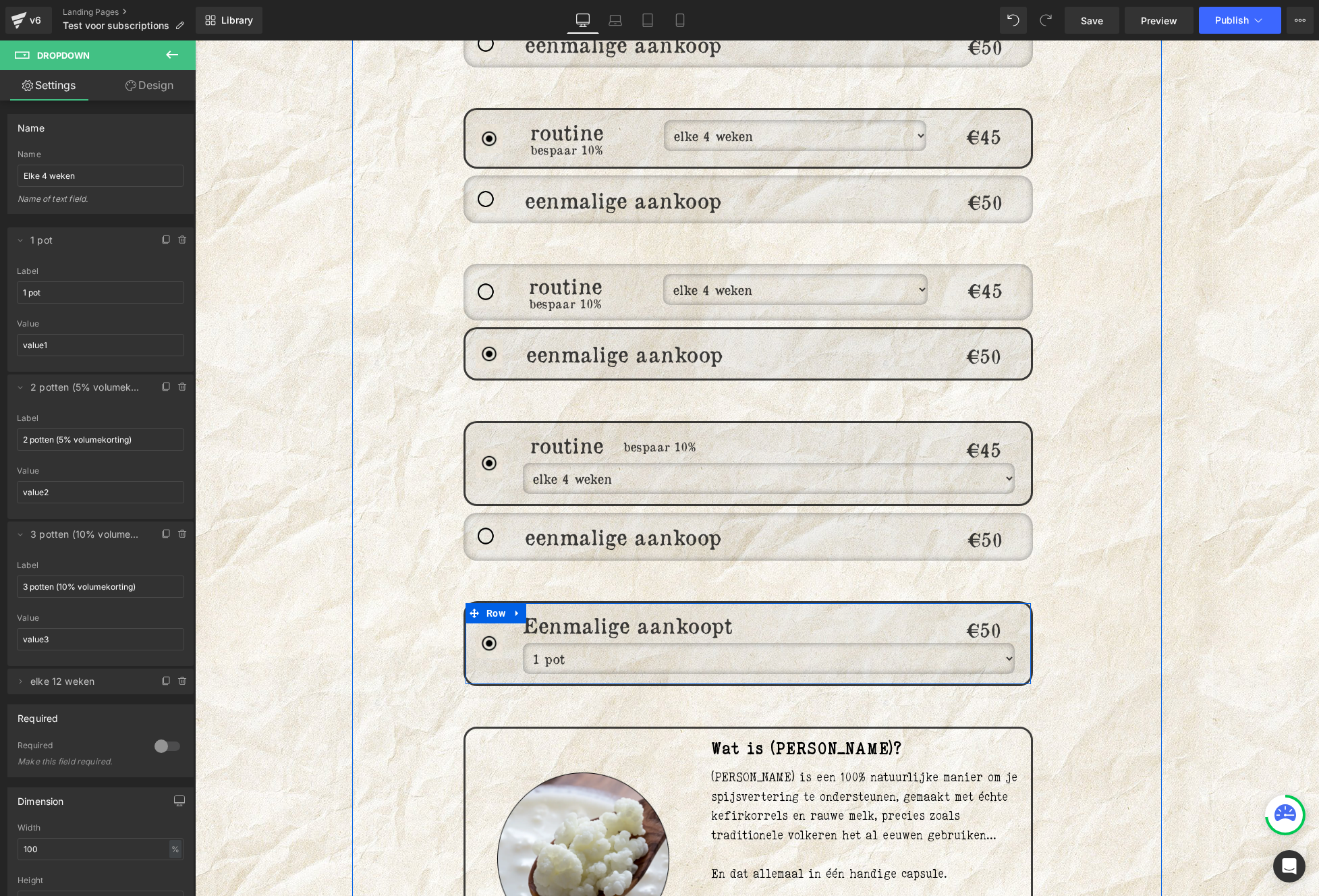
click at [1003, 646] on div "€50 Heading" at bounding box center [983, 643] width 95 height 60
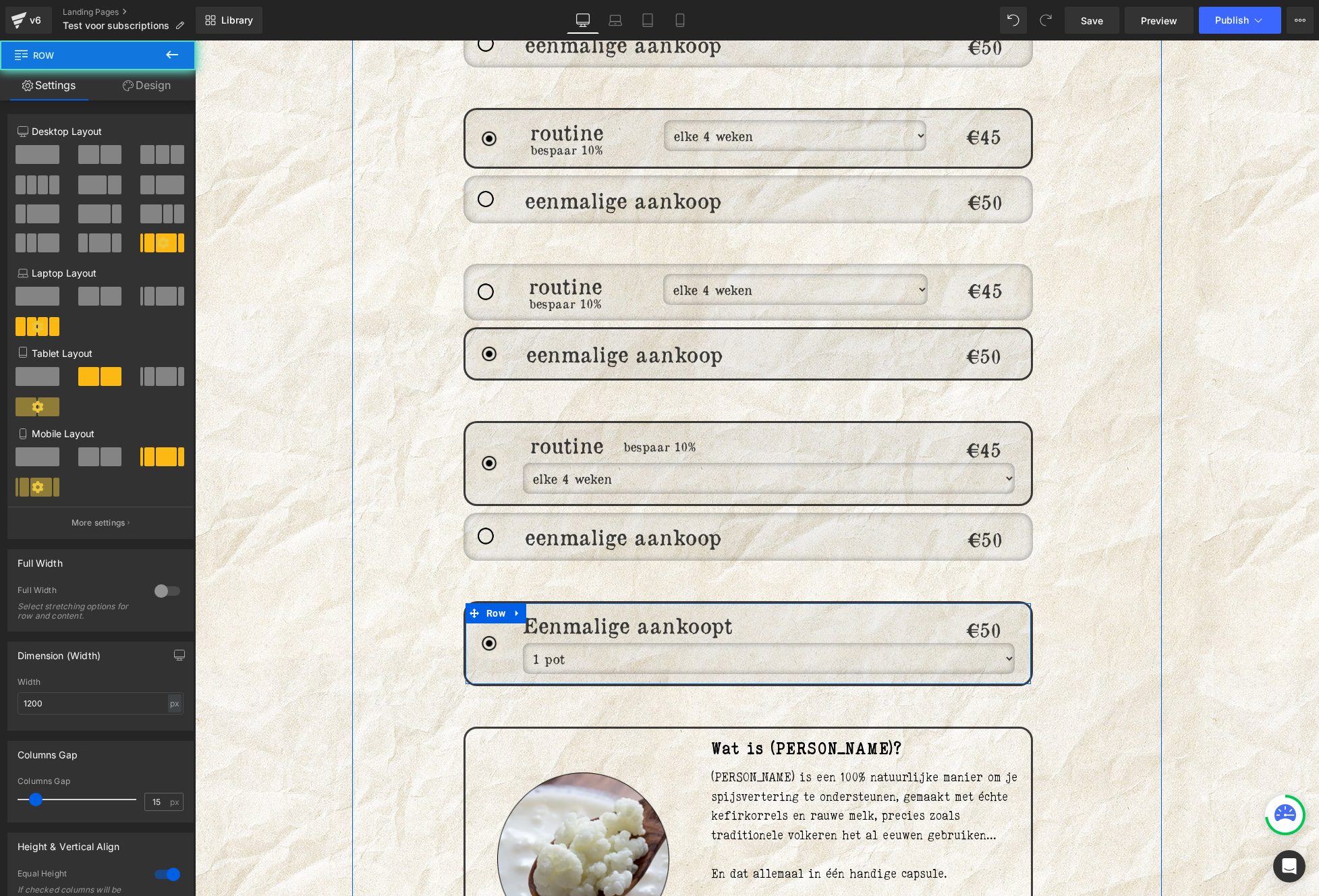
click at [1009, 646] on div "€50 Heading" at bounding box center [983, 643] width 95 height 60
click at [999, 648] on div "€50 Heading" at bounding box center [983, 643] width 95 height 60
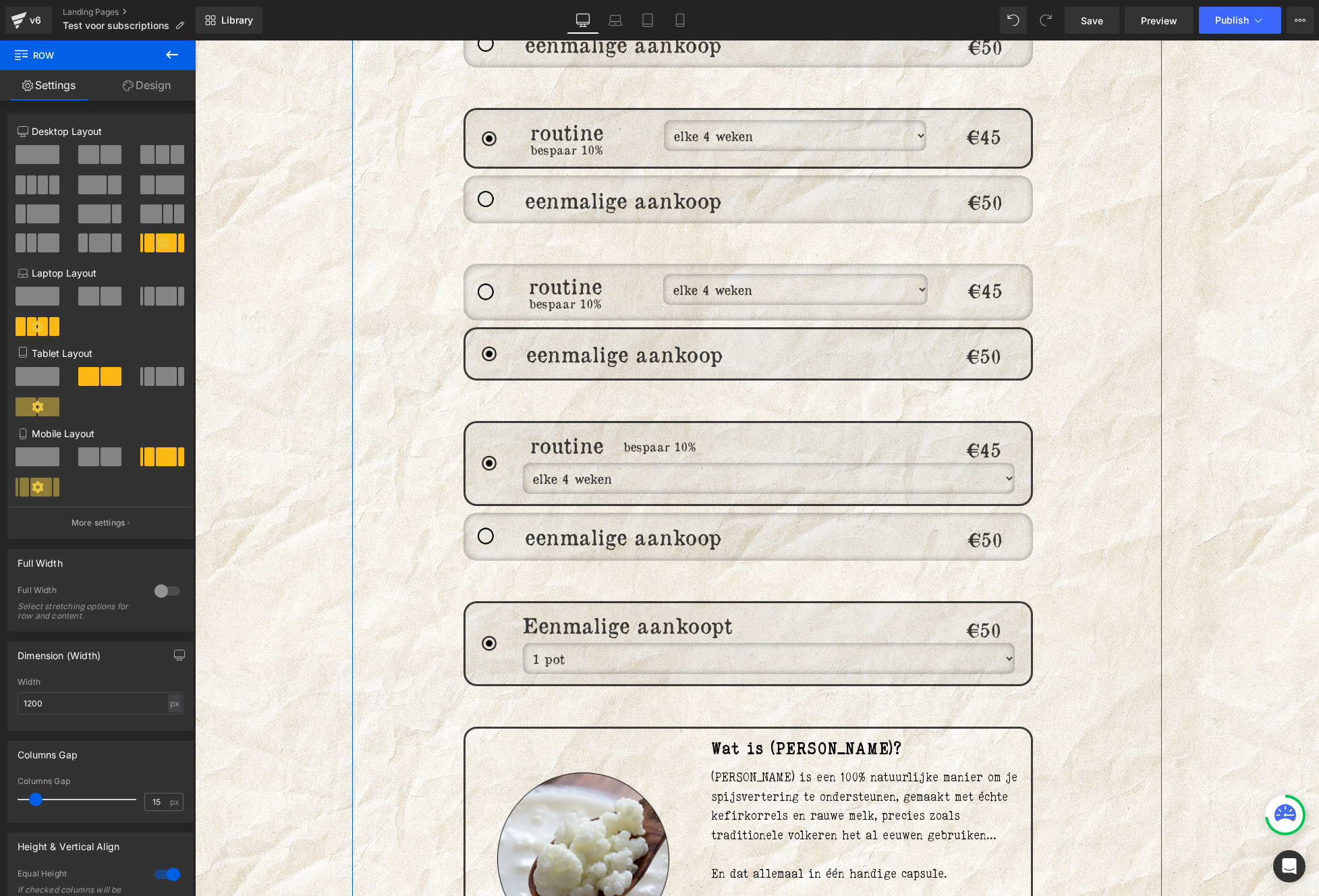
click at [999, 650] on div "€50 Heading" at bounding box center [983, 643] width 95 height 60
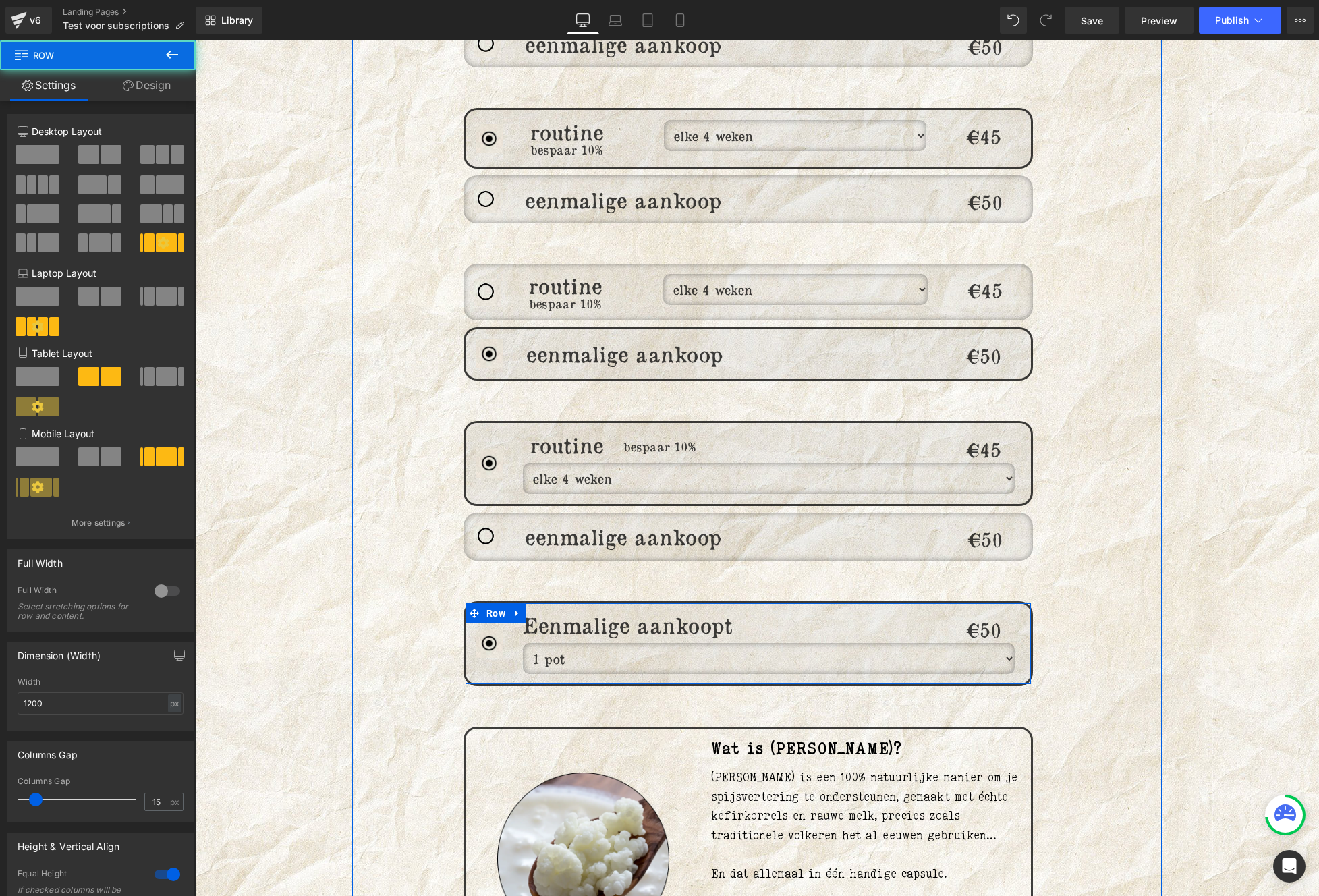
click at [767, 644] on div "Heading" at bounding box center [794, 643] width 282 height 60
click at [707, 634] on div "Heading" at bounding box center [794, 643] width 282 height 60
drag, startPoint x: 625, startPoint y: 634, endPoint x: 612, endPoint y: 634, distance: 13.0
click at [612, 643] on select "1 pot 2 potten (5% volumekorting) 3 potten (10% volumekorting) elke 12 weken" at bounding box center [769, 658] width 492 height 31
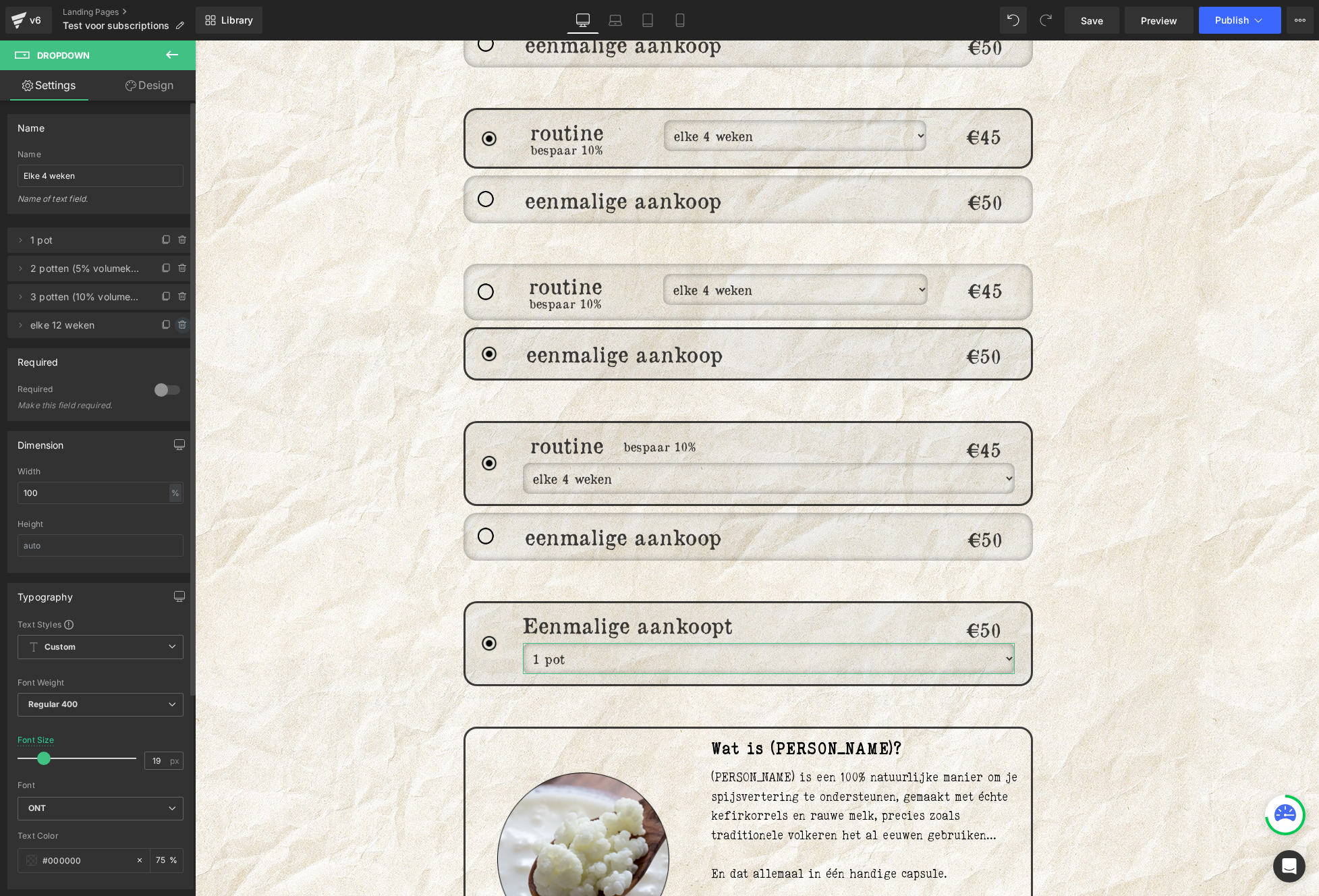
click at [180, 325] on icon at bounding box center [182, 326] width 6 height 6
click at [167, 315] on div "Delete Cancel" at bounding box center [100, 325] width 186 height 25
click at [161, 323] on button "Delete" at bounding box center [168, 326] width 42 height 17
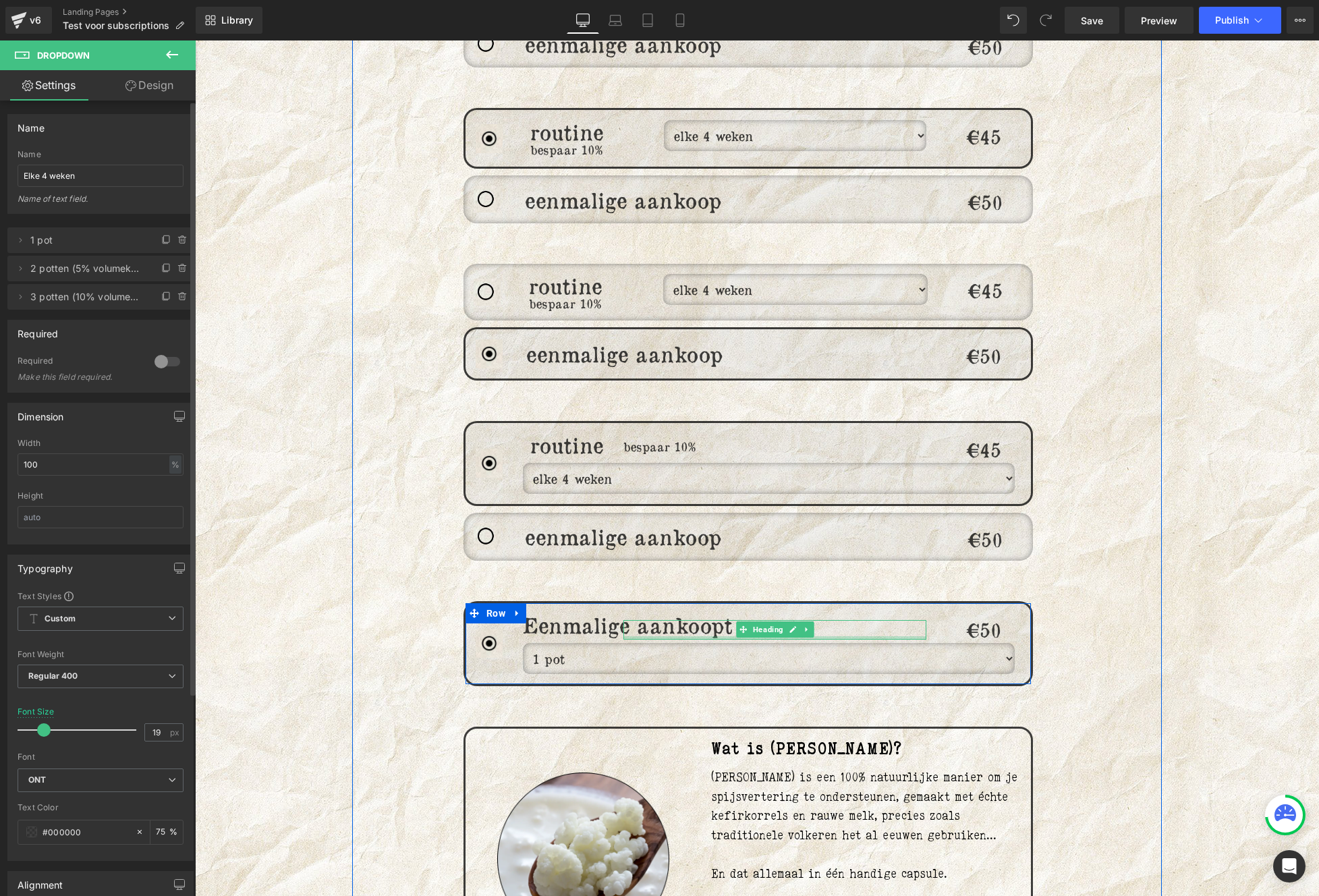
click at [616, 629] on div "Eenmalige aankoopt Heading 1 pot 2 potten (5% volumekorting) 3 potten (10% volu…" at bounding box center [584, 643] width 142 height 60
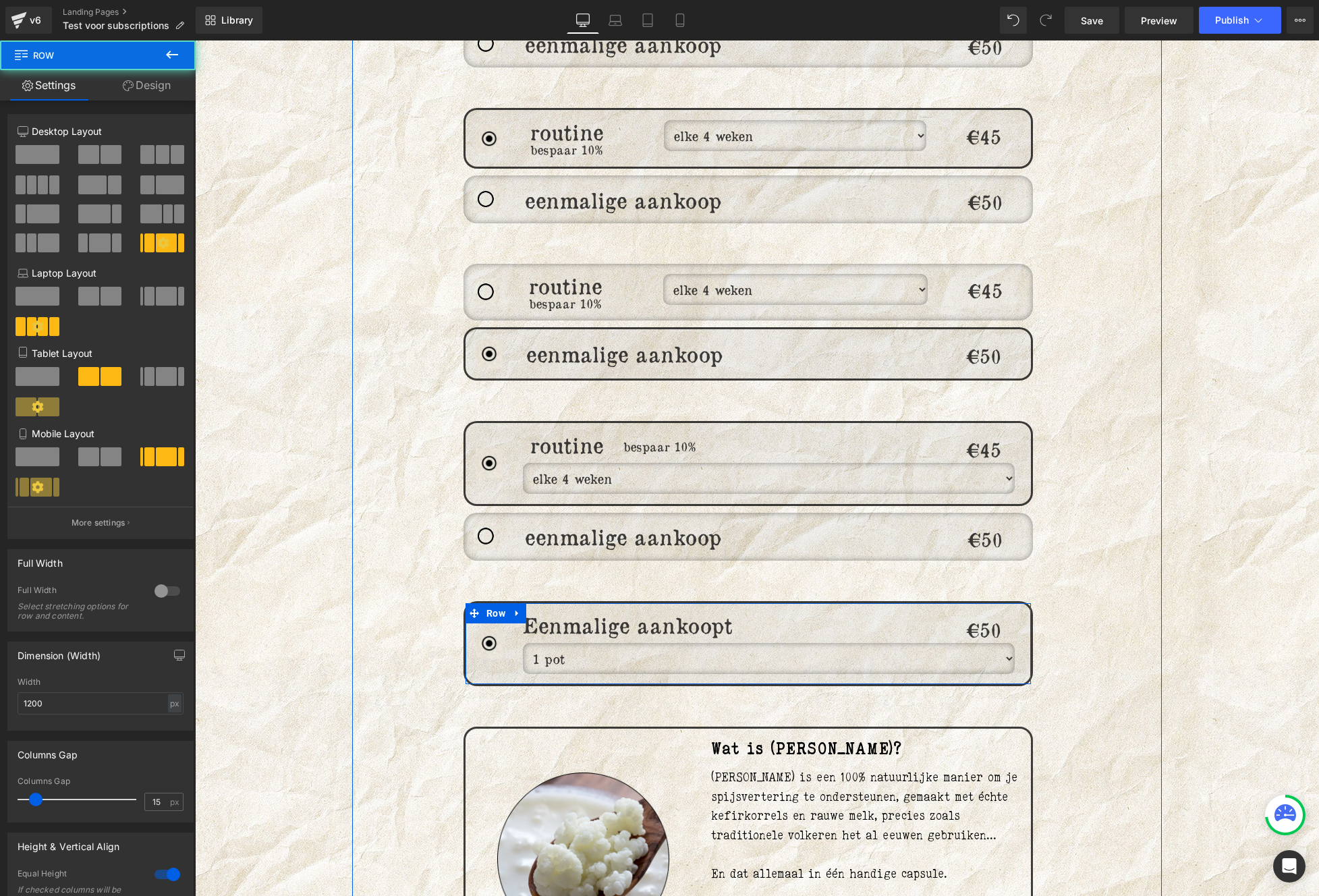
click at [604, 643] on select "1 pot 2 potten (5% volumekorting) 3 potten (10% volumekorting)" at bounding box center [769, 658] width 492 height 31
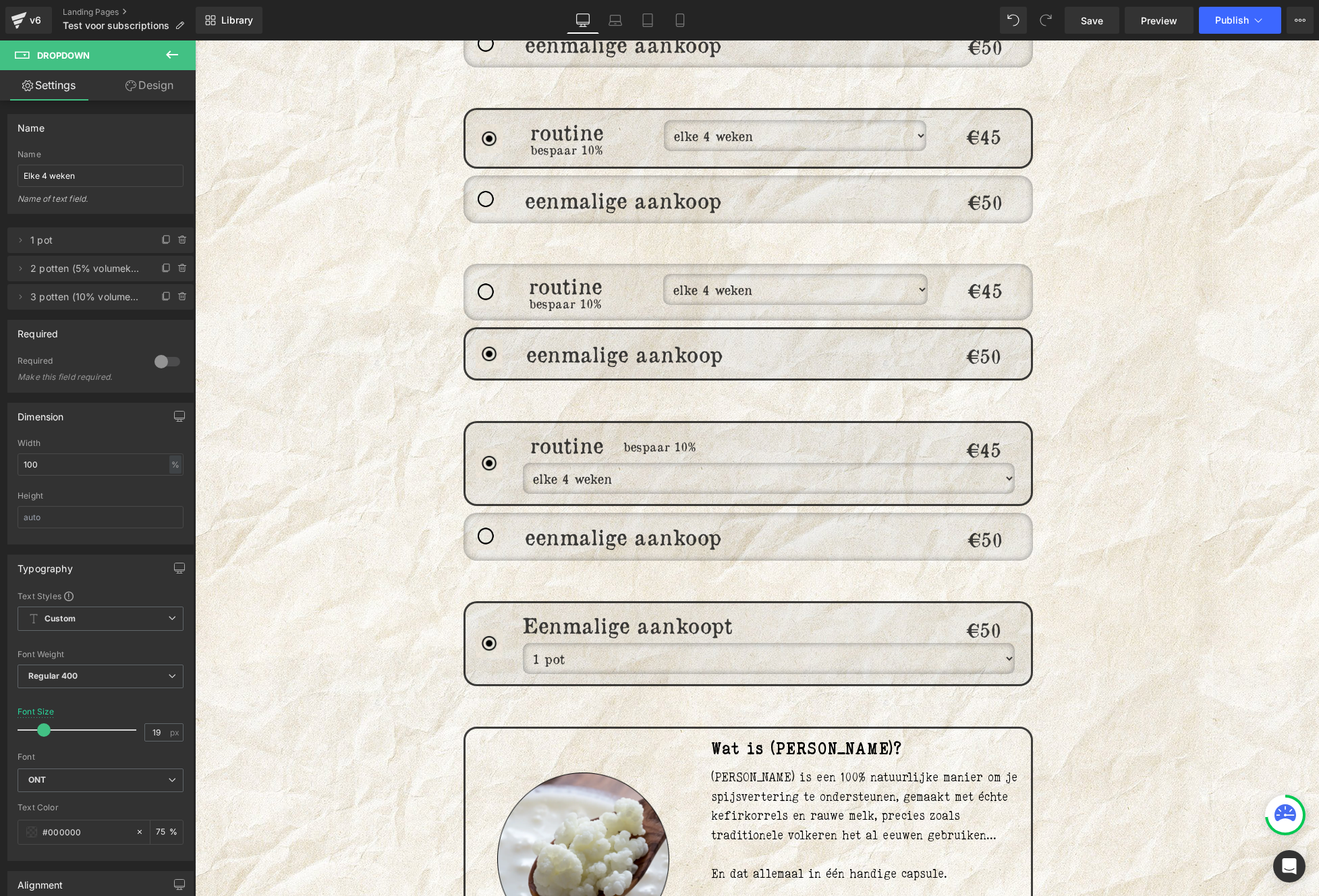
click at [1123, 723] on div "Image routine Heading bespaar 10% Heading elke 4 weken elke 6 weken elke 8 weke…" at bounding box center [757, 634] width 809 height 2074
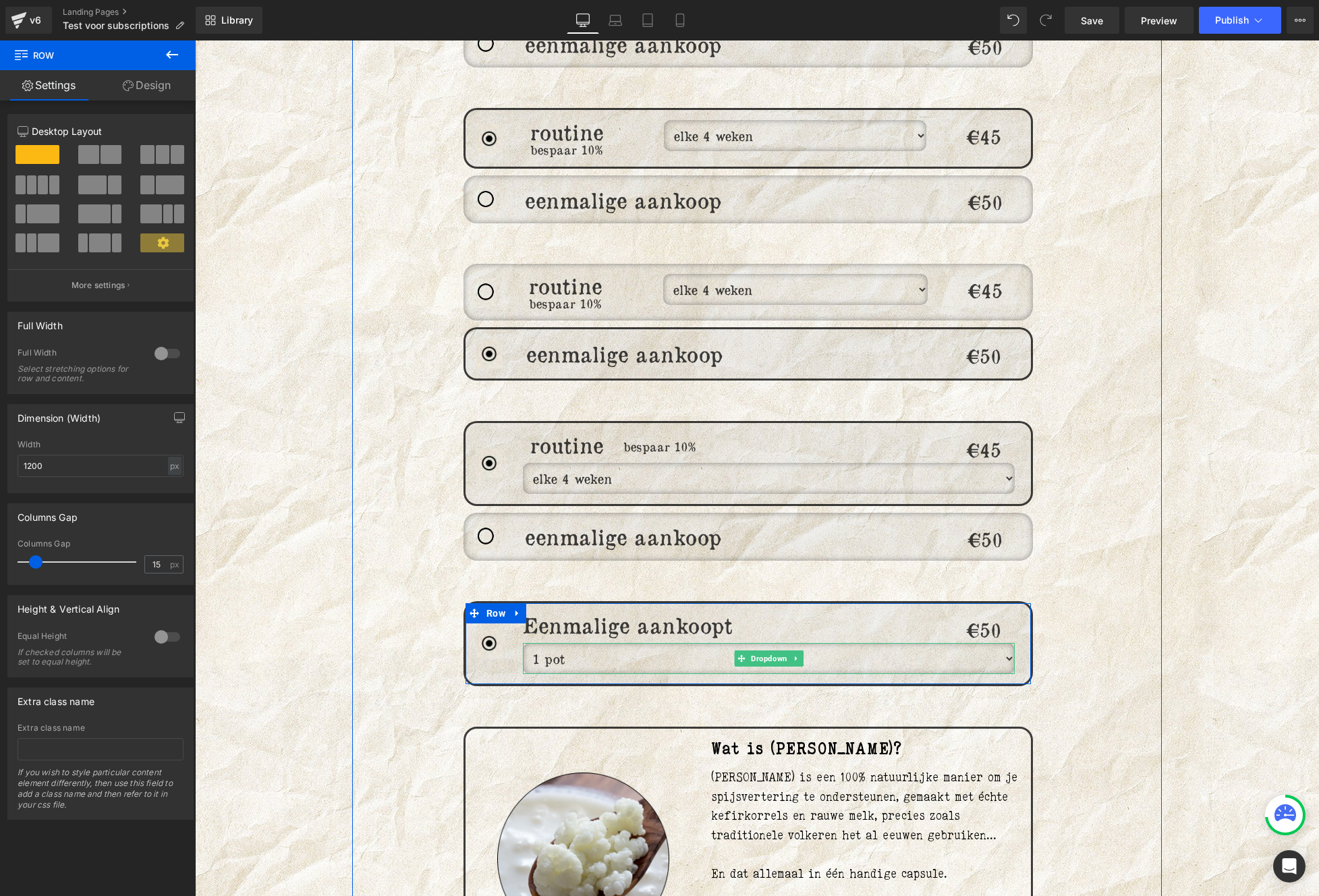
click at [609, 647] on select "1 pot 2 potten (5% volumekorting) 3 potten (10% volumekorting)" at bounding box center [769, 658] width 492 height 31
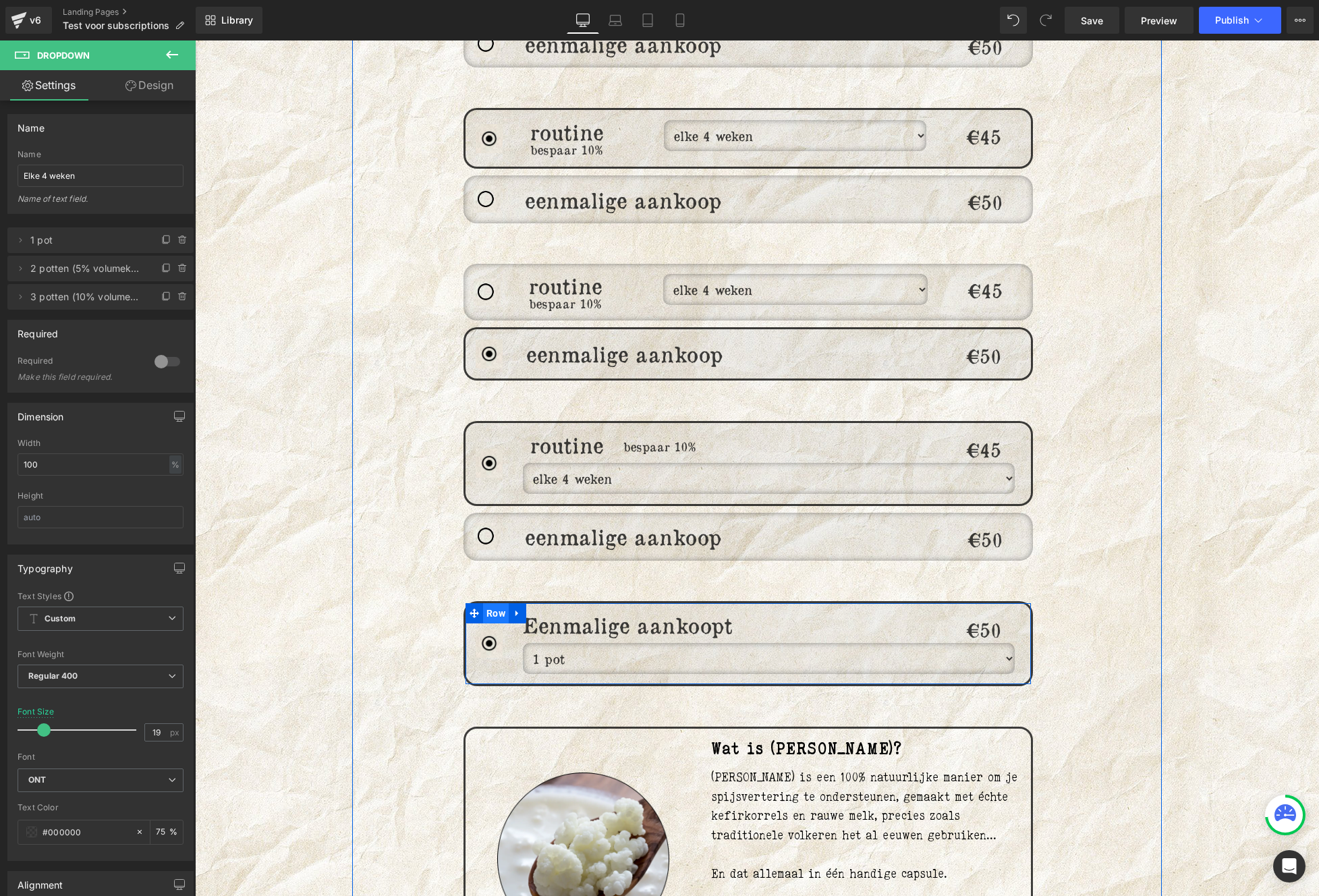
click at [483, 603] on span "Row" at bounding box center [495, 612] width 25 height 20
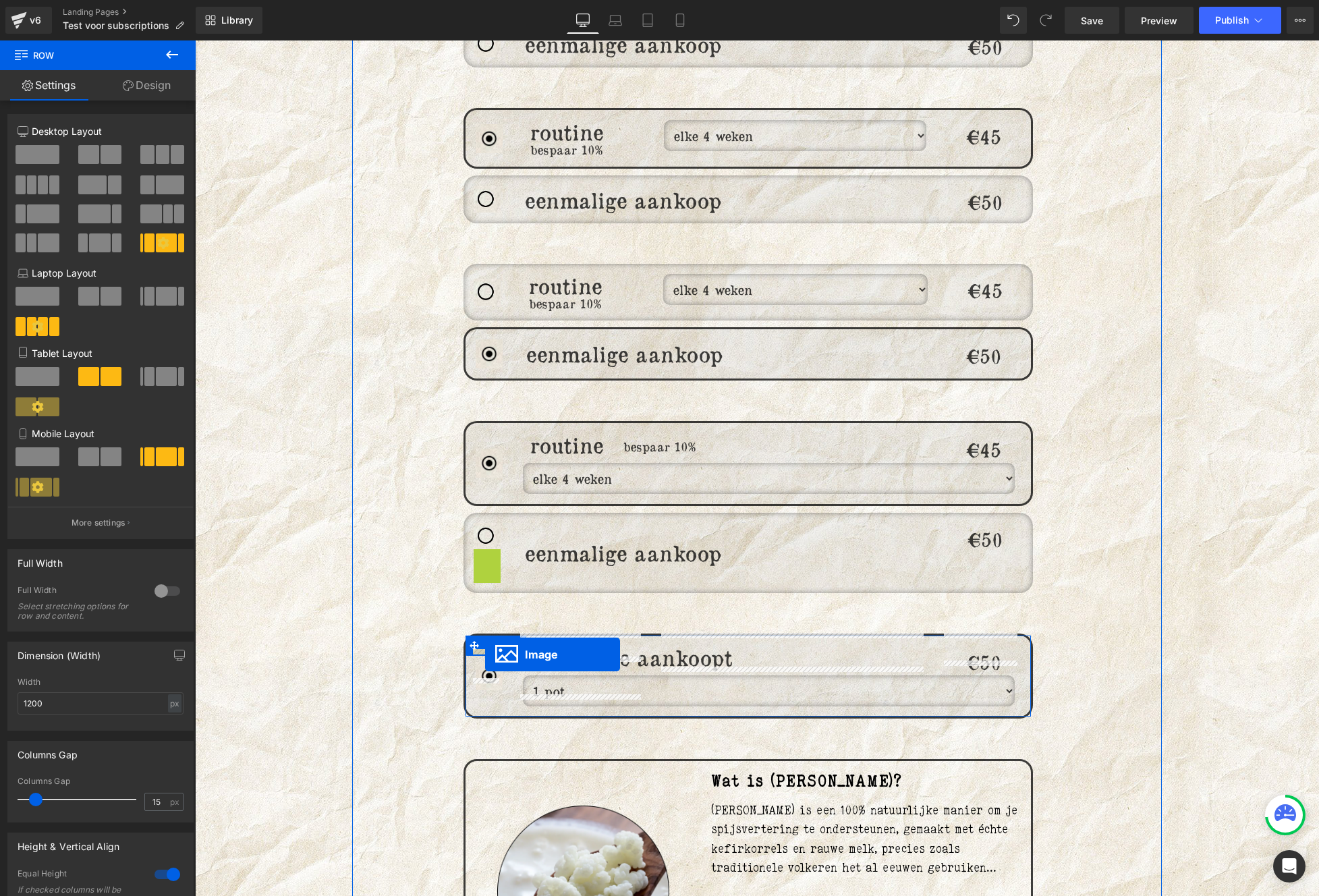
drag, startPoint x: 487, startPoint y: 550, endPoint x: 485, endPoint y: 654, distance: 104.0
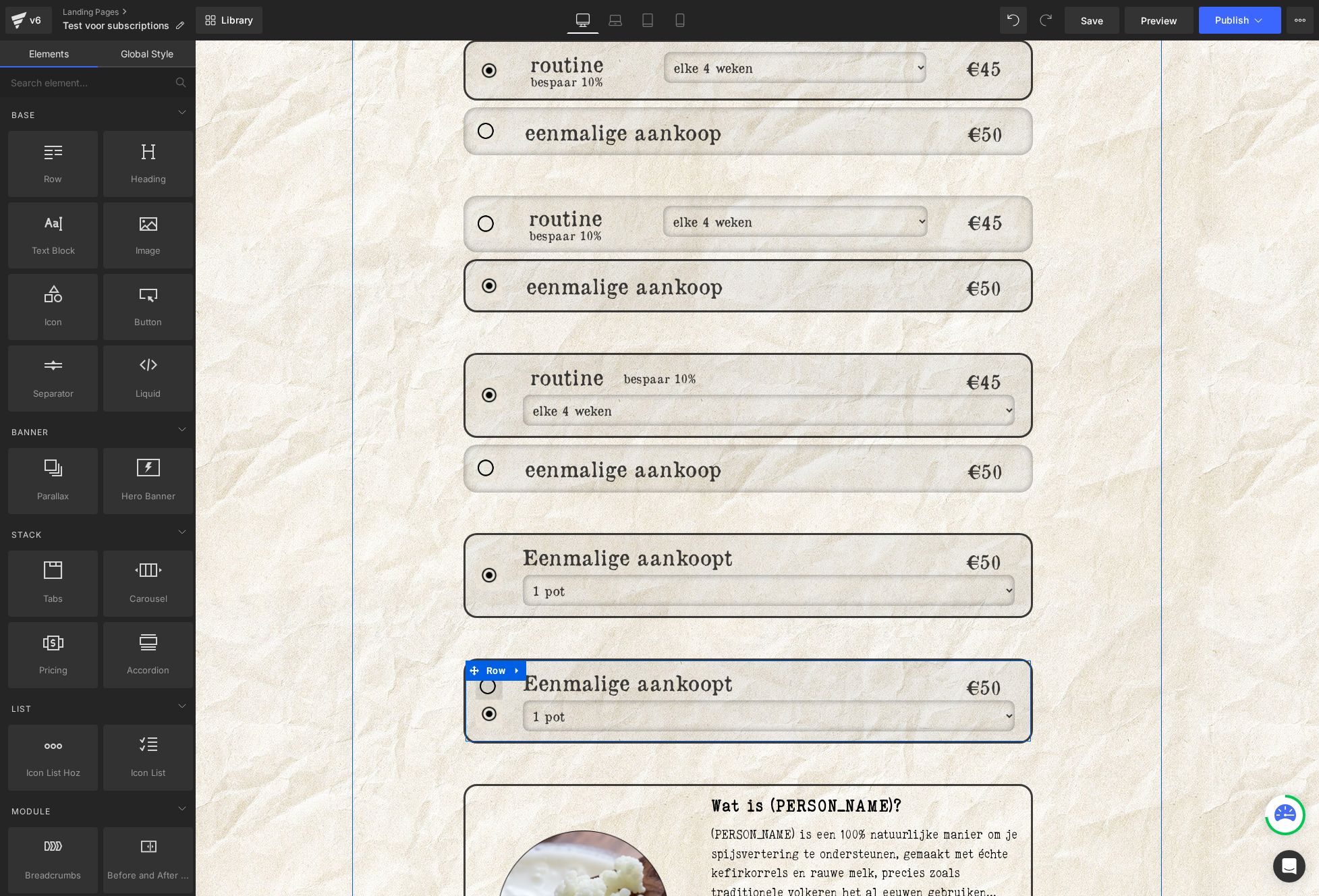
scroll to position [1286, 0]
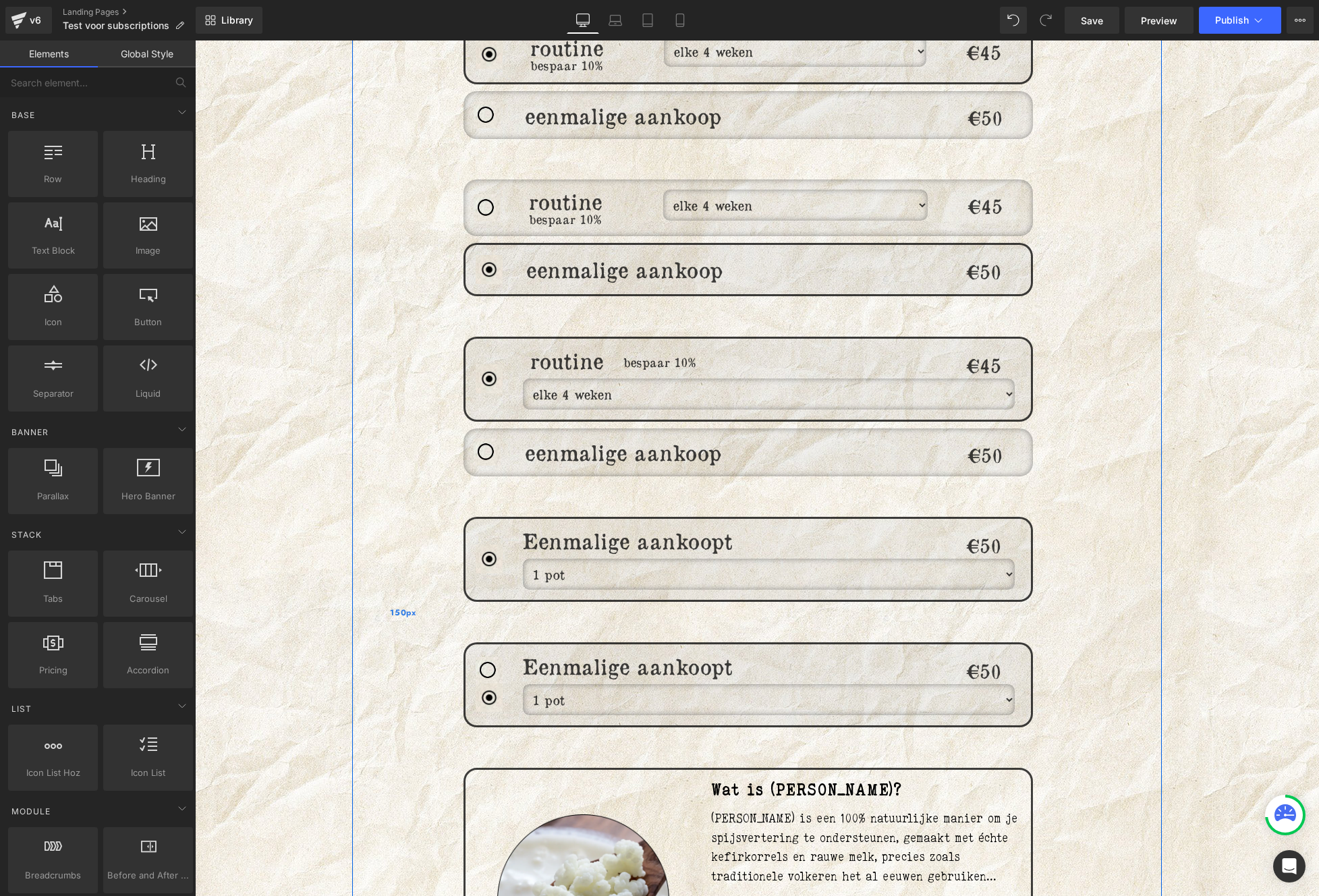
click at [352, 714] on div "150px" at bounding box center [402, 612] width 101 height 2200
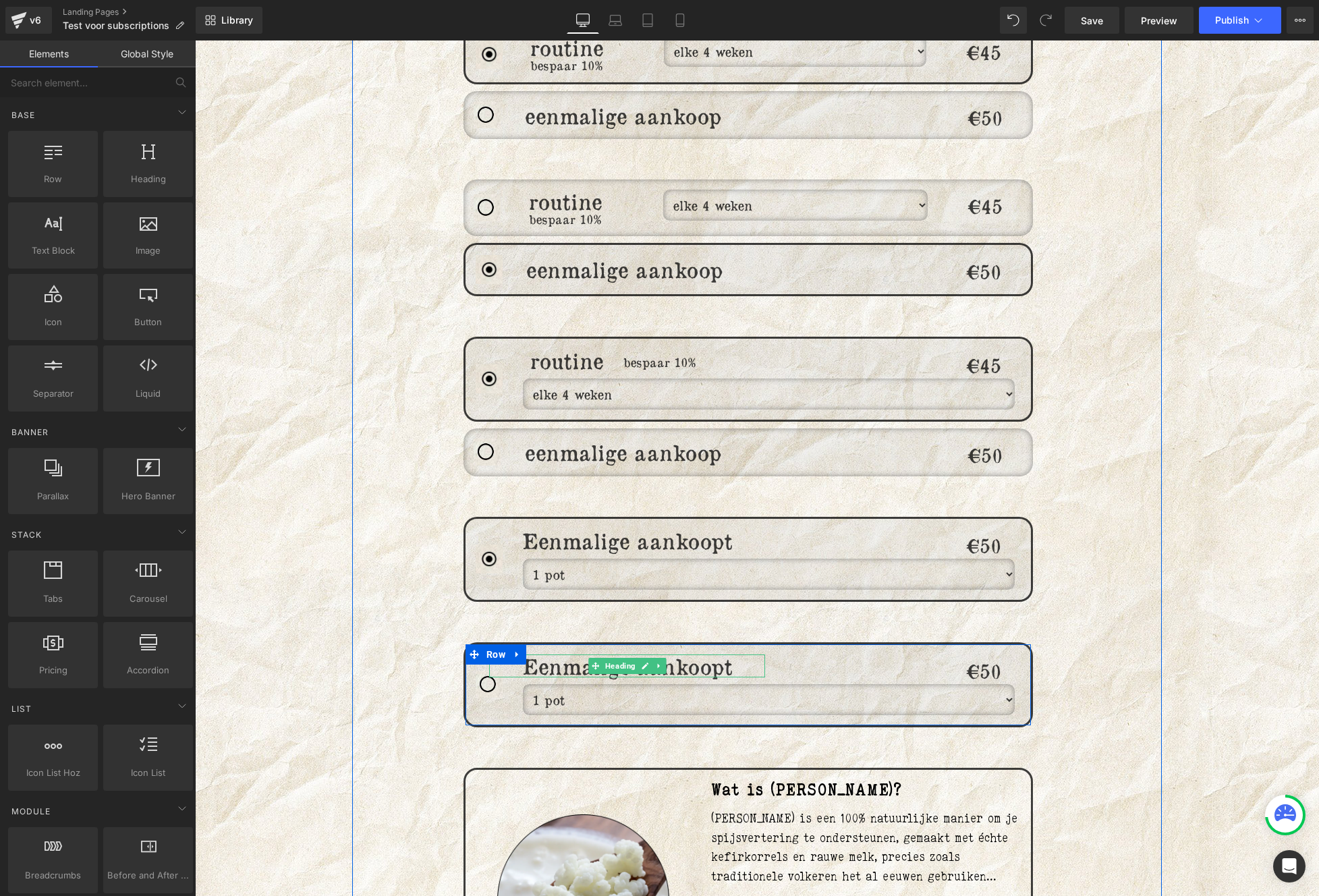
click at [546, 654] on h1 "Eenmalige aankoopt" at bounding box center [627, 665] width 277 height 23
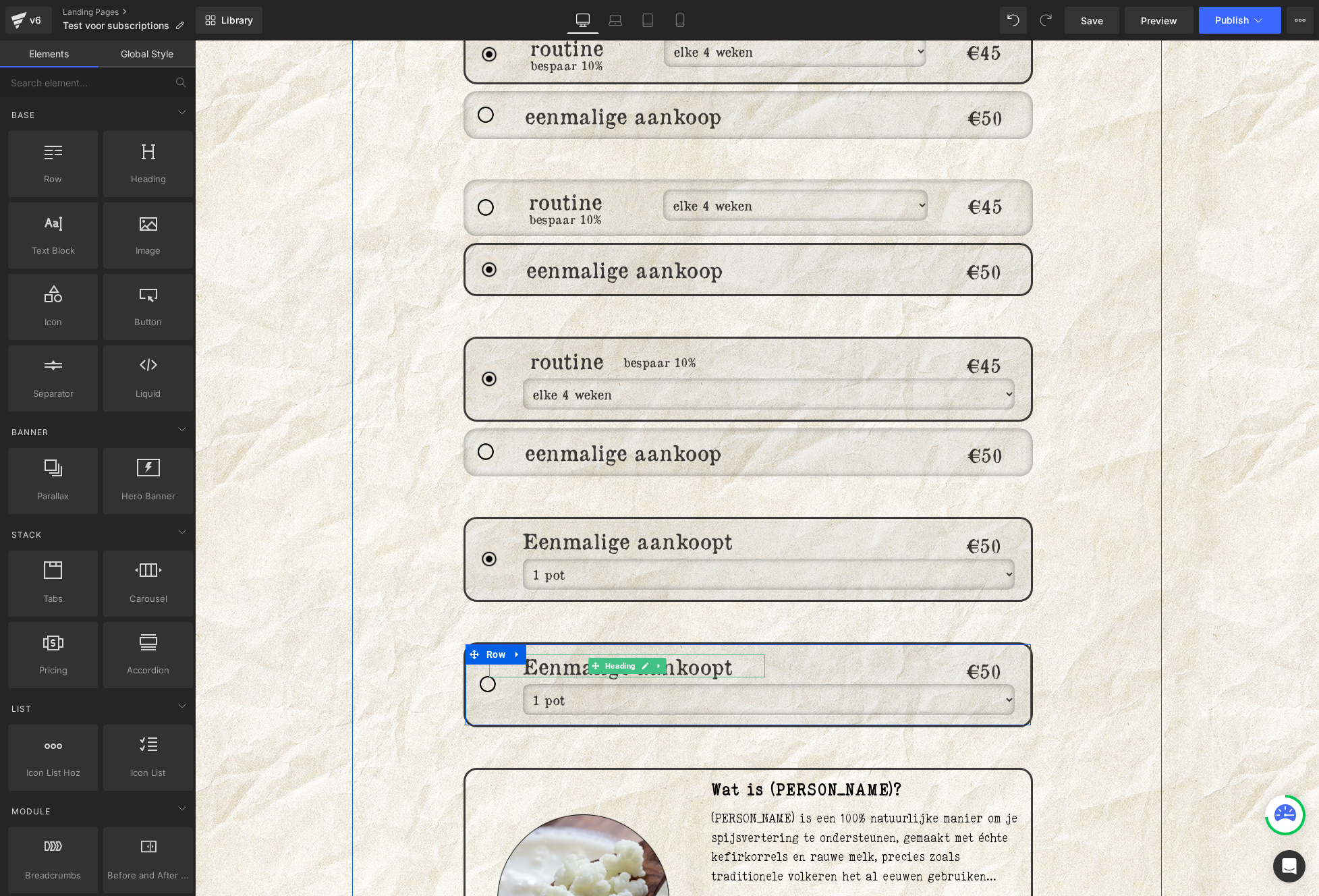
click at [577, 654] on h1 "Eenmalige aankoopt" at bounding box center [627, 665] width 277 height 23
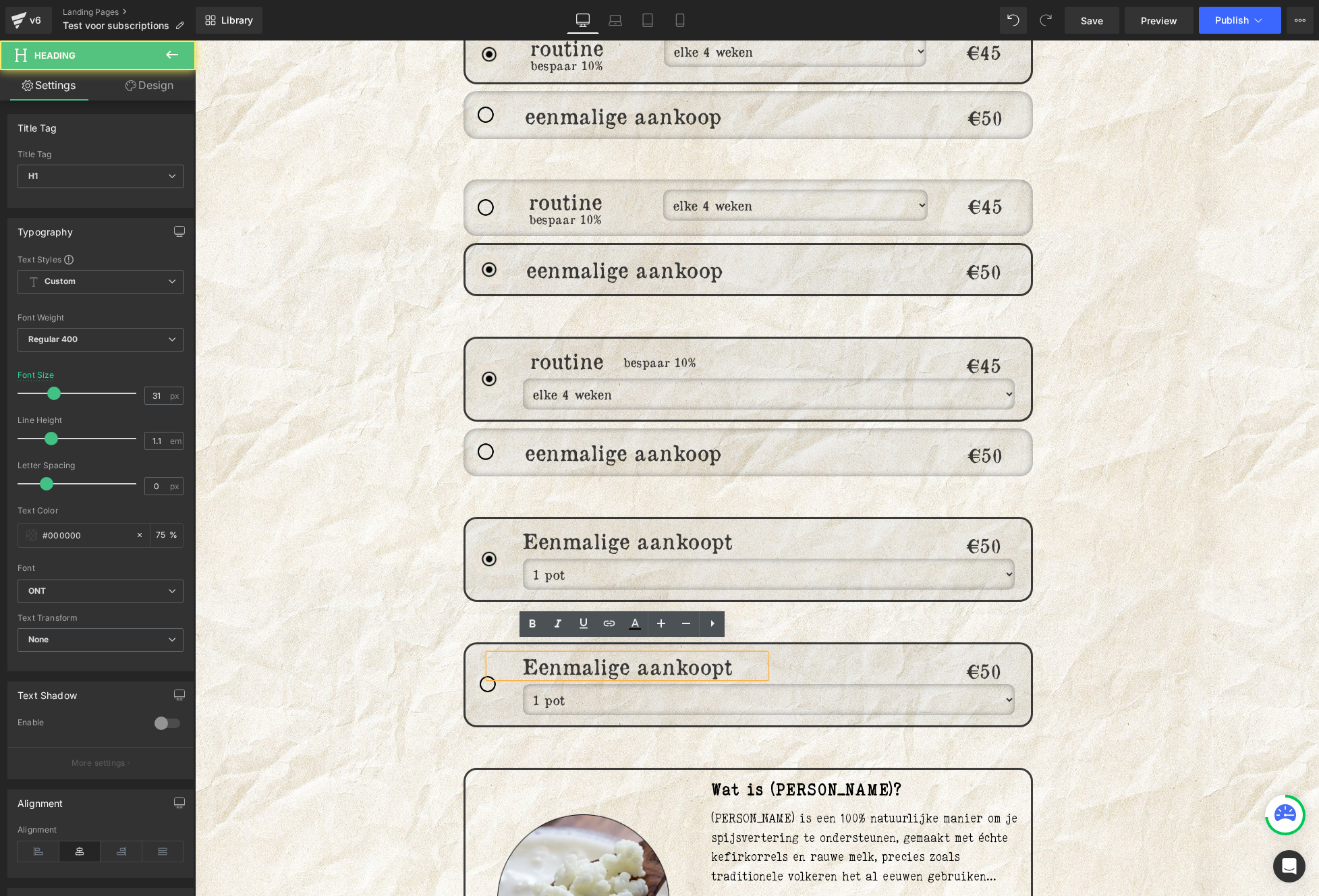
click at [736, 661] on div "Heading" at bounding box center [774, 662] width 303 height 3
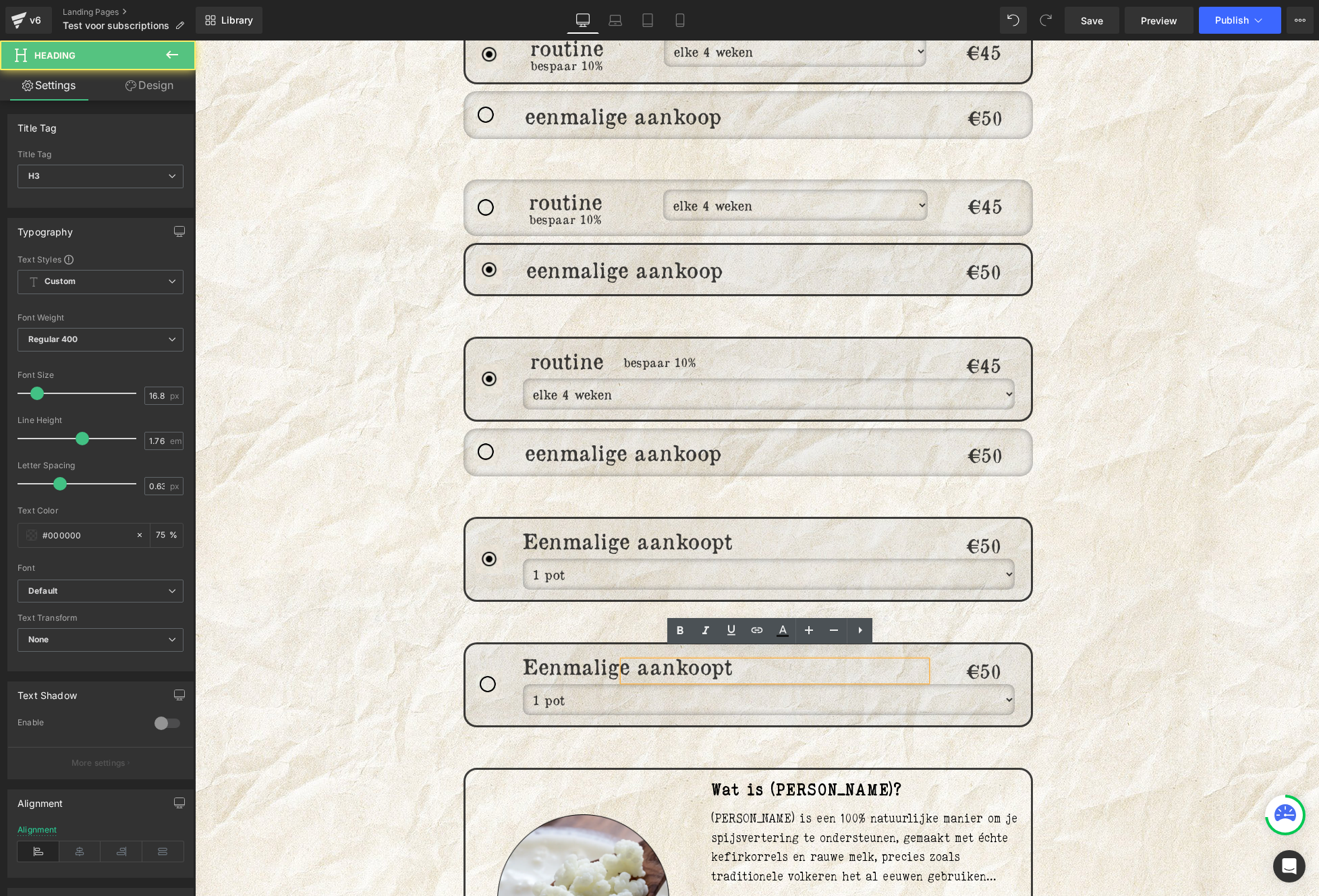
click at [727, 661] on div at bounding box center [774, 670] width 303 height 20
click at [724, 661] on div at bounding box center [774, 670] width 303 height 20
click at [543, 654] on h1 "Eenmalige aankoopt" at bounding box center [627, 665] width 277 height 23
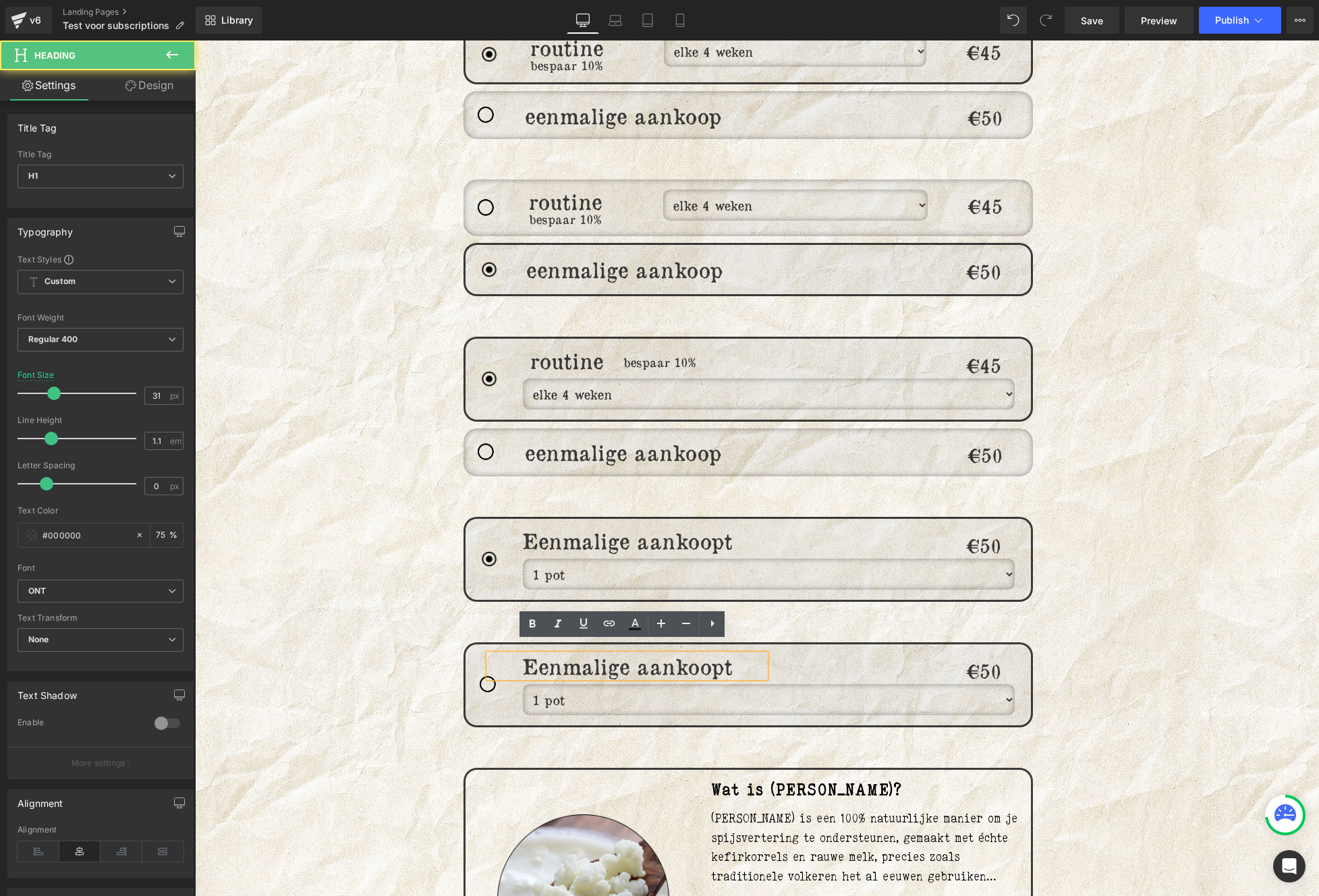
click at [549, 655] on h1 "Eenmalige aankoopt" at bounding box center [627, 665] width 277 height 23
click at [1126, 318] on div "Image routine Heading bespaar 10% Heading elke 4 weken elke 6 weken elke 8 weke…" at bounding box center [757, 612] width 809 height 2200
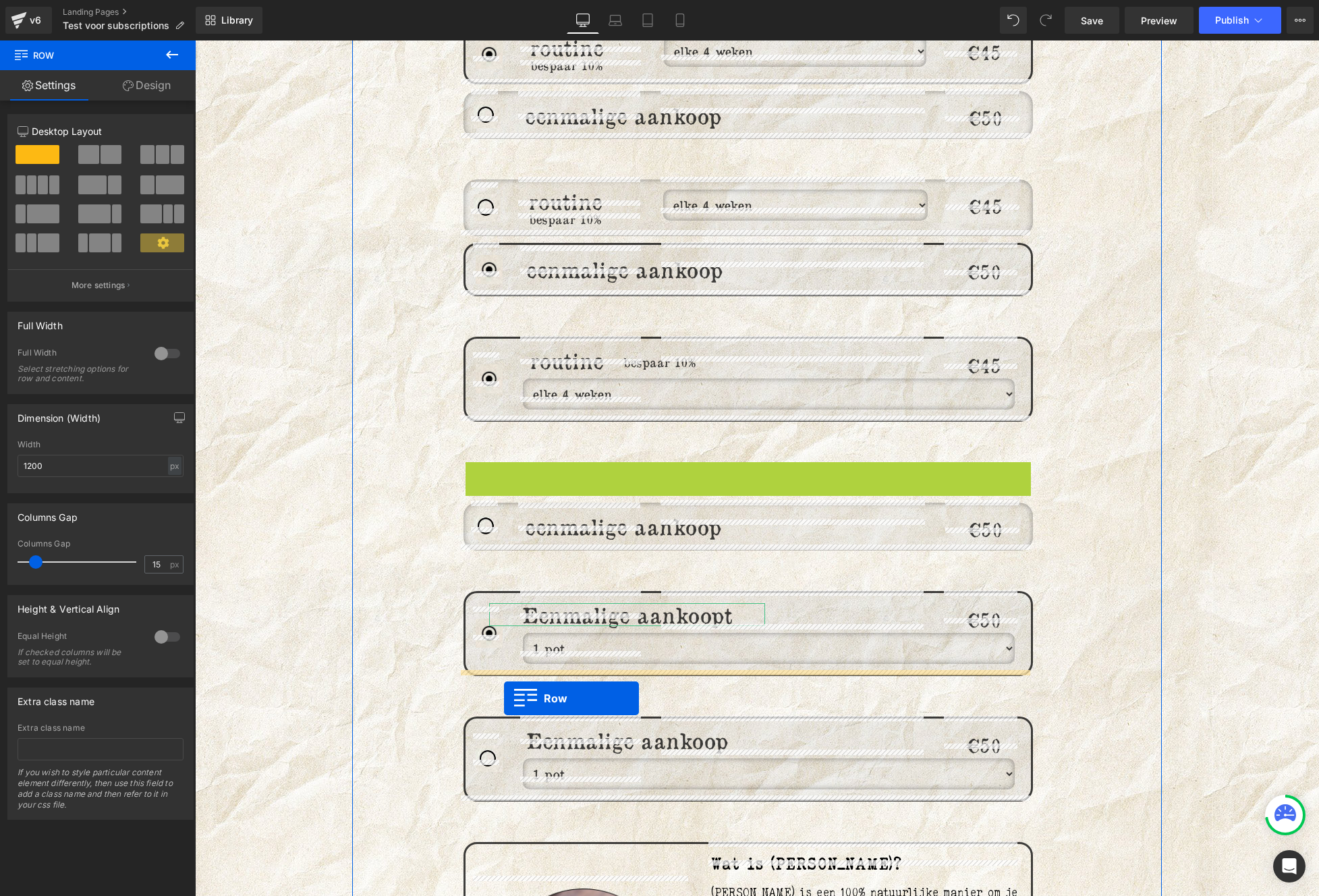
drag, startPoint x: 491, startPoint y: 460, endPoint x: 504, endPoint y: 698, distance: 238.4
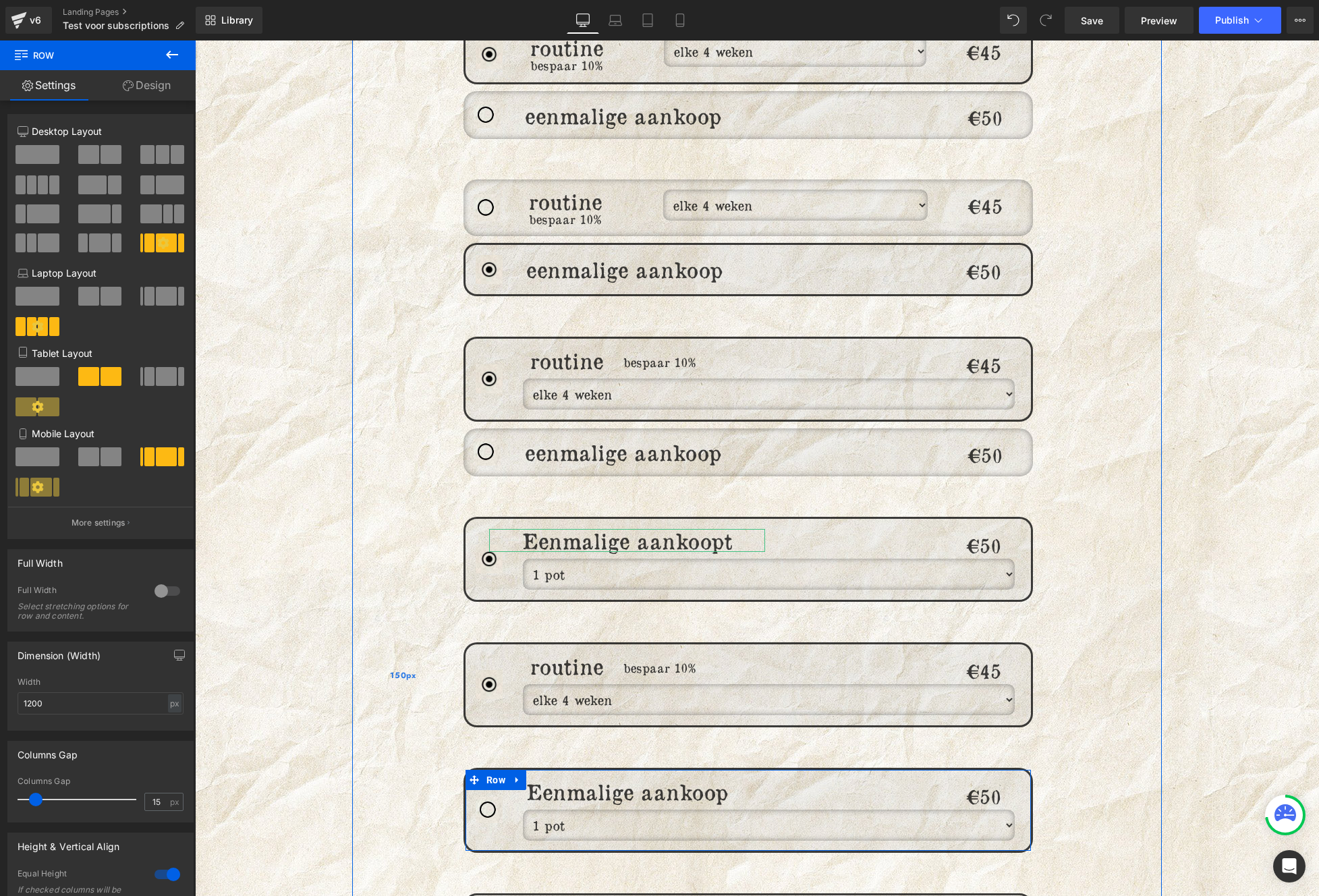
click at [495, 770] on span "Row" at bounding box center [495, 779] width 25 height 20
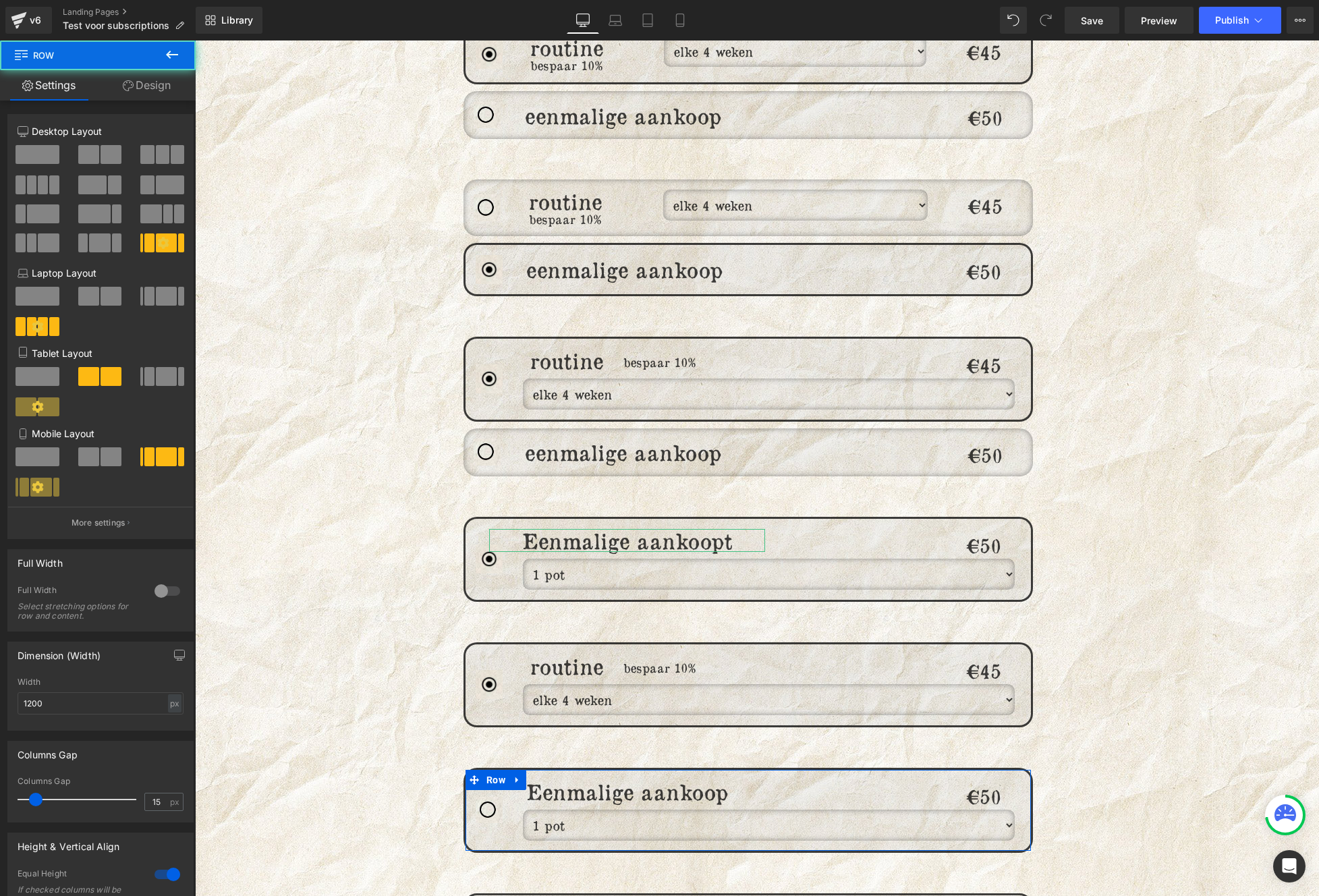
click at [137, 93] on link "Design" at bounding box center [146, 85] width 98 height 30
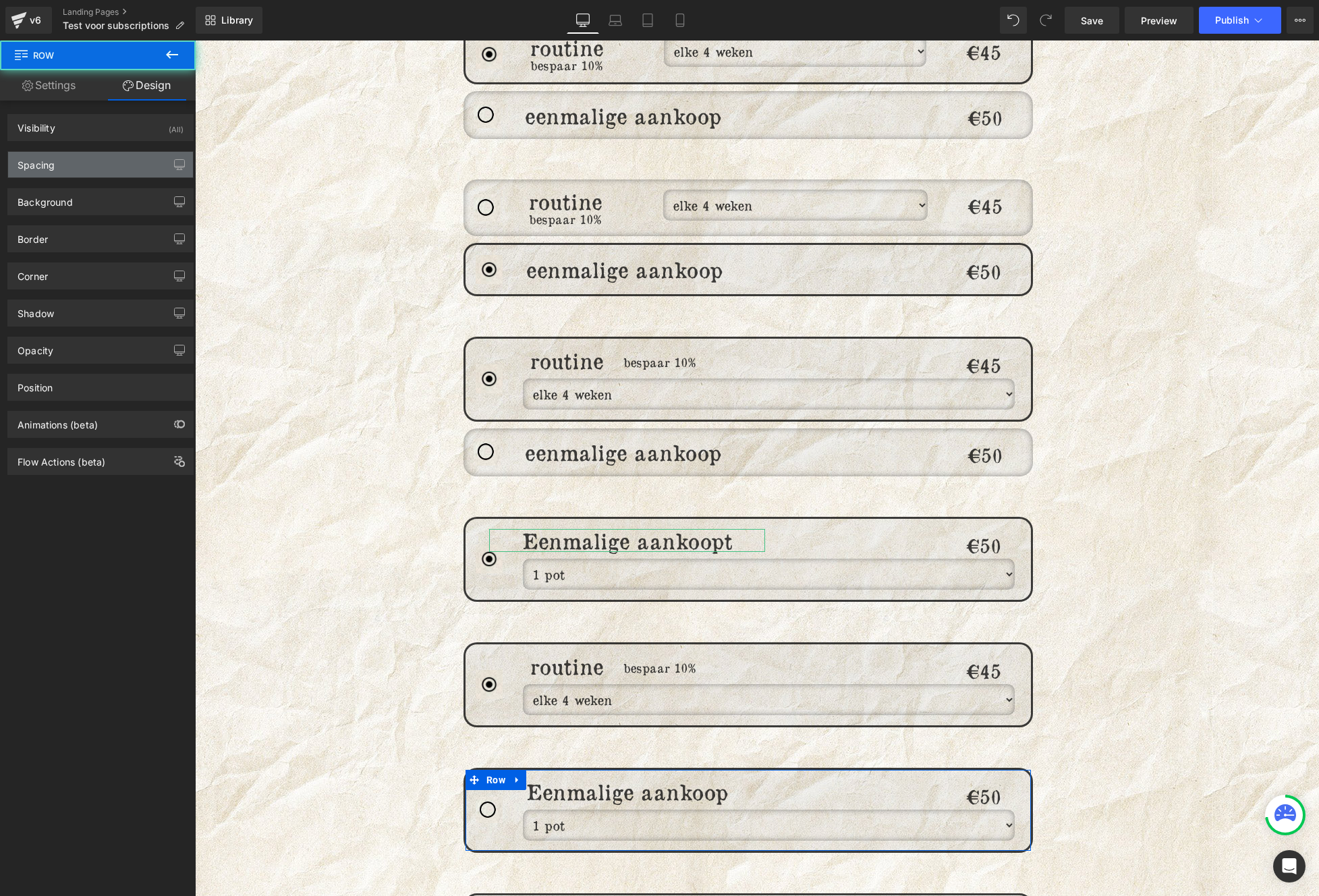
click at [80, 158] on div "Spacing" at bounding box center [100, 165] width 184 height 25
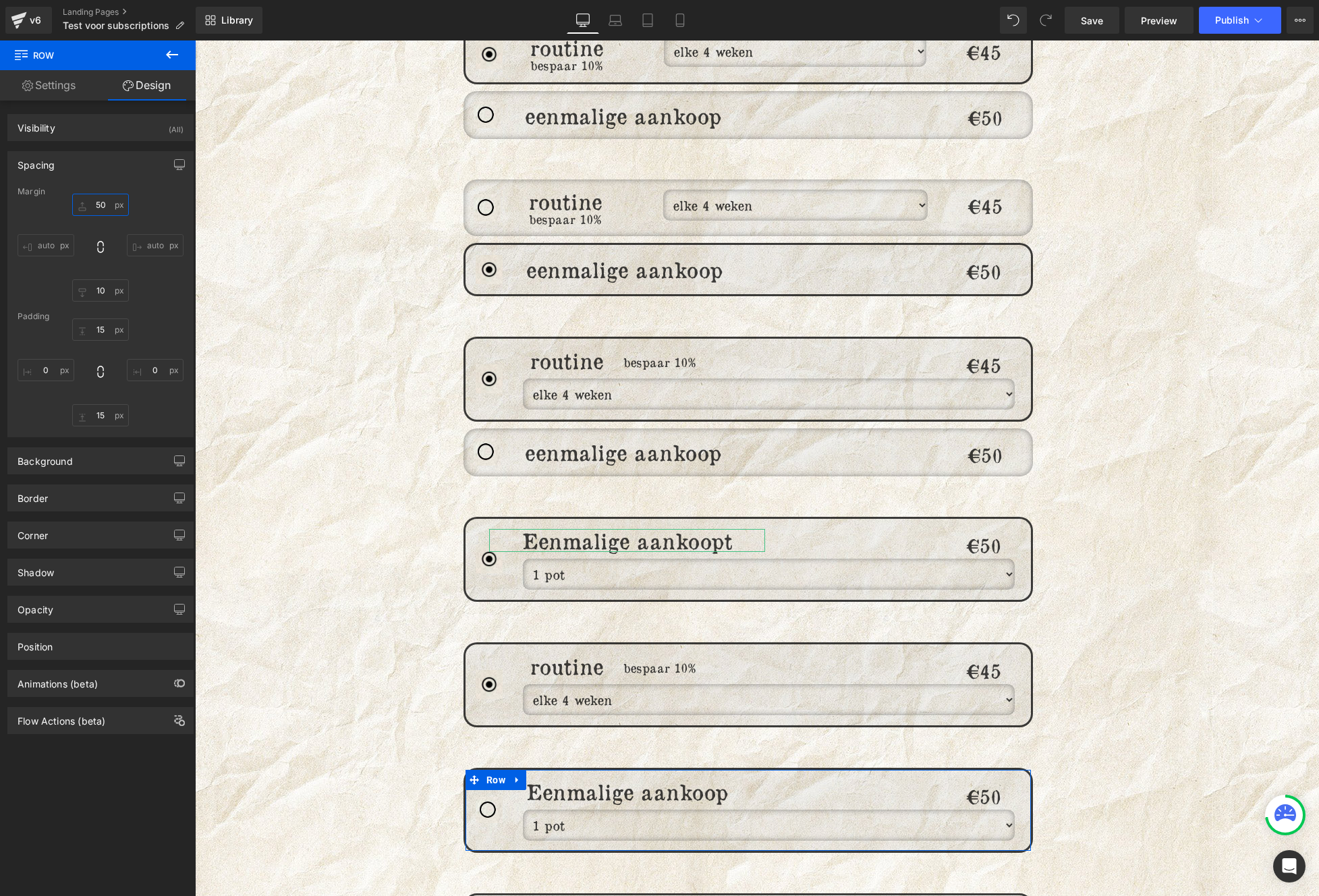
click at [99, 199] on input "50" at bounding box center [100, 204] width 56 height 22
type input "0"
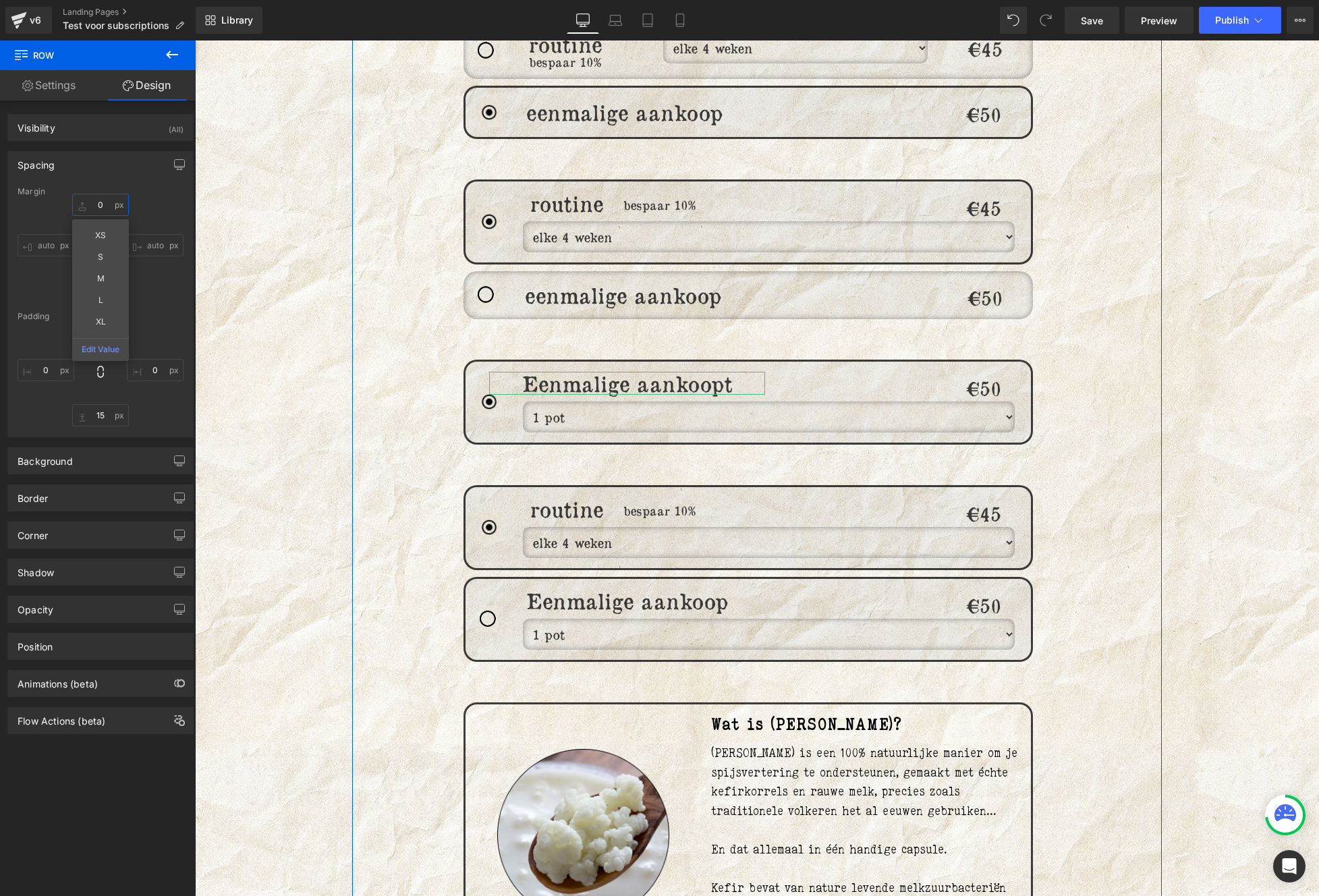
scroll to position [1453, 0]
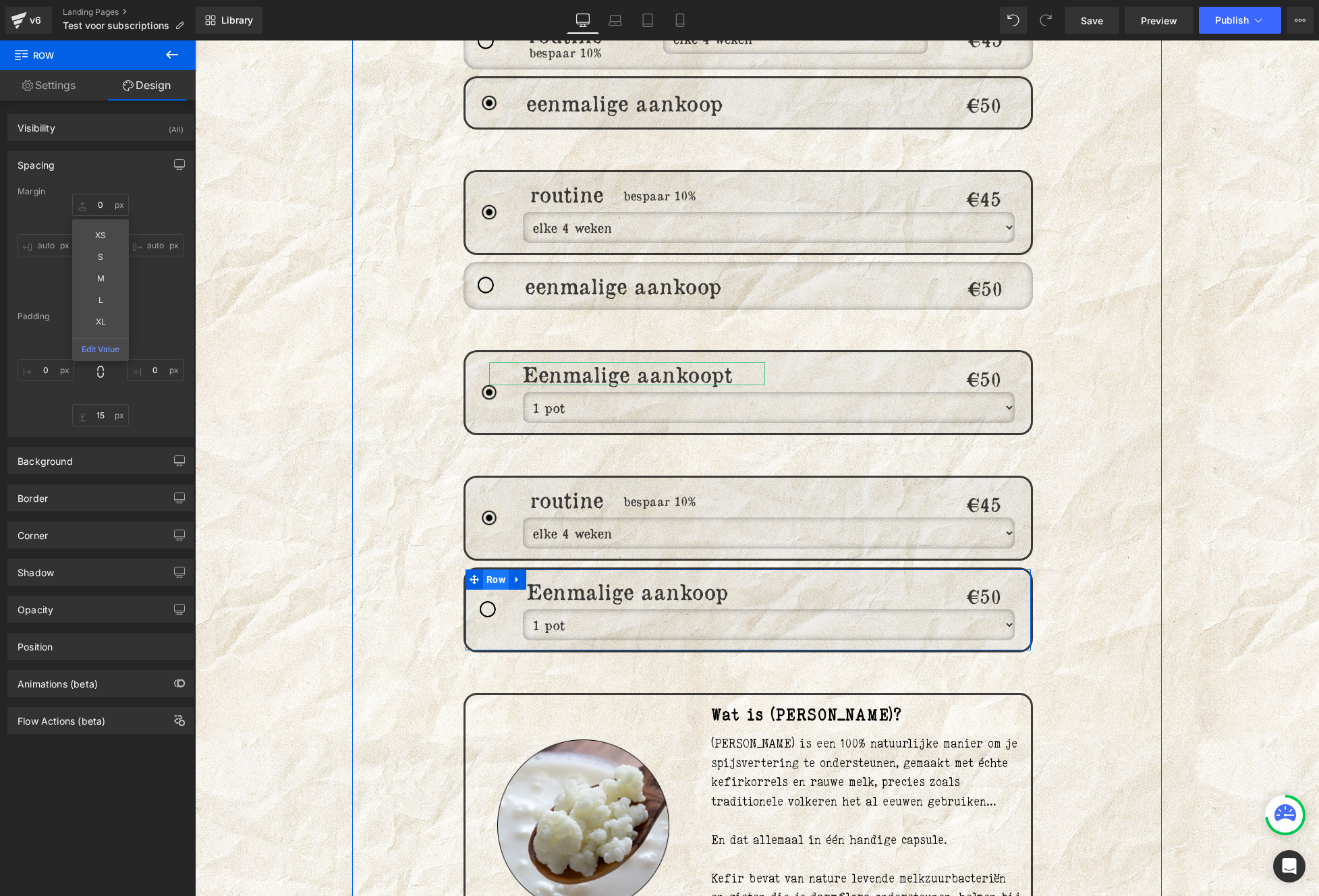
click at [487, 576] on span "Row" at bounding box center [495, 579] width 25 height 20
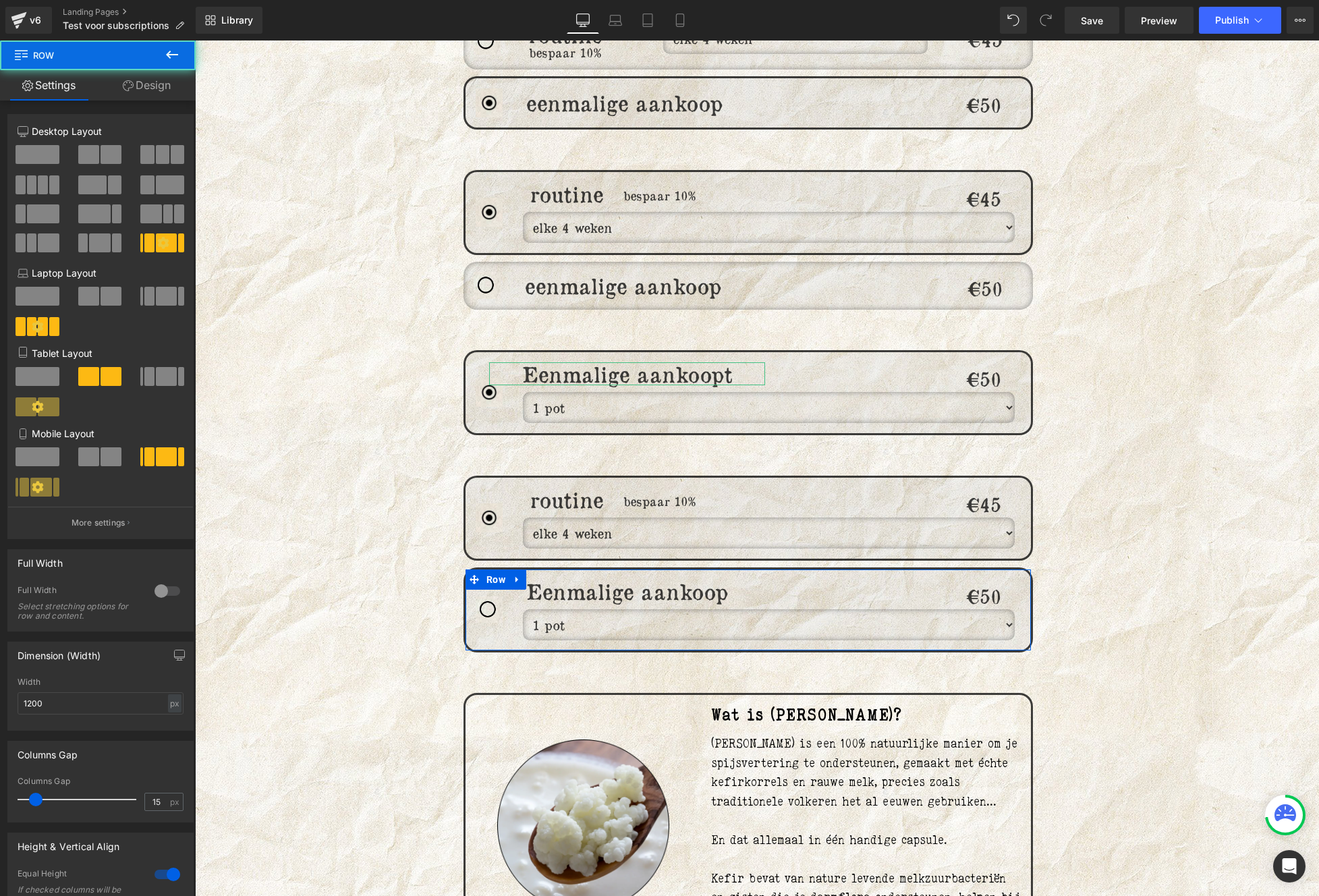
click at [145, 91] on link "Design" at bounding box center [146, 85] width 98 height 30
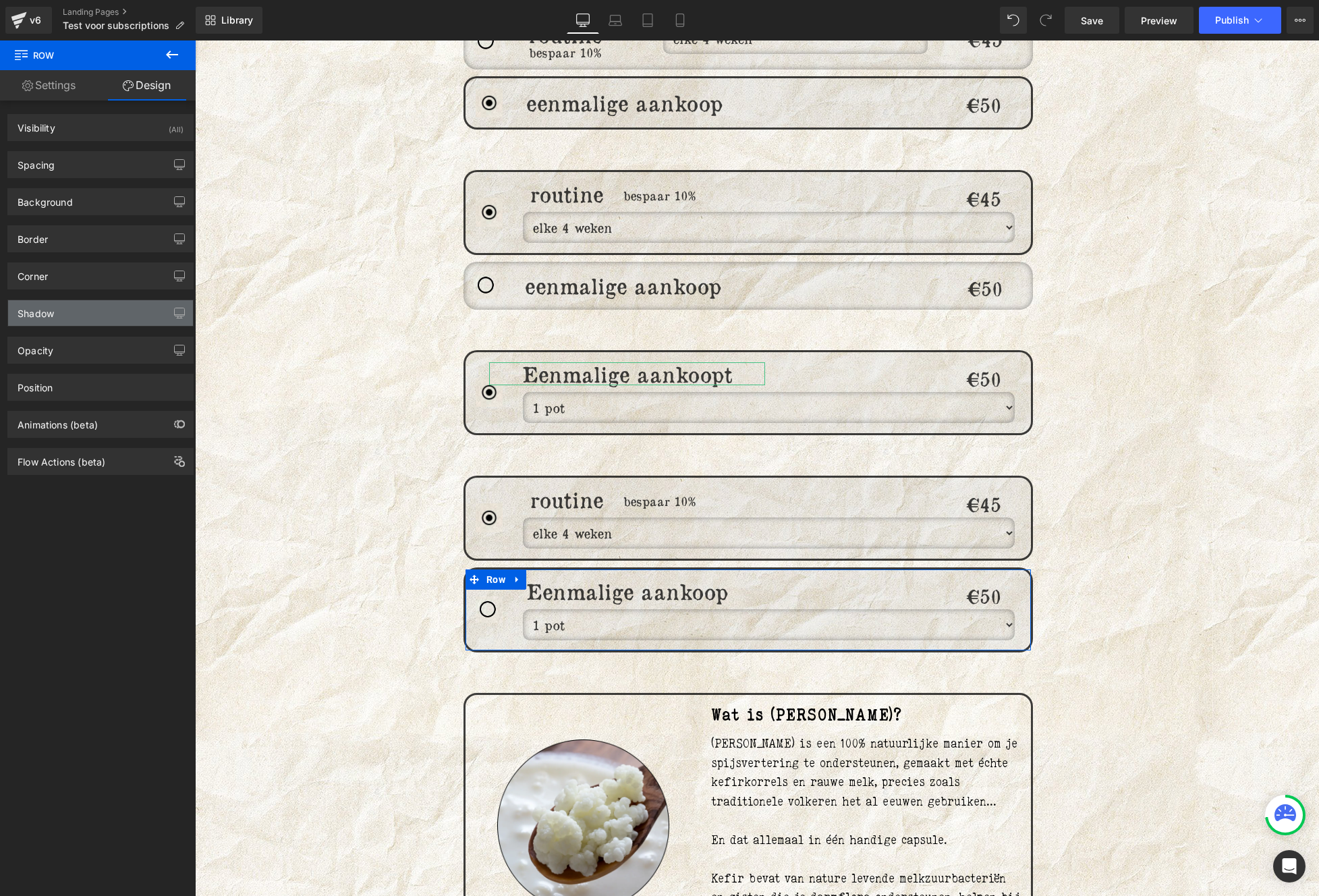
click at [25, 313] on div "Shadow" at bounding box center [36, 310] width 37 height 19
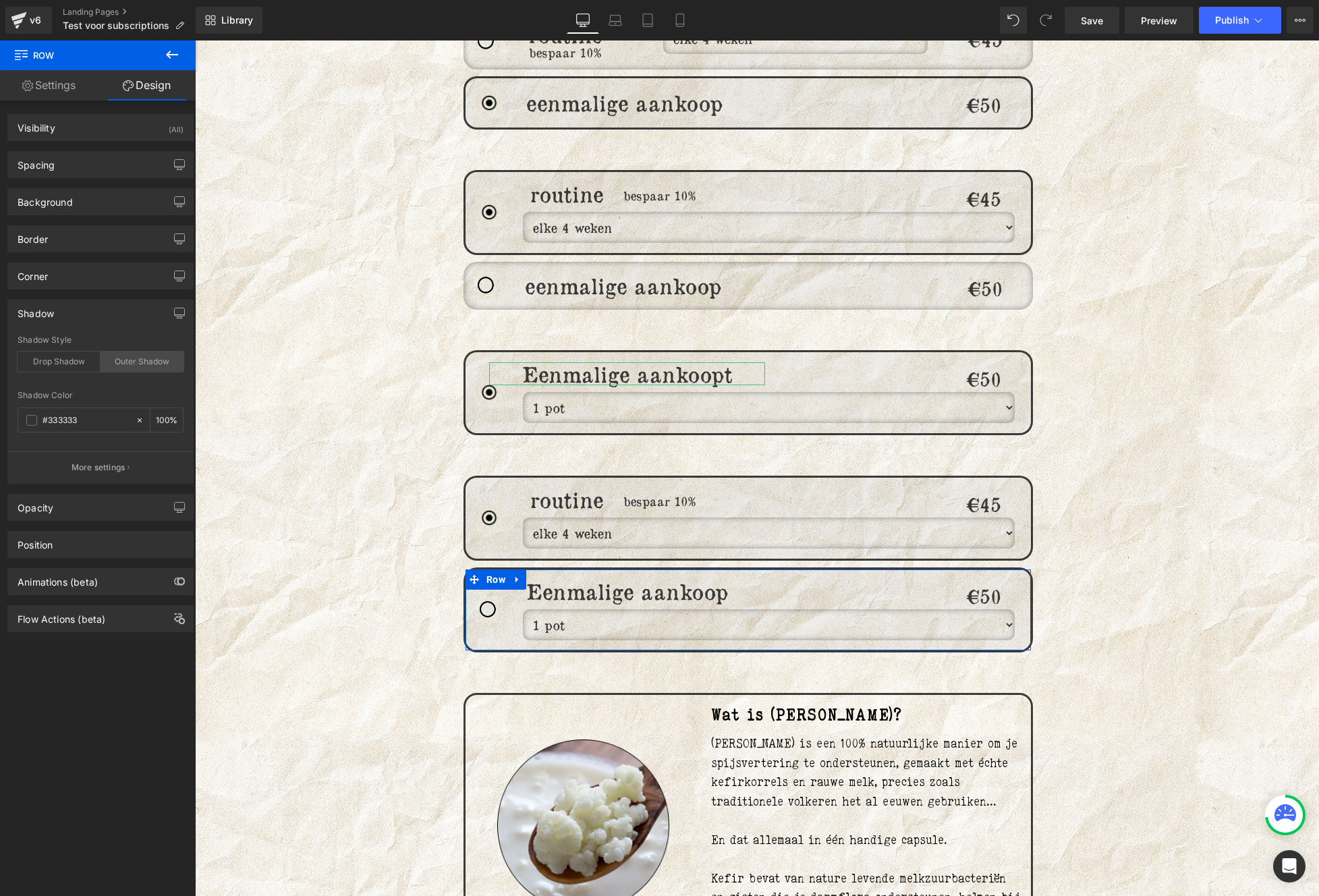
click at [119, 364] on div "Outer Shadow" at bounding box center [142, 361] width 83 height 20
type input "10"
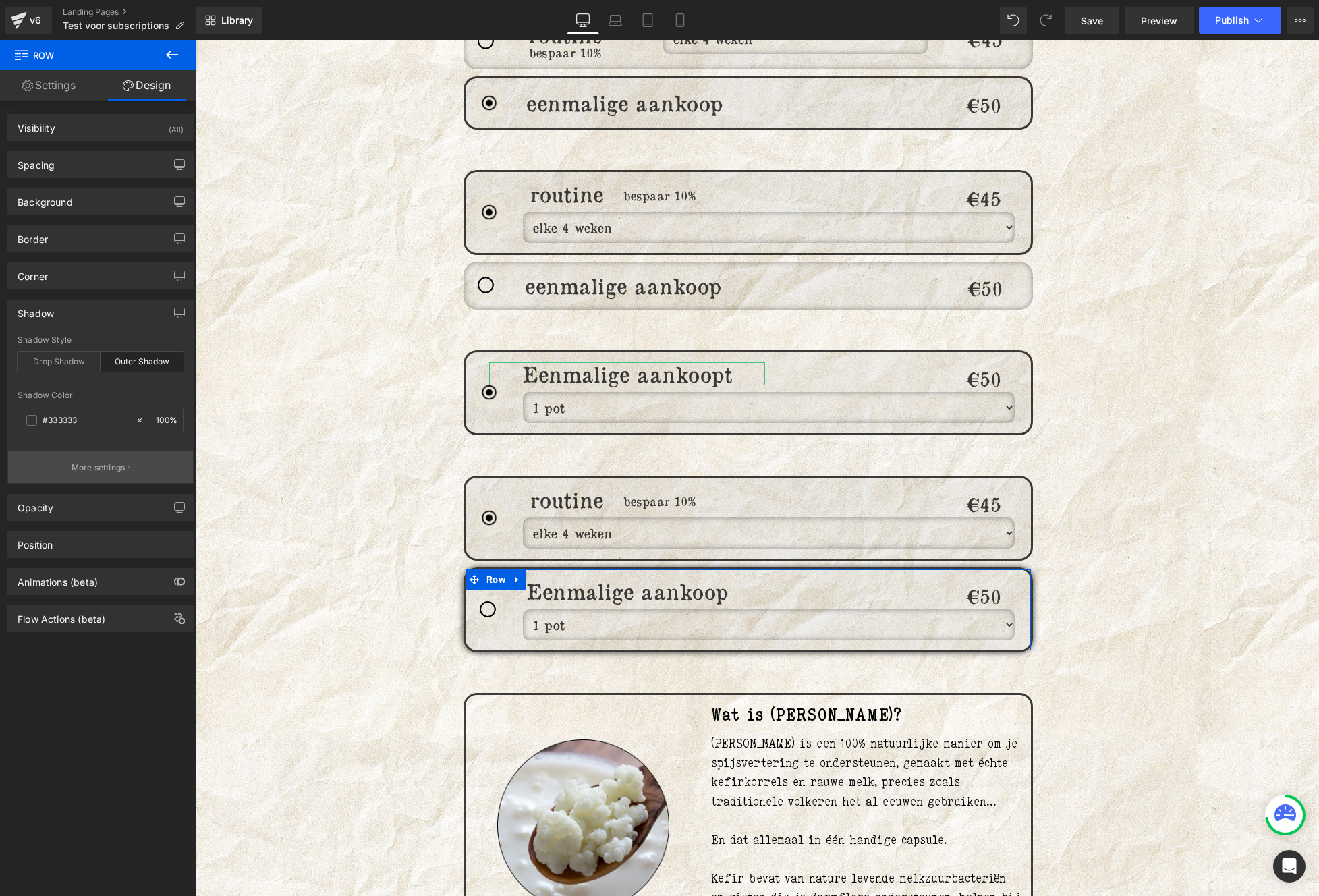
click at [109, 464] on p "More settings" at bounding box center [99, 467] width 54 height 12
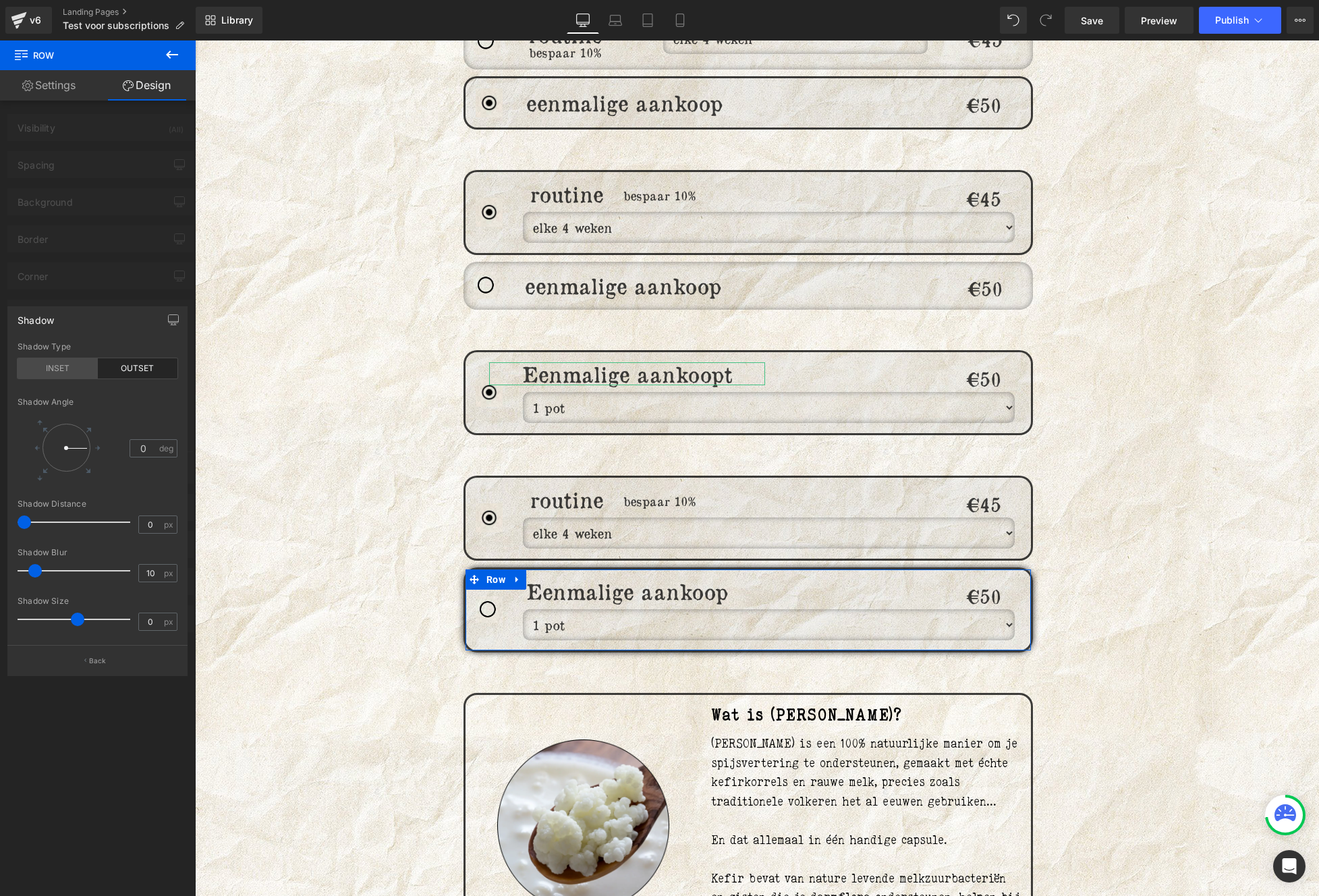
click at [52, 367] on div "INSET" at bounding box center [57, 368] width 80 height 20
click at [122, 262] on div at bounding box center [98, 471] width 196 height 862
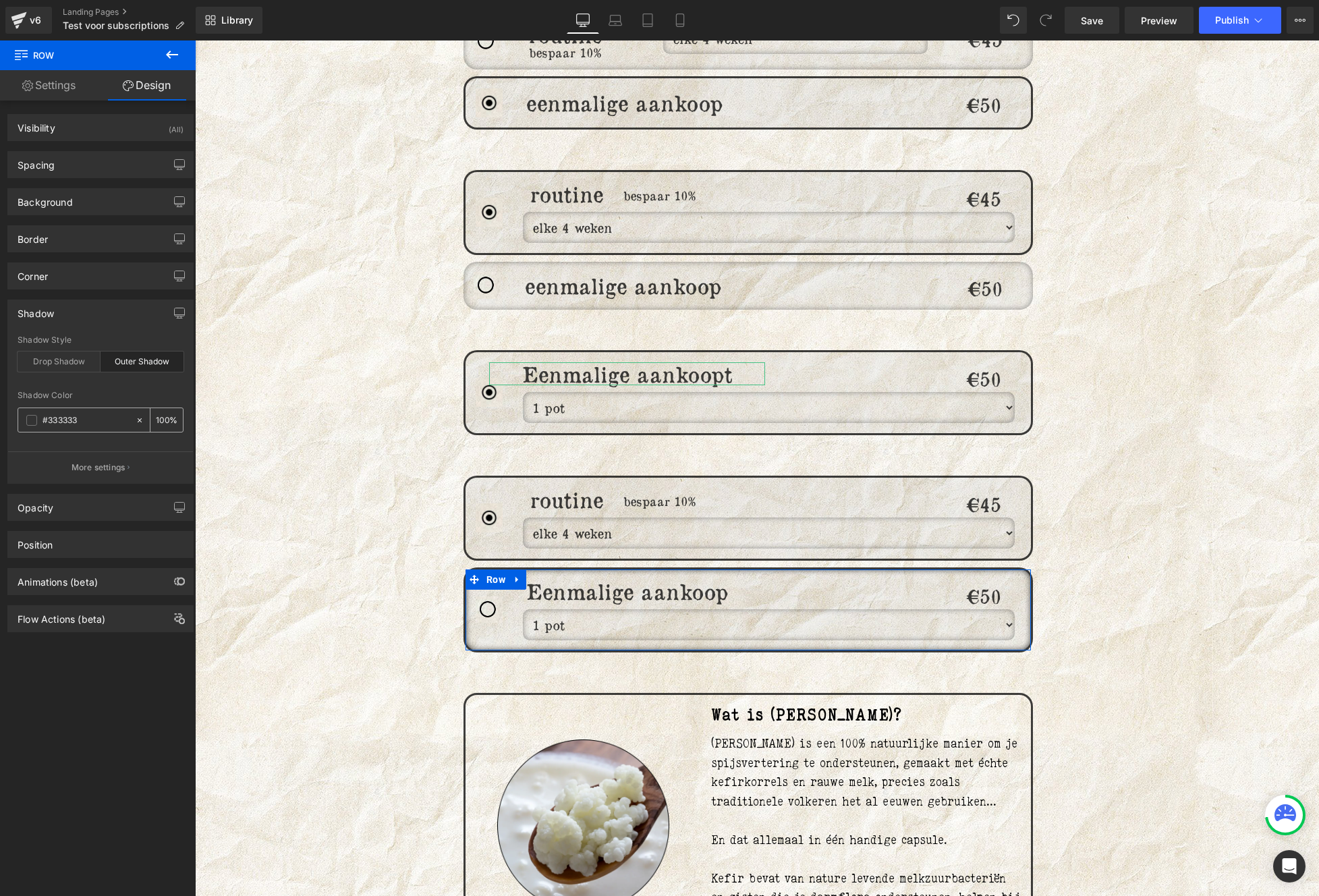
click at [159, 410] on div "100 %" at bounding box center [166, 420] width 33 height 24
click at [161, 413] on input "100" at bounding box center [162, 419] width 14 height 15
type input "50"
click at [60, 241] on div "Border" at bounding box center [100, 239] width 184 height 25
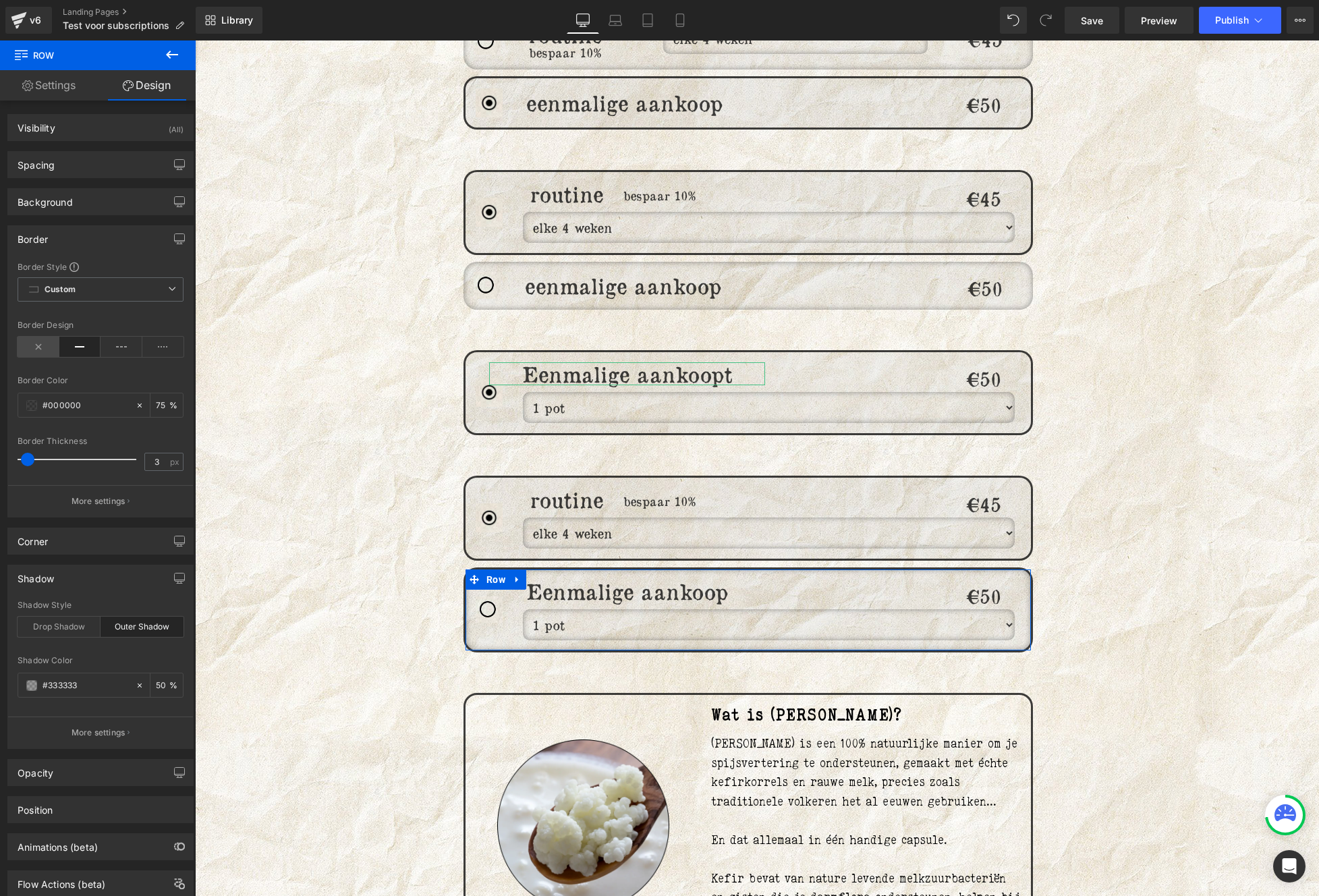
click at [24, 353] on icon at bounding box center [38, 346] width 42 height 20
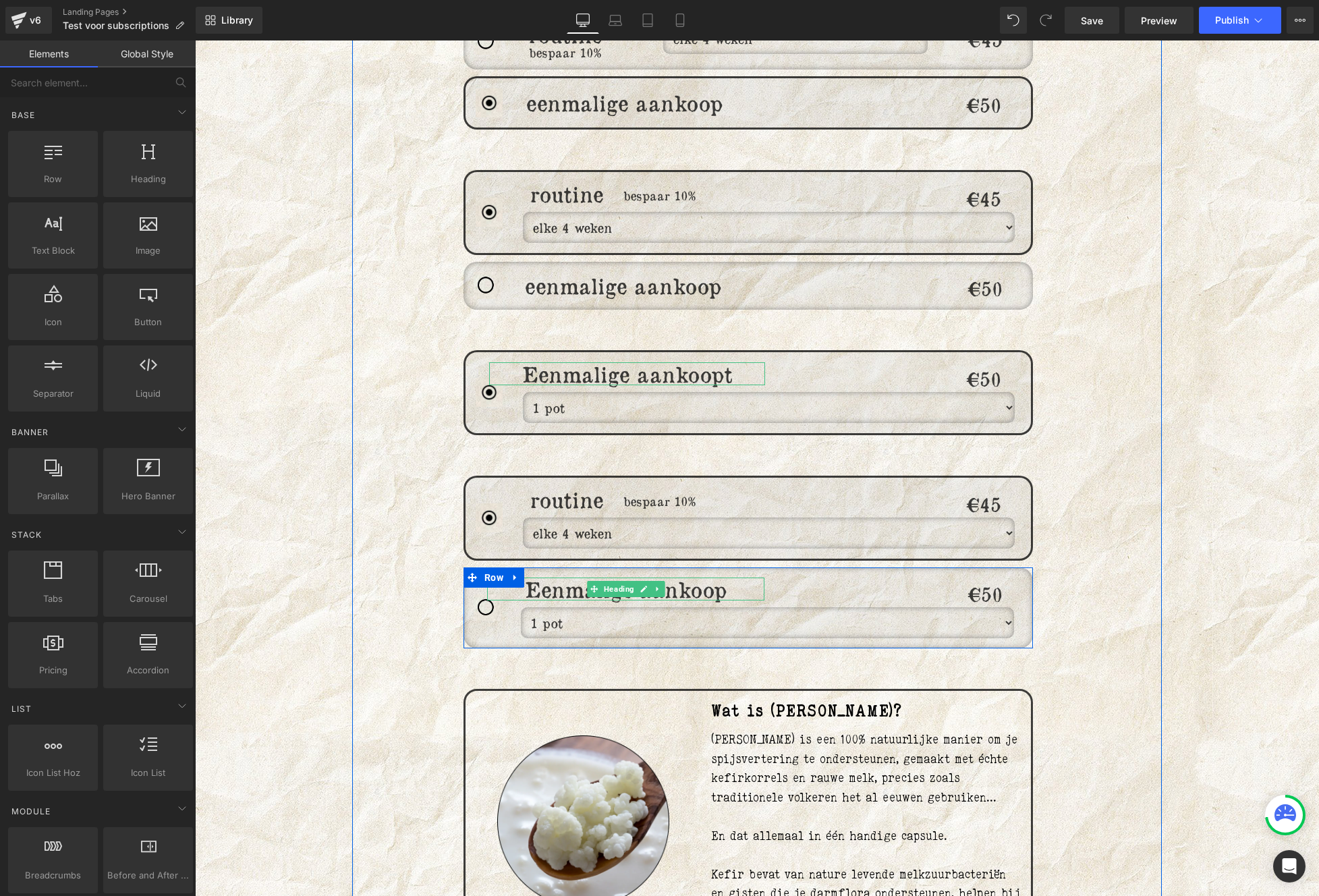
click at [541, 577] on h1 "Eenmalige aankoop" at bounding box center [626, 588] width 277 height 23
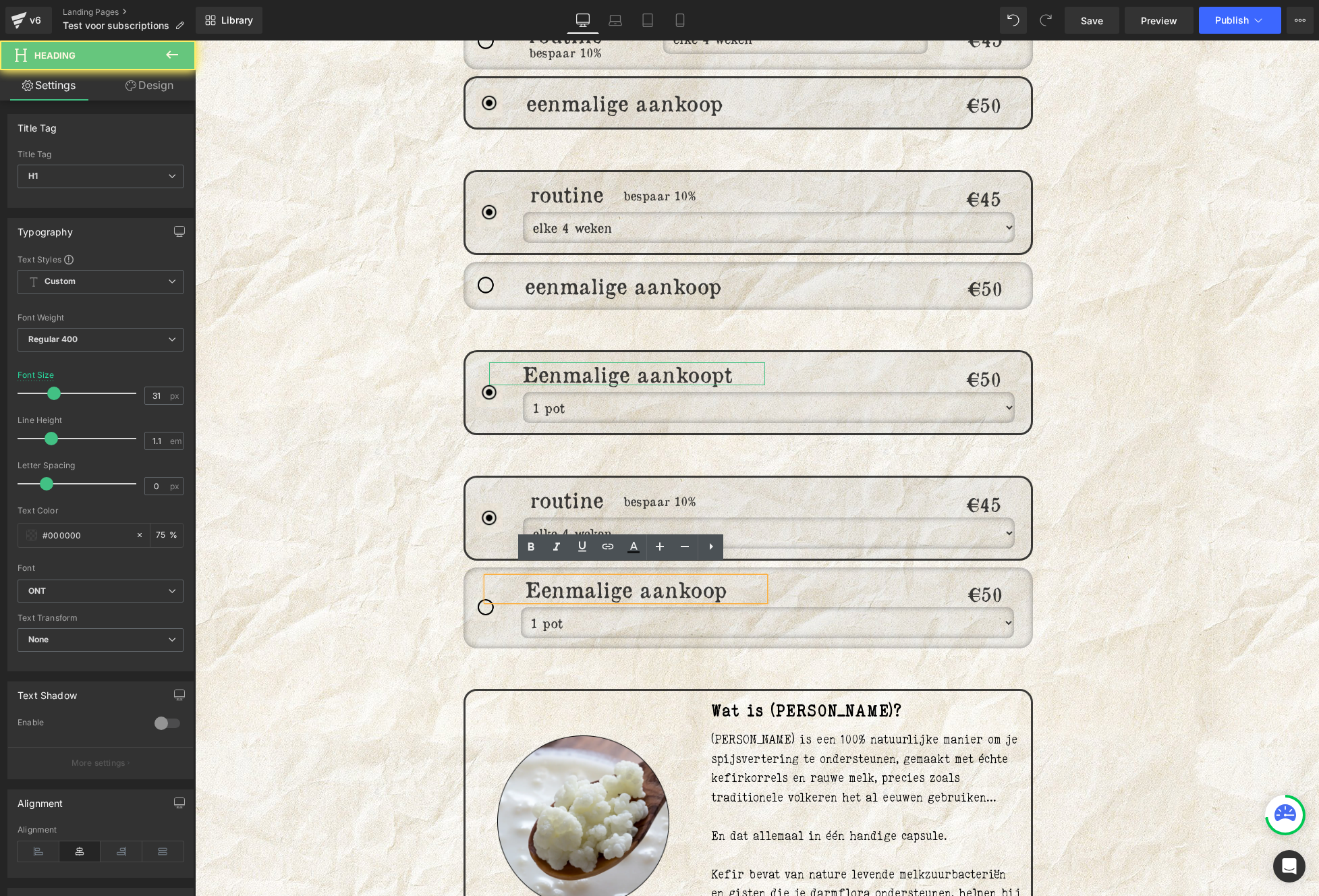
click at [541, 577] on h1 "Eenmalige aankoop" at bounding box center [626, 588] width 277 height 23
click at [533, 577] on h1 "Eenmalige aankoop" at bounding box center [626, 588] width 277 height 23
click at [1084, 614] on div "Image routine Heading bespaar 10% Heading elke 4 weken elke 6 weken elke 8 weke…" at bounding box center [757, 490] width 809 height 2287
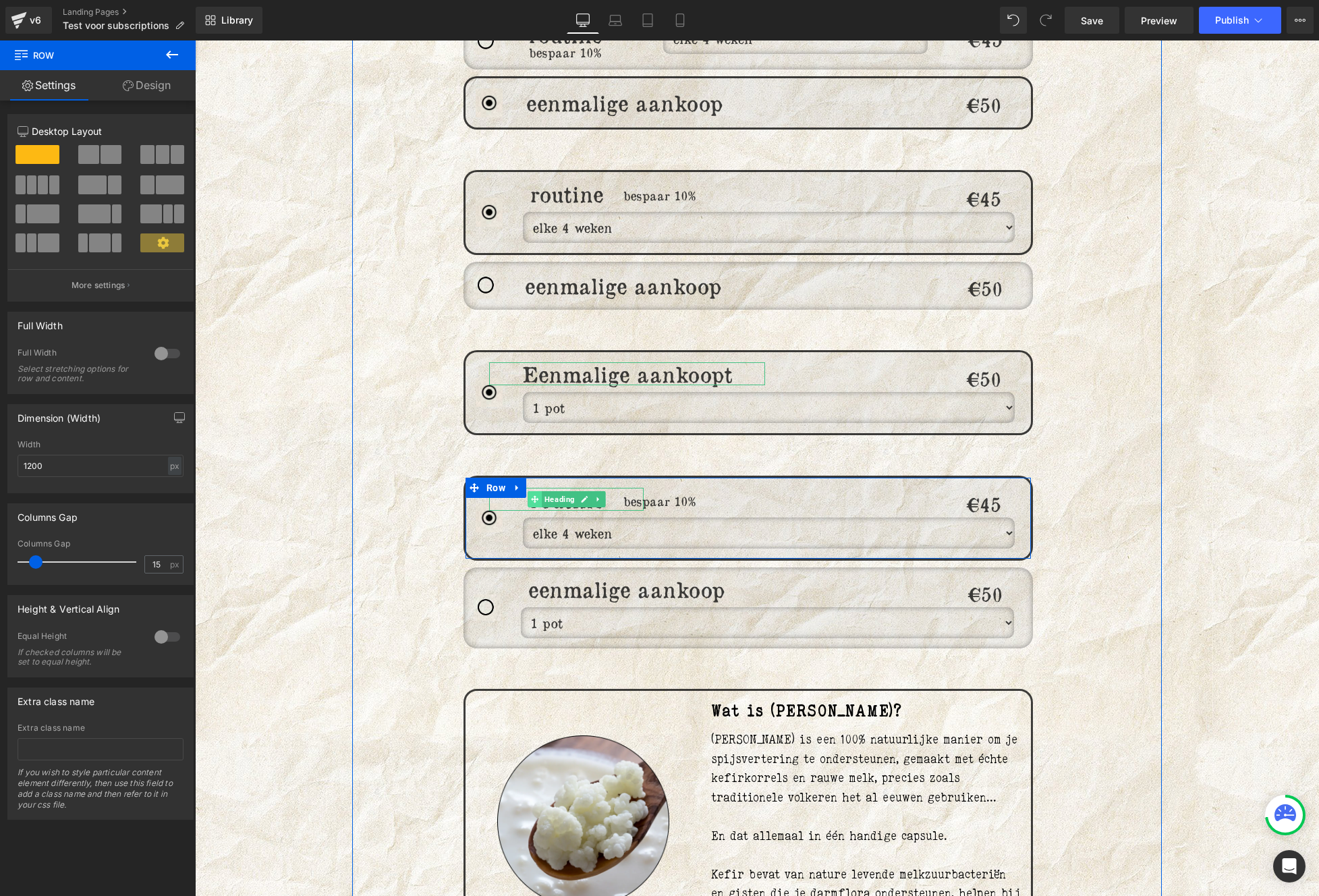
click at [536, 491] on span at bounding box center [534, 499] width 14 height 16
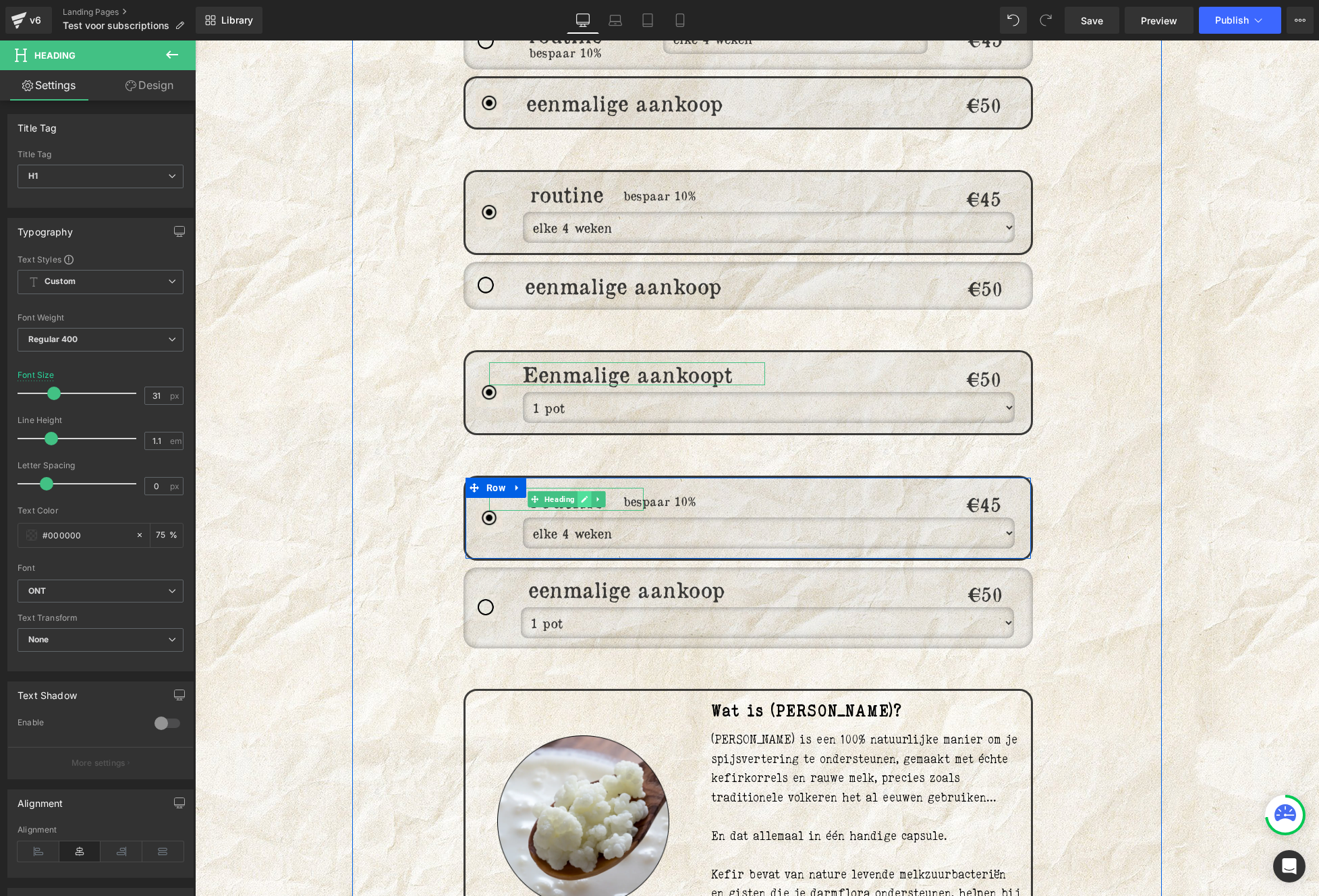
click at [577, 491] on link at bounding box center [584, 499] width 14 height 16
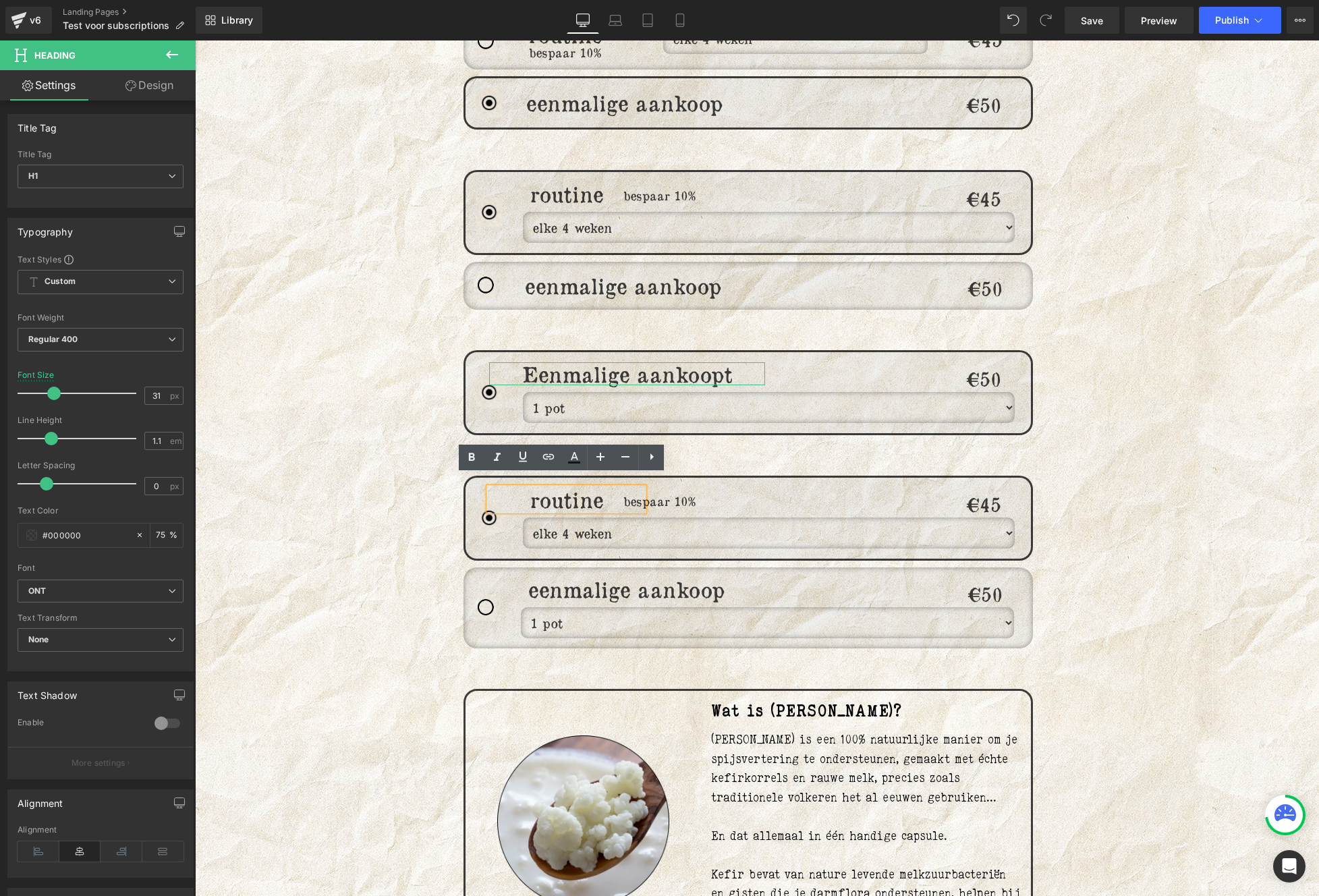
click at [533, 487] on h1 "routine" at bounding box center [566, 498] width 155 height 23
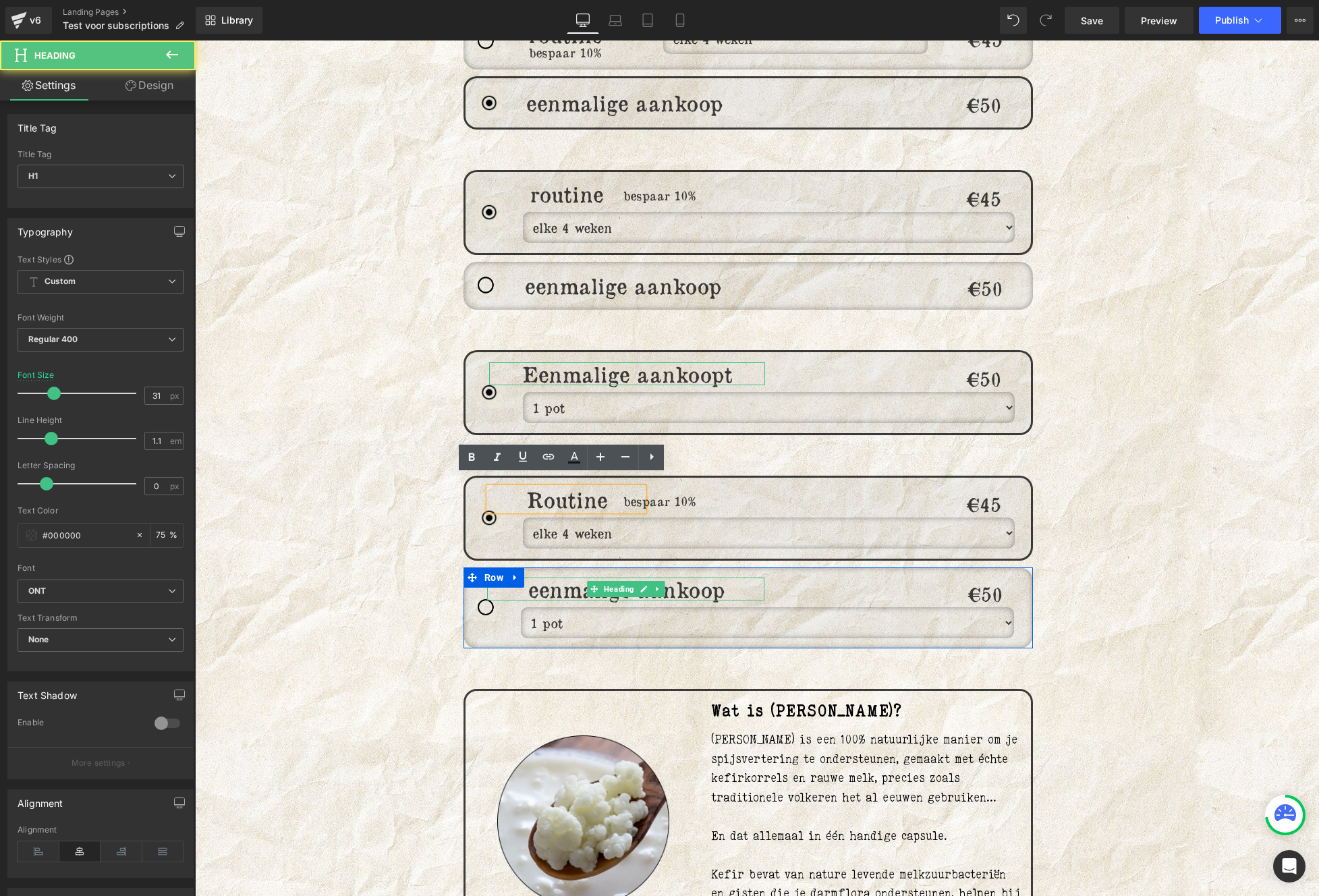
click at [577, 607] on div "1 pot 2 potten (5% volumekorting) 3 potten (10% volumekorting) Dropdown" at bounding box center [767, 623] width 493 height 31
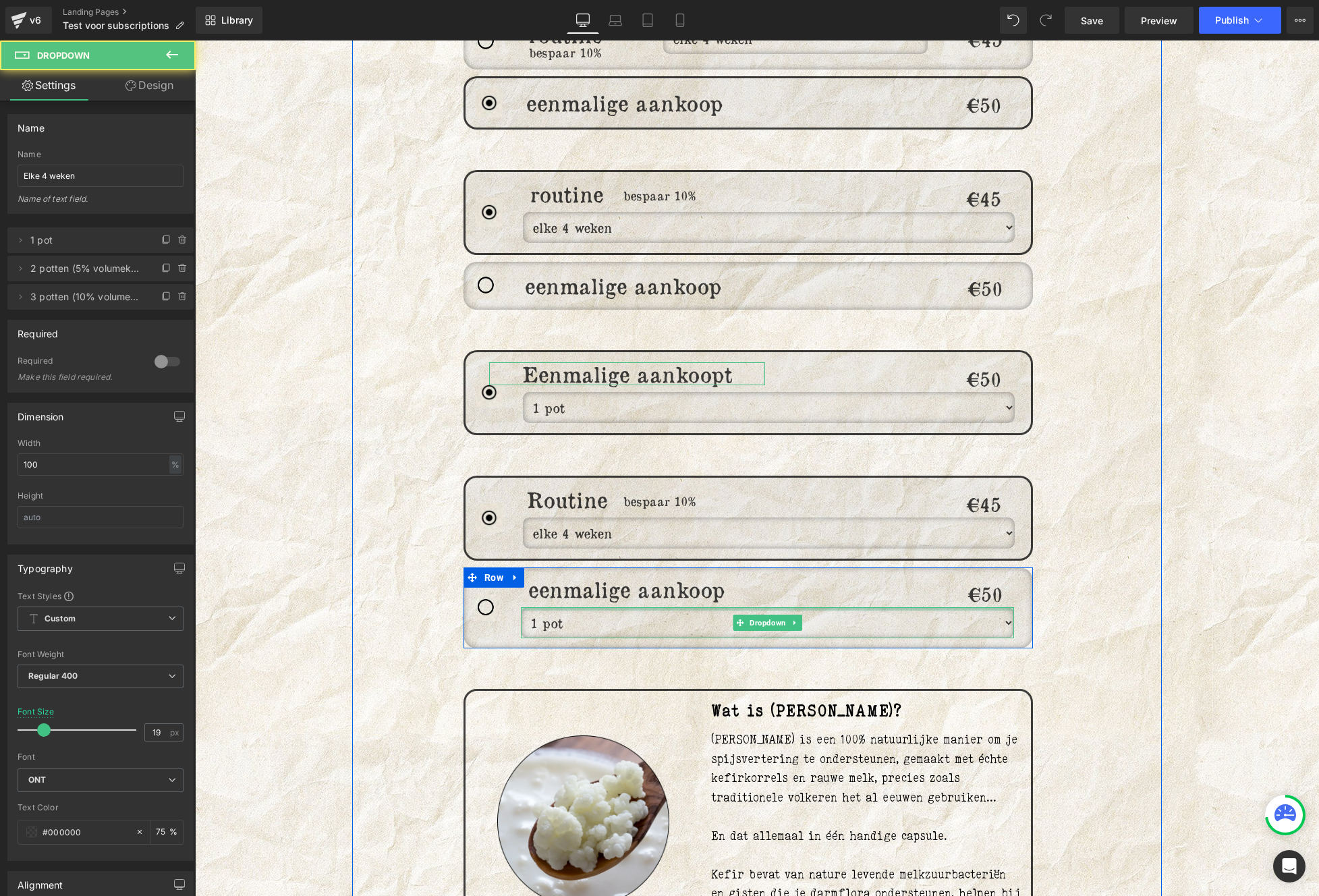
click at [549, 577] on h1 "eenmalige aankoop" at bounding box center [626, 588] width 277 height 23
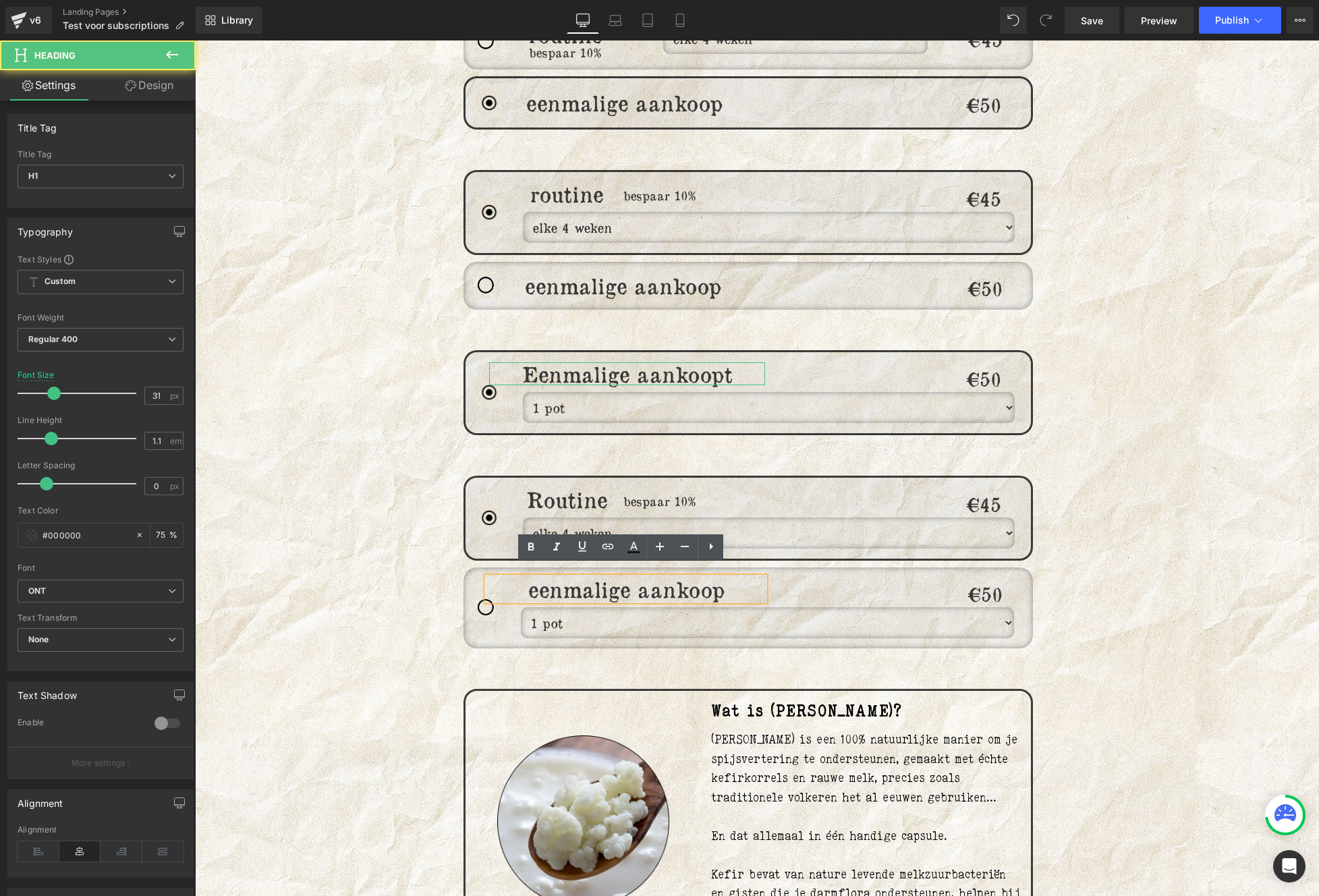
click at [533, 577] on h1 "eenmalige aankoop" at bounding box center [626, 588] width 277 height 23
click at [1000, 607] on div "€50 Heading" at bounding box center [985, 607] width 95 height 60
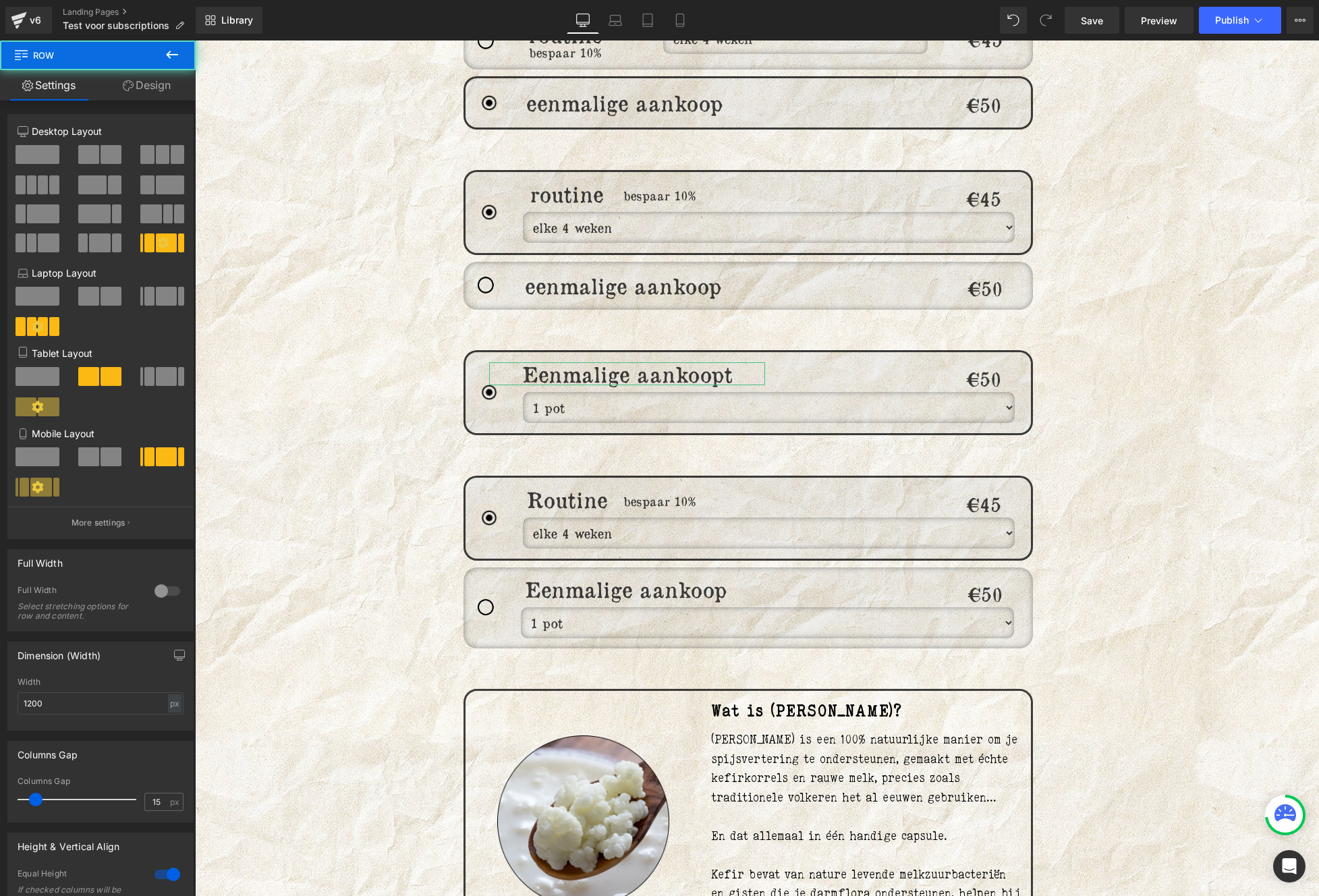
click at [974, 612] on div "€50 Heading" at bounding box center [985, 607] width 95 height 60
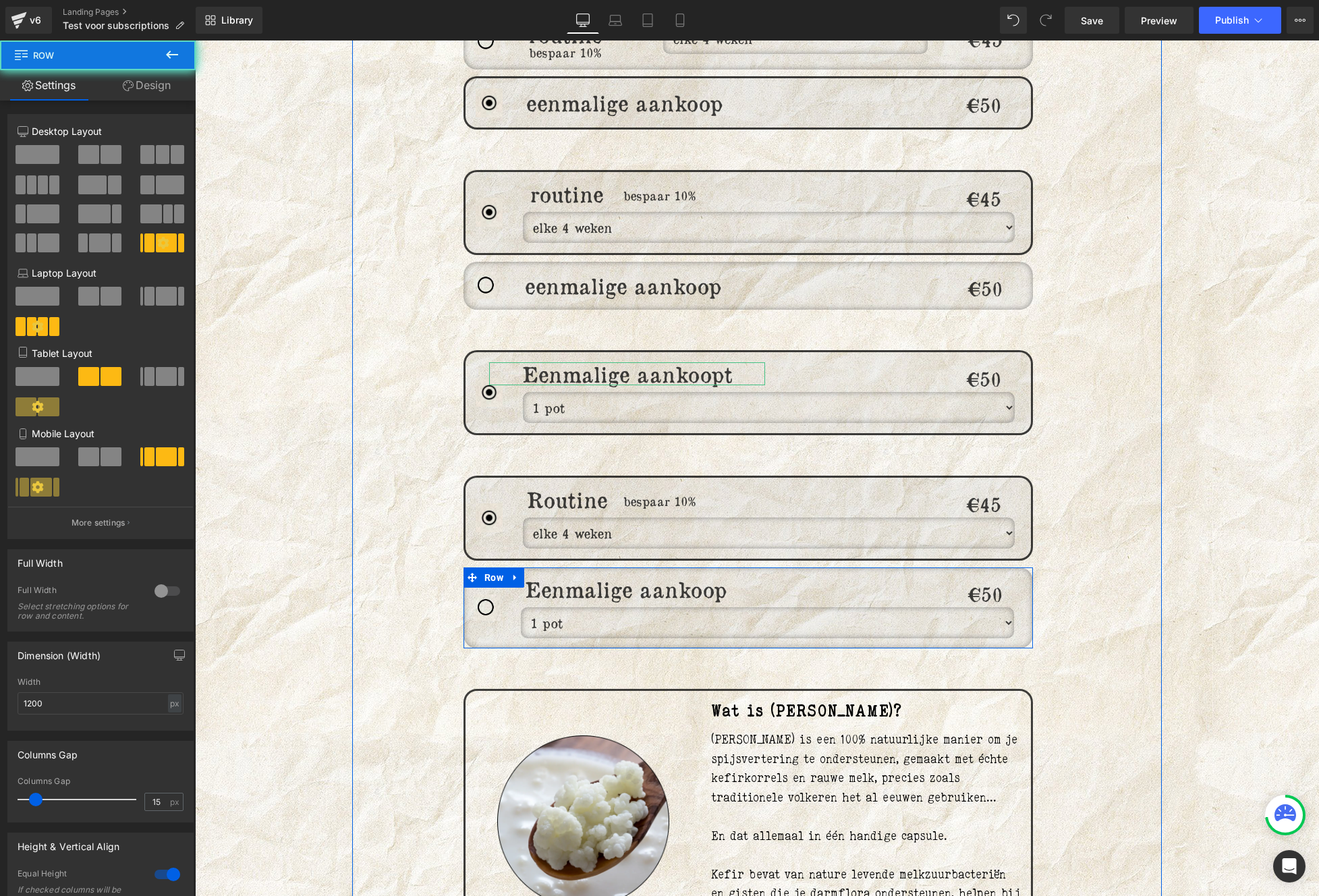
click at [771, 612] on div "Heading" at bounding box center [795, 607] width 285 height 60
click at [561, 612] on select "1 pot 2 potten (5% volumekorting) 3 potten (10% volumekorting)" at bounding box center [767, 623] width 493 height 31
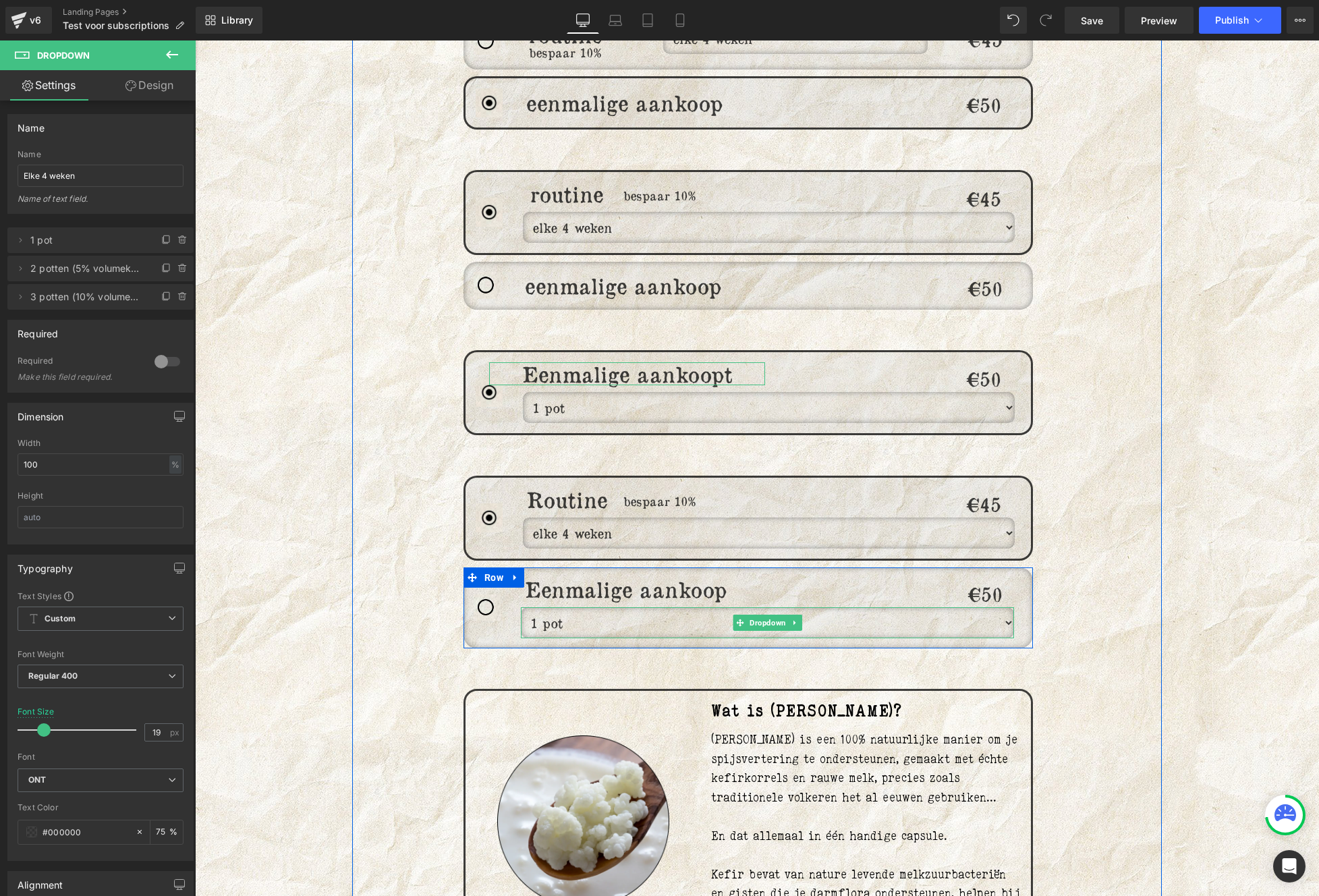
click at [521, 607] on select "1 pot 2 potten (5% volumekorting) 3 potten (10% volumekorting)" at bounding box center [767, 623] width 493 height 31
click at [540, 612] on select "1 pot 2 potten (5% volumekorting) 3 potten (10% volumekorting)" at bounding box center [767, 623] width 493 height 31
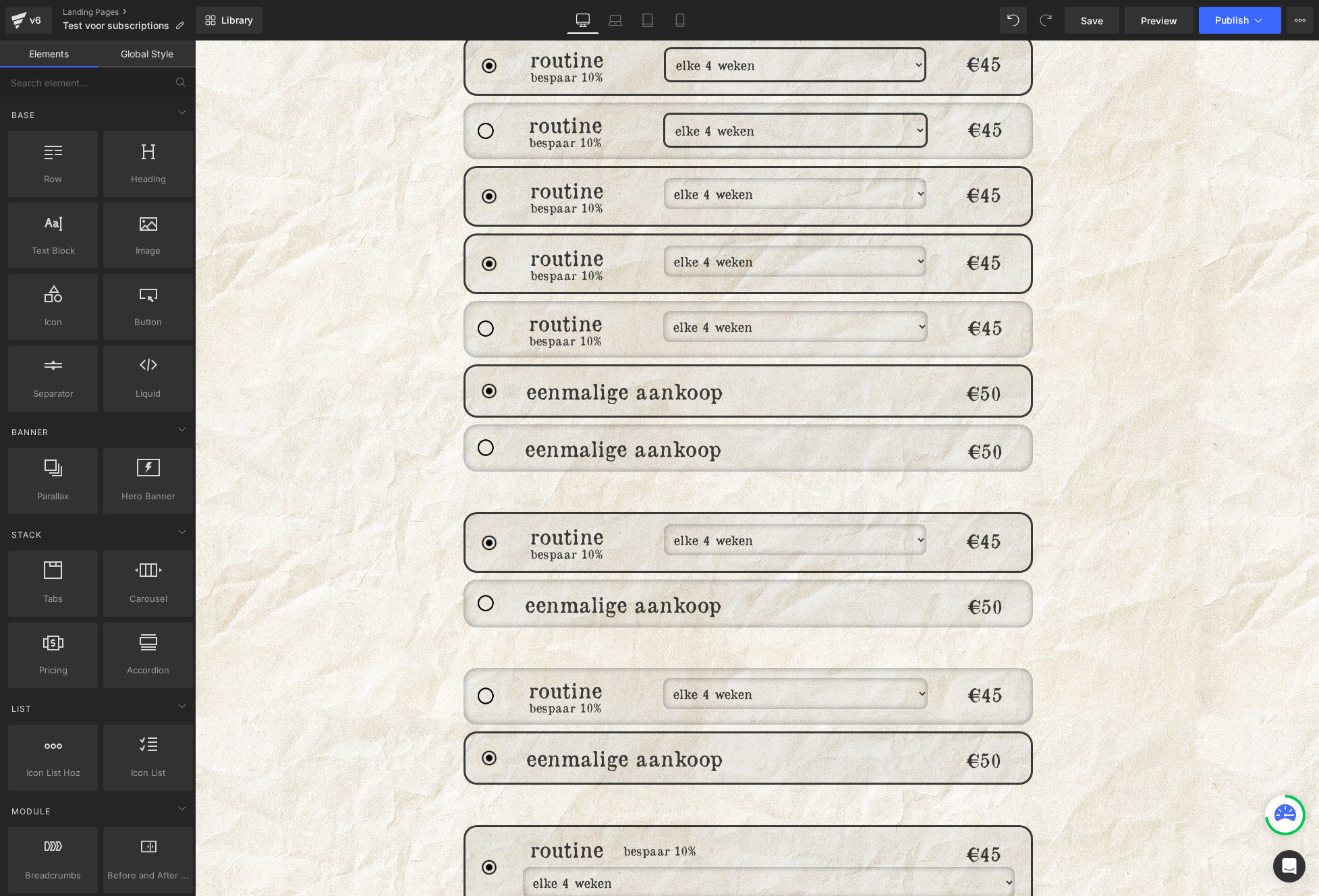
scroll to position [836, 0]
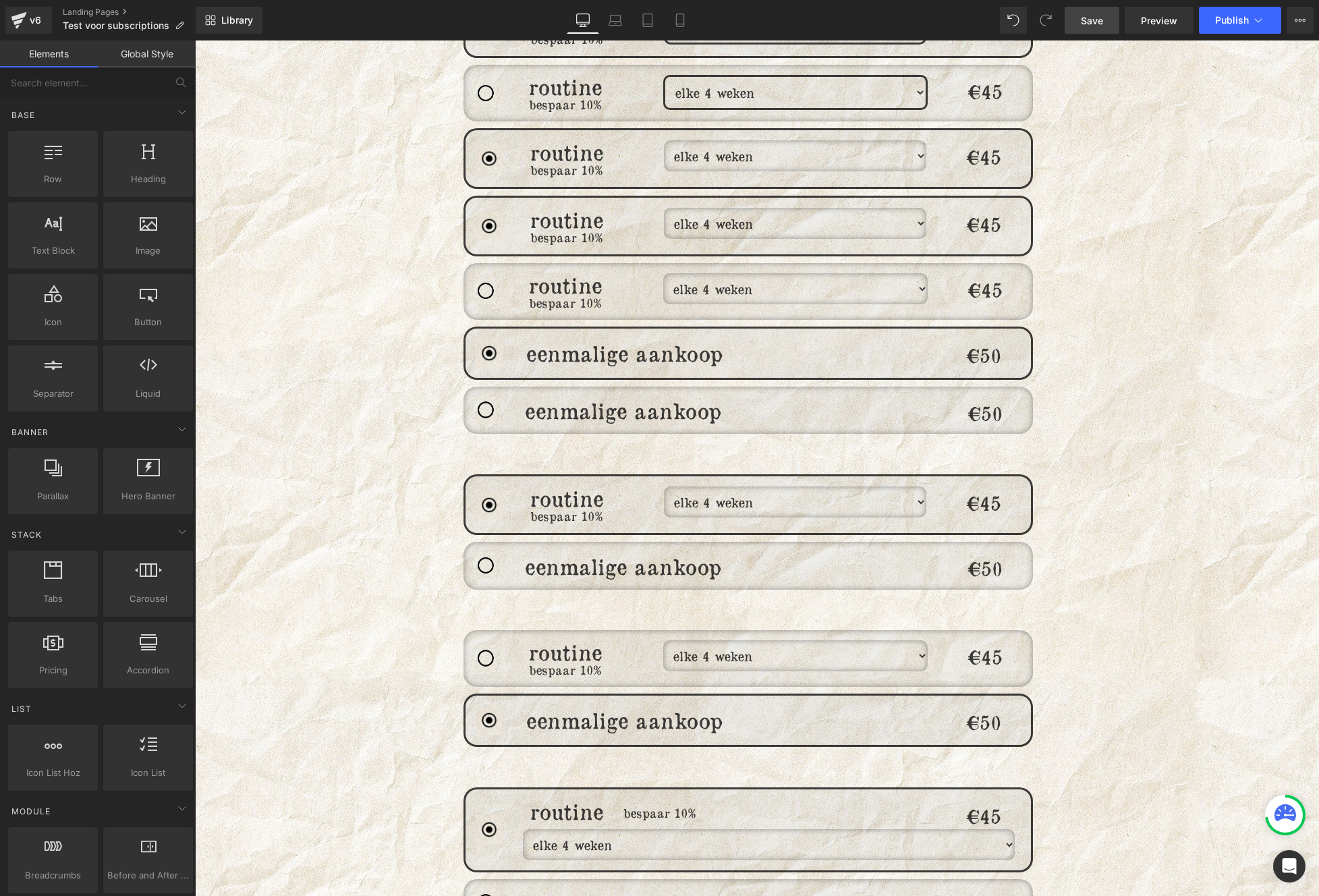
click at [1100, 31] on link "Save" at bounding box center [1092, 20] width 55 height 27
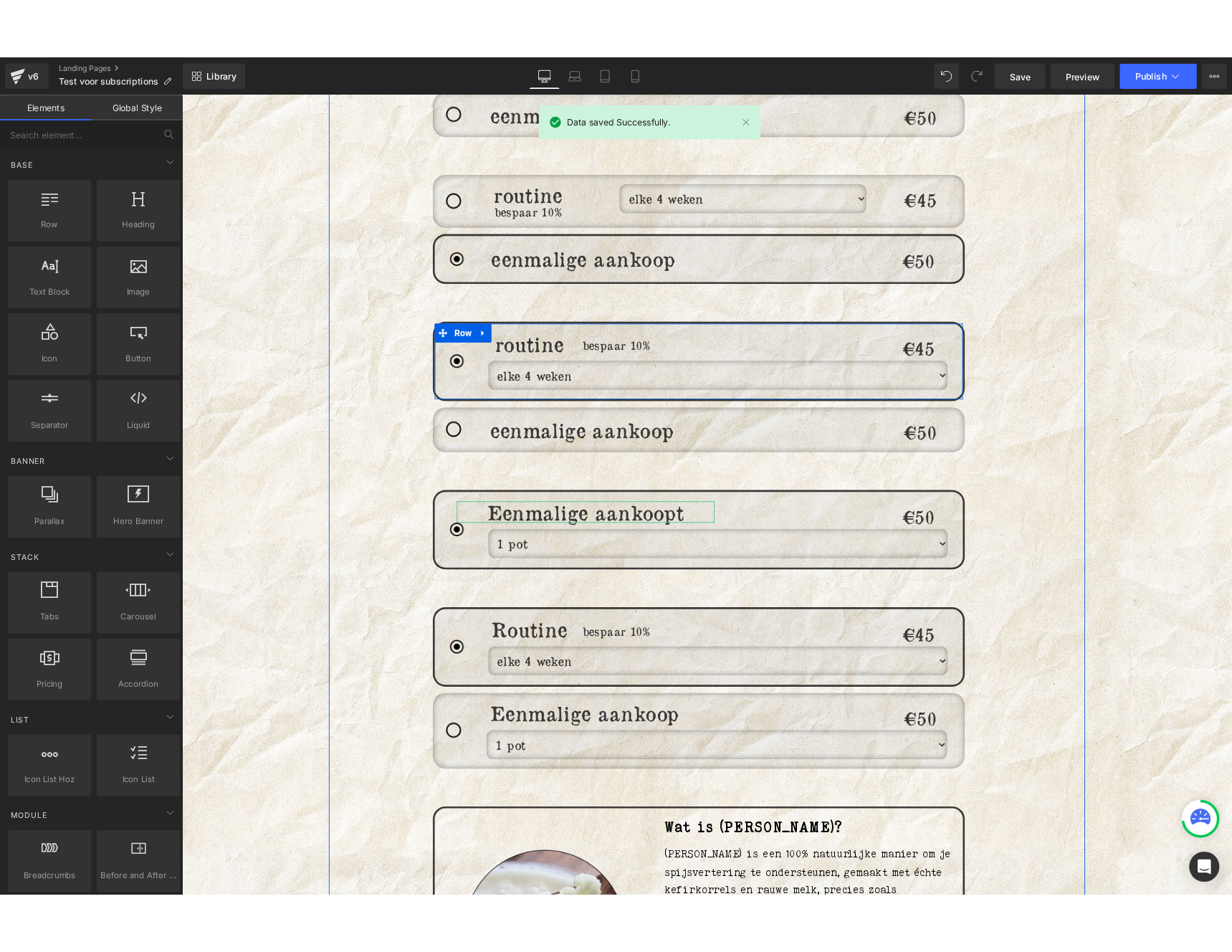
scroll to position [1551, 0]
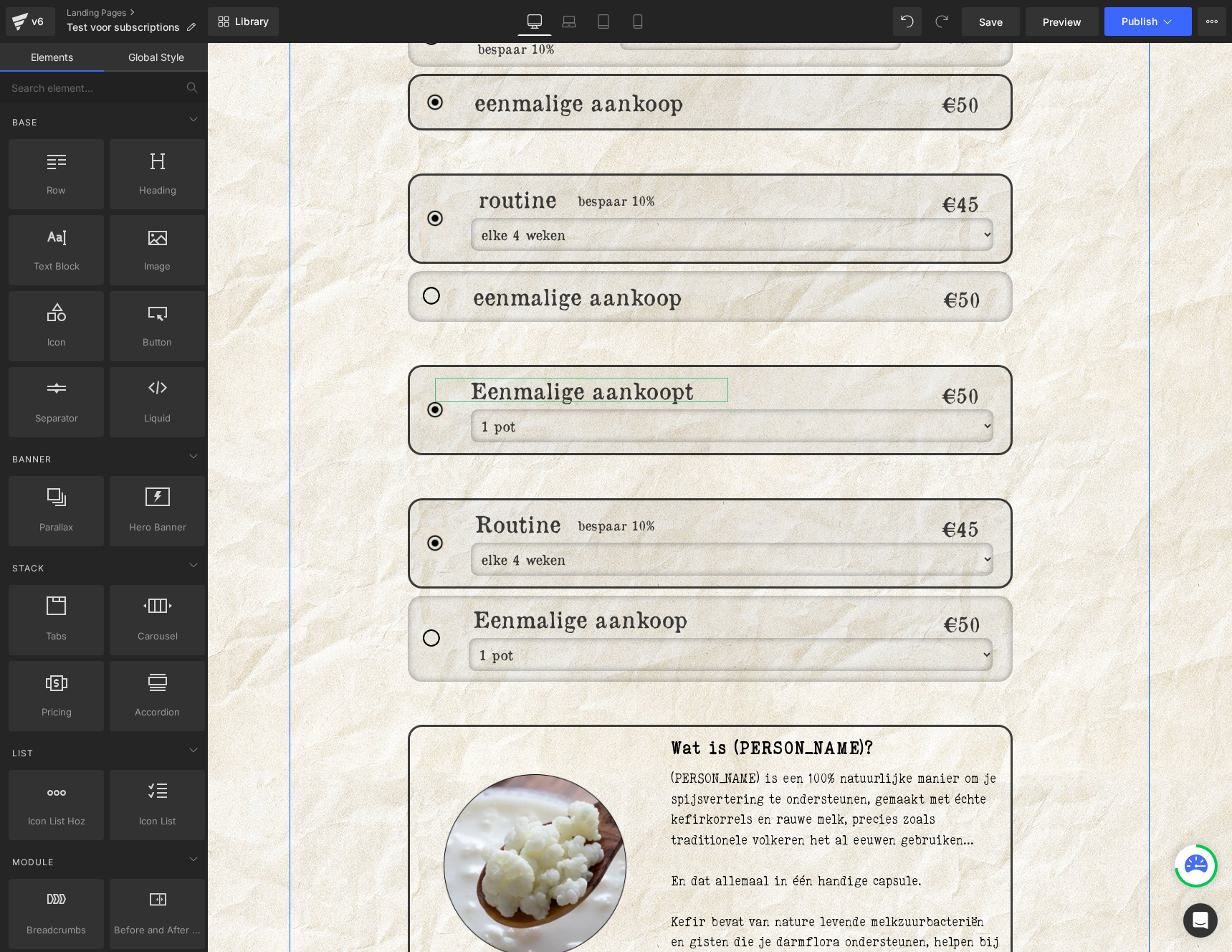
click at [428, 669] on div "Image routine Heading bespaar 10% Heading elke 4 weken elke 6 weken elke 8 weke…" at bounding box center [711, 514] width 627 height 2358
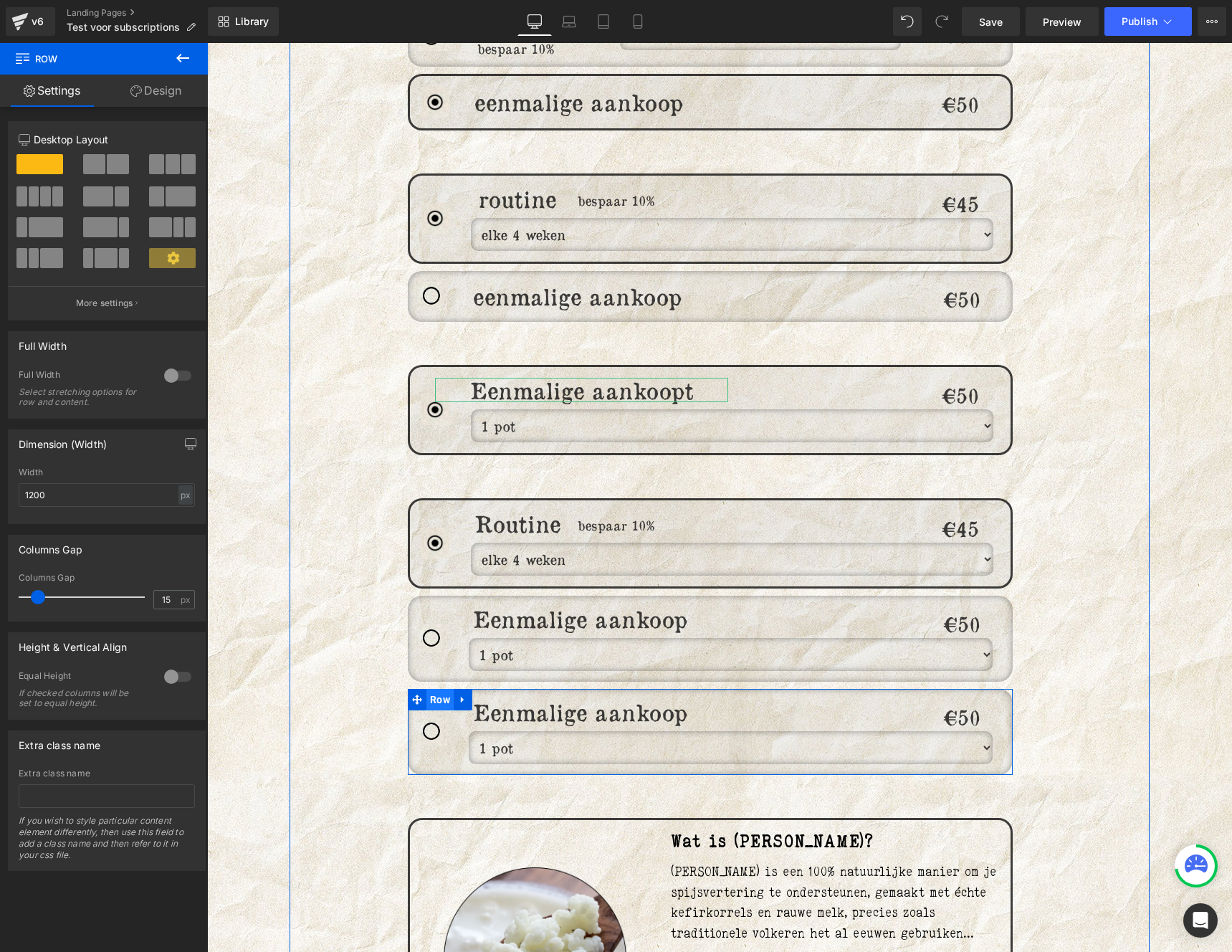
click at [438, 688] on span "Row" at bounding box center [440, 699] width 27 height 21
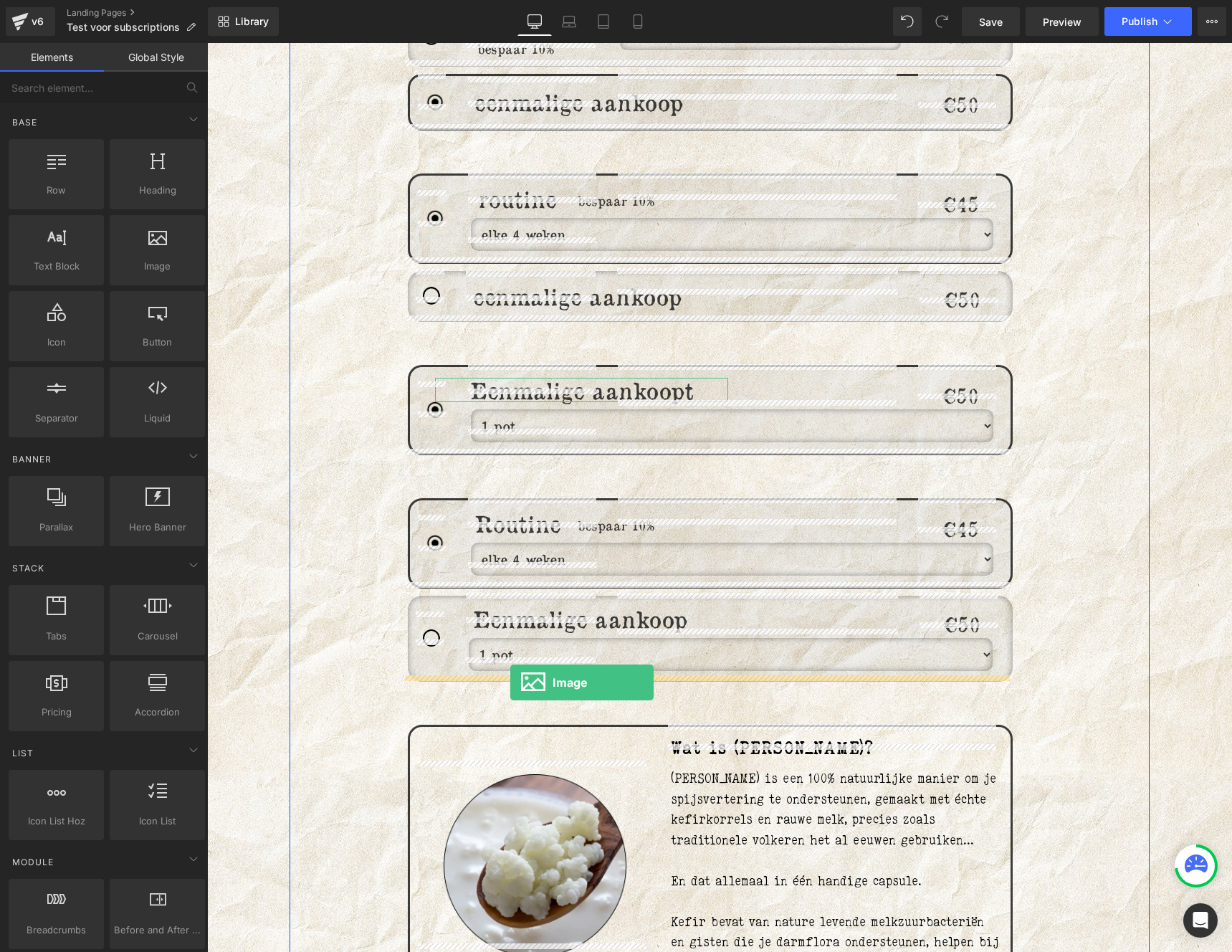
drag, startPoint x: 362, startPoint y: 286, endPoint x: 510, endPoint y: 683, distance: 423.7
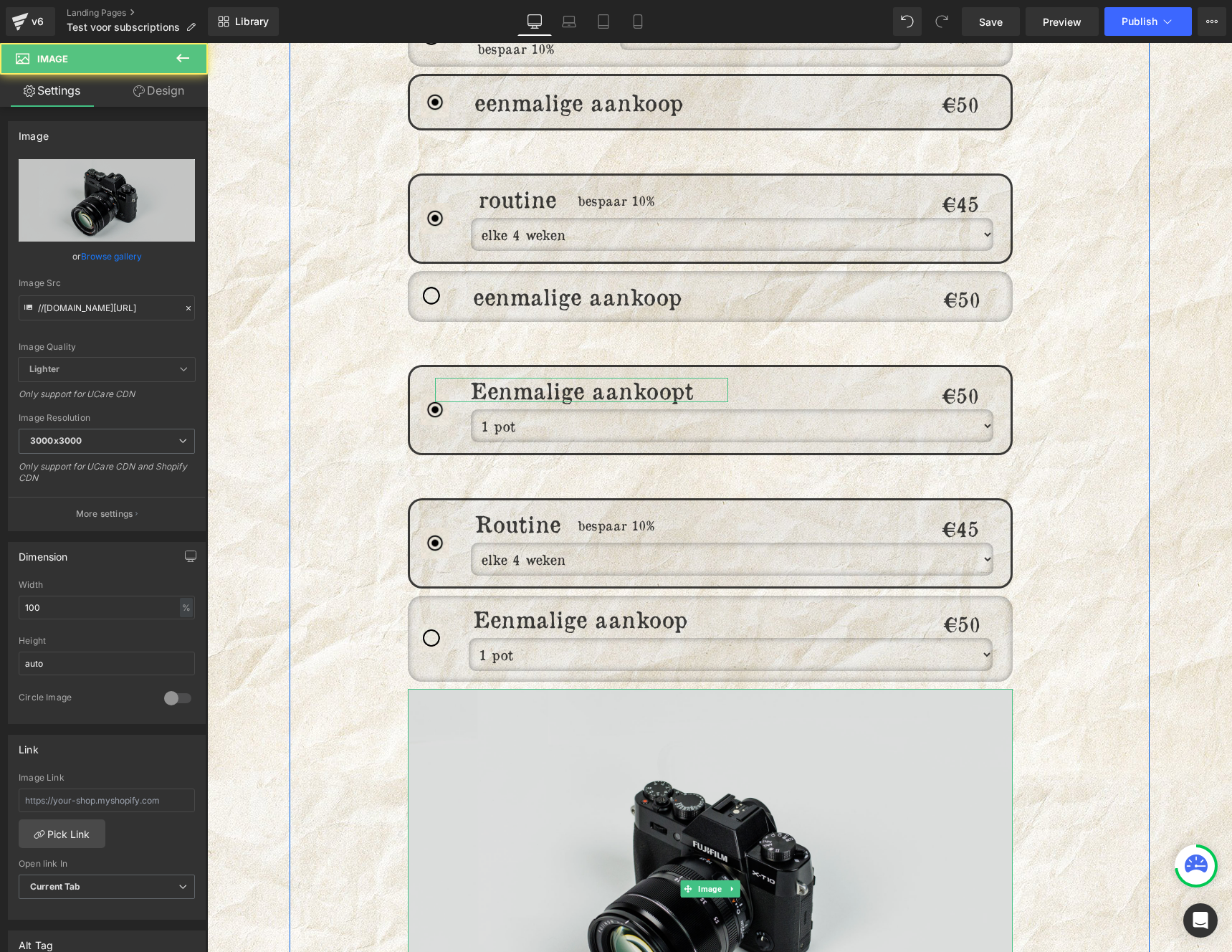
click at [510, 719] on img at bounding box center [711, 889] width 605 height 400
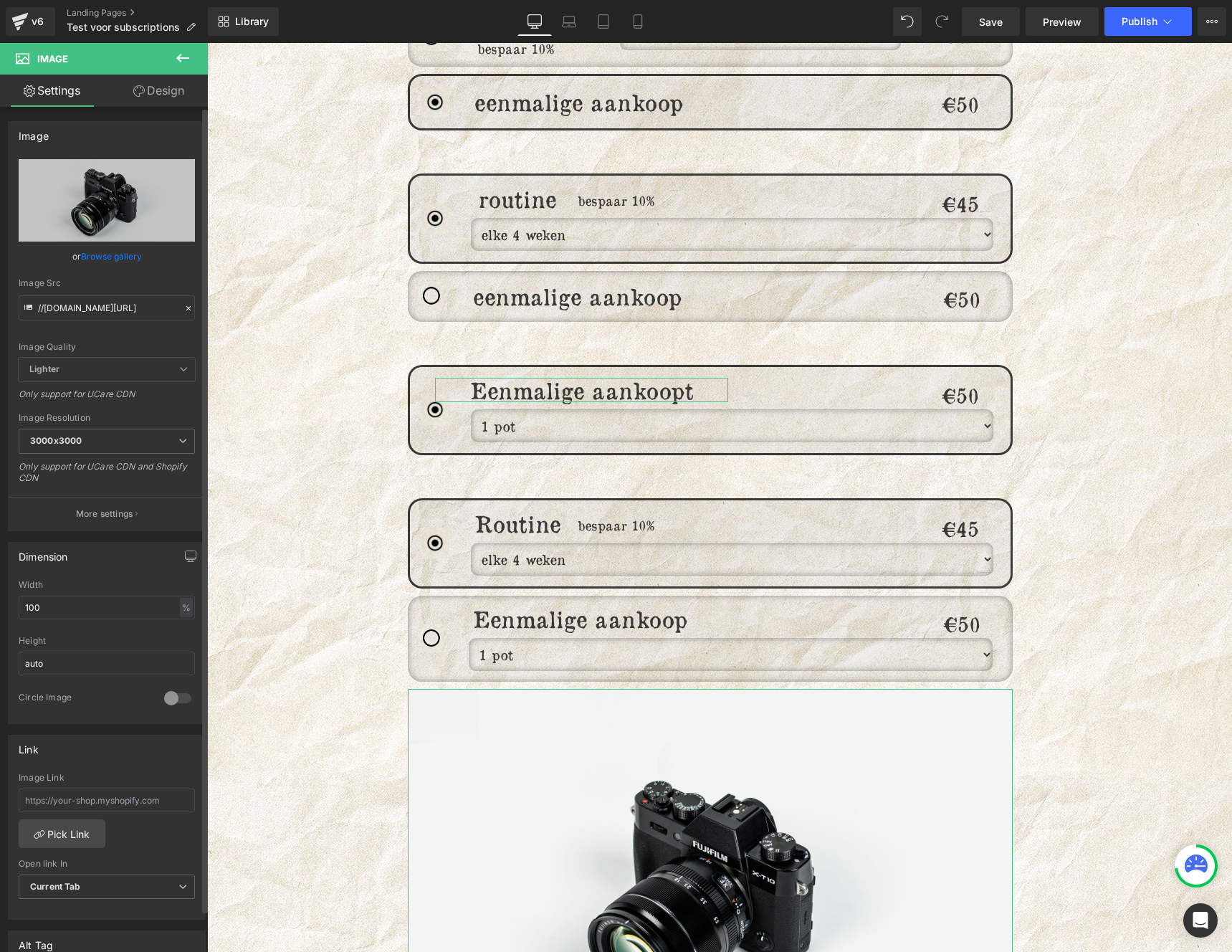
click at [102, 251] on link "Browse gallery" at bounding box center [112, 256] width 61 height 25
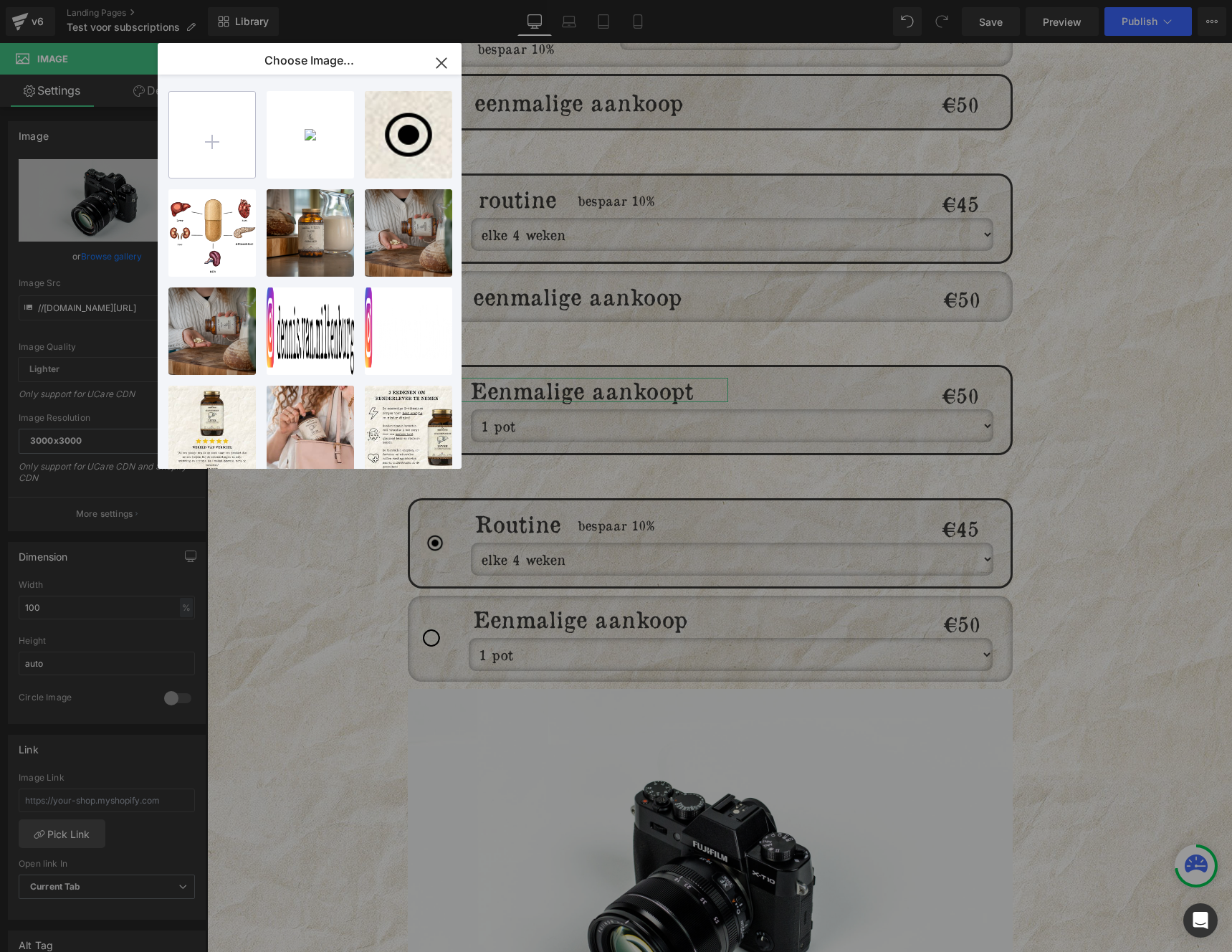
click at [199, 121] on input "file" at bounding box center [212, 135] width 86 height 86
type input "C:\fakepath\Screenshot 2025-09-04 at 21.57.34.png"
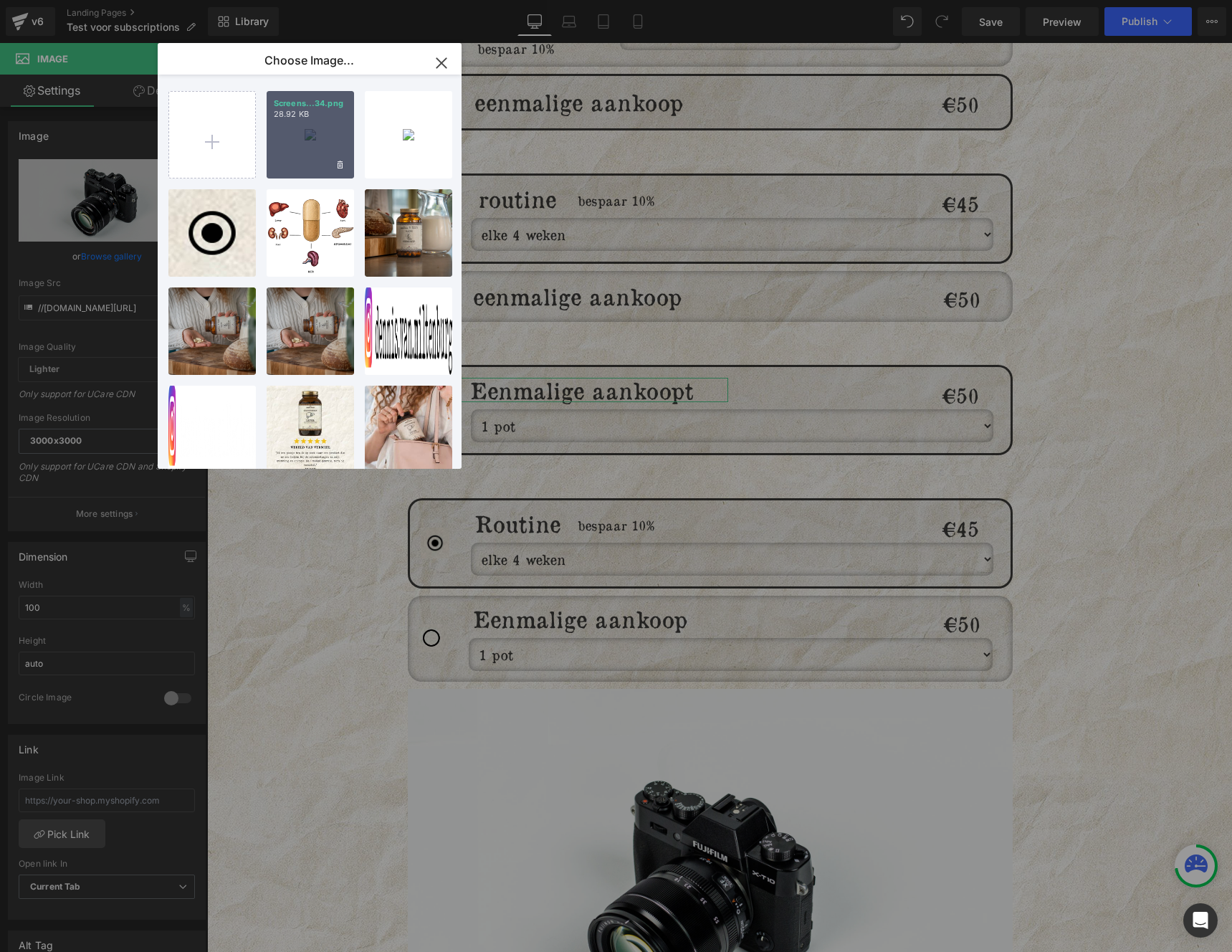
click at [305, 153] on div "Screens...34.png 28.92 KB" at bounding box center [311, 135] width 88 height 88
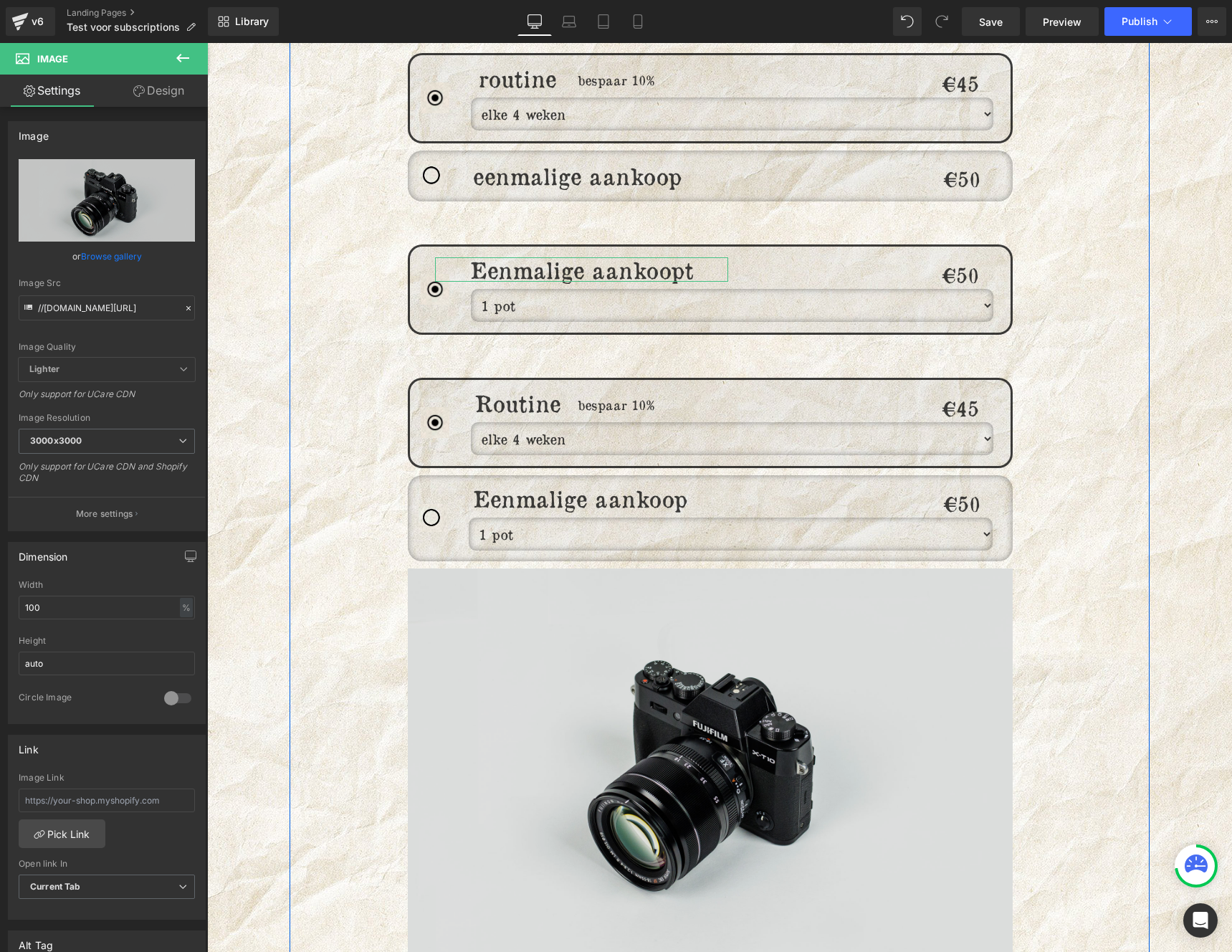
scroll to position [1682, 0]
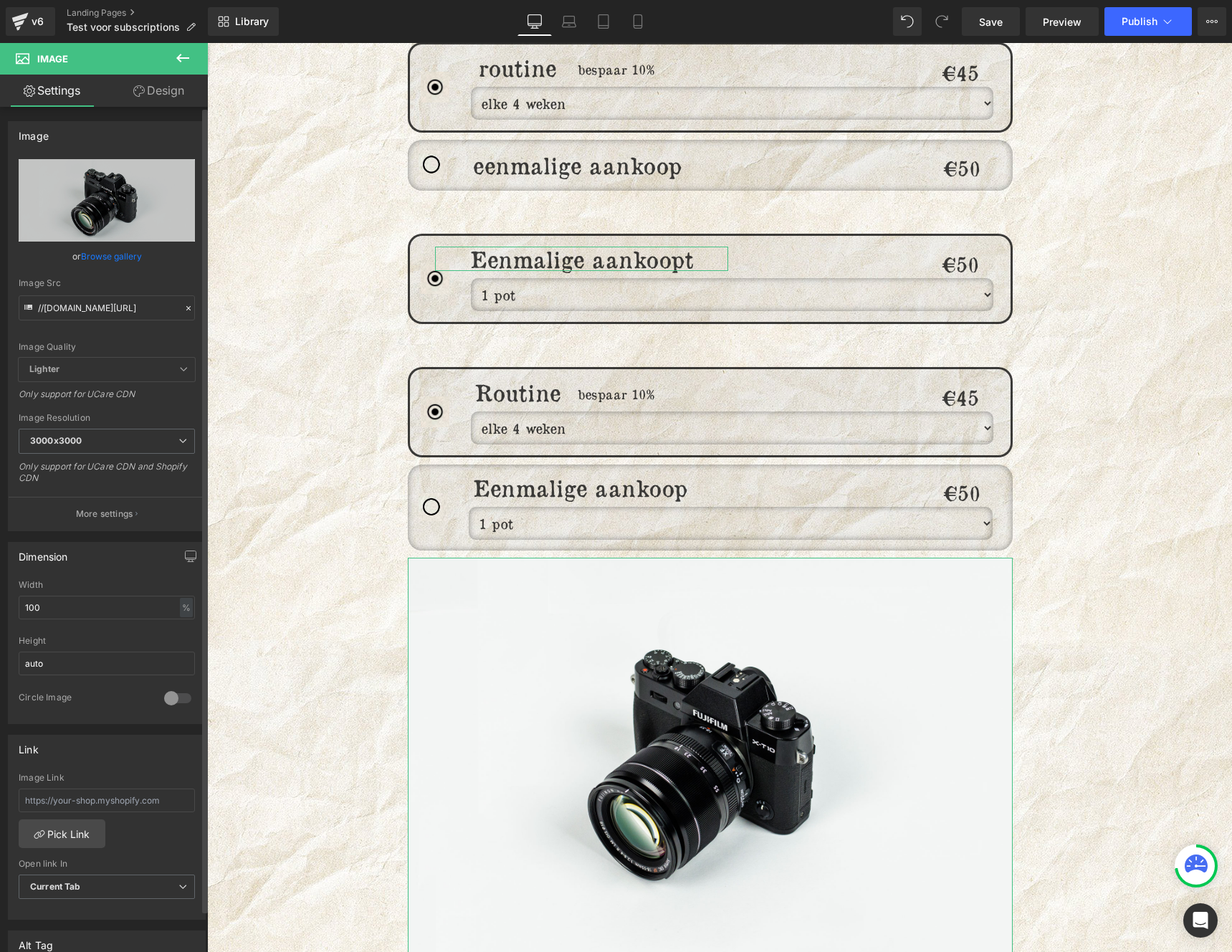
click at [103, 256] on link "Browse gallery" at bounding box center [112, 256] width 61 height 25
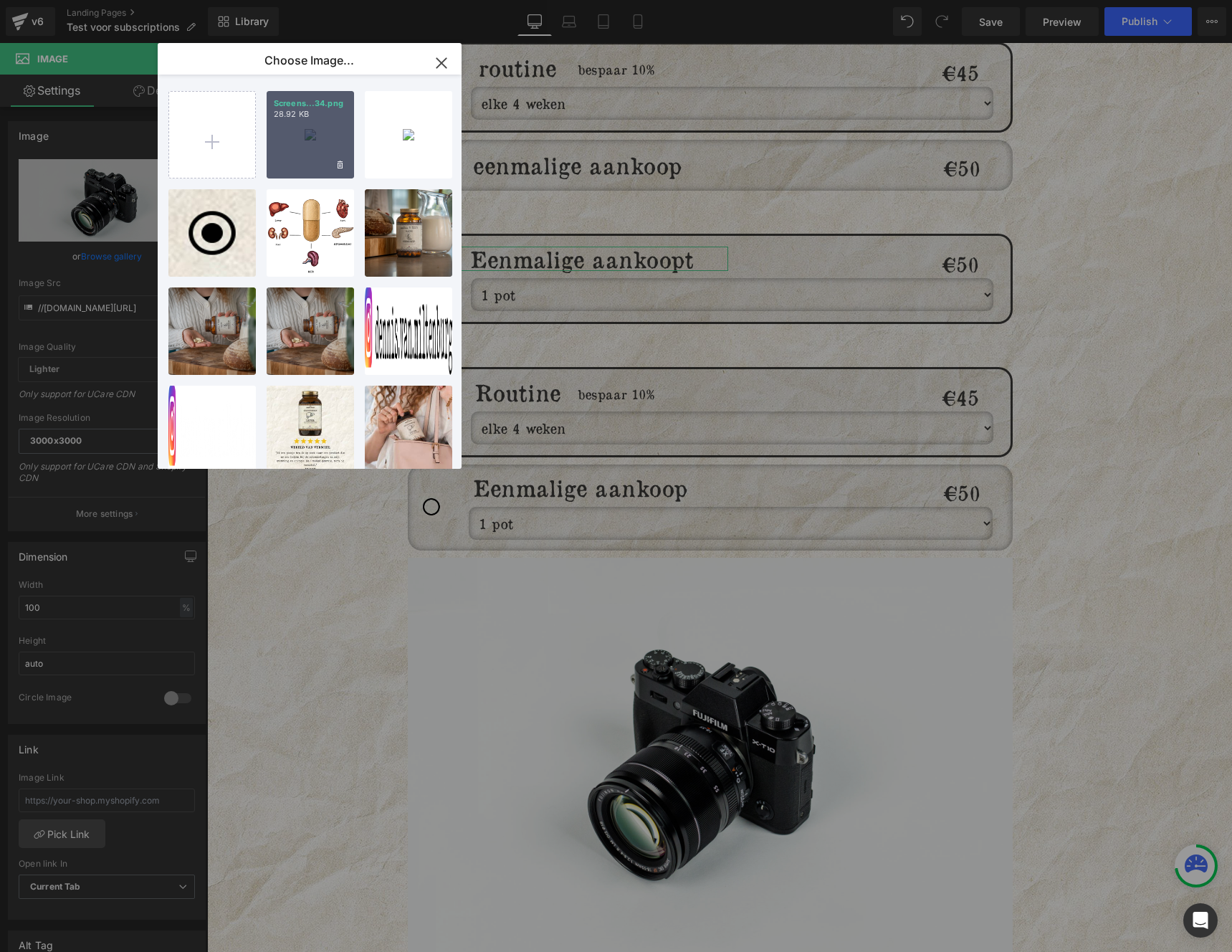
click at [294, 128] on div "Screens...34.png 28.92 KB" at bounding box center [311, 135] width 88 height 88
type input "https://ucarecdn.com/e866d92a-74b5-47c1-bae6-d288b06f516c/-/format/auto/-/previ…"
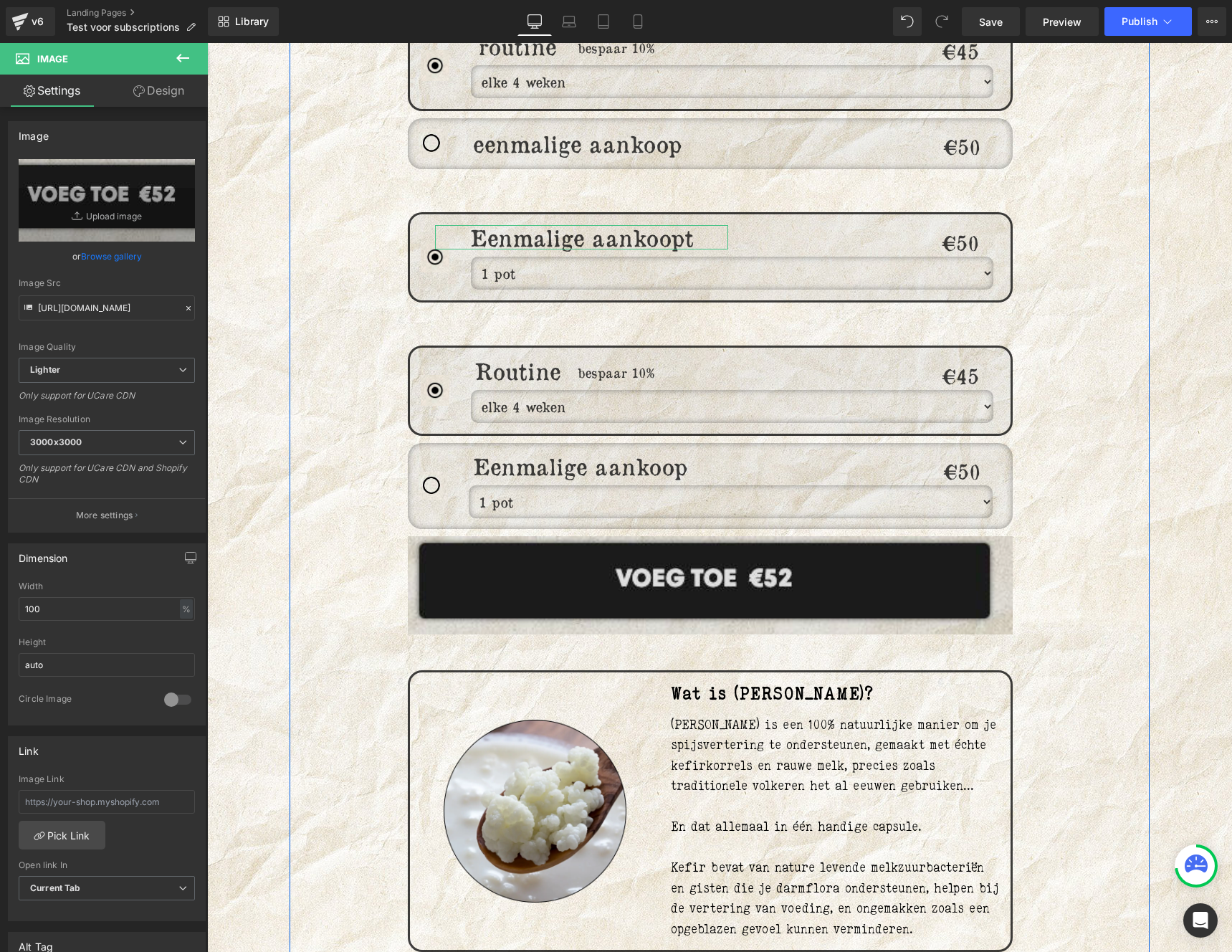
scroll to position [1705, 0]
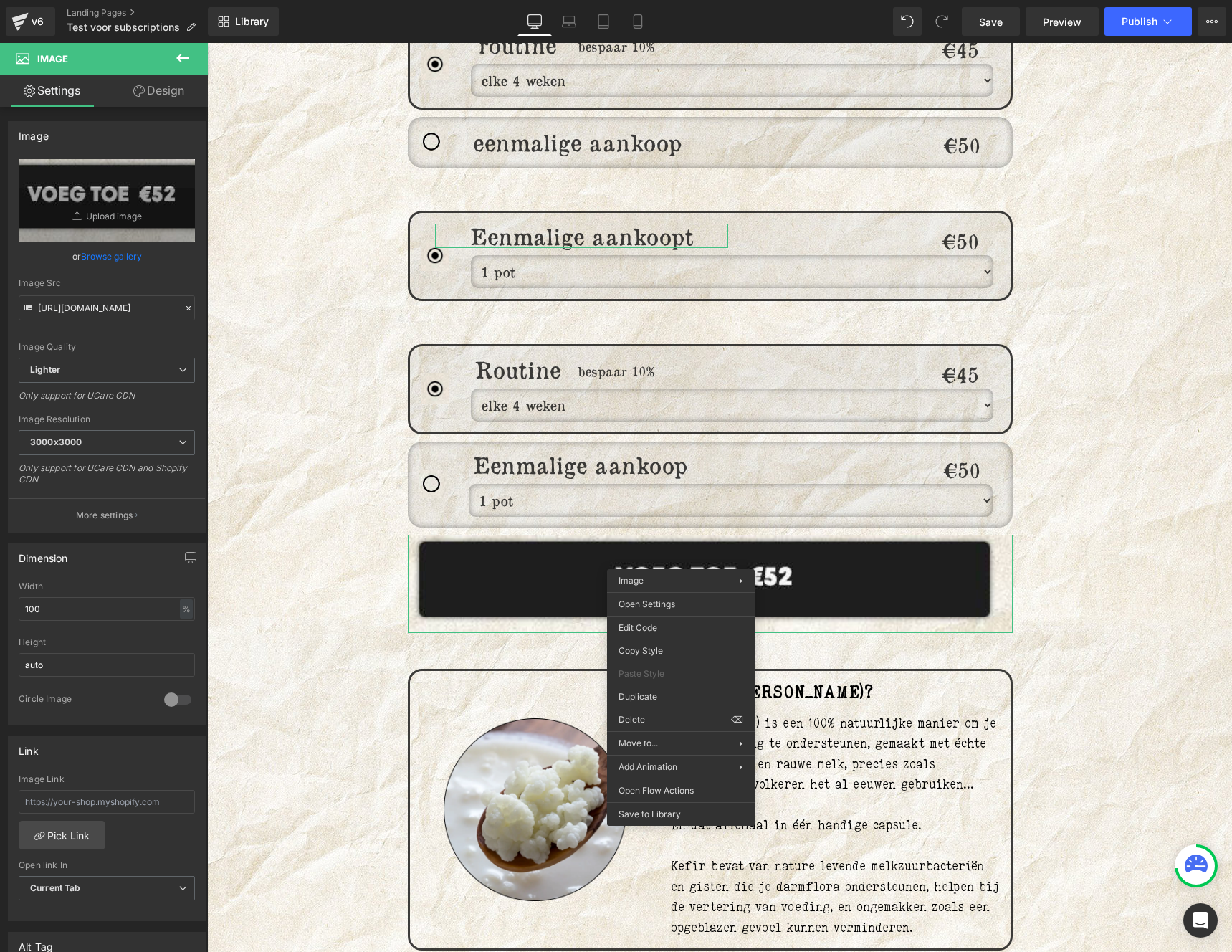
click at [534, 495] on select "1 pot 2 potten (5% volumekorting) 3 potten (10% volumekorting)" at bounding box center [731, 500] width 524 height 33
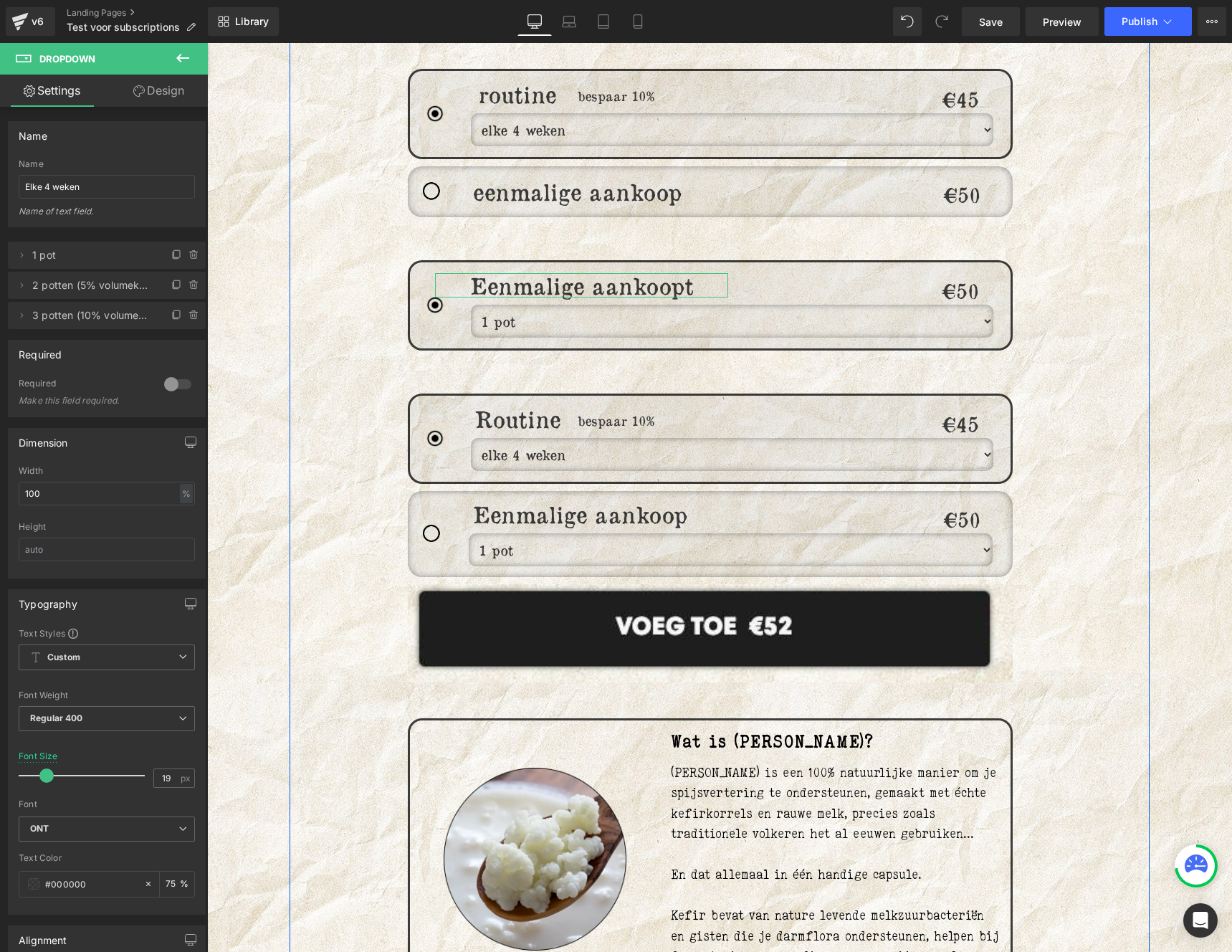
scroll to position [1641, 0]
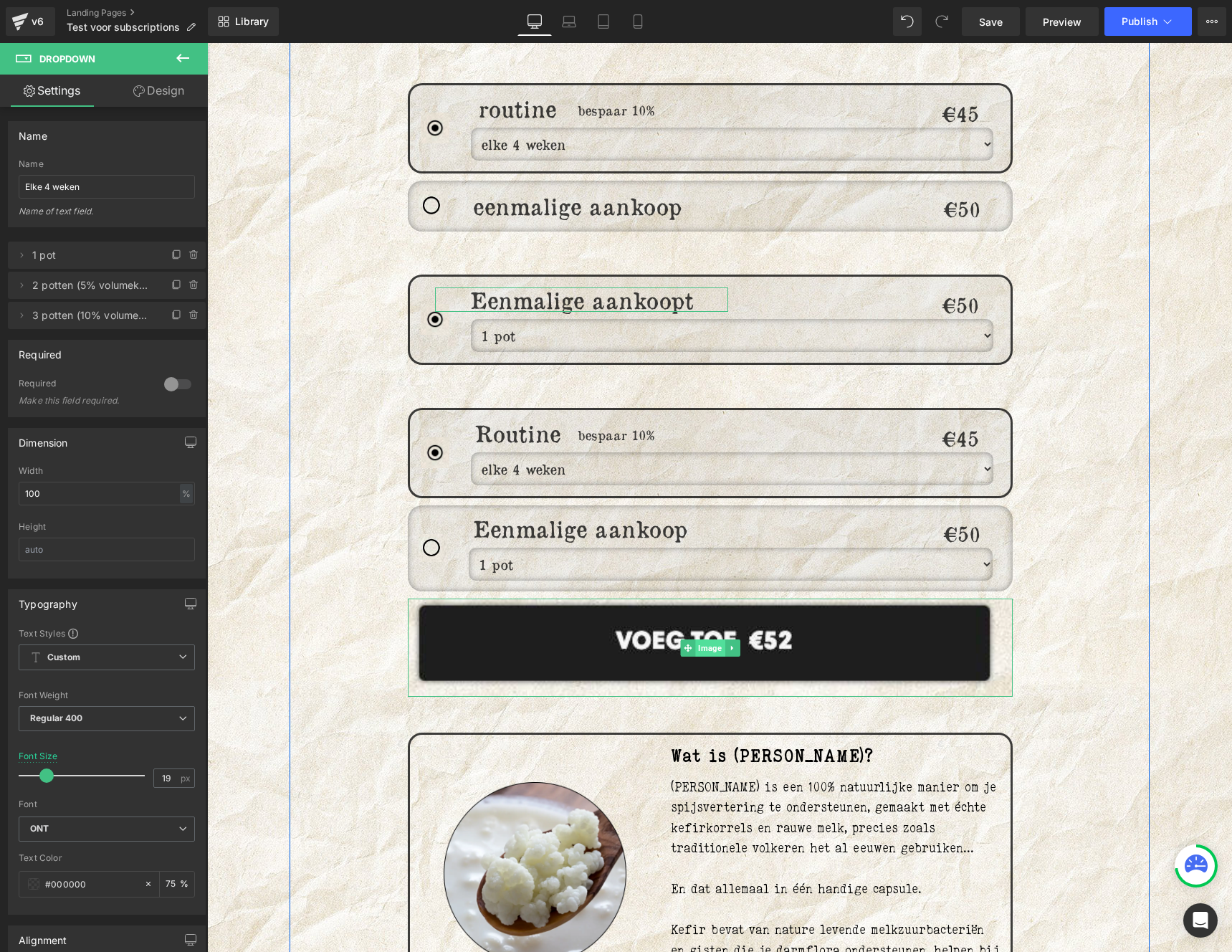
click at [698, 639] on span "Image" at bounding box center [710, 648] width 30 height 17
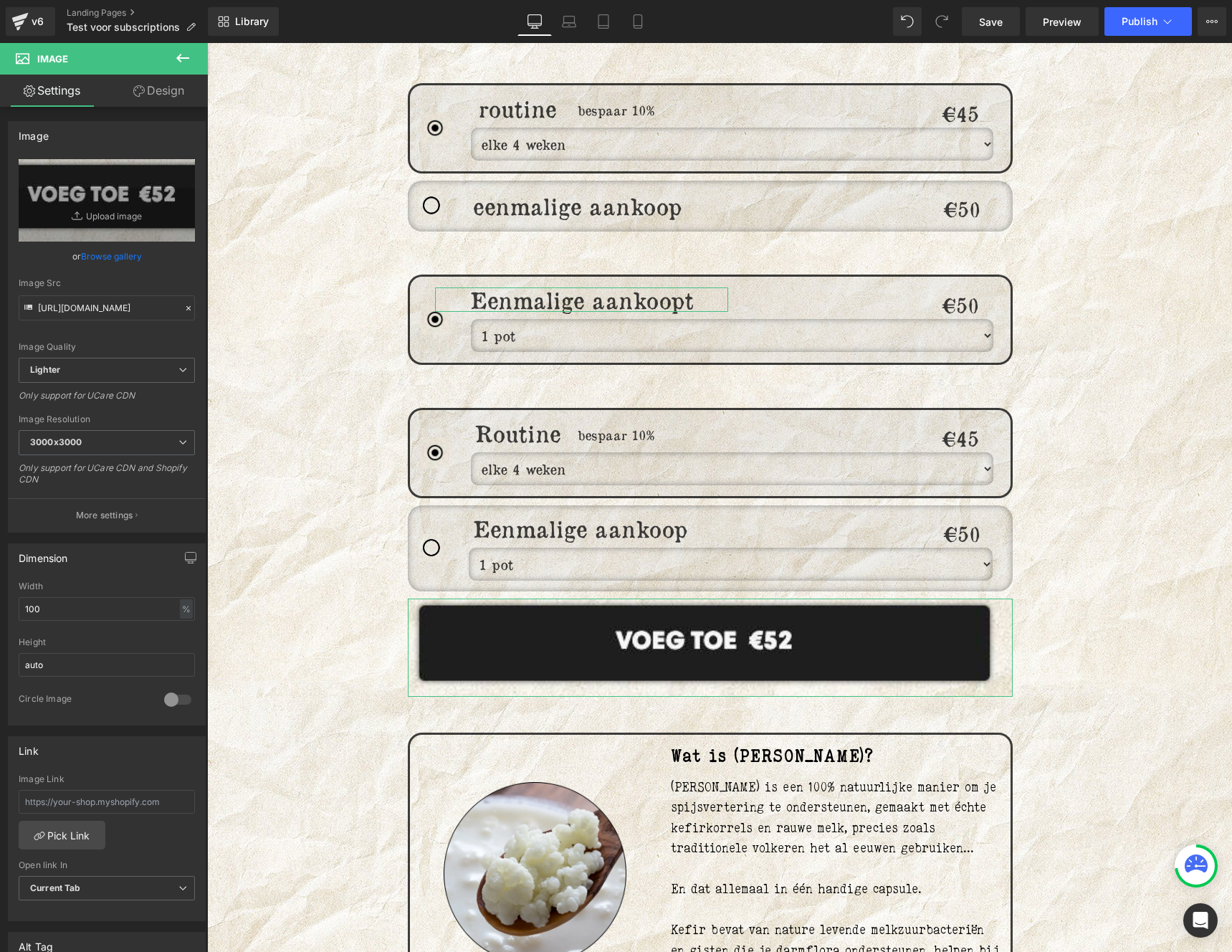
click at [150, 95] on link "Design" at bounding box center [158, 90] width 104 height 32
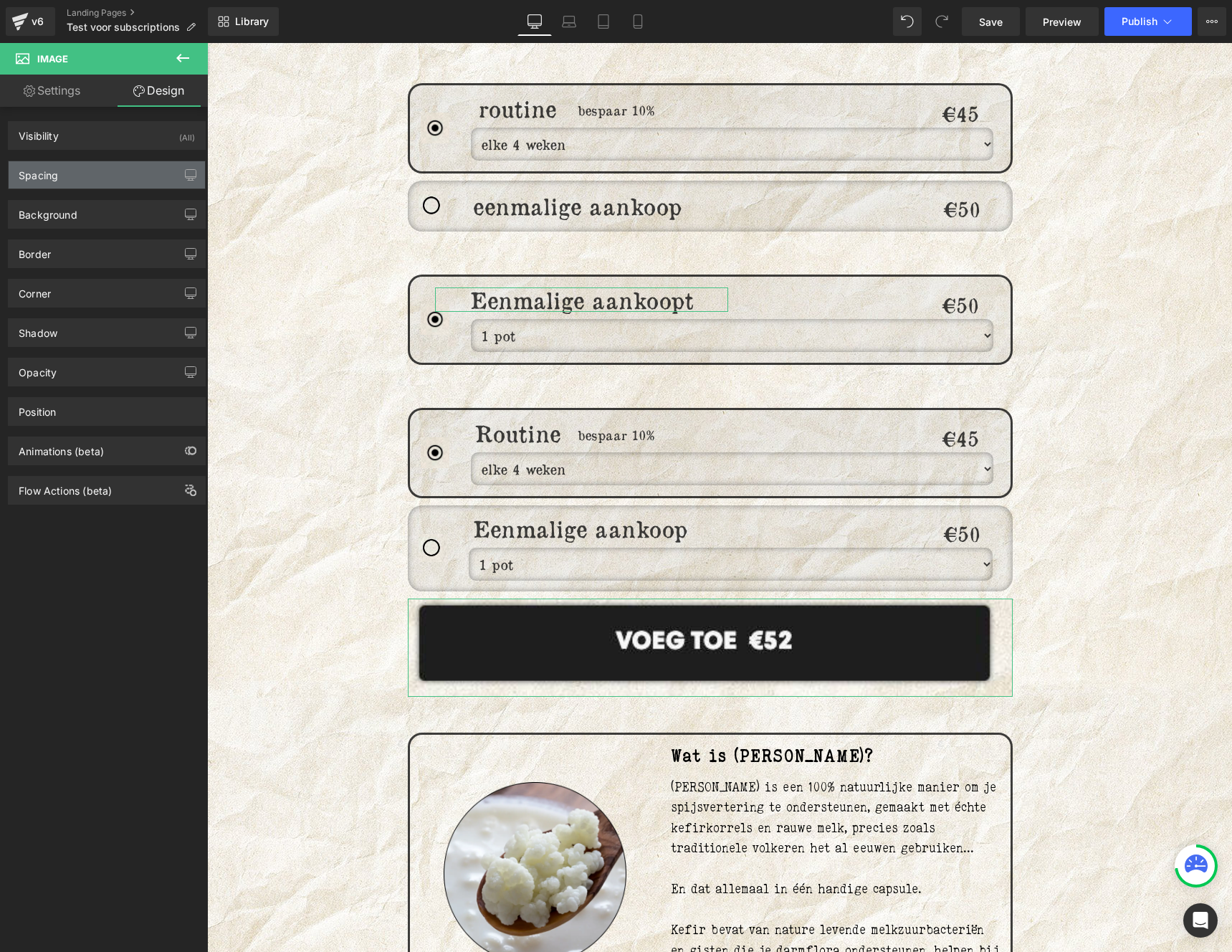
click at [89, 181] on div "Spacing" at bounding box center [106, 175] width 196 height 27
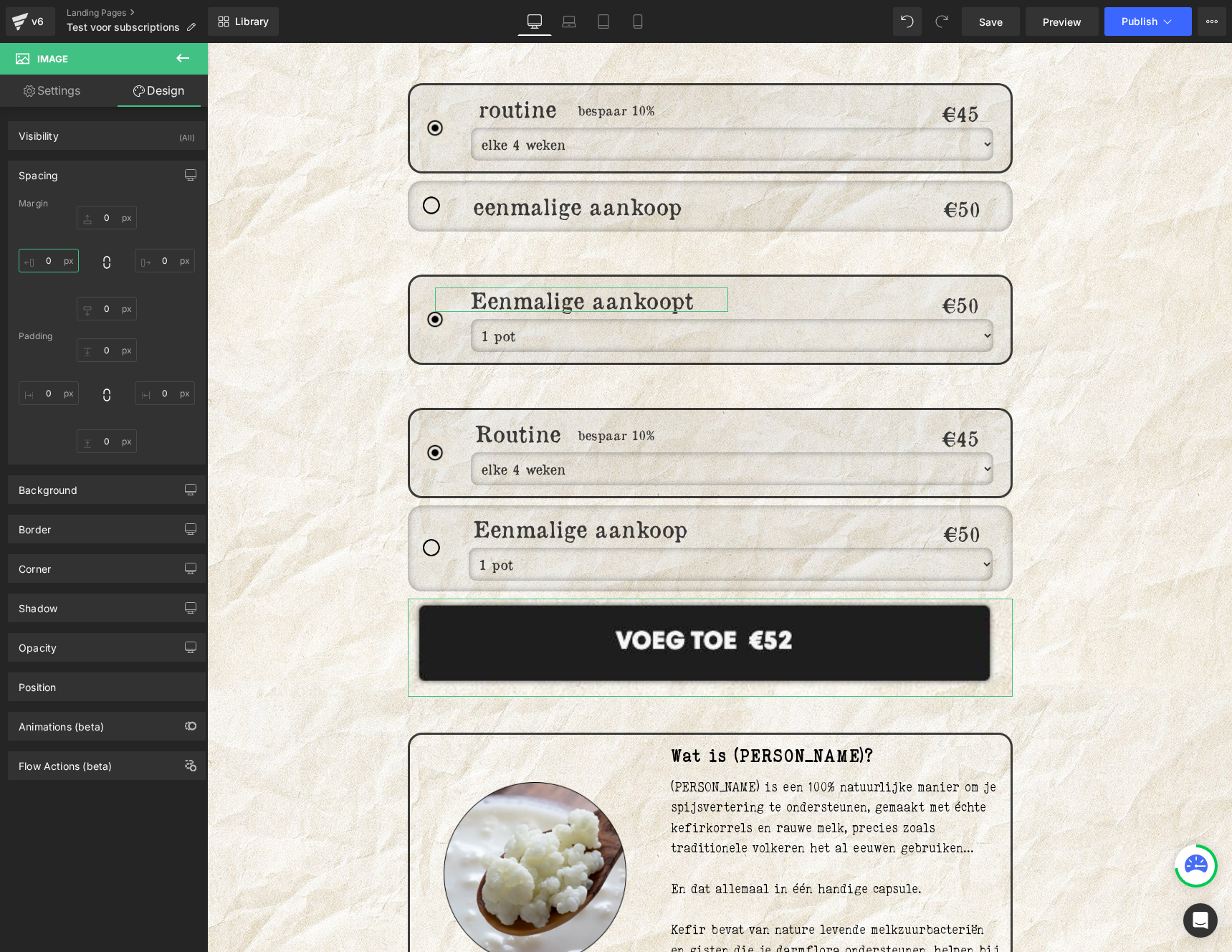
click at [67, 261] on input "0" at bounding box center [48, 260] width 60 height 24
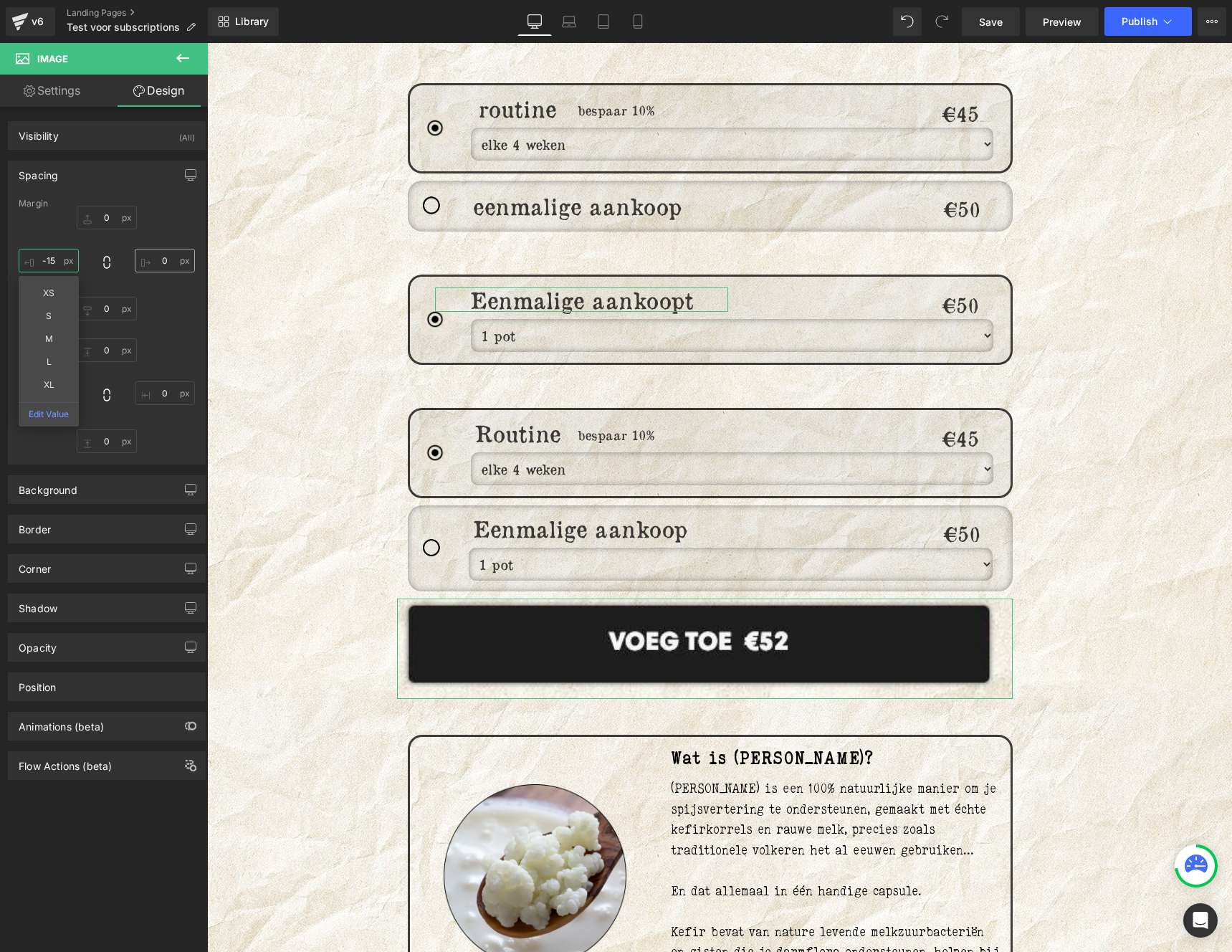
type input "-15"
click at [171, 262] on input "0" at bounding box center [165, 260] width 60 height 24
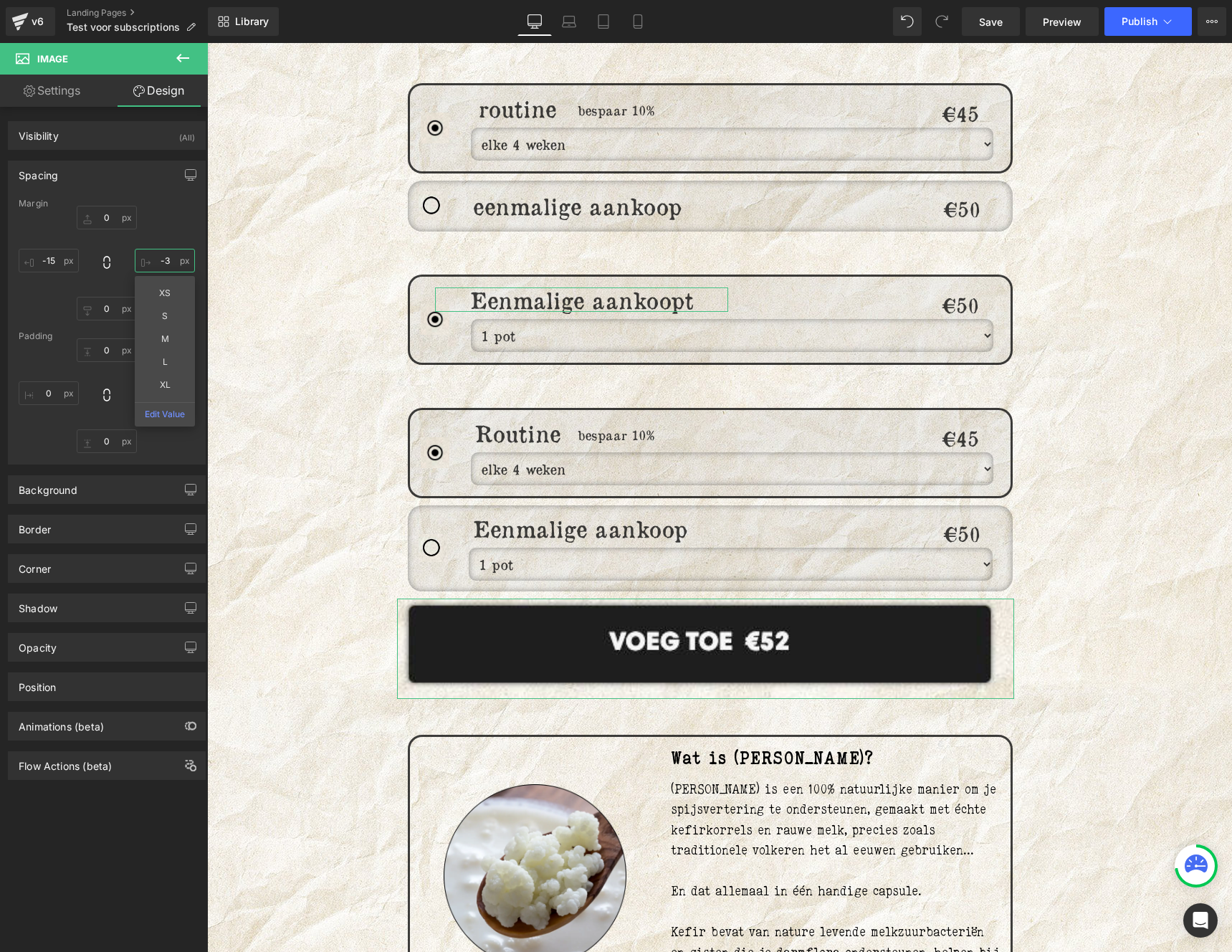
type input "-30"
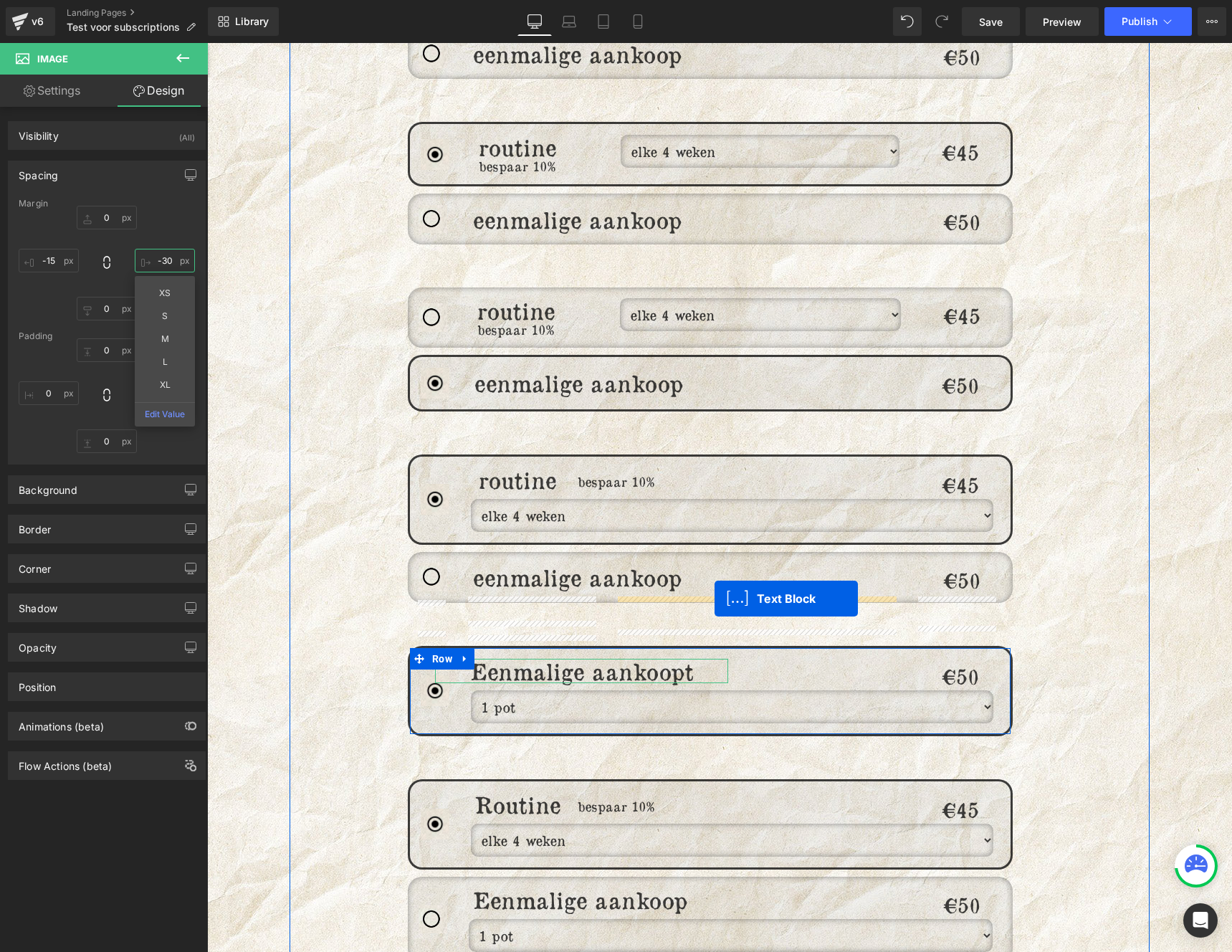
scroll to position [1498, 0]
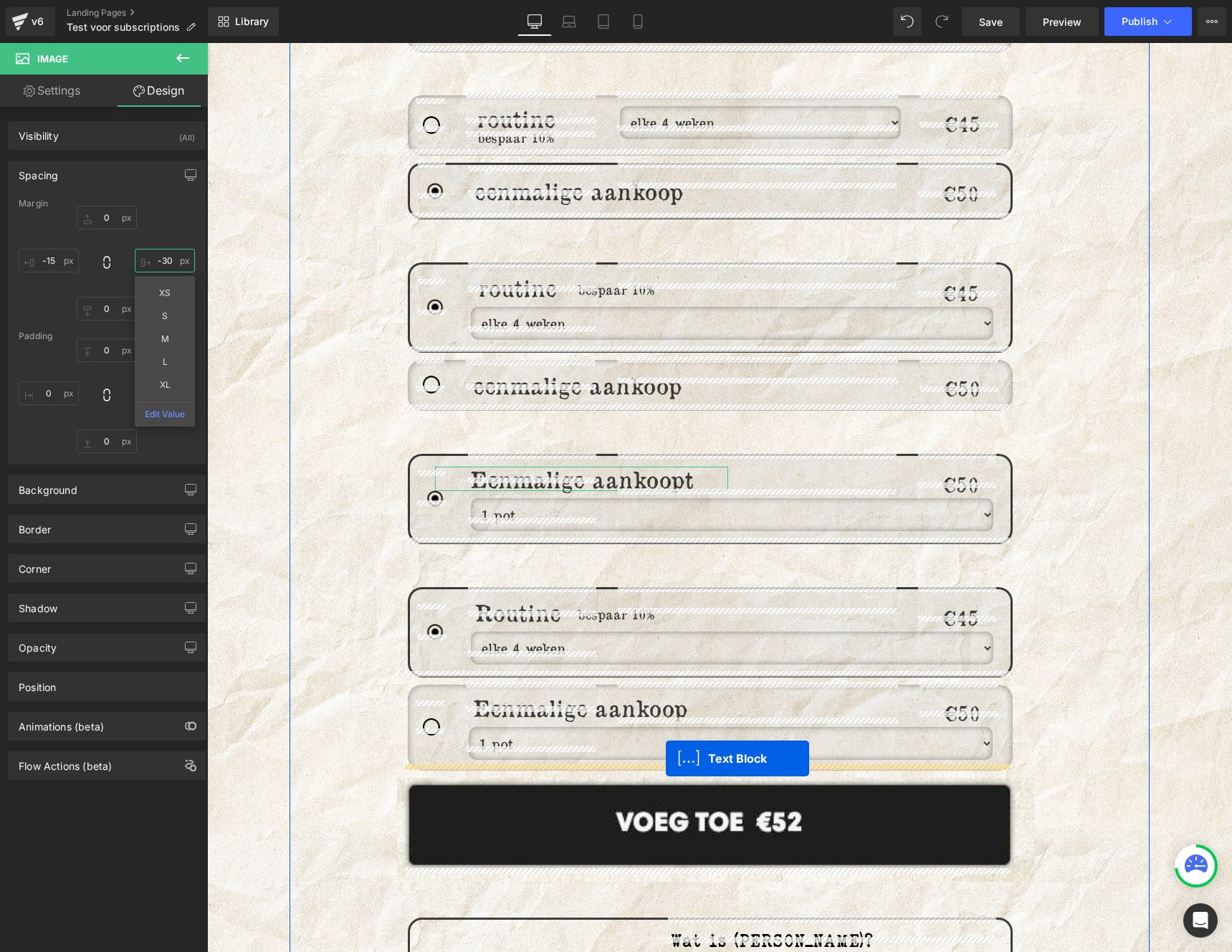
drag, startPoint x: 456, startPoint y: 322, endPoint x: 665, endPoint y: 759, distance: 484.4
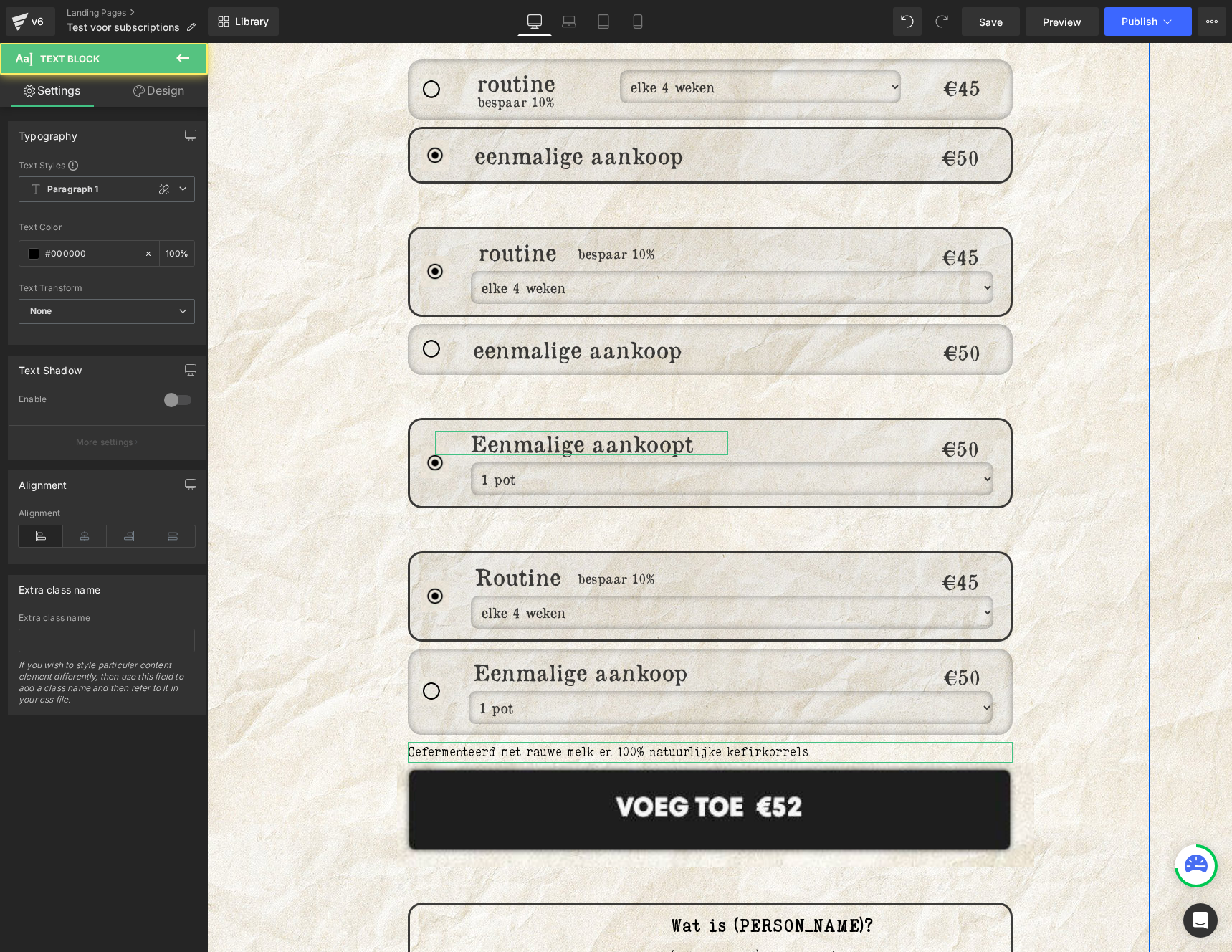
scroll to position [1462, 0]
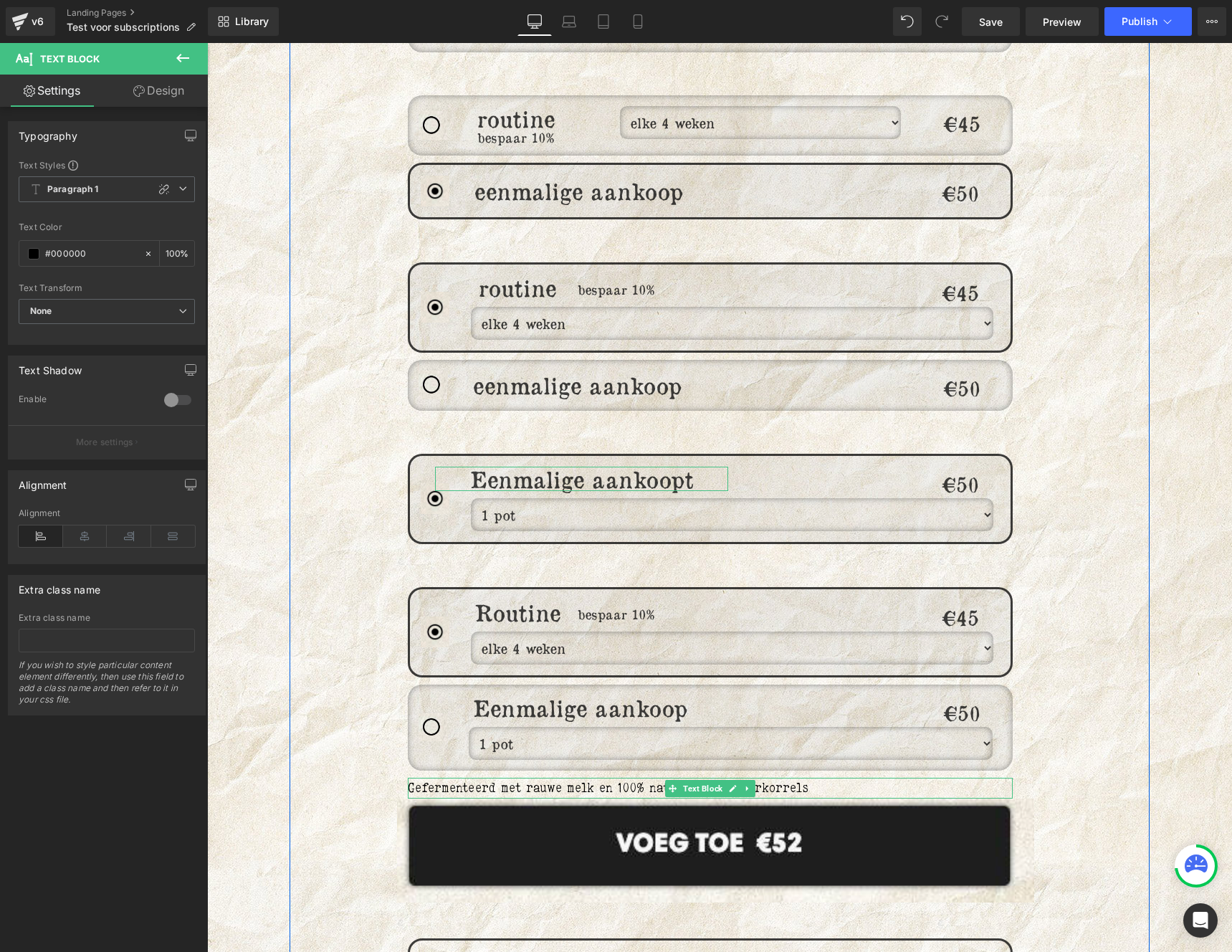
click at [480, 780] on span "Gefermenteerd met rauwe melk en 100% natuurlijke kefirkorrels" at bounding box center [608, 787] width 401 height 15
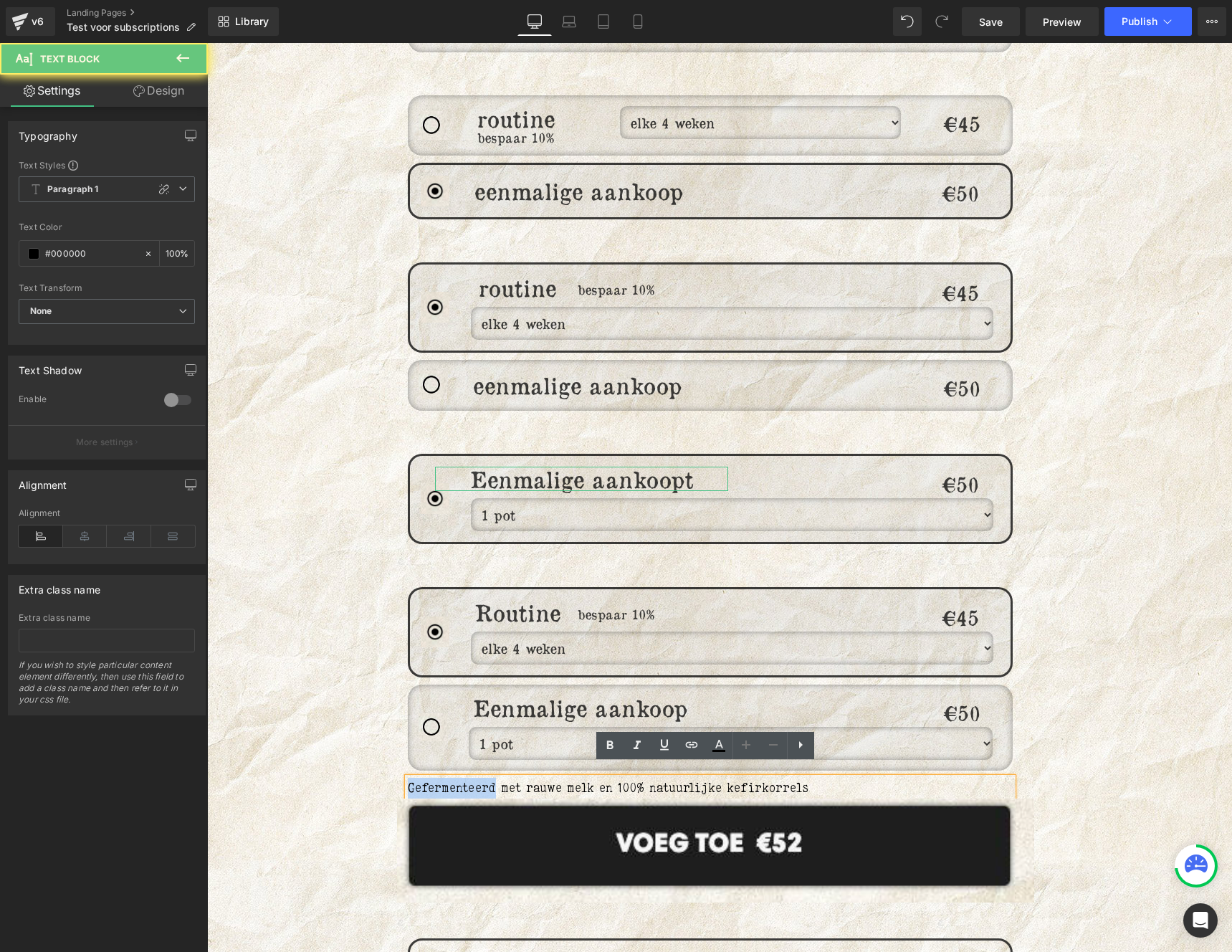
click at [480, 780] on span "Gefermenteerd met rauwe melk en 100% natuurlijke kefirkorrels" at bounding box center [608, 787] width 401 height 15
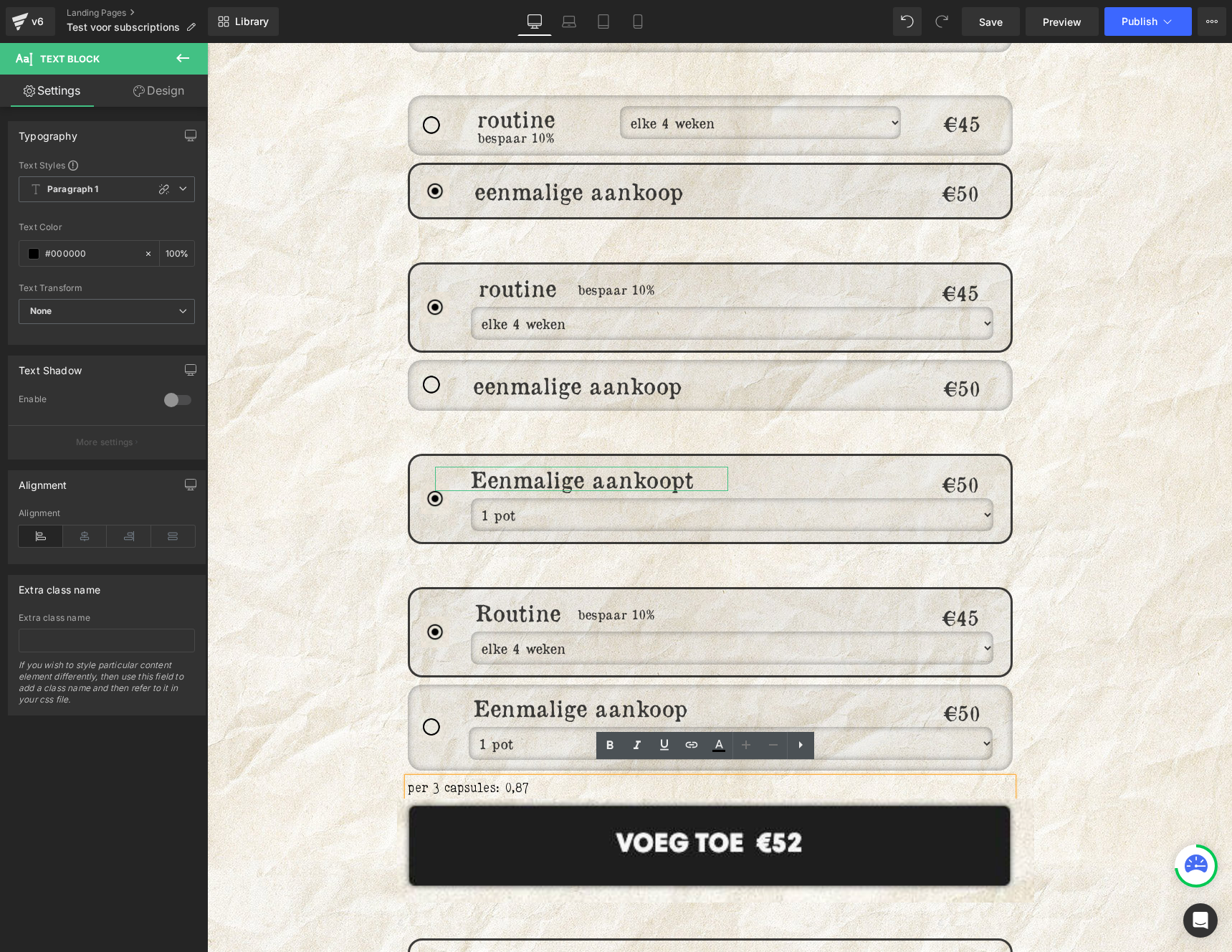
click at [501, 780] on span "per 3 capsules: 0,87" at bounding box center [468, 787] width 121 height 15
click at [291, 762] on div "Image routine Heading bespaar 10% Heading elke 4 weken elke 6 weken elke 8 weke…" at bounding box center [720, 665] width 860 height 2555
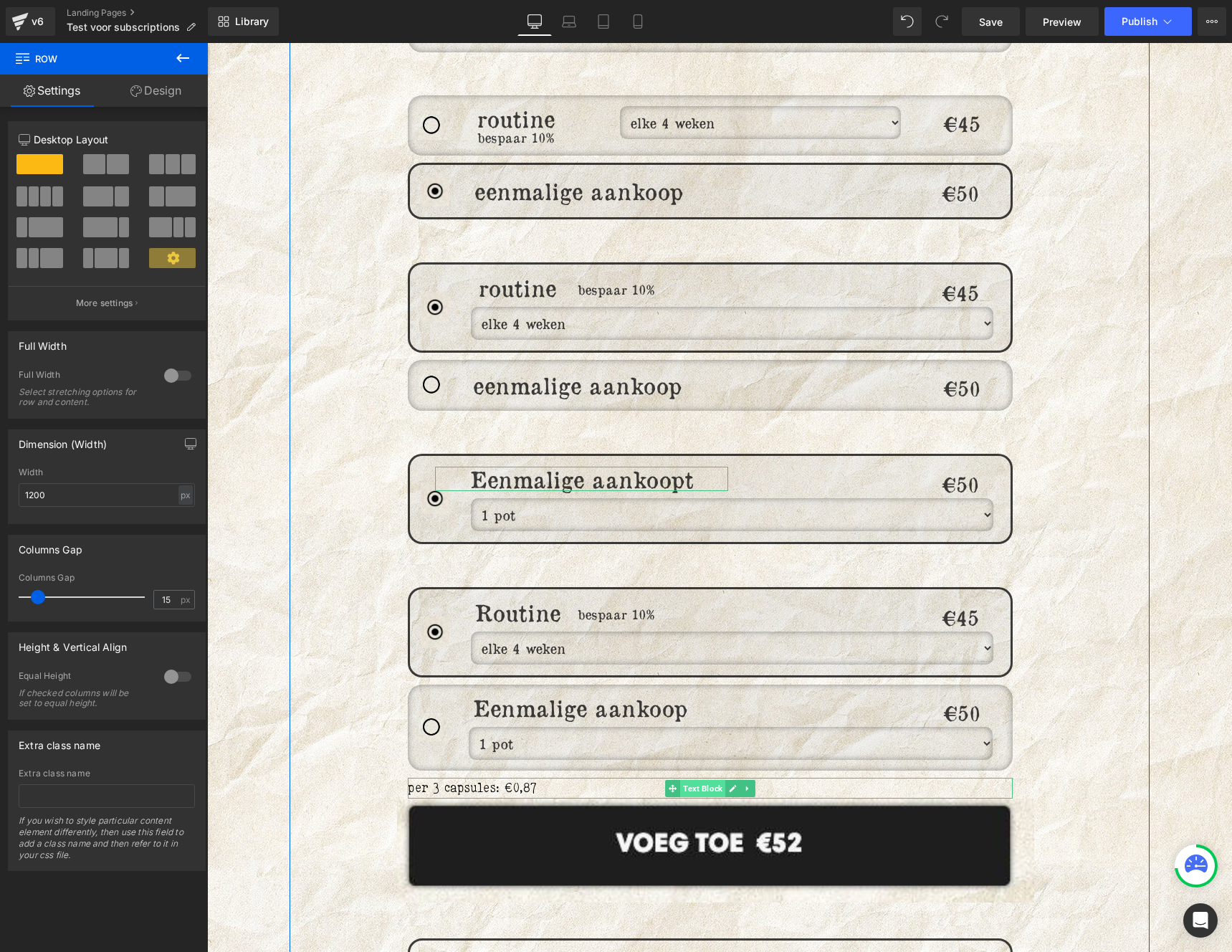
click at [705, 781] on span "Text Block" at bounding box center [702, 788] width 45 height 17
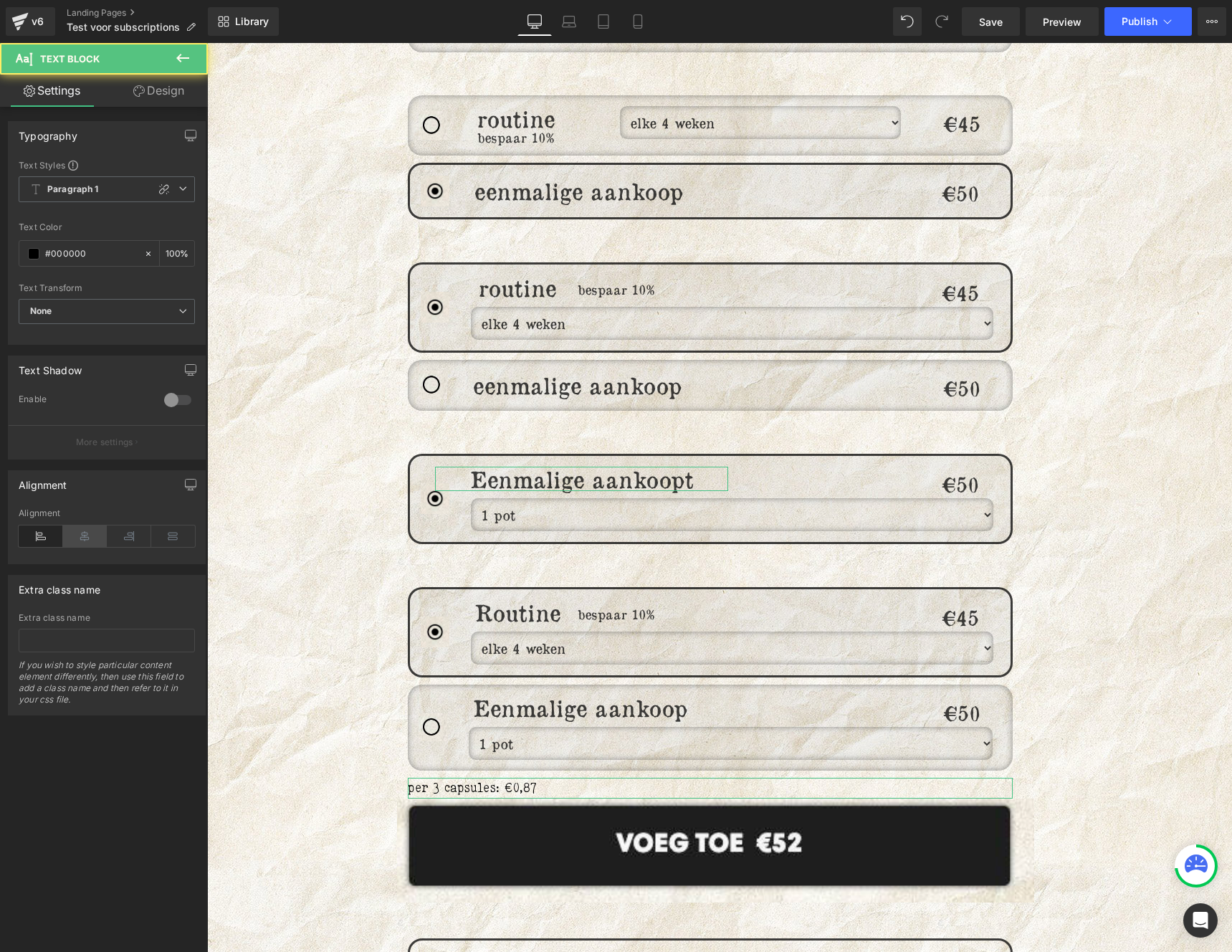
click at [79, 544] on icon at bounding box center [85, 536] width 45 height 21
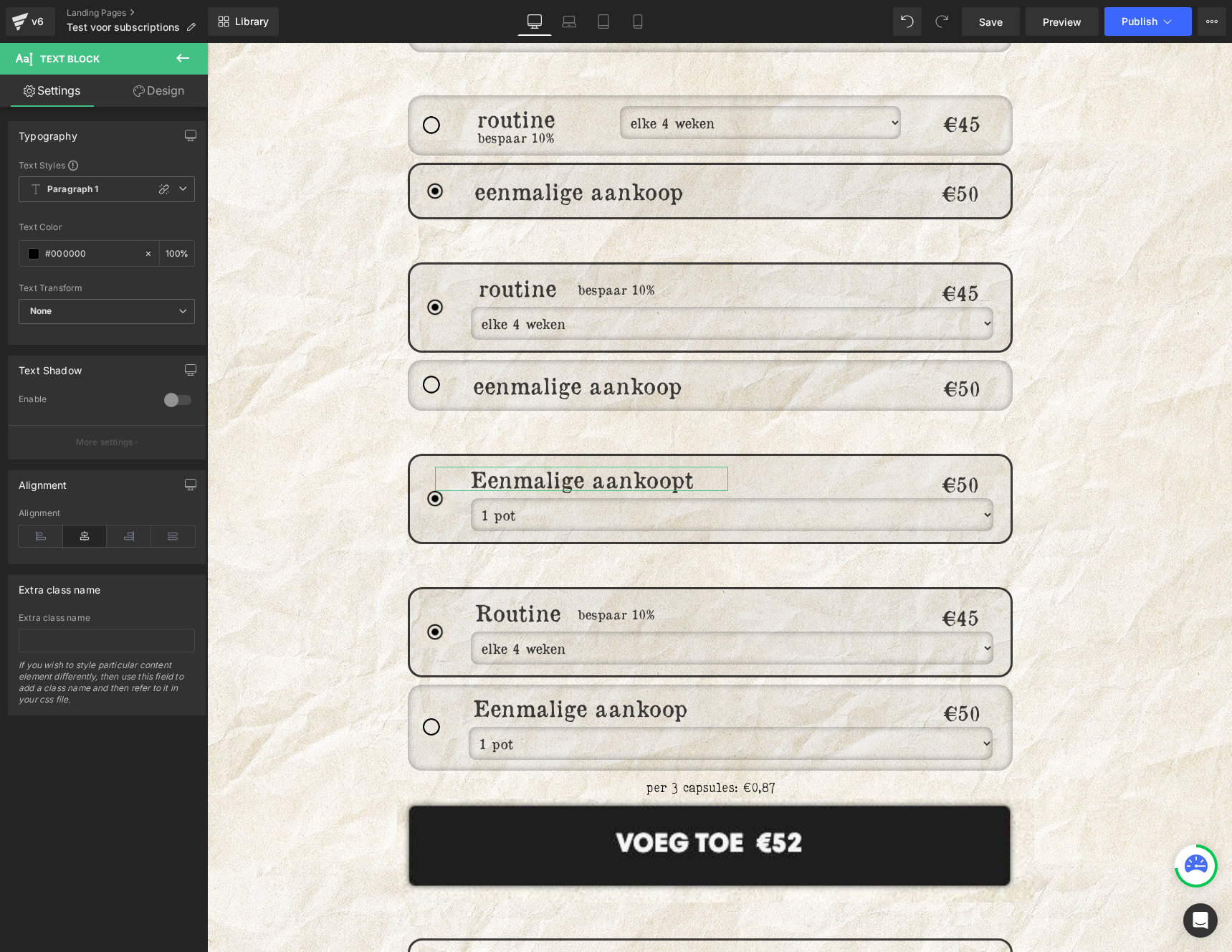
click at [207, 43] on div "176px" at bounding box center [207, 43] width 0 height 0
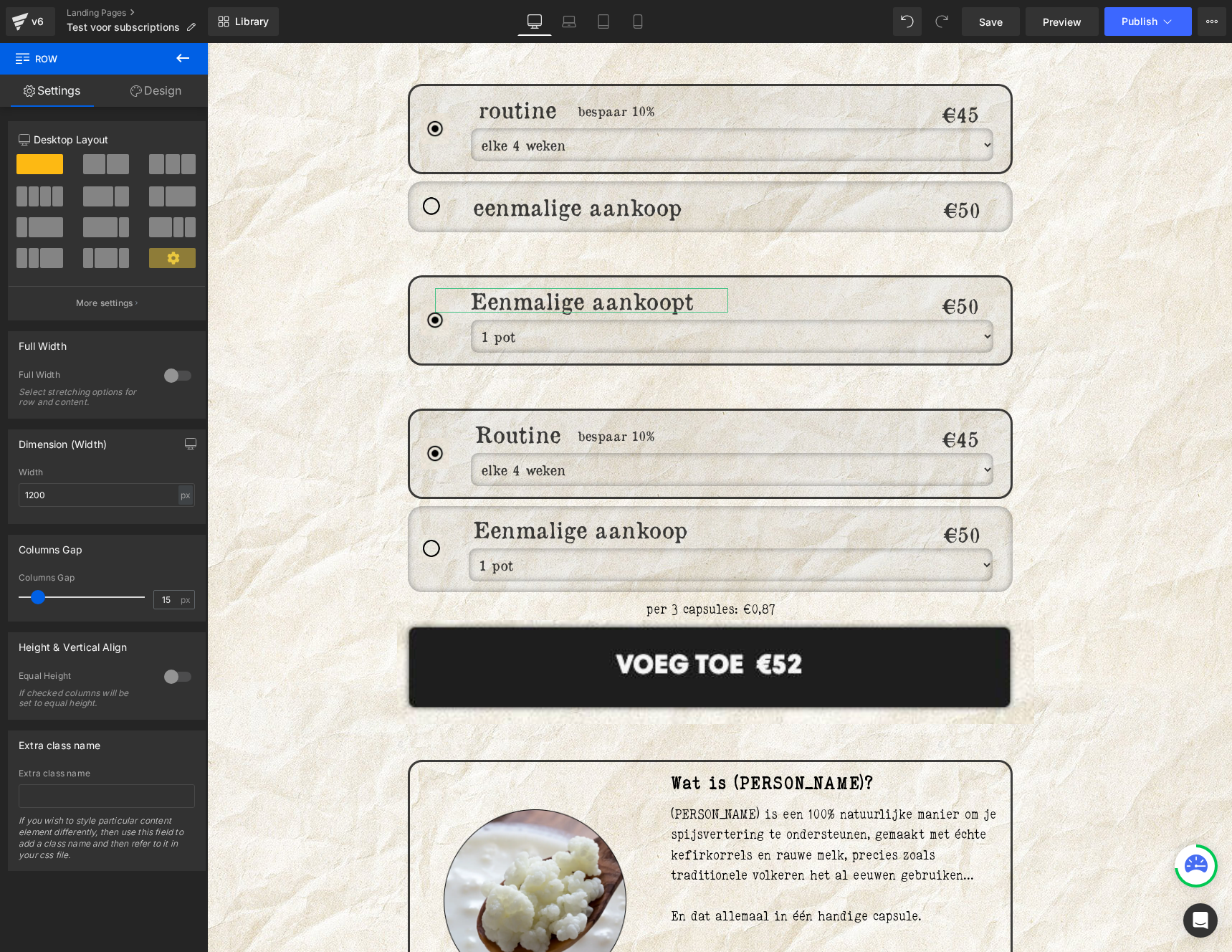
scroll to position [1645, 0]
